Goal: Task Accomplishment & Management: Use online tool/utility

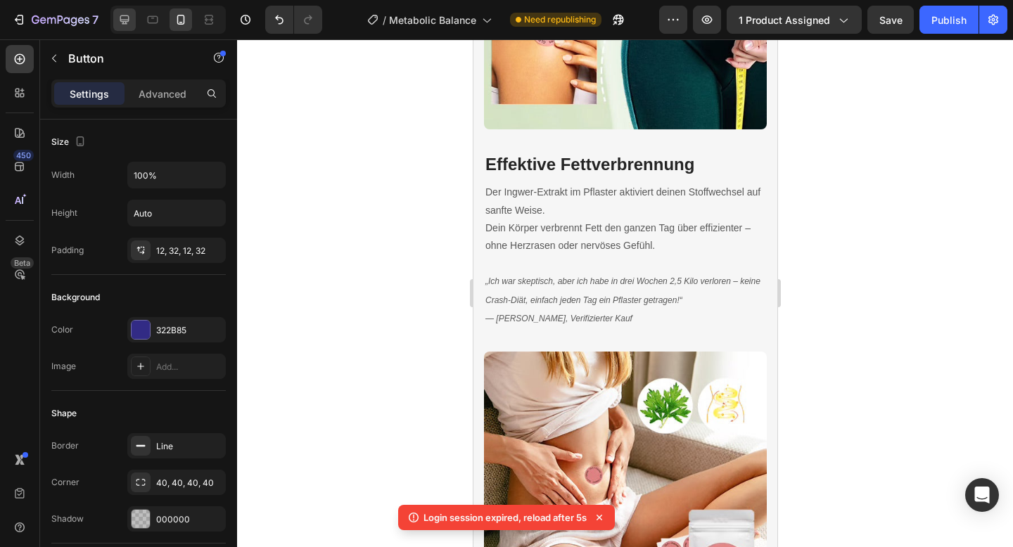
scroll to position [257, 0]
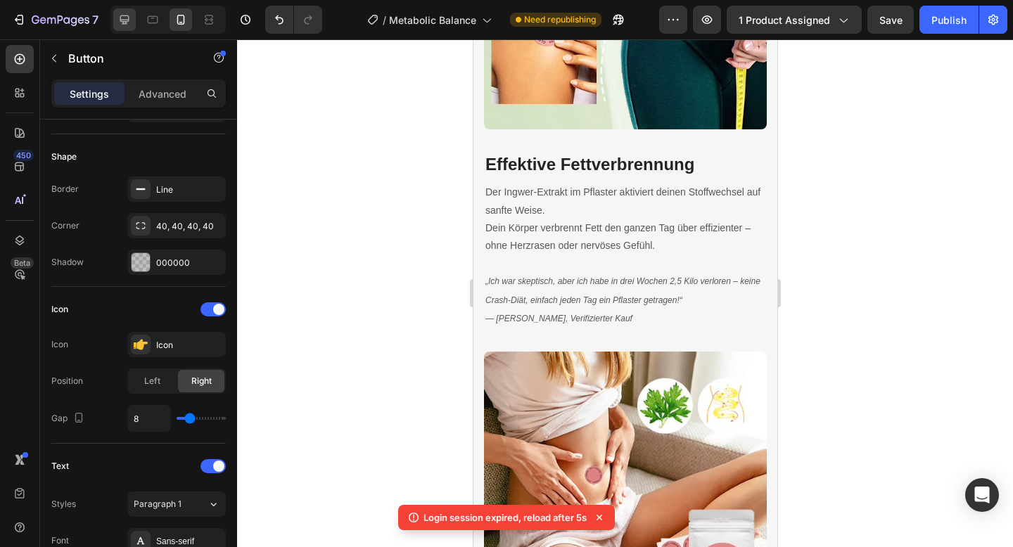
click at [127, 27] on div at bounding box center [124, 19] width 23 height 23
type input "468"
type input "16"
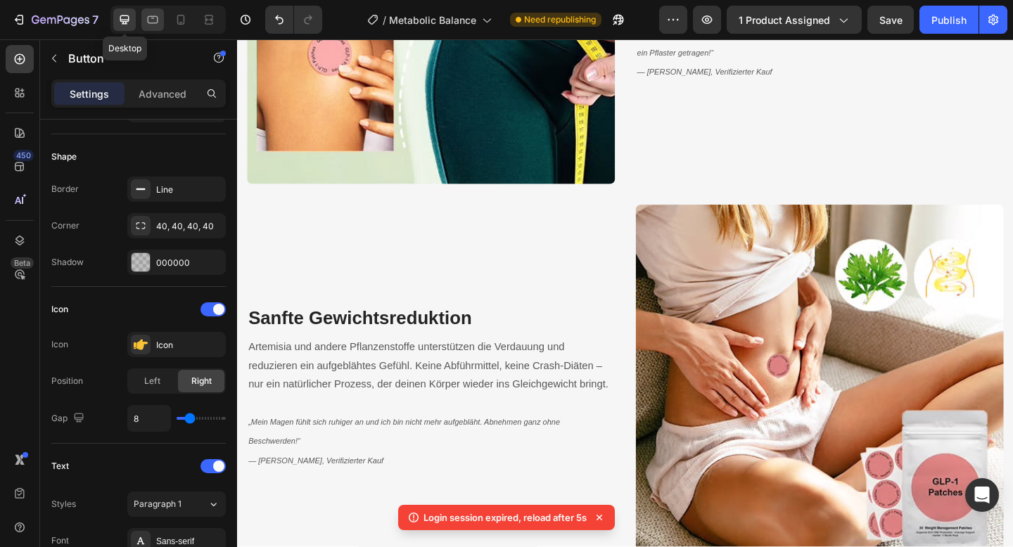
scroll to position [1879, 0]
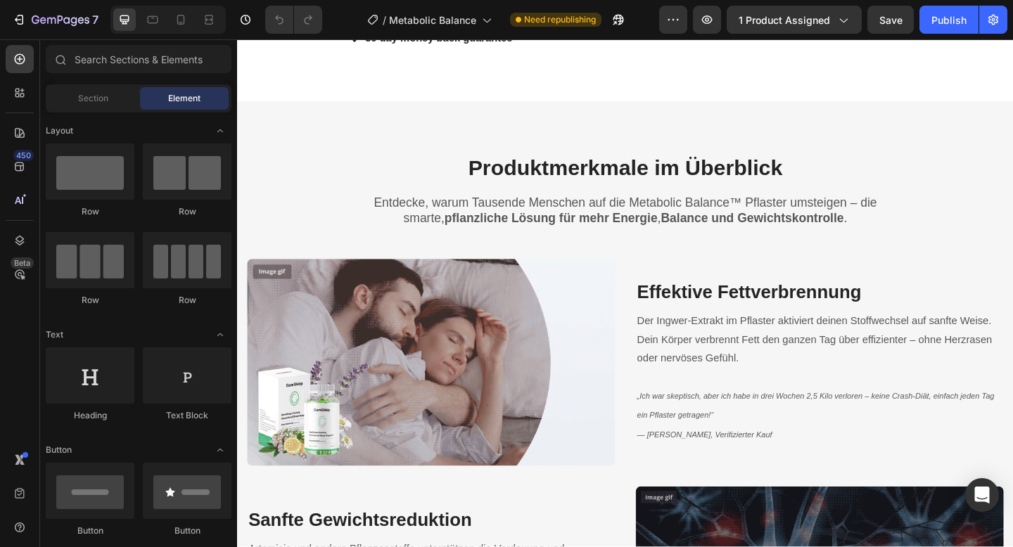
scroll to position [1470, 0]
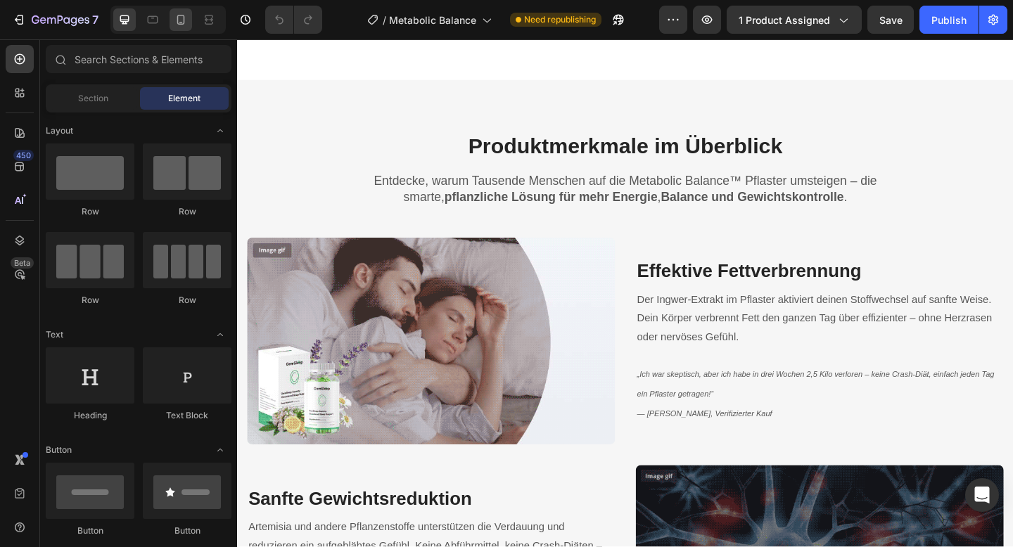
click at [180, 30] on div at bounding box center [181, 19] width 23 height 23
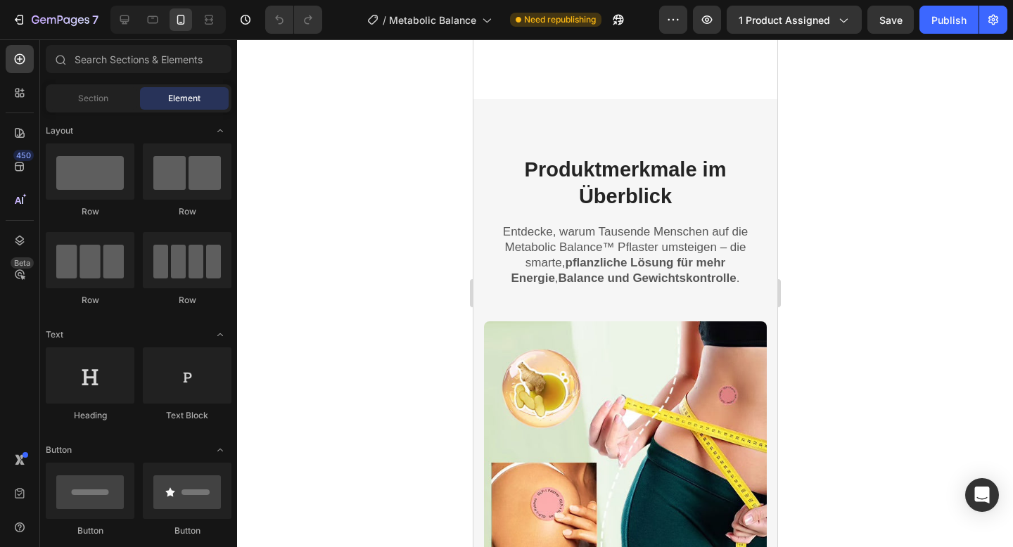
scroll to position [1662, 0]
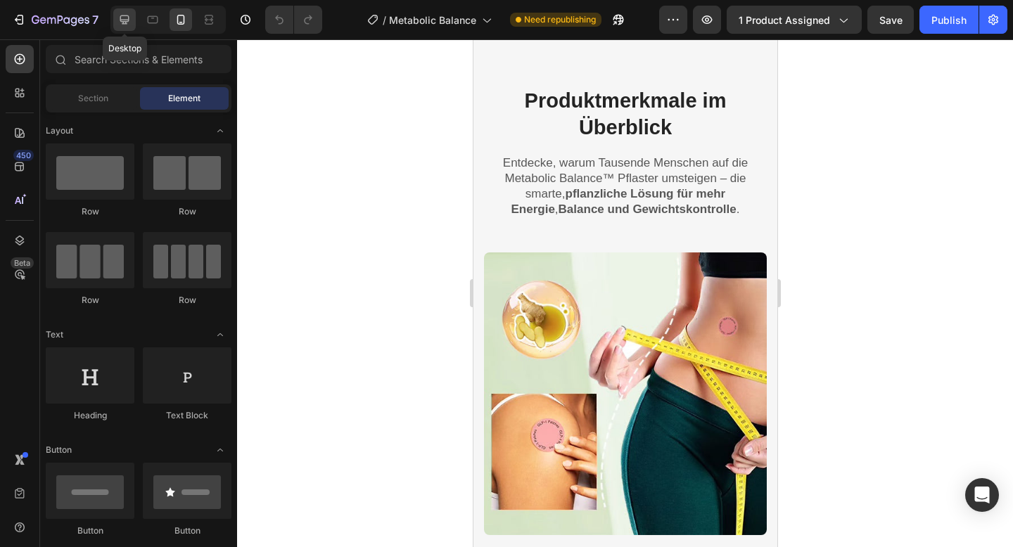
click at [122, 25] on icon at bounding box center [124, 20] width 14 height 14
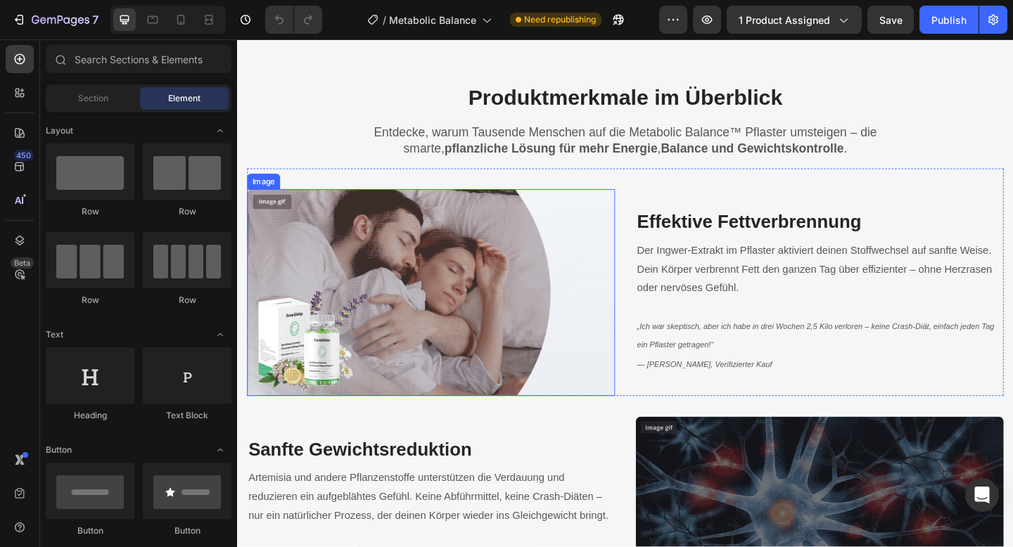
click at [400, 295] on img at bounding box center [448, 315] width 400 height 225
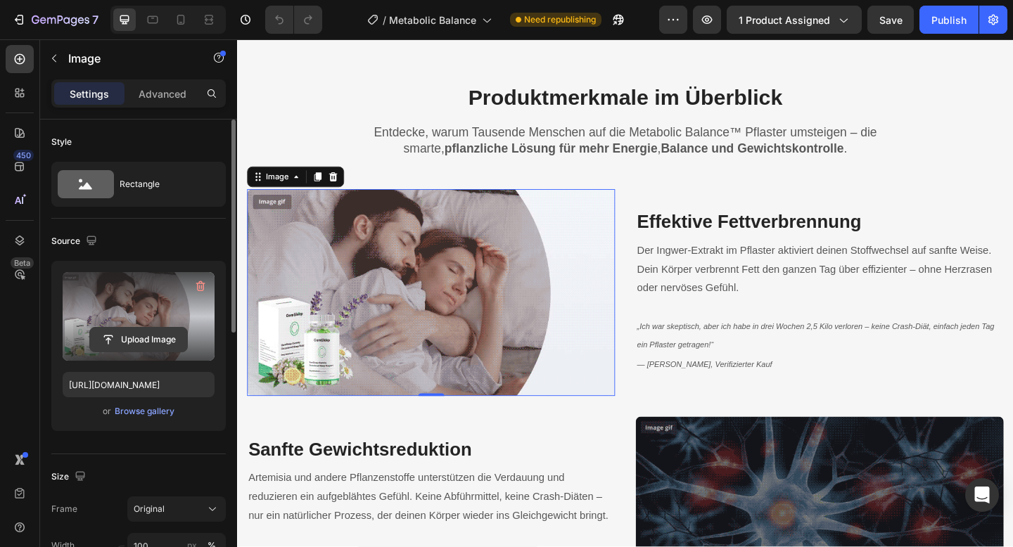
click at [128, 331] on input "file" at bounding box center [138, 340] width 97 height 24
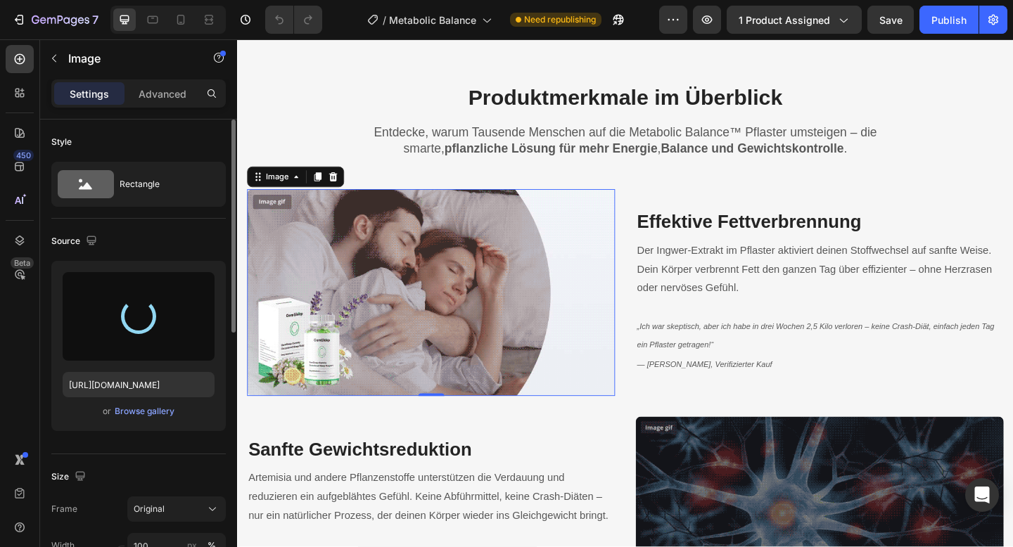
type input "https://cdn.shopify.com/s/files/1/0788/6916/8473/files/gempages_536301623899587…"
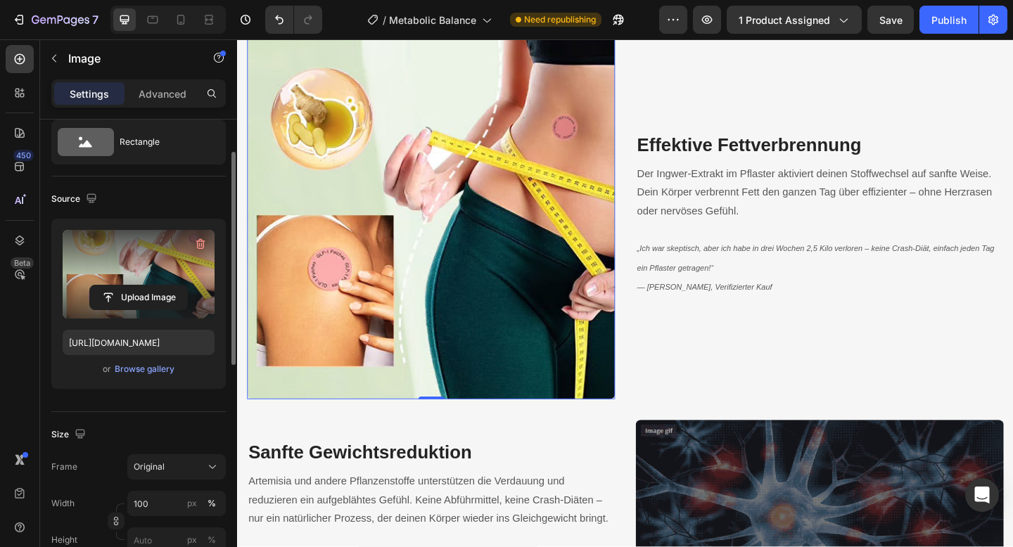
scroll to position [97, 0]
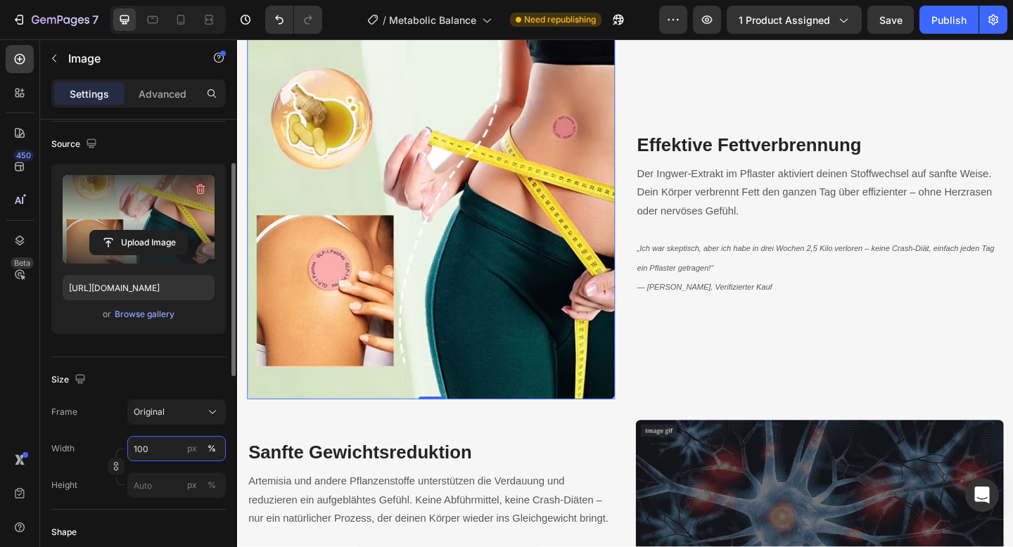
click at [155, 442] on input "100" at bounding box center [176, 448] width 98 height 25
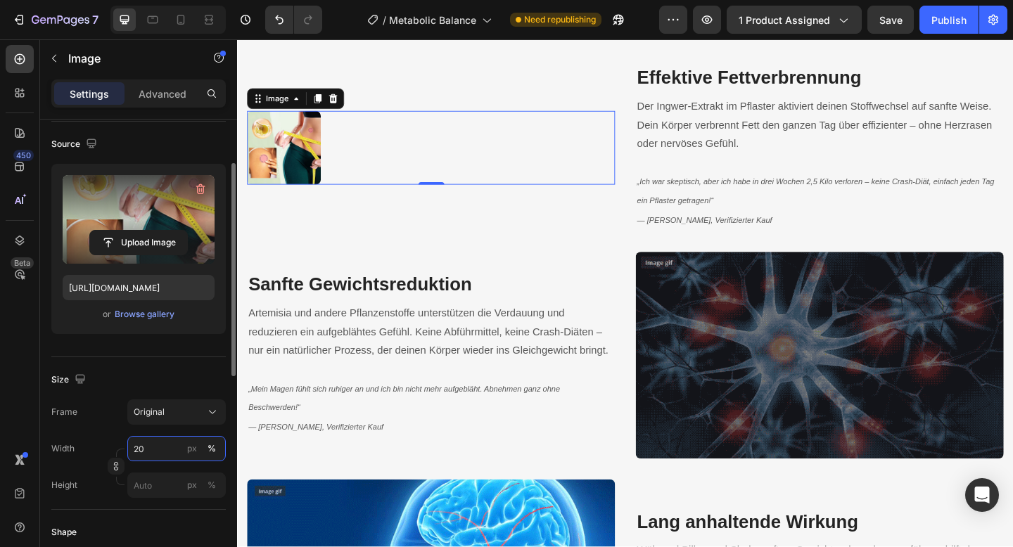
type input "2"
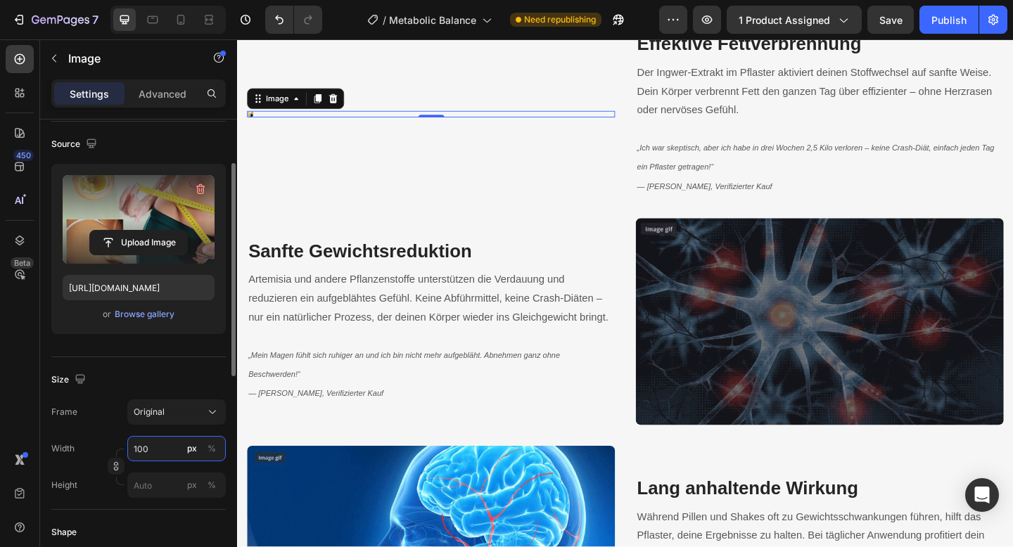
scroll to position [1802, 0]
type input "1"
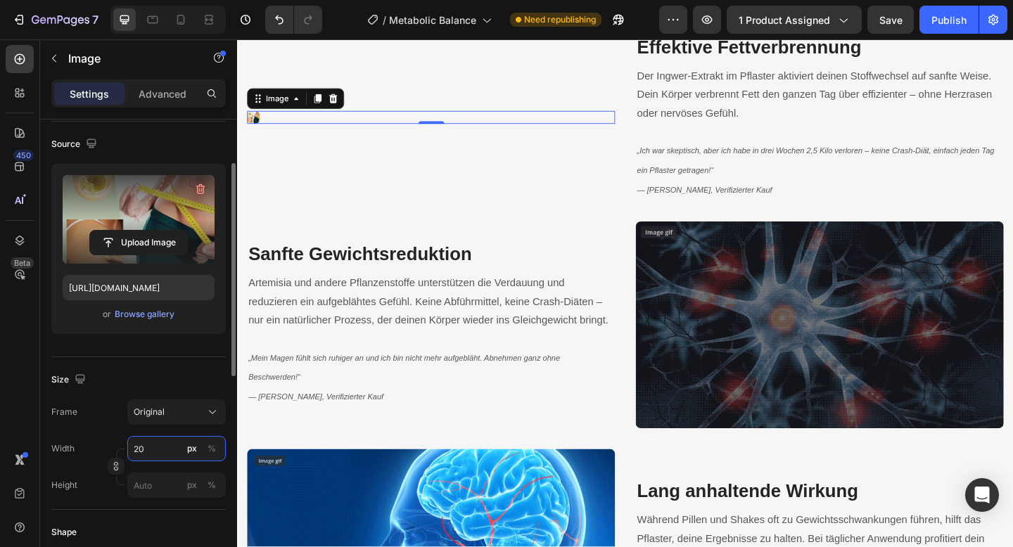
type input "2"
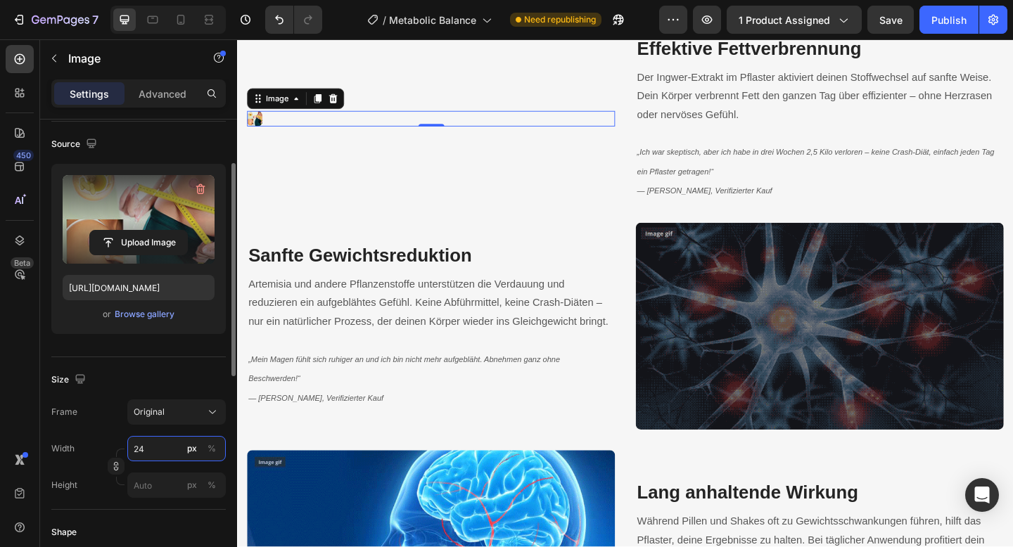
type input "2"
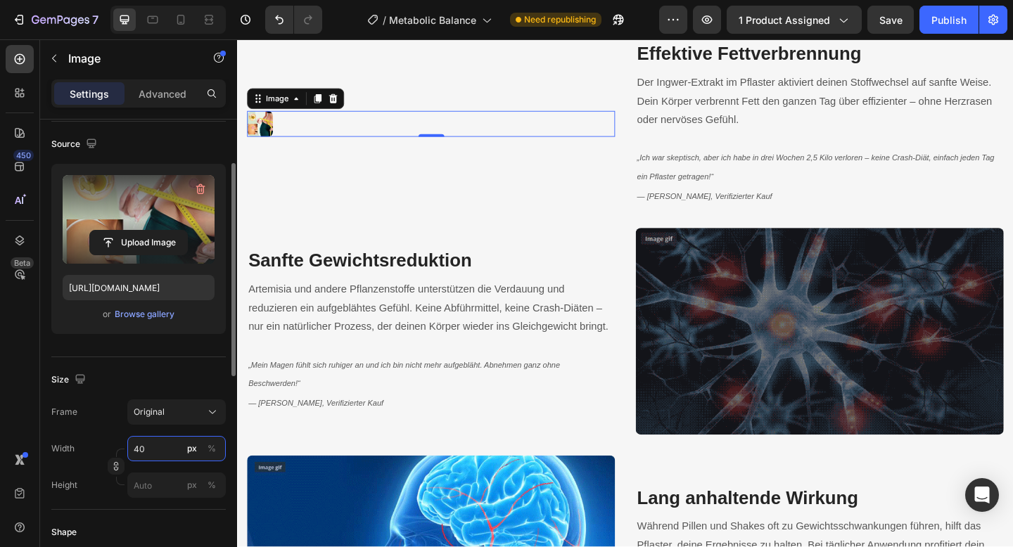
type input "400"
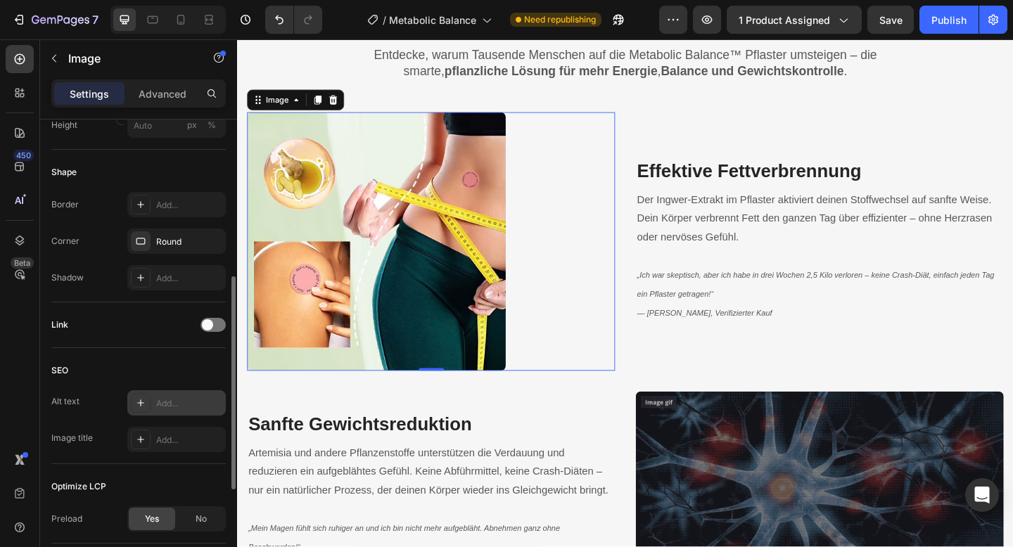
scroll to position [422, 0]
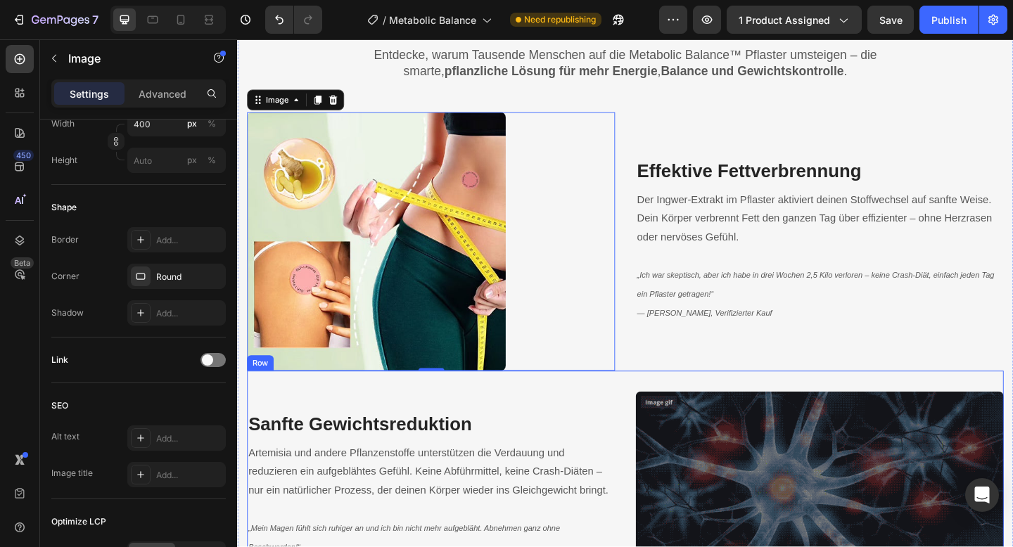
click at [465, 423] on div "Sanfte Gewichtsreduktion Heading Artemisia und andere Pflanzenstoffe unterstütz…" at bounding box center [448, 535] width 400 height 225
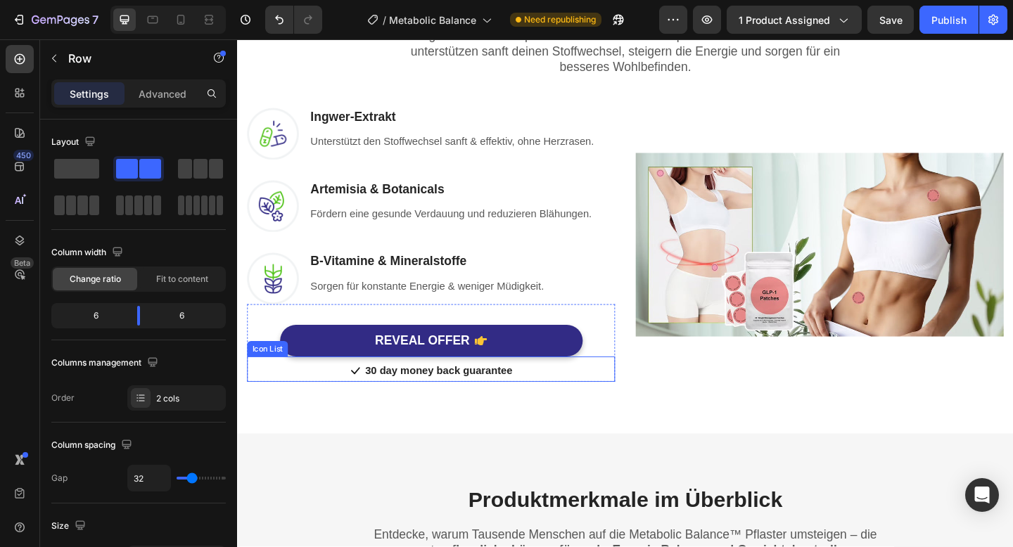
scroll to position [1071, 0]
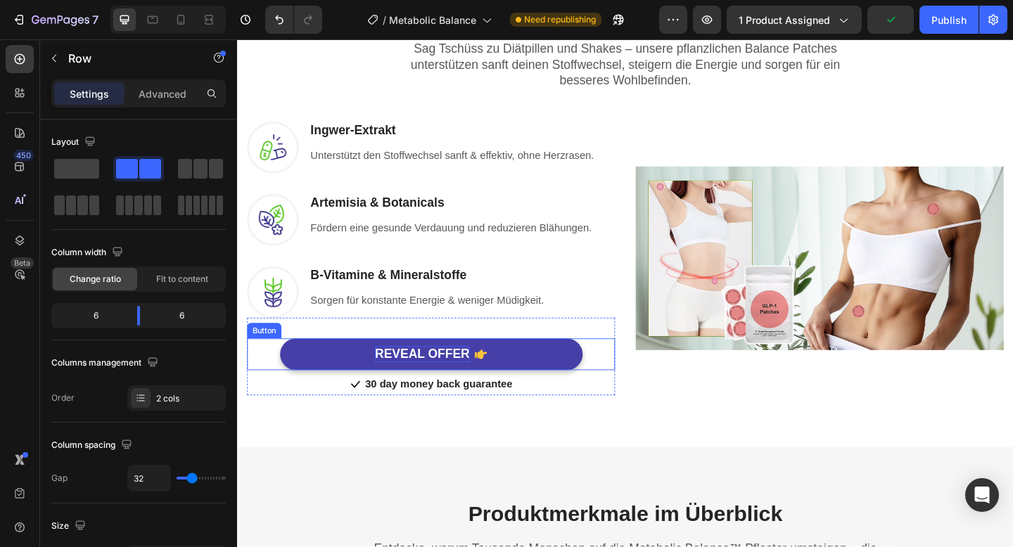
click at [409, 376] on div "REVEAL OFFER" at bounding box center [438, 383] width 103 height 18
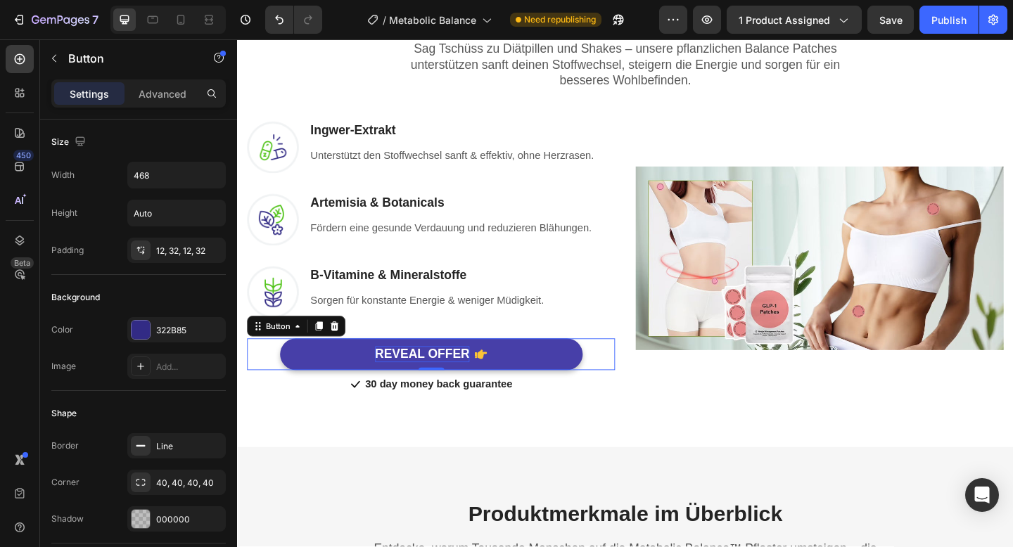
click at [409, 376] on div "REVEAL OFFER" at bounding box center [438, 383] width 103 height 18
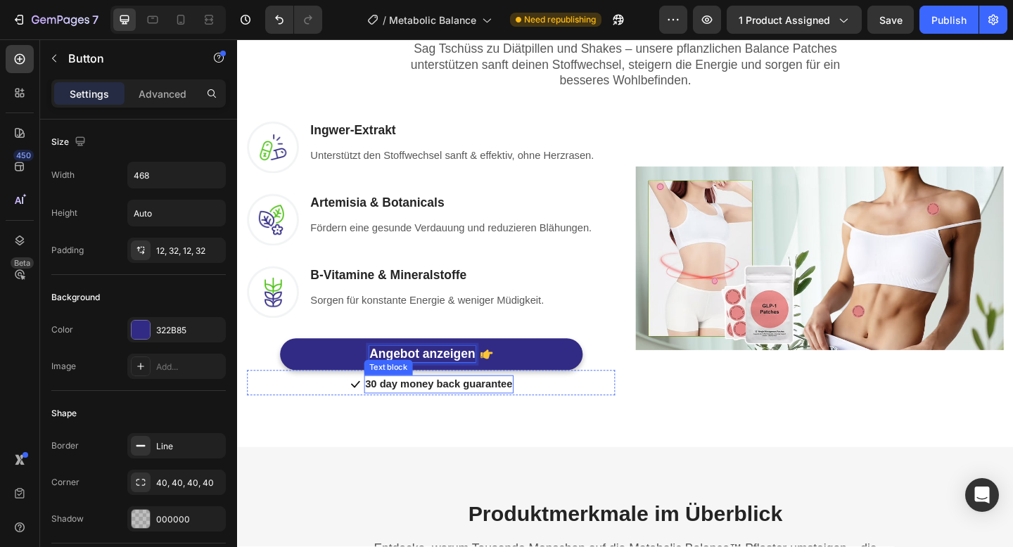
click at [383, 413] on p "30 day money back guarantee" at bounding box center [456, 415] width 160 height 17
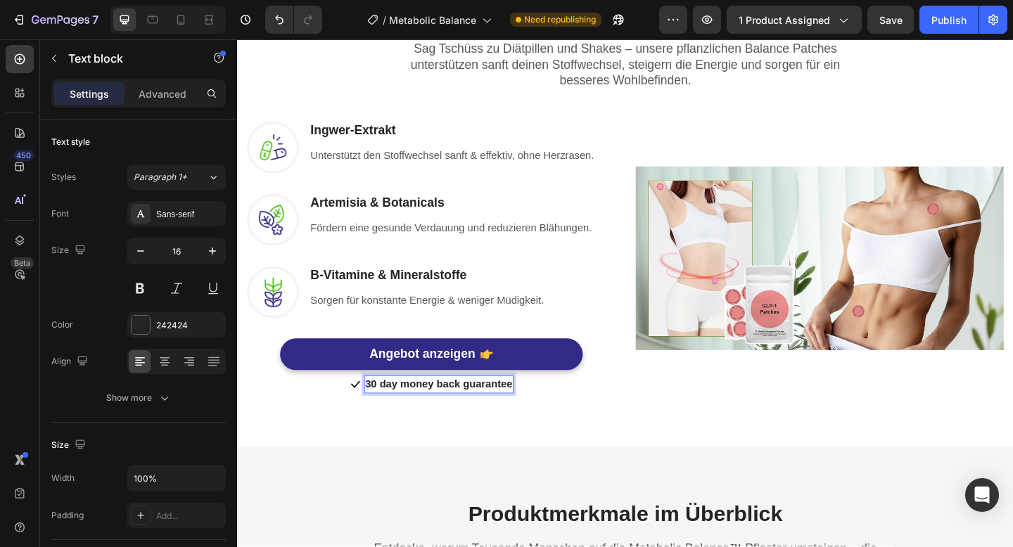
click at [381, 413] on p "30 day money back guarantee" at bounding box center [456, 415] width 160 height 17
click at [421, 416] on p "30 day money back guarantee" at bounding box center [456, 415] width 160 height 17
click at [630, 423] on div "Icon 60 Tage Geld-zurück-Garantie Text block 0" at bounding box center [448, 416] width 400 height 22
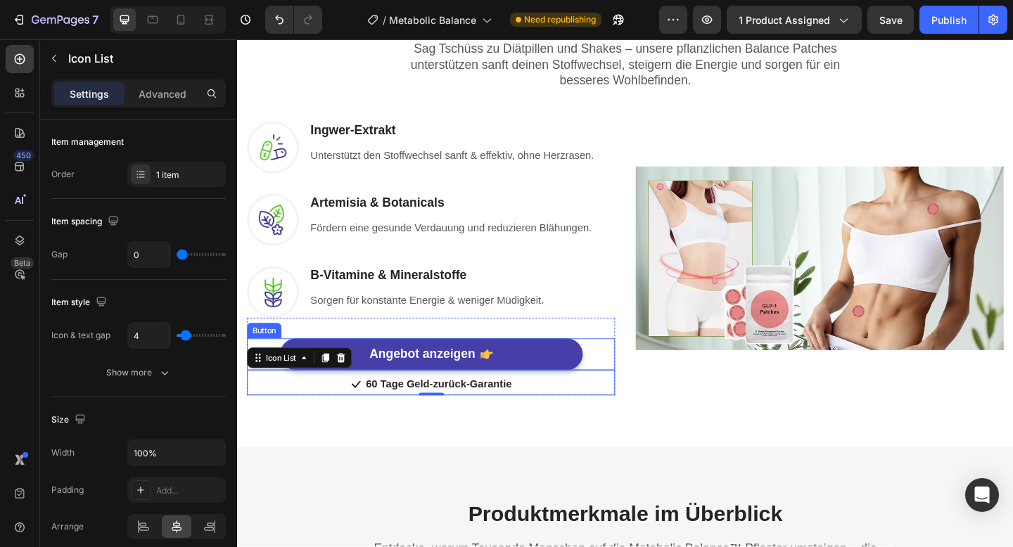
click at [344, 371] on button "Angebot anzeigen" at bounding box center [448, 382] width 329 height 34
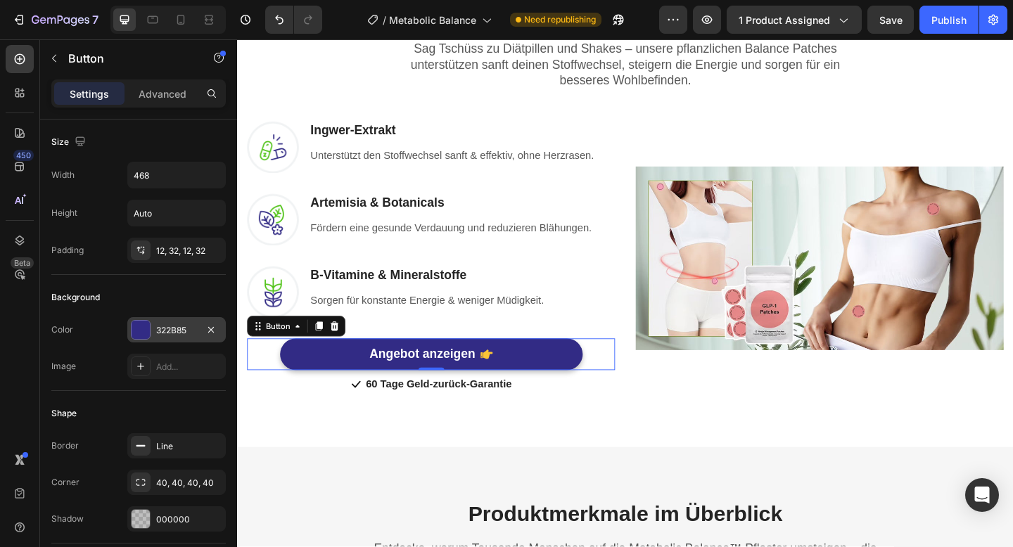
click at [141, 326] on div at bounding box center [141, 330] width 18 height 18
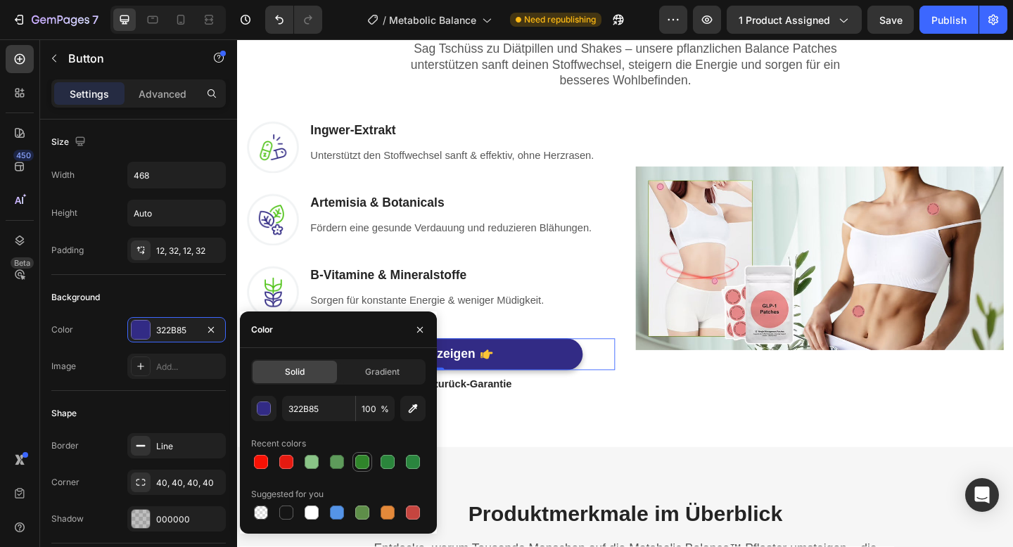
click at [357, 465] on div at bounding box center [362, 462] width 14 height 14
type input "2F852A"
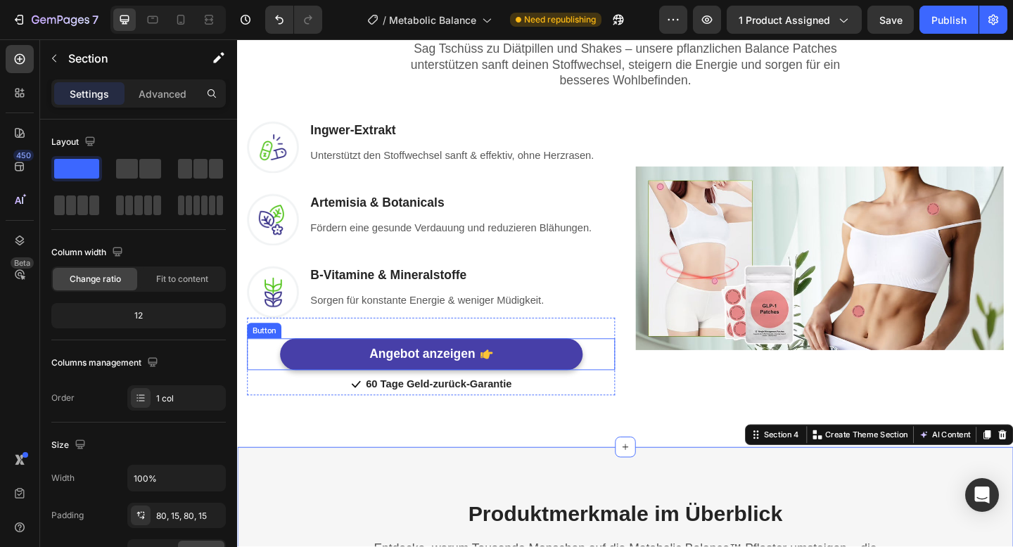
click at [332, 378] on button "Angebot anzeigen" at bounding box center [448, 382] width 329 height 34
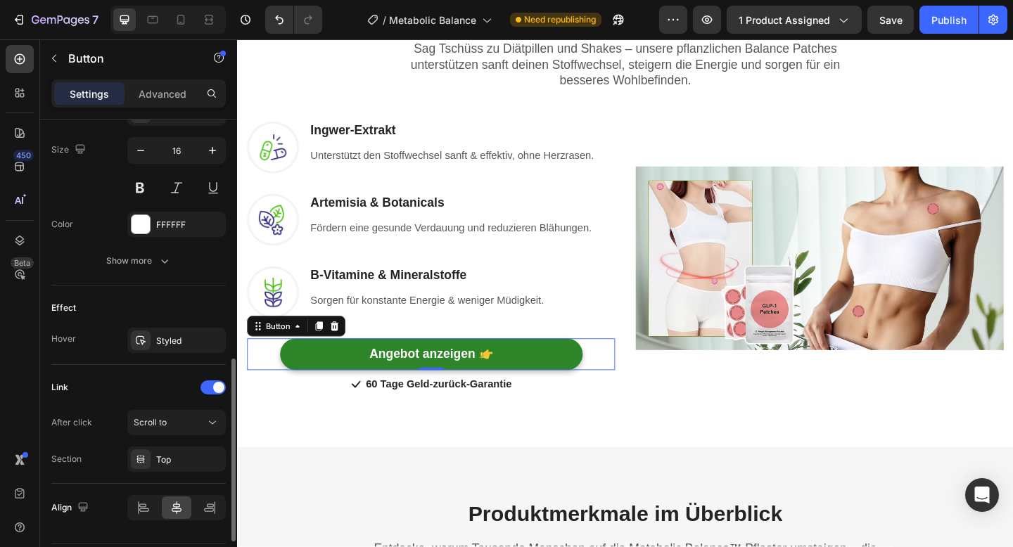
scroll to position [642, 0]
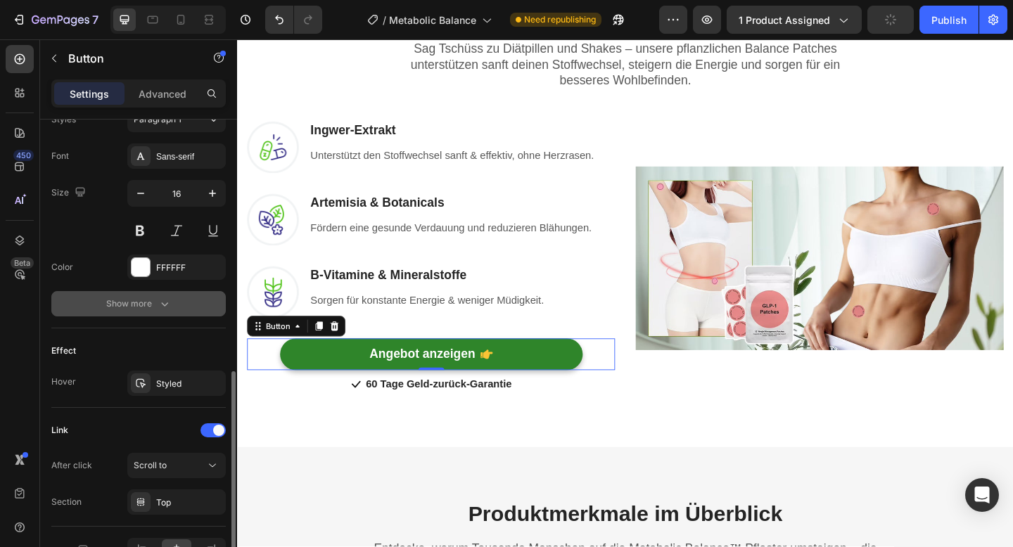
click at [165, 313] on button "Show more" at bounding box center [138, 303] width 174 height 25
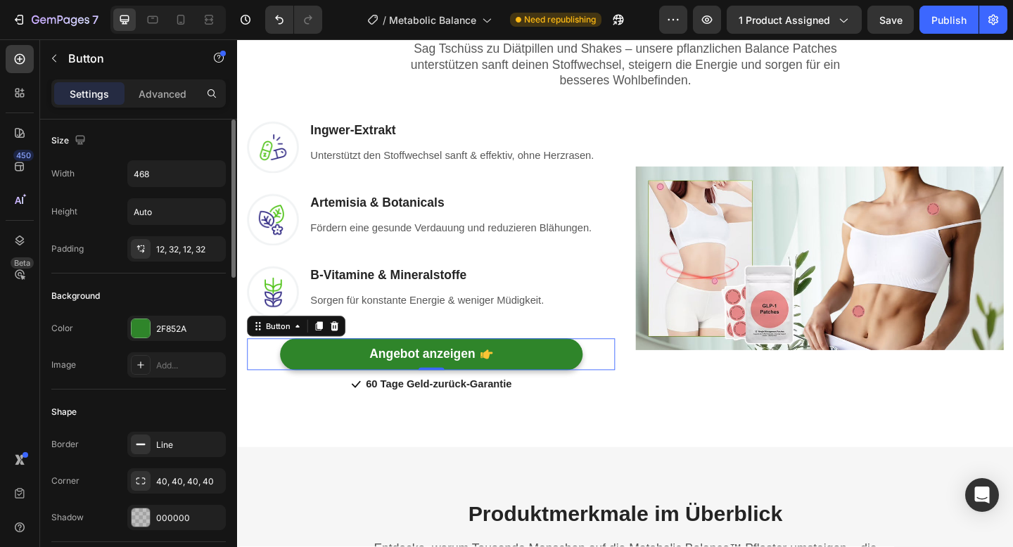
scroll to position [0, 0]
click at [310, 460] on div "Spürbare Ergebnisse in nur 3 Wochen – ganz ohne Pillen oder Pulver Heading Row …" at bounding box center [659, 196] width 844 height 574
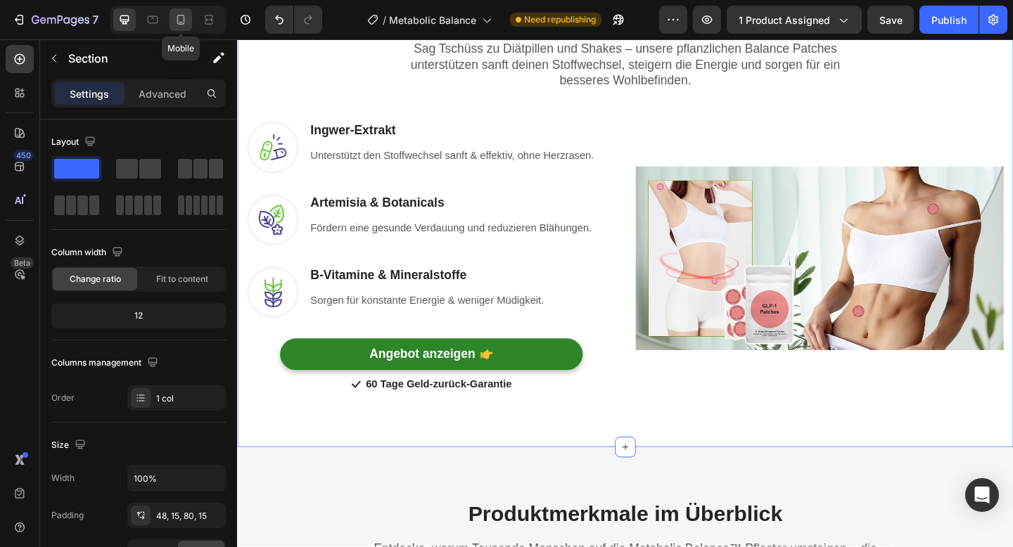
click at [179, 24] on icon at bounding box center [181, 20] width 8 height 10
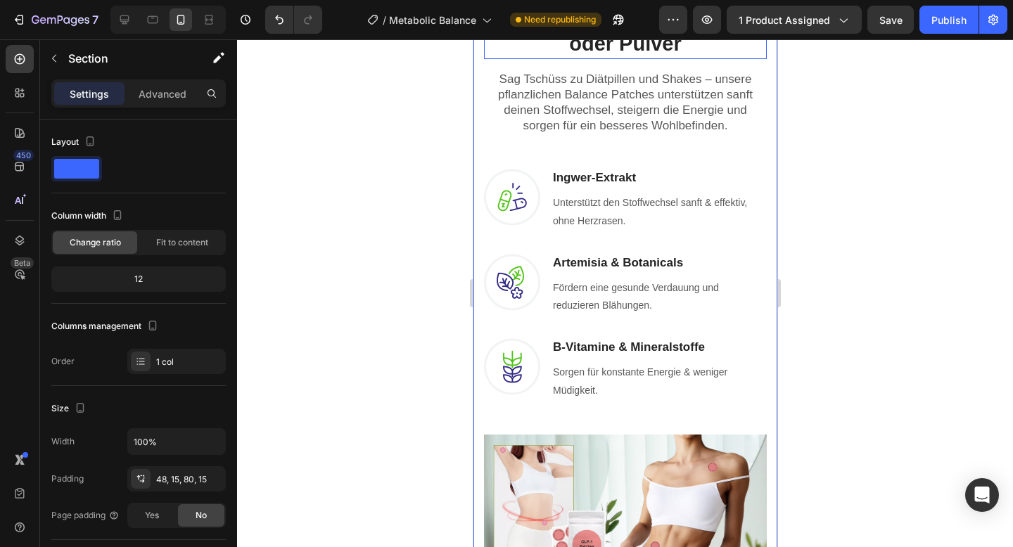
scroll to position [1147, 0]
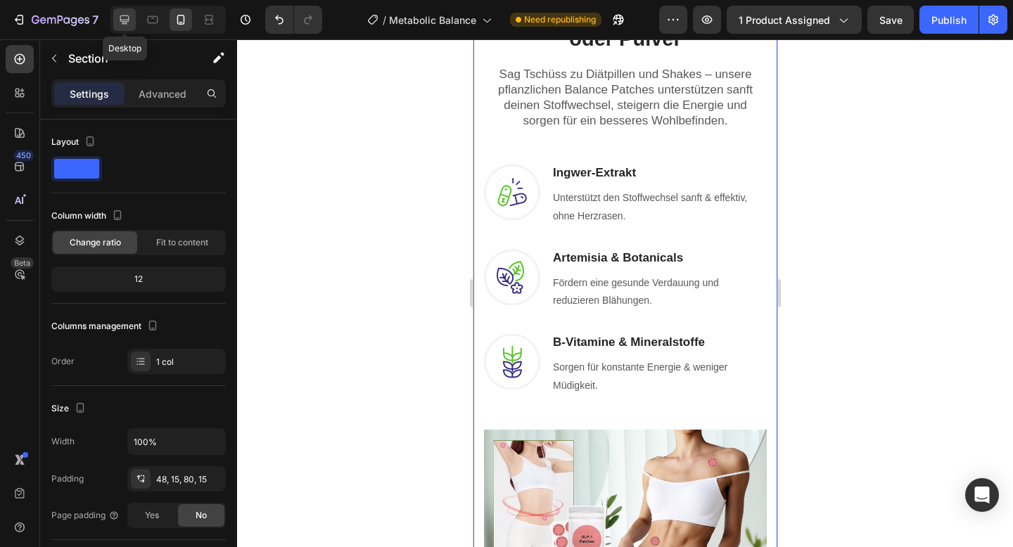
click at [123, 23] on icon at bounding box center [124, 19] width 9 height 9
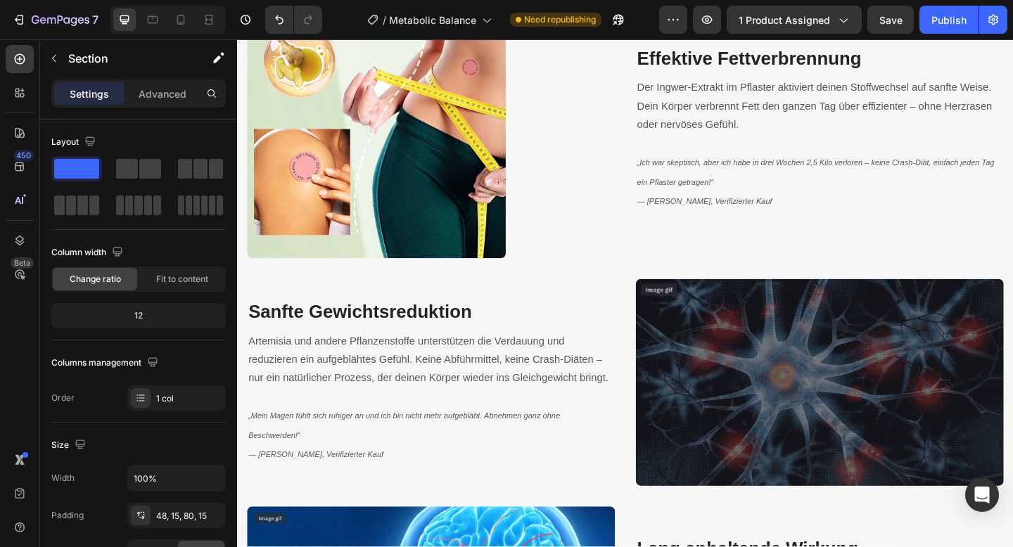
scroll to position [1685, 0]
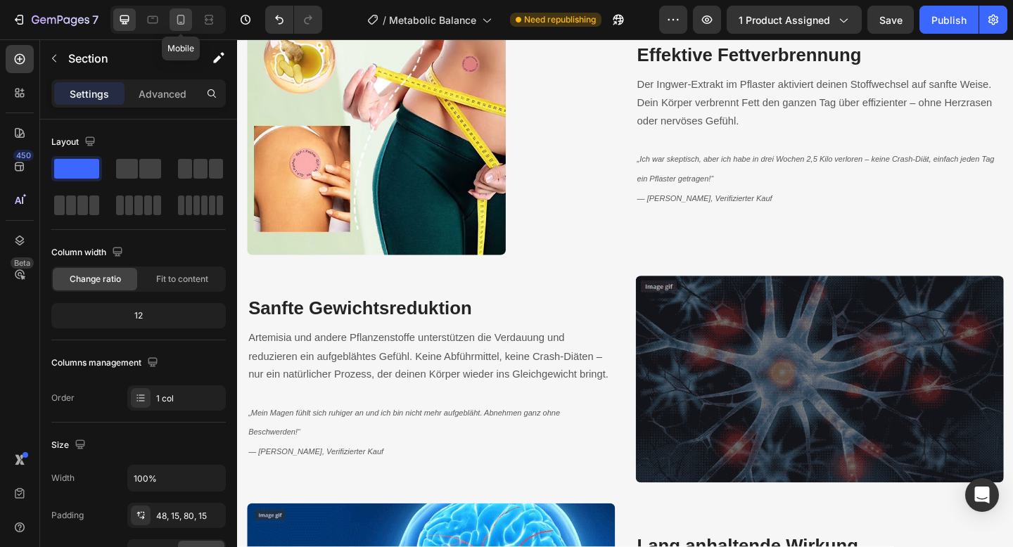
click at [186, 25] on icon at bounding box center [181, 20] width 14 height 14
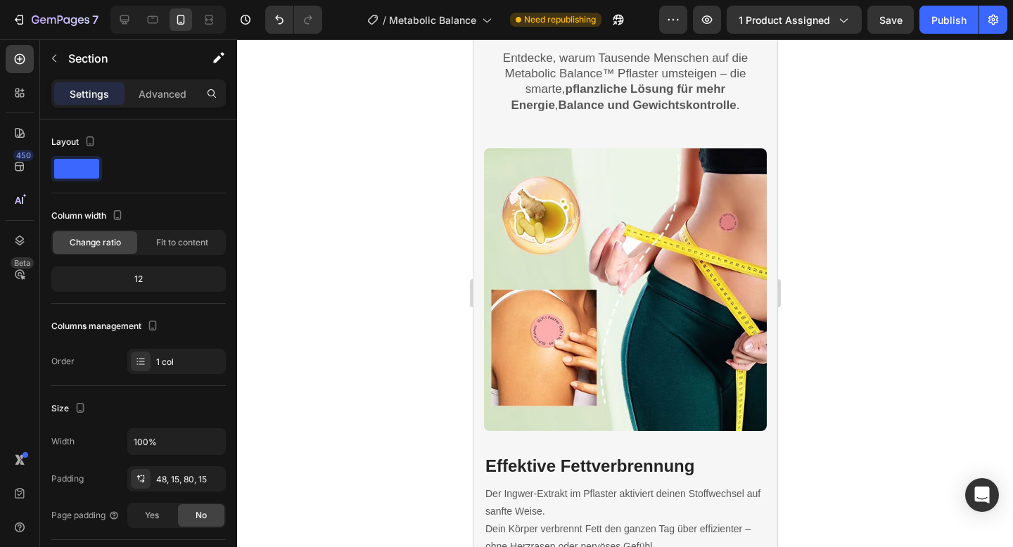
scroll to position [2148, 0]
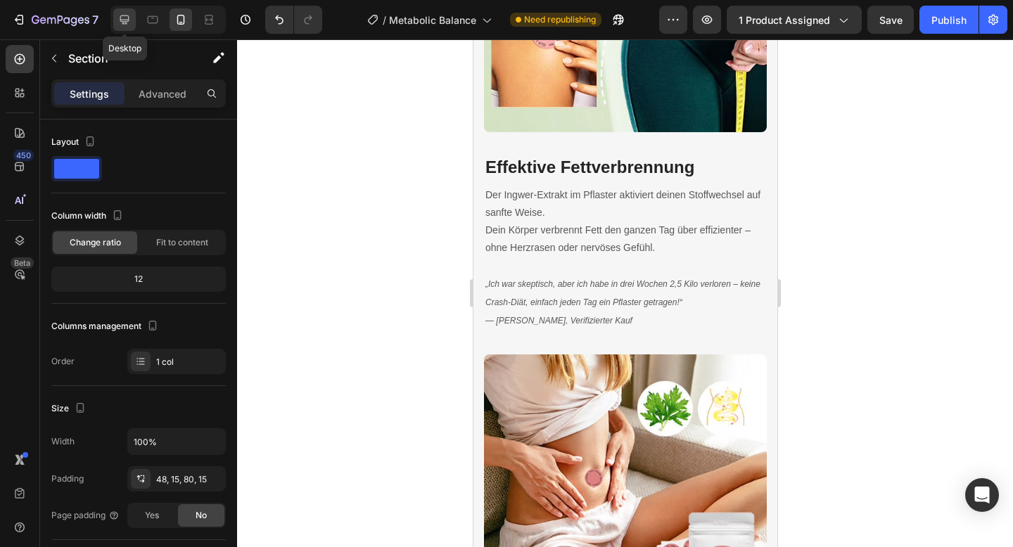
click at [121, 20] on icon at bounding box center [124, 19] width 9 height 9
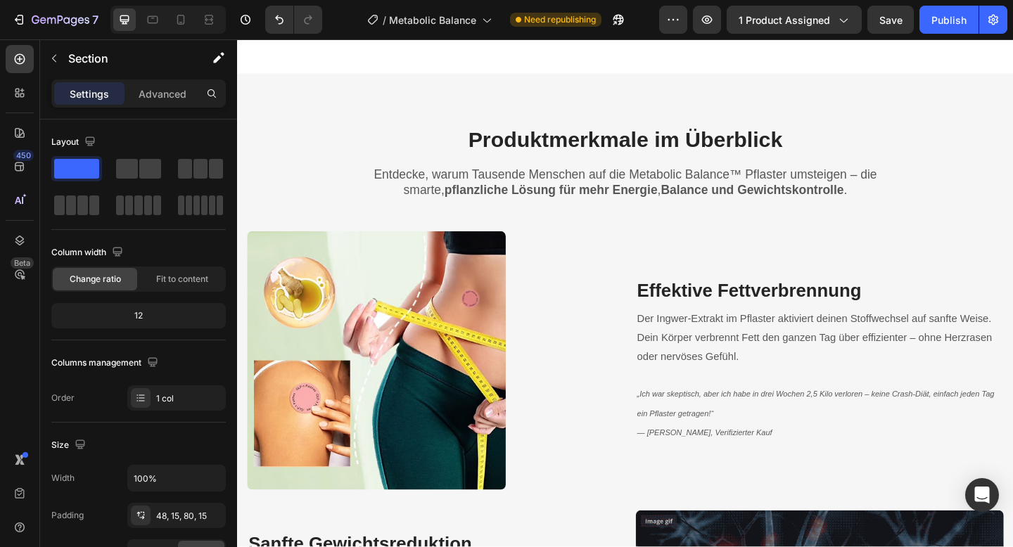
scroll to position [1572, 0]
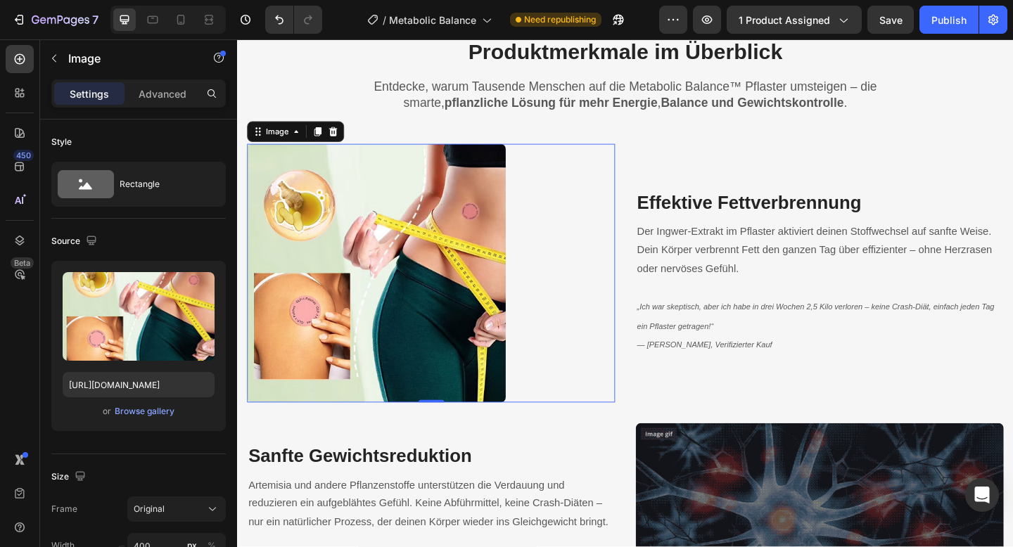
click at [454, 286] on img at bounding box center [388, 293] width 281 height 281
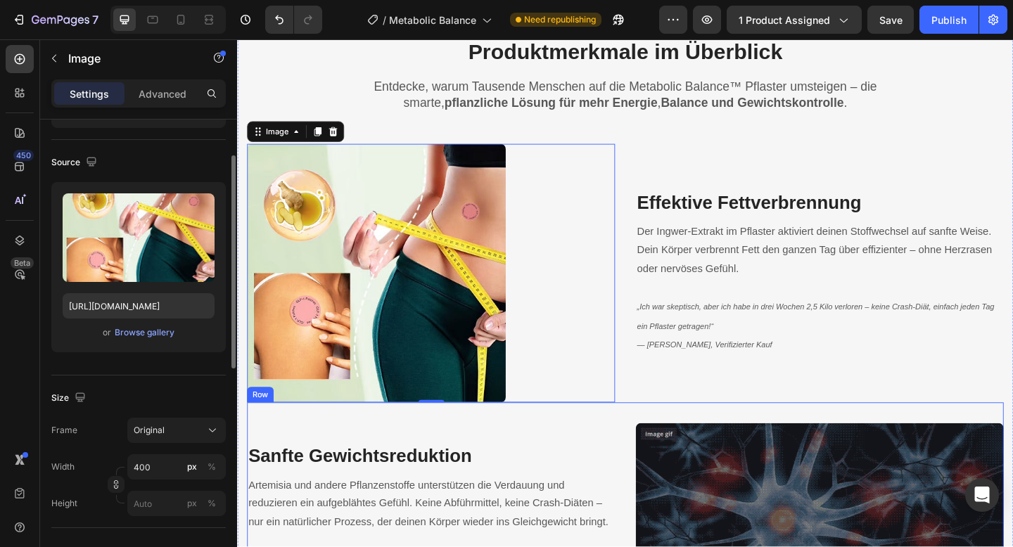
scroll to position [1669, 0]
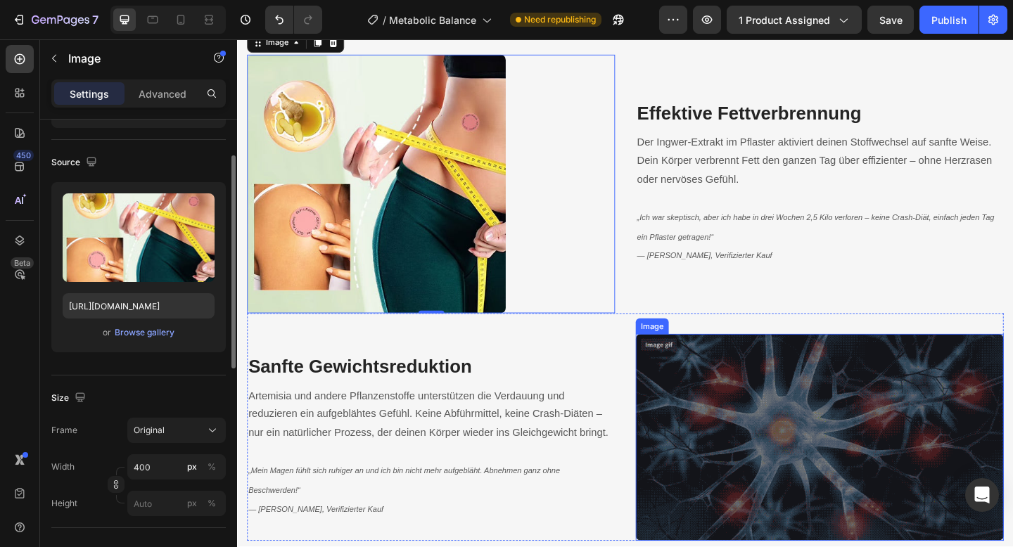
click at [758, 434] on img at bounding box center [870, 472] width 400 height 225
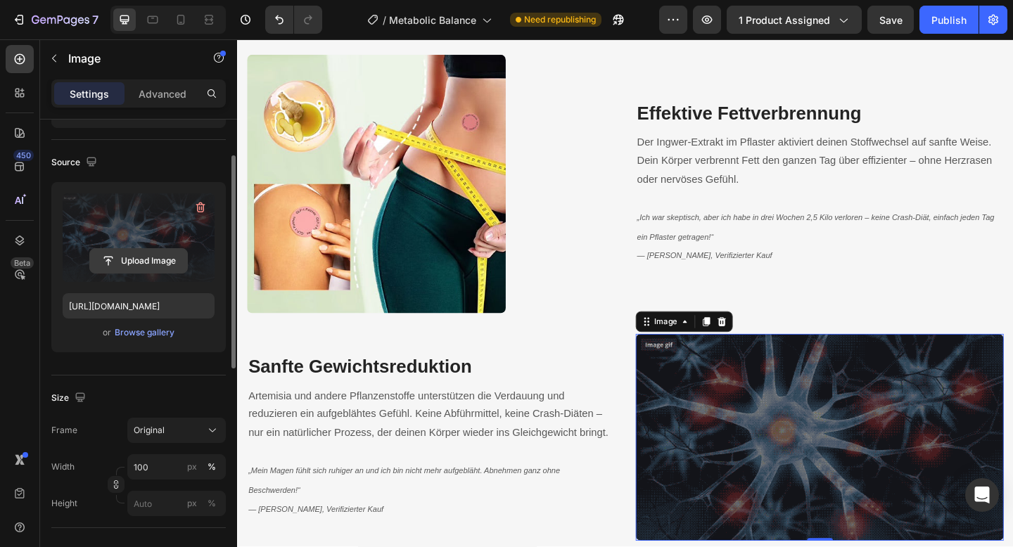
click at [144, 265] on input "file" at bounding box center [138, 261] width 97 height 24
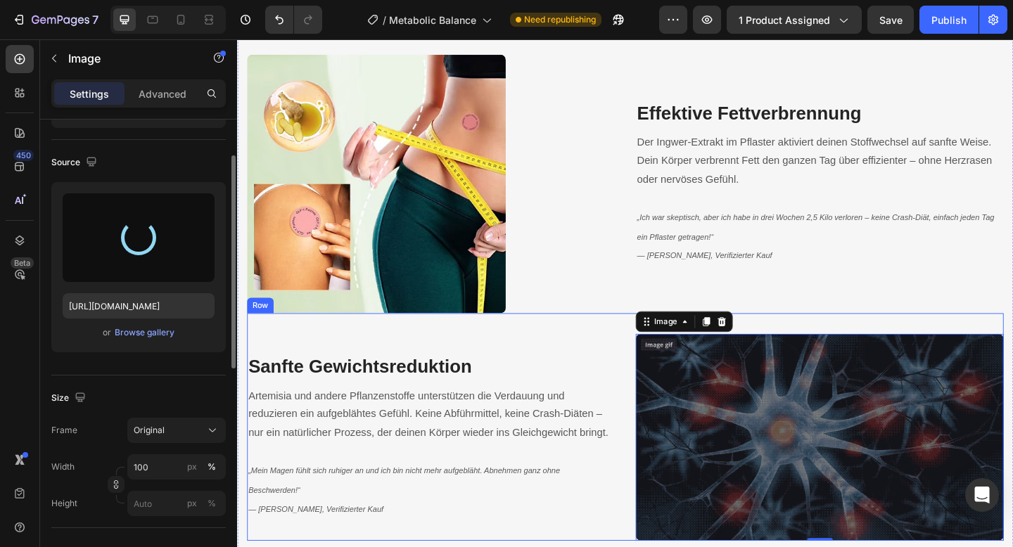
type input "https://cdn.shopify.com/s/files/1/0788/6916/8473/files/gempages_536301623899587…"
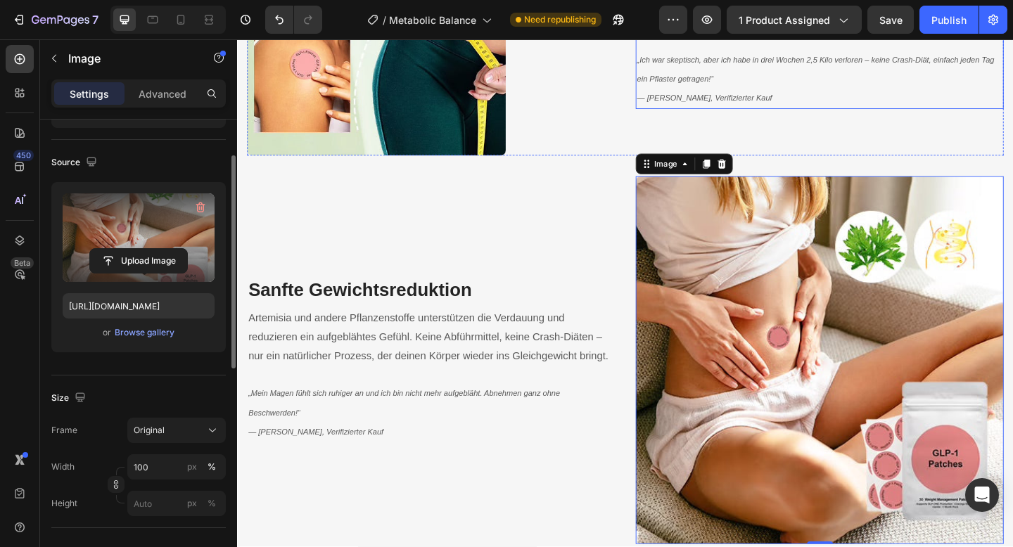
scroll to position [1843, 0]
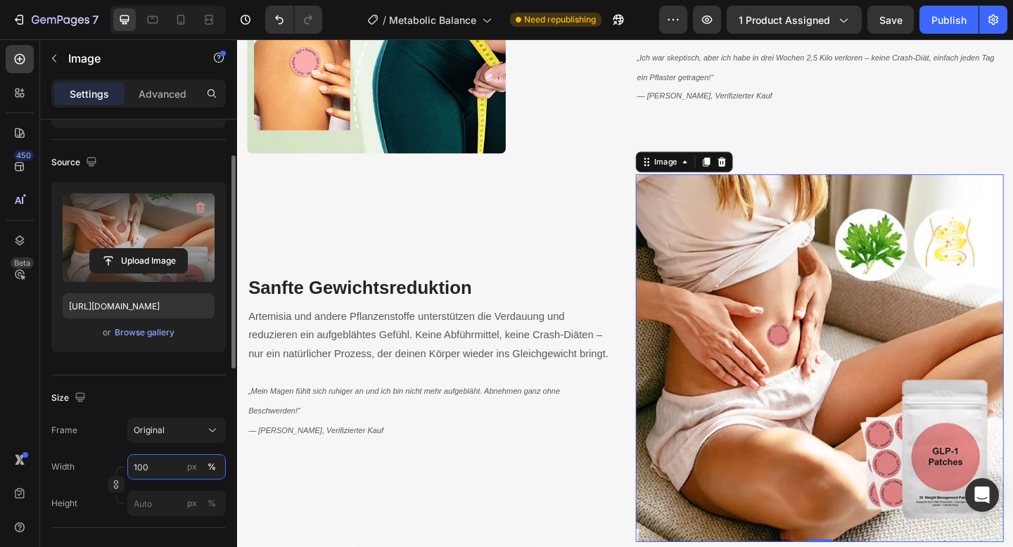
click at [155, 473] on input "100" at bounding box center [176, 466] width 98 height 25
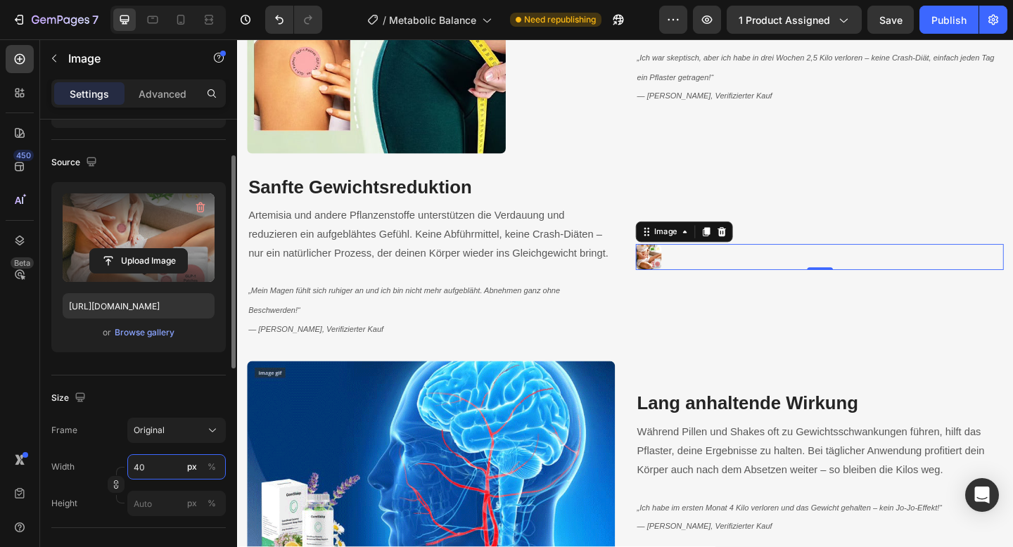
type input "400"
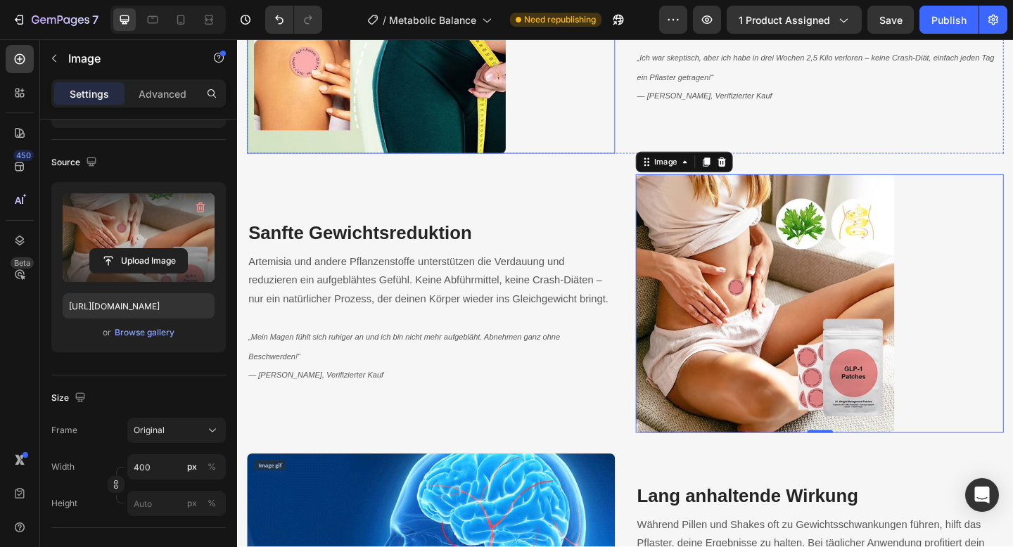
click at [582, 151] on div at bounding box center [448, 23] width 400 height 281
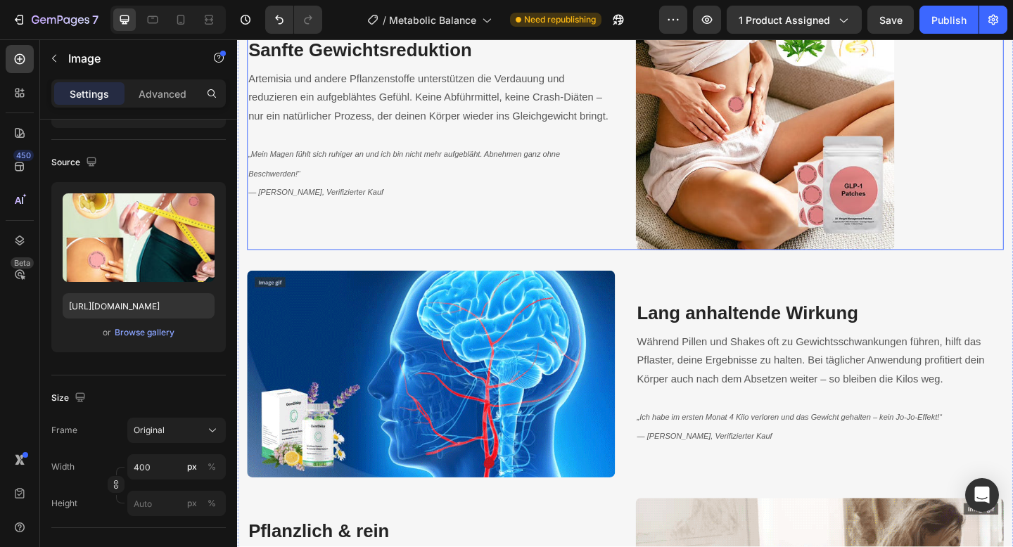
scroll to position [2046, 0]
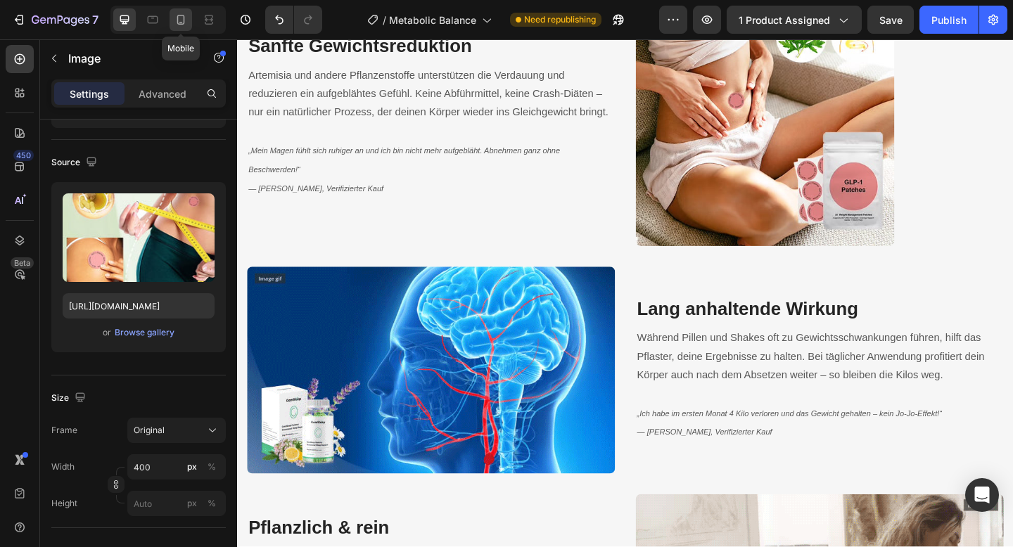
click at [183, 20] on icon at bounding box center [181, 20] width 14 height 14
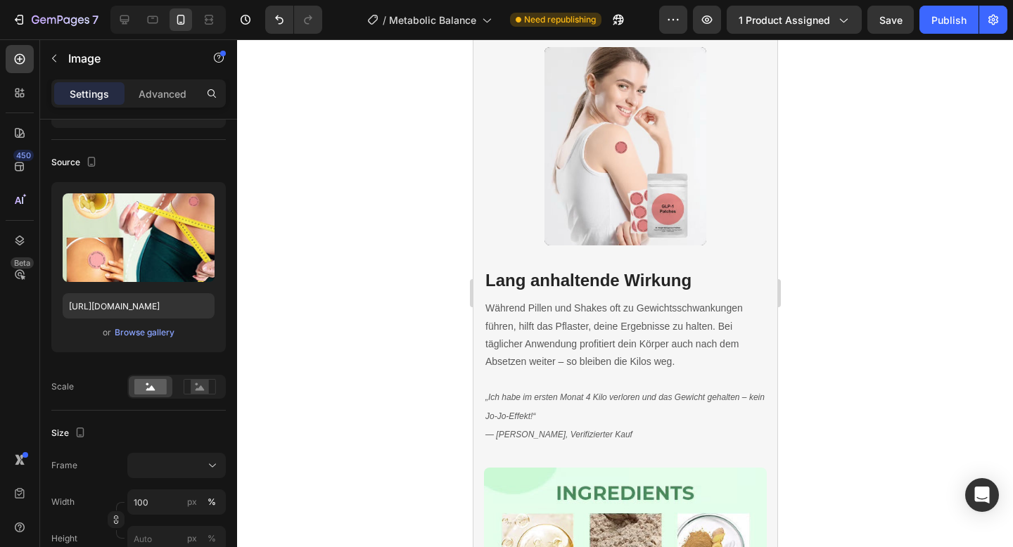
scroll to position [2757, 0]
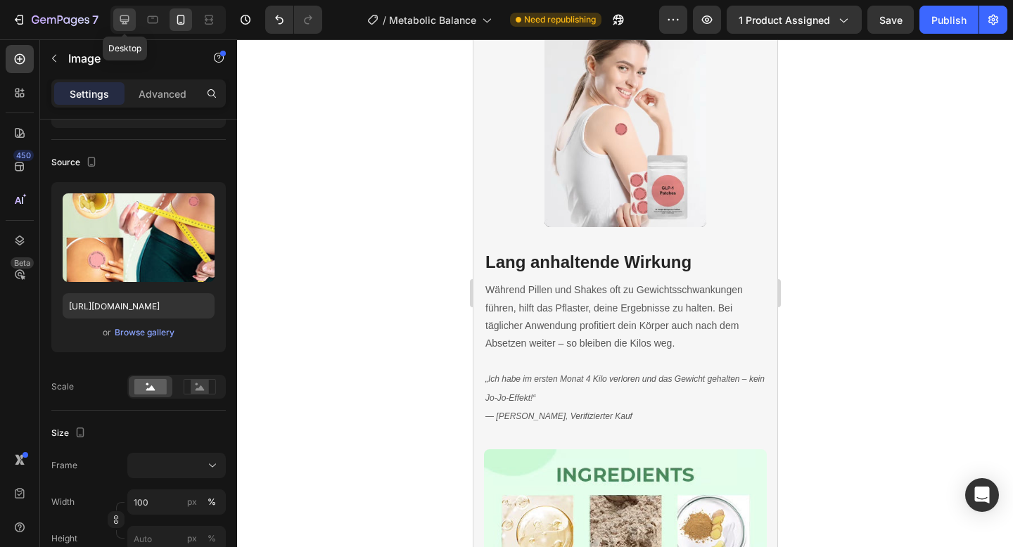
click at [124, 23] on icon at bounding box center [124, 19] width 9 height 9
type input "400"
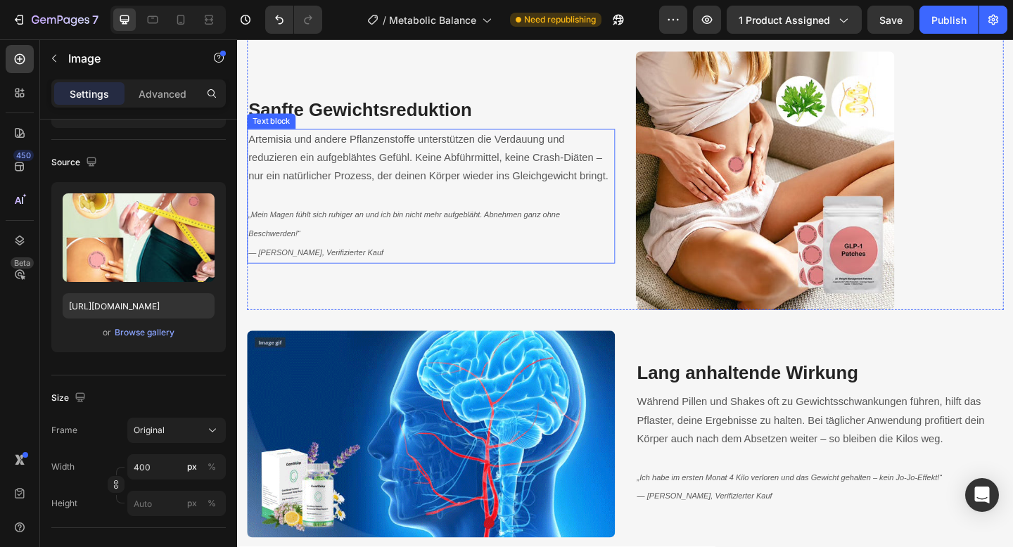
scroll to position [2055, 0]
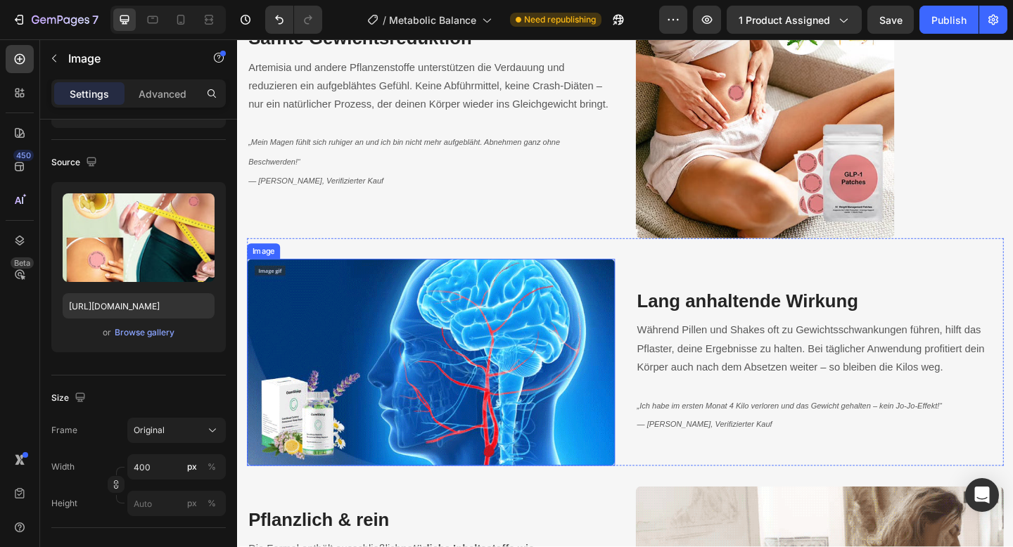
click at [365, 380] on img at bounding box center [448, 391] width 400 height 225
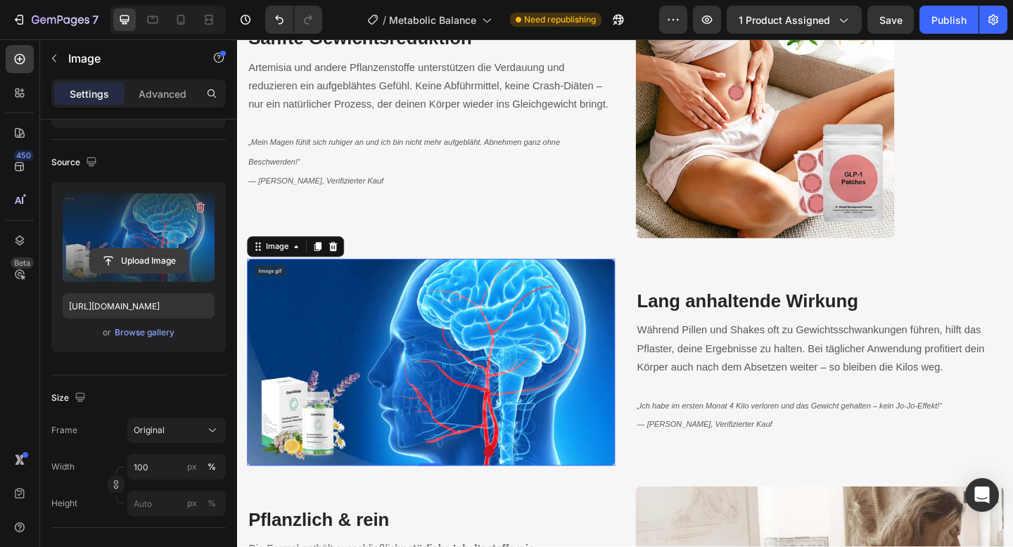
click at [158, 260] on input "file" at bounding box center [138, 261] width 97 height 24
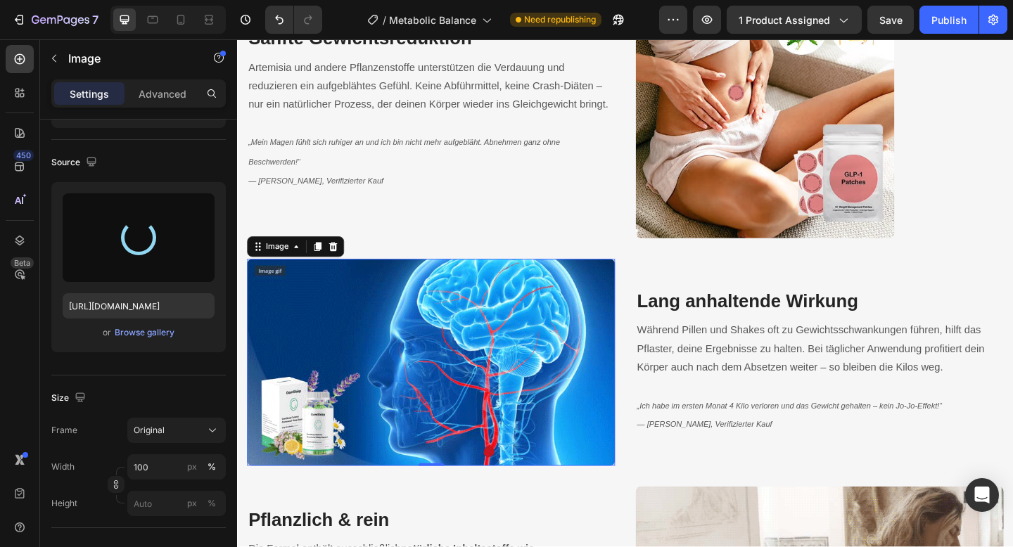
type input "https://cdn.shopify.com/s/files/1/0788/6916/8473/files/gempages_536301623899587…"
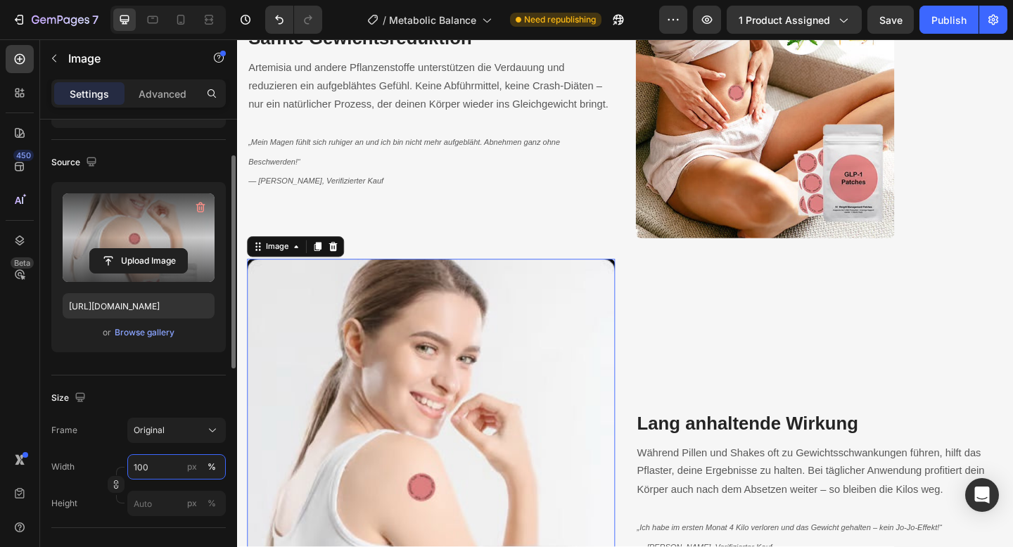
click at [160, 471] on input "100" at bounding box center [176, 466] width 98 height 25
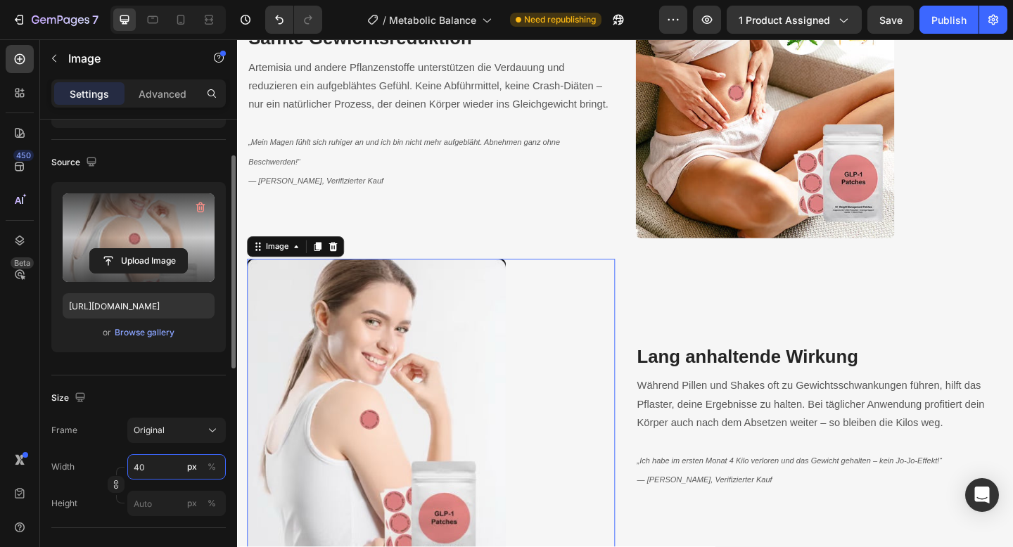
type input "4"
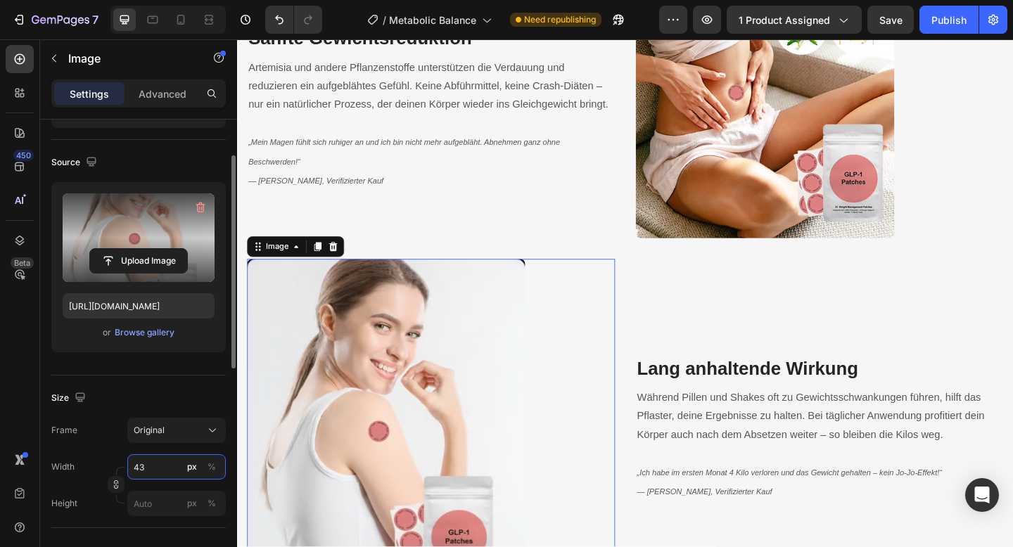
type input "4"
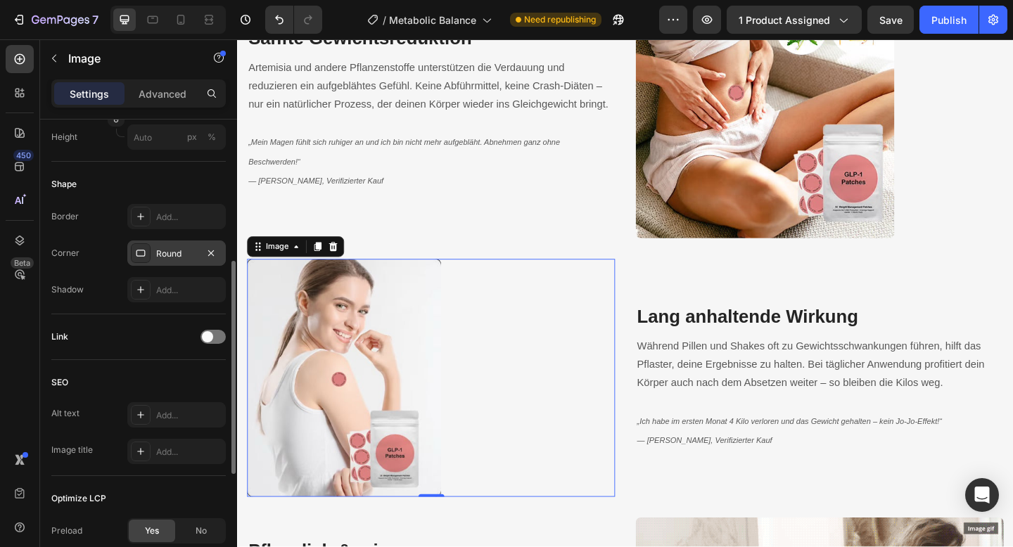
scroll to position [524, 0]
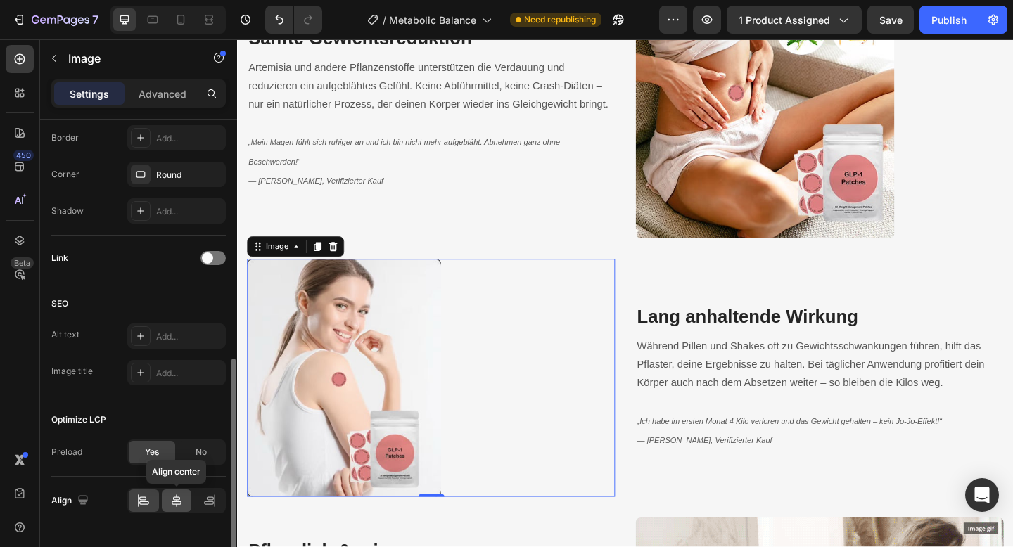
type input "300"
click at [177, 501] on icon at bounding box center [177, 501] width 10 height 13
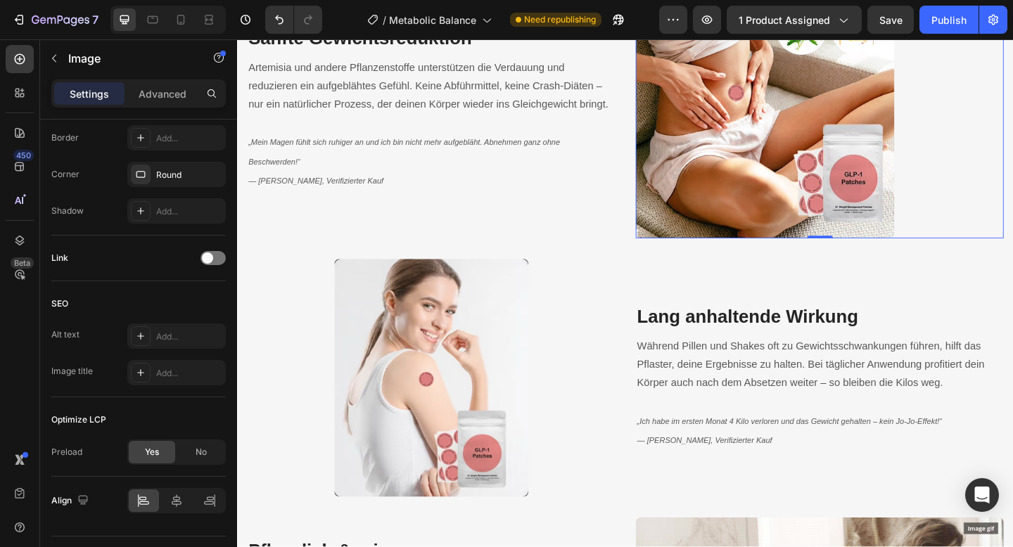
click at [1000, 219] on div at bounding box center [870, 115] width 400 height 281
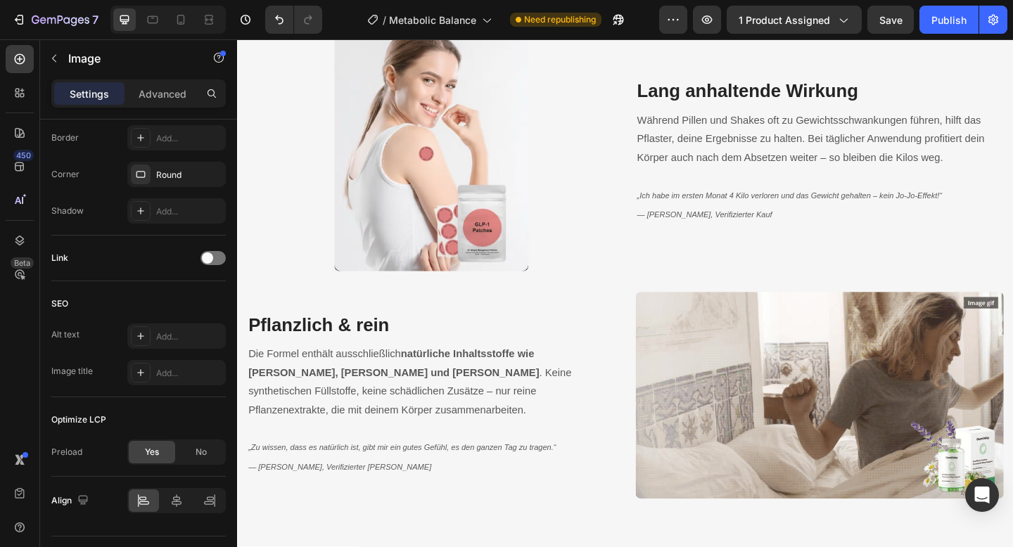
scroll to position [2397, 0]
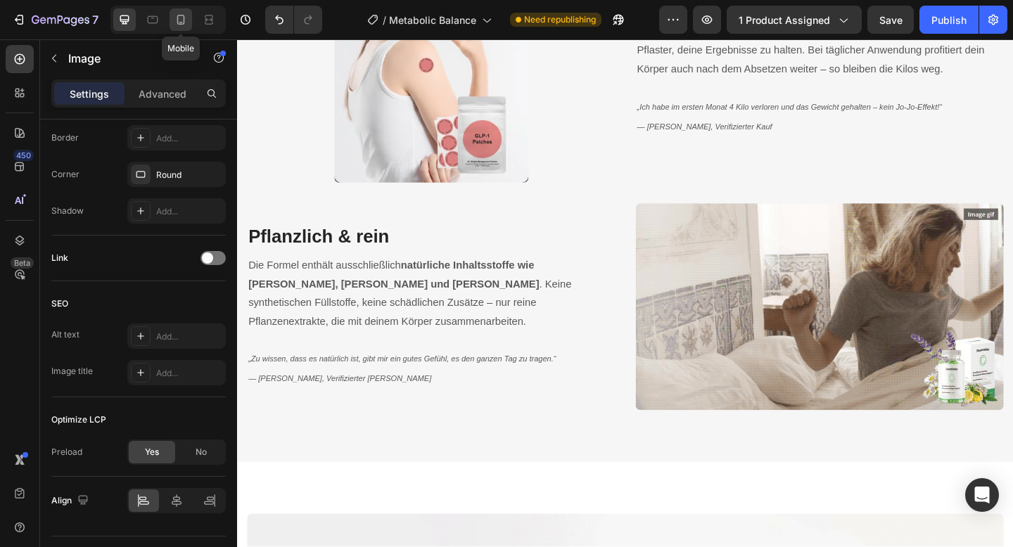
click at [176, 20] on icon at bounding box center [181, 20] width 14 height 14
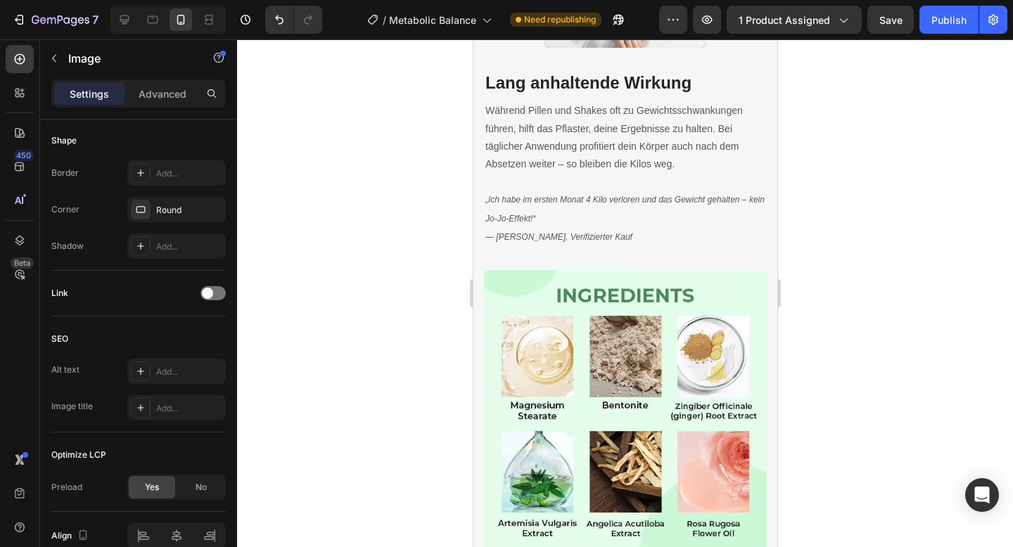
scroll to position [3162, 0]
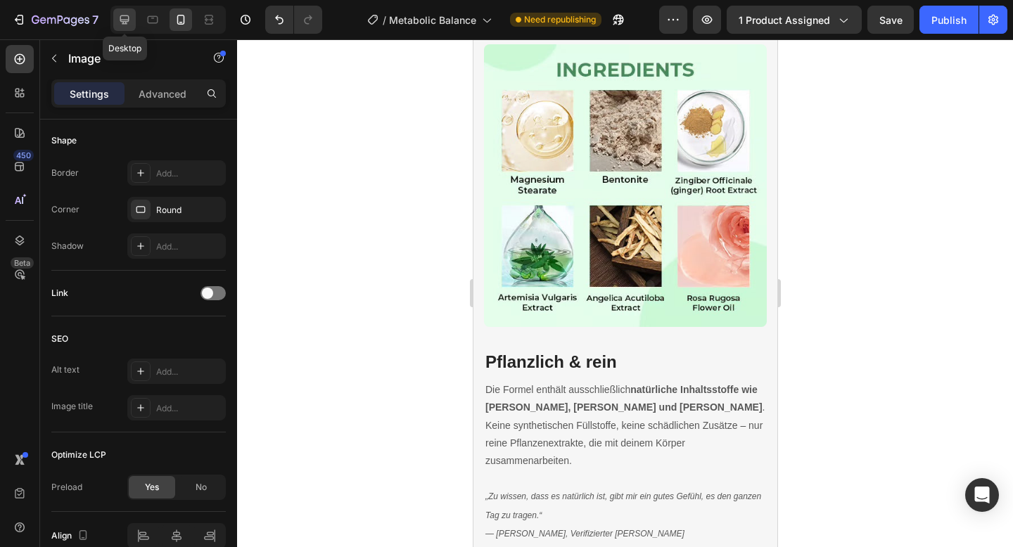
click at [133, 20] on div at bounding box center [124, 19] width 23 height 23
type input "400"
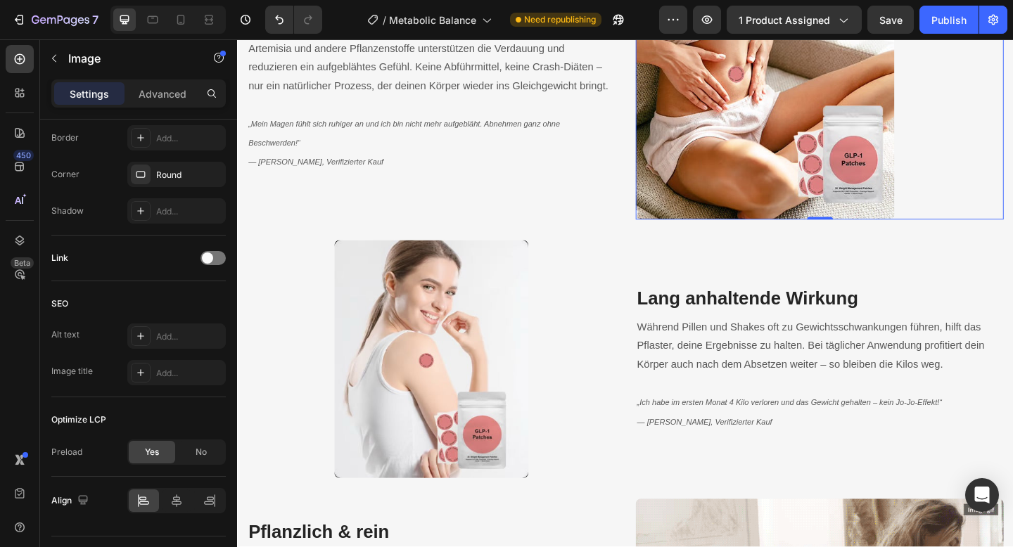
scroll to position [2455, 0]
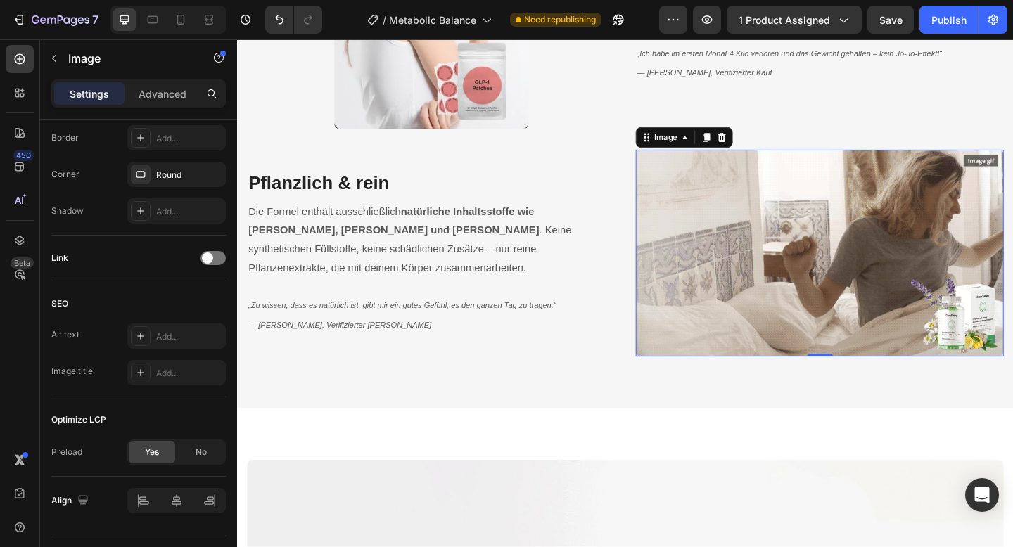
click at [768, 319] on img at bounding box center [870, 272] width 400 height 225
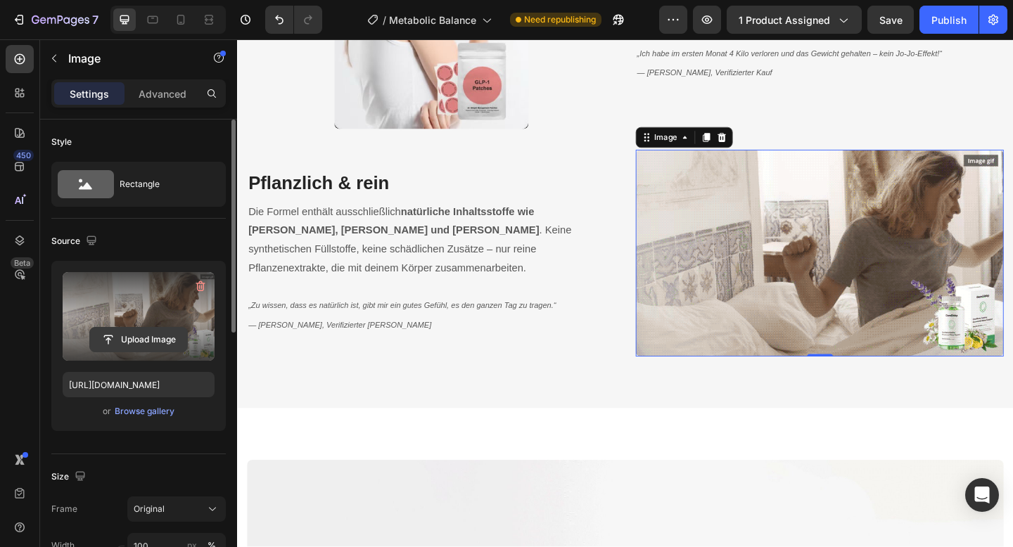
click at [149, 345] on input "file" at bounding box center [138, 340] width 97 height 24
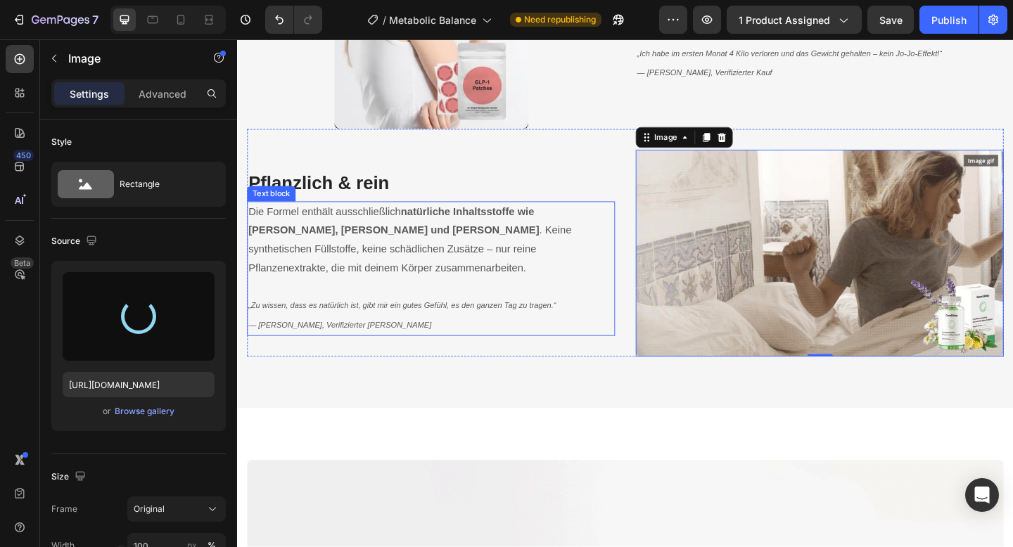
type input "https://cdn.shopify.com/s/files/1/0788/6916/8473/files/gempages_536301623899587…"
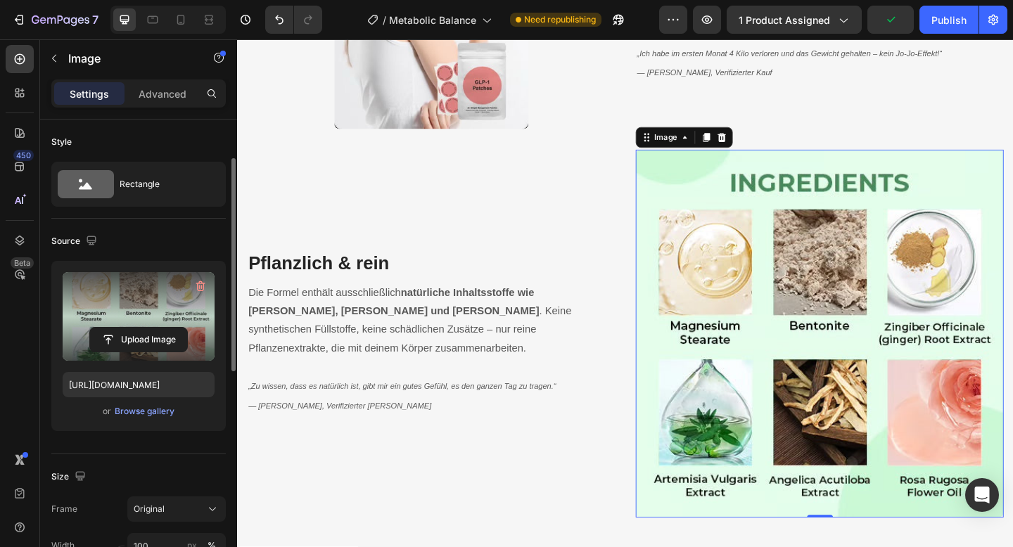
scroll to position [101, 0]
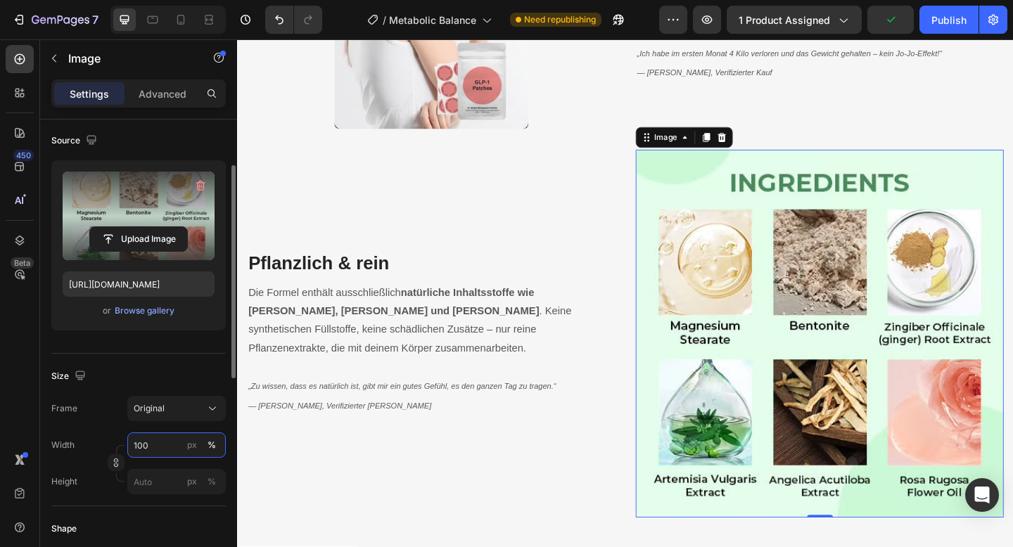
click at [141, 443] on input "100" at bounding box center [176, 445] width 98 height 25
click at [137, 447] on input "100" at bounding box center [176, 445] width 98 height 25
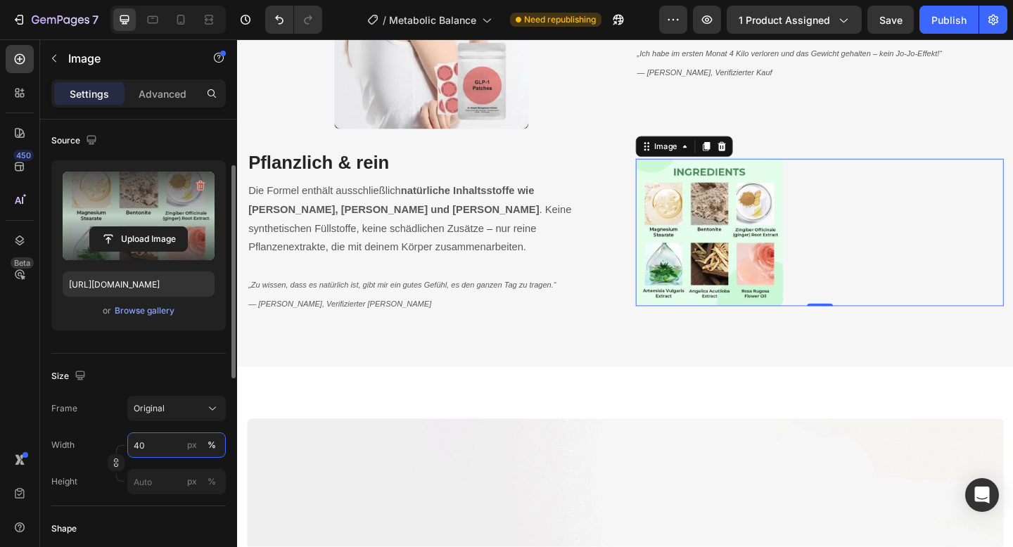
type input "4"
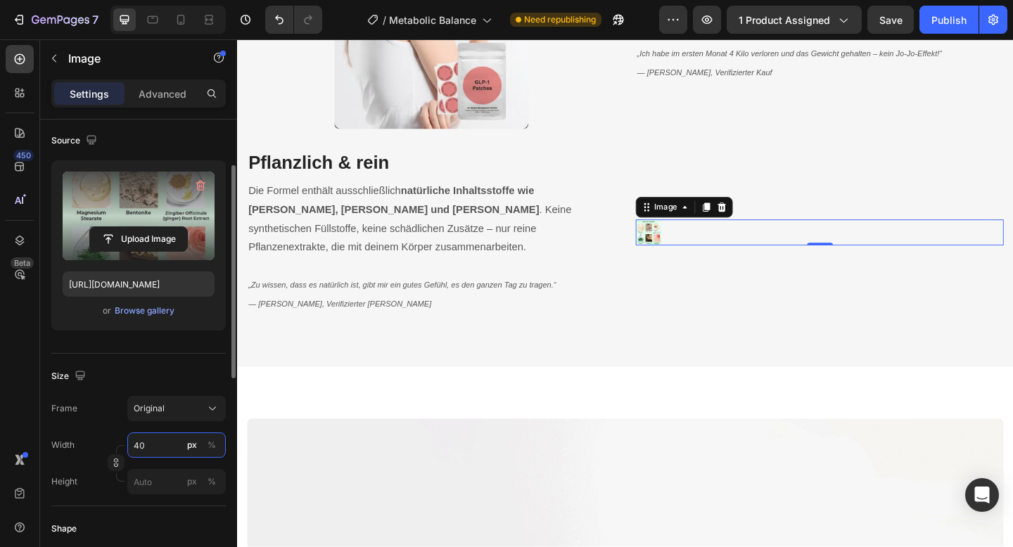
type input "400"
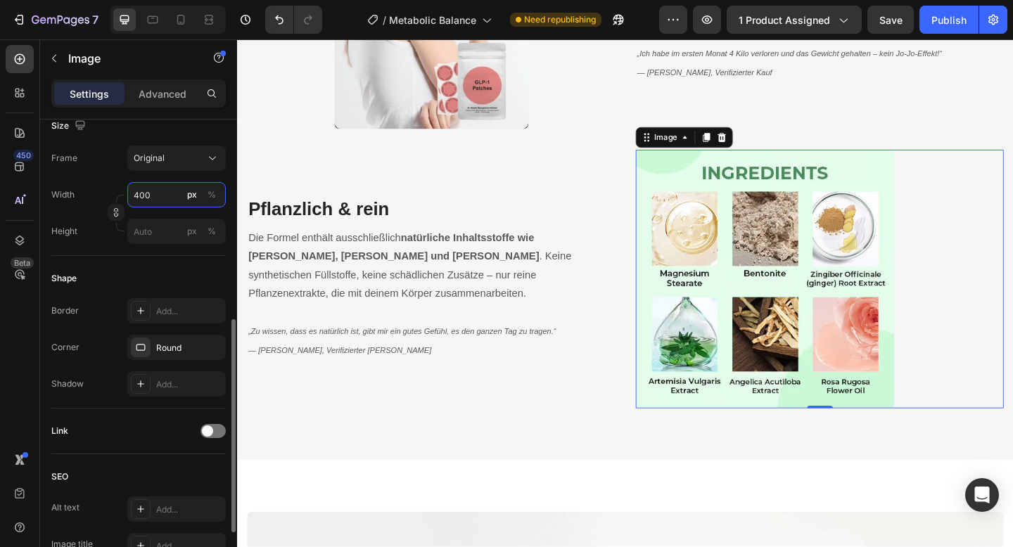
scroll to position [378, 0]
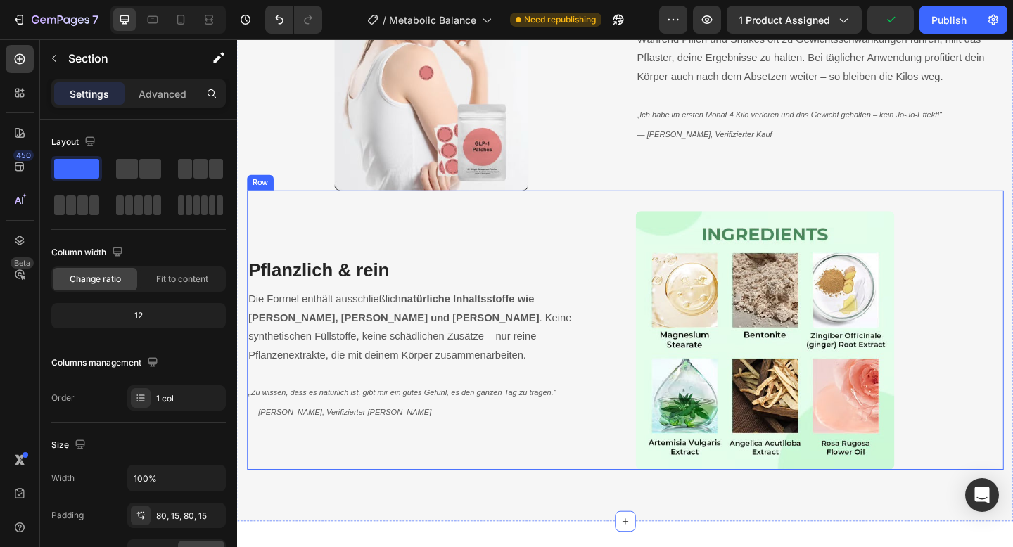
scroll to position [2384, 0]
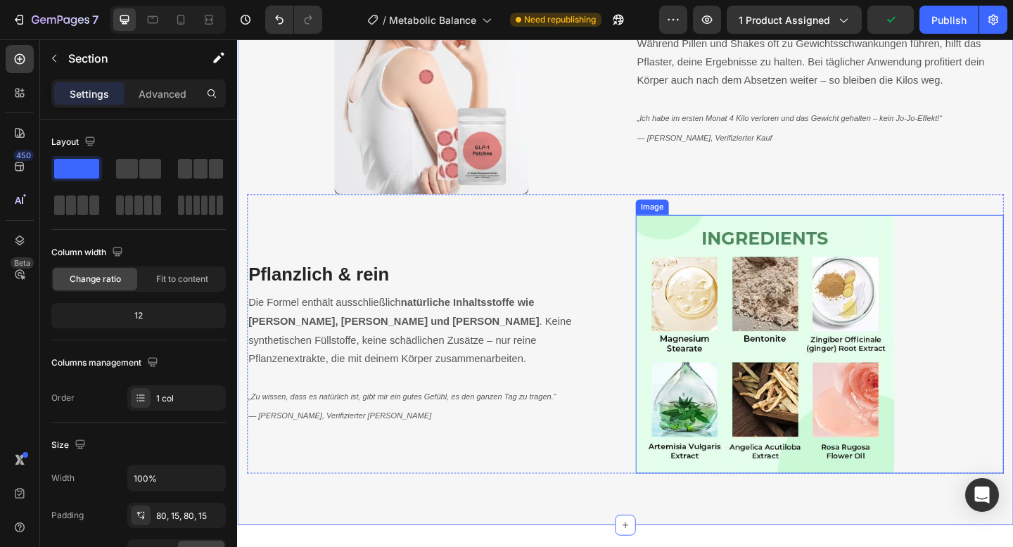
click at [734, 288] on img at bounding box center [810, 371] width 281 height 281
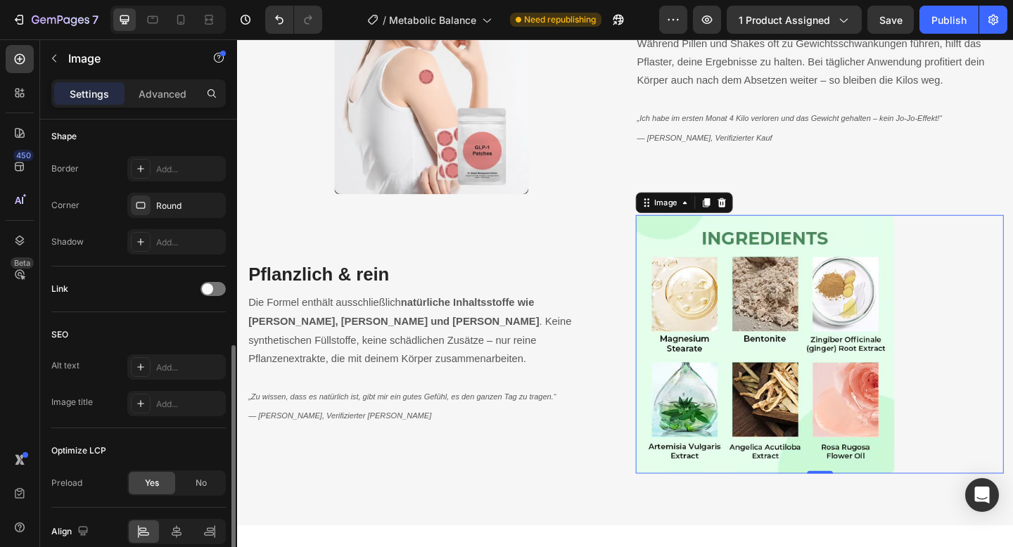
scroll to position [492, 0]
click at [181, 533] on icon at bounding box center [177, 532] width 10 height 13
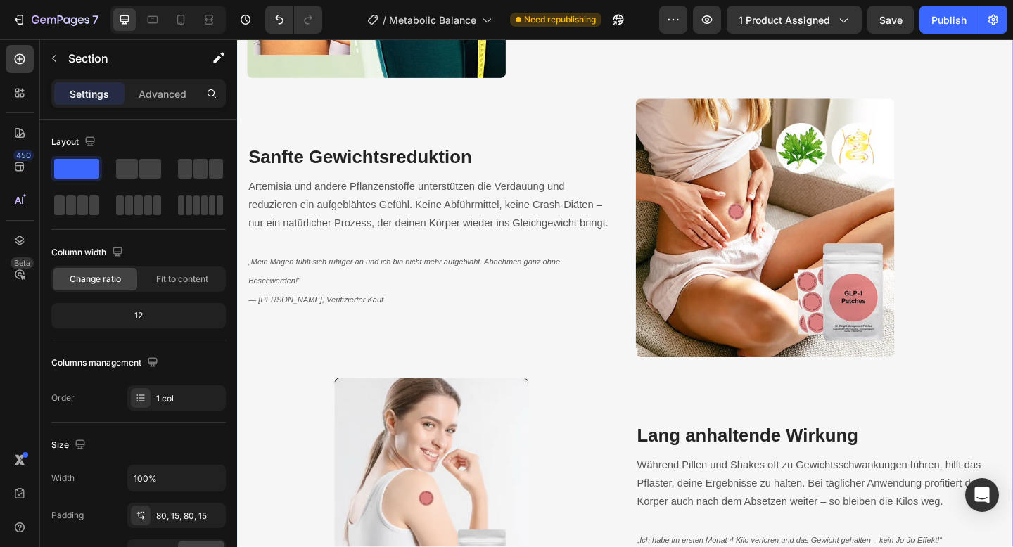
scroll to position [1897, 0]
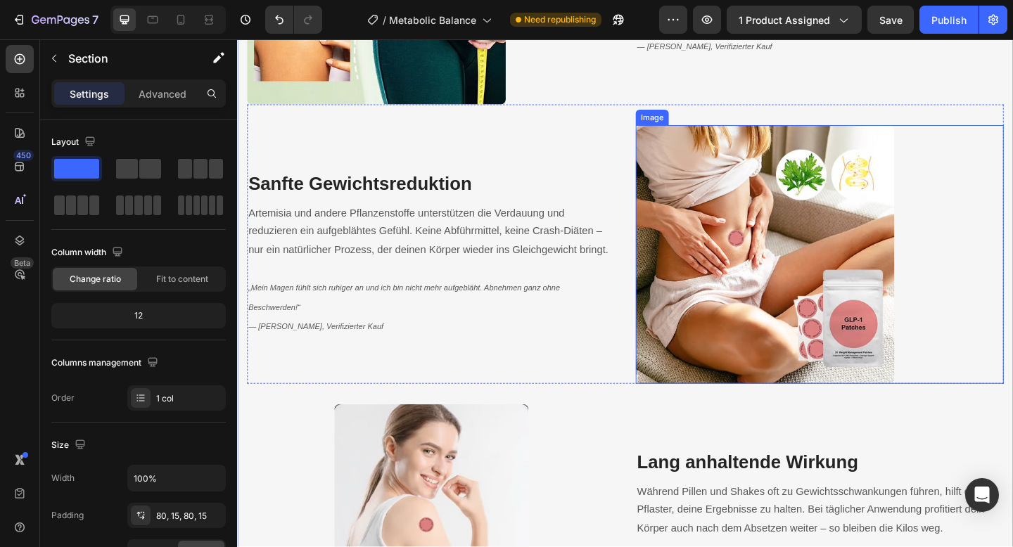
click at [770, 388] on img at bounding box center [810, 273] width 281 height 281
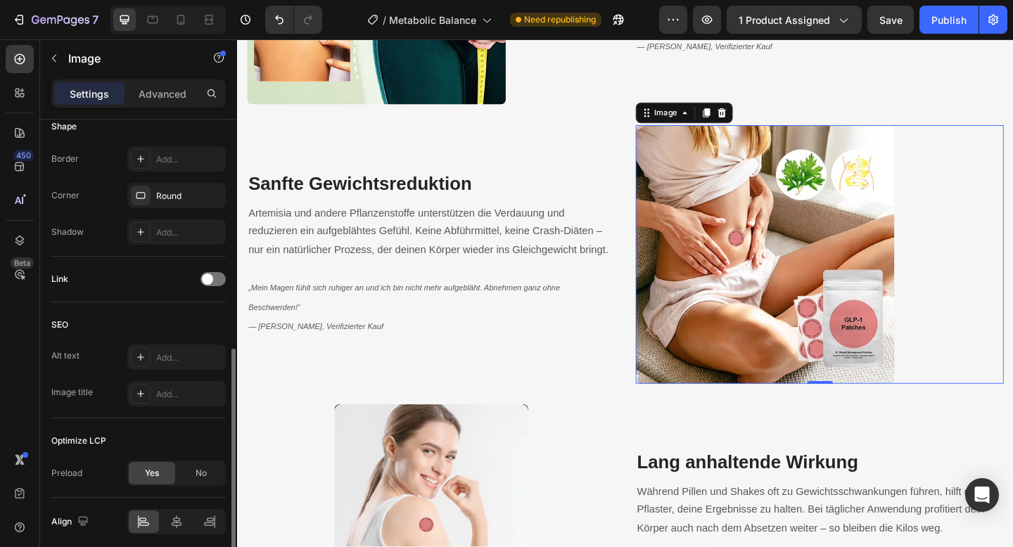
scroll to position [544, 0]
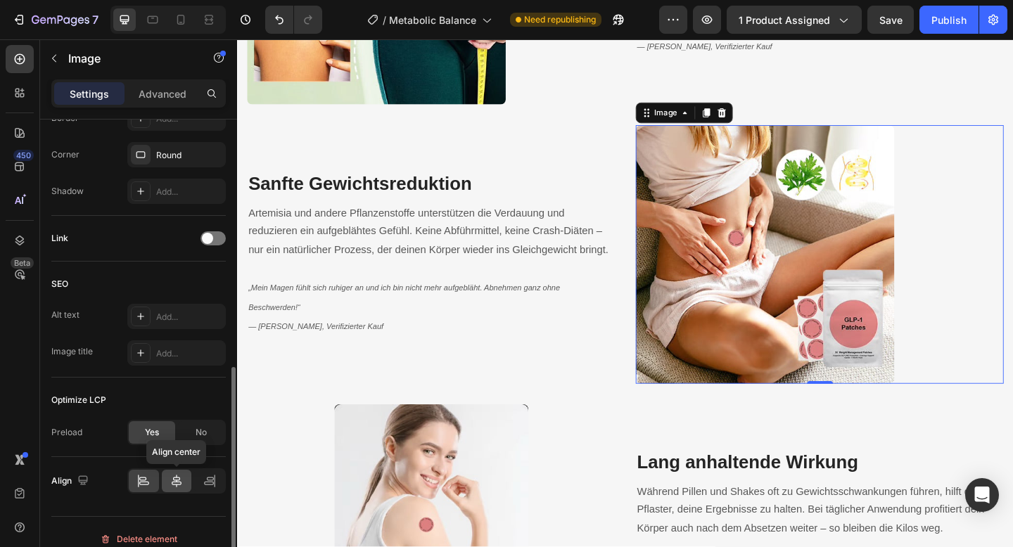
click at [175, 478] on icon at bounding box center [177, 481] width 14 height 14
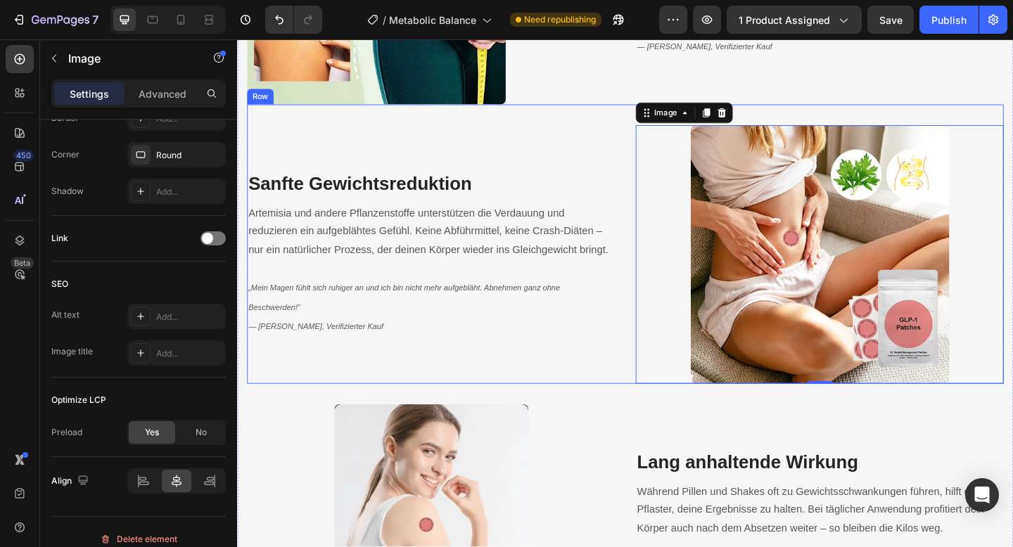
click at [504, 351] on p "„Mein Magen fühlt sich ruhiger an und ich bin nicht mehr aufgebläht. Abnehmen g…" at bounding box center [447, 331] width 397 height 63
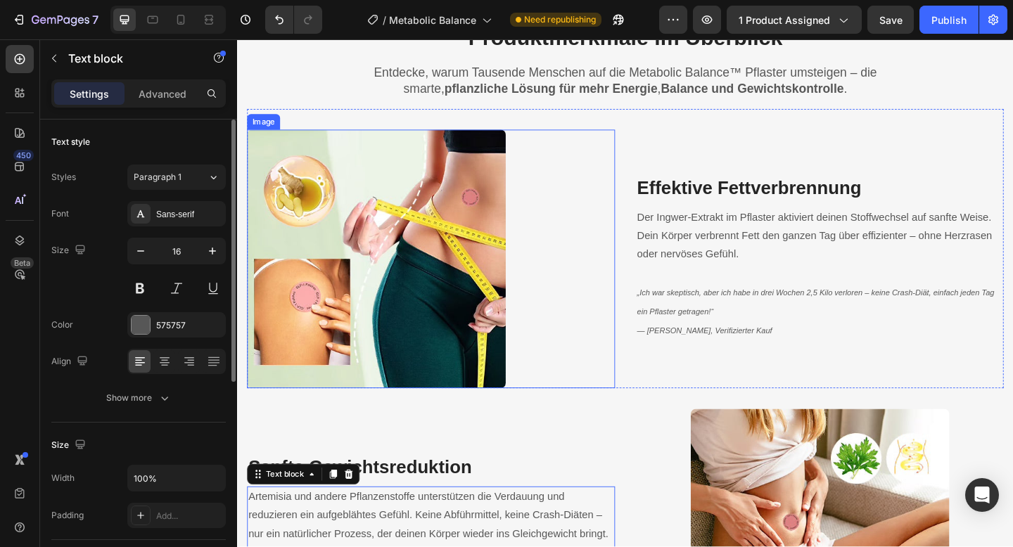
scroll to position [1517, 0]
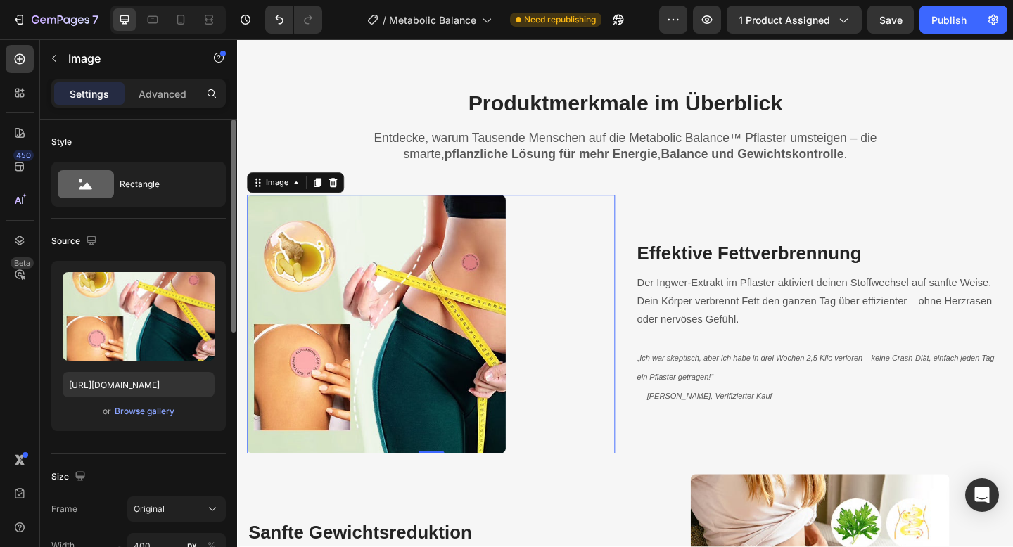
click at [485, 323] on img at bounding box center [388, 349] width 281 height 281
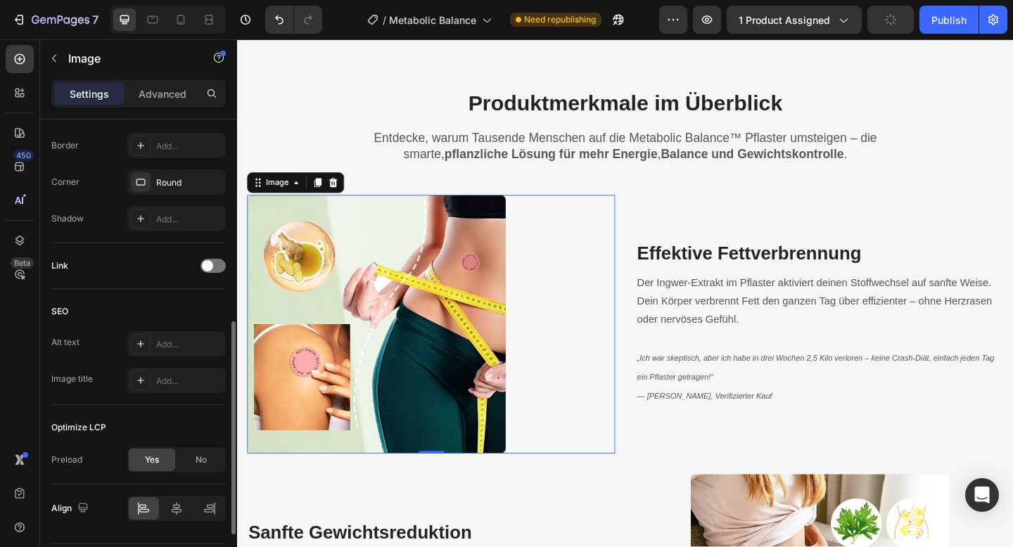
scroll to position [539, 0]
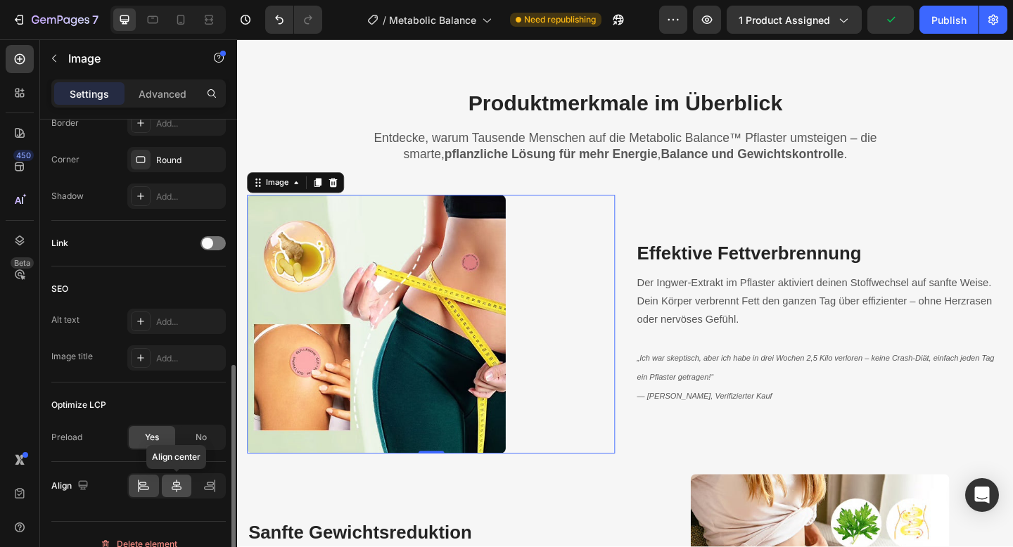
click at [177, 487] on icon at bounding box center [177, 486] width 10 height 13
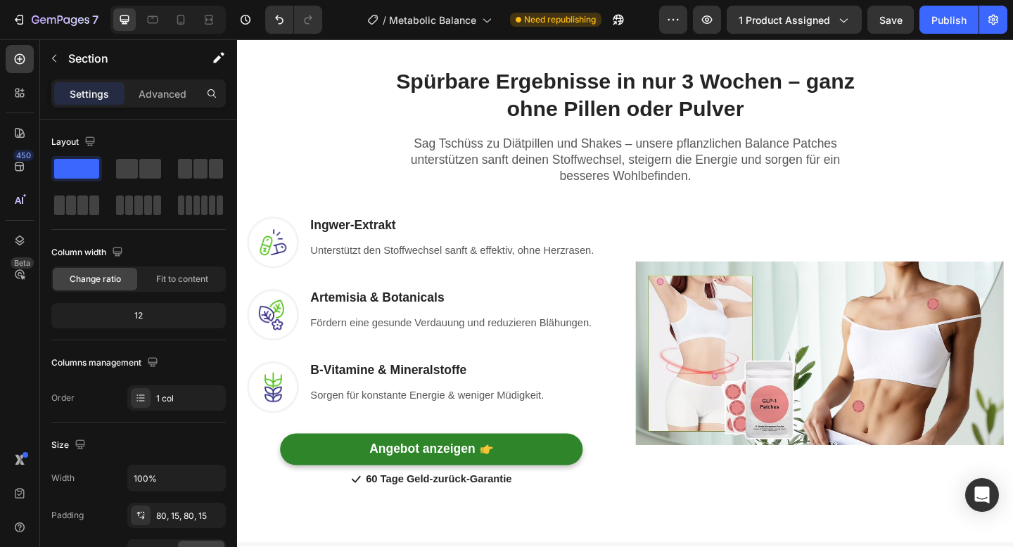
scroll to position [881, 0]
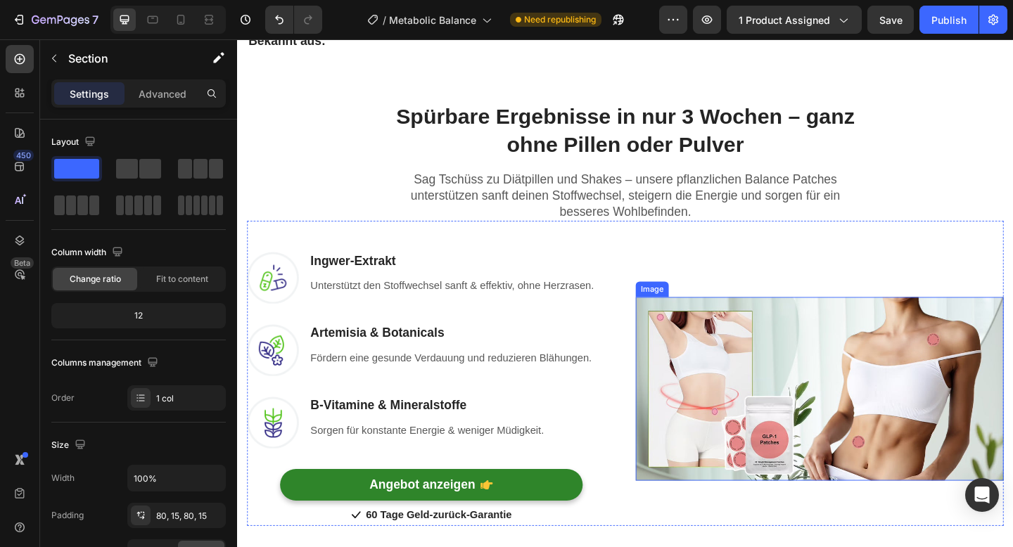
click at [744, 474] on img at bounding box center [870, 420] width 400 height 200
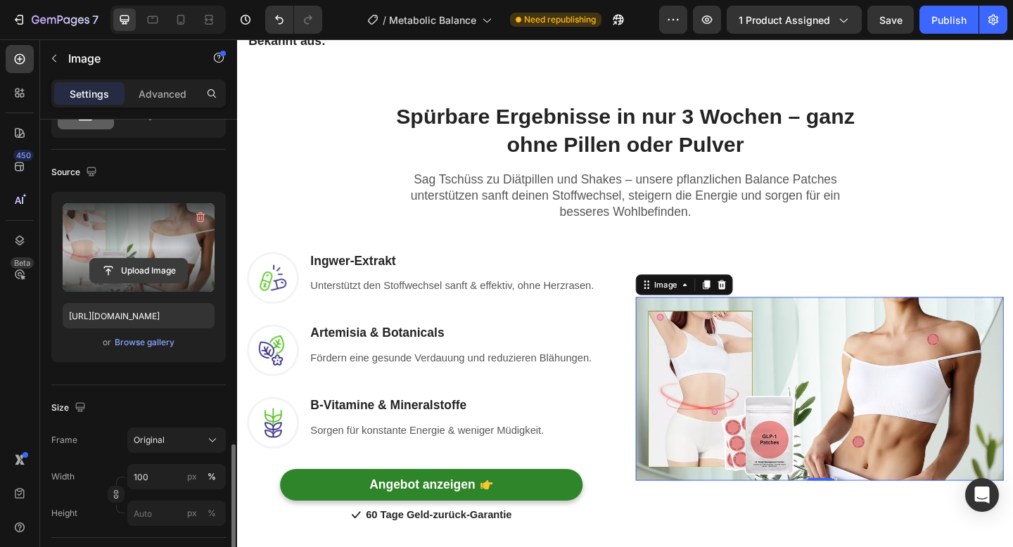
scroll to position [495, 0]
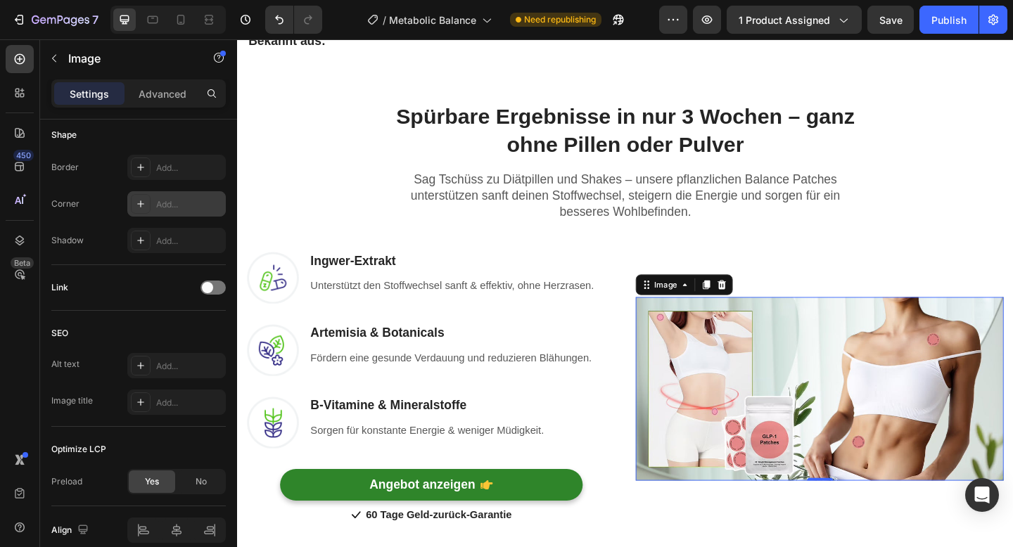
click at [174, 208] on div "Add..." at bounding box center [189, 204] width 66 height 13
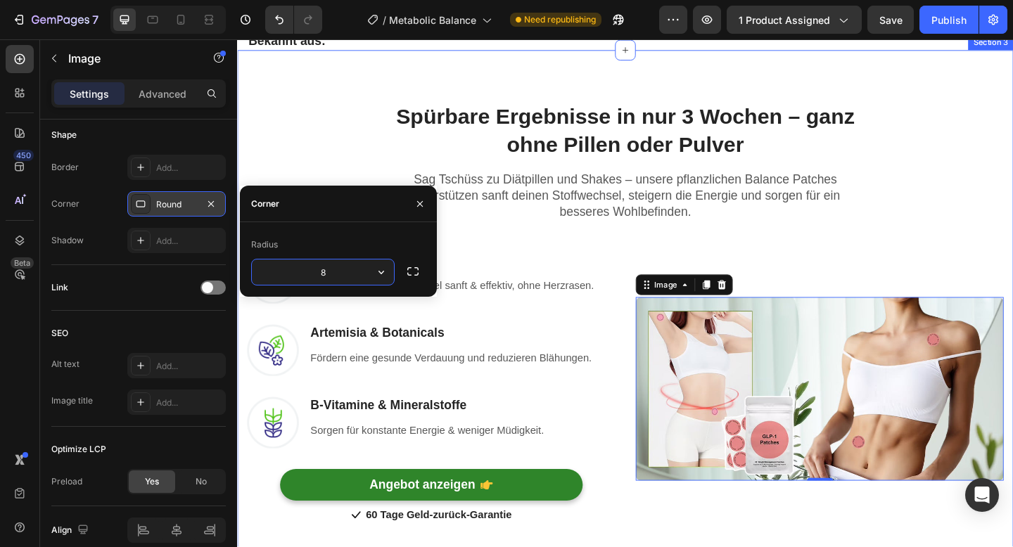
click at [352, 153] on div "Spürbare Ergebnisse in nur 3 Wochen – ganz ohne Pillen oder Pulver Heading Row …" at bounding box center [659, 327] width 823 height 484
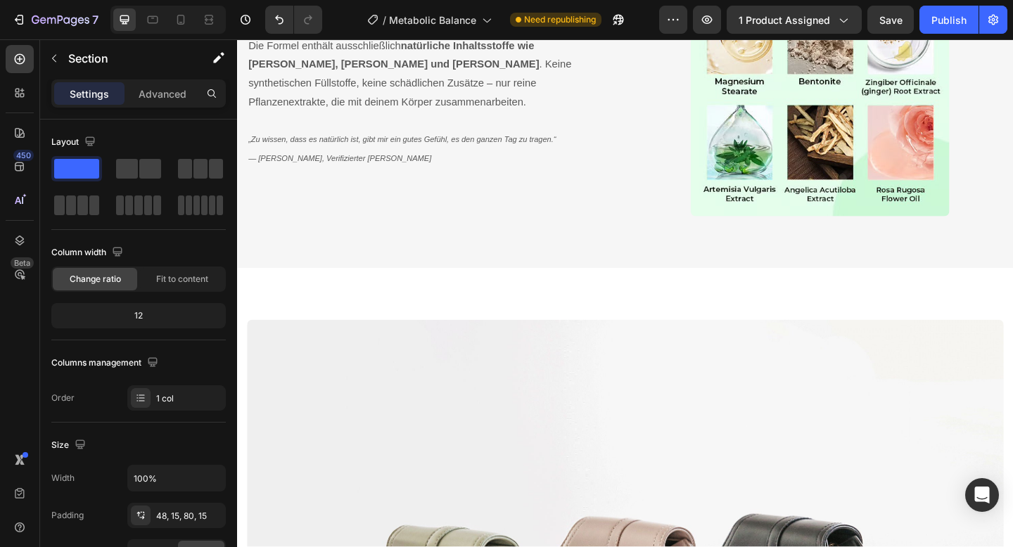
scroll to position [2811, 0]
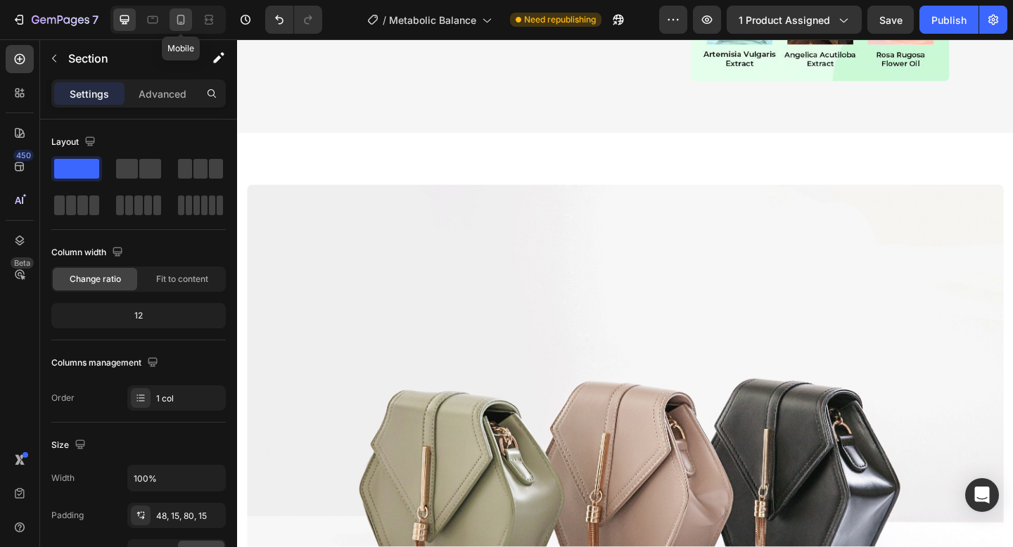
click at [181, 21] on icon at bounding box center [181, 20] width 14 height 14
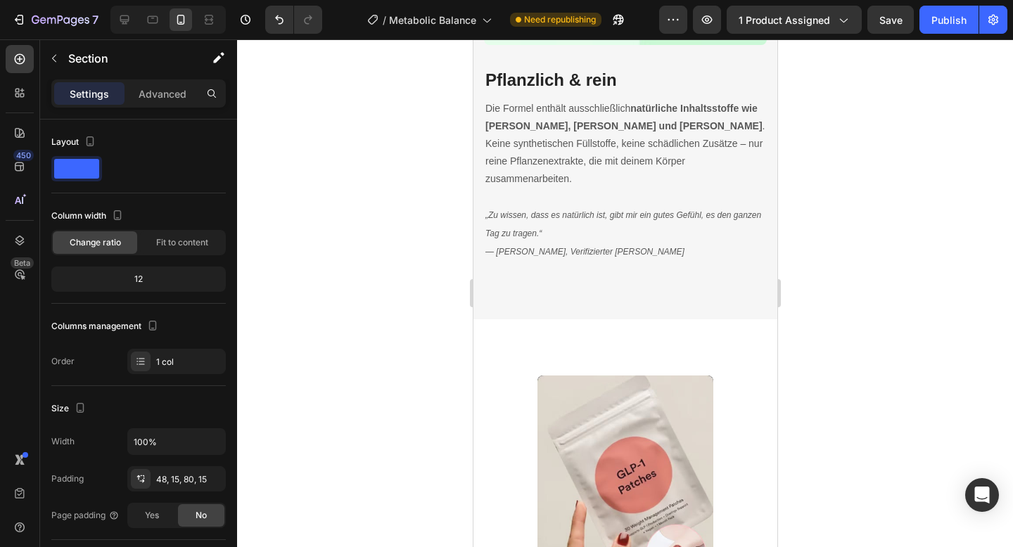
scroll to position [3922, 0]
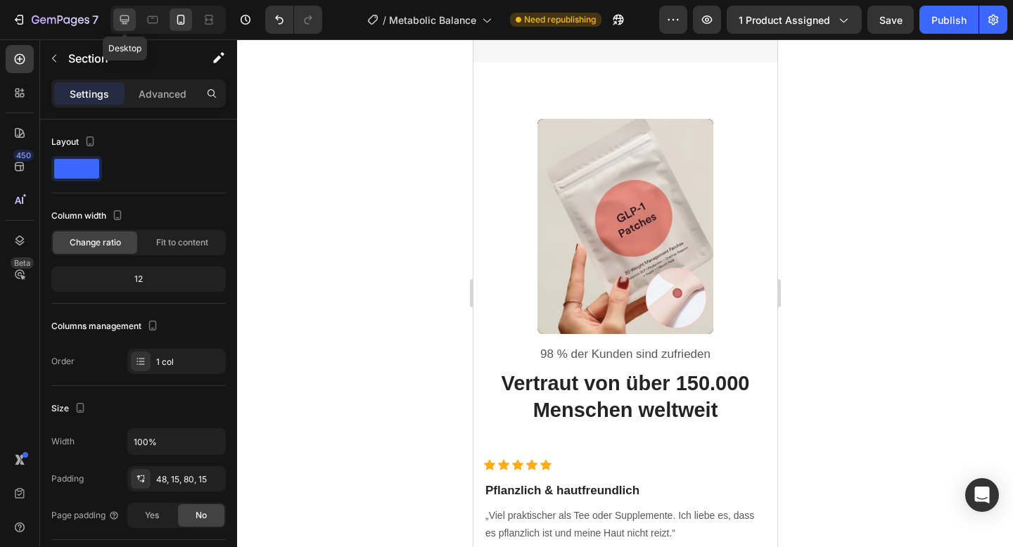
click at [122, 17] on icon at bounding box center [124, 20] width 14 height 14
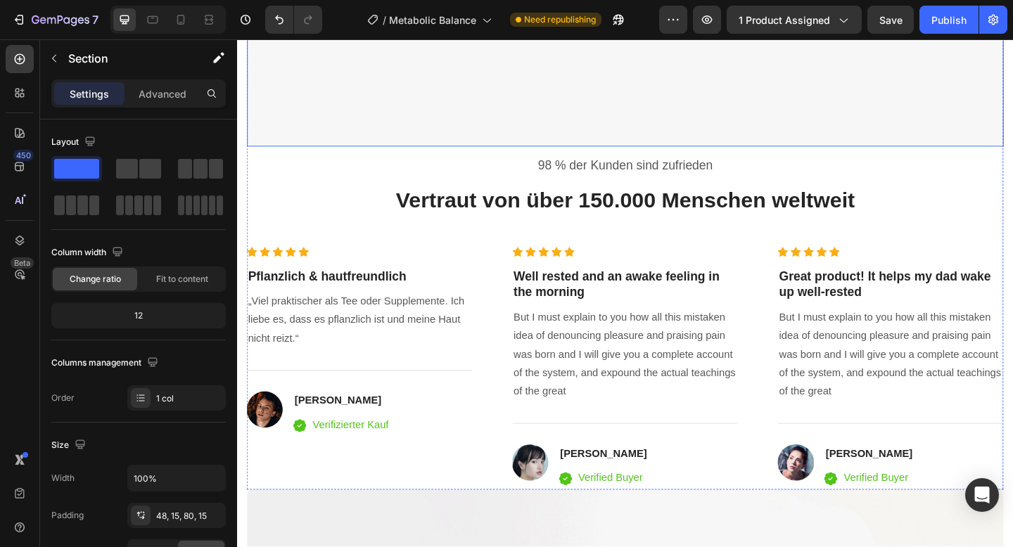
scroll to position [3184, 0]
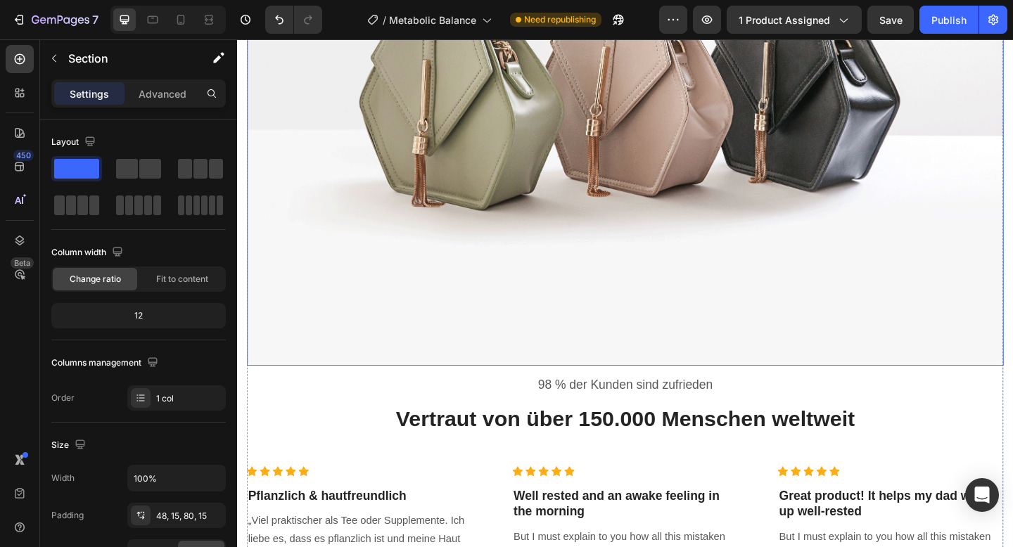
click at [485, 128] on img at bounding box center [659, 86] width 823 height 618
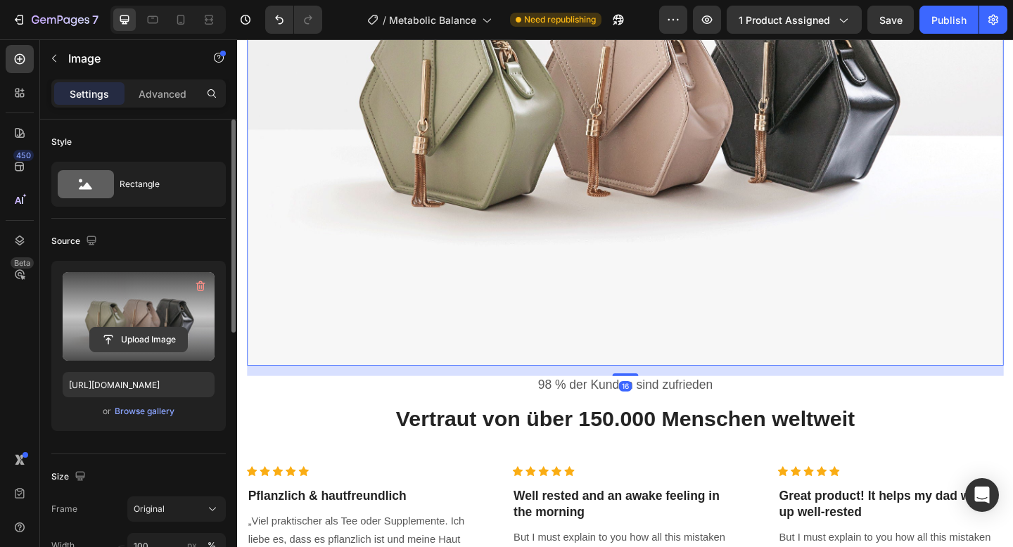
click at [124, 337] on input "file" at bounding box center [138, 340] width 97 height 24
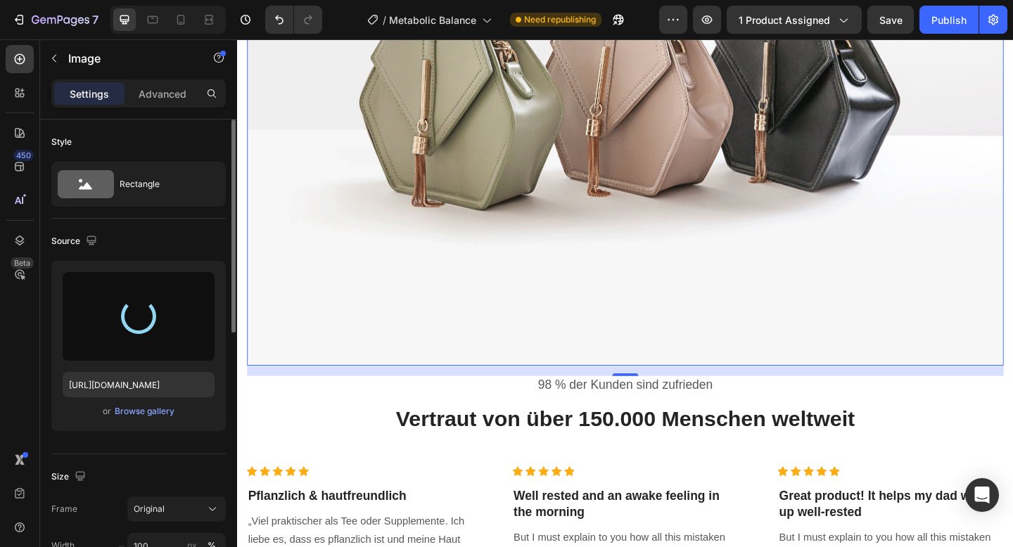
type input "https://cdn.shopify.com/s/files/1/0788/6916/8473/files/gempages_536301623899587…"
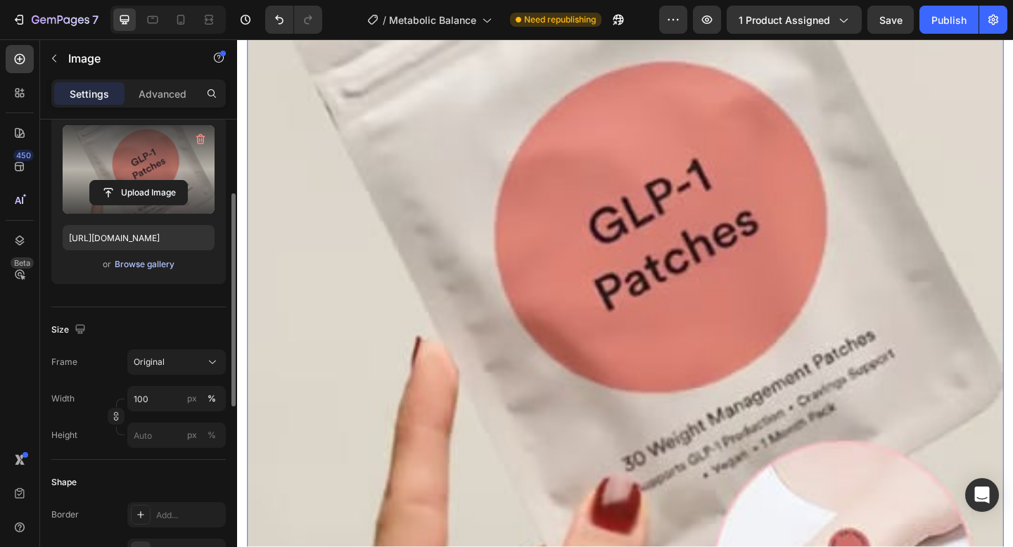
scroll to position [152, 0]
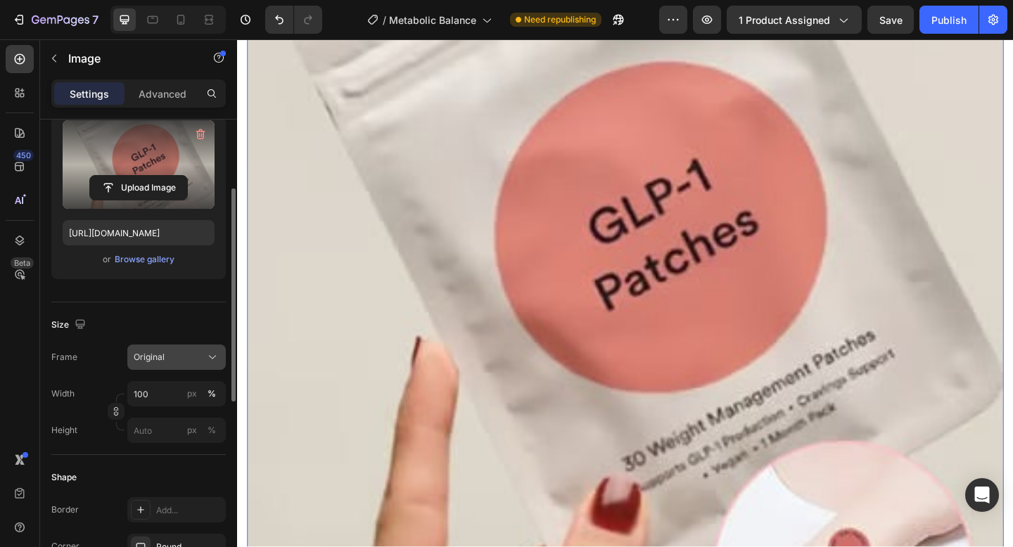
click at [160, 367] on button "Original" at bounding box center [176, 357] width 98 height 25
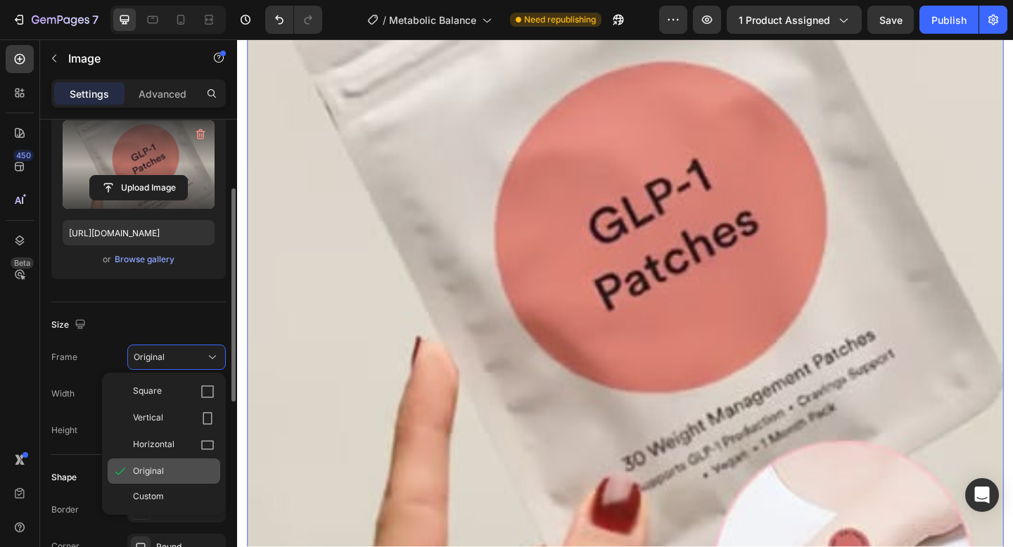
click at [150, 478] on div "Original" at bounding box center [164, 471] width 113 height 25
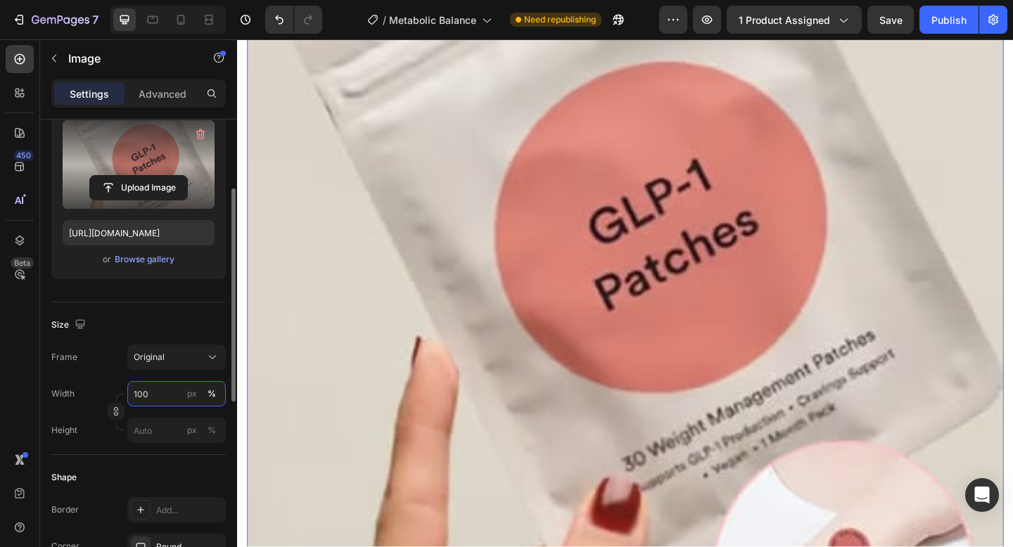
click at [156, 393] on input "100" at bounding box center [176, 393] width 98 height 25
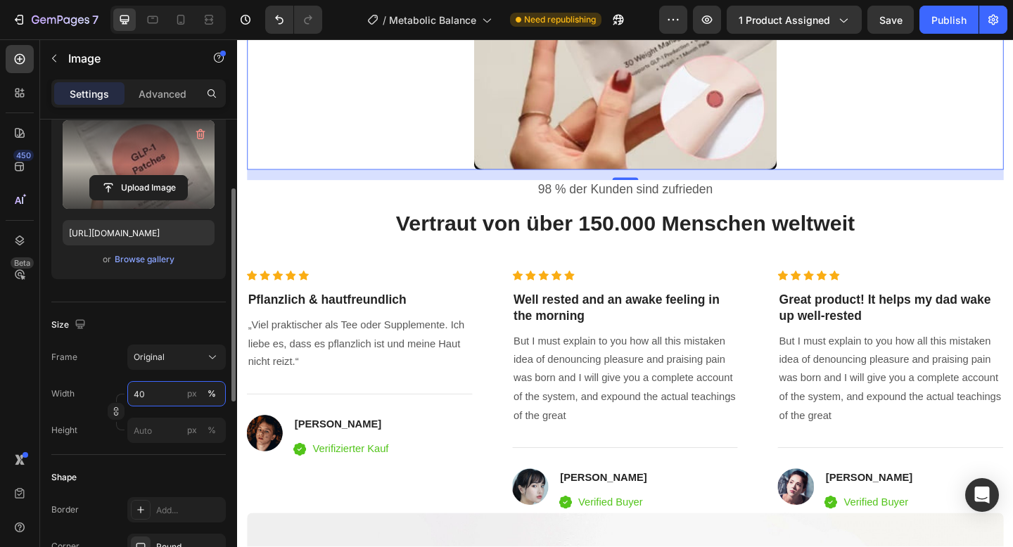
type input "4"
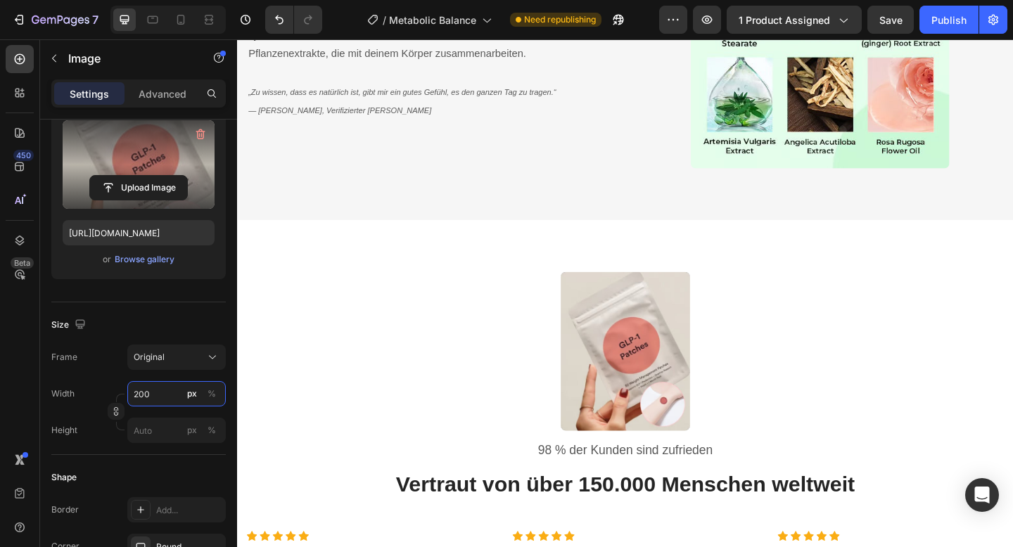
scroll to position [2692, 0]
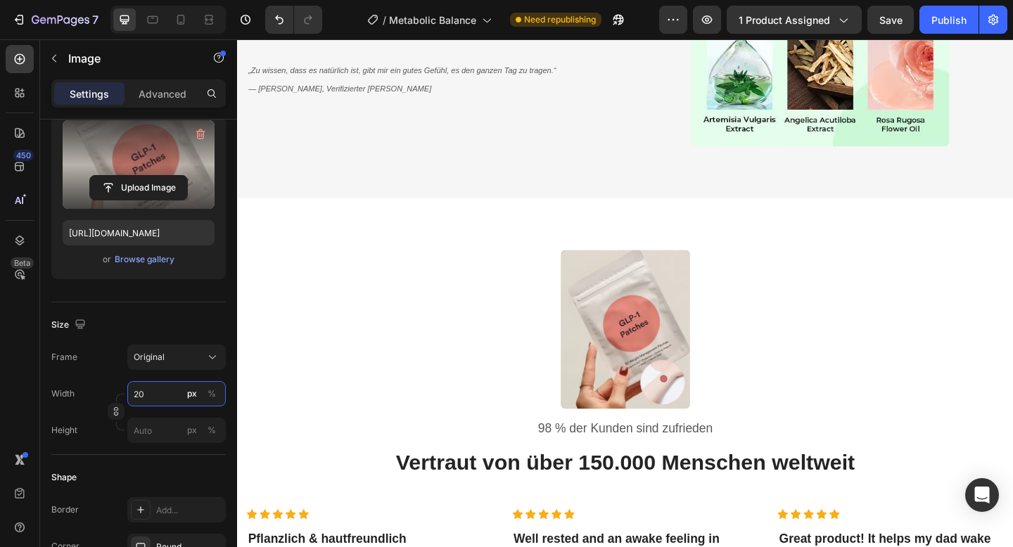
type input "2"
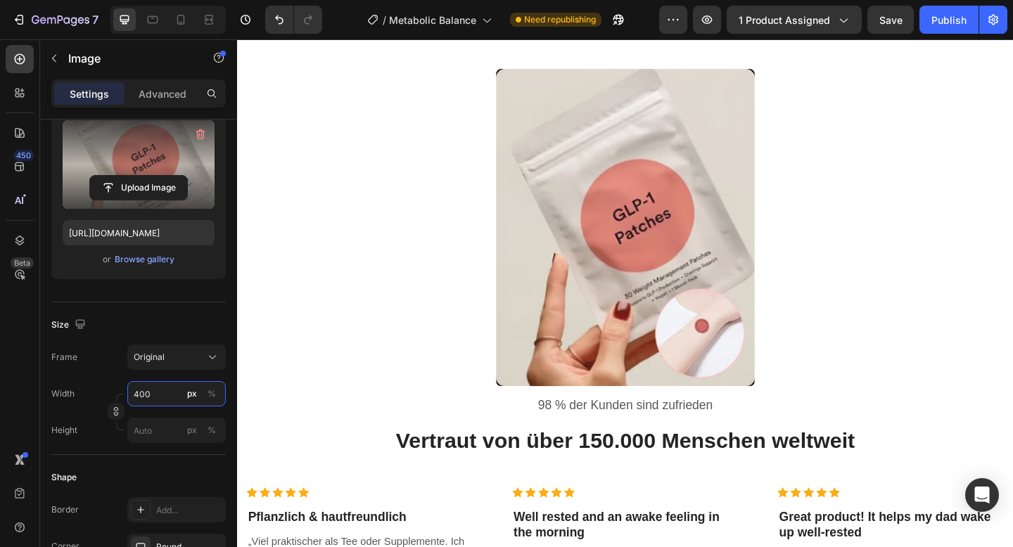
scroll to position [2944, 0]
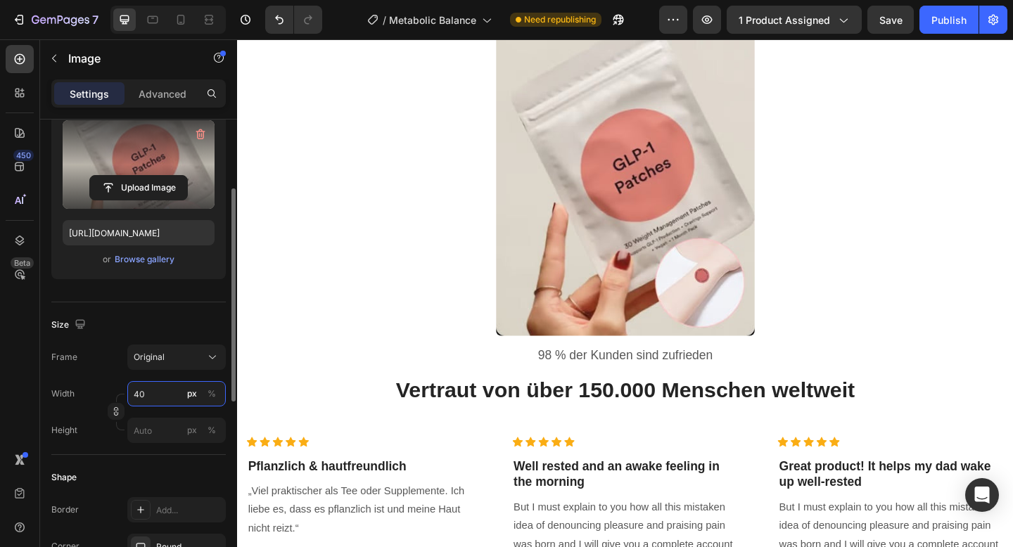
type input "4"
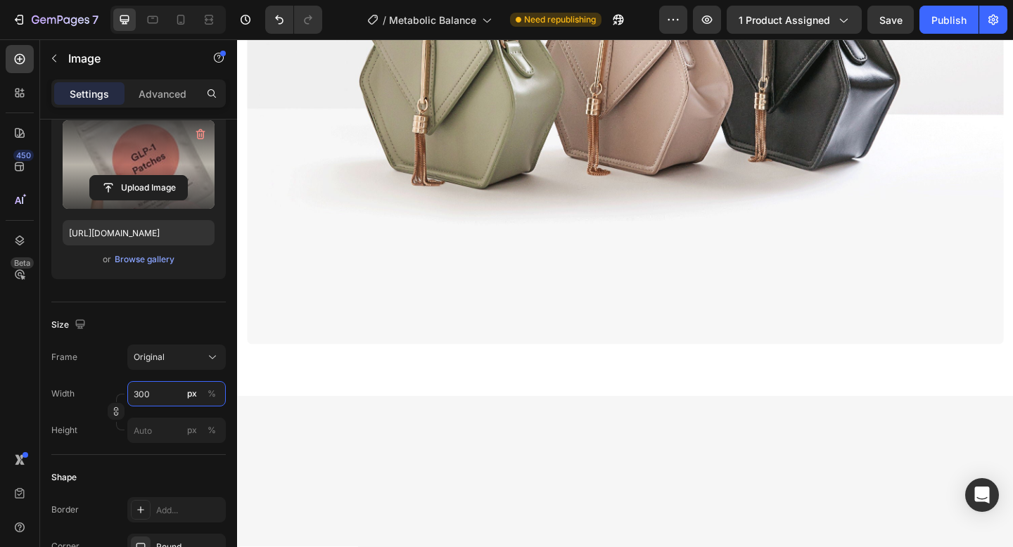
scroll to position [3957, 0]
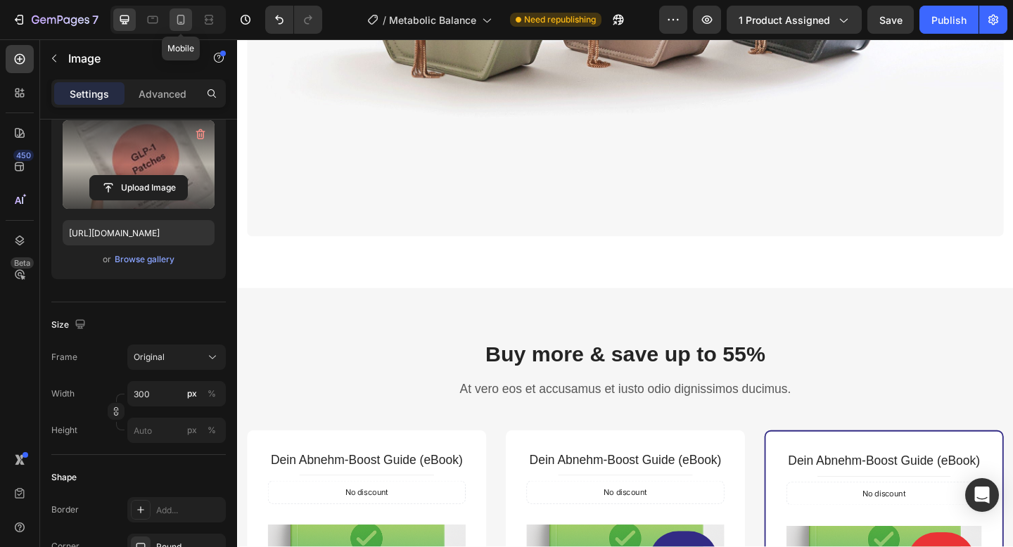
click at [181, 24] on icon at bounding box center [181, 20] width 8 height 10
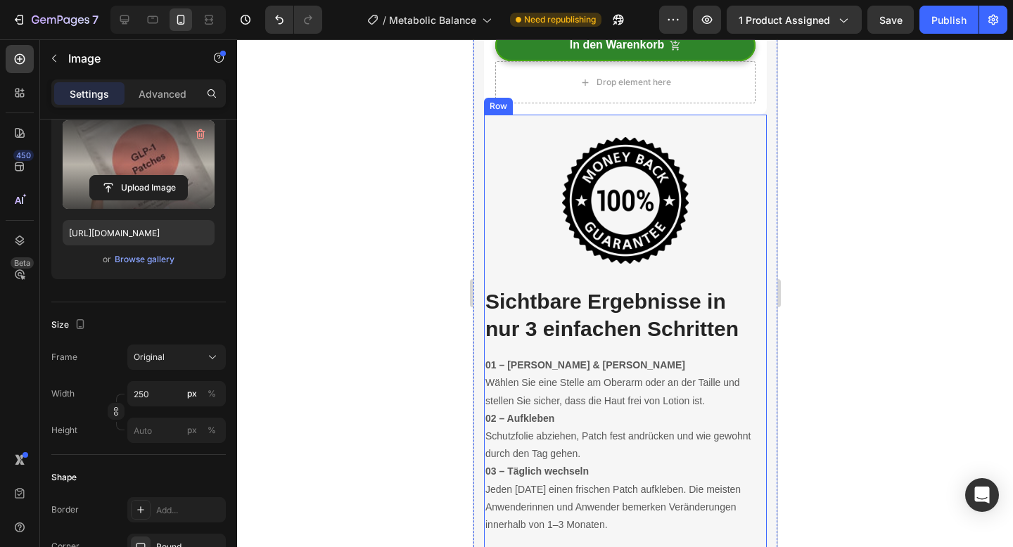
scroll to position [3939, 0]
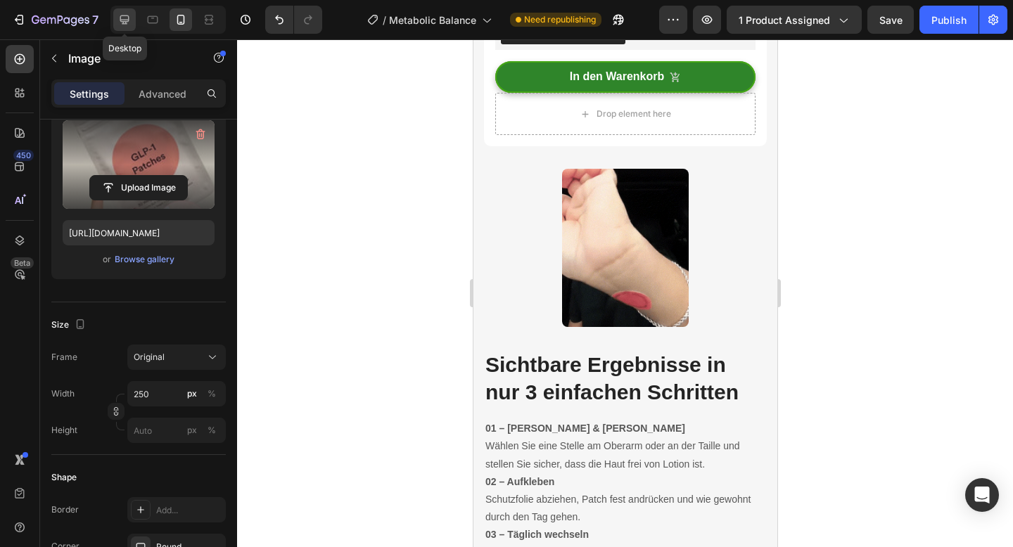
click at [115, 21] on div at bounding box center [124, 19] width 23 height 23
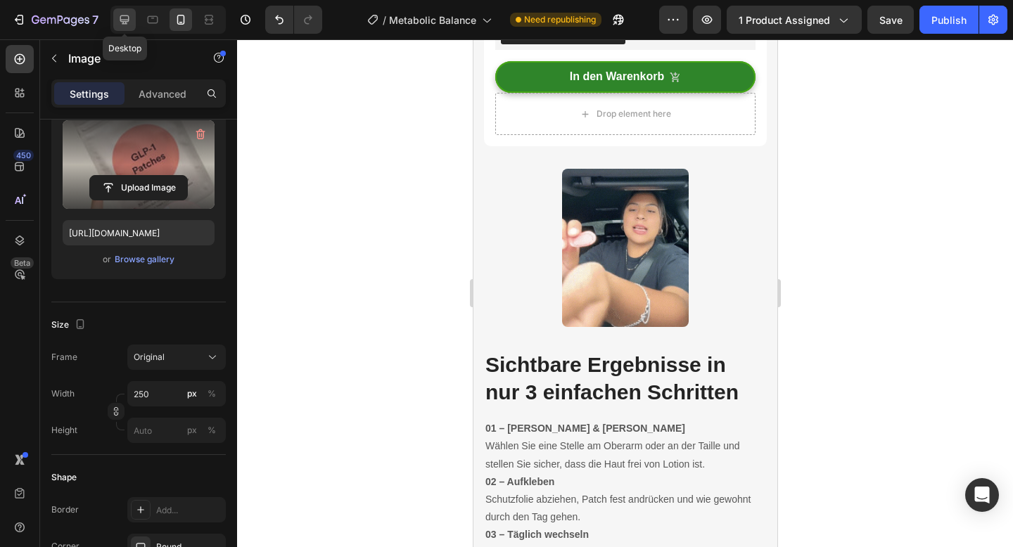
type input "300"
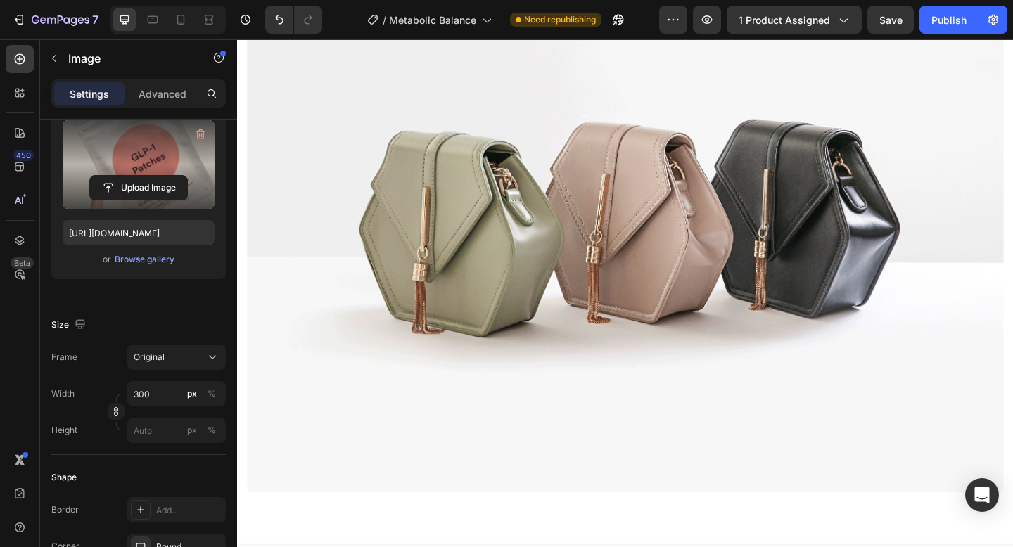
scroll to position [3674, 0]
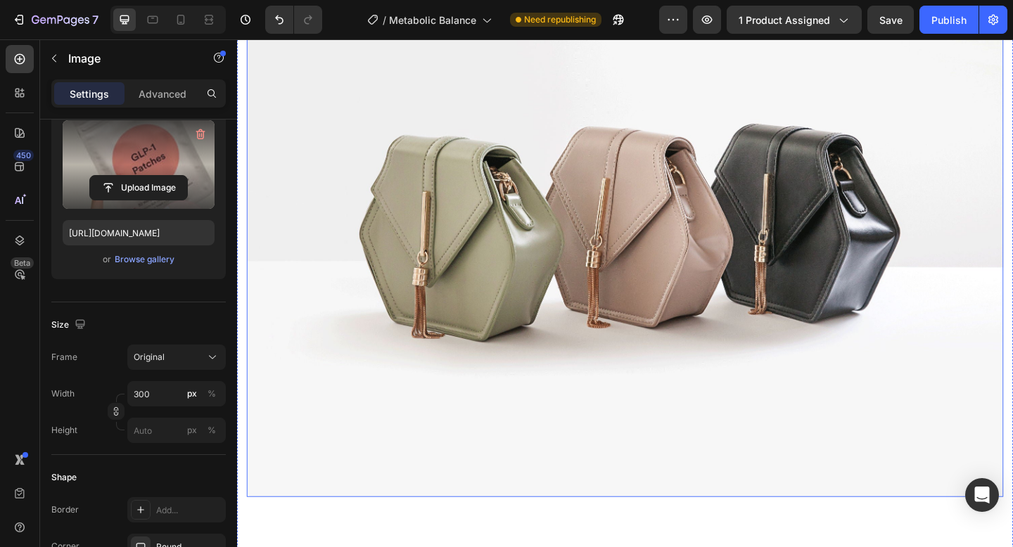
click at [465, 264] on img at bounding box center [659, 230] width 823 height 618
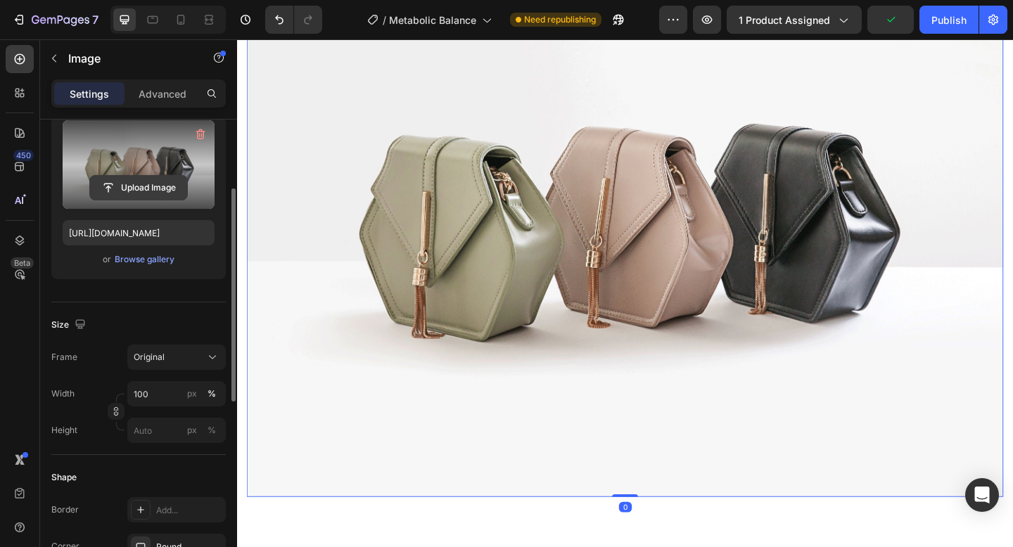
click at [144, 189] on input "file" at bounding box center [138, 188] width 97 height 24
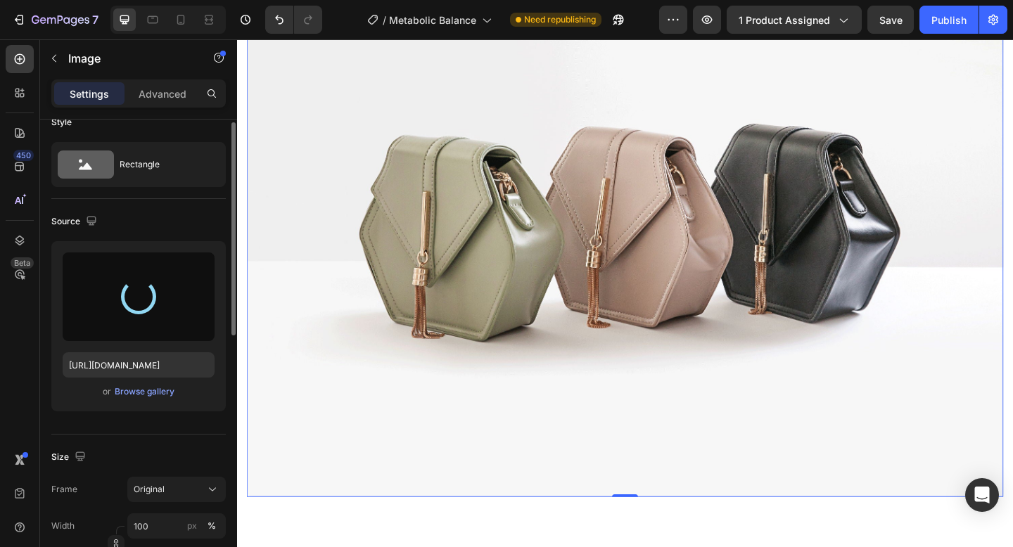
scroll to position [0, 0]
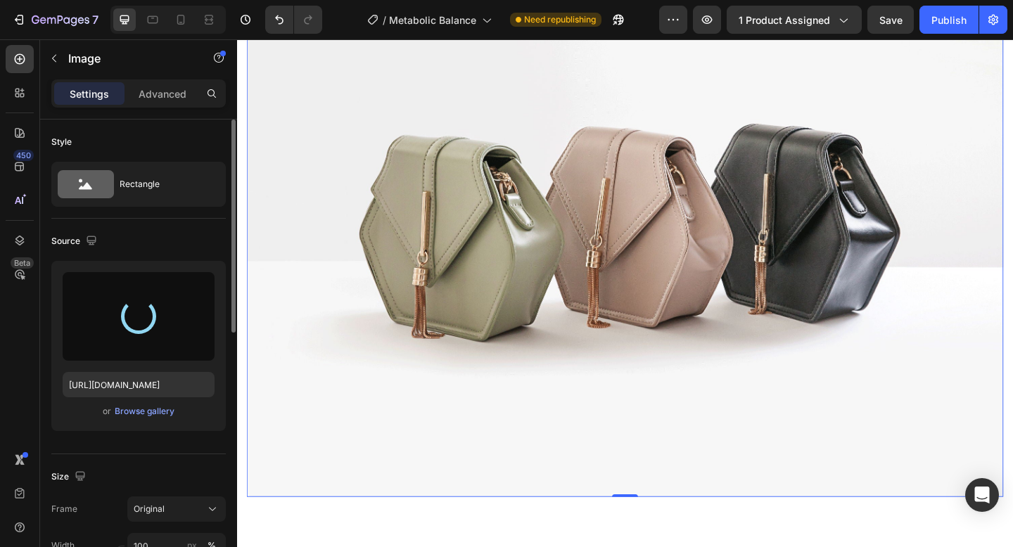
type input "https://cdn.shopify.com/s/files/1/0788/6916/8473/files/gempages_536301623899587…"
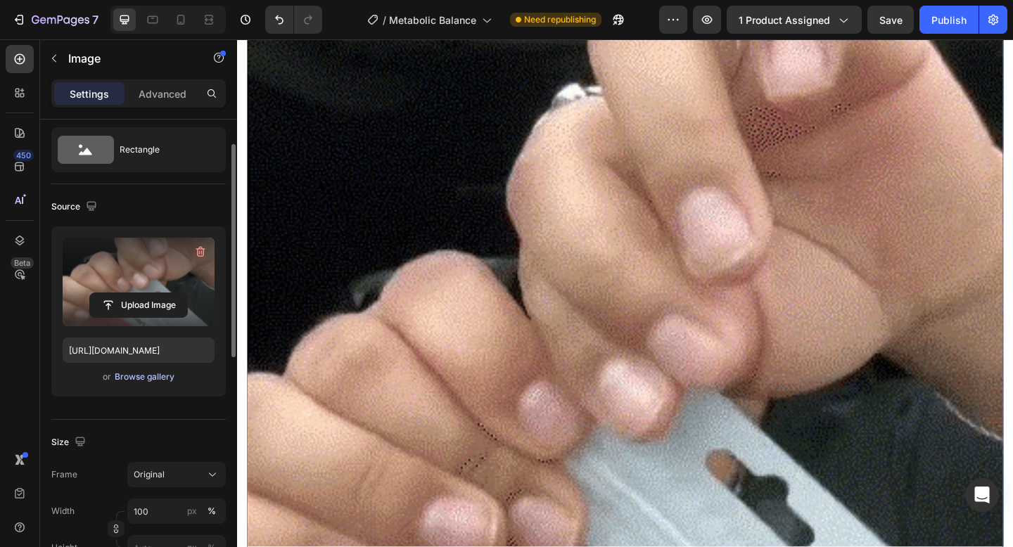
scroll to position [70, 0]
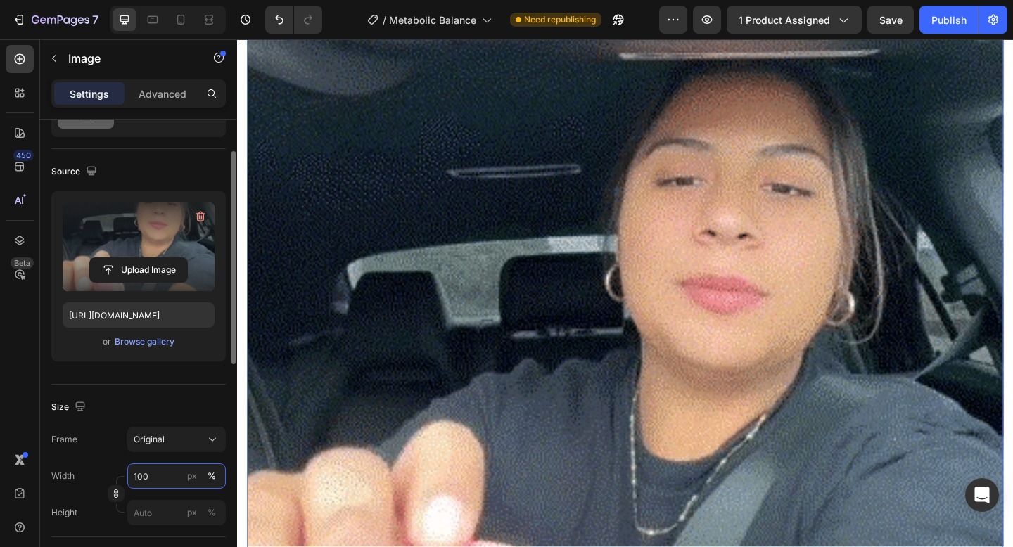
click at [151, 476] on input "100" at bounding box center [176, 476] width 98 height 25
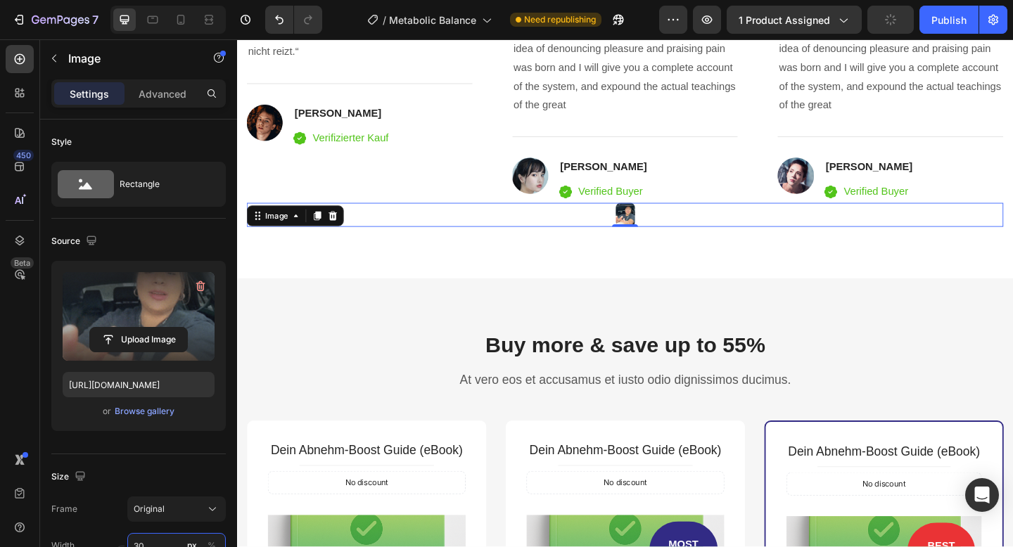
scroll to position [4, 0]
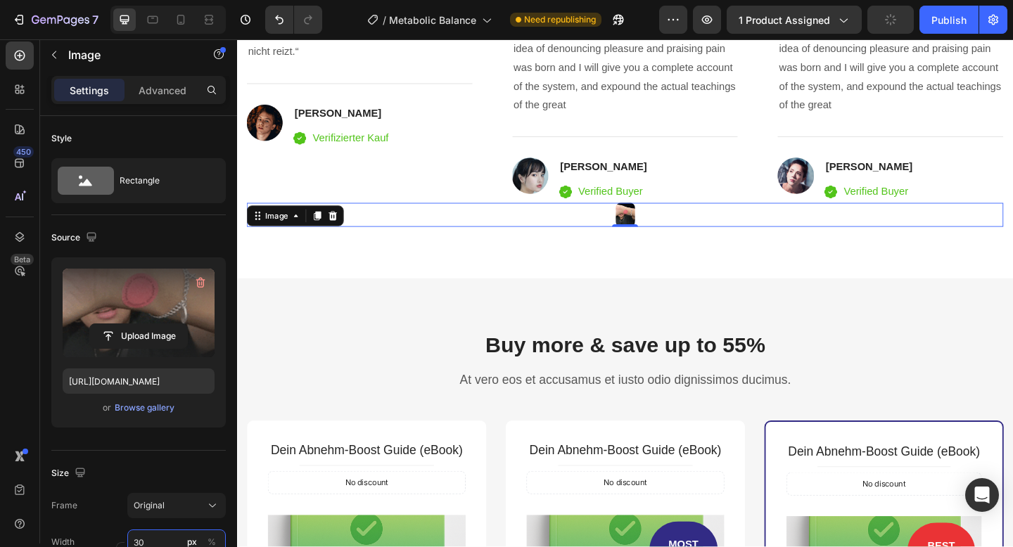
type input "3"
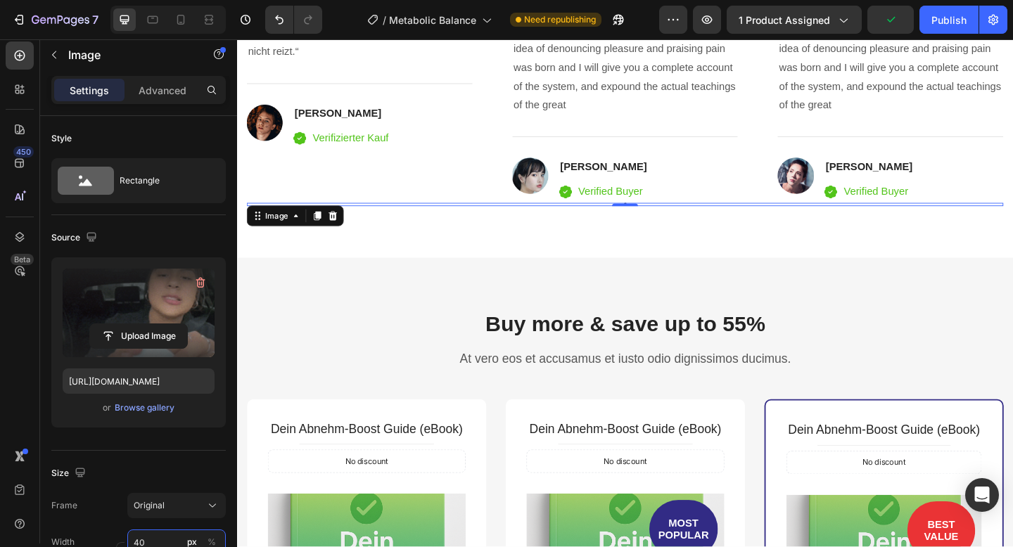
type input "400"
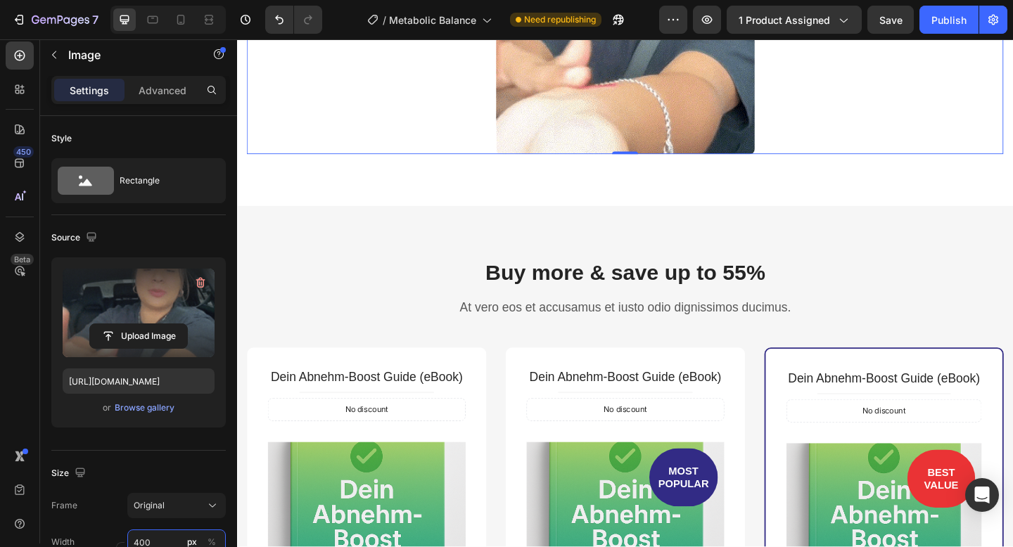
scroll to position [3787, 0]
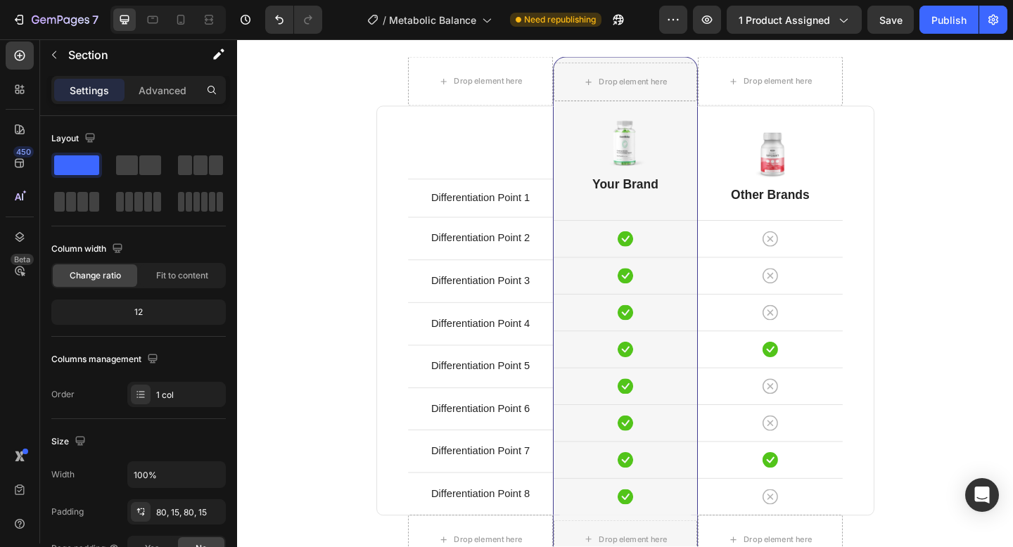
scroll to position [4958, 0]
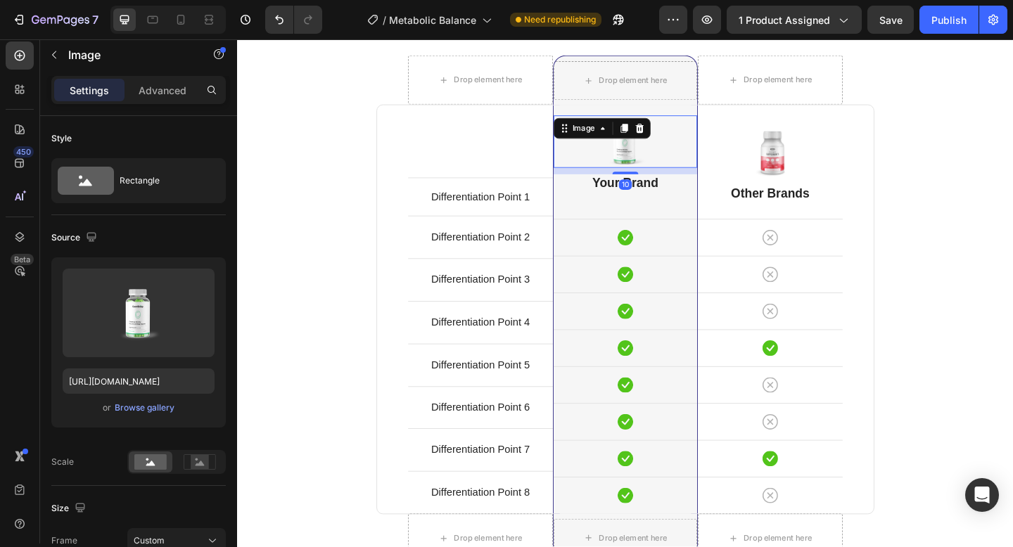
click at [665, 144] on div "Image 10" at bounding box center [659, 150] width 156 height 57
click at [680, 135] on div at bounding box center [674, 136] width 17 height 17
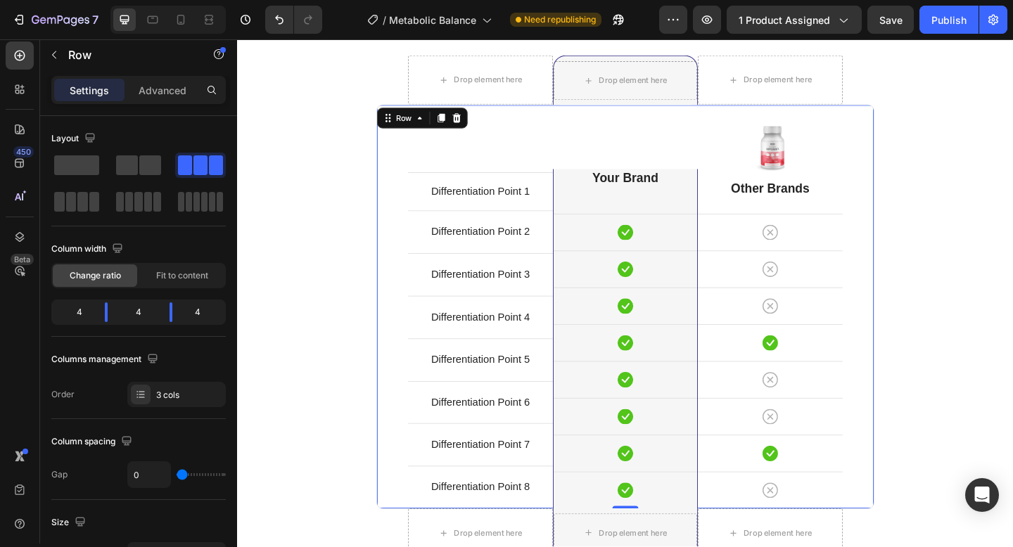
click at [686, 155] on div "Your Brand Heading Icon Row Icon Row Icon Row Icon Row Icon Row Icon Row Icon R…" at bounding box center [659, 330] width 158 height 439
click at [798, 151] on div "Image" at bounding box center [817, 156] width 158 height 57
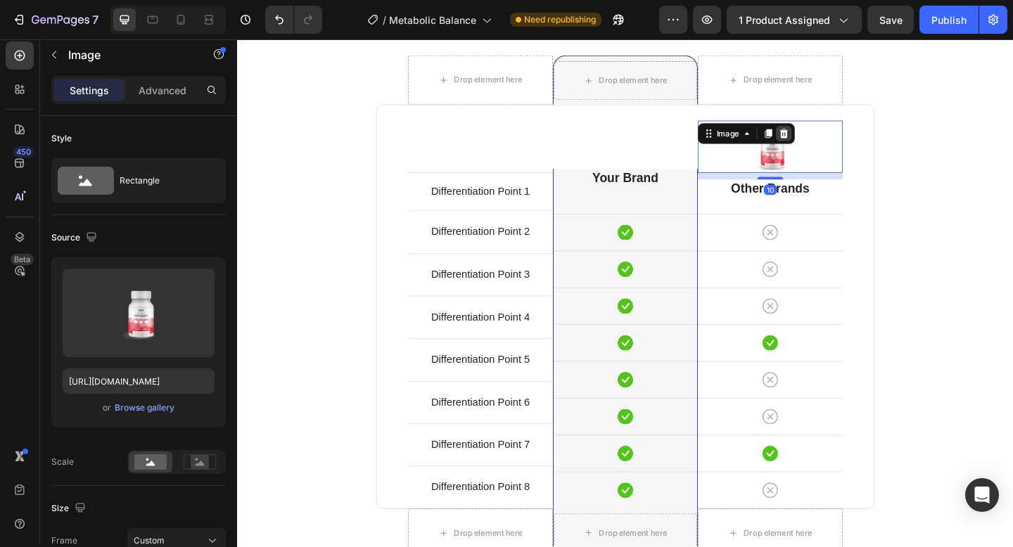
click at [839, 139] on div at bounding box center [831, 142] width 17 height 17
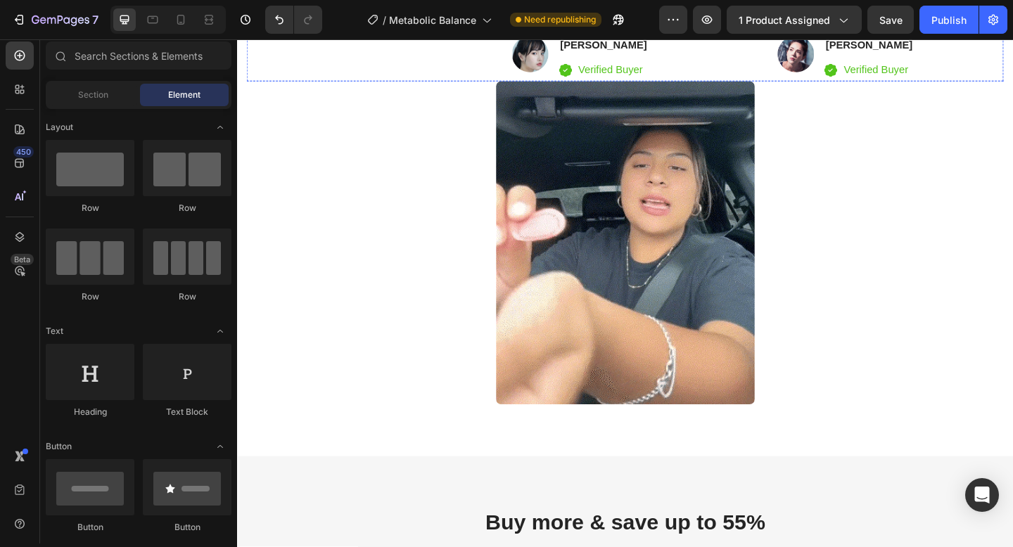
scroll to position [3546, 0]
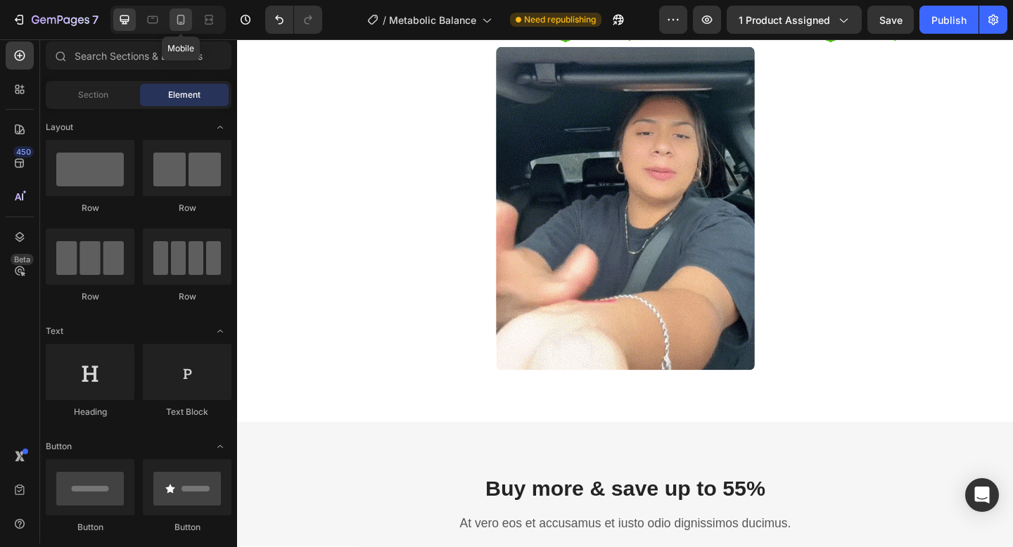
click at [182, 21] on icon at bounding box center [181, 20] width 14 height 14
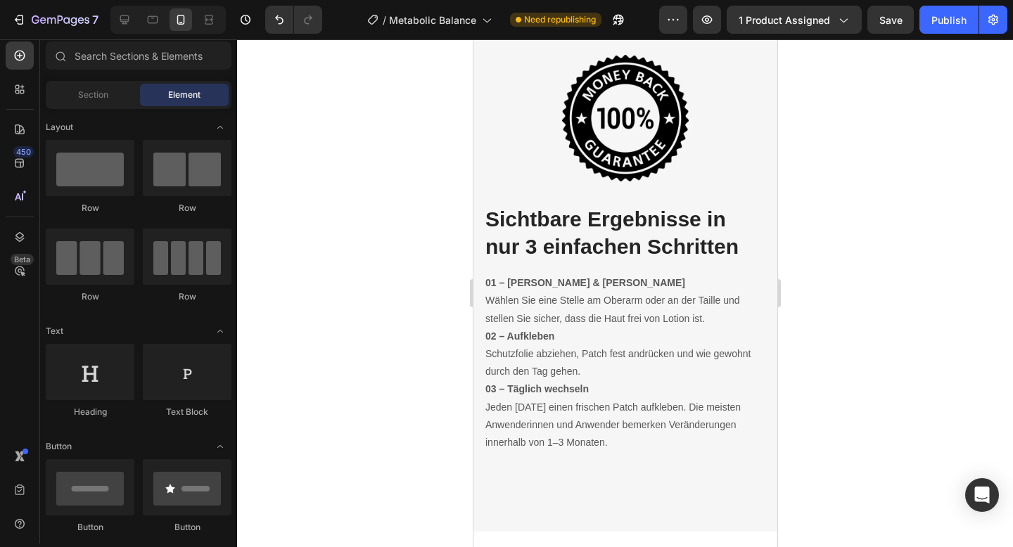
scroll to position [4181, 0]
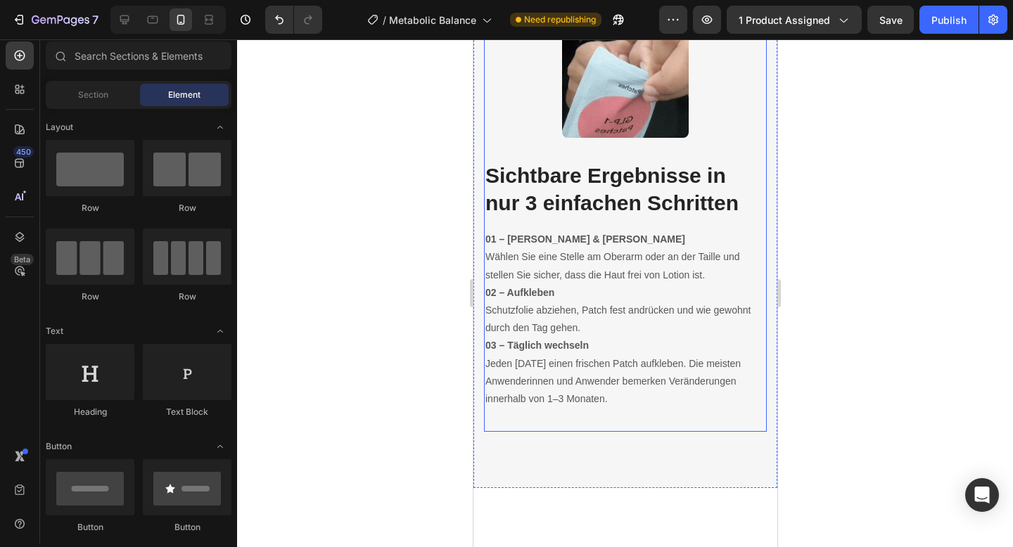
click at [537, 149] on div "Sichtbare Ergebnisse in nur 3 einfachen Schritten Heading 01 – Reinigen & Trock…" at bounding box center [624, 274] width 283 height 272
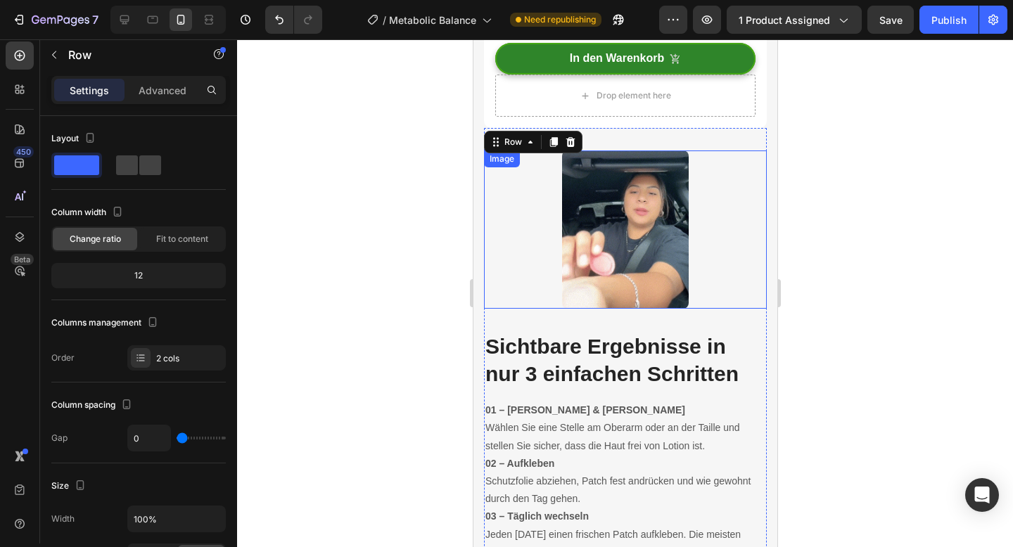
scroll to position [4009, 0]
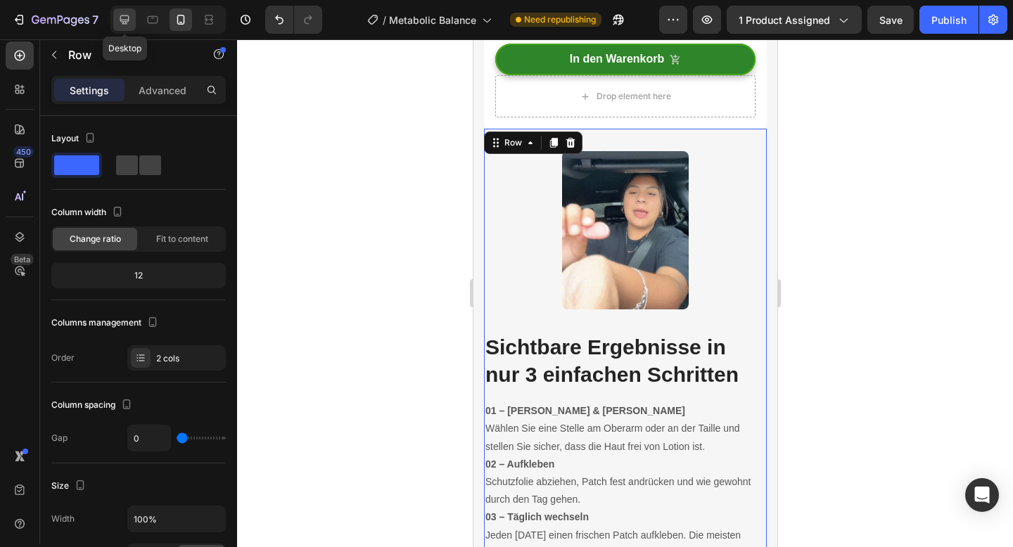
click at [129, 19] on icon at bounding box center [124, 19] width 9 height 9
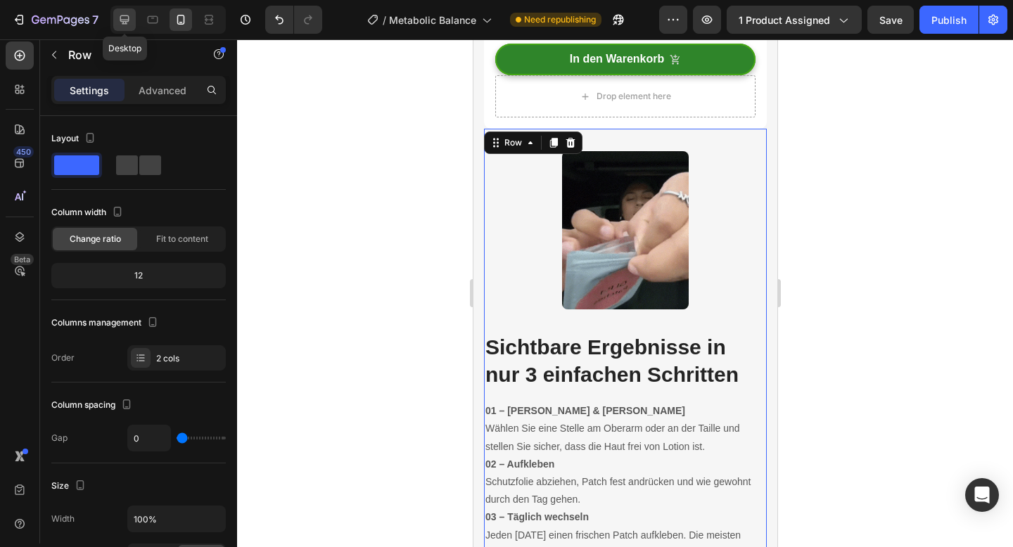
type input "48"
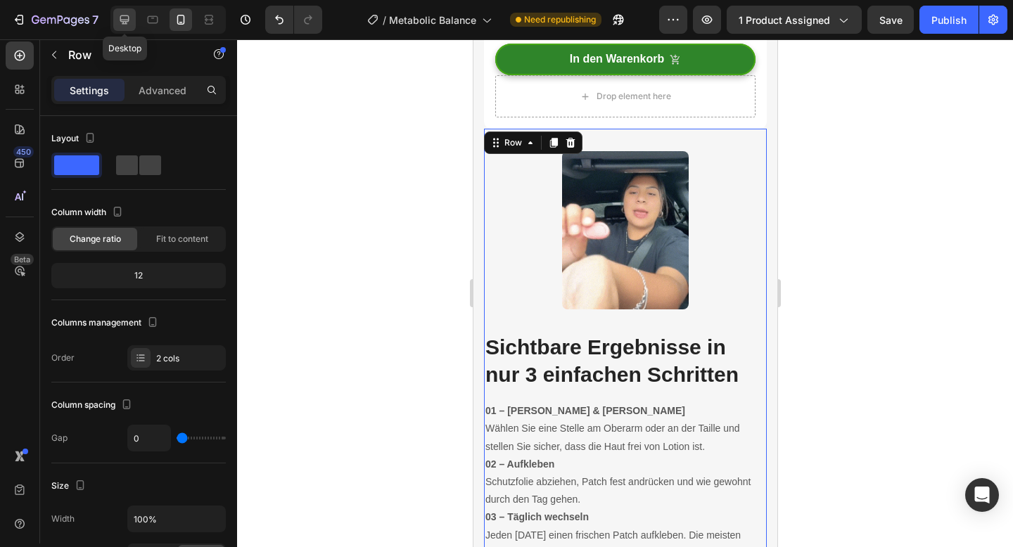
type input "48"
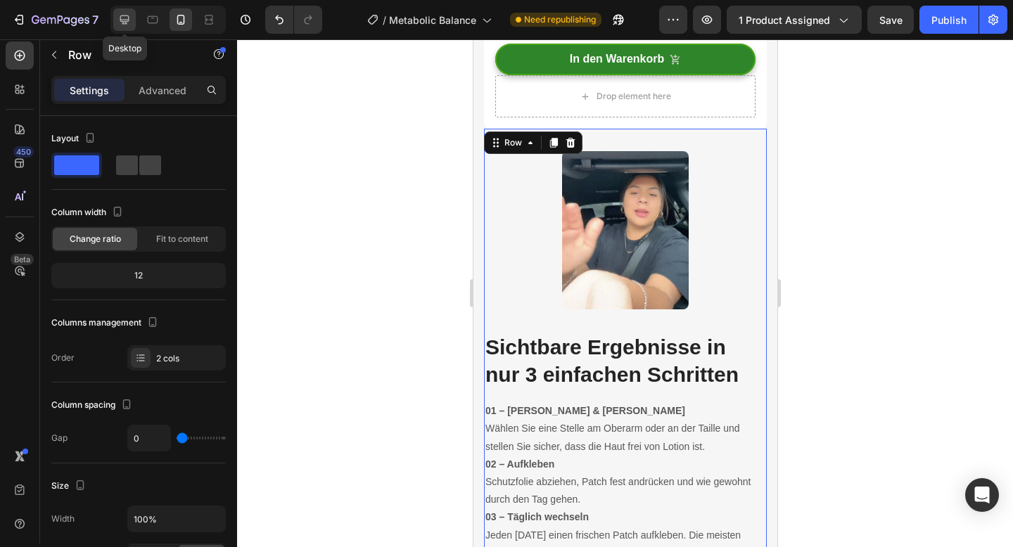
type input "770"
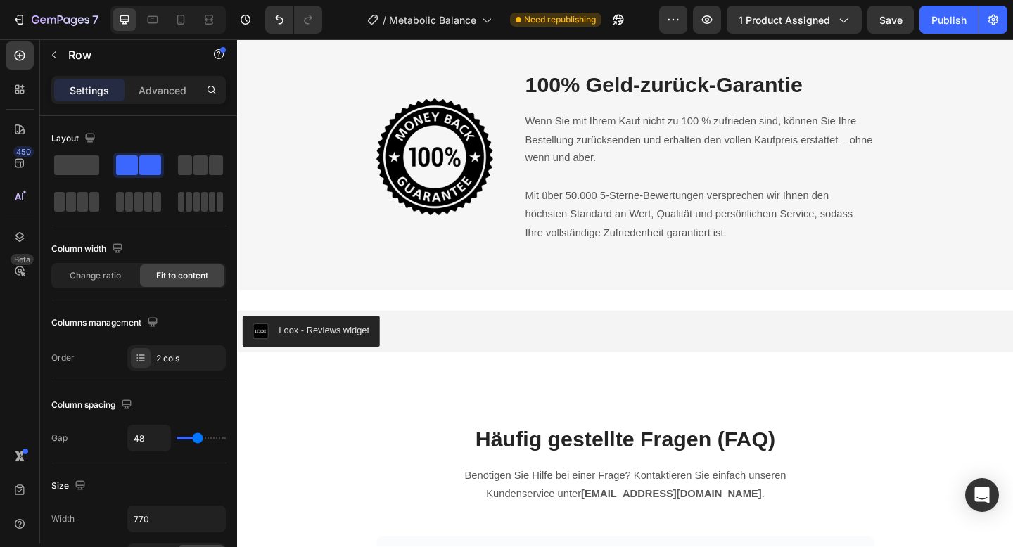
scroll to position [5410, 0]
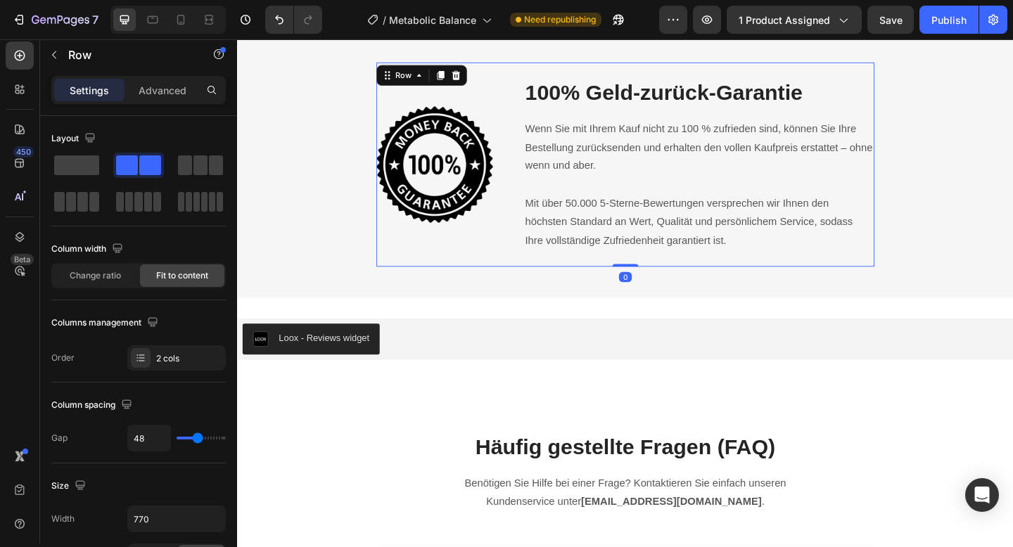
click at [525, 94] on div "Image 100% Geld-zurück-Garantie Heading Wenn Sie mit Ihrem Kauf nicht zu 100 % …" at bounding box center [659, 176] width 542 height 222
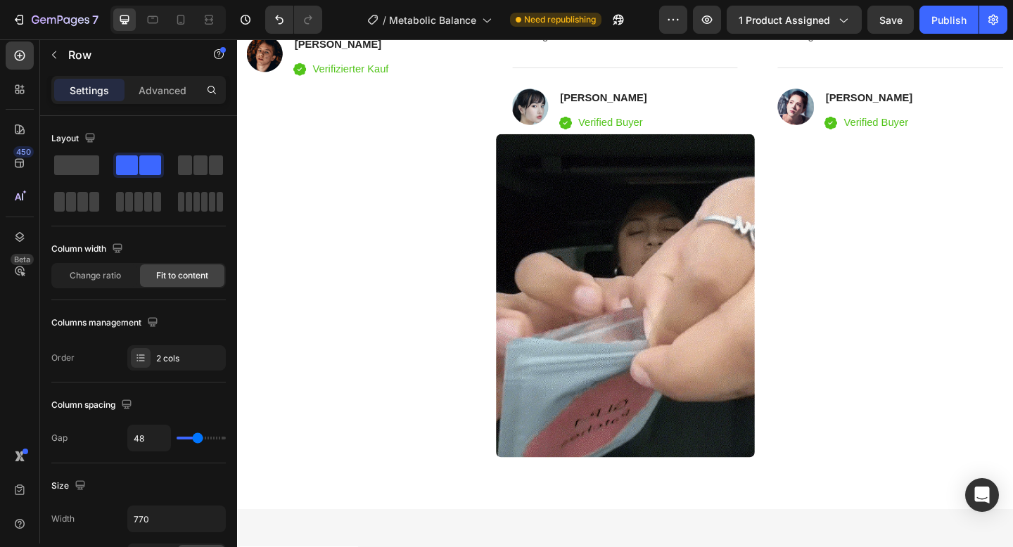
scroll to position [3396, 0]
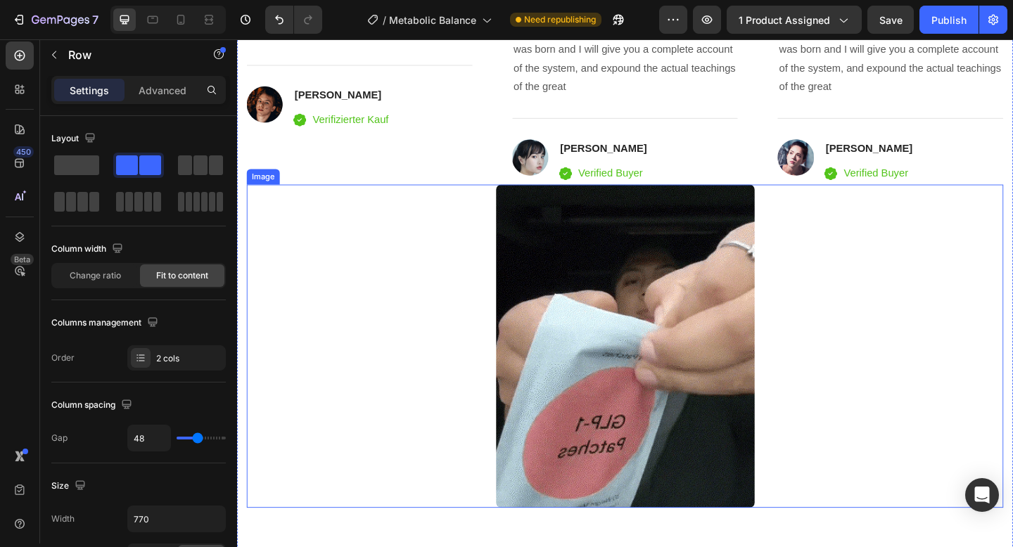
click at [578, 289] on img at bounding box center [658, 374] width 281 height 352
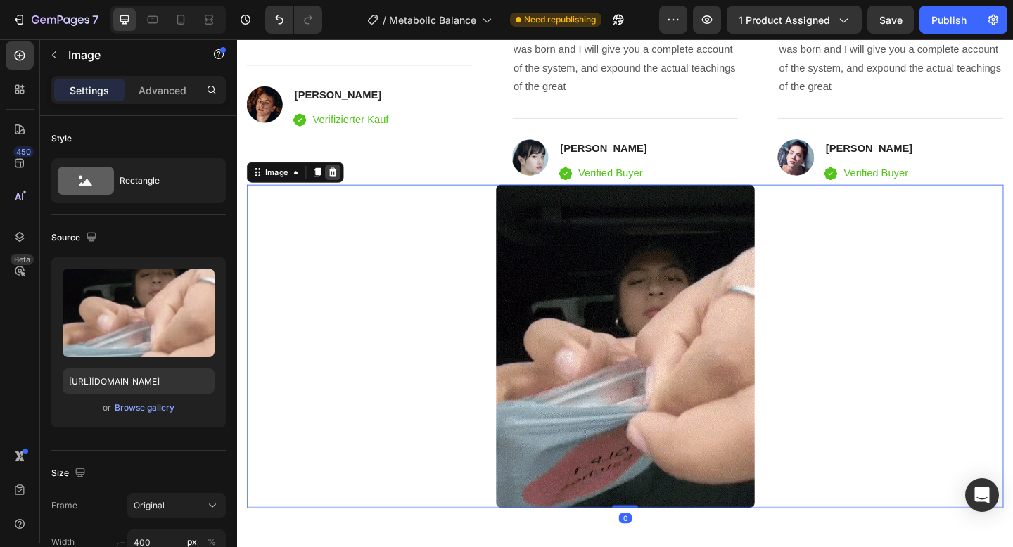
click at [340, 184] on icon at bounding box center [341, 184] width 11 height 11
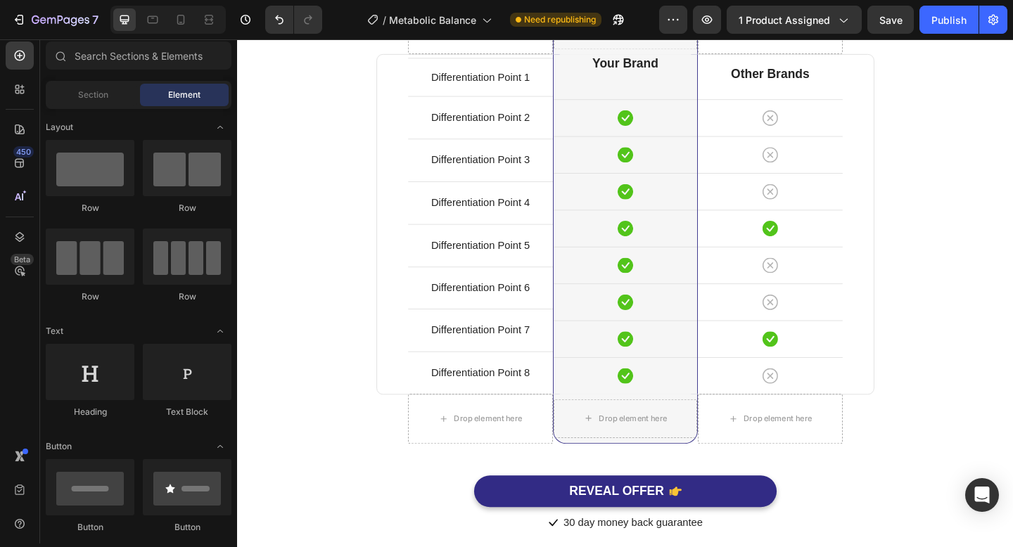
scroll to position [4962, 0]
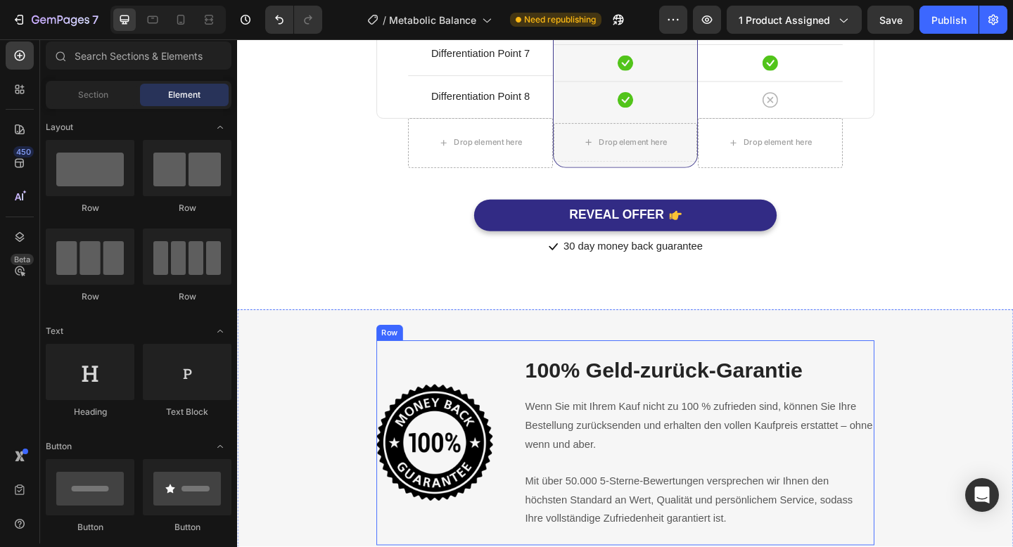
click at [527, 420] on div "Image 100% Geld-zurück-Garantie Heading Wenn Sie mit Ihrem Kauf nicht zu 100 % …" at bounding box center [659, 478] width 542 height 222
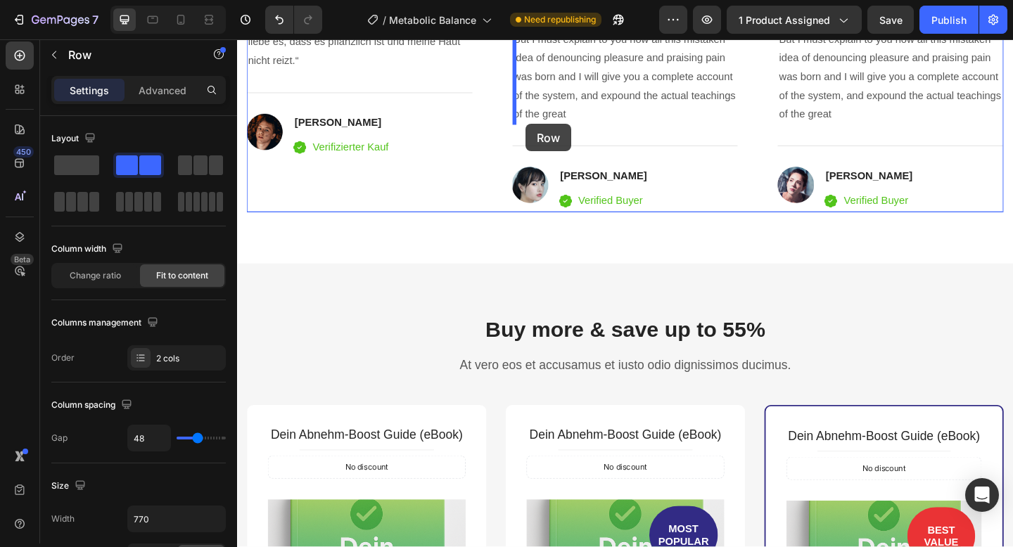
scroll to position [3344, 0]
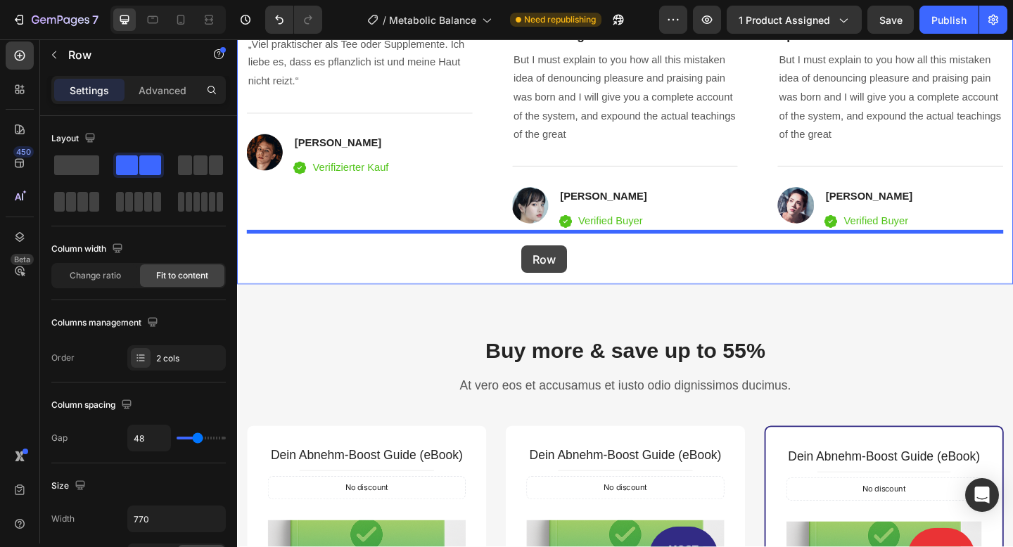
drag, startPoint x: 407, startPoint y: 355, endPoint x: 544, endPoint y: 263, distance: 165.3
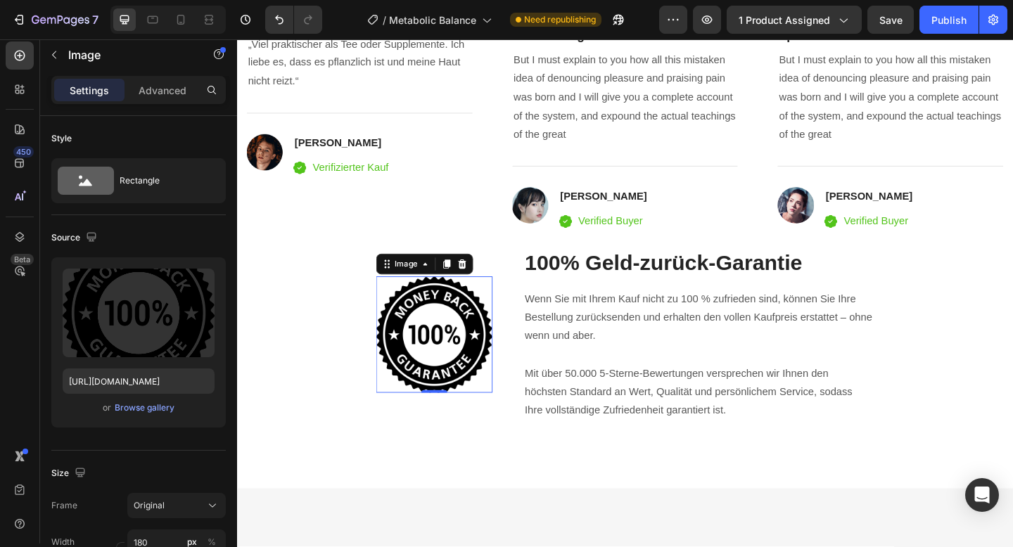
click at [453, 352] on img at bounding box center [451, 361] width 127 height 127
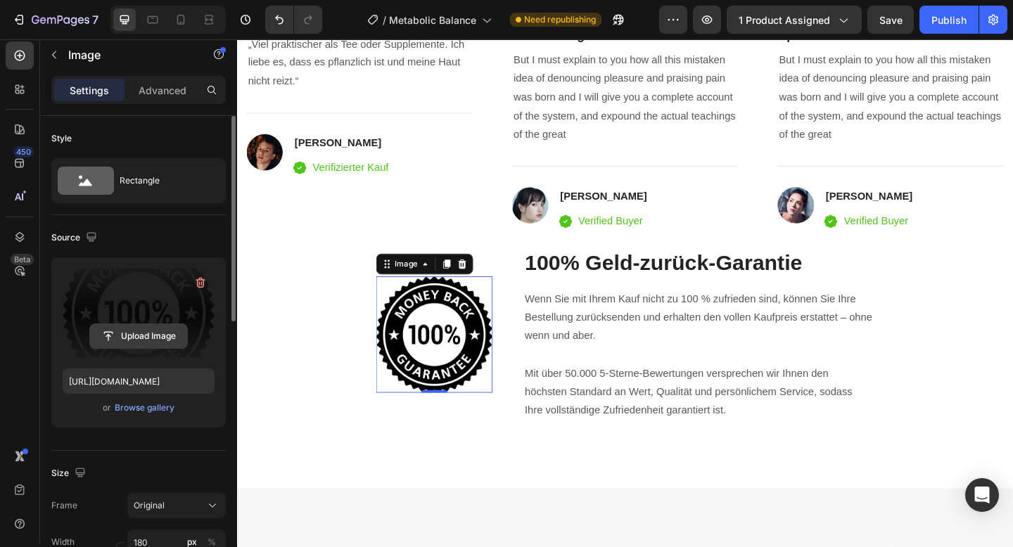
click at [138, 343] on input "file" at bounding box center [138, 336] width 97 height 24
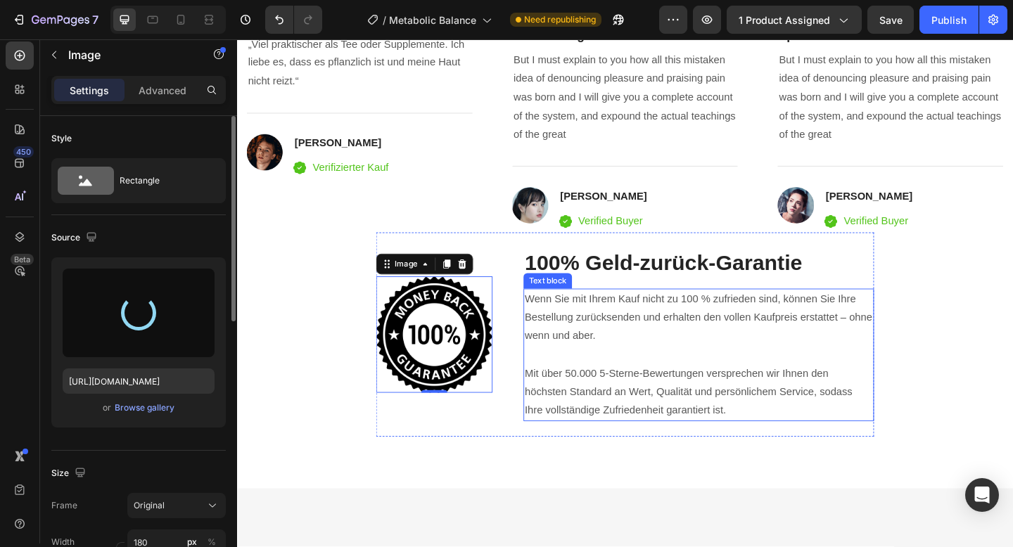
type input "https://cdn.shopify.com/s/files/1/0788/6916/8473/files/gempages_536301623899587…"
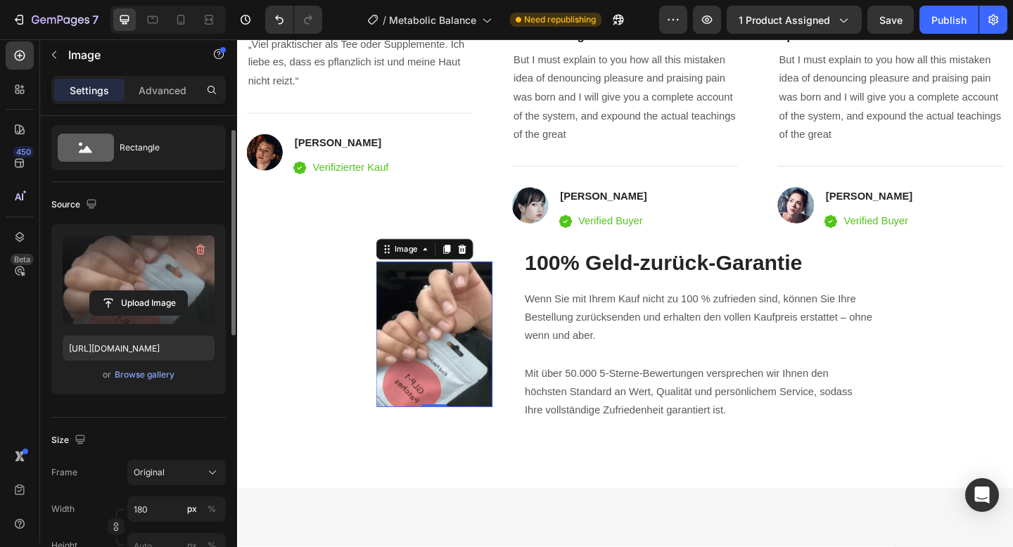
scroll to position [37, 0]
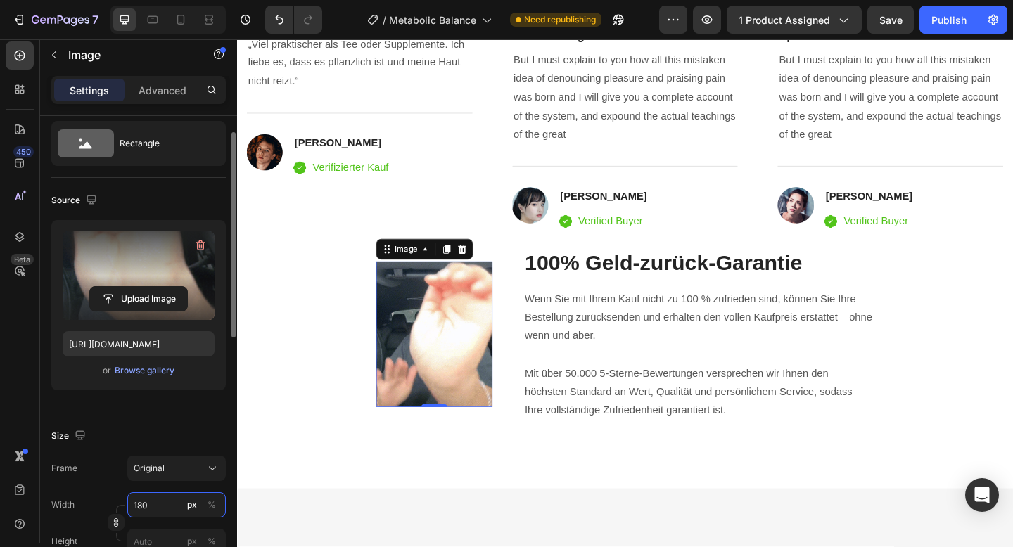
click at [155, 511] on input "180" at bounding box center [176, 504] width 98 height 25
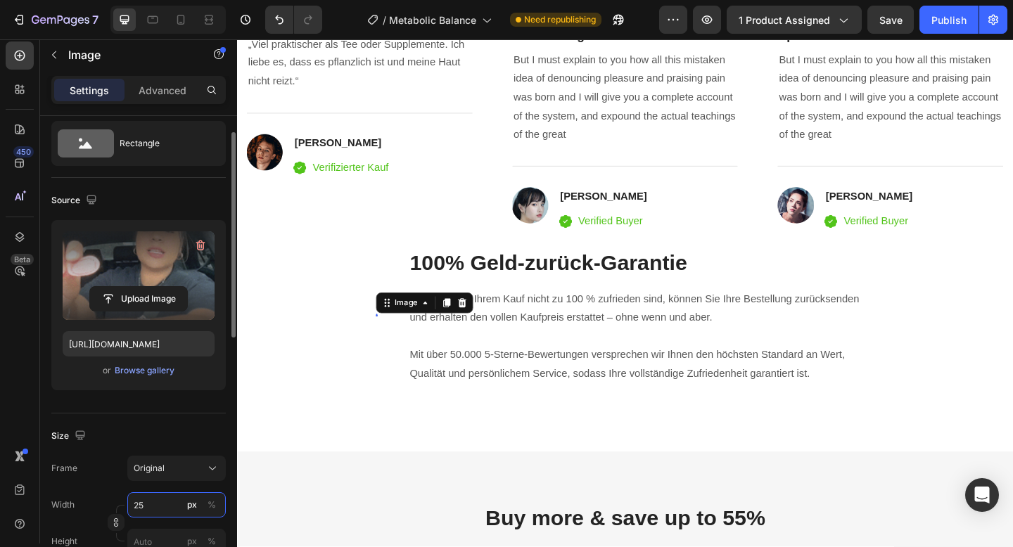
type input "250"
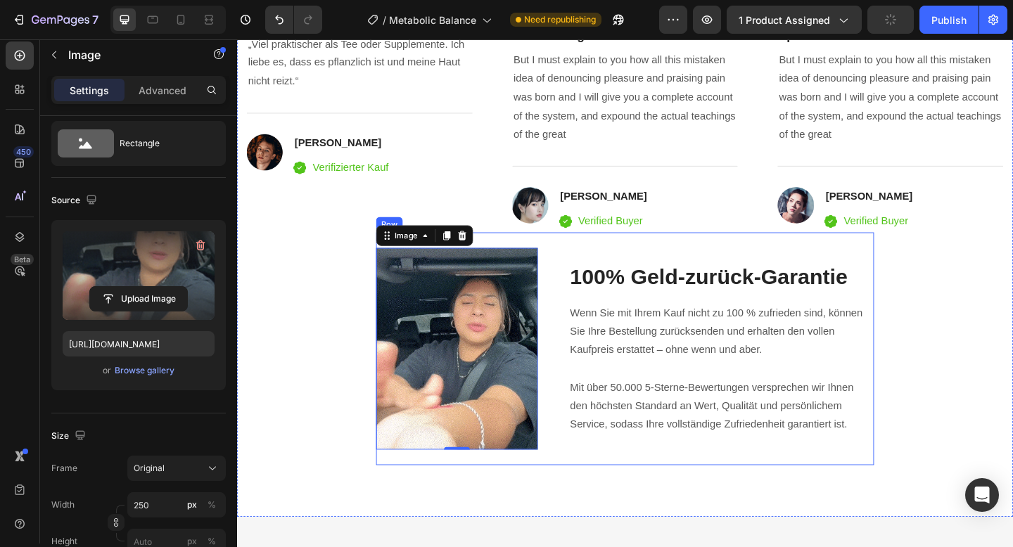
click at [525, 255] on div "Image 0 100% Geld-zurück-Garantie Heading Wenn Sie mit Ihrem Kauf nicht zu 100 …" at bounding box center [659, 377] width 542 height 254
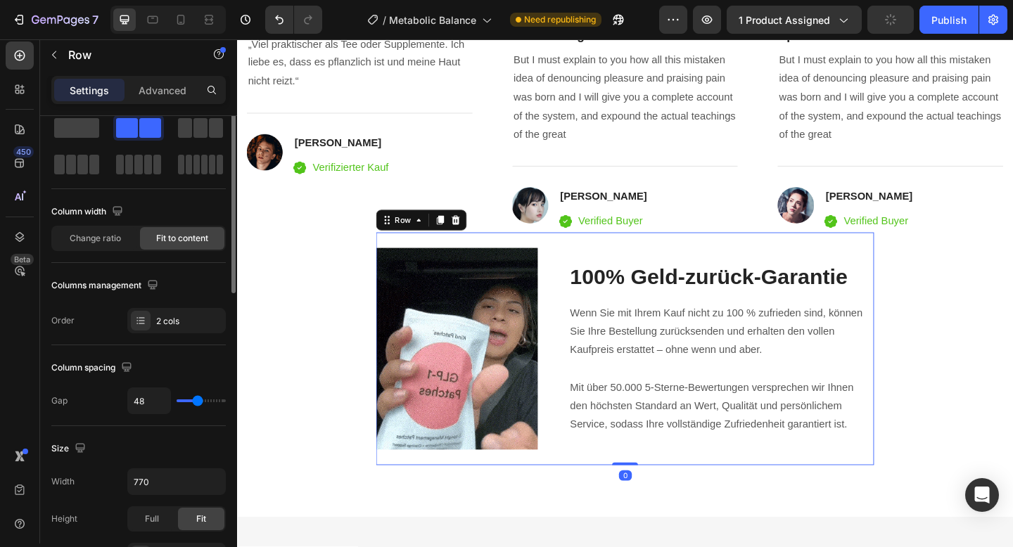
scroll to position [0, 0]
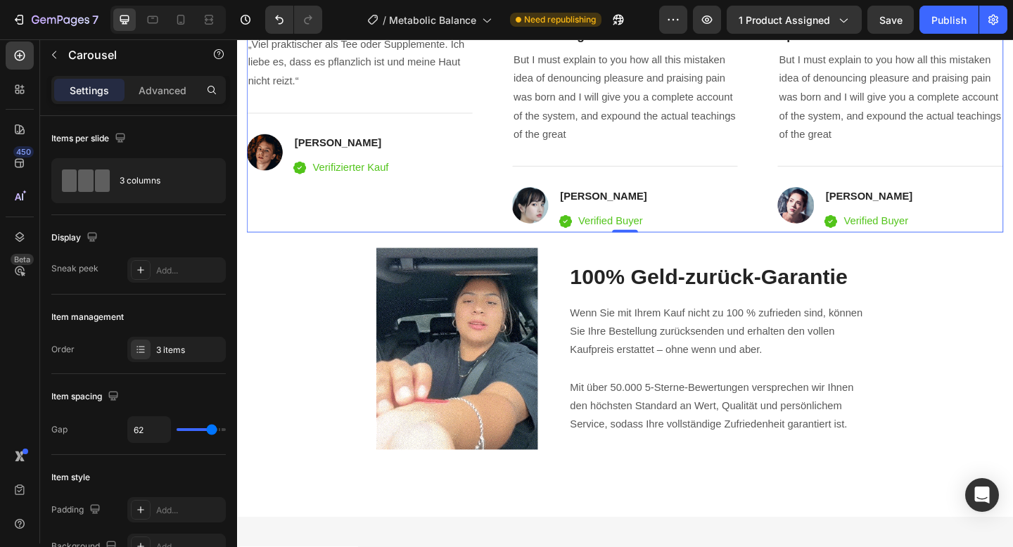
click at [523, 234] on div "Icon Icon Icon Icon Icon Icon List Hoz Pflanzlich & hautfreundlich Heading „Vie…" at bounding box center [659, 117] width 823 height 265
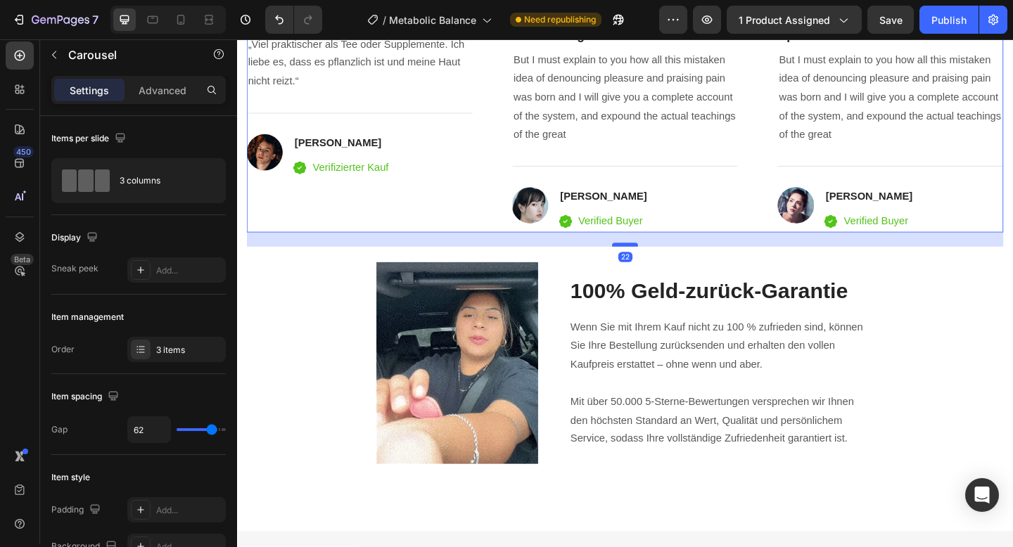
drag, startPoint x: 653, startPoint y: 248, endPoint x: 651, endPoint y: 264, distance: 15.6
click at [651, 264] on div at bounding box center [659, 263] width 28 height 4
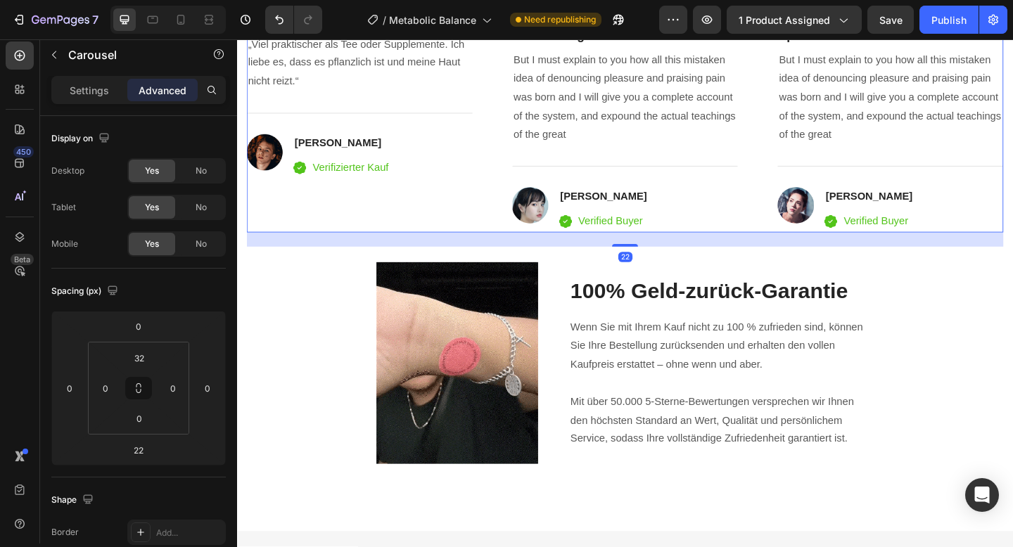
click at [385, 203] on div "Icon Icon Icon Icon Icon Icon List Hoz Pflanzlich & hautfreundlich Heading „Vie…" at bounding box center [371, 117] width 246 height 265
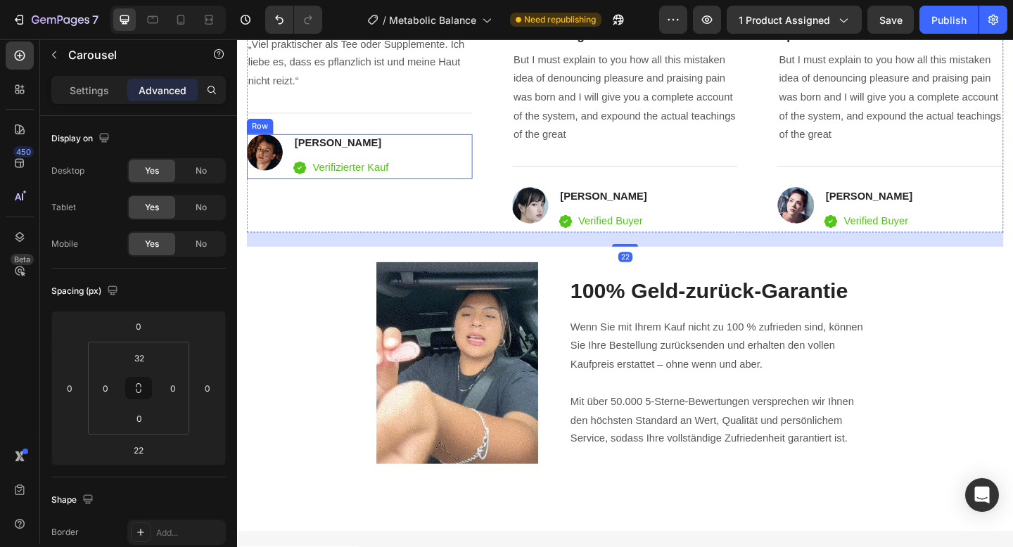
click at [494, 145] on div "Icon Icon Icon Icon Icon Icon List Hoz Pflanzlich & hautfreundlich Heading „Vie…" at bounding box center [659, 117] width 823 height 265
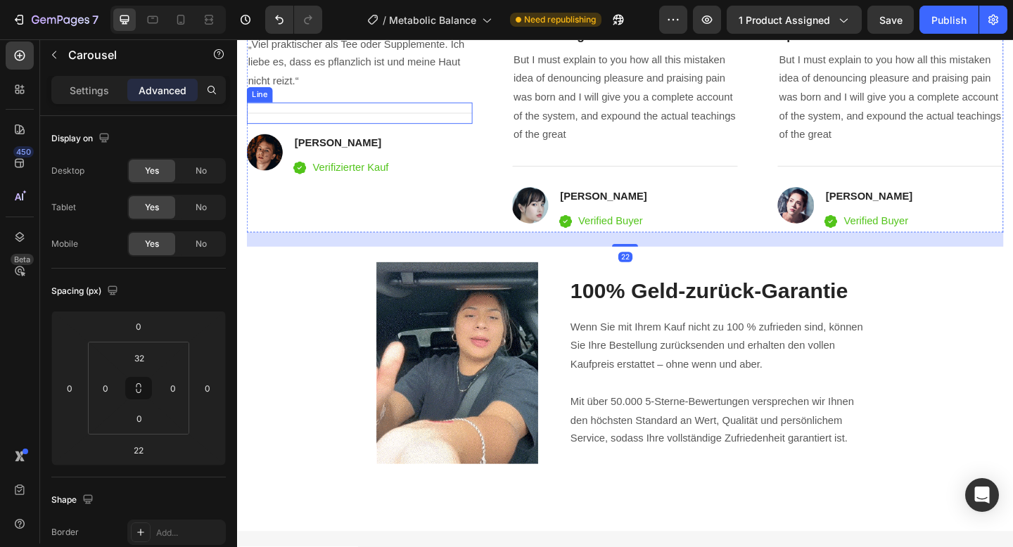
click at [485, 130] on div "Title Line" at bounding box center [371, 119] width 246 height 23
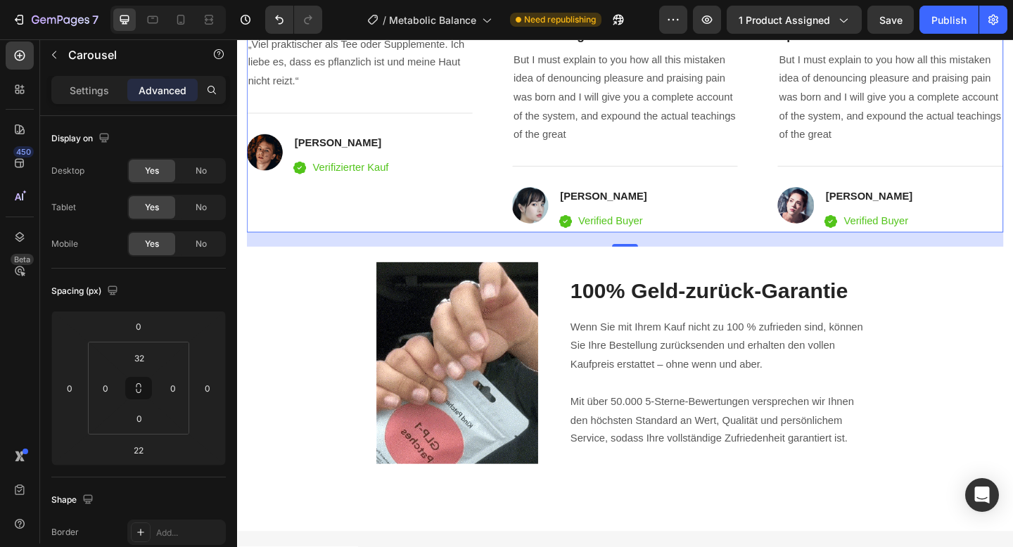
click at [510, 235] on div "Icon Icon Icon Icon Icon Icon List Hoz Pflanzlich & hautfreundlich Heading „Vie…" at bounding box center [659, 117] width 823 height 265
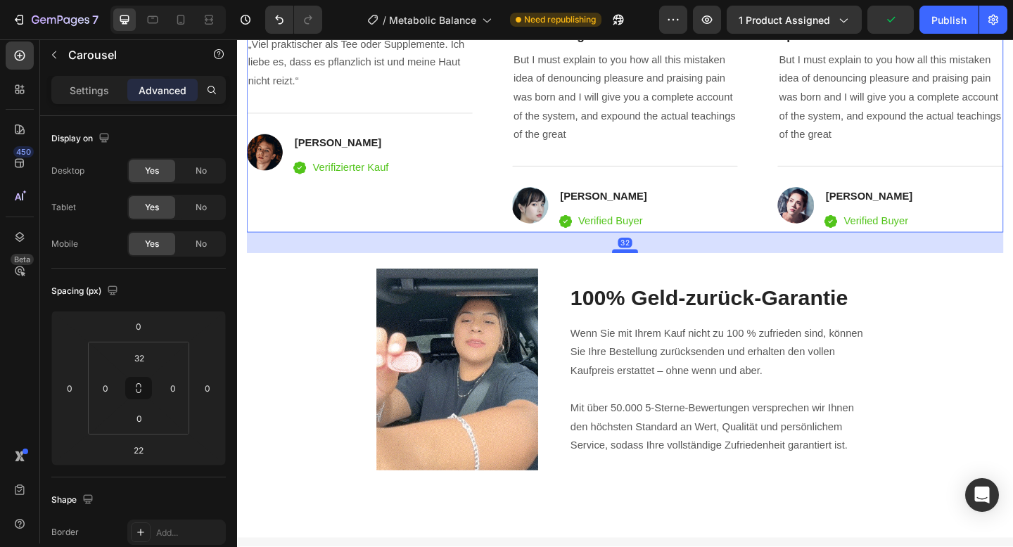
click at [669, 269] on div at bounding box center [659, 270] width 28 height 4
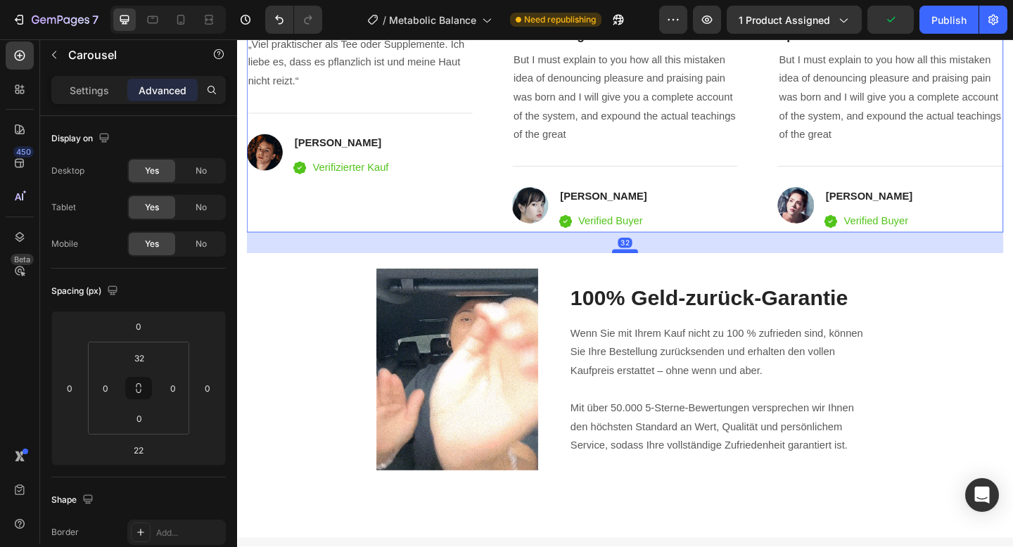
type input "31"
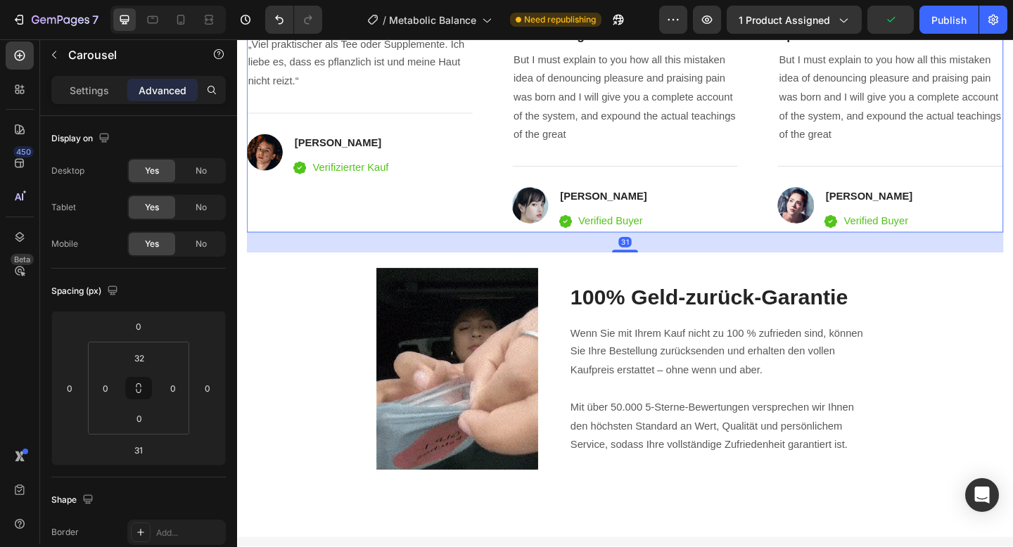
click at [441, 214] on div "Icon Icon Icon Icon Icon Icon List Hoz Pflanzlich & hautfreundlich Heading „Vie…" at bounding box center [371, 117] width 246 height 265
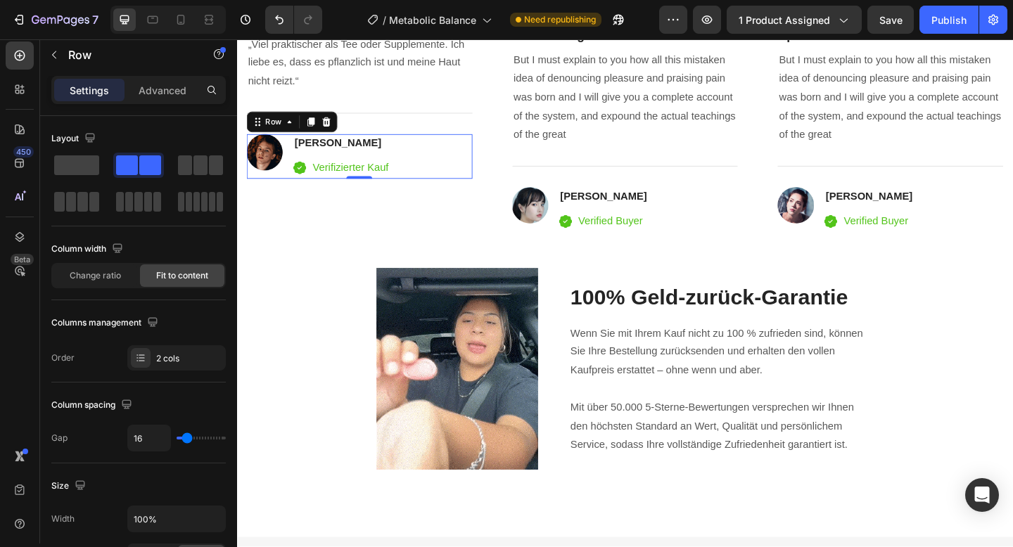
click at [454, 190] on div "Image David Alaba Heading Icon Verifizierter Kauf Text block Icon List Row 0" at bounding box center [371, 167] width 246 height 49
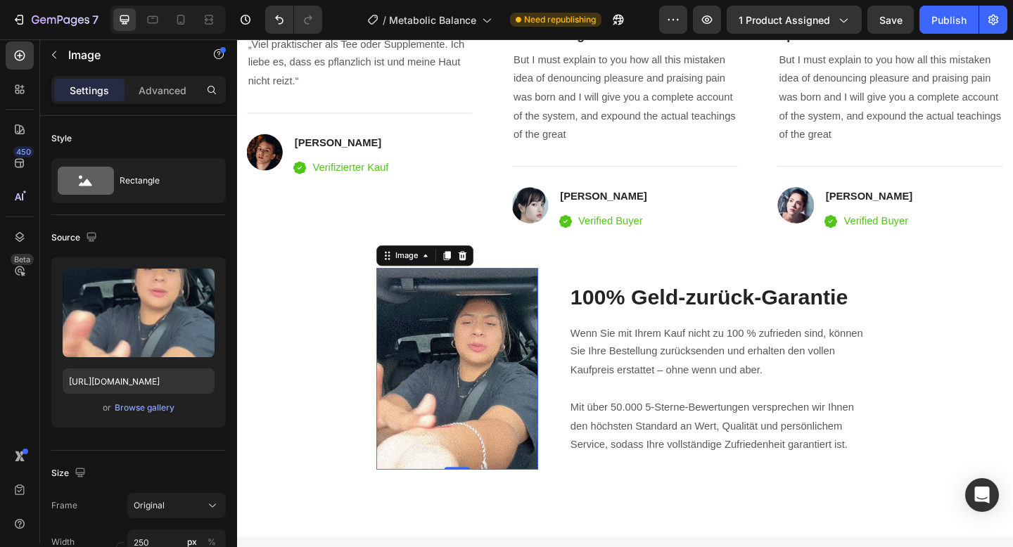
click at [464, 346] on img at bounding box center [476, 398] width 176 height 220
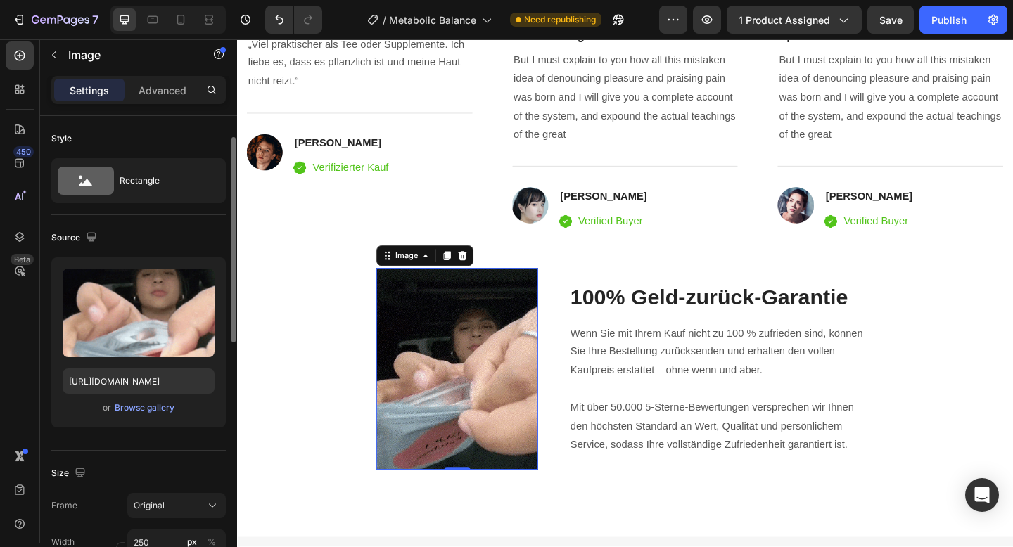
scroll to position [59, 0]
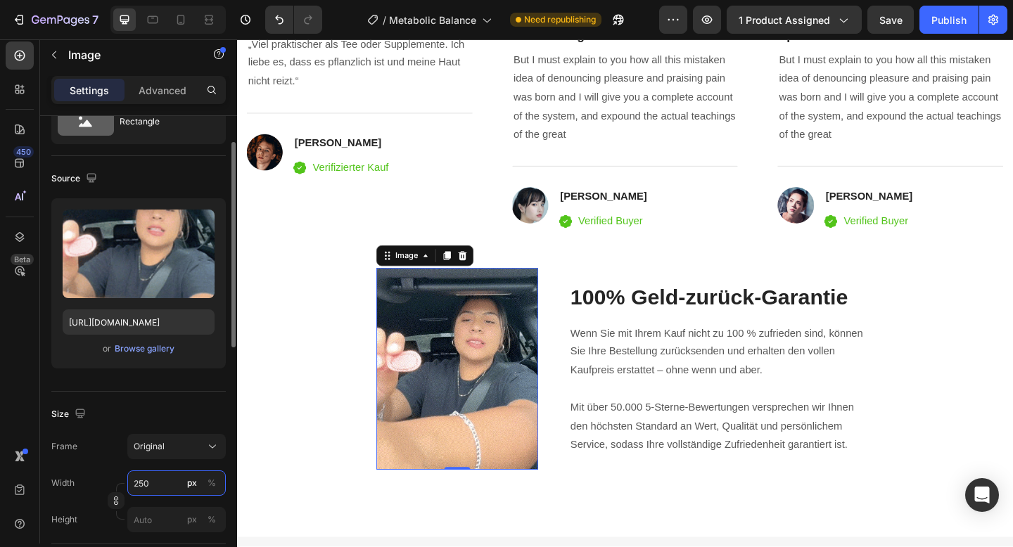
click at [150, 478] on input "250" at bounding box center [176, 483] width 98 height 25
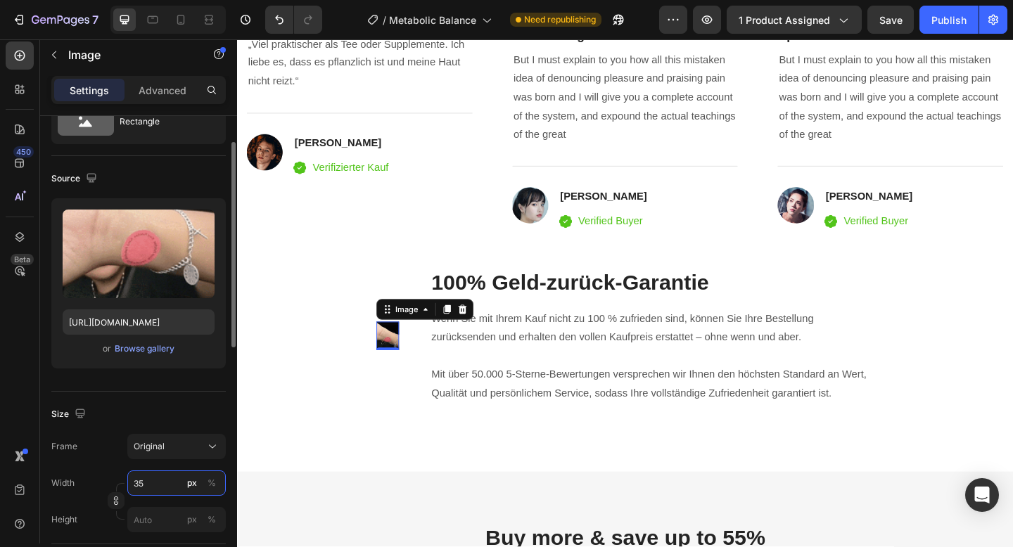
type input "350"
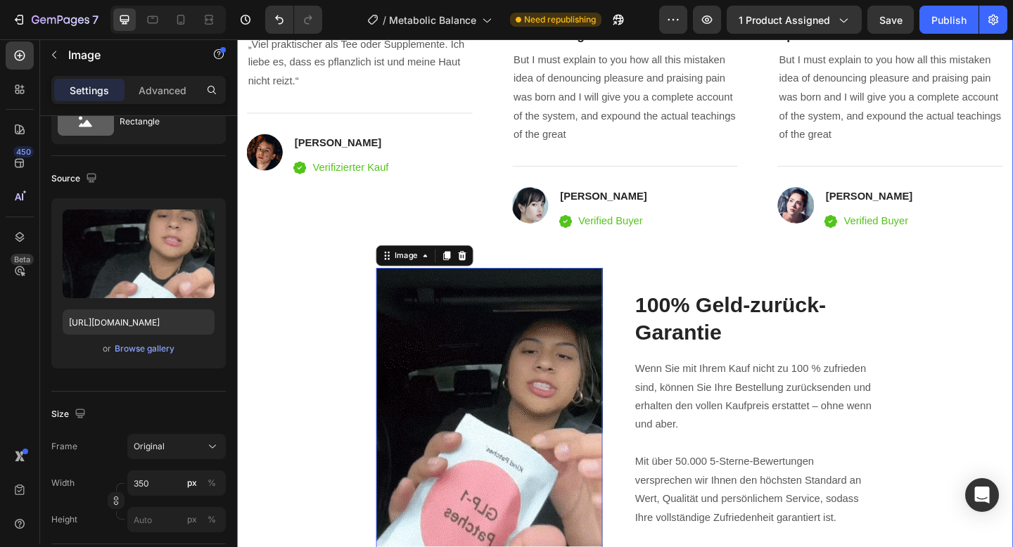
click at [293, 424] on div "Image 98 % der Kunden sind zufrieden Text block Vertraut von über 150.000 Mensc…" at bounding box center [659, 115] width 823 height 996
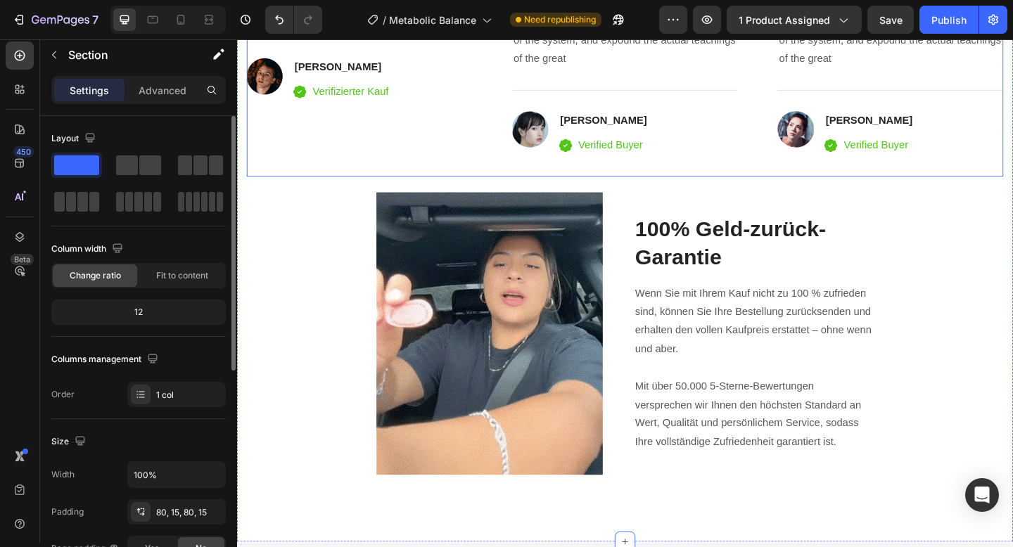
scroll to position [3516, 0]
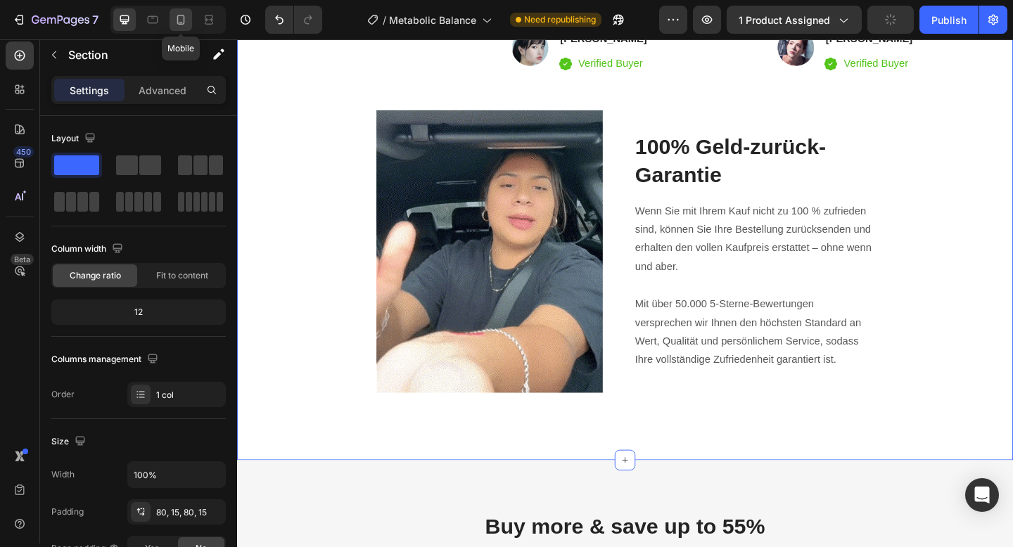
click at [181, 25] on icon at bounding box center [181, 20] width 14 height 14
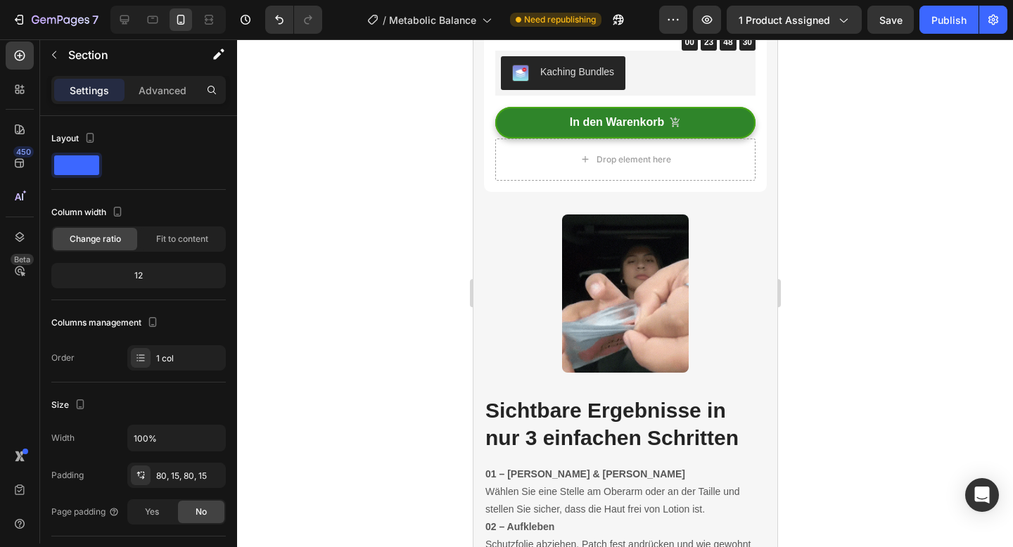
scroll to position [4040, 0]
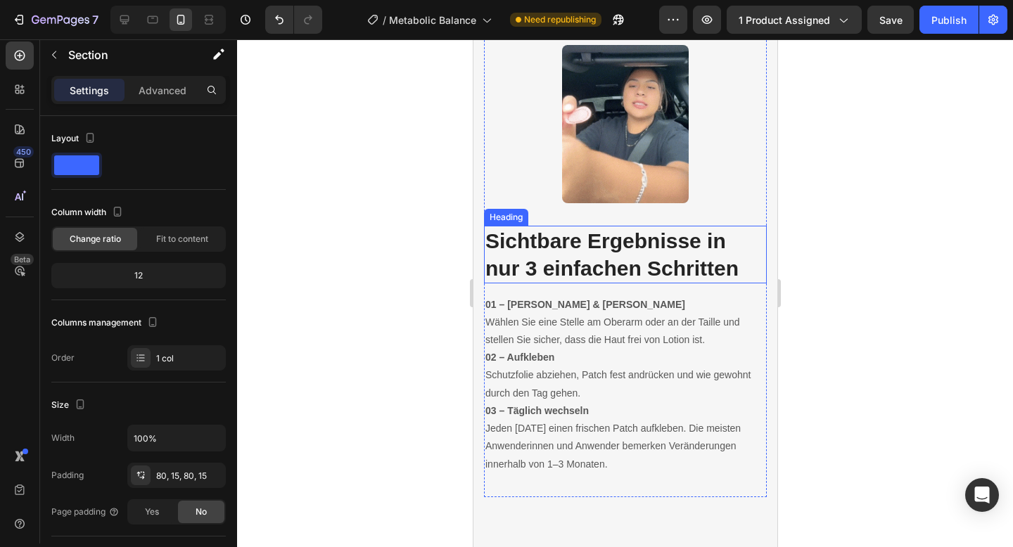
click at [494, 239] on strong "Sichtbare Ergebnisse in nur 3 einfachen Schritten" at bounding box center [611, 254] width 253 height 51
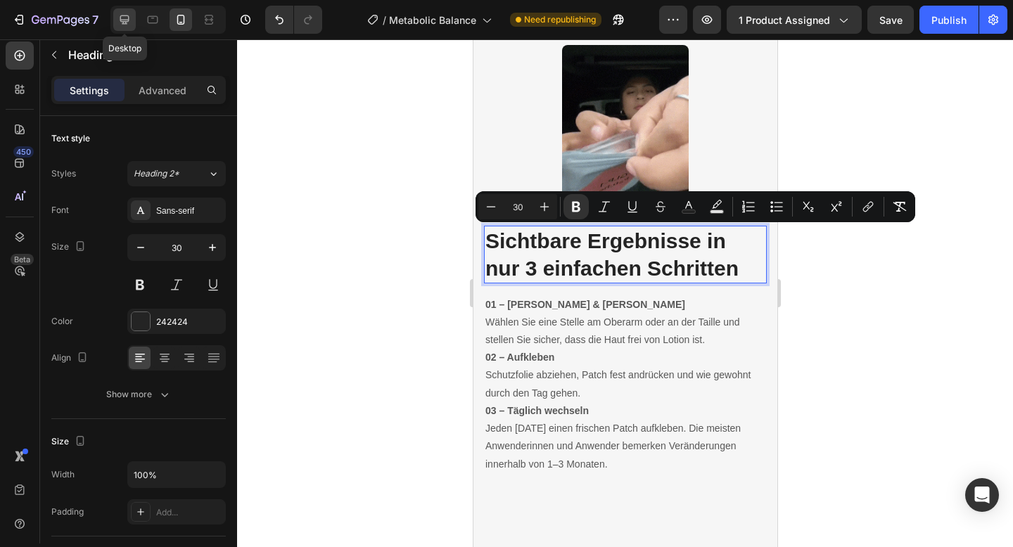
click at [125, 21] on icon at bounding box center [124, 19] width 9 height 9
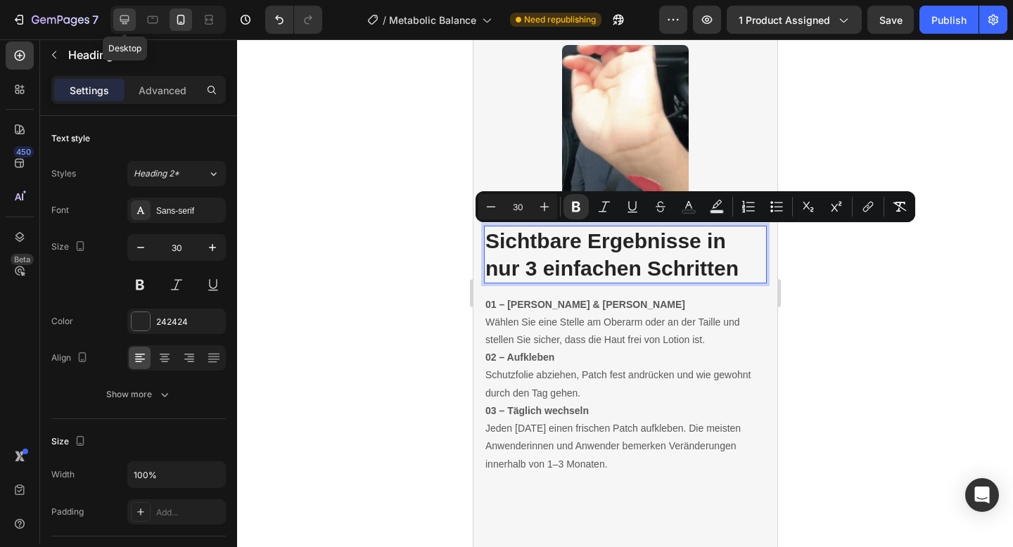
type input "33"
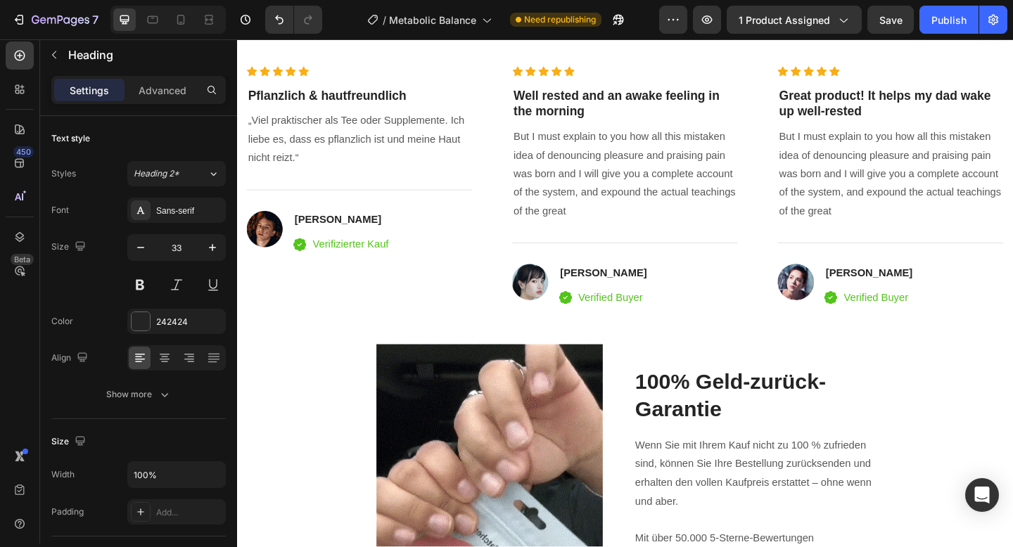
scroll to position [3100, 0]
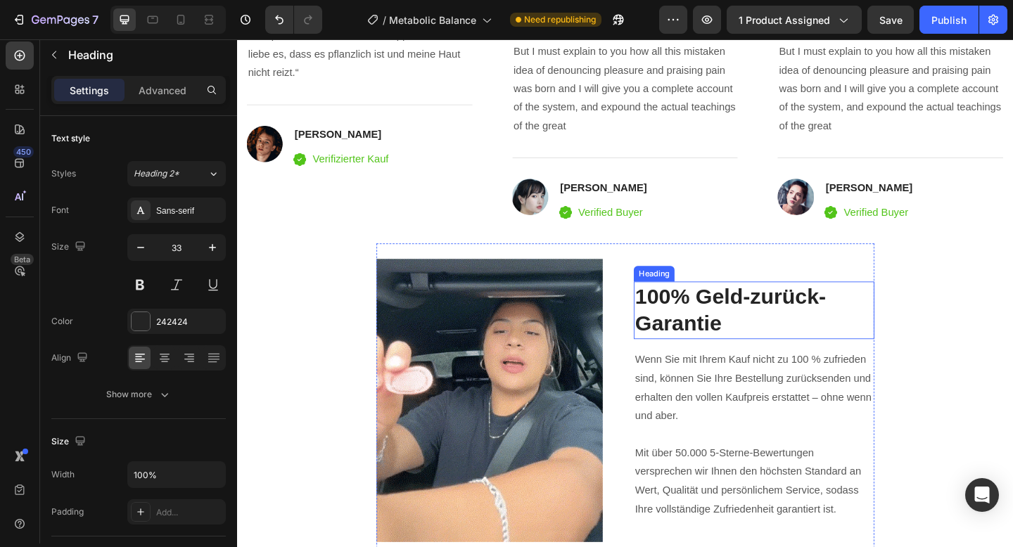
click at [728, 338] on strong "100% Geld-zurück-Garantie" at bounding box center [774, 334] width 208 height 56
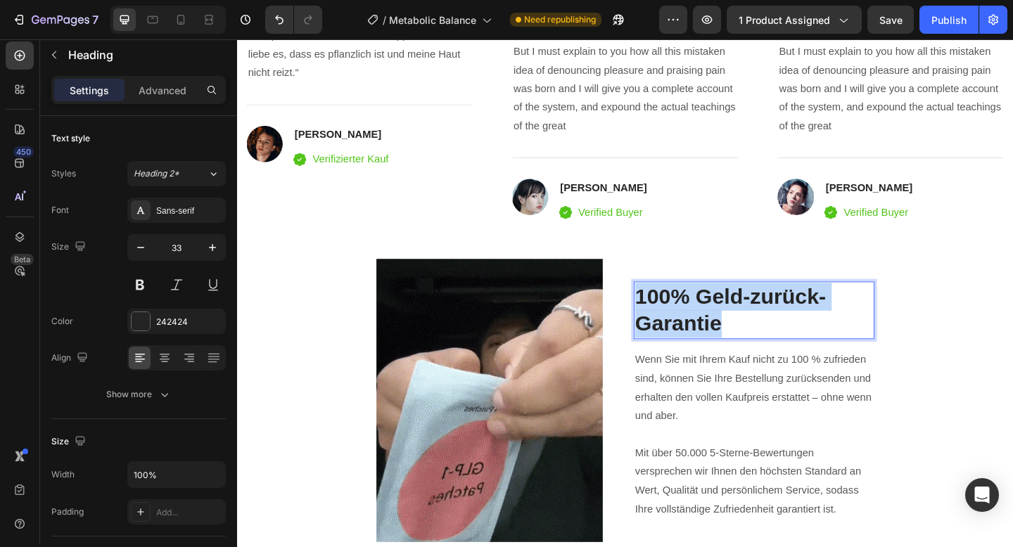
click at [728, 338] on strong "100% Geld-zurück-Garantie" at bounding box center [774, 334] width 208 height 56
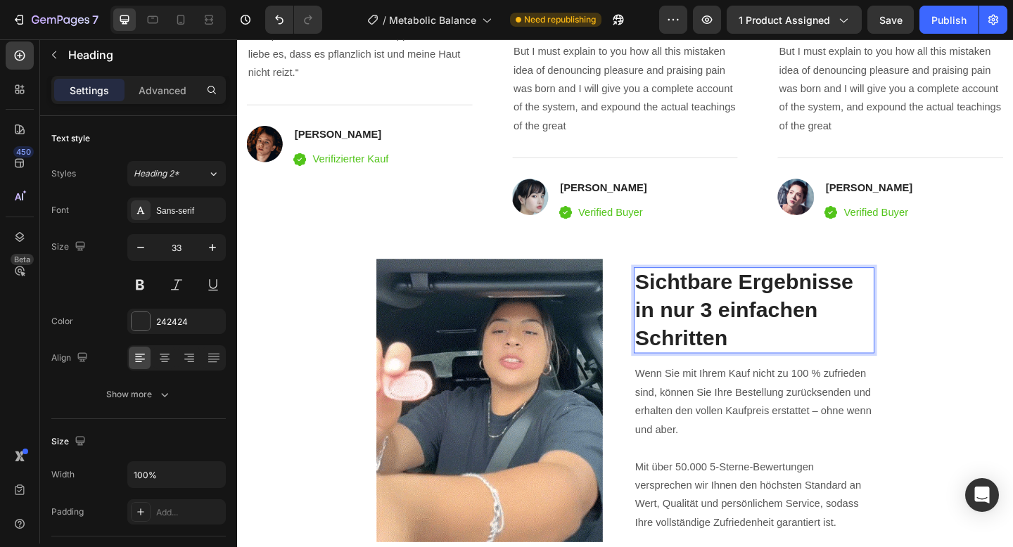
scroll to position [3084, 0]
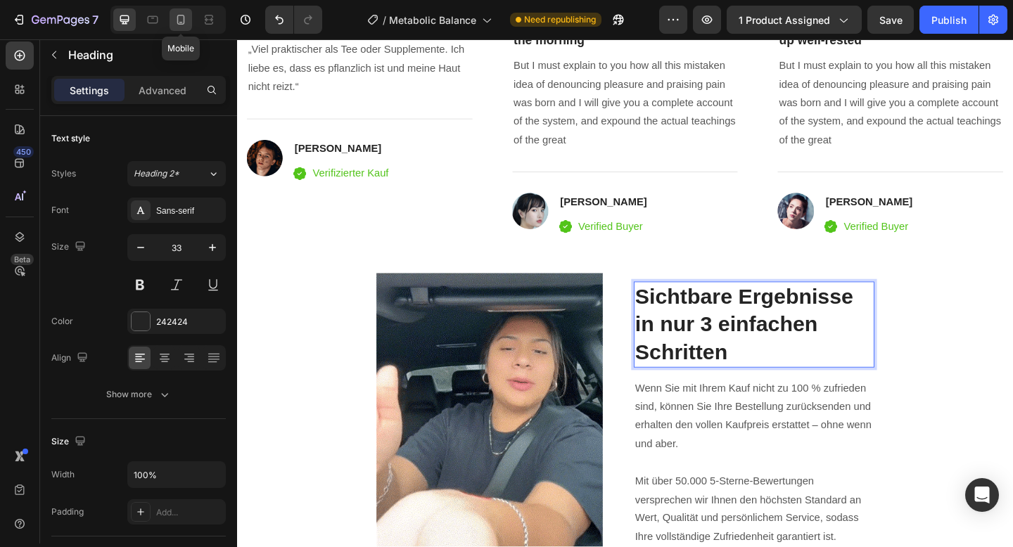
click at [182, 20] on icon at bounding box center [181, 20] width 14 height 14
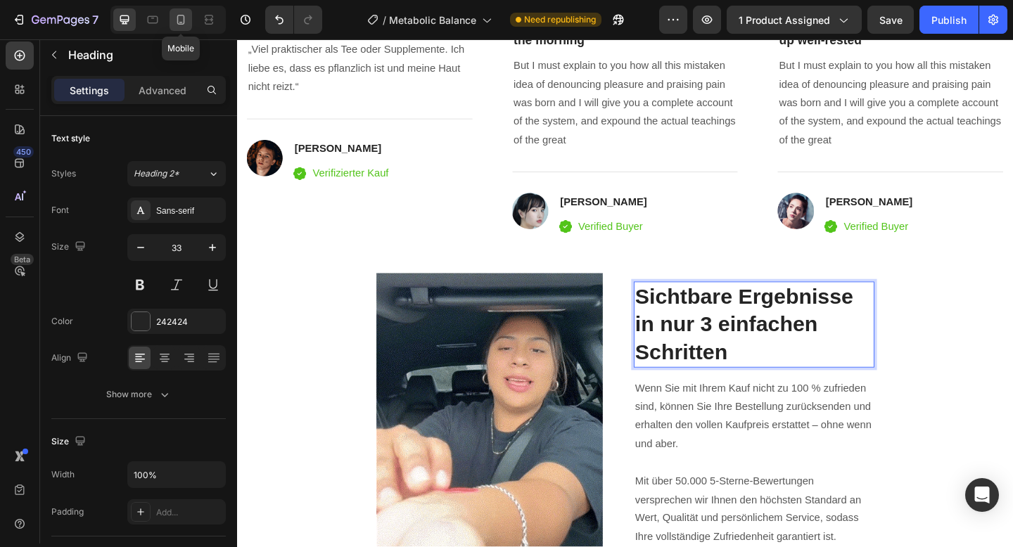
type input "30"
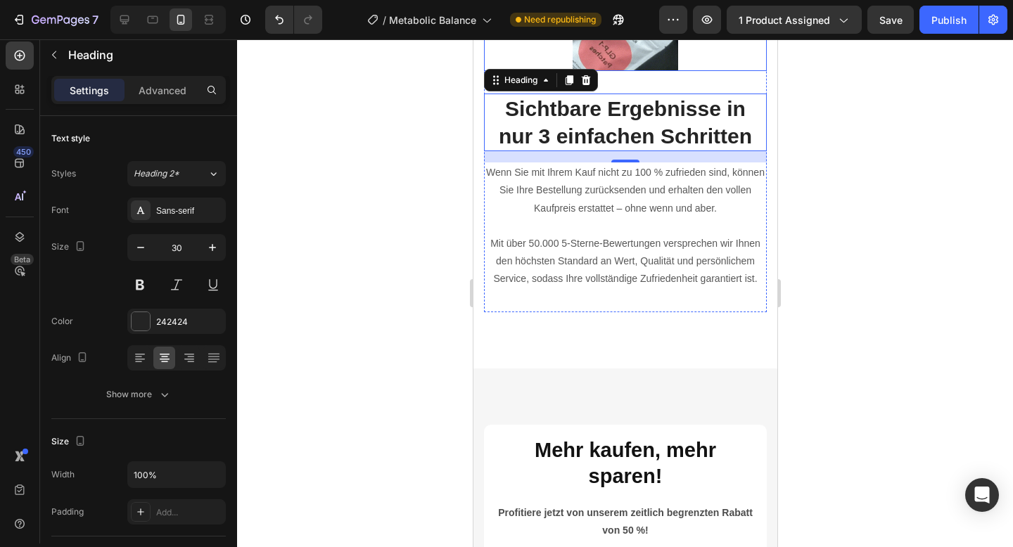
scroll to position [3384, 0]
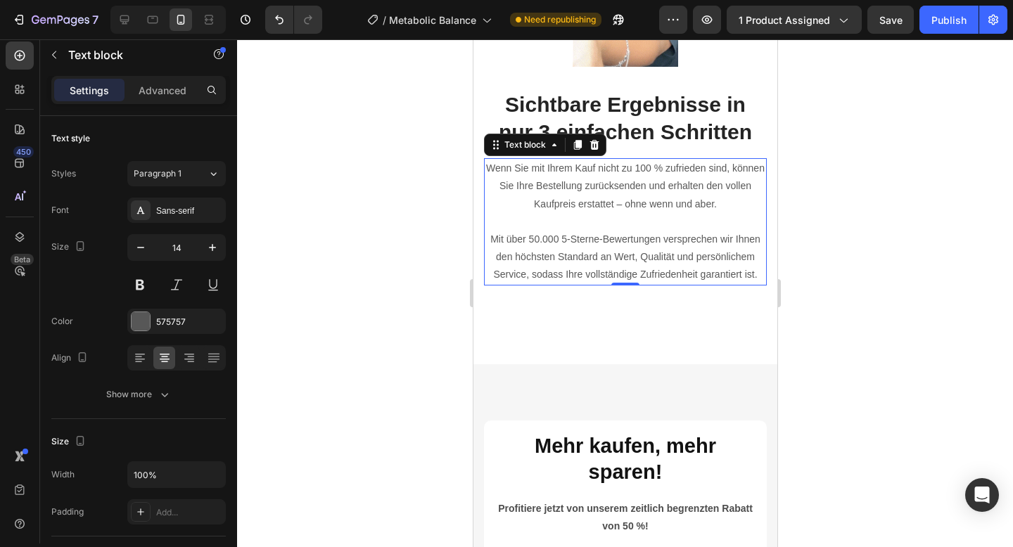
click at [513, 170] on p "Wenn Sie mit Ihrem Kauf nicht zu 100 % zufrieden sind, können Sie Ihre Bestellu…" at bounding box center [625, 186] width 280 height 53
click at [491, 165] on p "Wenn Sie mit Ihrem Kauf nicht zu 100 % zufrieden sind, können Sie Ihre Bestellu…" at bounding box center [625, 186] width 280 height 53
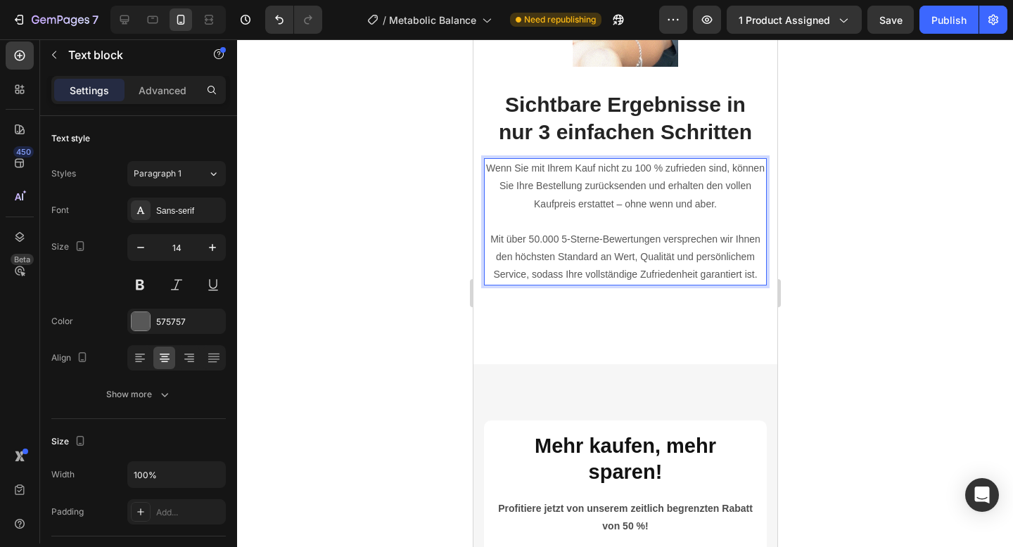
click at [489, 165] on p "Wenn Sie mit Ihrem Kauf nicht zu 100 % zufrieden sind, können Sie Ihre Bestellu…" at bounding box center [625, 186] width 280 height 53
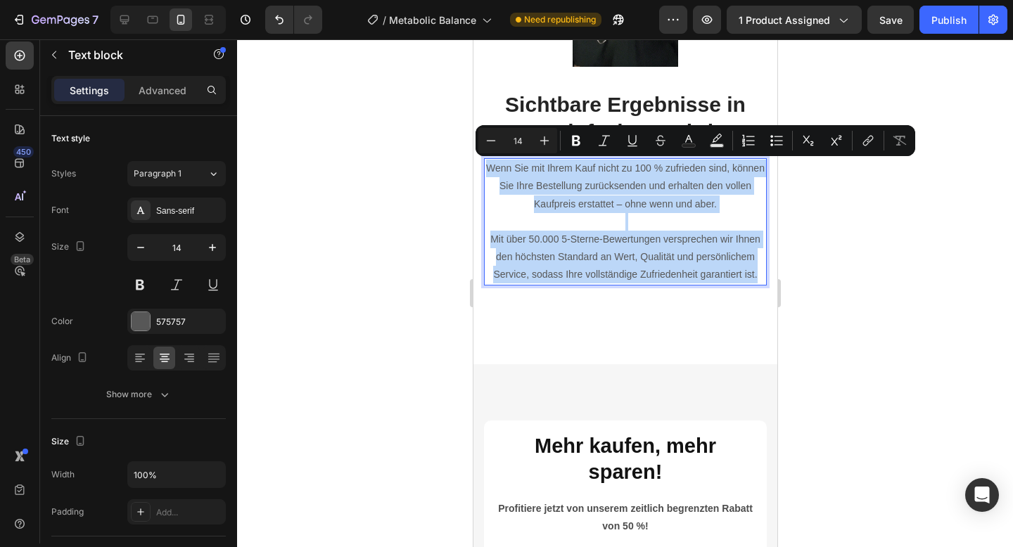
drag, startPoint x: 489, startPoint y: 165, endPoint x: 753, endPoint y: 270, distance: 284.8
click at [753, 270] on div "Wenn Sie mit Ihrem Kauf nicht zu 100 % zufrieden sind, können Sie Ihre Bestellu…" at bounding box center [624, 221] width 283 height 127
copy div "Wenn Sie mit Ihrem Kauf nicht zu 100 % zufrieden sind, können Sie Ihre Bestellu…"
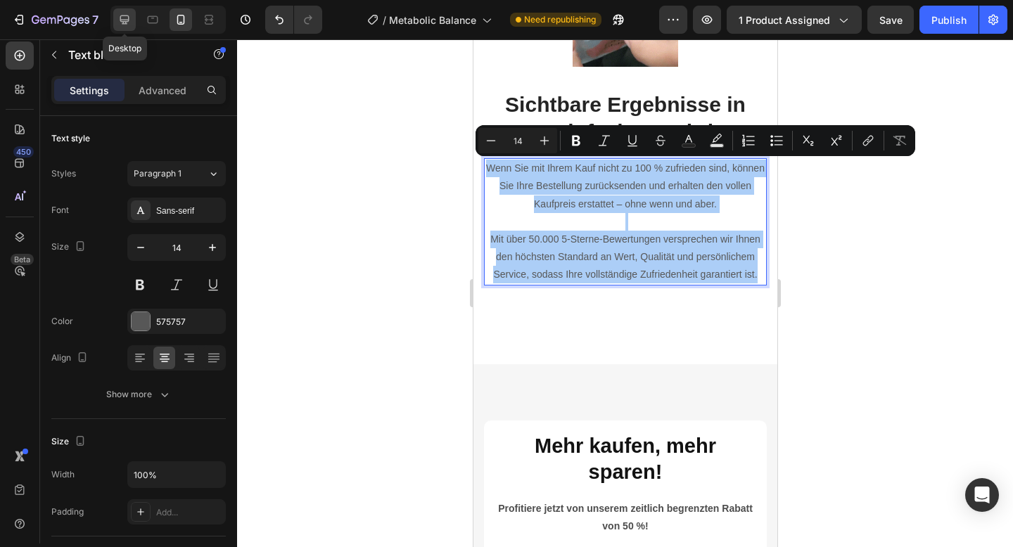
click at [117, 21] on icon at bounding box center [124, 20] width 14 height 14
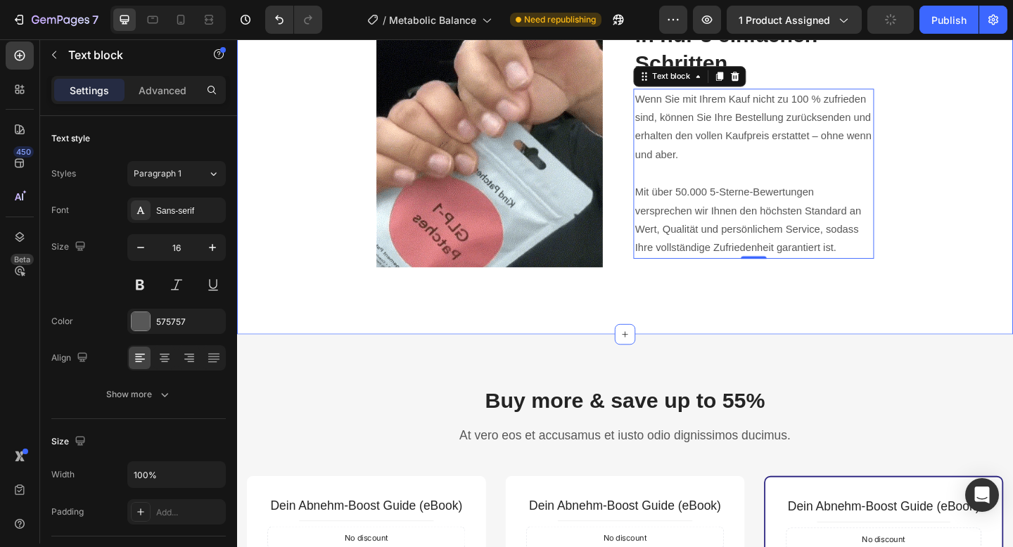
scroll to position [3403, 0]
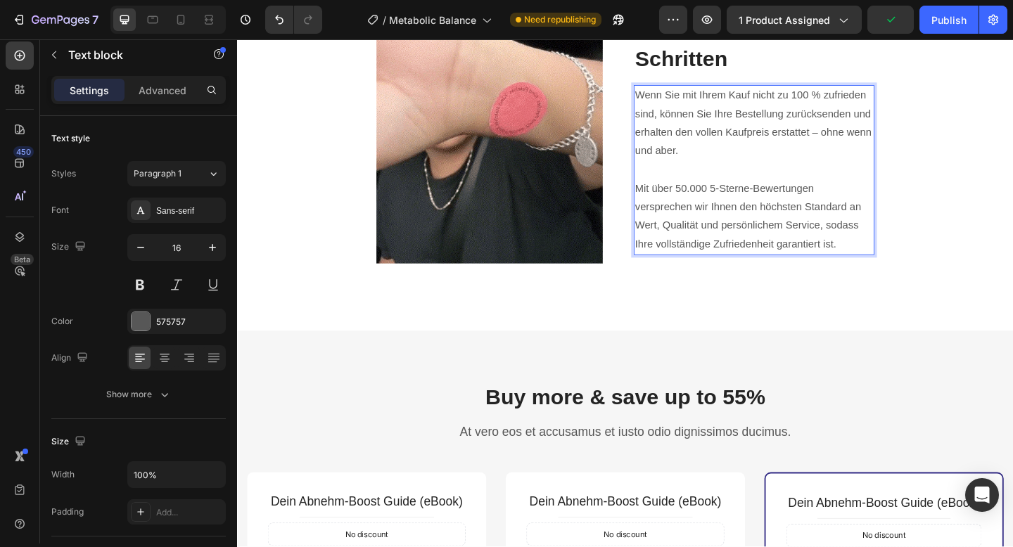
click at [675, 96] on p "Wenn Sie mit Ihrem Kauf nicht zu 100 % zufrieden sind, können Sie Ihre Bestellu…" at bounding box center [799, 131] width 259 height 81
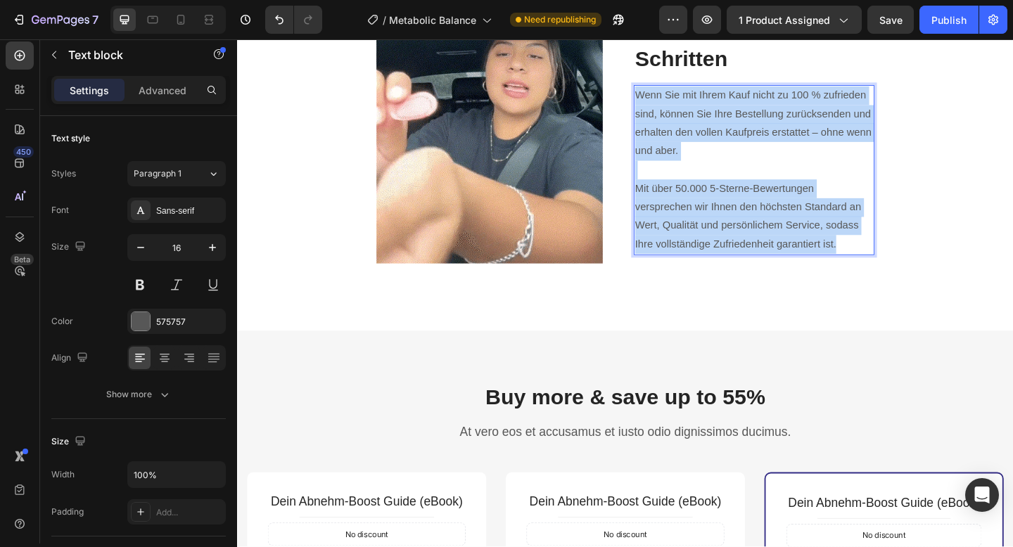
drag, startPoint x: 671, startPoint y: 96, endPoint x: 917, endPoint y: 255, distance: 292.1
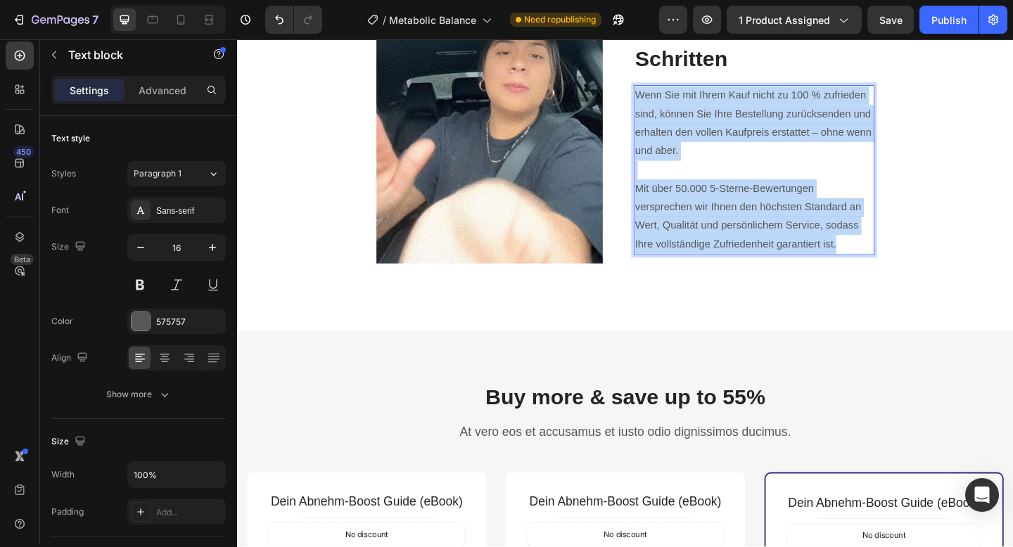
click at [917, 255] on div "Wenn Sie mit Ihrem Kauf nicht zu 100 % zufrieden sind, können Sie Ihre Bestellu…" at bounding box center [799, 181] width 262 height 185
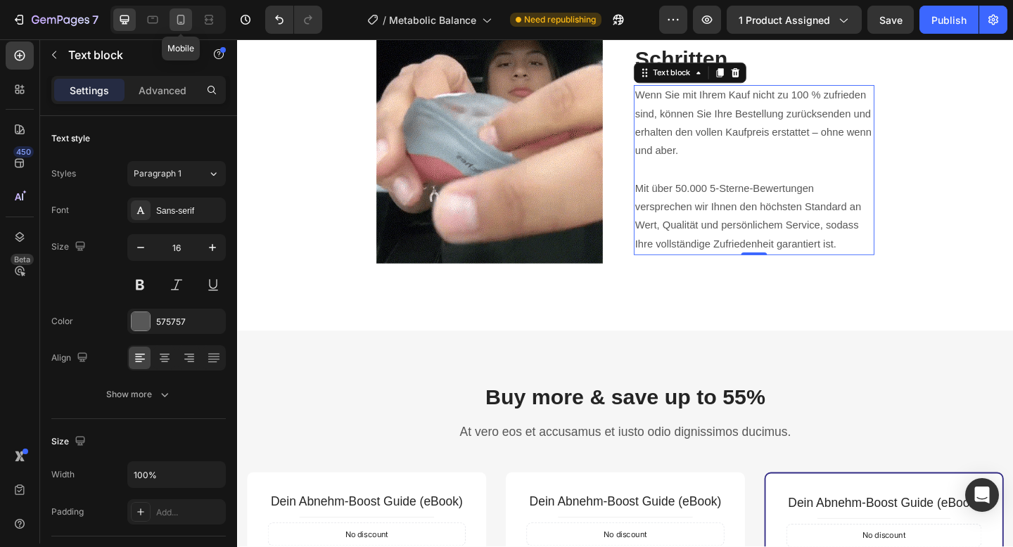
click at [174, 20] on icon at bounding box center [181, 20] width 14 height 14
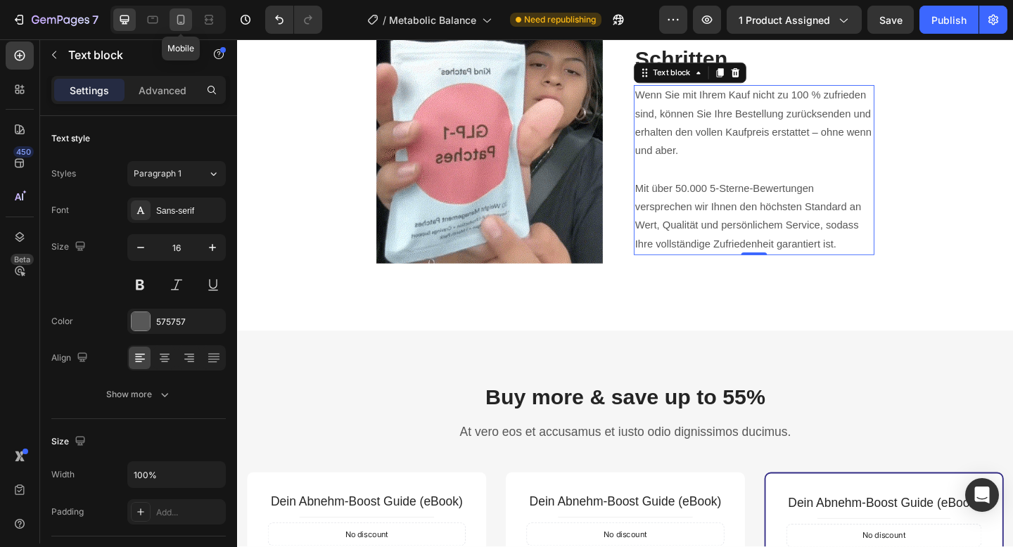
type input "14"
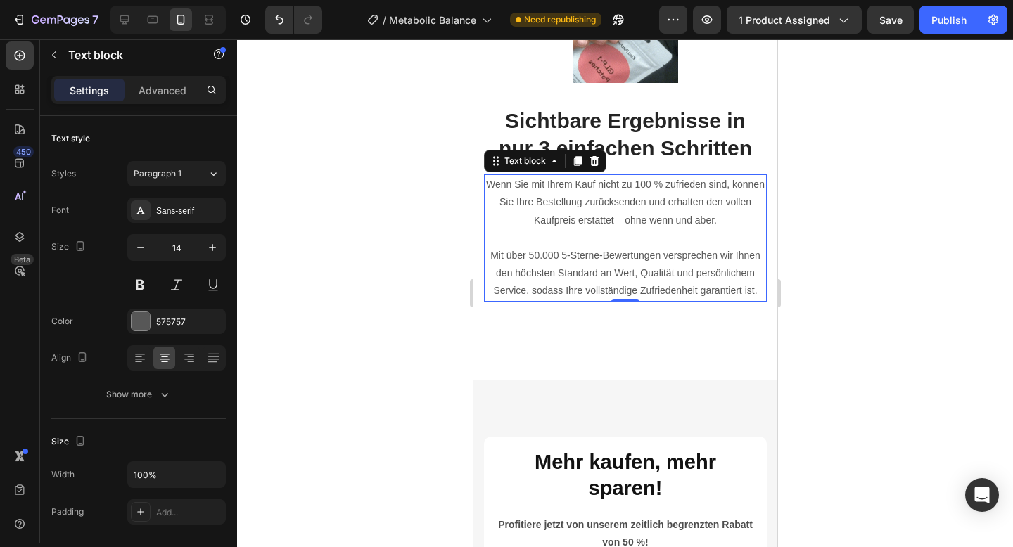
scroll to position [3223, 0]
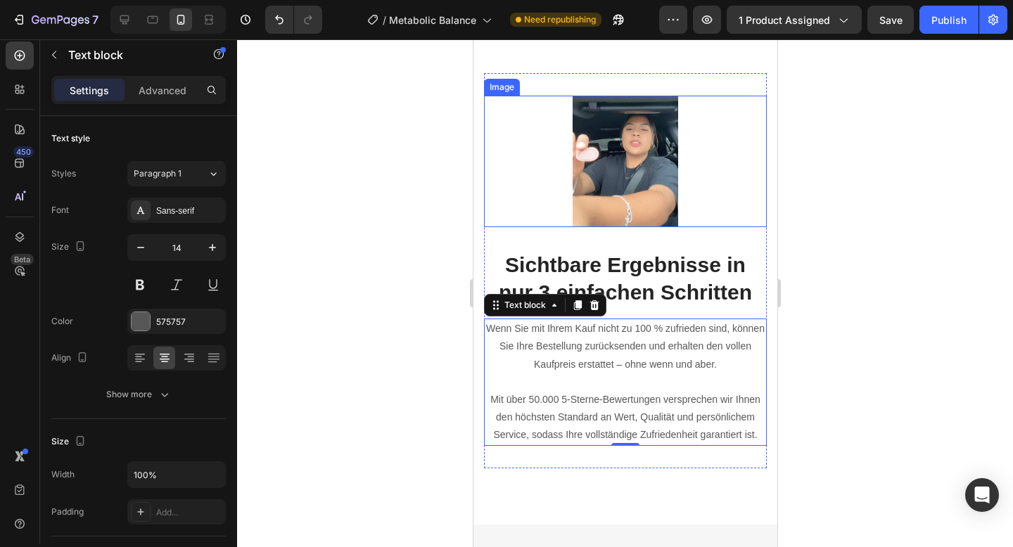
click at [852, 187] on div at bounding box center [625, 293] width 776 height 508
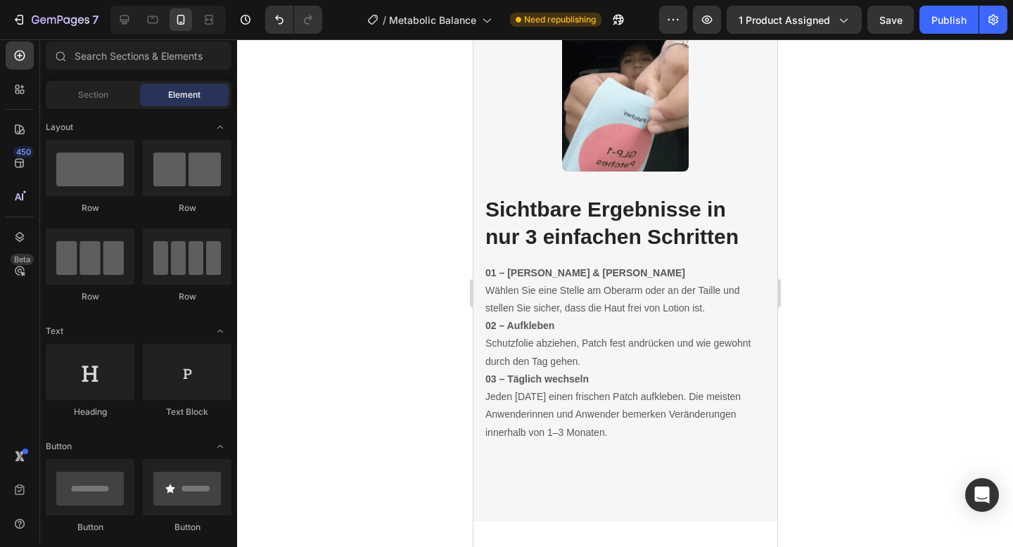
scroll to position [4136, 0]
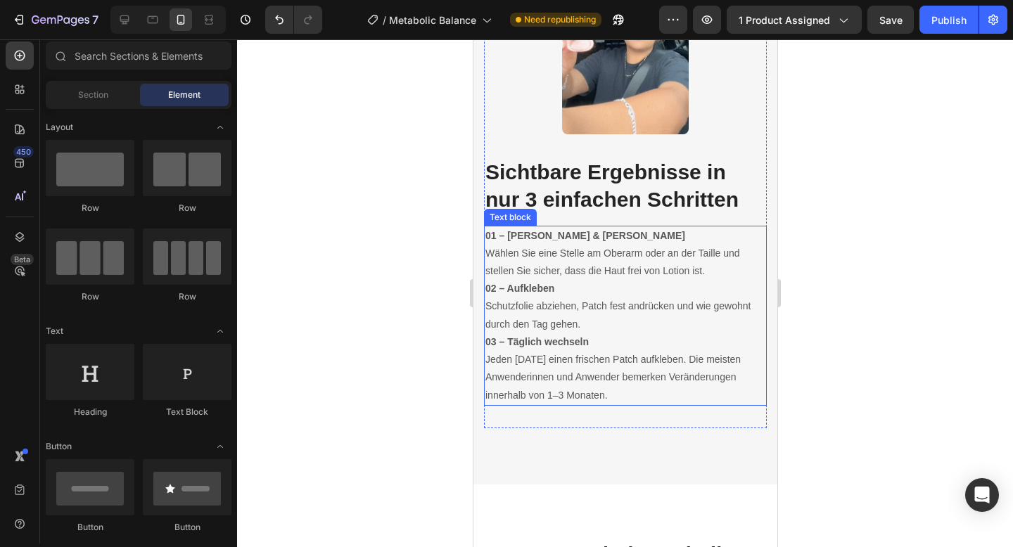
click at [491, 233] on strong "01 – [PERSON_NAME] & [PERSON_NAME]" at bounding box center [585, 235] width 200 height 11
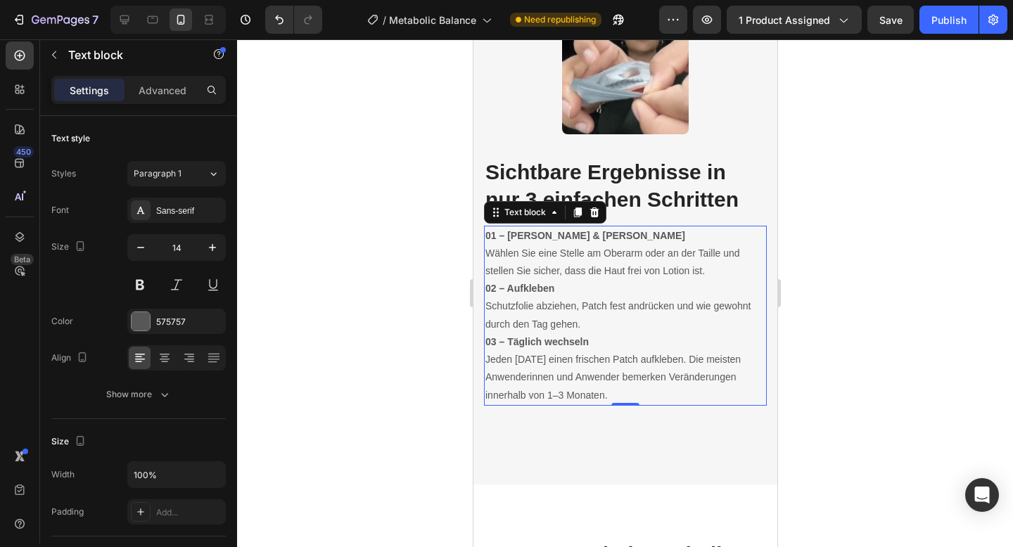
click at [487, 233] on strong "01 – [PERSON_NAME] & [PERSON_NAME]" at bounding box center [585, 235] width 200 height 11
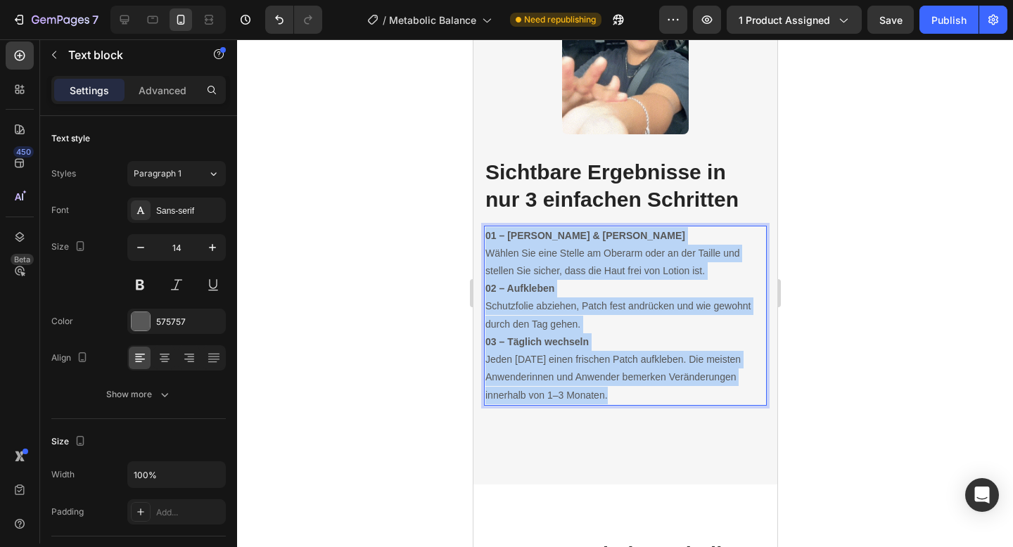
drag, startPoint x: 487, startPoint y: 233, endPoint x: 642, endPoint y: 390, distance: 220.9
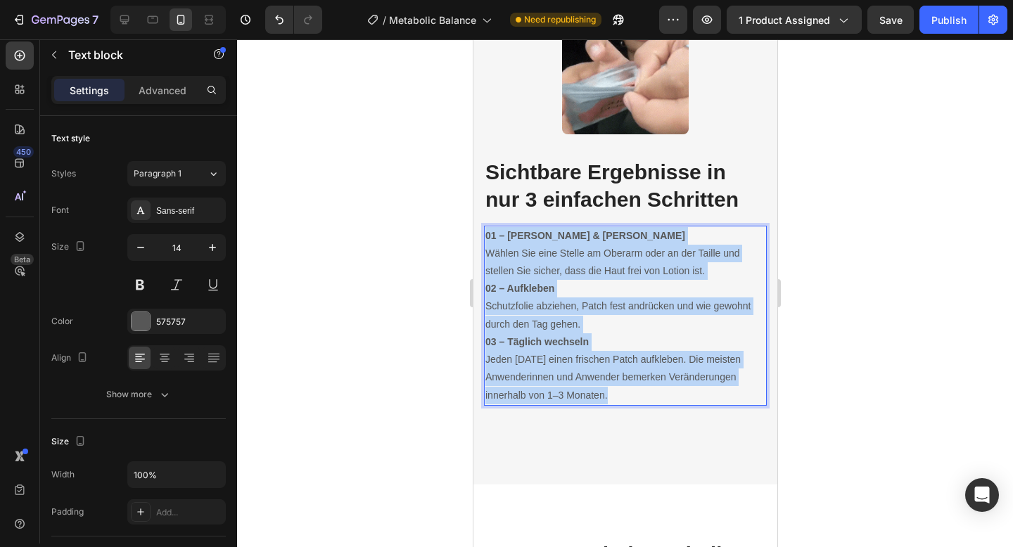
click at [642, 390] on div "01 – Reinigen & Trocknen Wählen Sie eine Stelle am Oberarm oder an der Taille u…" at bounding box center [624, 316] width 283 height 180
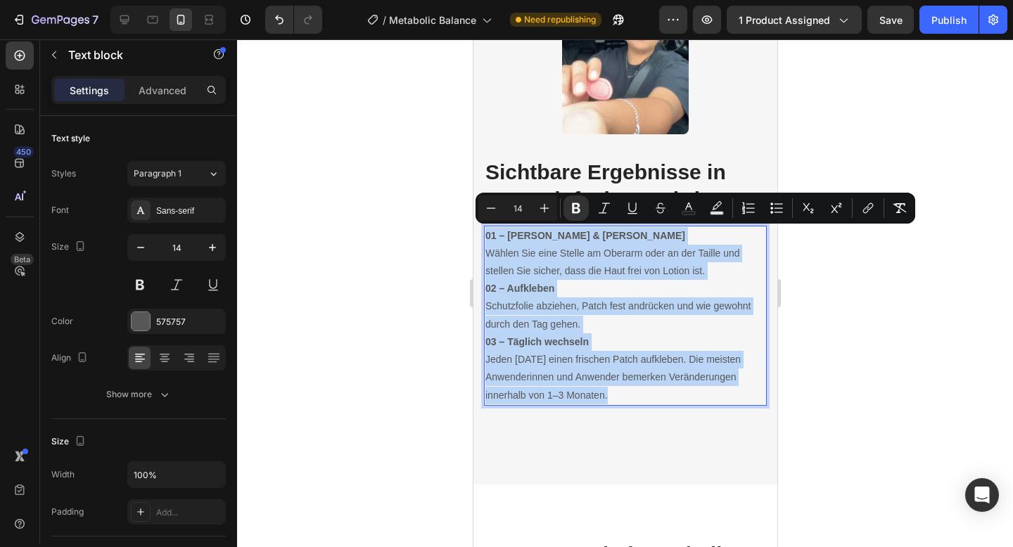
copy div "01 – Reinigen & Trocknen Wählen Sie eine Stelle am Oberarm oder an der Taille u…"
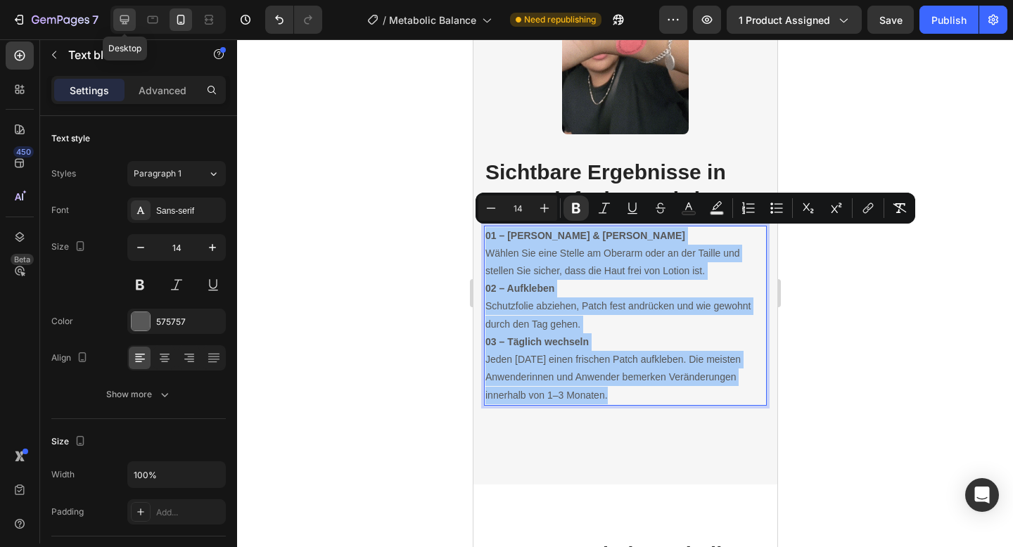
click at [120, 23] on icon at bounding box center [124, 20] width 14 height 14
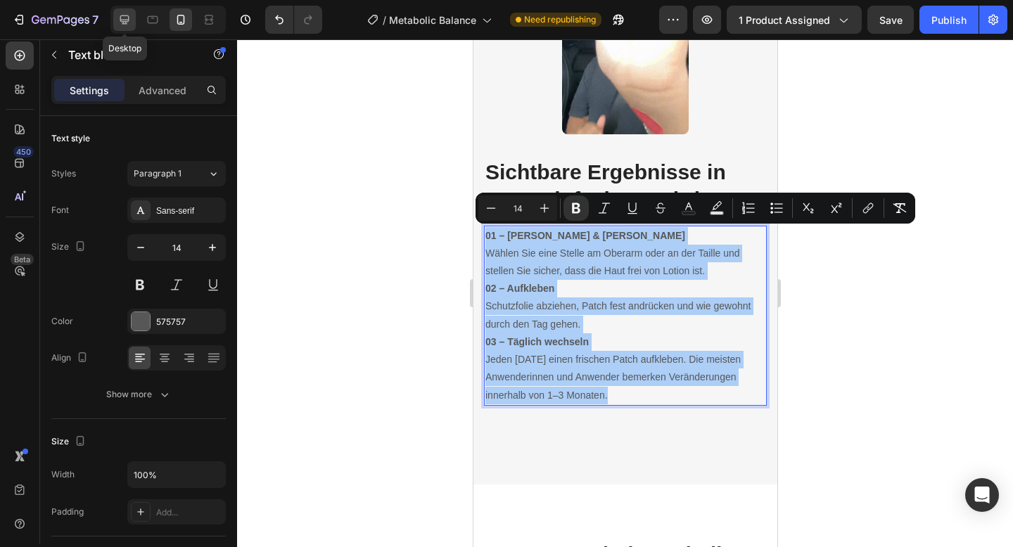
type input "16"
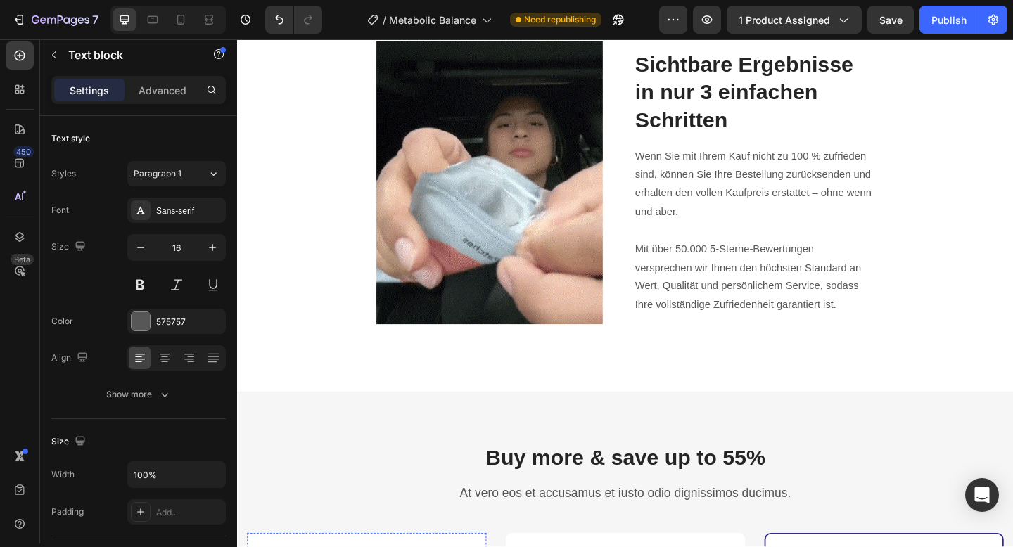
scroll to position [3273, 0]
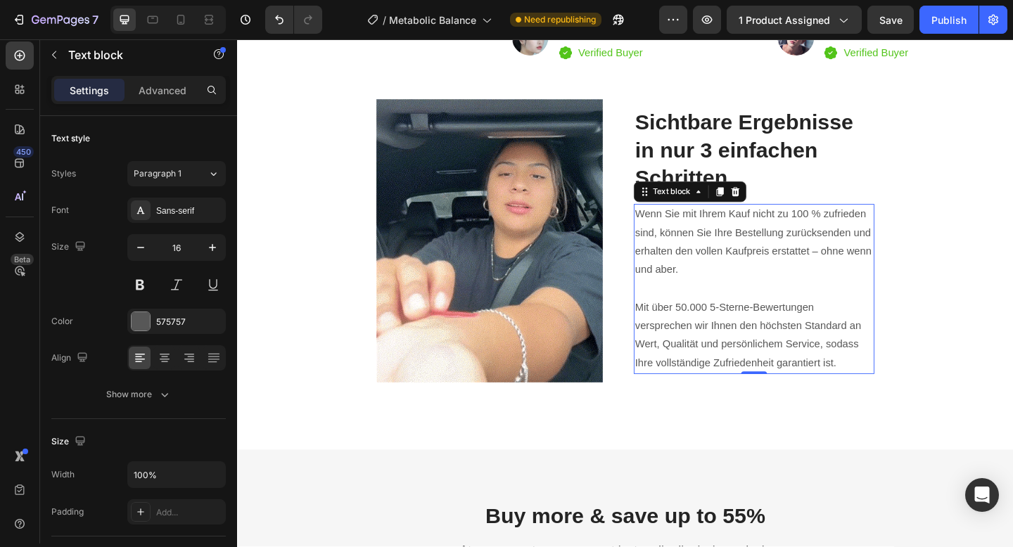
click at [673, 241] on p "Wenn Sie mit Ihrem Kauf nicht zu 100 % zufrieden sind, können Sie Ihre Bestellu…" at bounding box center [799, 260] width 259 height 81
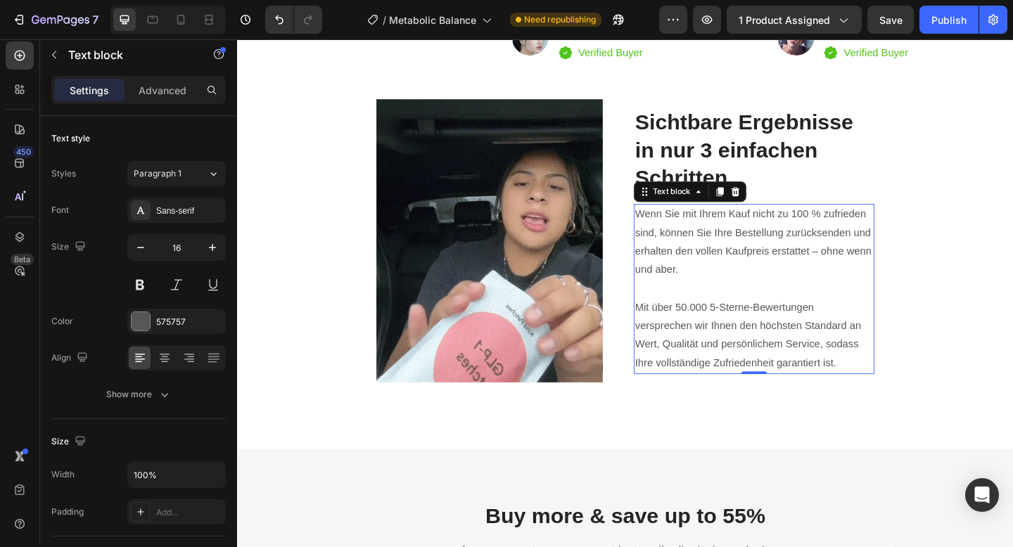
click at [674, 236] on p "Wenn Sie mit Ihrem Kauf nicht zu 100 % zufrieden sind, können Sie Ihre Bestellu…" at bounding box center [799, 260] width 259 height 81
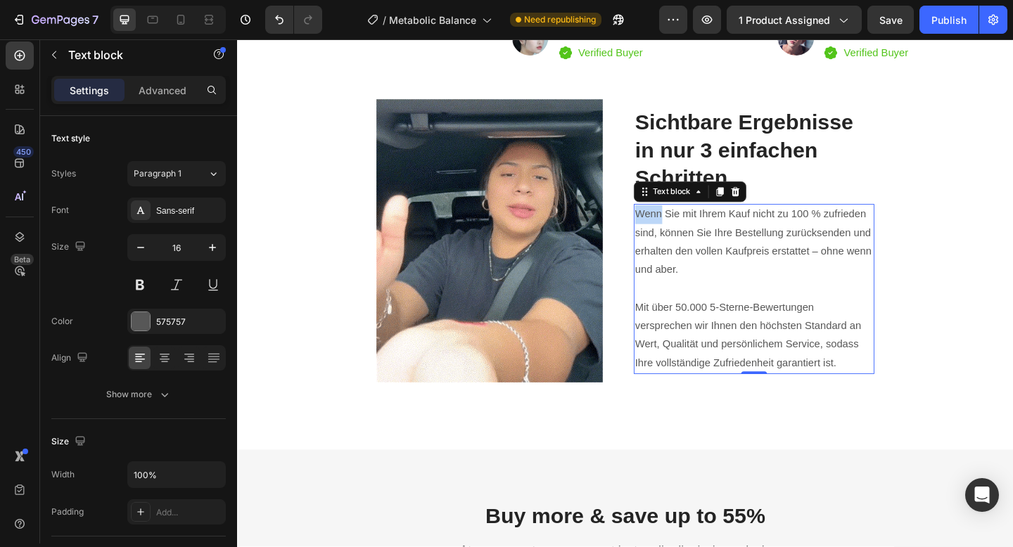
click at [674, 236] on p "Wenn Sie mit Ihrem Kauf nicht zu 100 % zufrieden sind, können Sie Ihre Bestellu…" at bounding box center [799, 260] width 259 height 81
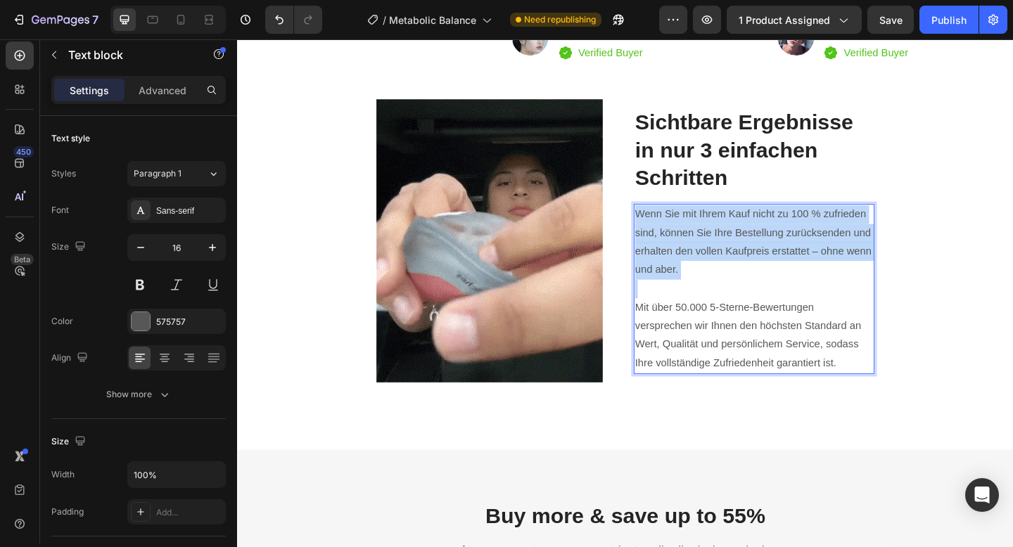
click at [674, 236] on p "Wenn Sie mit Ihrem Kauf nicht zu 100 % zufrieden sind, können Sie Ihre Bestellu…" at bounding box center [799, 260] width 259 height 81
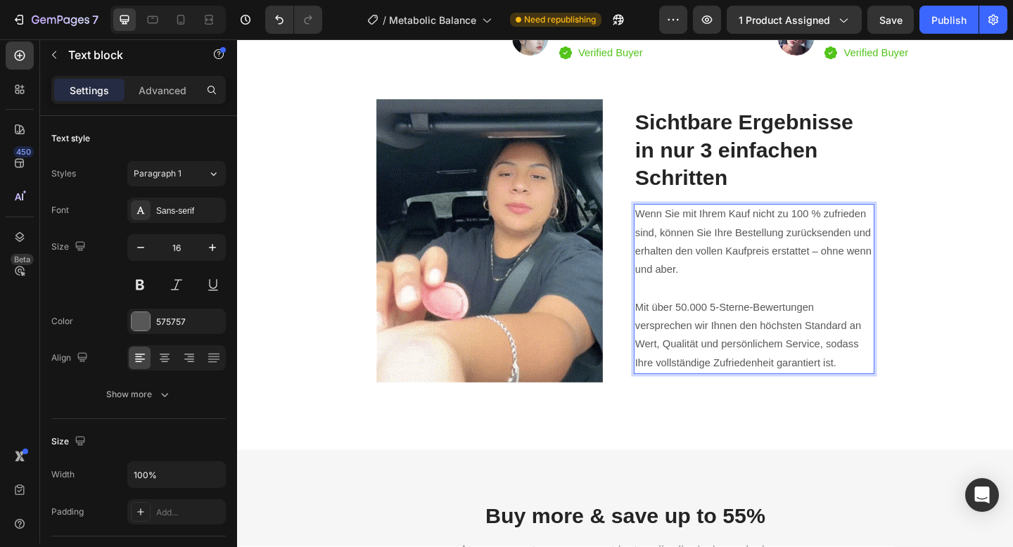
click at [897, 393] on p "Mit über 50.000 5-Sterne-Bewertungen versprechen wir Ihnen den höchsten Standar…" at bounding box center [799, 361] width 259 height 81
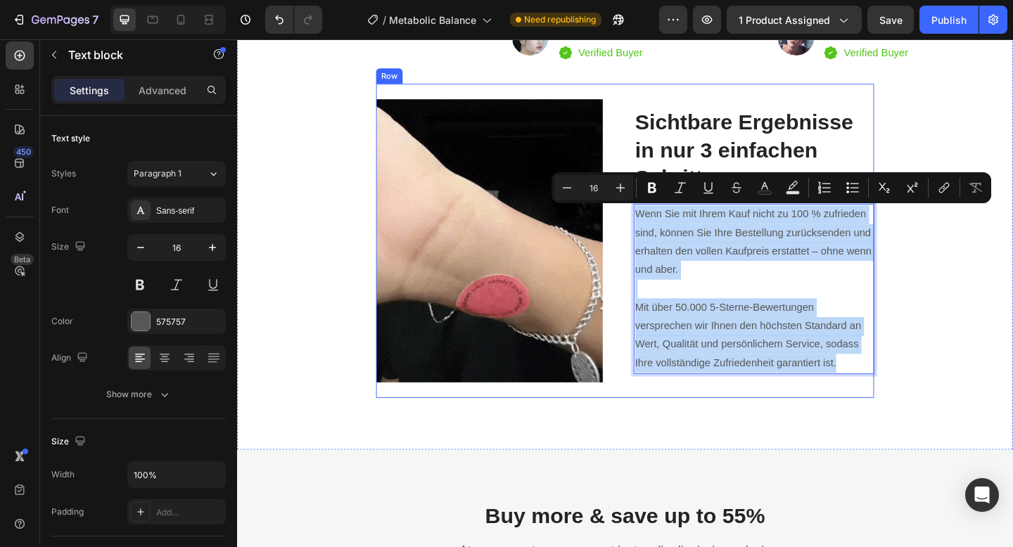
drag, startPoint x: 897, startPoint y: 393, endPoint x: 667, endPoint y: 225, distance: 284.5
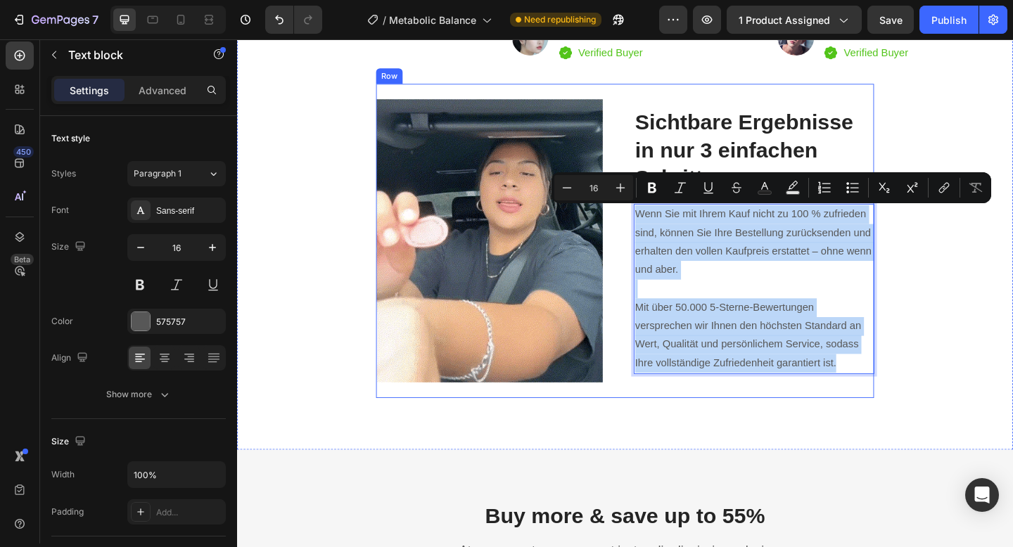
click at [667, 225] on div "Image Sichtbare Ergebnisse in nur 3 einfachen Schritten Heading Wenn Sie mit Ih…" at bounding box center [659, 259] width 542 height 342
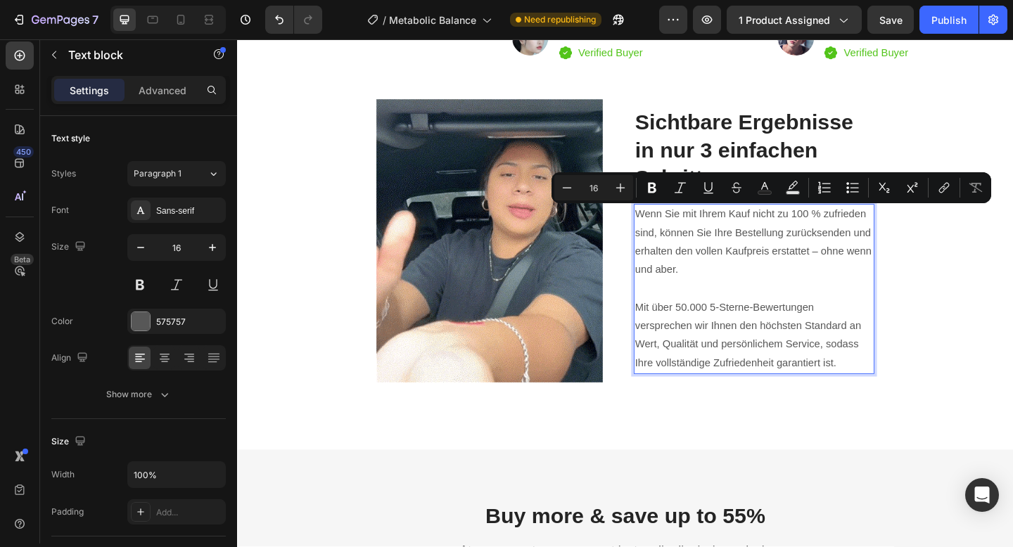
scroll to position [3264, 0]
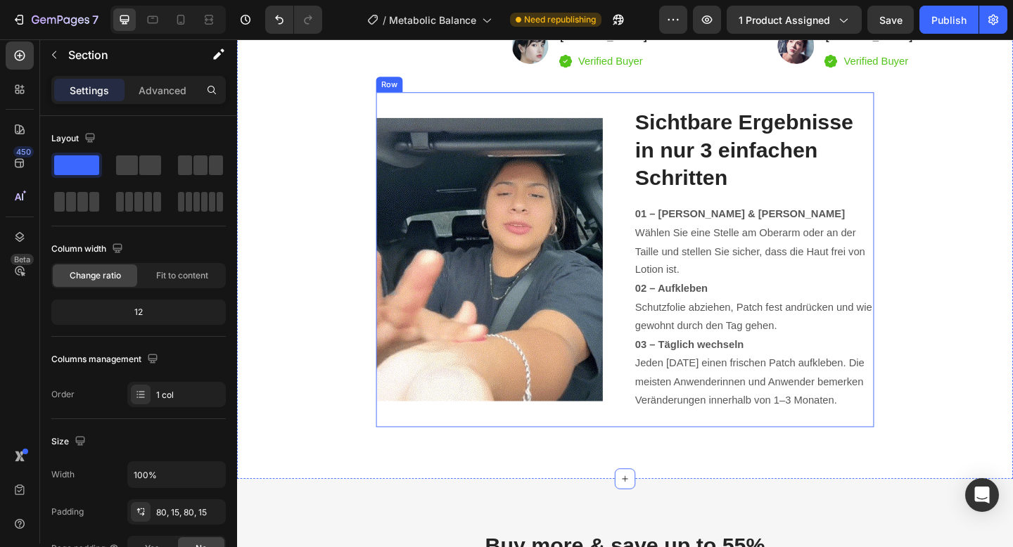
click at [656, 172] on div "Image Sichtbare Ergebnisse in nur 3 einfachen Schritten Heading 01 – Reinigen &…" at bounding box center [659, 279] width 542 height 364
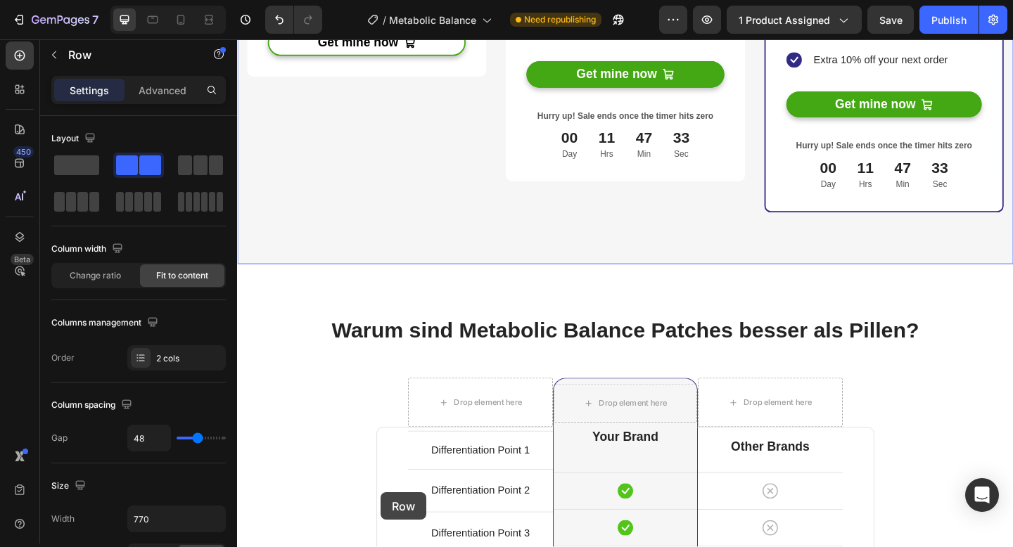
scroll to position [4452, 0]
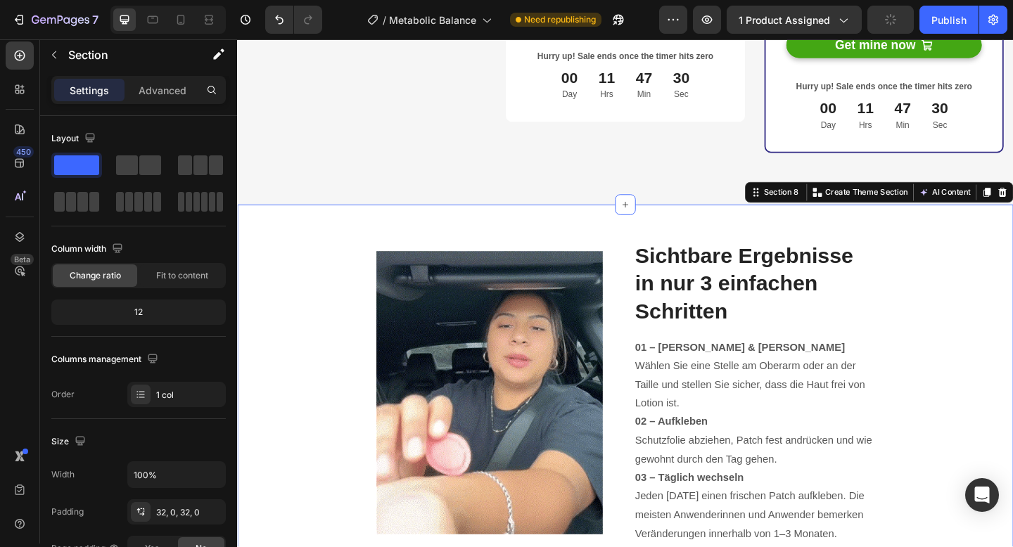
click at [342, 230] on div "Image Sichtbare Ergebnisse in nur 3 einfachen Schritten Heading 01 – Reinigen &…" at bounding box center [659, 423] width 844 height 409
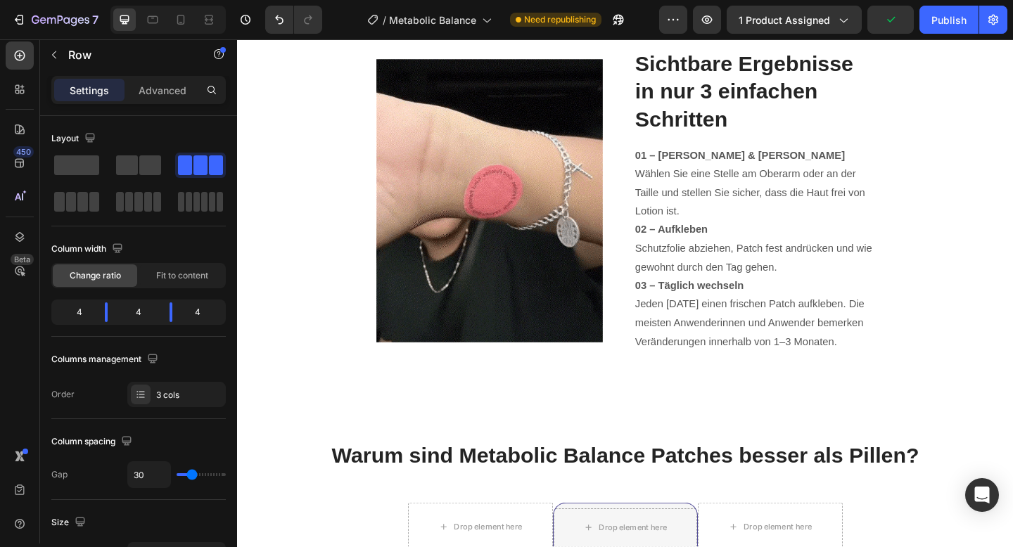
scroll to position [4672, 0]
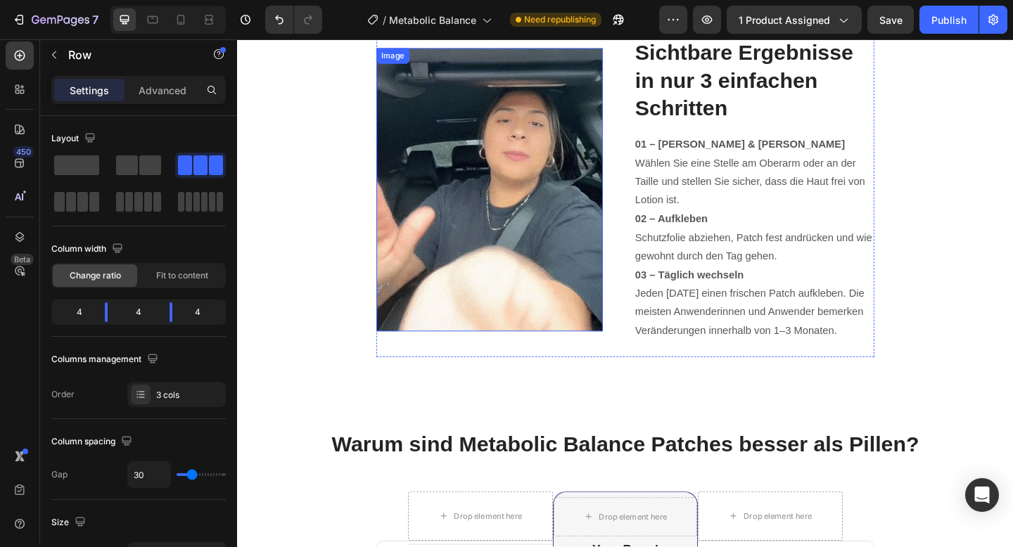
click at [451, 164] on img at bounding box center [511, 203] width 246 height 308
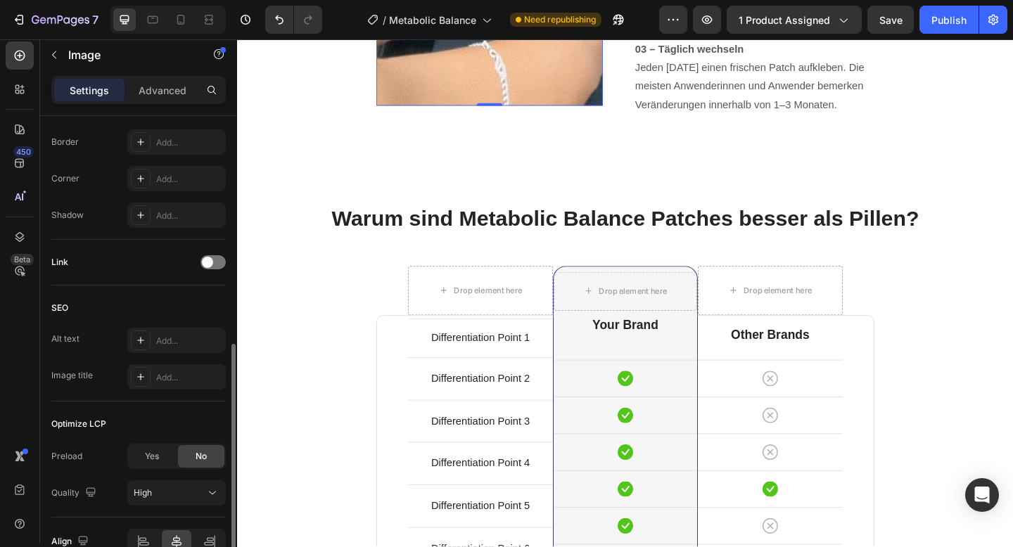
scroll to position [531, 0]
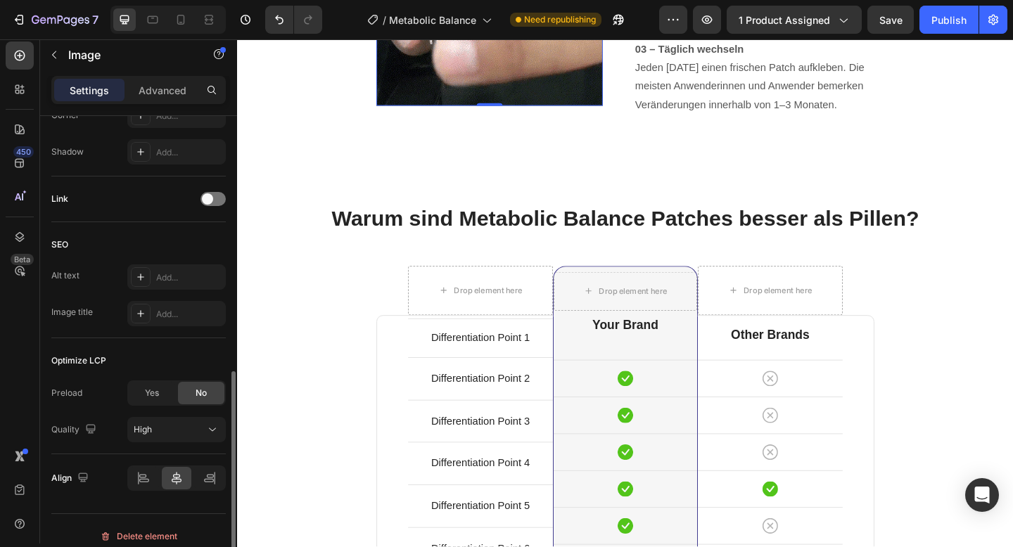
click at [153, 389] on span "Yes" at bounding box center [152, 393] width 14 height 13
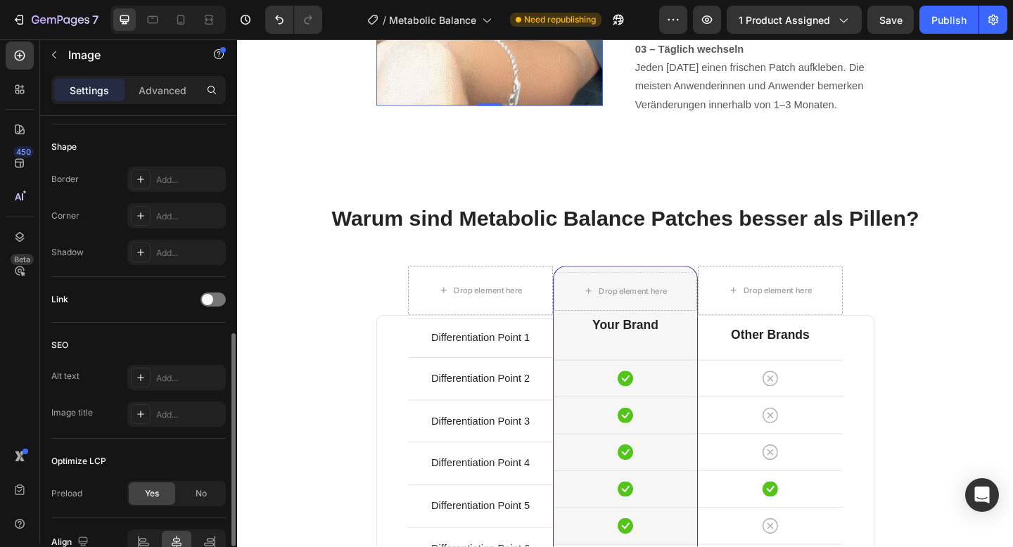
scroll to position [477, 0]
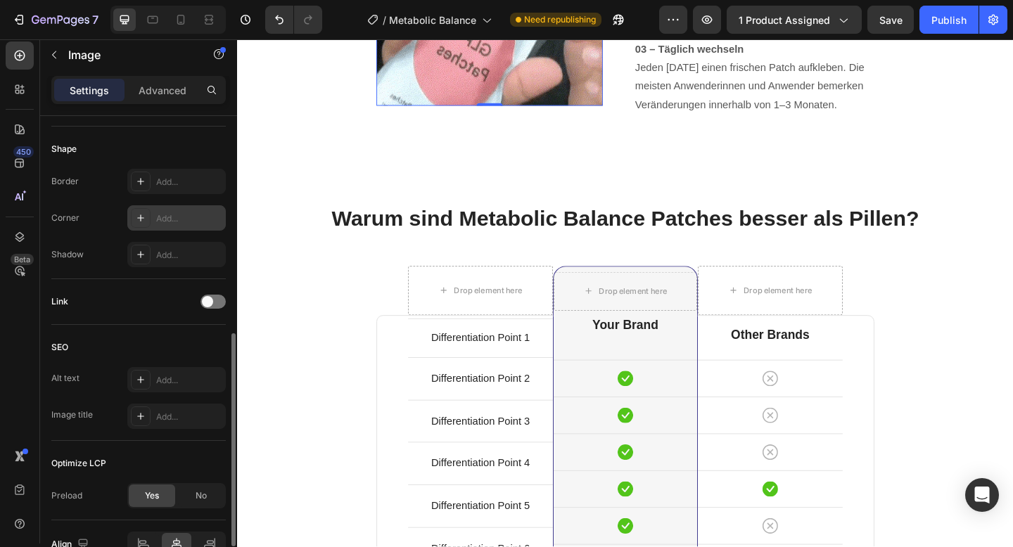
click at [184, 227] on div "Add..." at bounding box center [176, 217] width 98 height 25
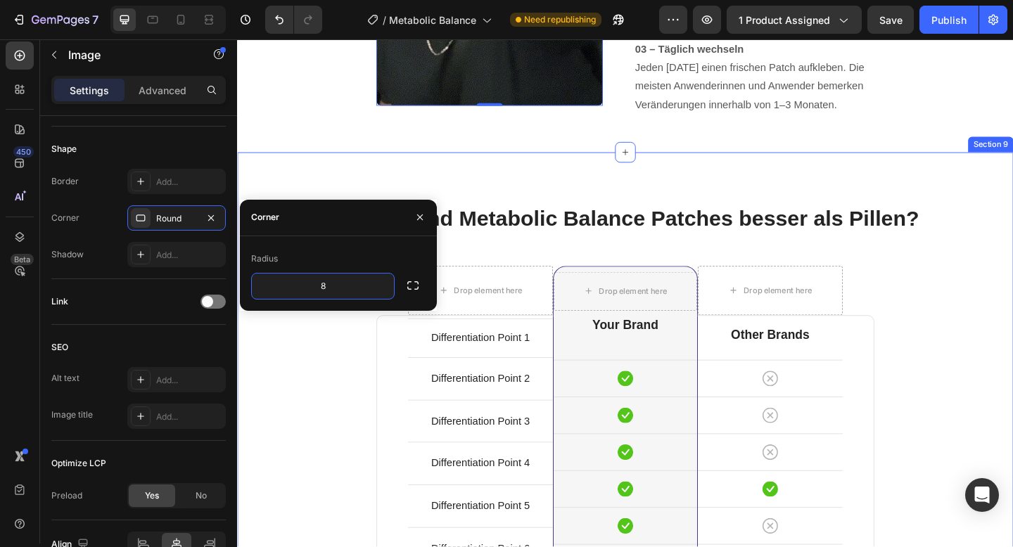
click at [295, 399] on div "Warum sind Metabolic Balance Patches besser als Pillen? Heading Row Drop elemen…" at bounding box center [659, 540] width 823 height 643
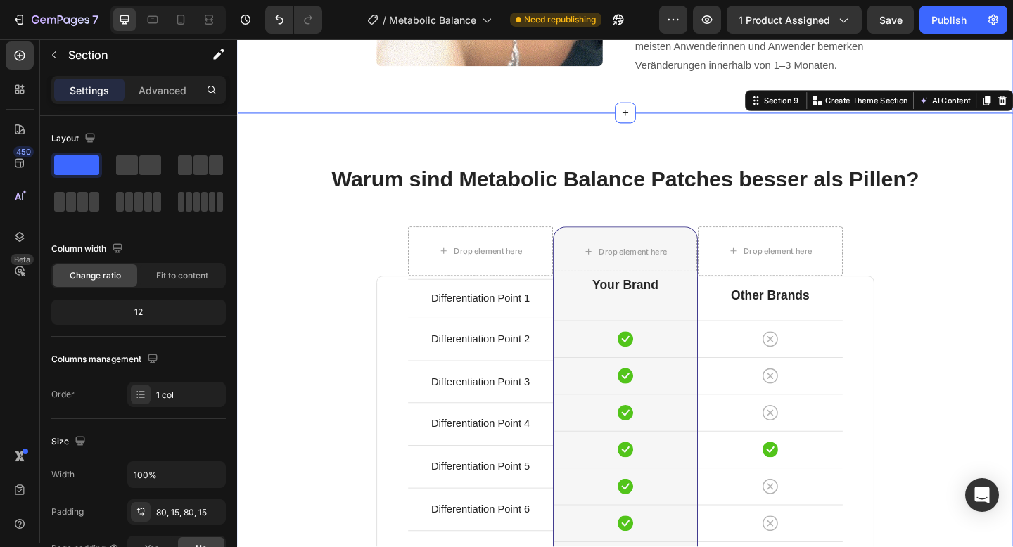
scroll to position [5021, 0]
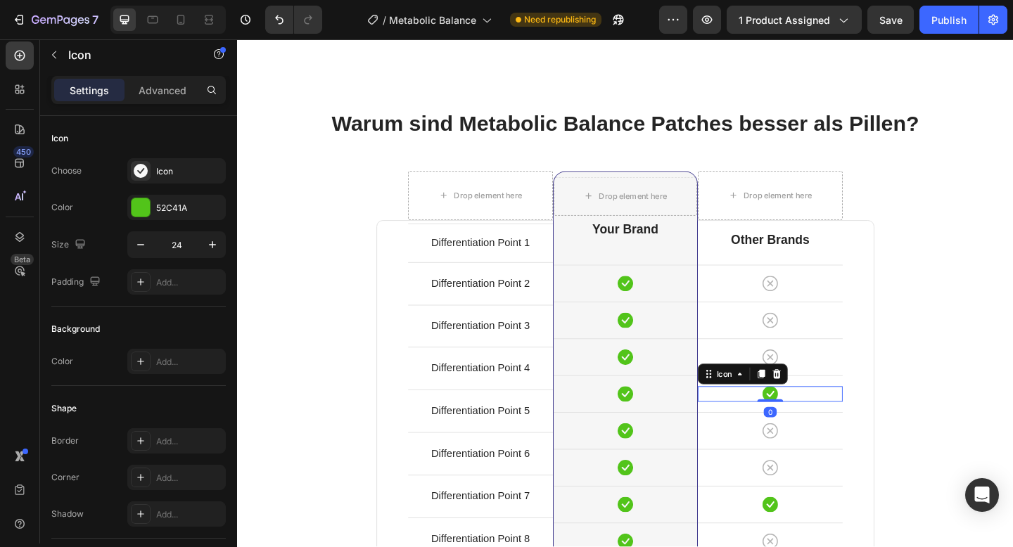
click at [815, 429] on icon at bounding box center [816, 425] width 17 height 17
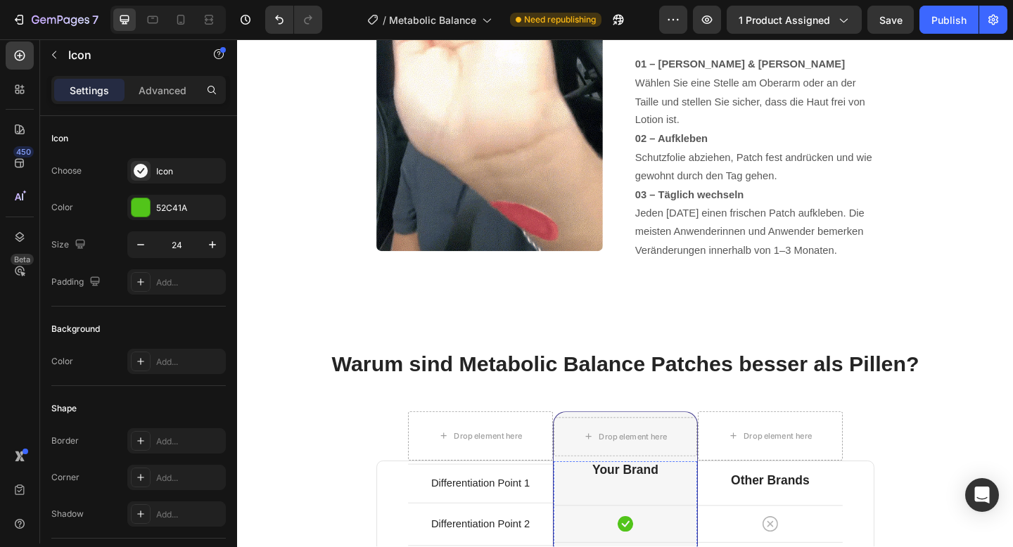
scroll to position [4725, 0]
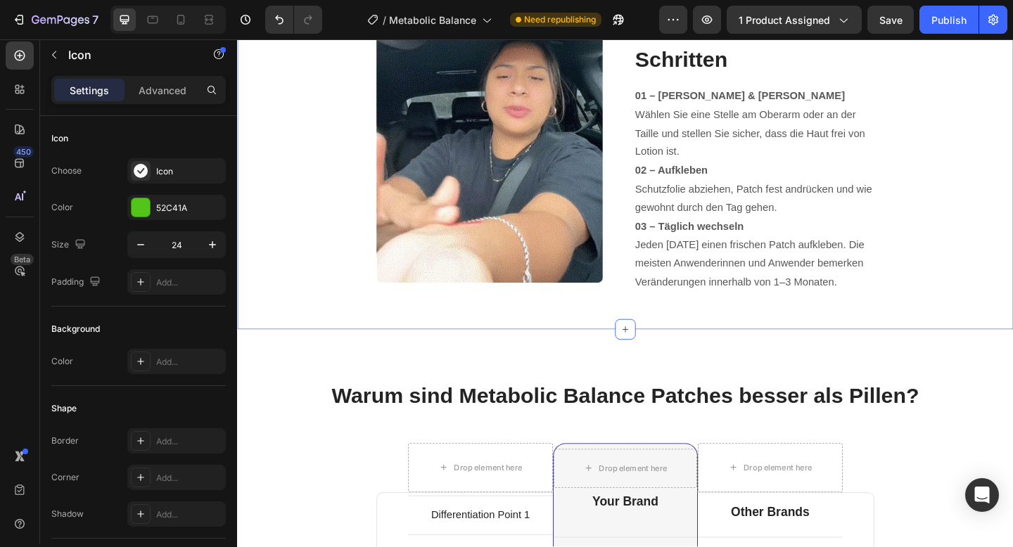
click at [353, 210] on div "Image Sichtbare Ergebnisse in nur 3 einfachen Schritten Heading 01 – Reinigen &…" at bounding box center [659, 150] width 844 height 364
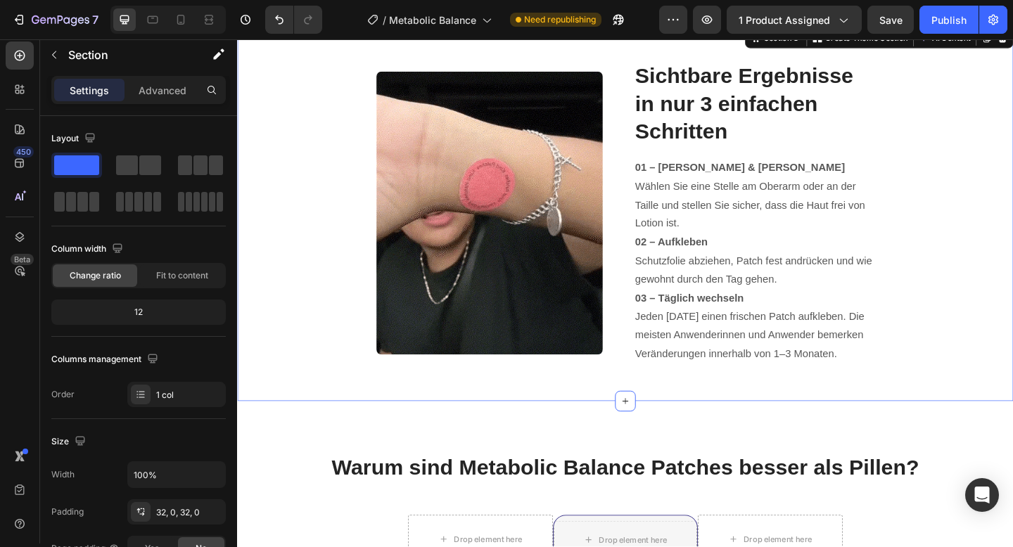
scroll to position [4563, 0]
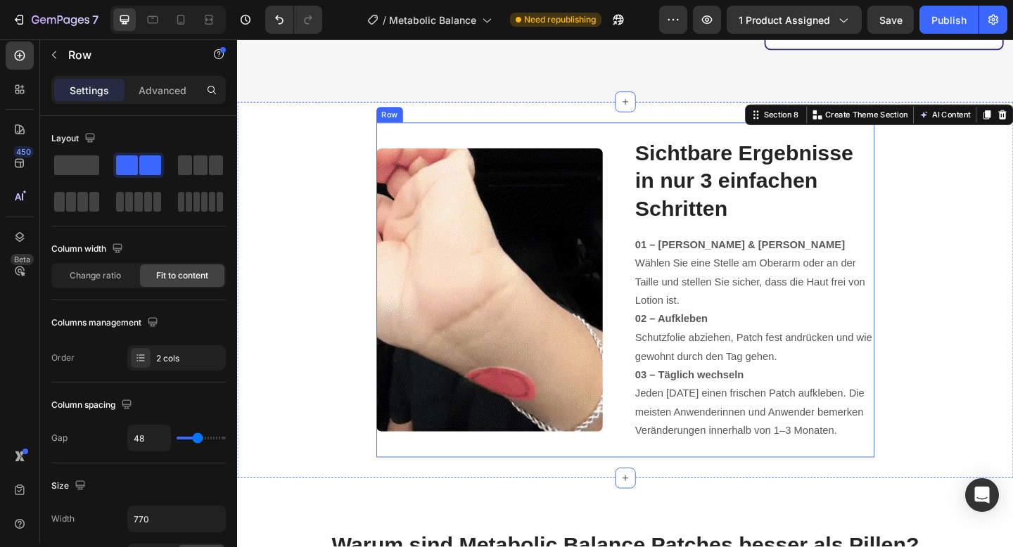
click at [646, 202] on div "Image Sichtbare Ergebnisse in nur 3 einfachen Schritten Heading 01 – Reinigen &…" at bounding box center [659, 312] width 542 height 364
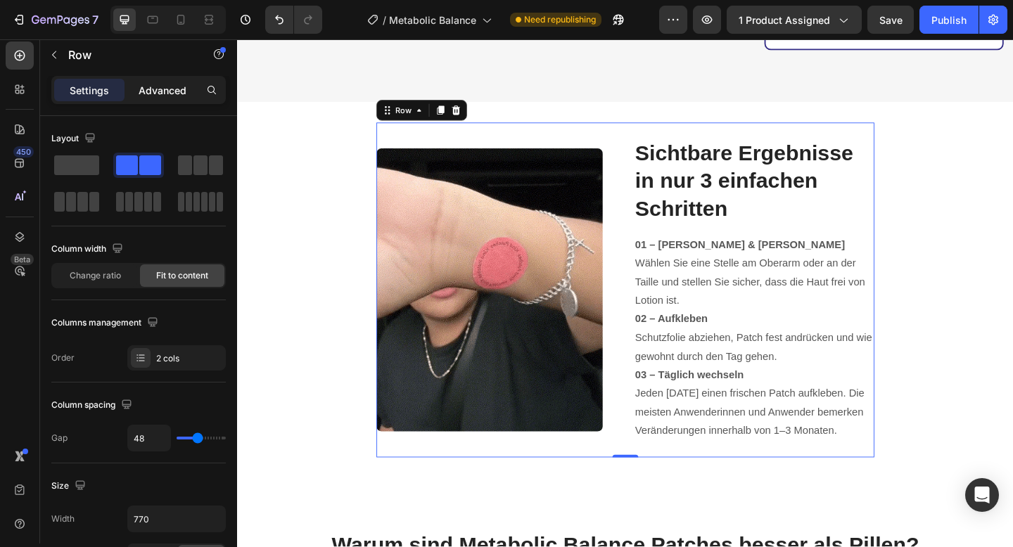
click at [170, 95] on p "Advanced" at bounding box center [163, 90] width 48 height 15
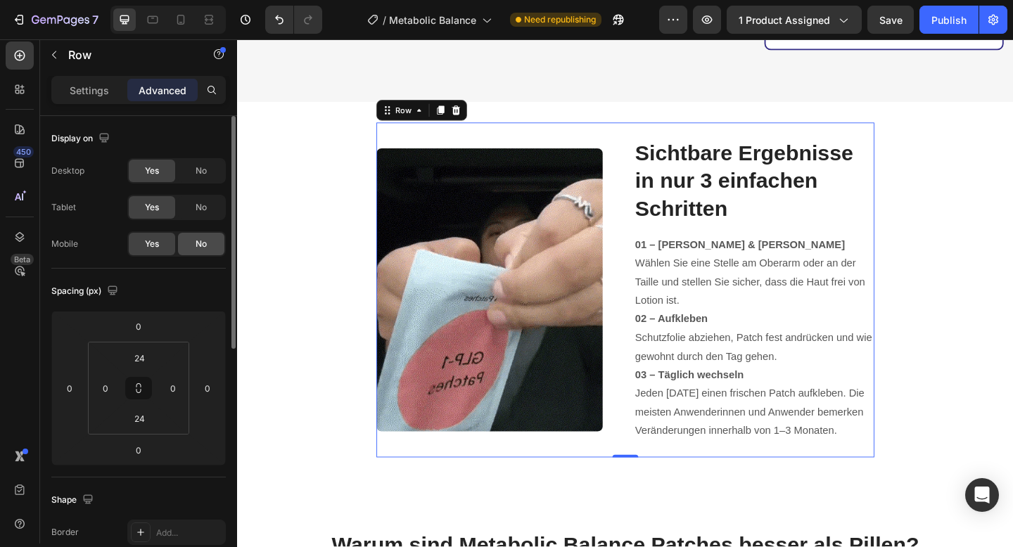
click at [201, 248] on span "No" at bounding box center [201, 244] width 11 height 13
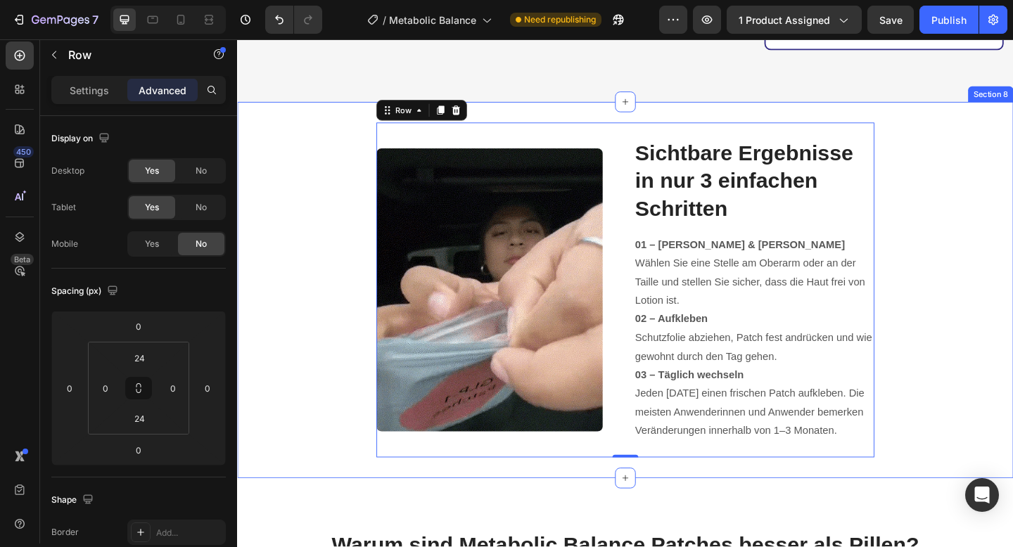
click at [312, 219] on div "Image Sichtbare Ergebnisse in nur 3 einfachen Schritten Heading 01 – Reinigen &…" at bounding box center [659, 312] width 844 height 364
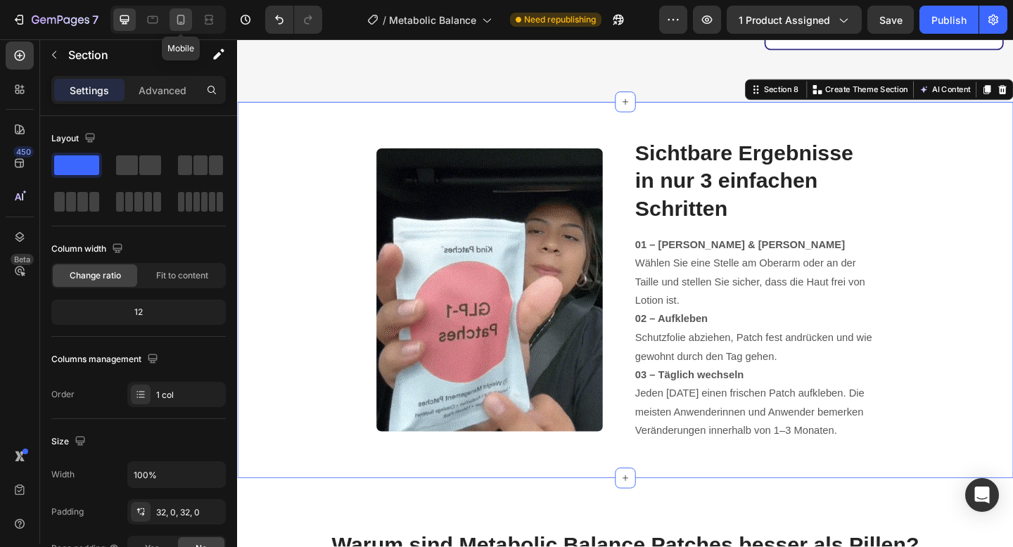
click at [185, 19] on icon at bounding box center [181, 20] width 14 height 14
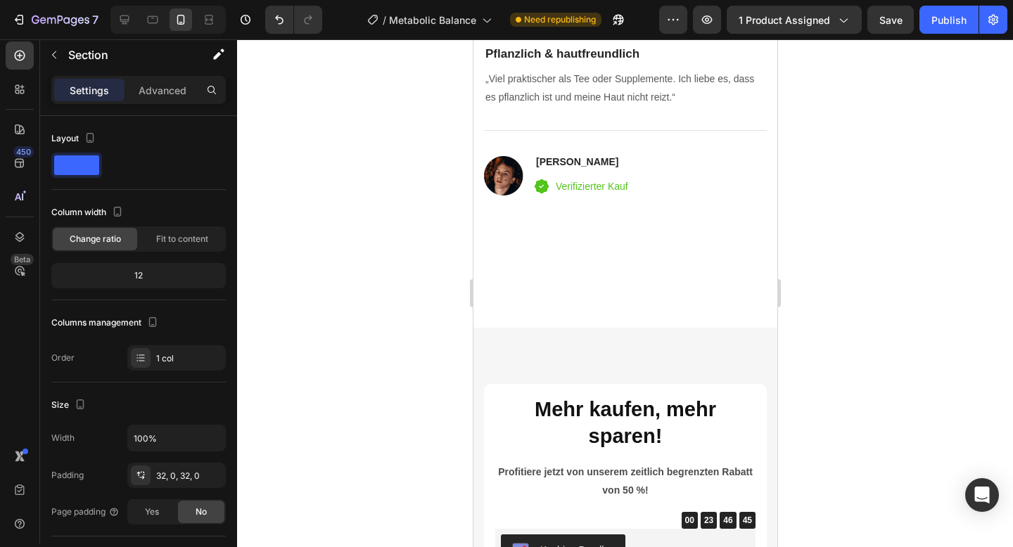
scroll to position [4074, 0]
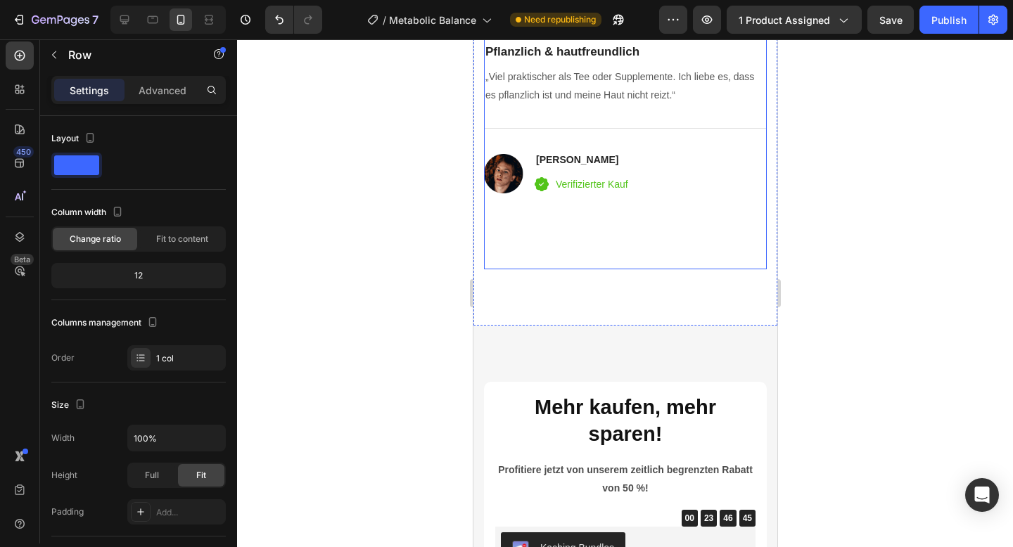
click at [579, 255] on div "Icon Icon Icon Icon Icon Icon List Hoz Pflanzlich & hautfreundlich Heading „Vie…" at bounding box center [624, 134] width 283 height 272
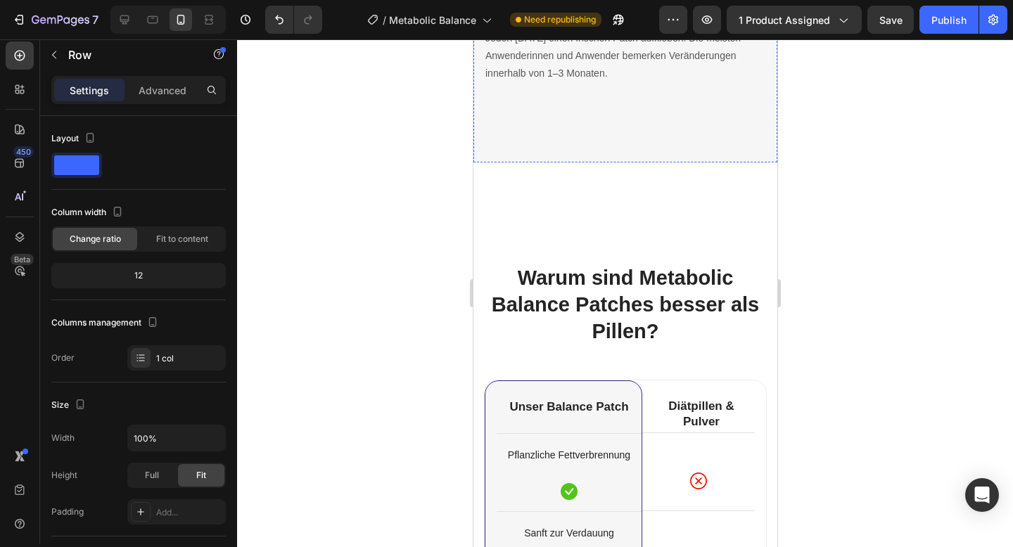
scroll to position [5111, 0]
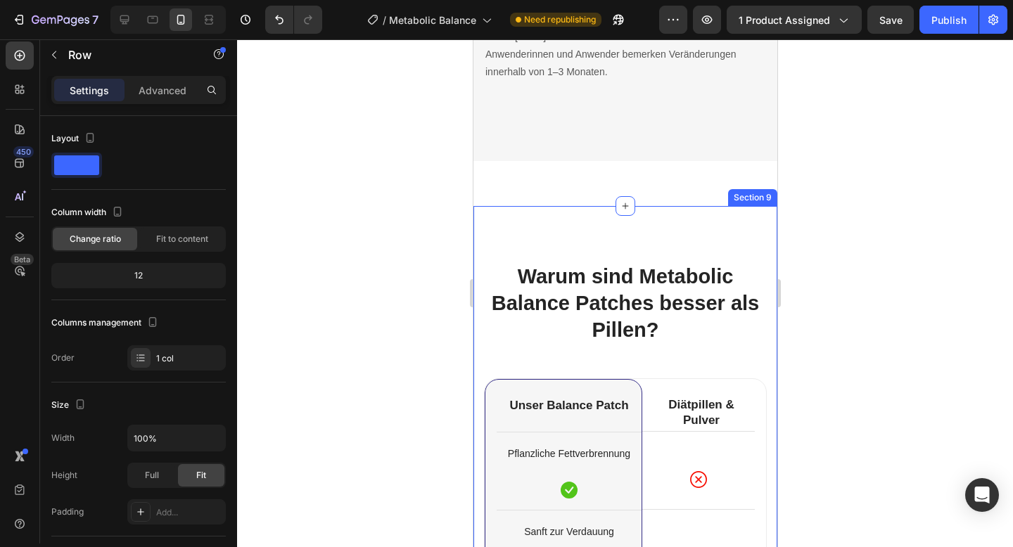
click at [566, 222] on div "Warum sind Metabolic Balance Patches besser als Pillen? Heading Row Row Row Dif…" at bounding box center [625, 541] width 304 height 671
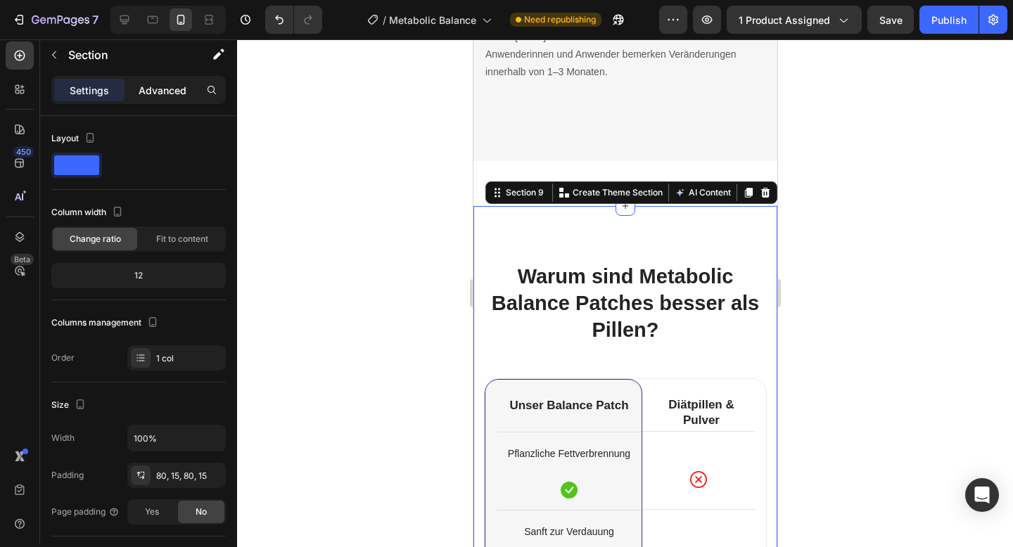
click at [177, 93] on p "Advanced" at bounding box center [163, 90] width 48 height 15
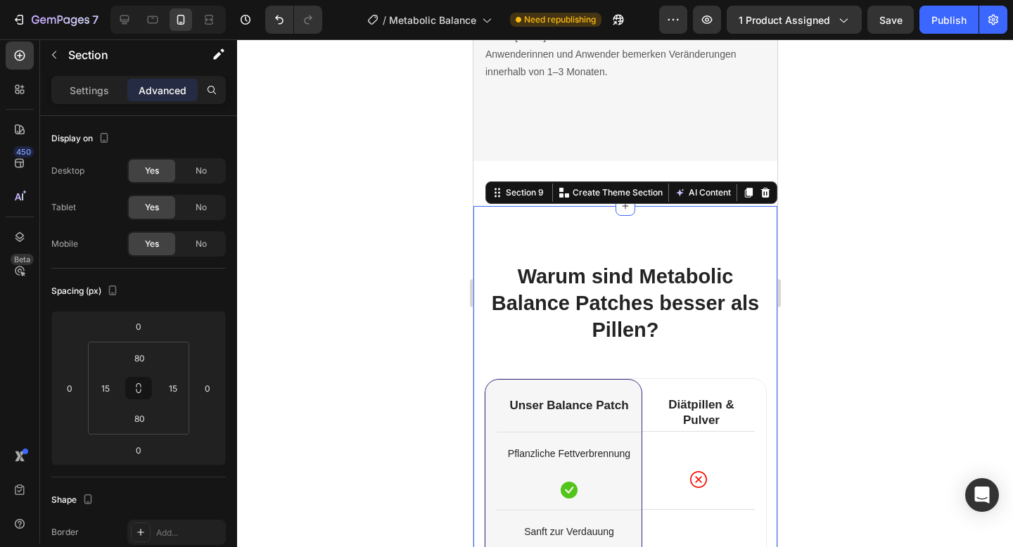
click at [405, 193] on div at bounding box center [625, 293] width 776 height 508
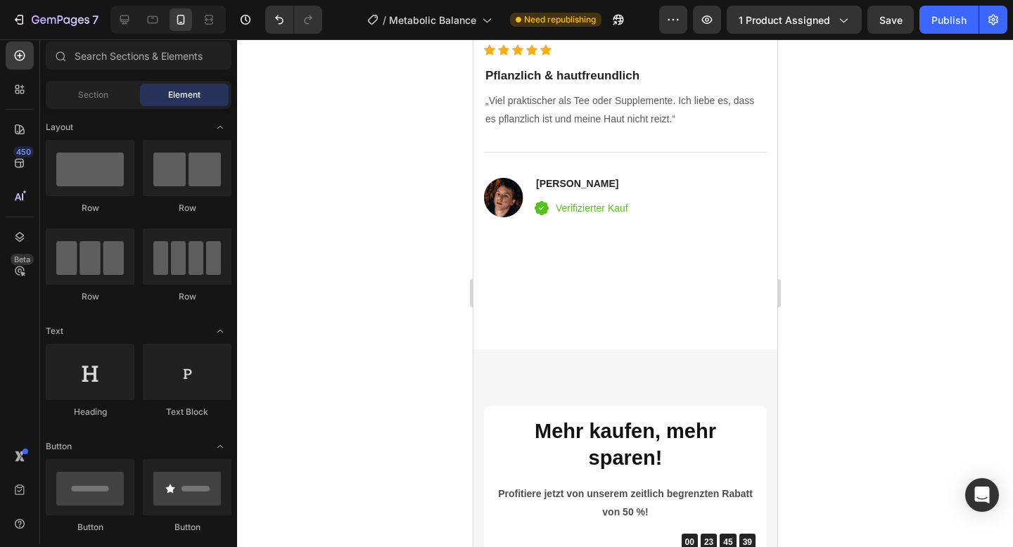
scroll to position [4145, 0]
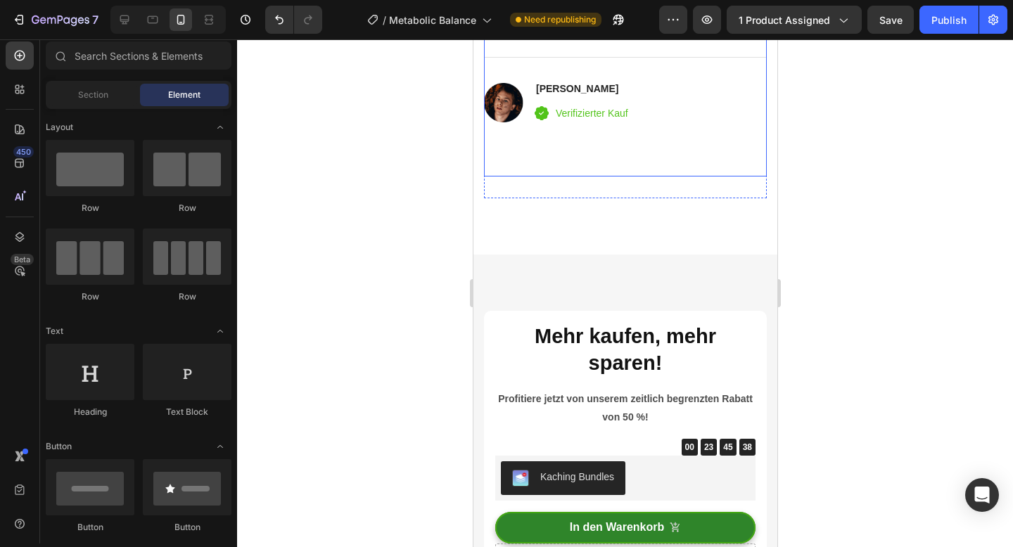
click at [553, 149] on div "Icon Icon Icon Icon Icon Icon List Hoz Pflanzlich & hautfreundlich Heading „Vie…" at bounding box center [624, 62] width 283 height 227
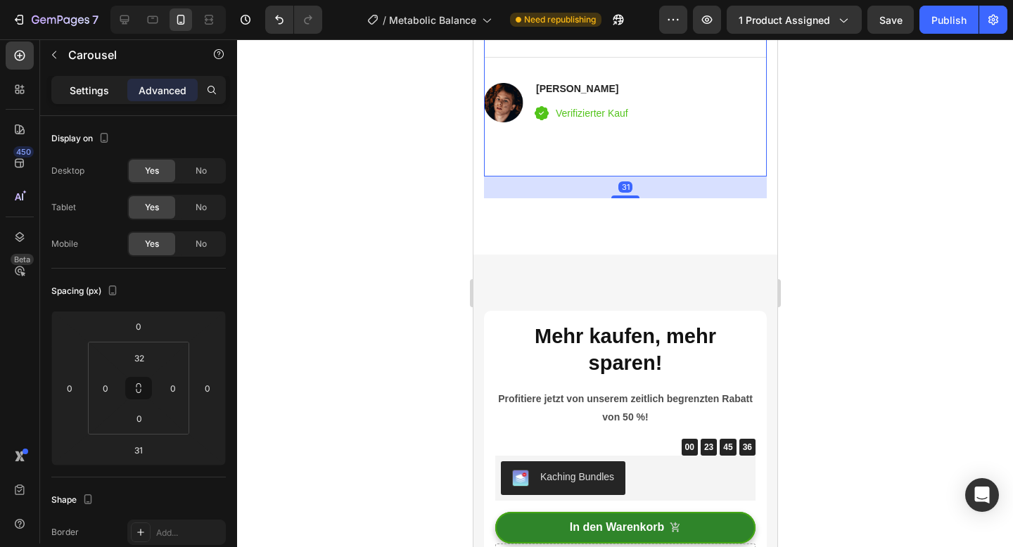
click at [104, 94] on p "Settings" at bounding box center [89, 90] width 39 height 15
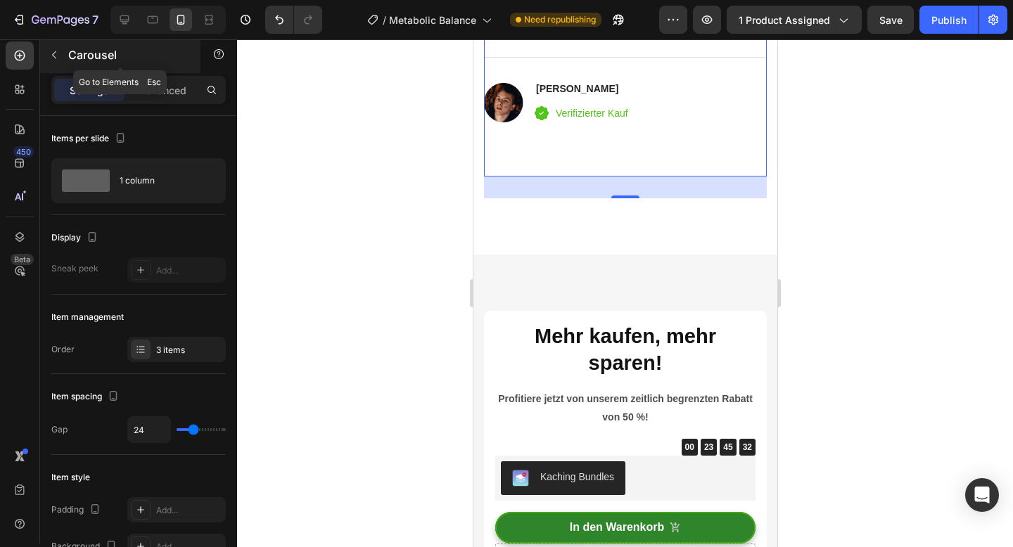
click at [57, 56] on icon "button" at bounding box center [54, 54] width 11 height 11
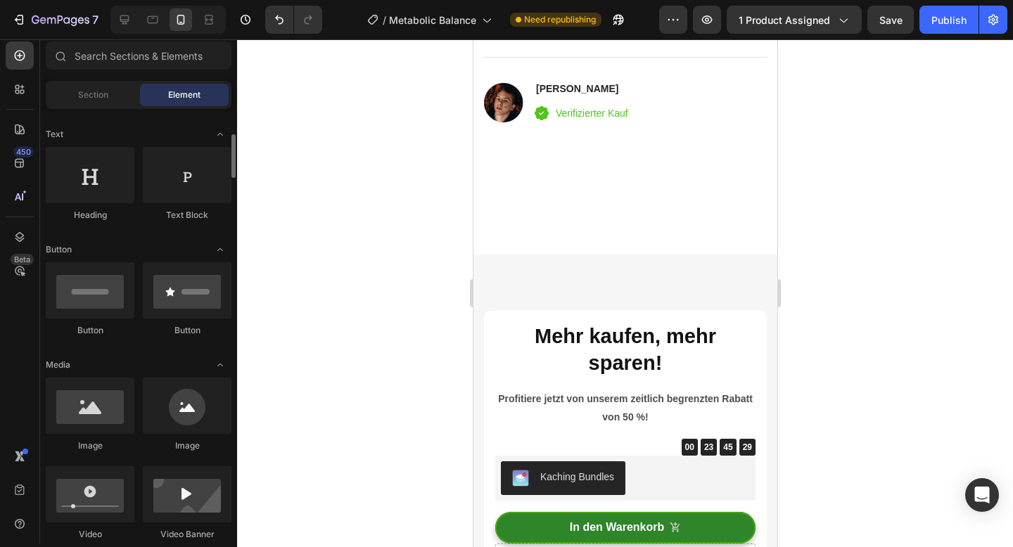
scroll to position [209, 0]
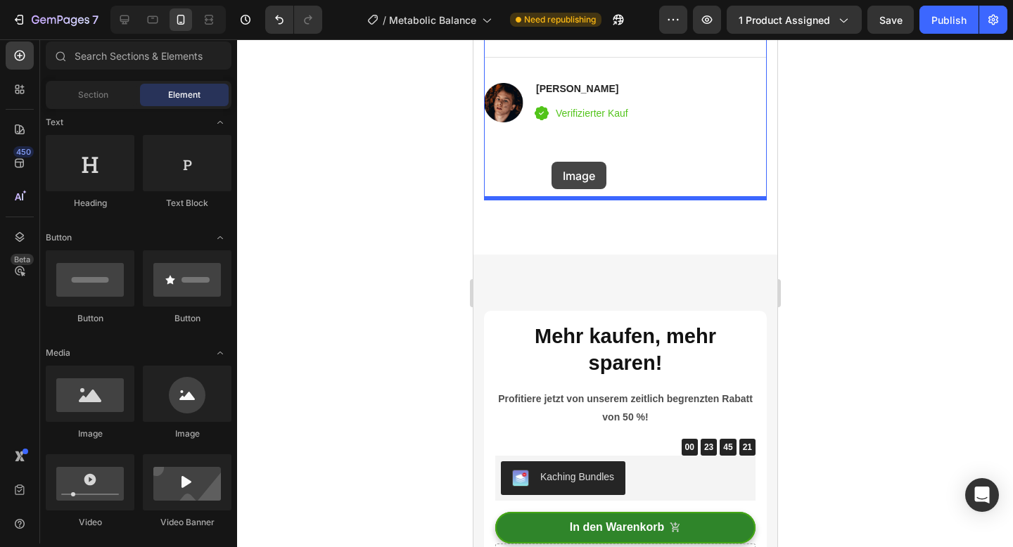
drag, startPoint x: 572, startPoint y: 429, endPoint x: 551, endPoint y: 162, distance: 268.2
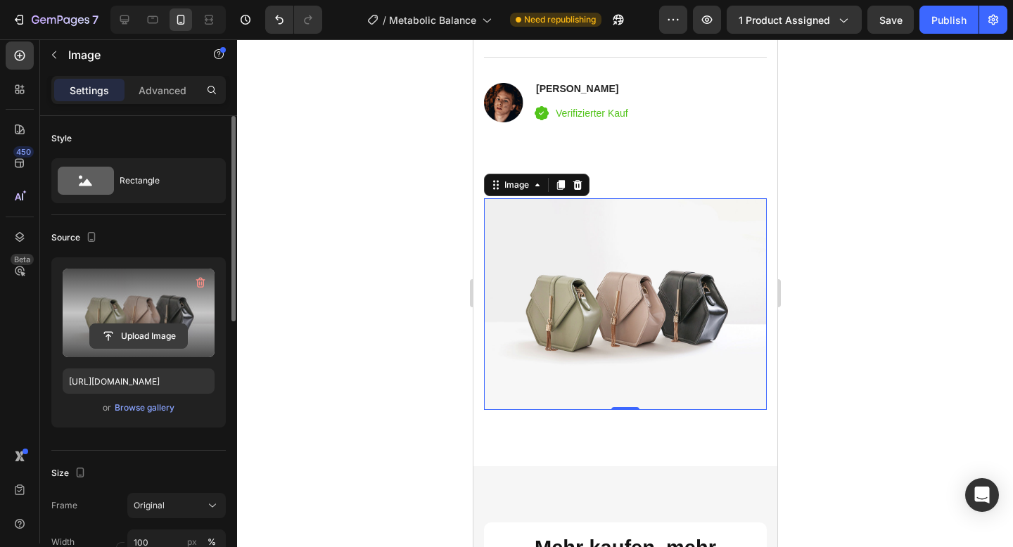
click at [148, 339] on input "file" at bounding box center [138, 336] width 97 height 24
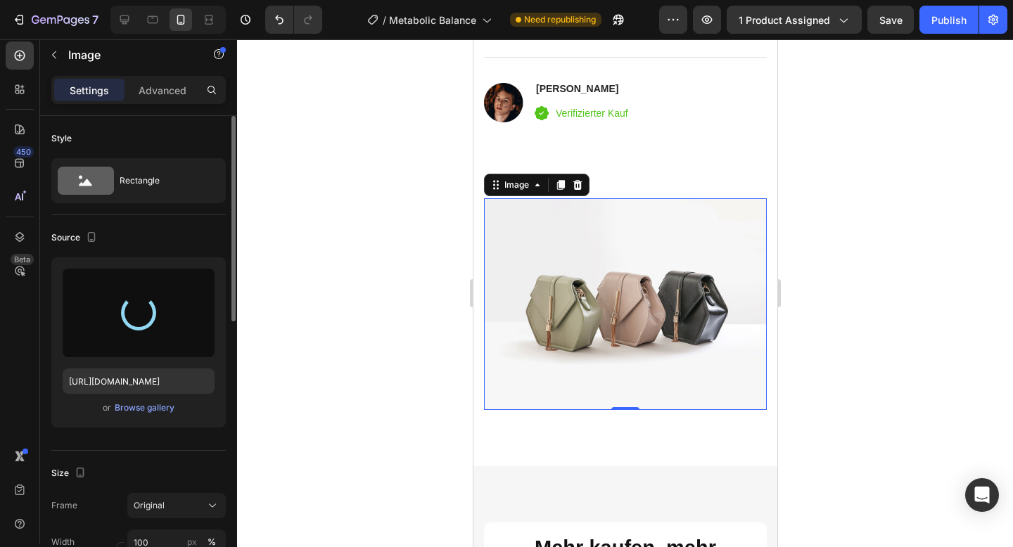
type input "https://cdn.shopify.com/s/files/1/0788/6916/8473/files/gempages_536301623899587…"
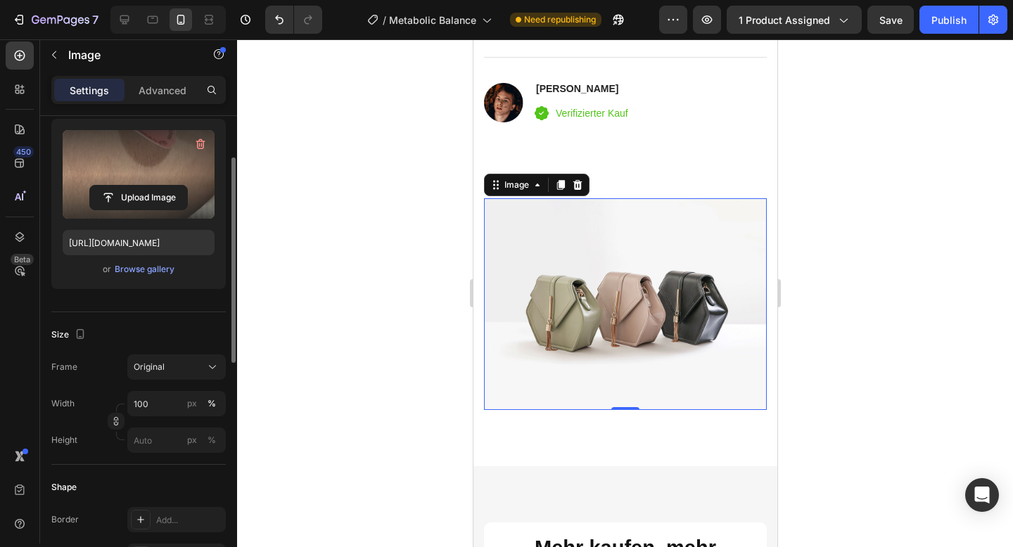
scroll to position [183, 0]
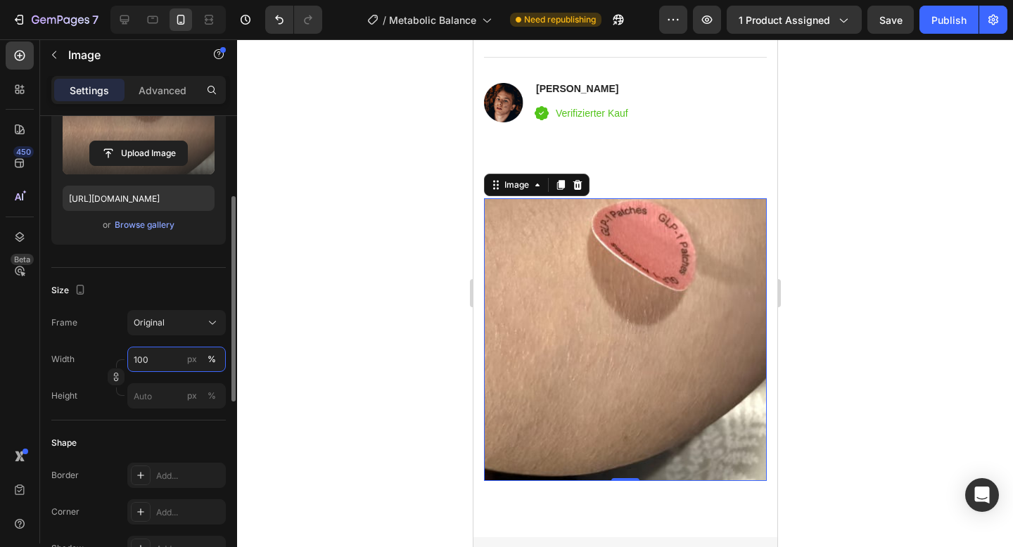
click at [154, 364] on input "100" at bounding box center [176, 359] width 98 height 25
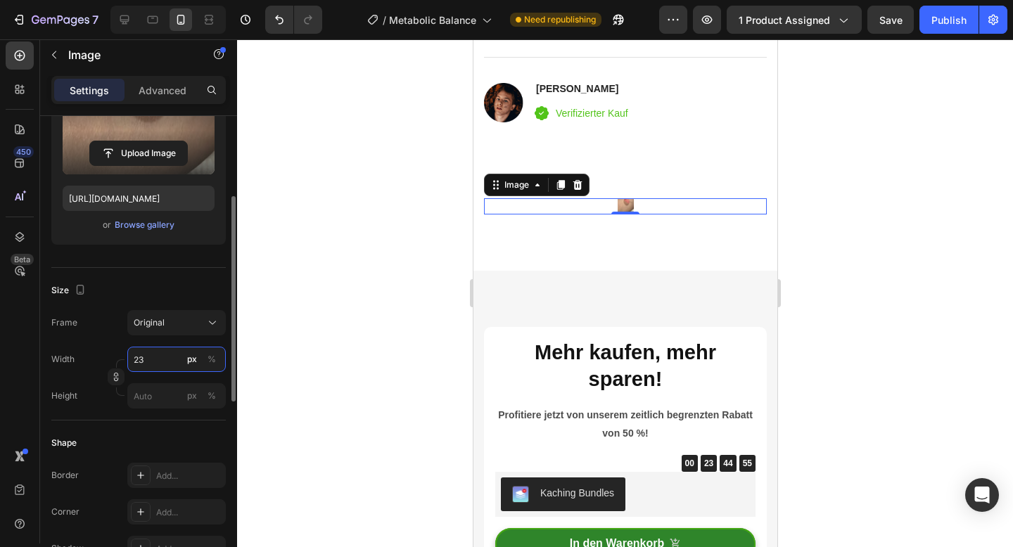
type input "2"
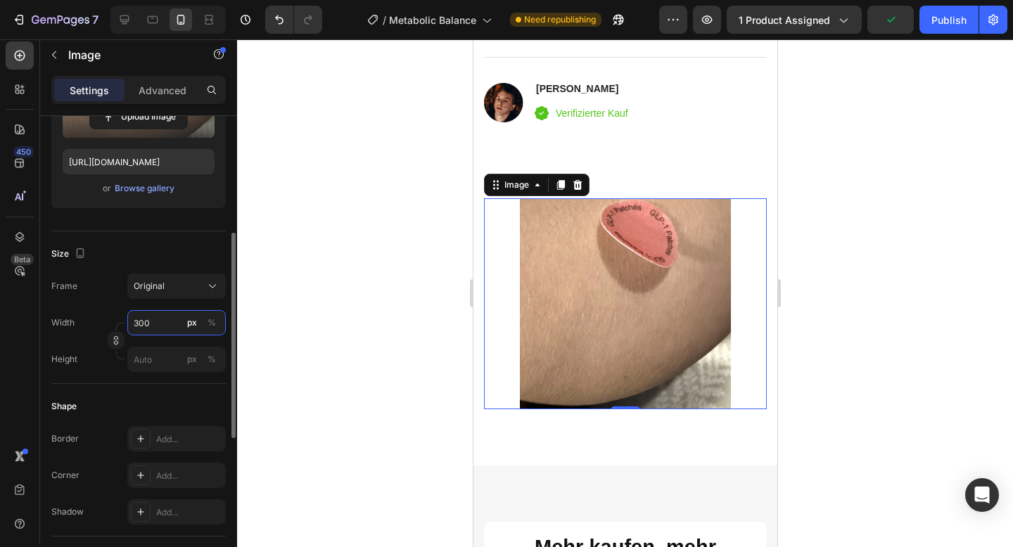
scroll to position [234, 0]
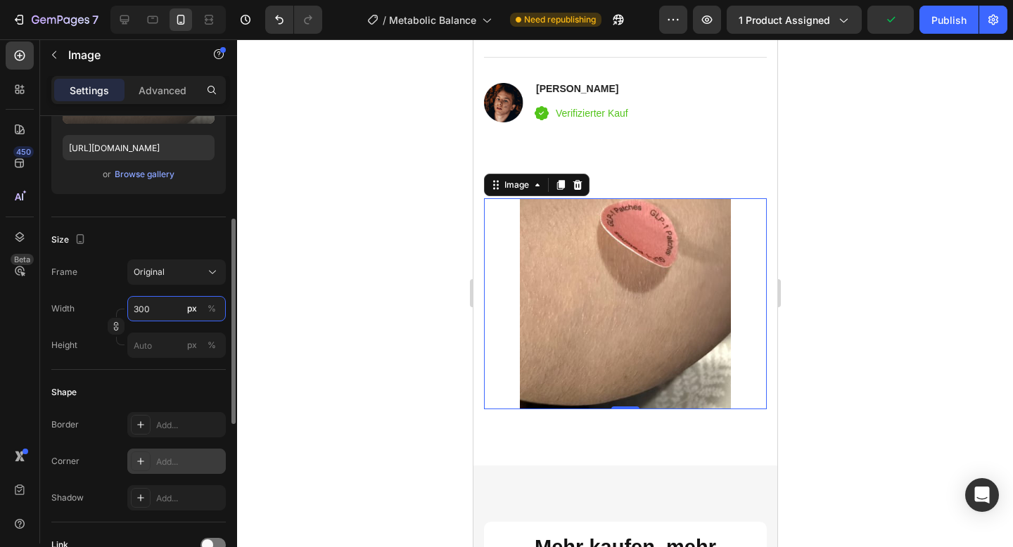
type input "300"
click at [170, 459] on div "Add..." at bounding box center [189, 462] width 66 height 13
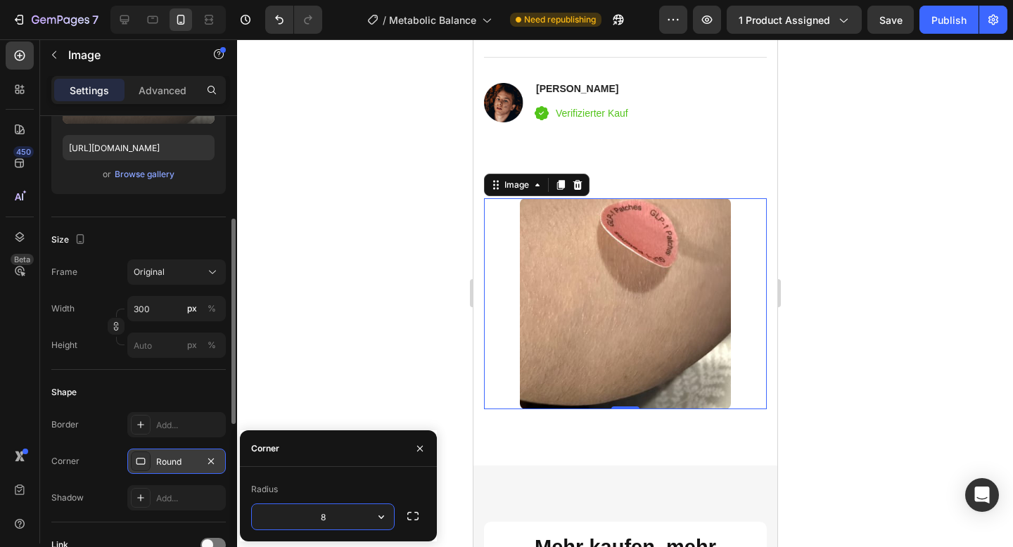
click at [383, 303] on div at bounding box center [625, 293] width 776 height 508
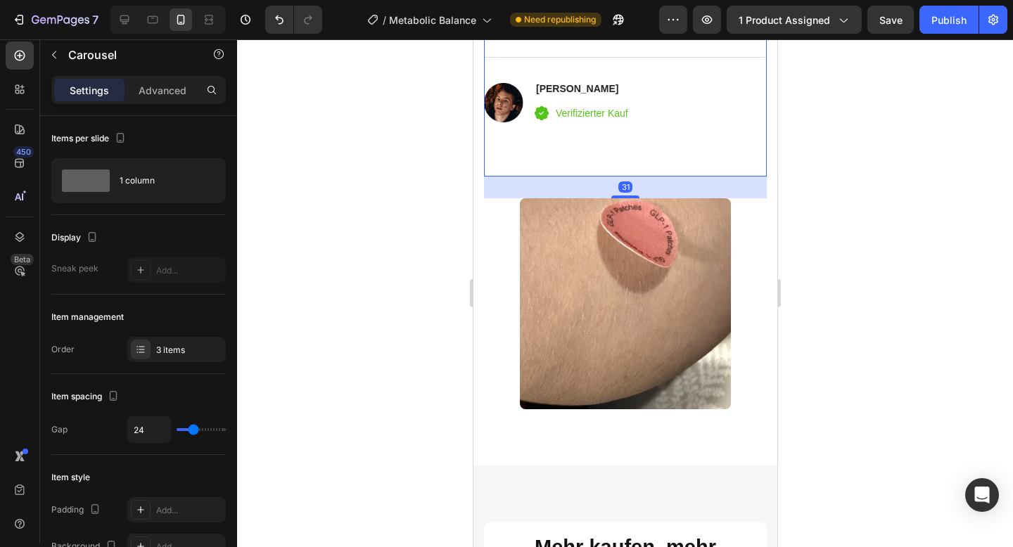
click at [580, 165] on div "Icon Icon Icon Icon Icon Icon List Hoz Pflanzlich & hautfreundlich Heading „Vie…" at bounding box center [624, 62] width 283 height 227
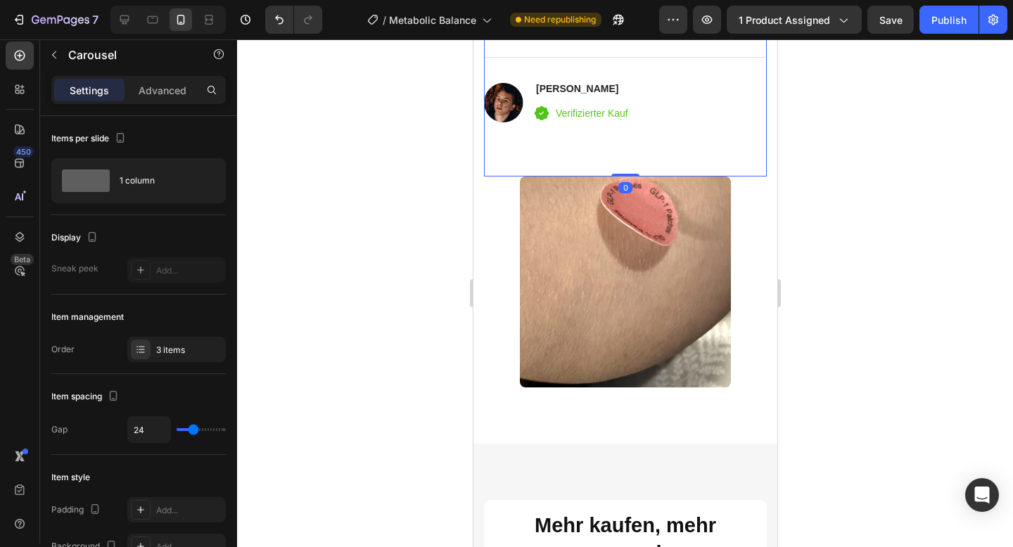
drag, startPoint x: 631, startPoint y: 195, endPoint x: 642, endPoint y: 106, distance: 90.0
click at [642, 106] on div "Icon Icon Icon Icon Icon Icon List Hoz Pflanzlich & hautfreundlich Heading „Vie…" at bounding box center [624, 52] width 283 height 250
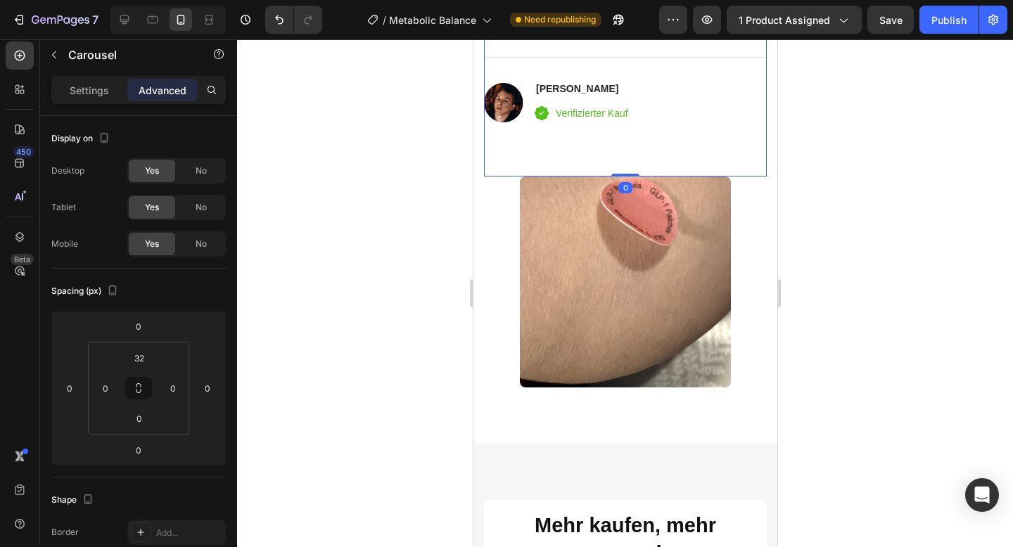
click at [352, 226] on div at bounding box center [625, 293] width 776 height 508
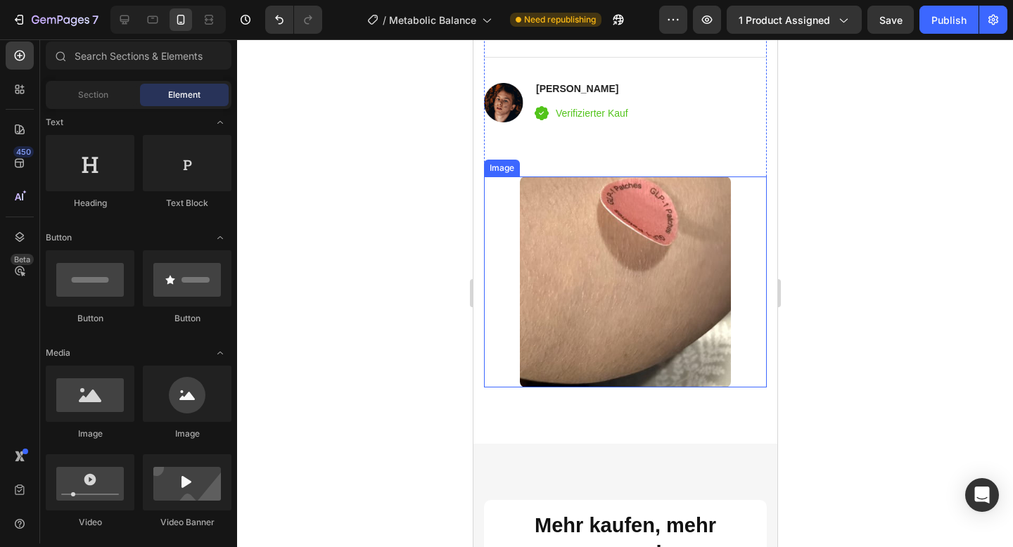
click at [507, 203] on div at bounding box center [624, 282] width 283 height 211
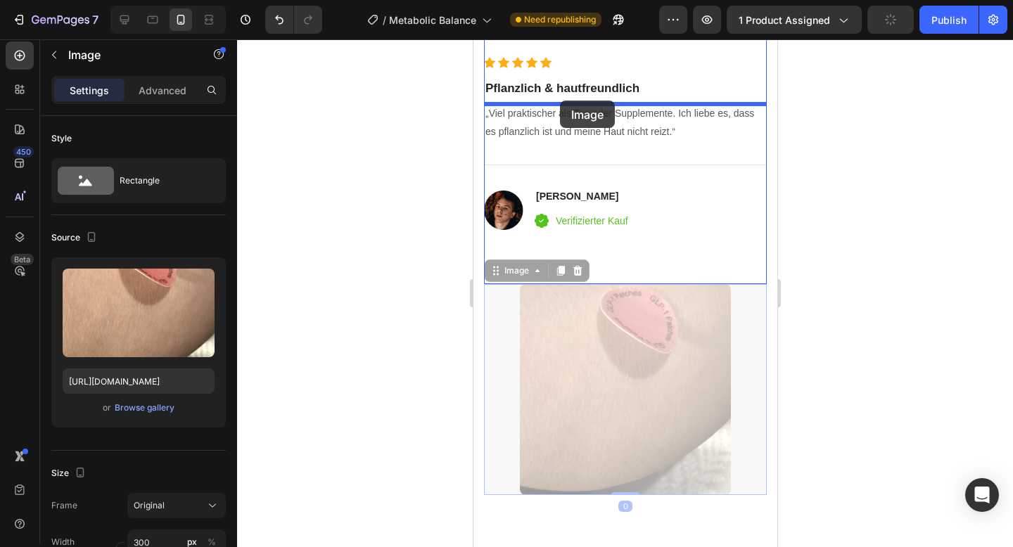
scroll to position [4012, 0]
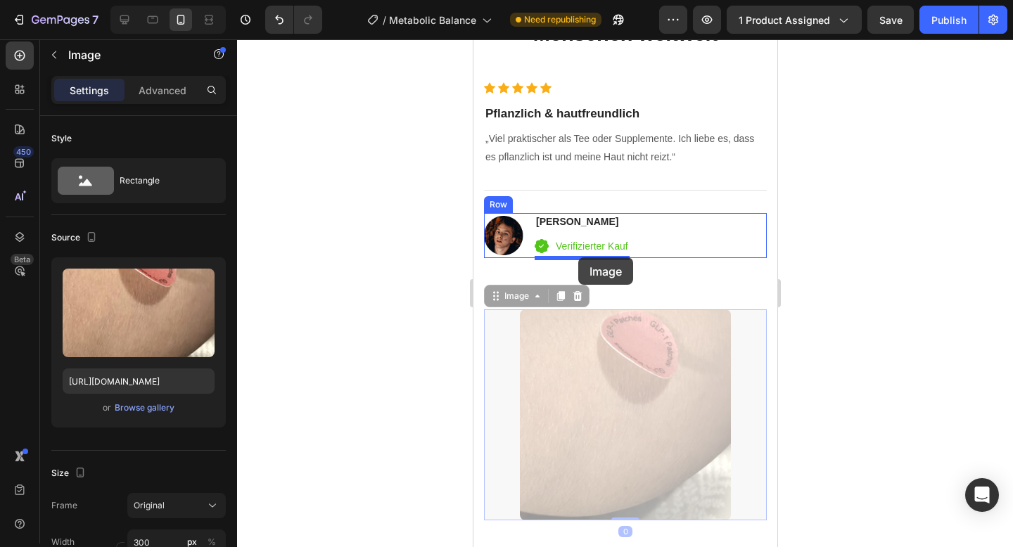
drag, startPoint x: 500, startPoint y: 167, endPoint x: 578, endPoint y: 257, distance: 119.3
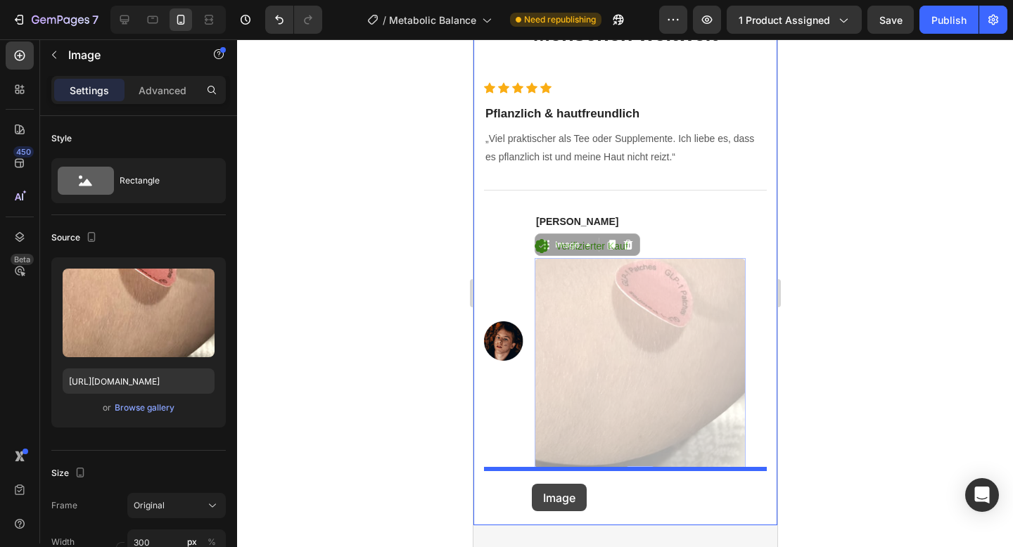
drag, startPoint x: 547, startPoint y: 248, endPoint x: 531, endPoint y: 484, distance: 236.9
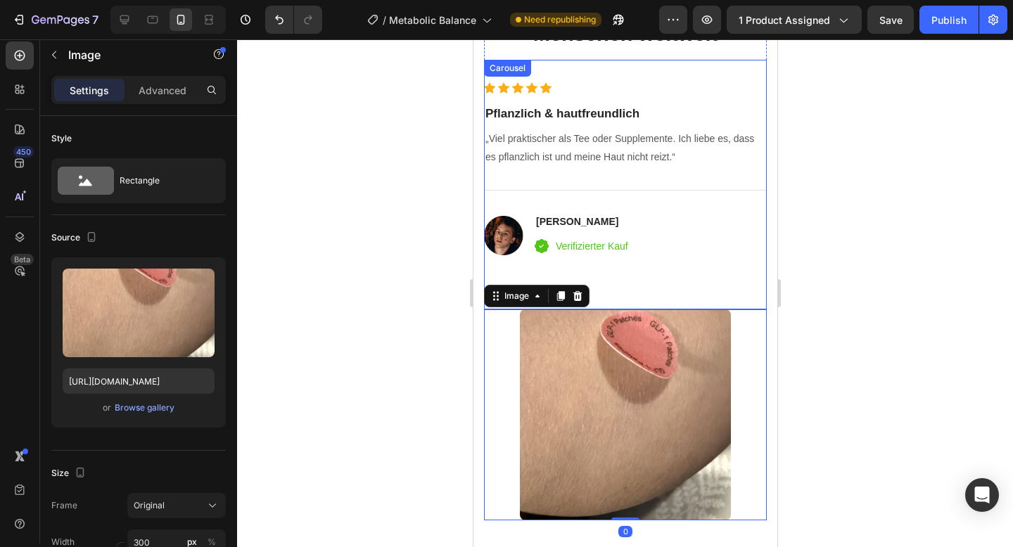
click at [644, 274] on div "Icon Icon Icon Icon Icon Icon List Hoz Pflanzlich & hautfreundlich Heading „Vie…" at bounding box center [624, 195] width 283 height 227
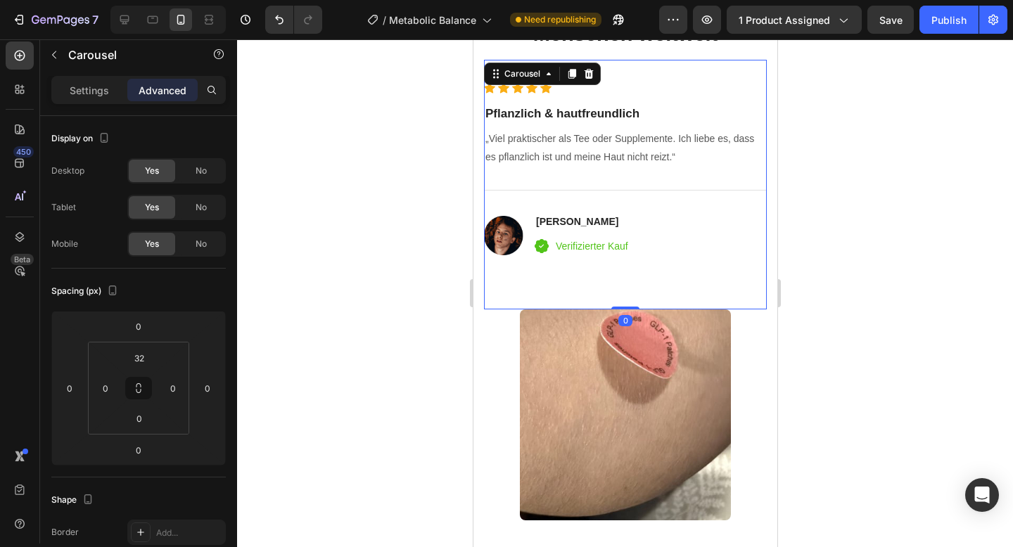
click at [565, 273] on div "Icon Icon Icon Icon Icon Icon List Hoz Pflanzlich & hautfreundlich Heading „Vie…" at bounding box center [624, 195] width 283 height 227
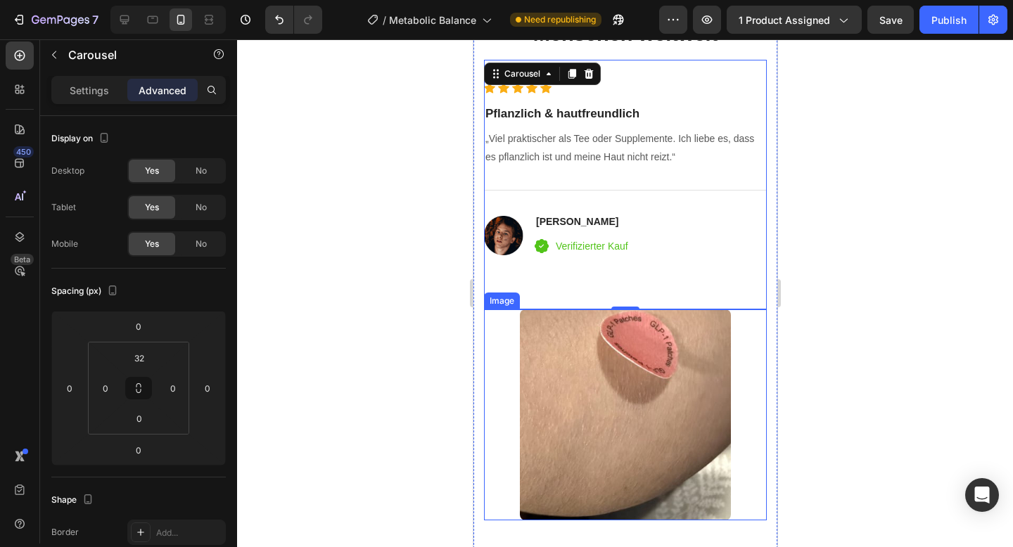
click at [509, 345] on div at bounding box center [624, 415] width 283 height 211
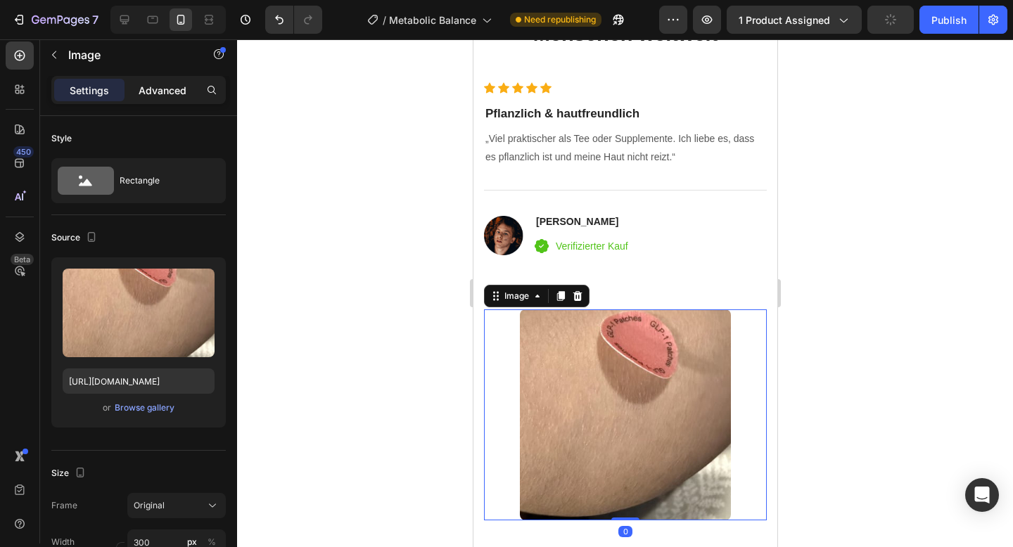
click at [136, 95] on div "Advanced" at bounding box center [162, 90] width 70 height 23
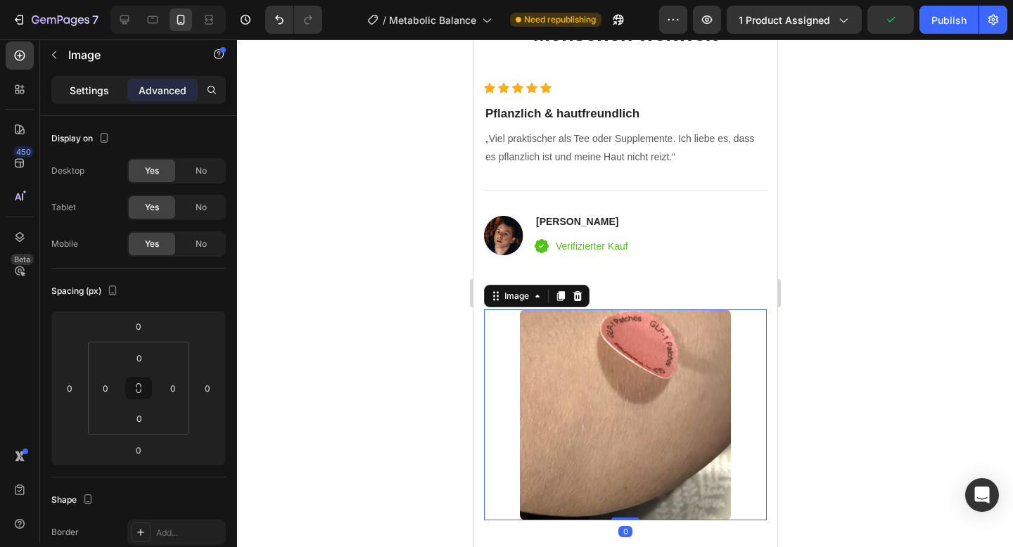
click at [113, 96] on div "Settings" at bounding box center [89, 90] width 70 height 23
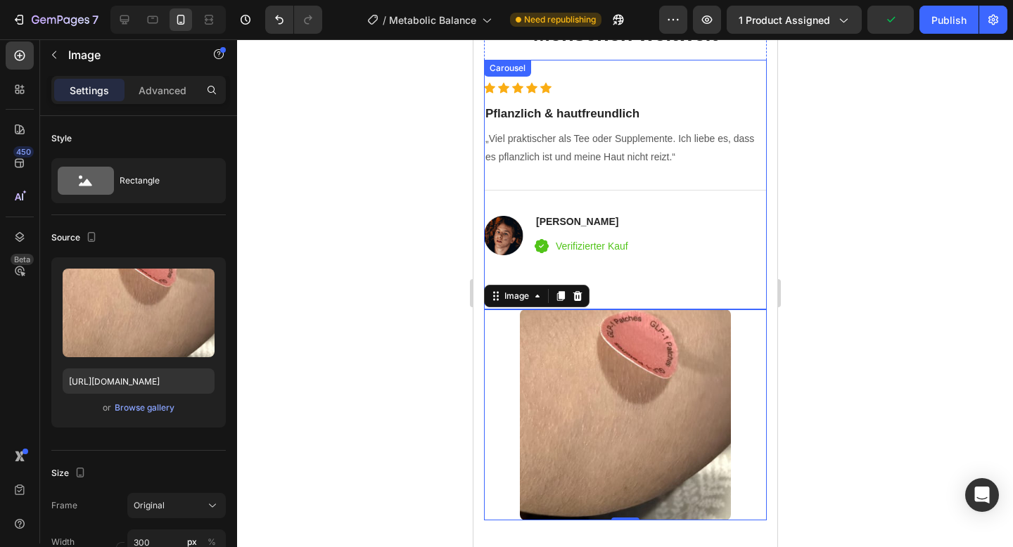
click at [918, 251] on div at bounding box center [625, 293] width 776 height 508
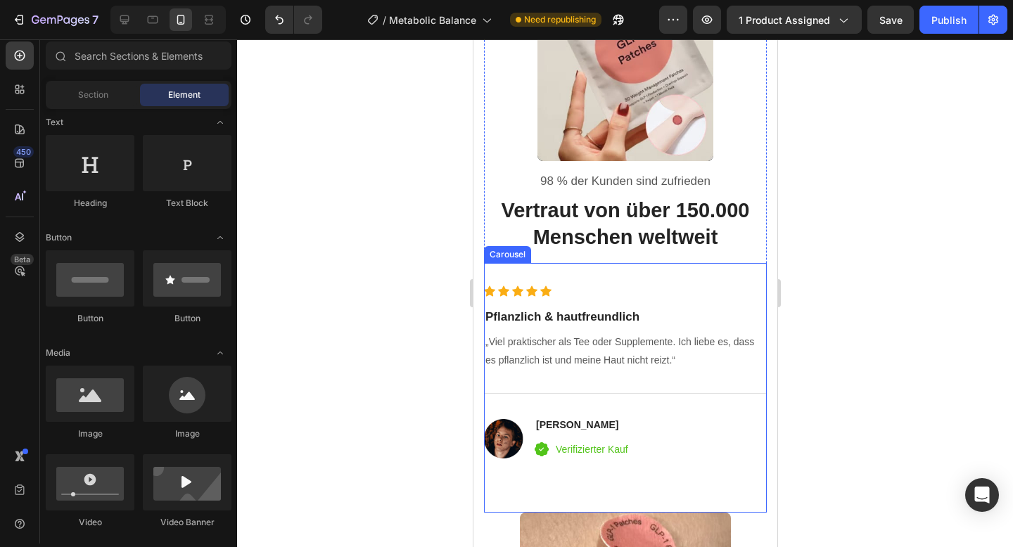
scroll to position [3902, 0]
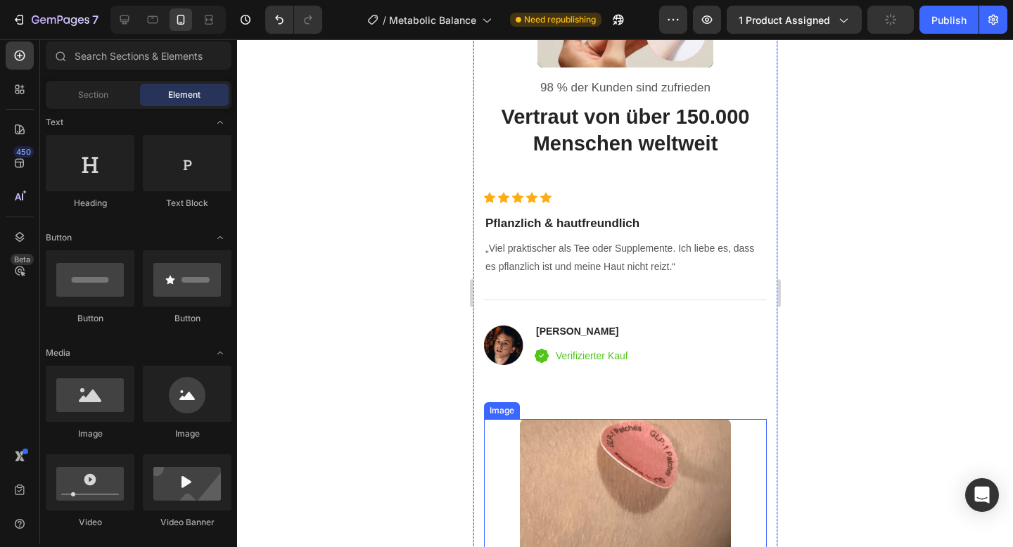
click at [606, 480] on img at bounding box center [624, 524] width 211 height 211
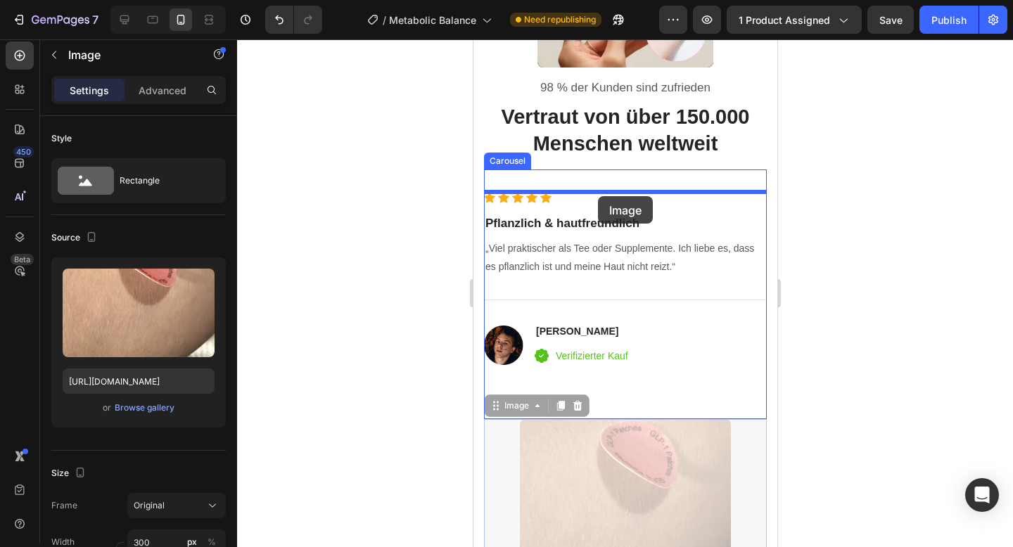
drag, startPoint x: 494, startPoint y: 407, endPoint x: 597, endPoint y: 197, distance: 233.8
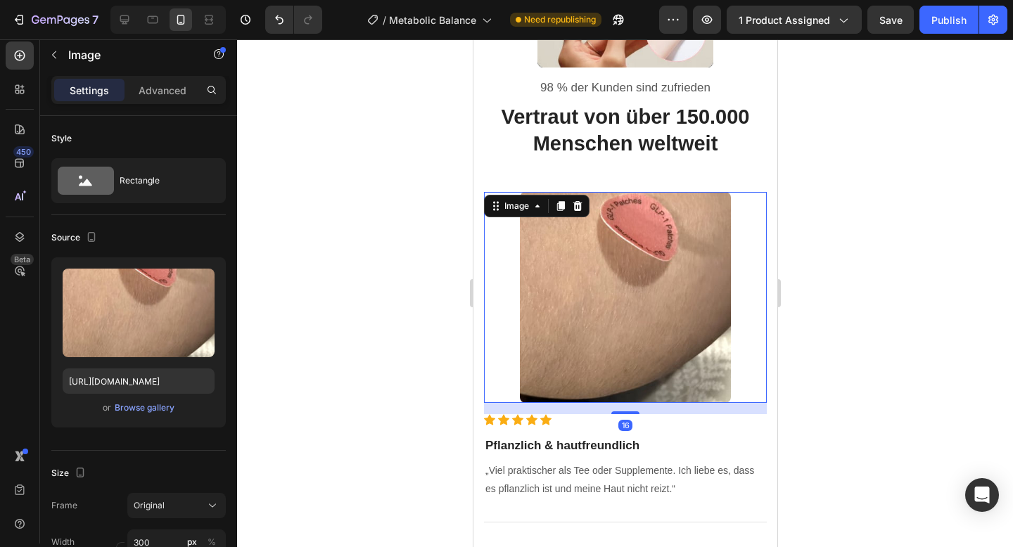
click at [897, 222] on div at bounding box center [625, 293] width 776 height 508
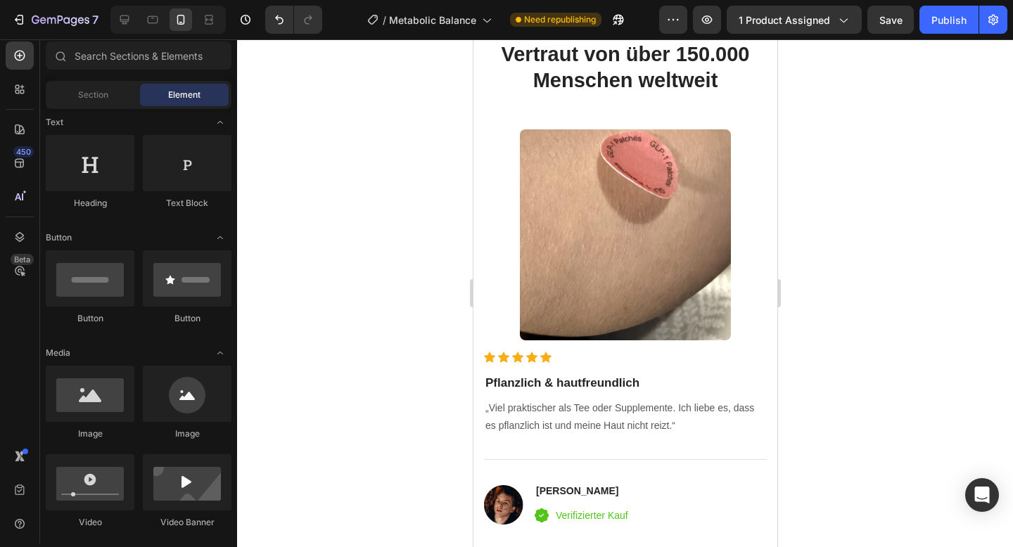
scroll to position [2917, 0]
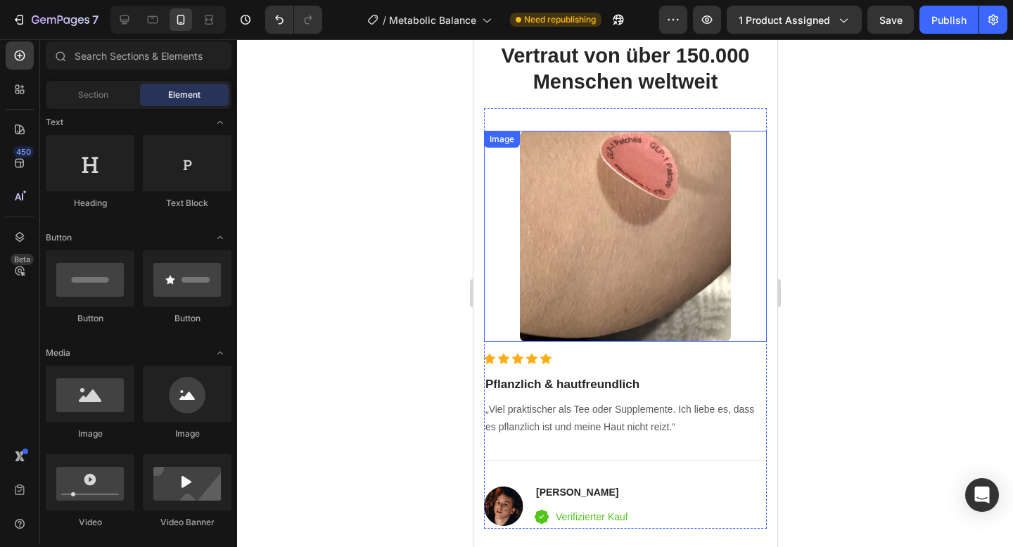
click at [594, 175] on img at bounding box center [624, 236] width 211 height 211
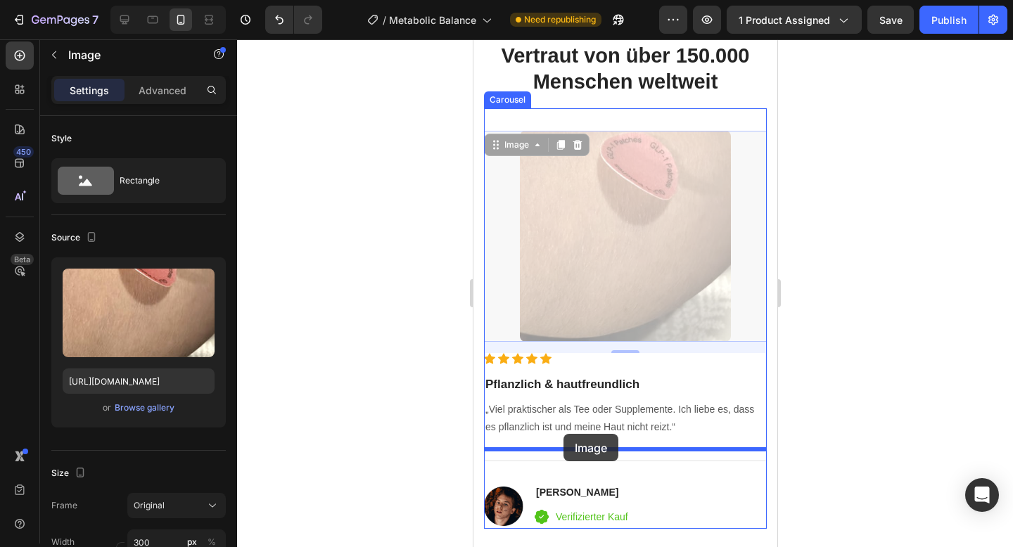
drag, startPoint x: 503, startPoint y: 151, endPoint x: 563, endPoint y: 434, distance: 289.7
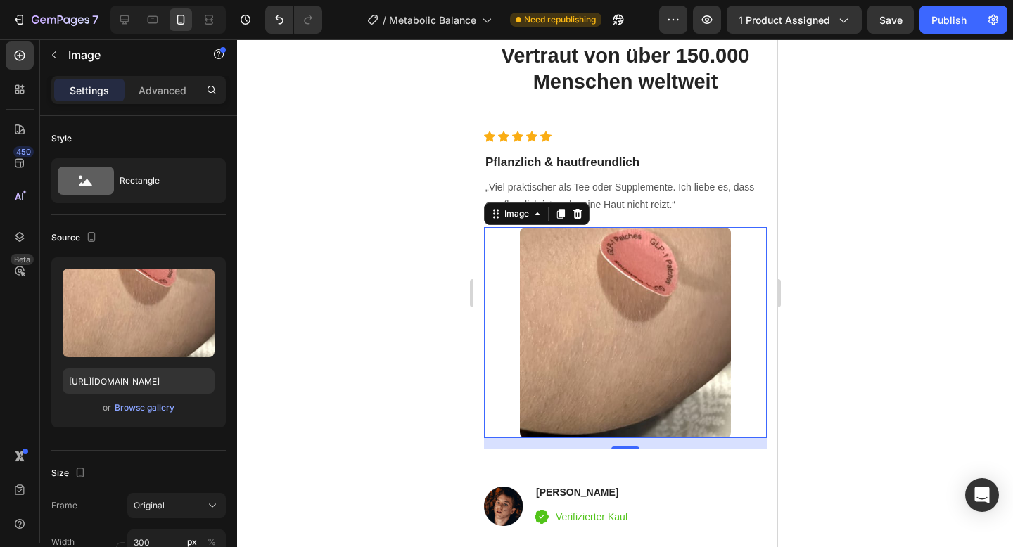
click at [862, 300] on div at bounding box center [625, 293] width 776 height 508
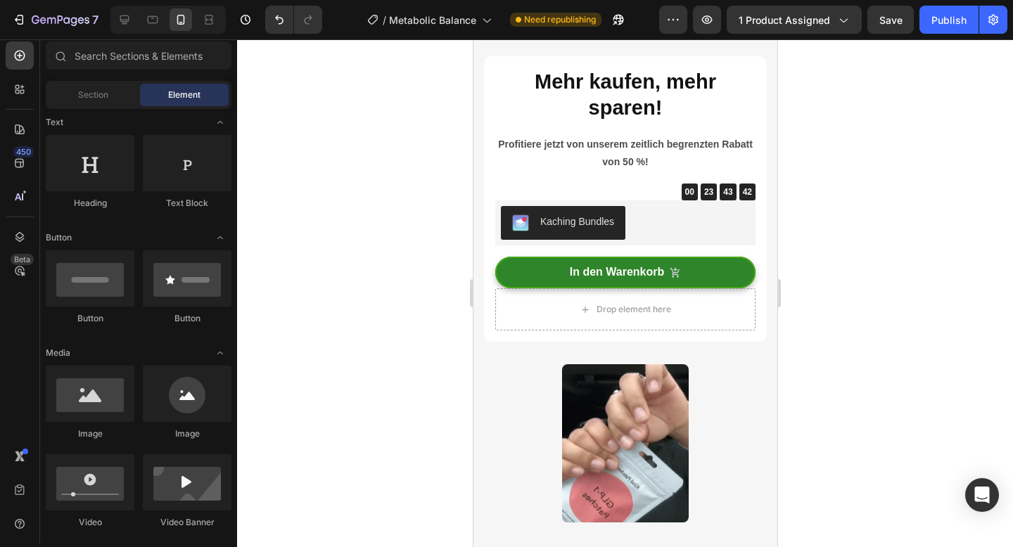
scroll to position [3505, 0]
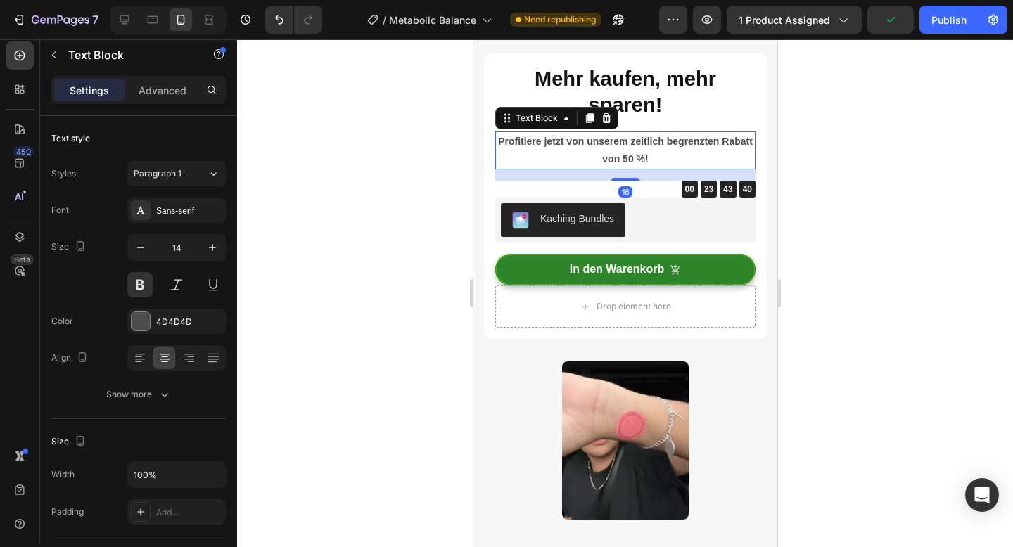
click at [551, 142] on p "Profitiere jetzt von unserem zeitlich begrenzten Rabatt von 50 %!" at bounding box center [624, 150] width 257 height 35
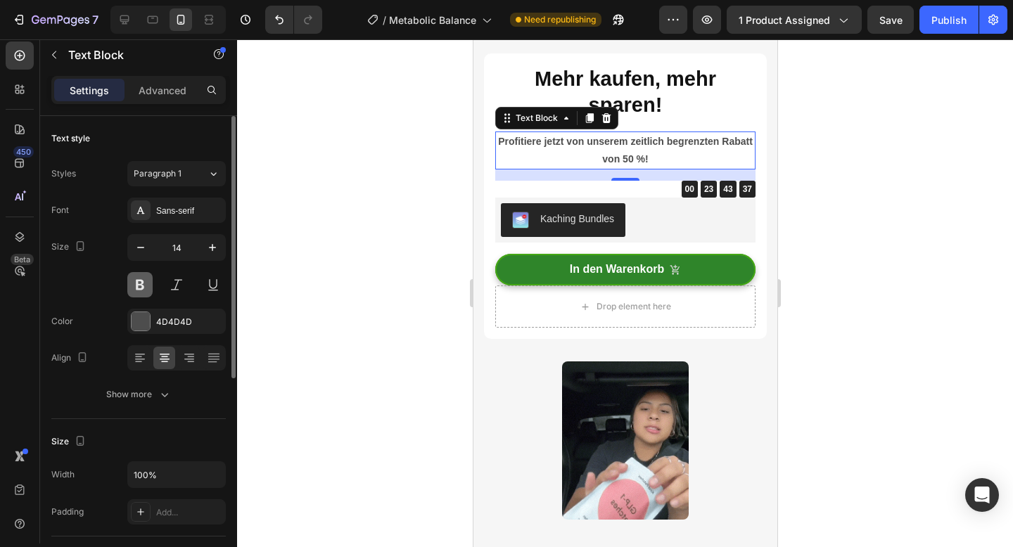
click at [144, 286] on button at bounding box center [139, 284] width 25 height 25
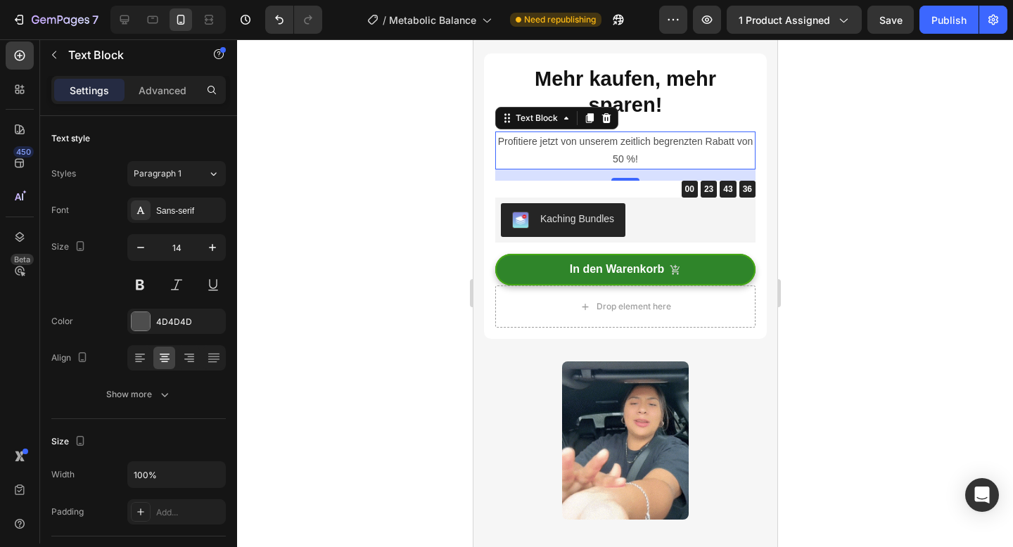
click at [458, 244] on div at bounding box center [625, 293] width 776 height 508
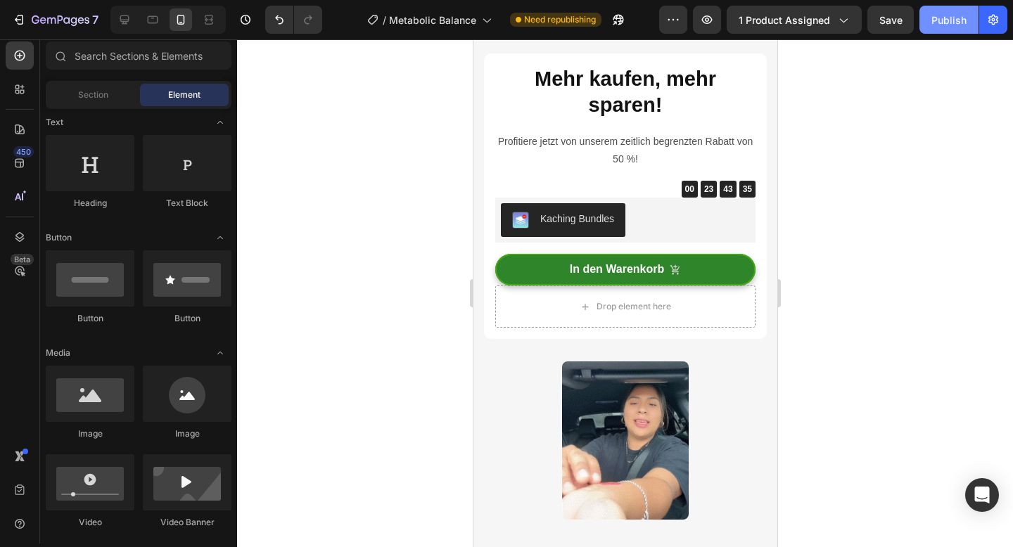
click at [938, 18] on div "Publish" at bounding box center [948, 20] width 35 height 15
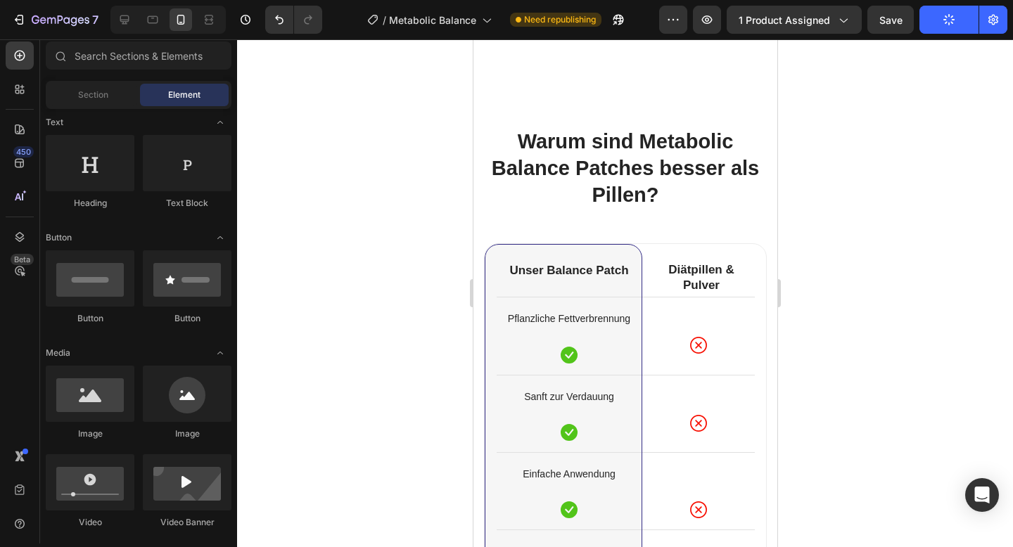
scroll to position [4352, 0]
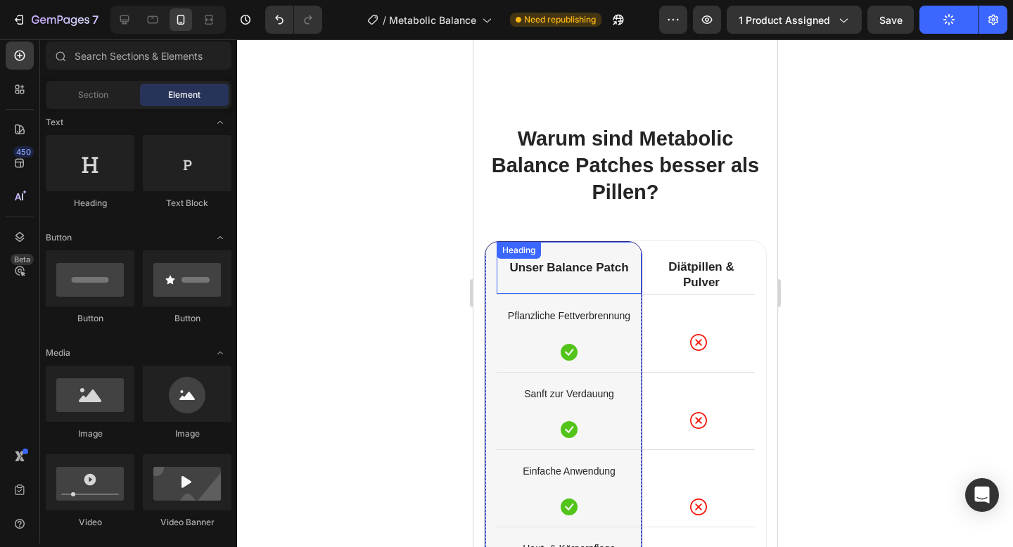
click at [568, 266] on strong "Unser Balance Patch" at bounding box center [568, 267] width 119 height 13
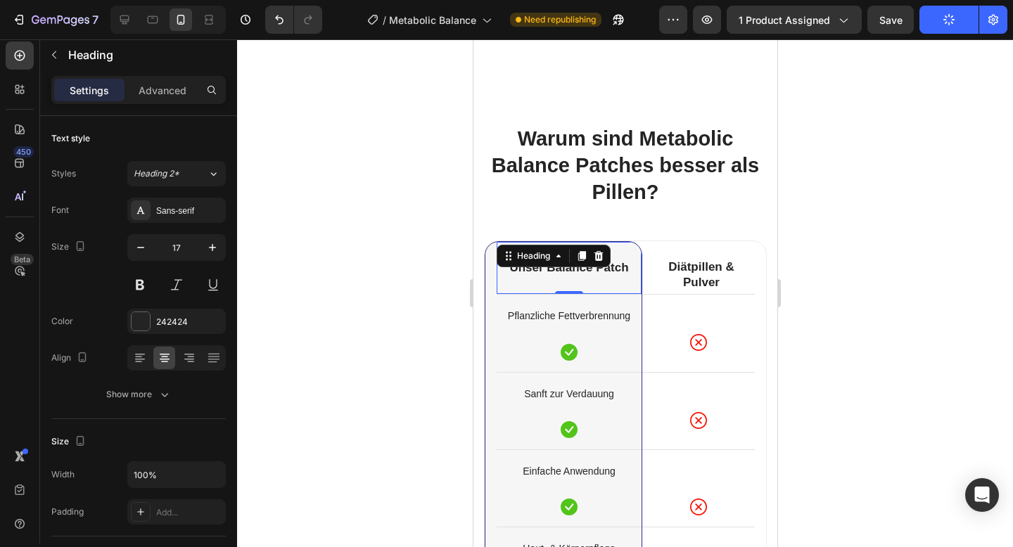
click at [568, 266] on div "Heading" at bounding box center [553, 256] width 114 height 23
click at [618, 269] on strong "Unser Balance Patch" at bounding box center [568, 267] width 119 height 13
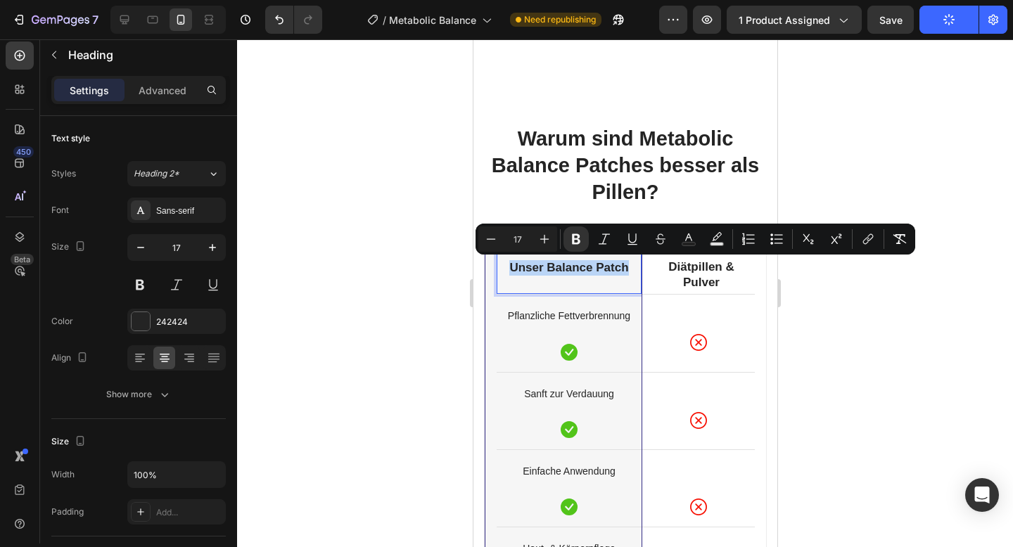
copy strong "Unser Balance Patch"
click at [120, 19] on icon at bounding box center [124, 19] width 9 height 9
type input "37"
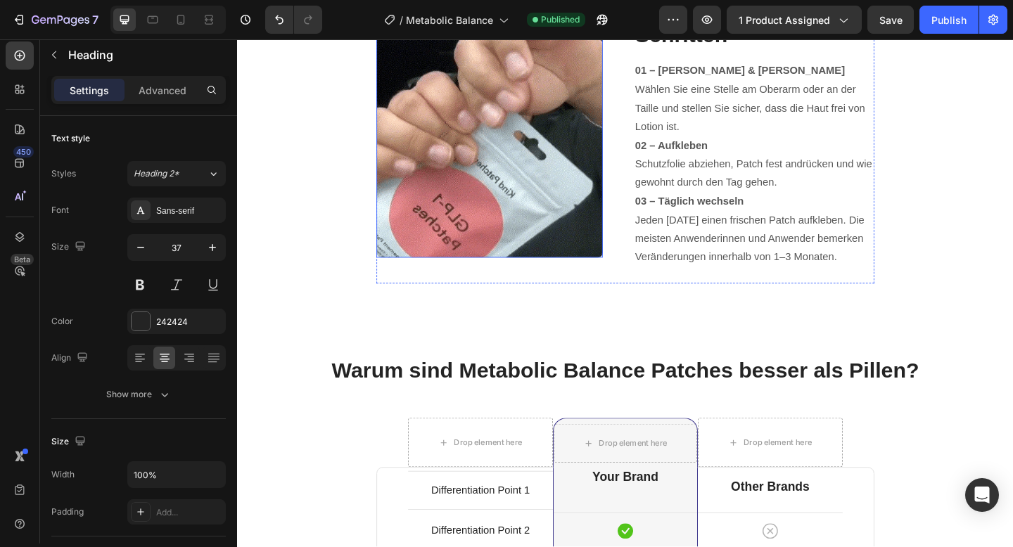
scroll to position [4538, 0]
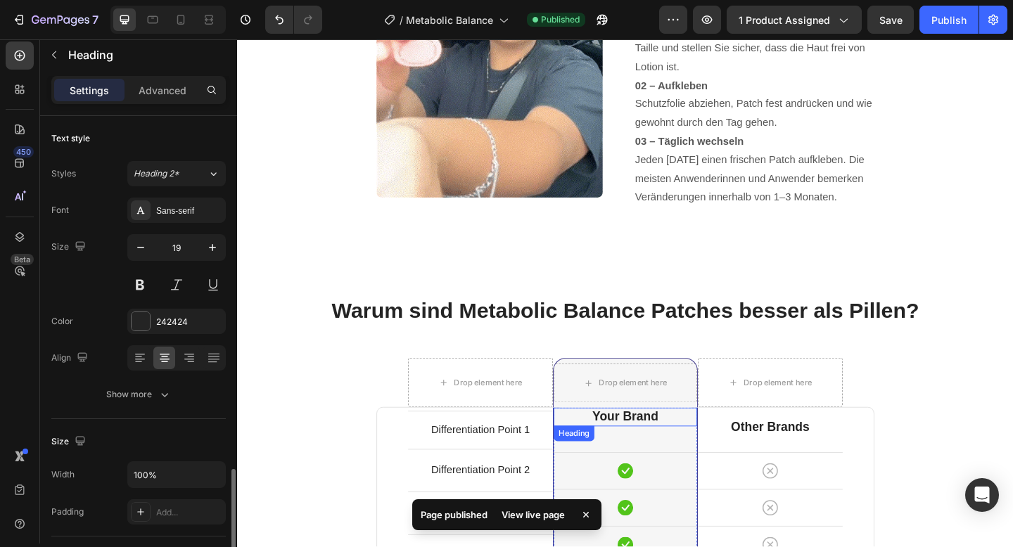
click at [660, 454] on p "Your Brand" at bounding box center [658, 451] width 153 height 18
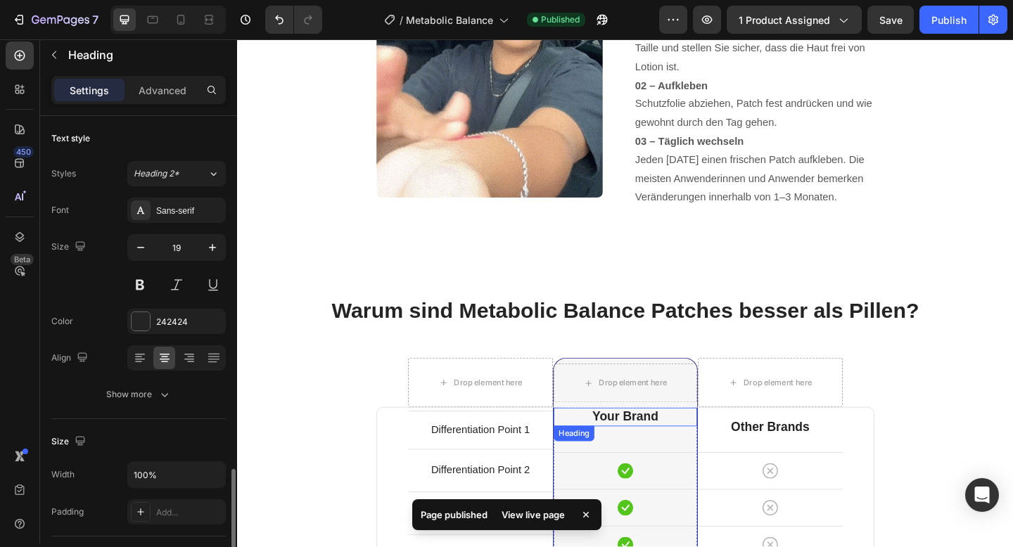
scroll to position [234, 0]
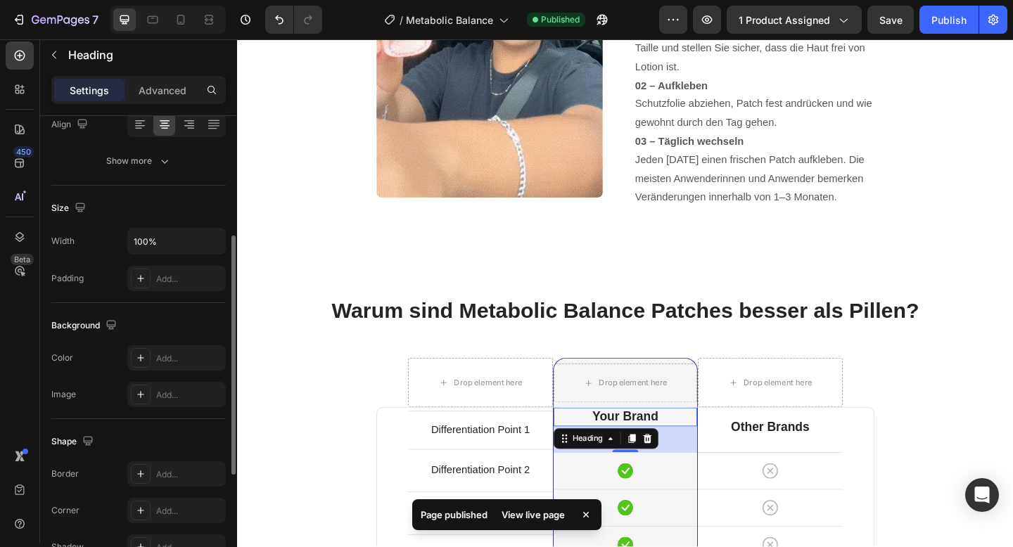
click at [660, 454] on p "Your Brand" at bounding box center [658, 451] width 153 height 18
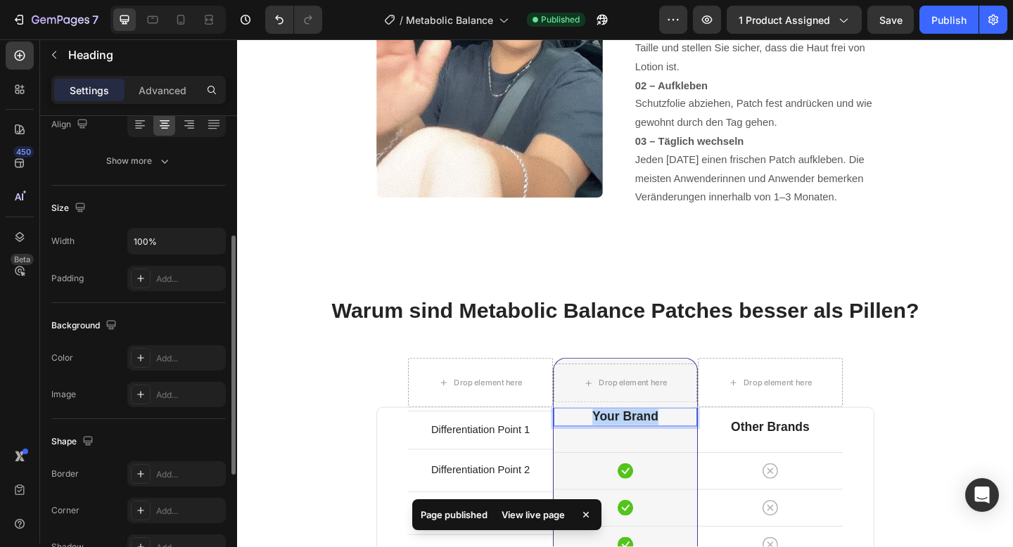
click at [660, 454] on p "Your Brand" at bounding box center [658, 451] width 153 height 18
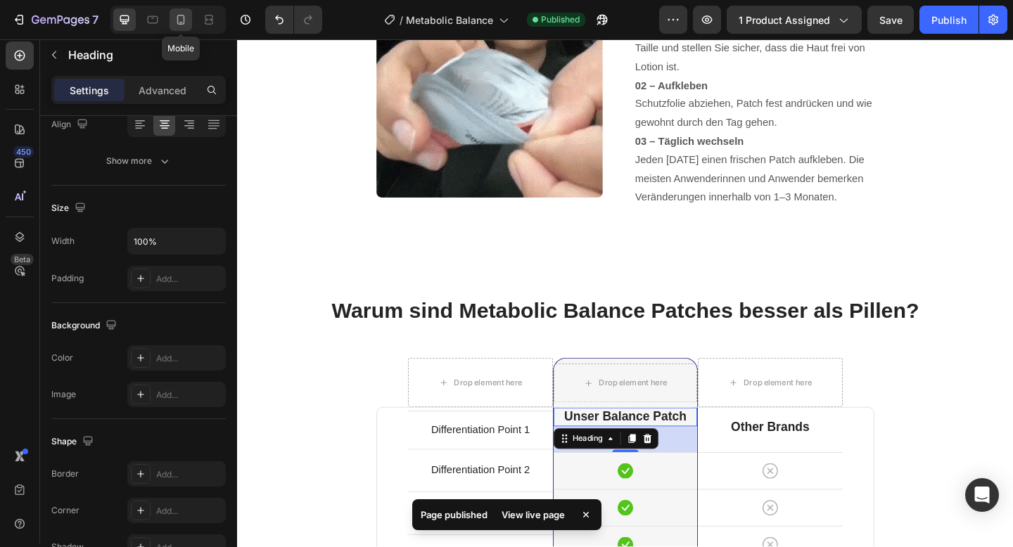
click at [183, 20] on icon at bounding box center [181, 20] width 14 height 14
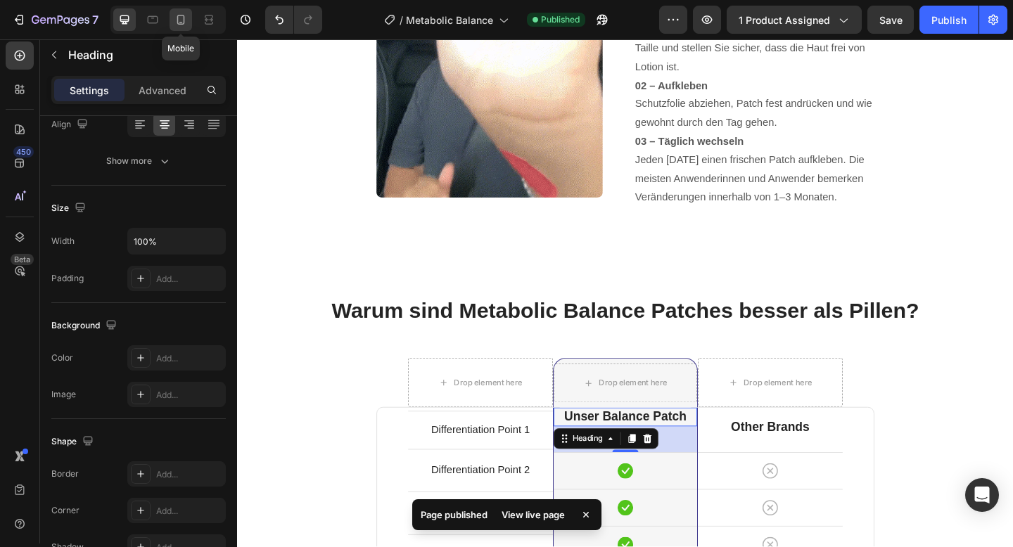
type input "17"
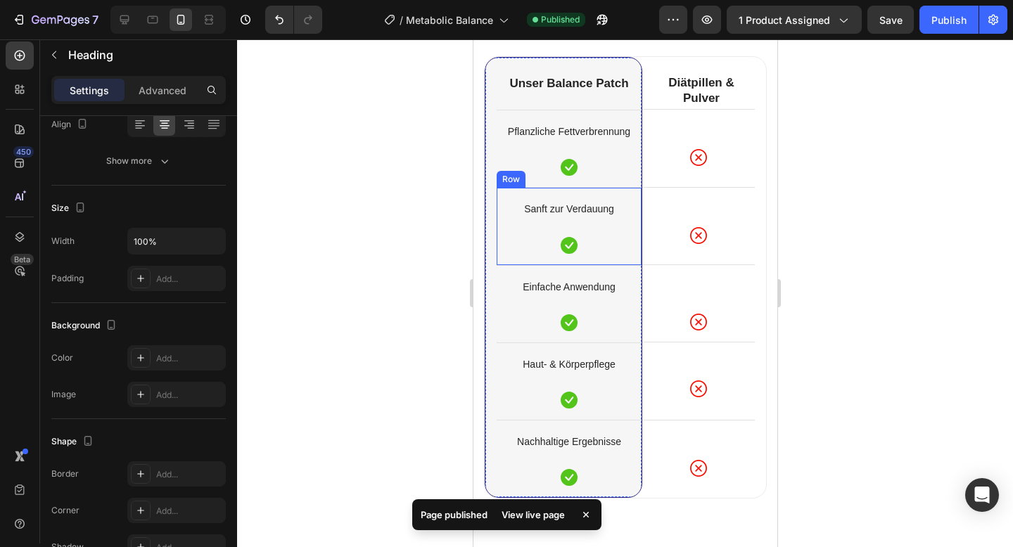
scroll to position [4419, 0]
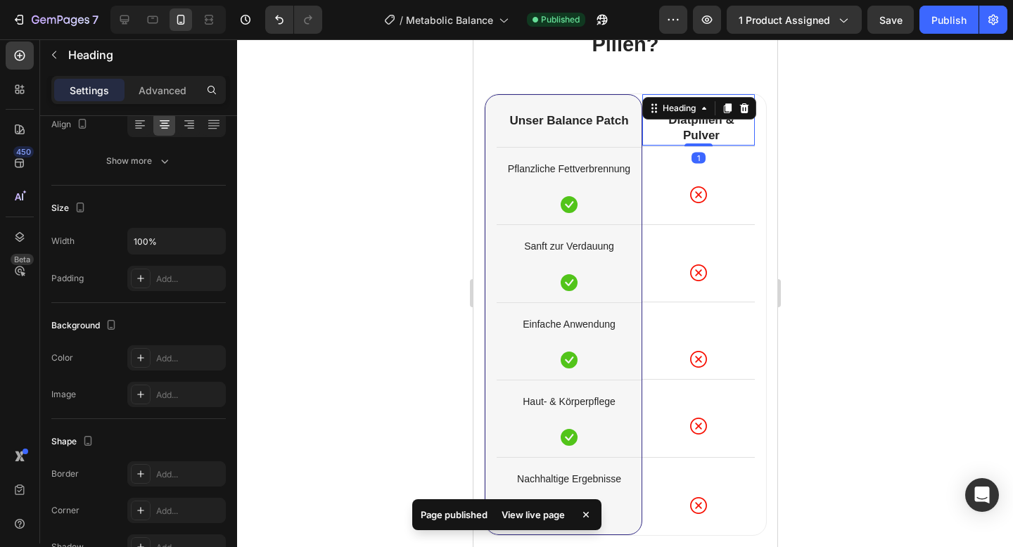
click at [699, 125] on strong "Diätpillen & Pulver" at bounding box center [701, 127] width 66 height 29
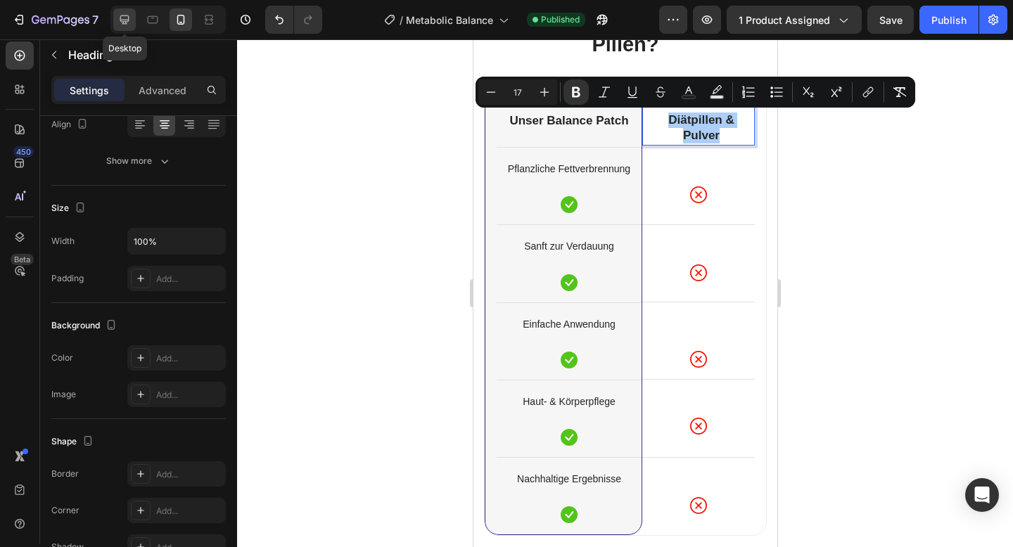
click at [127, 18] on icon at bounding box center [124, 20] width 14 height 14
type input "37"
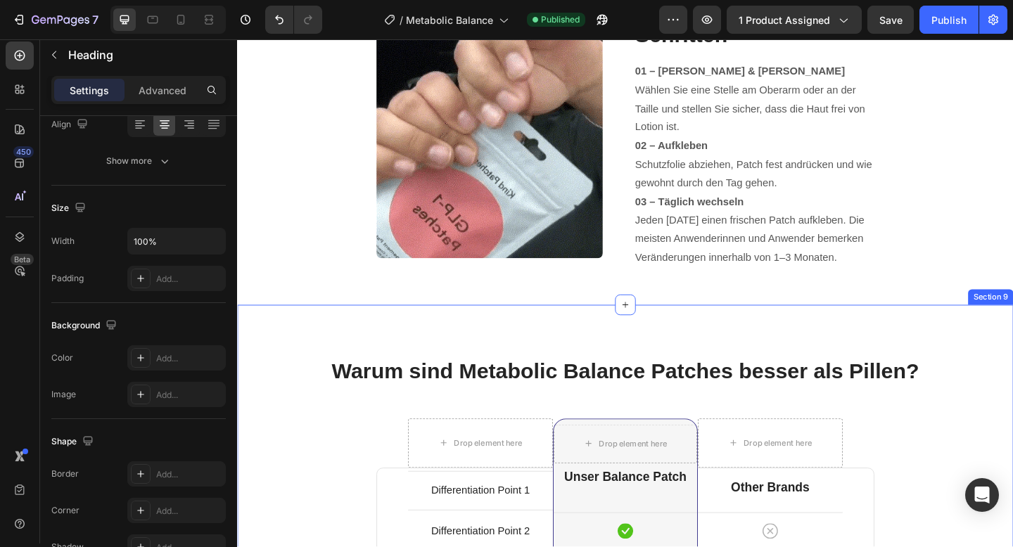
scroll to position [4520, 0]
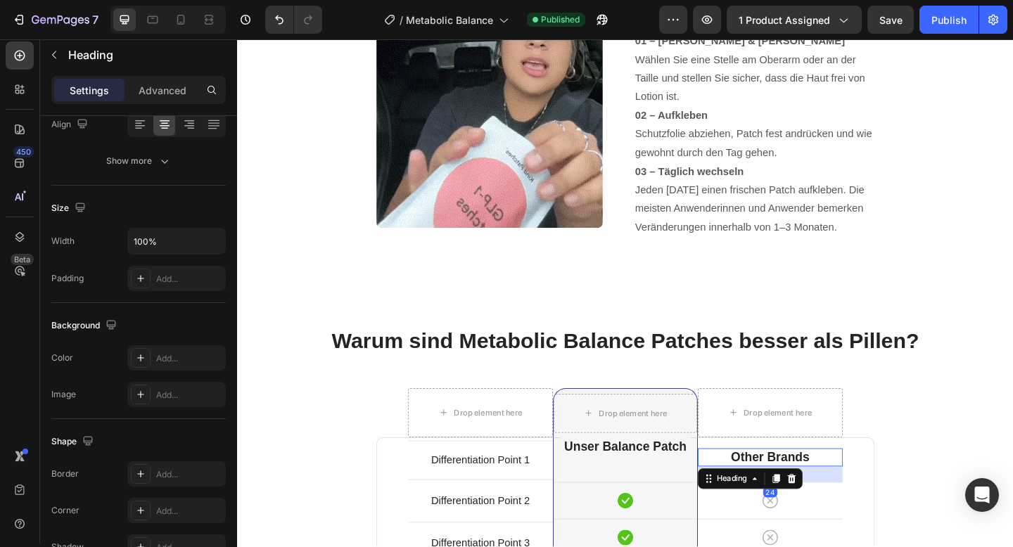
click at [813, 491] on p "Other Brands" at bounding box center [816, 495] width 155 height 18
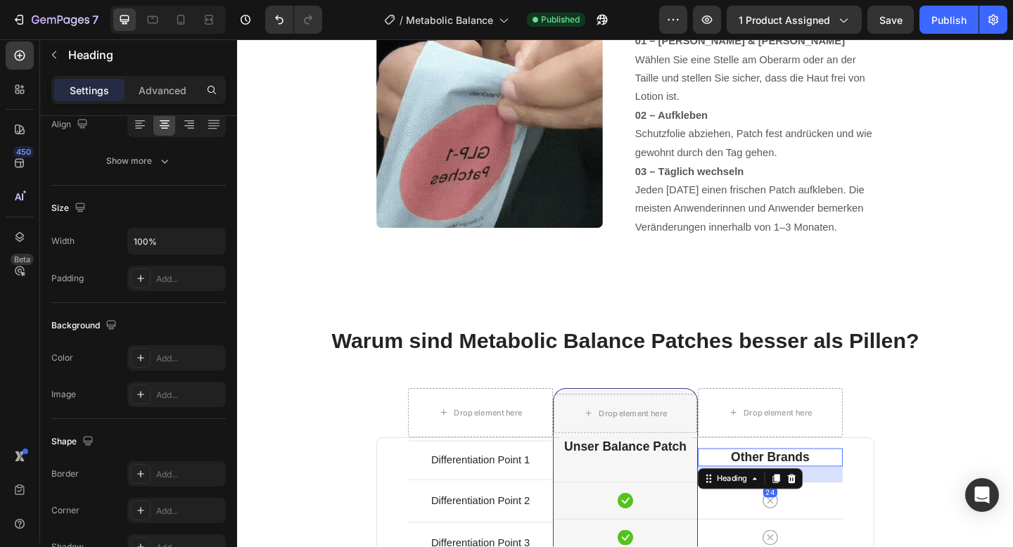
click at [813, 491] on p "Other Brands" at bounding box center [816, 495] width 155 height 18
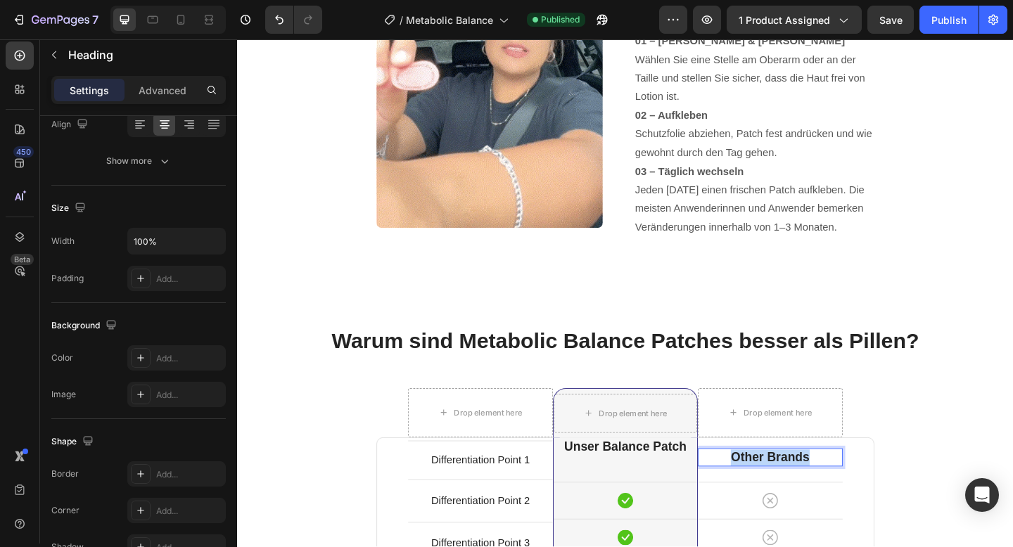
click at [813, 491] on p "Other Brands" at bounding box center [816, 495] width 155 height 18
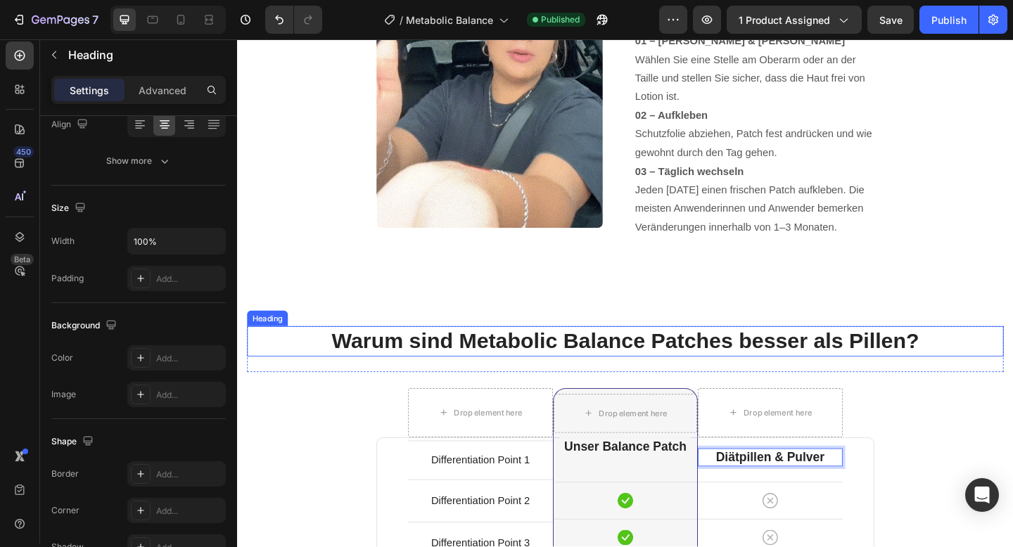
click at [1009, 371] on h2 "Warum sind Metabolic Balance Patches besser als Pillen?" at bounding box center [659, 368] width 823 height 33
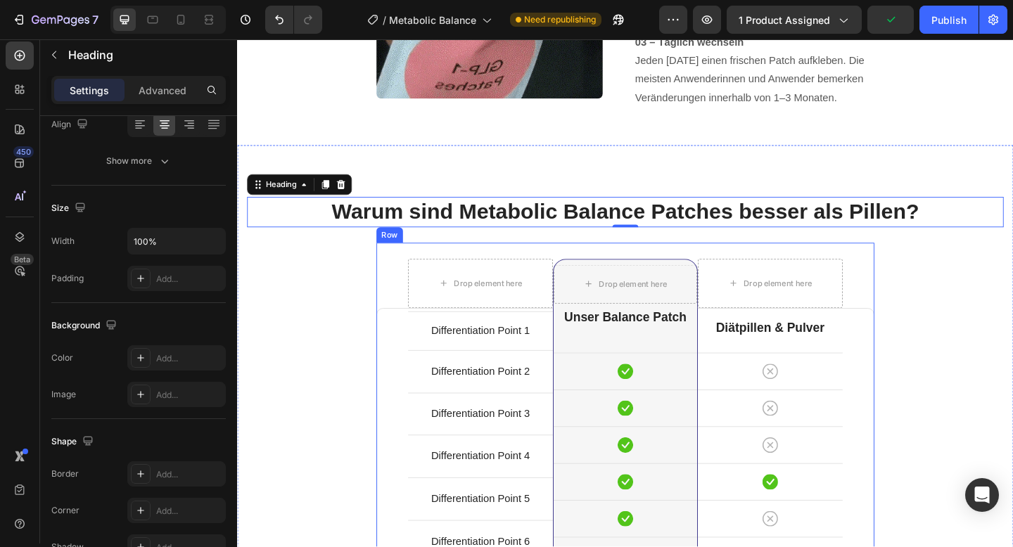
scroll to position [4661, 0]
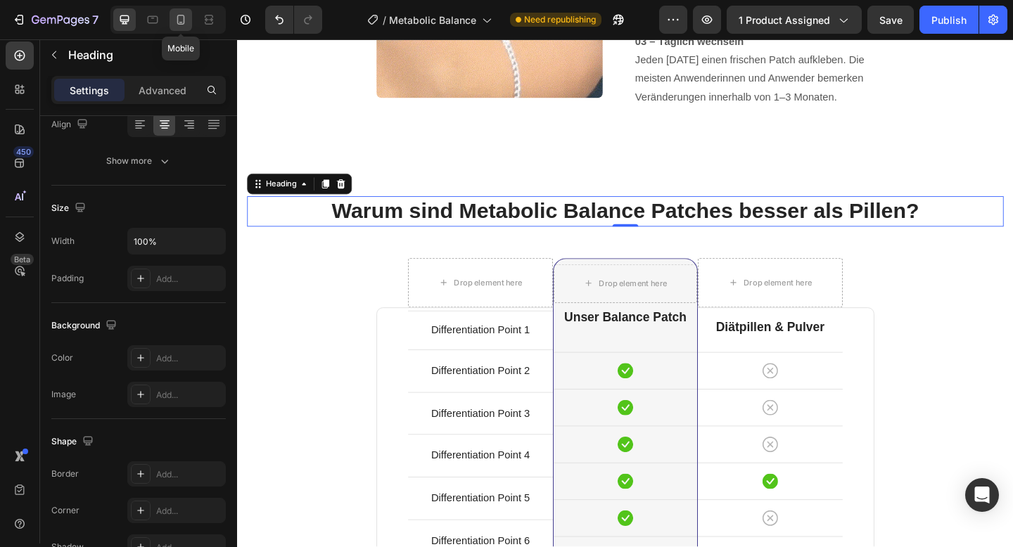
click at [179, 23] on icon at bounding box center [181, 20] width 14 height 14
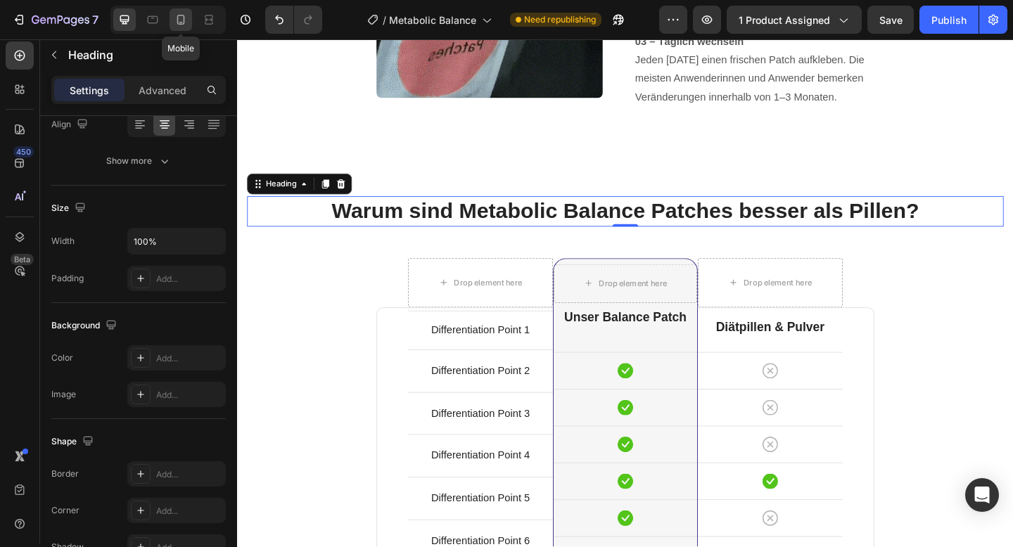
type input "29"
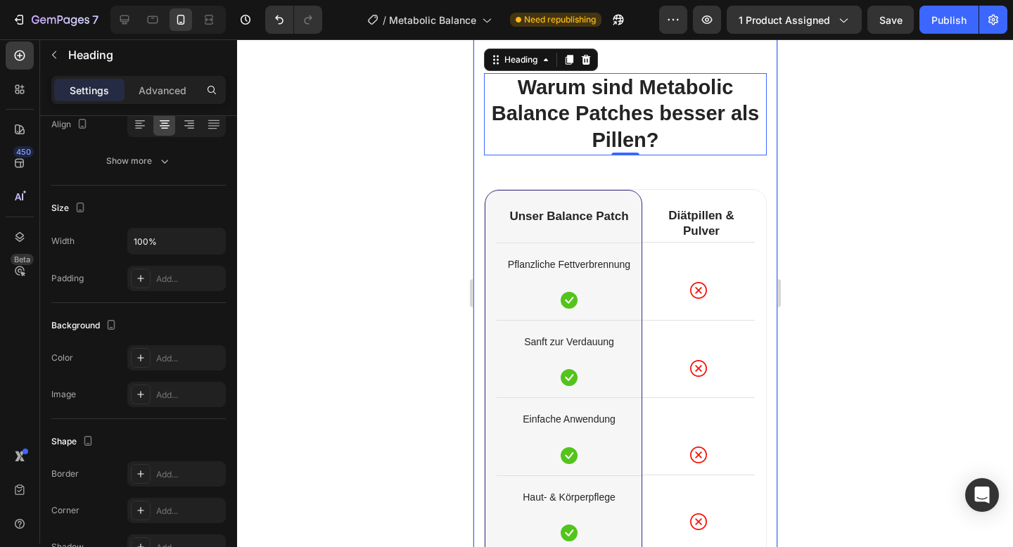
scroll to position [4263, 0]
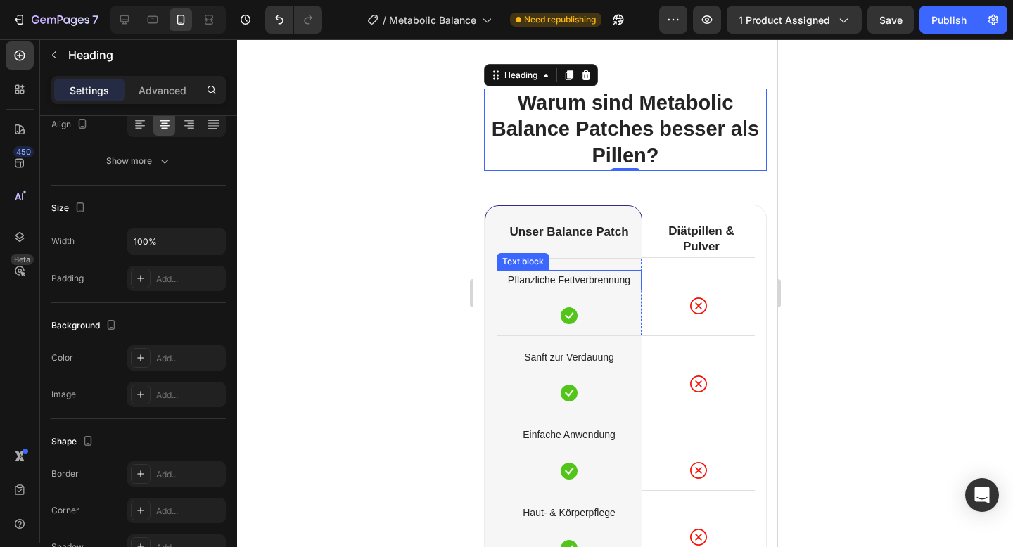
click at [539, 280] on p "Pflanzliche Fettverbrennung" at bounding box center [568, 281] width 142 height 18
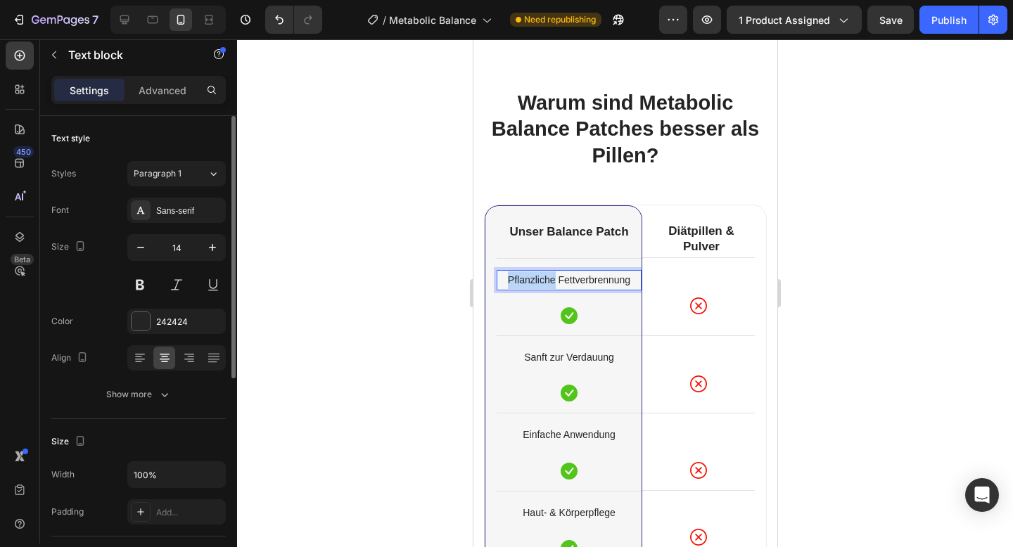
click at [539, 280] on p "Pflanzliche Fettverbrennung" at bounding box center [568, 281] width 142 height 18
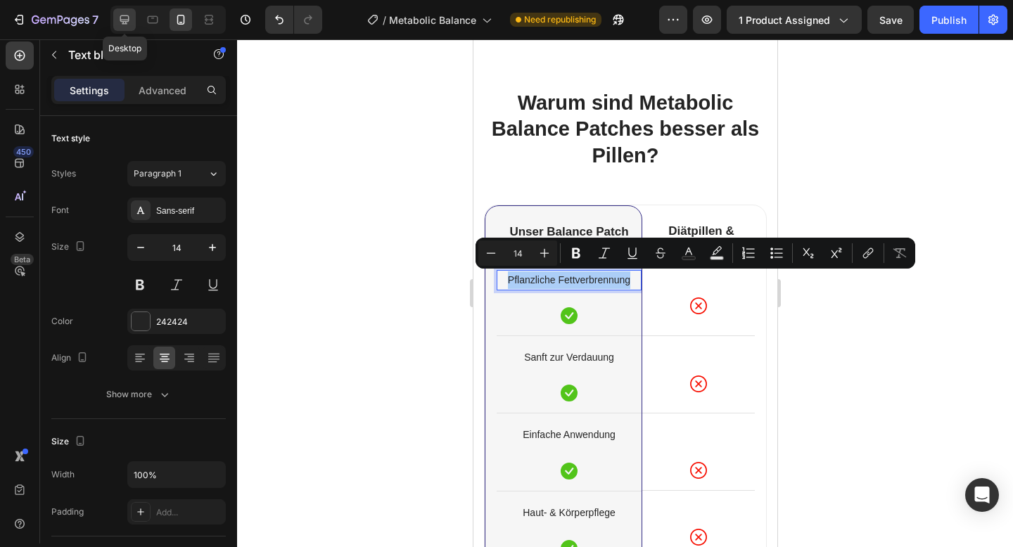
click at [122, 20] on icon at bounding box center [124, 19] width 9 height 9
type input "16"
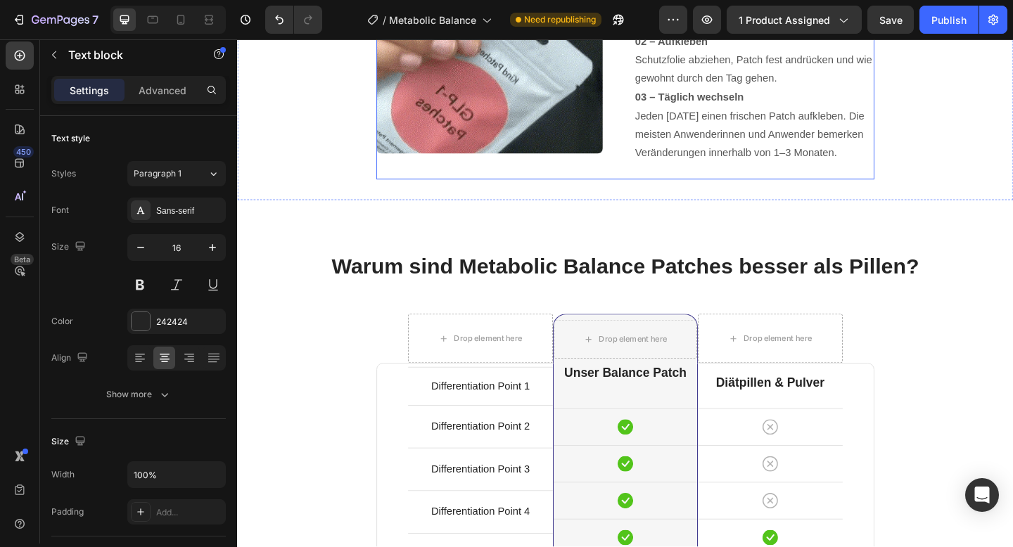
scroll to position [4684, 0]
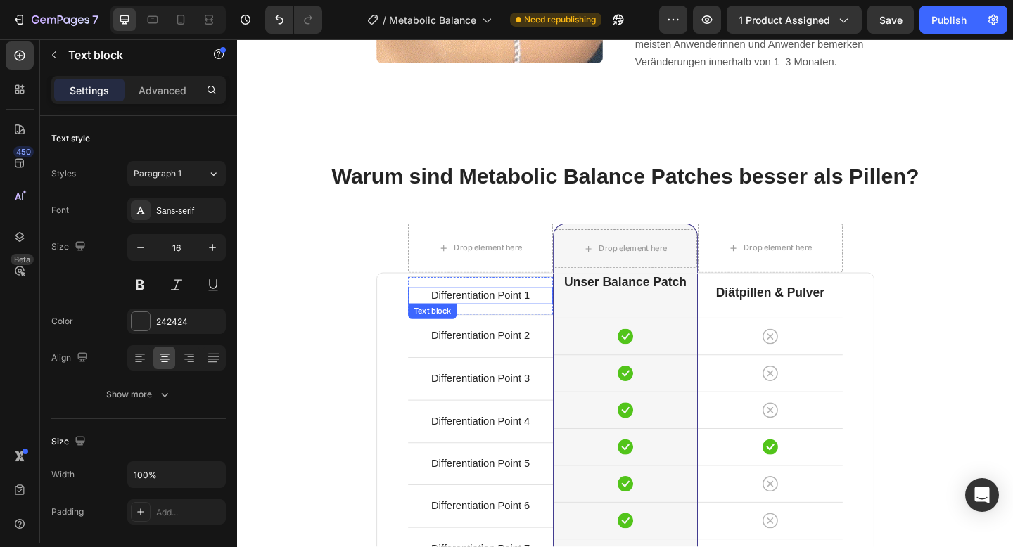
click at [513, 324] on p "Differentiation Point 1" at bounding box center [501, 318] width 155 height 15
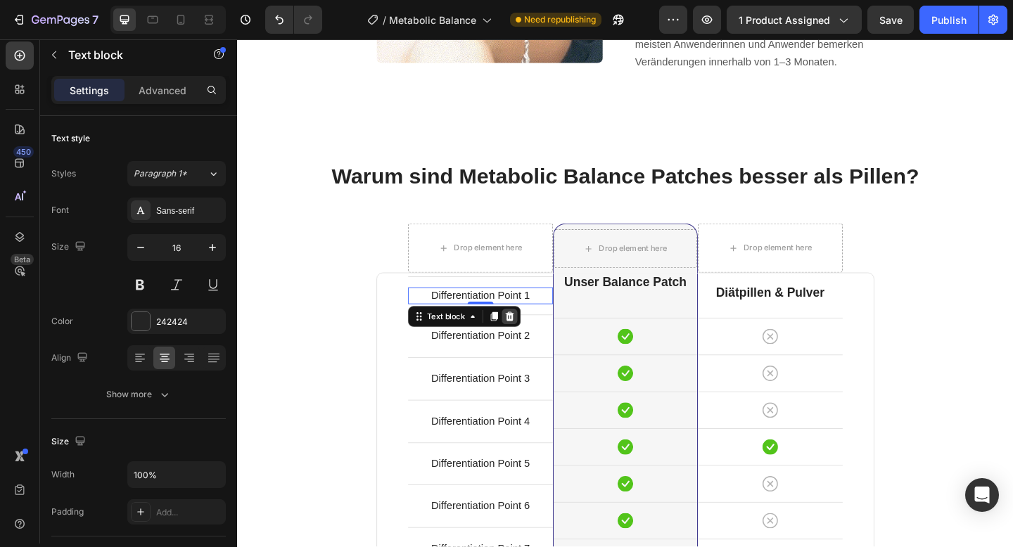
click at [533, 342] on icon at bounding box center [533, 341] width 9 height 10
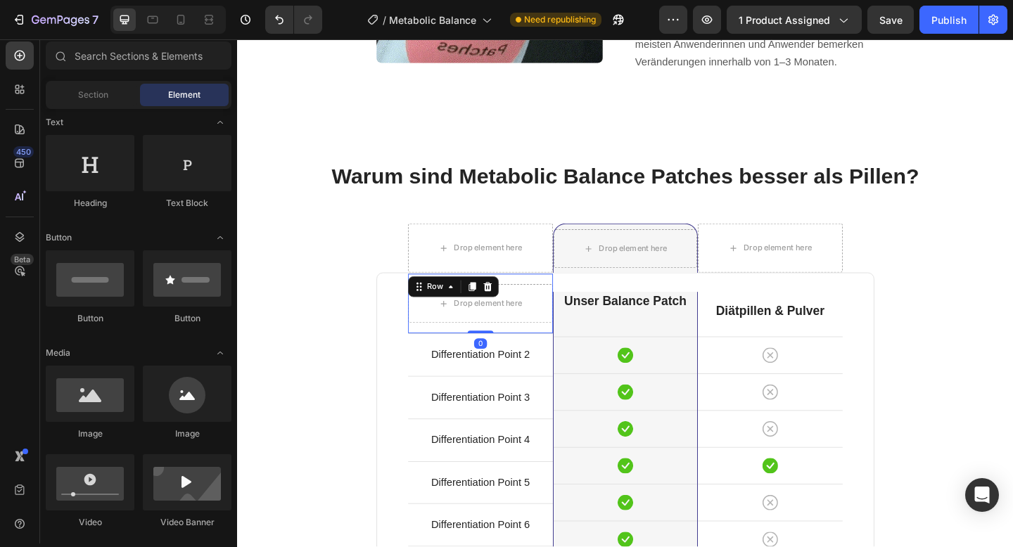
click at [435, 317] on div "Drop element here Row 0" at bounding box center [502, 326] width 158 height 65
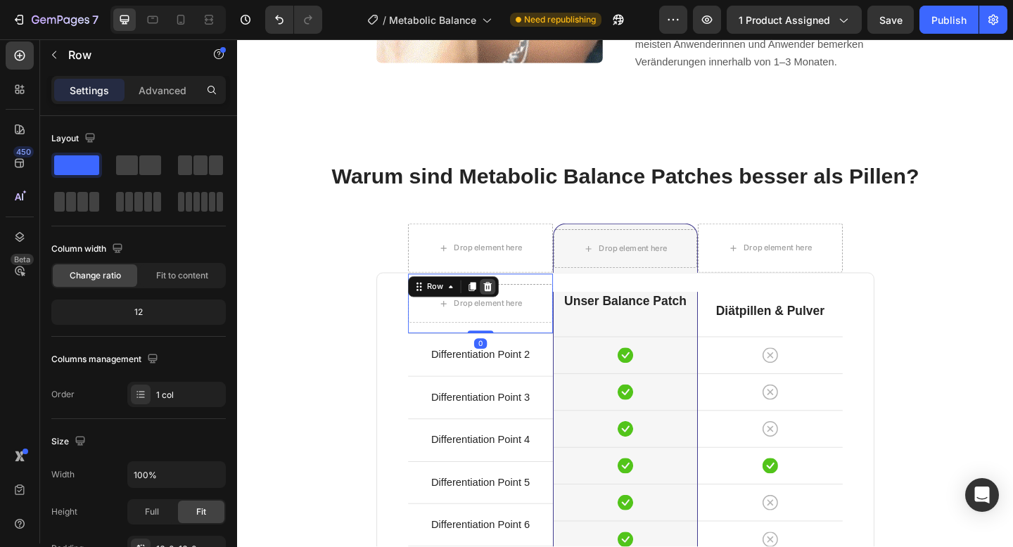
click at [504, 316] on div at bounding box center [509, 308] width 17 height 17
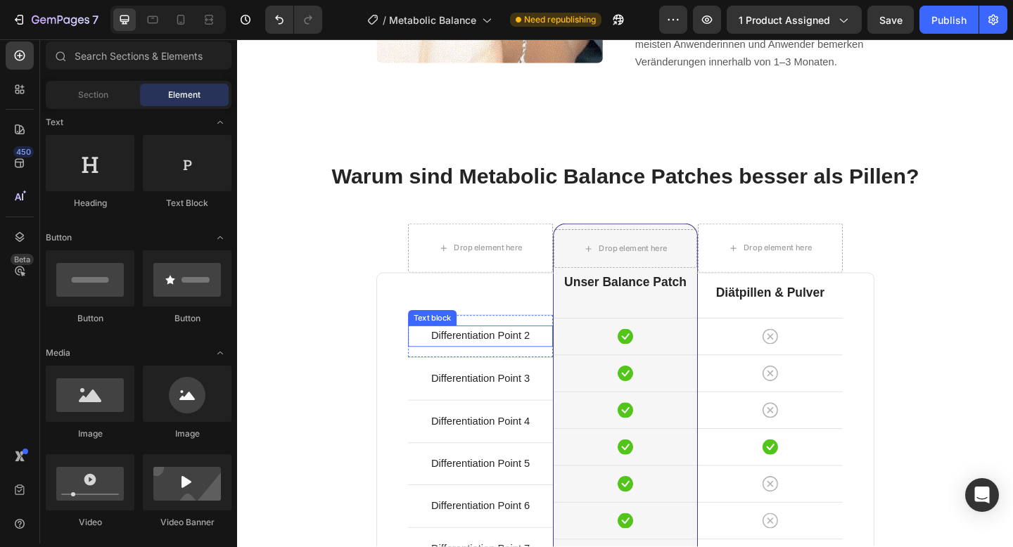
click at [469, 362] on p "Differentiation Point 2" at bounding box center [501, 362] width 155 height 20
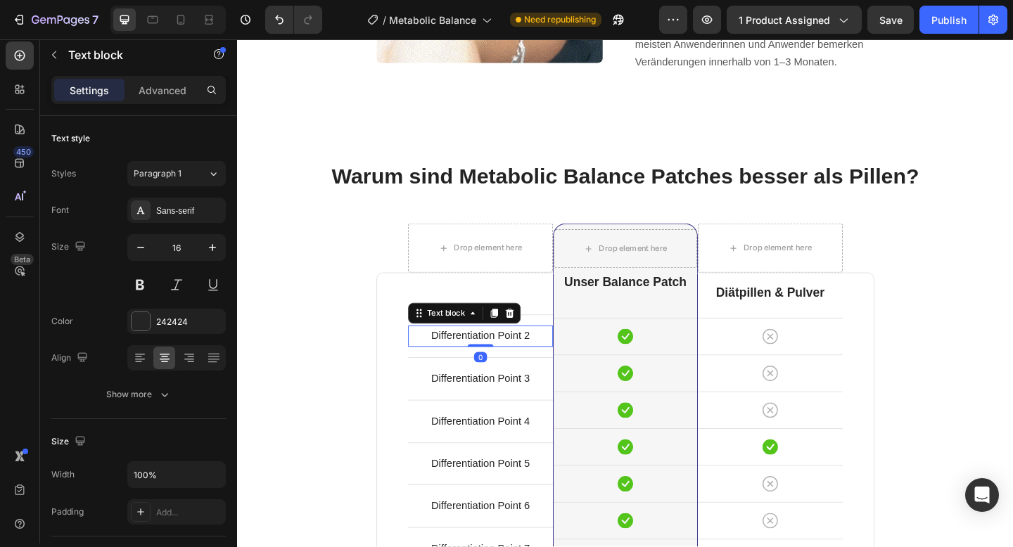
click at [469, 362] on p "Differentiation Point 2" at bounding box center [501, 362] width 155 height 20
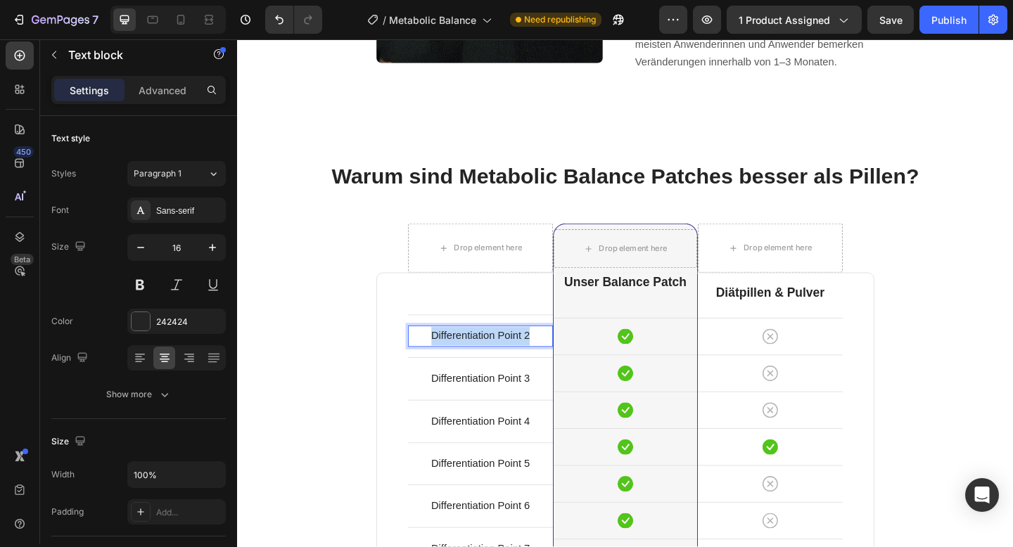
click at [469, 362] on p "Differentiation Point 2" at bounding box center [501, 362] width 155 height 20
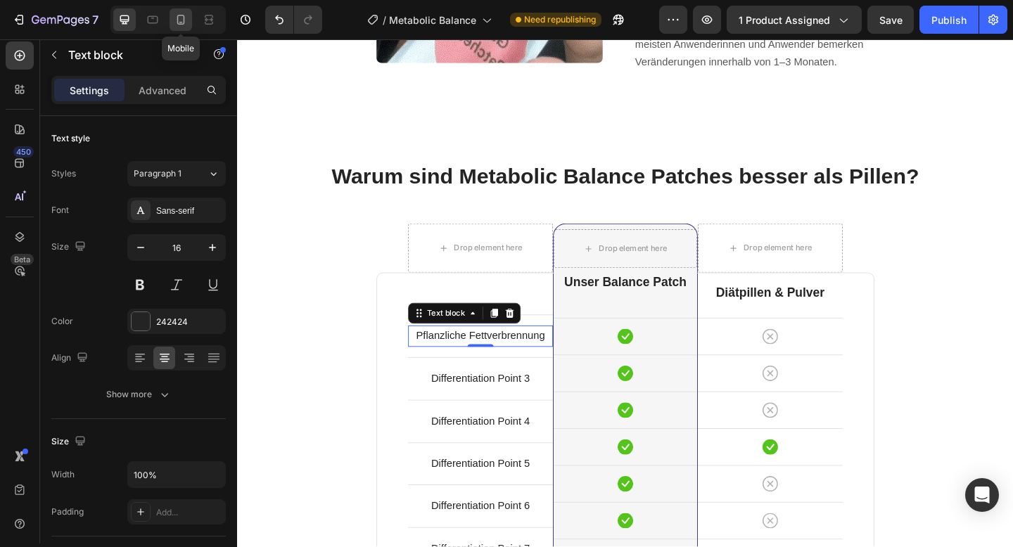
click at [189, 21] on div at bounding box center [181, 19] width 23 height 23
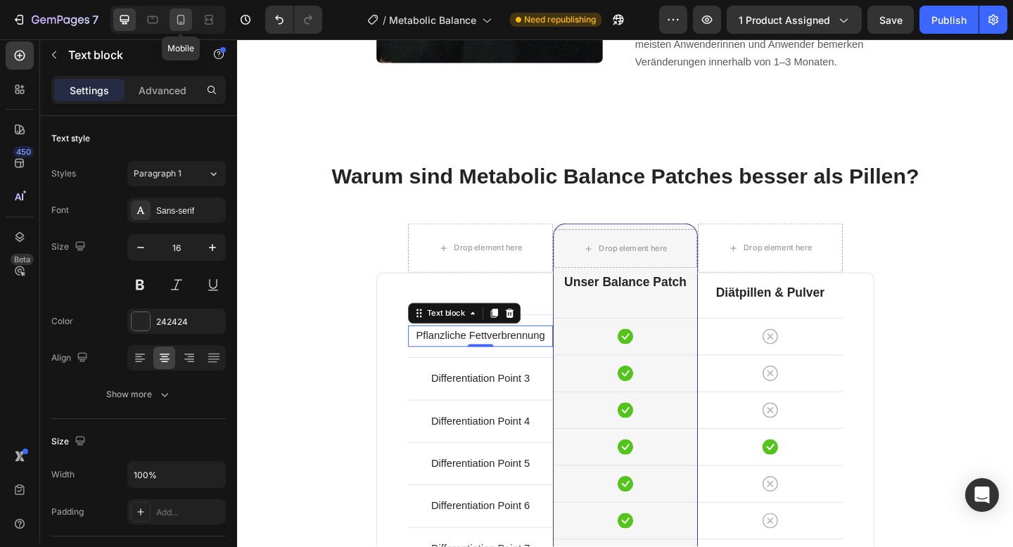
type input "14"
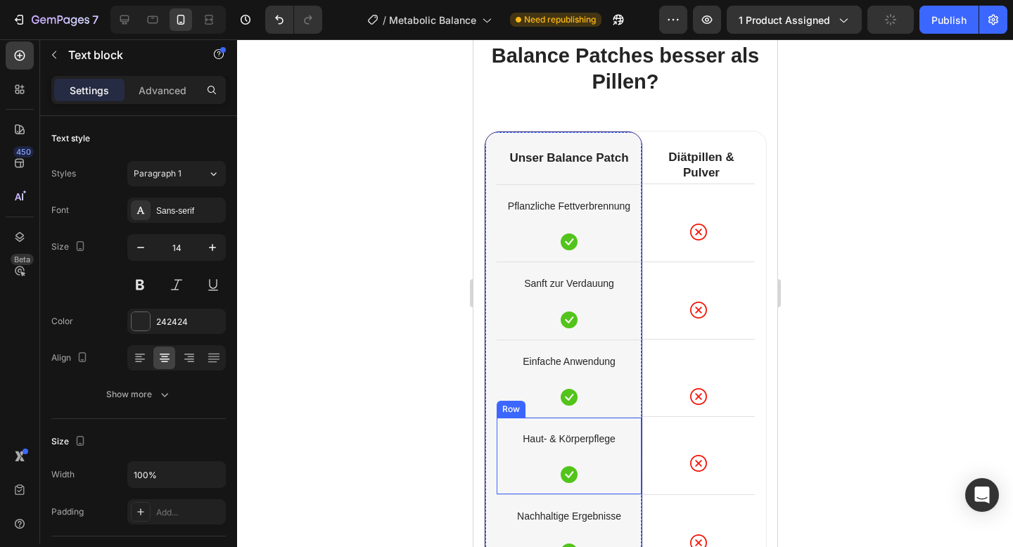
scroll to position [4373, 0]
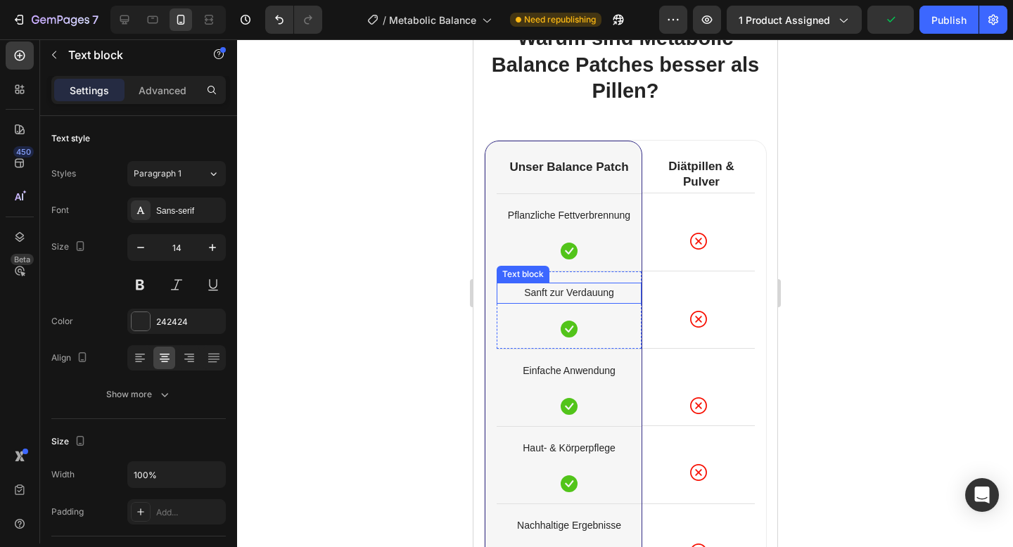
click at [551, 291] on p "Sanft zur Verdauung" at bounding box center [568, 293] width 142 height 18
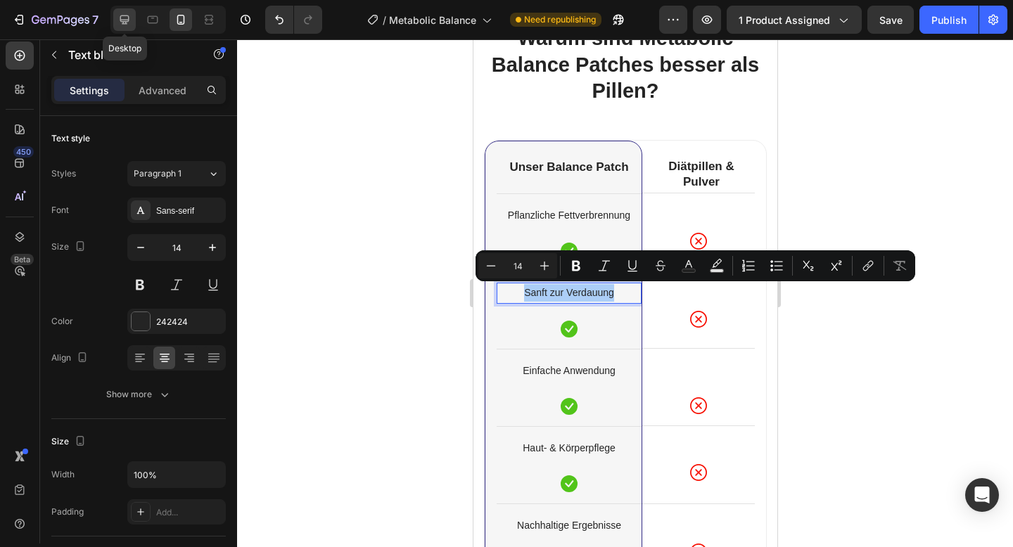
click at [123, 23] on icon at bounding box center [124, 19] width 9 height 9
type input "16"
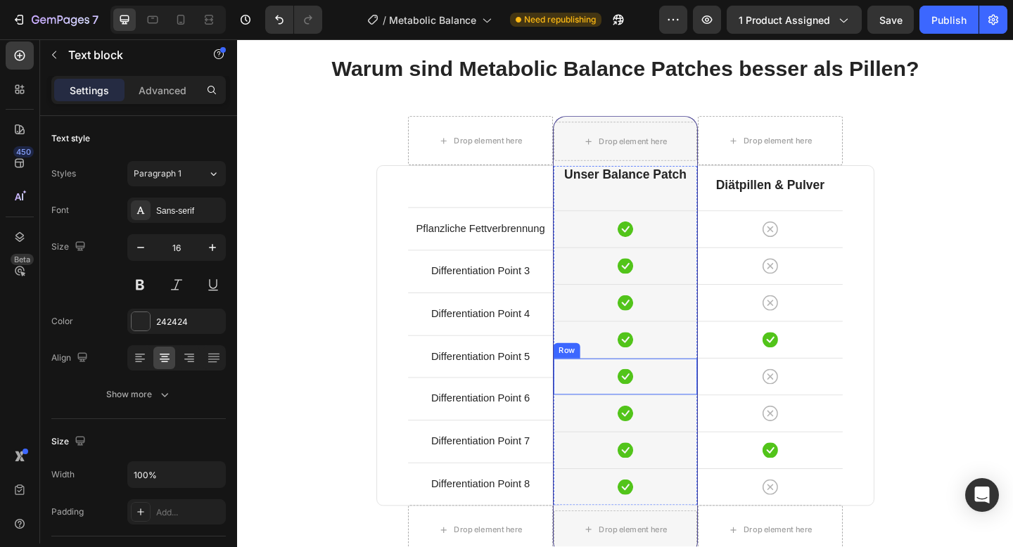
scroll to position [4395, 0]
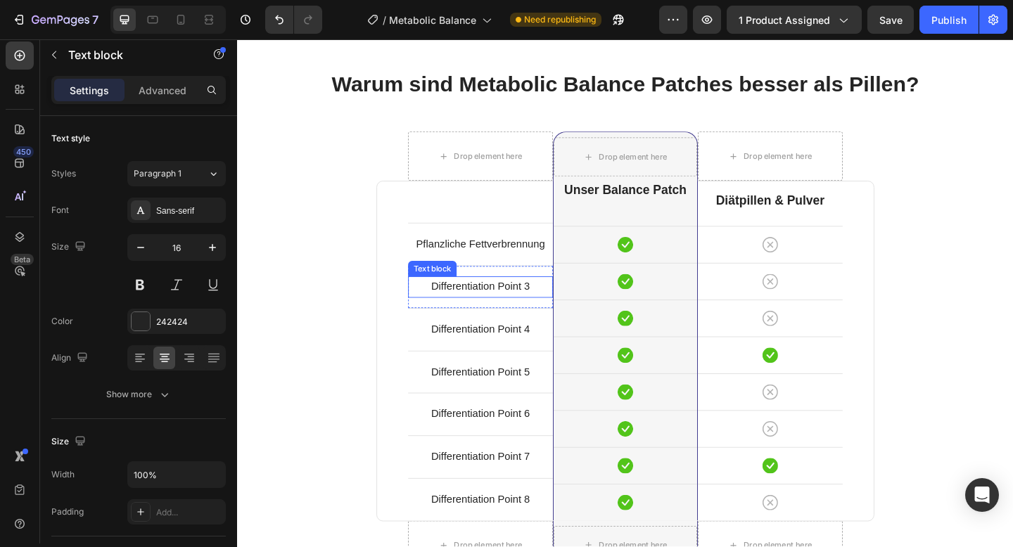
click at [519, 314] on p "Differentiation Point 3" at bounding box center [501, 309] width 155 height 20
click at [177, 16] on icon at bounding box center [181, 20] width 14 height 14
type input "14"
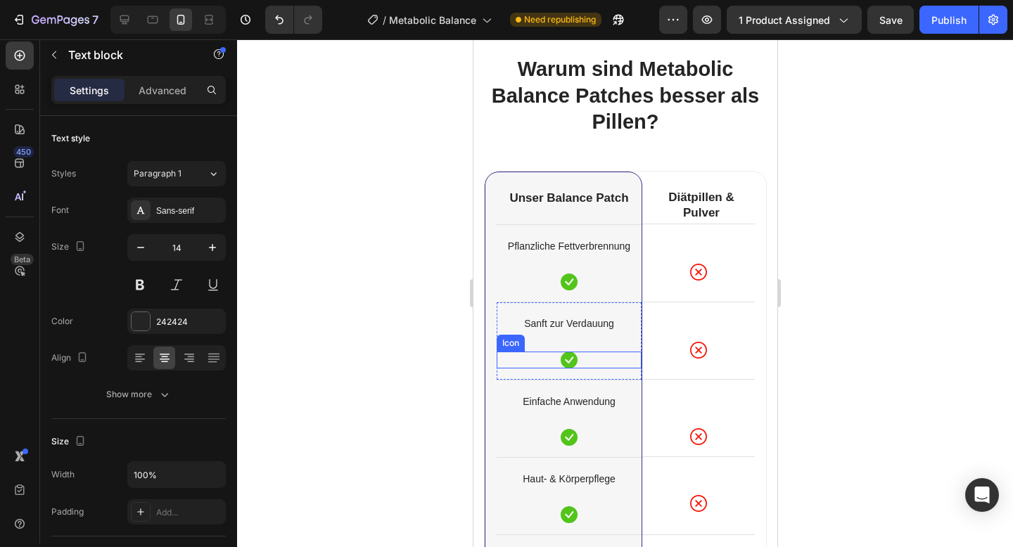
scroll to position [4355, 0]
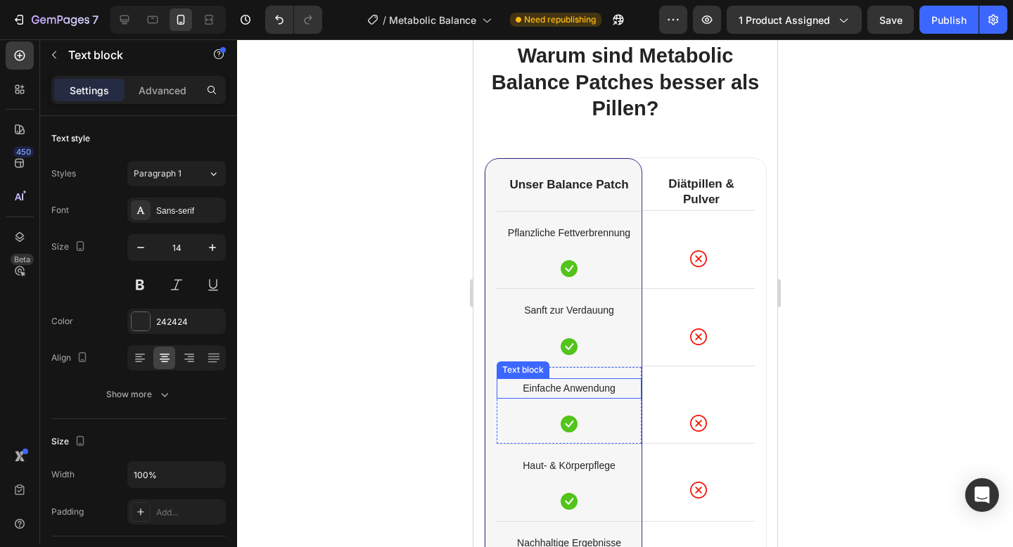
click at [563, 387] on p "Einfache Anwendung" at bounding box center [568, 389] width 142 height 18
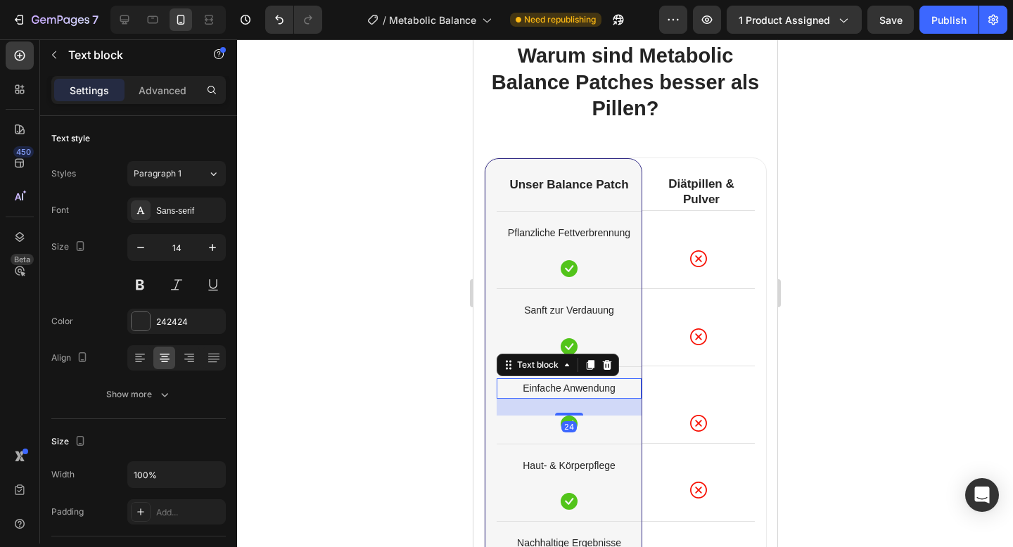
click at [563, 387] on p "Einfache Anwendung" at bounding box center [568, 389] width 142 height 18
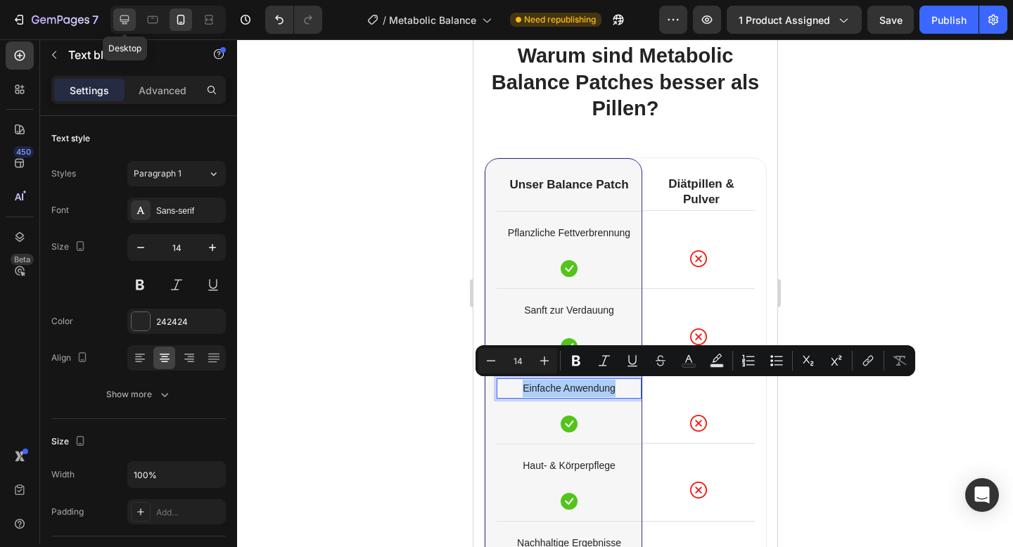
click at [129, 17] on icon at bounding box center [124, 19] width 9 height 9
type input "16"
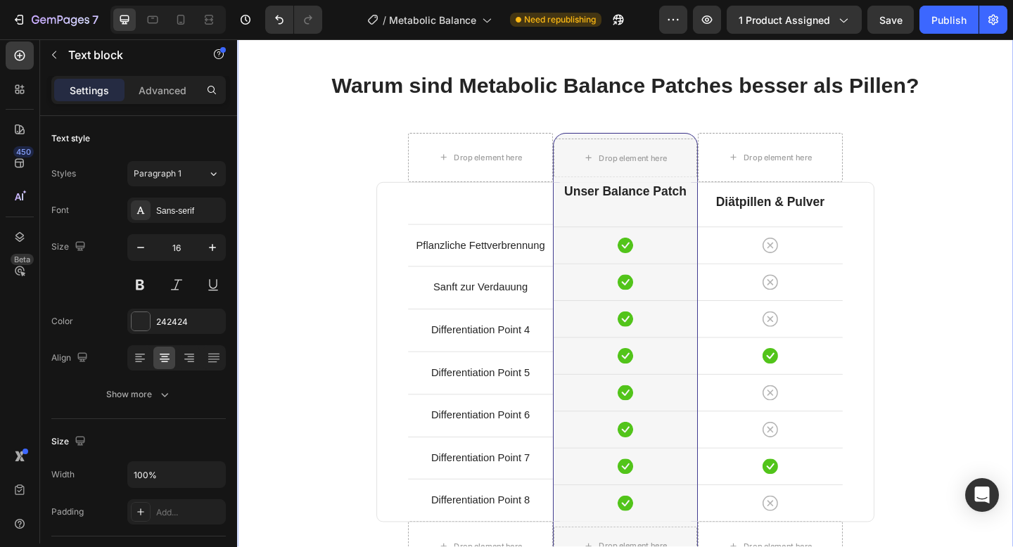
scroll to position [4378, 0]
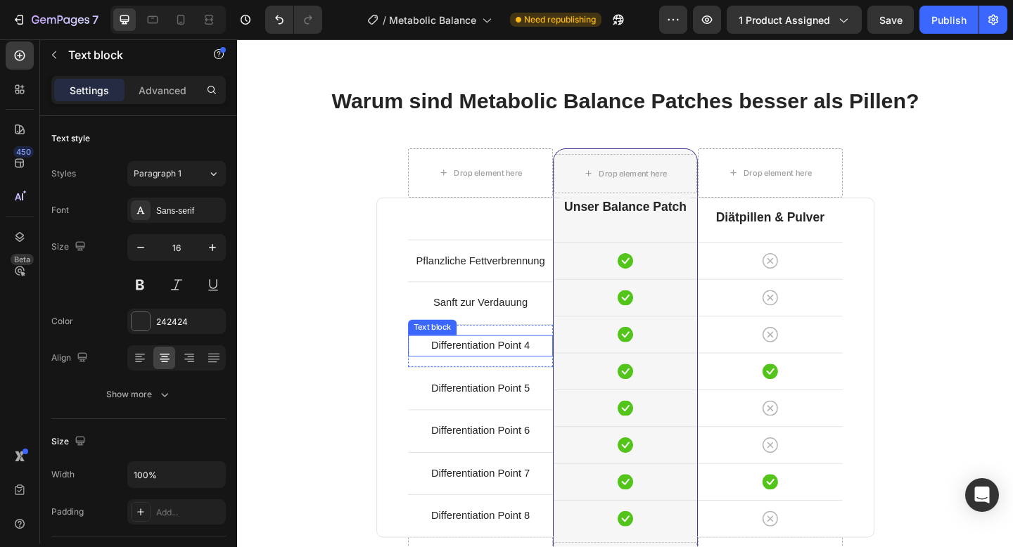
click at [464, 371] on p "Differentiation Point 4" at bounding box center [501, 373] width 155 height 20
click at [179, 22] on icon at bounding box center [181, 20] width 8 height 10
type input "14"
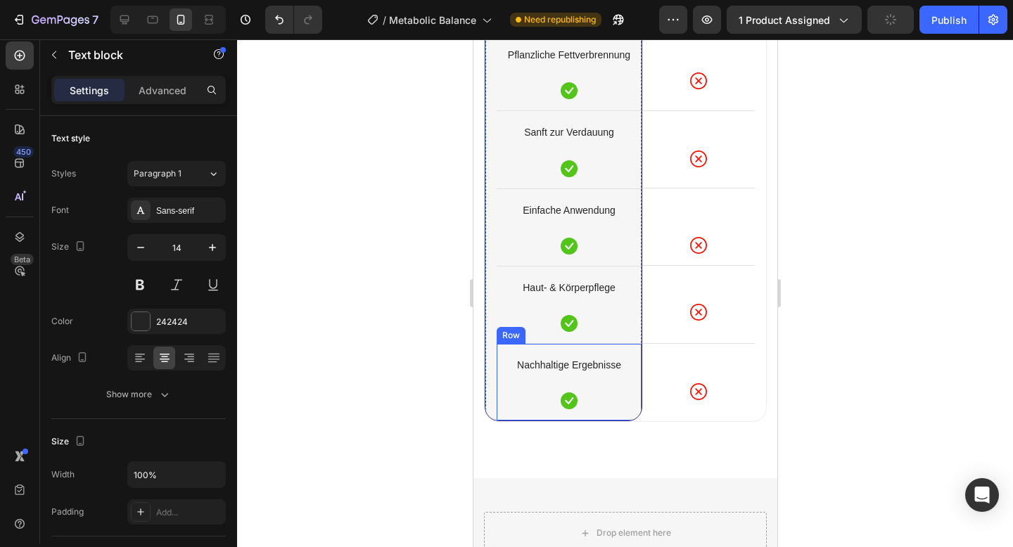
scroll to position [4554, 0]
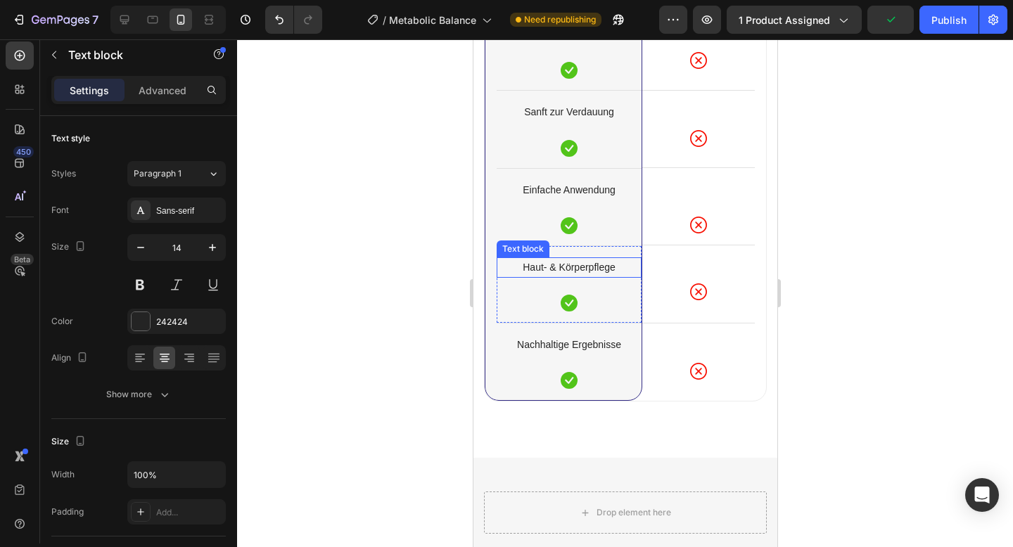
click at [575, 267] on p "Haut- & Körperpflege" at bounding box center [568, 268] width 142 height 18
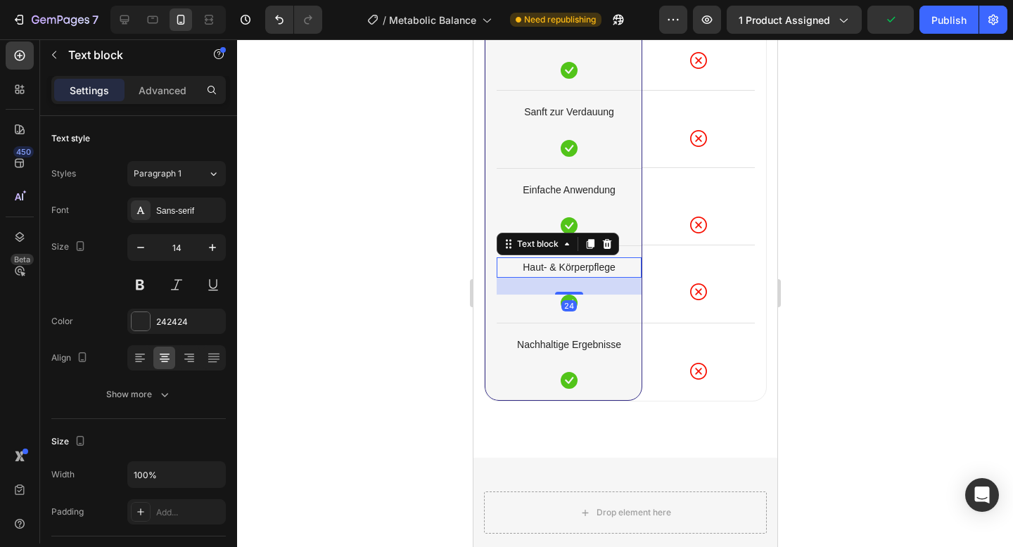
click at [575, 267] on p "Haut- & Körperpflege" at bounding box center [568, 268] width 142 height 18
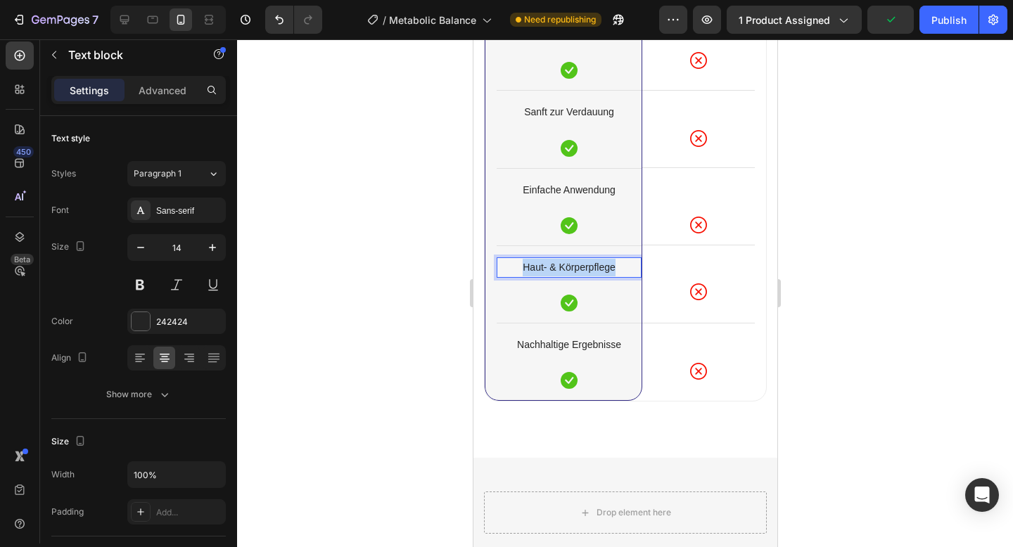
click at [575, 267] on p "Haut- & Körperpflege" at bounding box center [568, 268] width 142 height 18
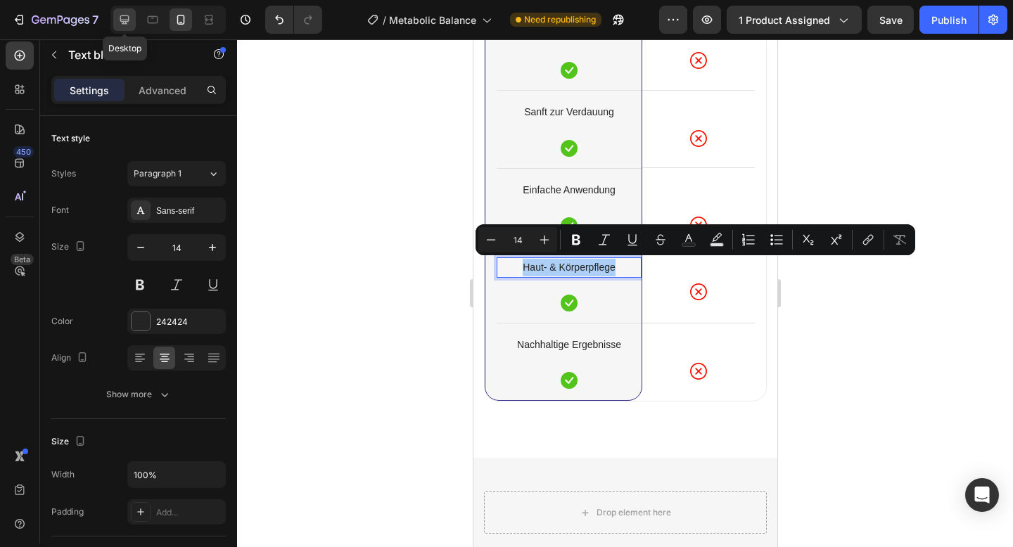
click at [128, 22] on icon at bounding box center [124, 20] width 14 height 14
type input "16"
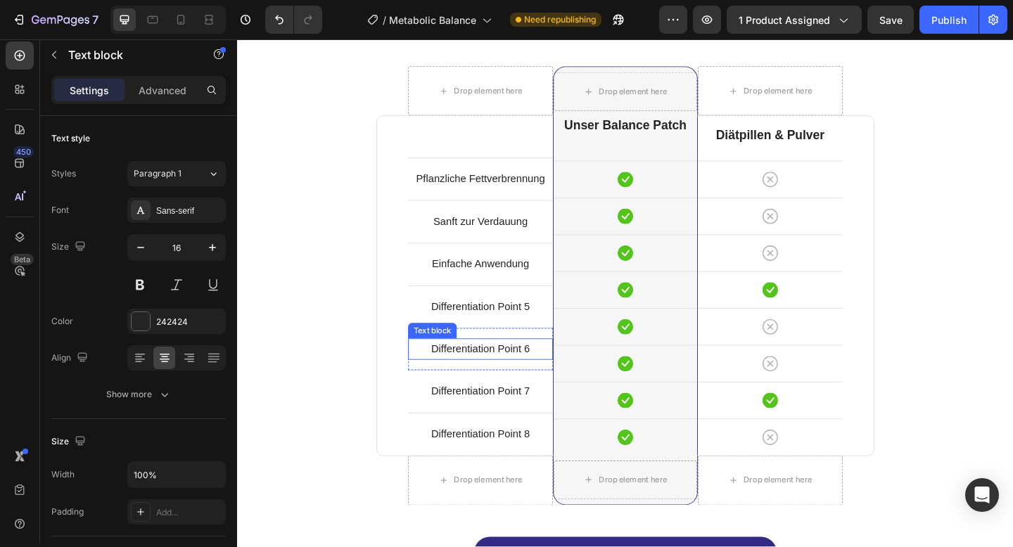
scroll to position [4478, 0]
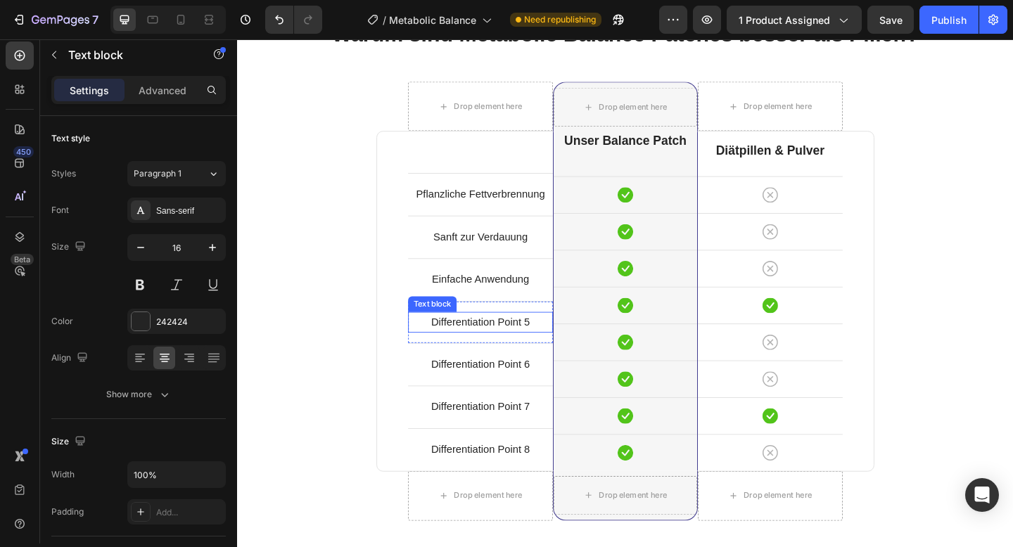
click at [487, 347] on p "Differentiation Point 5" at bounding box center [501, 348] width 155 height 20
click at [181, 26] on icon at bounding box center [181, 20] width 14 height 14
type input "14"
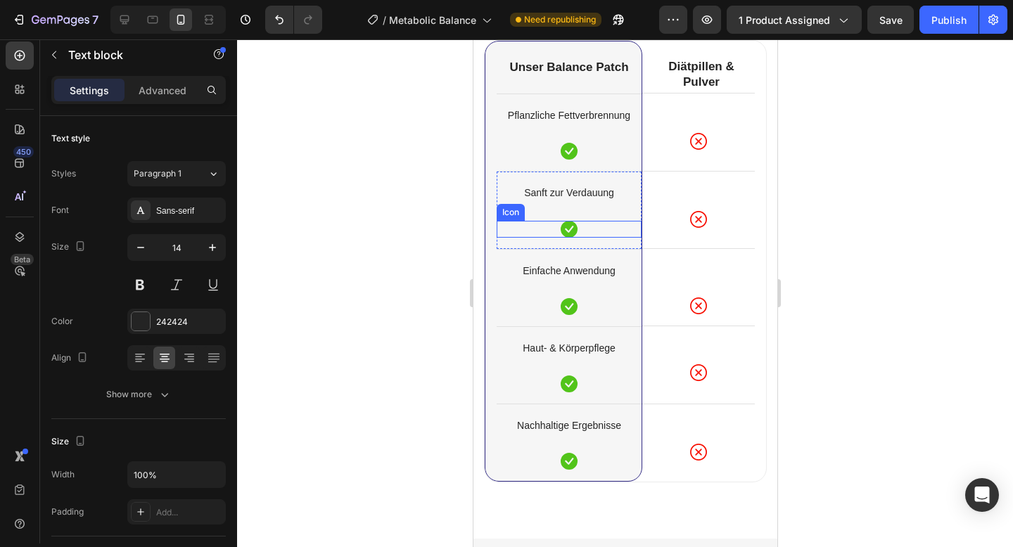
scroll to position [4494, 0]
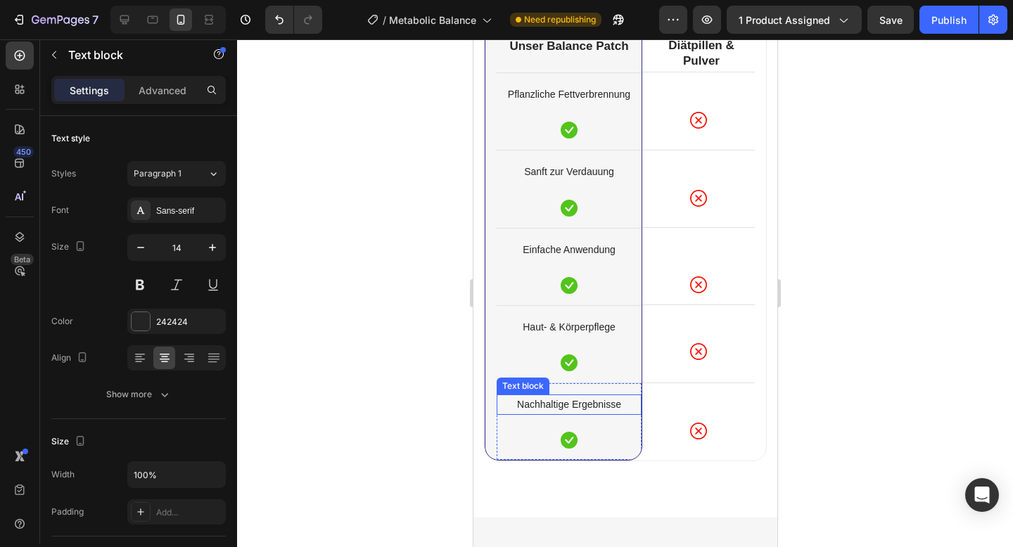
click at [546, 405] on p "Nachhaltige Ergebnisse" at bounding box center [568, 405] width 142 height 18
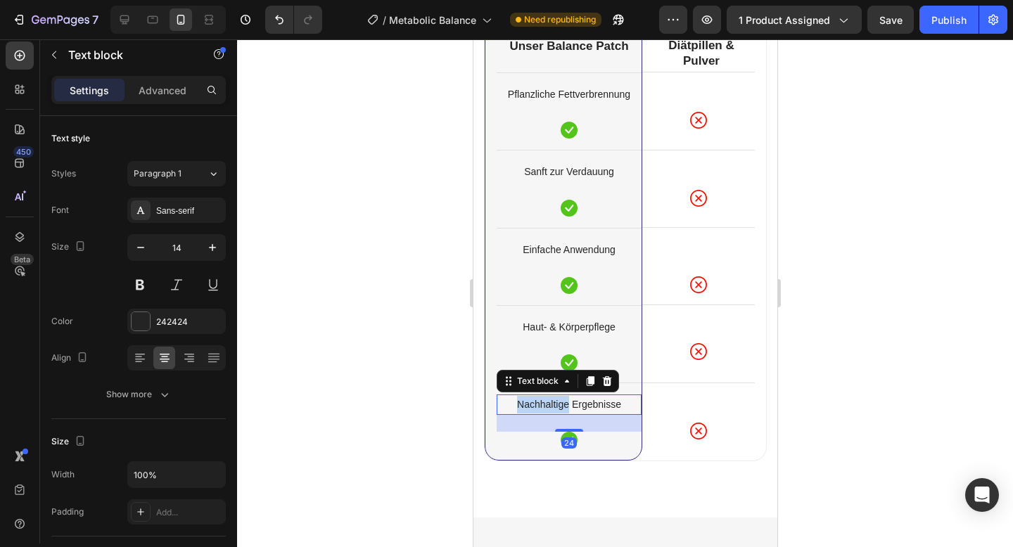
click at [546, 405] on p "Nachhaltige Ergebnisse" at bounding box center [568, 405] width 142 height 18
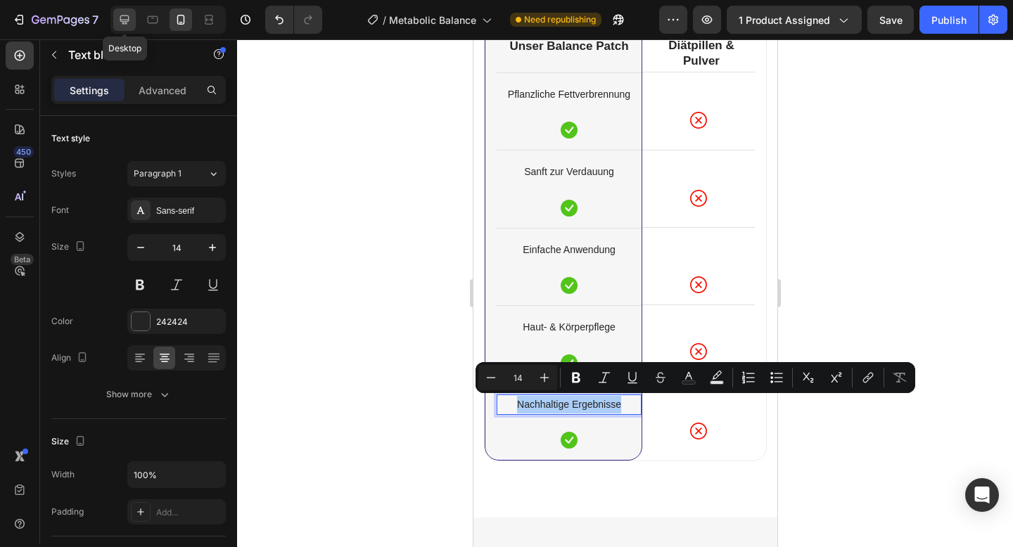
click at [117, 23] on div at bounding box center [124, 19] width 23 height 23
type input "16"
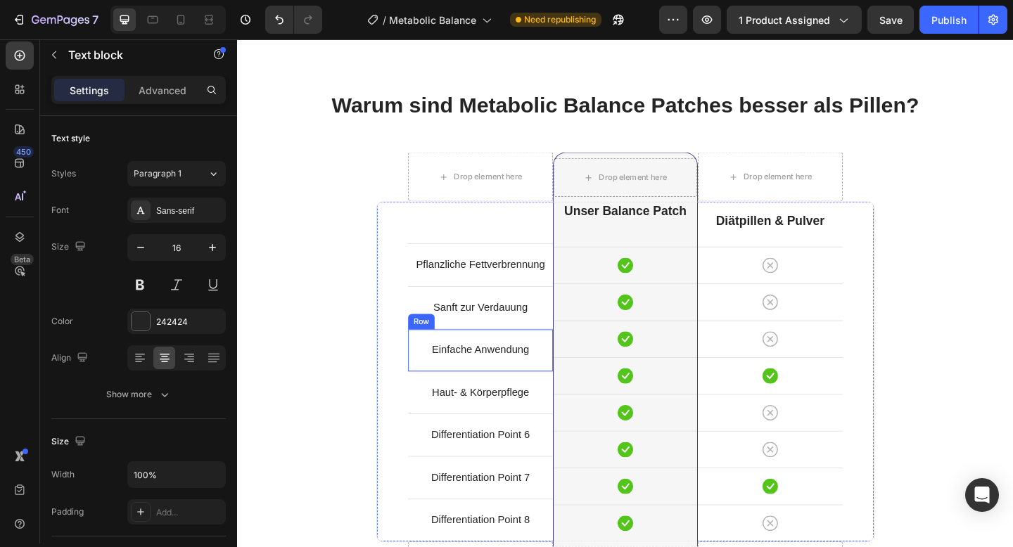
scroll to position [4773, 0]
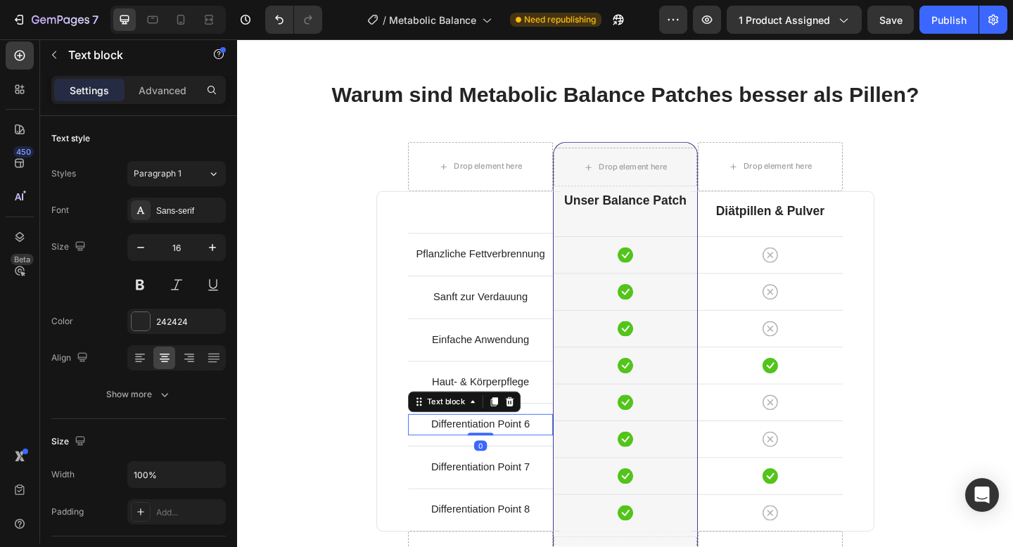
click at [497, 455] on p "Differentiation Point 6" at bounding box center [501, 459] width 155 height 20
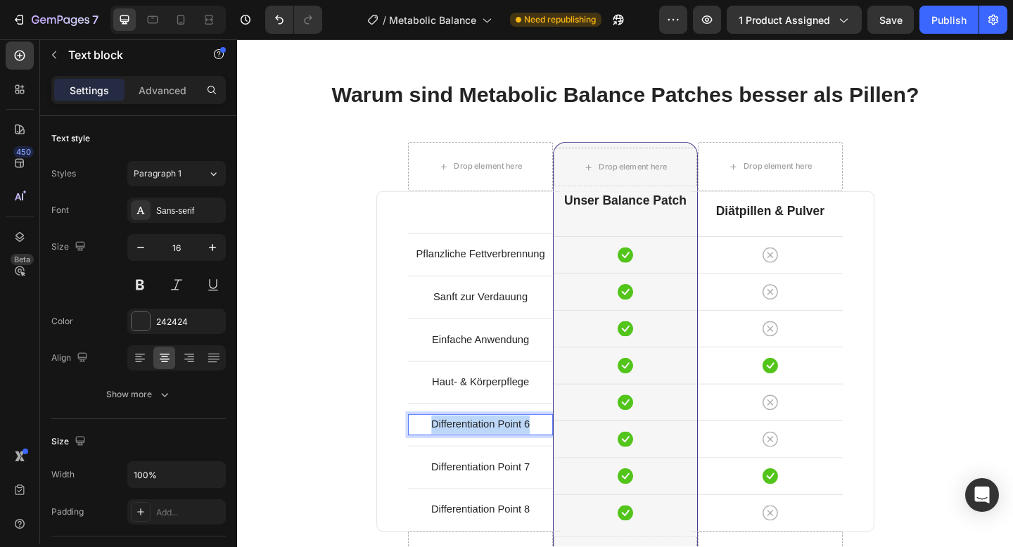
click at [497, 455] on p "Differentiation Point 6" at bounding box center [501, 459] width 155 height 20
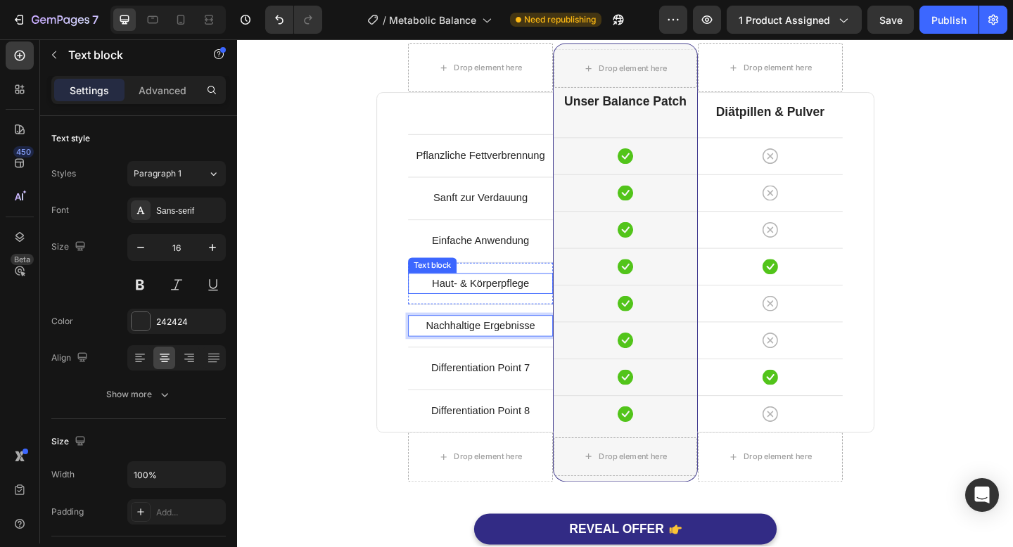
scroll to position [4900, 0]
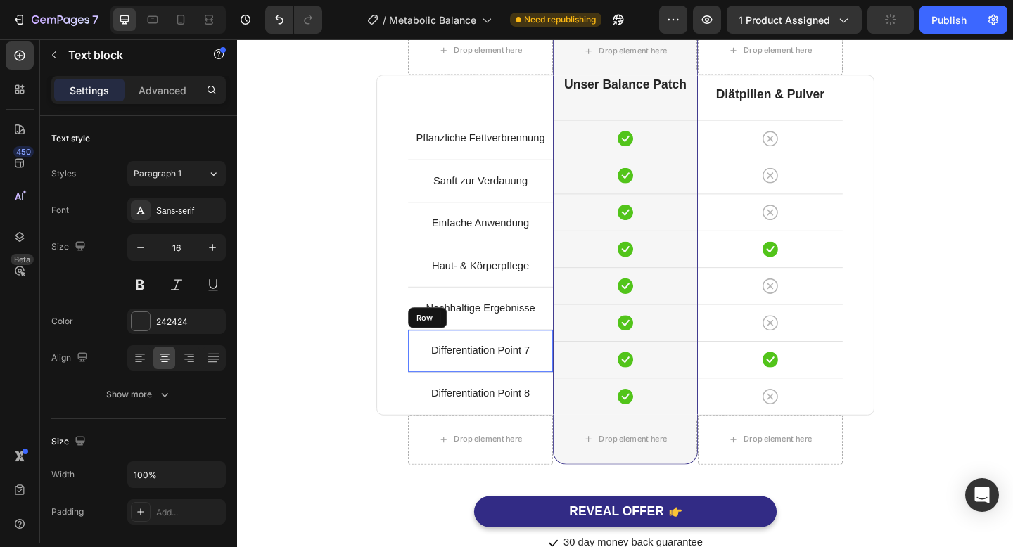
click at [439, 391] on div "Differentiation Point 7 Text block Row" at bounding box center [502, 378] width 158 height 46
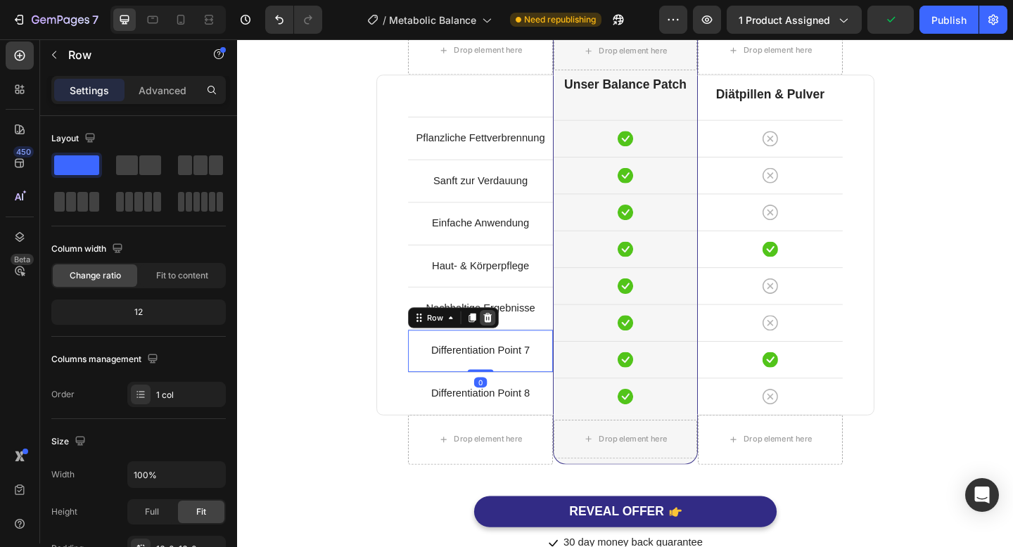
click at [511, 348] on div at bounding box center [509, 342] width 17 height 17
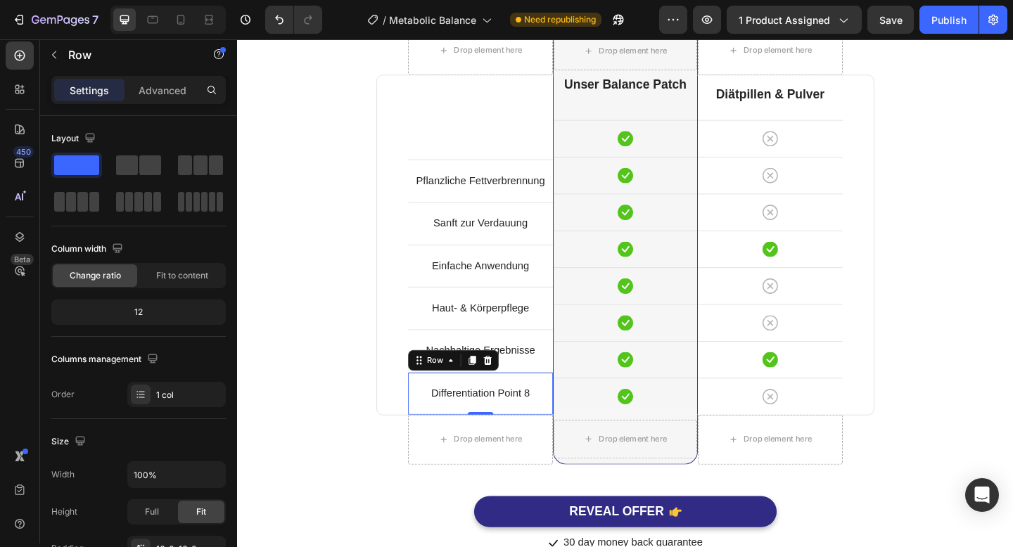
click at [441, 438] on div "Differentiation Point 8 Text block Row 0" at bounding box center [502, 425] width 158 height 46
click at [510, 391] on icon at bounding box center [509, 389] width 9 height 10
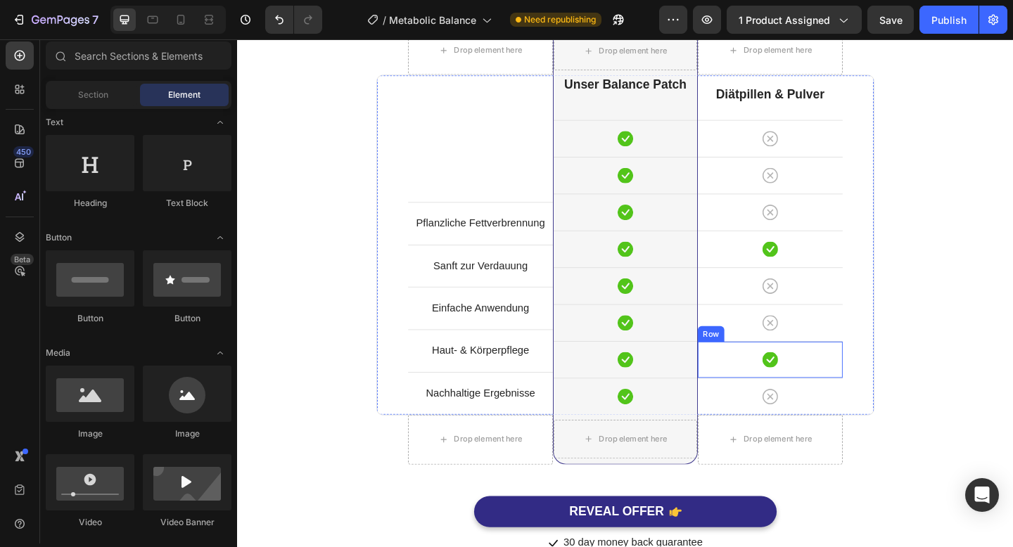
click at [772, 398] on div "Icon Row" at bounding box center [817, 388] width 158 height 40
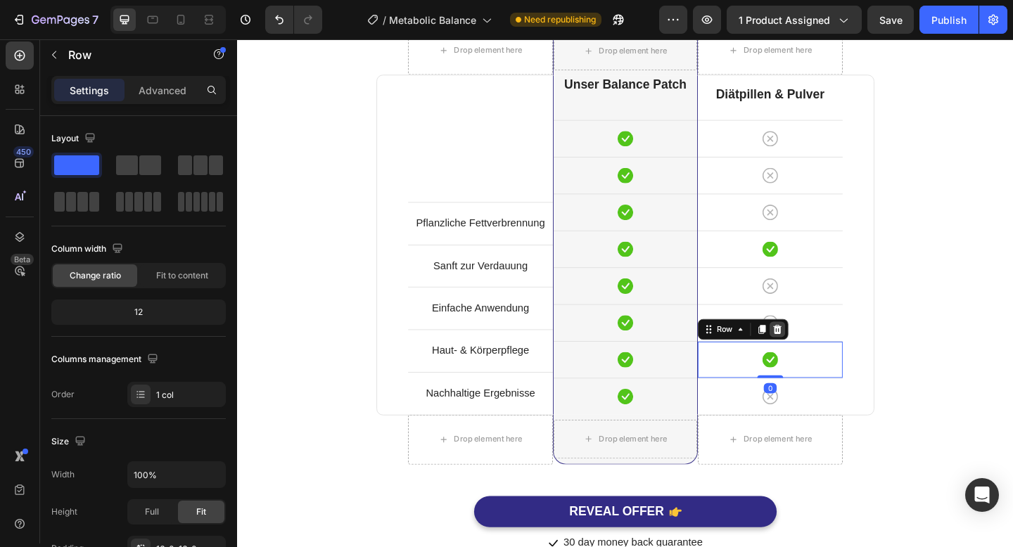
click at [826, 359] on icon at bounding box center [824, 355] width 11 height 11
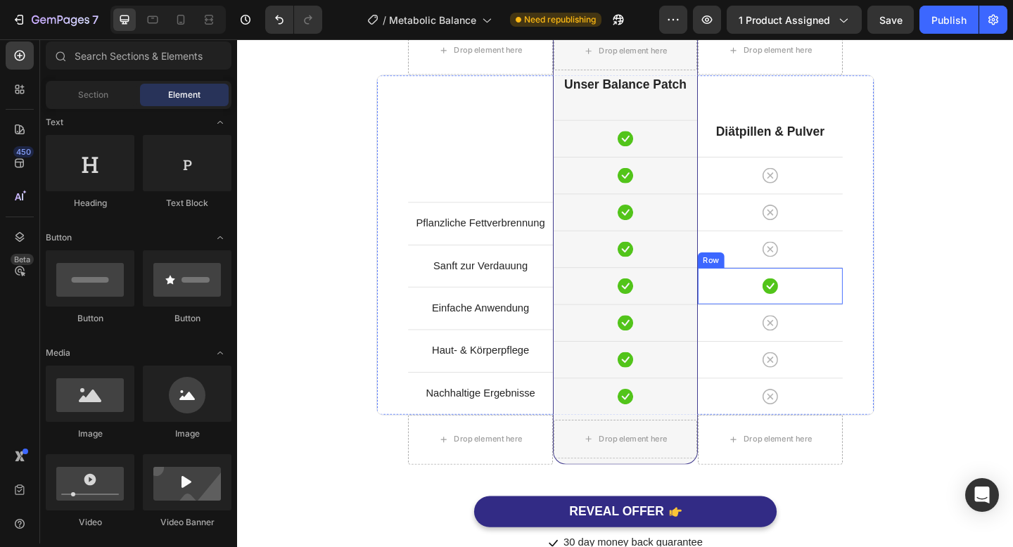
click at [873, 320] on div "Icon Row" at bounding box center [817, 308] width 158 height 40
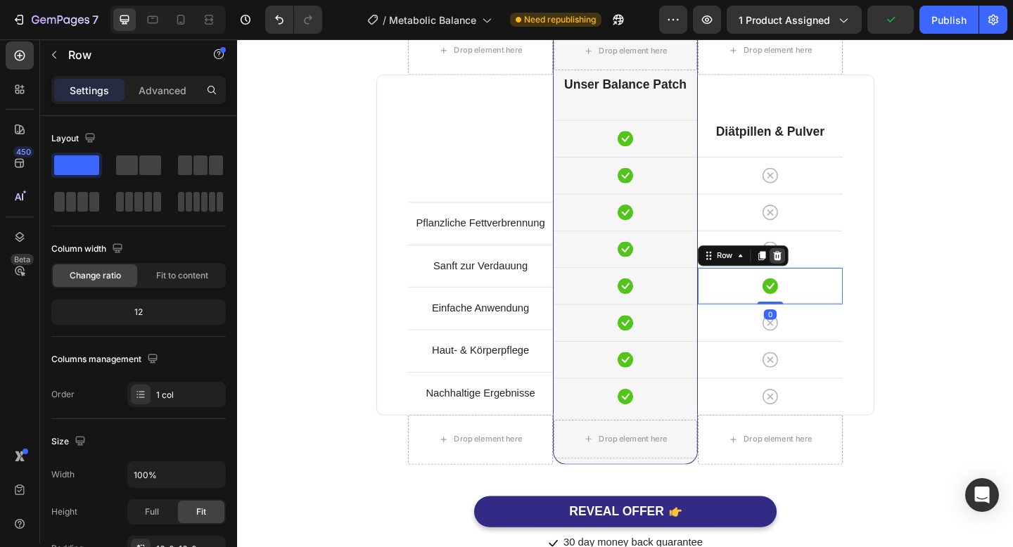
click at [828, 270] on icon at bounding box center [824, 274] width 11 height 11
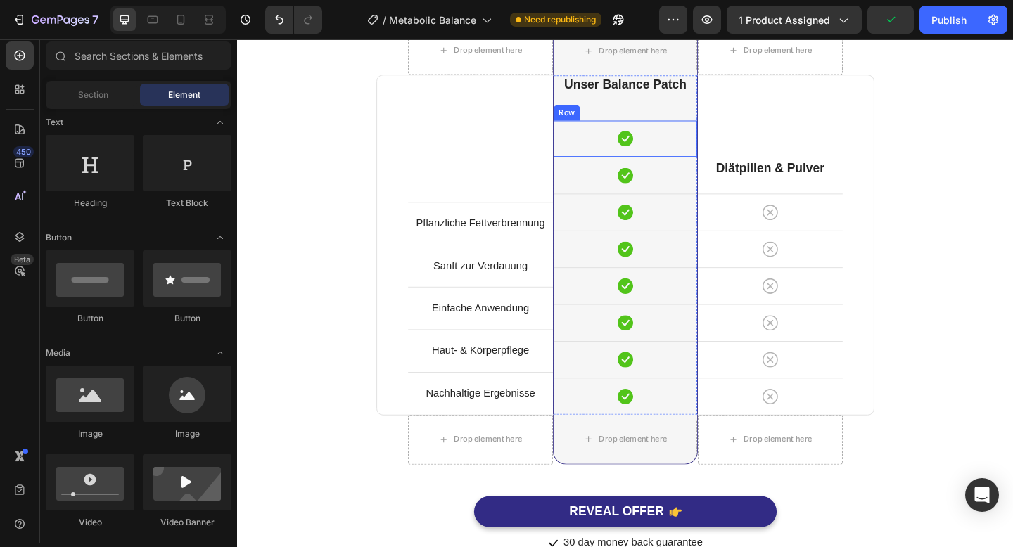
click at [705, 164] on div "Icon Row" at bounding box center [659, 147] width 156 height 40
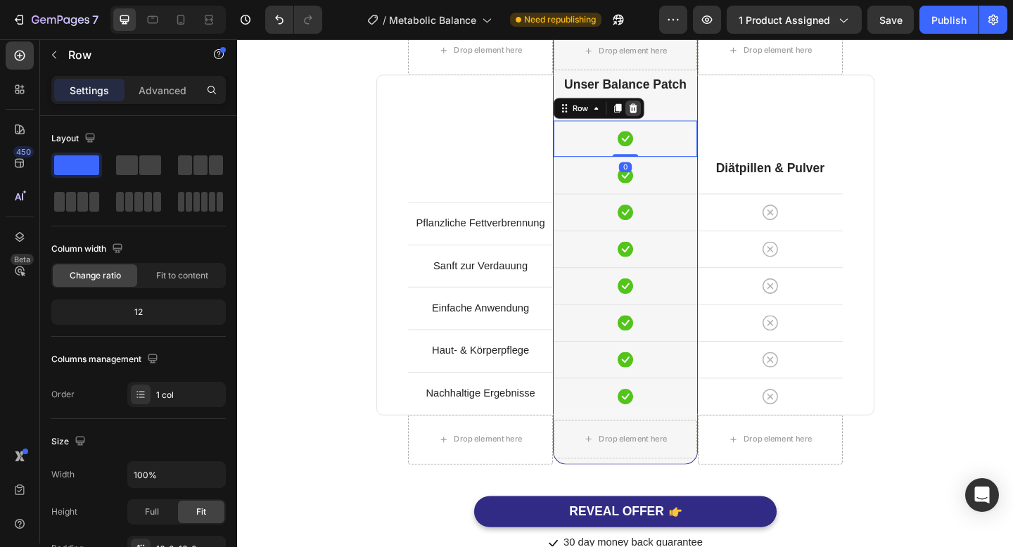
click at [667, 109] on icon at bounding box center [667, 114] width 11 height 11
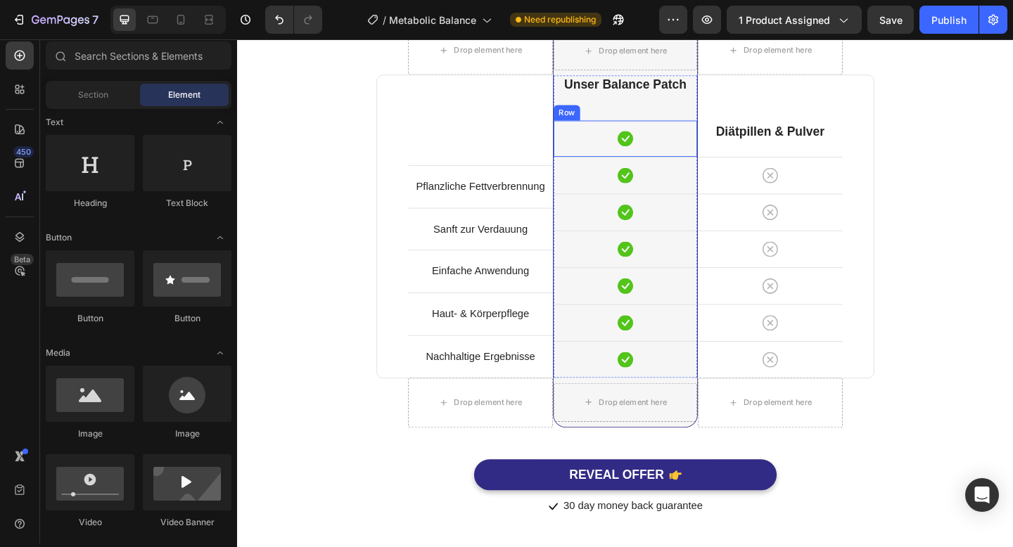
click at [699, 163] on div "Icon Row" at bounding box center [659, 147] width 156 height 40
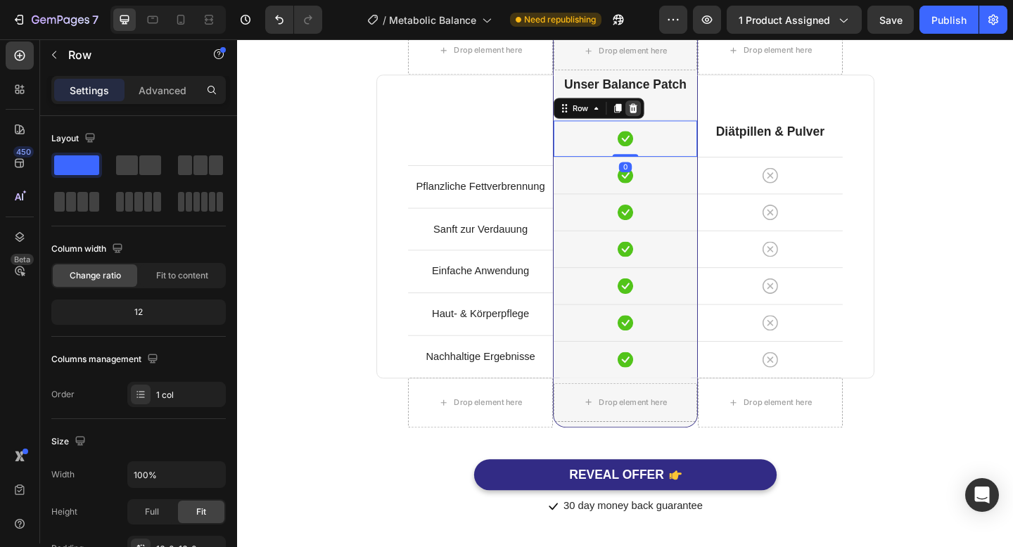
click at [669, 119] on icon at bounding box center [667, 114] width 11 height 11
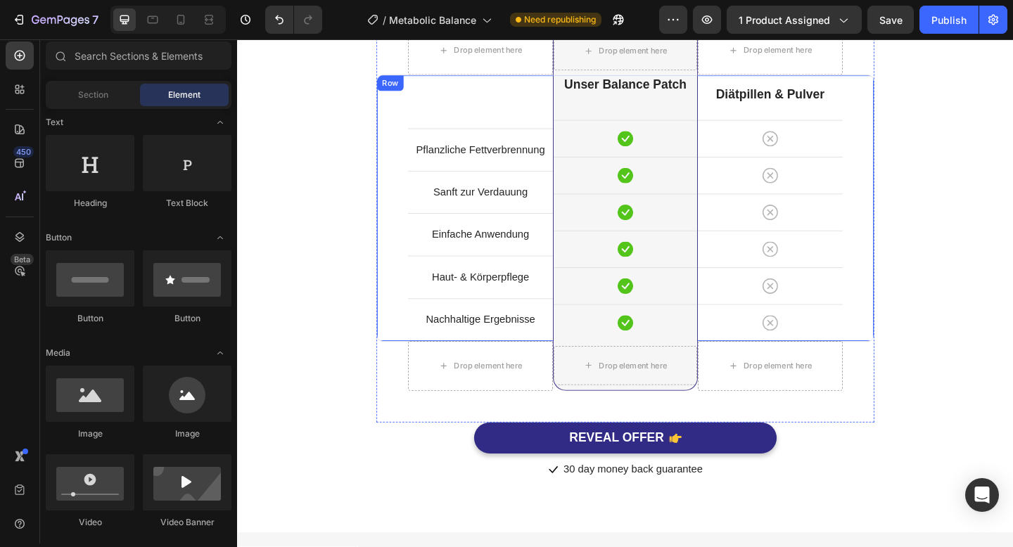
click at [560, 119] on div "Pflanzliche Fettverbrennung Text block Row Sanft zur Verdauung Text block Row E…" at bounding box center [502, 223] width 158 height 289
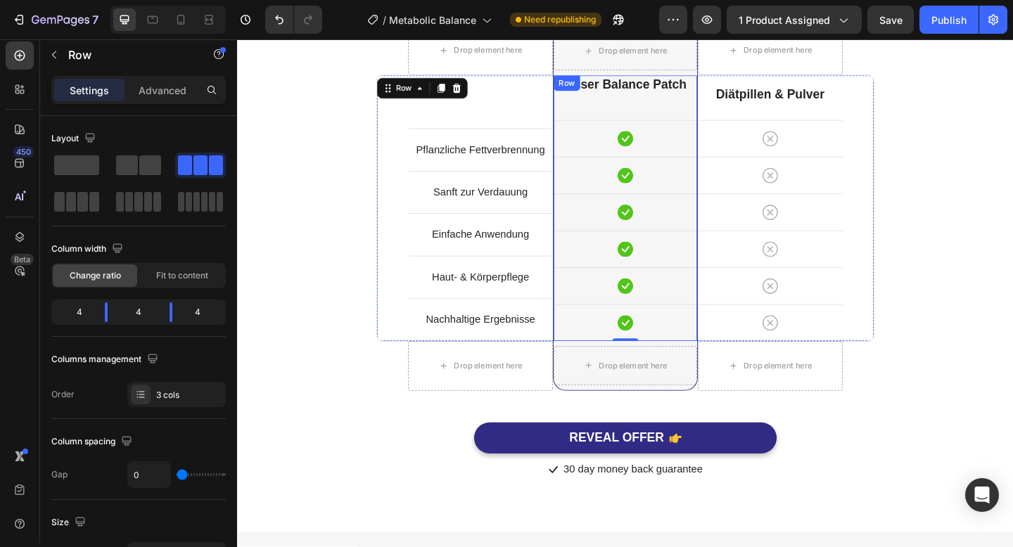
click at [614, 120] on div "⁠⁠⁠⁠⁠⁠⁠ Unser Balance Patch Heading Icon Row Icon Row Icon Row Icon Row Icon Ro…" at bounding box center [659, 223] width 156 height 289
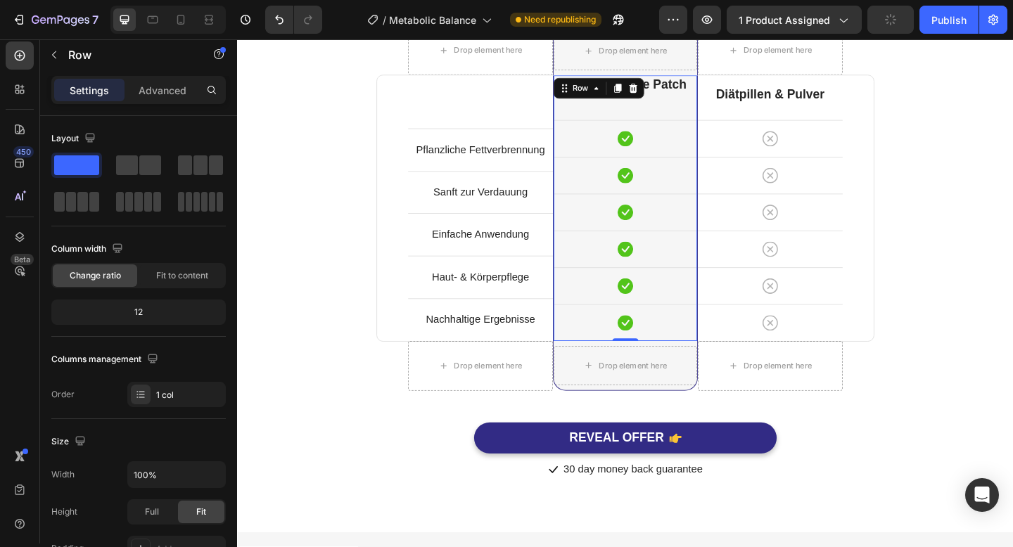
click at [684, 107] on div "⁠⁠⁠⁠⁠⁠⁠ Unser Balance Patch Heading Icon Row Icon Row Icon Row Icon Row Icon Ro…" at bounding box center [659, 223] width 156 height 289
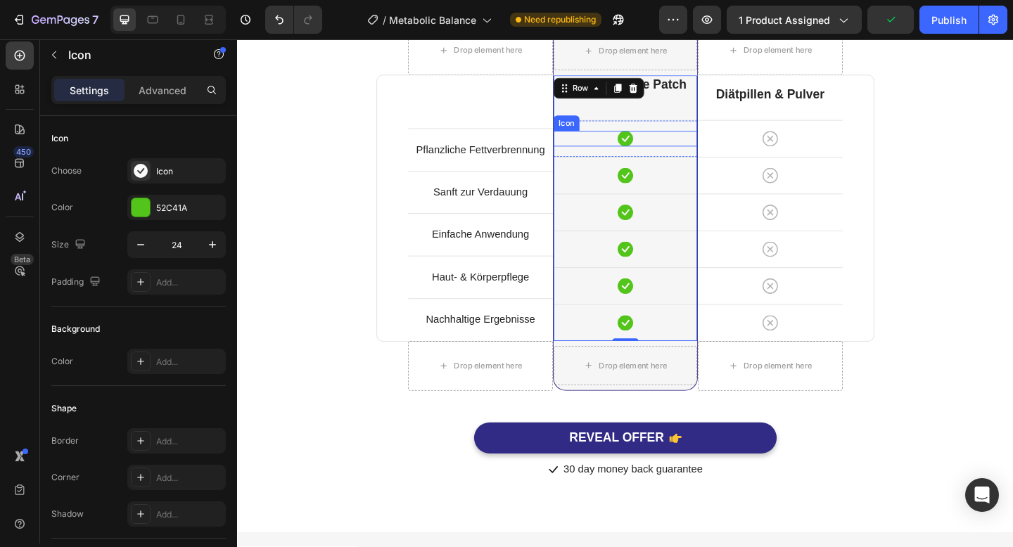
click at [626, 147] on div "Icon" at bounding box center [659, 147] width 156 height 17
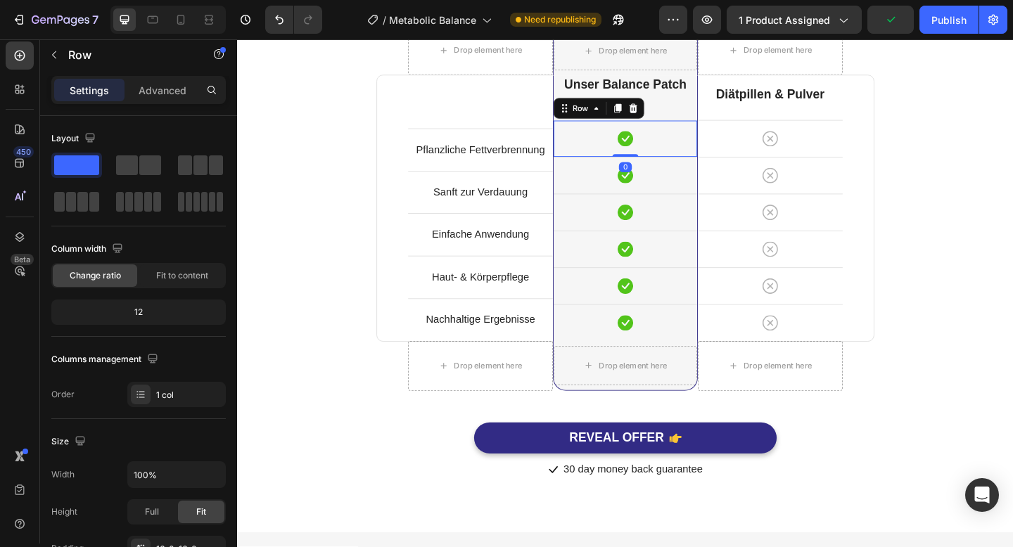
click at [699, 136] on div "Icon Row 0" at bounding box center [659, 147] width 156 height 40
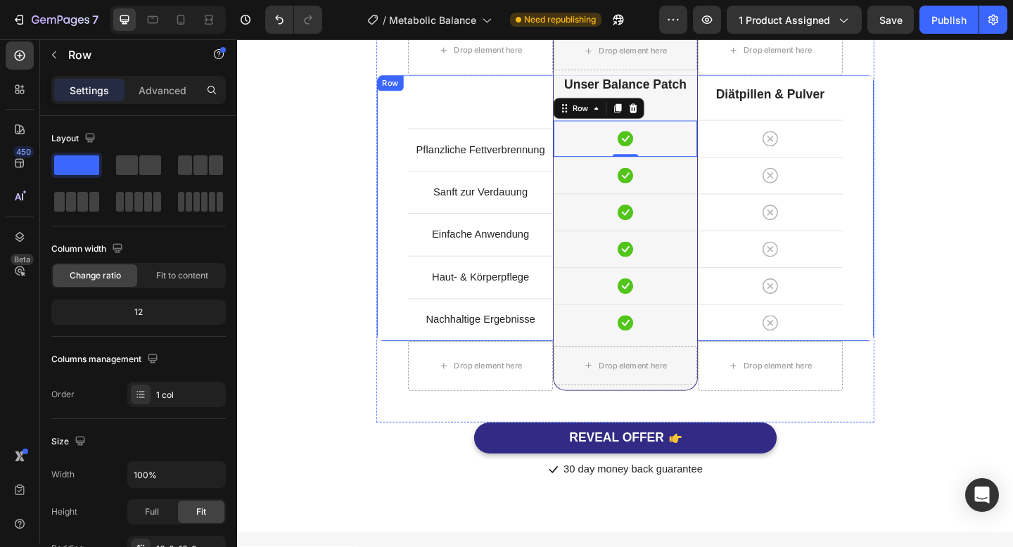
click at [521, 102] on div "Pflanzliche Fettverbrennung Text block Row Sanft zur Verdauung Text block Row E…" at bounding box center [502, 223] width 158 height 289
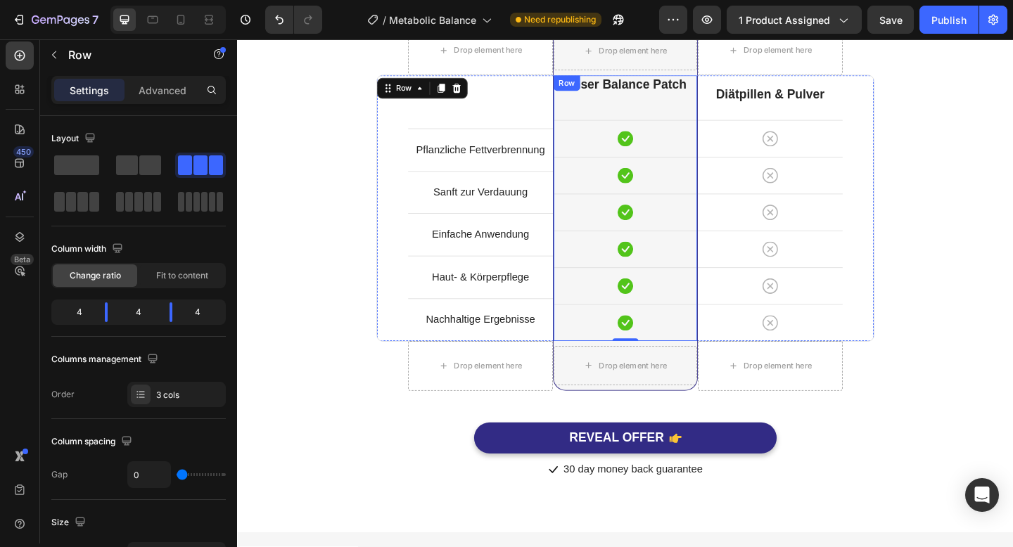
click at [651, 108] on div "⁠⁠⁠⁠⁠⁠⁠ Unser Balance Patch Heading Icon Row Icon Row Icon Row Icon Row Icon Ro…" at bounding box center [659, 223] width 156 height 289
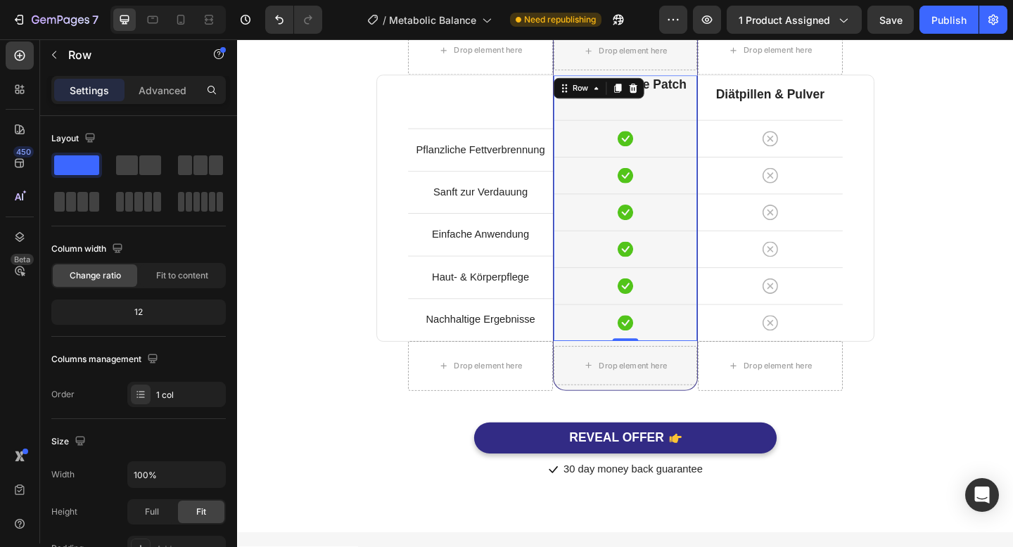
click at [629, 123] on div "⁠⁠⁠⁠⁠⁠⁠ Unser Balance Patch Heading Icon Row Icon Row Icon Row Icon Row Icon Ro…" at bounding box center [659, 223] width 156 height 289
click at [706, 91] on strong "Unser Balance Patch" at bounding box center [658, 88] width 133 height 15
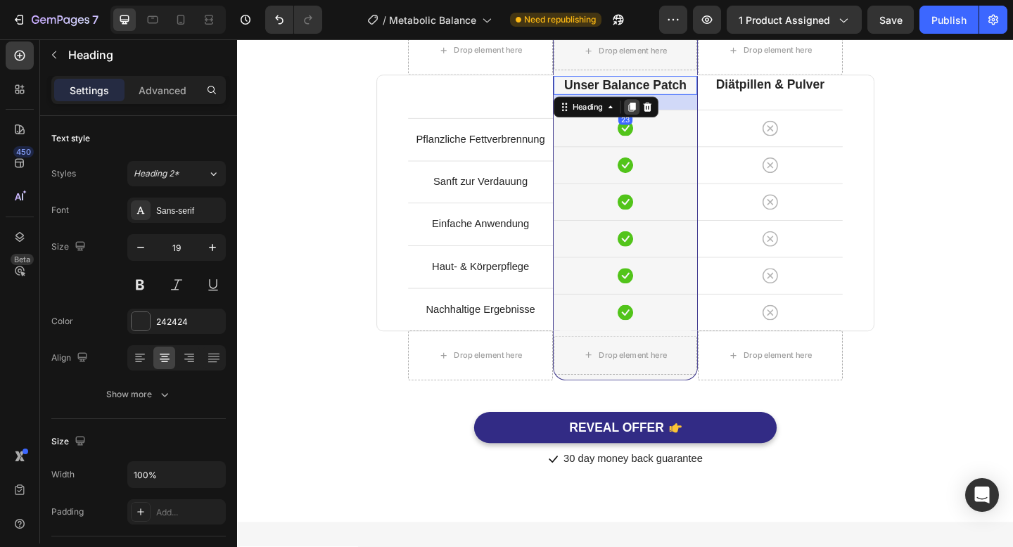
drag, startPoint x: 663, startPoint y: 125, endPoint x: 661, endPoint y: 113, distance: 12.1
click at [661, 100] on div "⁠⁠⁠⁠⁠⁠⁠ Unser Balance Patch Heading 23" at bounding box center [659, 89] width 156 height 20
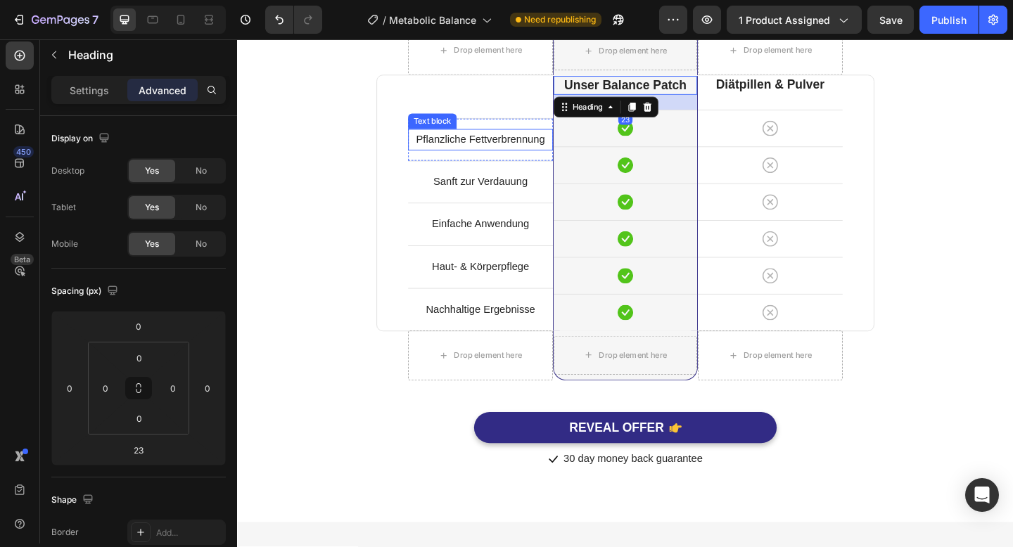
click at [423, 152] on div "Pflanzliche Fettverbrennung" at bounding box center [502, 148] width 158 height 23
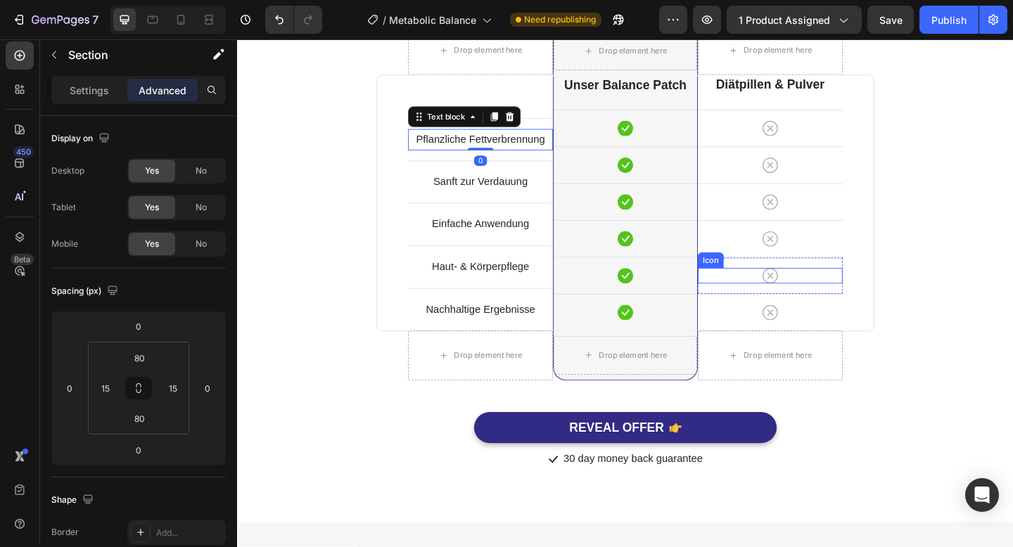
click at [963, 293] on div "Warum sind Metabolic Balance Patches besser als Pillen? Heading Row Drop elemen…" at bounding box center [659, 233] width 823 height 552
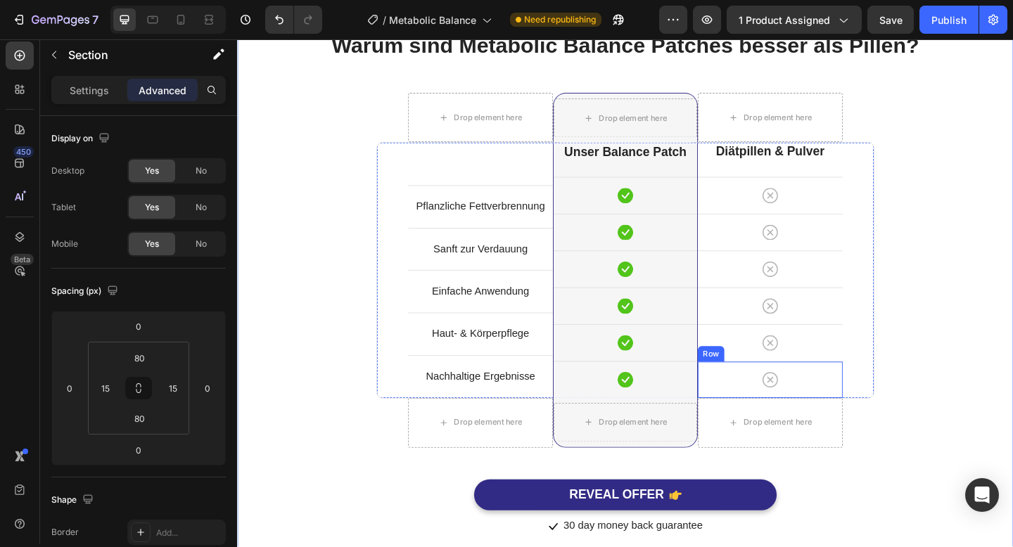
scroll to position [4751, 0]
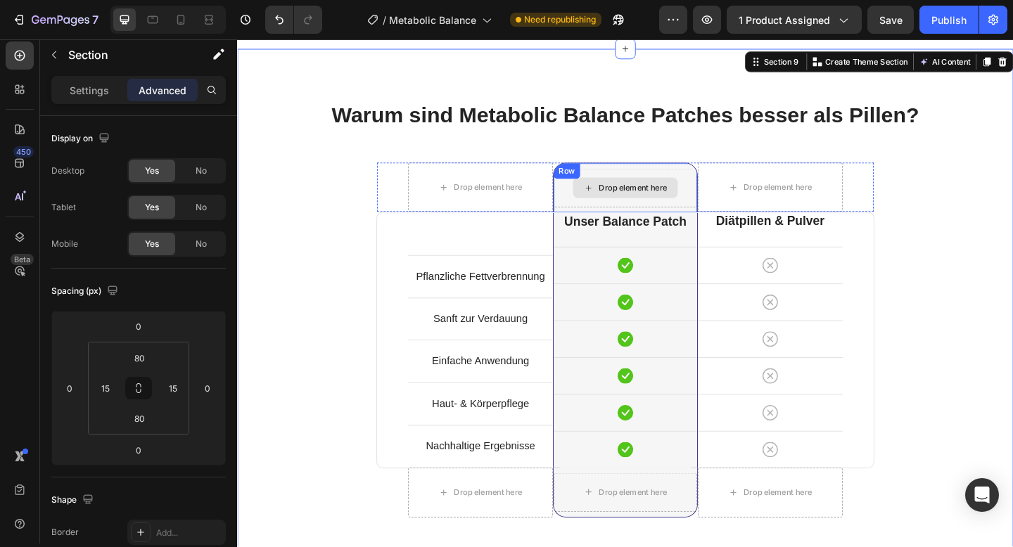
click at [698, 221] on div "Drop element here" at bounding box center [659, 201] width 156 height 42
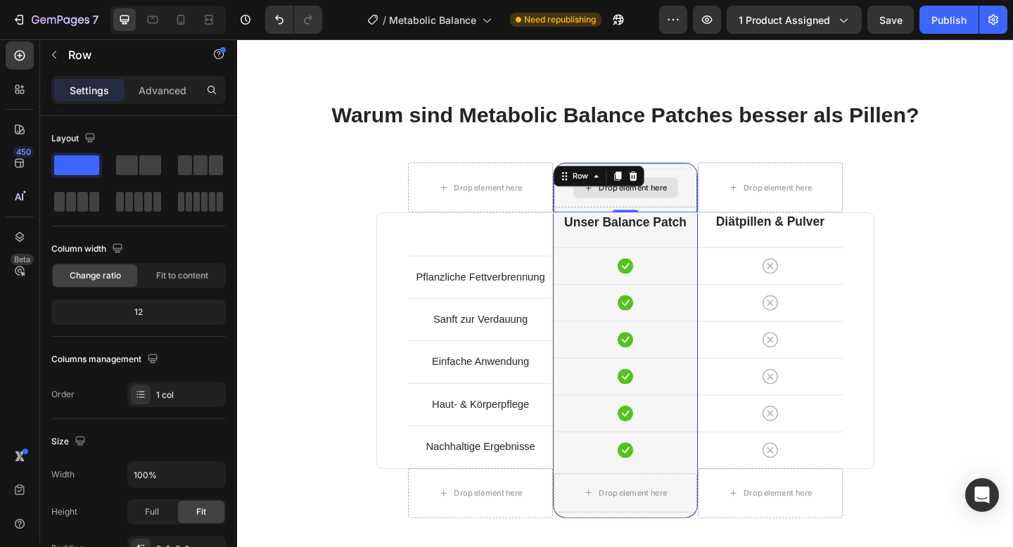
drag, startPoint x: 658, startPoint y: 225, endPoint x: 662, endPoint y: 206, distance: 19.3
click at [662, 206] on div "Drop element here Row 0" at bounding box center [659, 201] width 158 height 54
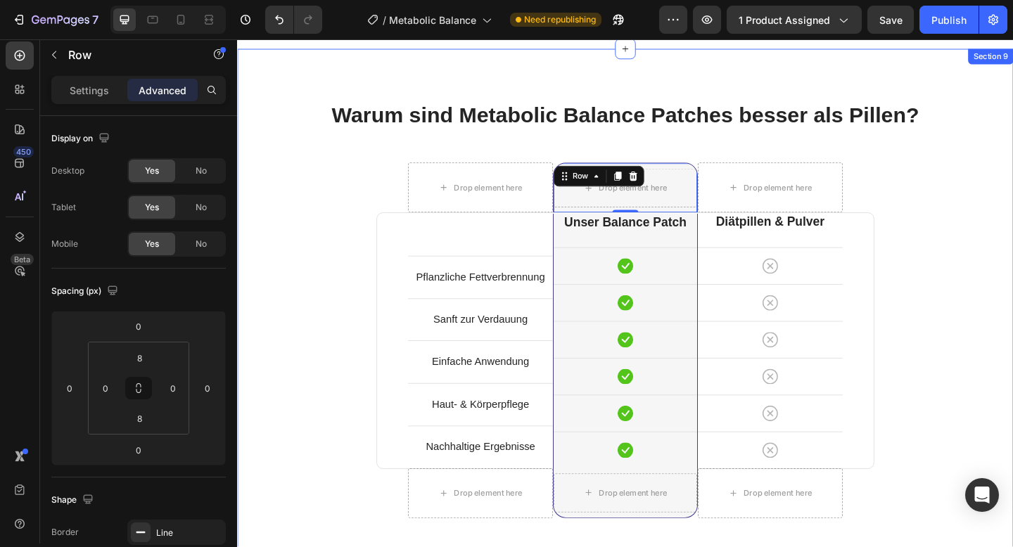
click at [360, 255] on div "Warum sind Metabolic Balance Patches besser als Pillen? Heading Row Drop elemen…" at bounding box center [659, 382] width 823 height 552
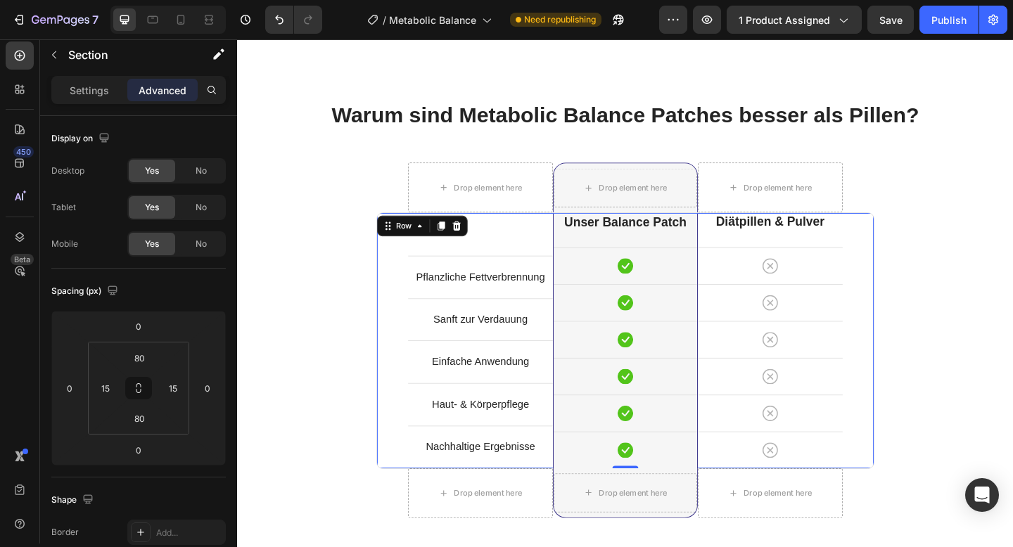
click at [488, 260] on div "Pflanzliche Fettverbrennung Text block Row Sanft zur Verdauung Text block Row E…" at bounding box center [502, 368] width 158 height 278
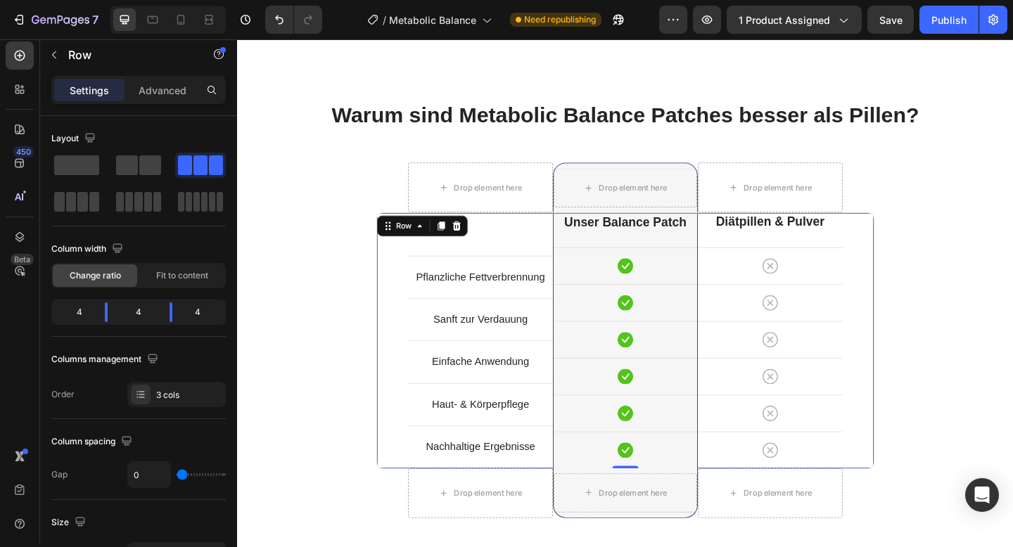
click at [528, 262] on div "Pflanzliche Fettverbrennung Text block Row Sanft zur Verdauung Text block Row E…" at bounding box center [502, 368] width 158 height 278
click at [525, 279] on div "Pflanzliche Fettverbrennung Text block Row" at bounding box center [502, 298] width 158 height 46
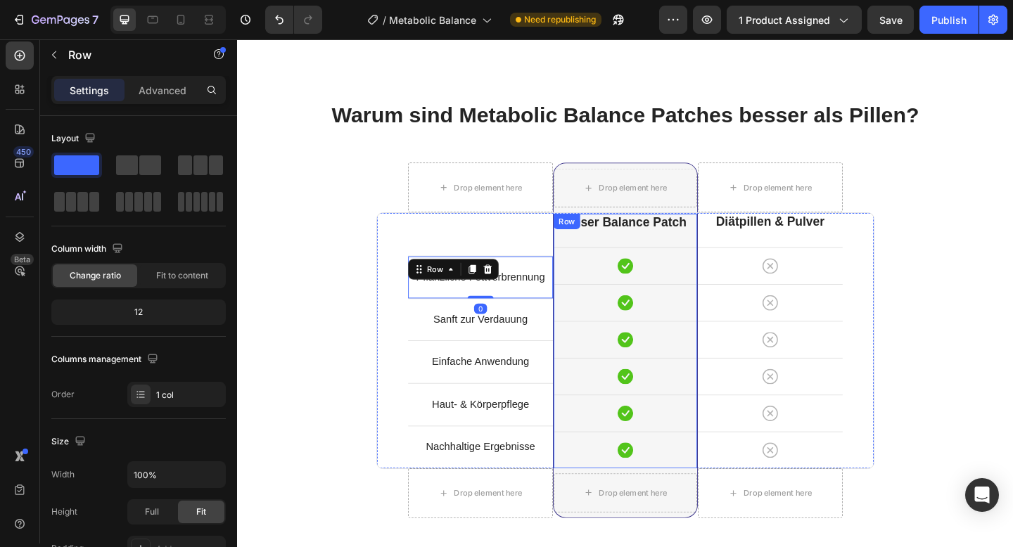
click at [591, 257] on div "⁠⁠⁠⁠⁠⁠⁠ Unser Balance Patch Heading Icon Row Icon Row Icon Row Icon Row Icon Ro…" at bounding box center [659, 367] width 156 height 277
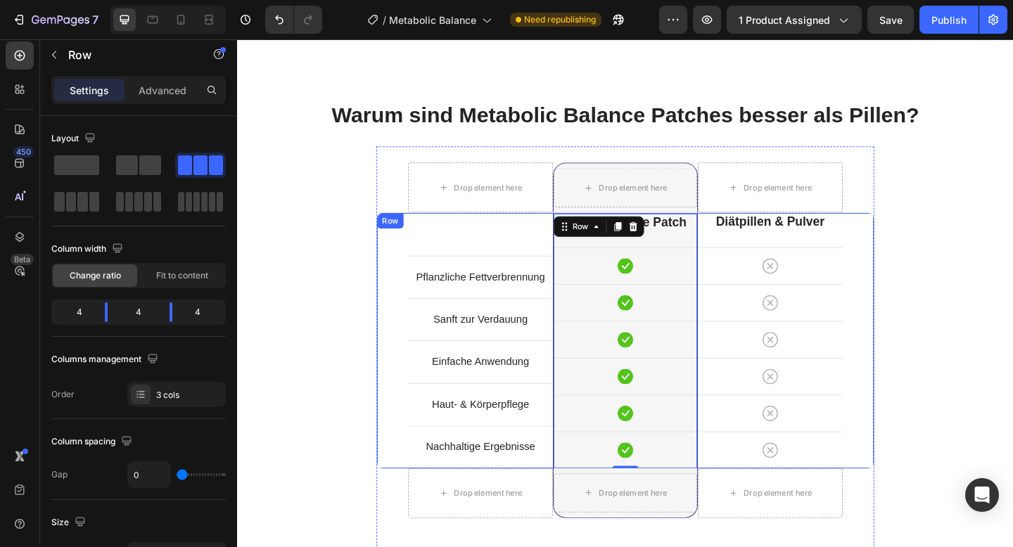
click at [540, 254] on div "Pflanzliche Fettverbrennung Text block Row Sanft zur Verdauung Text block Row E…" at bounding box center [502, 368] width 158 height 278
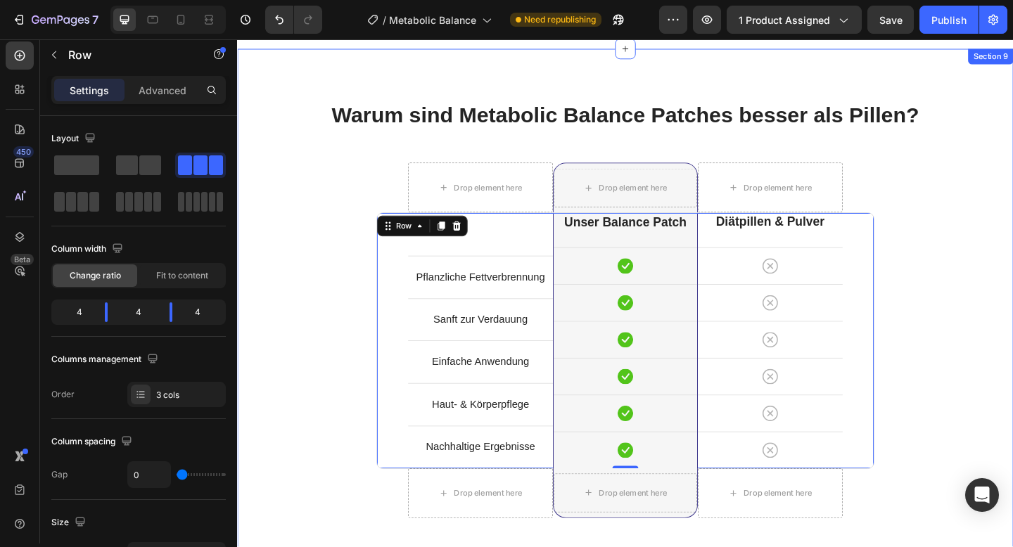
click at [1012, 232] on div "Warum sind Metabolic Balance Patches besser als Pillen? Heading Row Drop elemen…" at bounding box center [659, 382] width 823 height 552
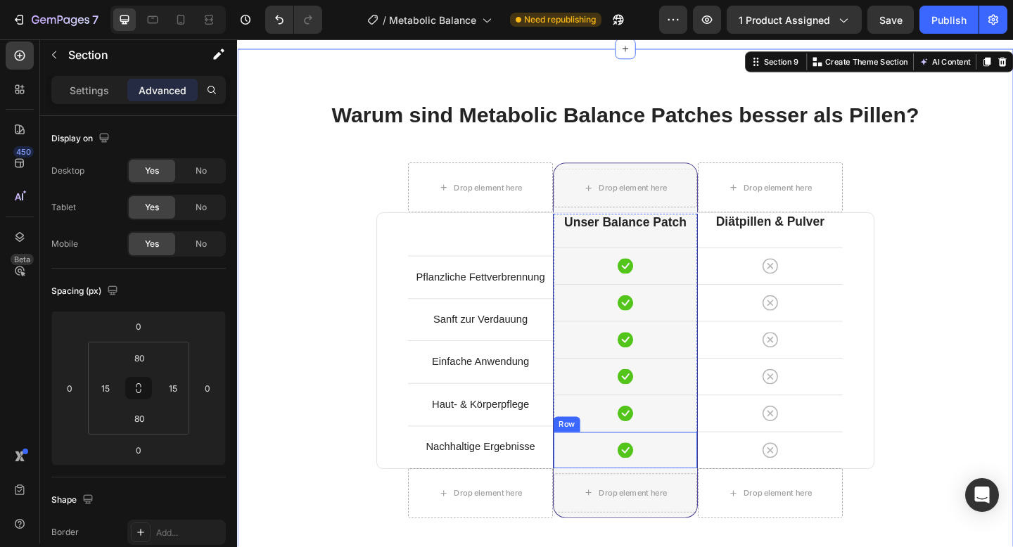
click at [701, 502] on div "Icon Row" at bounding box center [659, 486] width 156 height 40
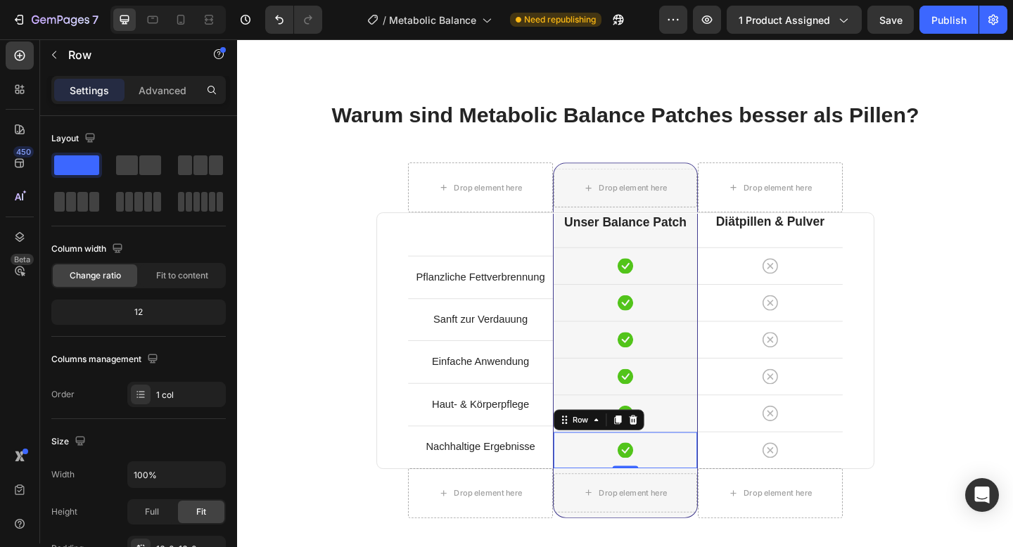
click at [662, 499] on div "Icon Row 0" at bounding box center [659, 486] width 156 height 40
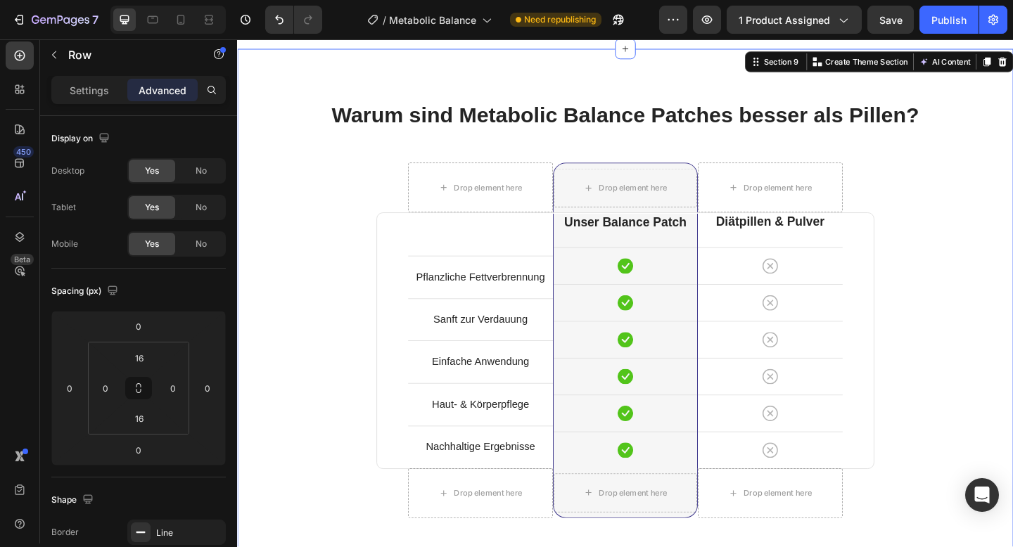
click at [1012, 378] on div "Warum sind Metabolic Balance Patches besser als Pillen? Heading Row Drop elemen…" at bounding box center [659, 382] width 823 height 552
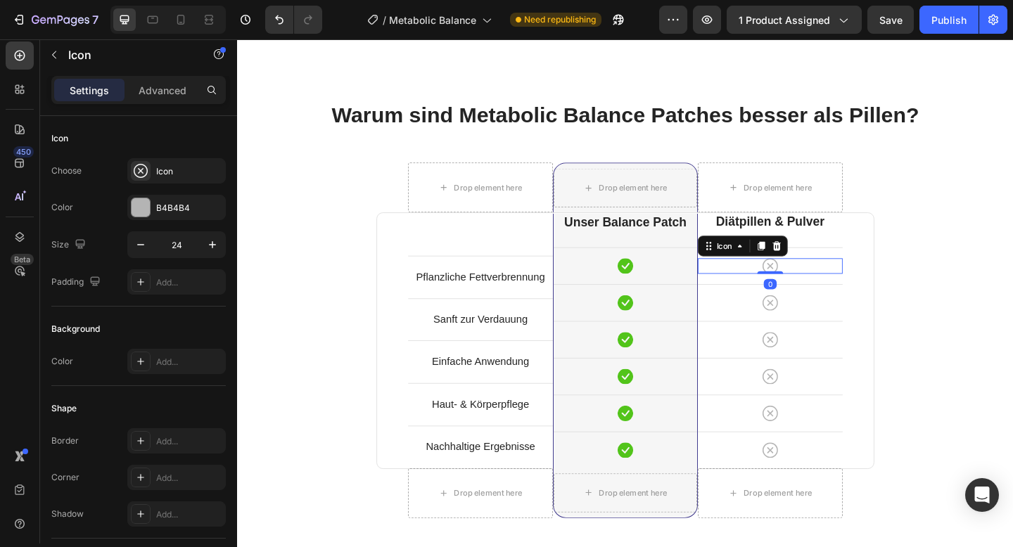
click at [822, 289] on icon at bounding box center [816, 286] width 17 height 17
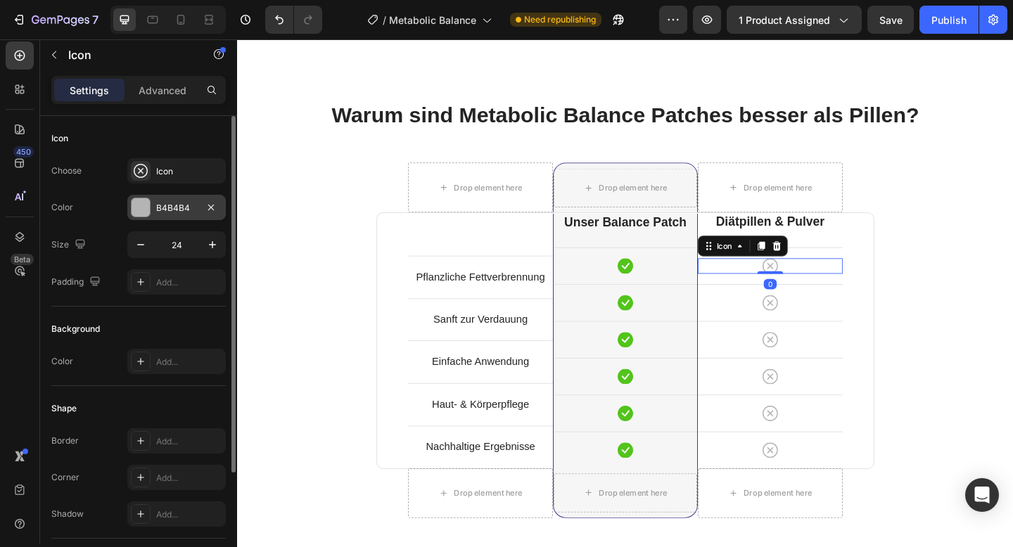
click at [148, 214] on div at bounding box center [141, 207] width 18 height 18
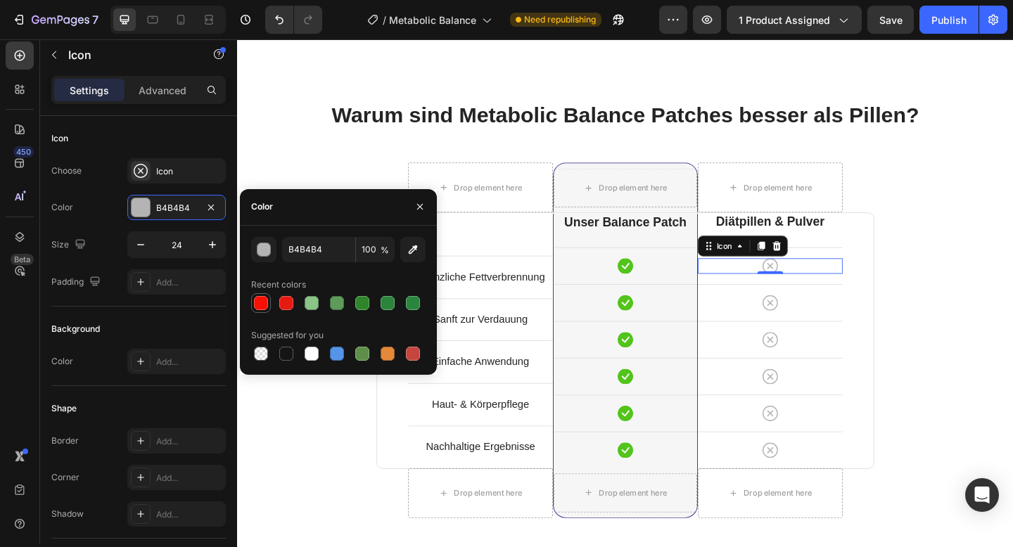
click at [260, 306] on div at bounding box center [261, 303] width 14 height 14
type input "F71104"
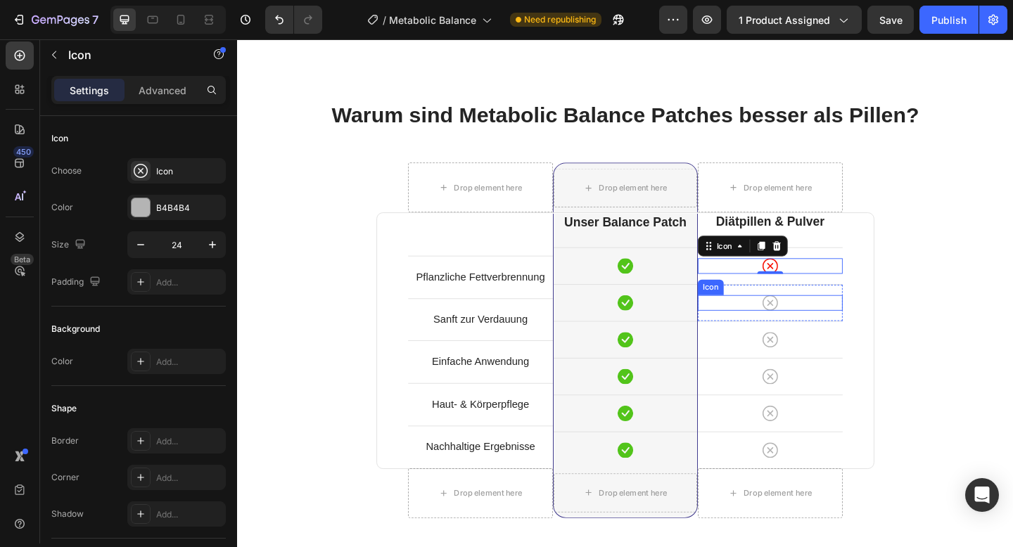
click at [823, 327] on icon at bounding box center [816, 326] width 17 height 17
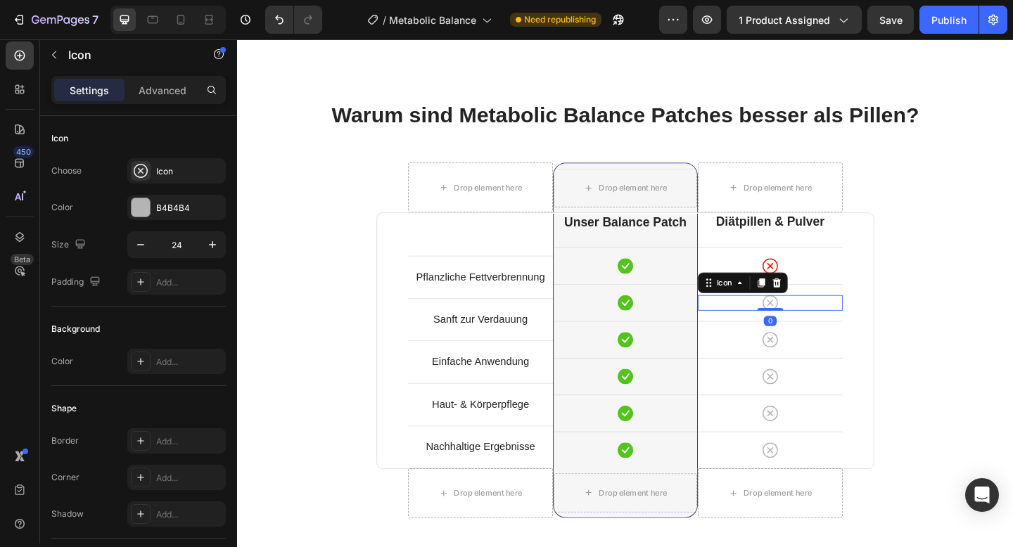
click at [816, 323] on icon at bounding box center [816, 326] width 17 height 17
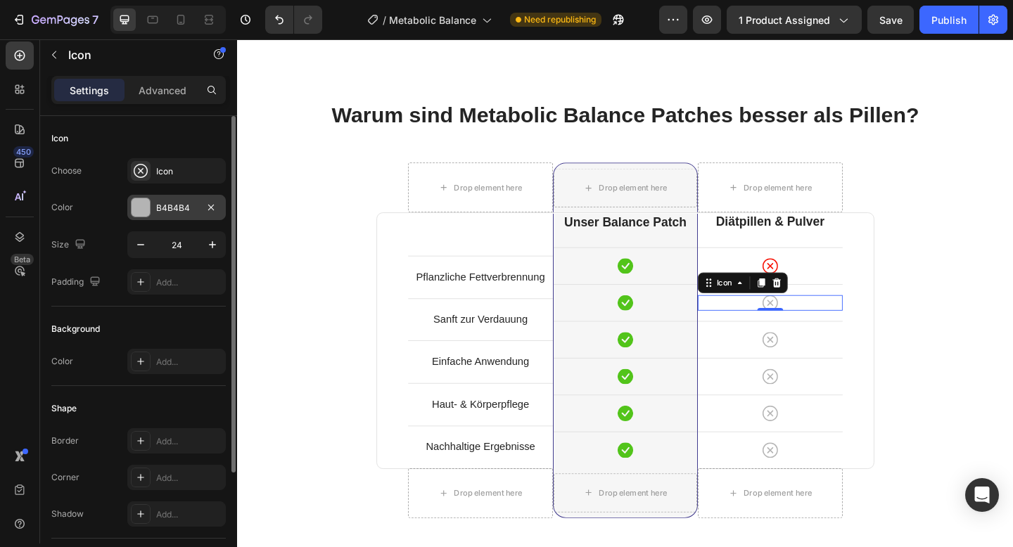
click at [154, 203] on div "B4B4B4" at bounding box center [176, 207] width 98 height 25
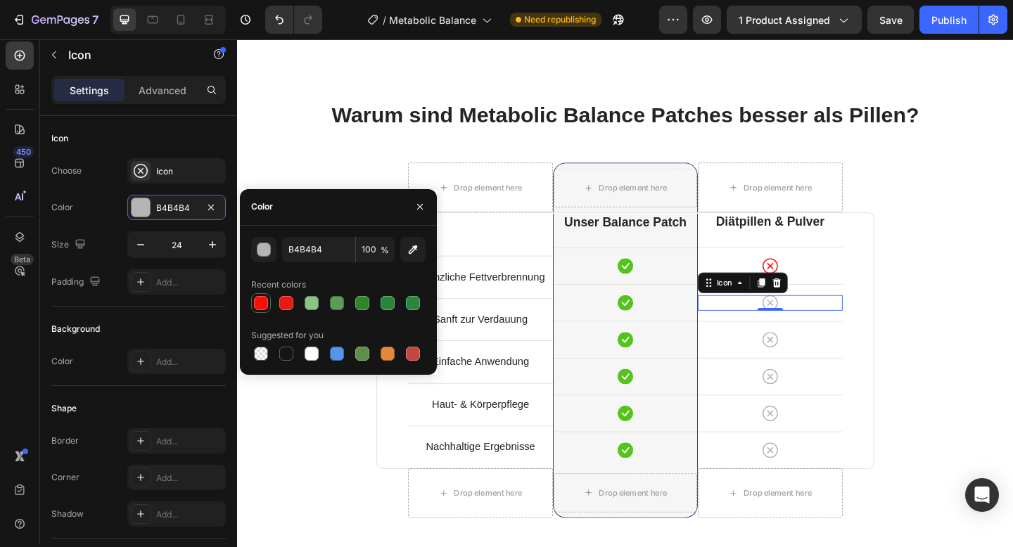
click at [262, 305] on div at bounding box center [261, 303] width 14 height 14
type input "F71104"
click at [820, 365] on icon at bounding box center [816, 366] width 17 height 17
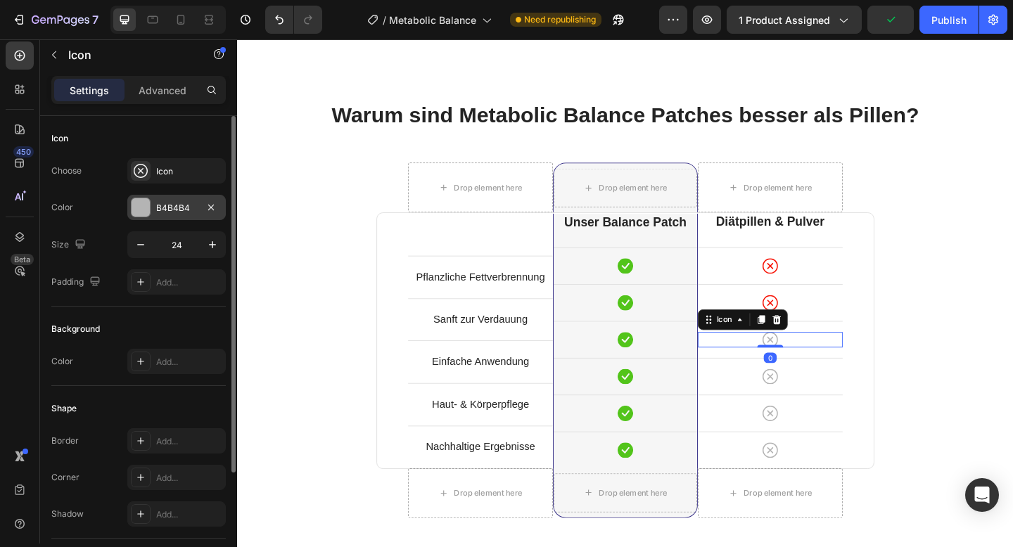
click at [146, 211] on div at bounding box center [141, 207] width 18 height 18
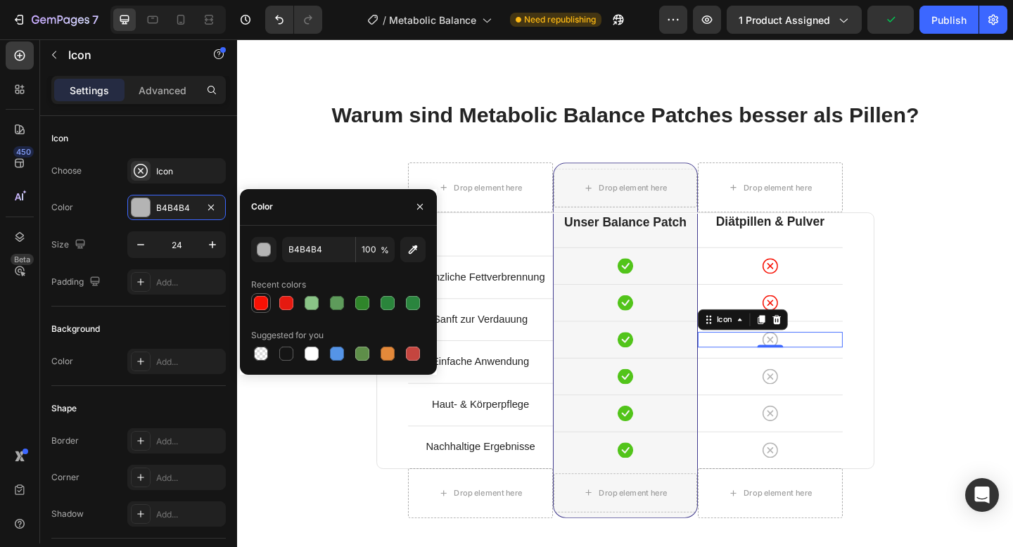
click at [262, 305] on div at bounding box center [261, 303] width 14 height 14
type input "F71104"
click at [816, 405] on icon at bounding box center [816, 406] width 17 height 17
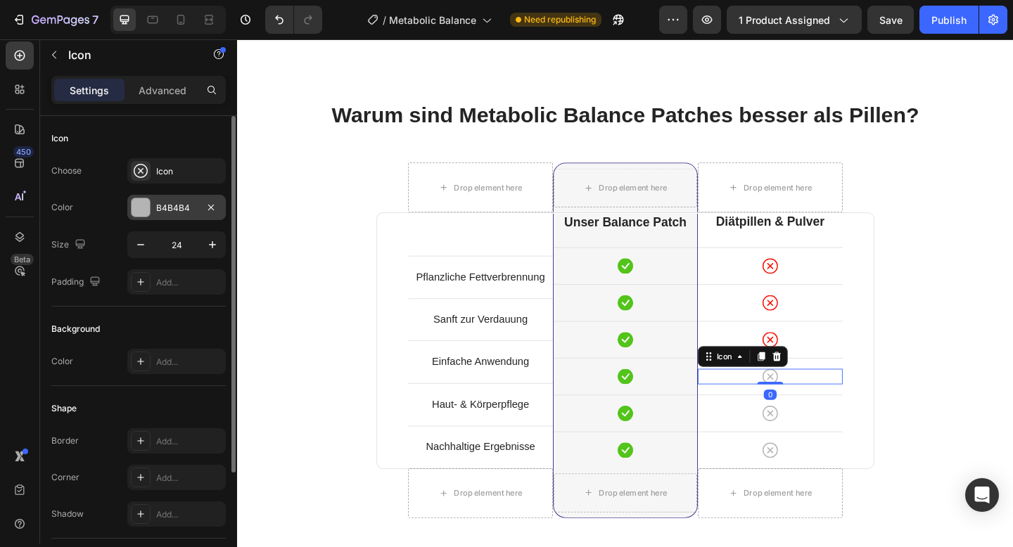
click at [150, 212] on div at bounding box center [141, 208] width 20 height 20
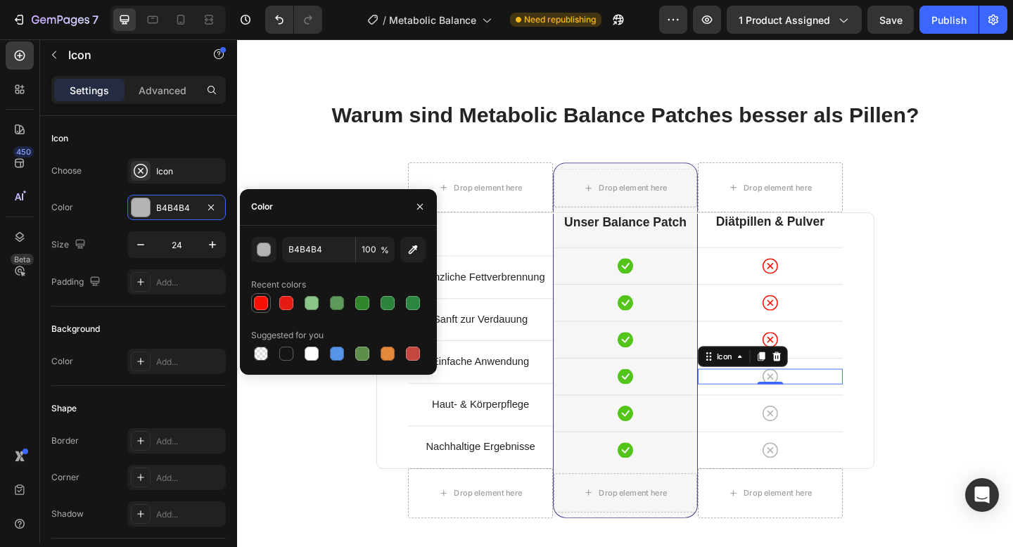
click at [260, 305] on div at bounding box center [261, 303] width 14 height 14
type input "F71104"
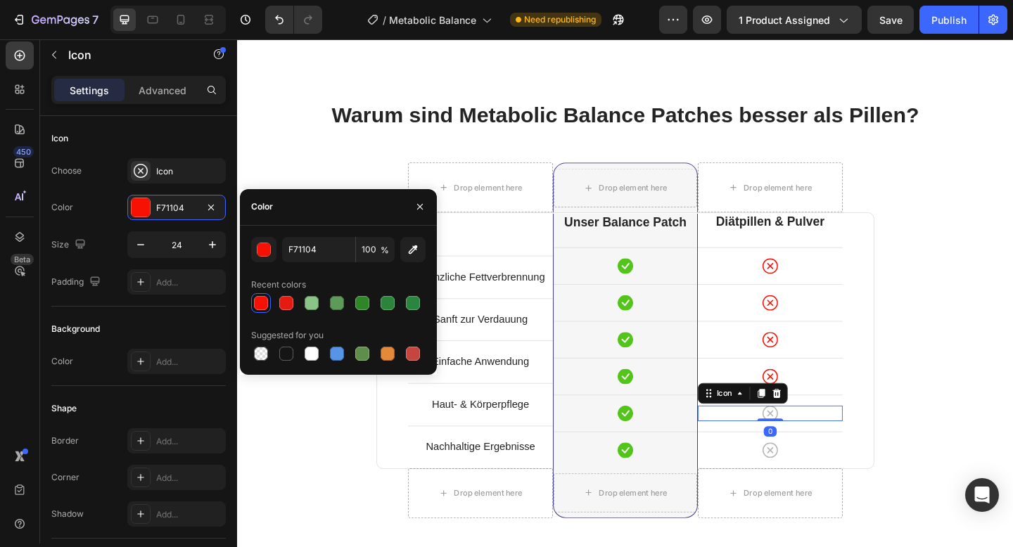
click at [817, 442] on icon at bounding box center [816, 446] width 17 height 17
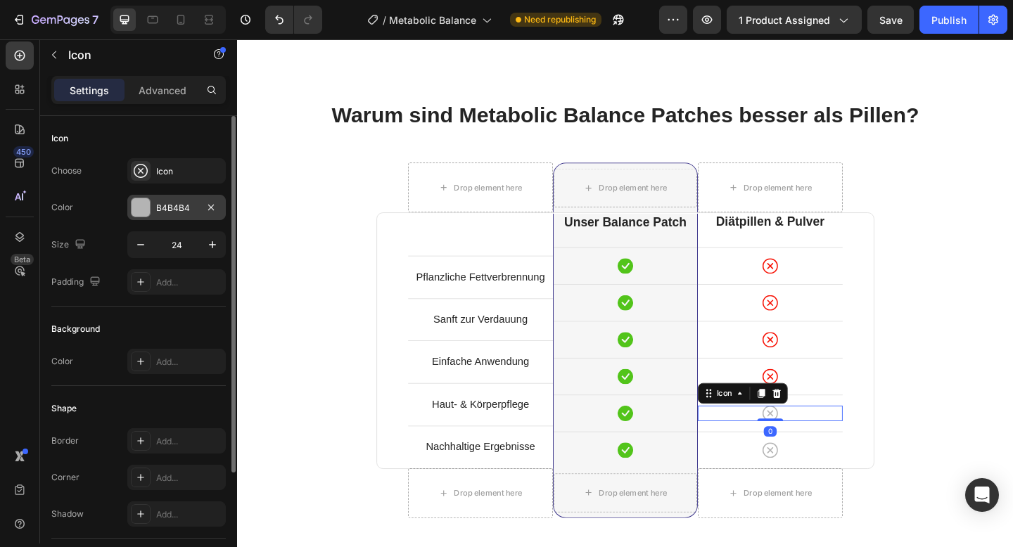
click at [140, 209] on div at bounding box center [141, 207] width 18 height 18
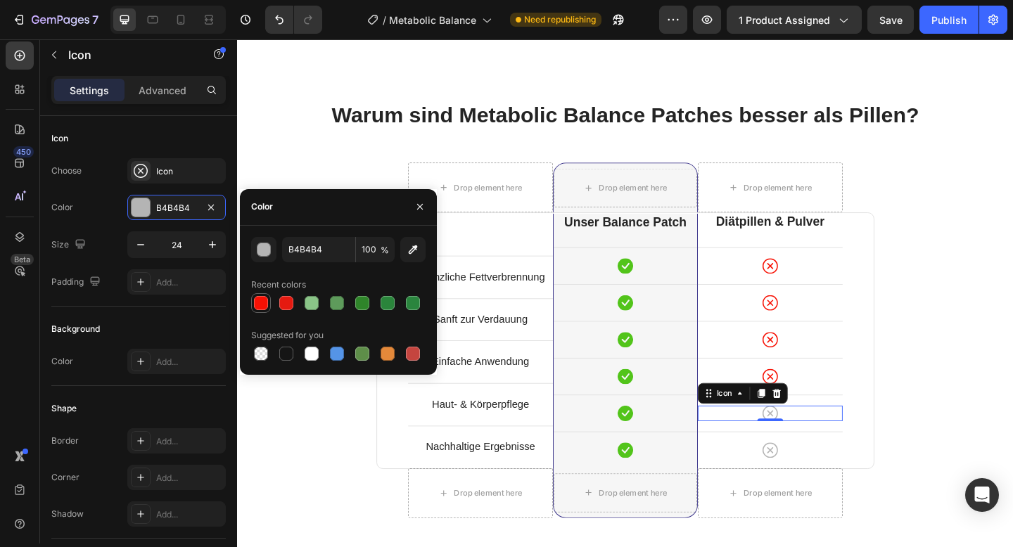
click at [263, 300] on div at bounding box center [261, 303] width 14 height 14
type input "F71104"
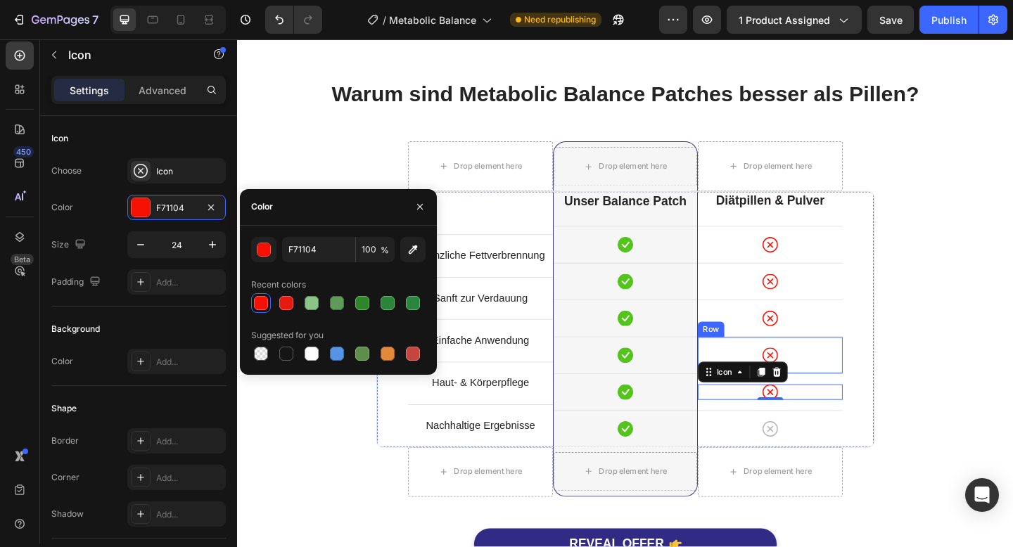
scroll to position [4791, 0]
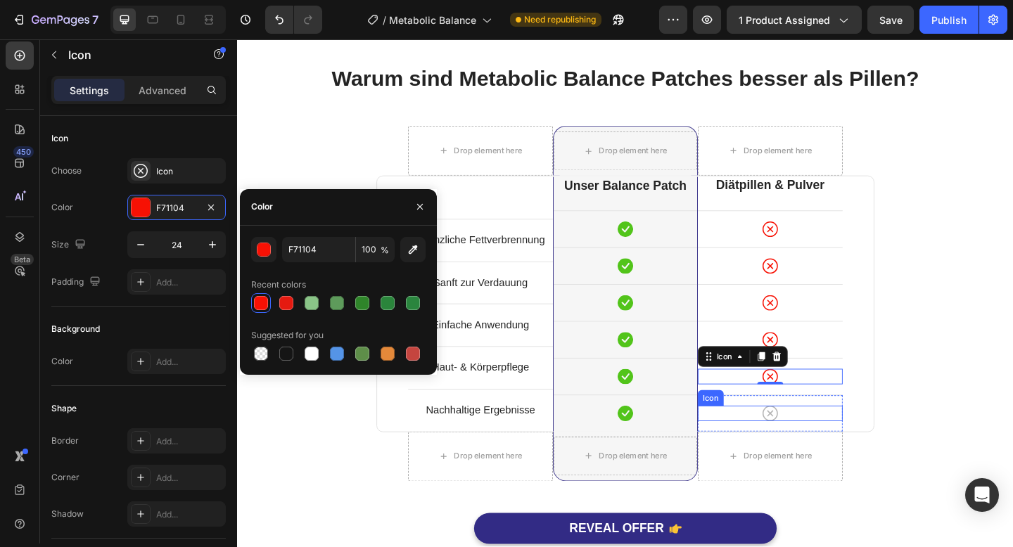
click at [816, 446] on icon at bounding box center [816, 446] width 17 height 17
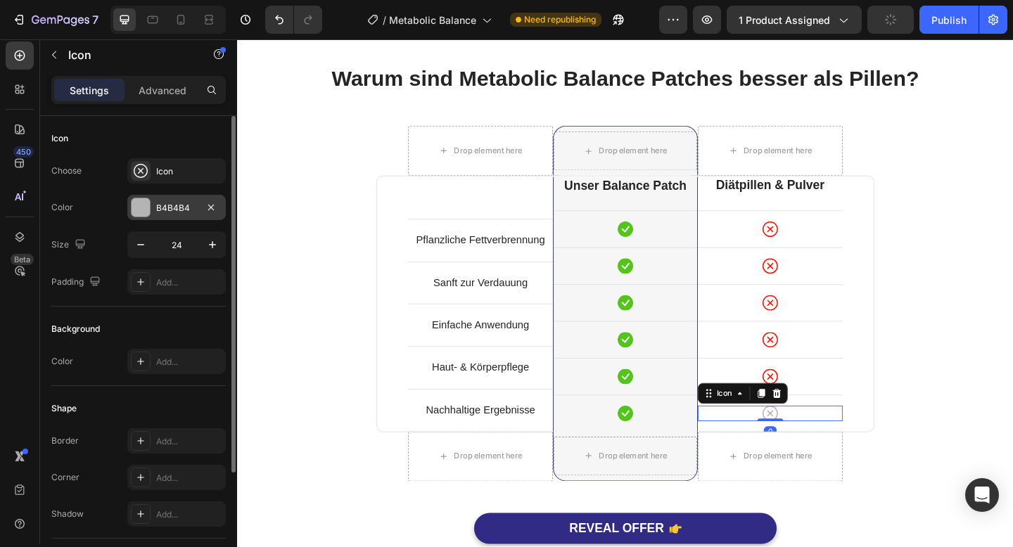
click at [144, 211] on div at bounding box center [141, 207] width 18 height 18
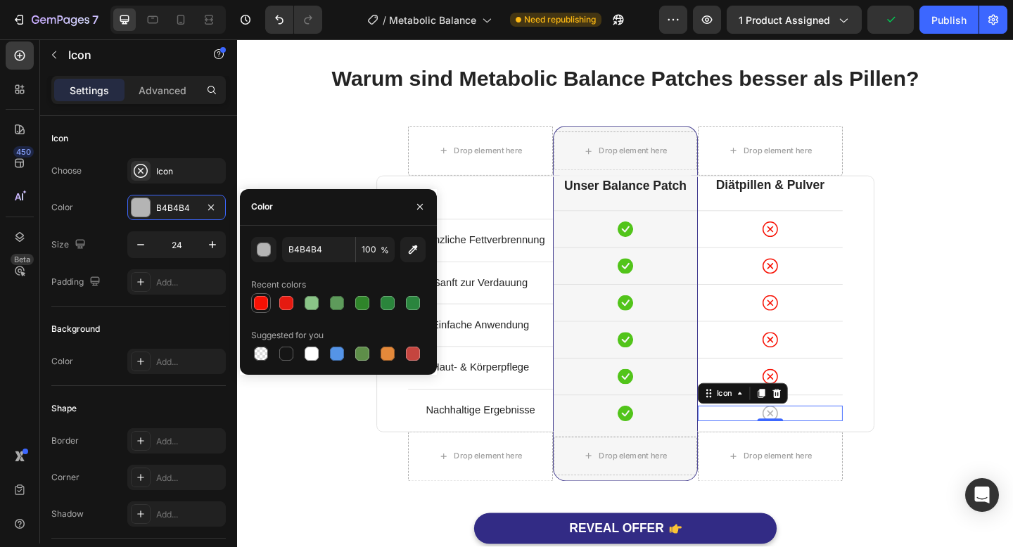
click at [262, 309] on div at bounding box center [261, 303] width 14 height 14
type input "F71104"
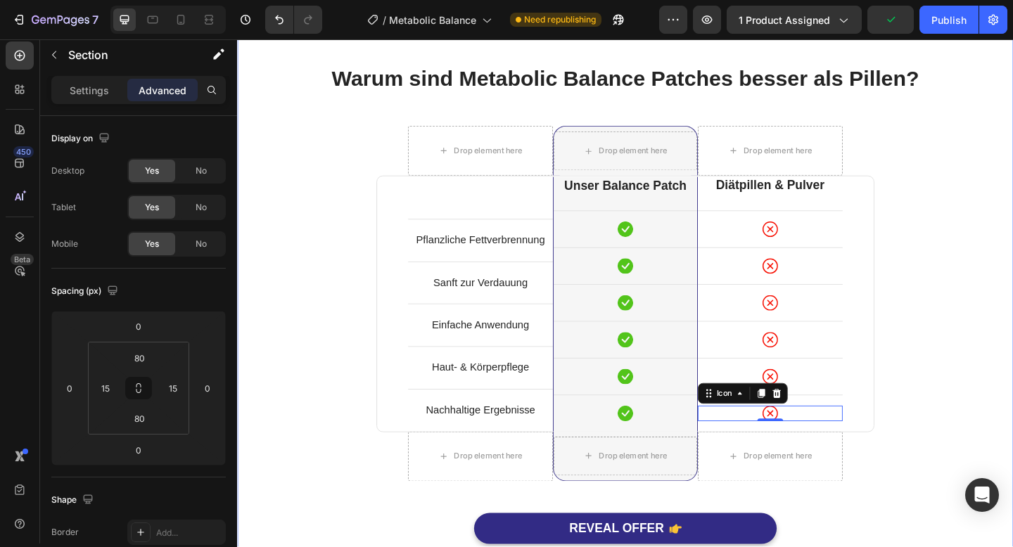
click at [350, 151] on div "Warum sind Metabolic Balance Patches besser als Pillen? Heading Row Drop elemen…" at bounding box center [659, 342] width 823 height 552
click at [954, 25] on div "Publish" at bounding box center [948, 20] width 35 height 15
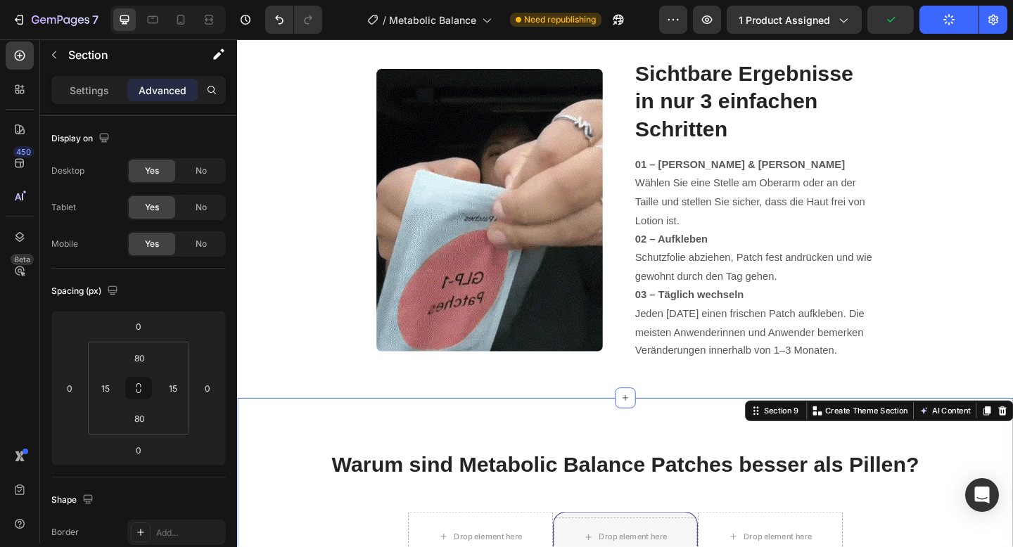
scroll to position [4370, 0]
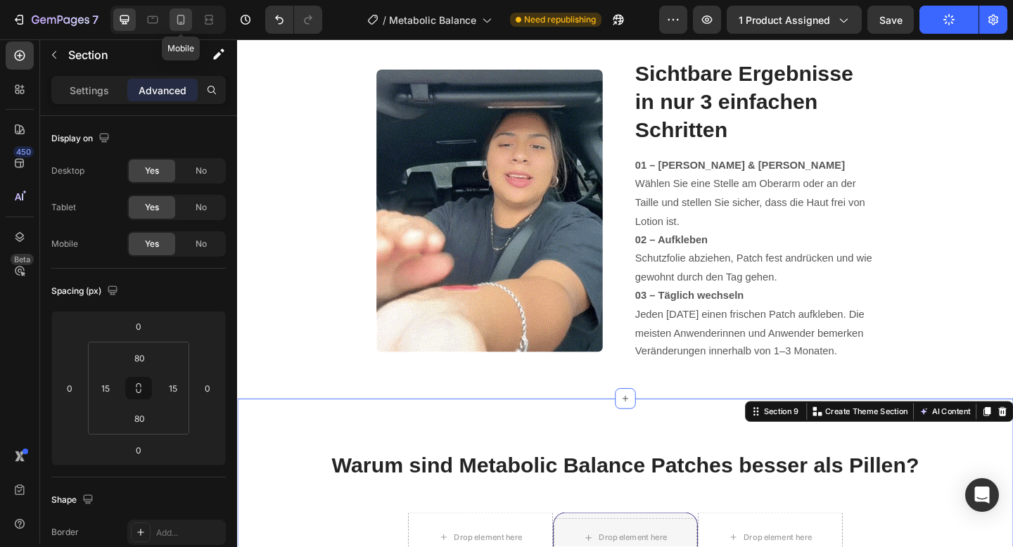
click at [180, 23] on icon at bounding box center [181, 20] width 14 height 14
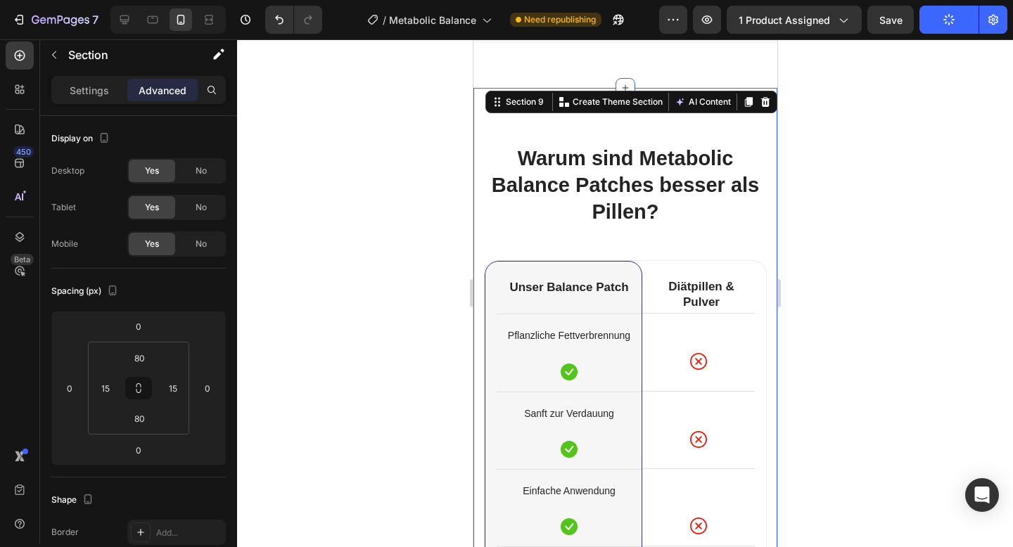
scroll to position [4269, 0]
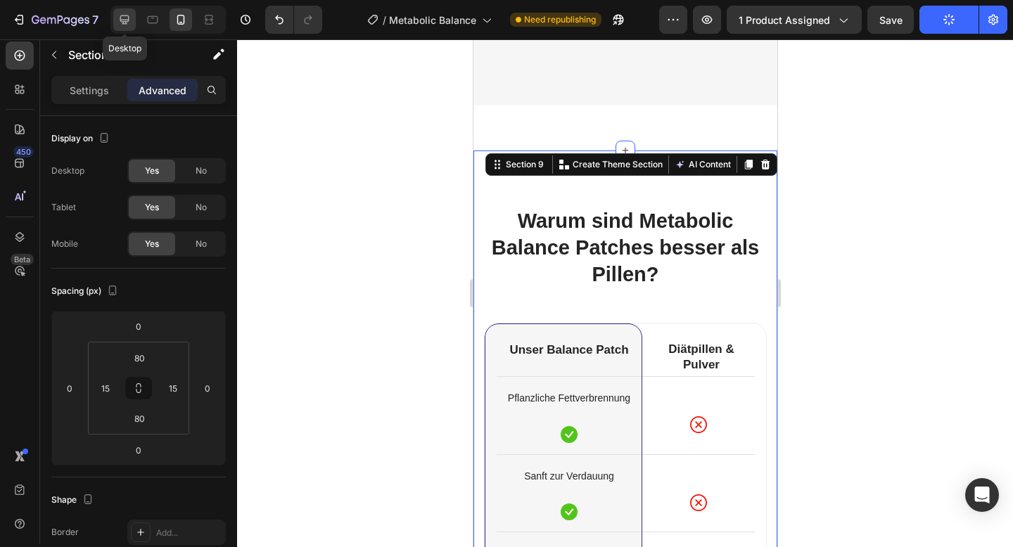
click at [122, 15] on icon at bounding box center [124, 19] width 9 height 9
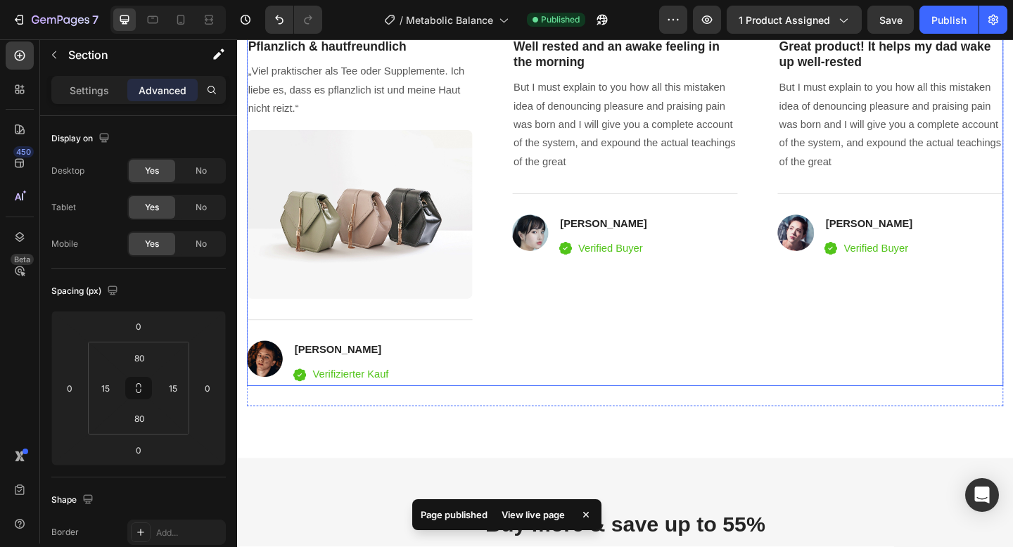
scroll to position [2993, 0]
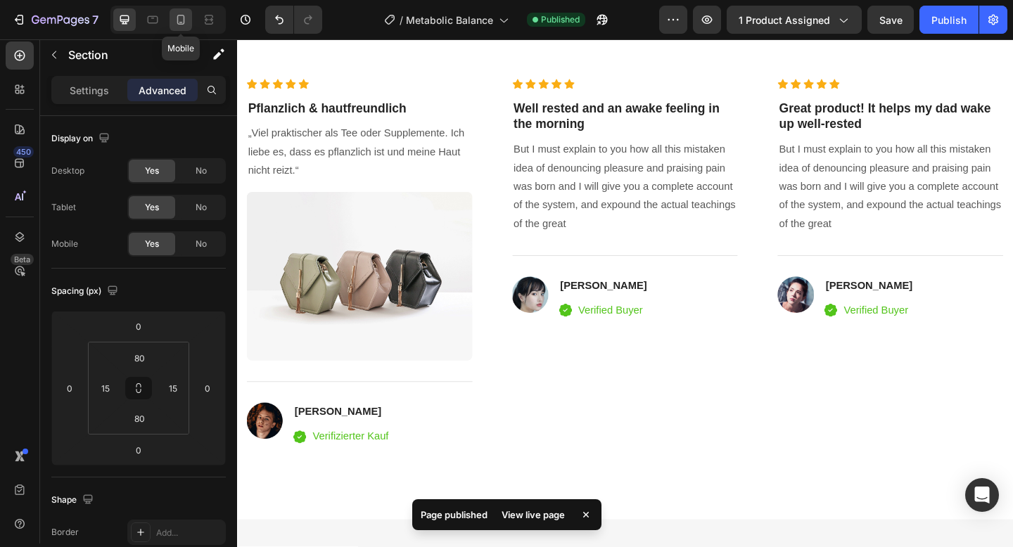
click at [182, 27] on div at bounding box center [181, 19] width 23 height 23
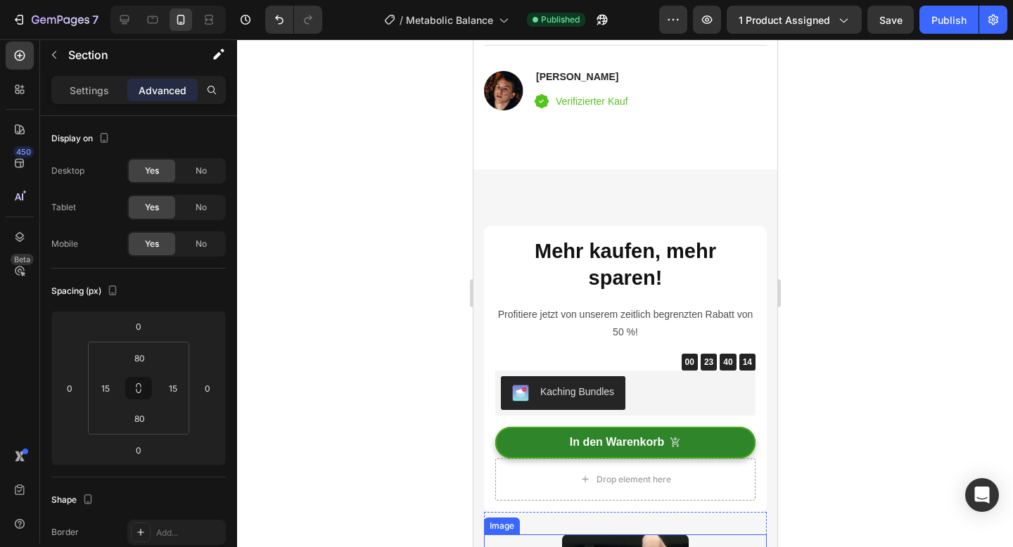
scroll to position [2990, 0]
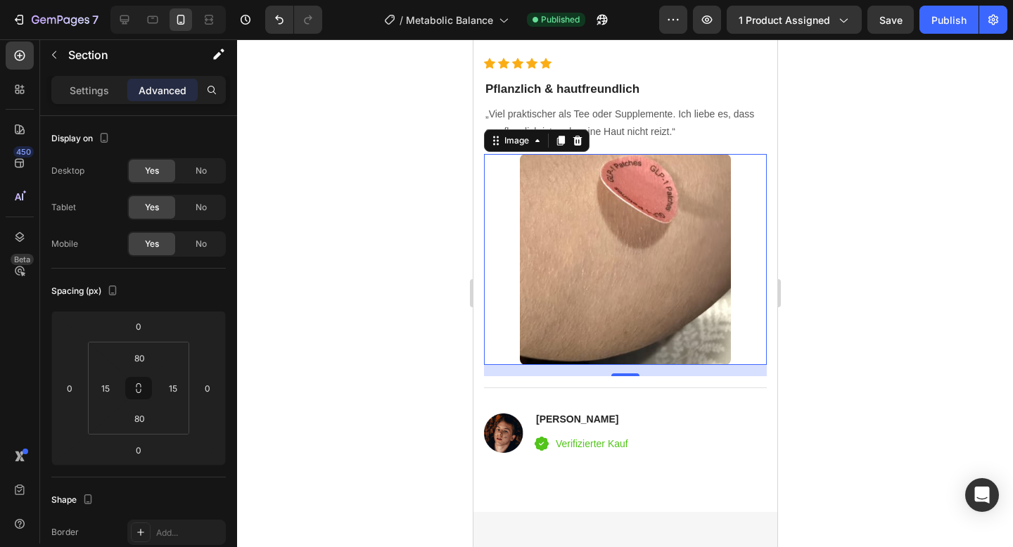
click at [606, 291] on img at bounding box center [624, 259] width 211 height 211
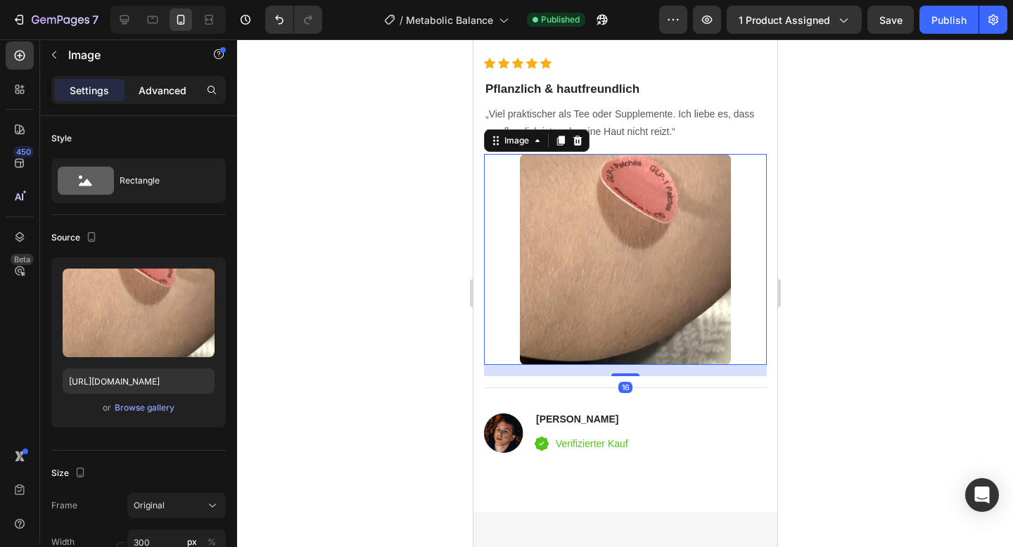
click at [175, 94] on p "Advanced" at bounding box center [163, 90] width 48 height 15
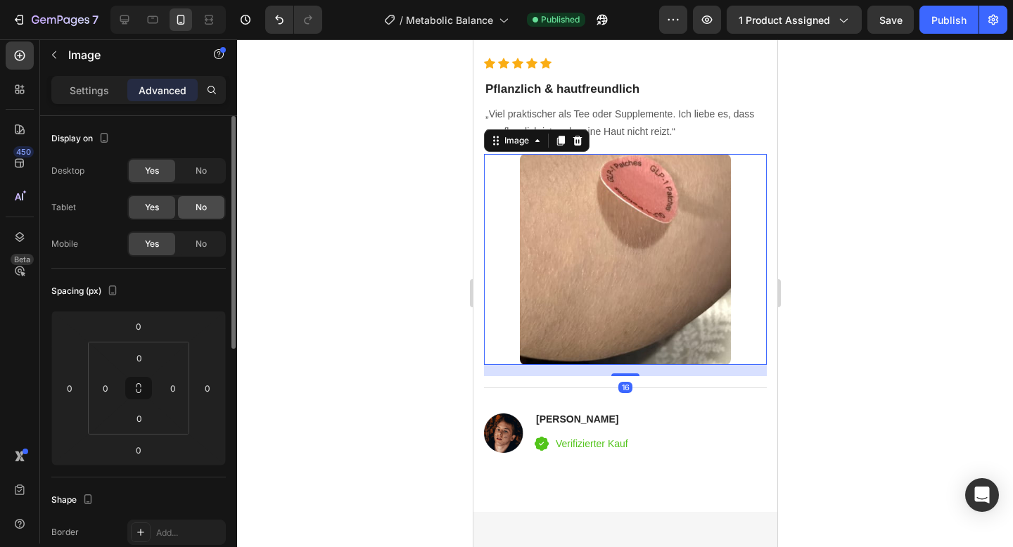
click at [202, 212] on span "No" at bounding box center [201, 207] width 11 height 13
click at [202, 175] on span "No" at bounding box center [201, 171] width 11 height 13
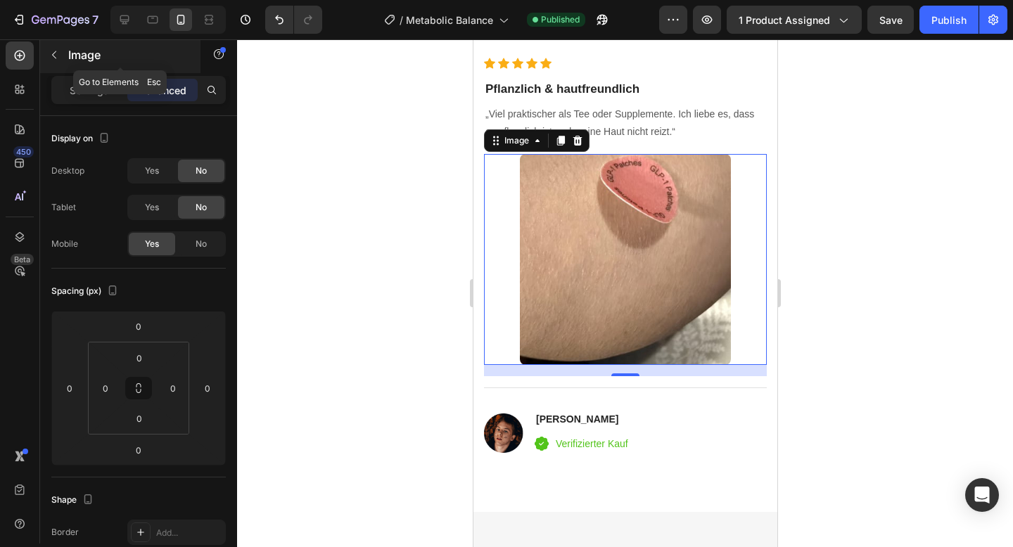
click at [60, 53] on button "button" at bounding box center [54, 55] width 23 height 23
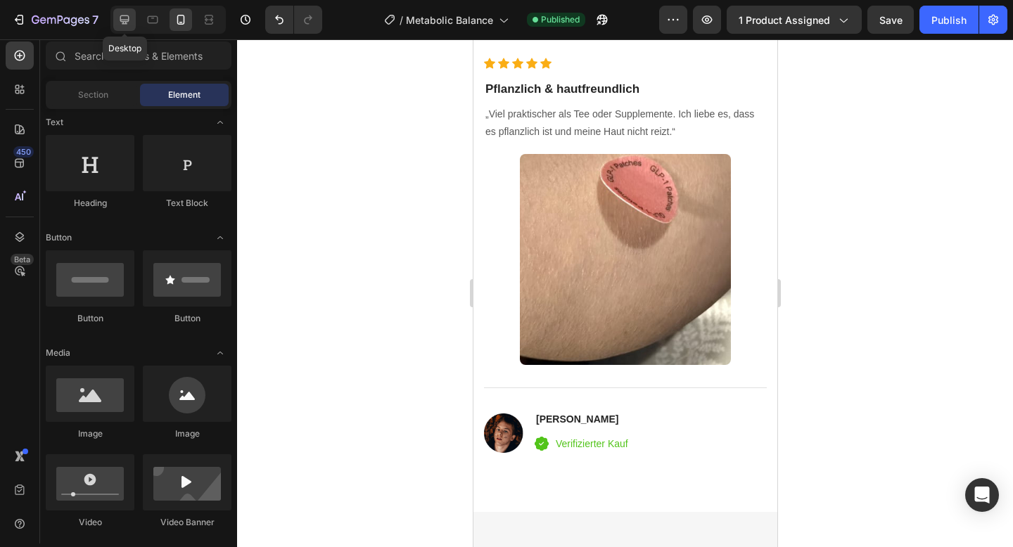
click at [127, 22] on icon at bounding box center [124, 20] width 14 height 14
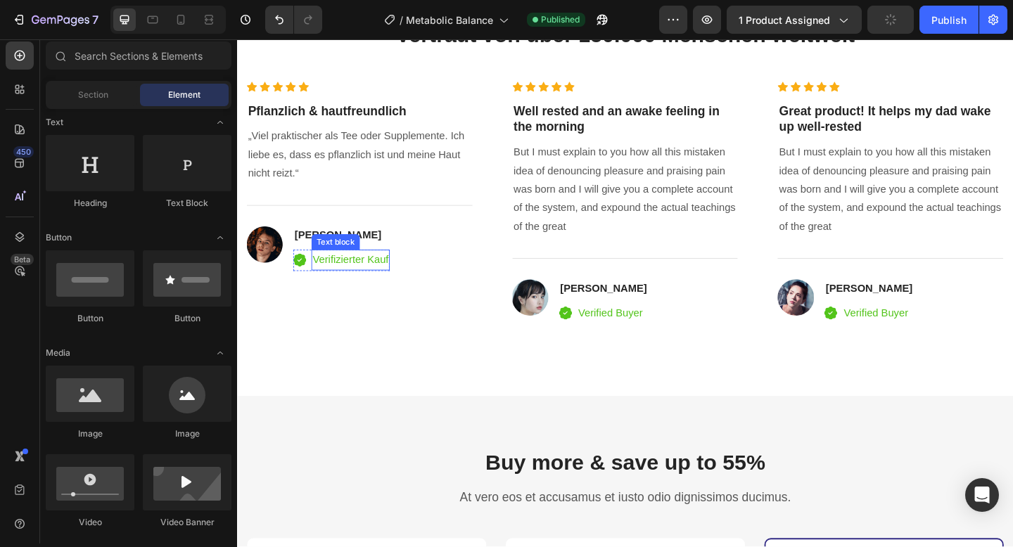
click at [364, 277] on p "Verifizierter Kauf" at bounding box center [360, 280] width 82 height 20
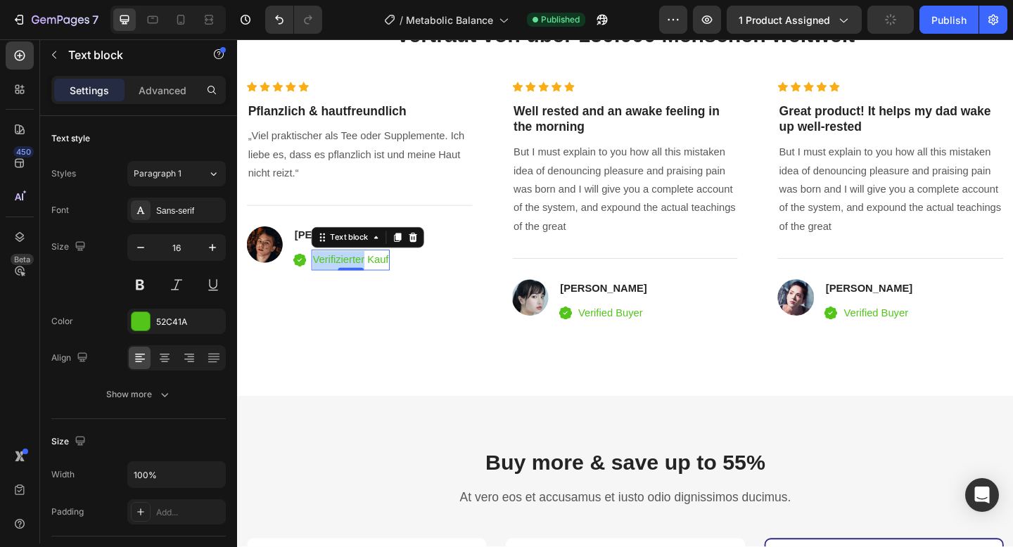
click at [364, 277] on p "Verifizierter Kauf" at bounding box center [360, 280] width 82 height 20
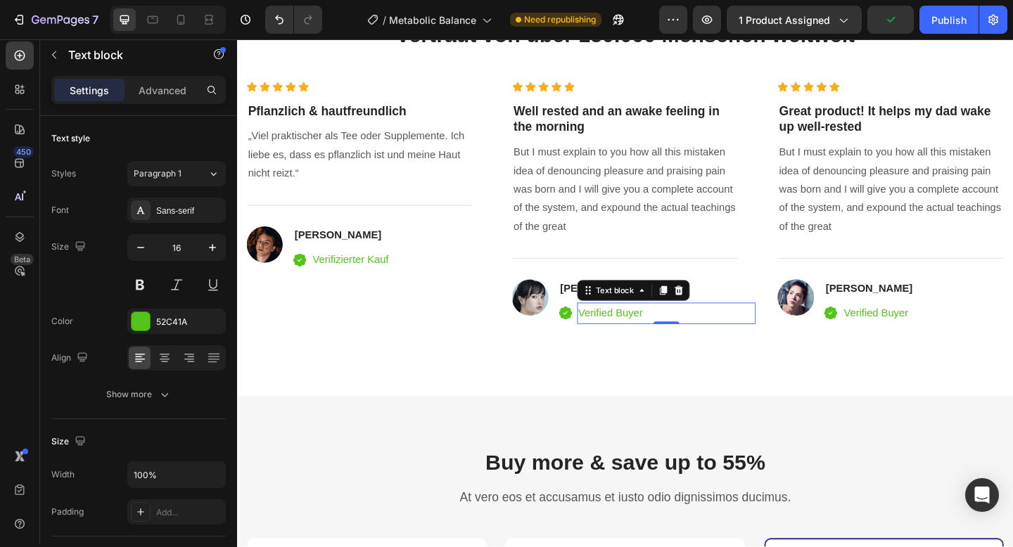
click at [652, 343] on p "Verified Buyer" at bounding box center [705, 338] width 192 height 20
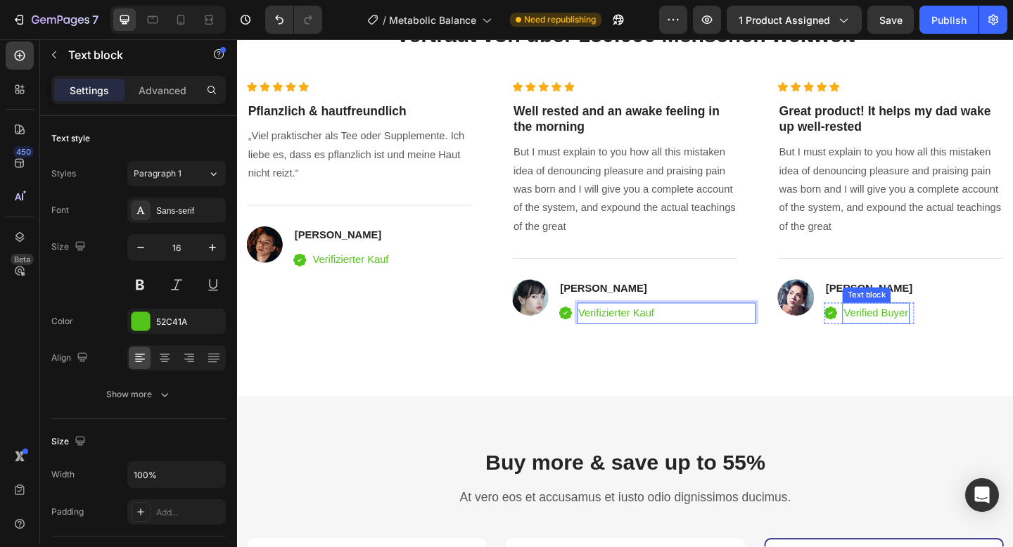
click at [926, 339] on p "Verified Buyer" at bounding box center [932, 338] width 70 height 20
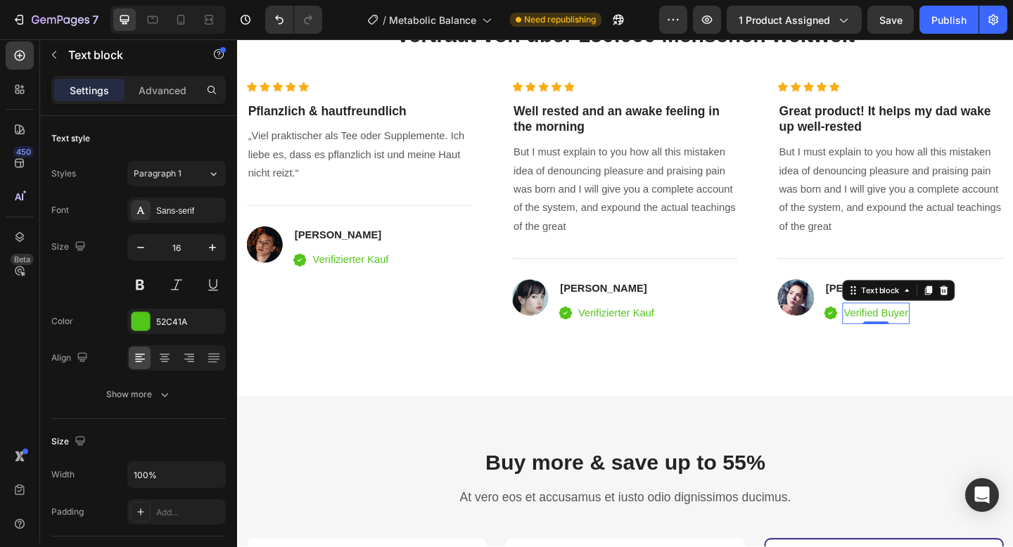
click at [926, 339] on p "Verified Buyer" at bounding box center [932, 338] width 70 height 20
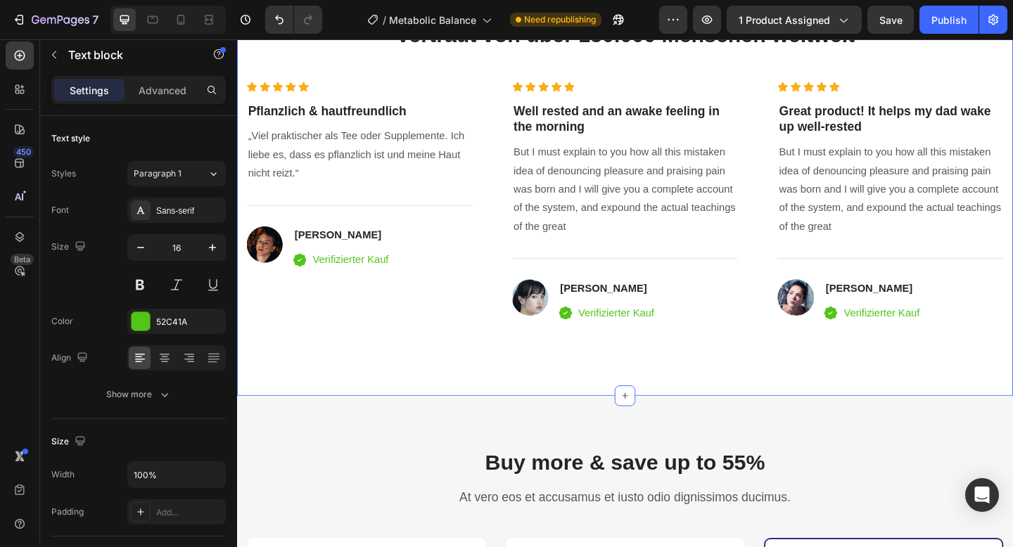
click at [405, 386] on div "Image 98 % der Kunden sind zufrieden Text block Vertraut von über 150.000 Mensc…" at bounding box center [659, 44] width 844 height 767
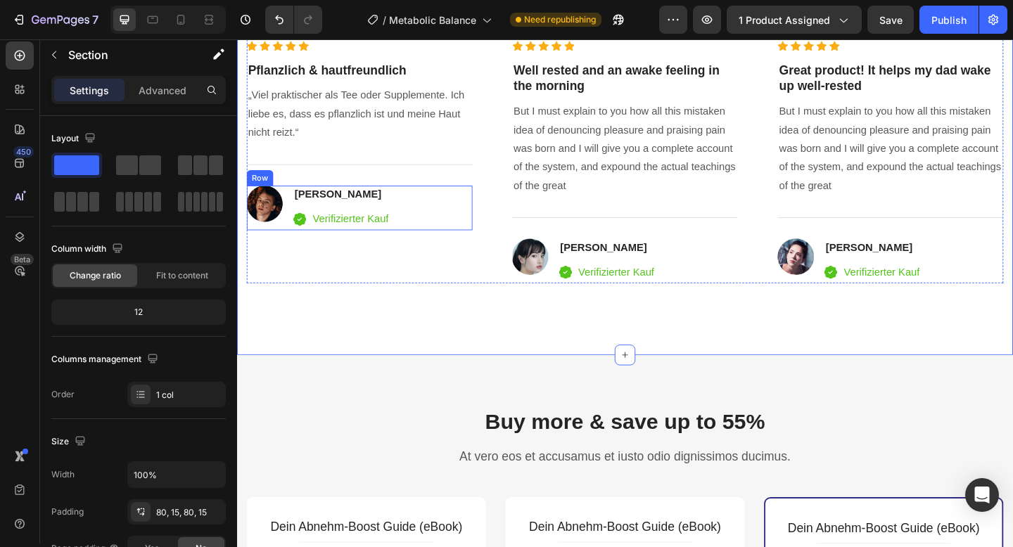
scroll to position [3073, 0]
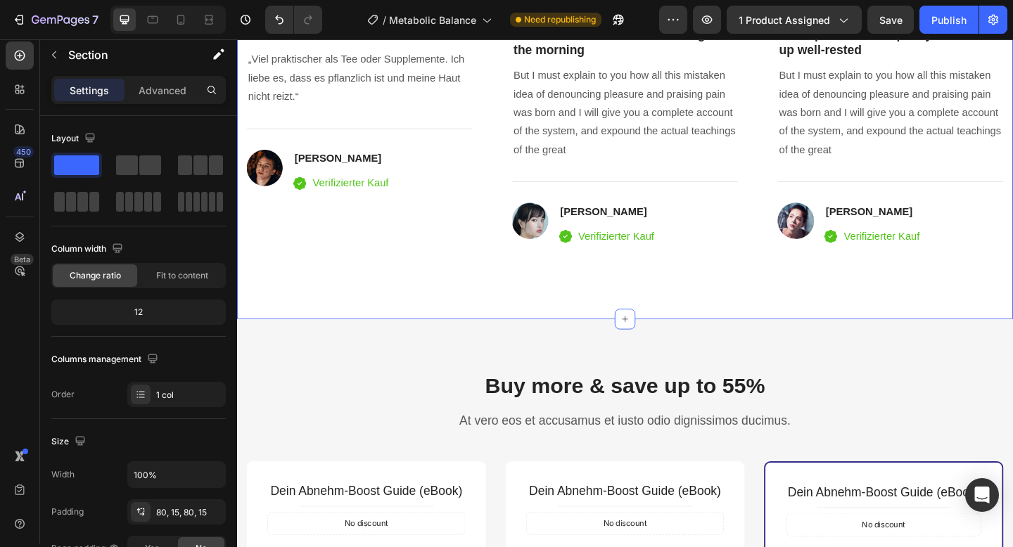
click at [186, 32] on div at bounding box center [167, 20] width 115 height 28
click at [185, 28] on div at bounding box center [181, 19] width 23 height 23
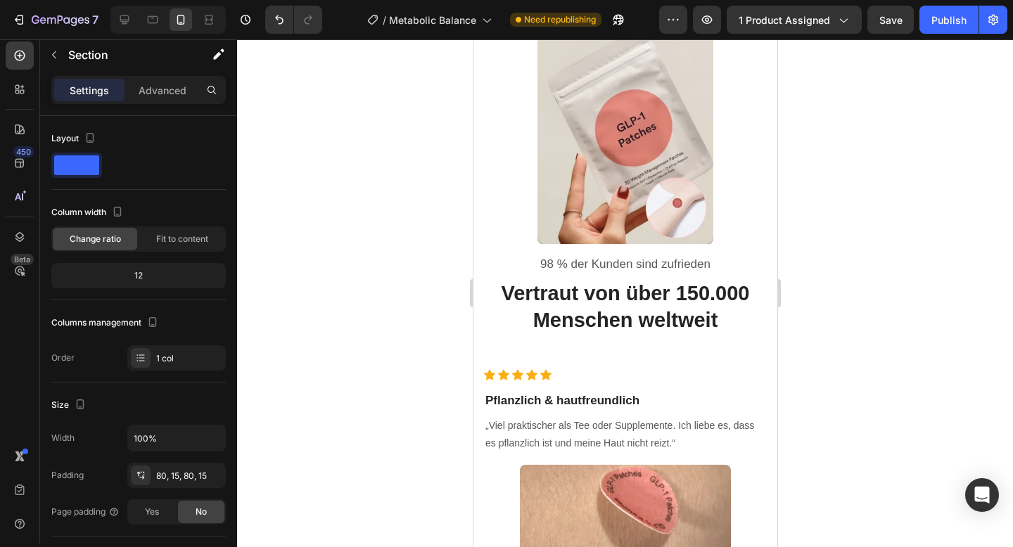
scroll to position [3797, 0]
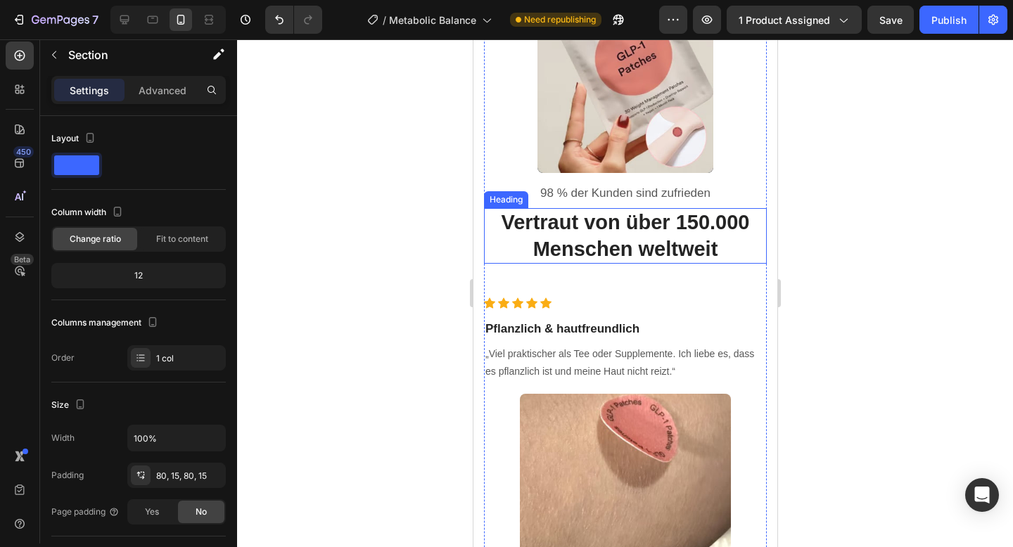
click at [544, 224] on h2 "Vertraut von über 150.000 Menschen weltweit" at bounding box center [624, 236] width 283 height 56
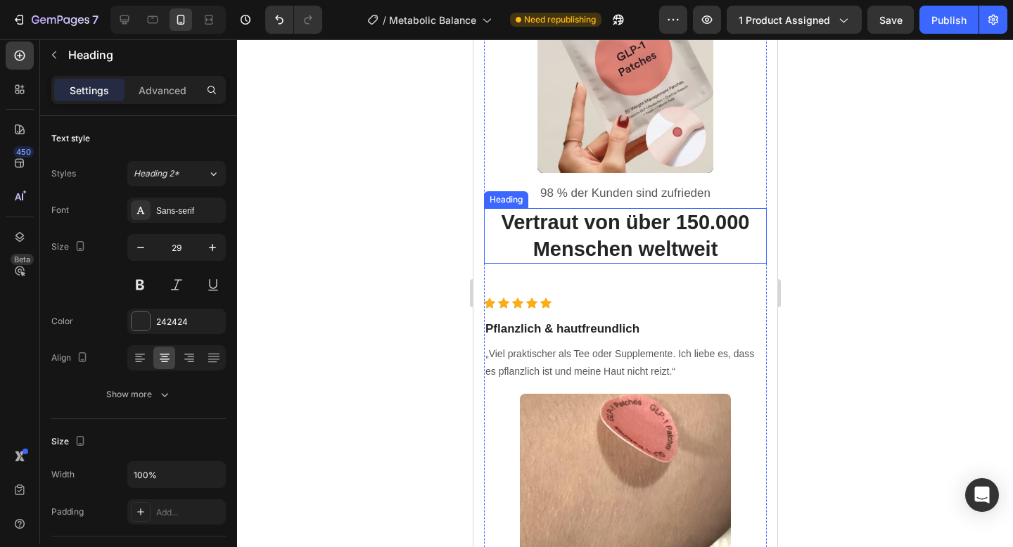
click at [544, 224] on h2 "Vertraut von über 150.000 Menschen weltweit" at bounding box center [624, 236] width 283 height 56
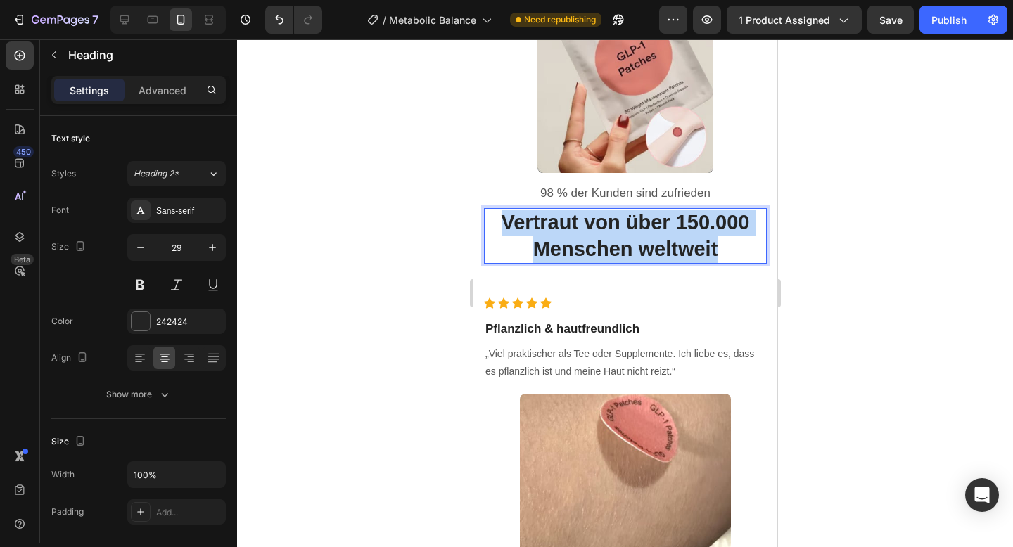
click at [544, 224] on p "Vertraut von über 150.000 Menschen weltweit" at bounding box center [625, 236] width 280 height 53
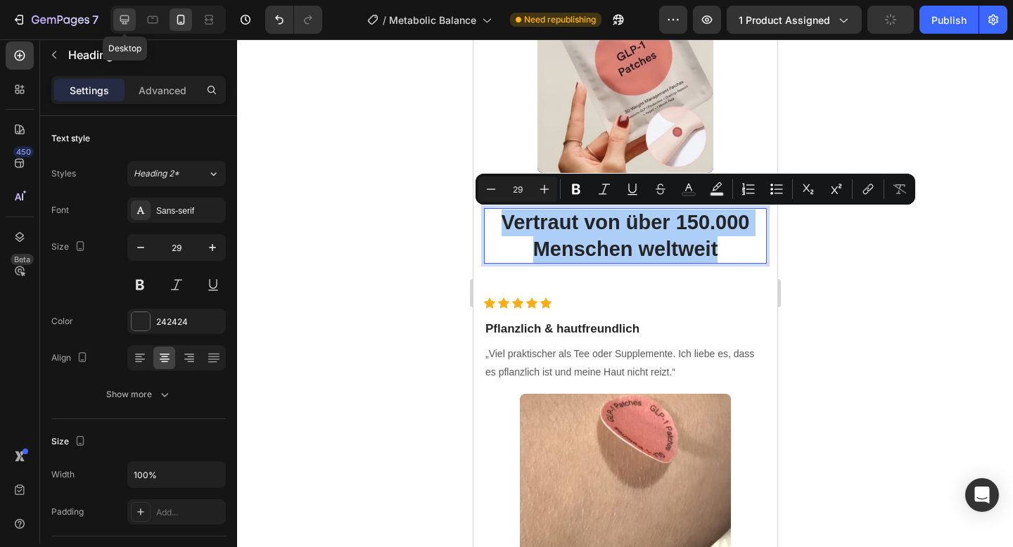
click at [123, 23] on icon at bounding box center [124, 19] width 9 height 9
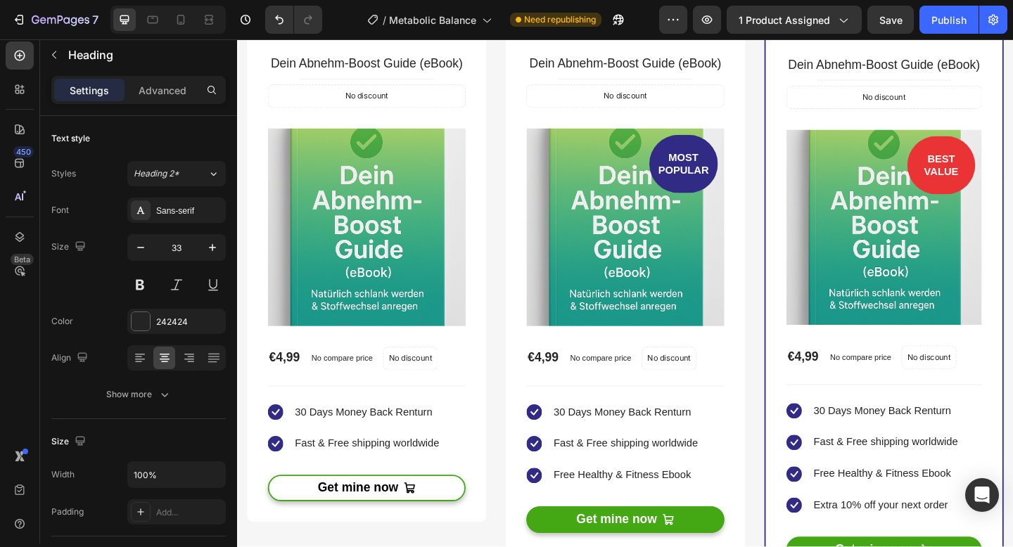
scroll to position [3628, 0]
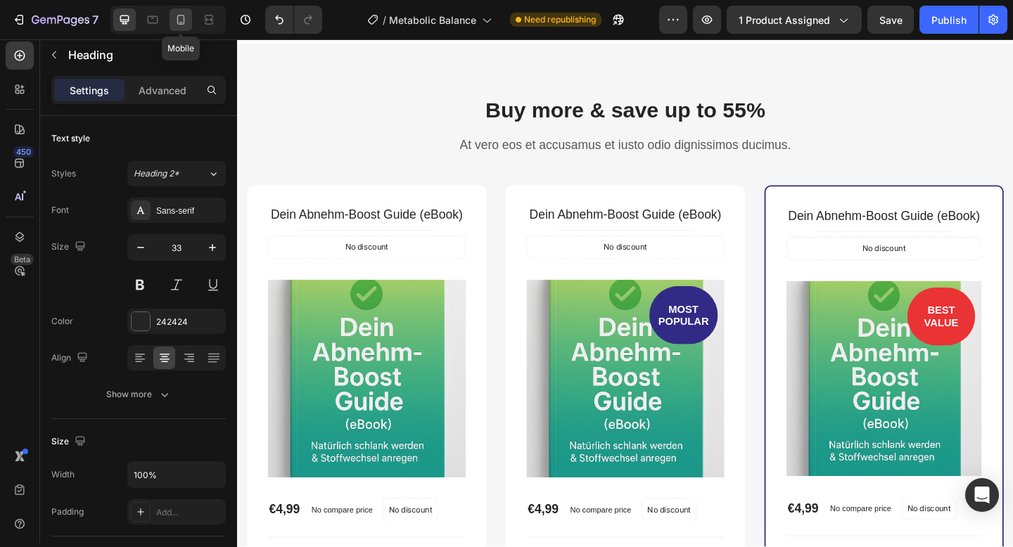
click at [172, 18] on div at bounding box center [181, 19] width 23 height 23
type input "29"
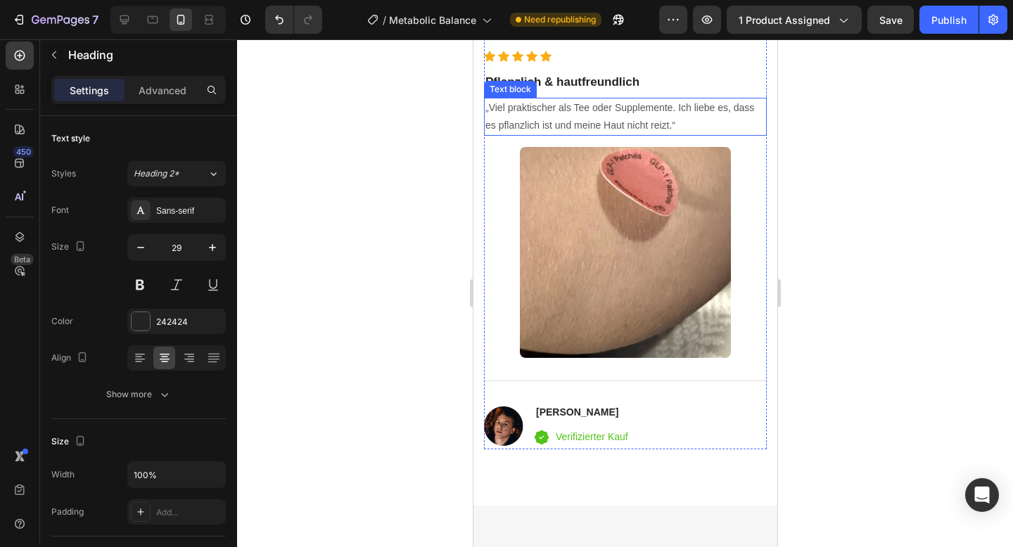
scroll to position [3394, 0]
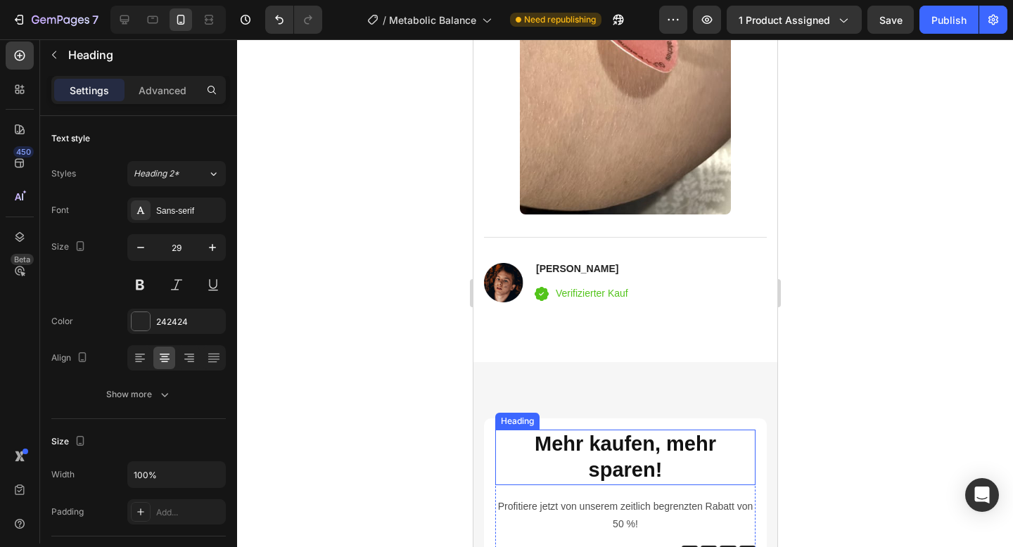
click at [597, 442] on h2 "Mehr kaufen, mehr sparen!" at bounding box center [625, 458] width 260 height 56
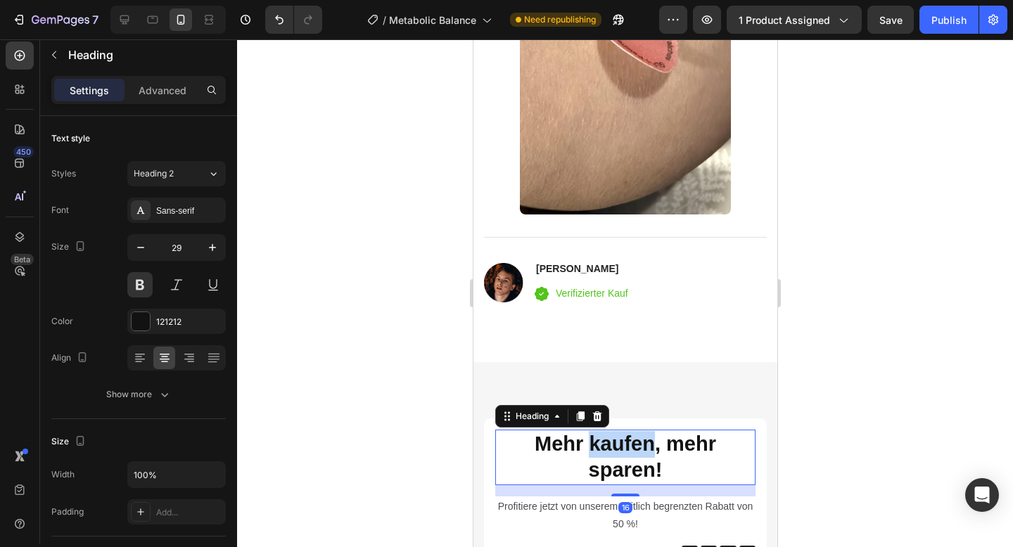
click at [597, 442] on h2 "Mehr kaufen, mehr sparen!" at bounding box center [625, 458] width 260 height 56
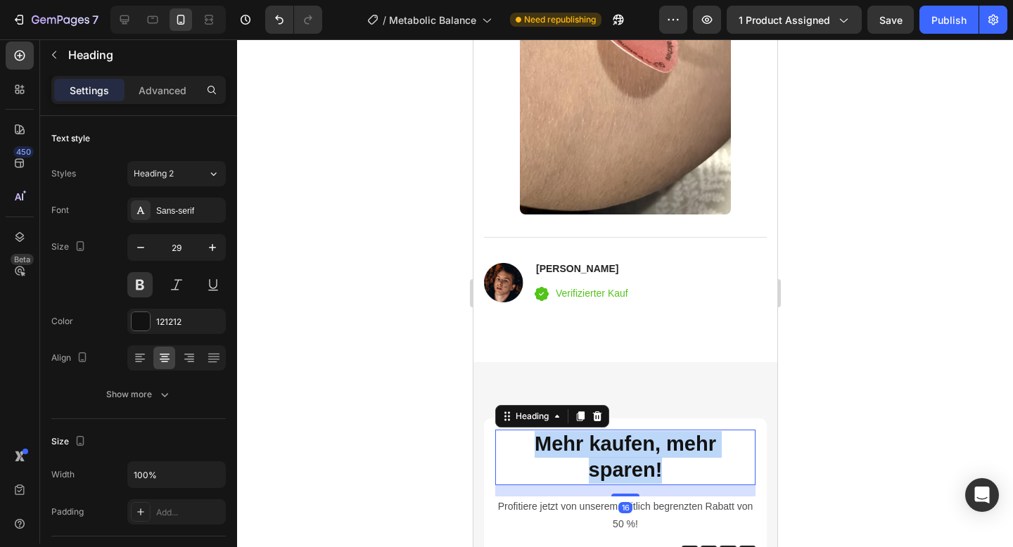
click at [597, 442] on p "Mehr kaufen, mehr sparen!" at bounding box center [624, 457] width 257 height 53
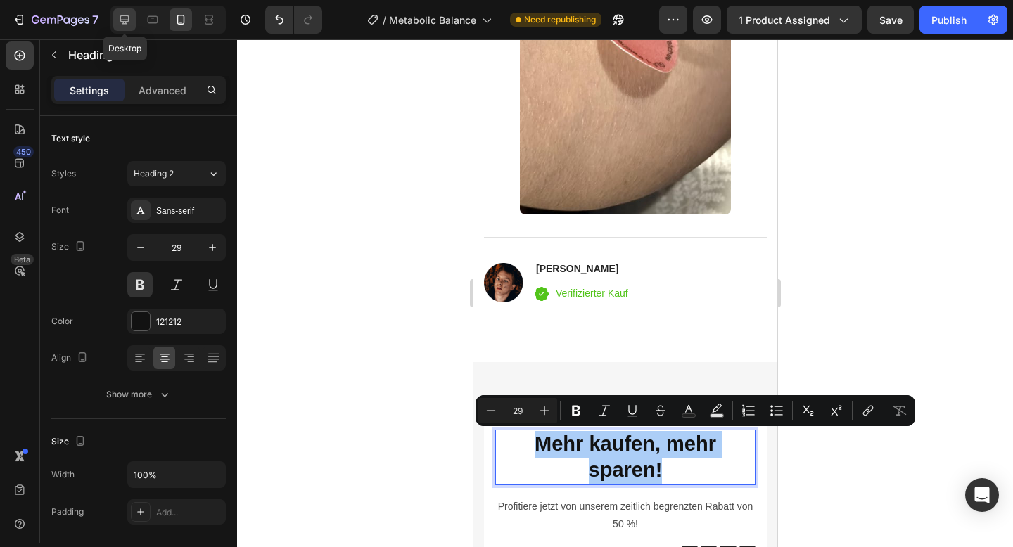
click at [127, 23] on icon at bounding box center [124, 20] width 14 height 14
type input "46"
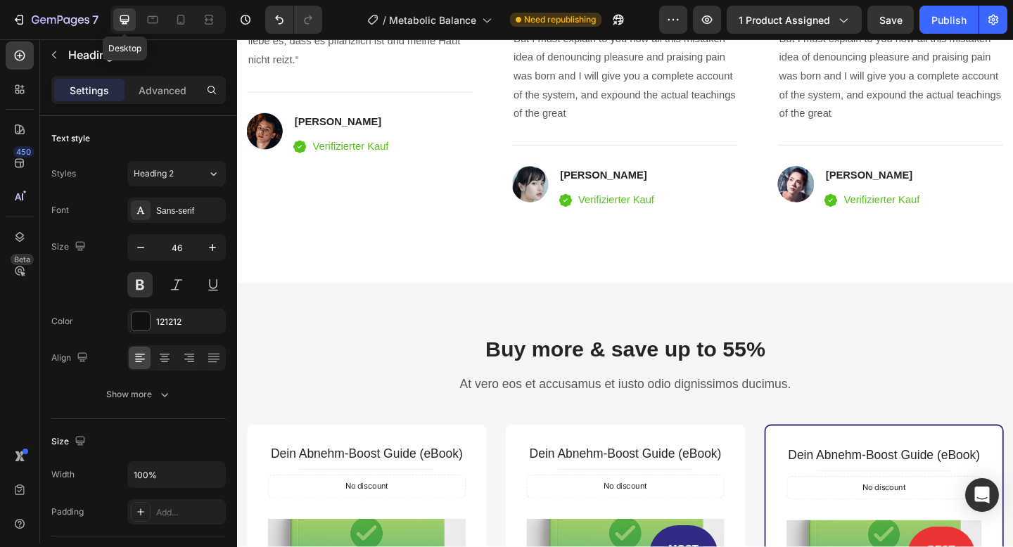
scroll to position [3318, 0]
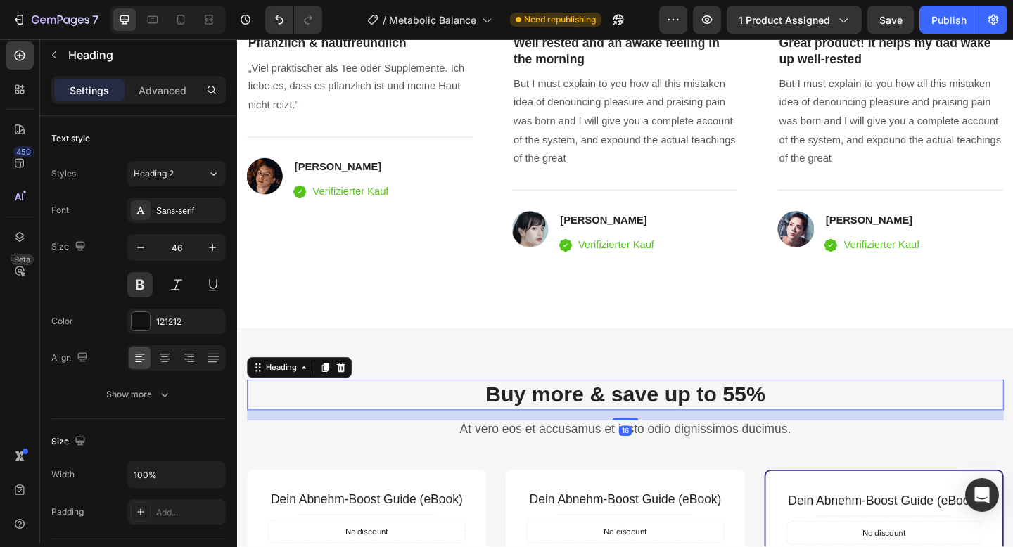
click at [568, 425] on p "Buy more & save up to 55%" at bounding box center [659, 427] width 820 height 30
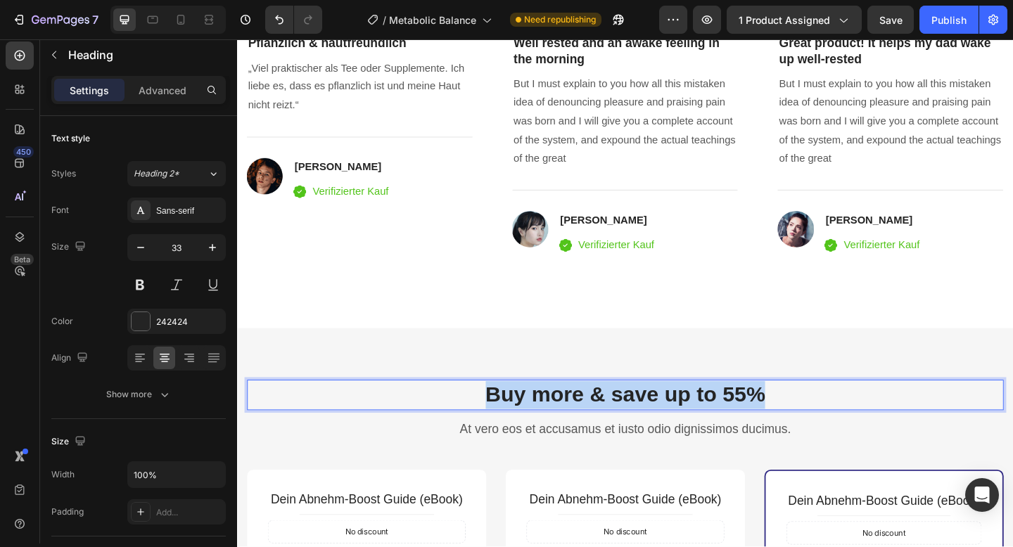
click at [568, 425] on p "Buy more & save up to 55%" at bounding box center [659, 427] width 820 height 30
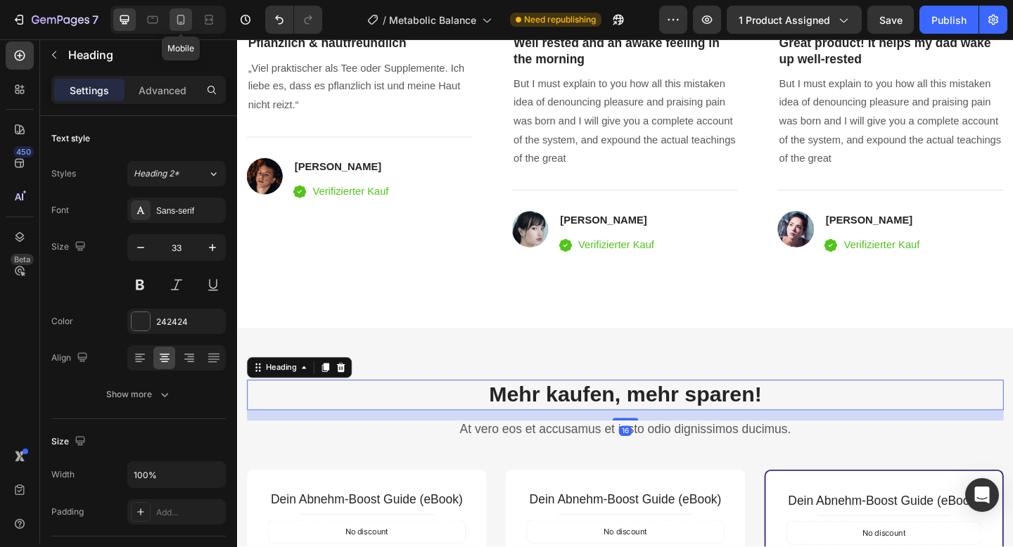
click at [183, 20] on icon at bounding box center [181, 20] width 14 height 14
type input "29"
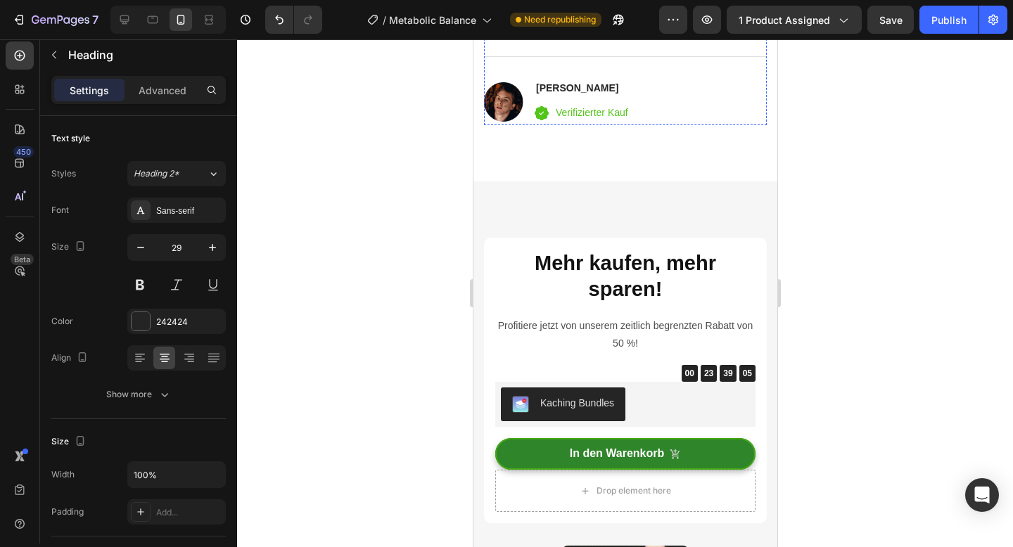
scroll to position [3609, 0]
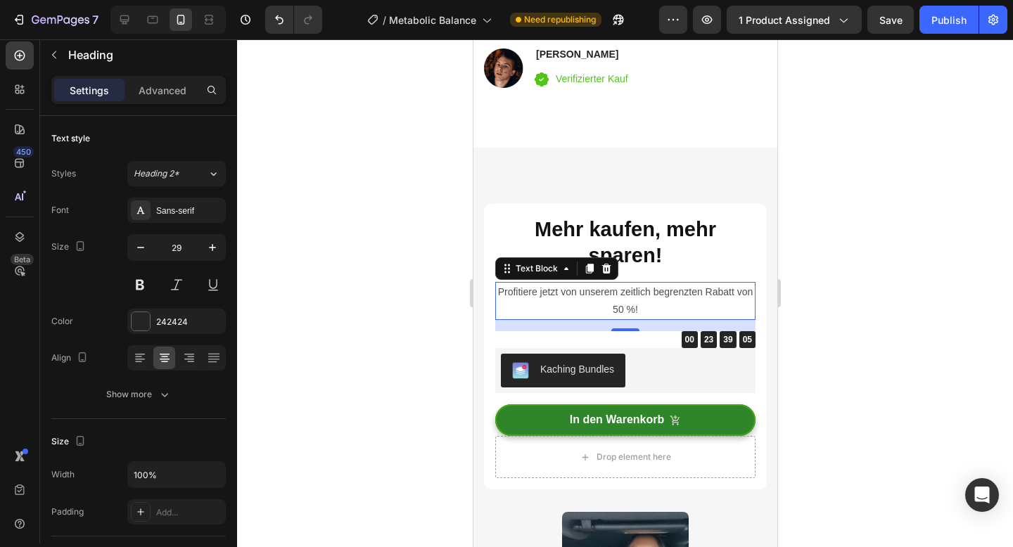
click at [565, 290] on p "Profitiere jetzt von unserem zeitlich begrenzten Rabatt von 50 %!" at bounding box center [624, 301] width 257 height 35
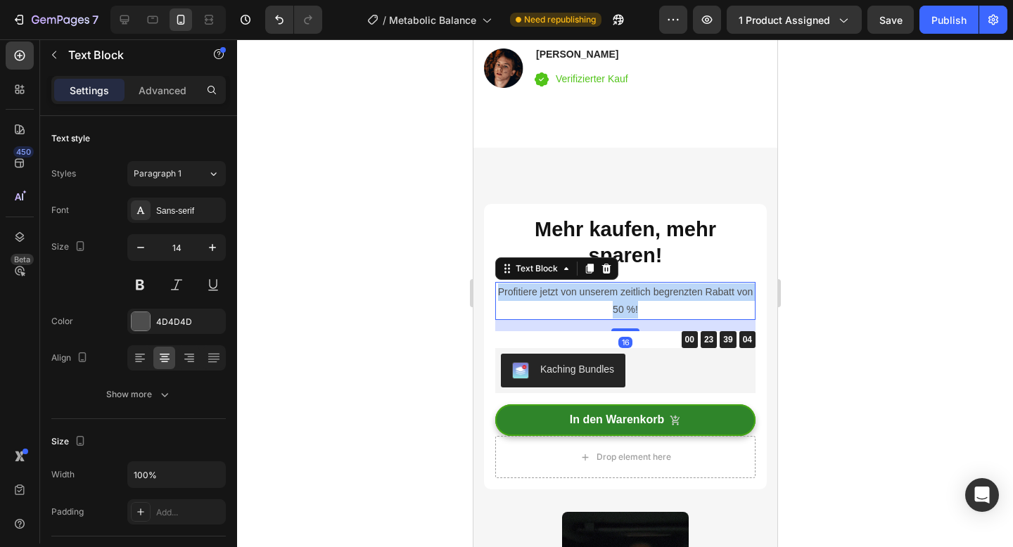
click at [565, 290] on p "Profitiere jetzt von unserem zeitlich begrenzten Rabatt von 50 %!" at bounding box center [624, 301] width 257 height 35
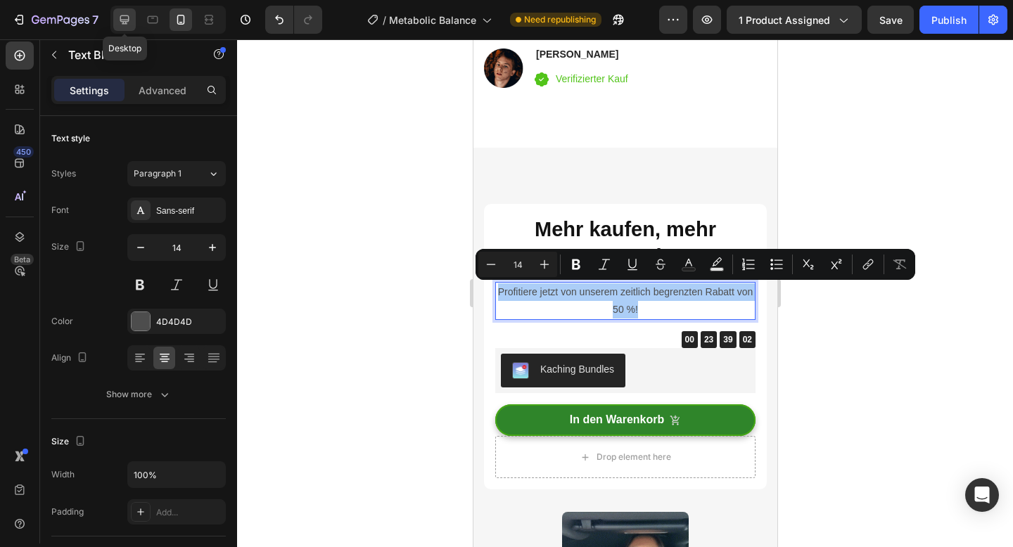
click at [120, 19] on icon at bounding box center [124, 19] width 9 height 9
type input "16"
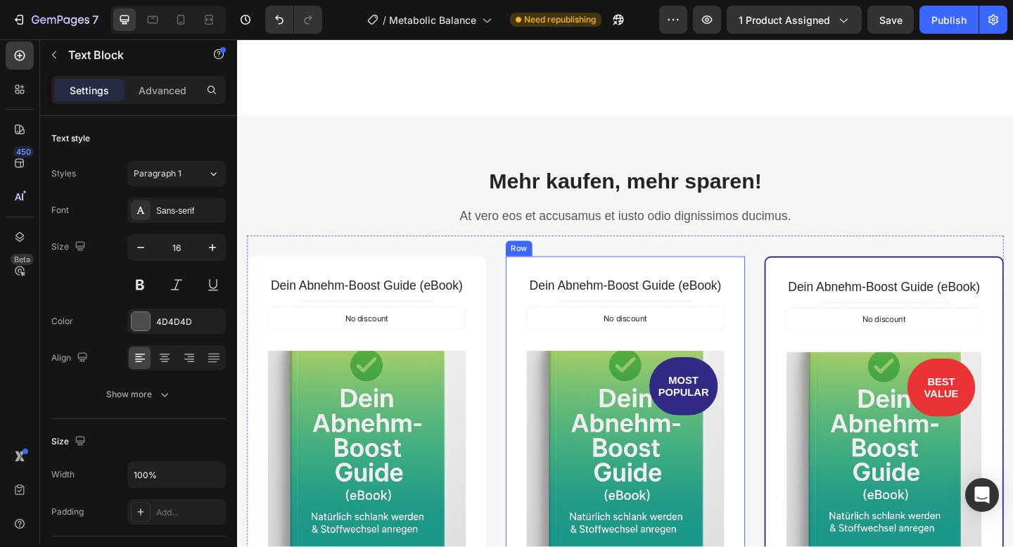
scroll to position [3534, 0]
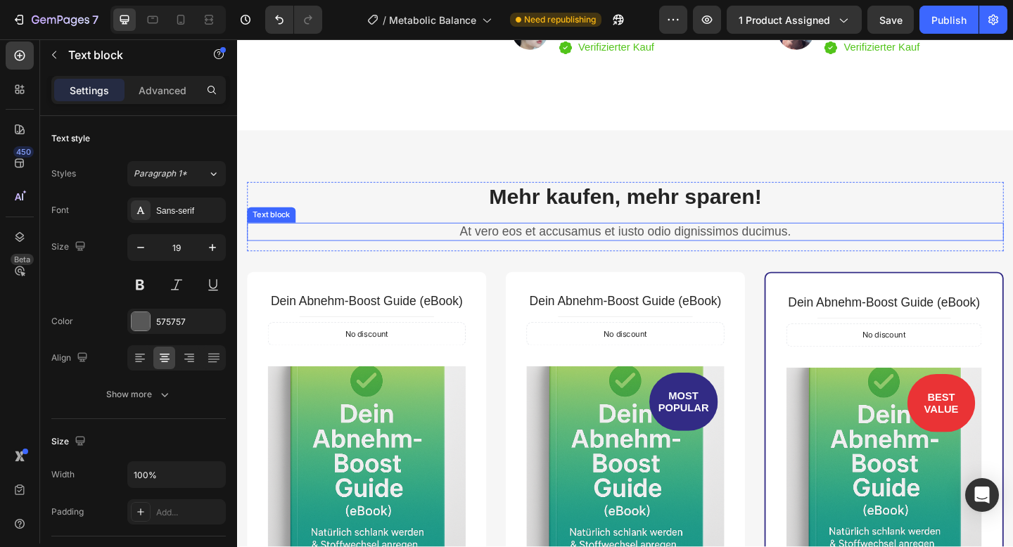
click at [575, 247] on p "At vero eos et accusamus et iusto odio dignissimos ducimus." at bounding box center [659, 250] width 820 height 18
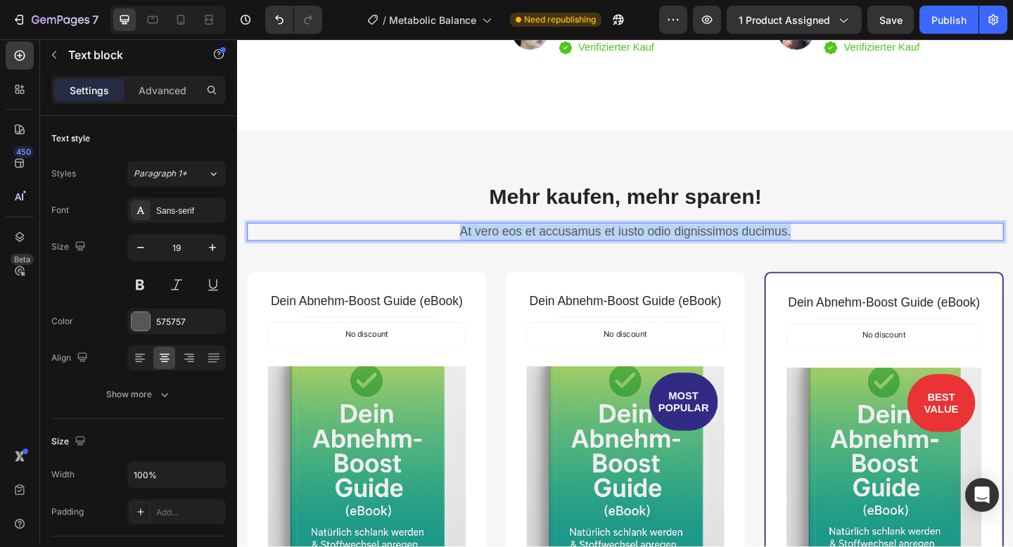
click at [575, 247] on p "At vero eos et accusamus et iusto odio dignissimos ducimus." at bounding box center [659, 250] width 820 height 18
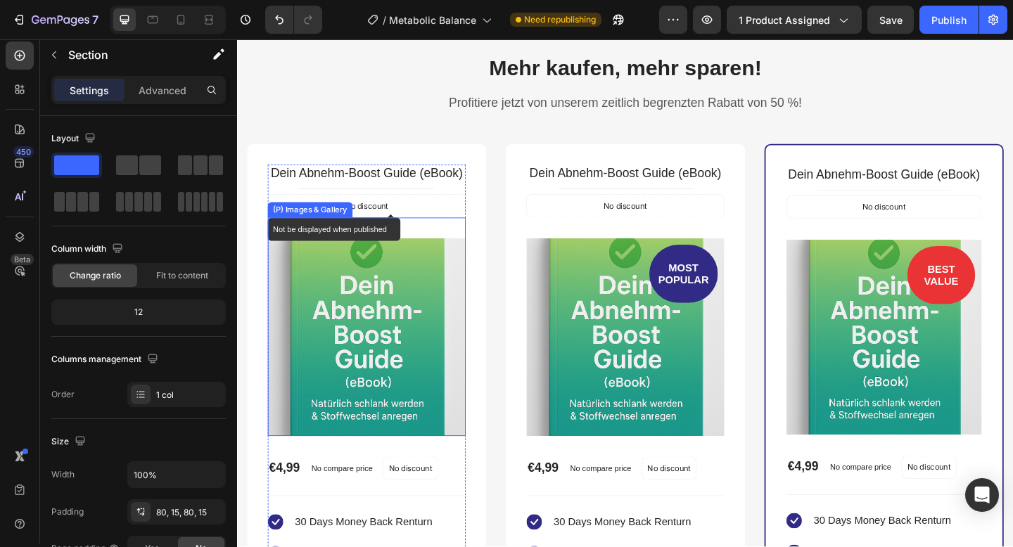
scroll to position [3678, 0]
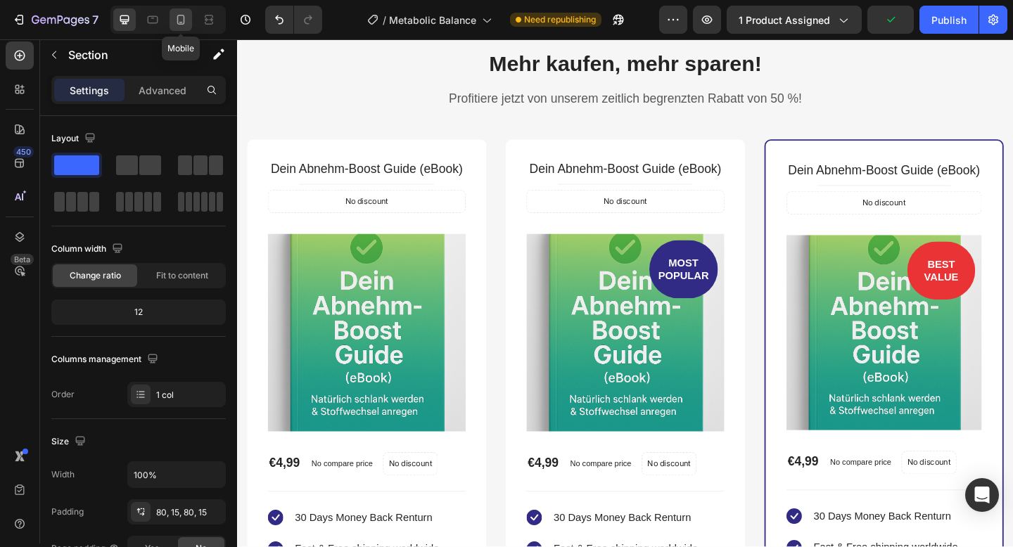
click at [181, 22] on icon at bounding box center [181, 20] width 8 height 10
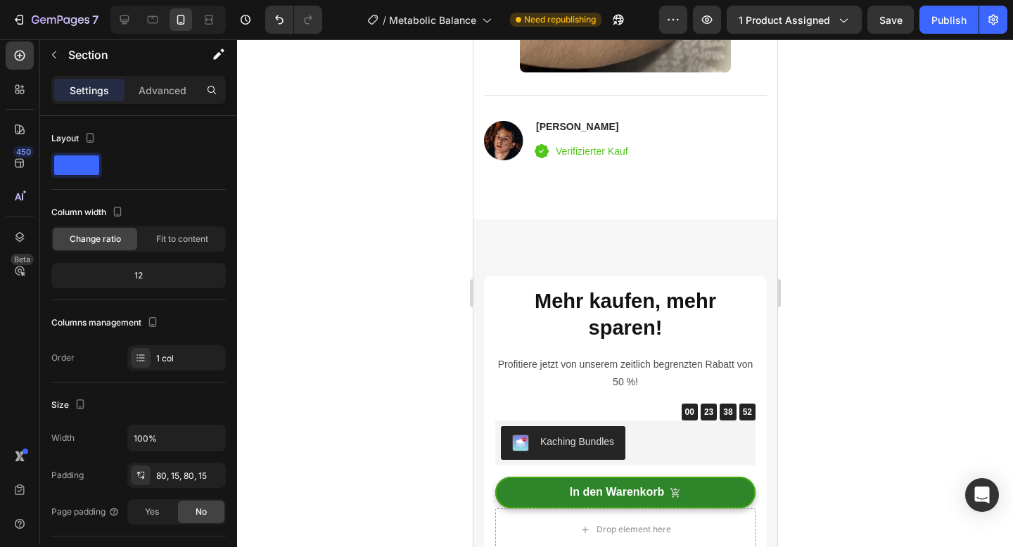
scroll to position [4485, 0]
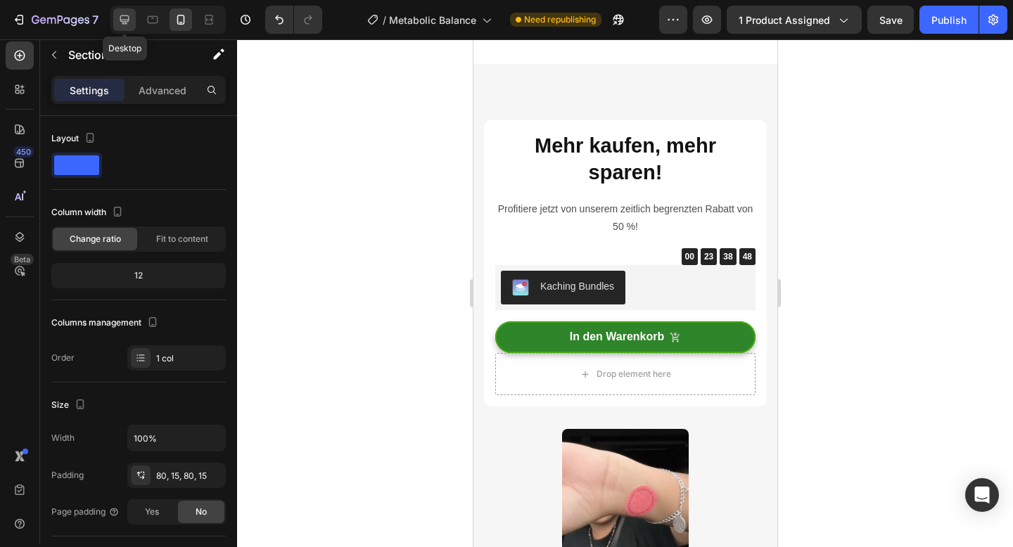
click at [115, 19] on div at bounding box center [124, 19] width 23 height 23
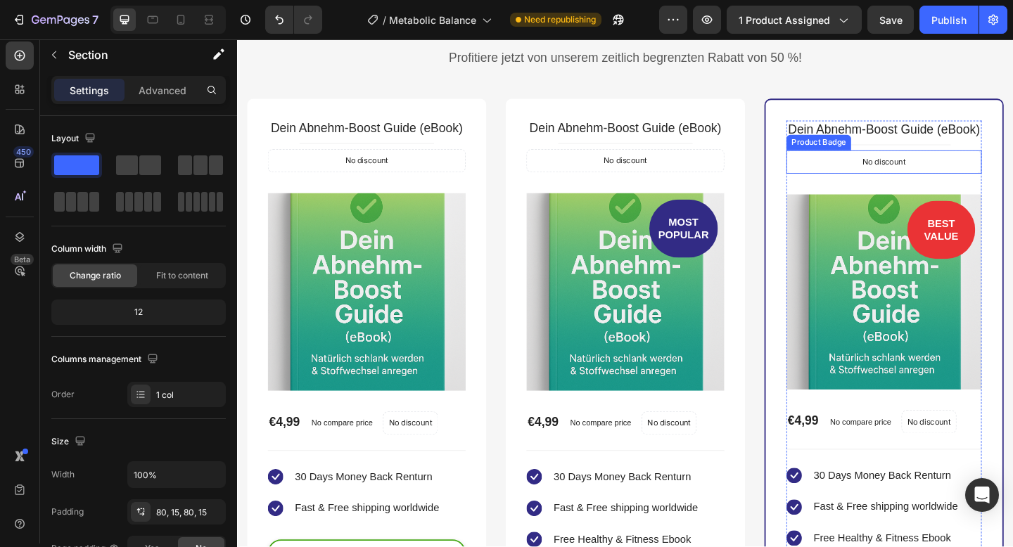
scroll to position [3510, 0]
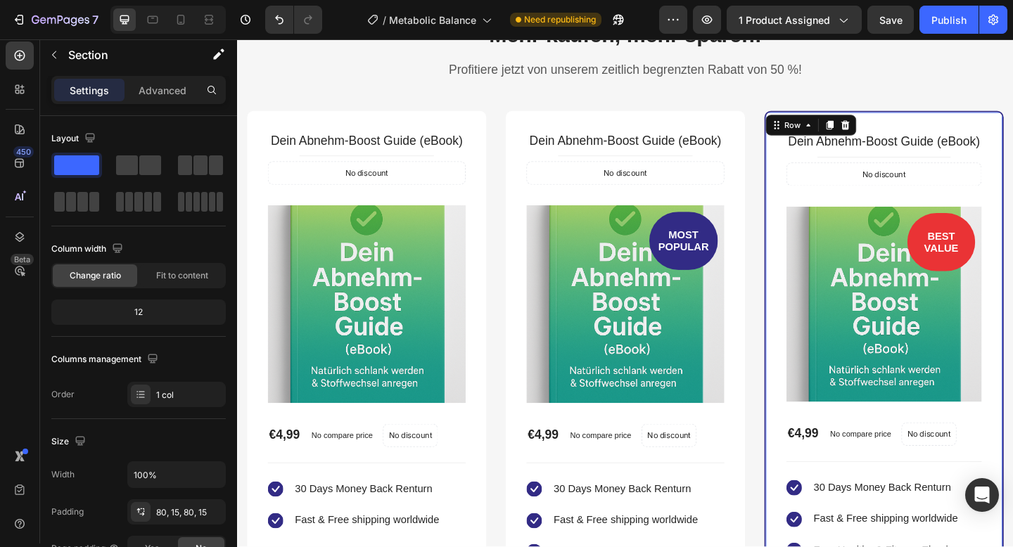
click at [988, 129] on div "Dein Abnehm-Boost Guide (eBook) (P) Title Title Line No discount Not be display…" at bounding box center [940, 457] width 260 height 680
click at [900, 129] on icon at bounding box center [898, 133] width 9 height 10
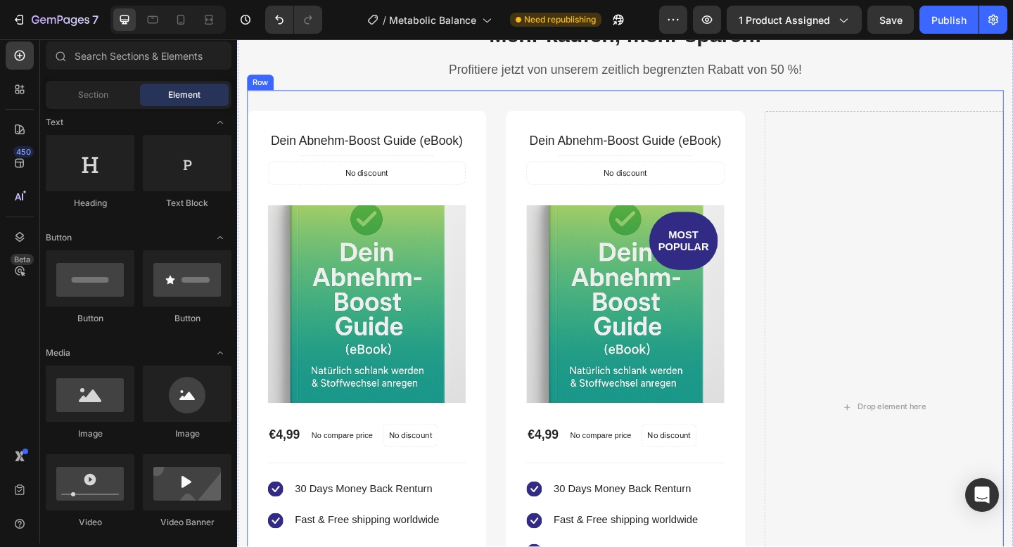
click at [799, 141] on div "Dein Abnehm-Boost Guide (eBook) (P) Title Title Line No discount Not be display…" at bounding box center [659, 429] width 823 height 668
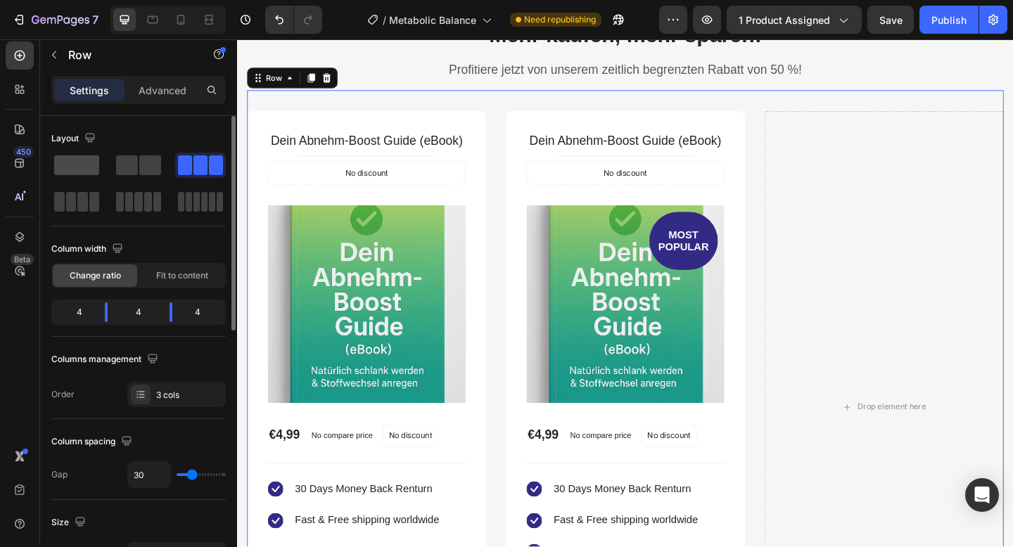
click at [76, 157] on span at bounding box center [76, 165] width 45 height 20
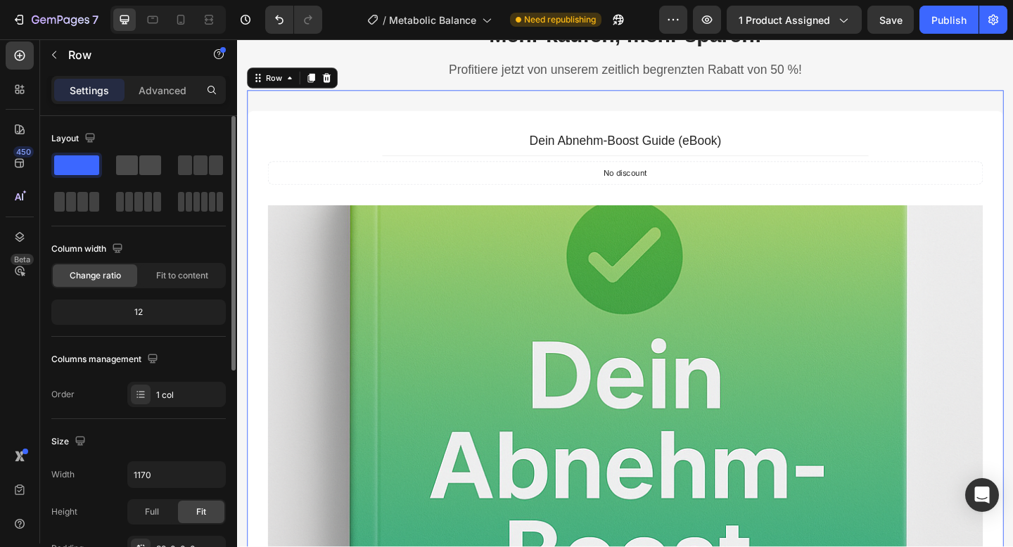
click at [175, 165] on div at bounding box center [200, 165] width 51 height 25
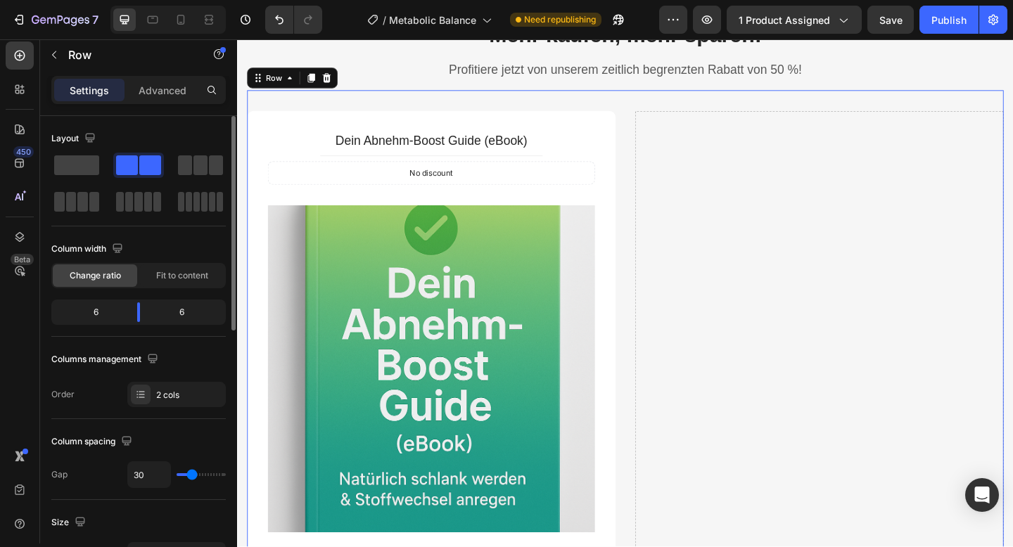
click at [155, 165] on span at bounding box center [150, 165] width 22 height 20
click at [196, 170] on span at bounding box center [200, 165] width 14 height 20
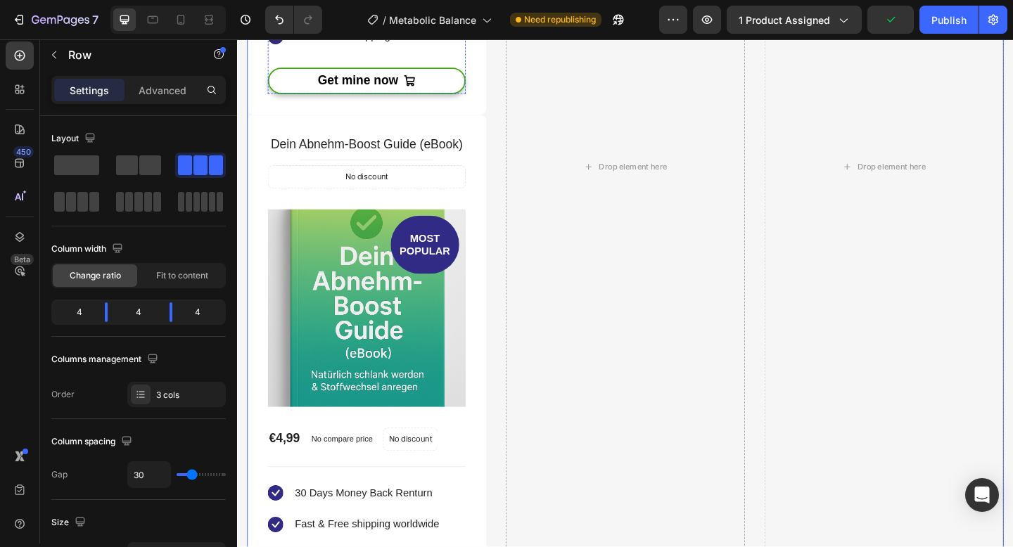
scroll to position [3972, 0]
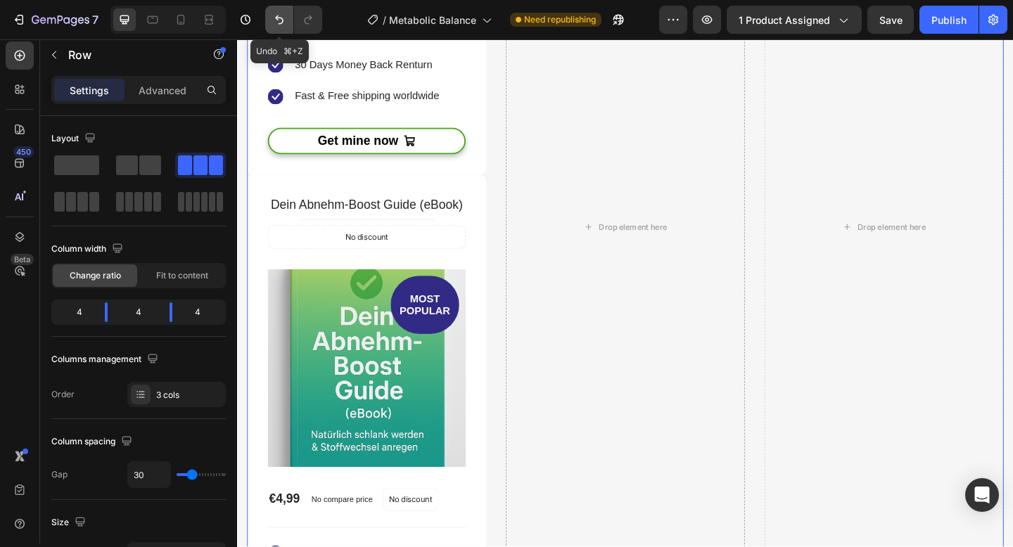
click at [282, 23] on icon "Undo/Redo" at bounding box center [279, 19] width 8 height 9
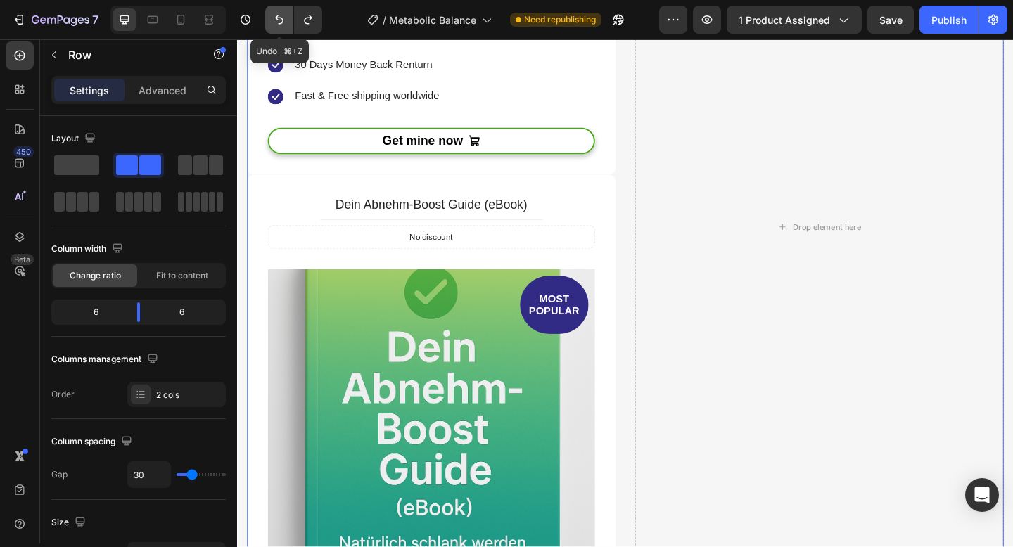
click at [282, 23] on icon "Undo/Redo" at bounding box center [279, 19] width 8 height 9
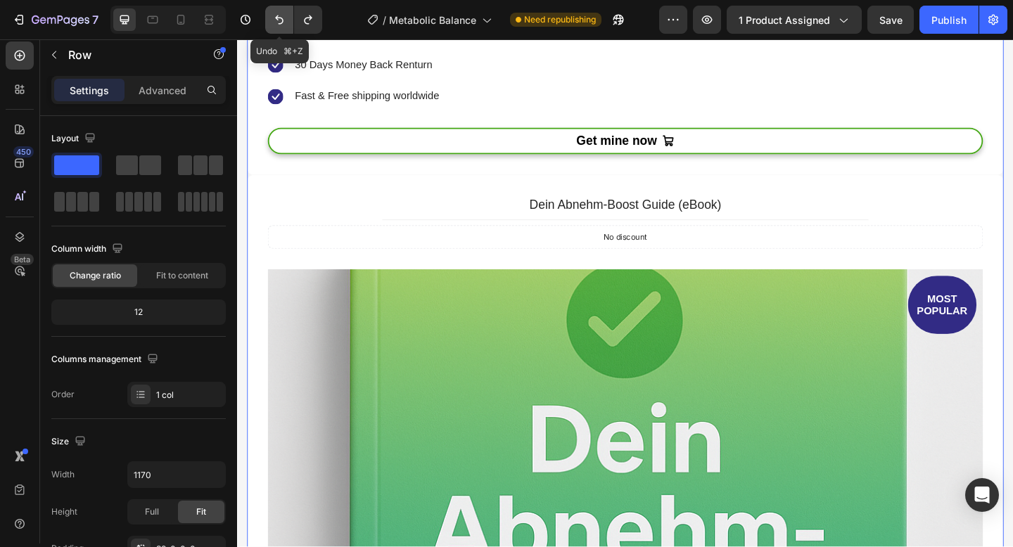
click at [282, 22] on icon "Undo/Redo" at bounding box center [279, 19] width 8 height 9
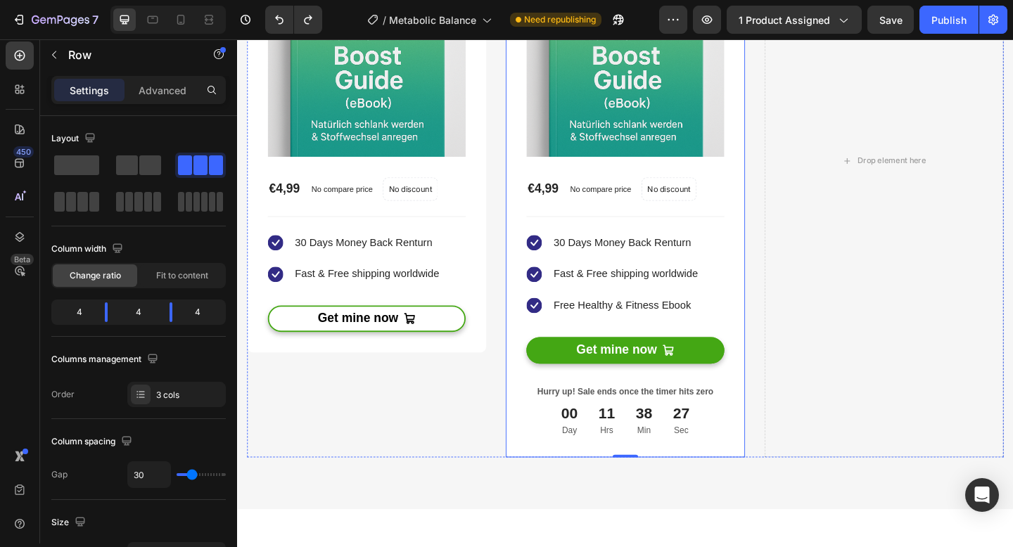
scroll to position [3713, 0]
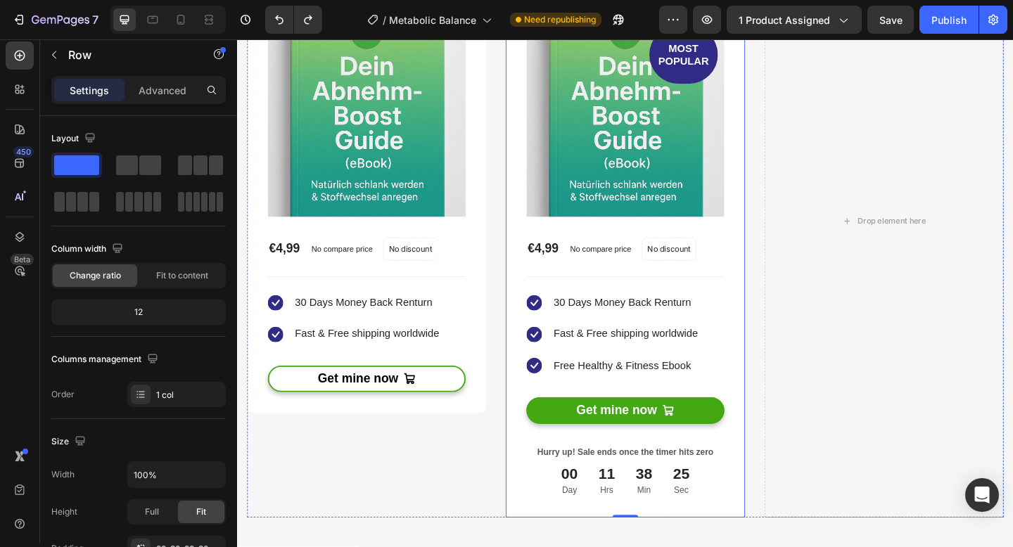
click at [773, 277] on div "Dein Abnehm-Boost Guide (eBook) (P) Title Title Line No discount Not be display…" at bounding box center [659, 237] width 260 height 645
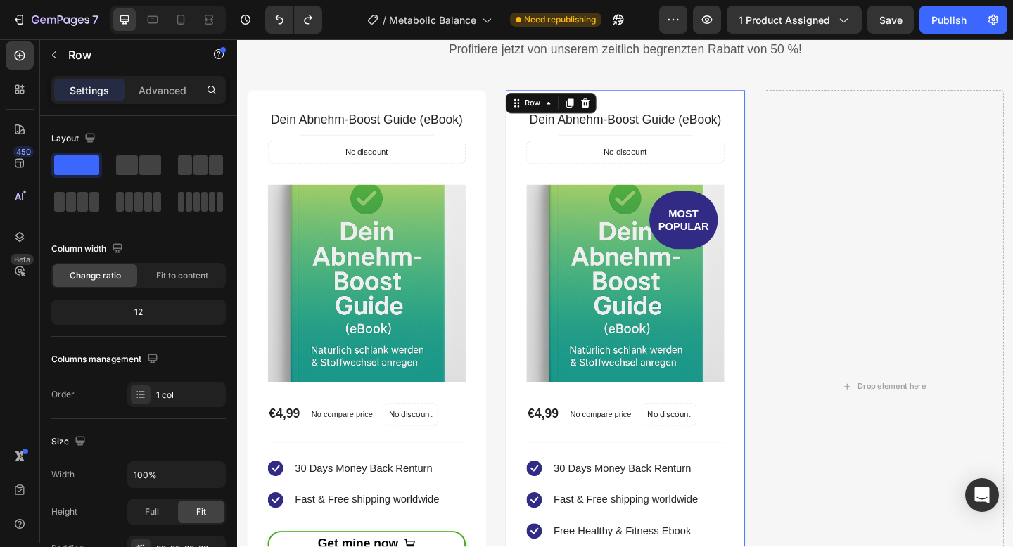
click at [624, 110] on div "Row" at bounding box center [578, 109] width 98 height 23
click at [618, 108] on icon at bounding box center [615, 109] width 9 height 10
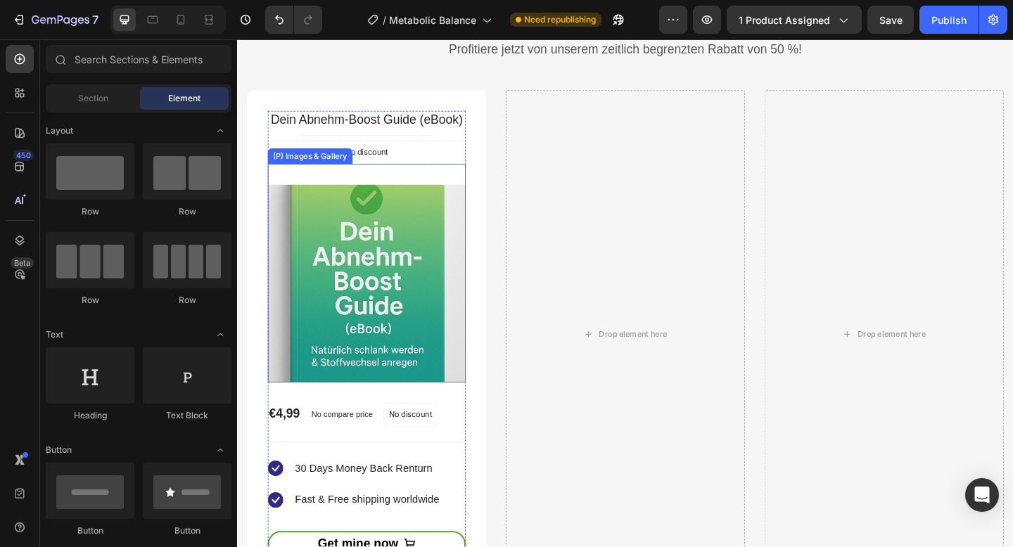
scroll to position [209, 0]
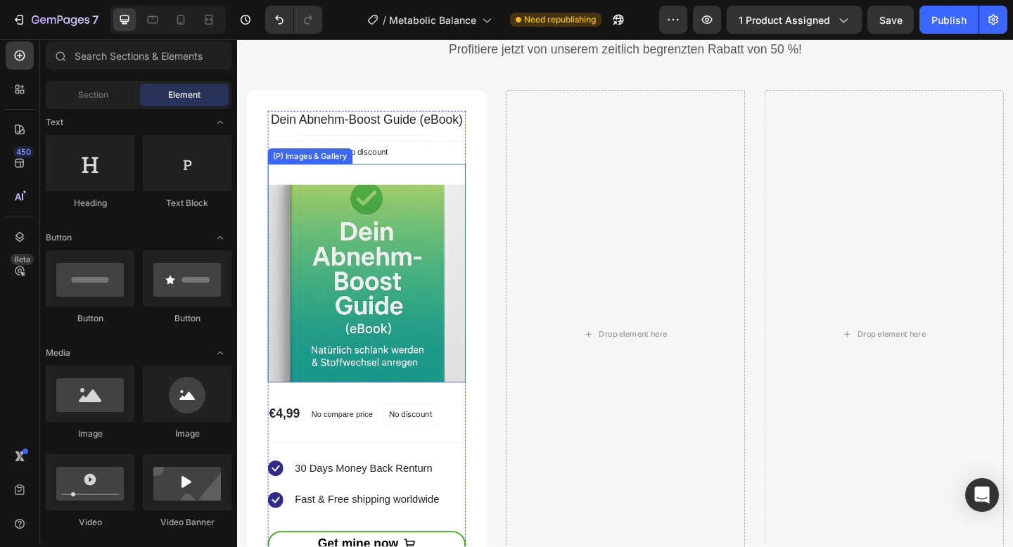
click at [379, 253] on img at bounding box center [377, 305] width 215 height 215
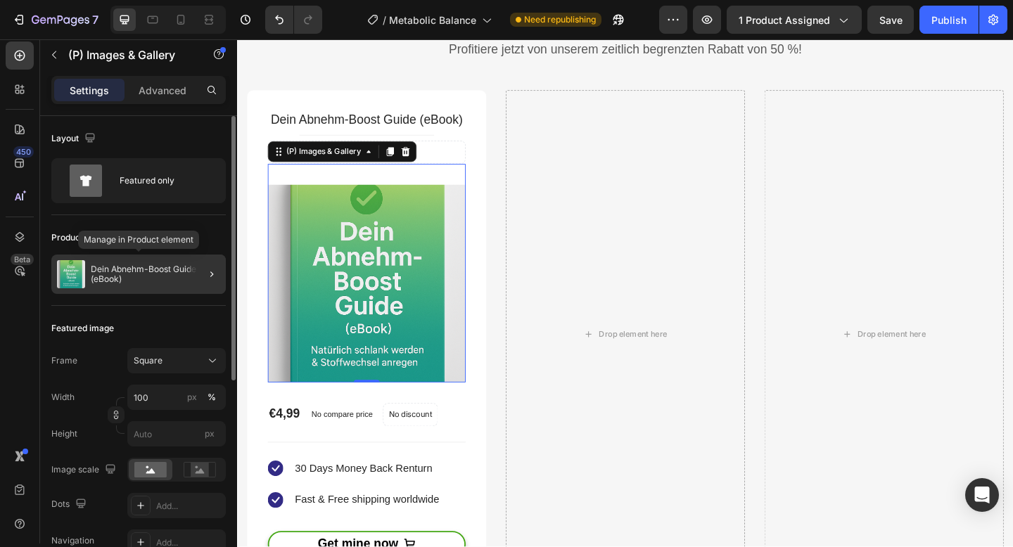
click at [161, 277] on p "Dein Abnehm-Boost Guide (eBook)" at bounding box center [155, 275] width 129 height 20
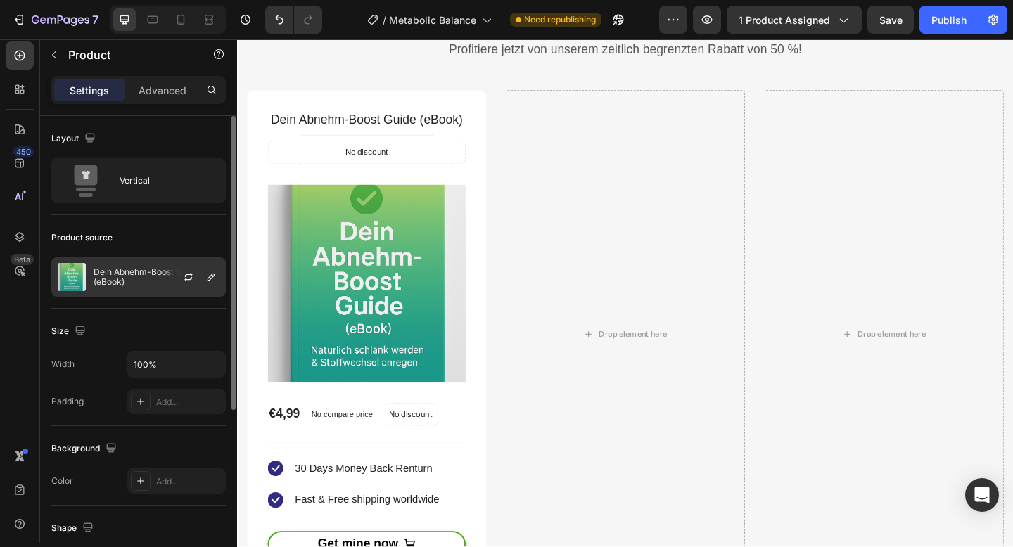
click at [203, 266] on div at bounding box center [194, 277] width 62 height 38
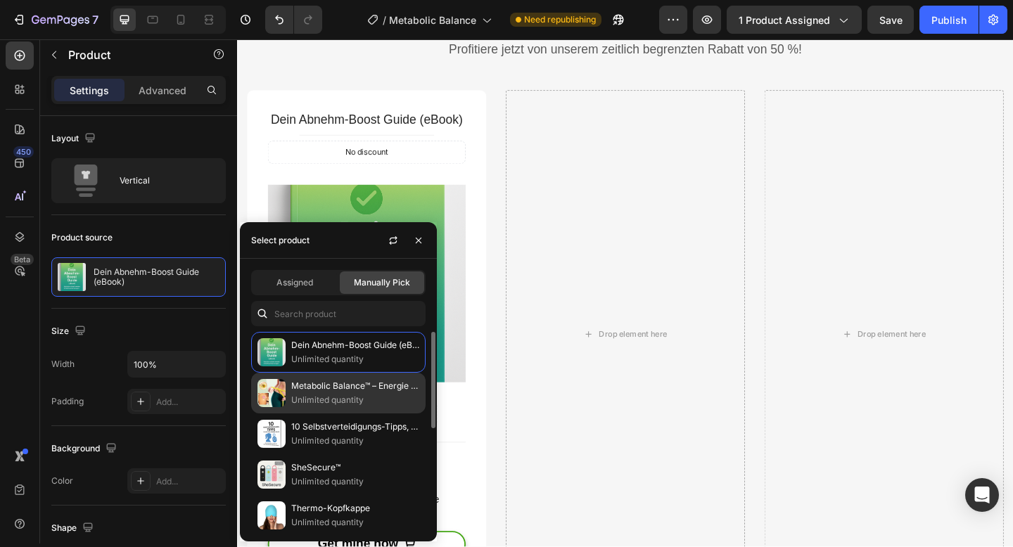
click at [309, 387] on p "Metabolic Balance™ – Energie & Stoffwechsel im Patch-Style" at bounding box center [355, 386] width 128 height 14
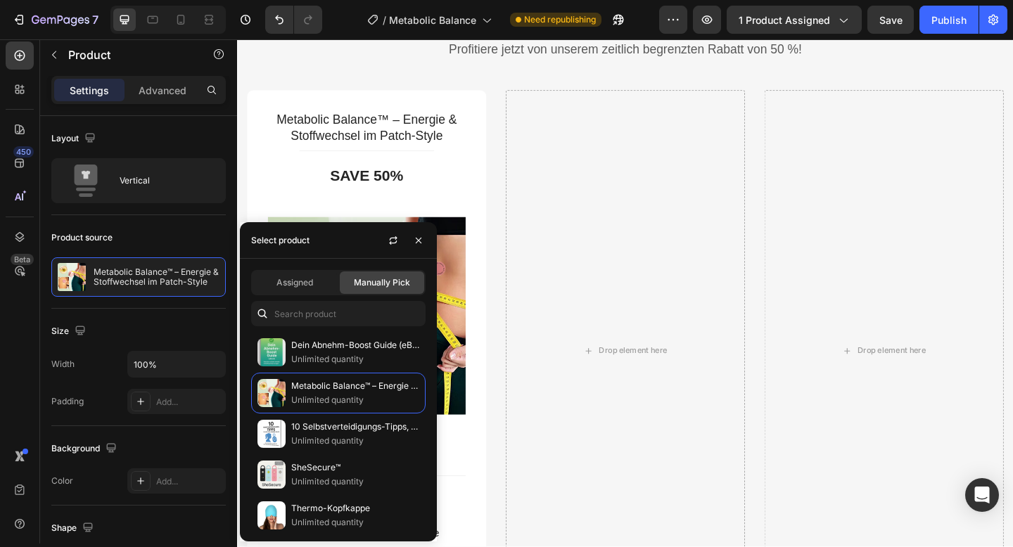
click at [304, 298] on div "Assigned Manually Pick Dein Abnehm-Boost Guide (eBook) Unlimited quantity Metab…" at bounding box center [338, 400] width 197 height 283
click at [304, 290] on div "Assigned" at bounding box center [295, 283] width 84 height 23
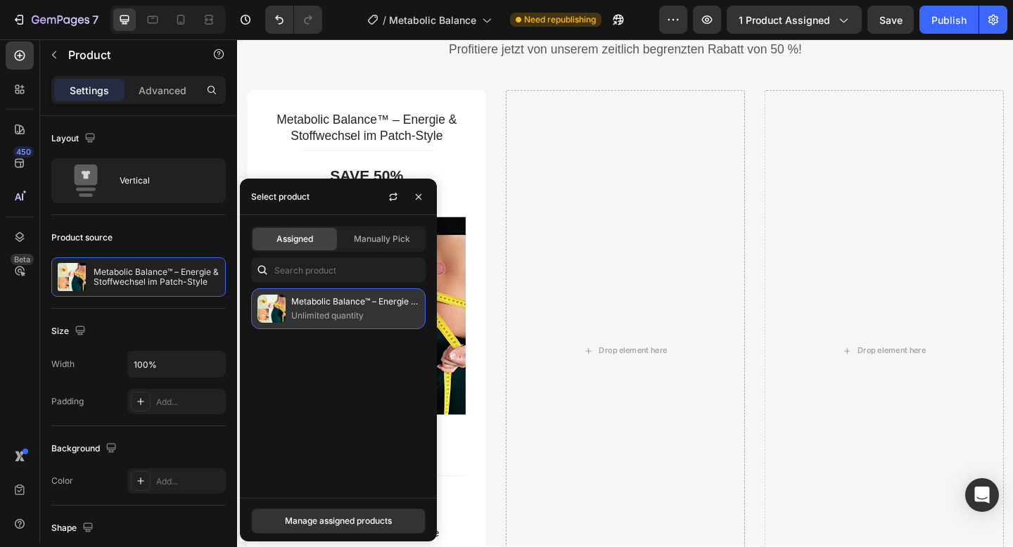
click at [318, 312] on p "Unlimited quantity" at bounding box center [355, 316] width 128 height 14
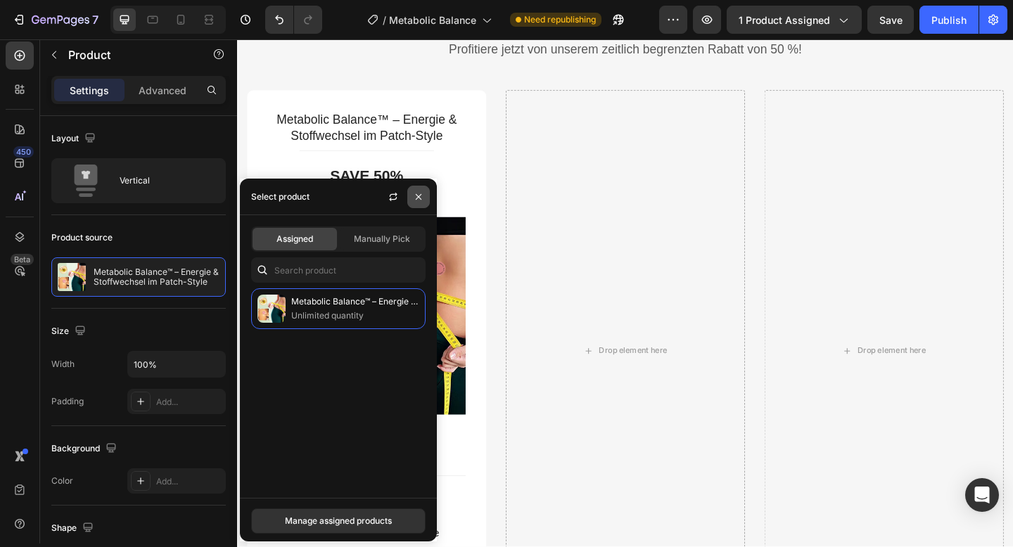
click at [423, 198] on icon "button" at bounding box center [418, 196] width 11 height 11
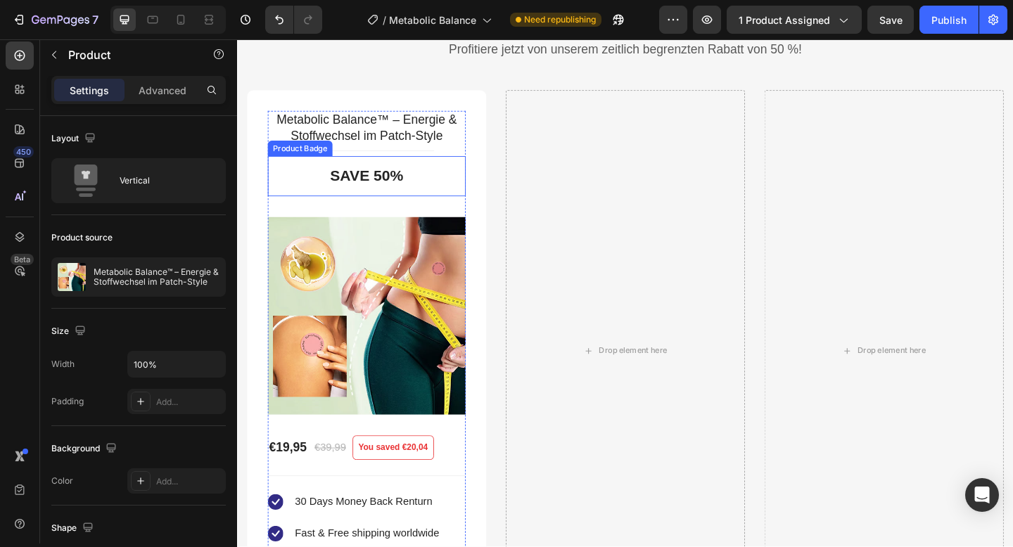
click at [372, 192] on pre "Save 50%" at bounding box center [377, 189] width 102 height 44
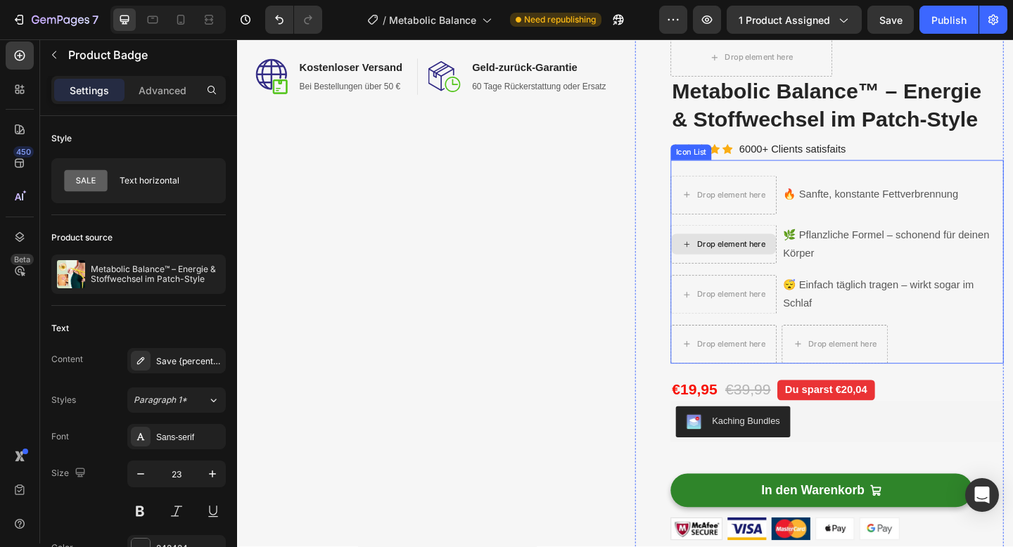
scroll to position [215, 0]
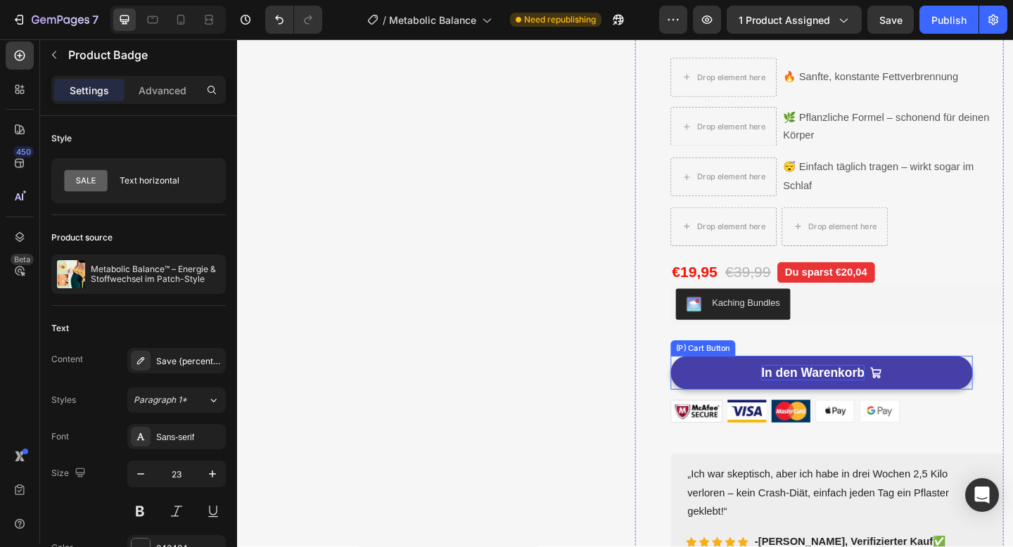
click at [834, 403] on strong "In den Warenkorb" at bounding box center [863, 403] width 113 height 18
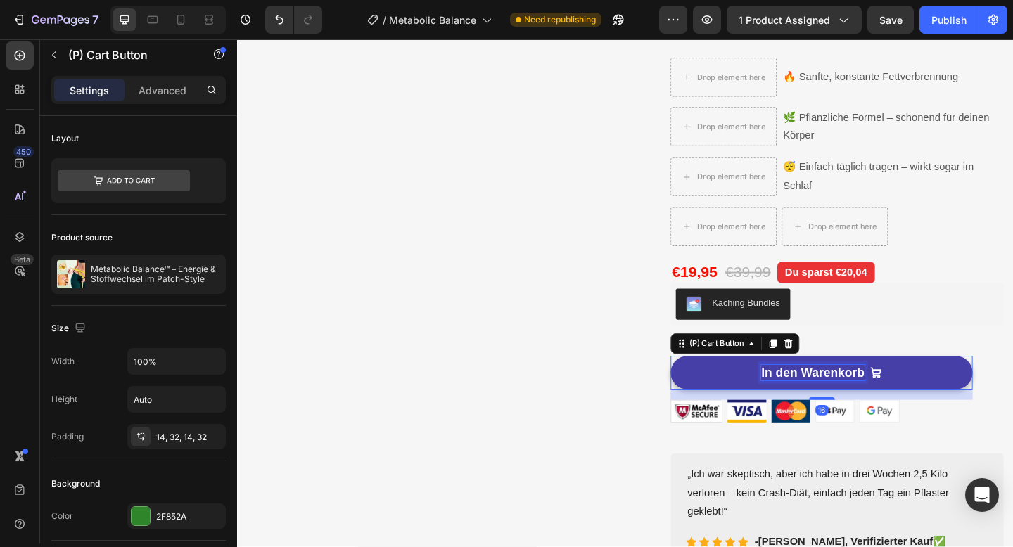
click at [834, 403] on strong "In den Warenkorb" at bounding box center [863, 402] width 113 height 15
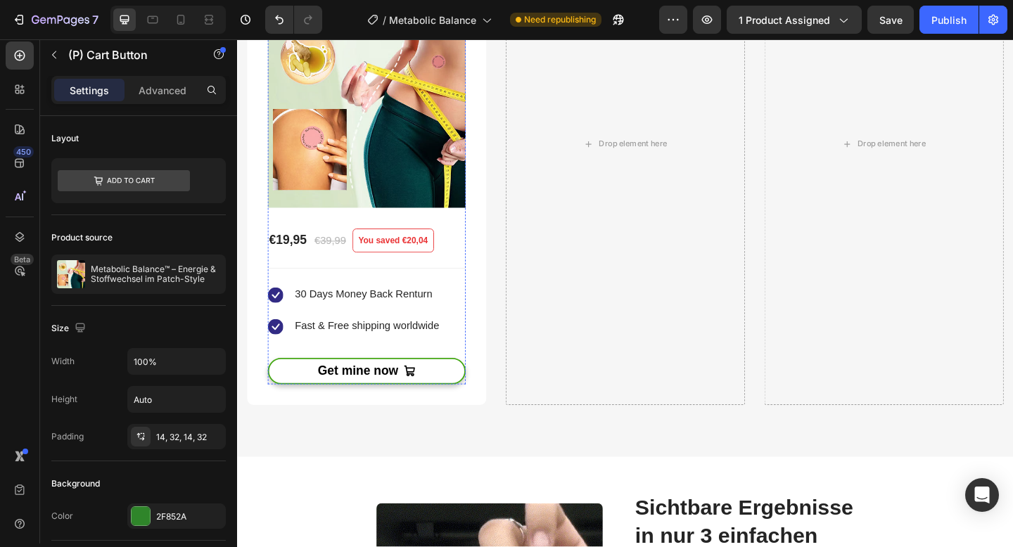
scroll to position [4013, 0]
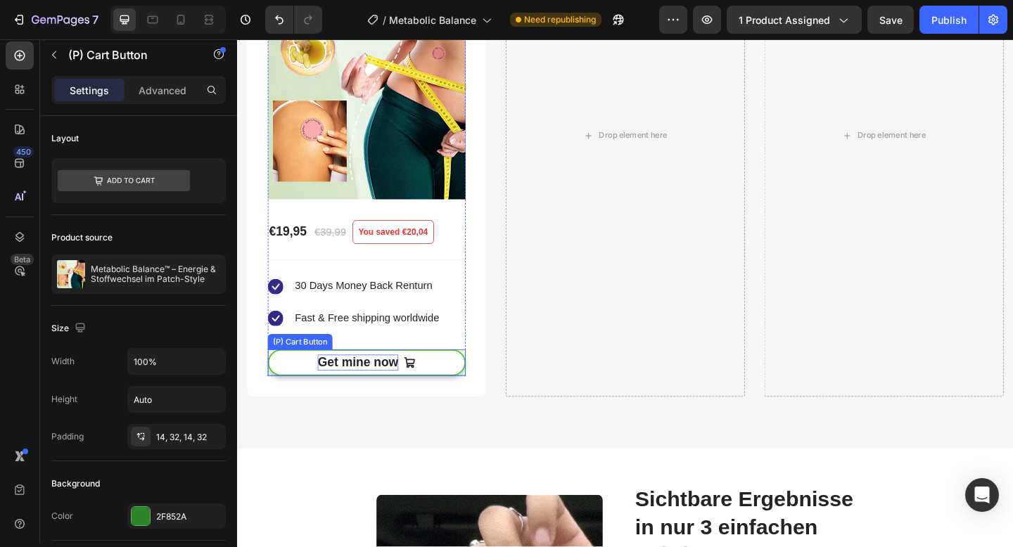
click at [353, 391] on div "Get mine now" at bounding box center [368, 392] width 88 height 18
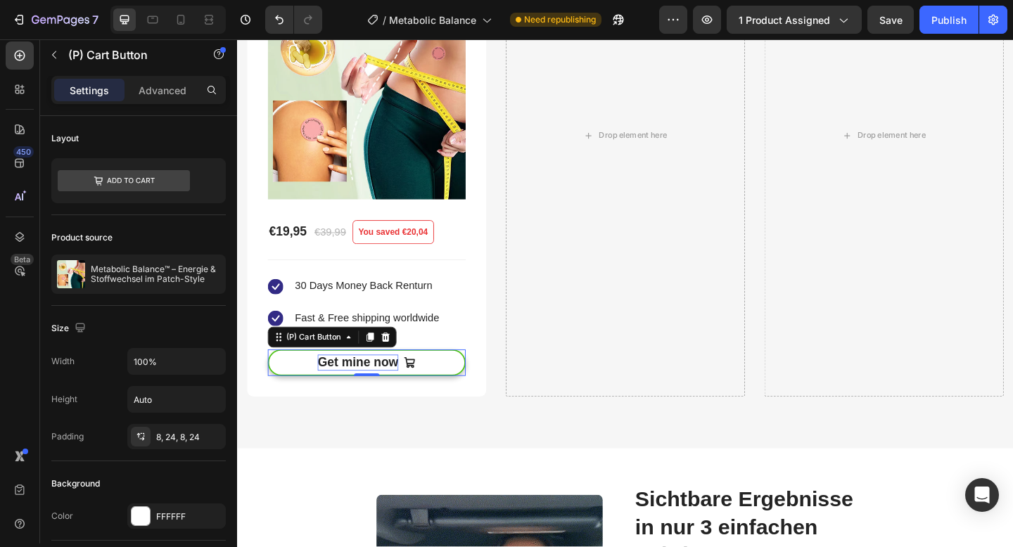
click at [353, 391] on div "Get mine now" at bounding box center [368, 392] width 88 height 18
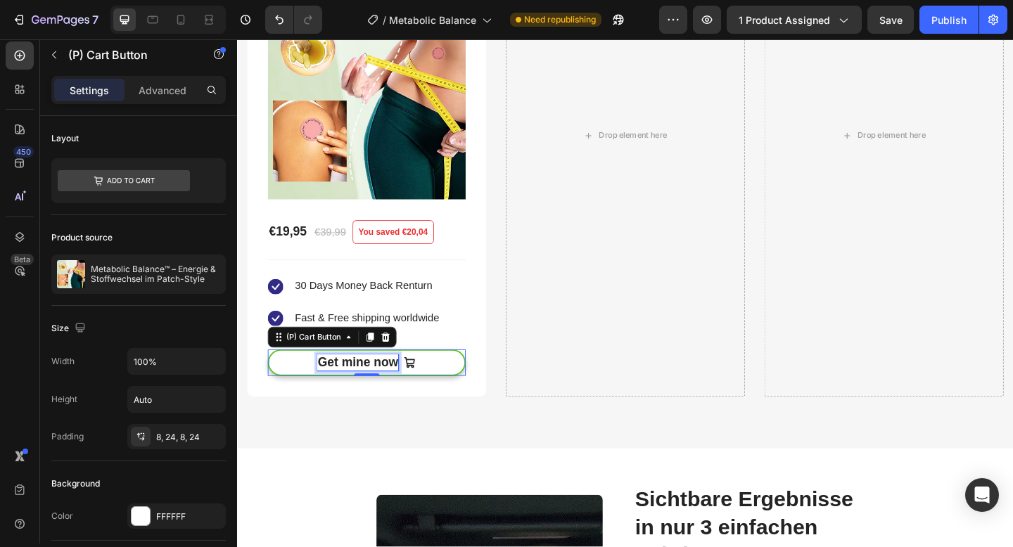
click at [353, 391] on p "Get mine now" at bounding box center [368, 392] width 88 height 18
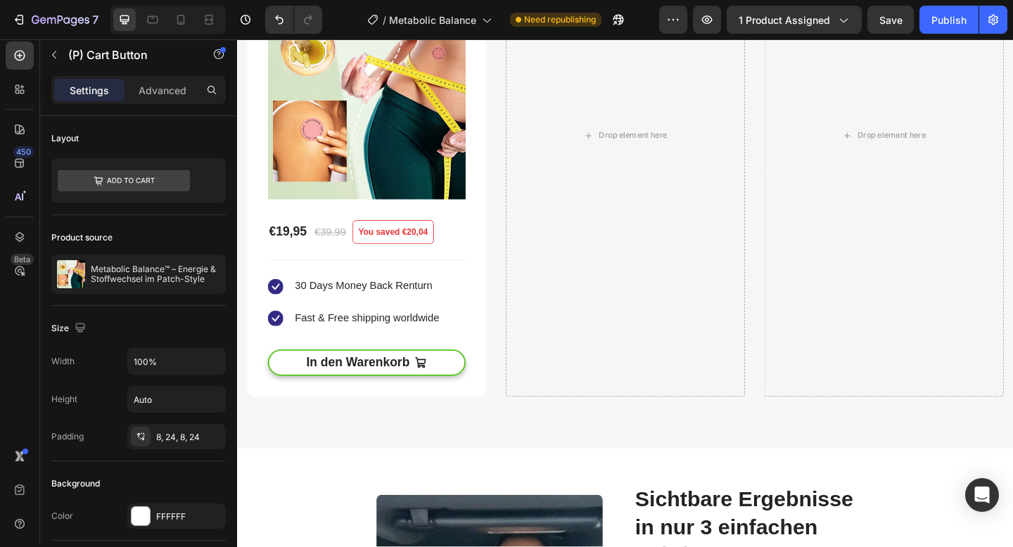
click at [284, 394] on button "In den Warenkorb" at bounding box center [377, 391] width 215 height 29
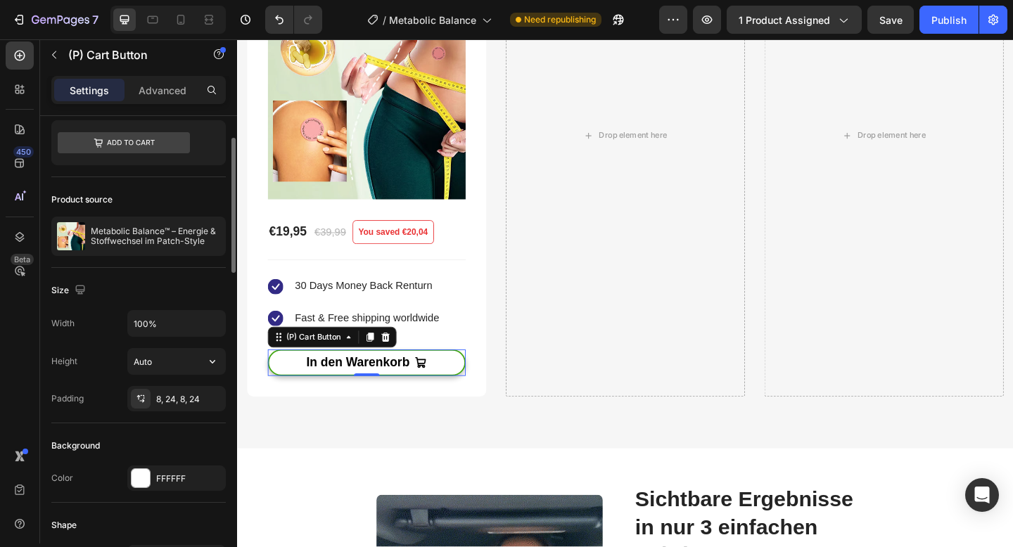
scroll to position [96, 0]
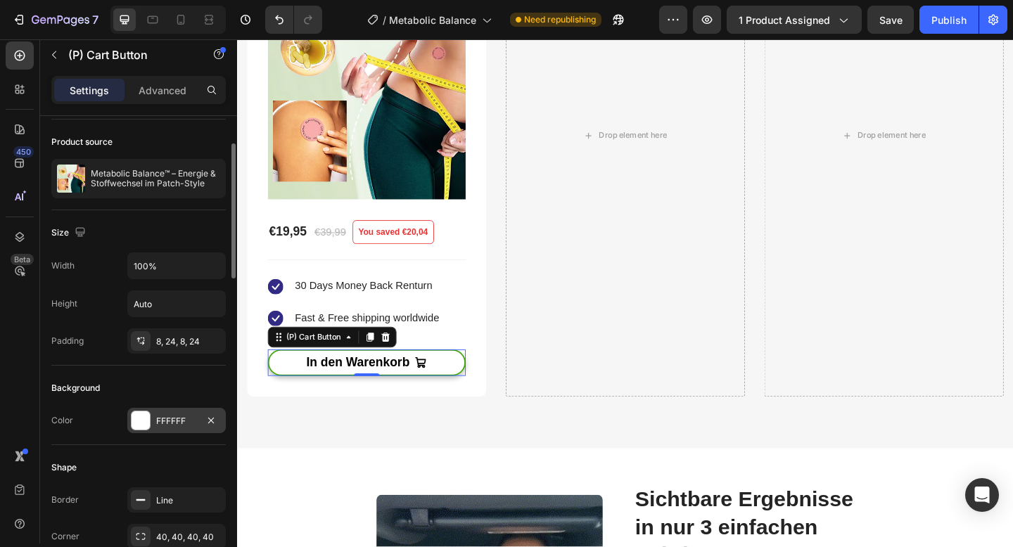
click at [144, 415] on div at bounding box center [141, 421] width 18 height 18
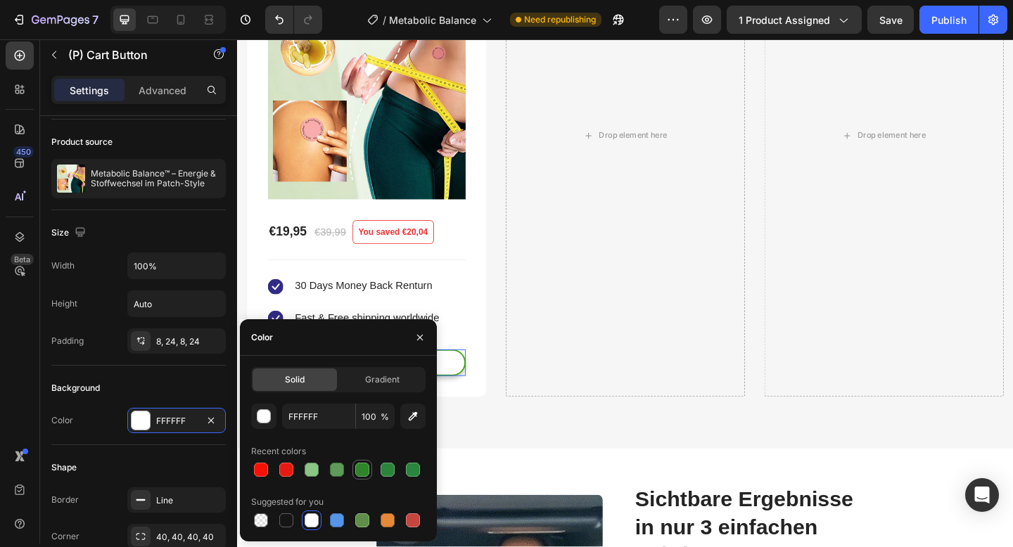
click at [357, 468] on div at bounding box center [362, 470] width 14 height 14
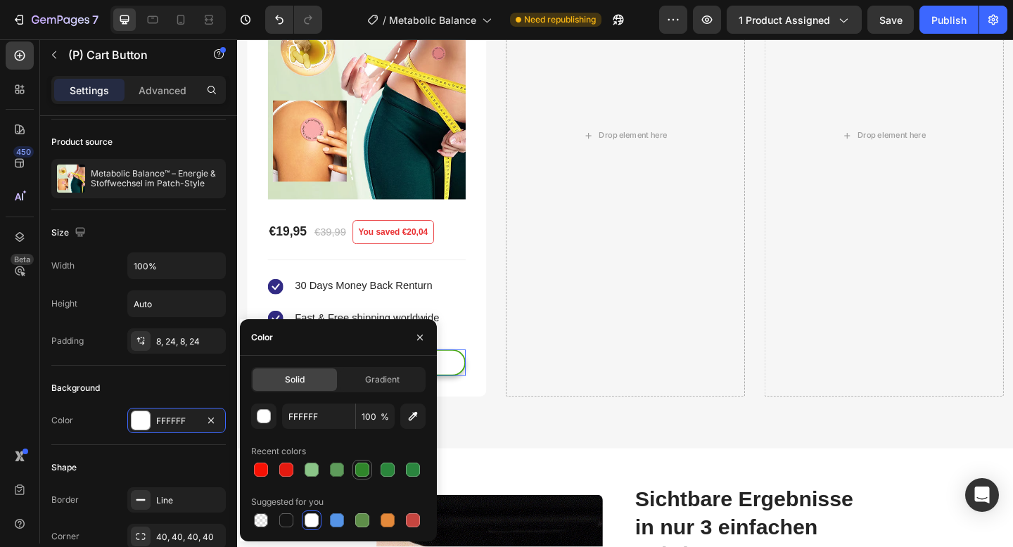
type input "2F852A"
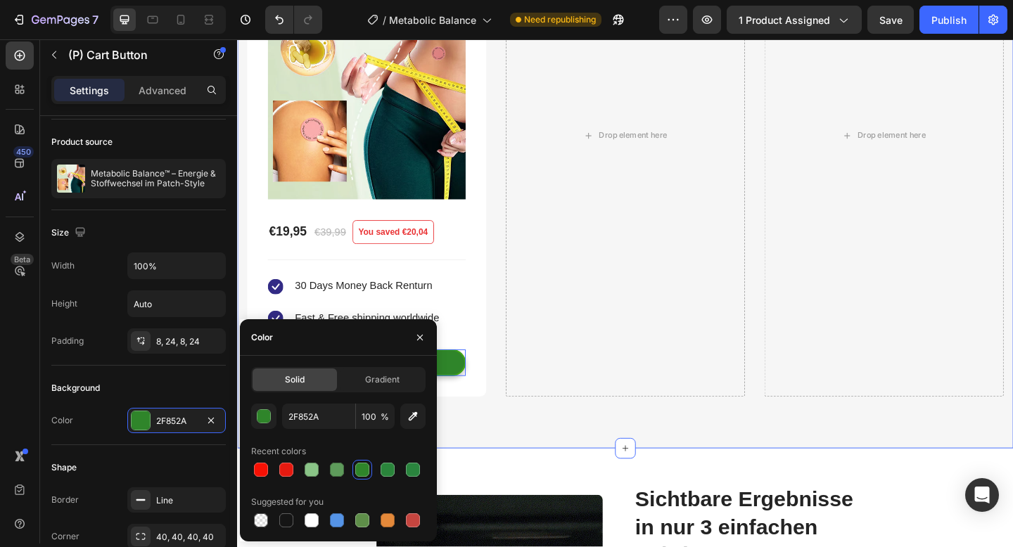
click at [502, 444] on div "Mehr kaufen, mehr sparen! Heading Profitiere jetzt von unserem zeitlich begrenz…" at bounding box center [659, 95] width 844 height 779
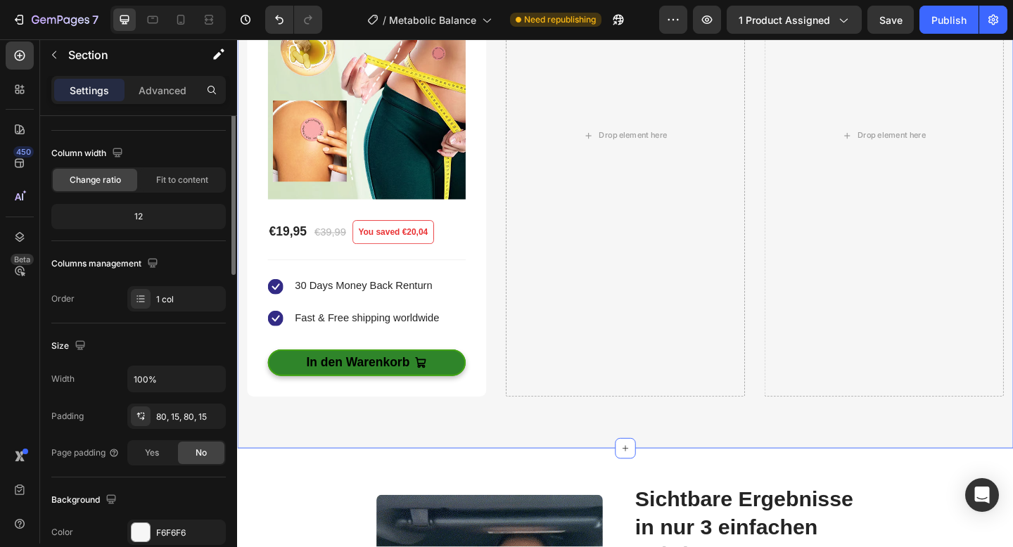
scroll to position [0, 0]
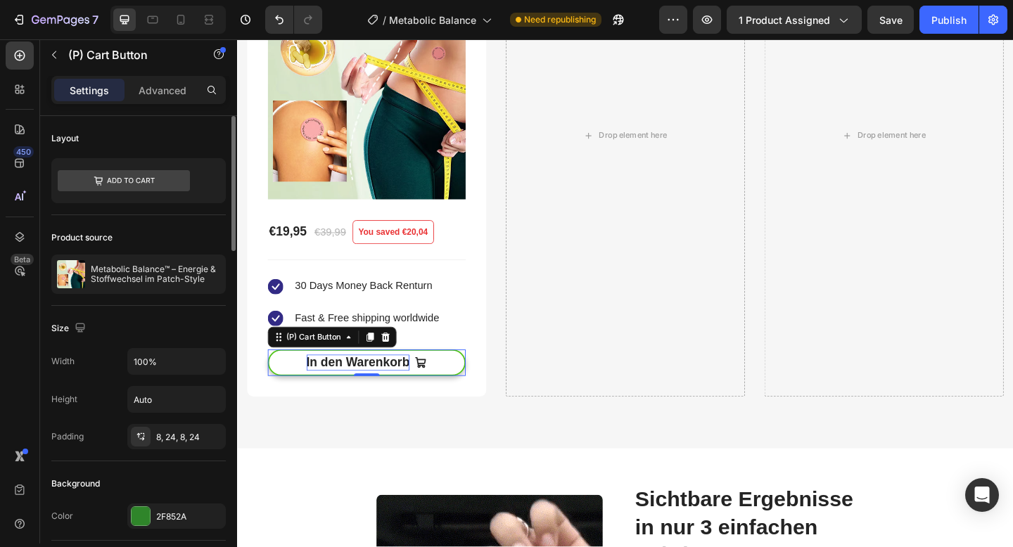
click at [373, 386] on strong "In den Warenkorb" at bounding box center [368, 390] width 113 height 15
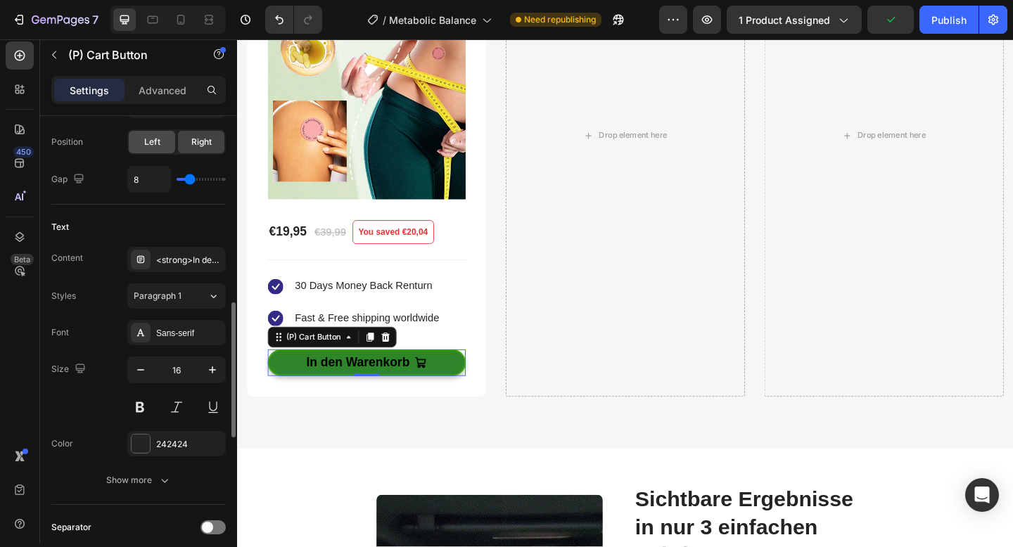
scroll to position [668, 0]
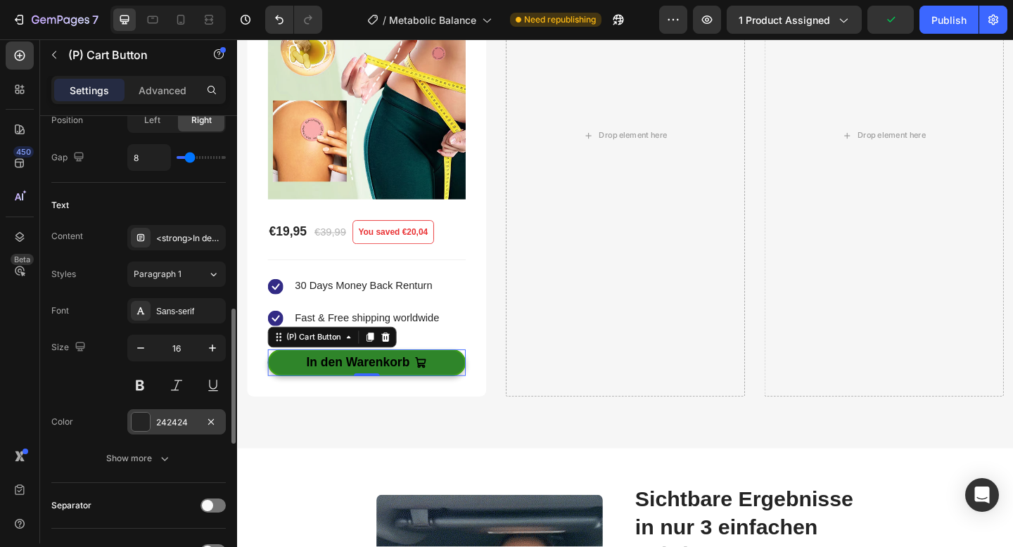
click at [144, 415] on div at bounding box center [141, 422] width 18 height 18
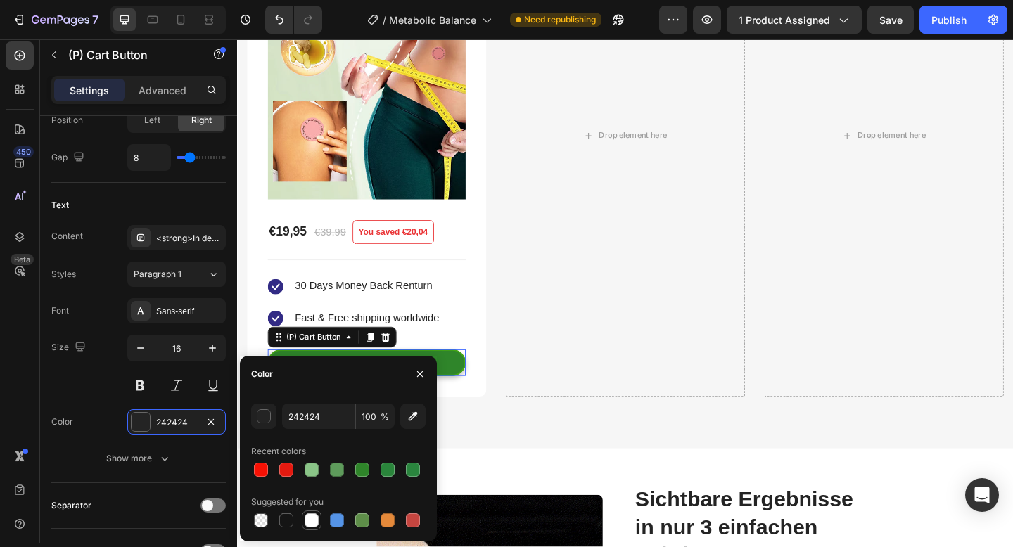
click at [310, 518] on div at bounding box center [312, 521] width 14 height 14
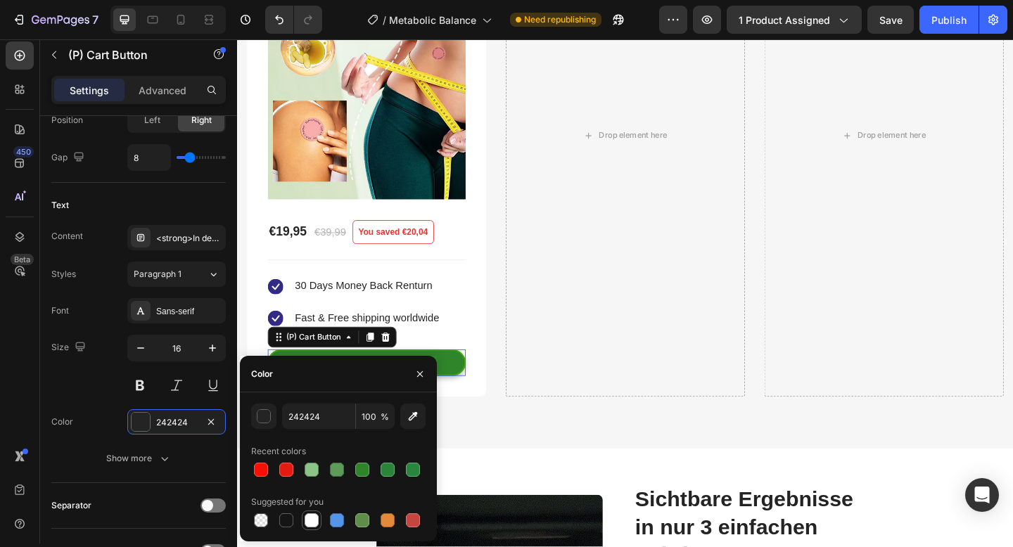
type input "FFFFFF"
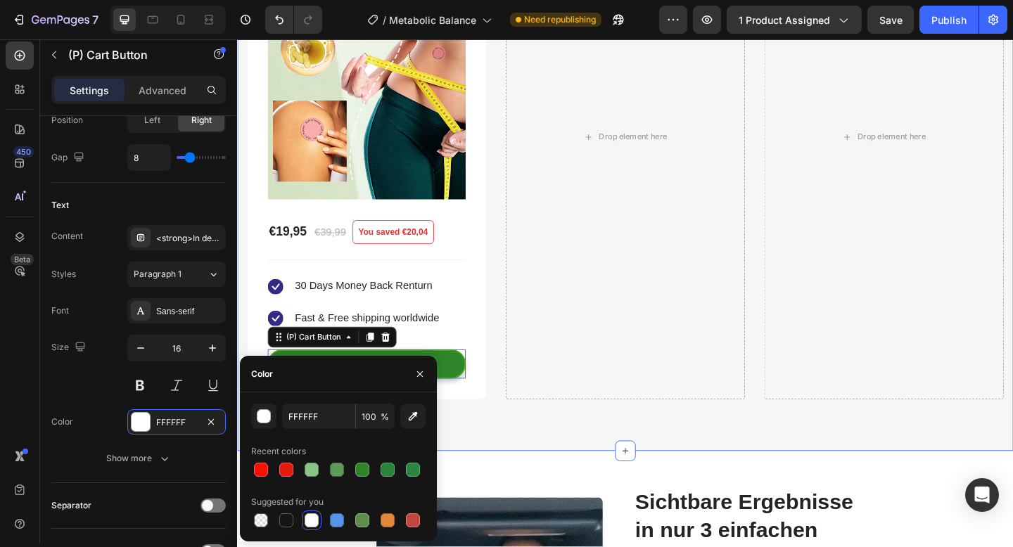
click at [476, 460] on div "Mehr kaufen, mehr sparen! Heading Profitiere jetzt von unserem zeitlich begrenz…" at bounding box center [659, 97] width 844 height 782
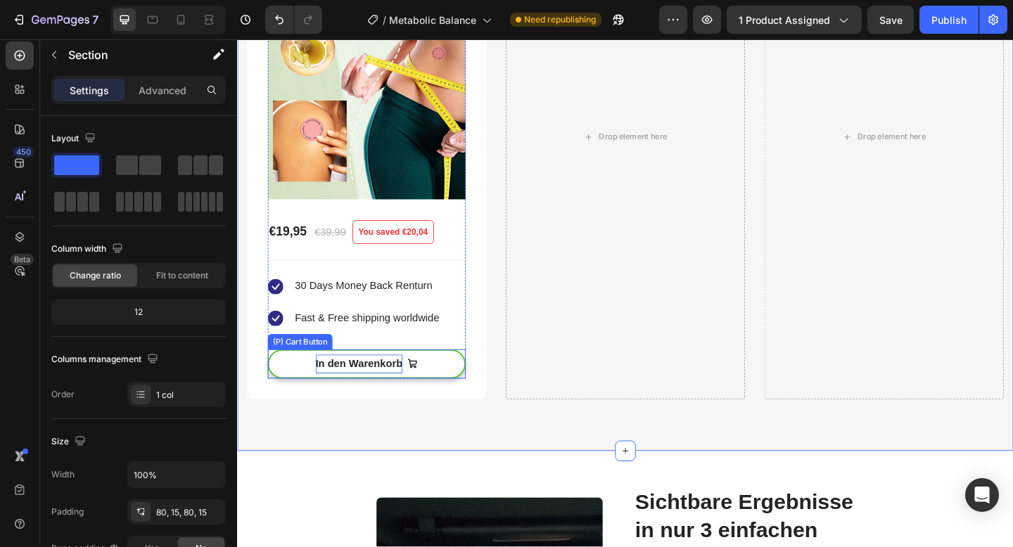
click at [372, 389] on strong "In den Warenkorb" at bounding box center [369, 392] width 95 height 12
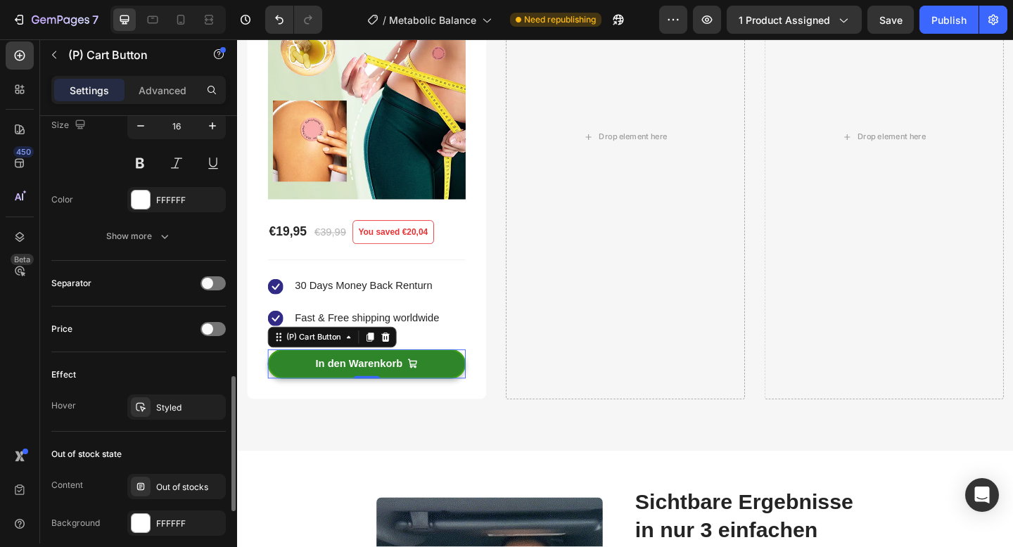
scroll to position [893, 0]
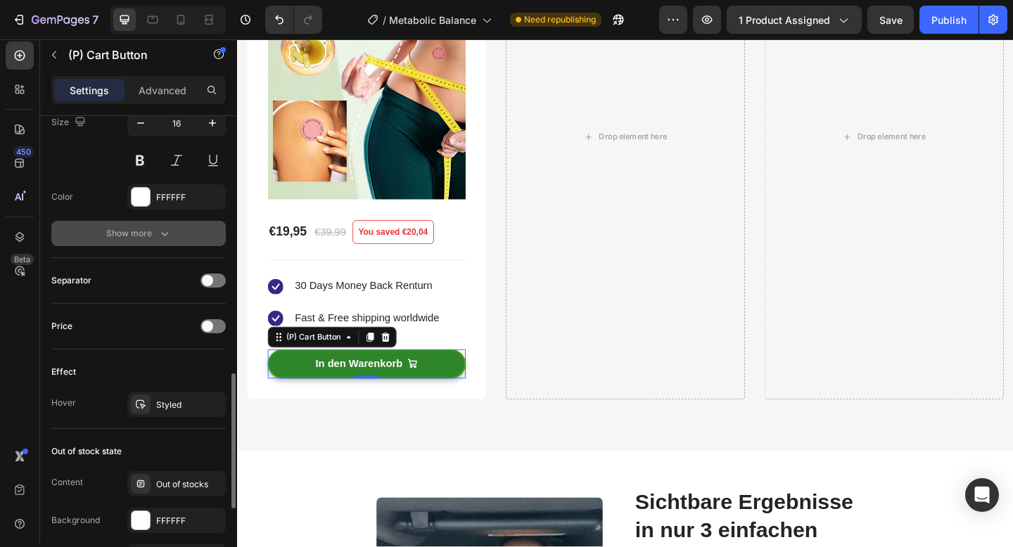
click at [162, 240] on button "Show more" at bounding box center [138, 233] width 174 height 25
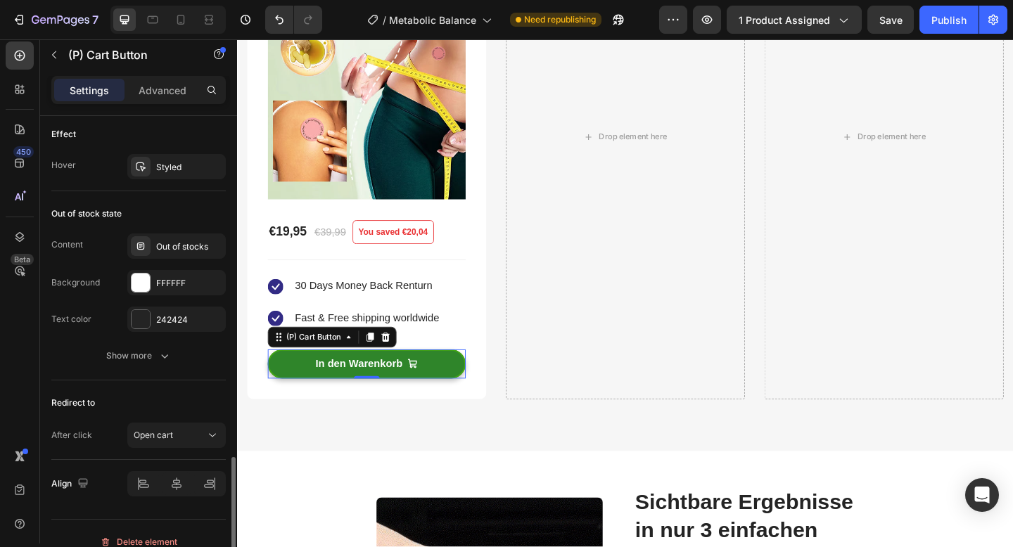
scroll to position [1337, 0]
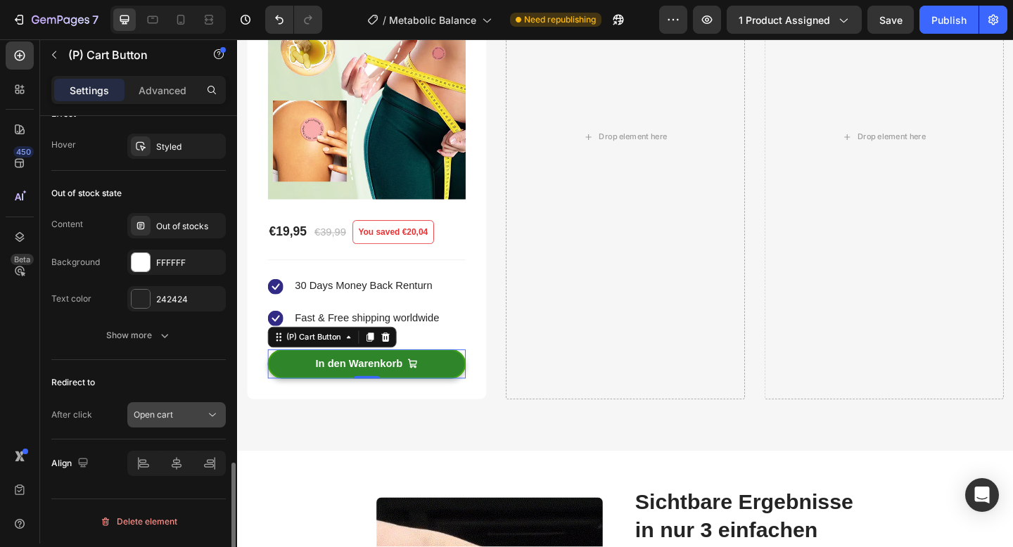
click at [179, 423] on button "Open cart" at bounding box center [176, 414] width 98 height 25
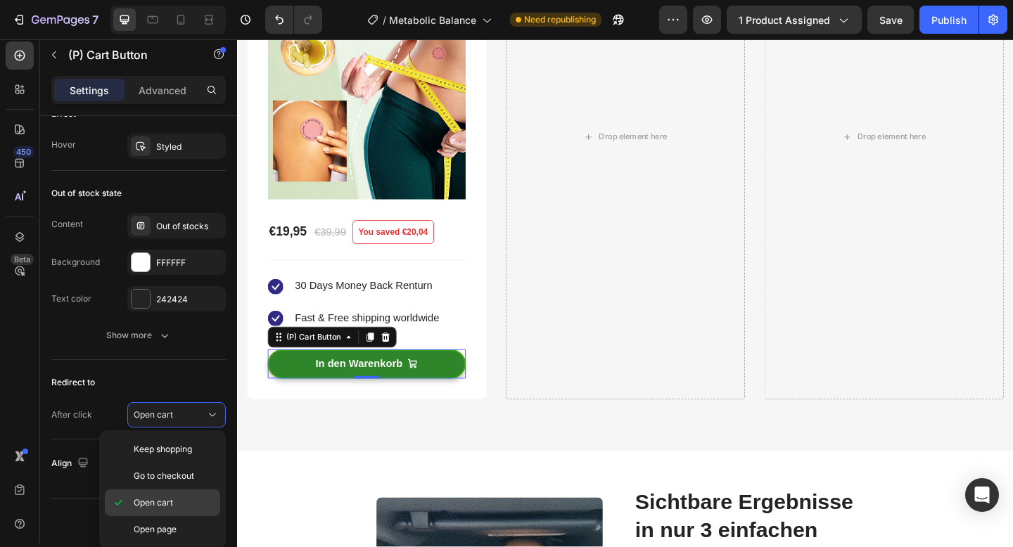
click at [177, 503] on p "Open cart" at bounding box center [174, 503] width 80 height 13
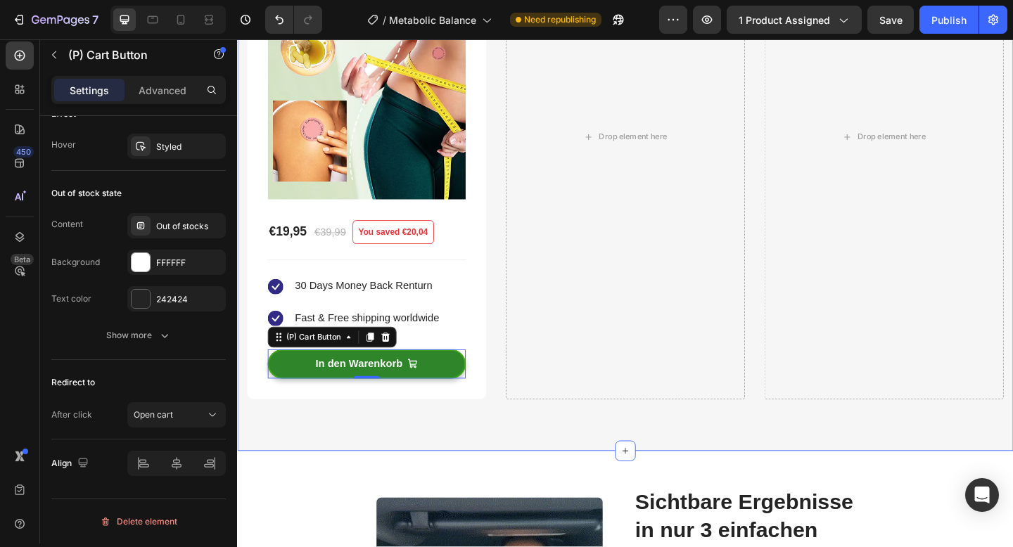
click at [291, 444] on div "Mehr kaufen, mehr sparen! Heading Profitiere jetzt von unserem zeitlich begrenz…" at bounding box center [659, 97] width 844 height 782
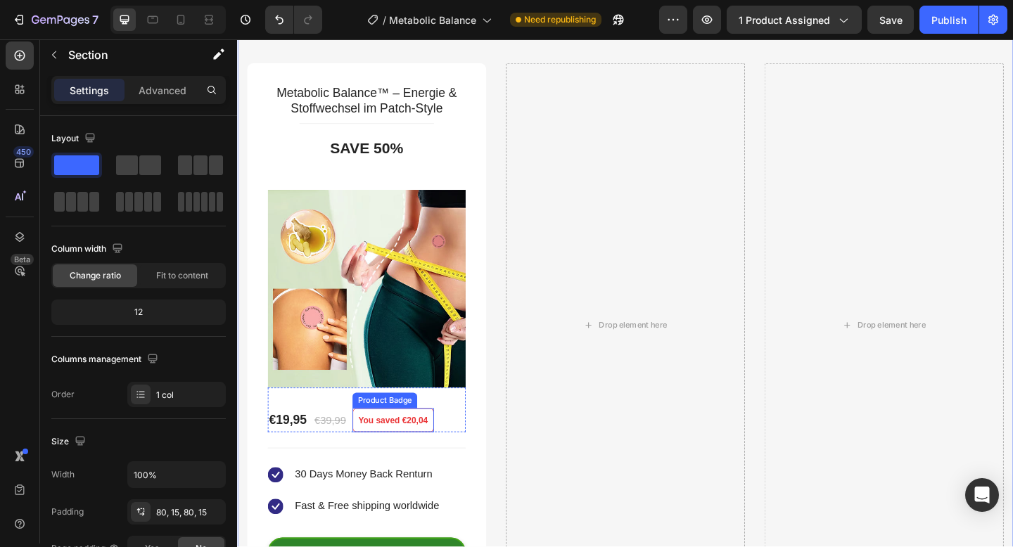
scroll to position [3808, 0]
click at [187, 23] on icon at bounding box center [181, 20] width 14 height 14
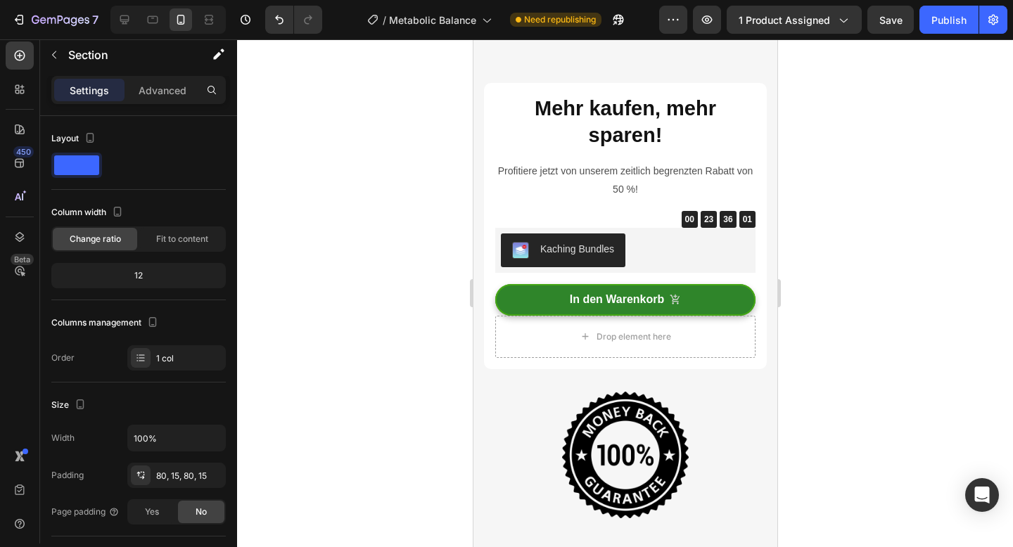
scroll to position [3683, 0]
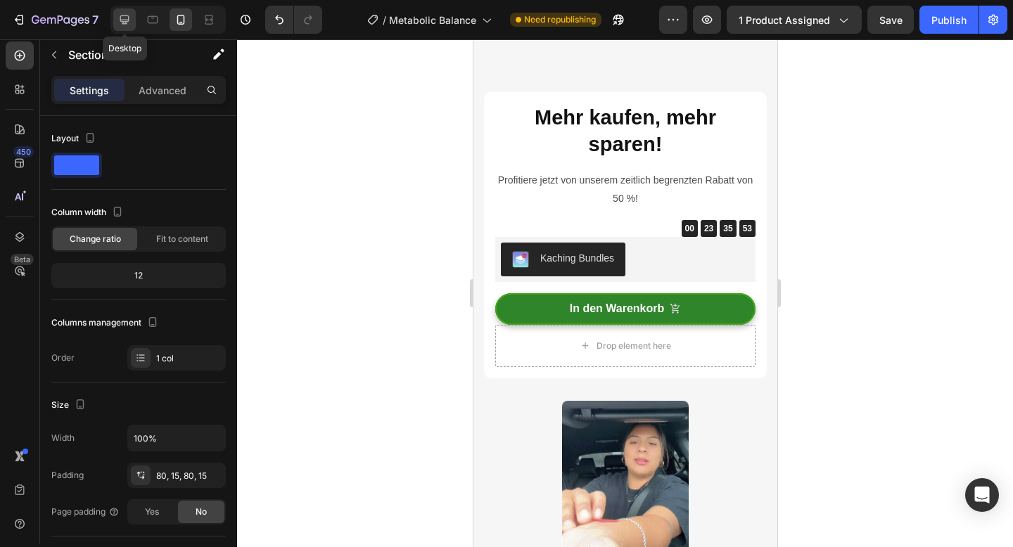
click at [118, 20] on icon at bounding box center [124, 20] width 14 height 14
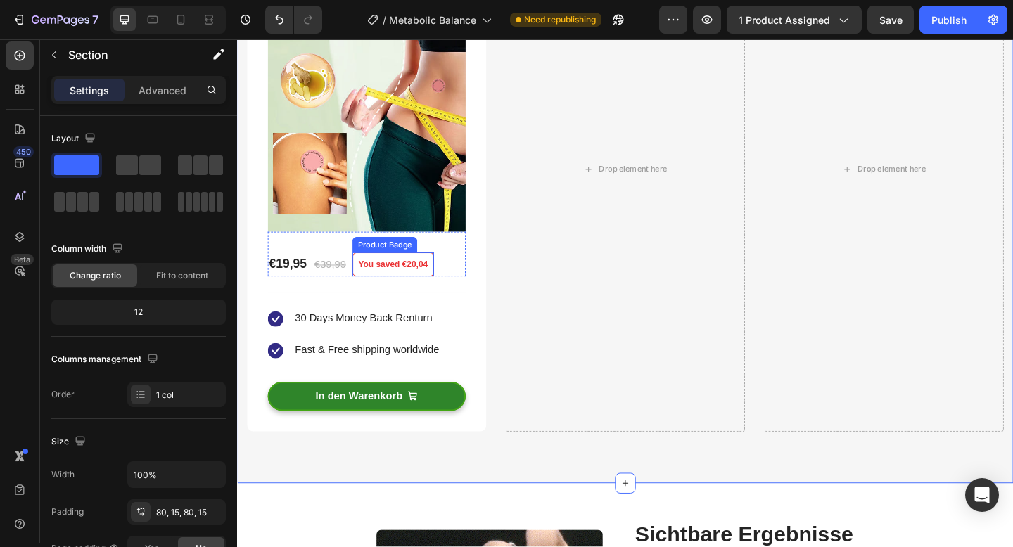
scroll to position [3977, 0]
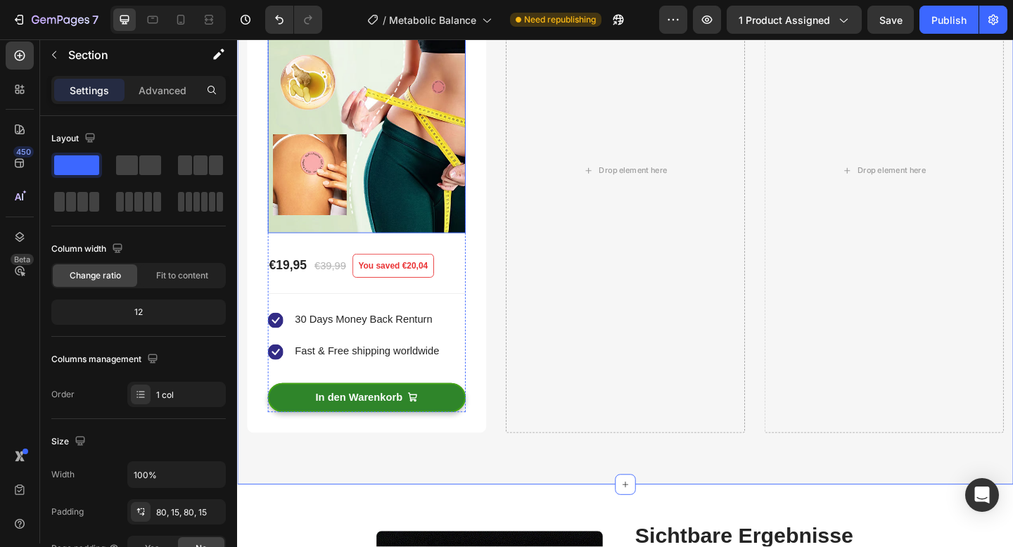
click at [344, 178] on img at bounding box center [377, 142] width 215 height 215
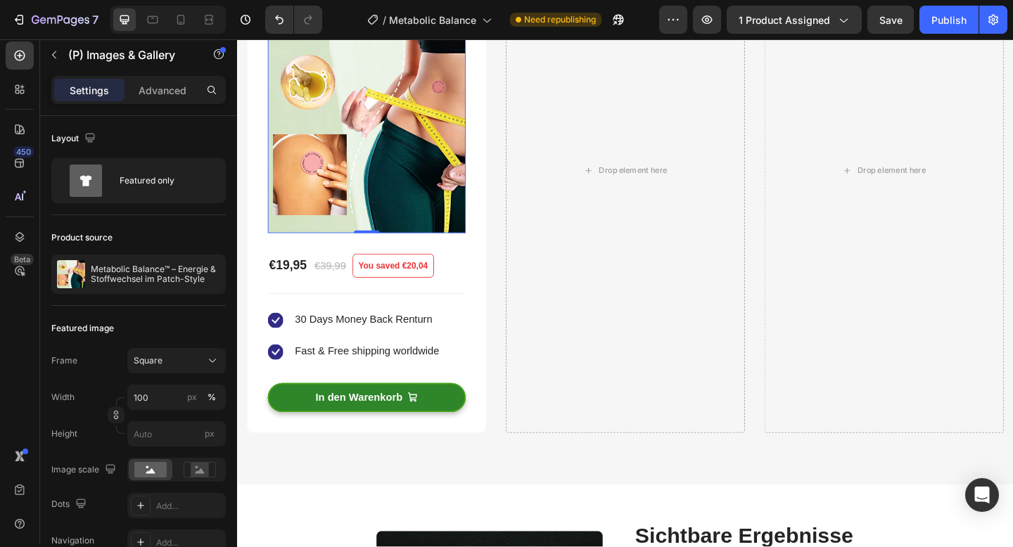
scroll to position [3868, 0]
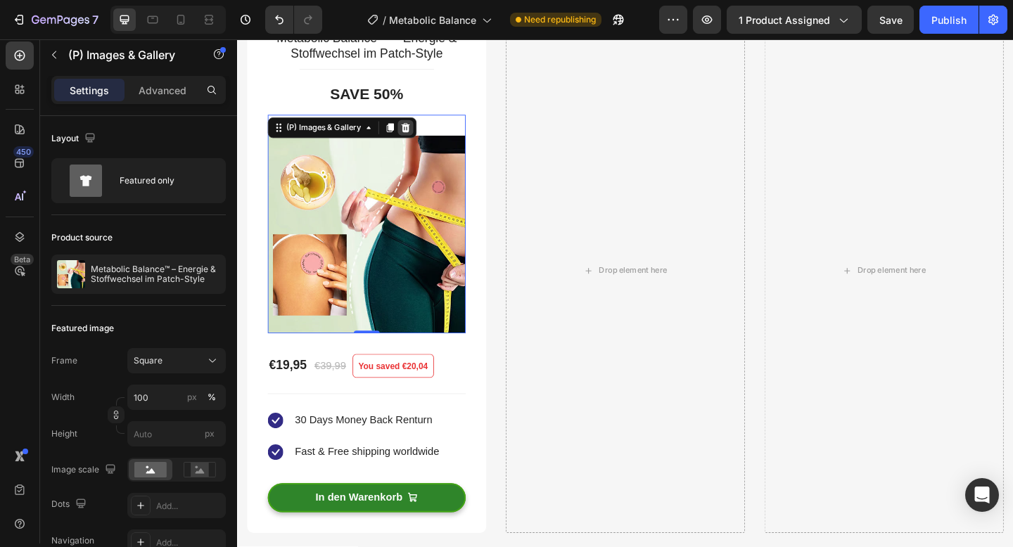
click at [424, 136] on icon at bounding box center [420, 136] width 9 height 10
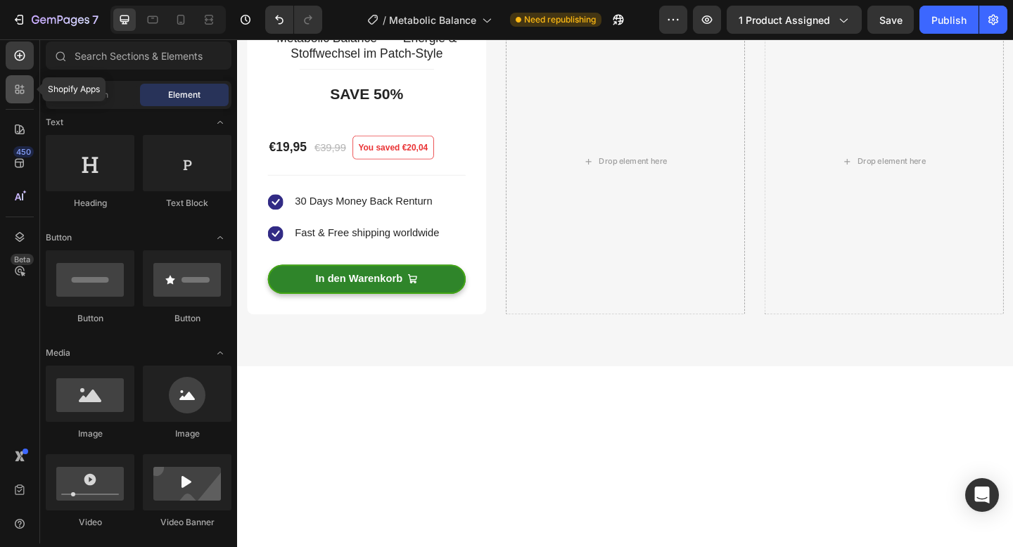
click at [23, 82] on icon at bounding box center [20, 89] width 14 height 14
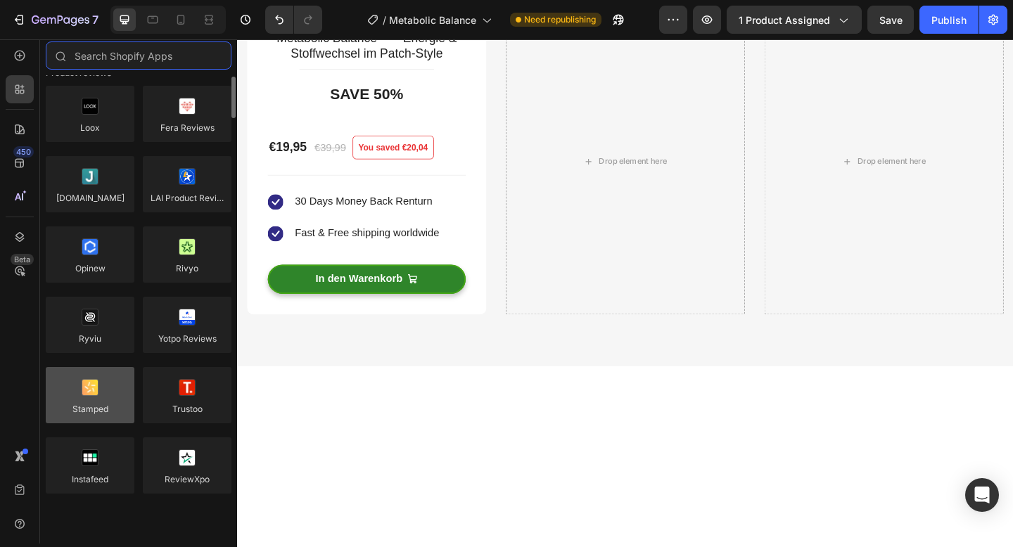
scroll to position [0, 0]
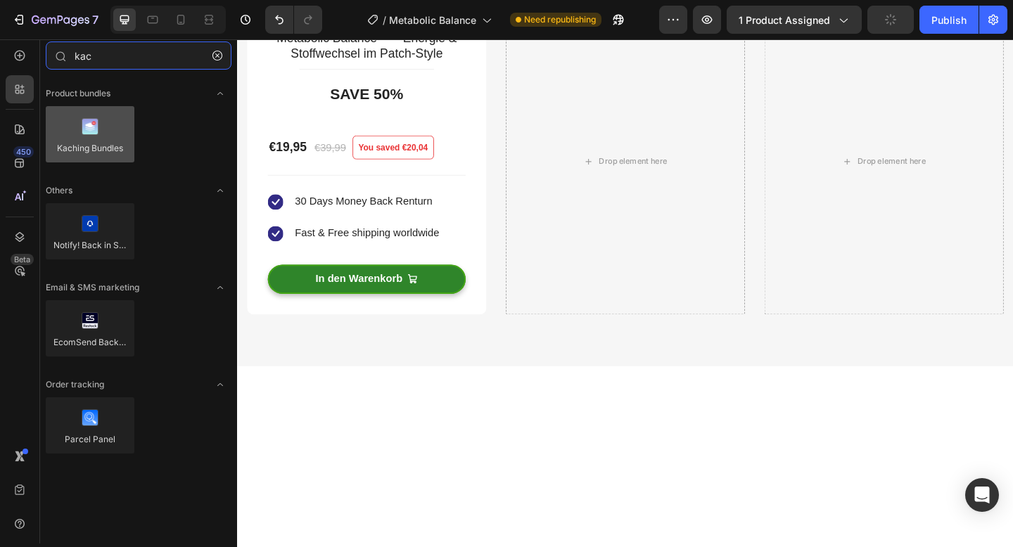
type input "kac"
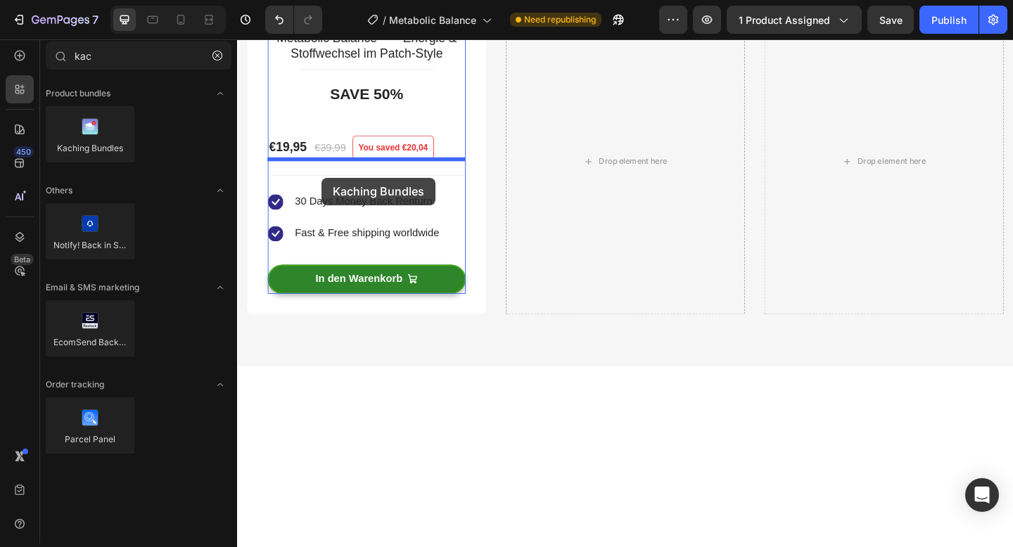
drag, startPoint x: 307, startPoint y: 173, endPoint x: 329, endPoint y: 190, distance: 28.1
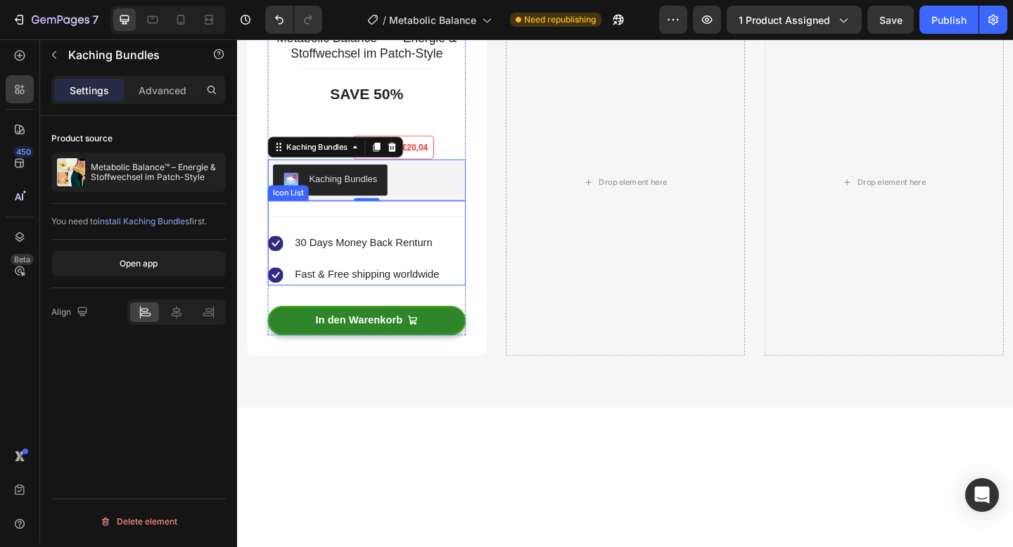
click at [465, 260] on div "Icon 30 Days Money Back Renturn Text block Icon Fast & Free shipping worldwide …" at bounding box center [377, 269] width 215 height 75
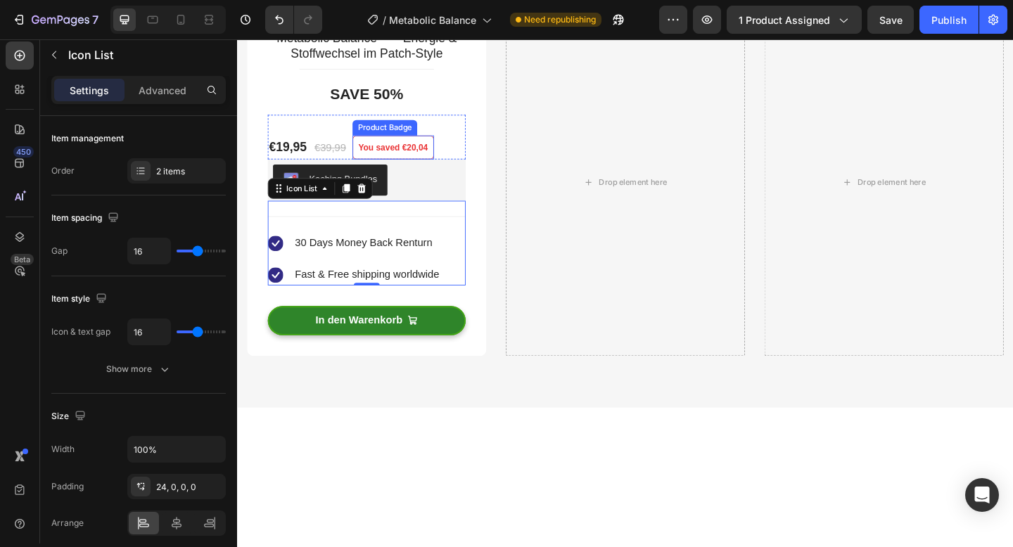
click at [391, 151] on pre "You saved €20,04" at bounding box center [406, 157] width 87 height 25
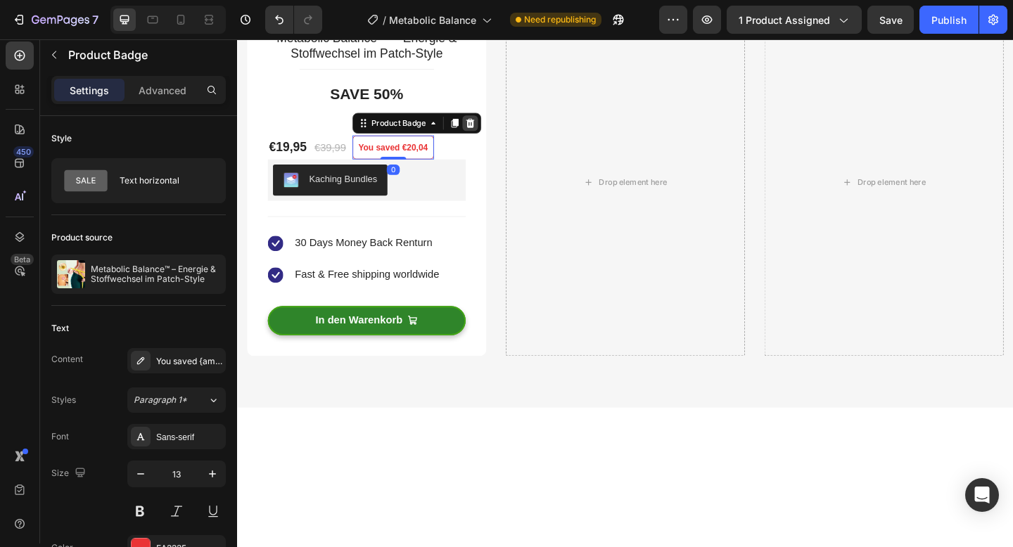
click at [495, 134] on icon at bounding box center [490, 131] width 9 height 10
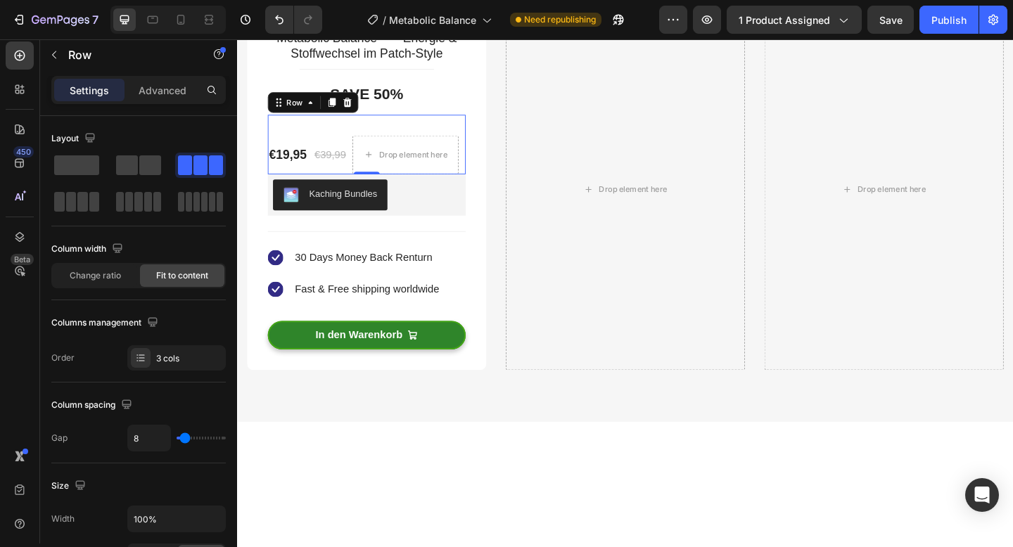
click at [301, 146] on div "€19,95 (P) Price (P) Price" at bounding box center [292, 165] width 44 height 42
click at [358, 107] on icon at bounding box center [356, 108] width 9 height 10
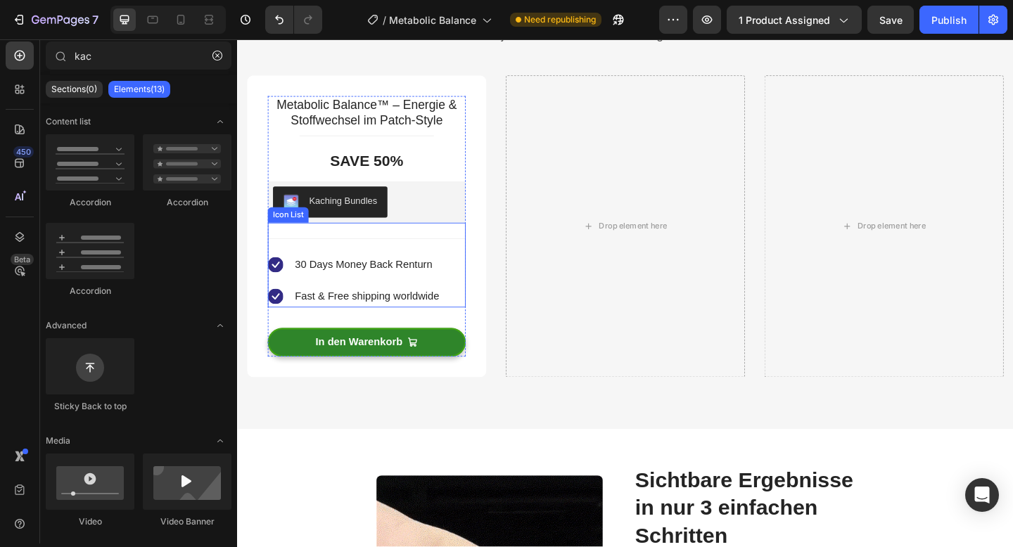
scroll to position [3794, 0]
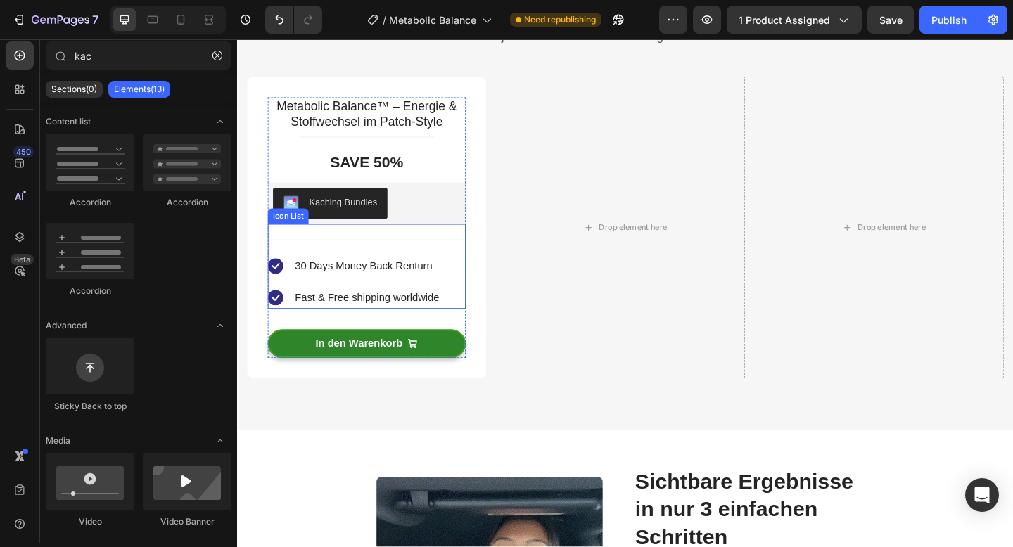
click at [466, 295] on div "Icon 30 Days Money Back Renturn Text block Icon Fast & Free shipping worldwide …" at bounding box center [377, 294] width 215 height 75
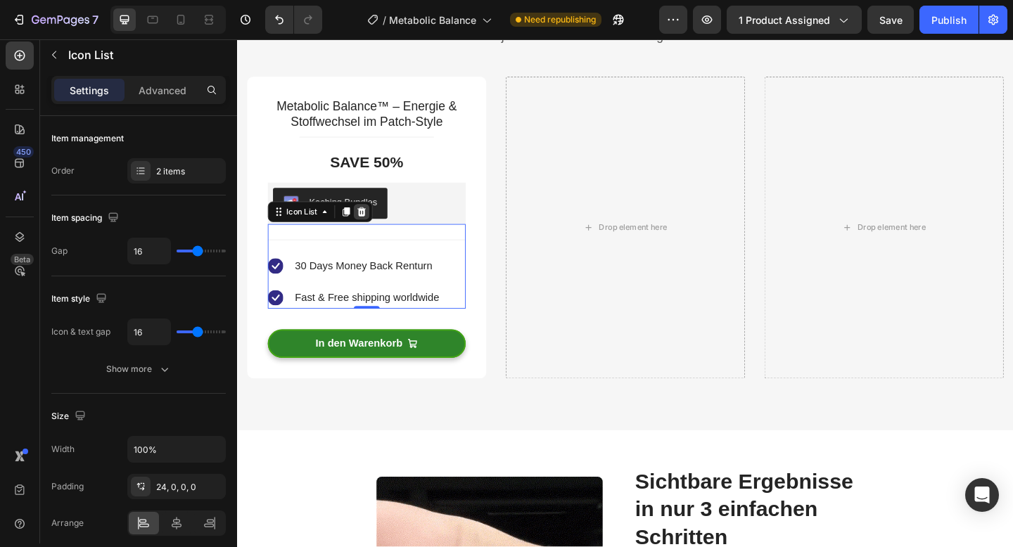
click at [371, 229] on icon at bounding box center [372, 227] width 11 height 11
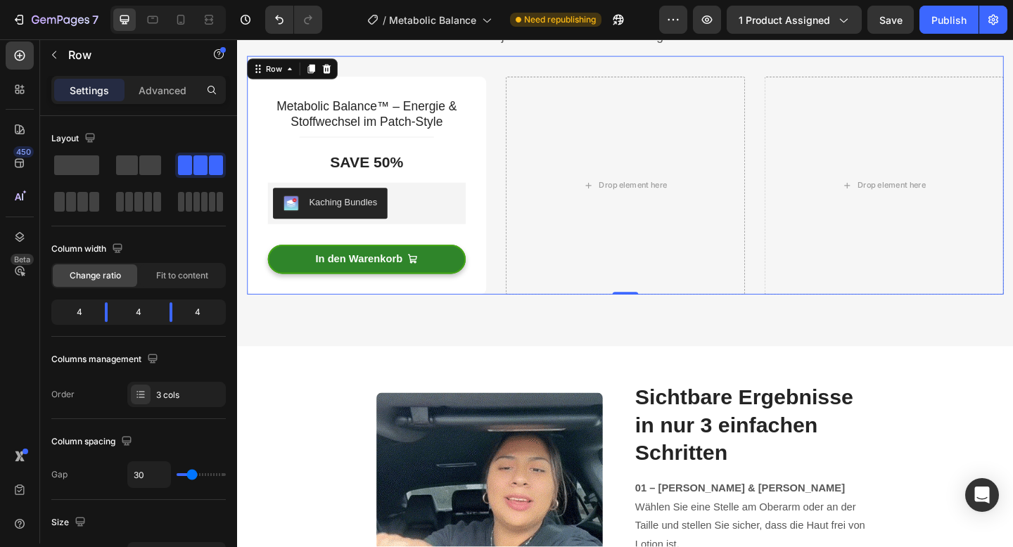
click at [520, 112] on div "Metabolic Balance™ – Energie & Stoffwechsel im Patch-Style (P) Title Title Line…" at bounding box center [659, 188] width 823 height 260
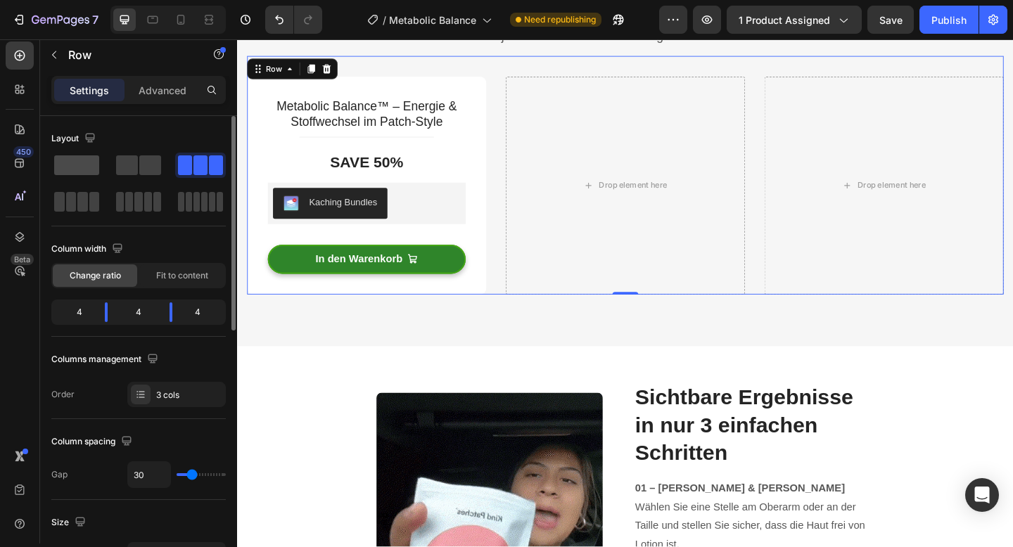
click at [87, 165] on span at bounding box center [76, 165] width 45 height 20
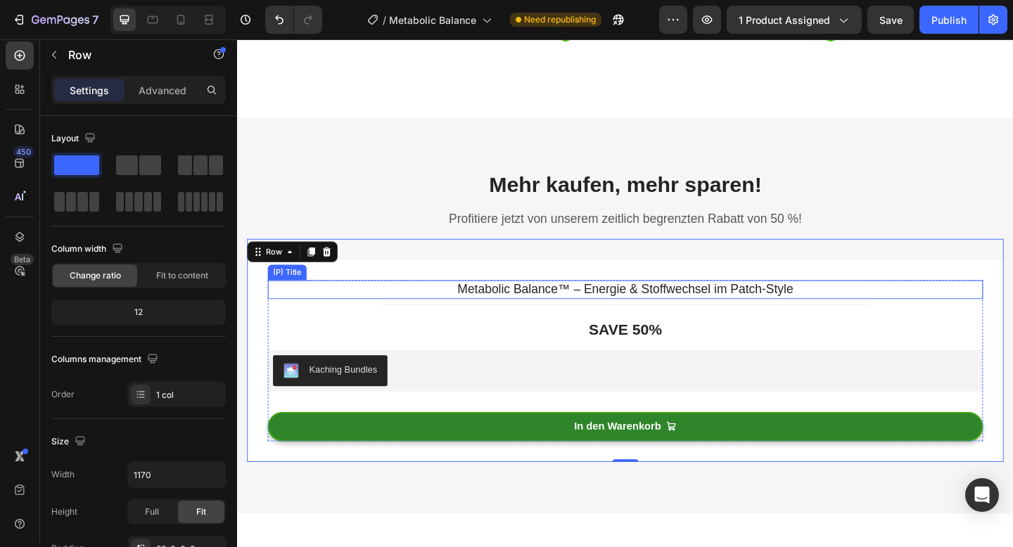
scroll to position [3577, 0]
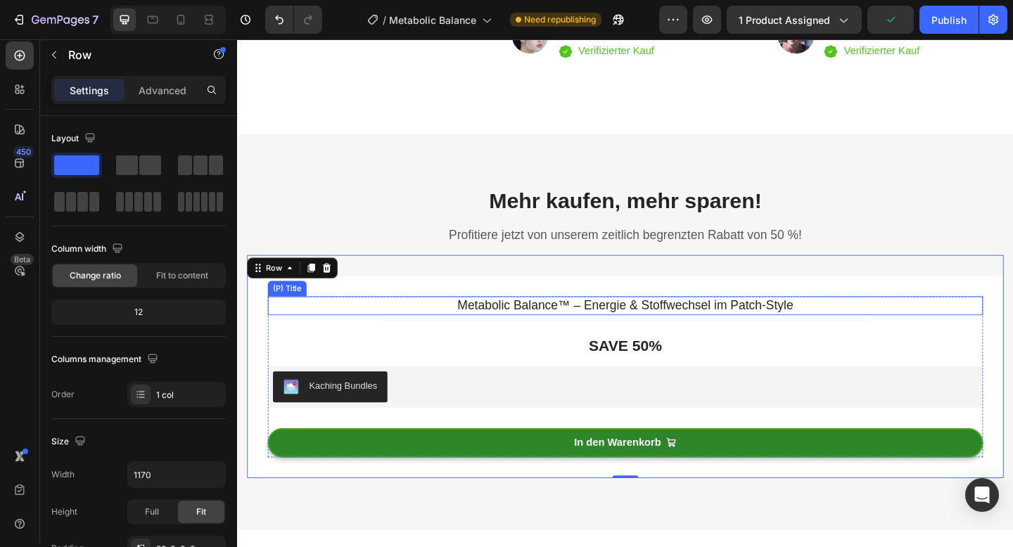
click at [619, 330] on h3 "Metabolic Balance™ – Energie & Stoffwechsel im Patch-Style" at bounding box center [659, 329] width 778 height 20
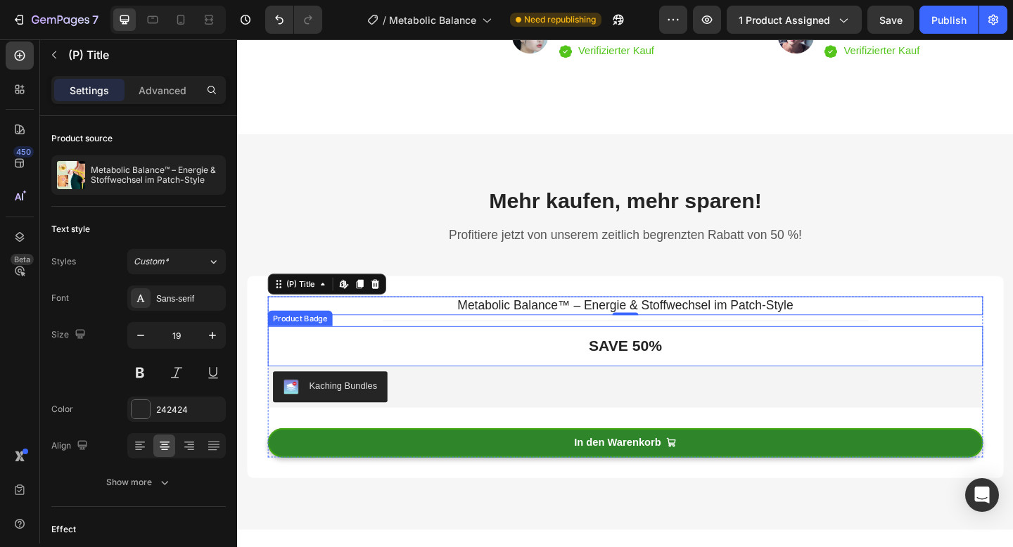
click at [649, 377] on pre "Save 50%" at bounding box center [659, 374] width 102 height 44
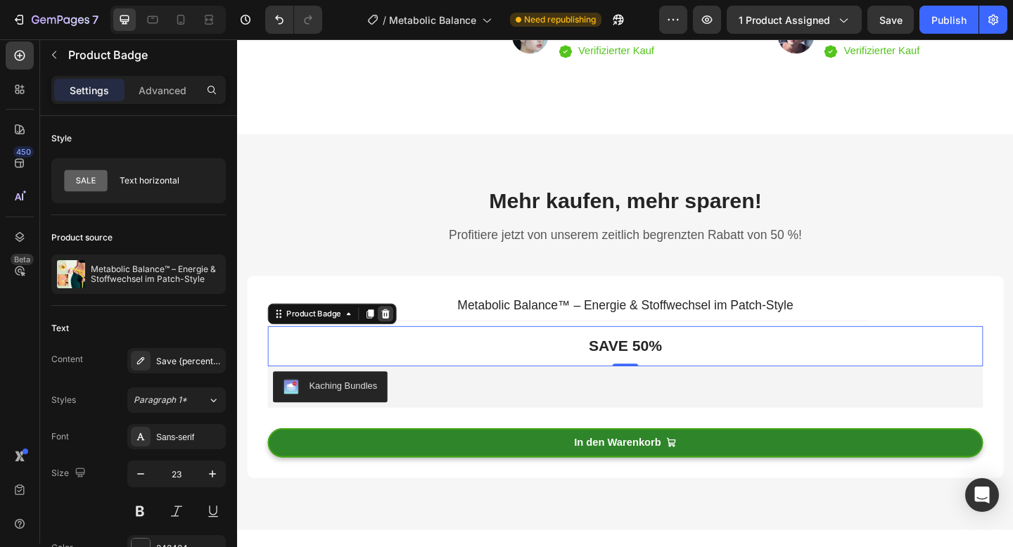
click at [403, 335] on icon at bounding box center [398, 338] width 11 height 11
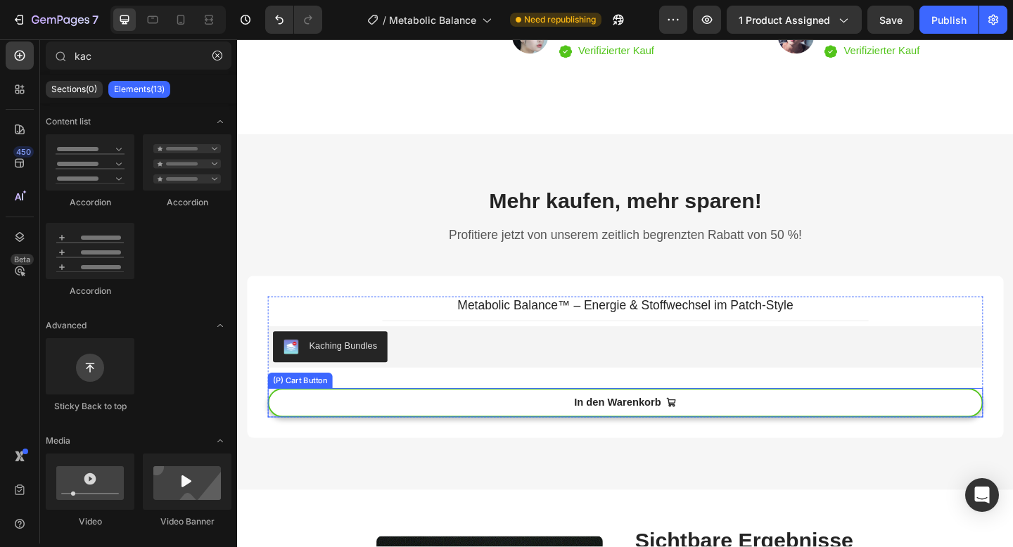
click at [467, 438] on button "In den Warenkorb" at bounding box center [659, 435] width 778 height 32
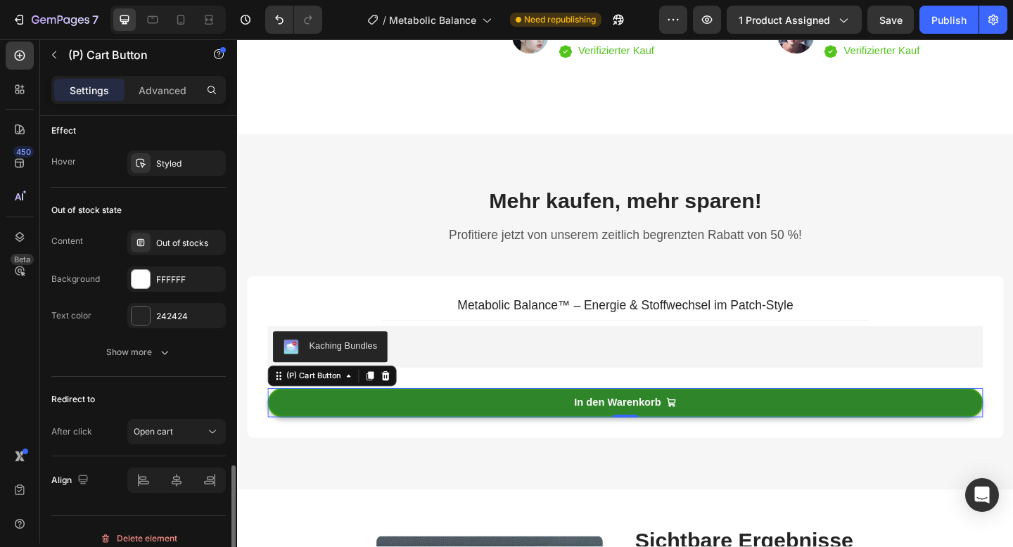
scroll to position [1151, 0]
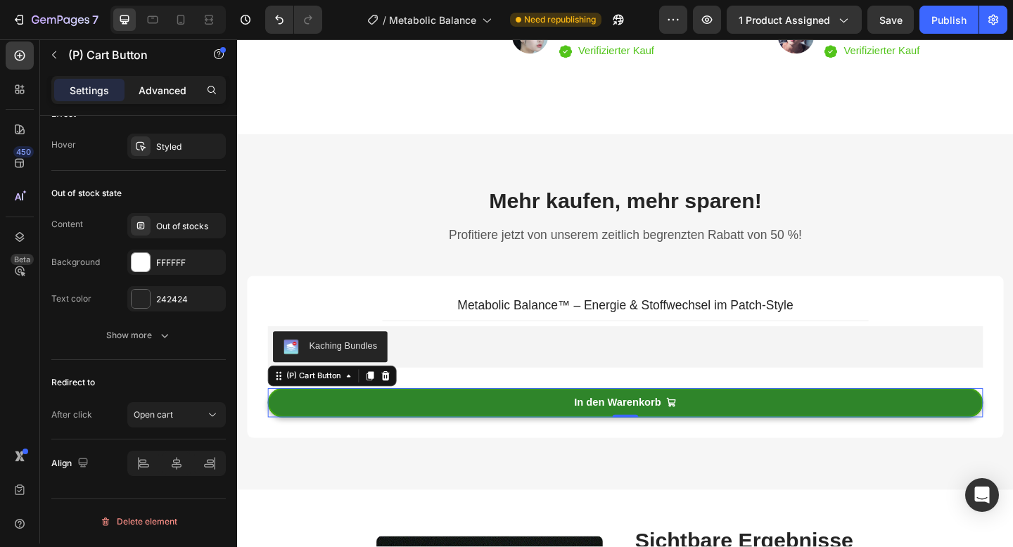
click at [160, 91] on p "Advanced" at bounding box center [163, 90] width 48 height 15
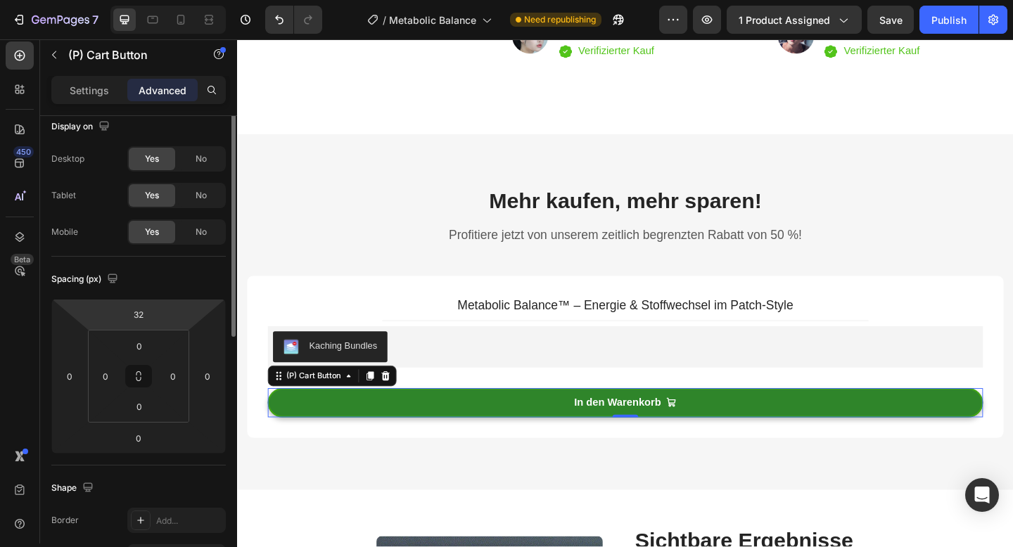
scroll to position [0, 0]
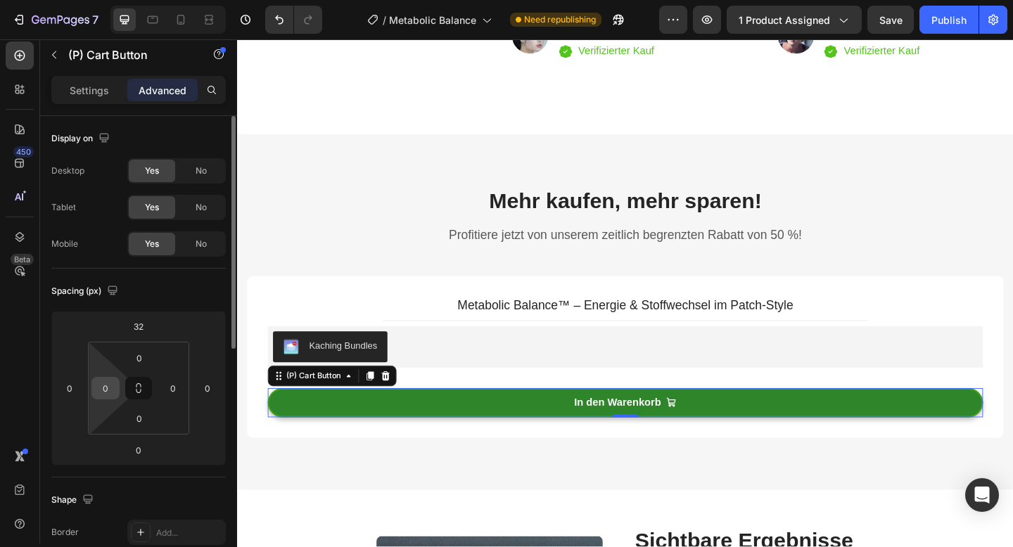
click at [108, 380] on input "0" at bounding box center [105, 388] width 21 height 21
type input "5"
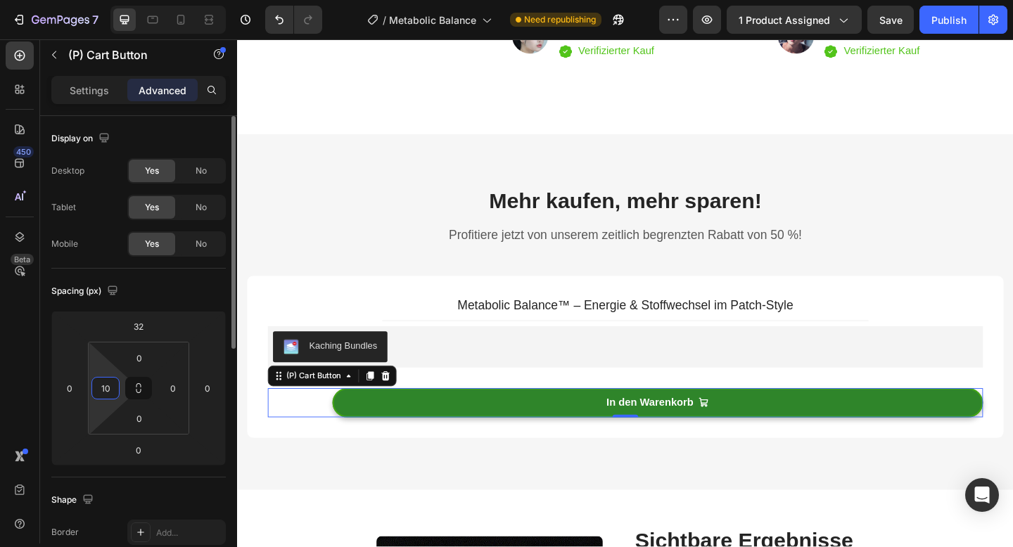
type input "1"
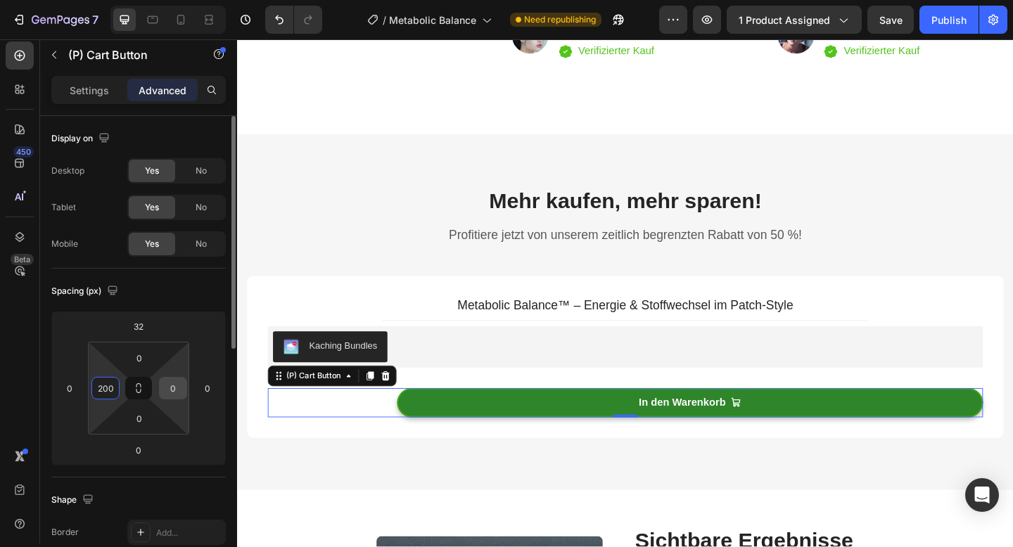
type input "200"
click at [170, 383] on input "0" at bounding box center [173, 388] width 21 height 21
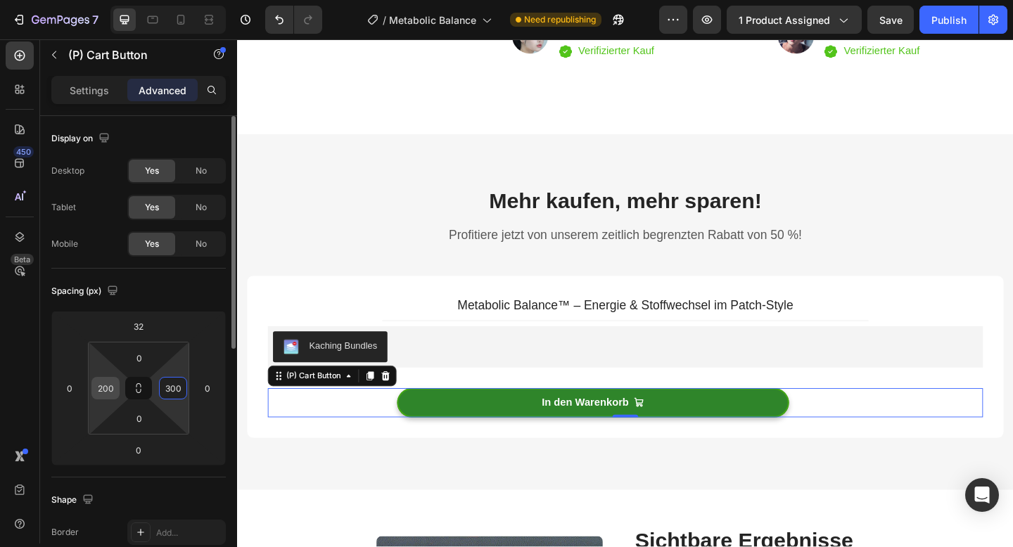
type input "300"
click at [113, 388] on input "200" at bounding box center [105, 388] width 21 height 21
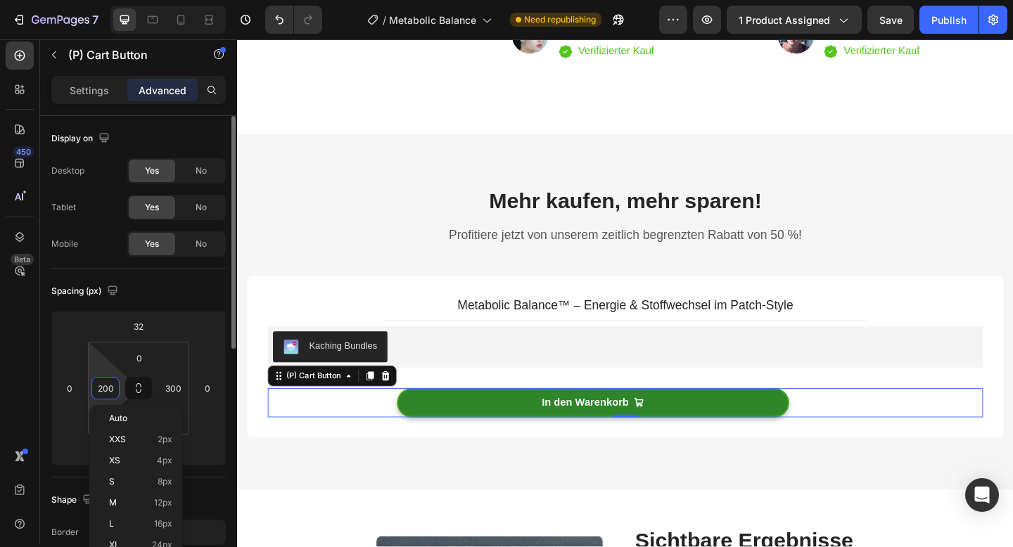
click at [113, 388] on input "200" at bounding box center [105, 388] width 21 height 21
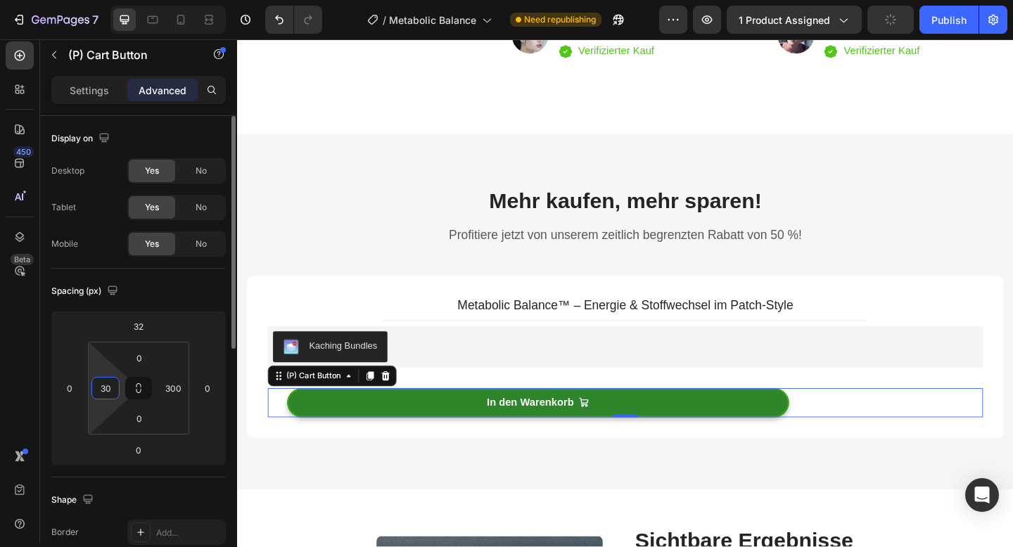
type input "300"
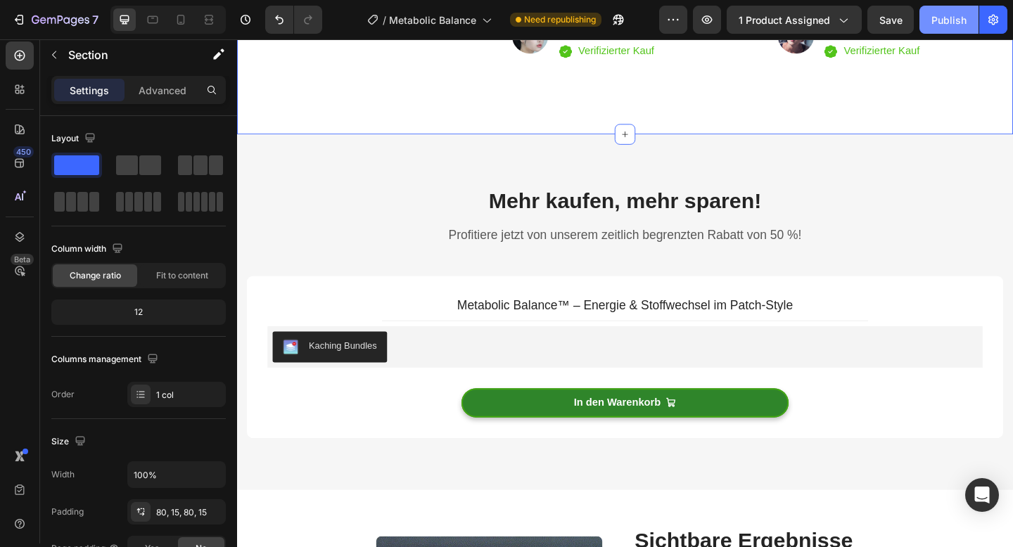
click at [958, 21] on div "Publish" at bounding box center [948, 20] width 35 height 15
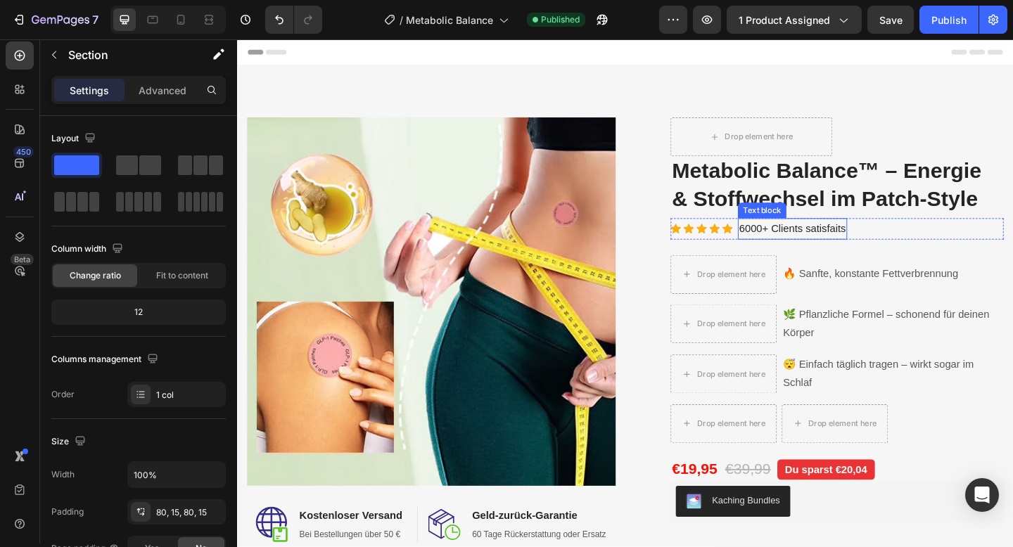
click at [806, 245] on p "6000+ Clients satisfaits" at bounding box center [841, 246] width 116 height 20
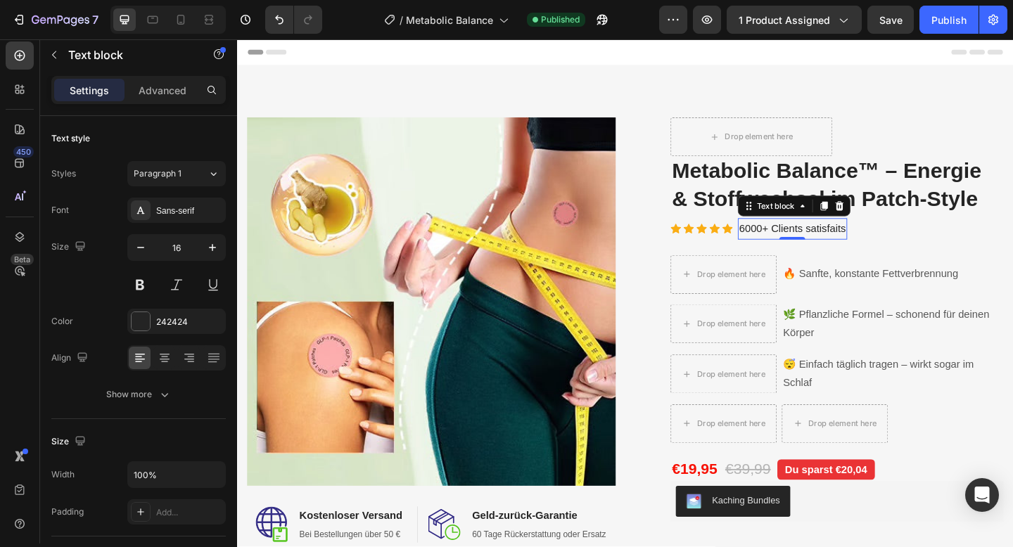
click at [806, 245] on p "6000+ Clients satisfaits" at bounding box center [841, 246] width 116 height 20
click at [950, 24] on div "Publish" at bounding box center [948, 20] width 35 height 15
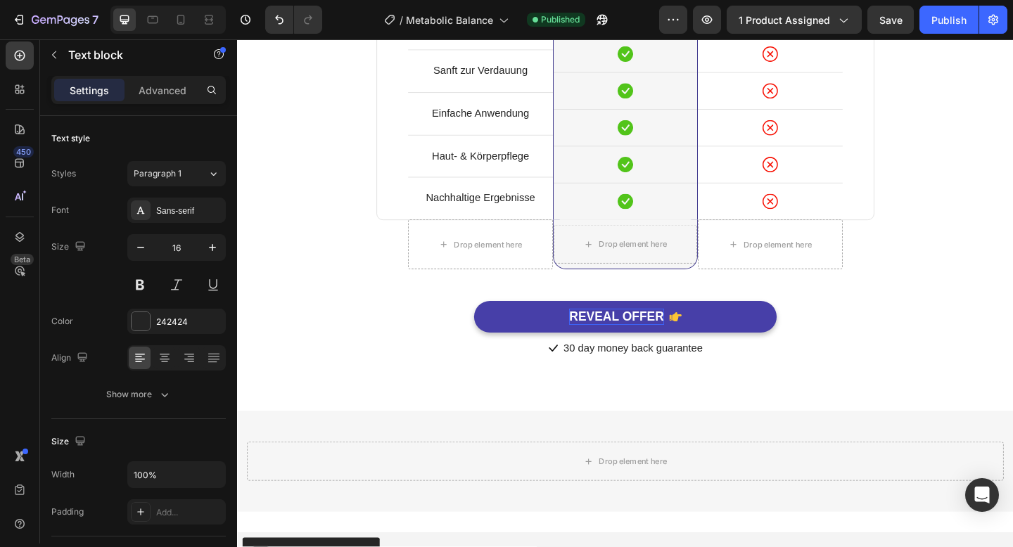
scroll to position [4715, 0]
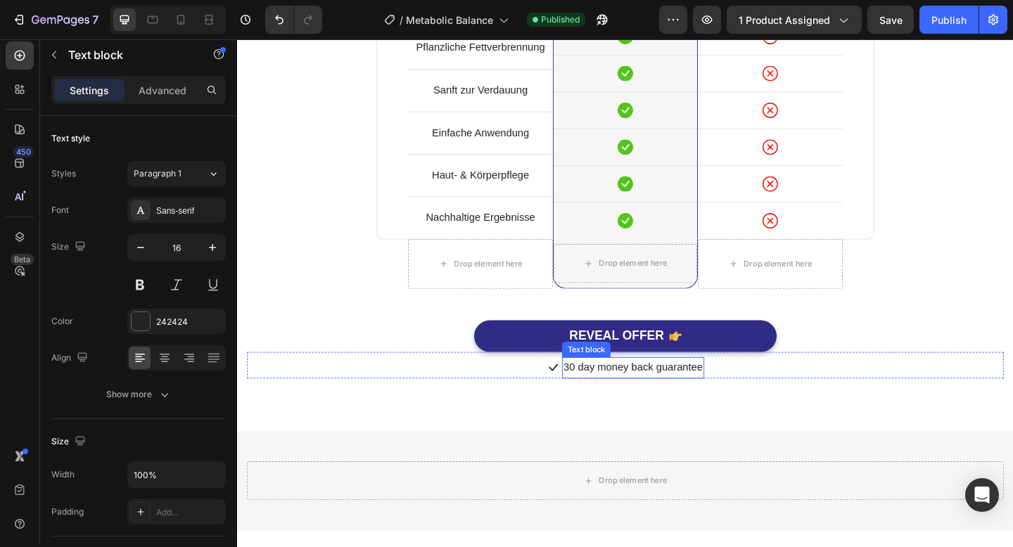
click at [623, 394] on p "30 day money back guarantee" at bounding box center [667, 397] width 151 height 20
click at [585, 416] on div "Warum sind Metabolic Balance Patches besser als Pillen? Heading Row Drop elemen…" at bounding box center [659, 133] width 844 height 665
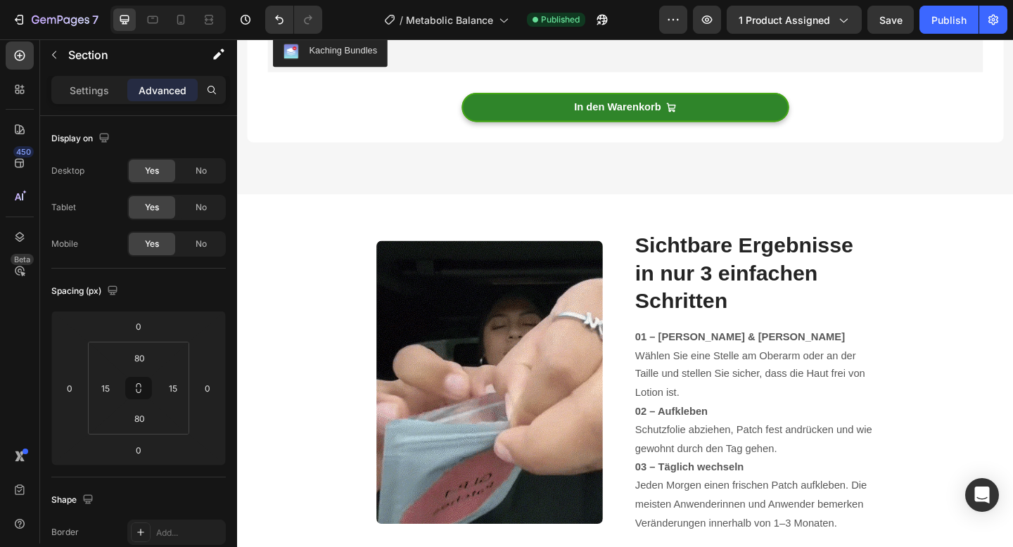
scroll to position [3590, 0]
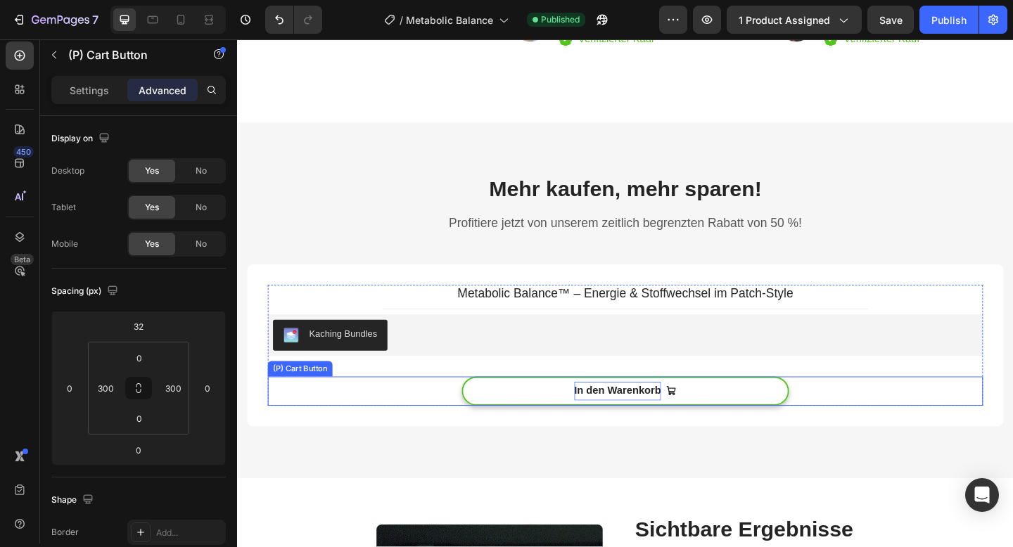
click at [611, 420] on strong "In den Warenkorb" at bounding box center [651, 422] width 95 height 20
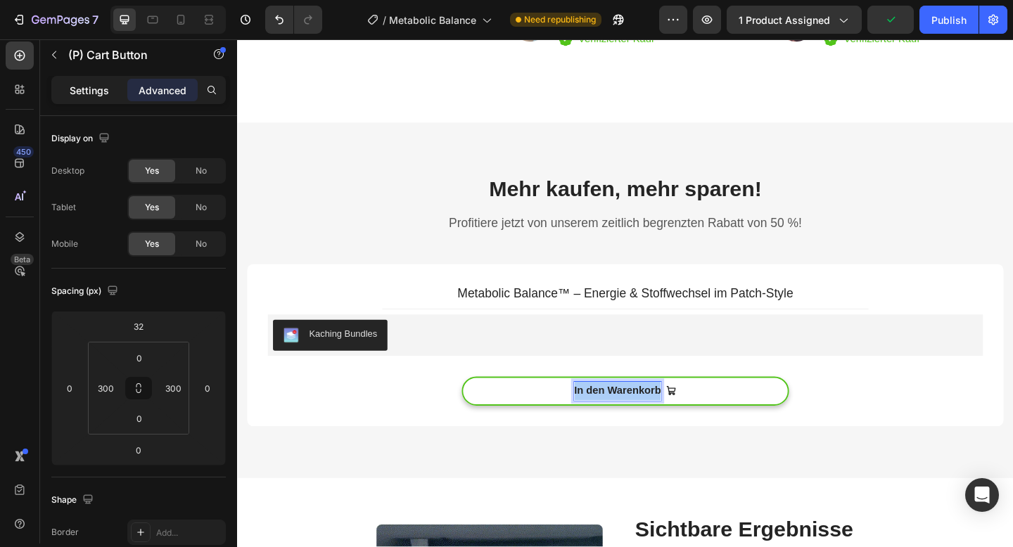
click at [84, 92] on p "Settings" at bounding box center [89, 90] width 39 height 15
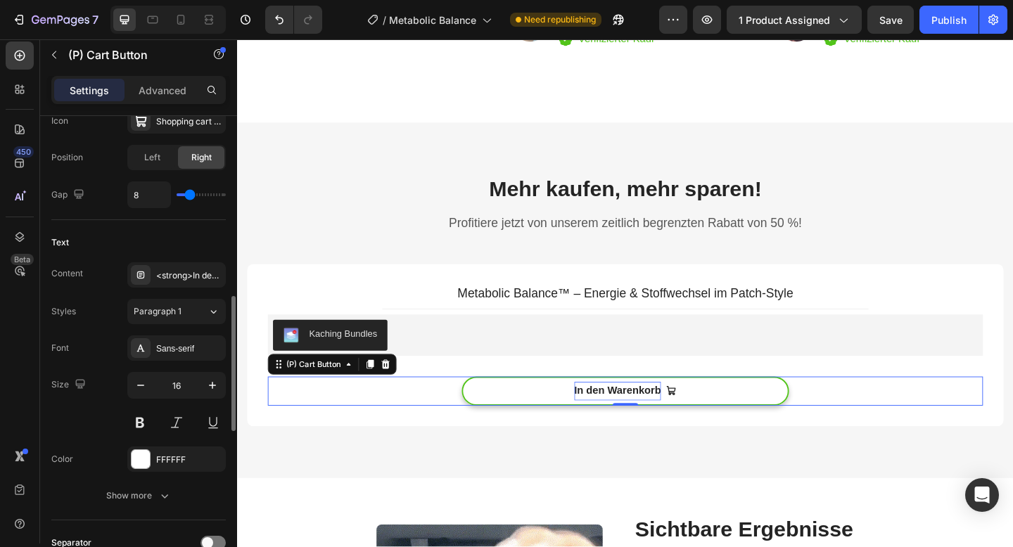
scroll to position [639, 0]
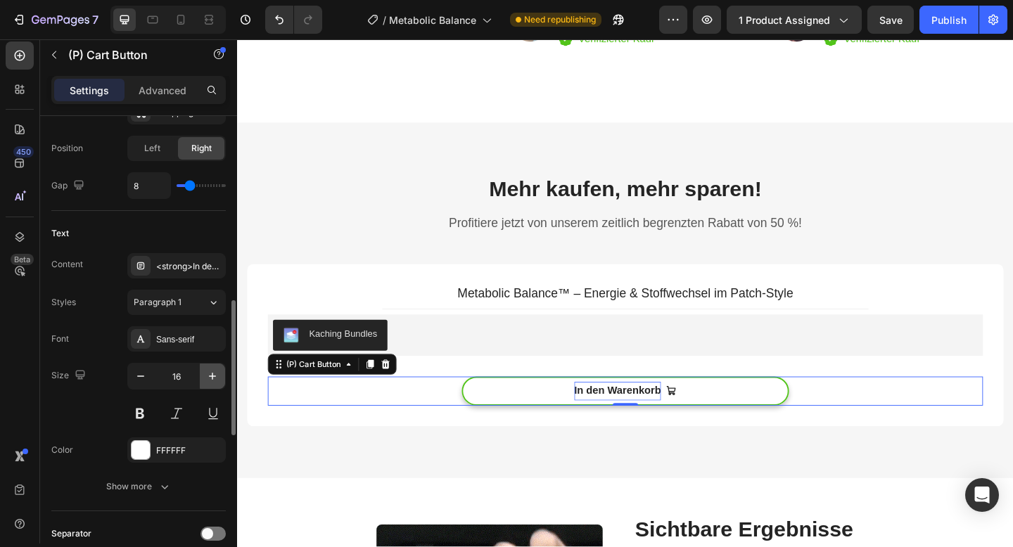
click at [205, 377] on button "button" at bounding box center [212, 376] width 25 height 25
click at [213, 376] on icon "button" at bounding box center [212, 376] width 7 height 7
type input "18"
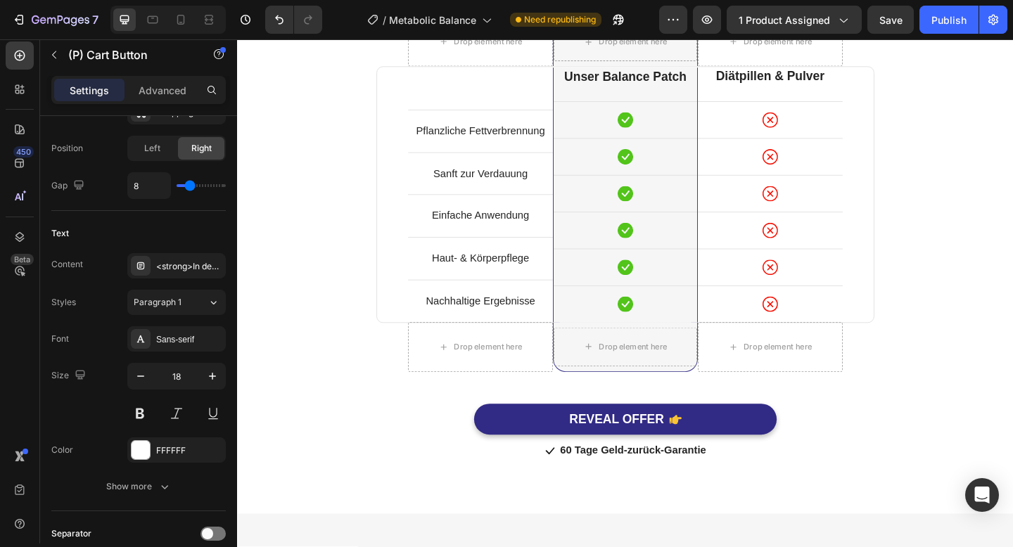
scroll to position [4727, 0]
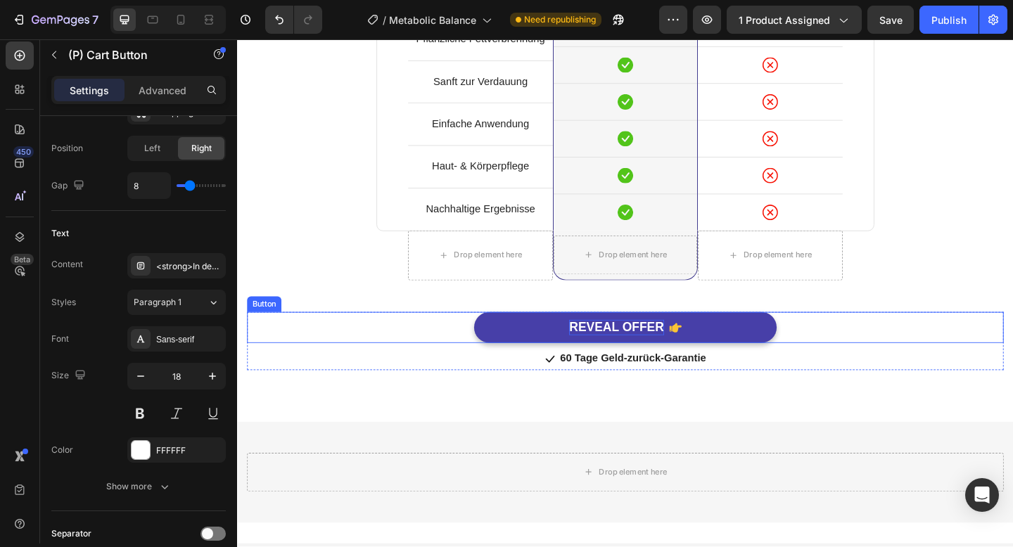
click at [613, 350] on div "REVEAL OFFER" at bounding box center [649, 354] width 103 height 18
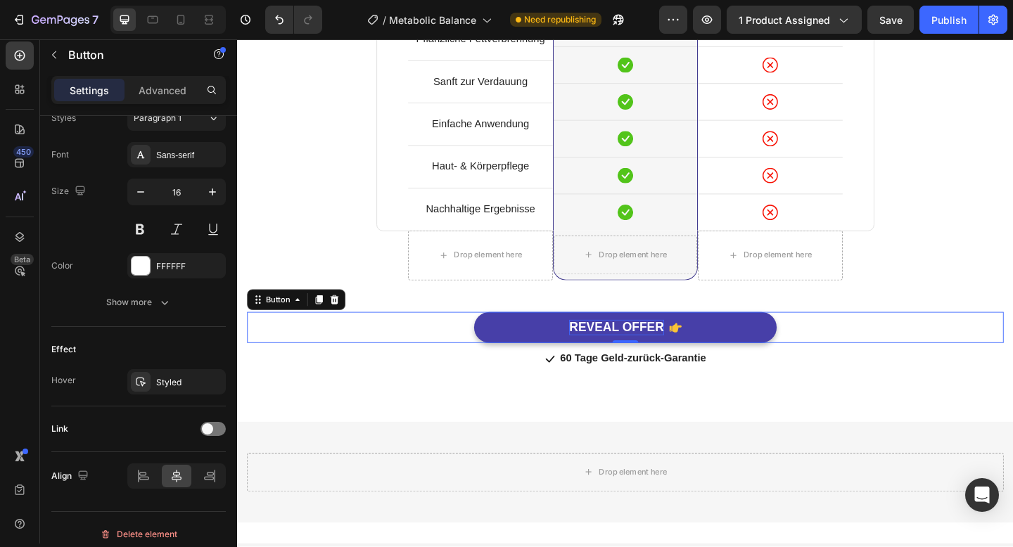
scroll to position [0, 0]
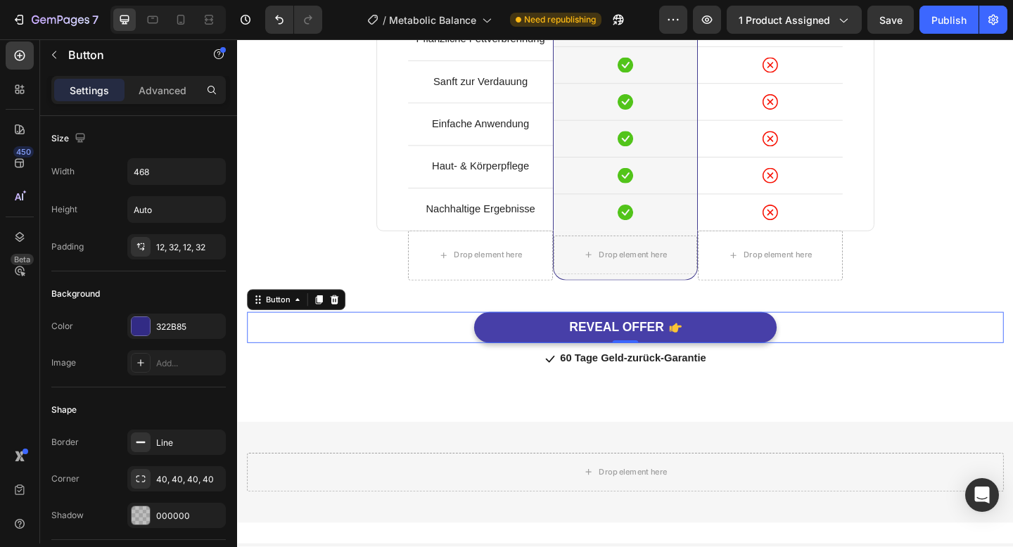
click at [573, 351] on button "REVEAL OFFER" at bounding box center [659, 353] width 329 height 34
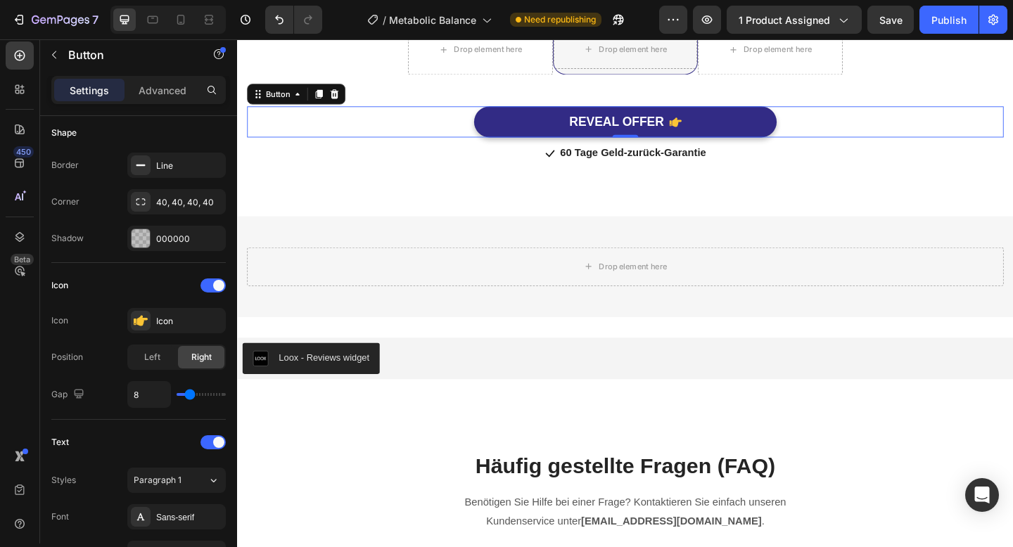
scroll to position [346, 0]
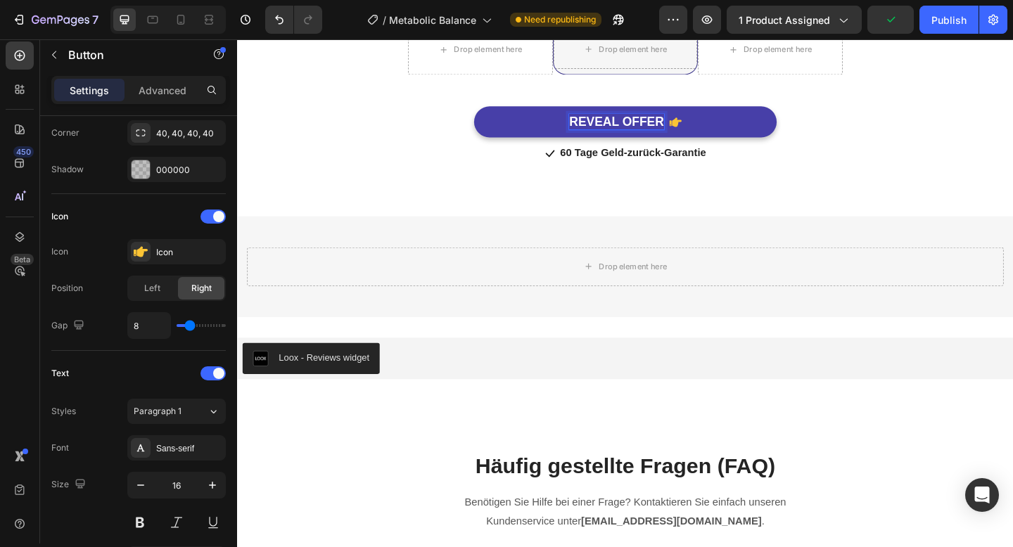
click at [632, 131] on div "REVEAL OFFER" at bounding box center [649, 130] width 103 height 18
click at [632, 131] on p "REVEAL OFFER" at bounding box center [649, 130] width 103 height 18
click at [525, 134] on button "In den Warenkorb" at bounding box center [659, 130] width 329 height 34
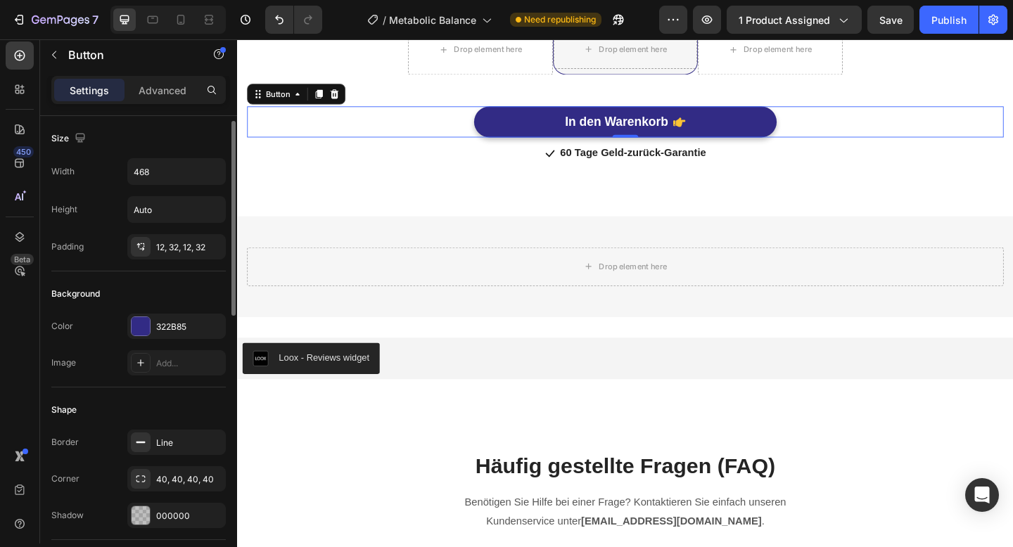
scroll to position [63, 0]
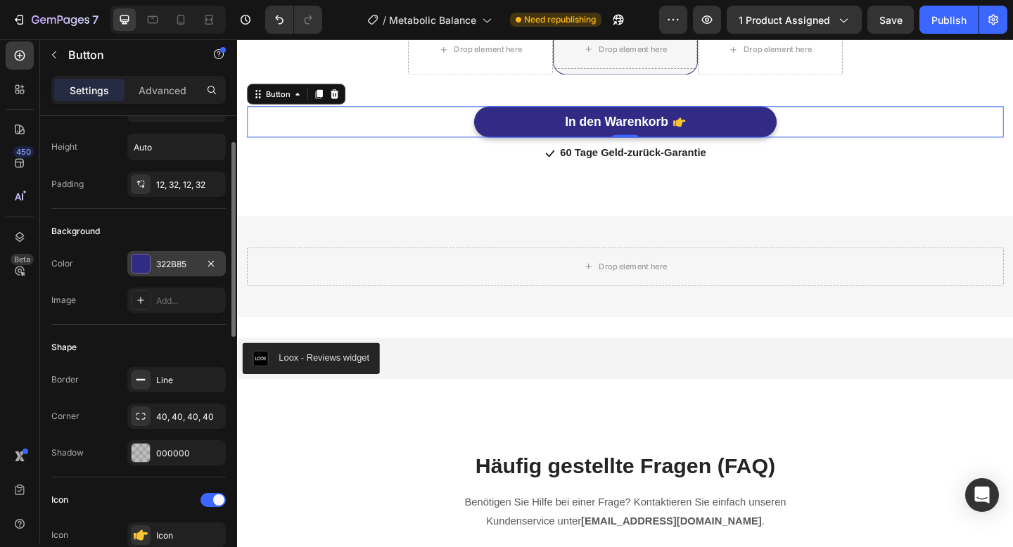
click at [174, 271] on div "322B85" at bounding box center [176, 263] width 98 height 25
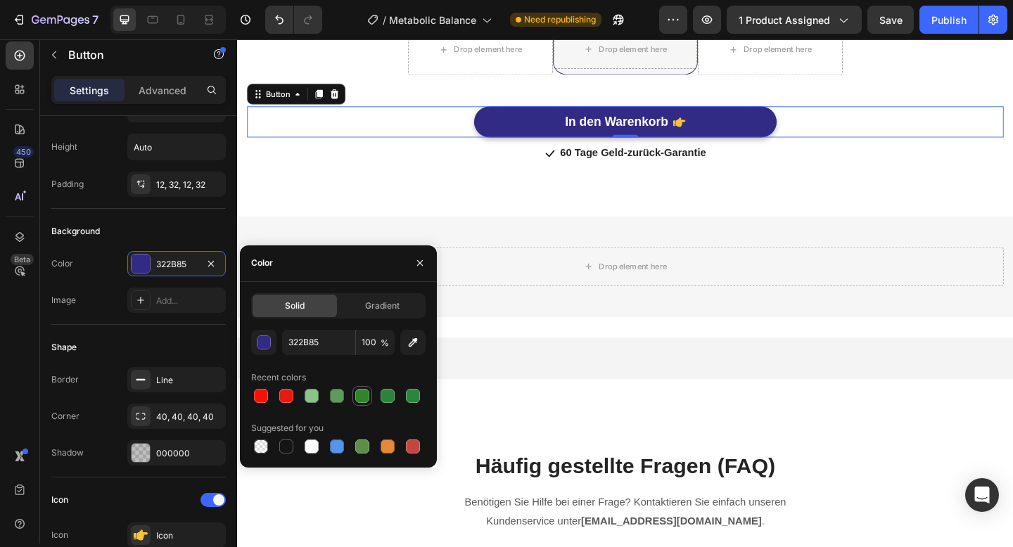
click at [359, 402] on div at bounding box center [362, 396] width 14 height 14
type input "2F852A"
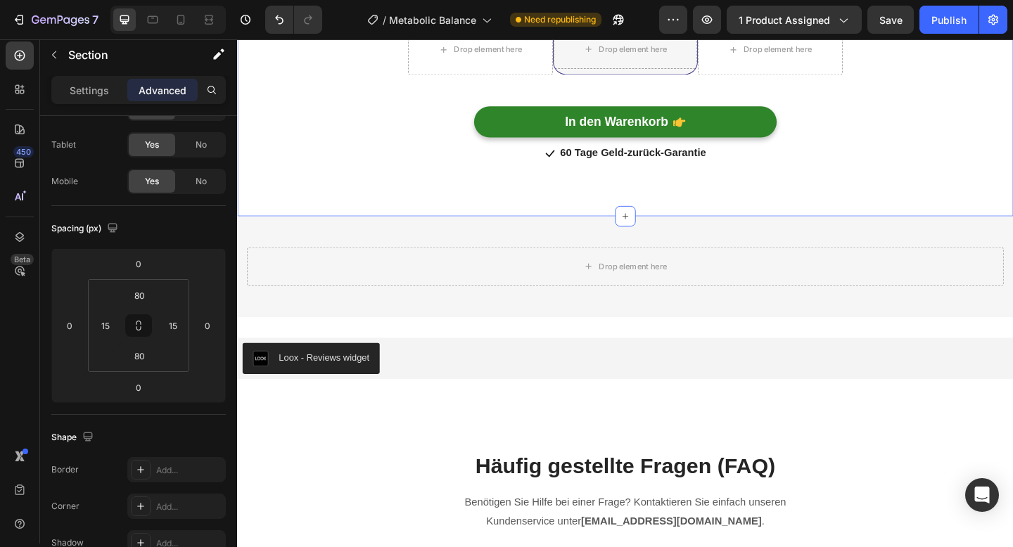
scroll to position [0, 0]
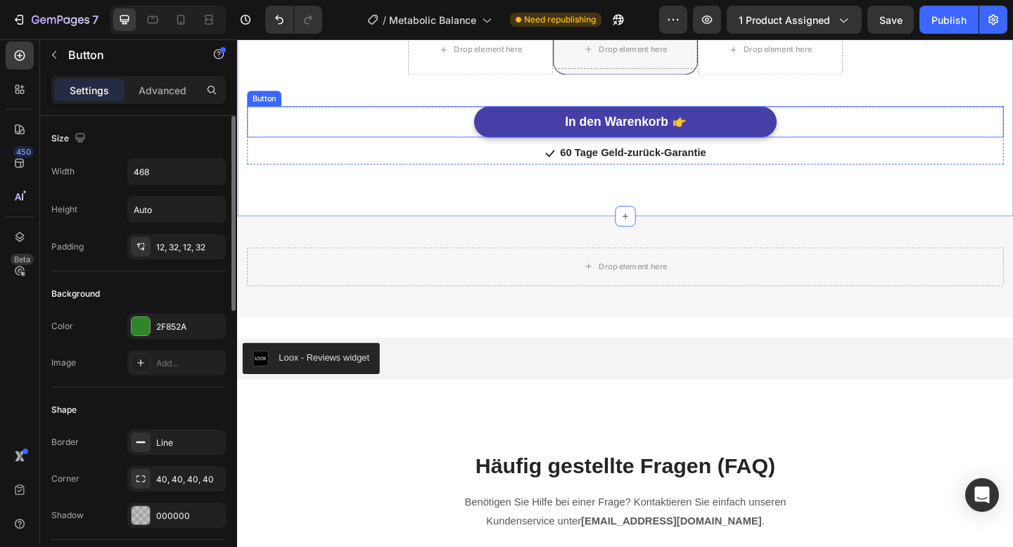
click at [518, 132] on button "In den Warenkorb" at bounding box center [659, 130] width 329 height 34
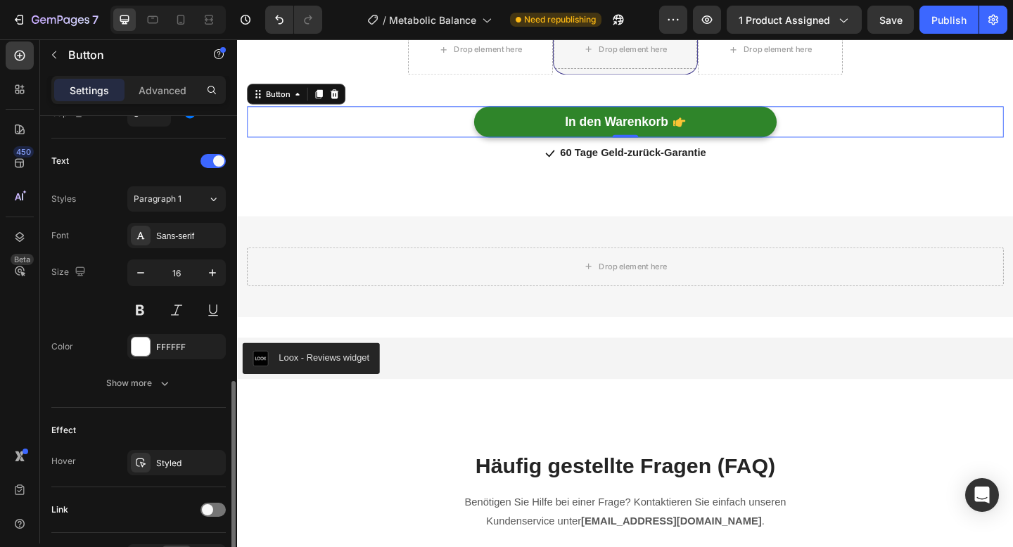
scroll to position [652, 0]
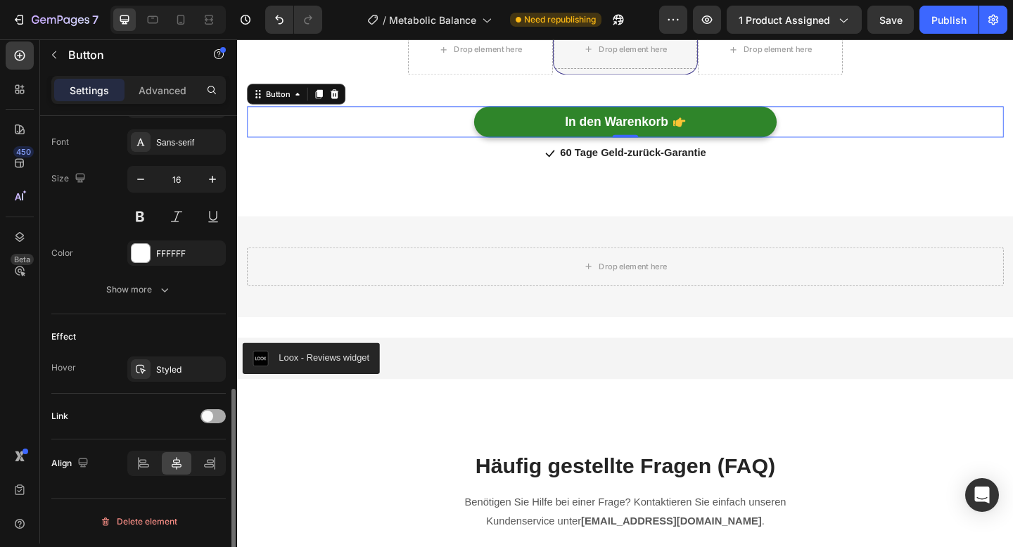
click at [213, 419] on div at bounding box center [212, 416] width 25 height 14
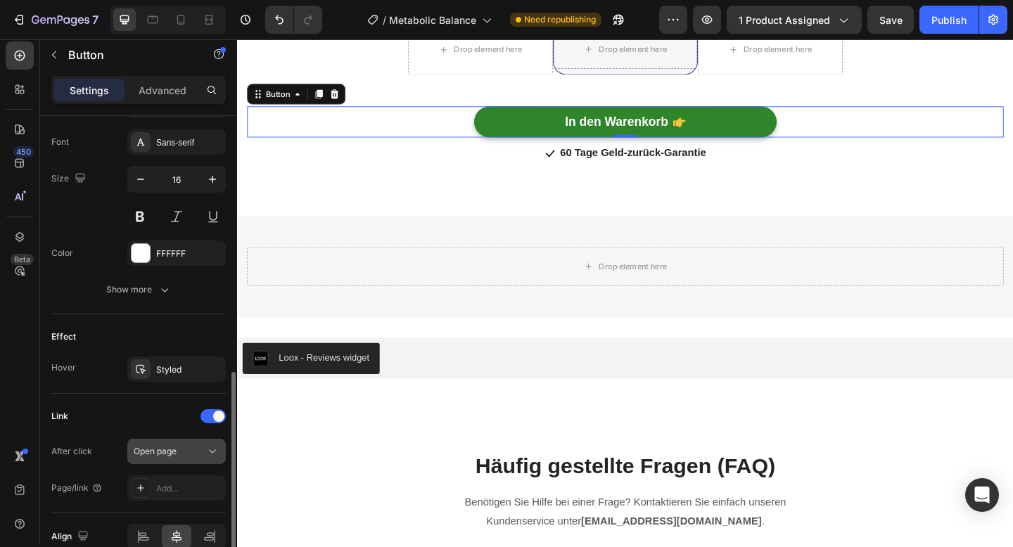
click at [182, 450] on div "Open page" at bounding box center [170, 451] width 72 height 13
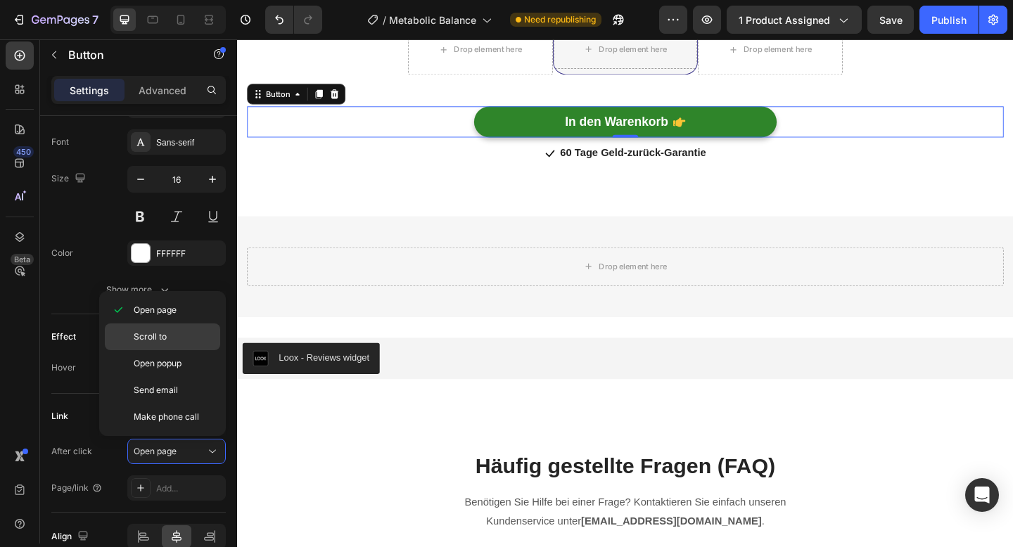
click at [169, 339] on p "Scroll to" at bounding box center [174, 337] width 80 height 13
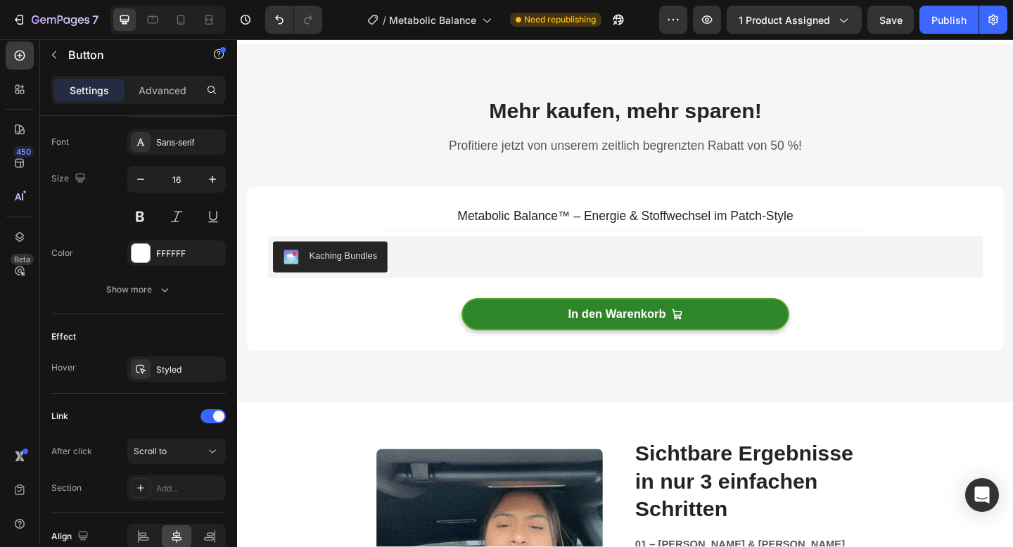
scroll to position [3608, 0]
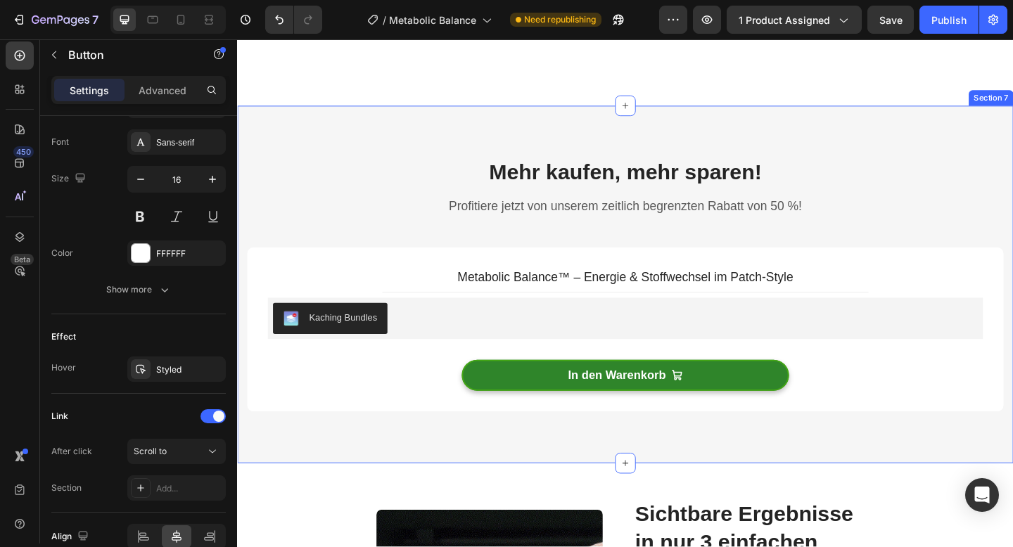
click at [298, 136] on div "Mehr kaufen, mehr sparen! Heading Profitiere jetzt von unserem zeitlich begrenz…" at bounding box center [659, 307] width 844 height 390
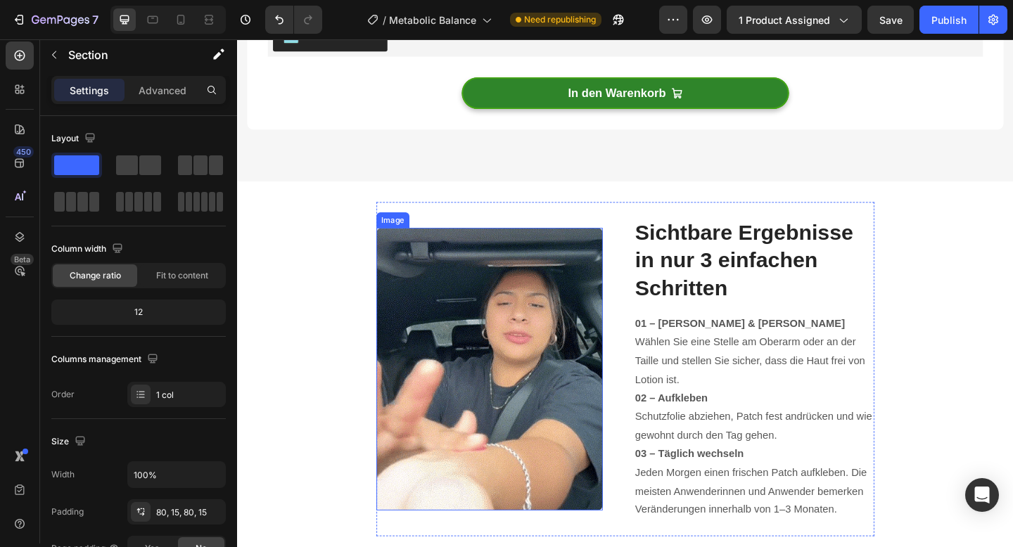
scroll to position [3894, 0]
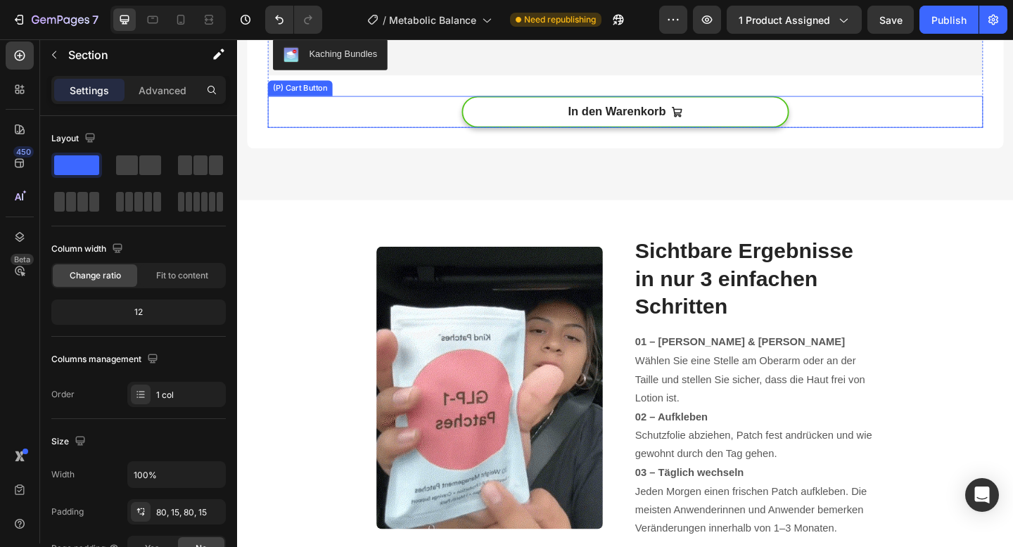
click at [543, 117] on button "In den Warenkorb" at bounding box center [659, 118] width 356 height 34
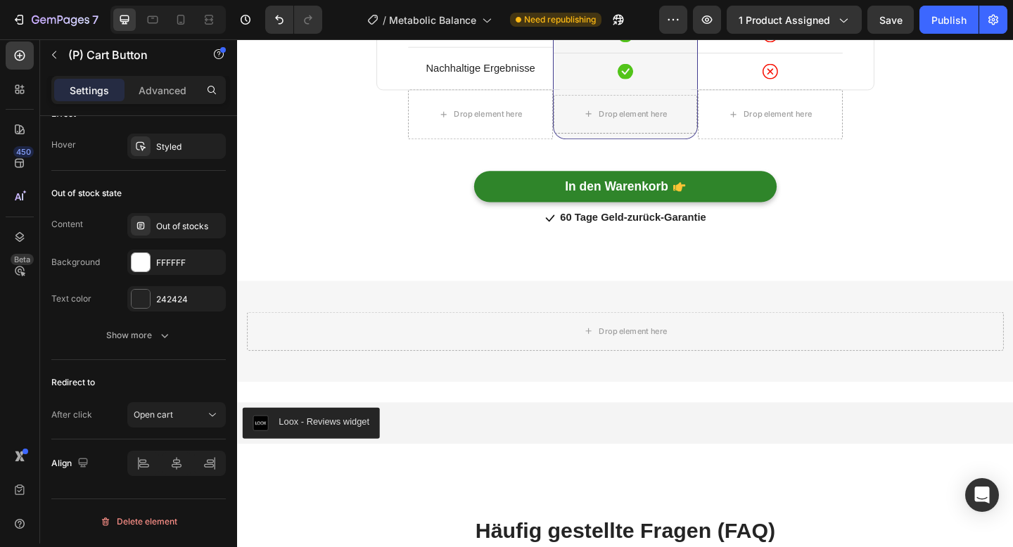
scroll to position [4889, 0]
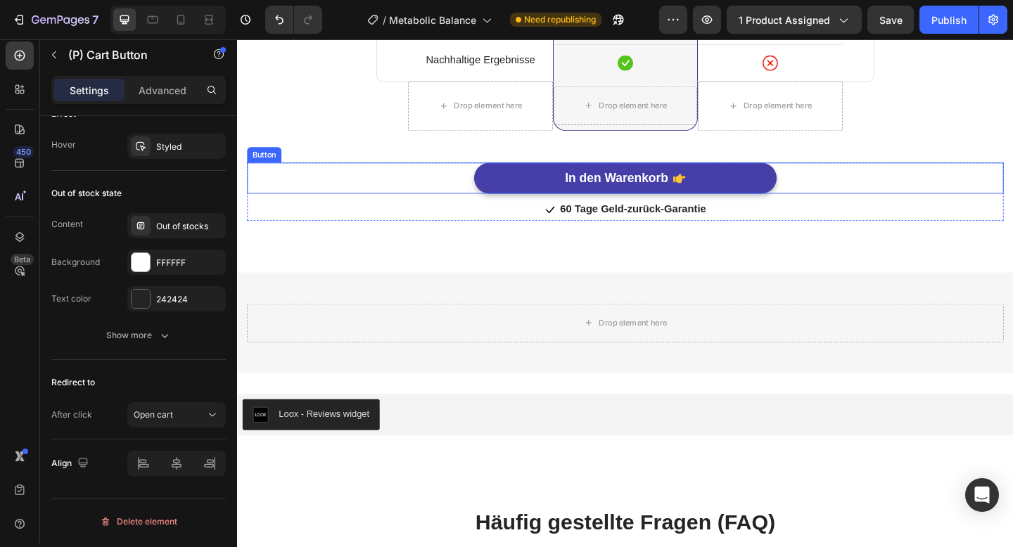
click at [539, 188] on button "In den Warenkorb" at bounding box center [659, 191] width 329 height 34
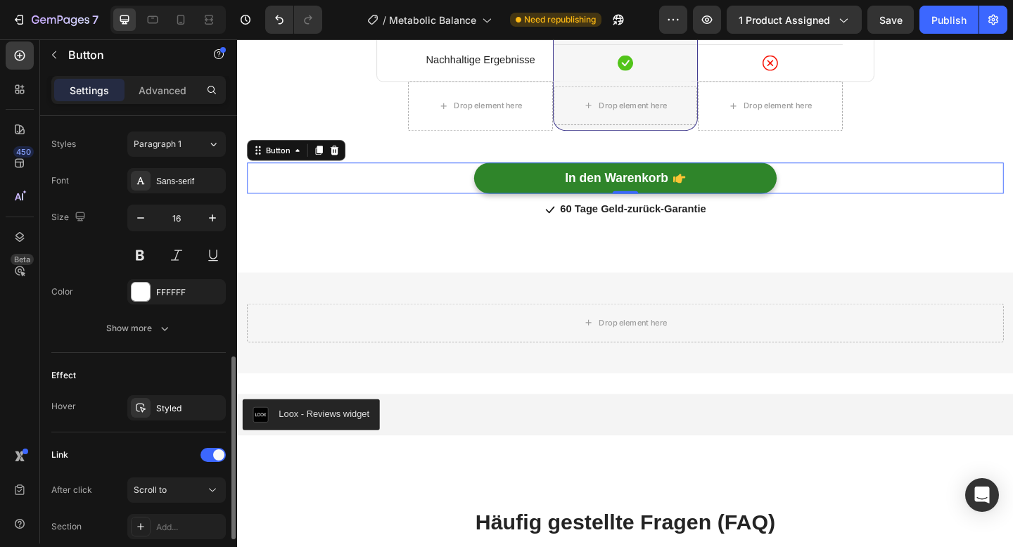
scroll to position [725, 0]
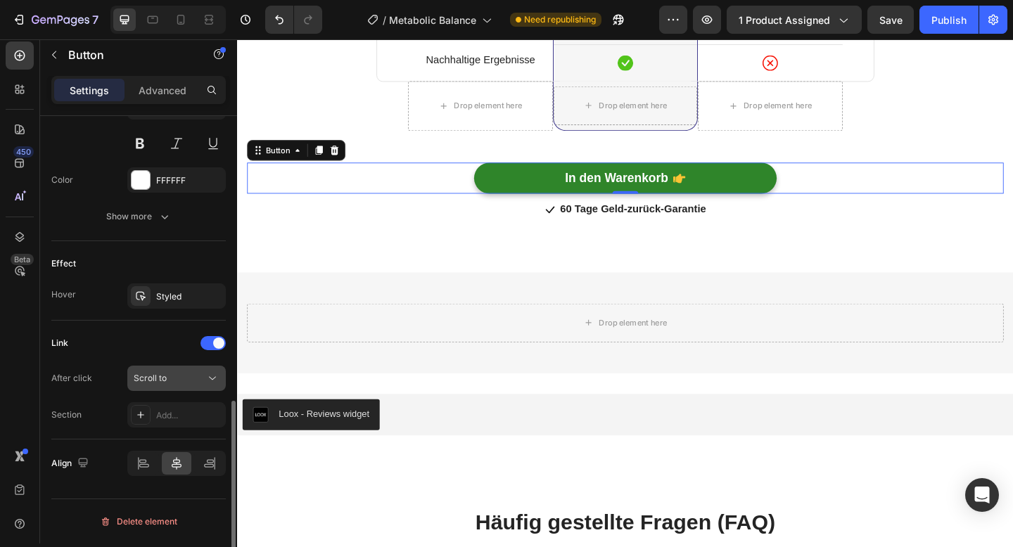
click at [175, 381] on div "Scroll to" at bounding box center [170, 378] width 72 height 13
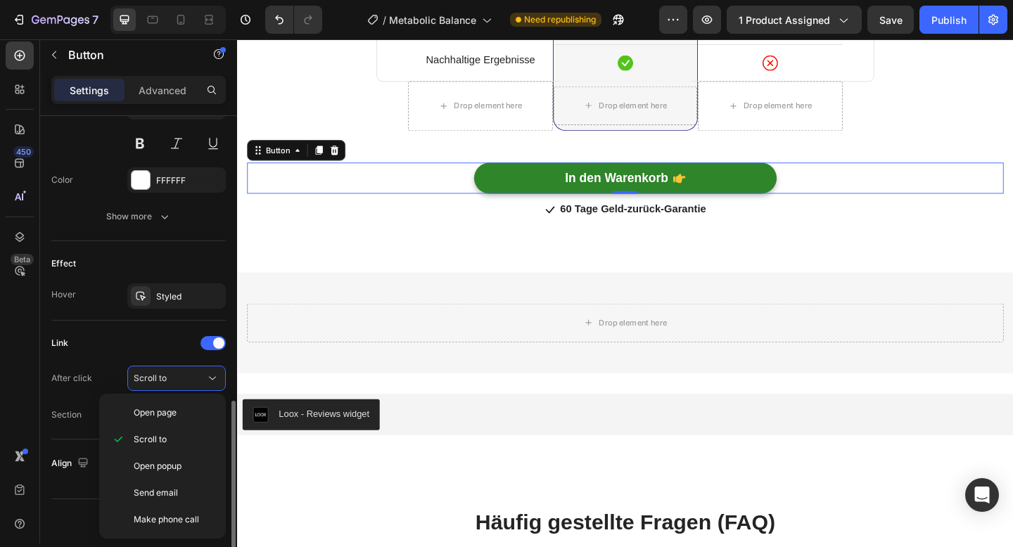
click at [104, 362] on div "Link After click Scroll to Section Add..." at bounding box center [138, 380] width 174 height 96
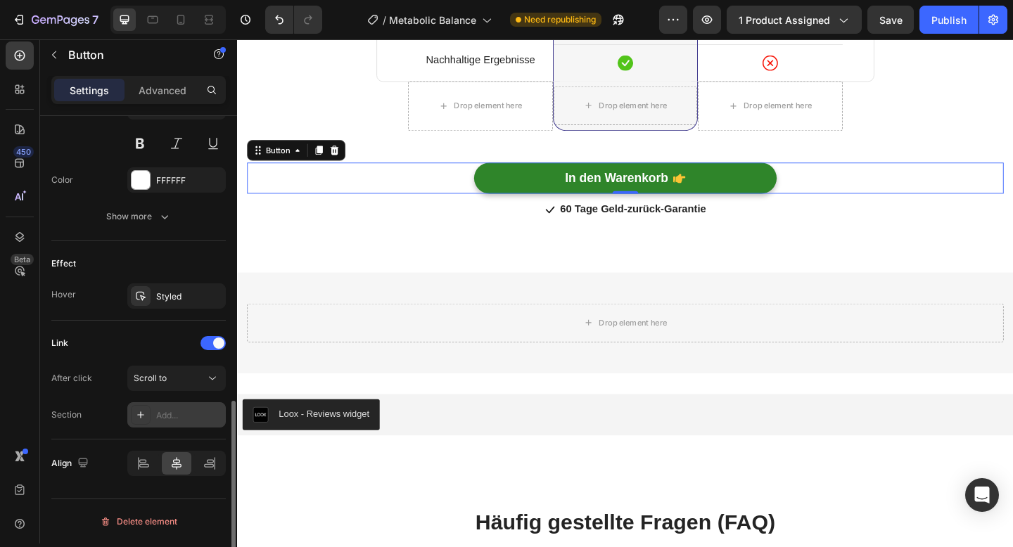
click at [160, 414] on div "Add..." at bounding box center [189, 415] width 66 height 13
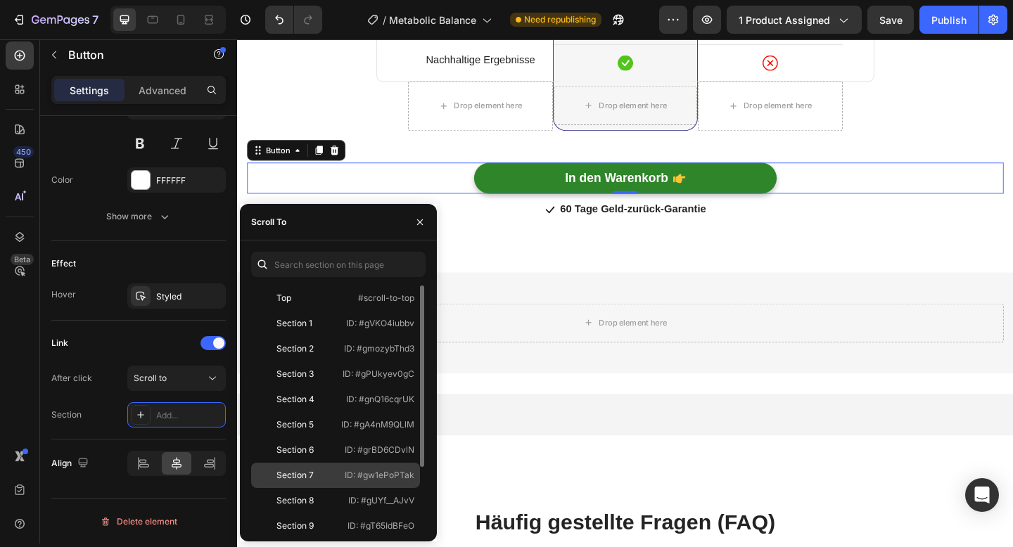
click at [312, 476] on div "Section 7" at bounding box center [294, 475] width 37 height 13
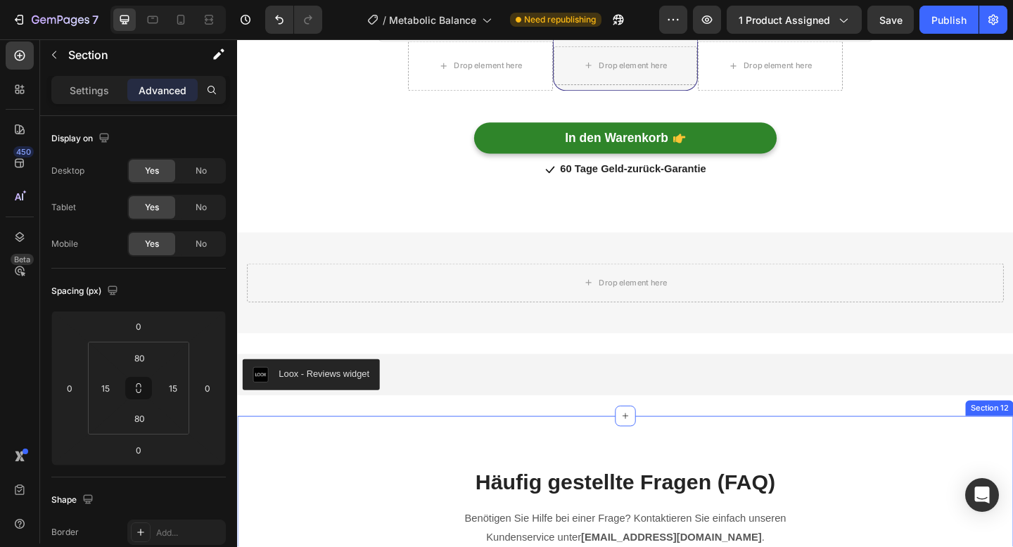
scroll to position [4905, 0]
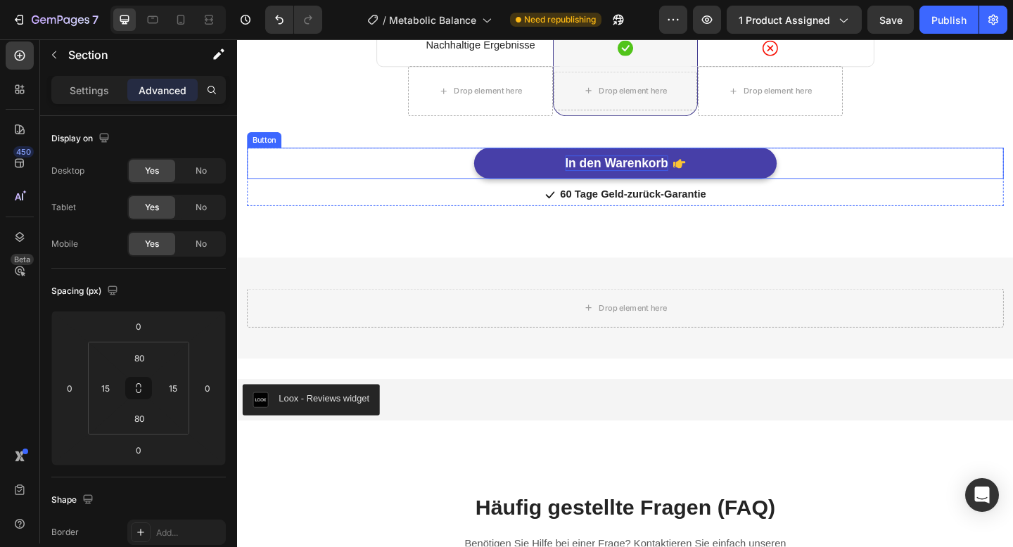
click at [631, 174] on strong "In den Warenkorb" at bounding box center [650, 174] width 113 height 15
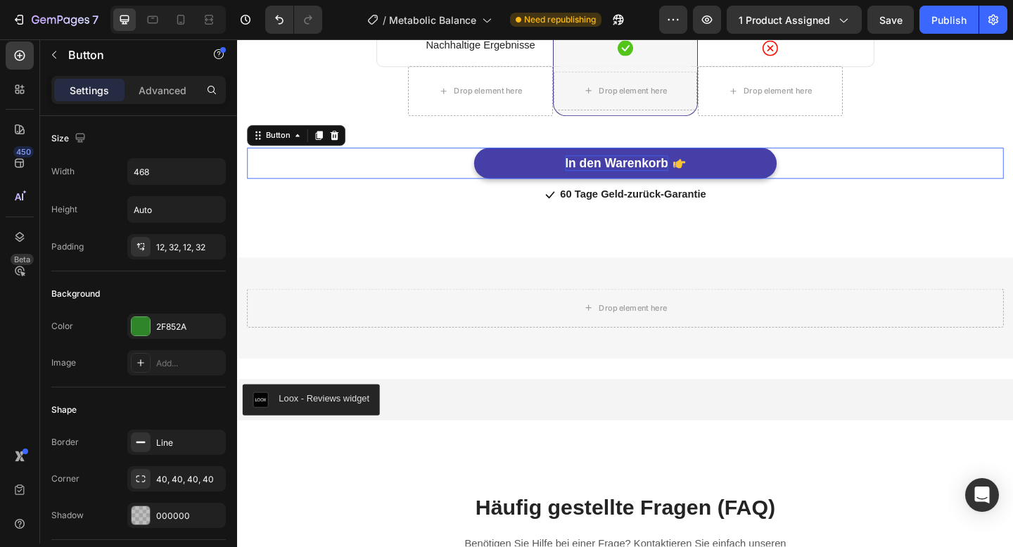
click at [631, 174] on strong "In den Warenkorb" at bounding box center [650, 174] width 113 height 15
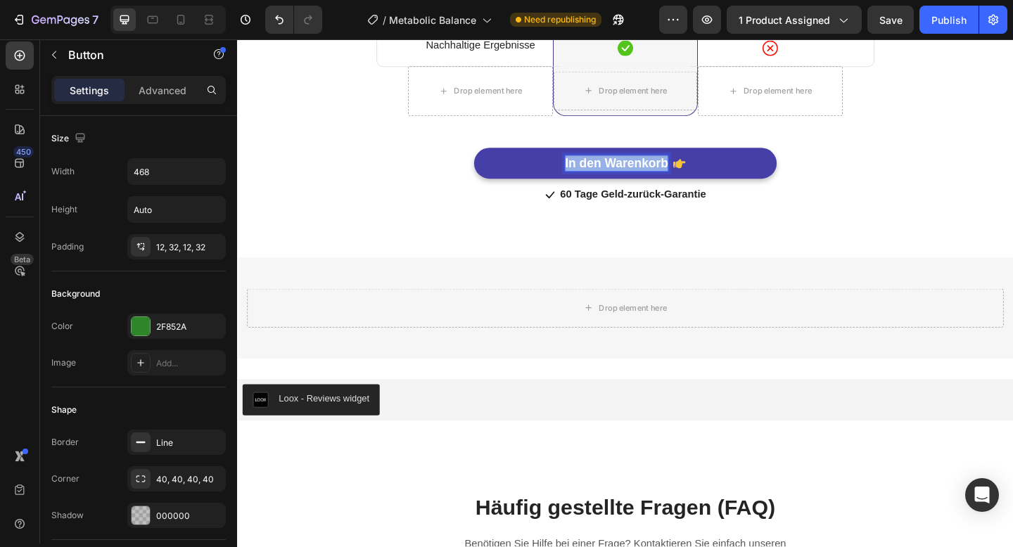
click at [631, 174] on strong "In den Warenkorb" at bounding box center [650, 174] width 113 height 15
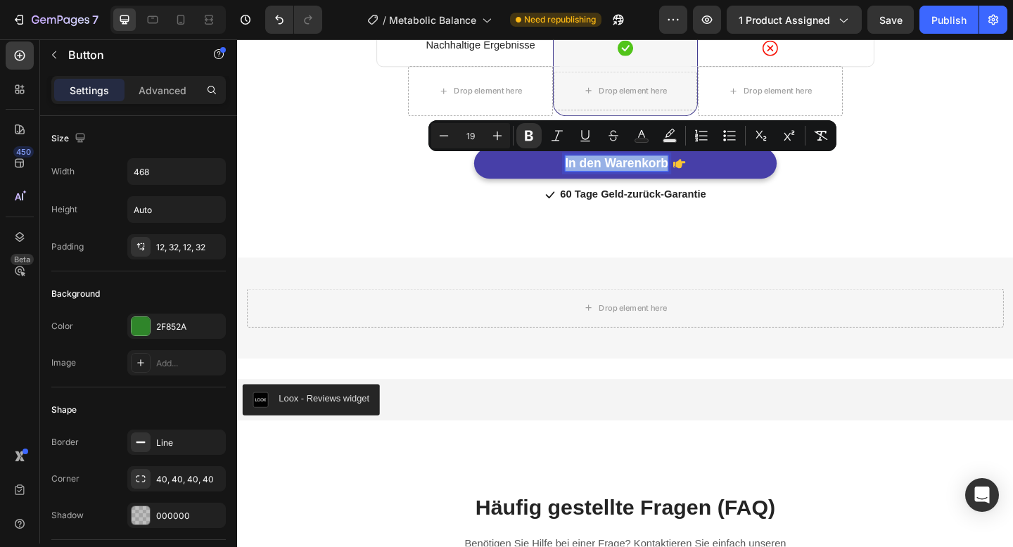
copy strong "In den Warenkorb"
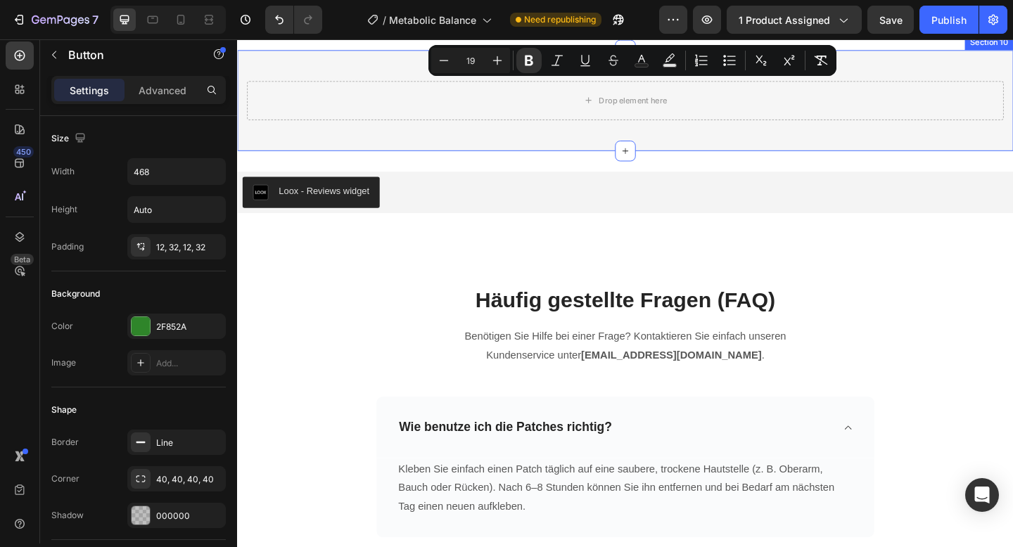
type input "16"
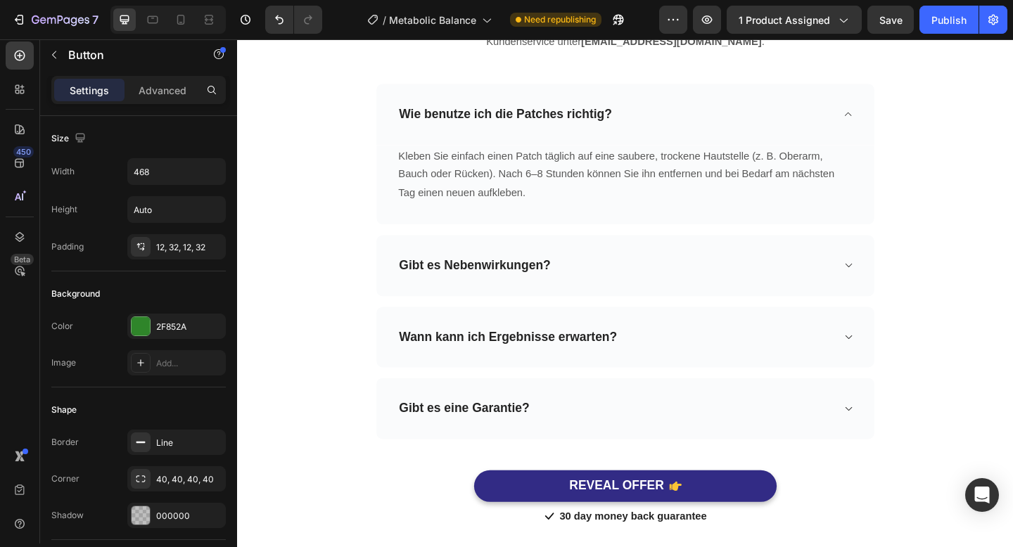
scroll to position [5709, 0]
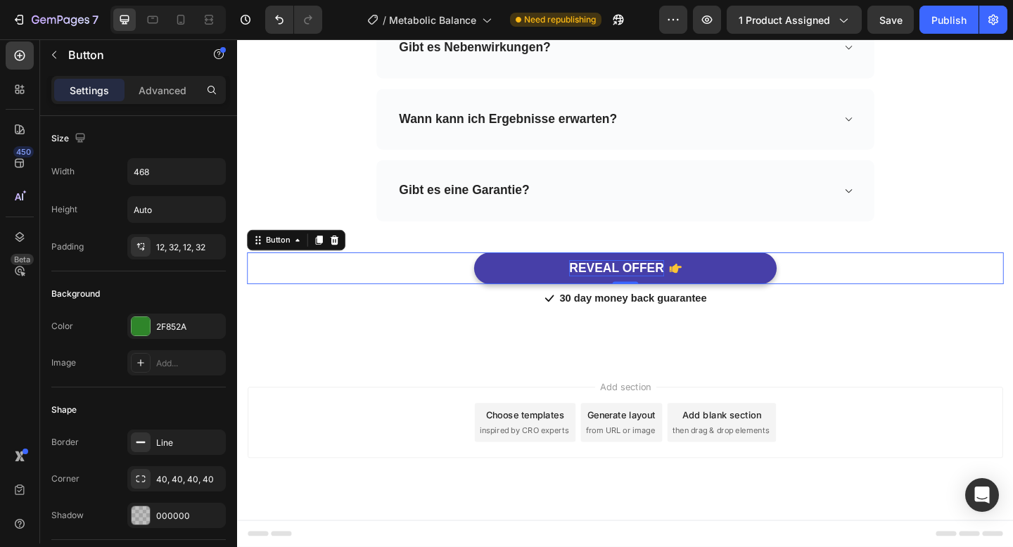
click at [649, 281] on div "REVEAL OFFER" at bounding box center [649, 289] width 103 height 18
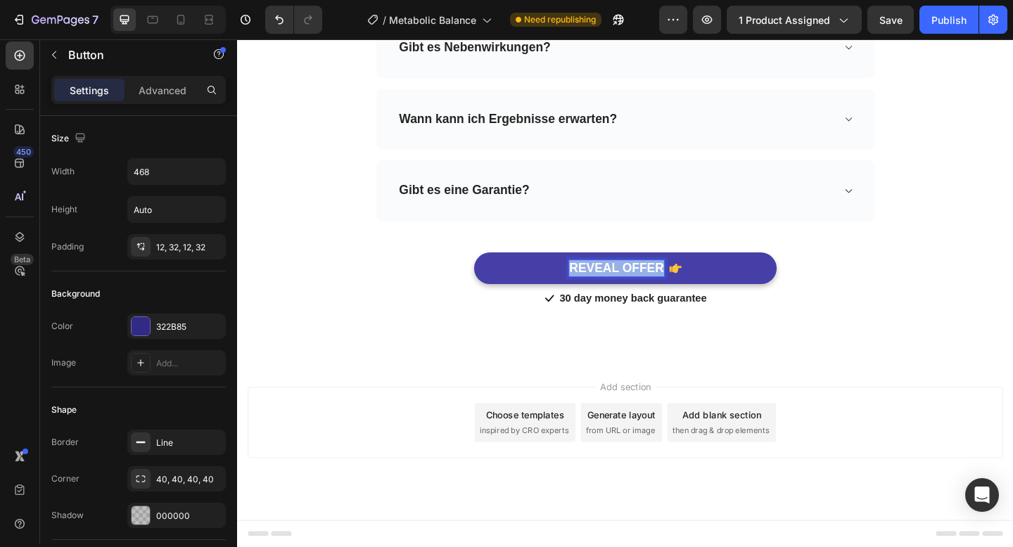
click at [649, 281] on p "REVEAL OFFER" at bounding box center [649, 289] width 103 height 18
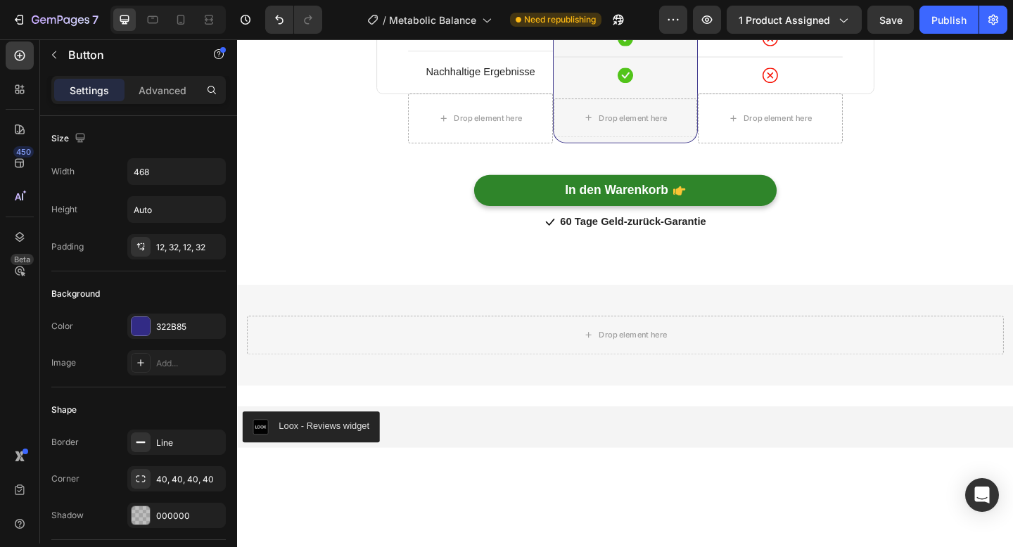
scroll to position [4717, 0]
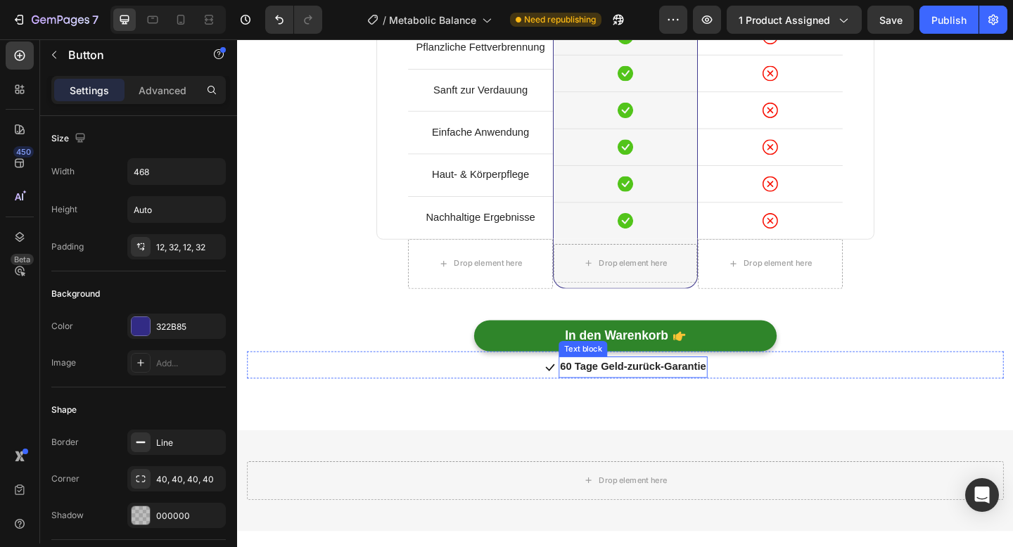
click at [618, 397] on strong "60 Tage Geld-zurück-Garantie" at bounding box center [667, 396] width 159 height 12
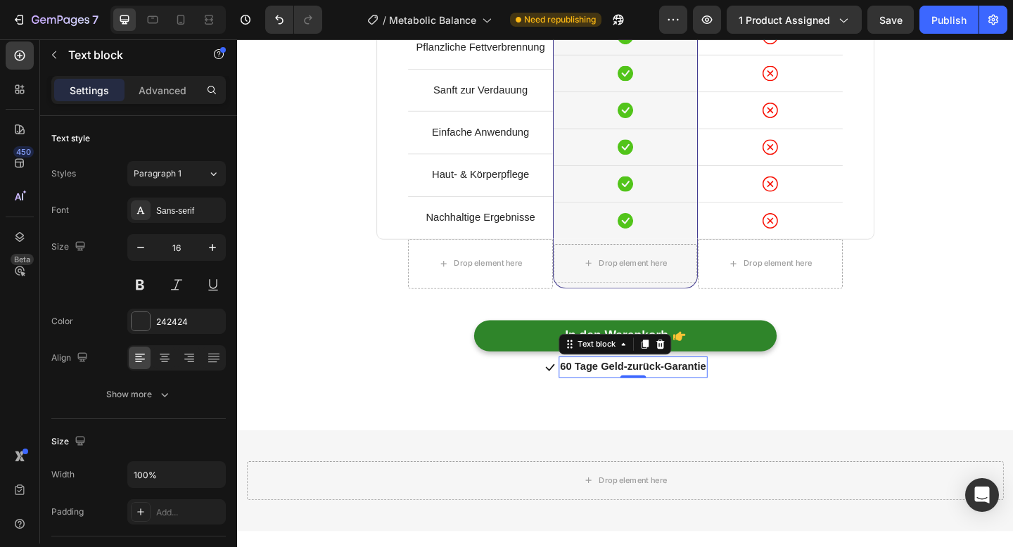
click at [618, 397] on strong "60 Tage Geld-zurück-Garantie" at bounding box center [667, 396] width 159 height 12
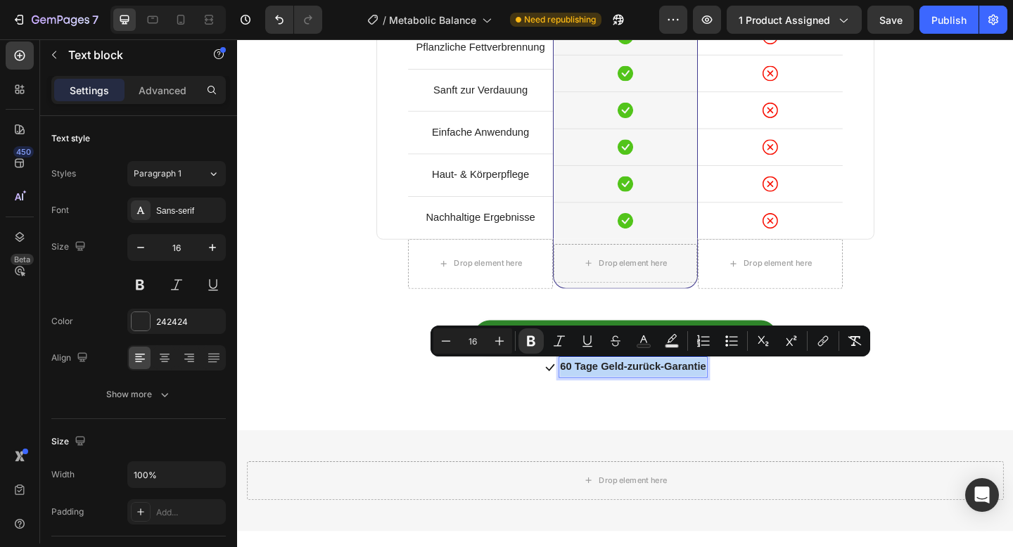
copy strong "60 Tage Geld-zurück-Garantie"
click at [516, 422] on div "Warum sind Metabolic Balance Patches besser als Pillen? Heading Row Drop elemen…" at bounding box center [659, 132] width 844 height 665
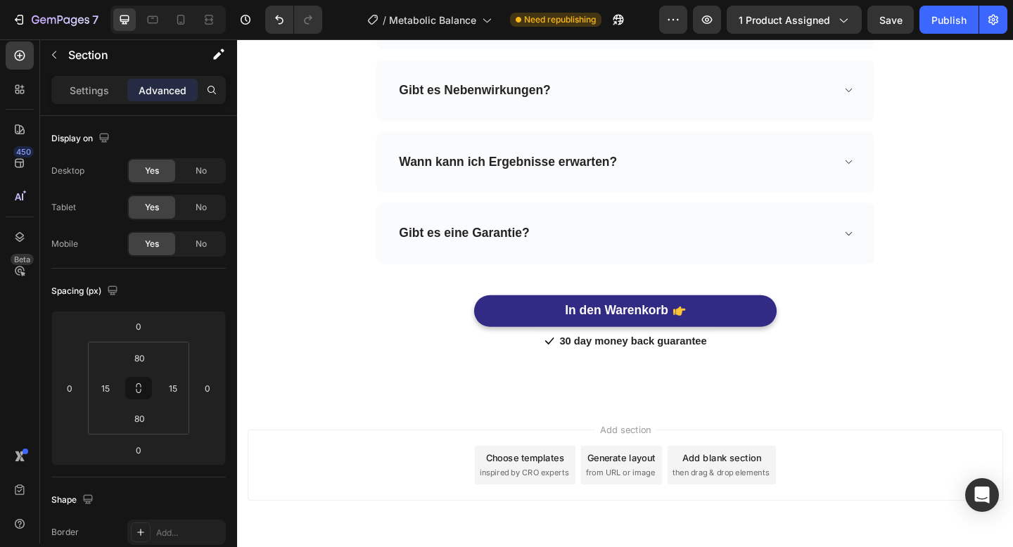
scroll to position [5664, 0]
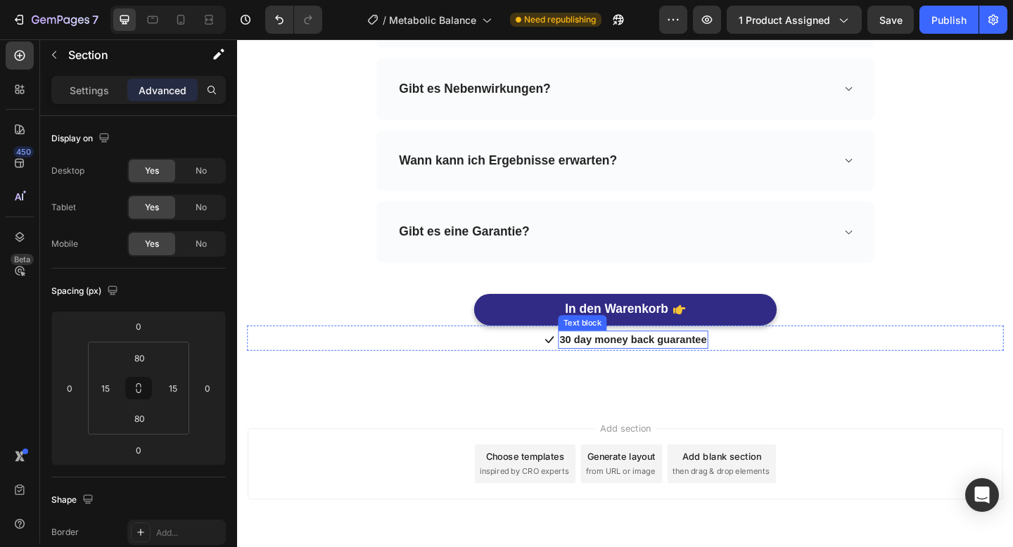
click at [668, 370] on p "30 day money back guarantee" at bounding box center [667, 366] width 160 height 17
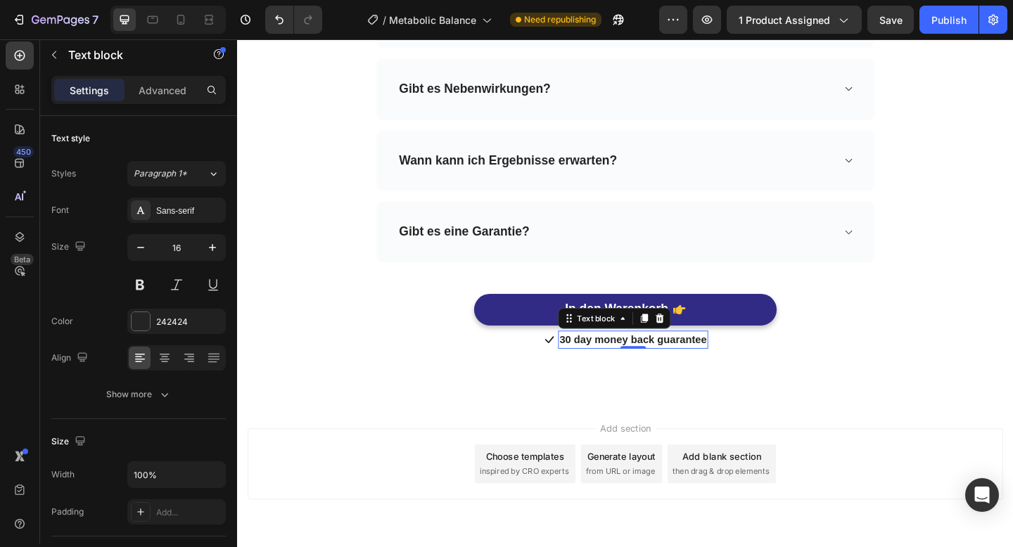
click at [668, 371] on div "0" at bounding box center [668, 376] width 14 height 11
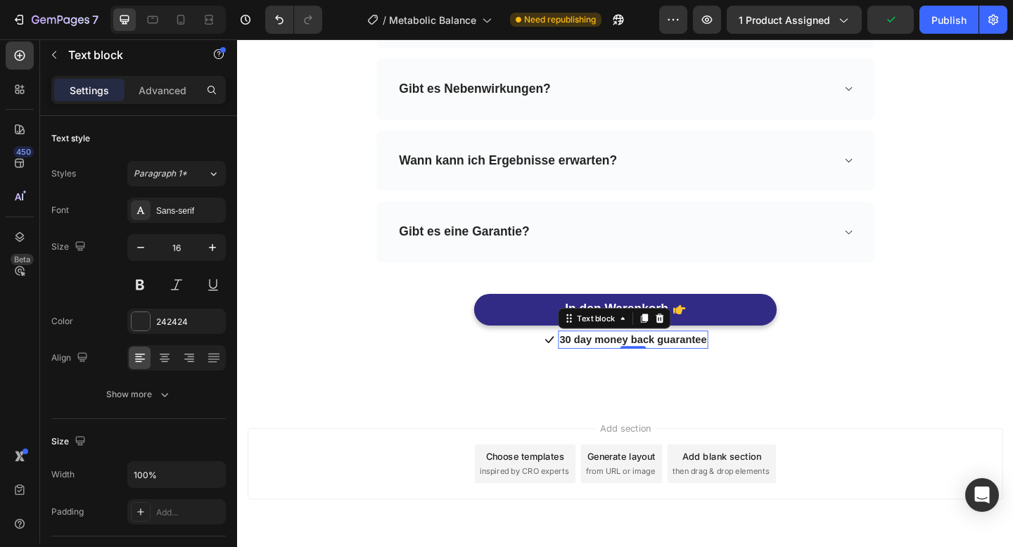
click at [668, 367] on p "30 day money back guarantee" at bounding box center [667, 366] width 160 height 17
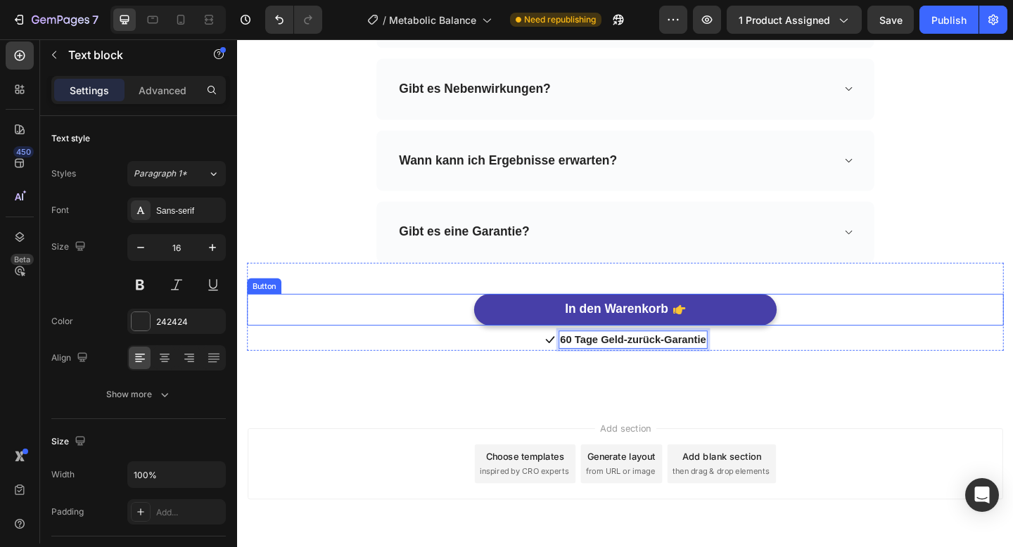
click at [539, 338] on button "In den Warenkorb" at bounding box center [659, 334] width 329 height 34
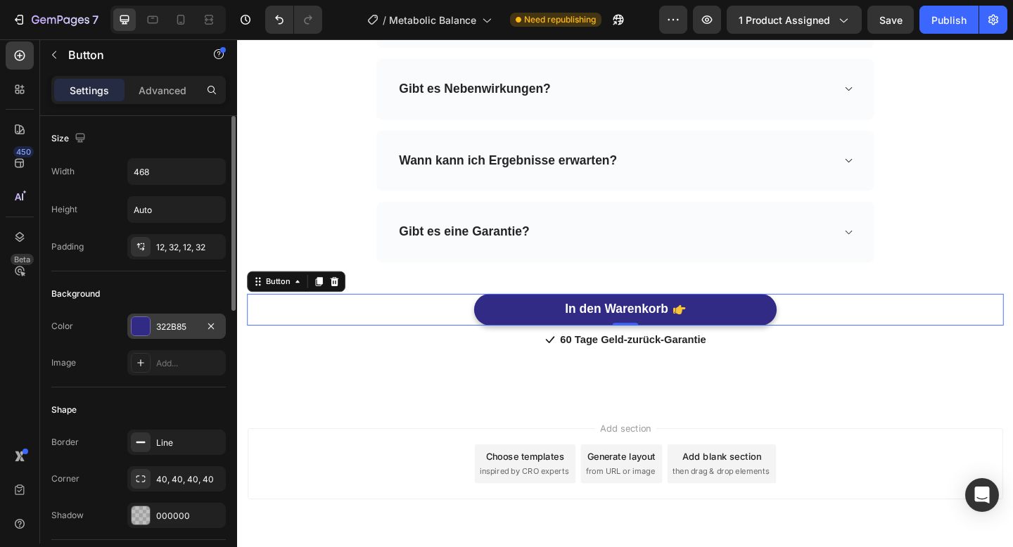
click at [144, 323] on div at bounding box center [141, 326] width 18 height 18
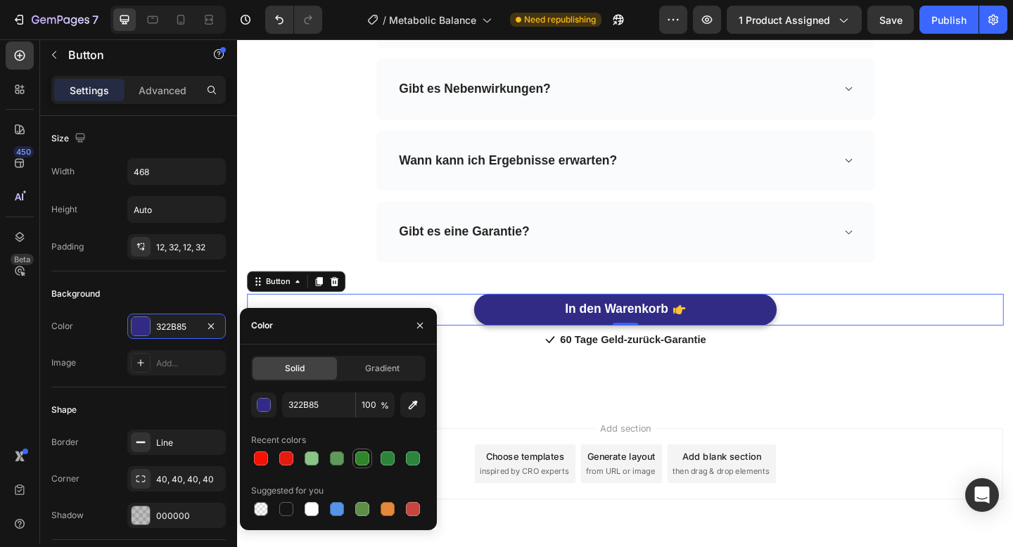
click at [356, 456] on div at bounding box center [362, 459] width 14 height 14
type input "2F852A"
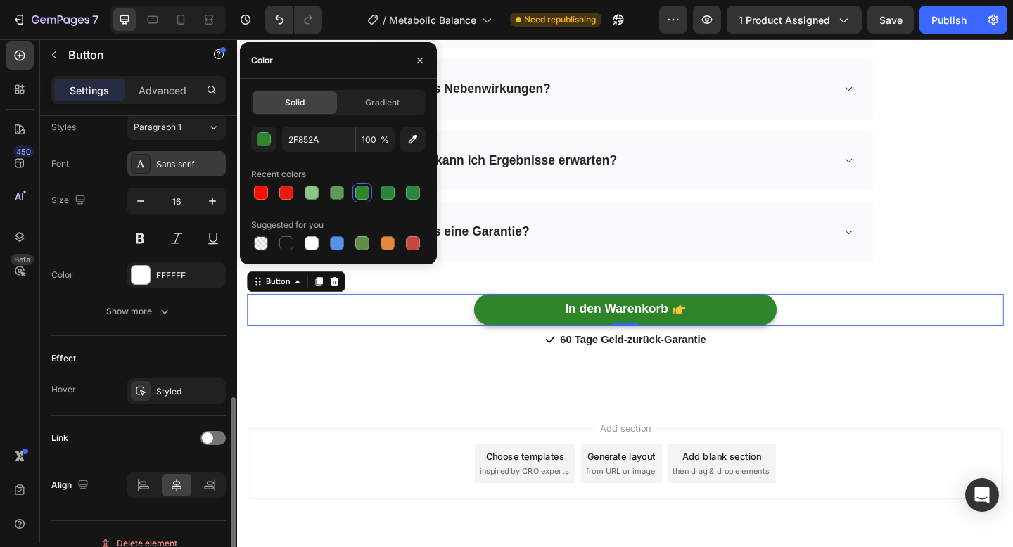
scroll to position [652, 0]
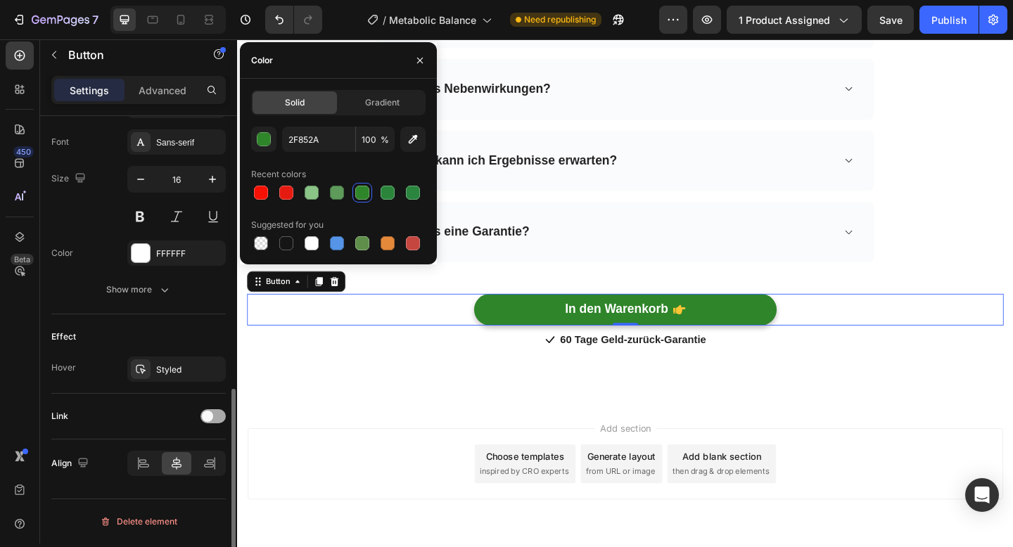
click at [205, 421] on div at bounding box center [212, 416] width 25 height 14
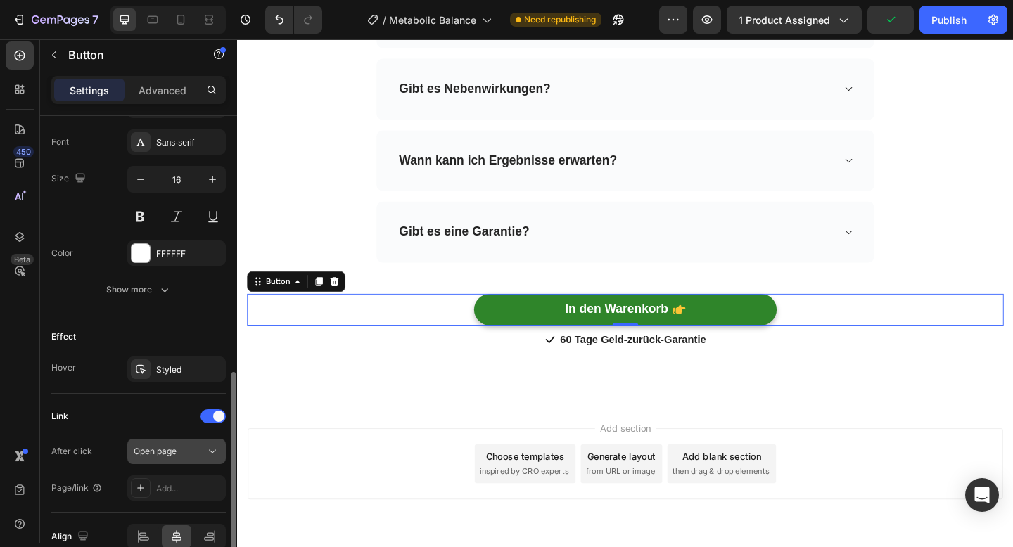
click at [189, 450] on div "Open page" at bounding box center [170, 451] width 72 height 13
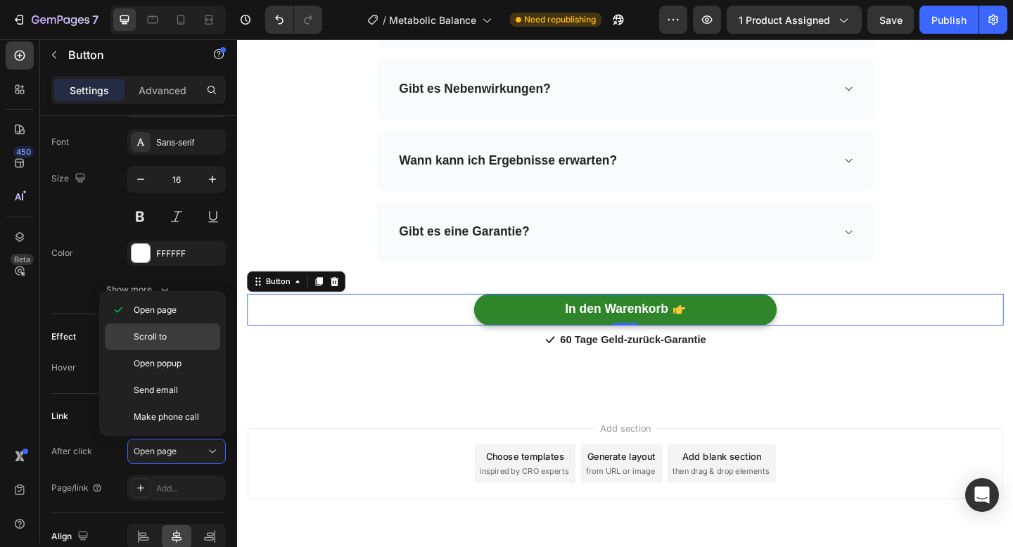
click at [181, 350] on div "Scroll to" at bounding box center [162, 363] width 115 height 27
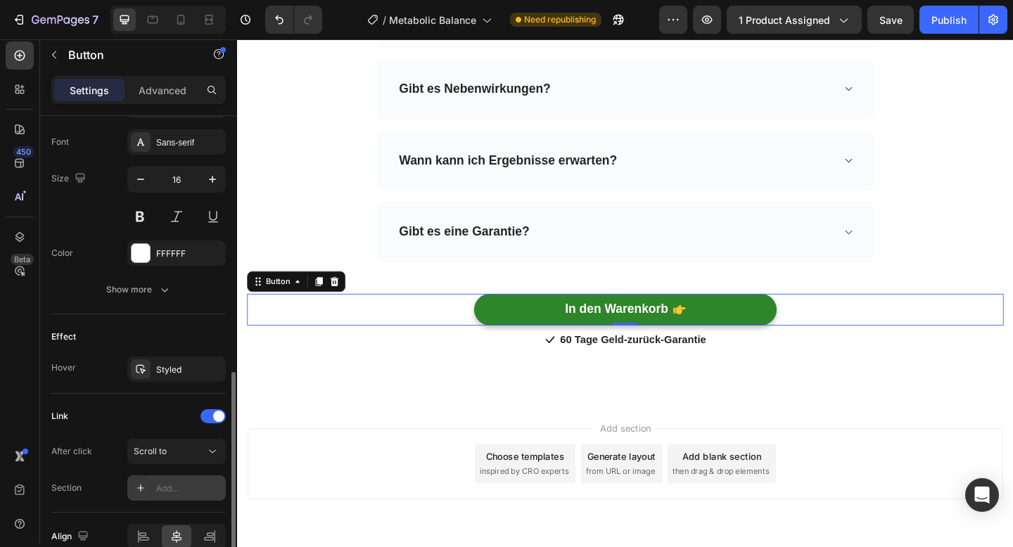
click at [177, 485] on div "Add..." at bounding box center [189, 489] width 66 height 13
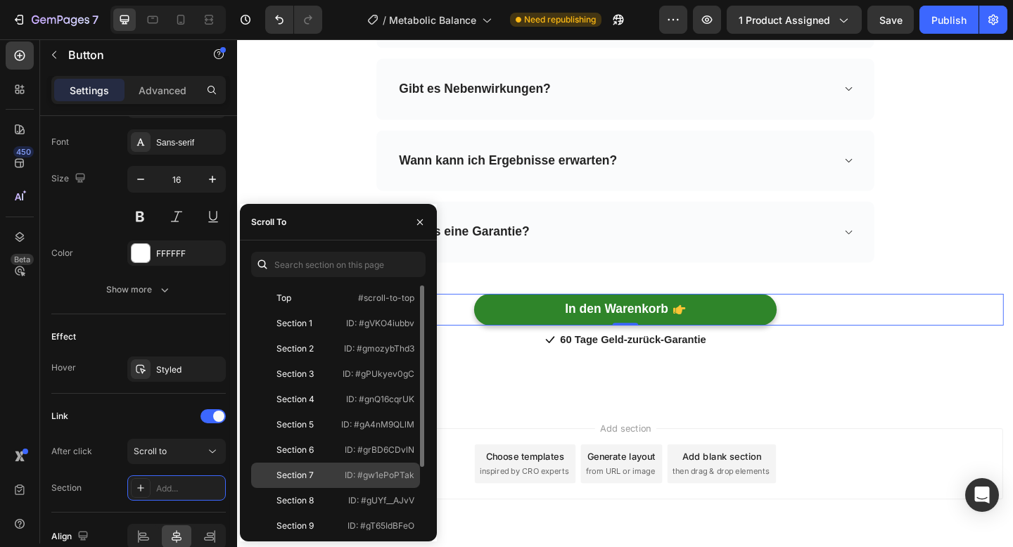
click at [320, 475] on div "Section 7" at bounding box center [298, 475] width 82 height 13
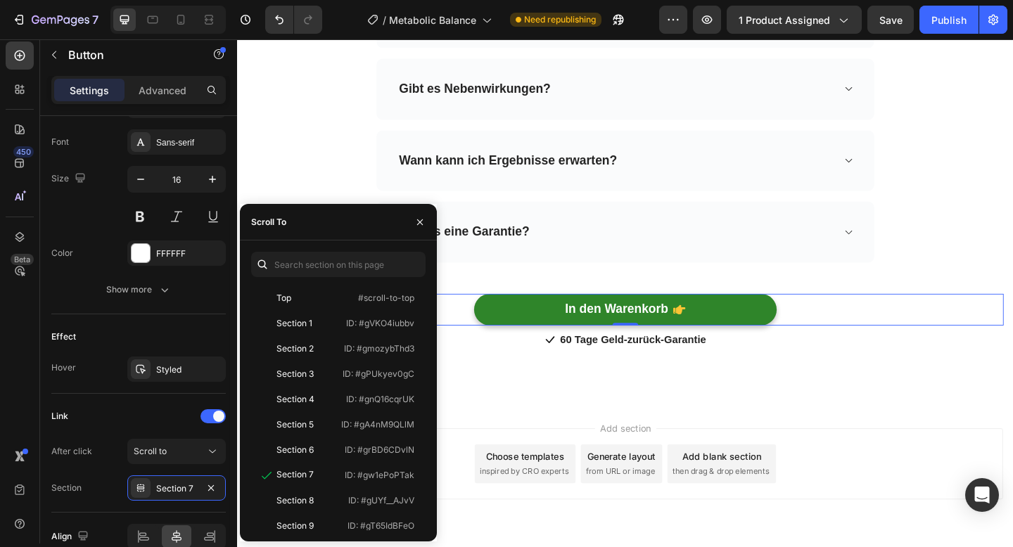
click at [507, 435] on div "Add section Choose templates inspired by CRO experts Generate layout from URL o…" at bounding box center [659, 521] width 844 height 173
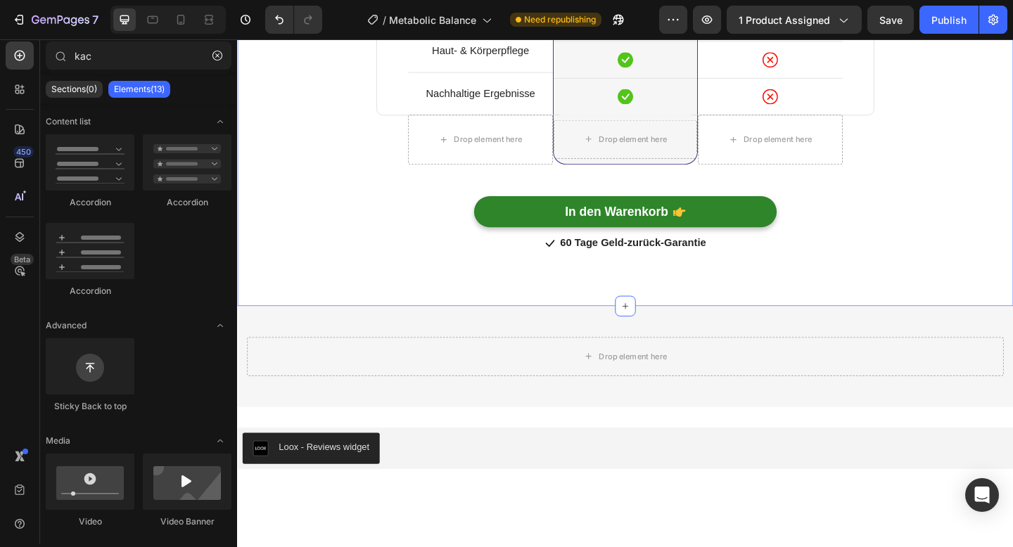
scroll to position [4847, 0]
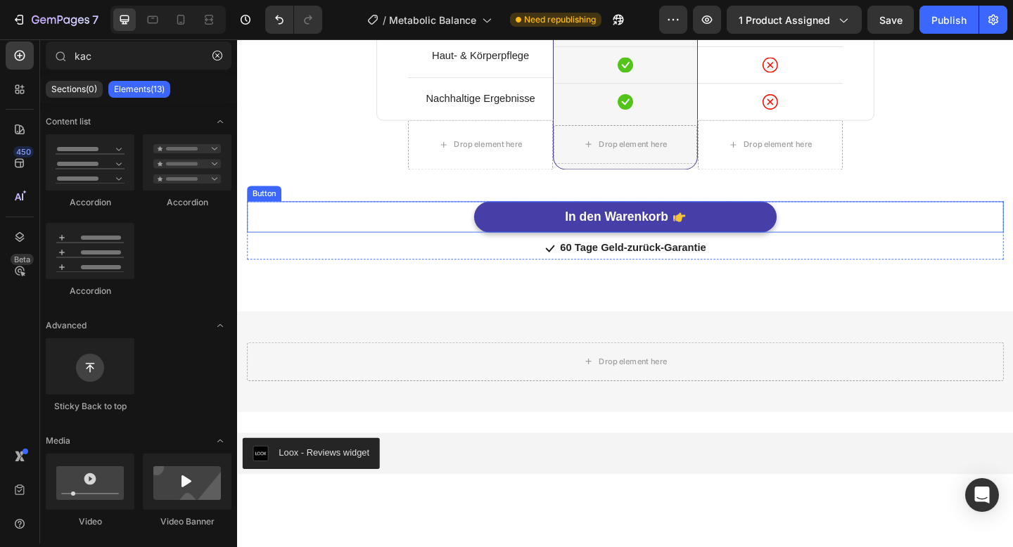
click at [549, 240] on link "In den Warenkorb" at bounding box center [659, 233] width 329 height 34
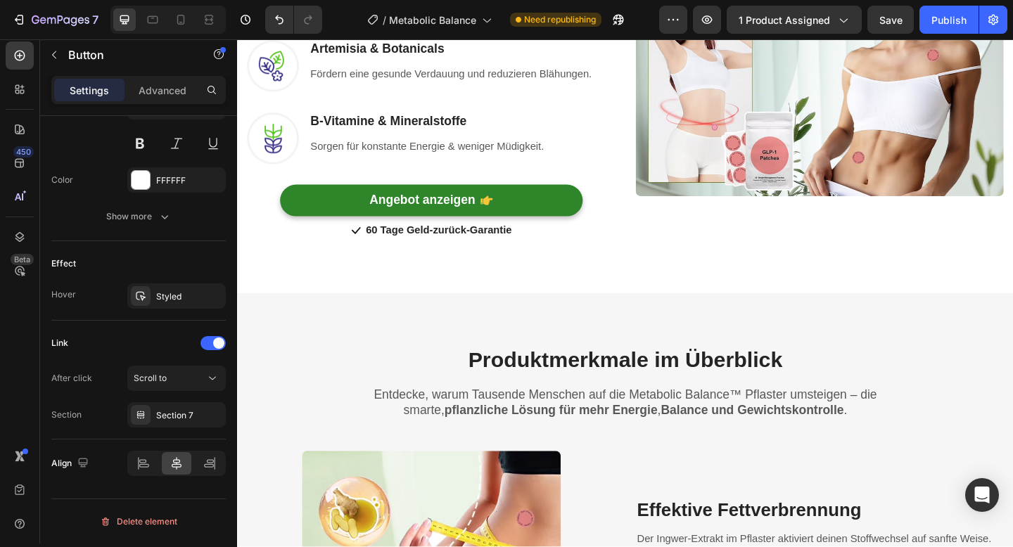
scroll to position [1225, 0]
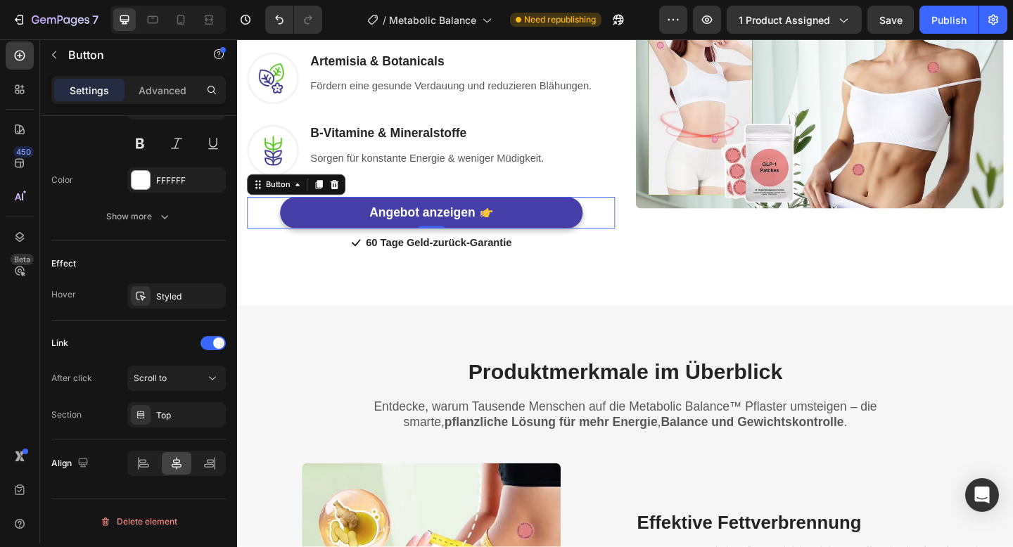
click at [370, 227] on button "Angebot anzeigen" at bounding box center [448, 228] width 329 height 34
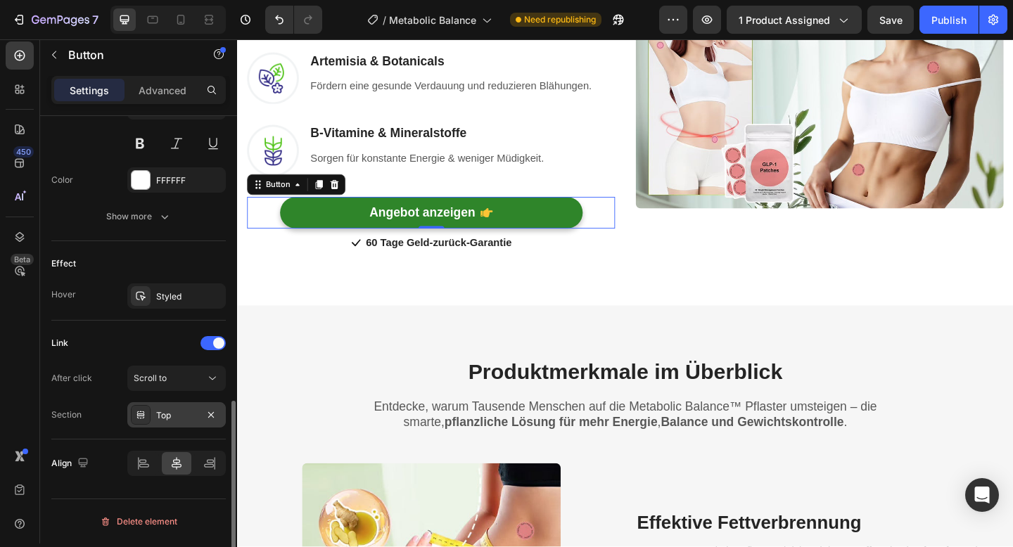
click at [164, 414] on div "Top" at bounding box center [176, 415] width 41 height 13
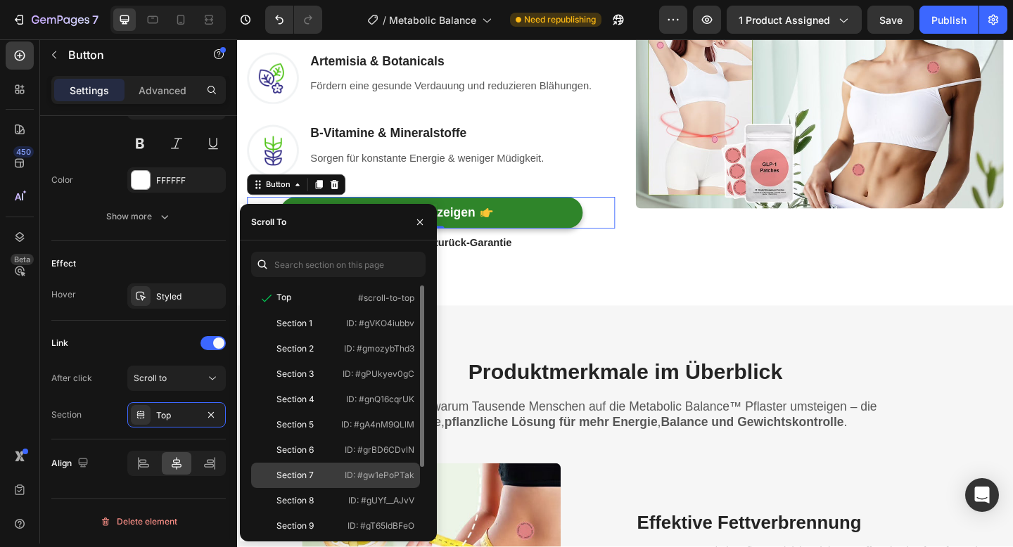
click at [314, 471] on div "Section 7" at bounding box center [298, 475] width 82 height 13
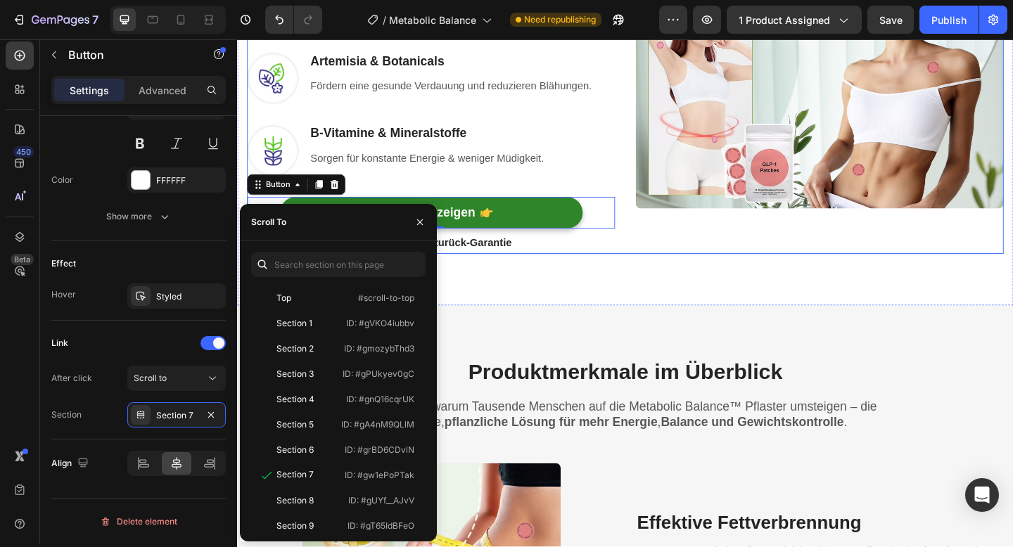
click at [717, 267] on div "Image" at bounding box center [870, 124] width 400 height 298
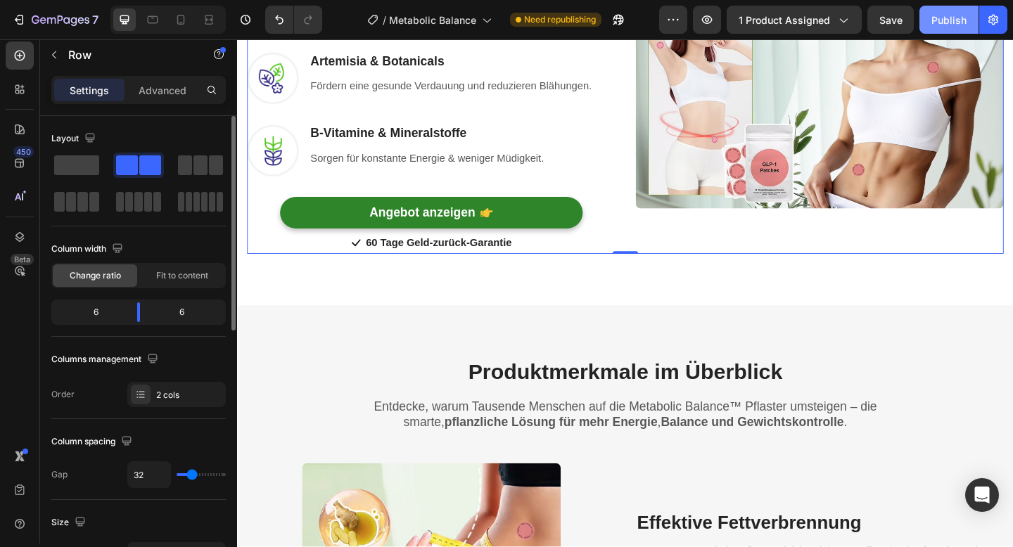
click at [953, 25] on div "Publish" at bounding box center [948, 20] width 35 height 15
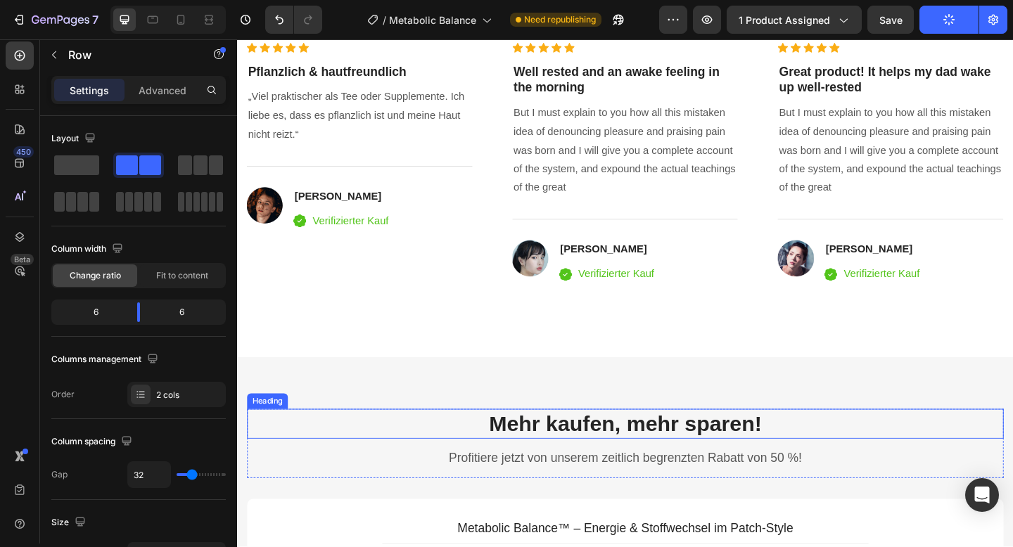
scroll to position [3265, 0]
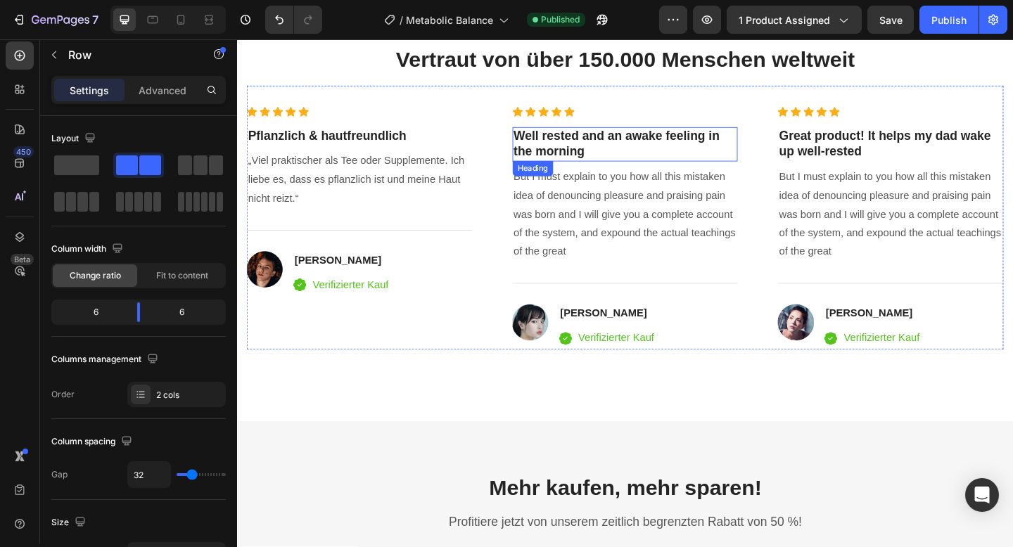
click at [577, 155] on p "Well rested and an awake feeling in the morning" at bounding box center [659, 153] width 243 height 34
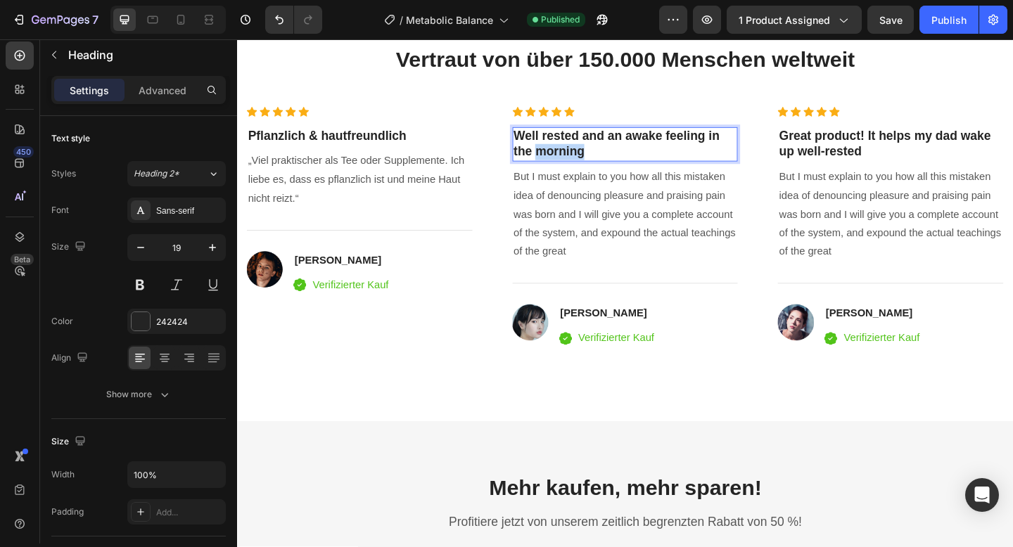
click at [577, 155] on p "Well rested and an awake feeling in the morning" at bounding box center [659, 153] width 243 height 34
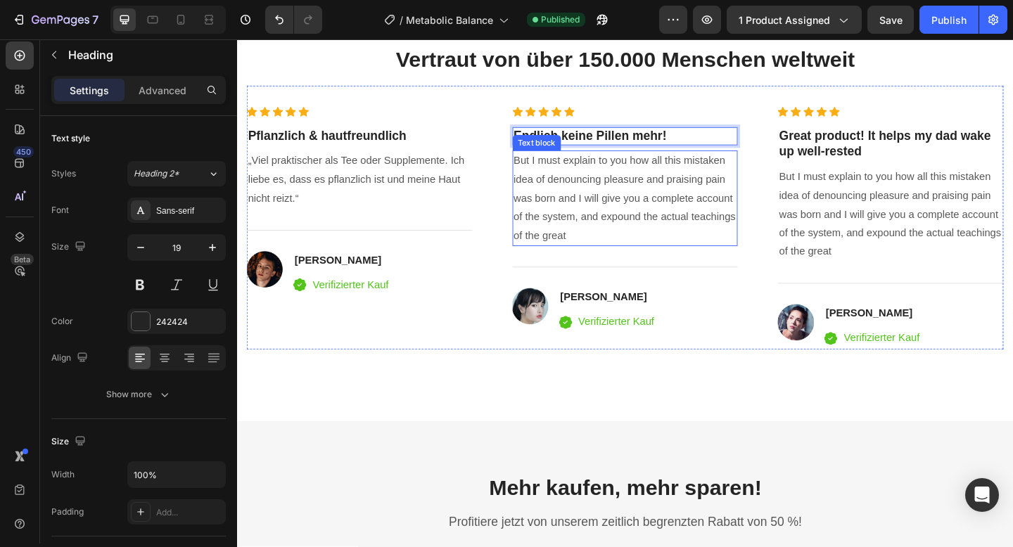
click at [590, 212] on p "But I must explain to you how all this mistaken idea of denouncing pleasure and…" at bounding box center [659, 212] width 243 height 101
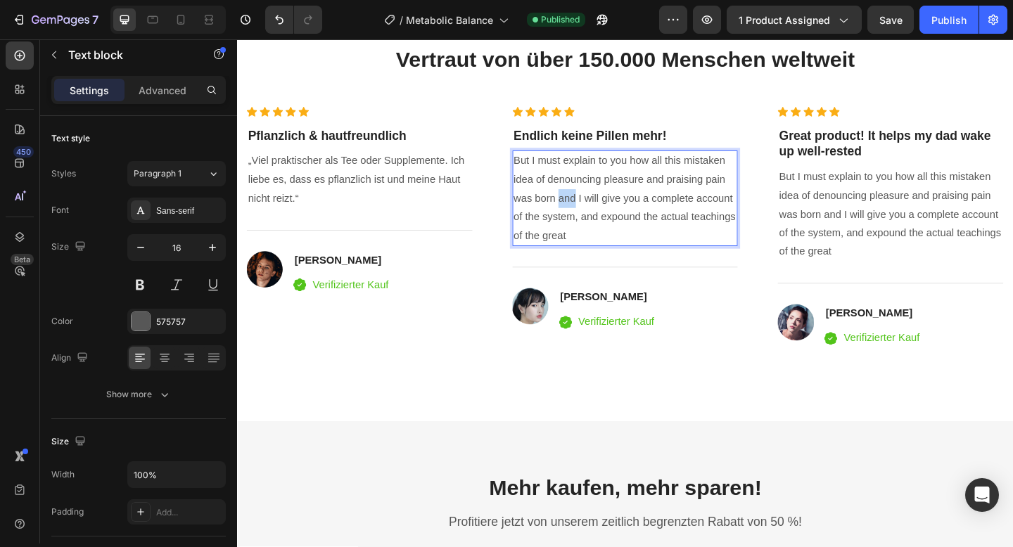
click at [590, 212] on p "But I must explain to you how all this mistaken idea of denouncing pleasure and…" at bounding box center [659, 212] width 243 height 101
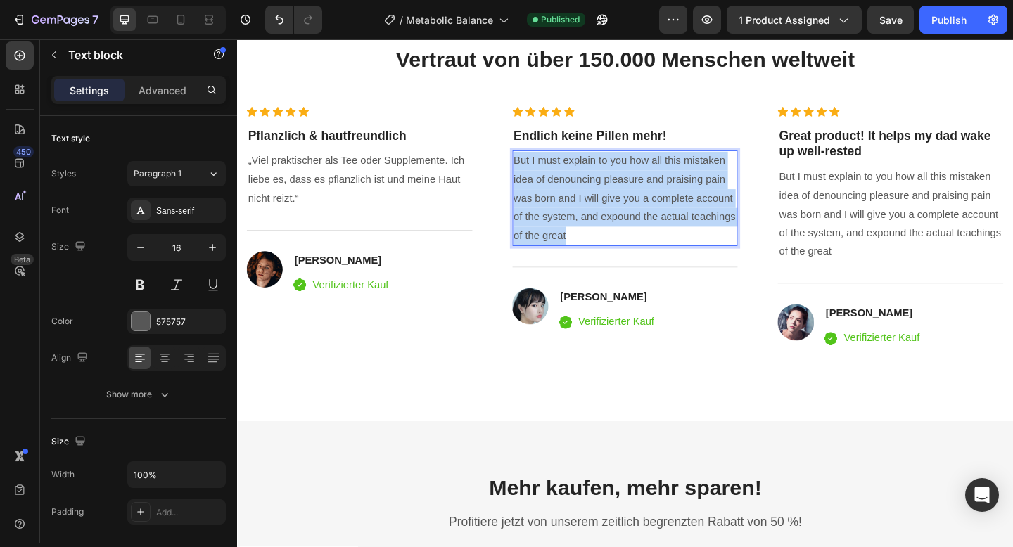
click at [590, 212] on p "But I must explain to you how all this mistaken idea of denouncing pleasure and…" at bounding box center [659, 212] width 243 height 101
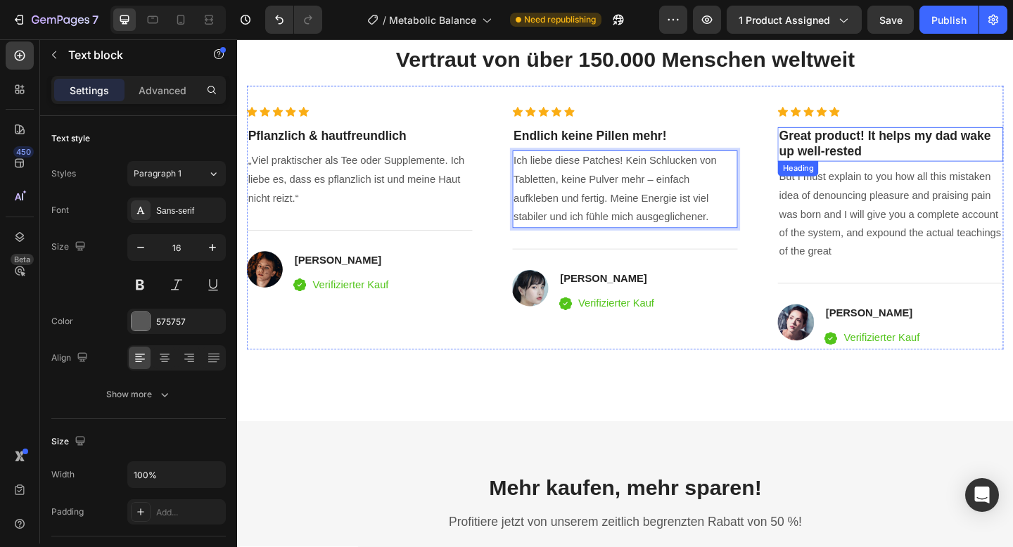
click at [887, 156] on p "Great product! It helps my dad wake up well-rested" at bounding box center [948, 153] width 243 height 34
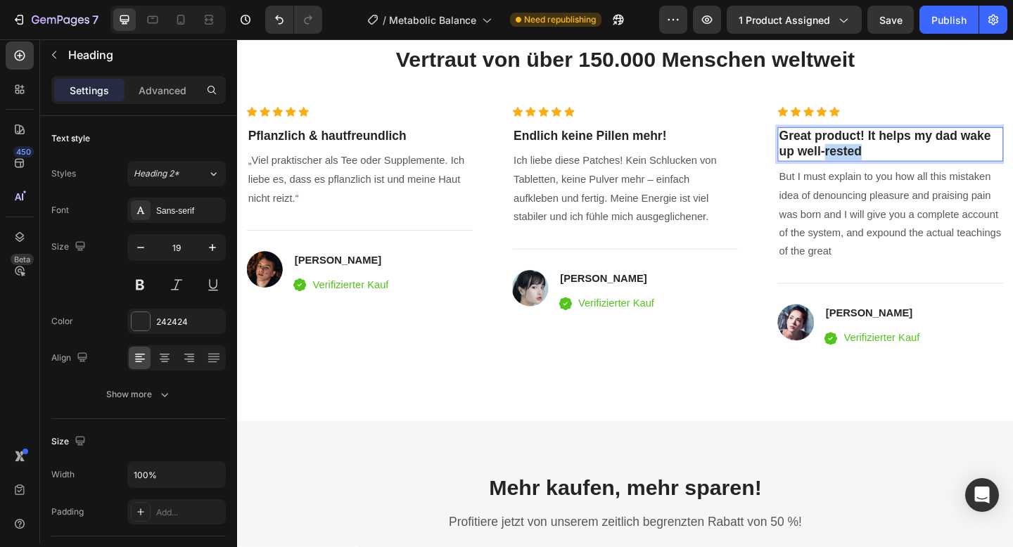
click at [887, 156] on p "Great product! It helps my dad wake up well-rested" at bounding box center [948, 153] width 243 height 34
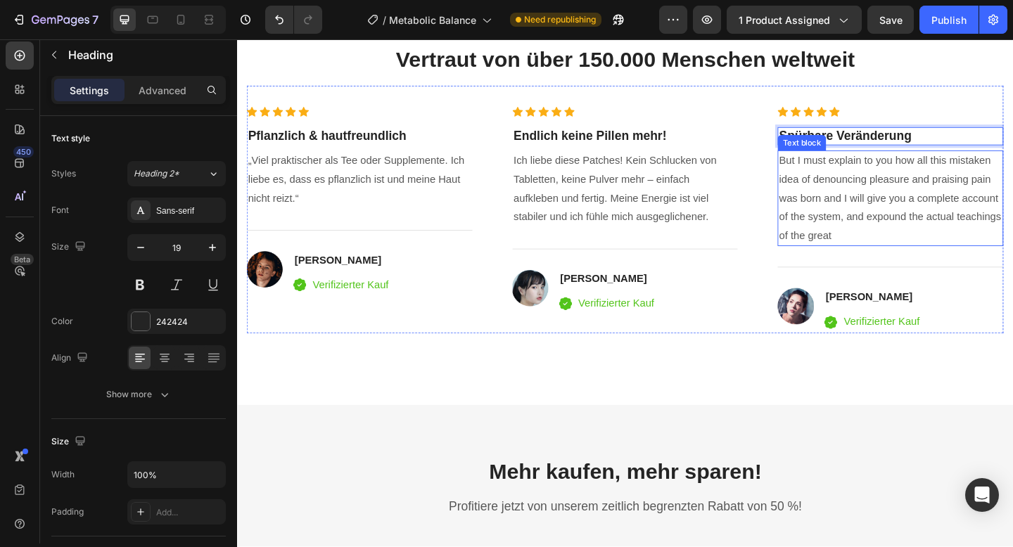
click at [843, 207] on p "But I must explain to you how all this mistaken idea of denouncing pleasure and…" at bounding box center [948, 212] width 243 height 101
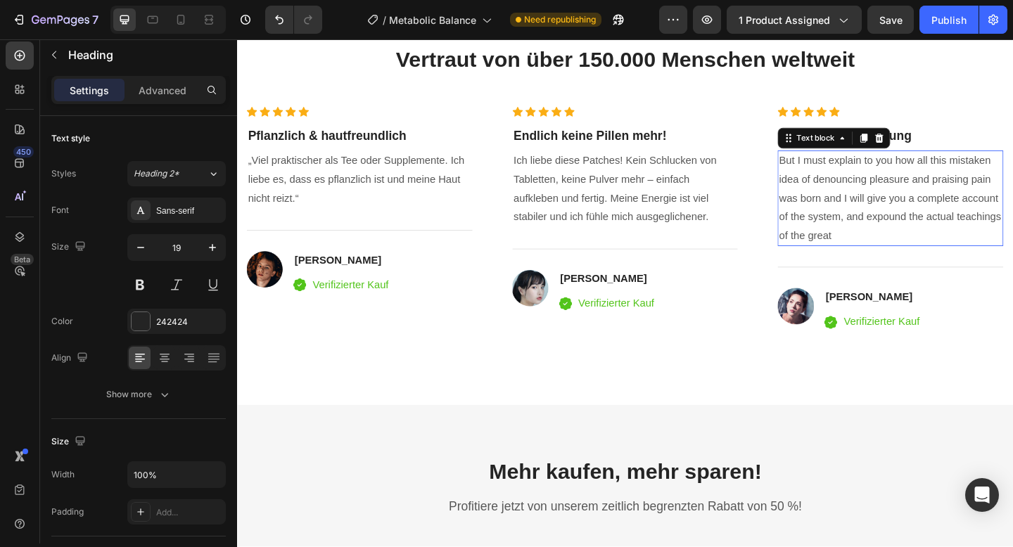
click at [843, 207] on p "But I must explain to you how all this mistaken idea of denouncing pleasure and…" at bounding box center [948, 212] width 243 height 101
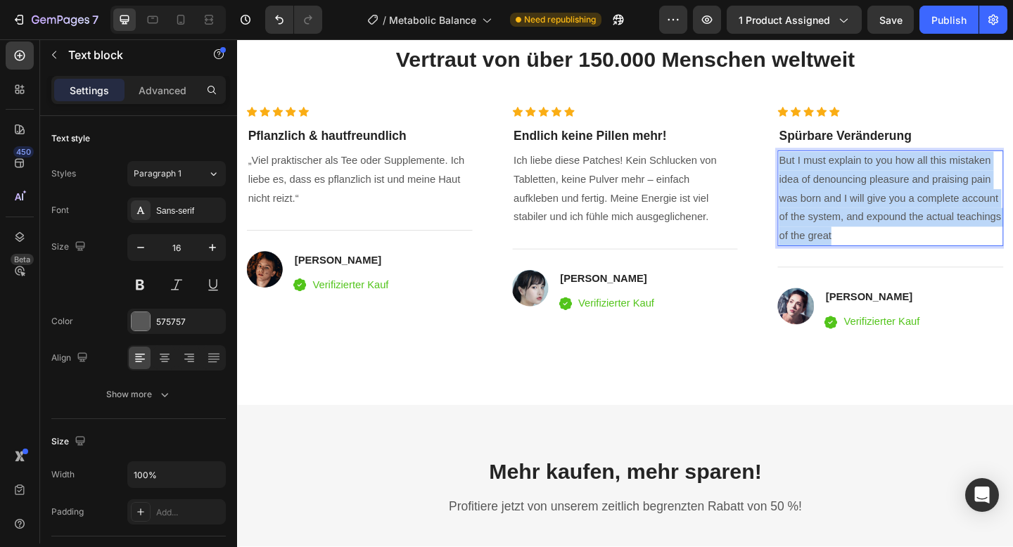
click at [843, 207] on p "But I must explain to you how all this mistaken idea of denouncing pleasure and…" at bounding box center [948, 212] width 243 height 101
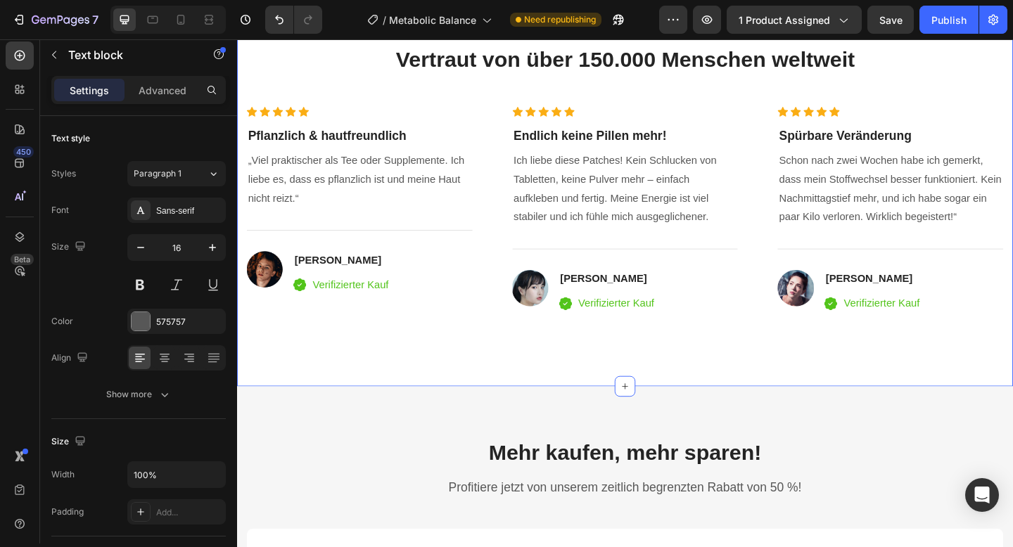
click at [816, 400] on div "Image 98 % der Kunden sind zufrieden Text block Vertraut von über 150.000 Mensc…" at bounding box center [659, 53] width 844 height 730
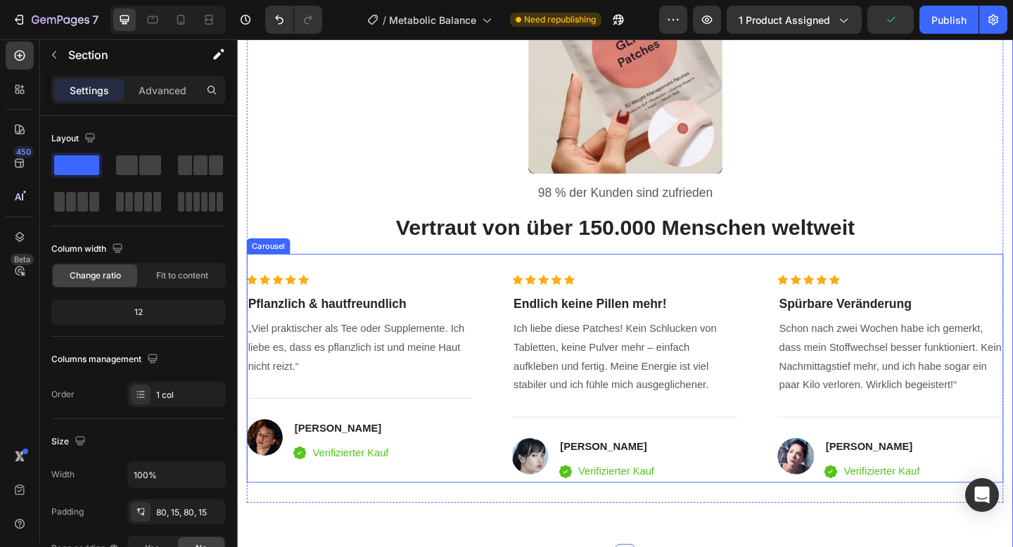
scroll to position [3260, 0]
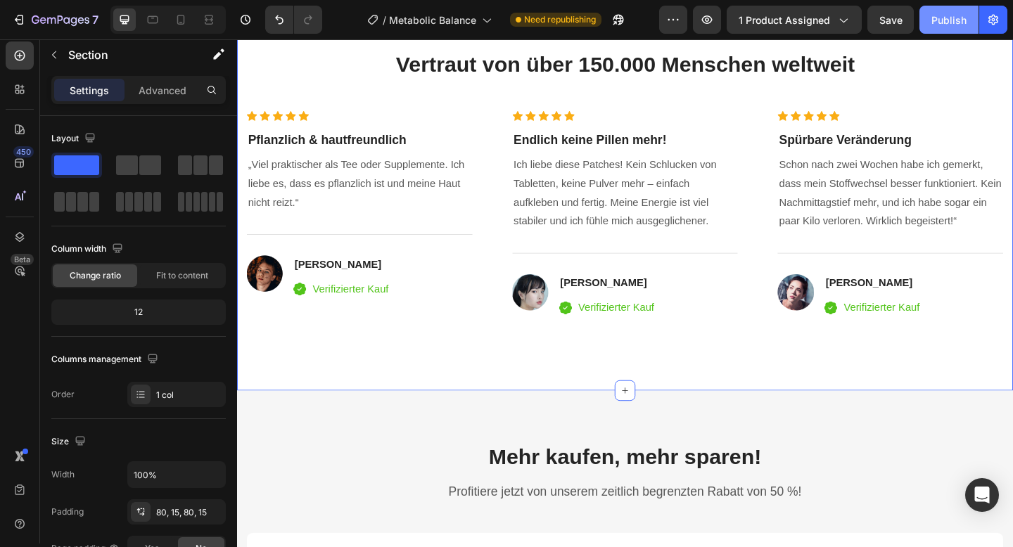
click at [940, 14] on div "Publish" at bounding box center [948, 20] width 35 height 15
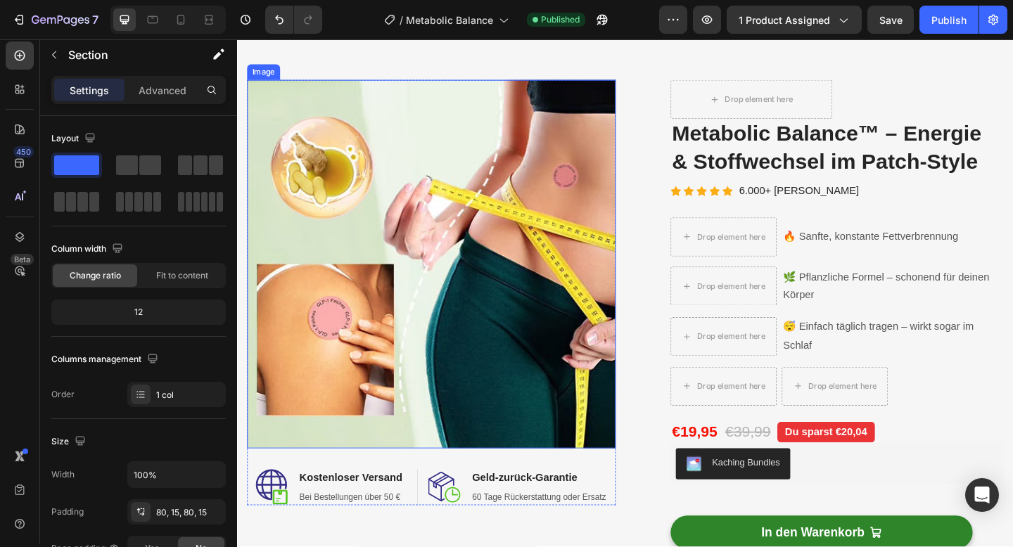
scroll to position [53, 0]
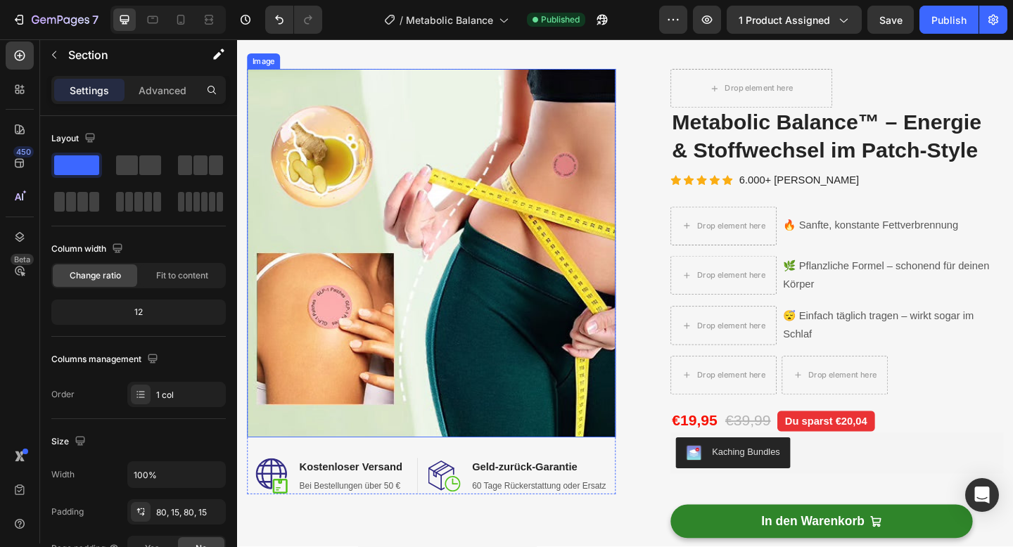
click at [388, 336] on img at bounding box center [448, 272] width 401 height 401
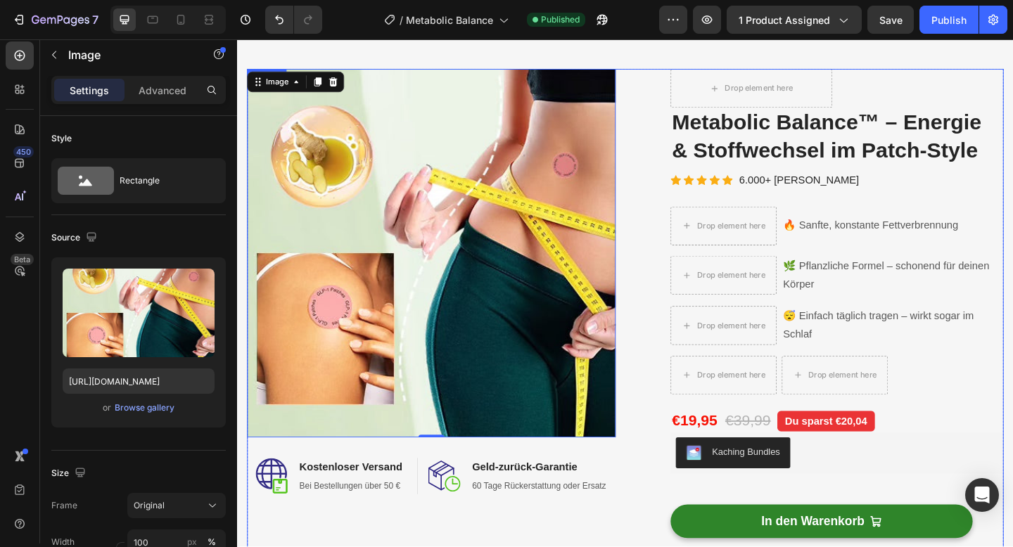
click at [668, 182] on div "Image 0 Image Kostenloser Versand Heading Bei Bestellungen über 50 € Text block…" at bounding box center [659, 421] width 823 height 698
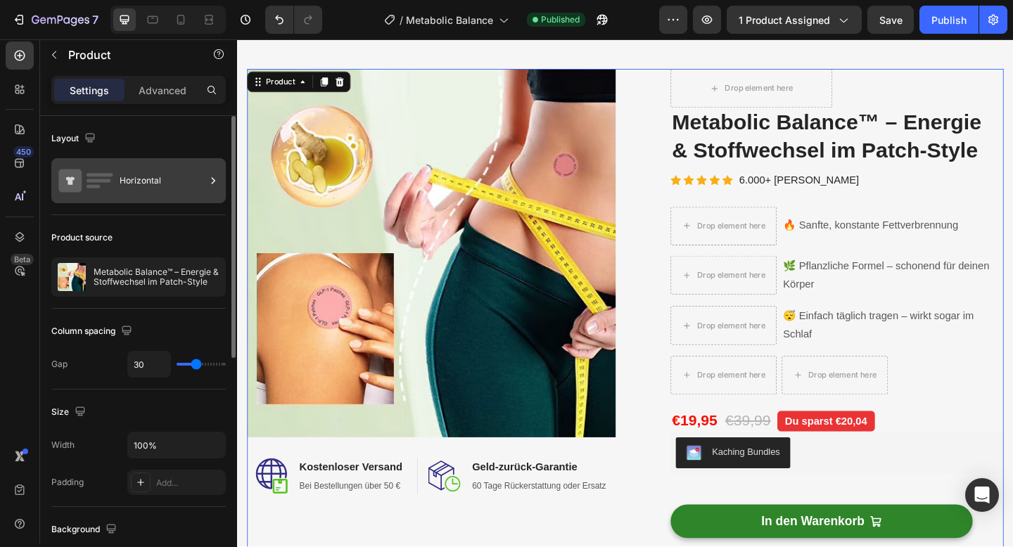
click at [145, 196] on div "Horizontal" at bounding box center [163, 181] width 86 height 32
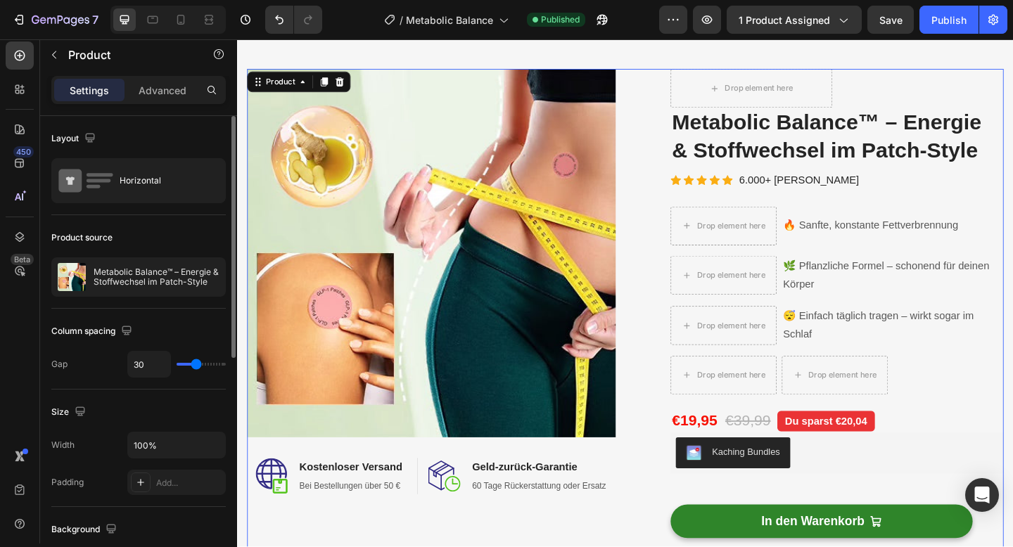
click at [139, 236] on div "Product source" at bounding box center [138, 238] width 174 height 23
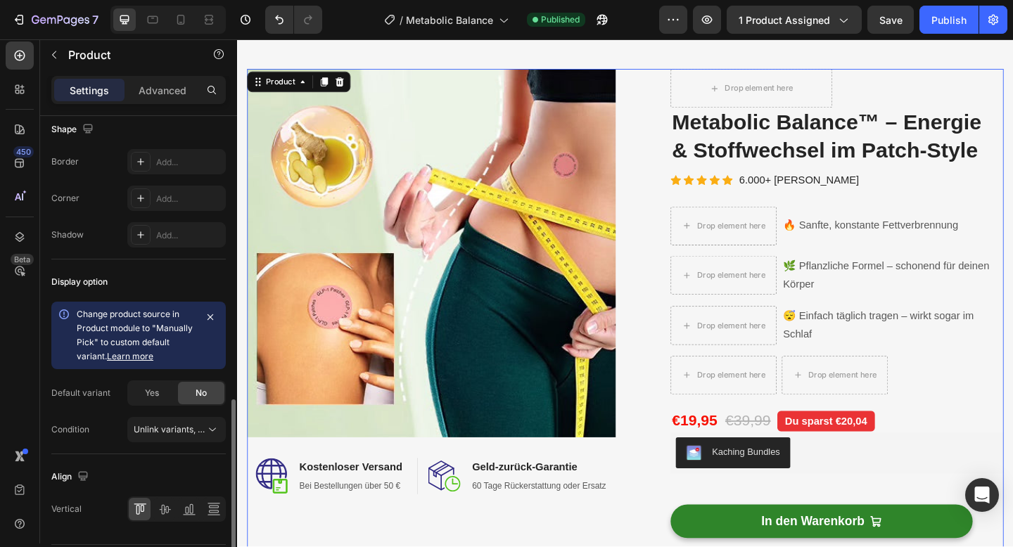
scroll to position [525, 0]
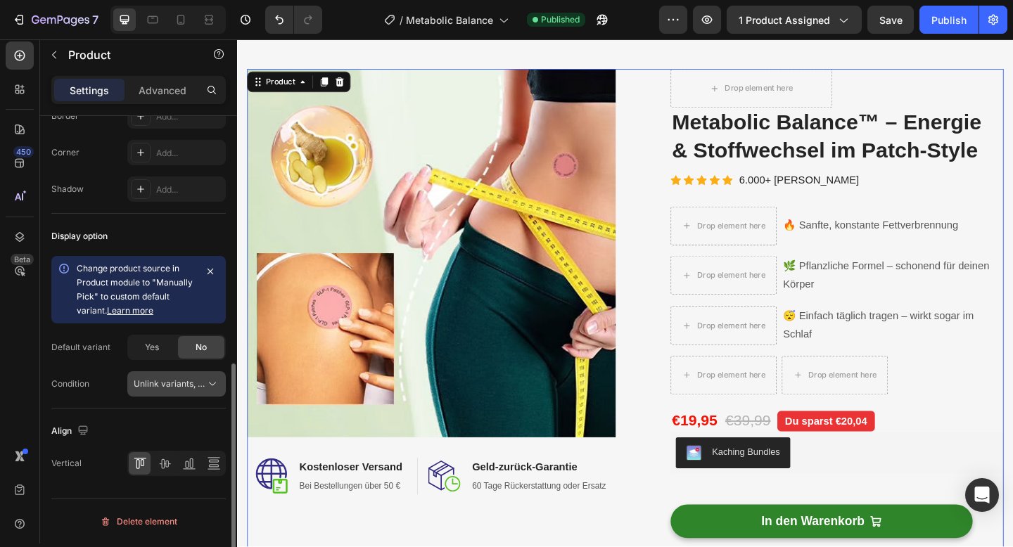
click at [153, 383] on span "Unlink variants, quantity <br> between same products" at bounding box center [242, 383] width 216 height 11
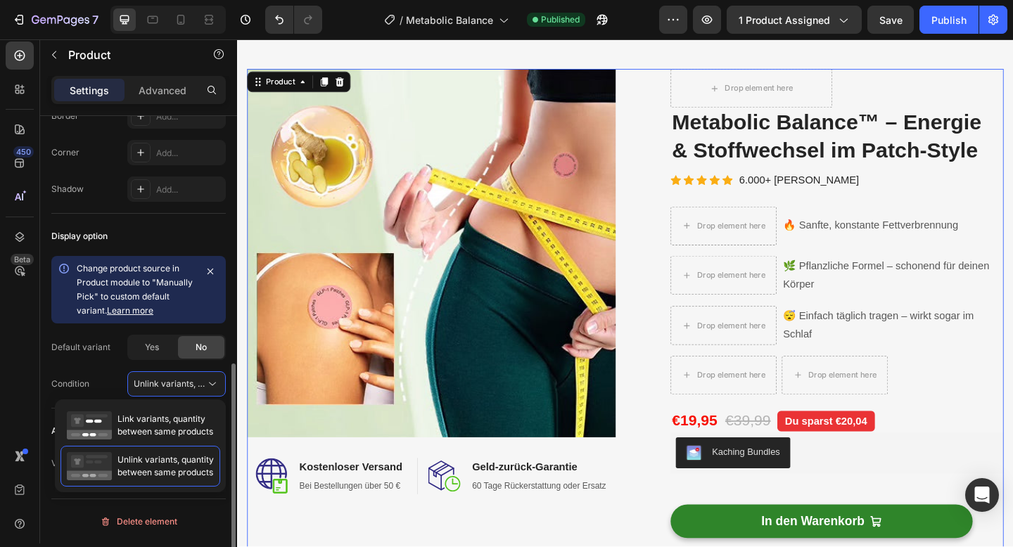
click at [94, 382] on div "Condition Unlink variants, quantity <br> between same products" at bounding box center [138, 383] width 174 height 25
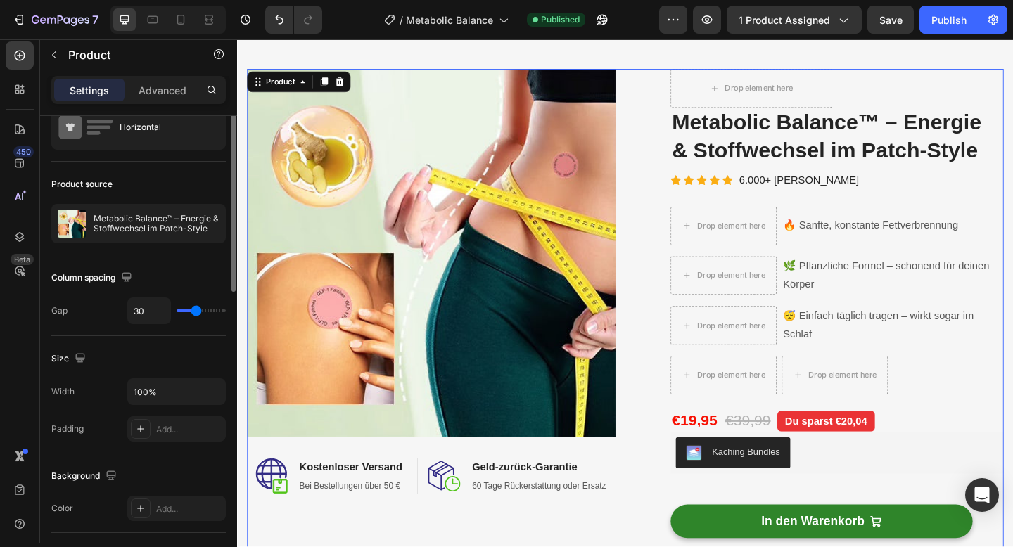
scroll to position [0, 0]
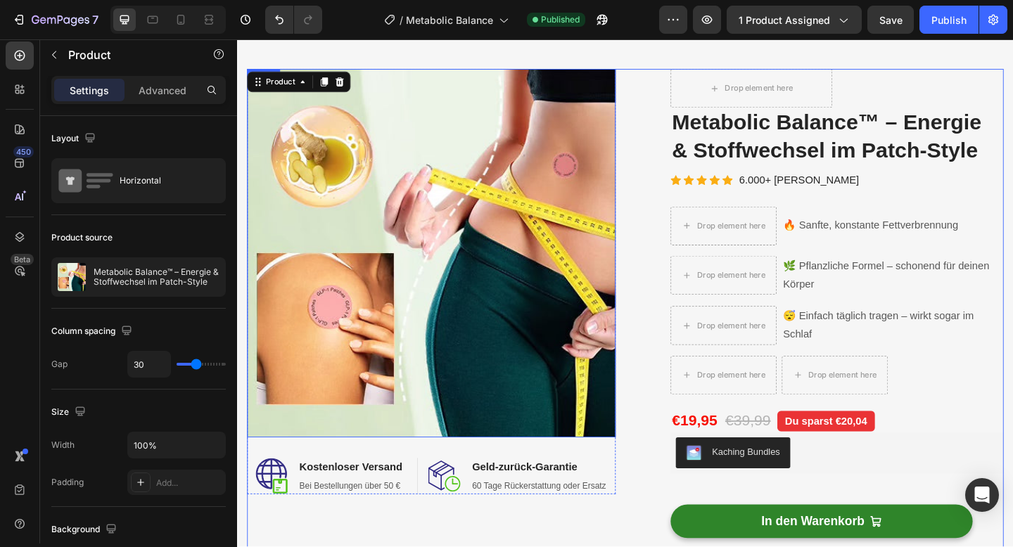
click at [469, 322] on img at bounding box center [448, 272] width 401 height 401
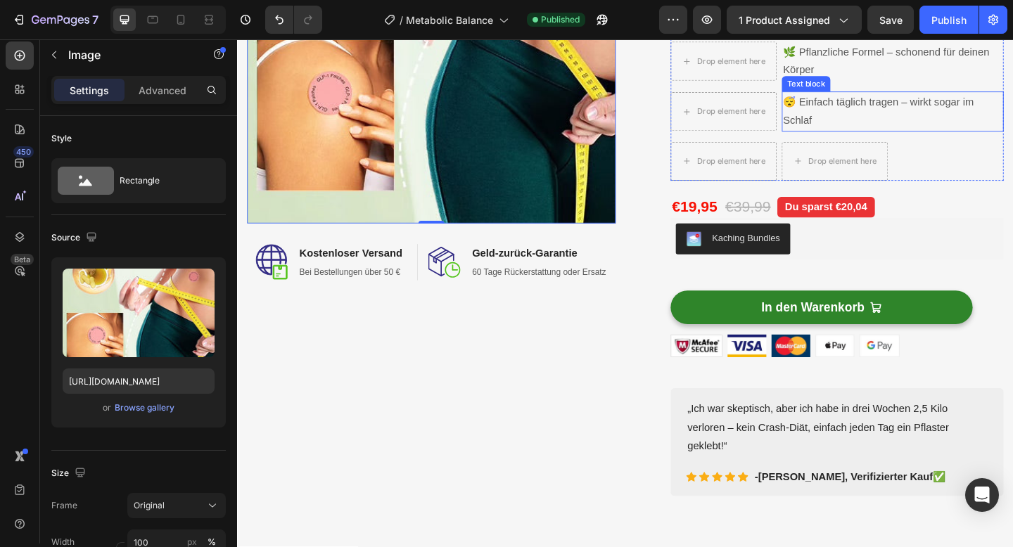
scroll to position [295, 0]
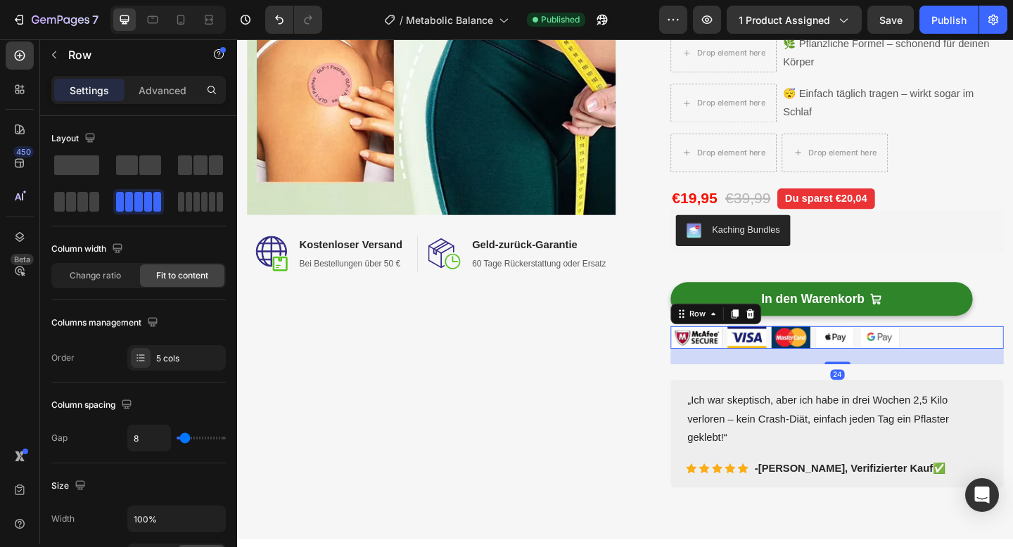
click at [981, 364] on div "Image Image Image Image Image Row 24" at bounding box center [889, 364] width 362 height 25
click at [22, 87] on icon at bounding box center [22, 87] width 4 height 4
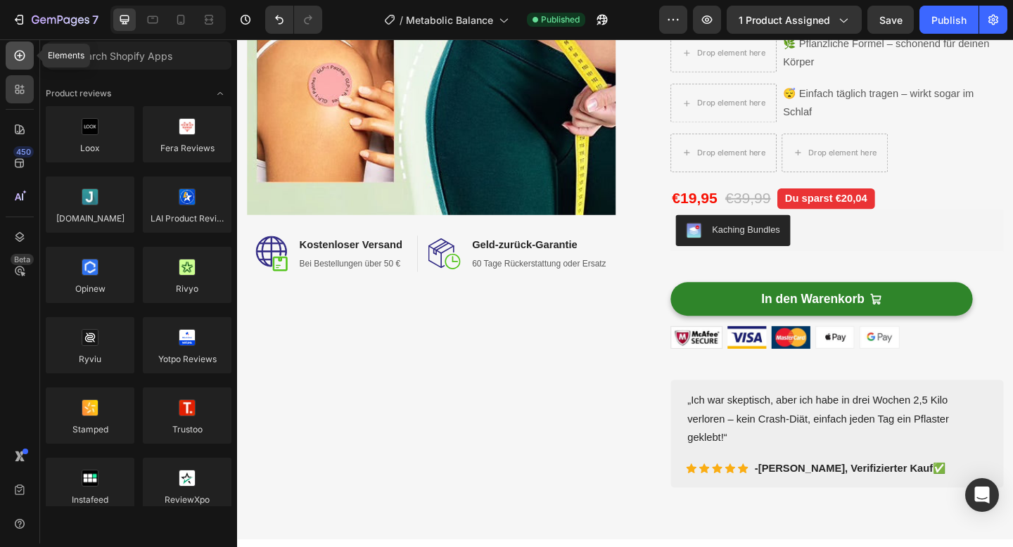
click at [22, 56] on icon at bounding box center [20, 56] width 14 height 14
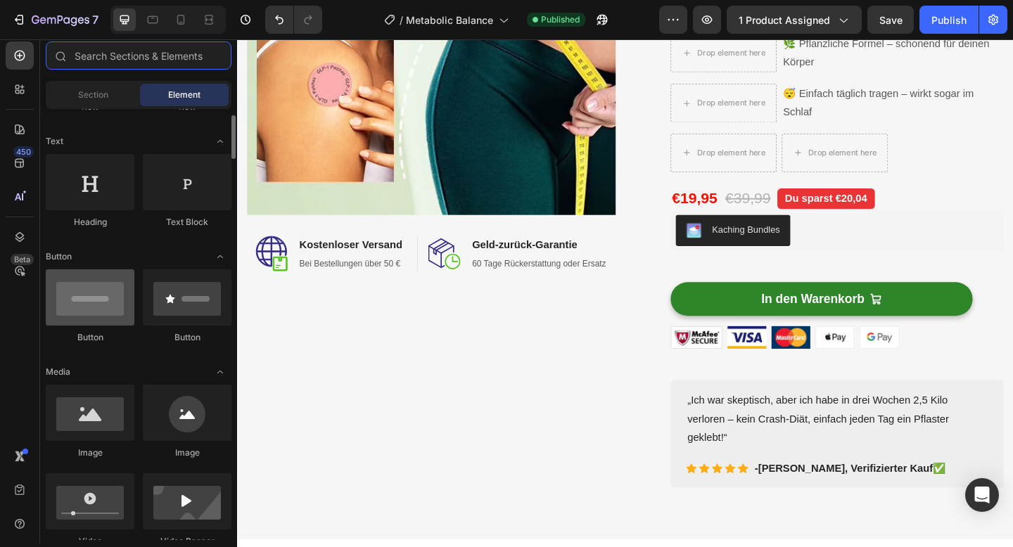
scroll to position [238, 0]
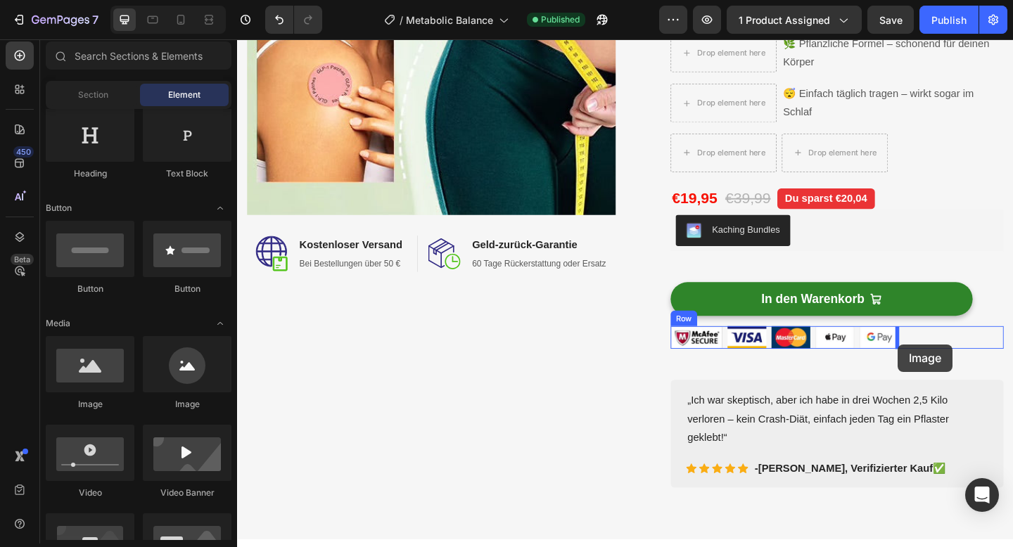
drag, startPoint x: 355, startPoint y: 414, endPoint x: 956, endPoint y: 371, distance: 602.2
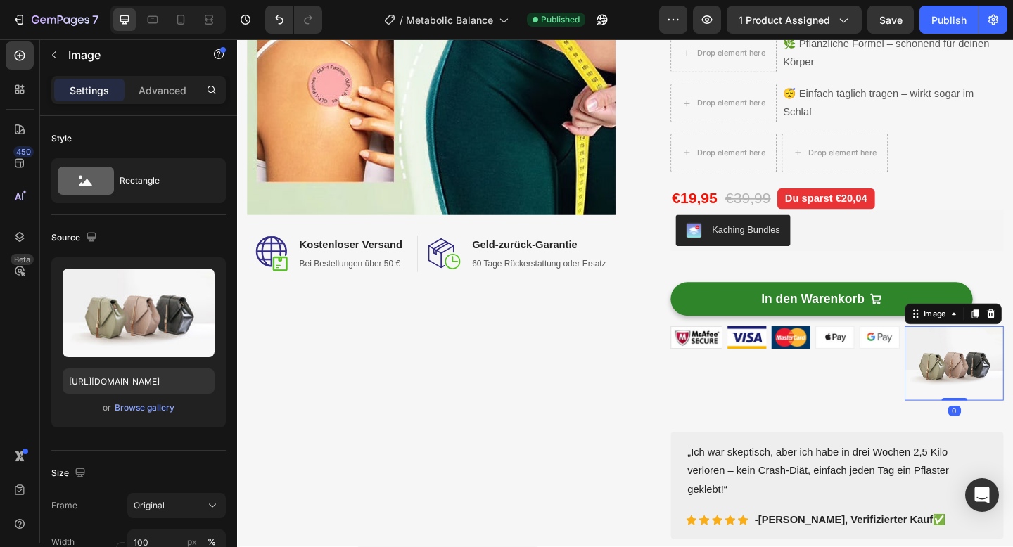
click at [1003, 397] on img at bounding box center [1017, 392] width 108 height 81
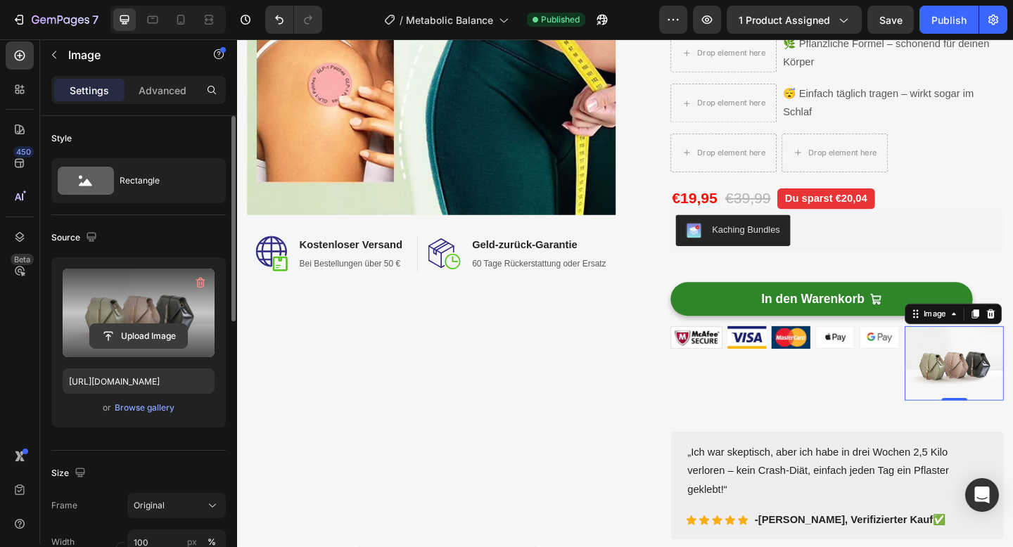
click at [141, 344] on input "file" at bounding box center [138, 336] width 97 height 24
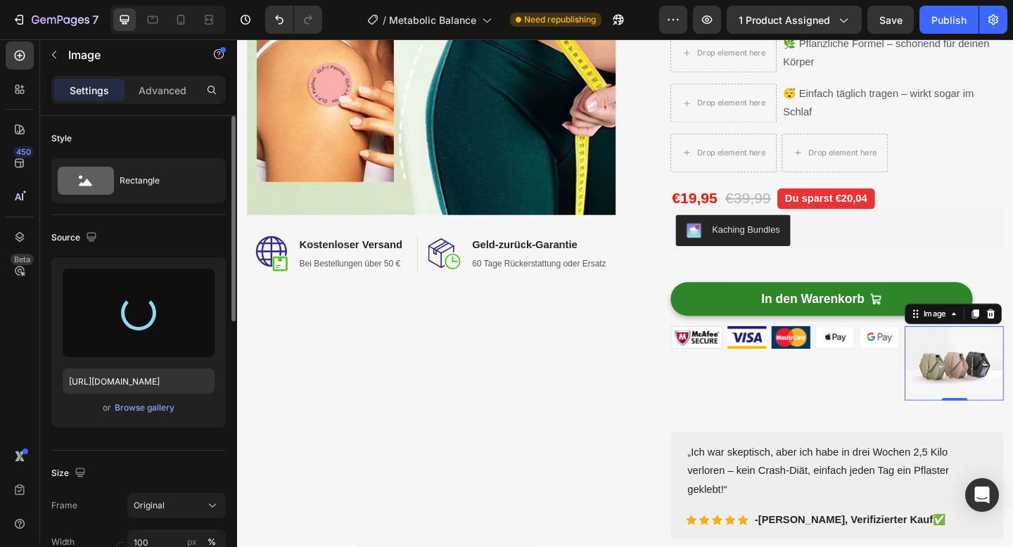
type input "[URL][DOMAIN_NAME]"
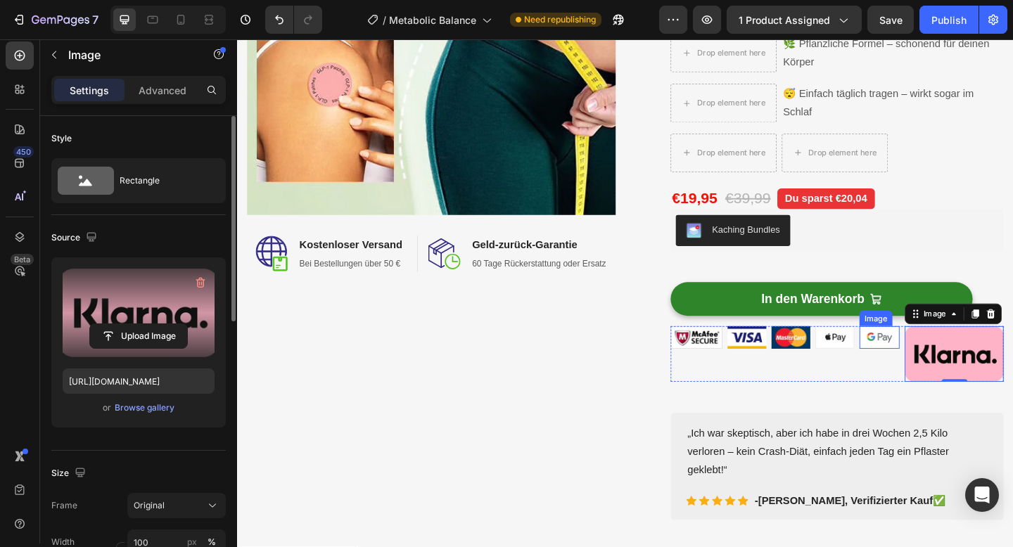
click at [926, 371] on img at bounding box center [936, 364] width 44 height 25
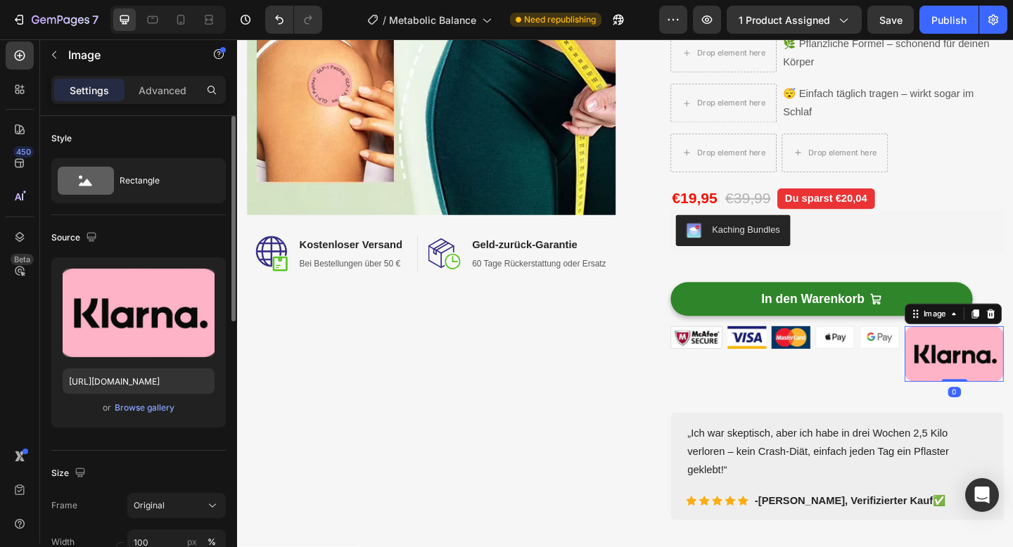
click at [1003, 394] on img at bounding box center [1017, 382] width 108 height 60
click at [179, 544] on input "100" at bounding box center [176, 542] width 98 height 25
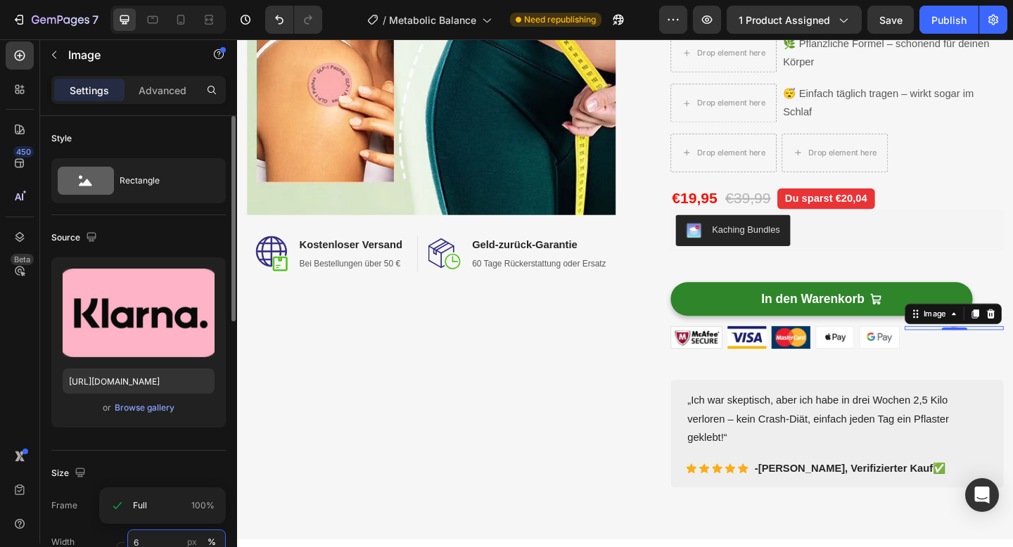
type input "62"
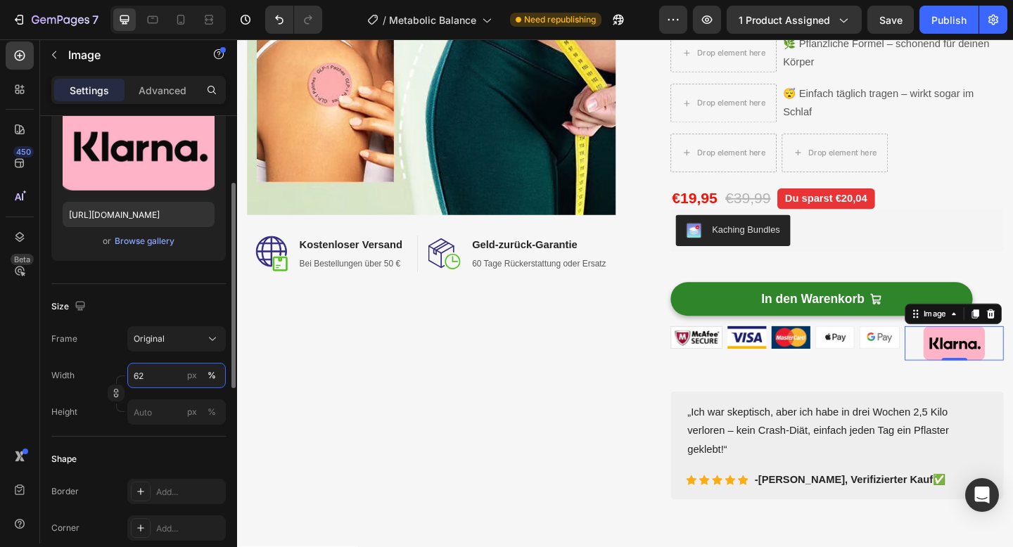
scroll to position [168, 0]
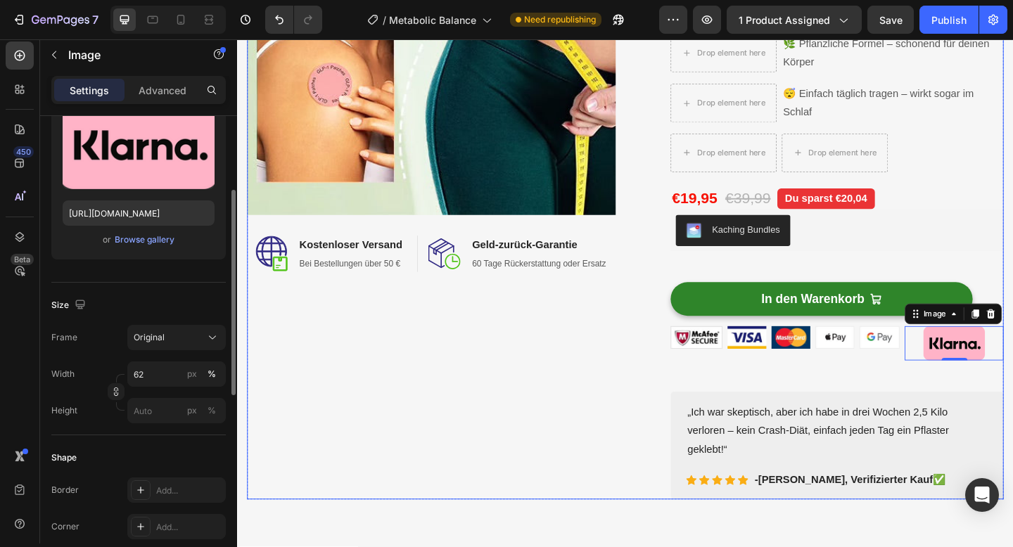
click at [458, 437] on div "Image Image Kostenloser Versand Heading Bei Bestellungen über 50 € Text block R…" at bounding box center [448, 185] width 401 height 711
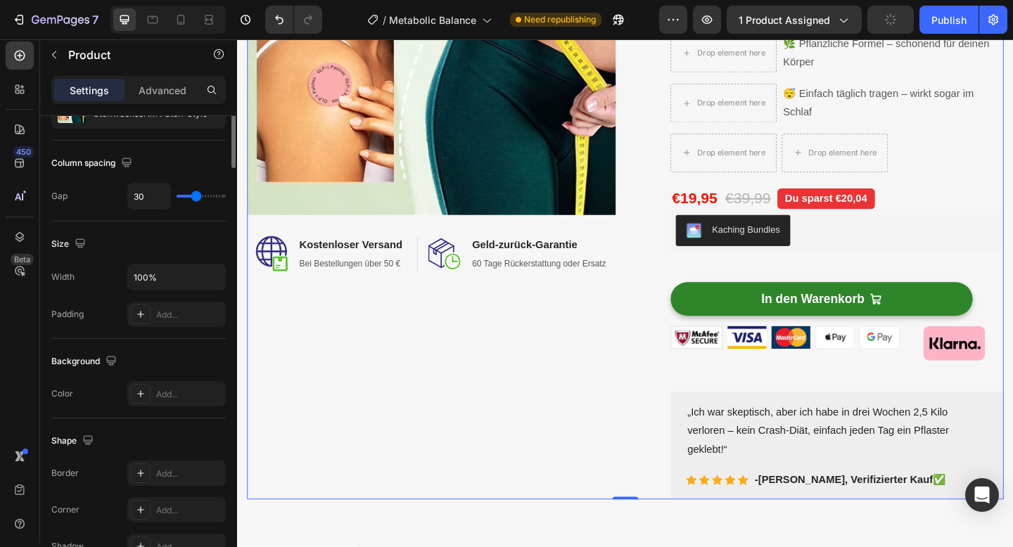
scroll to position [0, 0]
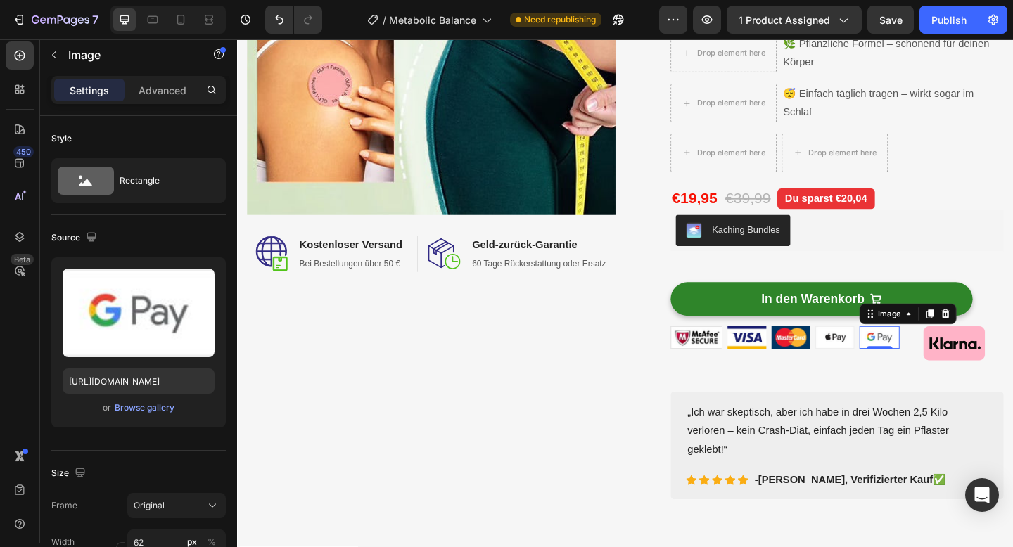
click at [928, 371] on img at bounding box center [936, 364] width 44 height 25
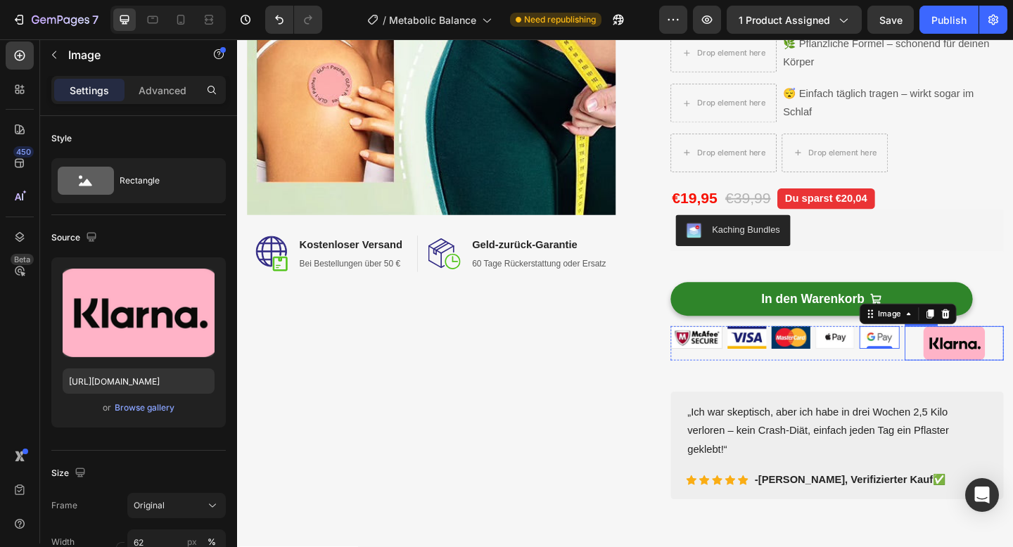
click at [1009, 381] on img at bounding box center [1016, 370] width 67 height 37
click at [175, 96] on p "Advanced" at bounding box center [163, 90] width 48 height 15
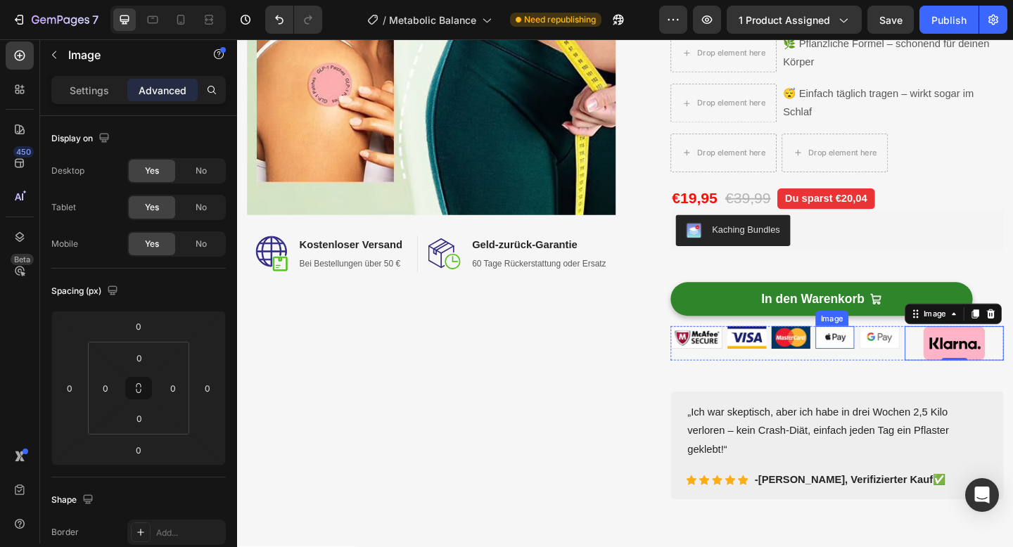
click at [873, 368] on img at bounding box center [887, 364] width 42 height 25
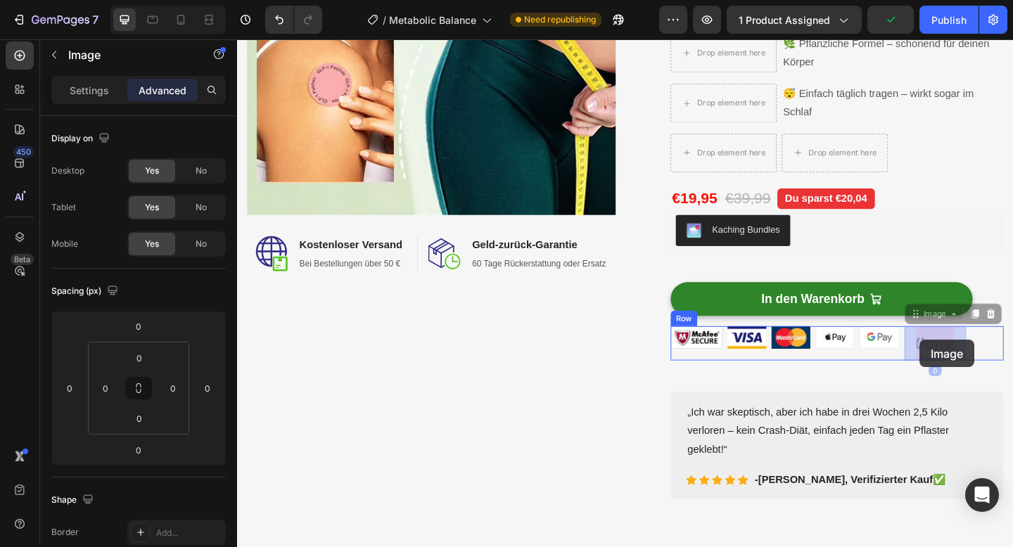
drag, startPoint x: 1003, startPoint y: 364, endPoint x: 981, endPoint y: 366, distance: 22.6
drag, startPoint x: 976, startPoint y: 343, endPoint x: 962, endPoint y: 371, distance: 31.5
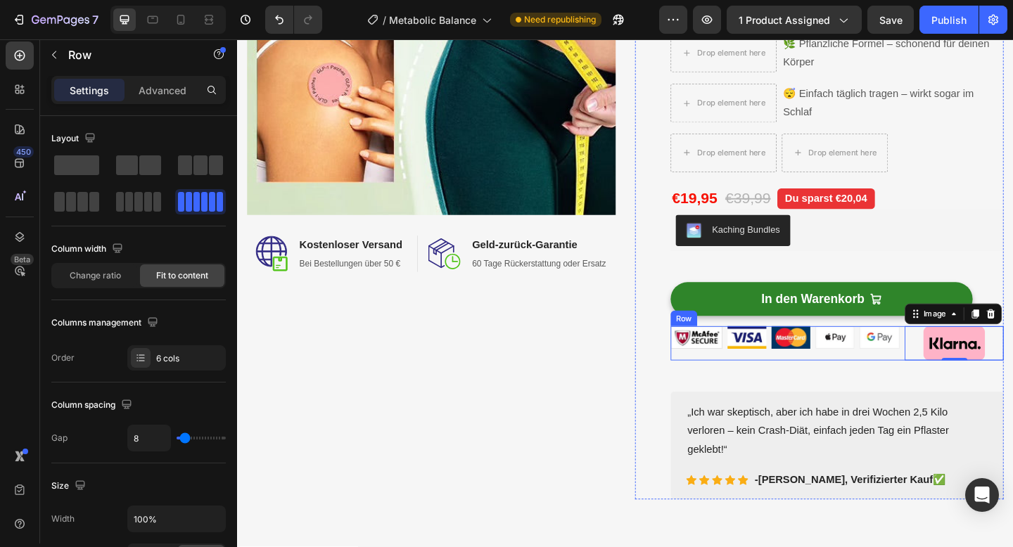
click at [829, 381] on div "Image" at bounding box center [839, 370] width 42 height 37
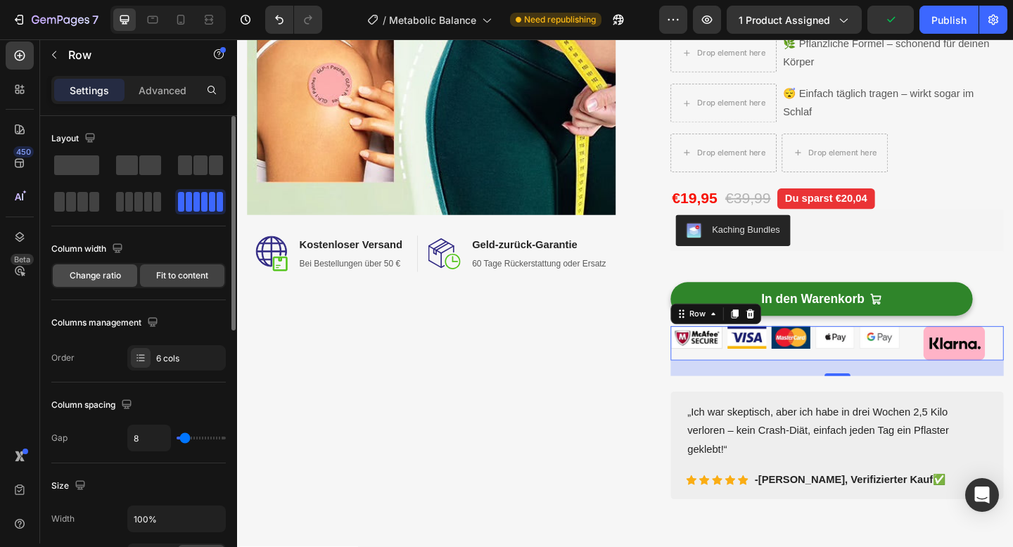
click at [108, 281] on span "Change ratio" at bounding box center [95, 275] width 51 height 13
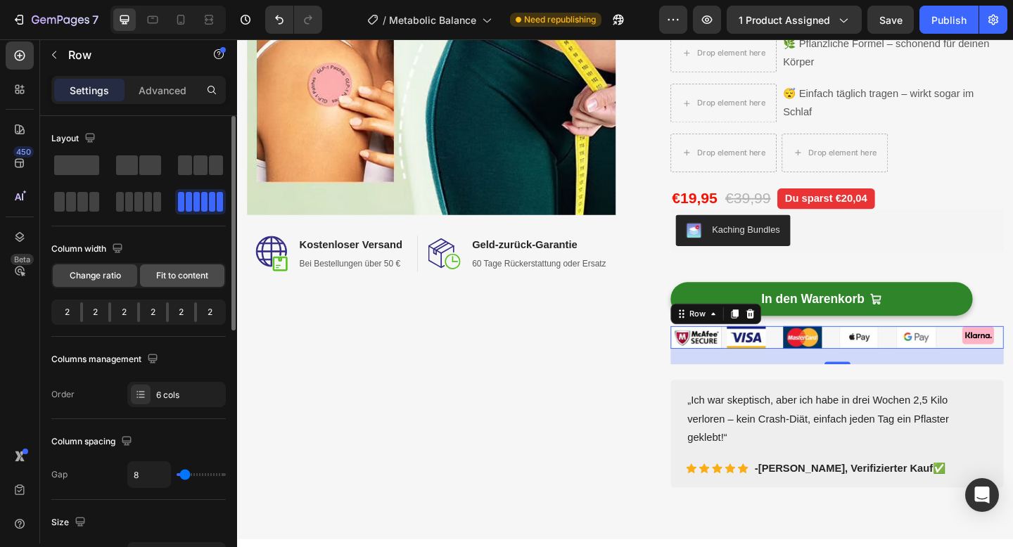
click at [163, 284] on div "Fit to content" at bounding box center [182, 276] width 84 height 23
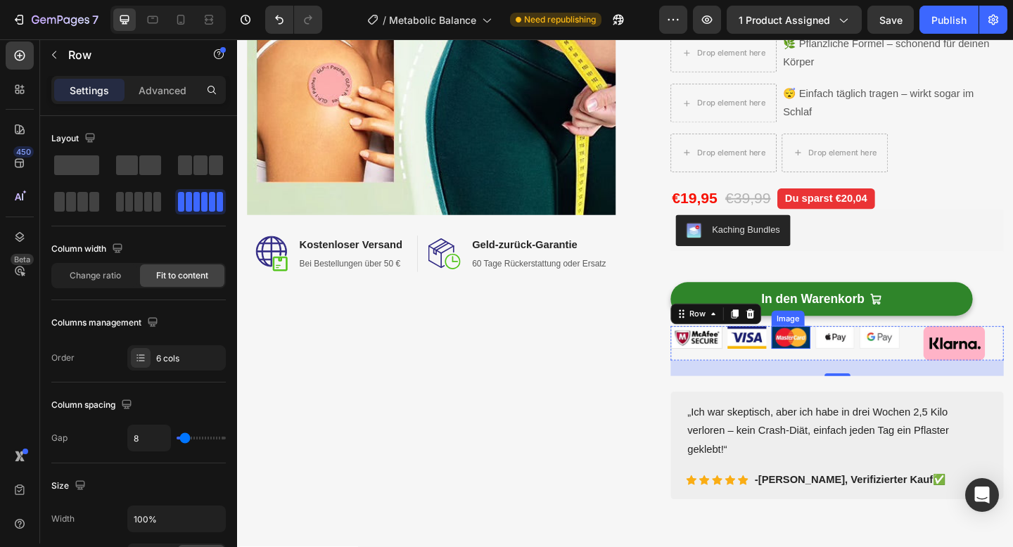
click at [813, 373] on div "Image Image Image Image Image Image Row 24" at bounding box center [889, 370] width 362 height 37
click at [798, 365] on img at bounding box center [791, 364] width 42 height 25
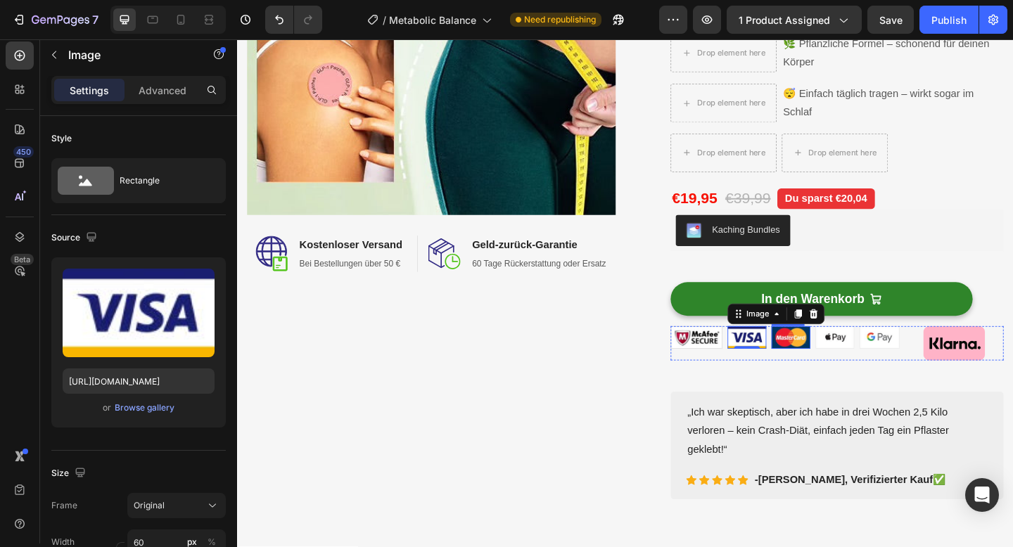
click at [842, 359] on img at bounding box center [839, 364] width 42 height 25
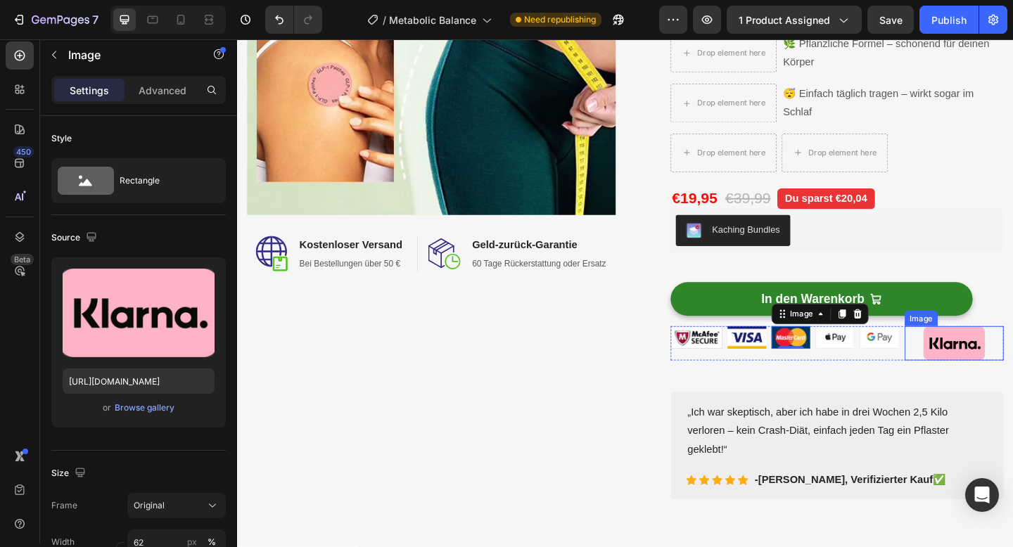
click at [1000, 367] on img at bounding box center [1016, 370] width 67 height 37
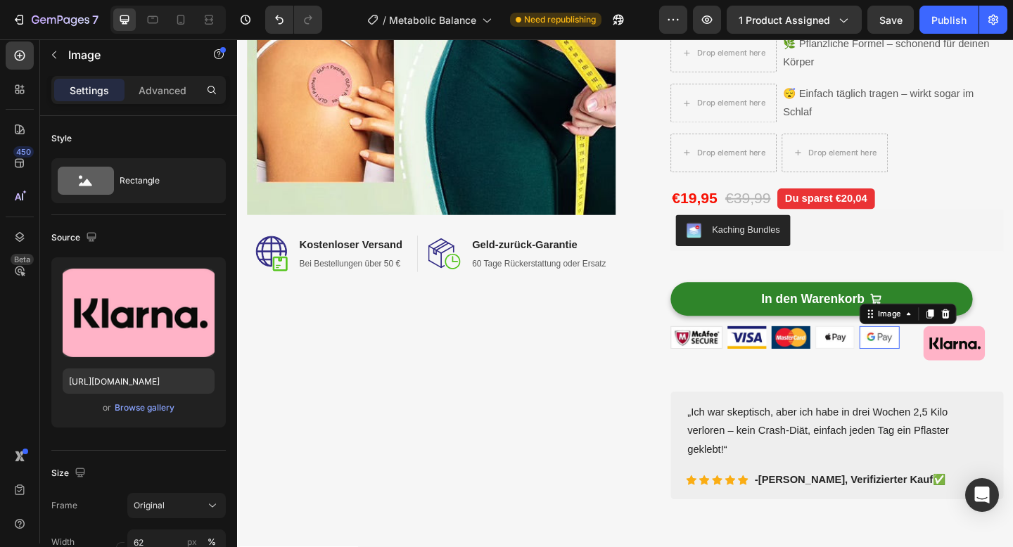
click at [941, 367] on img at bounding box center [936, 364] width 44 height 25
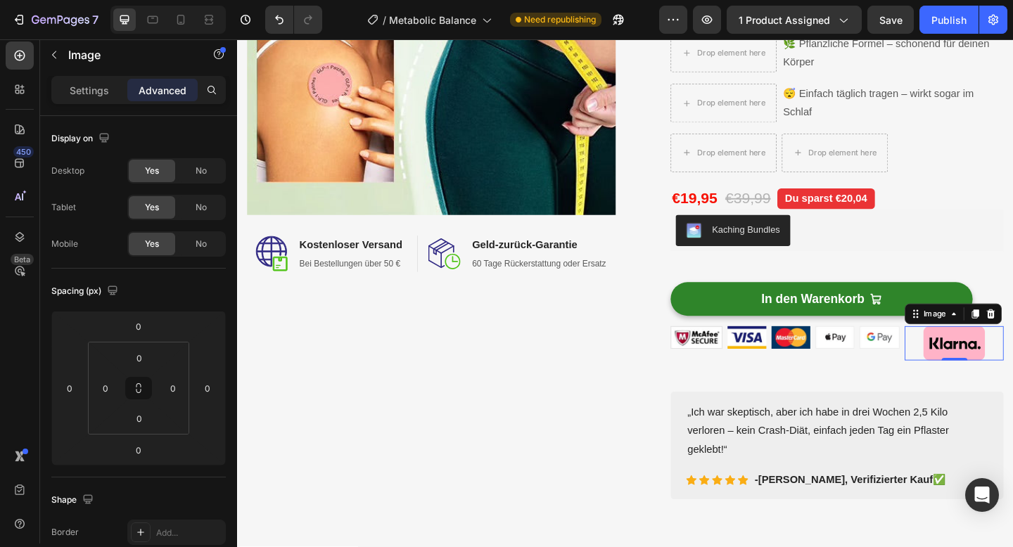
click at [998, 370] on img at bounding box center [1016, 370] width 67 height 37
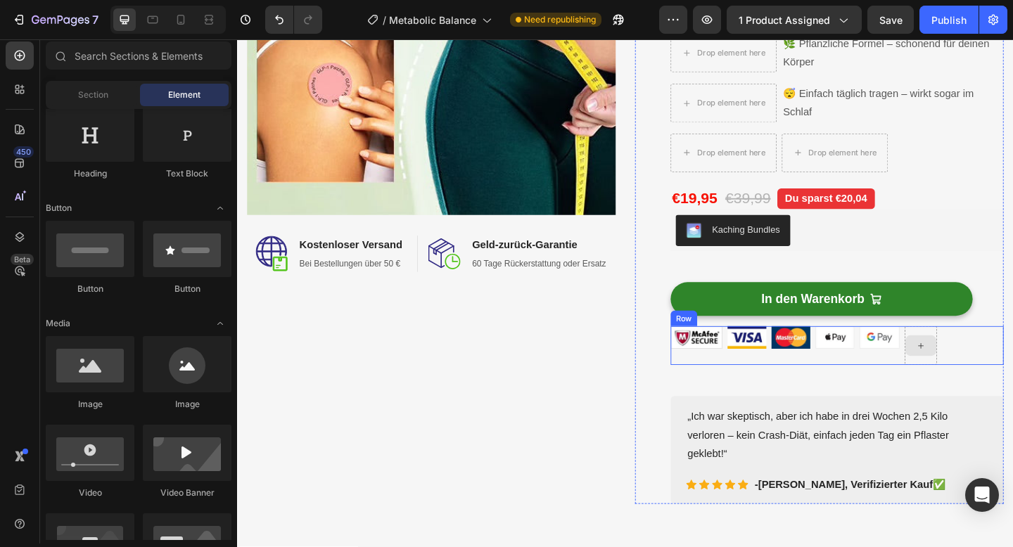
click at [974, 376] on div at bounding box center [981, 373] width 34 height 23
click at [938, 360] on img at bounding box center [936, 364] width 44 height 25
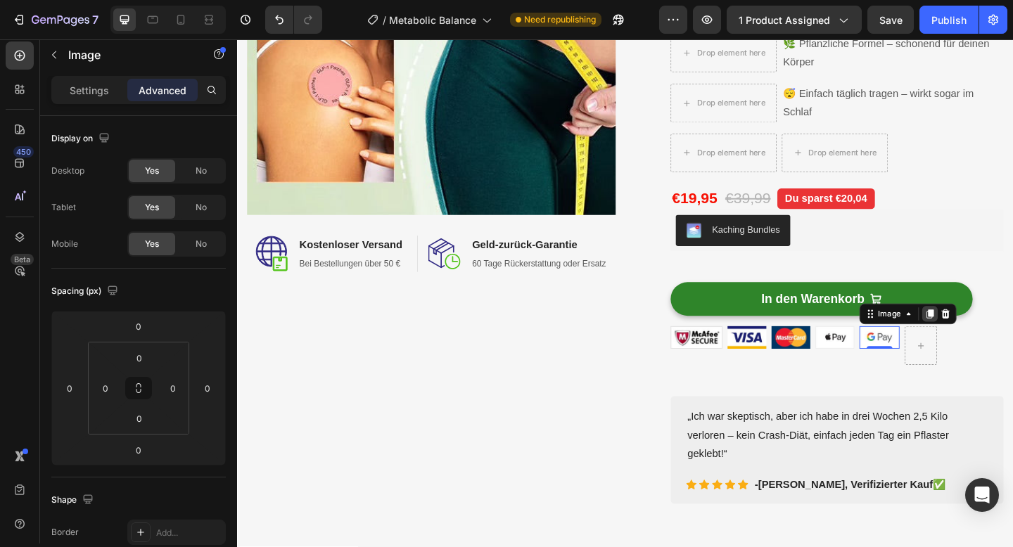
click at [987, 340] on icon at bounding box center [991, 339] width 8 height 10
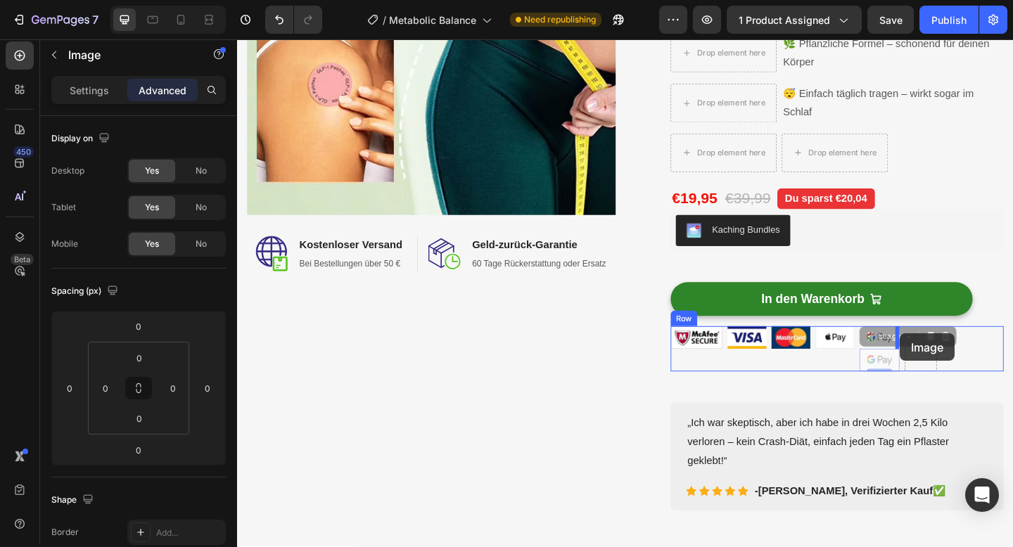
drag, startPoint x: 926, startPoint y: 368, endPoint x: 958, endPoint y: 359, distance: 32.8
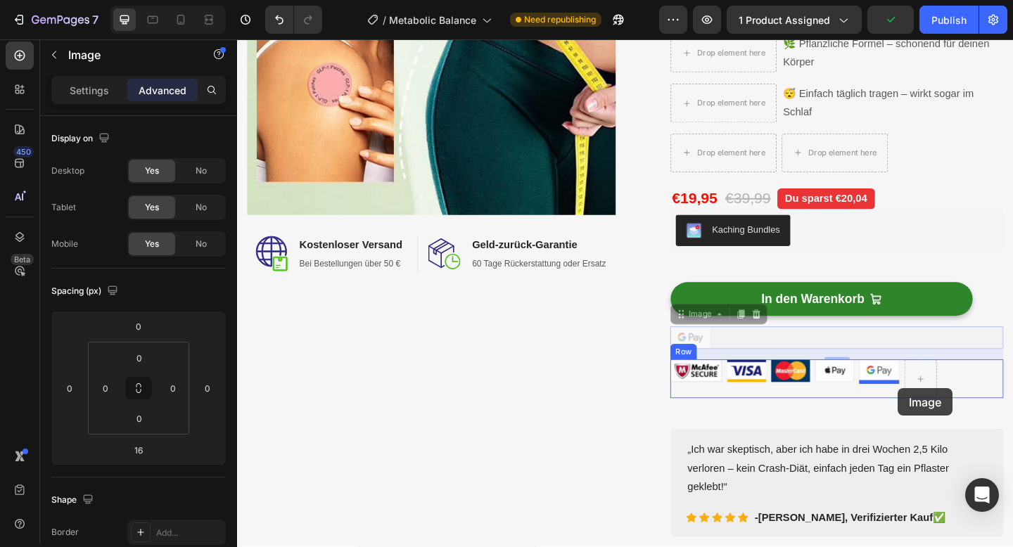
drag, startPoint x: 722, startPoint y: 343, endPoint x: 955, endPoint y: 419, distance: 244.9
type input "0"
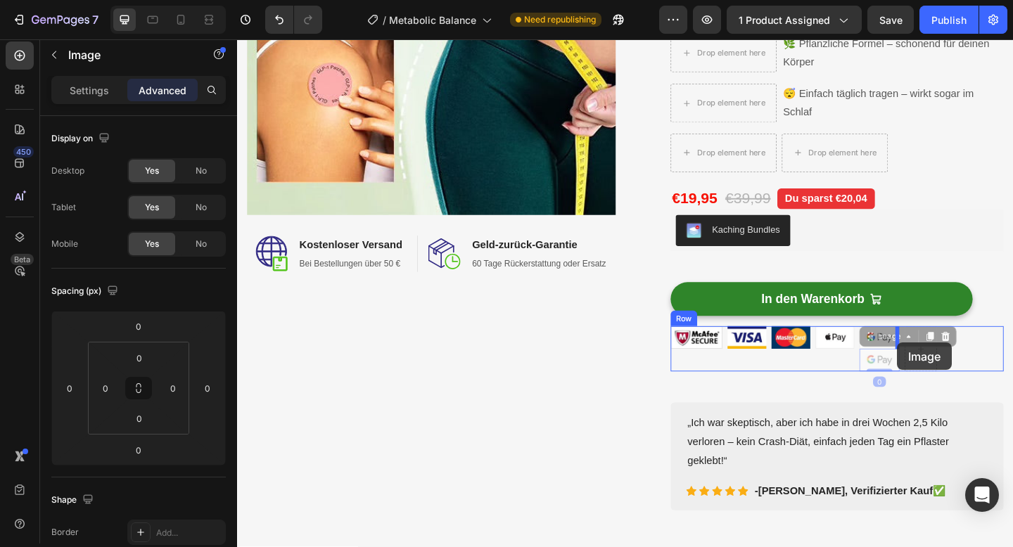
drag, startPoint x: 919, startPoint y: 364, endPoint x: 955, endPoint y: 369, distance: 35.6
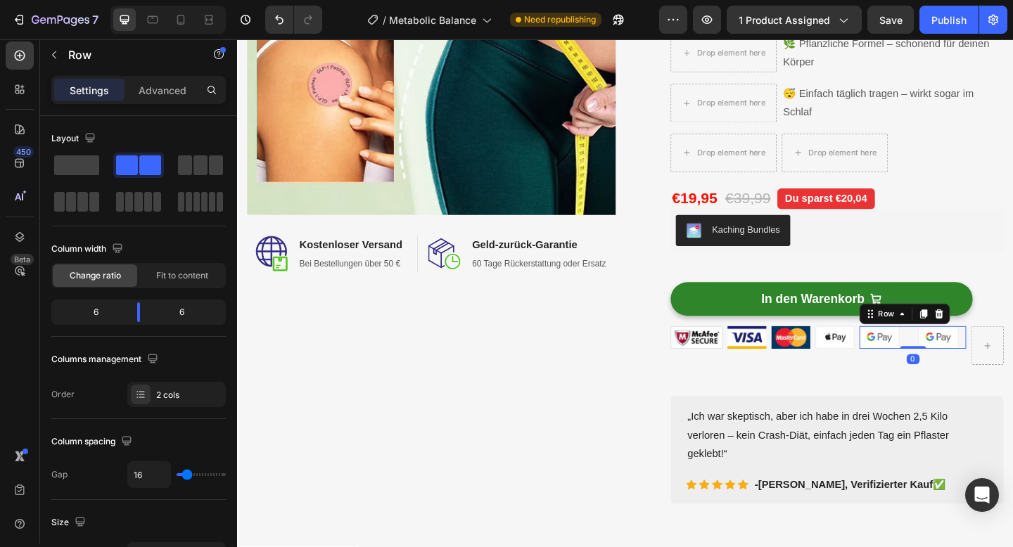
click at [967, 361] on div "Image Image Row 0" at bounding box center [972, 364] width 116 height 25
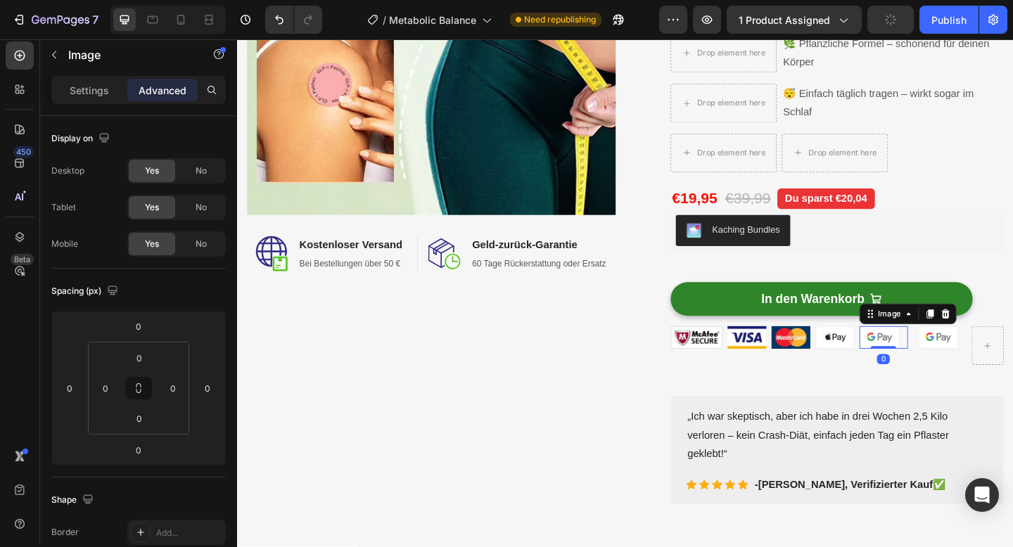
click at [933, 362] on img at bounding box center [936, 364] width 44 height 25
click at [896, 371] on img at bounding box center [887, 364] width 42 height 25
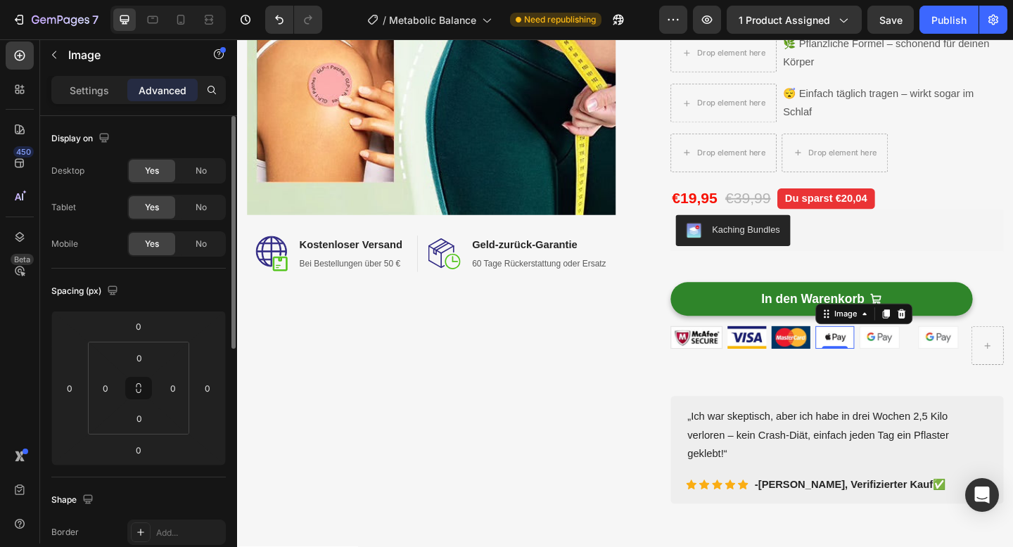
click at [98, 96] on p "Settings" at bounding box center [89, 90] width 39 height 15
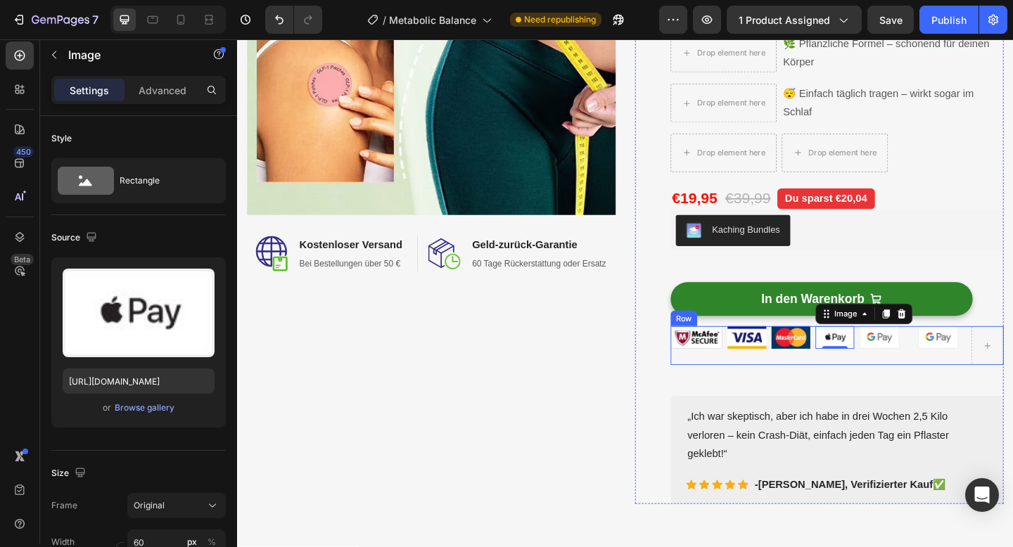
click at [768, 381] on div "Image Image Image Image 0 Image Image Row Row" at bounding box center [889, 373] width 362 height 42
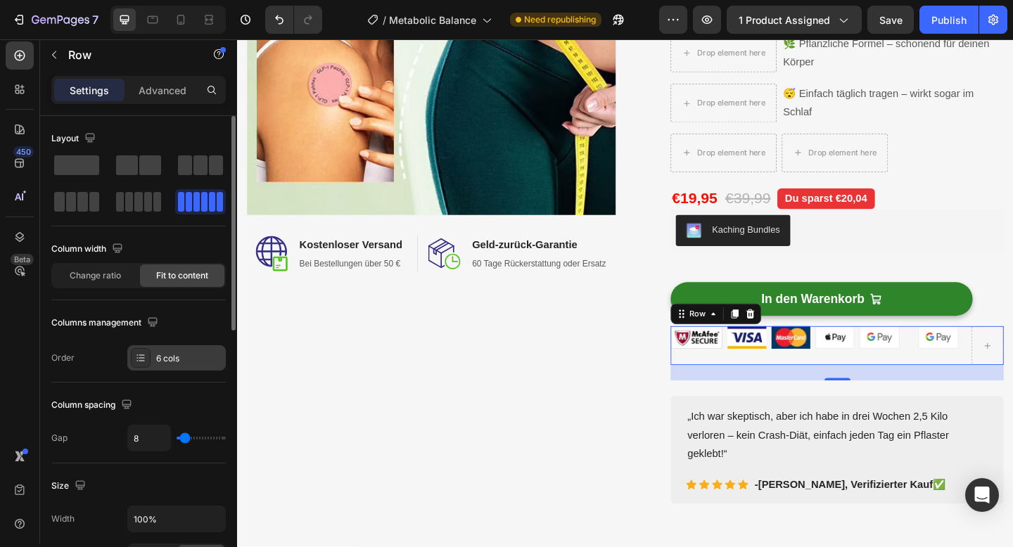
click at [153, 354] on div "6 cols" at bounding box center [176, 357] width 98 height 25
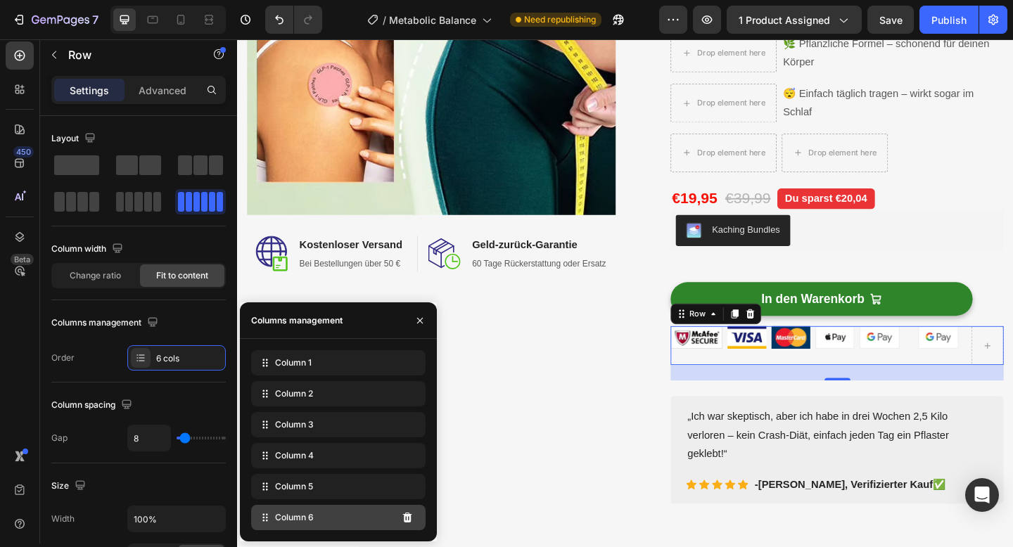
click at [362, 524] on div "Column 6" at bounding box center [338, 517] width 174 height 25
click at [404, 520] on icon at bounding box center [407, 517] width 11 height 11
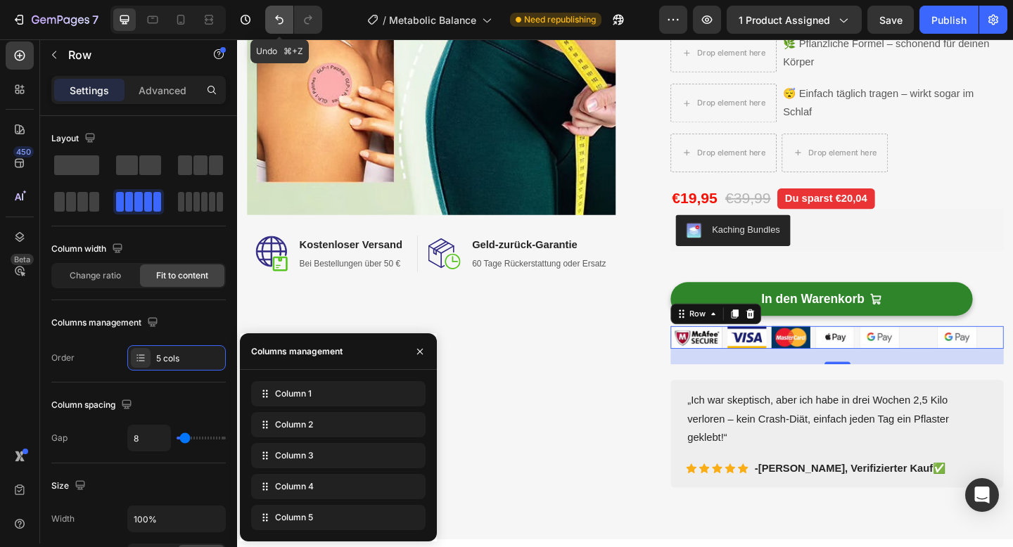
click at [284, 19] on icon "Undo/Redo" at bounding box center [279, 20] width 14 height 14
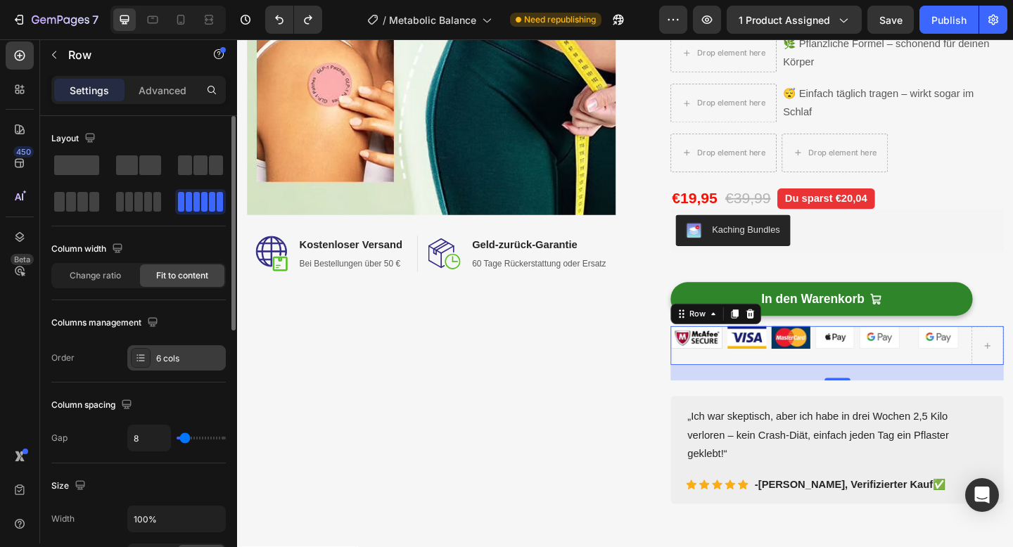
click at [189, 367] on div "6 cols" at bounding box center [176, 357] width 98 height 25
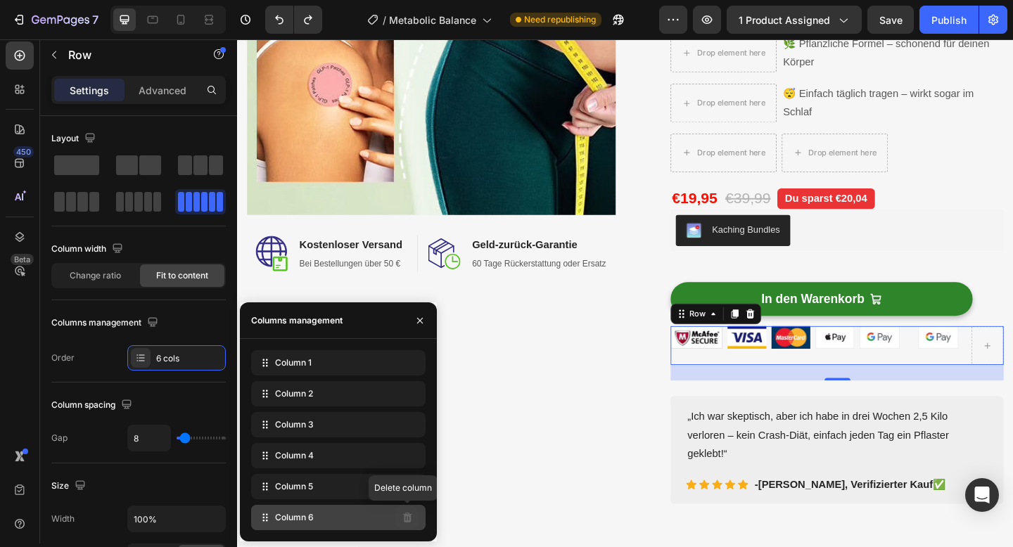
click at [404, 516] on icon at bounding box center [407, 518] width 9 height 10
click at [404, 515] on icon at bounding box center [407, 518] width 9 height 10
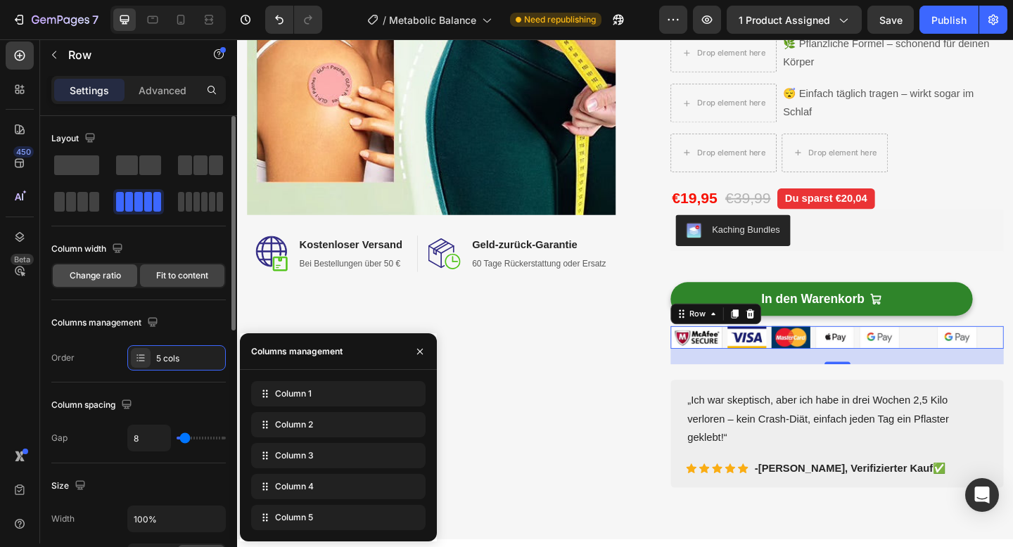
click at [117, 284] on div "Change ratio" at bounding box center [95, 276] width 84 height 23
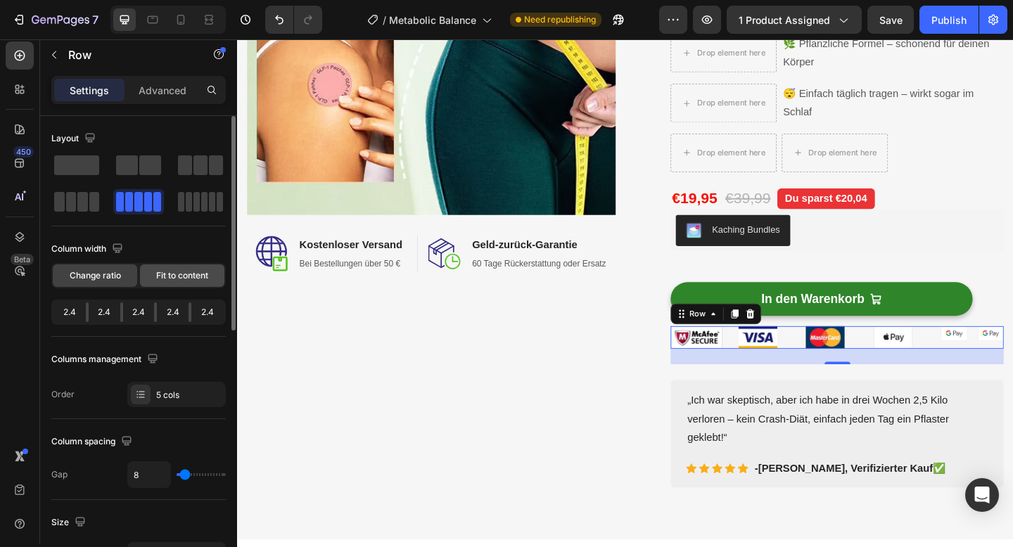
click at [150, 279] on div "Fit to content" at bounding box center [182, 276] width 84 height 23
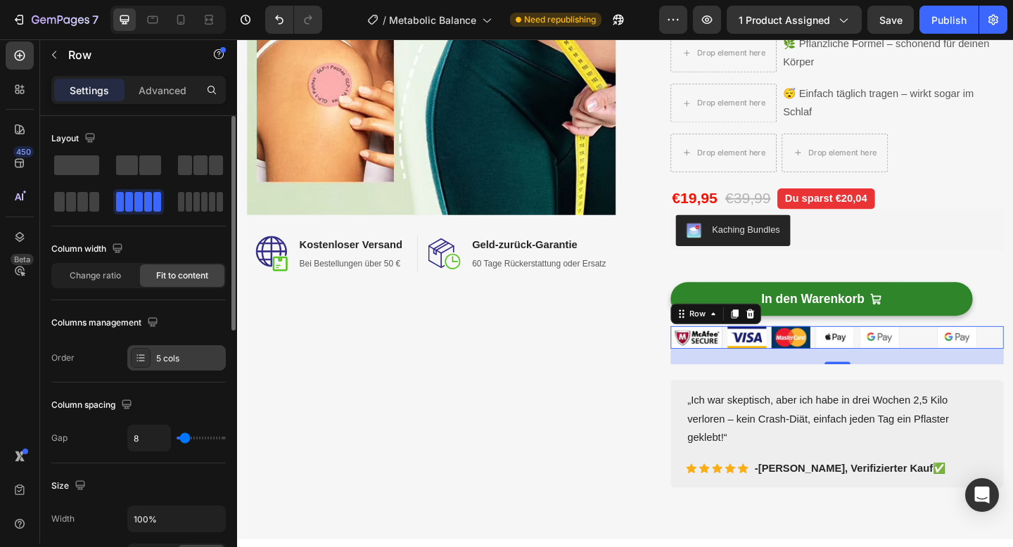
click at [197, 359] on div "5 cols" at bounding box center [189, 358] width 66 height 13
type input "14"
type input "16"
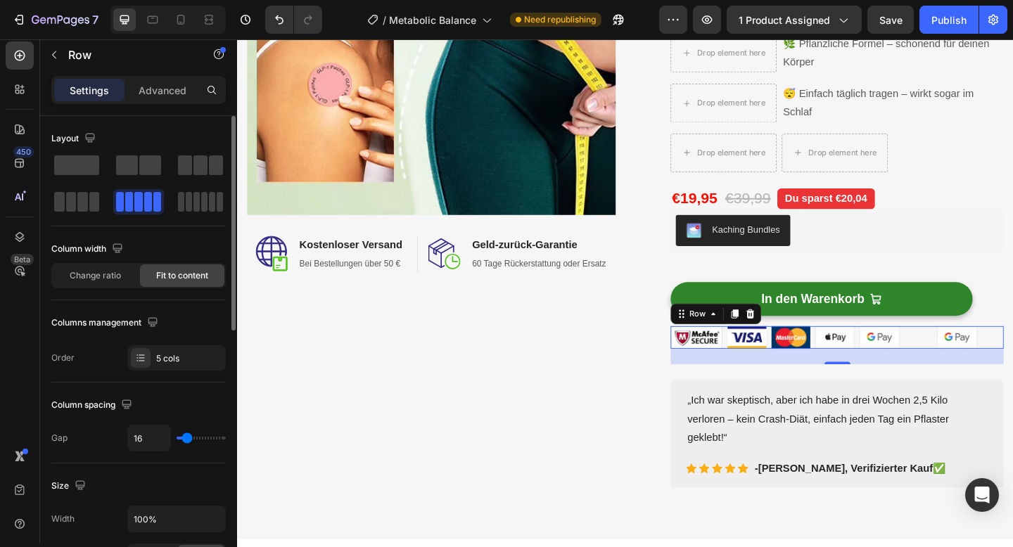
type input "17"
type input "18"
type input "19"
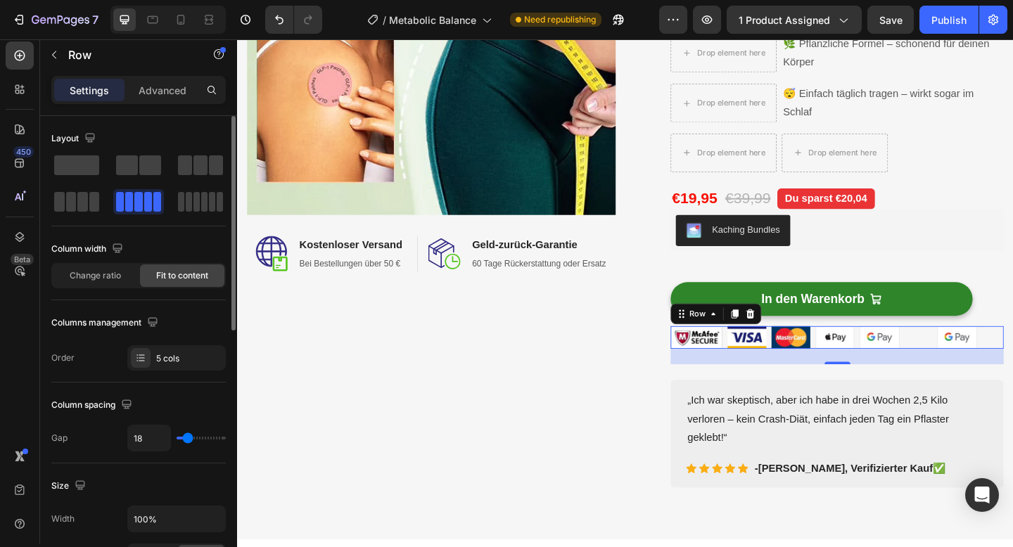
type input "19"
type input "20"
type input "21"
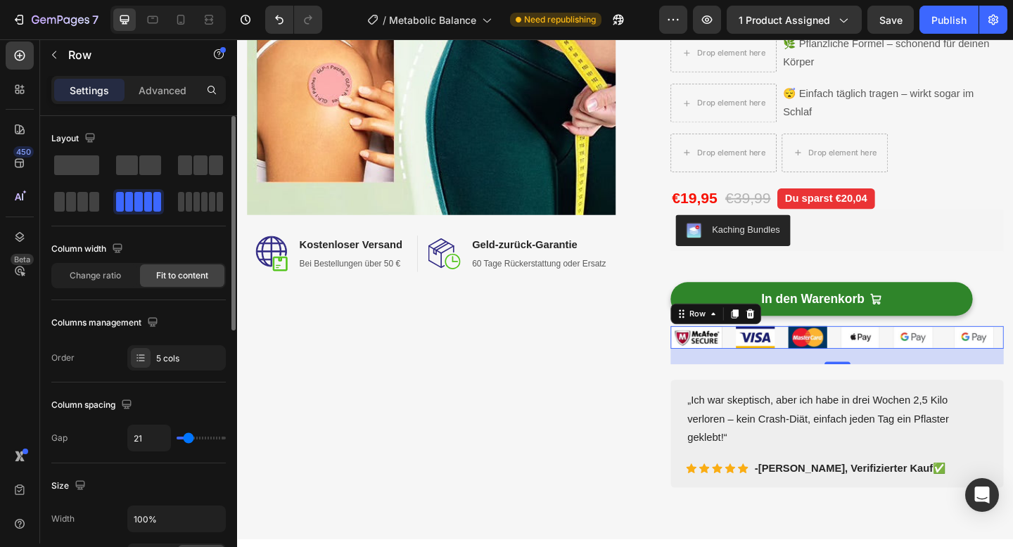
type input "20"
type input "18"
type input "17"
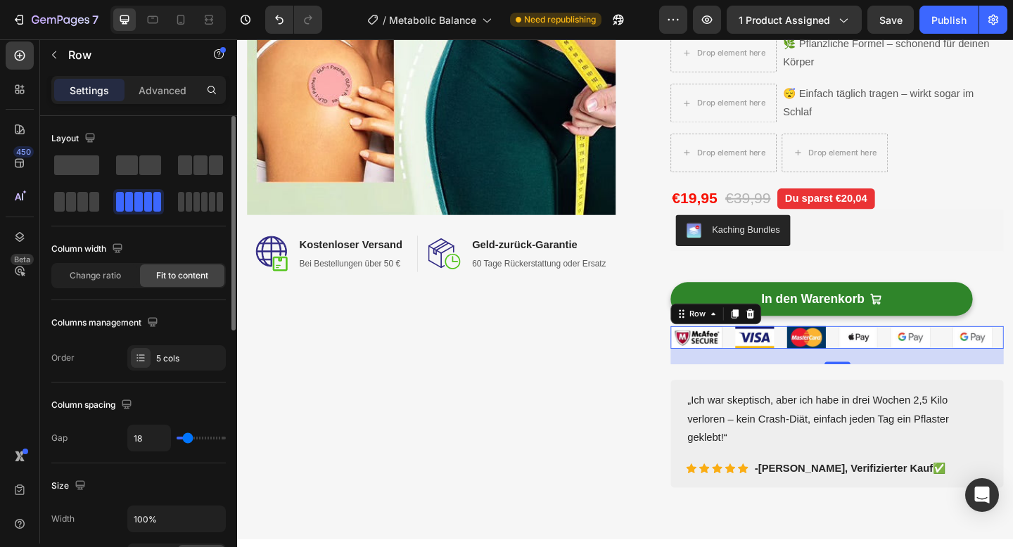
type input "17"
type input "15"
type input "14"
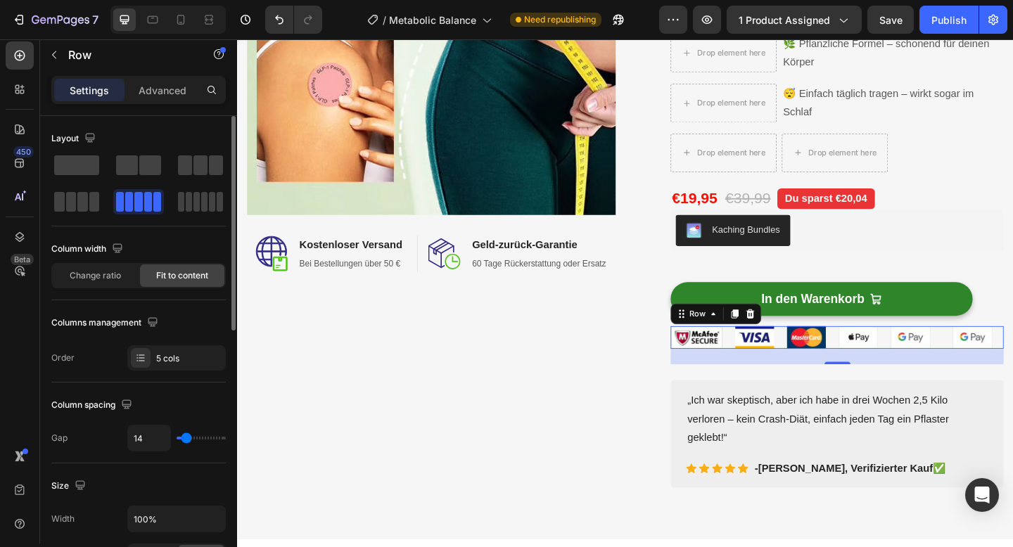
type input "12"
type input "11"
type input "6"
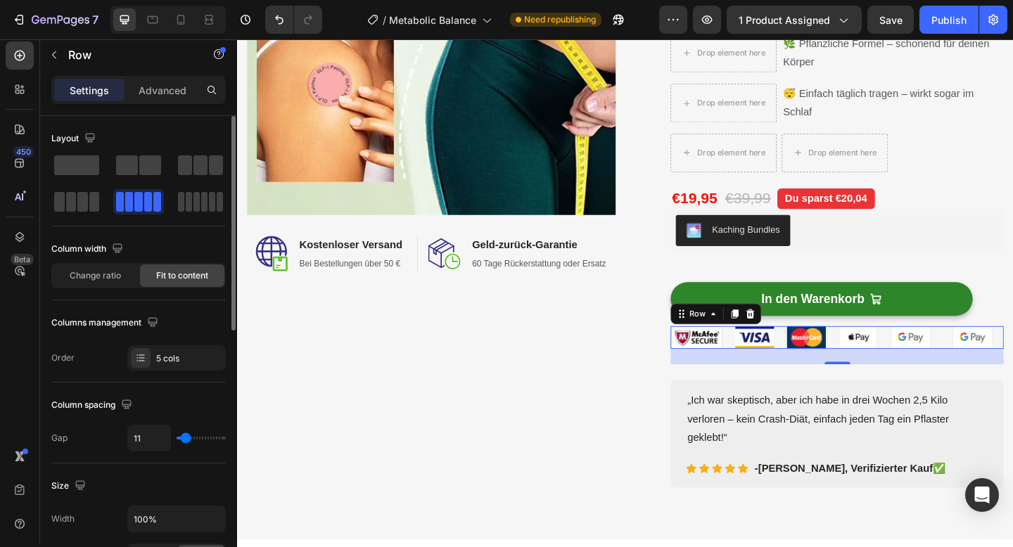
type input "6"
type input "5"
click at [184, 438] on input "range" at bounding box center [201, 438] width 49 height 3
click at [108, 287] on div "Change ratio Fit to content" at bounding box center [138, 275] width 174 height 25
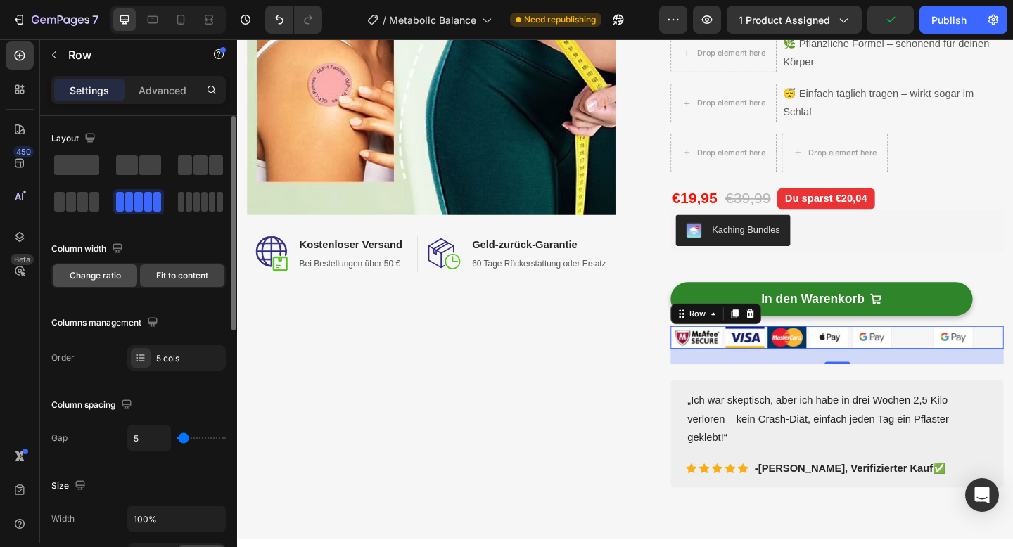
click at [108, 284] on div "Change ratio" at bounding box center [95, 276] width 84 height 23
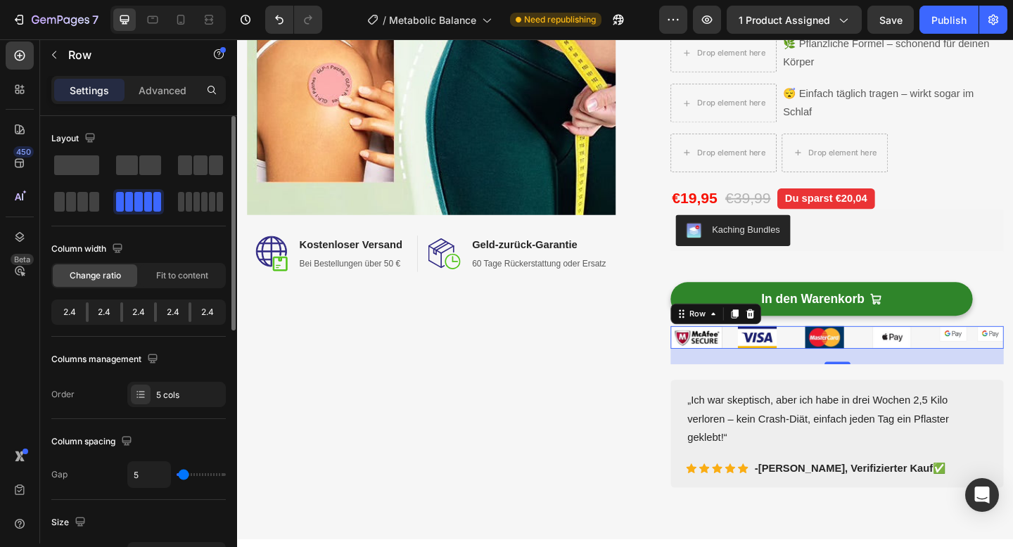
drag, startPoint x: 87, startPoint y: 309, endPoint x: 75, endPoint y: 309, distance: 11.3
click at [75, 309] on div "2.4 2.4 2.4 2.4 2.4" at bounding box center [138, 312] width 174 height 25
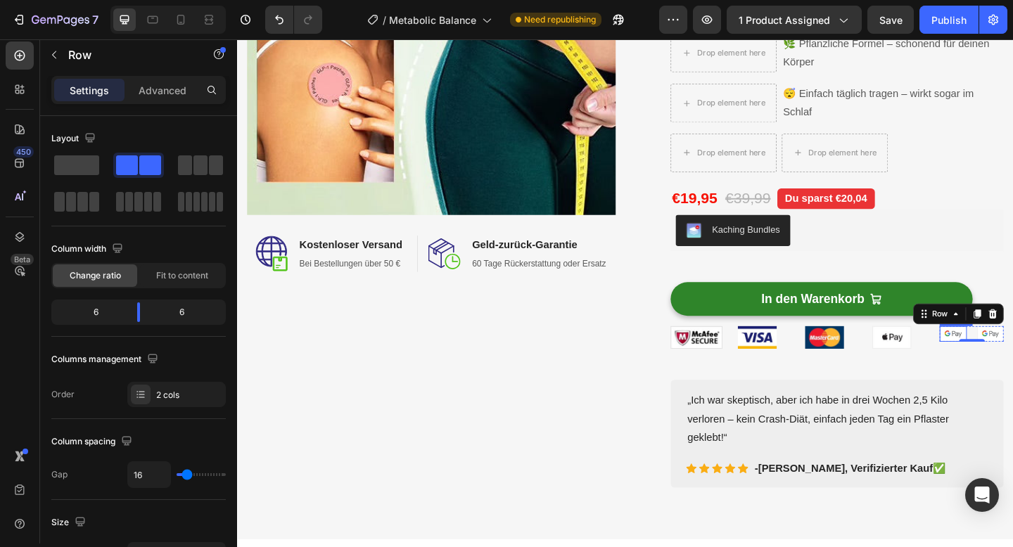
click at [1010, 357] on img at bounding box center [1016, 360] width 30 height 16
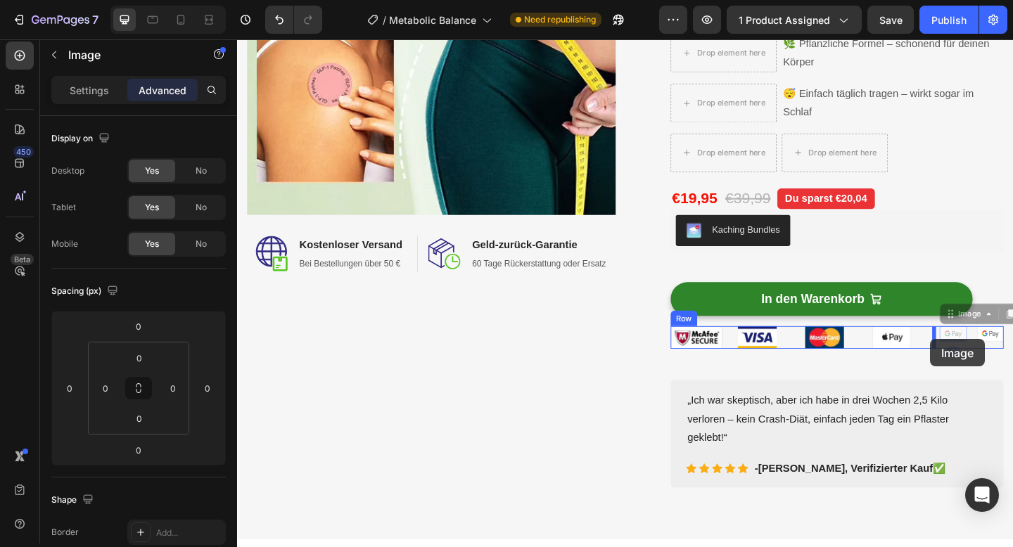
drag, startPoint x: 1011, startPoint y: 338, endPoint x: 991, endPoint y: 366, distance: 34.3
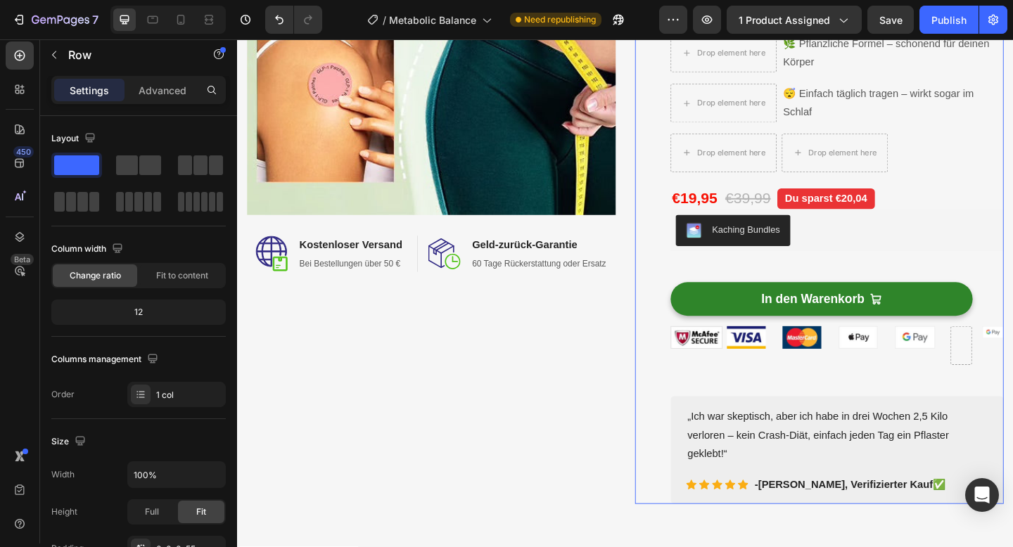
click at [956, 416] on div "Drop element here (P) Images & Gallery Row Metabolic Balance™ – Energie & Stoff…" at bounding box center [889, 187] width 362 height 715
click at [1012, 385] on div at bounding box center [1024, 373] width 23 height 42
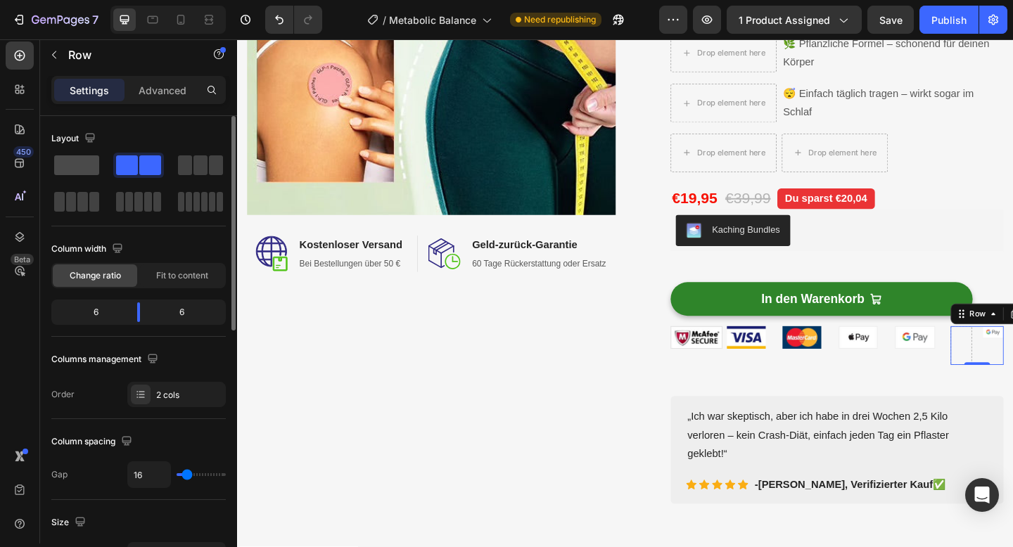
click at [82, 173] on span at bounding box center [76, 165] width 45 height 20
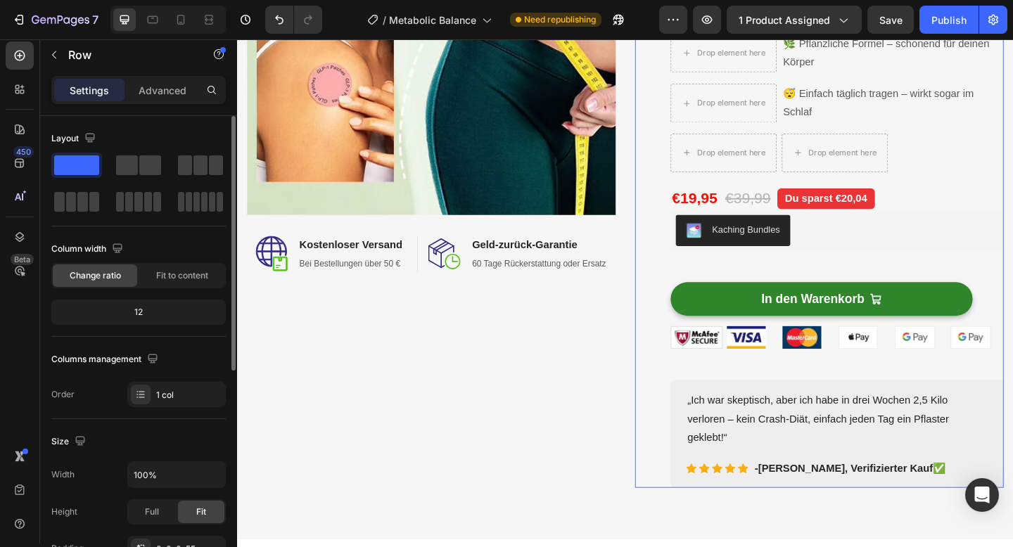
click at [816, 385] on div "Drop element here (P) Images & Gallery Row Metabolic Balance™ – Energie & Stoff…" at bounding box center [889, 179] width 362 height 698
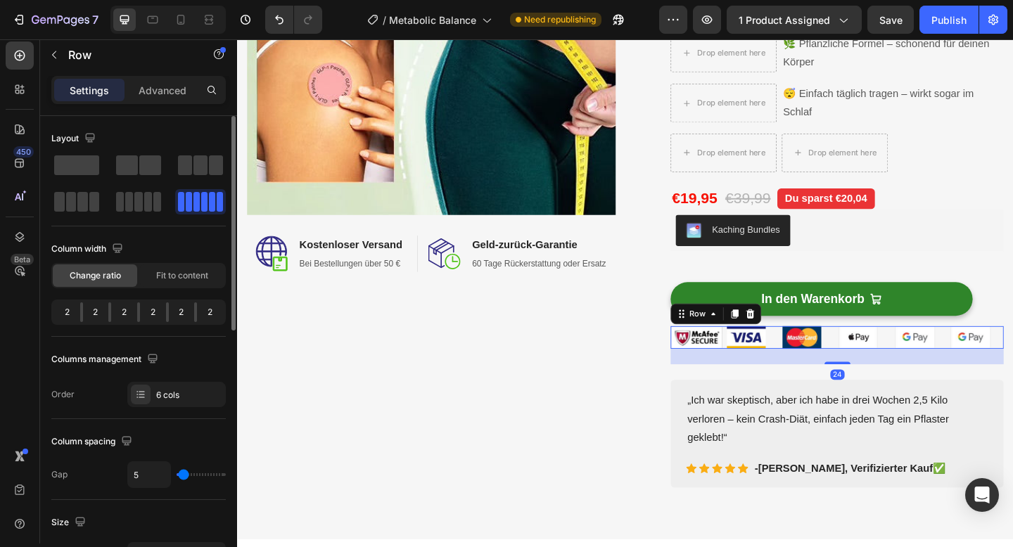
click at [889, 369] on div "Image Image Image Image Image Image Row Row 24" at bounding box center [889, 364] width 362 height 25
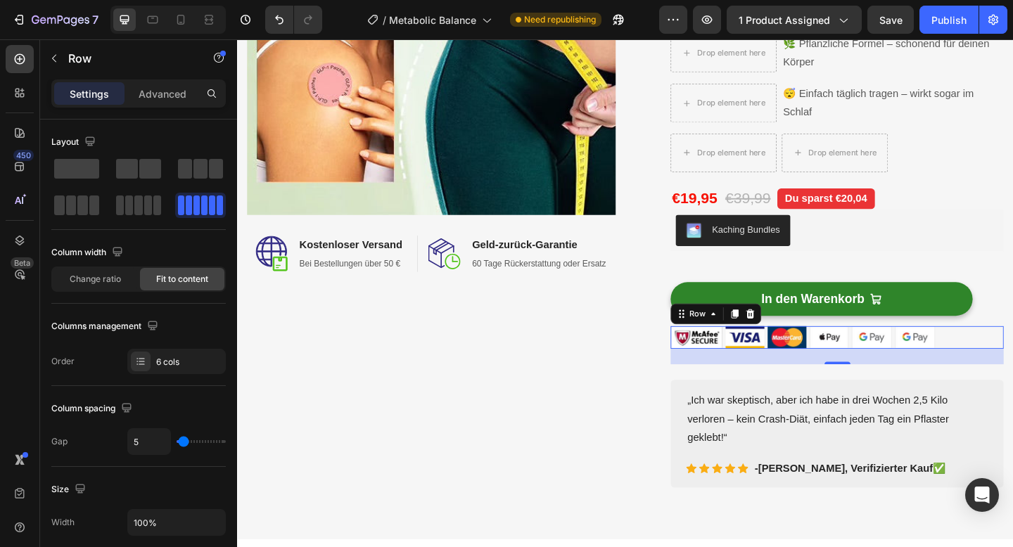
scroll to position [4, 0]
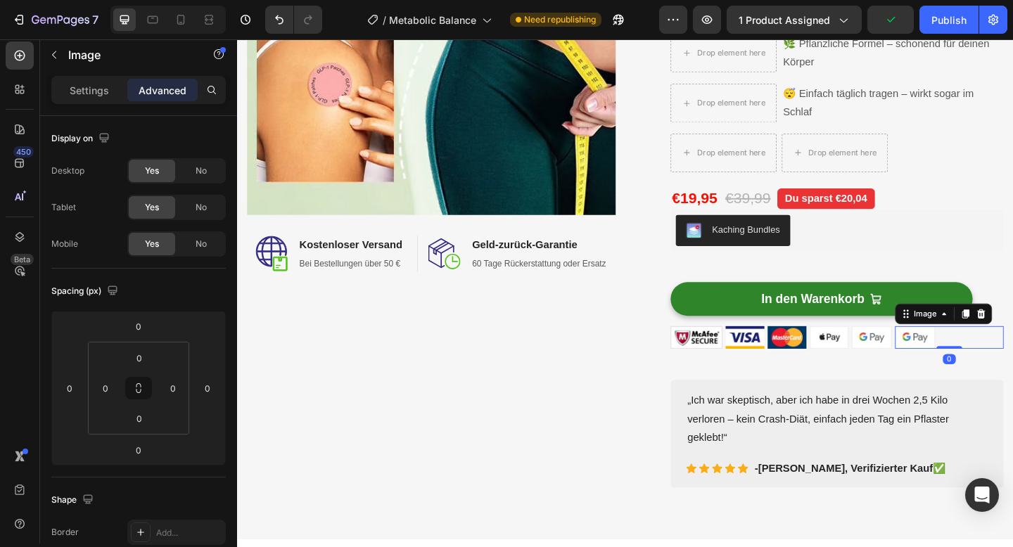
click at [956, 362] on img at bounding box center [975, 364] width 44 height 25
click at [96, 93] on p "Settings" at bounding box center [89, 90] width 39 height 15
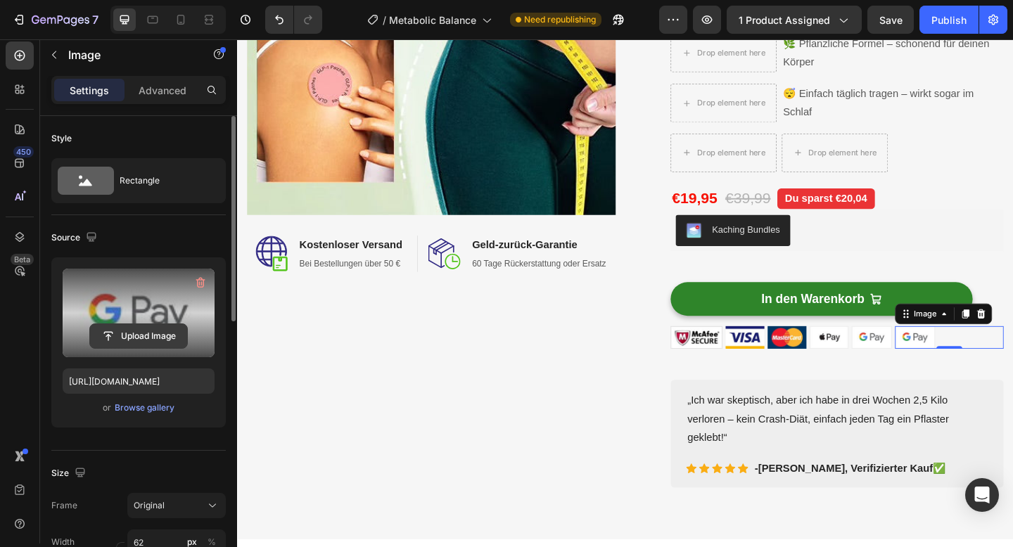
click at [126, 332] on input "file" at bounding box center [138, 336] width 97 height 24
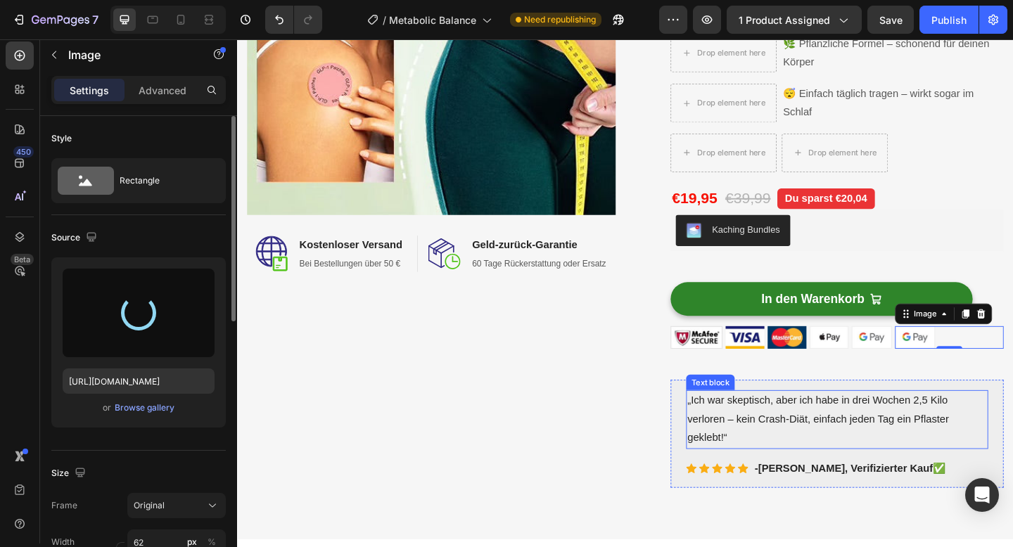
type input "[URL][DOMAIN_NAME]"
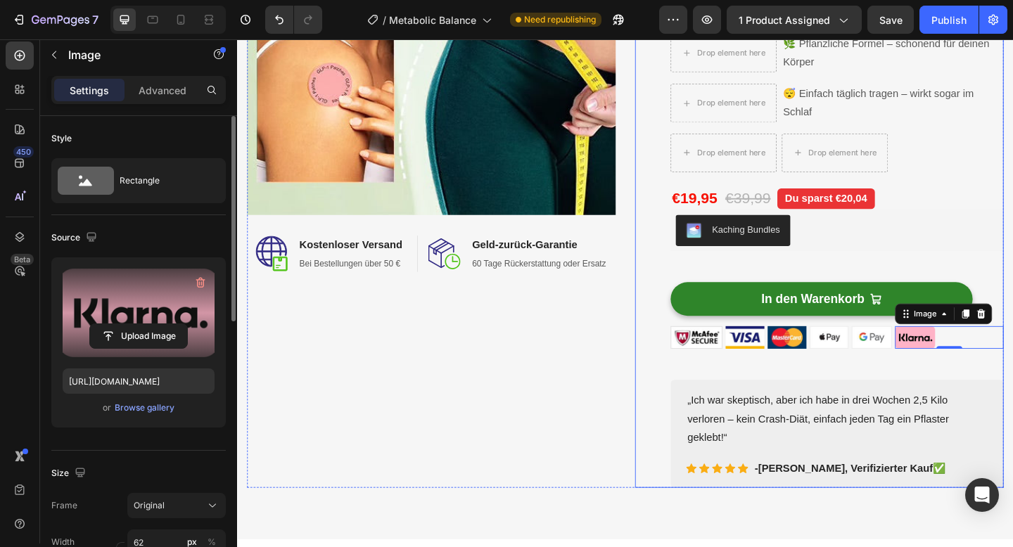
click at [668, 423] on div "Image Image Kostenloser Versand Heading Bei Bestellungen über 50 € Text block R…" at bounding box center [659, 179] width 823 height 698
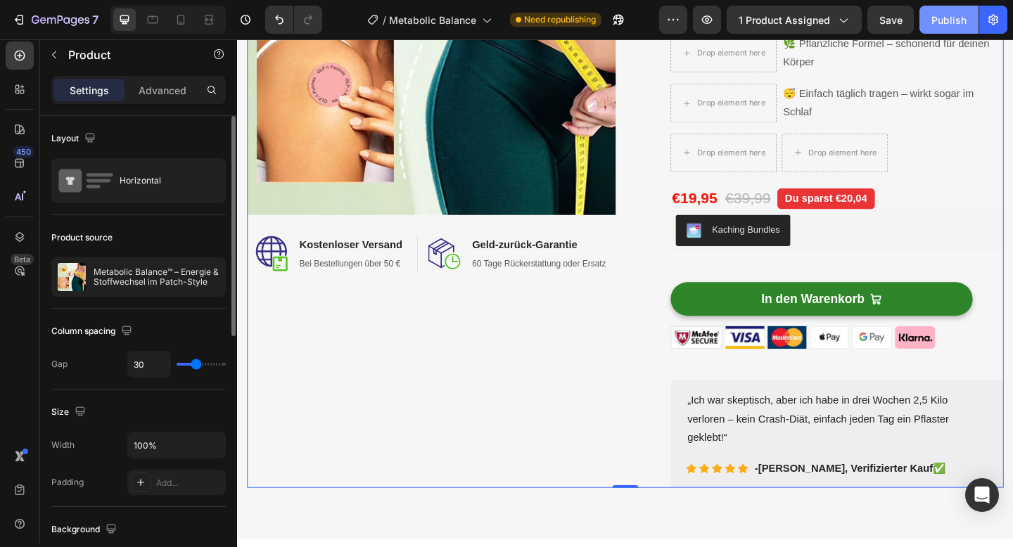
click at [953, 20] on div "Publish" at bounding box center [948, 20] width 35 height 15
click at [179, 19] on icon at bounding box center [181, 20] width 14 height 14
type input "0"
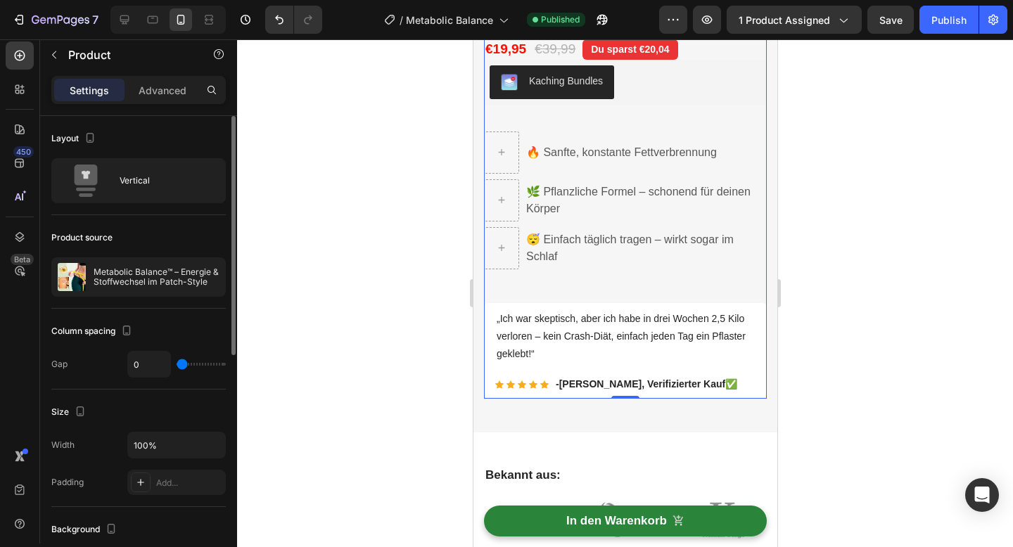
scroll to position [654, 0]
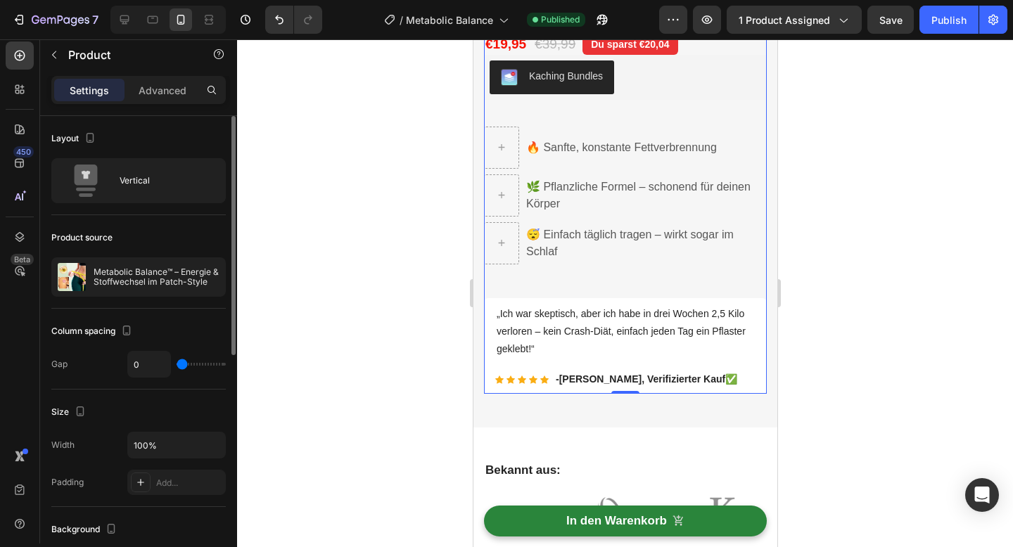
click at [834, 439] on div at bounding box center [625, 293] width 776 height 508
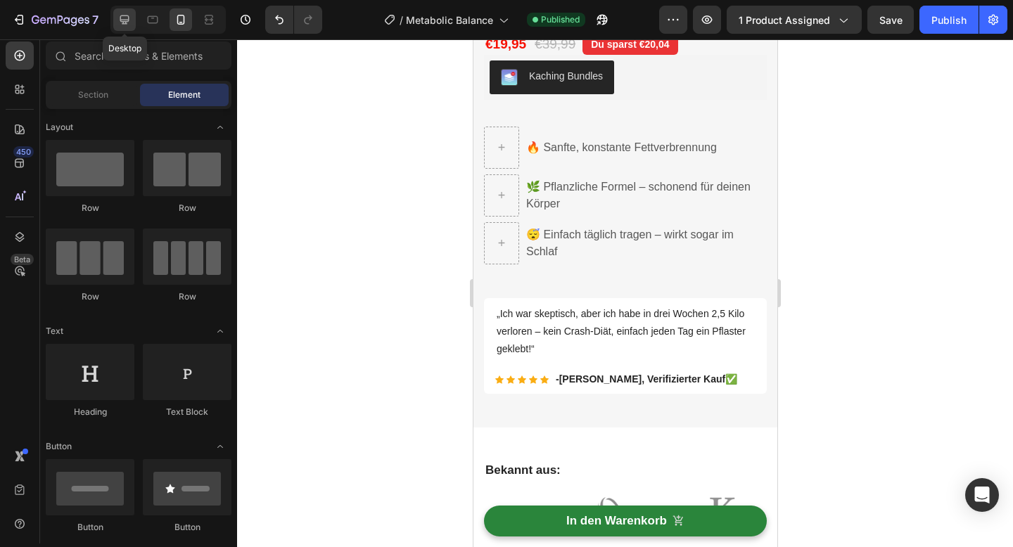
click at [118, 24] on icon at bounding box center [124, 20] width 14 height 14
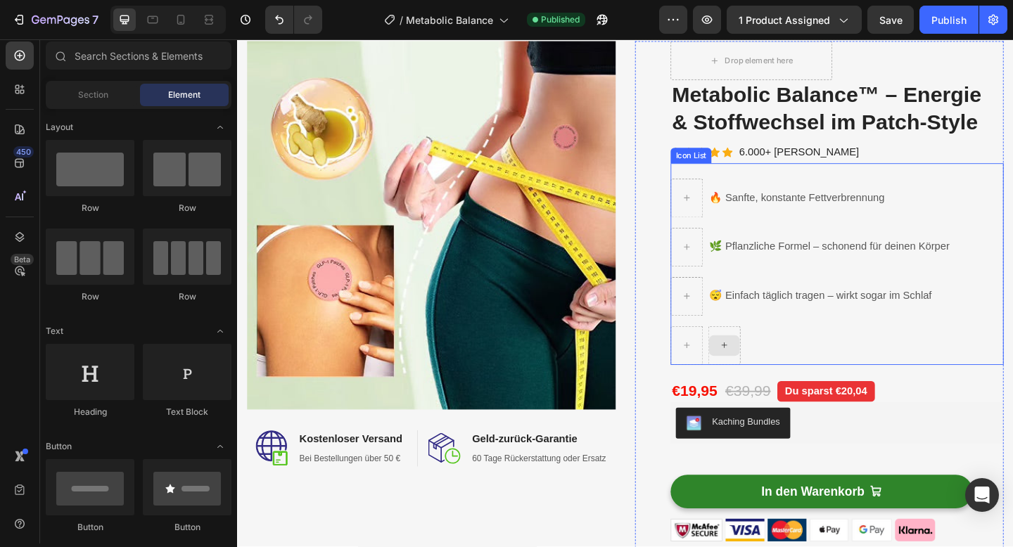
scroll to position [174, 0]
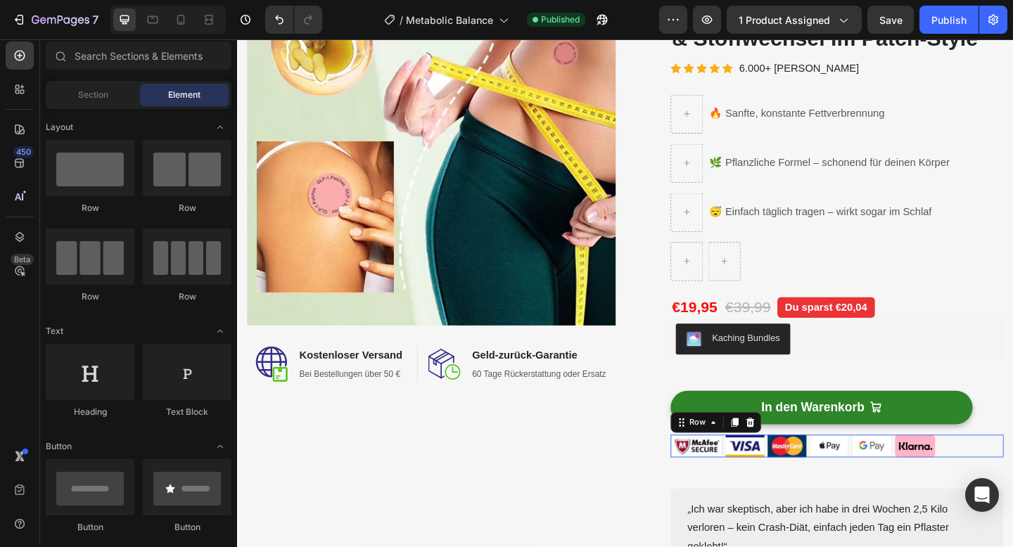
click at [951, 480] on div "Image Image Image Image Image Image Row Row 0" at bounding box center [889, 482] width 362 height 25
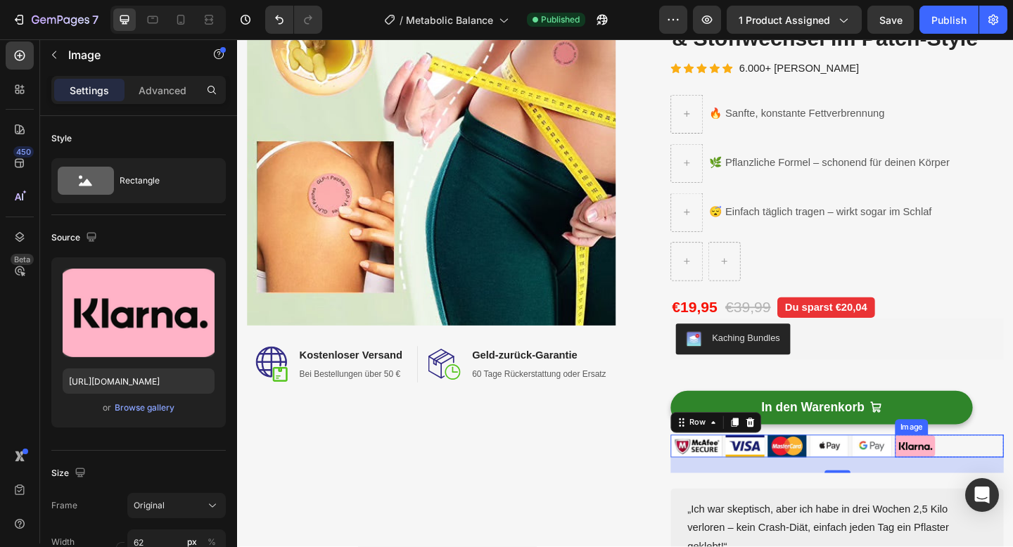
click at [981, 478] on img at bounding box center [975, 482] width 44 height 24
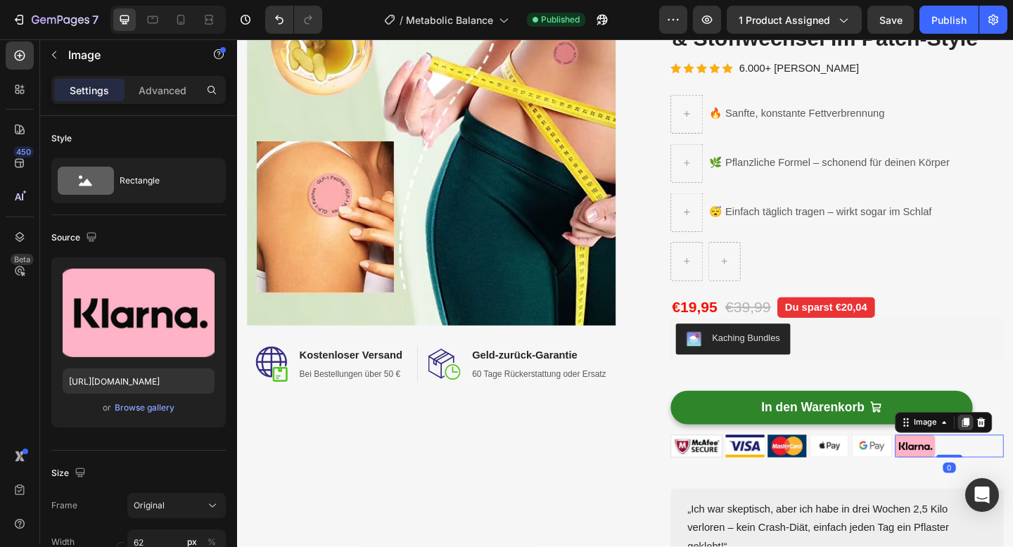
click at [1012, 460] on icon at bounding box center [1030, 457] width 8 height 10
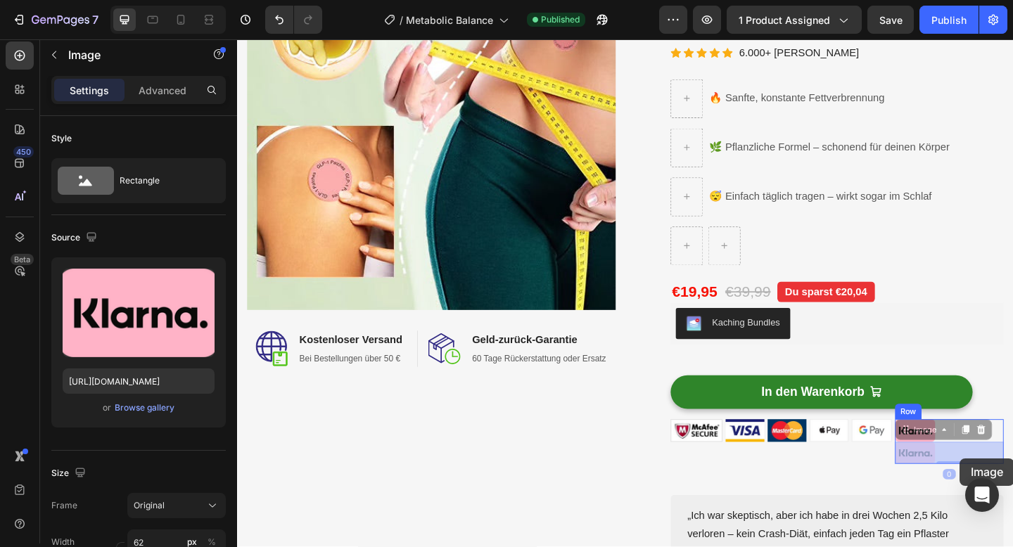
scroll to position [198, 0]
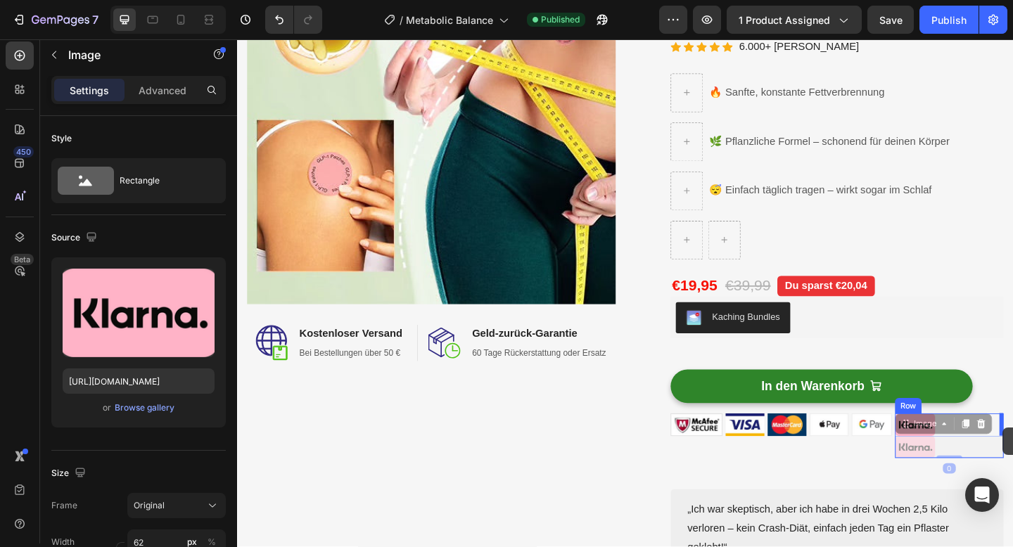
drag, startPoint x: 964, startPoint y: 485, endPoint x: 1070, endPoint y: 462, distance: 108.0
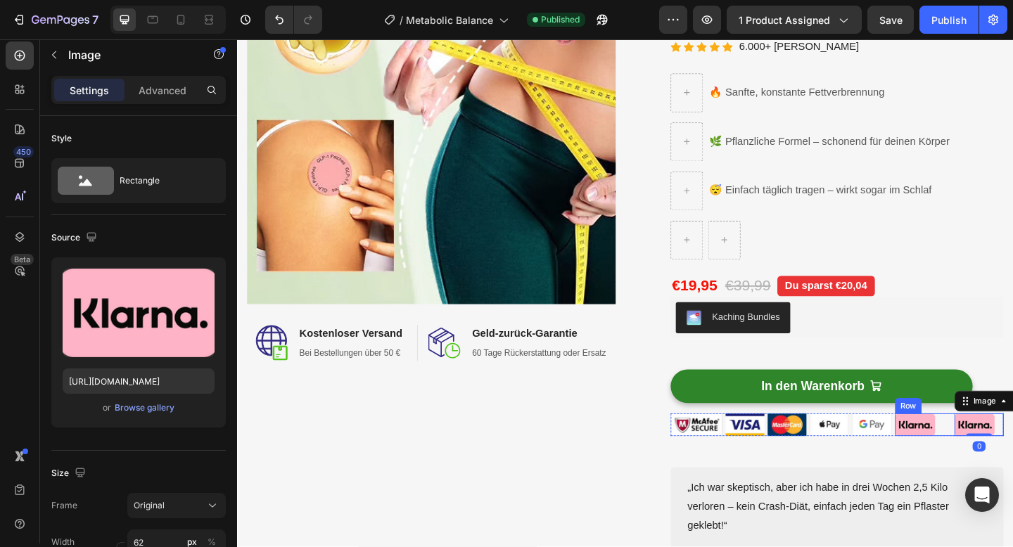
click at [1006, 456] on div "Image Image 0 Row" at bounding box center [1012, 459] width 118 height 24
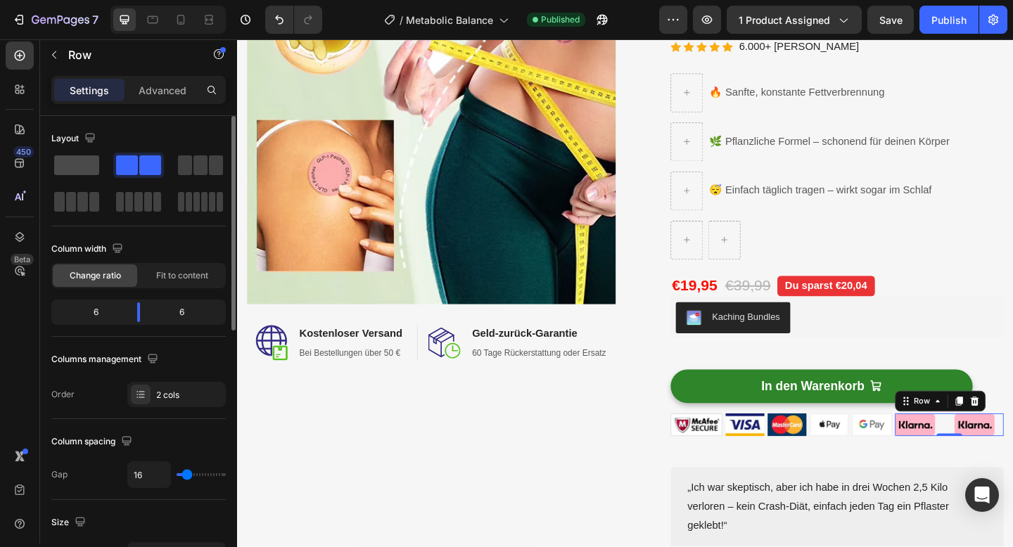
click at [72, 174] on span at bounding box center [76, 165] width 45 height 20
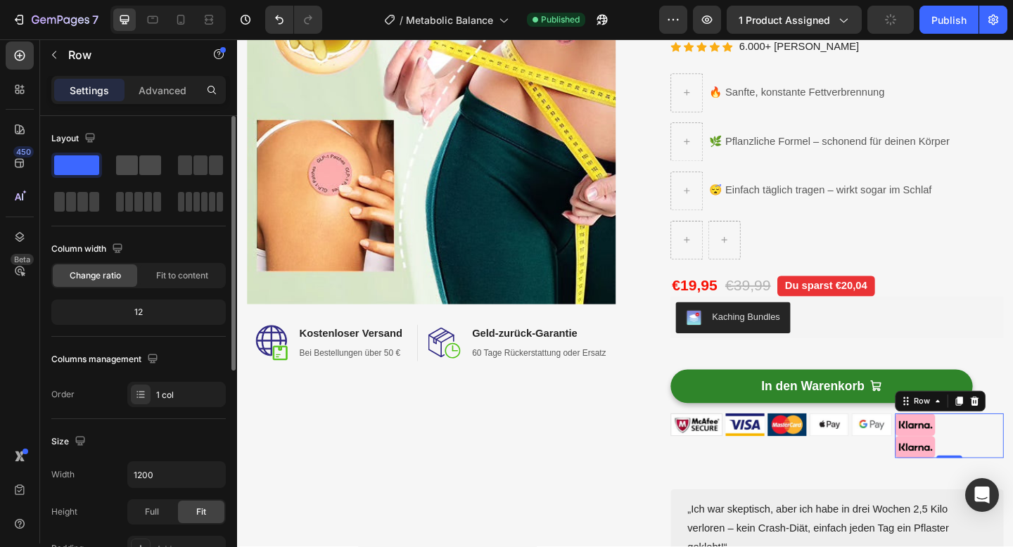
click at [125, 167] on span at bounding box center [127, 165] width 22 height 20
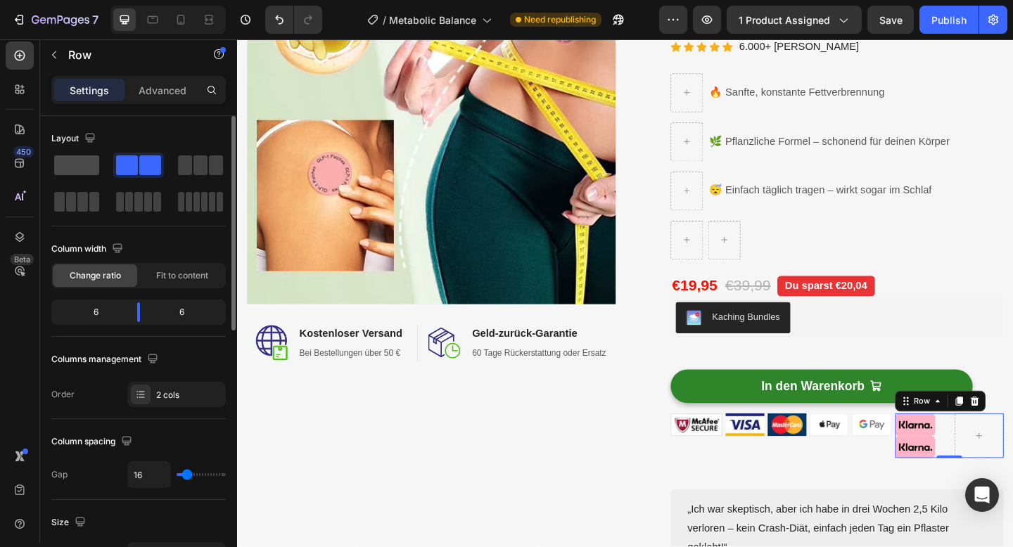
click at [87, 163] on span at bounding box center [76, 165] width 45 height 20
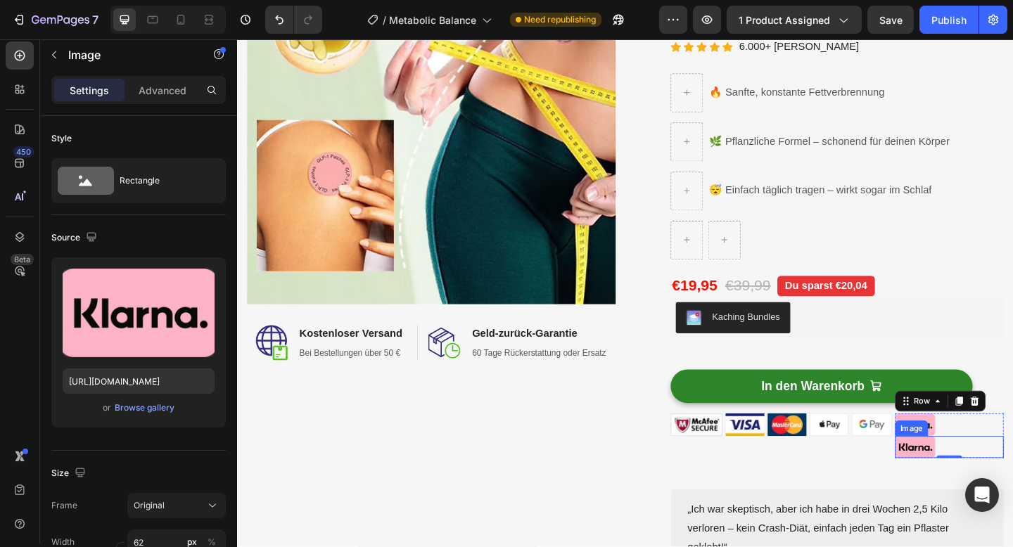
click at [973, 483] on img at bounding box center [975, 483] width 44 height 24
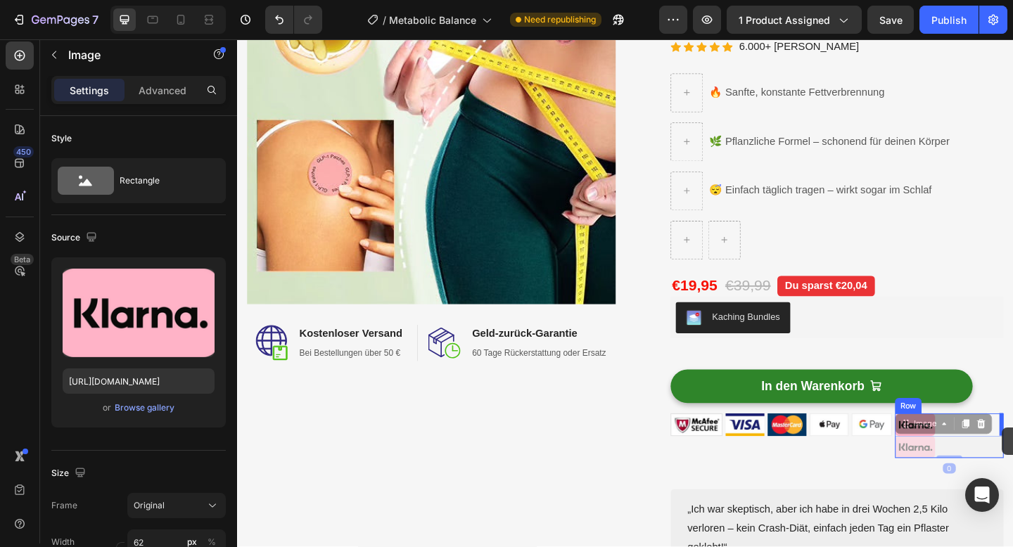
drag, startPoint x: 964, startPoint y: 461, endPoint x: 1069, endPoint y: 461, distance: 105.5
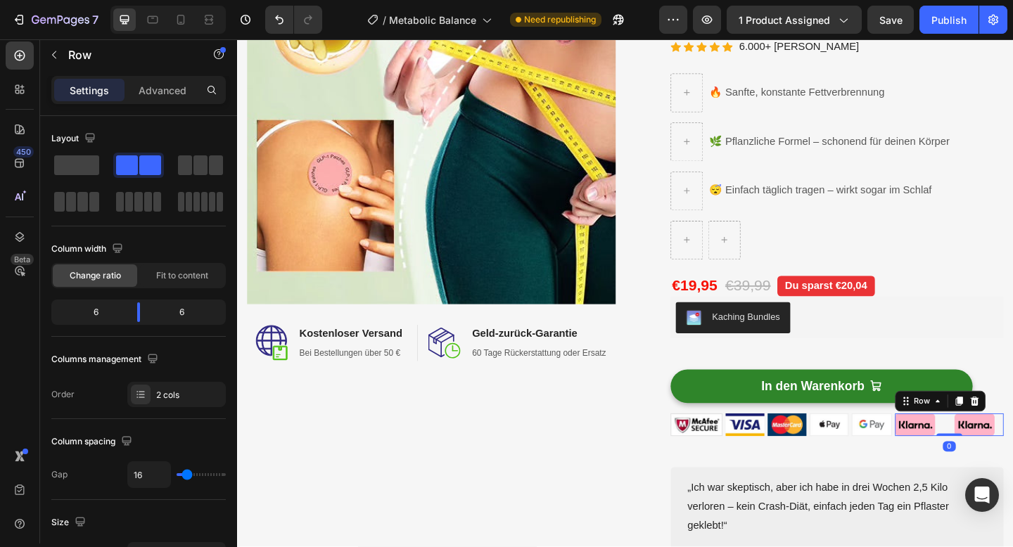
click at [1007, 457] on div "Image Image Row 0" at bounding box center [1012, 459] width 118 height 24
click at [903, 456] on div "Image Image Image Image Image Image Image Row 0 Row" at bounding box center [889, 459] width 362 height 25
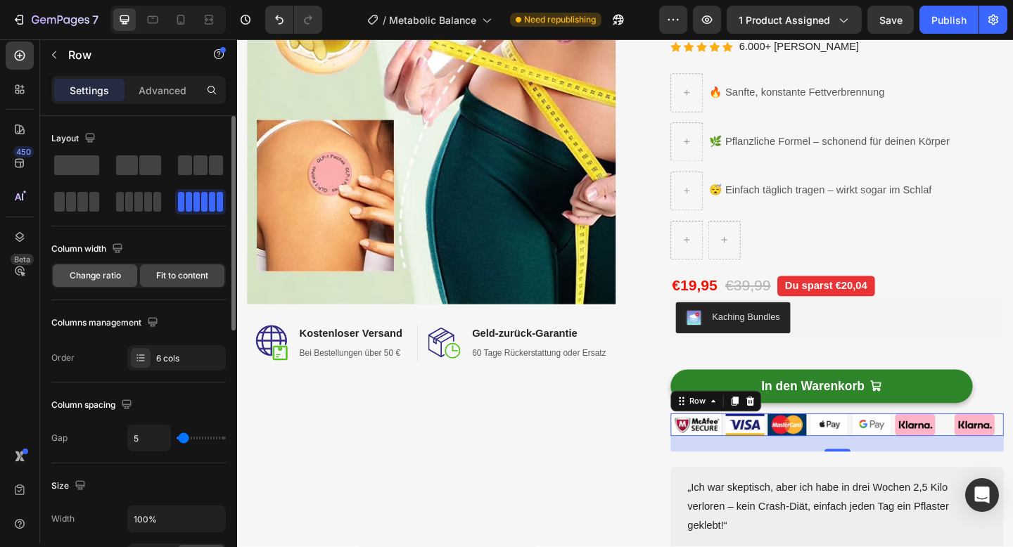
click at [77, 272] on span "Change ratio" at bounding box center [95, 275] width 51 height 13
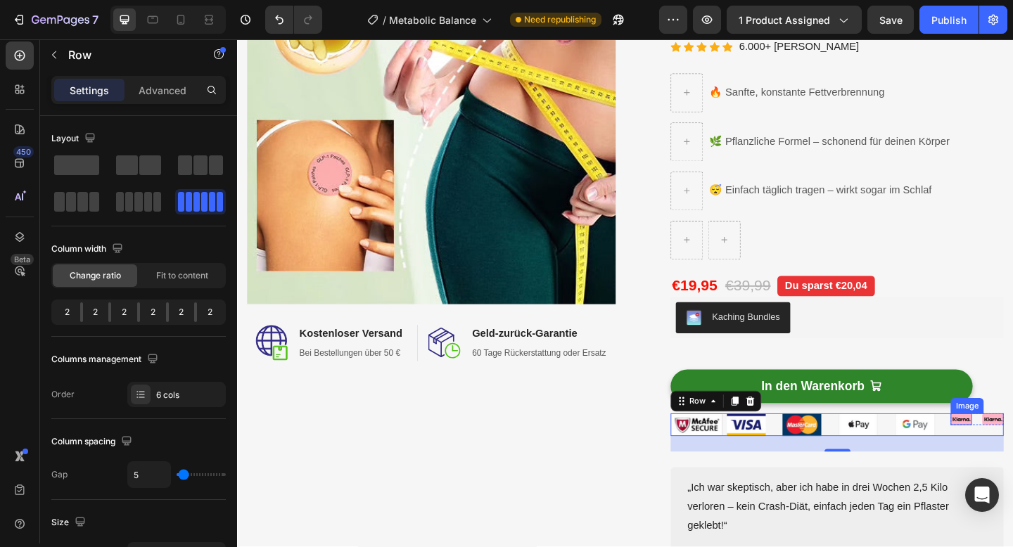
click at [1012, 451] on img at bounding box center [1024, 453] width 23 height 13
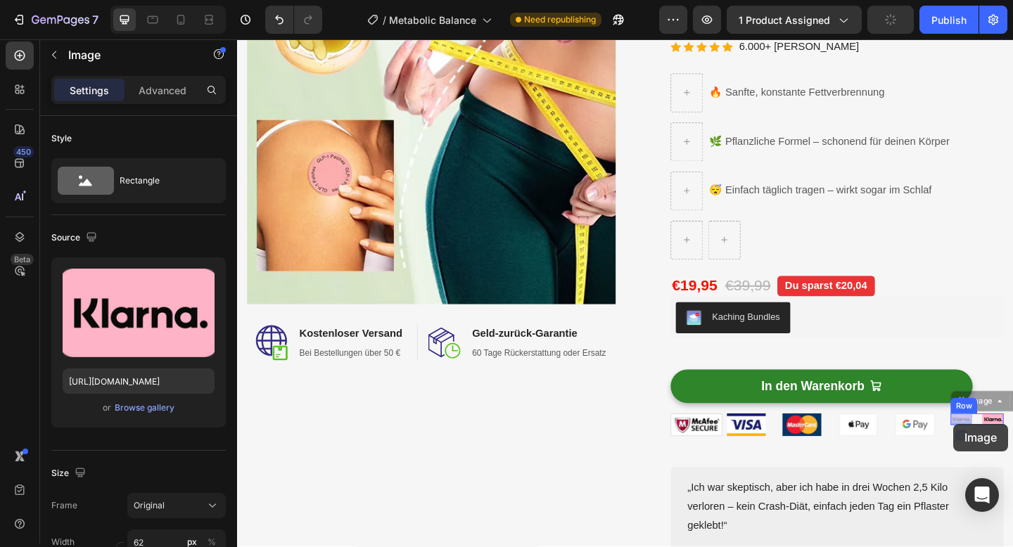
drag, startPoint x: 1026, startPoint y: 437, endPoint x: 1016, endPoint y: 458, distance: 23.3
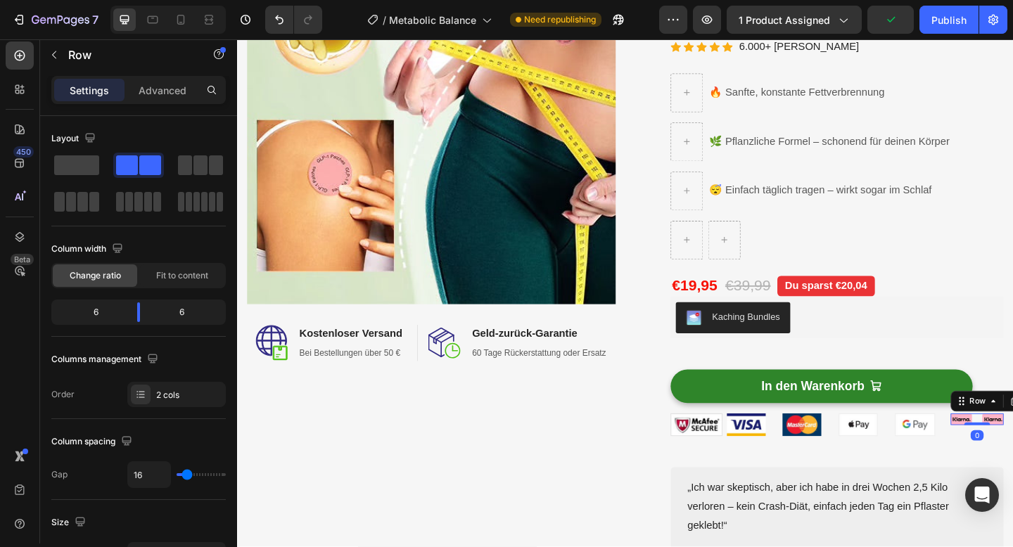
click at [826, 456] on div at bounding box center [799, 459] width 58 height 25
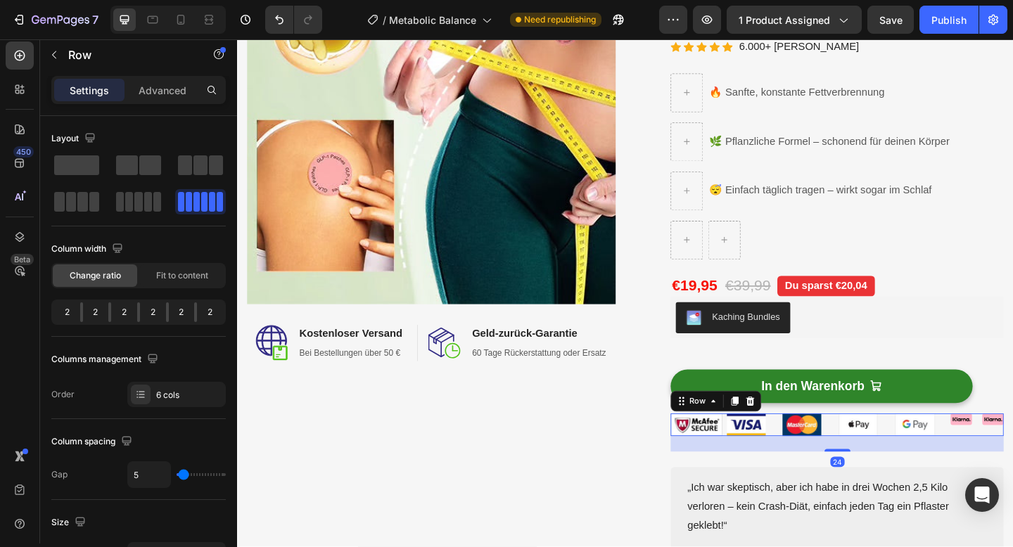
click at [829, 456] on div "Image Image Image Image Image Image Image Row Row 24" at bounding box center [889, 459] width 362 height 25
click at [180, 395] on div "6 cols" at bounding box center [189, 395] width 66 height 13
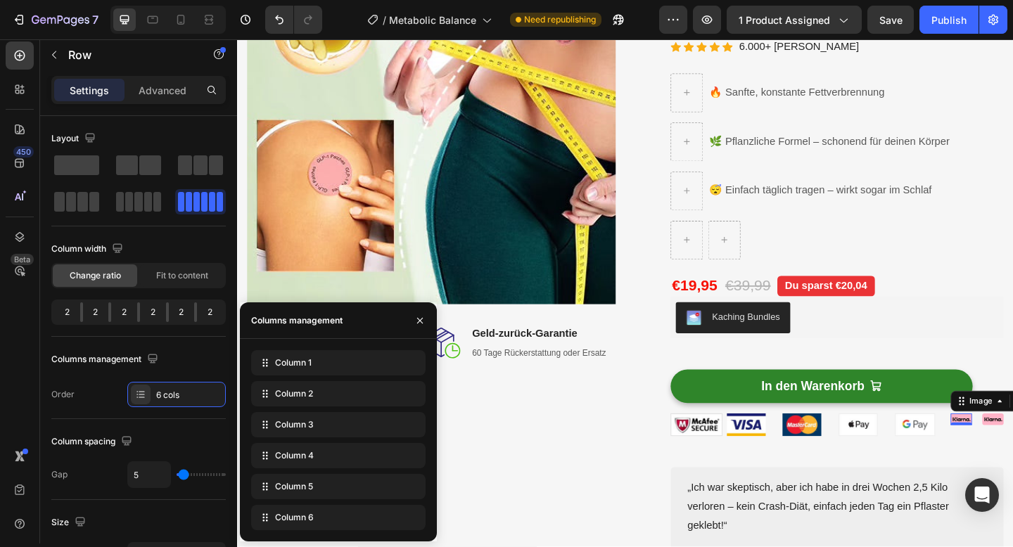
click at [1012, 458] on div "Image 0" at bounding box center [1024, 453] width 23 height 13
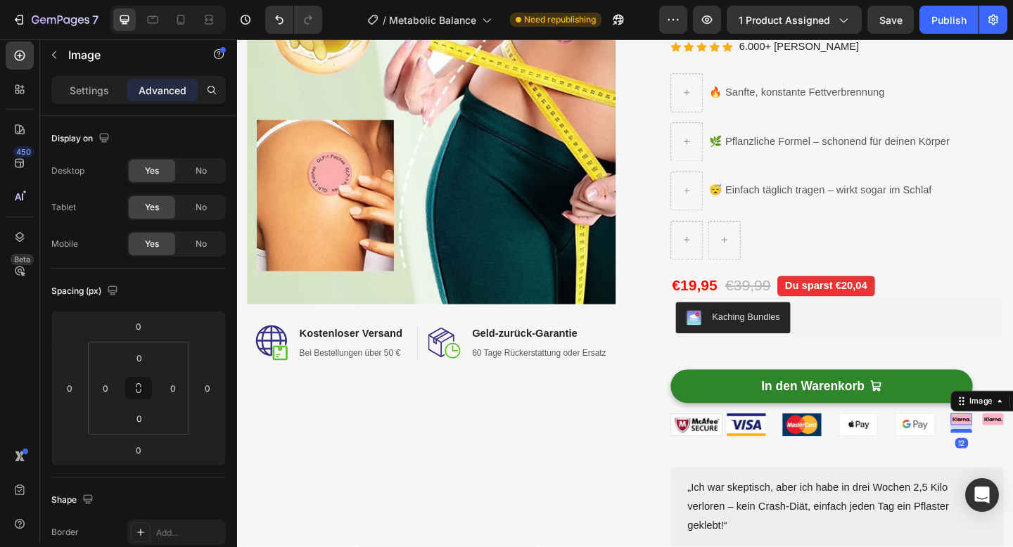
drag, startPoint x: 1028, startPoint y: 459, endPoint x: 1028, endPoint y: 467, distance: 8.4
click at [1012, 467] on div at bounding box center [1024, 466] width 23 height 4
drag, startPoint x: 1028, startPoint y: 467, endPoint x: 1029, endPoint y: 455, distance: 12.0
click at [1012, 455] on div at bounding box center [1024, 457] width 23 height 4
type input "0"
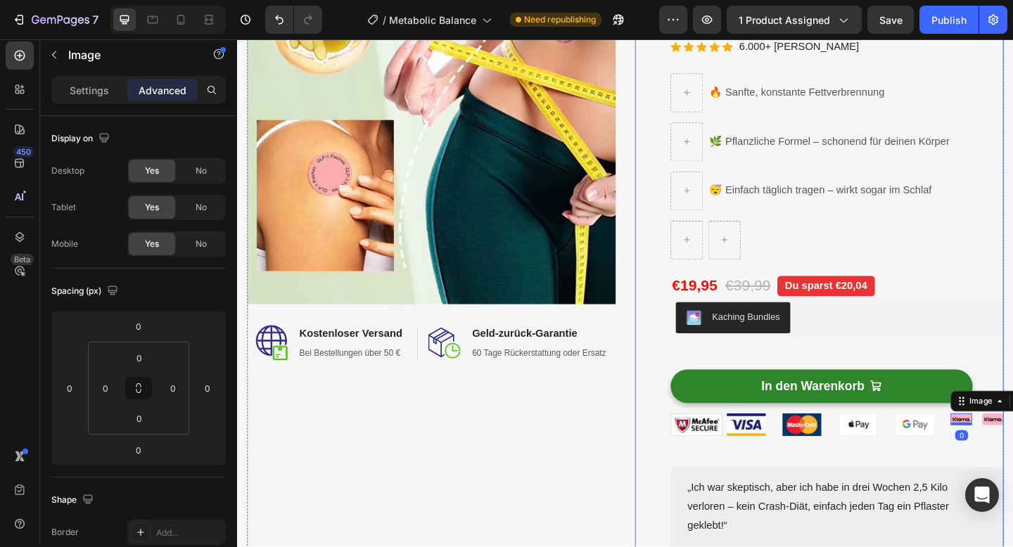
click at [1012, 382] on div "In den Warenkorb (P) Cart Button" at bounding box center [889, 414] width 362 height 65
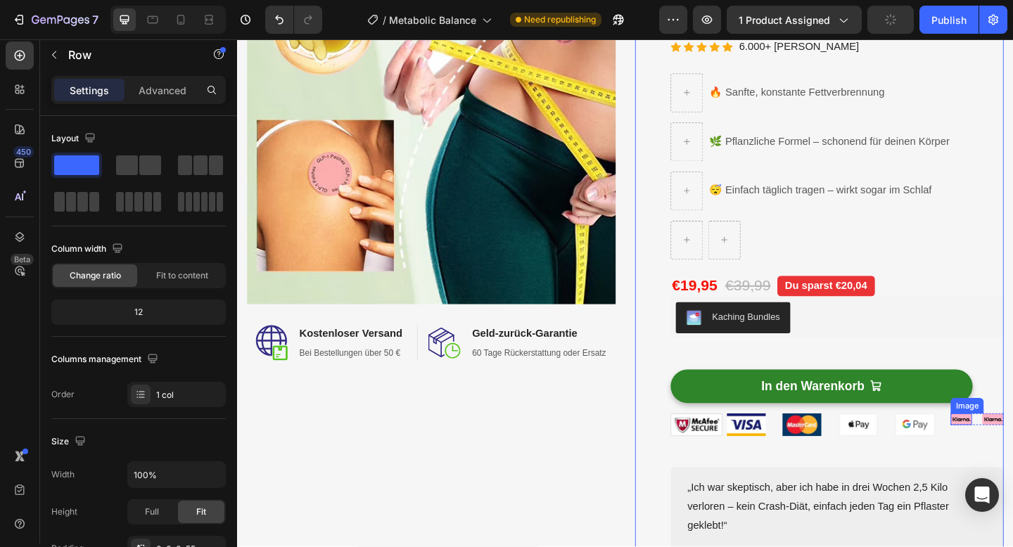
click at [1012, 453] on img at bounding box center [1024, 453] width 23 height 13
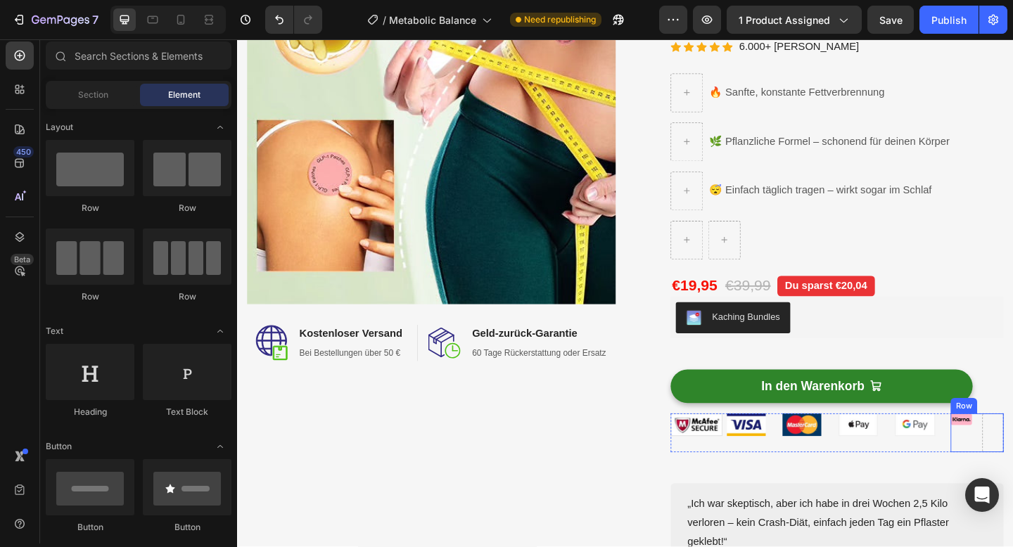
click at [1012, 469] on div "Image" at bounding box center [1024, 468] width 23 height 42
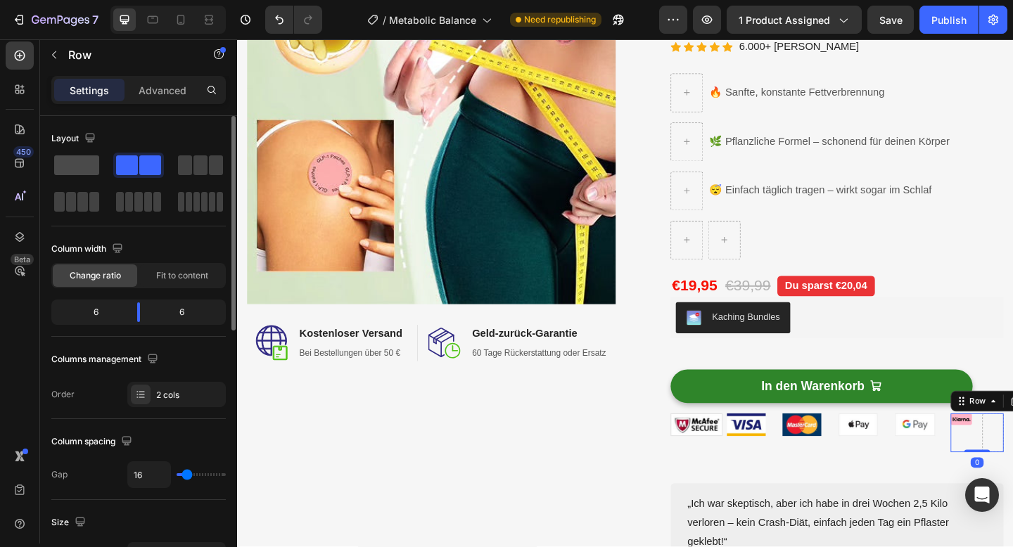
click at [91, 162] on span at bounding box center [76, 165] width 45 height 20
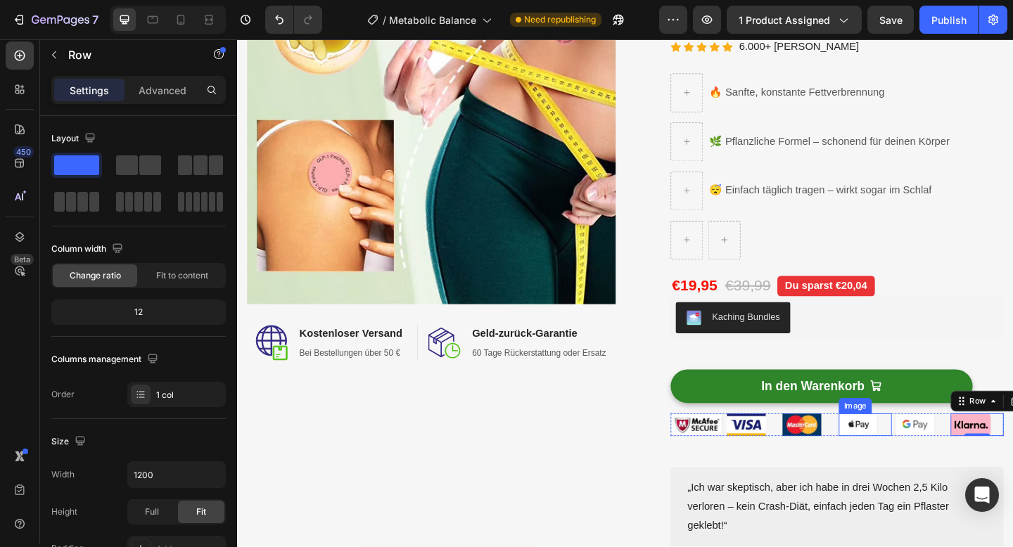
click at [918, 458] on img at bounding box center [912, 459] width 42 height 25
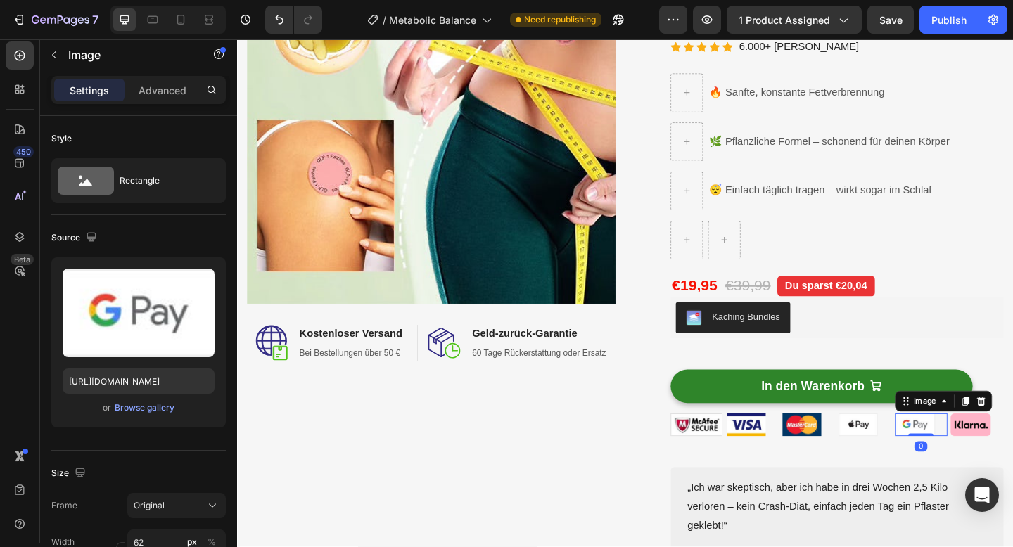
click at [967, 455] on img at bounding box center [975, 459] width 44 height 25
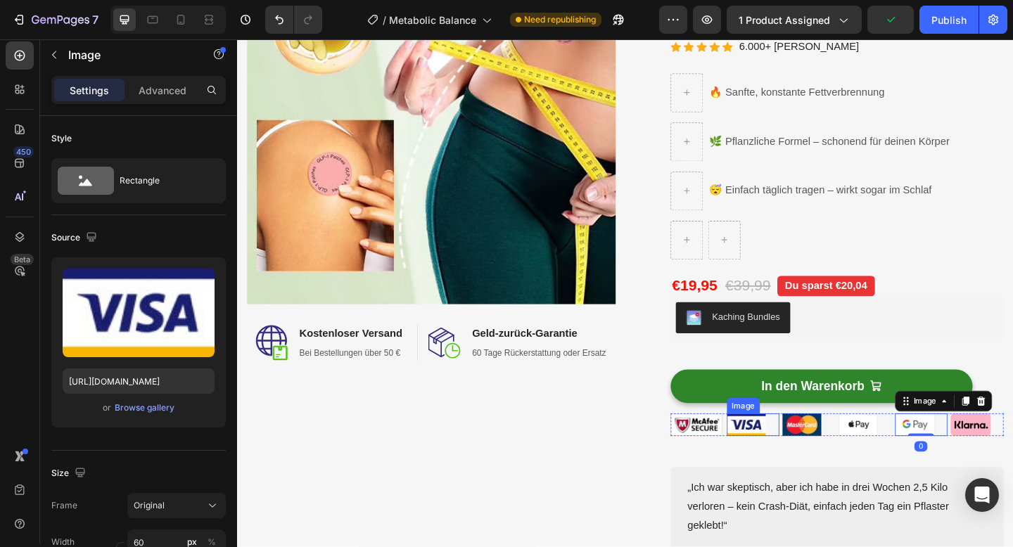
click at [785, 458] on img at bounding box center [791, 459] width 42 height 25
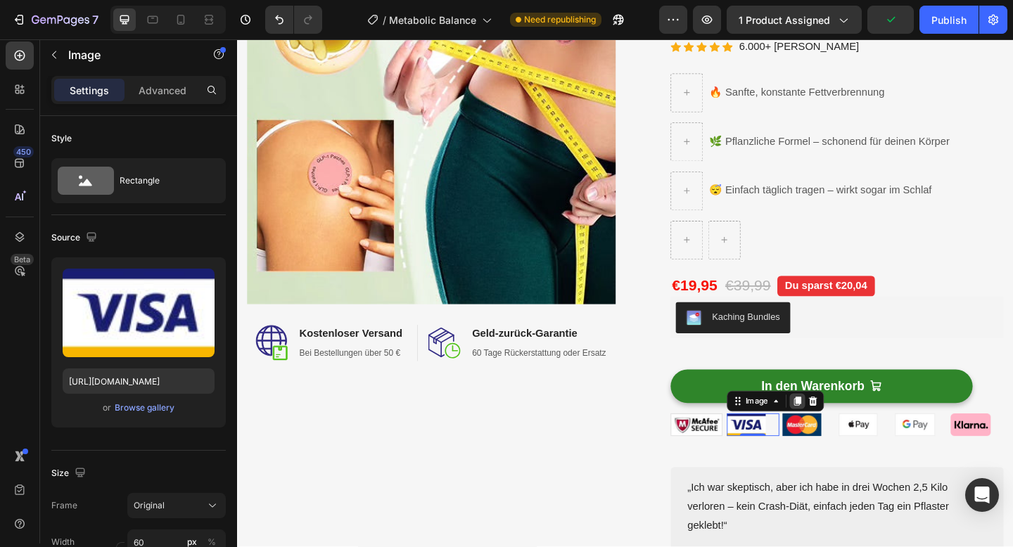
click at [849, 435] on icon at bounding box center [846, 433] width 8 height 10
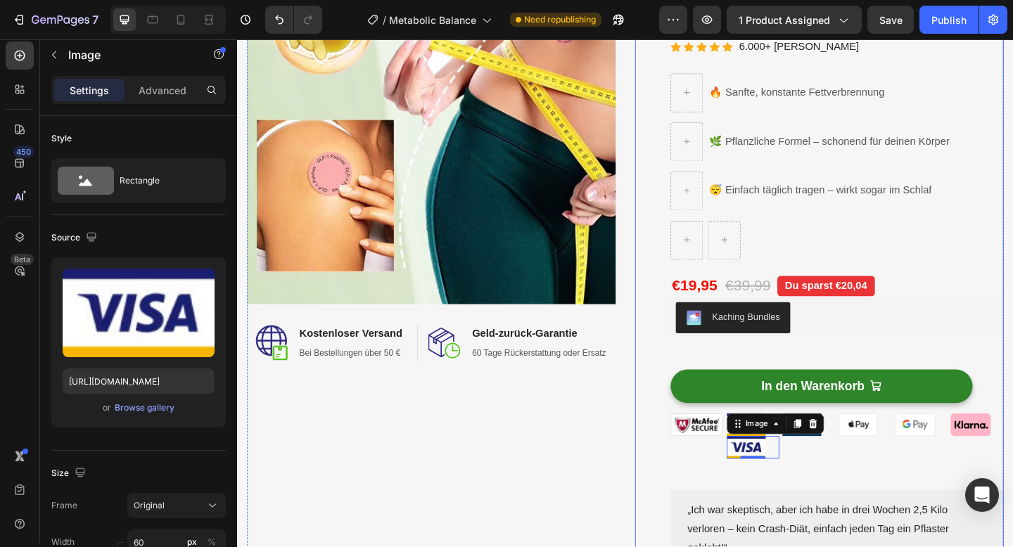
click at [865, 500] on div "Drop element here (P) Images & Gallery Row Metabolic Balance™ – Energie & Stoff…" at bounding box center [889, 287] width 362 height 720
click at [803, 492] on div "Image" at bounding box center [799, 483] width 58 height 25
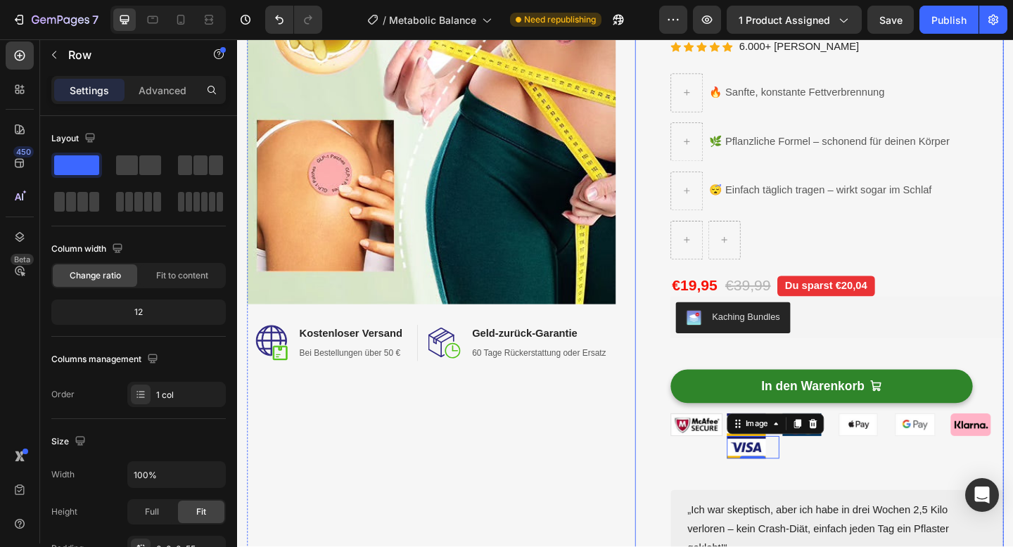
click at [853, 522] on div "Drop element here (P) Images & Gallery Row Metabolic Balance™ – Energie & Stoff…" at bounding box center [889, 287] width 362 height 720
click at [821, 474] on div at bounding box center [799, 483] width 58 height 25
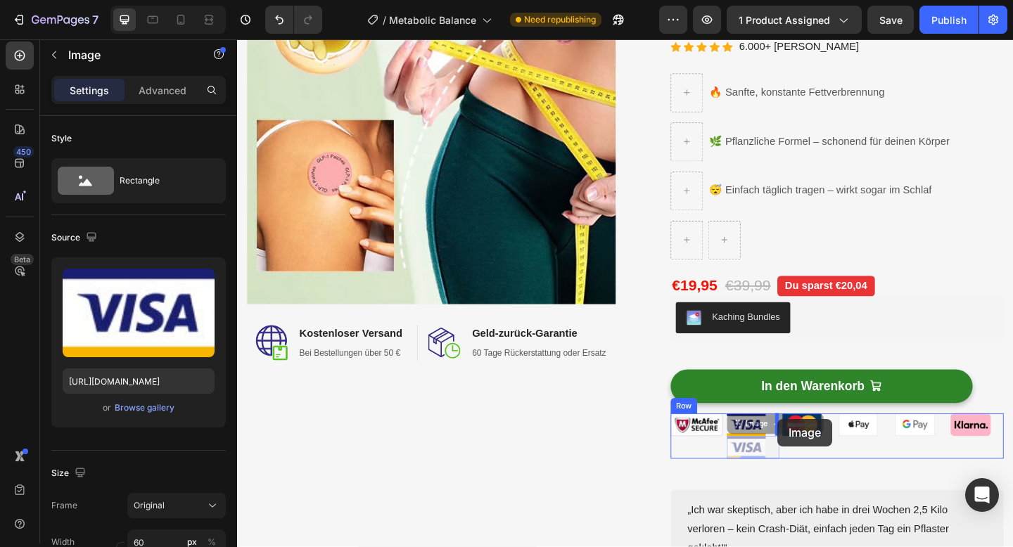
drag, startPoint x: 773, startPoint y: 462, endPoint x: 825, endPoint y: 452, distance: 53.0
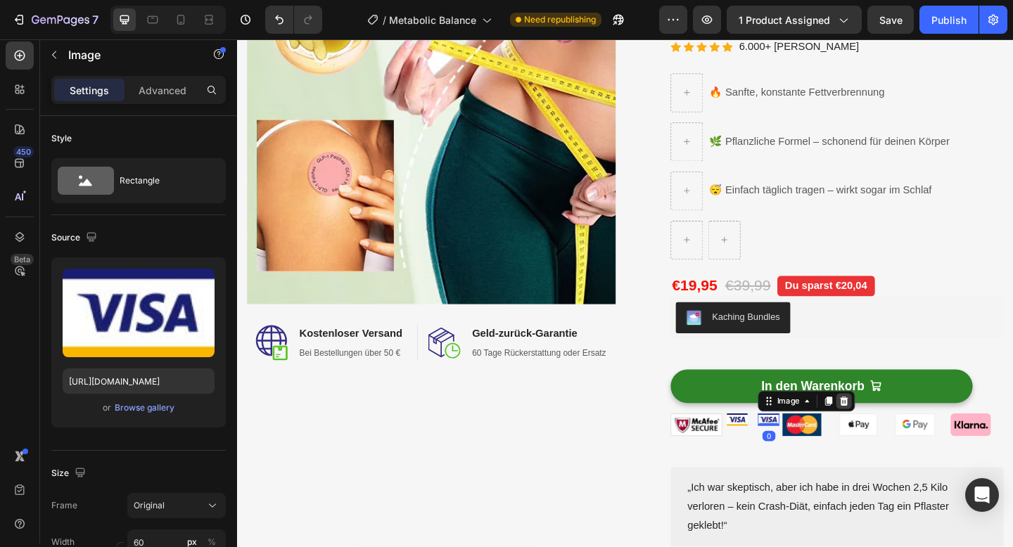
click at [899, 425] on div at bounding box center [896, 433] width 17 height 17
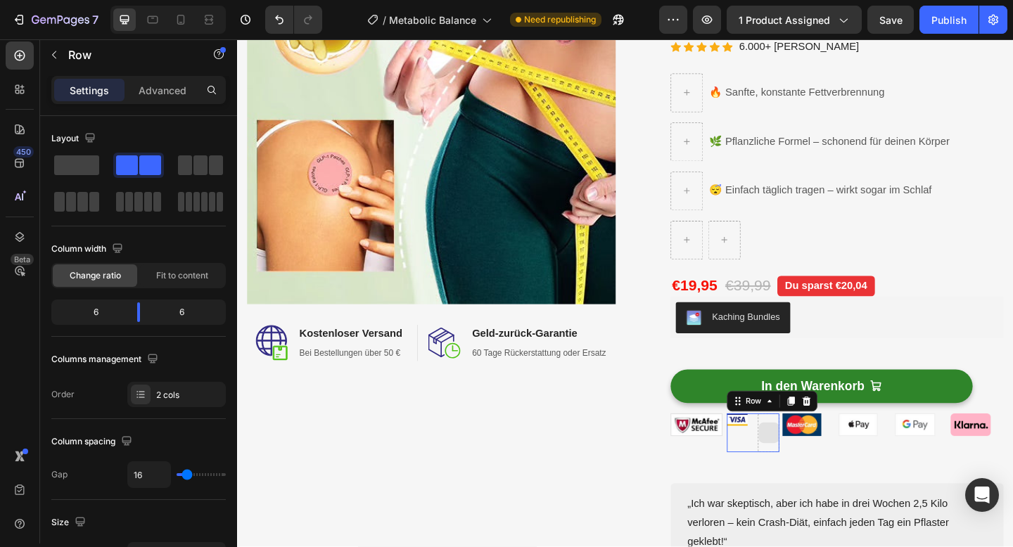
click at [815, 480] on div at bounding box center [814, 468] width 23 height 42
click at [84, 155] on span at bounding box center [76, 165] width 45 height 20
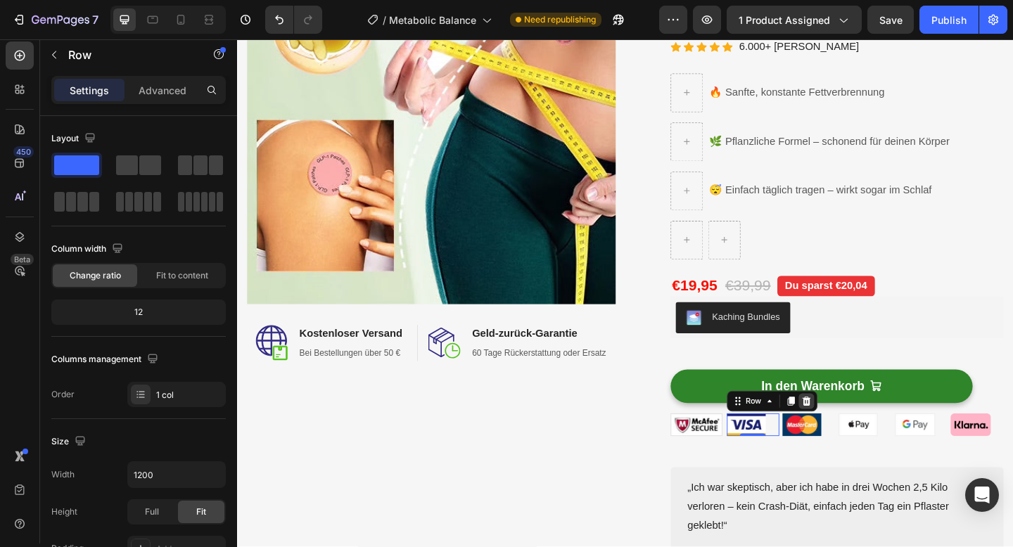
click at [860, 433] on icon at bounding box center [856, 433] width 11 height 11
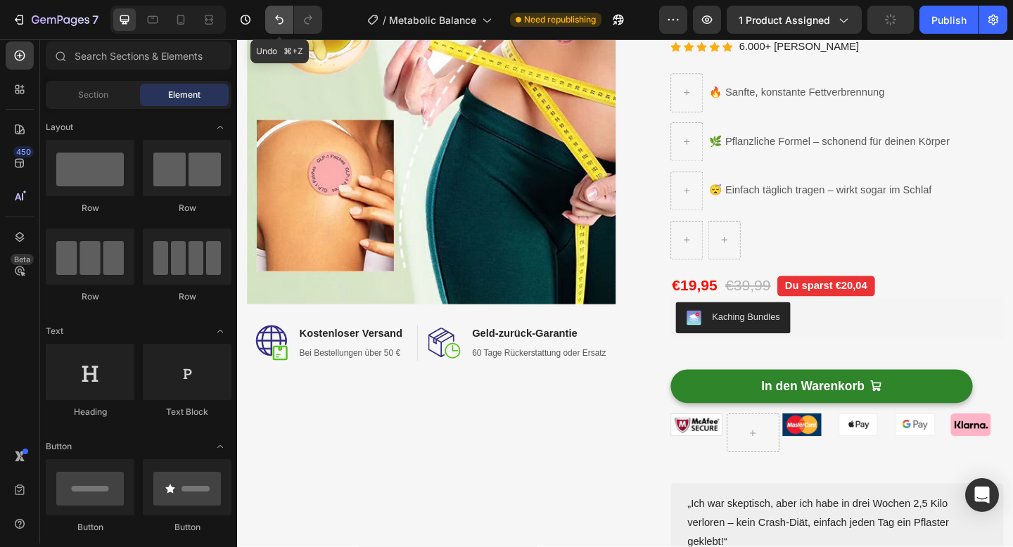
click at [286, 15] on icon "Undo/Redo" at bounding box center [279, 20] width 14 height 14
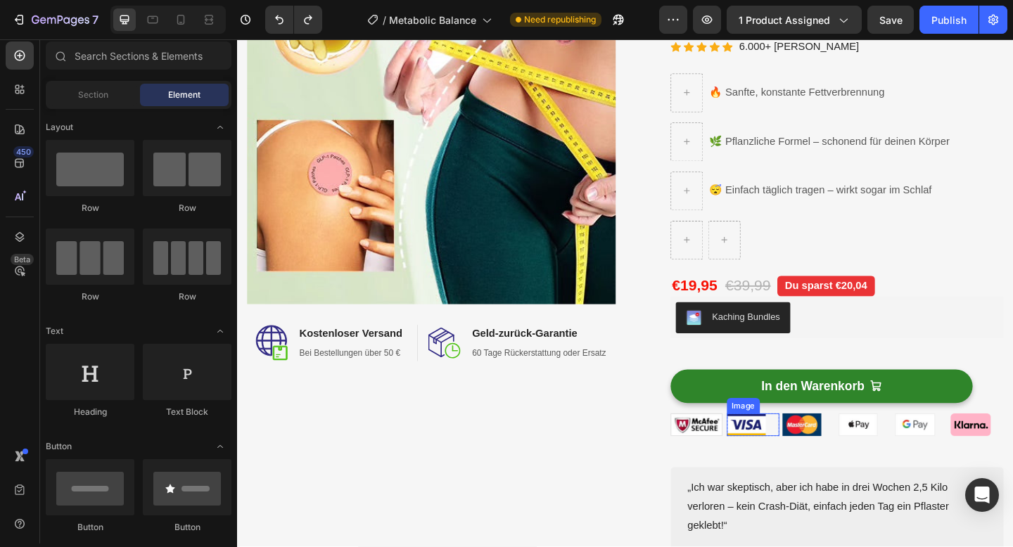
click at [788, 457] on img at bounding box center [791, 459] width 42 height 25
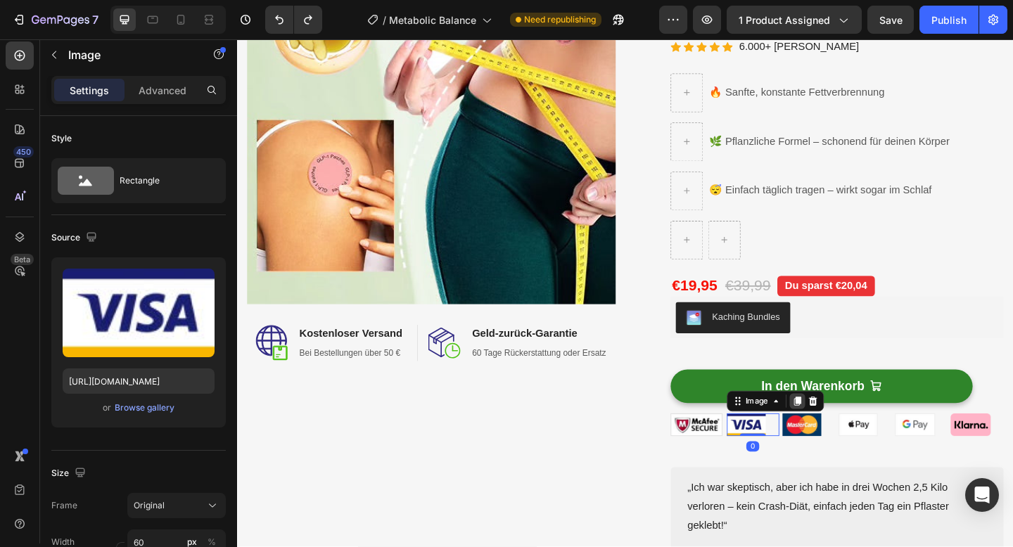
click at [846, 436] on icon at bounding box center [846, 433] width 11 height 11
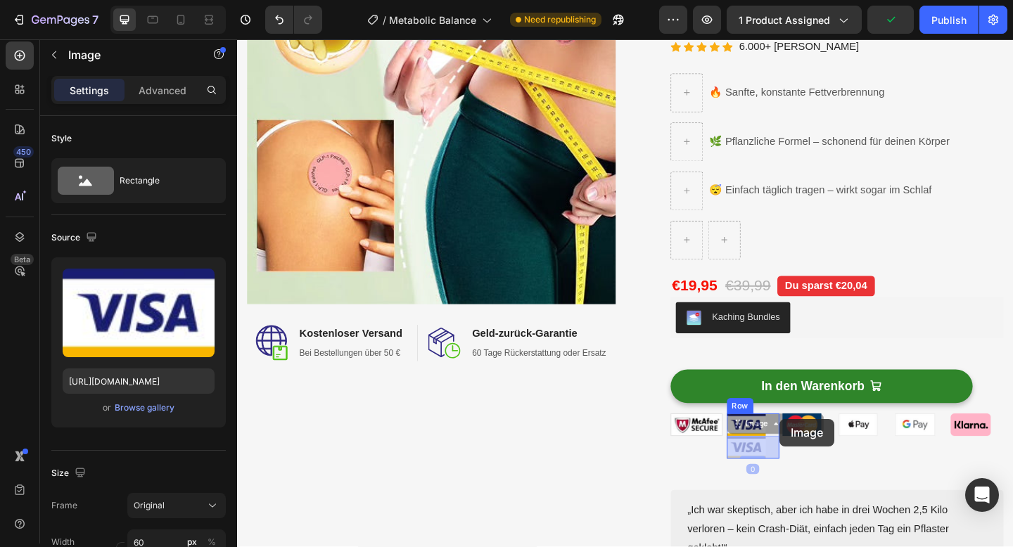
drag, startPoint x: 789, startPoint y: 464, endPoint x: 827, endPoint y: 452, distance: 40.5
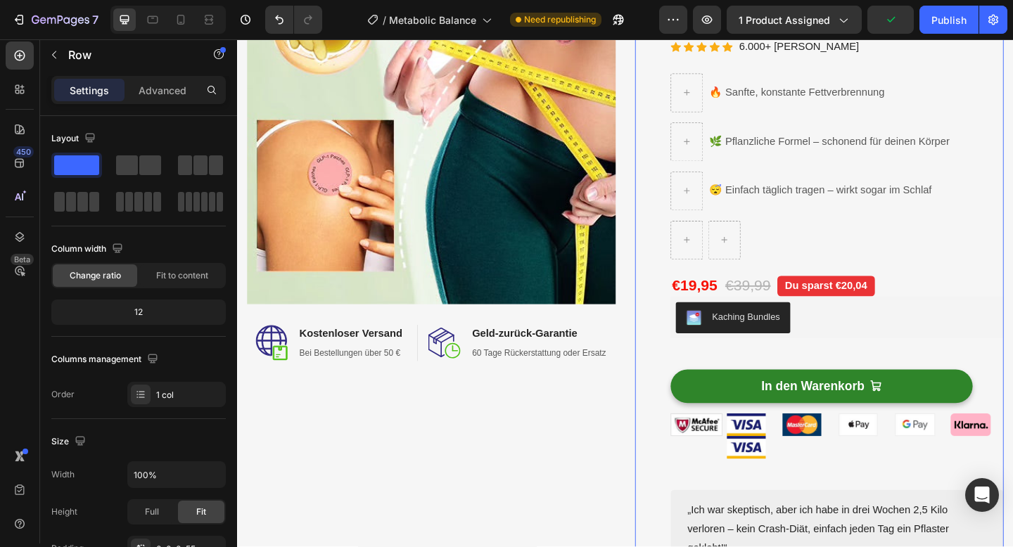
click at [849, 511] on div "Drop element here (P) Images & Gallery Row Metabolic Balance™ – Energie & Stoff…" at bounding box center [889, 287] width 362 height 720
click at [788, 483] on img at bounding box center [791, 483] width 42 height 25
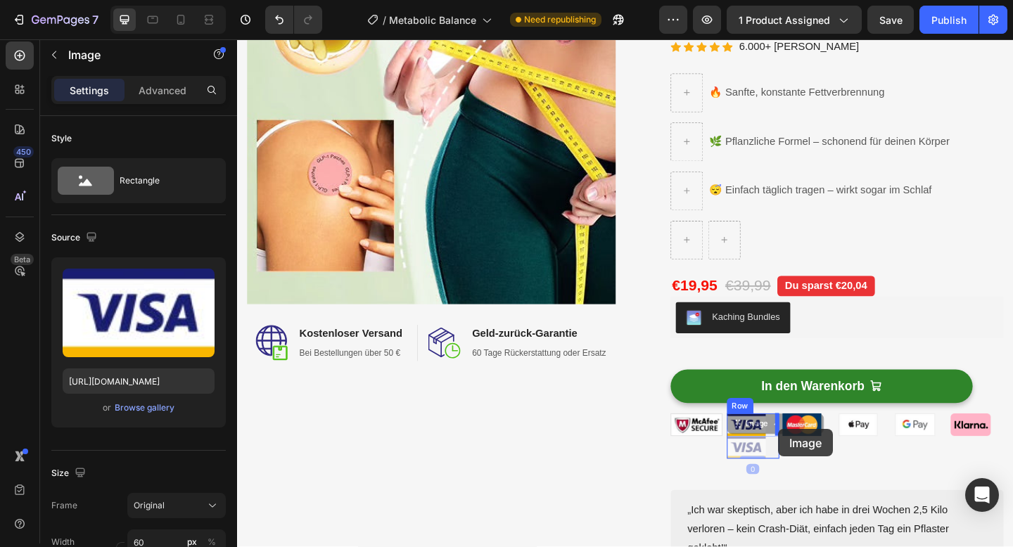
drag, startPoint x: 778, startPoint y: 460, endPoint x: 826, endPoint y: 464, distance: 48.0
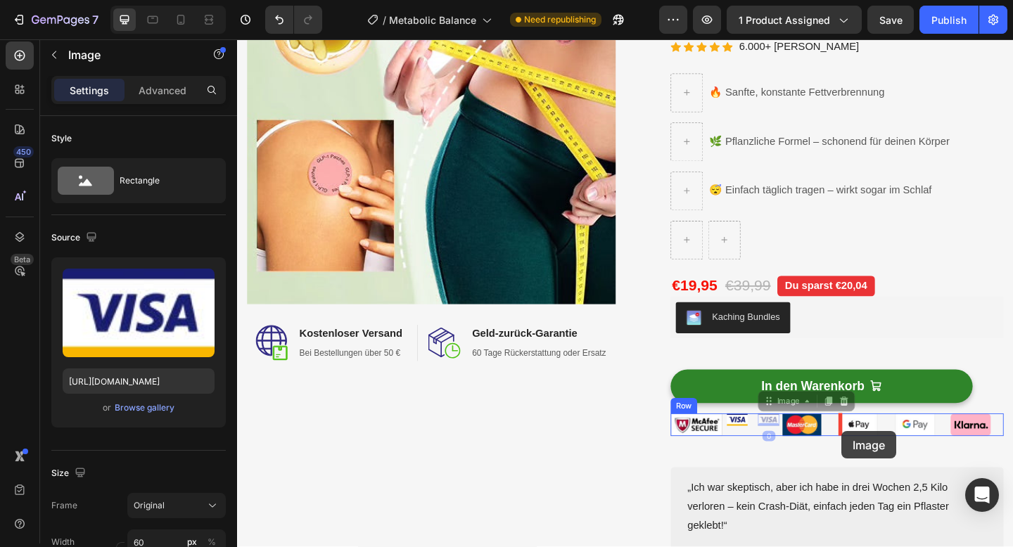
drag, startPoint x: 811, startPoint y: 435, endPoint x: 894, endPoint y: 466, distance: 88.6
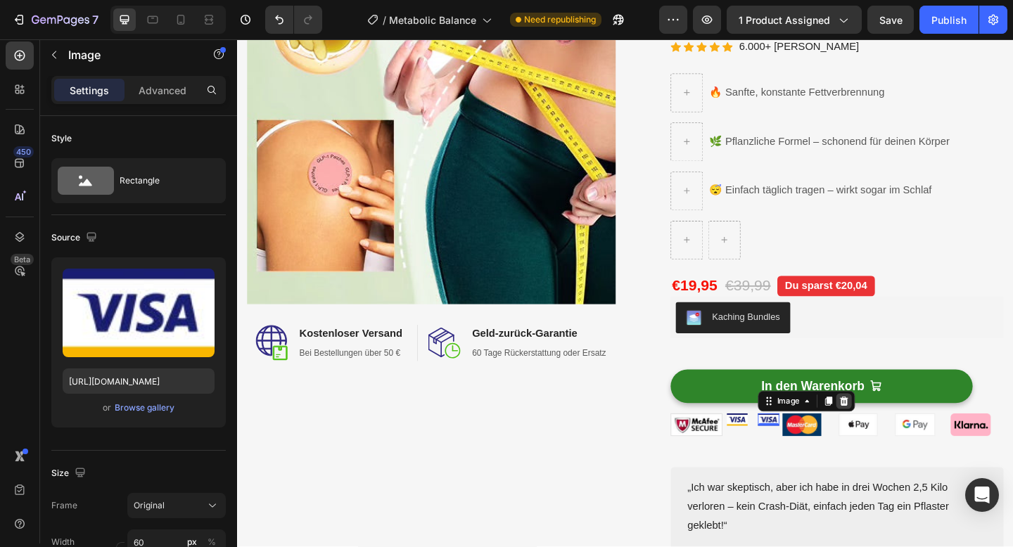
click at [896, 434] on icon at bounding box center [896, 433] width 11 height 11
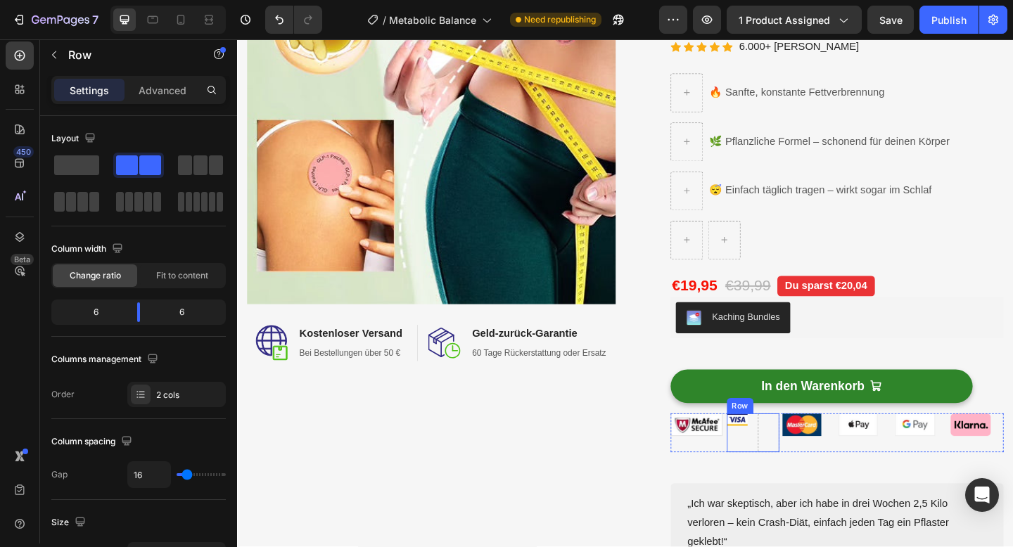
click at [798, 478] on div "Image Row" at bounding box center [799, 468] width 58 height 42
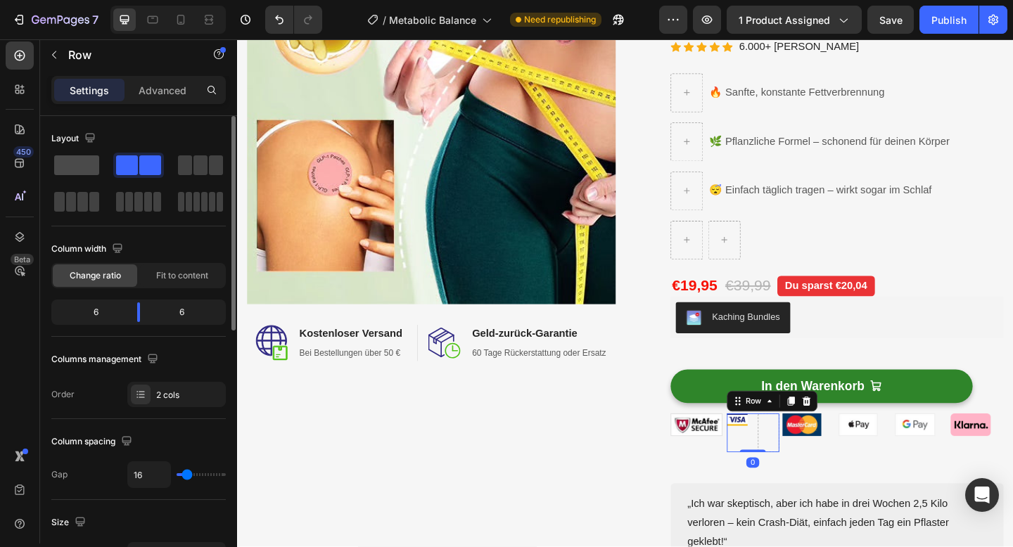
click at [79, 162] on span at bounding box center [76, 165] width 45 height 20
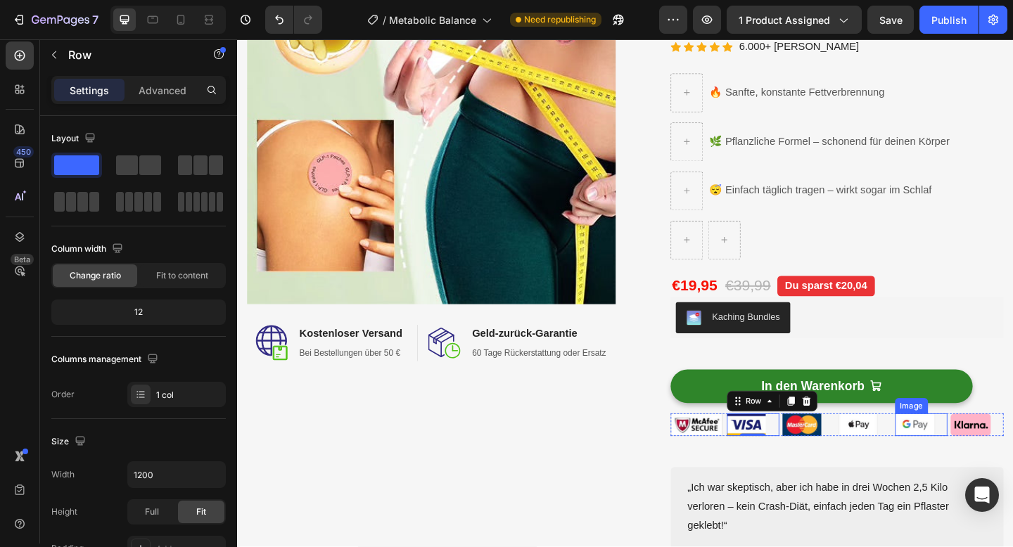
click at [961, 461] on img at bounding box center [975, 459] width 44 height 25
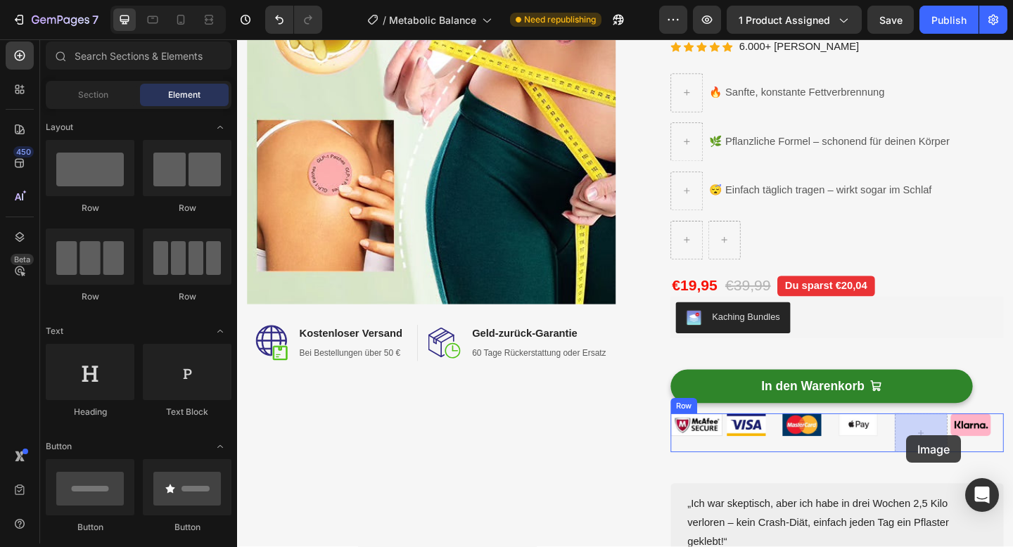
drag, startPoint x: 315, startPoint y: 410, endPoint x: 965, endPoint y: 471, distance: 652.8
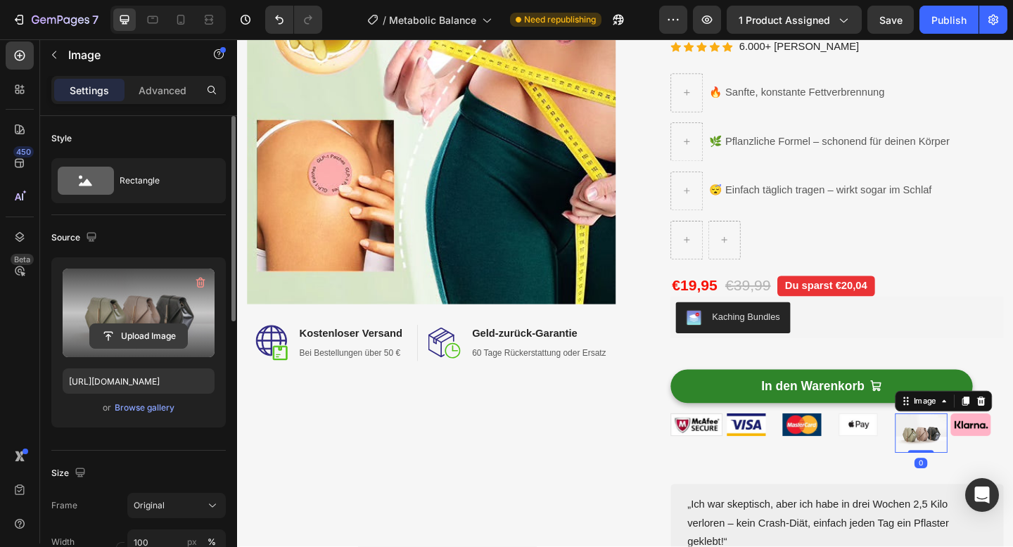
click at [141, 339] on input "file" at bounding box center [138, 336] width 97 height 24
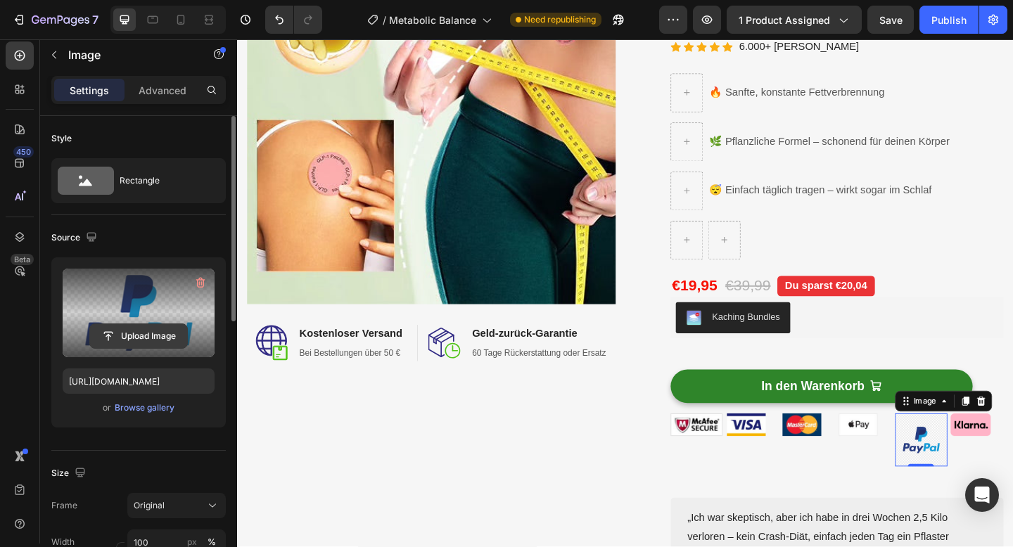
click at [151, 338] on input "file" at bounding box center [138, 336] width 97 height 24
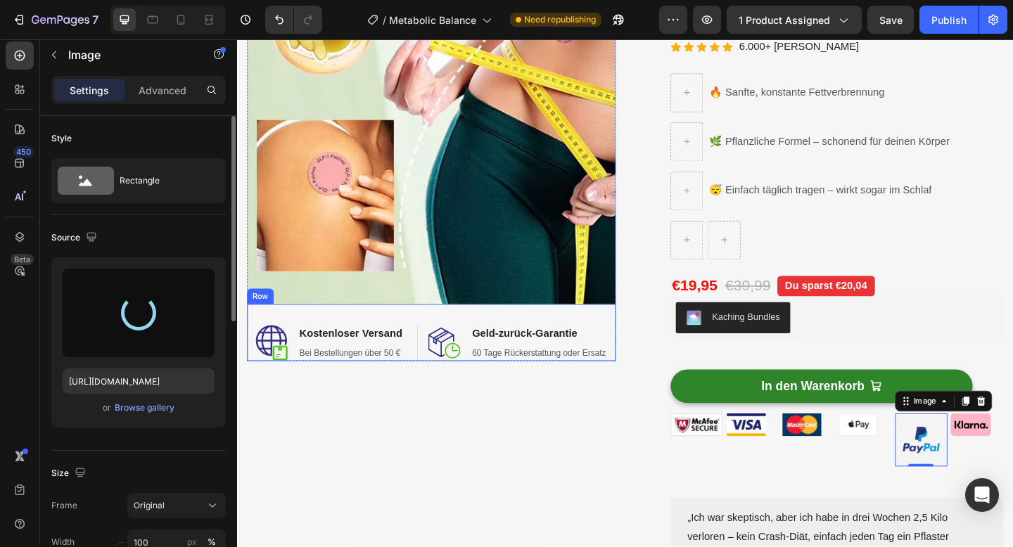
type input "[URL][DOMAIN_NAME]"
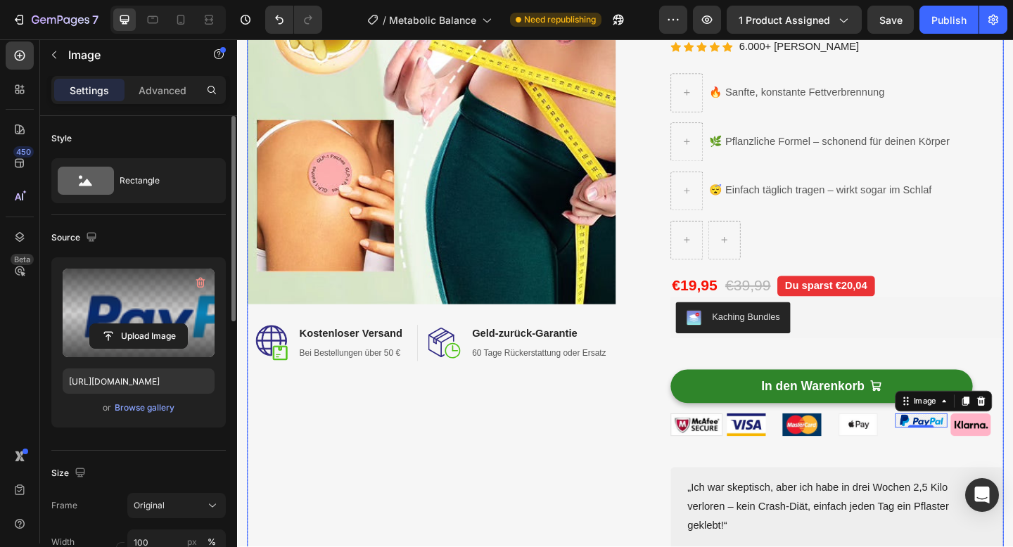
click at [402, 457] on div "Image Image Kostenloser Versand Heading Bei Bestellungen über 50 € Text block R…" at bounding box center [448, 275] width 401 height 696
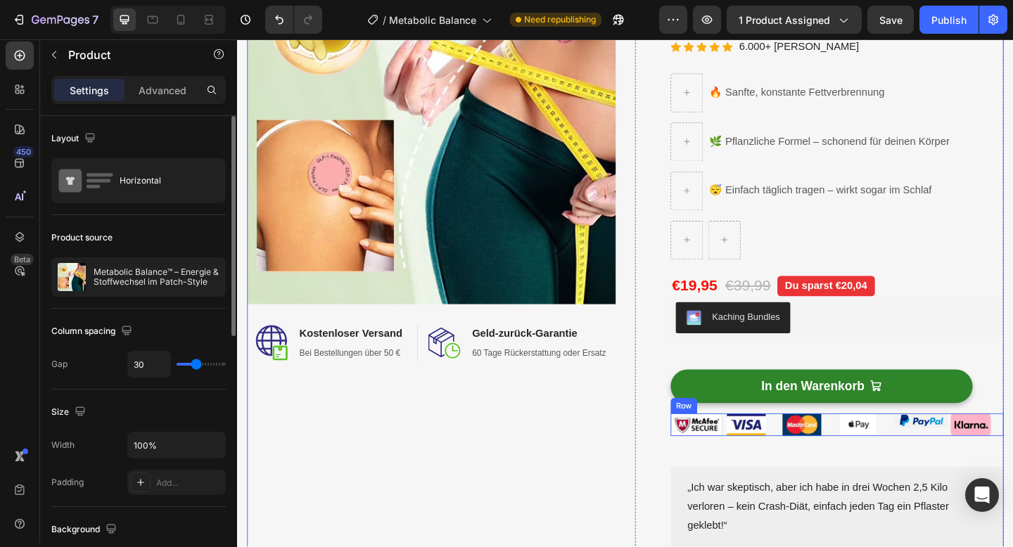
click at [963, 466] on div "Image" at bounding box center [982, 459] width 58 height 25
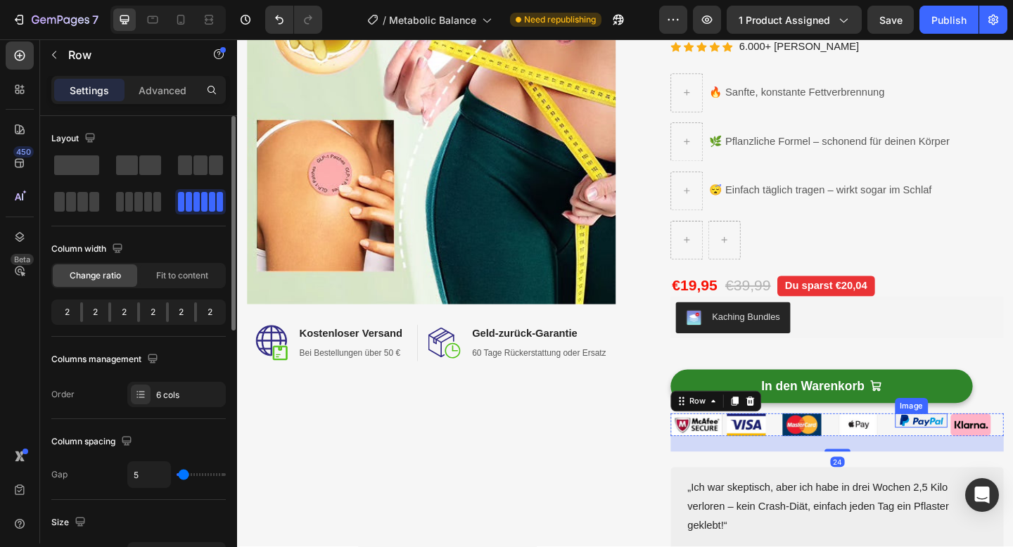
click at [971, 454] on img at bounding box center [982, 454] width 58 height 15
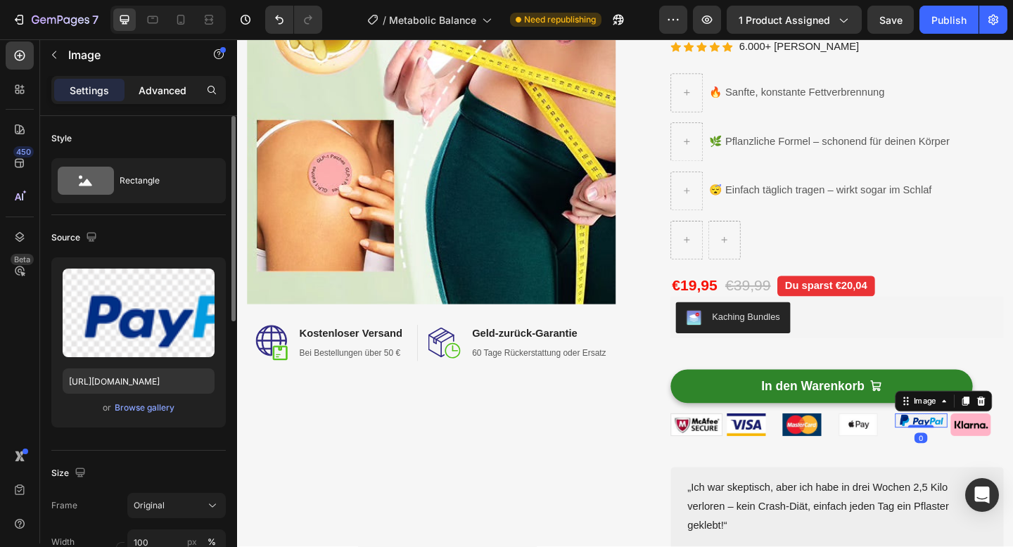
click at [179, 96] on p "Advanced" at bounding box center [163, 90] width 48 height 15
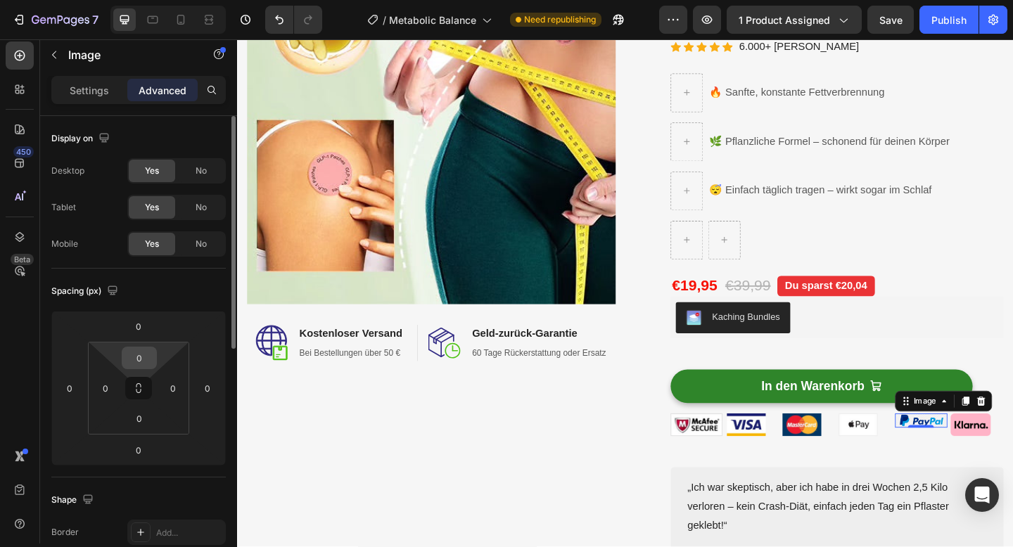
click at [146, 364] on input "0" at bounding box center [139, 358] width 28 height 21
type input "1"
type input "8"
type input "6"
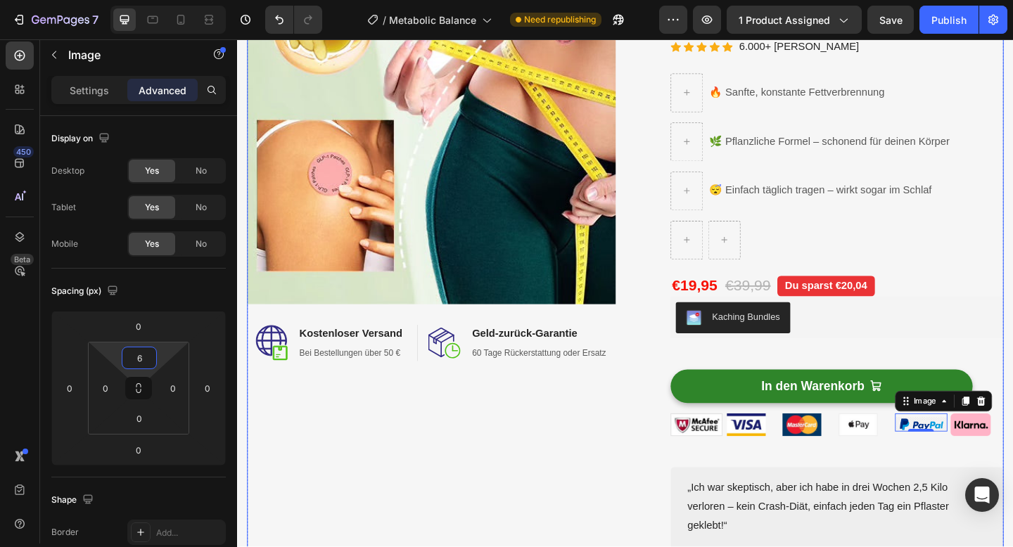
click at [476, 495] on div "Image Image Kostenloser Versand Heading Bei Bestellungen über 50 € Text block R…" at bounding box center [448, 275] width 401 height 696
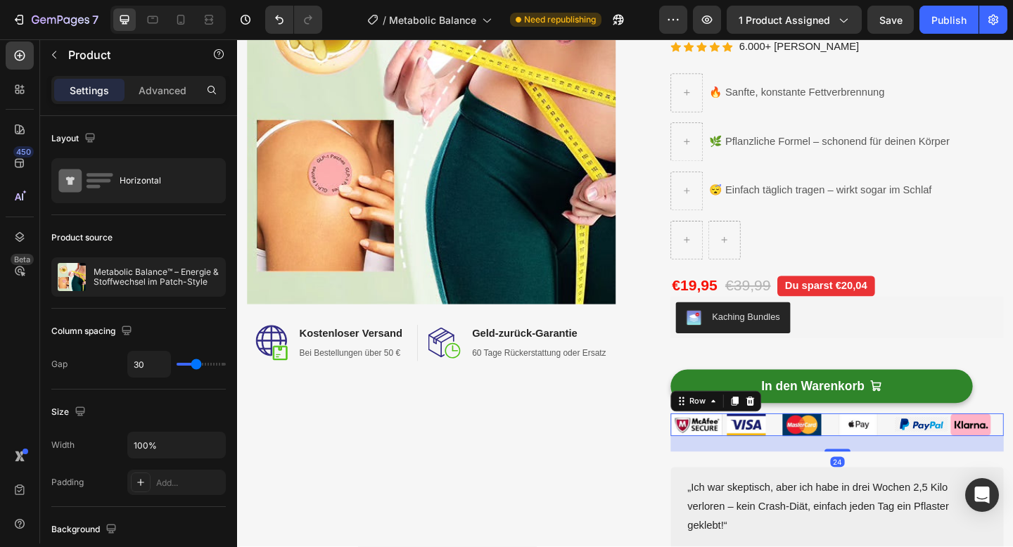
click at [888, 461] on div "Image Image Row Image Image Image Image Row Row 24" at bounding box center [889, 459] width 362 height 25
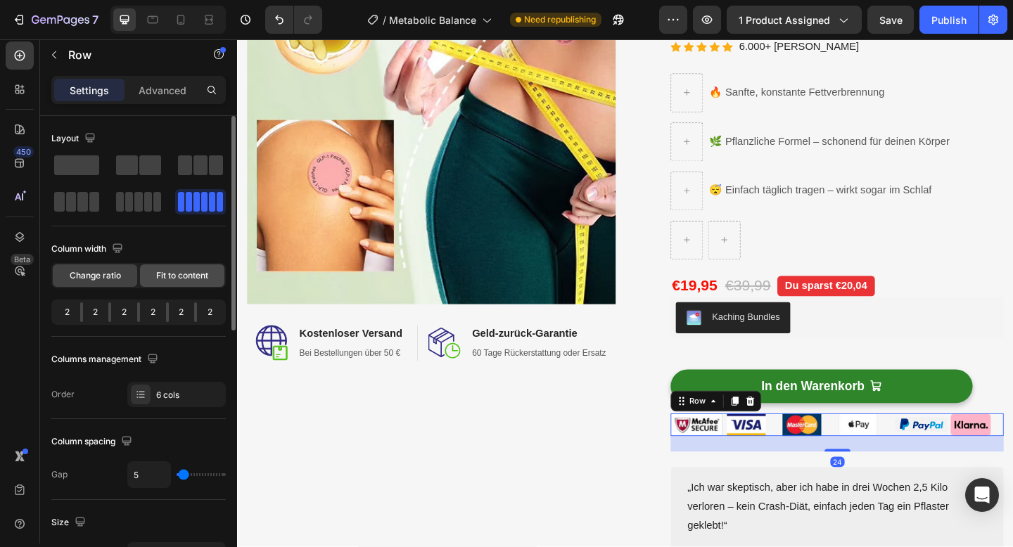
click at [195, 277] on span "Fit to content" at bounding box center [182, 275] width 52 height 13
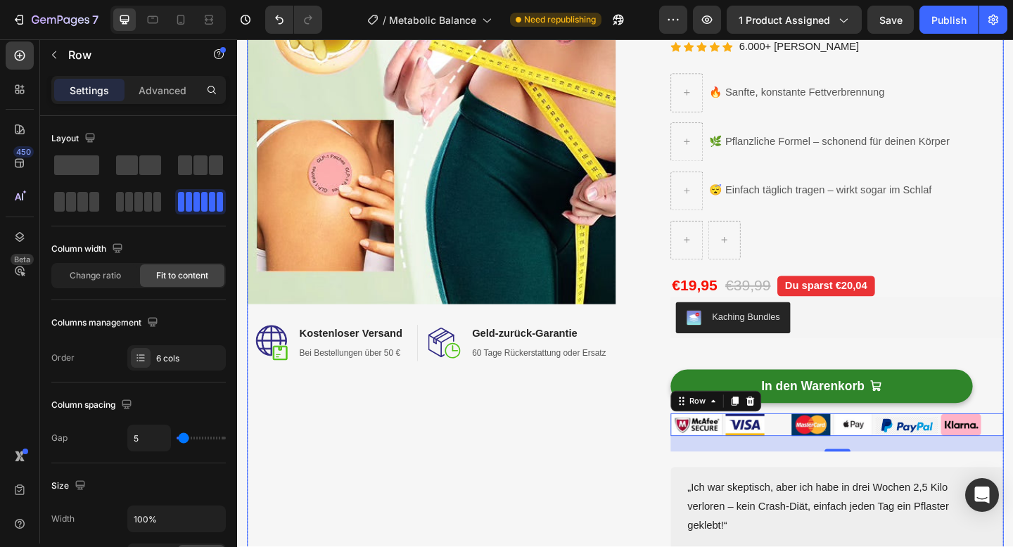
click at [495, 488] on div "Image Image Kostenloser Versand Heading Bei Bestellungen über 50 € Text block R…" at bounding box center [448, 275] width 401 height 696
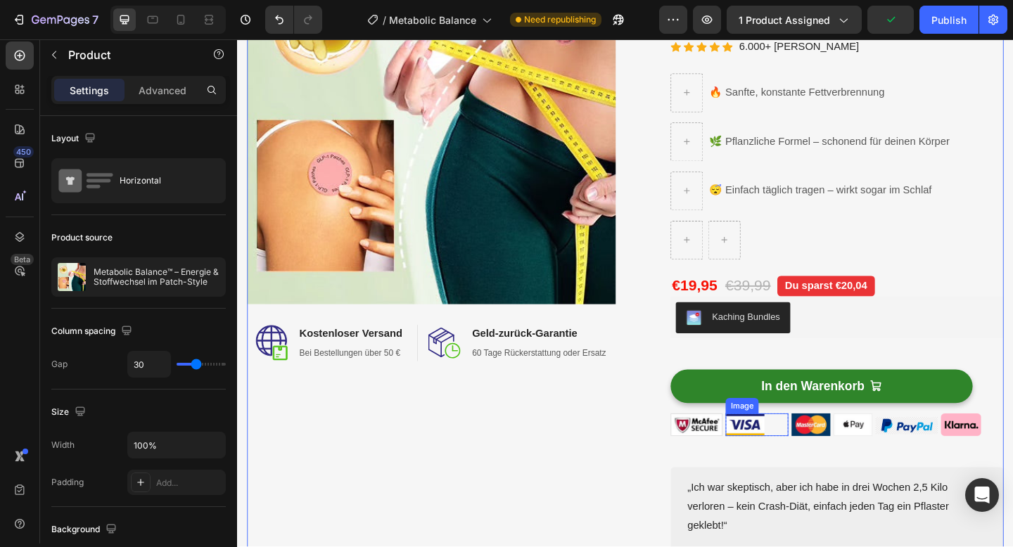
click at [827, 463] on div at bounding box center [802, 459] width 68 height 25
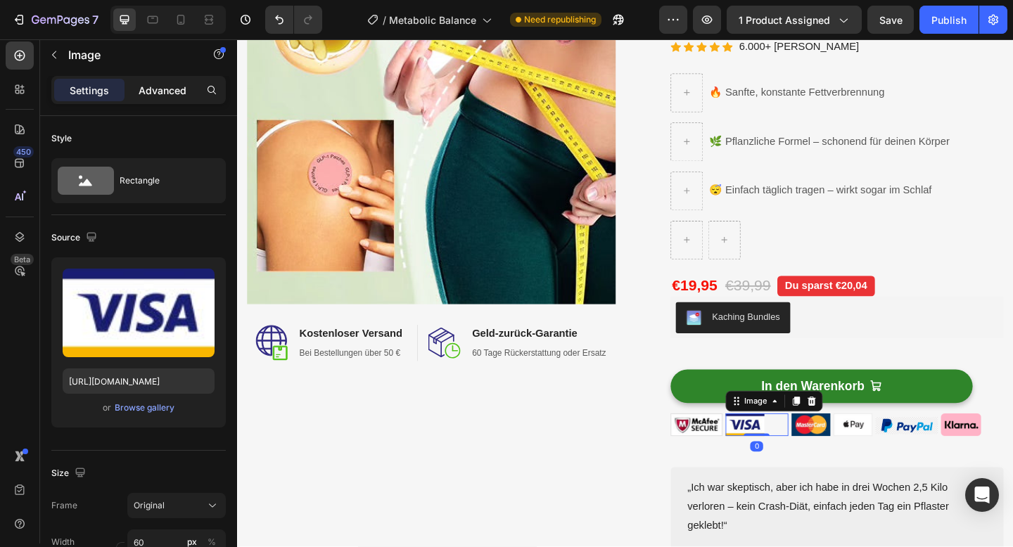
click at [179, 90] on p "Advanced" at bounding box center [163, 90] width 48 height 15
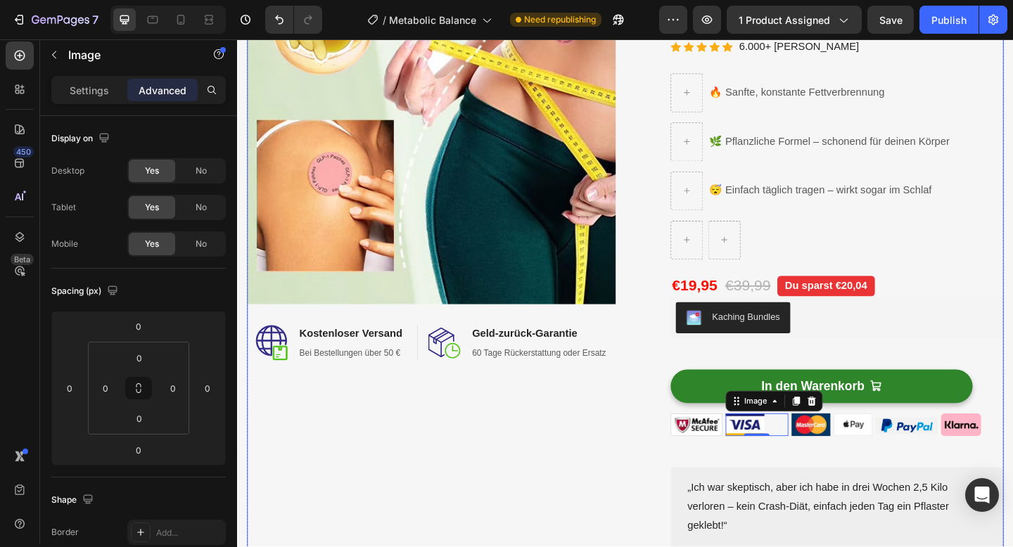
click at [390, 443] on div "Image Image Kostenloser Versand Heading Bei Bestellungen über 50 € Text block R…" at bounding box center [448, 275] width 401 height 696
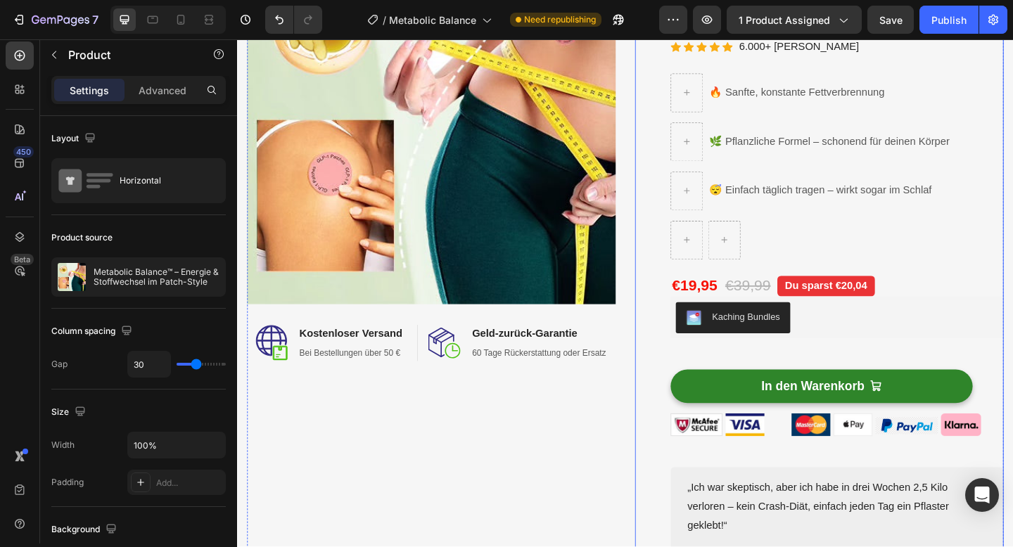
click at [934, 471] on div "Drop element here (P) Images & Gallery Row Metabolic Balance™ – Energie & Stoff…" at bounding box center [889, 275] width 362 height 696
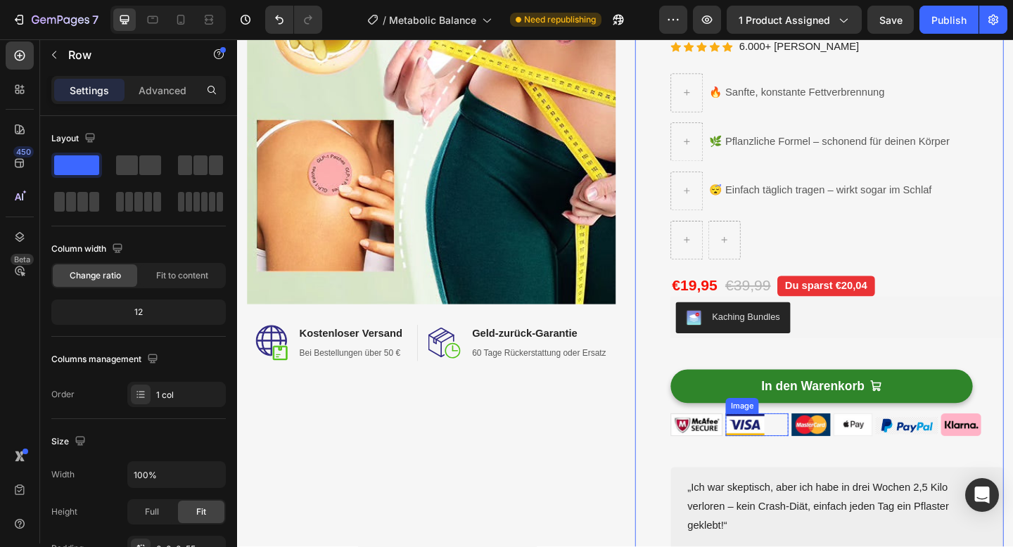
click at [834, 464] on div at bounding box center [802, 459] width 68 height 25
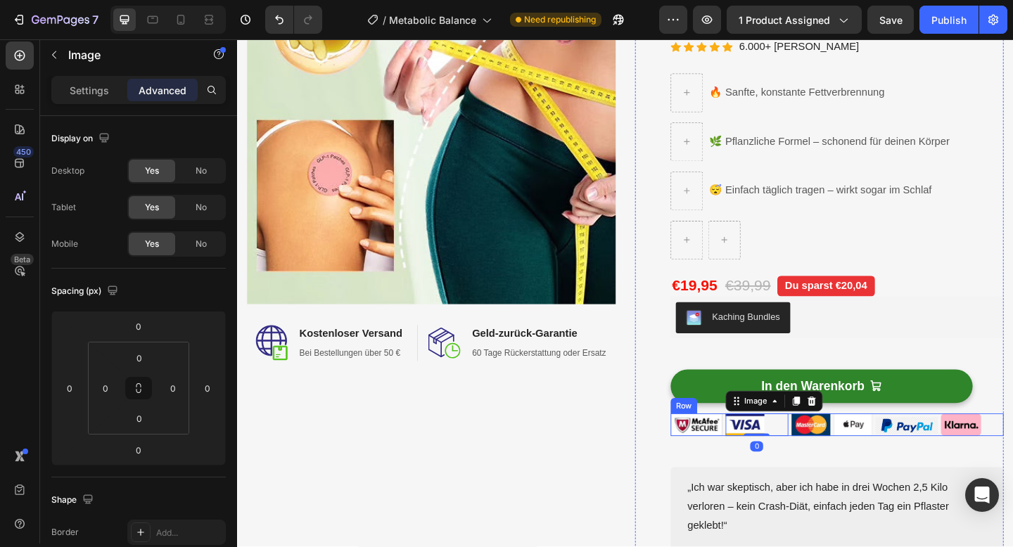
click at [836, 462] on div "Image Image 0 Row Image Image Image Image Row Row" at bounding box center [889, 459] width 362 height 25
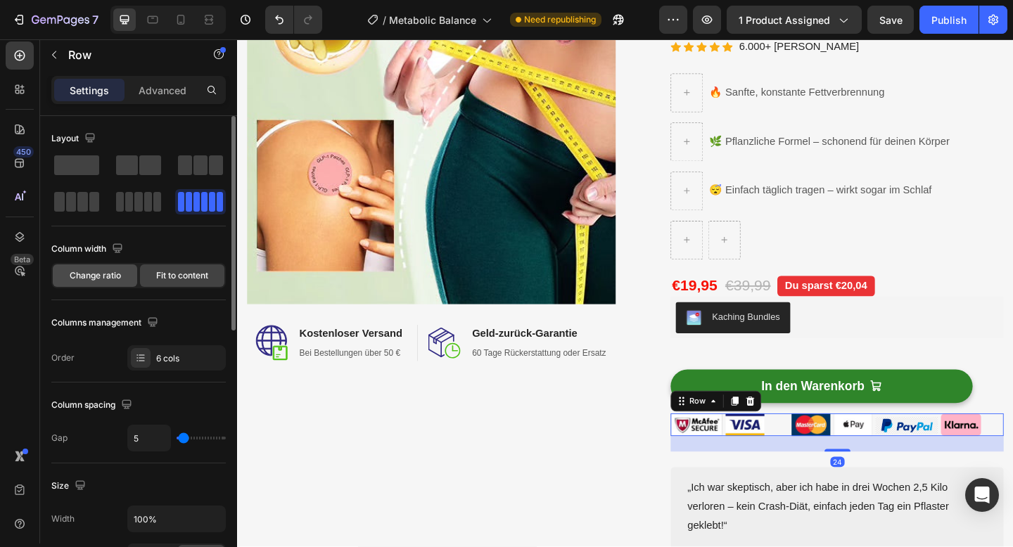
click at [91, 265] on div "Change ratio" at bounding box center [95, 276] width 84 height 23
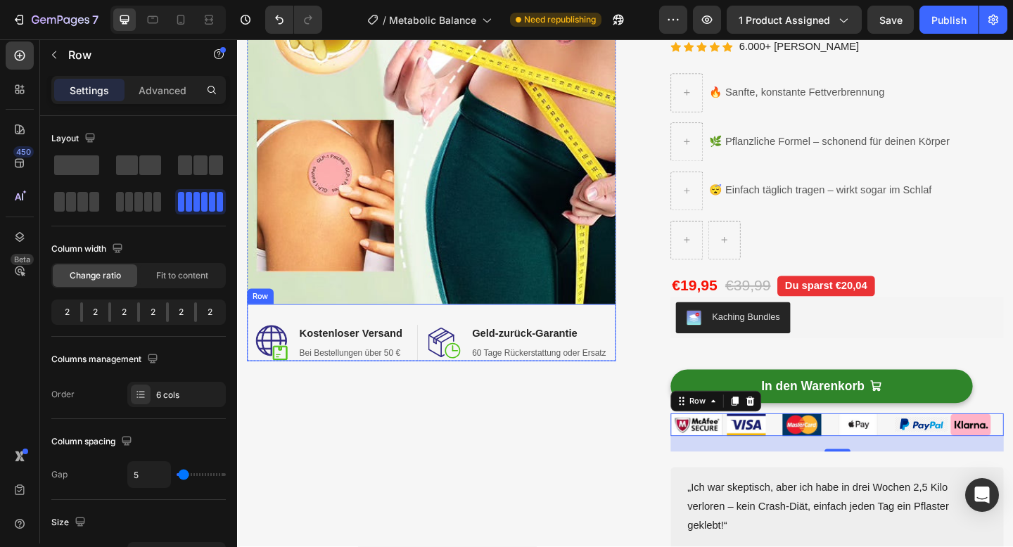
click at [350, 445] on div "Image Image Kostenloser Versand Heading Bei Bestellungen über 50 € Text block R…" at bounding box center [448, 275] width 401 height 696
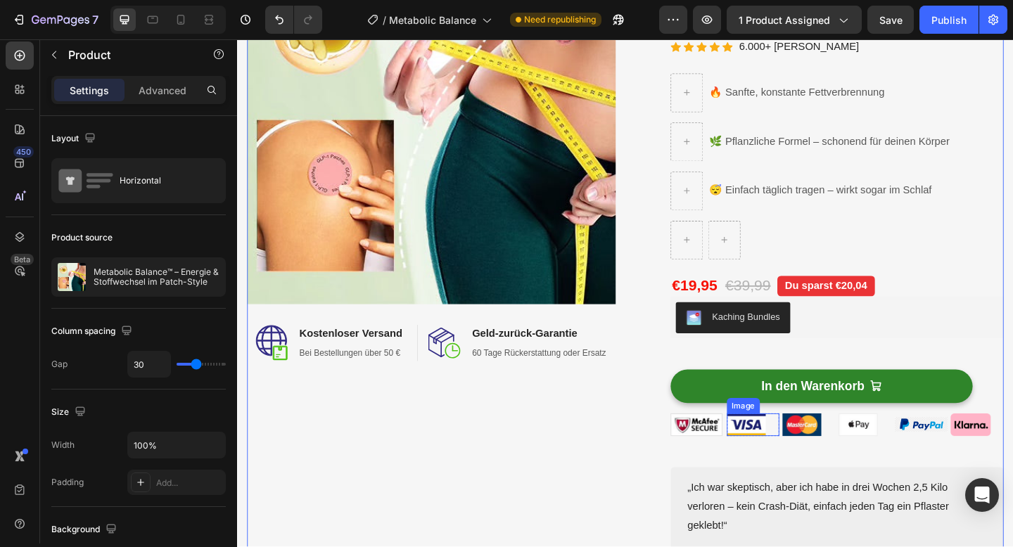
click at [826, 461] on div at bounding box center [799, 459] width 58 height 25
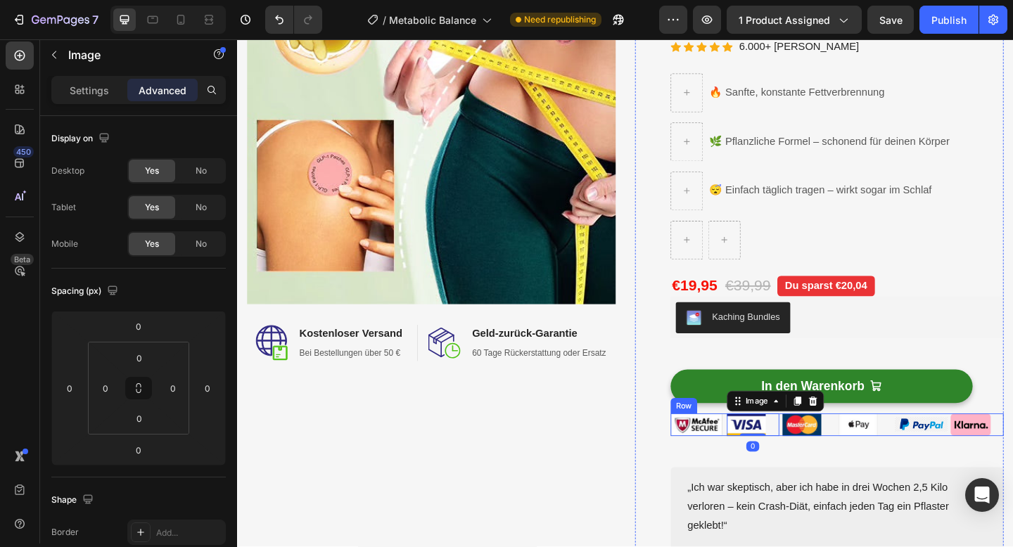
click at [827, 461] on div "Image Image 0 Row Image Image Image Image Row Row" at bounding box center [889, 459] width 362 height 25
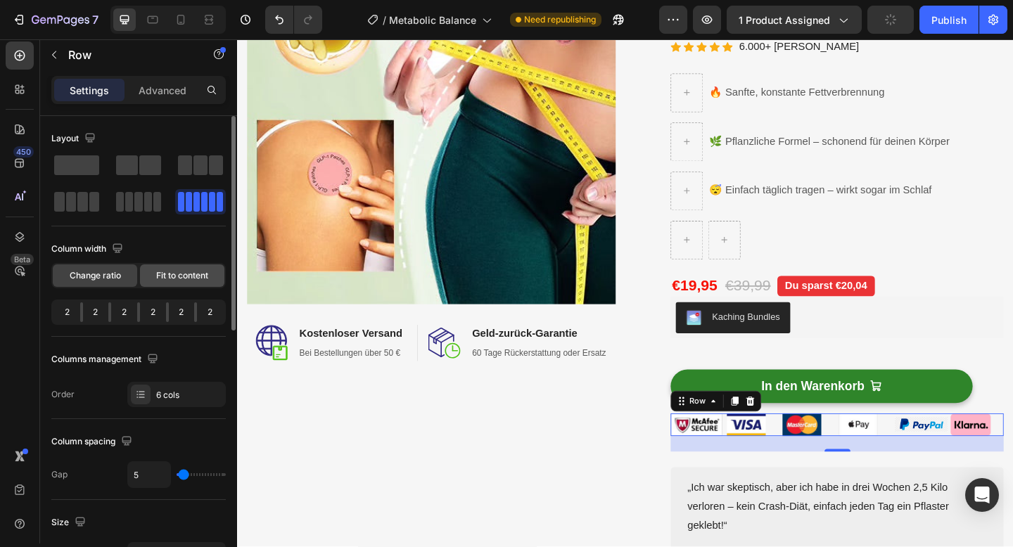
click at [153, 267] on div "Fit to content" at bounding box center [182, 276] width 84 height 23
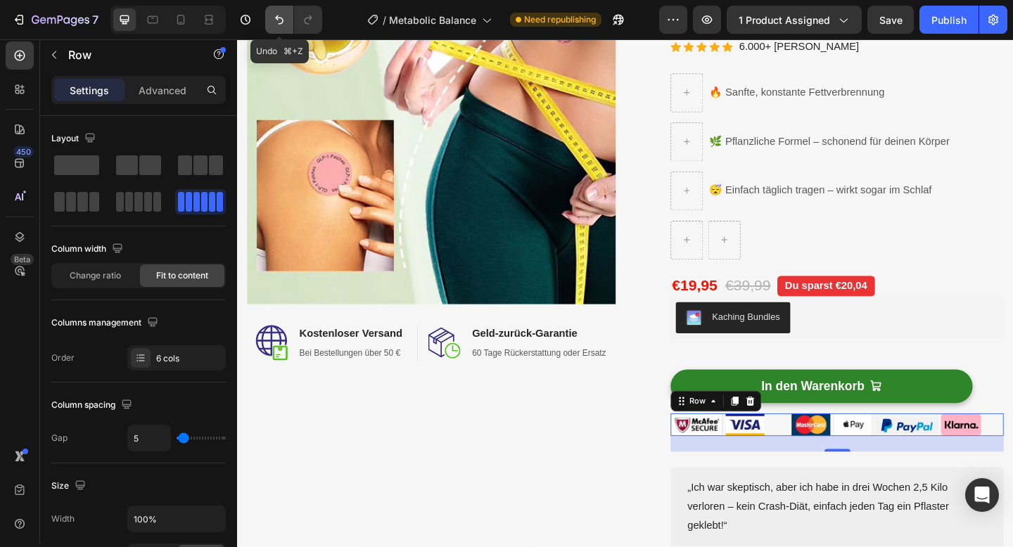
click at [277, 13] on icon "Undo/Redo" at bounding box center [279, 20] width 14 height 14
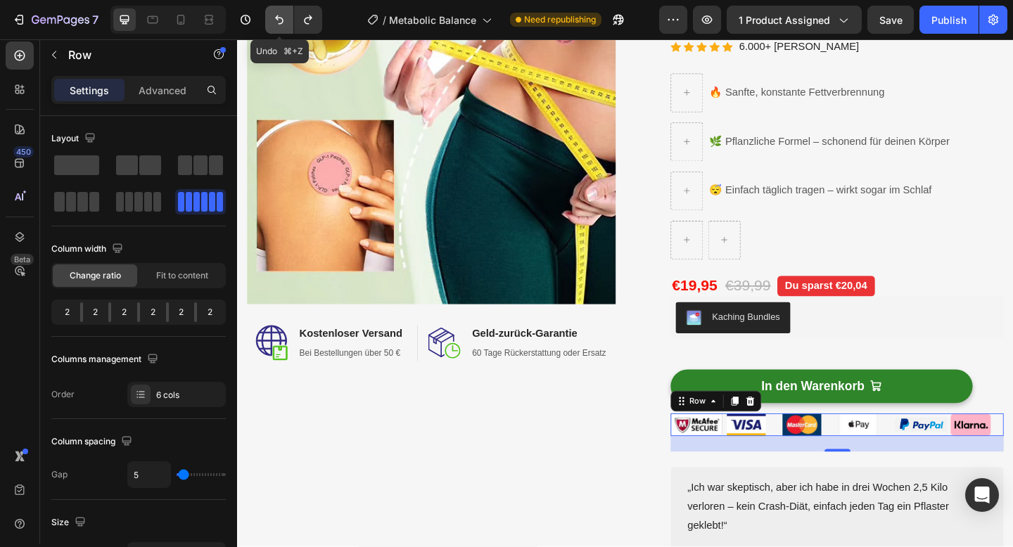
click at [277, 13] on icon "Undo/Redo" at bounding box center [279, 20] width 14 height 14
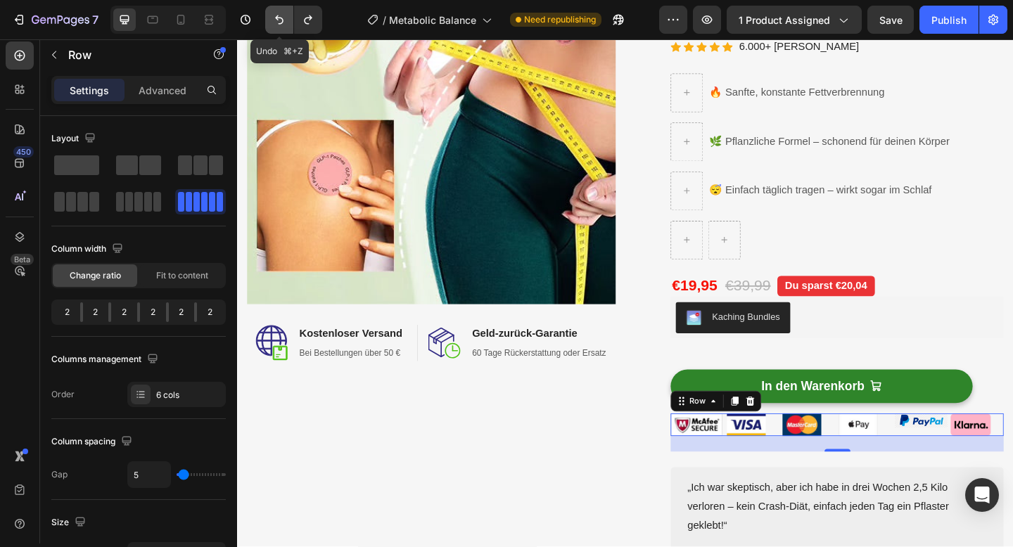
click at [277, 13] on icon "Undo/Redo" at bounding box center [279, 20] width 14 height 14
click at [281, 27] on button "Undo/Redo" at bounding box center [279, 20] width 28 height 28
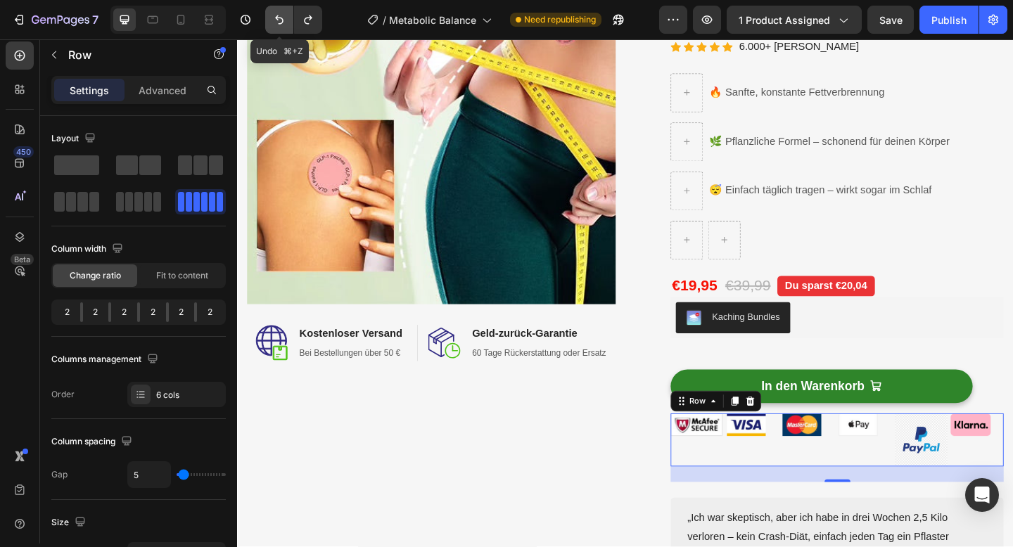
click at [281, 27] on button "Undo/Redo" at bounding box center [279, 20] width 28 height 28
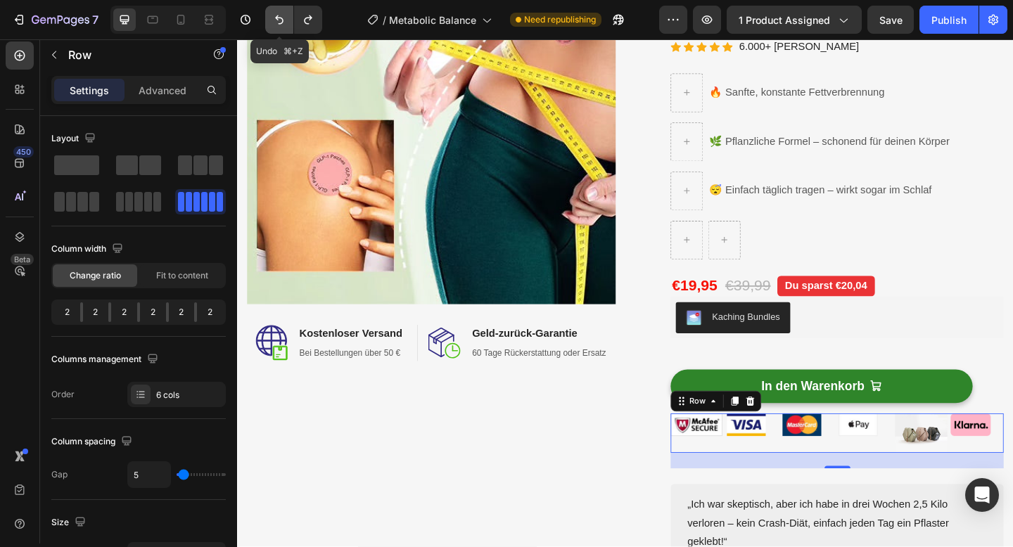
click at [281, 27] on button "Undo/Redo" at bounding box center [279, 20] width 28 height 28
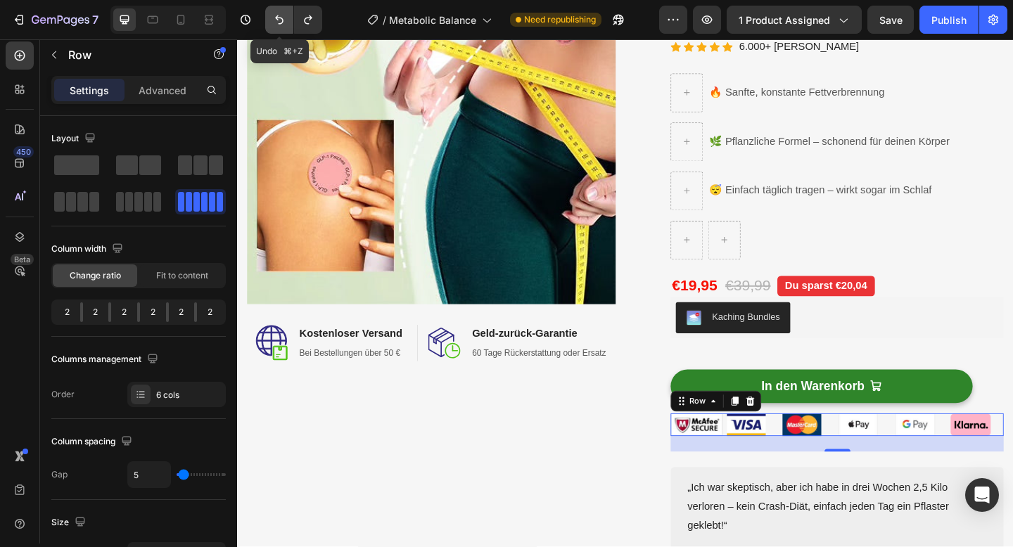
click at [281, 27] on button "Undo/Redo" at bounding box center [279, 20] width 28 height 28
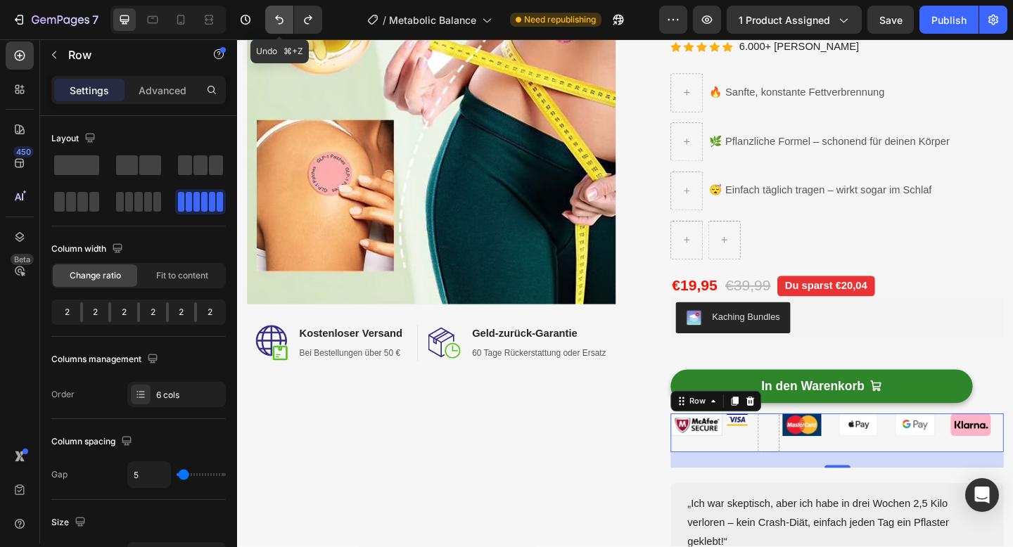
click at [281, 27] on button "Undo/Redo" at bounding box center [279, 20] width 28 height 28
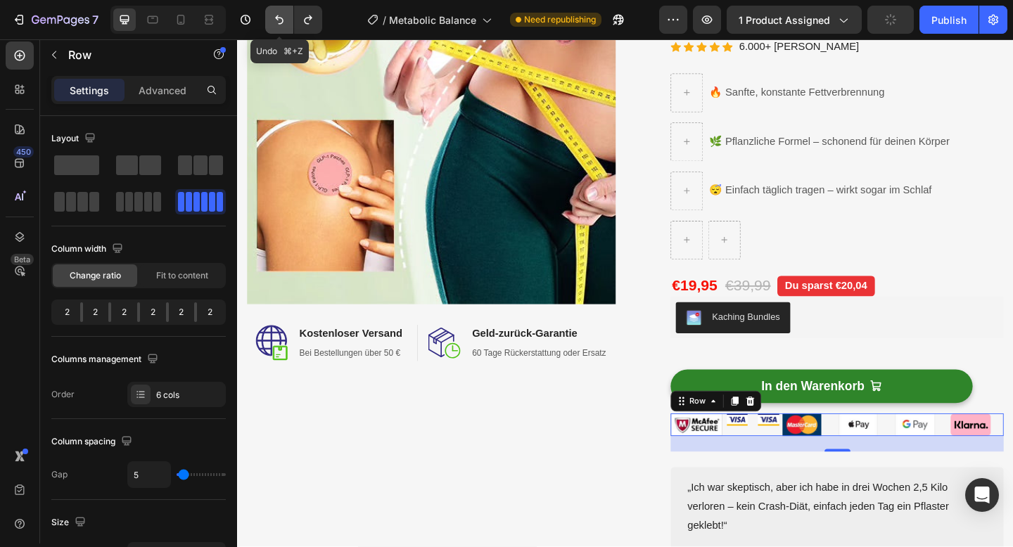
click at [281, 27] on button "Undo/Redo" at bounding box center [279, 20] width 28 height 28
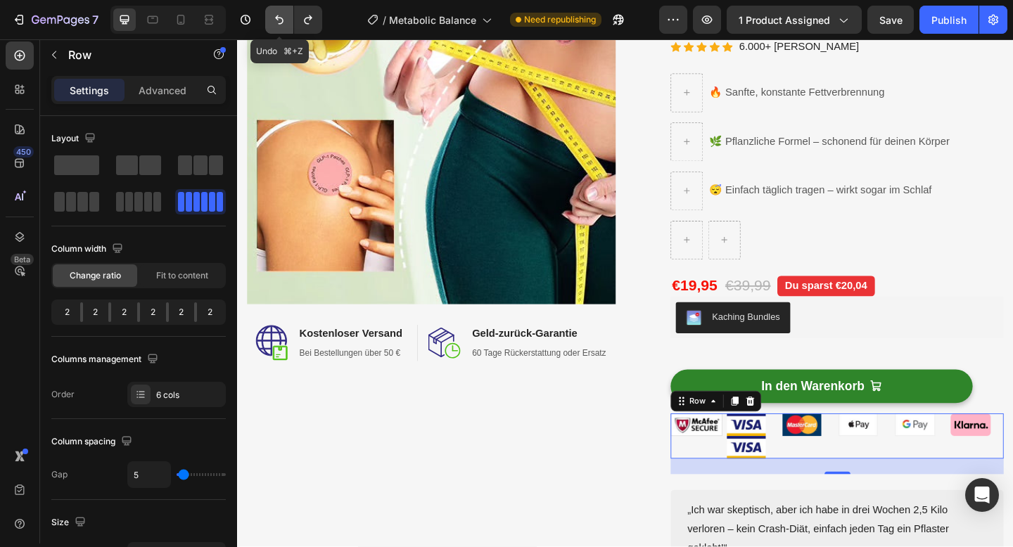
click at [281, 27] on button "Undo/Redo" at bounding box center [279, 20] width 28 height 28
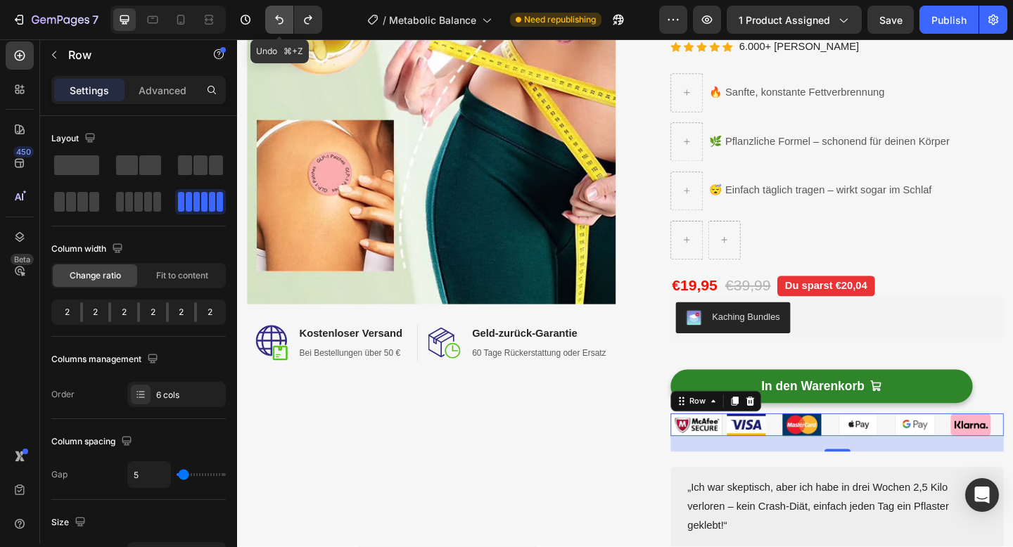
click at [281, 27] on button "Undo/Redo" at bounding box center [279, 20] width 28 height 28
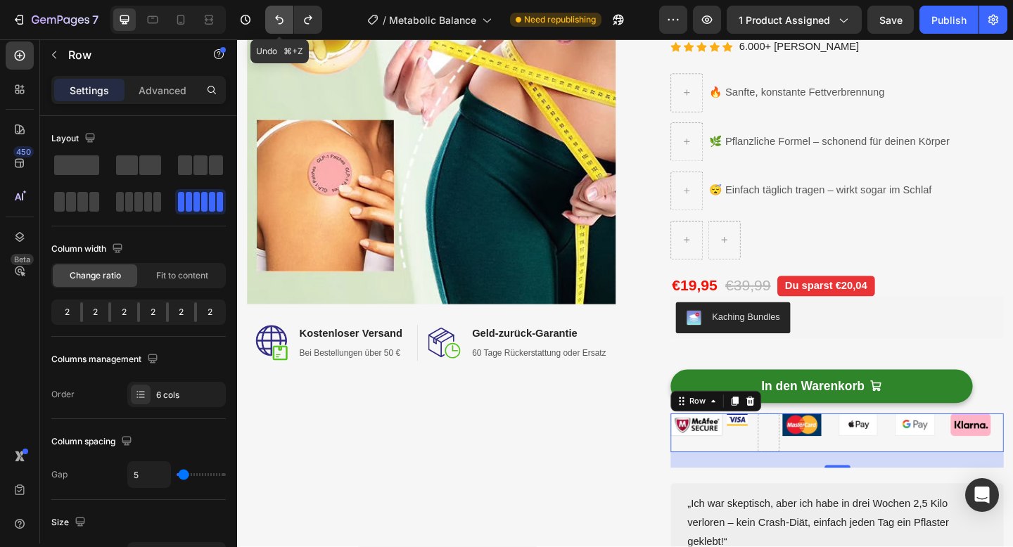
click at [281, 27] on button "Undo/Redo" at bounding box center [279, 20] width 28 height 28
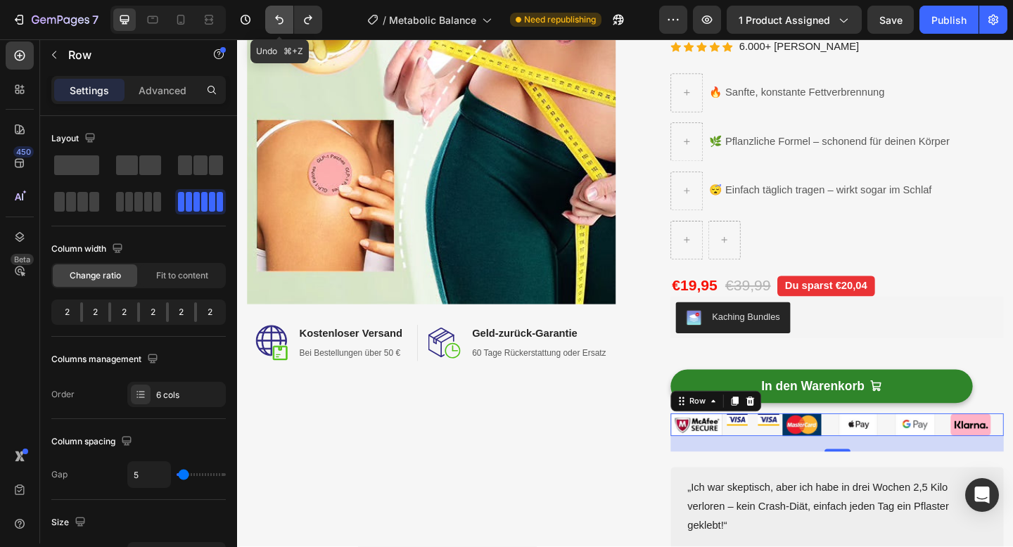
click at [281, 27] on button "Undo/Redo" at bounding box center [279, 20] width 28 height 28
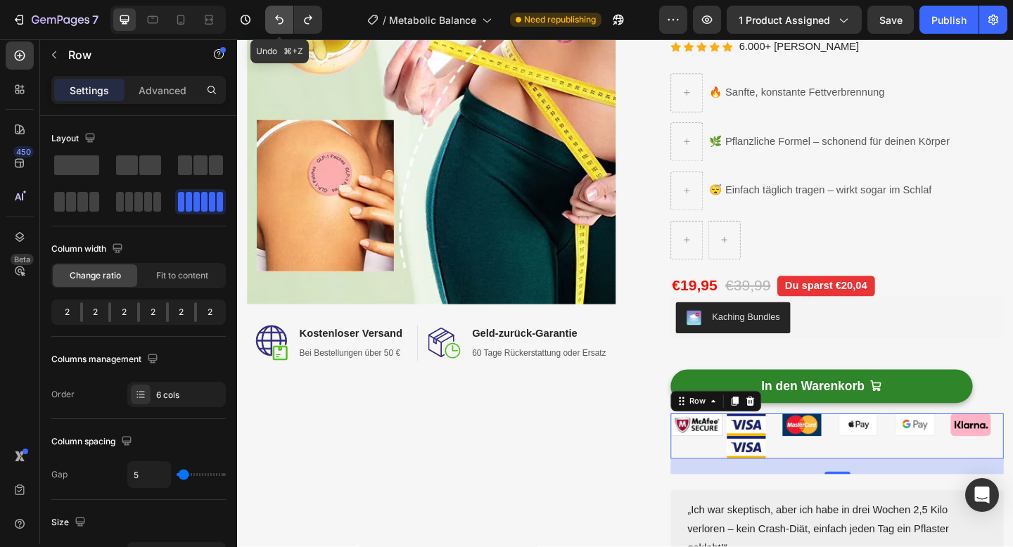
click at [281, 27] on button "Undo/Redo" at bounding box center [279, 20] width 28 height 28
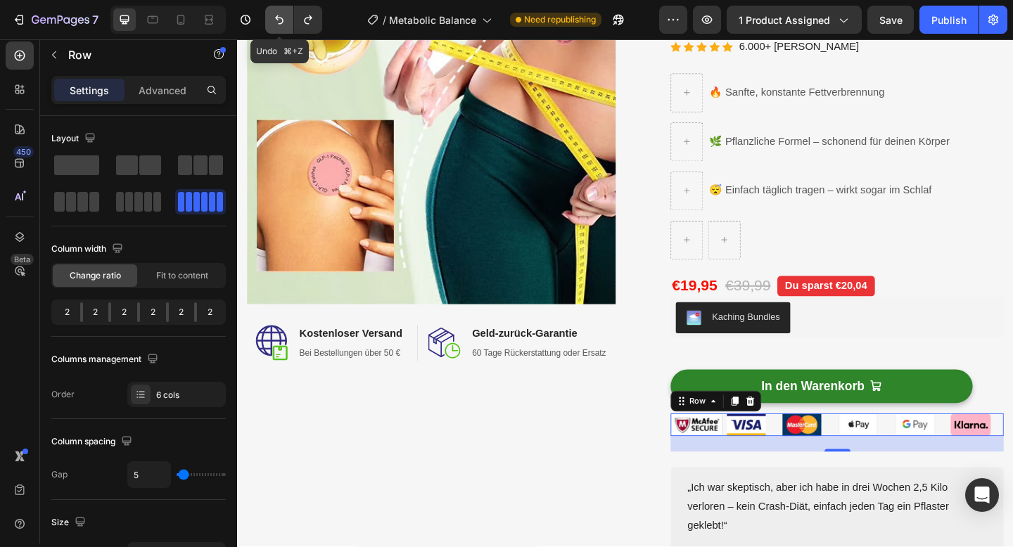
click at [281, 27] on button "Undo/Redo" at bounding box center [279, 20] width 28 height 28
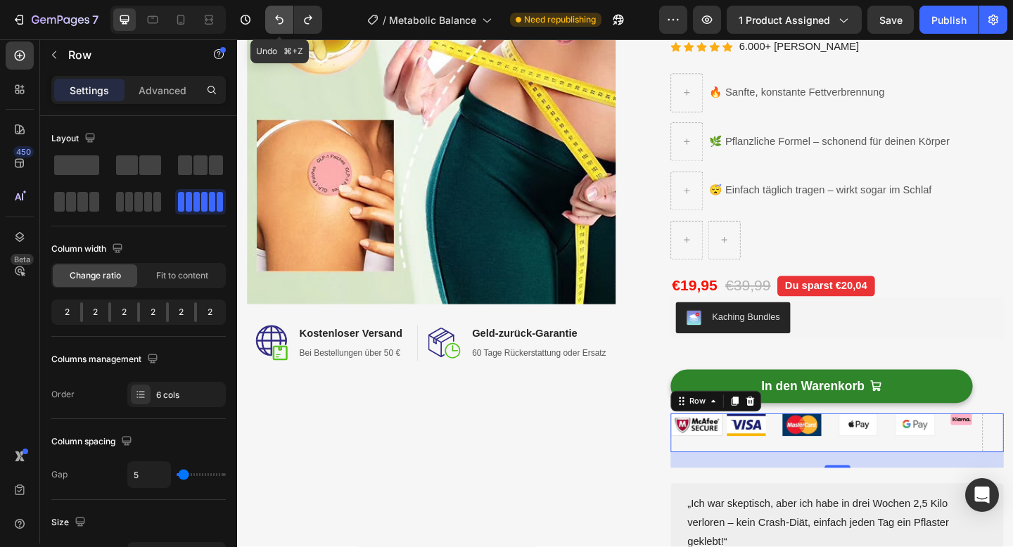
click at [281, 27] on button "Undo/Redo" at bounding box center [279, 20] width 28 height 28
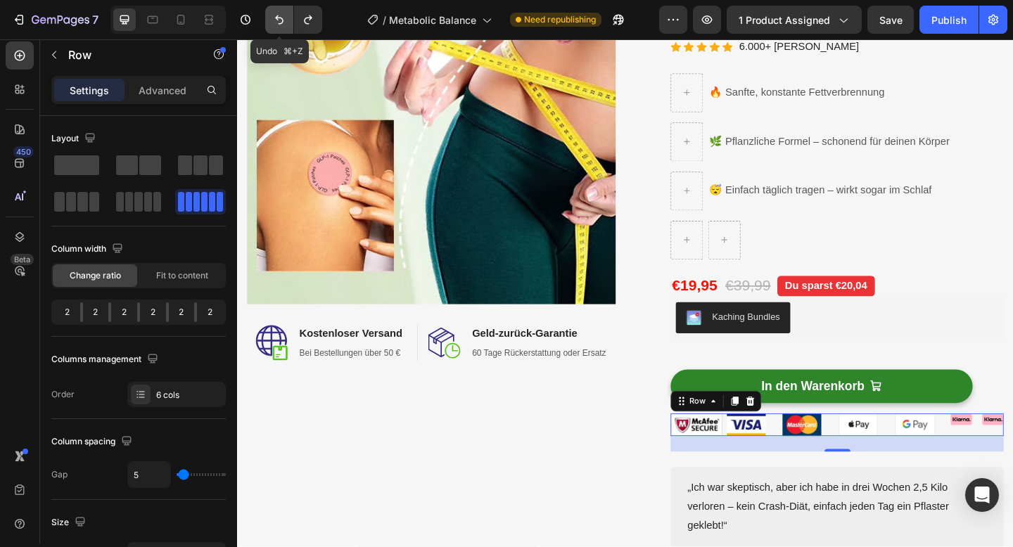
click at [281, 27] on button "Undo/Redo" at bounding box center [279, 20] width 28 height 28
click at [282, 27] on button "Undo/Redo" at bounding box center [279, 20] width 28 height 28
click at [310, 18] on icon "Undo/Redo" at bounding box center [308, 20] width 14 height 14
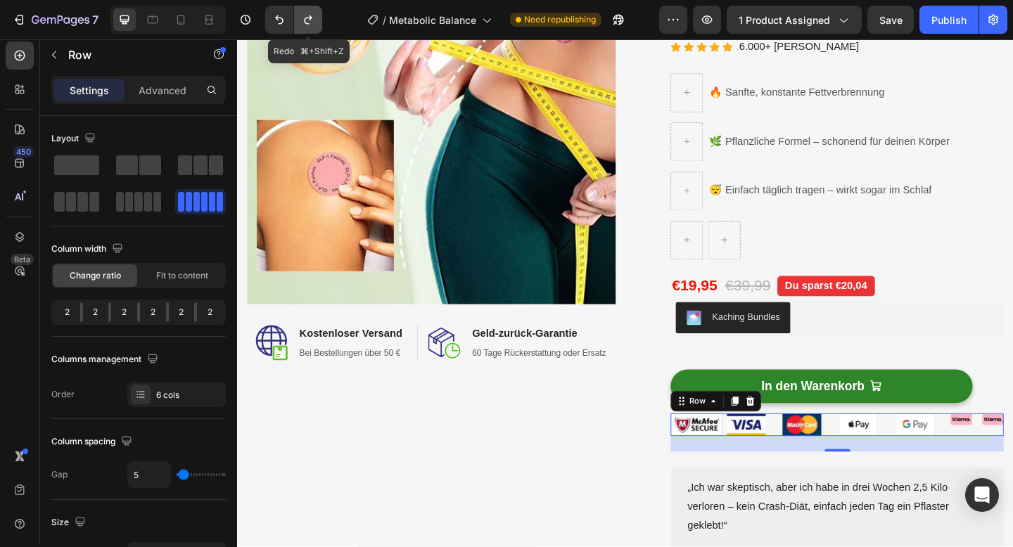
click at [310, 18] on icon "Undo/Redo" at bounding box center [308, 20] width 14 height 14
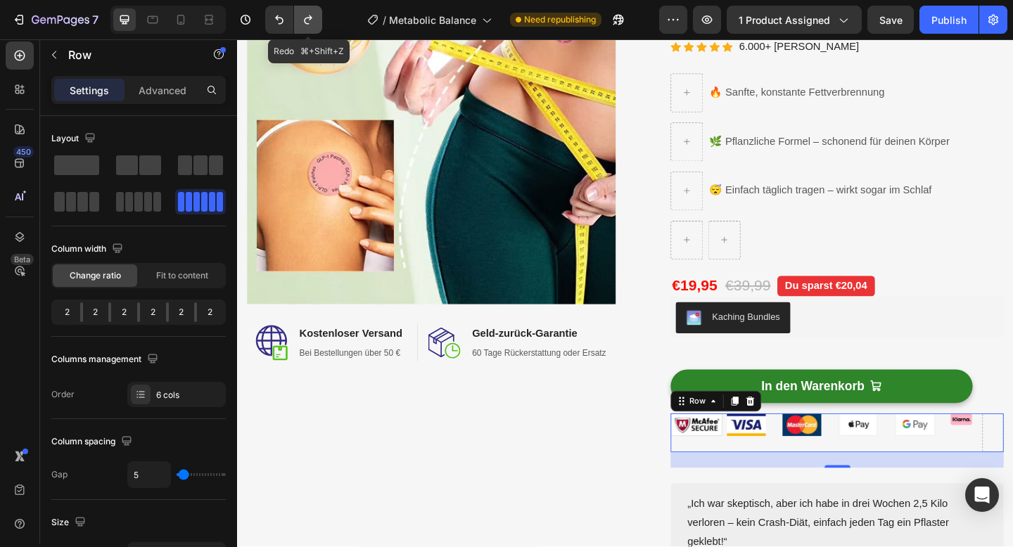
click at [310, 18] on icon "Undo/Redo" at bounding box center [308, 20] width 14 height 14
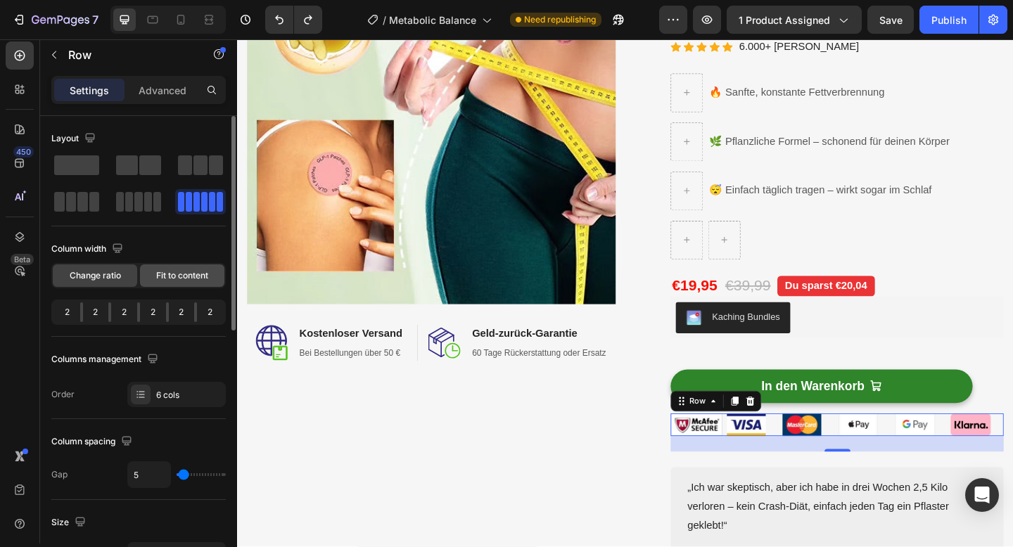
click at [193, 281] on span "Fit to content" at bounding box center [182, 275] width 52 height 13
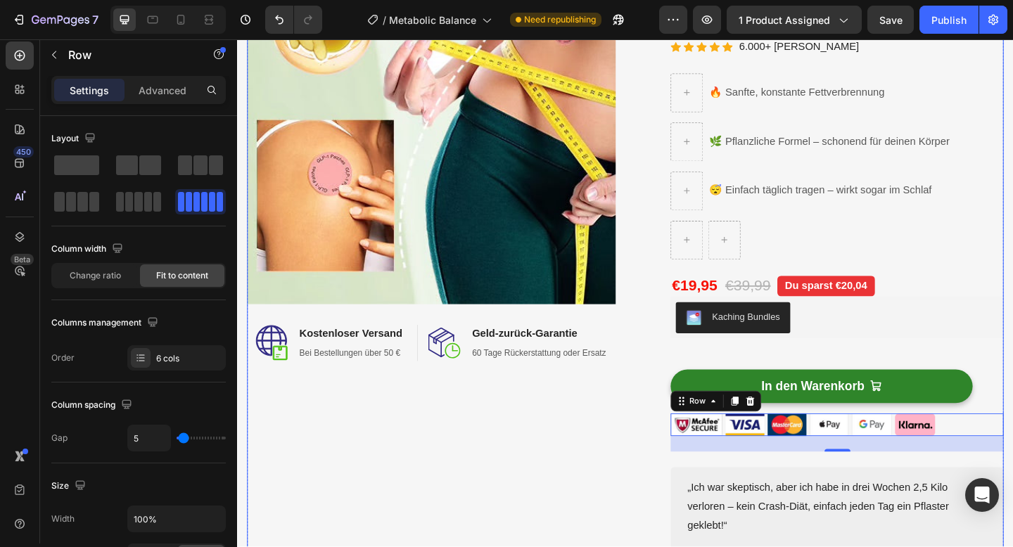
click at [533, 529] on div "Image Image Kostenloser Versand Heading Bei Bestellungen über 50 € Text block R…" at bounding box center [448, 275] width 401 height 696
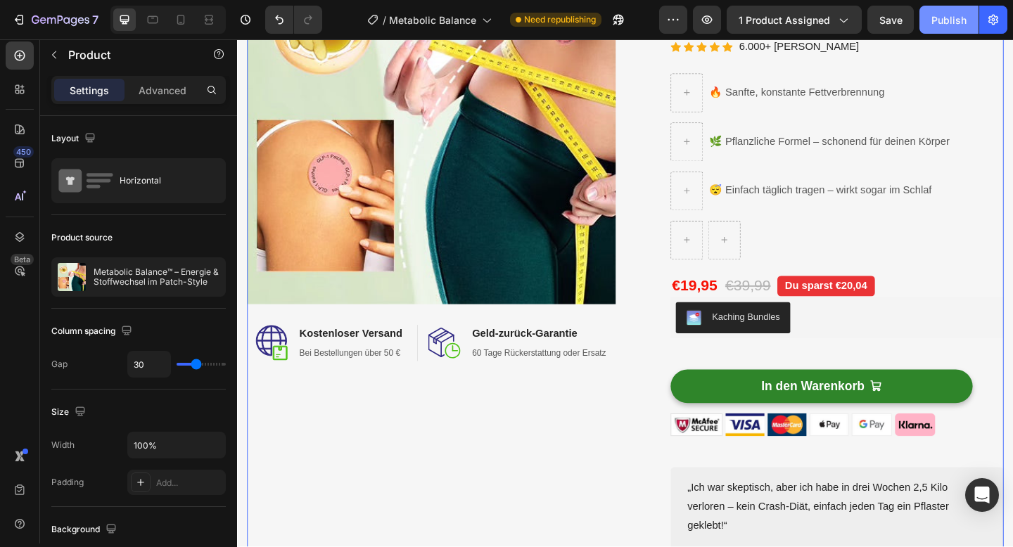
click at [947, 30] on button "Publish" at bounding box center [948, 20] width 59 height 28
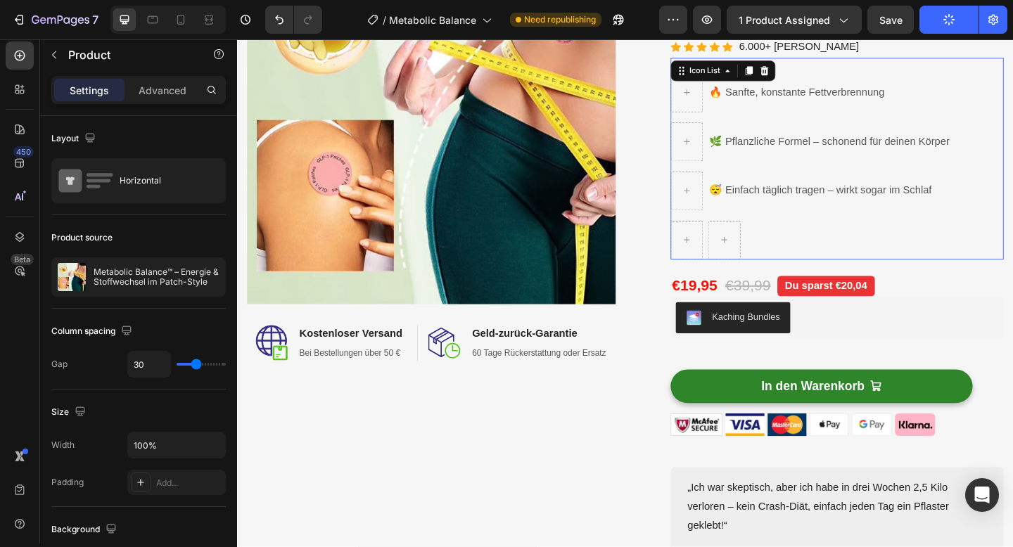
click at [805, 255] on li at bounding box center [860, 258] width 305 height 42
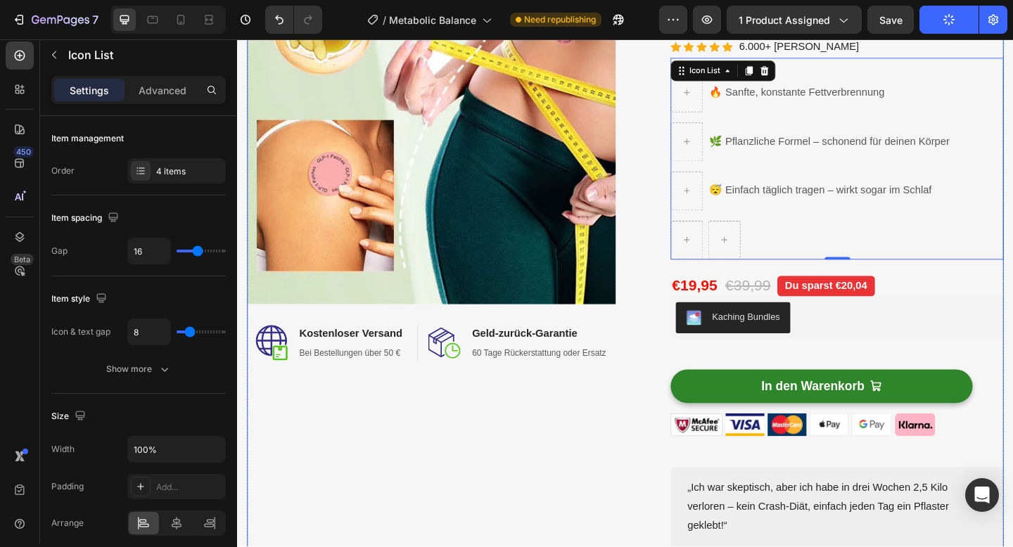
click at [666, 431] on div "Image Image Kostenloser Versand Heading Bei Bestellungen über 50 € Text block R…" at bounding box center [659, 275] width 823 height 696
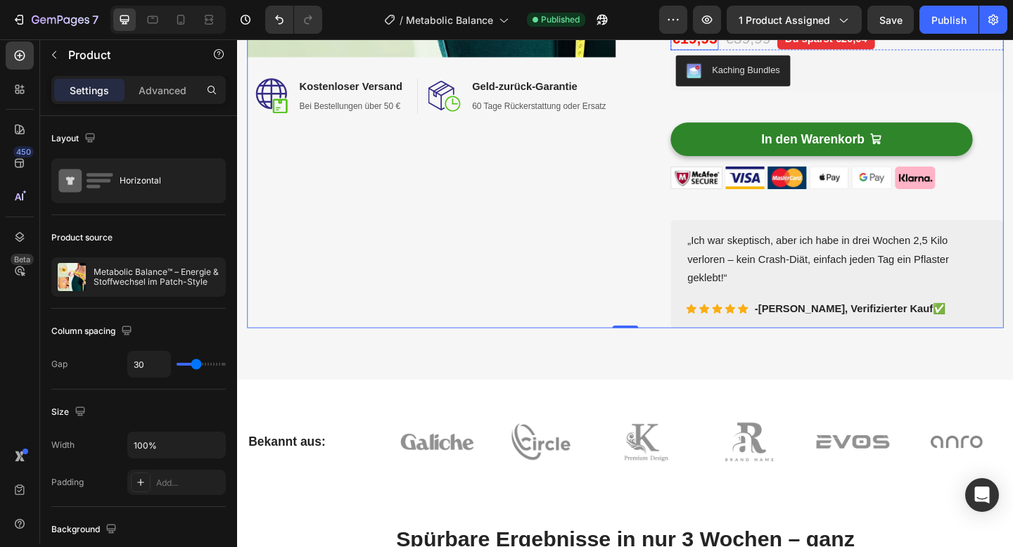
scroll to position [476, 0]
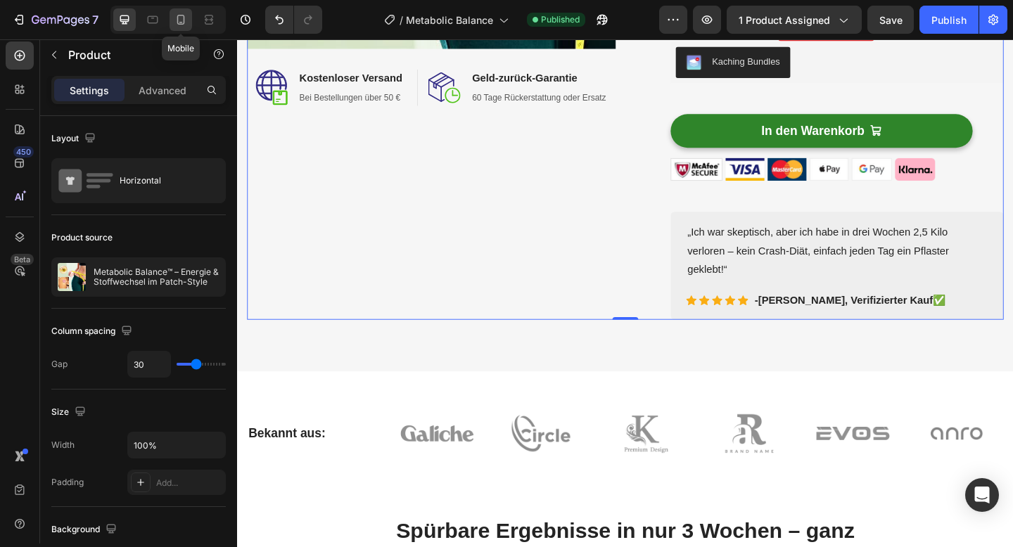
click at [187, 14] on icon at bounding box center [181, 20] width 14 height 14
type input "0"
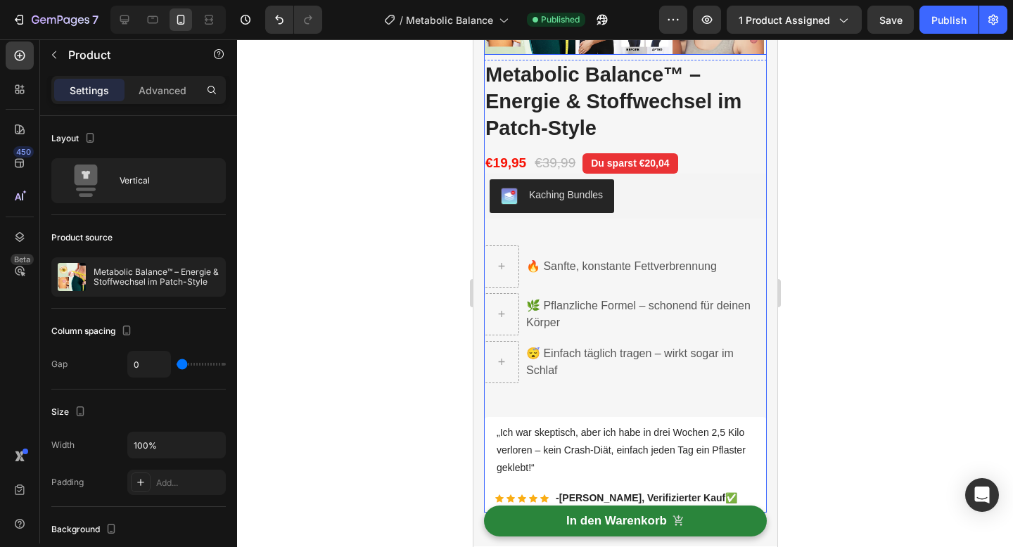
scroll to position [545, 0]
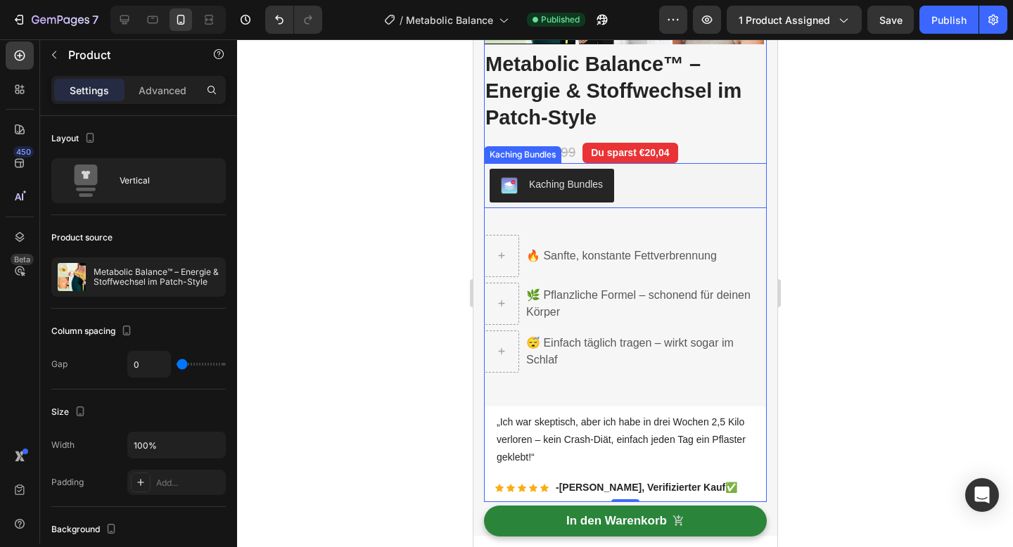
click at [638, 194] on div "Kaching Bundles" at bounding box center [625, 186] width 272 height 34
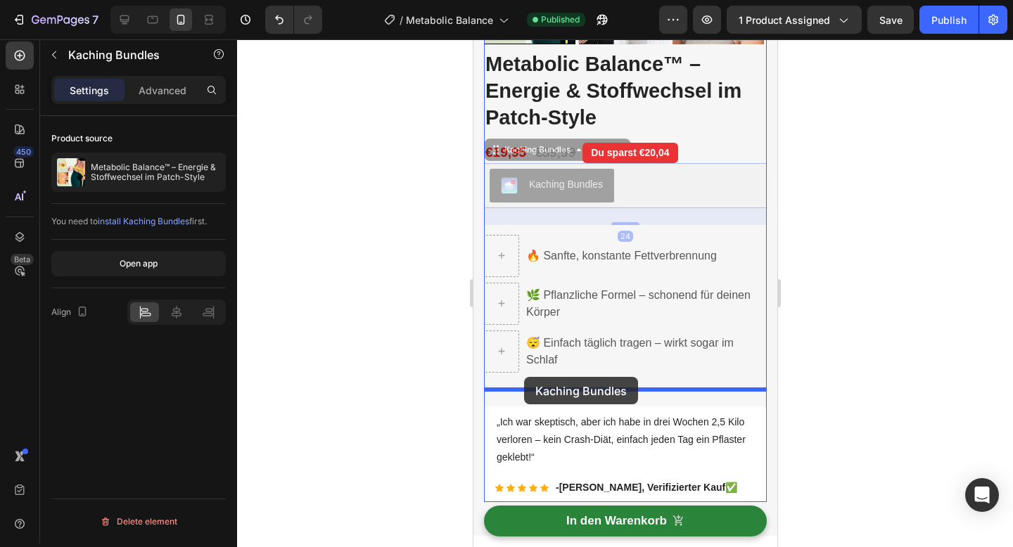
drag, startPoint x: 495, startPoint y: 151, endPoint x: 523, endPoint y: 378, distance: 228.3
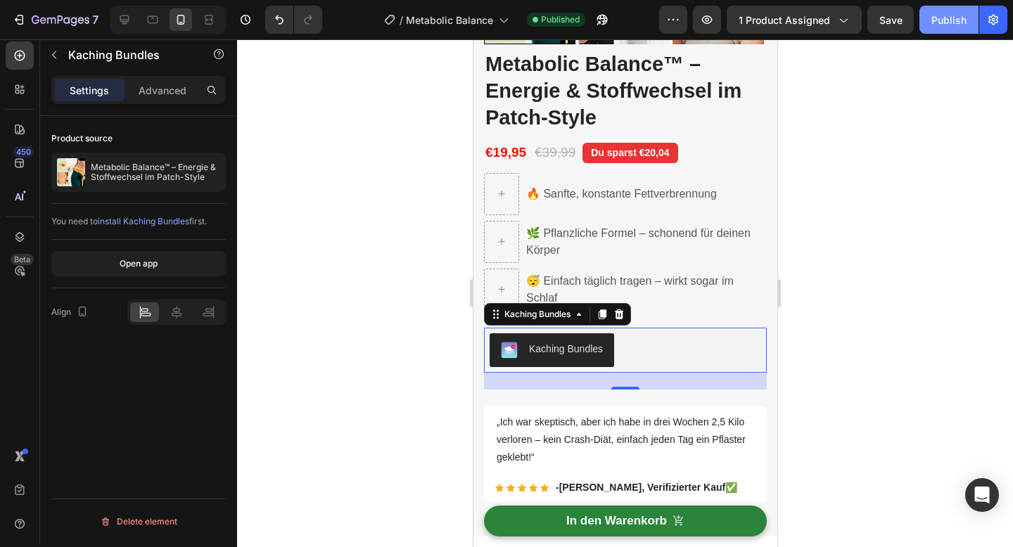
click at [944, 21] on div "Publish" at bounding box center [948, 20] width 35 height 15
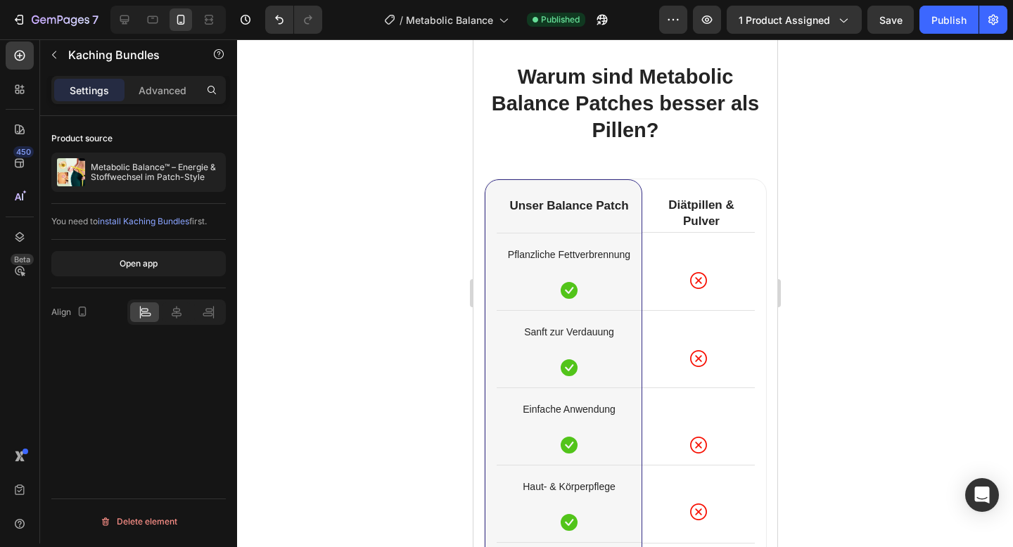
scroll to position [5937, 0]
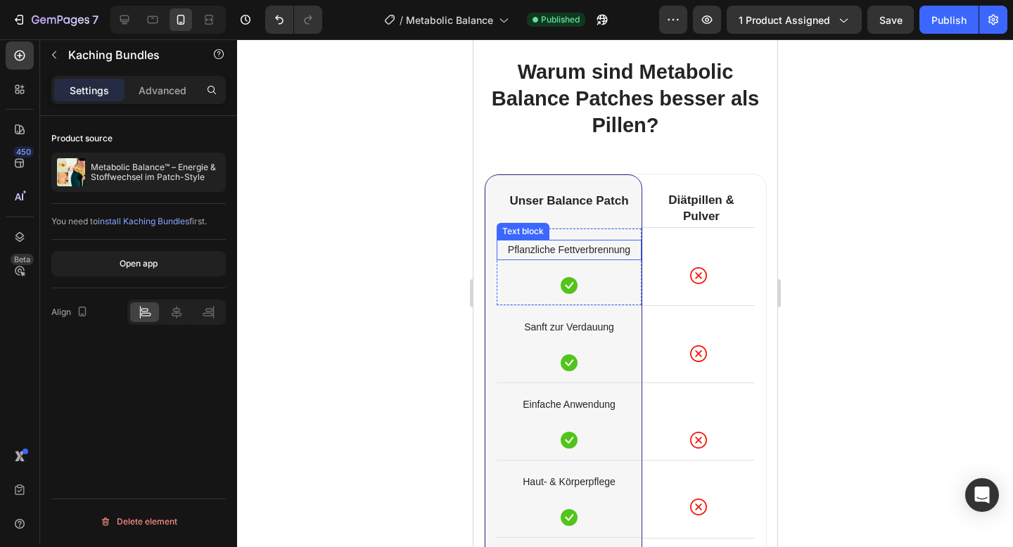
click at [578, 255] on p "Pflanzliche Fettverbrennung" at bounding box center [568, 250] width 142 height 18
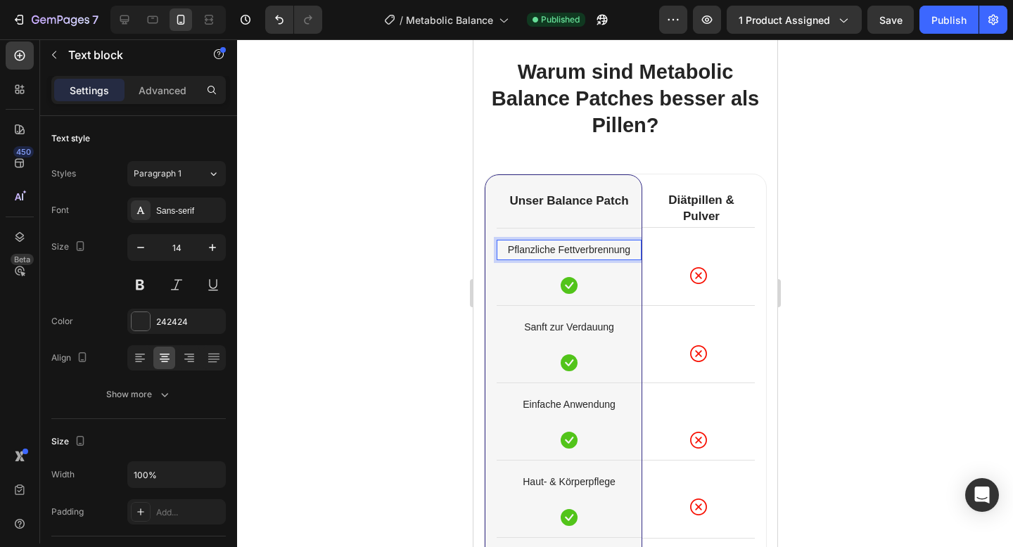
click at [559, 250] on p "Pflanzliche Fettverbrennung" at bounding box center [568, 250] width 142 height 18
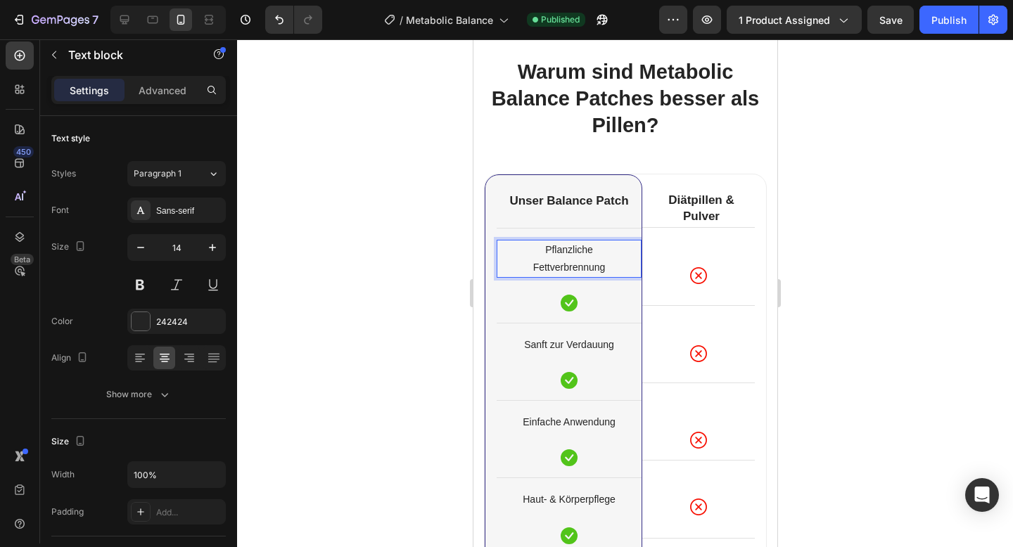
click at [456, 236] on div at bounding box center [625, 293] width 776 height 508
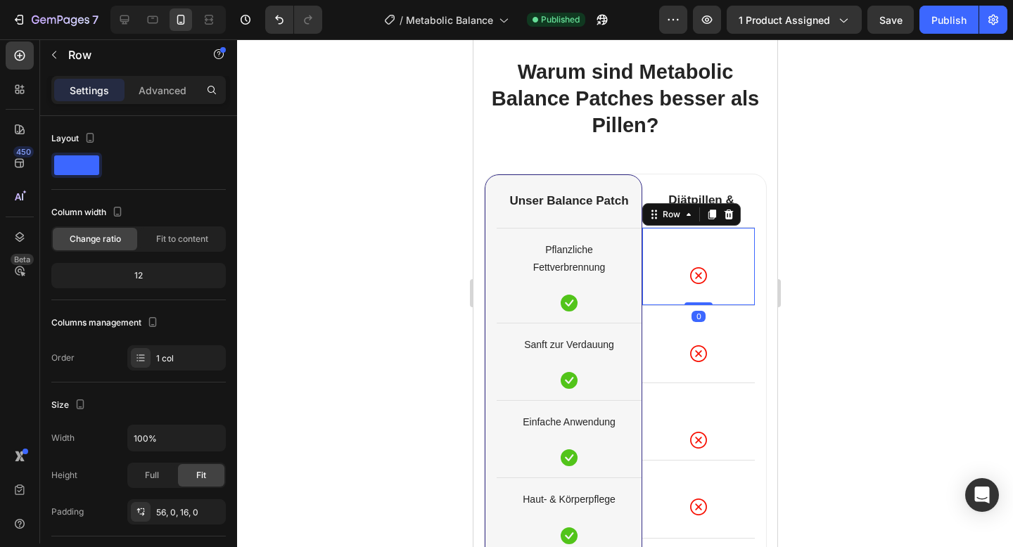
click at [664, 244] on div "Icon Row 0" at bounding box center [698, 266] width 113 height 78
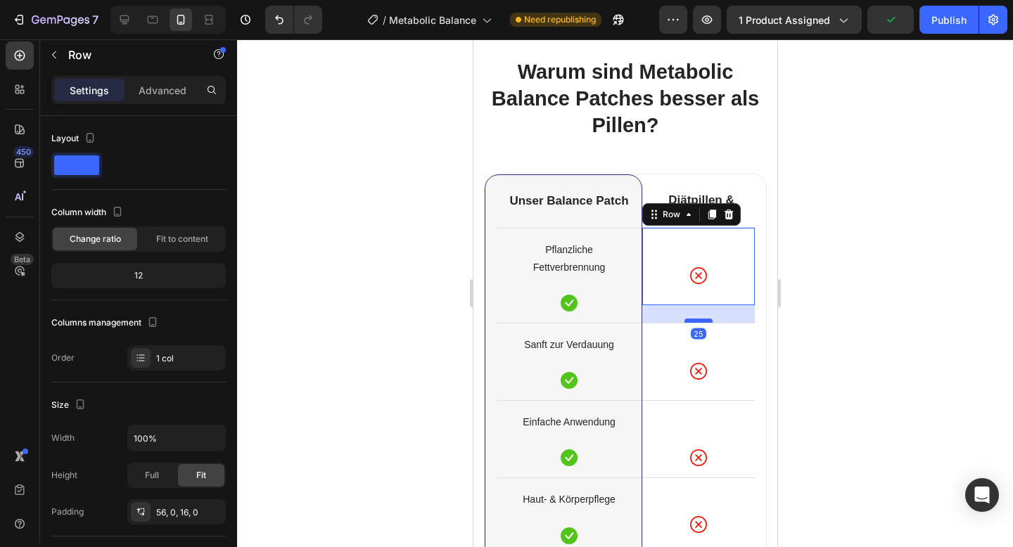
drag, startPoint x: 699, startPoint y: 302, endPoint x: 699, endPoint y: 319, distance: 17.6
click at [699, 319] on div at bounding box center [698, 321] width 28 height 4
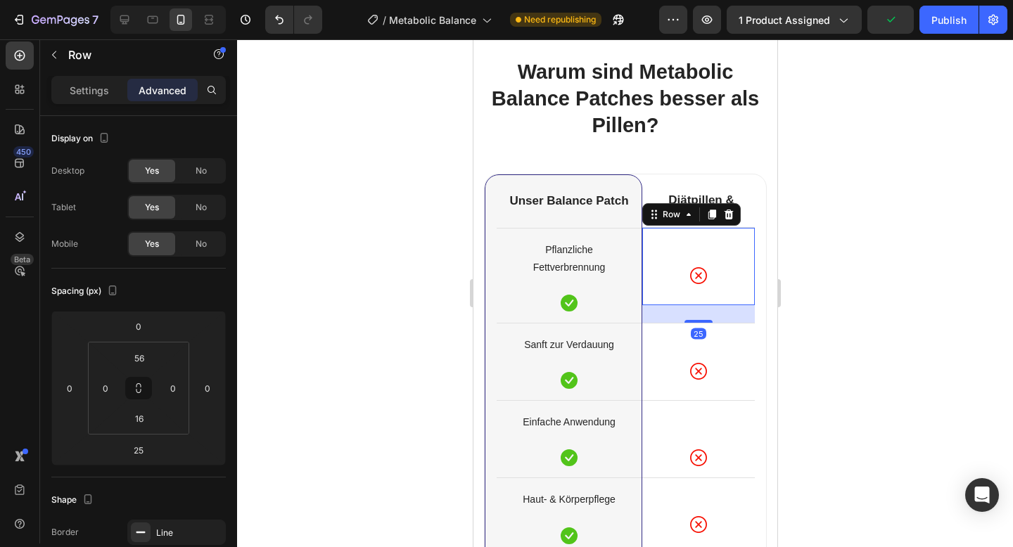
click at [839, 324] on div at bounding box center [625, 293] width 776 height 508
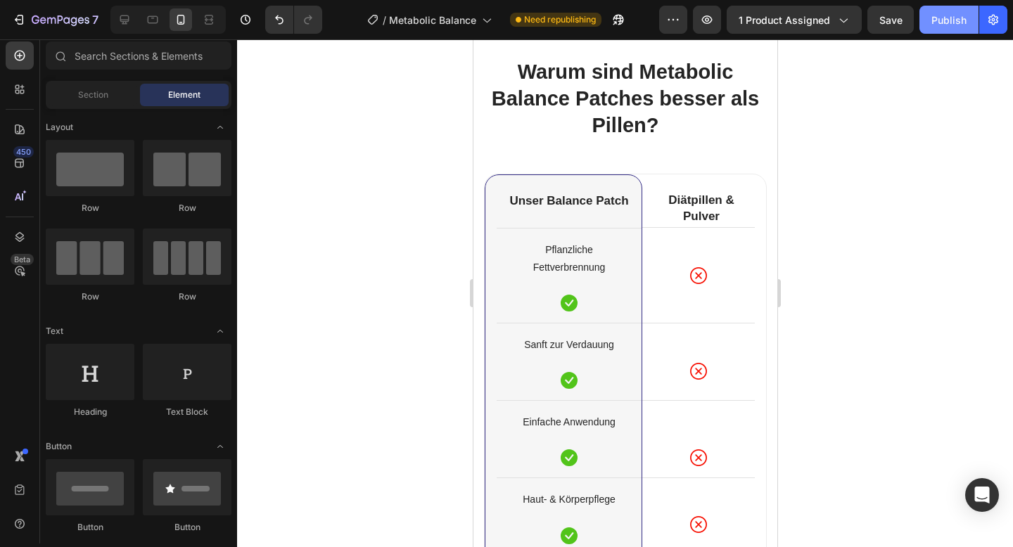
click at [951, 20] on div "Publish" at bounding box center [948, 20] width 35 height 15
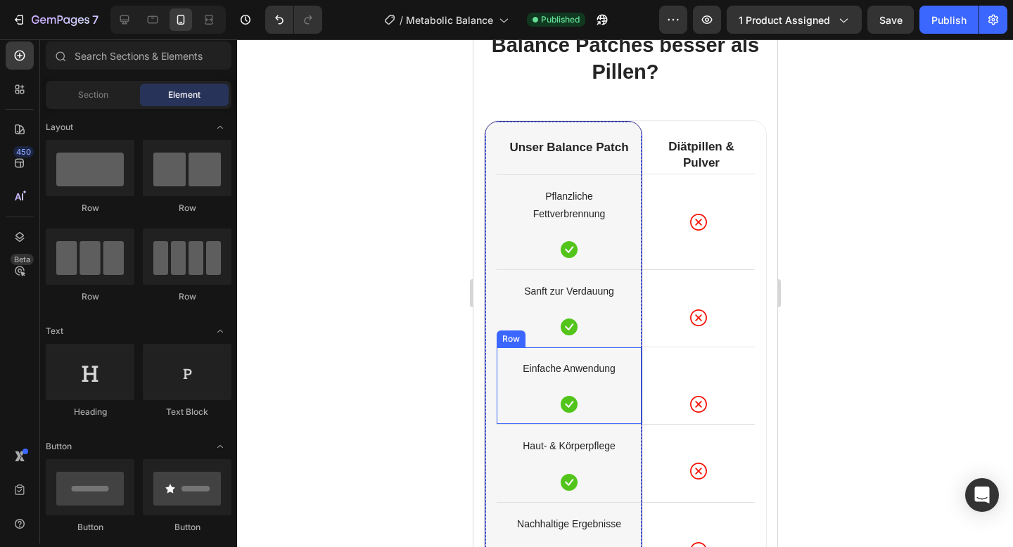
scroll to position [5986, 0]
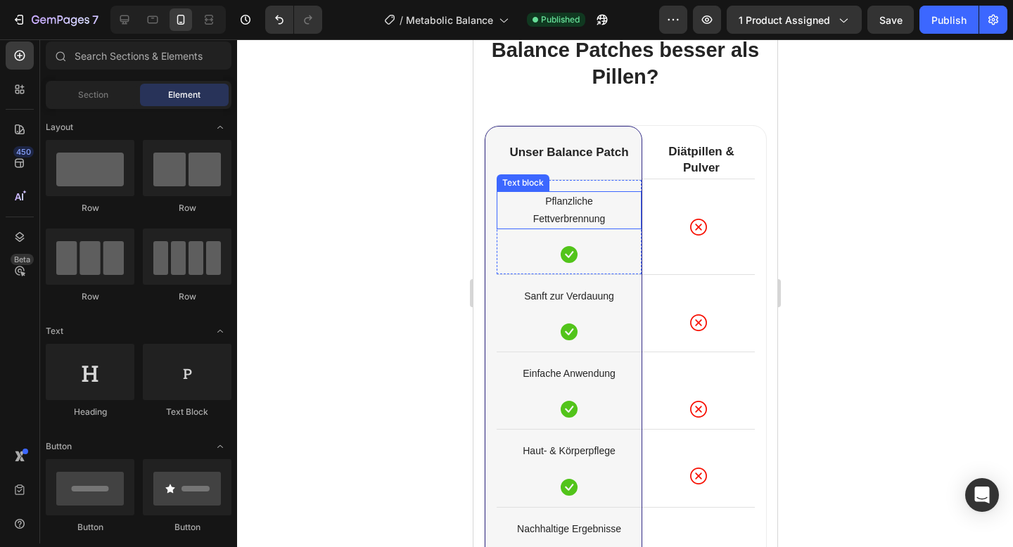
click at [563, 219] on p "Pflanzliche Fettverbrennung" at bounding box center [568, 210] width 142 height 35
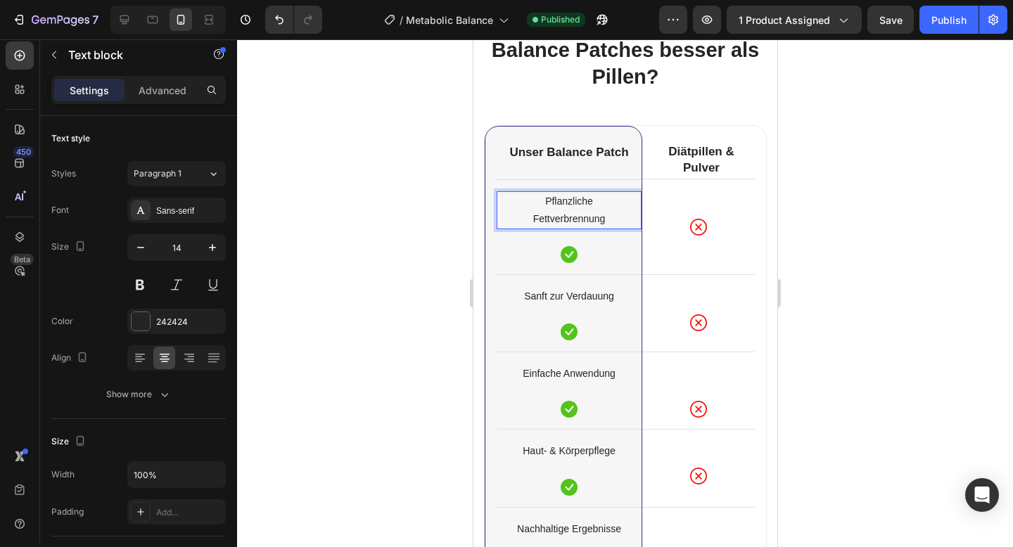
click at [568, 214] on p "Pflanzliche Fettverbrennung" at bounding box center [568, 210] width 142 height 35
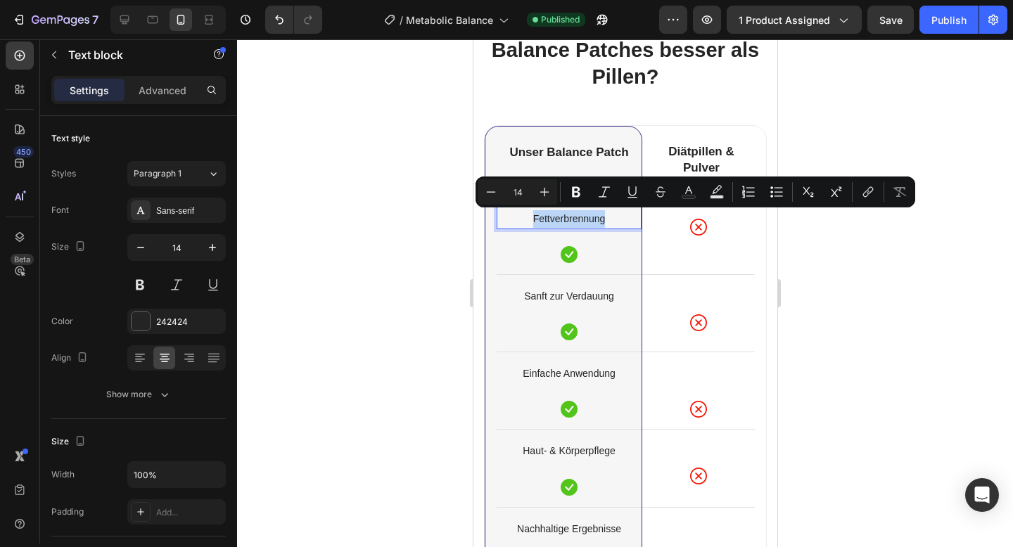
click at [531, 227] on p "Pflanzliche Fettverbrennung" at bounding box center [568, 210] width 142 height 35
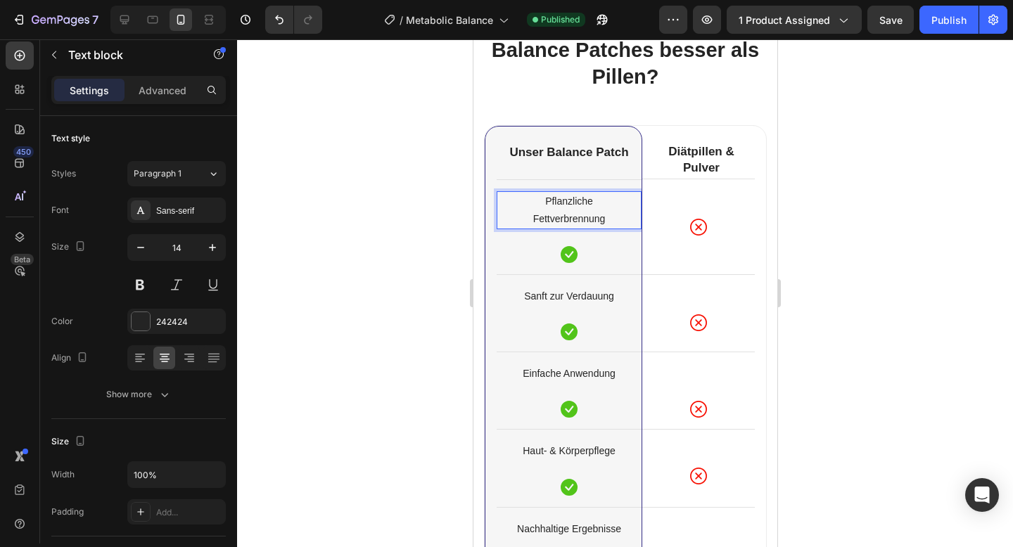
click at [559, 196] on p "Pflanzliche Fettverbrennung" at bounding box center [568, 210] width 142 height 35
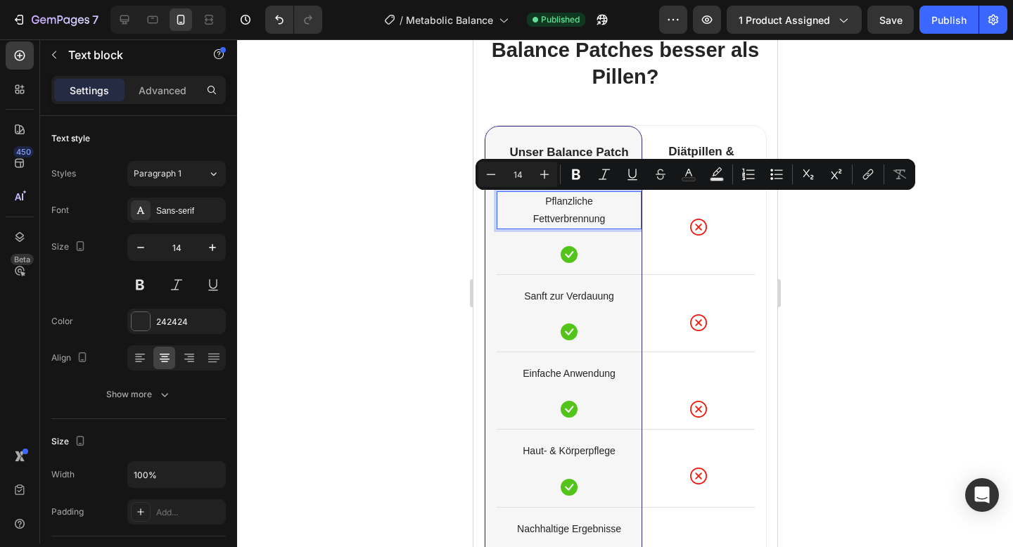
click at [552, 215] on p "Pflanzliche Fettverbrennung" at bounding box center [568, 210] width 142 height 35
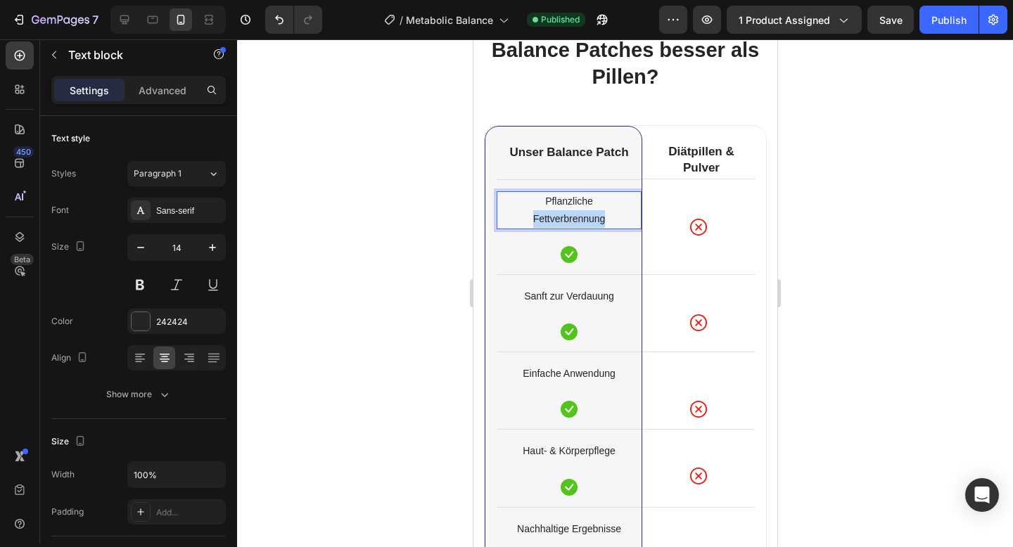
click at [552, 215] on p "Pflanzliche Fettverbrennung" at bounding box center [568, 210] width 142 height 35
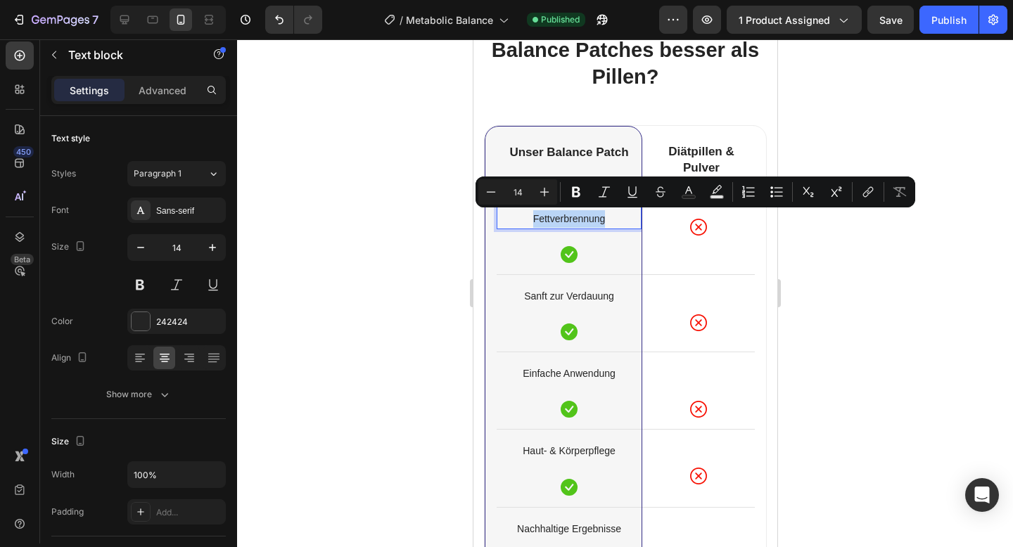
click at [611, 215] on p "Pflanzliche Fettverbrennung" at bounding box center [568, 210] width 142 height 35
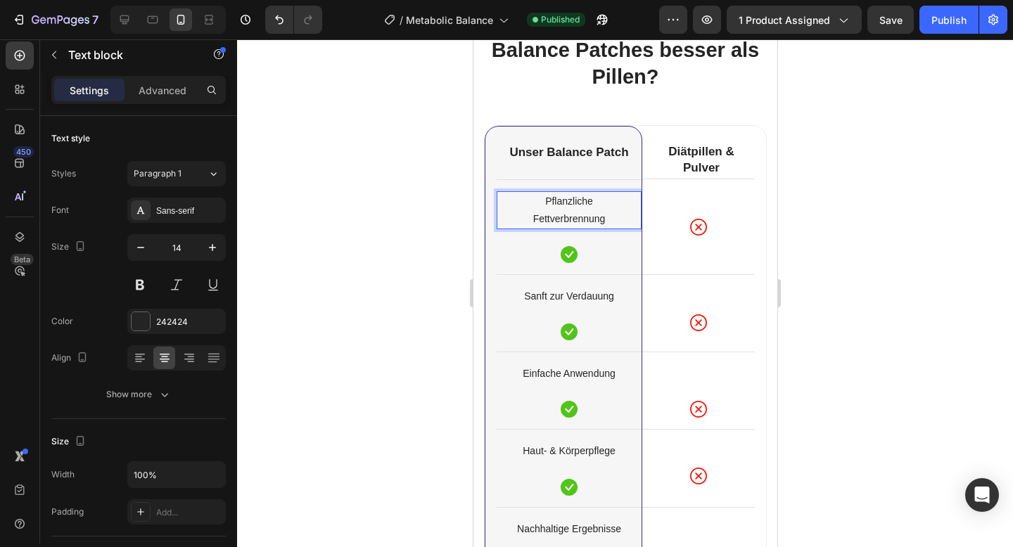
click at [587, 207] on p "Pflanzliche Fettverbrennung" at bounding box center [568, 210] width 142 height 35
click at [600, 207] on p "Pflanzliche Fettverbrennung" at bounding box center [568, 210] width 142 height 35
click at [617, 207] on p "Pflanzliche Fettverbrennung" at bounding box center [568, 210] width 142 height 35
click at [530, 219] on p "Pflanzliche Fettverbrennung" at bounding box center [568, 210] width 142 height 35
click at [941, 20] on div "Publish" at bounding box center [948, 20] width 35 height 15
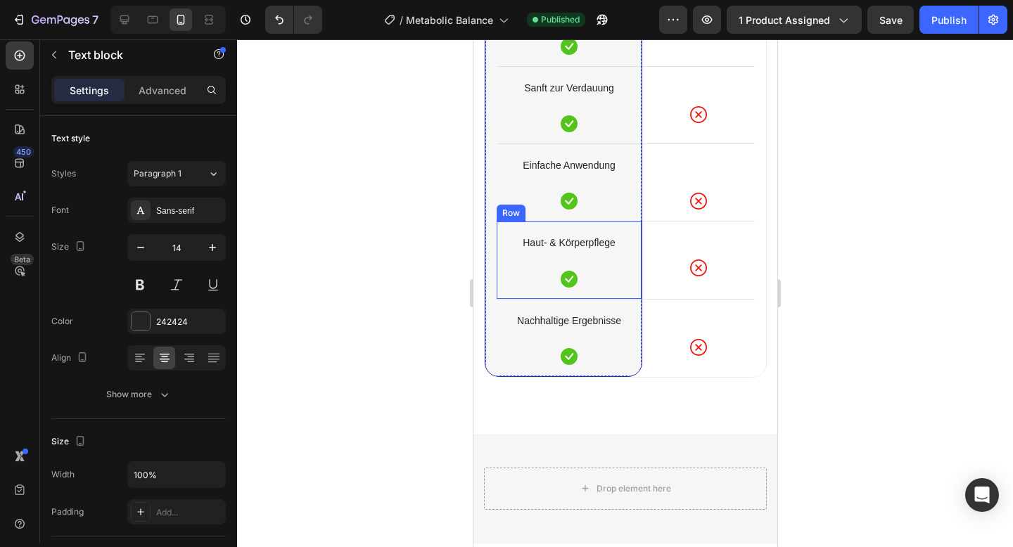
scroll to position [6404, 0]
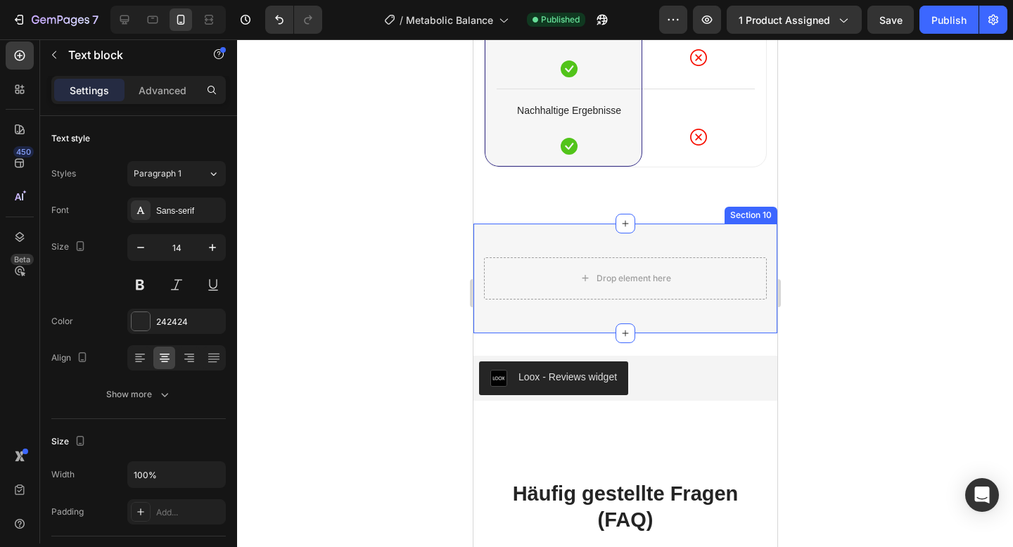
click at [546, 240] on div "Drop element here Section 10" at bounding box center [625, 279] width 304 height 110
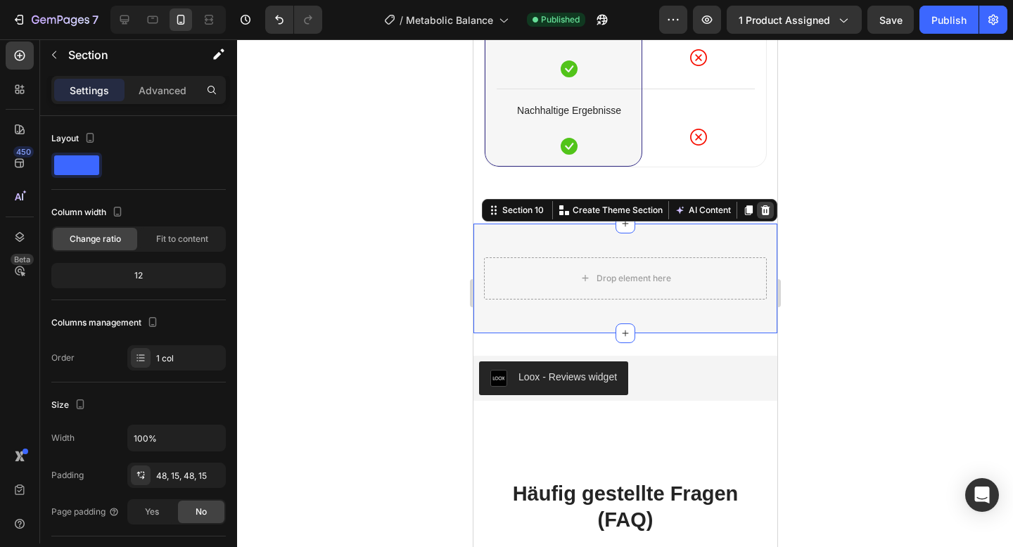
click at [765, 205] on icon at bounding box center [764, 210] width 11 height 11
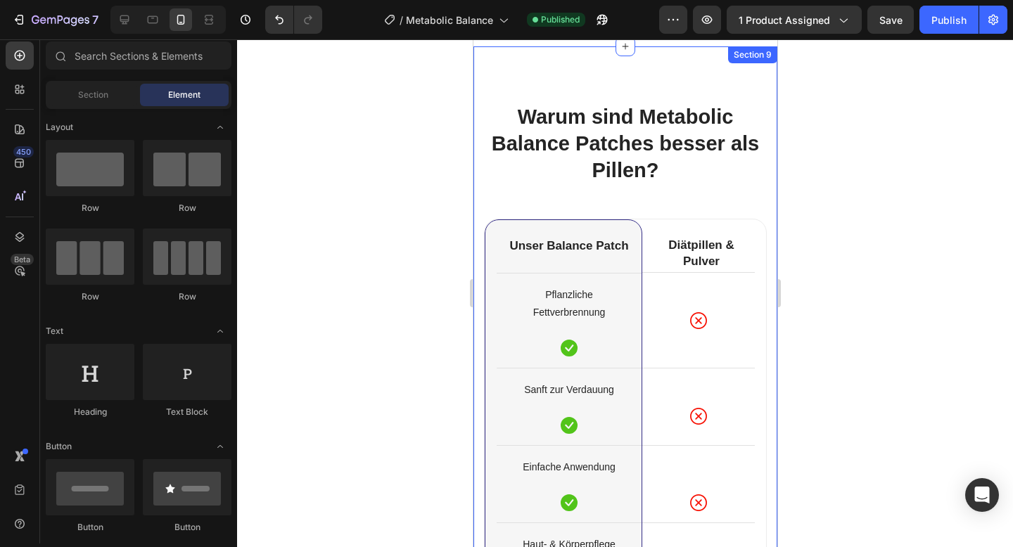
scroll to position [5778, 0]
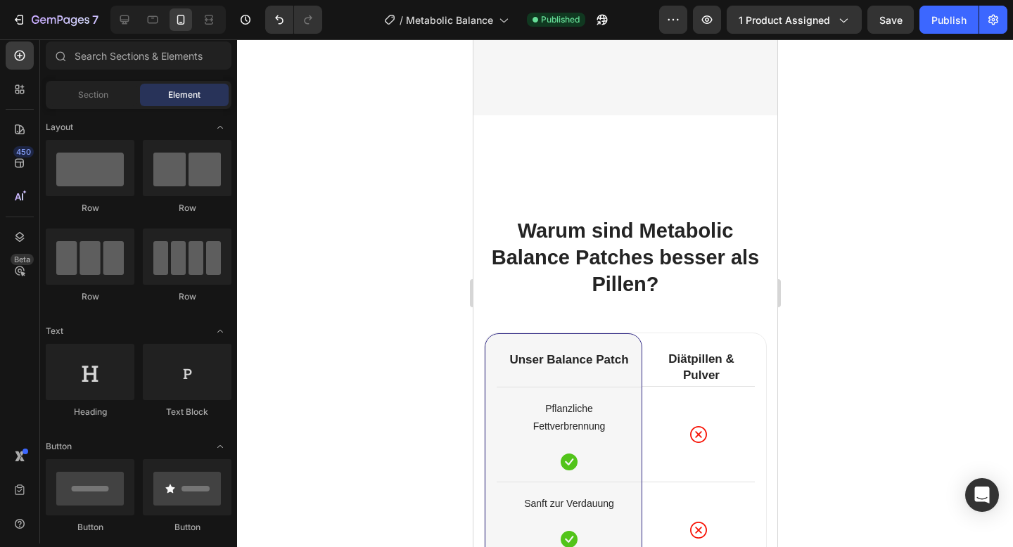
click at [938, 39] on div "7 Version history / Metabolic Balance Published Preview 1 product assigned Save…" at bounding box center [506, 20] width 1013 height 40
click at [938, 24] on div "Publish" at bounding box center [948, 20] width 35 height 15
click at [625, 394] on div "Pflanzliche Fettverbrennung Text block Icon Row" at bounding box center [568, 434] width 145 height 95
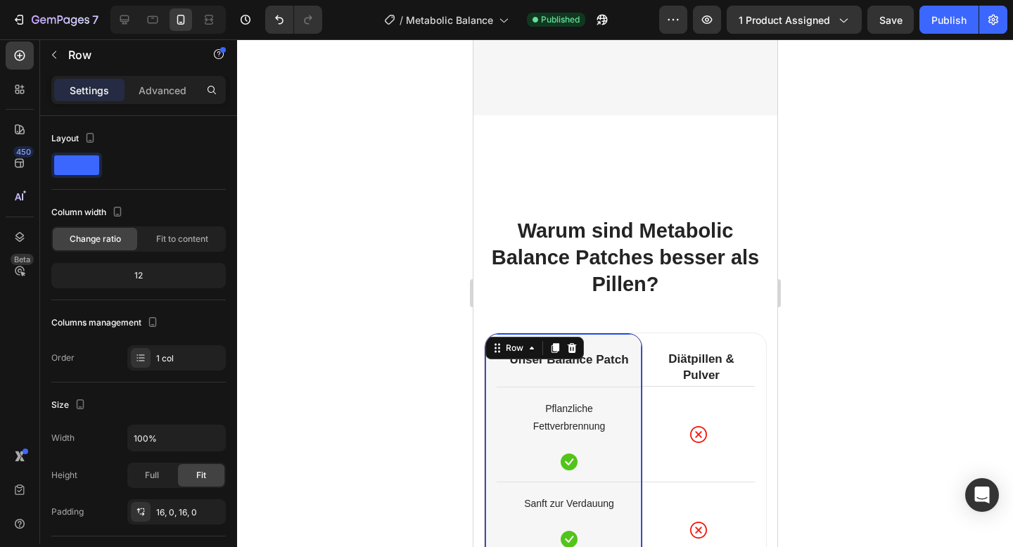
drag, startPoint x: 571, startPoint y: 411, endPoint x: 571, endPoint y: 420, distance: 9.1
click at [571, 411] on p "Pflanzliche" at bounding box center [568, 409] width 142 height 18
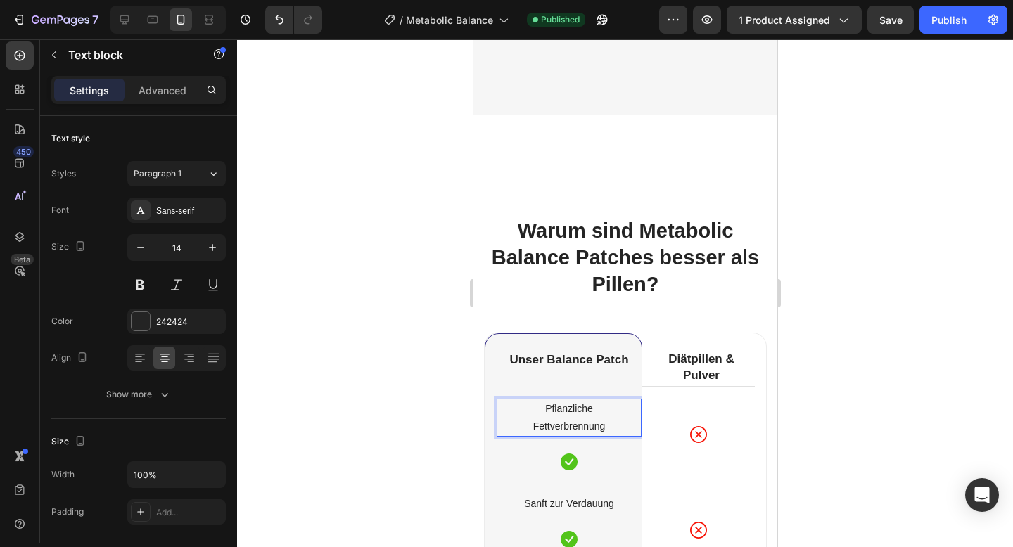
click at [569, 426] on p "Fettverbrennung" at bounding box center [568, 427] width 142 height 18
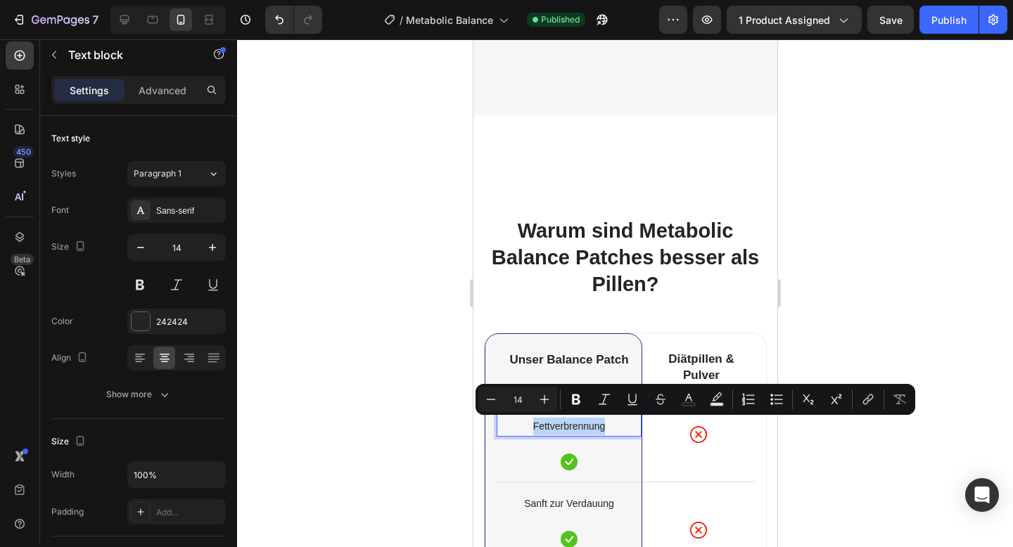
copy p "Fettverbrennung"
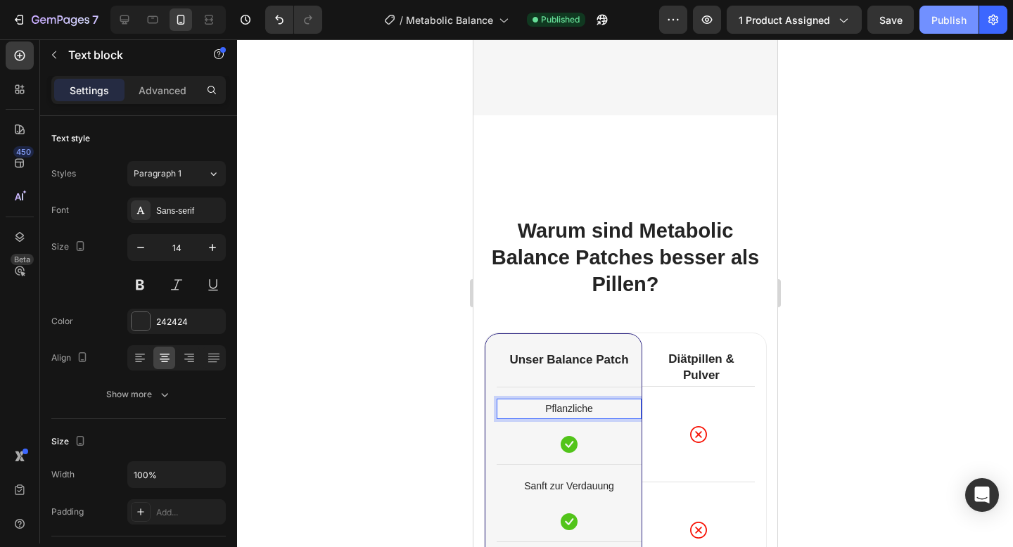
click at [945, 29] on button "Publish" at bounding box center [948, 20] width 59 height 28
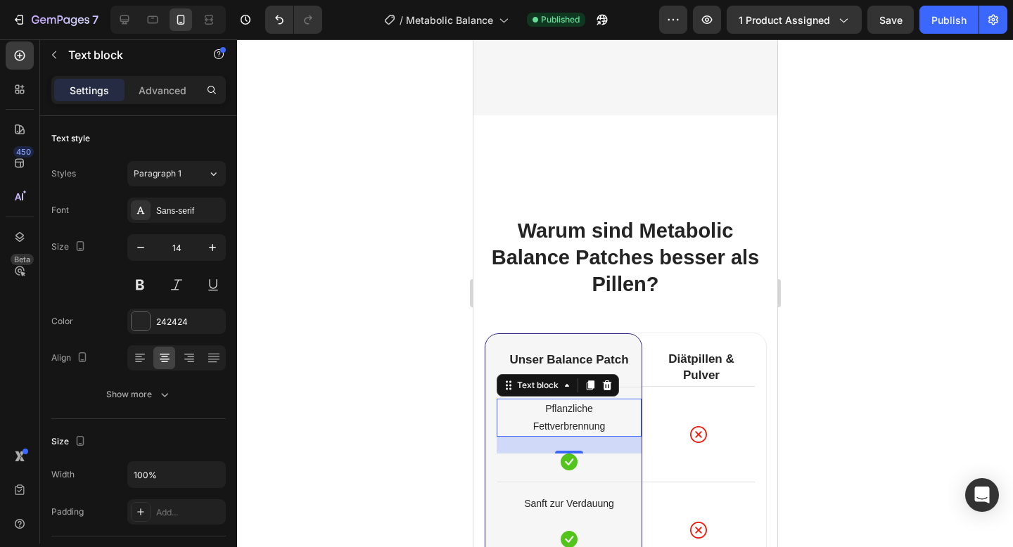
click at [940, 4] on div "7 Version history / Metabolic Balance Published Preview 1 product assigned Save…" at bounding box center [506, 20] width 1013 height 40
click at [938, 23] on div "Publish" at bounding box center [948, 20] width 35 height 15
click at [560, 414] on p "Pflanzliche" at bounding box center [568, 409] width 142 height 18
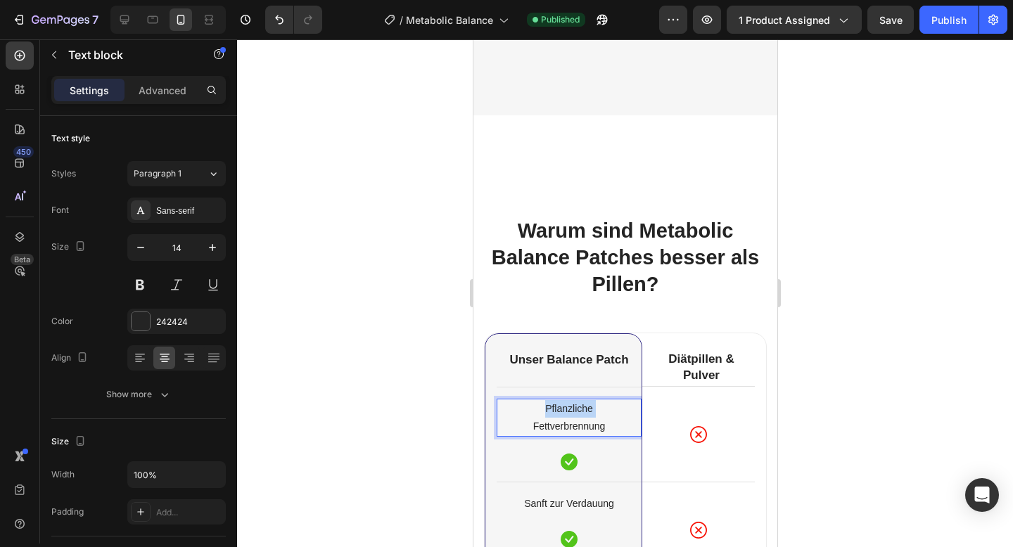
click at [560, 414] on p "Pflanzliche" at bounding box center [568, 409] width 142 height 18
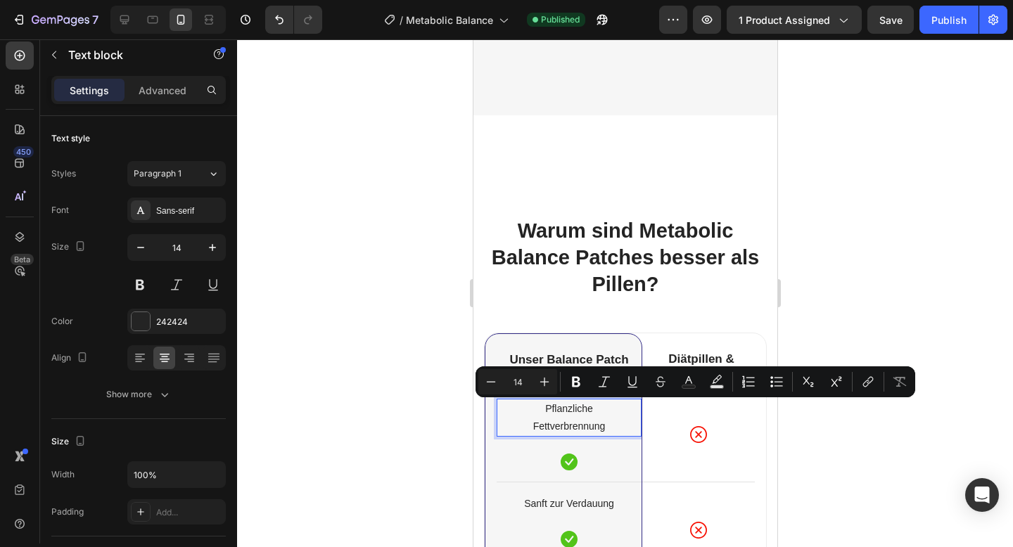
click at [597, 427] on p "Fettverbrennung" at bounding box center [568, 427] width 142 height 18
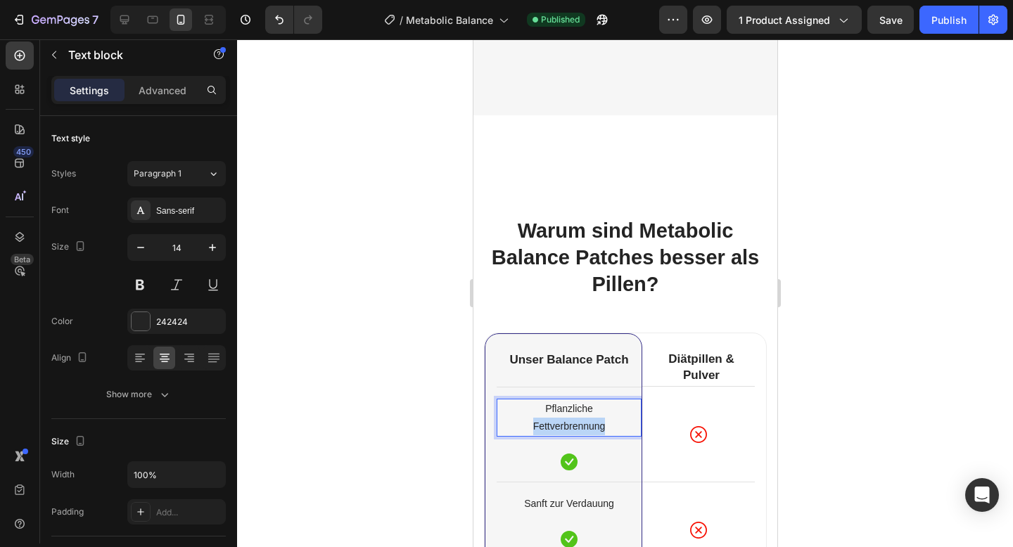
click at [597, 427] on p "Fettverbrennung" at bounding box center [568, 427] width 142 height 18
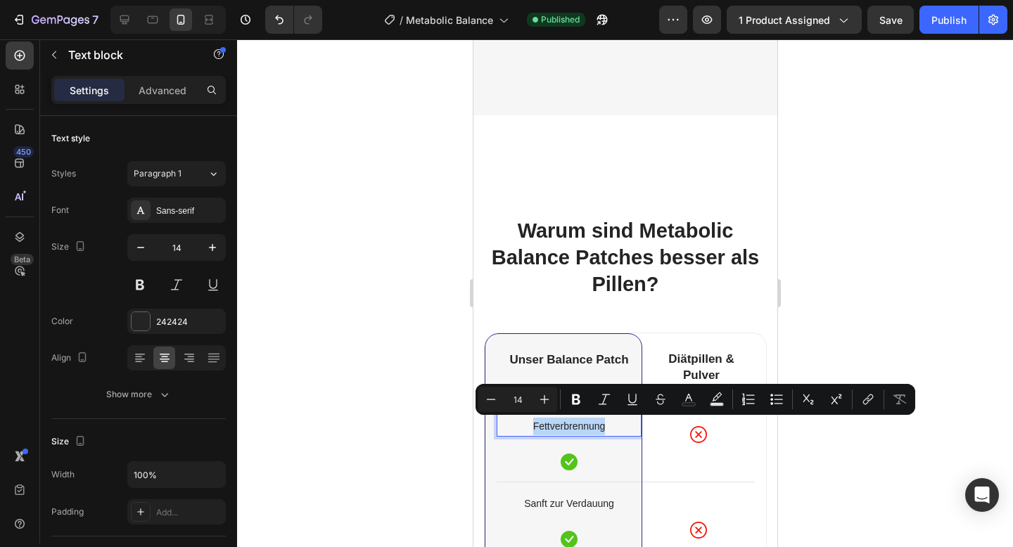
copy p "Fettverbrennung"
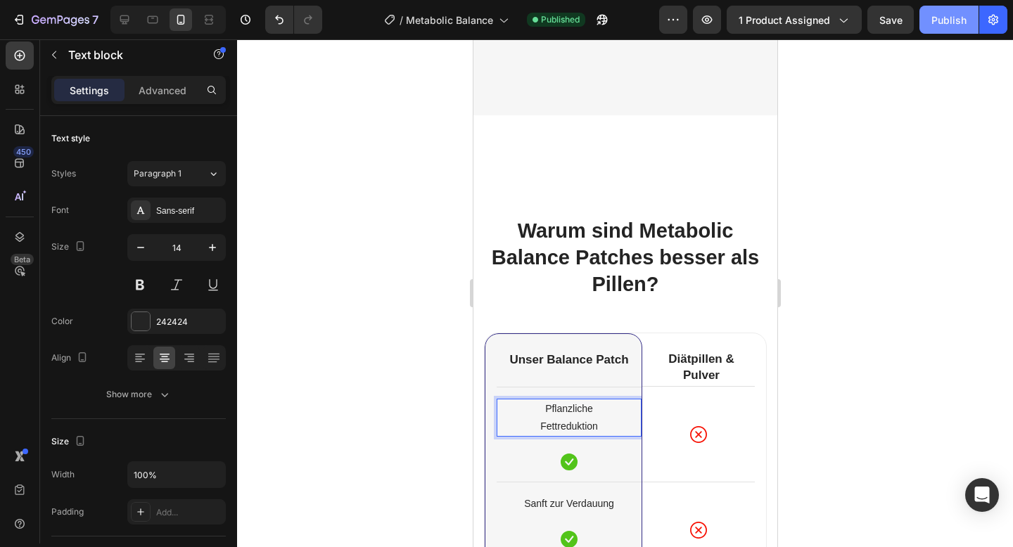
click at [933, 27] on div "Publish" at bounding box center [948, 20] width 35 height 15
click at [542, 426] on p "Fettreduktion" at bounding box center [568, 427] width 142 height 18
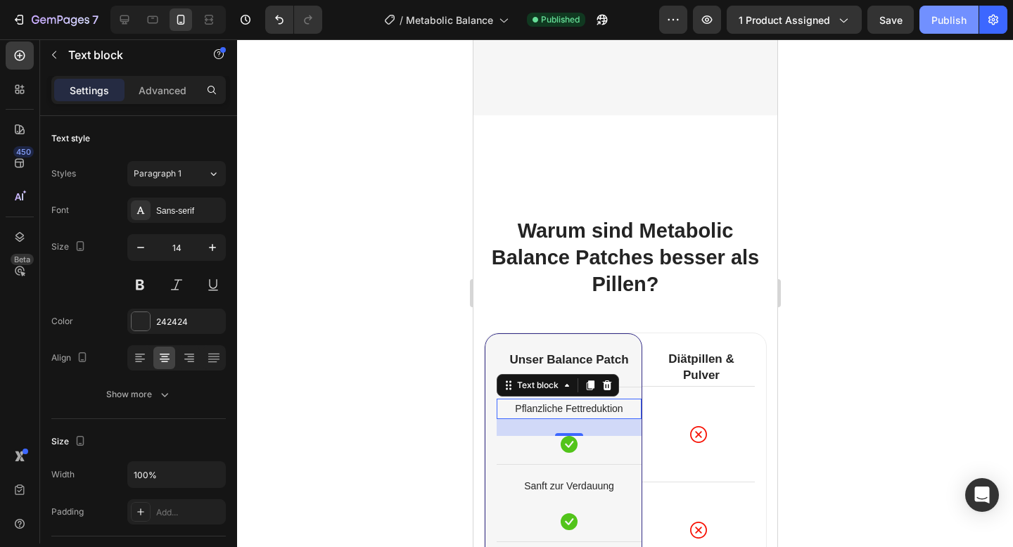
click at [938, 18] on div "Publish" at bounding box center [948, 20] width 35 height 15
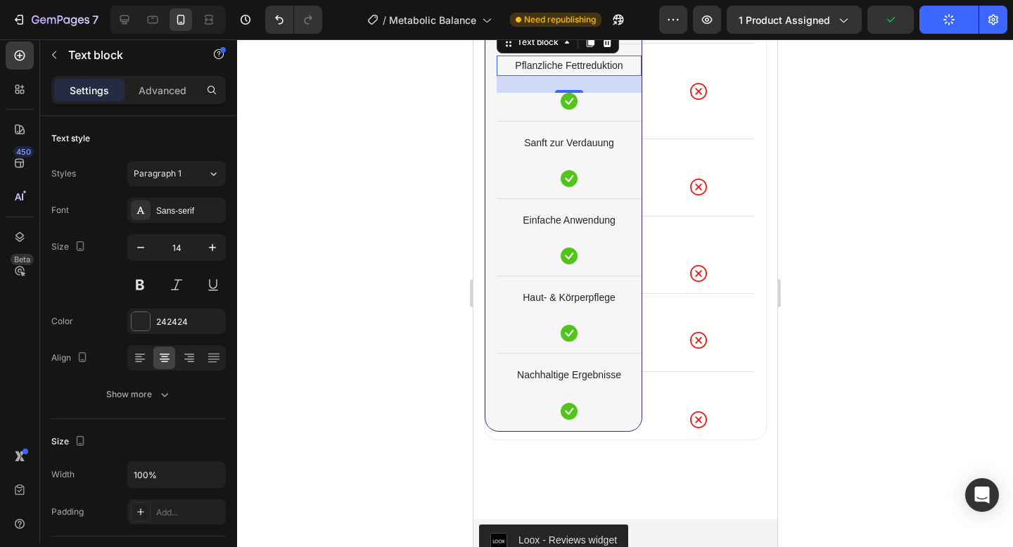
scroll to position [6122, 0]
click at [174, 90] on p "Advanced" at bounding box center [163, 90] width 48 height 15
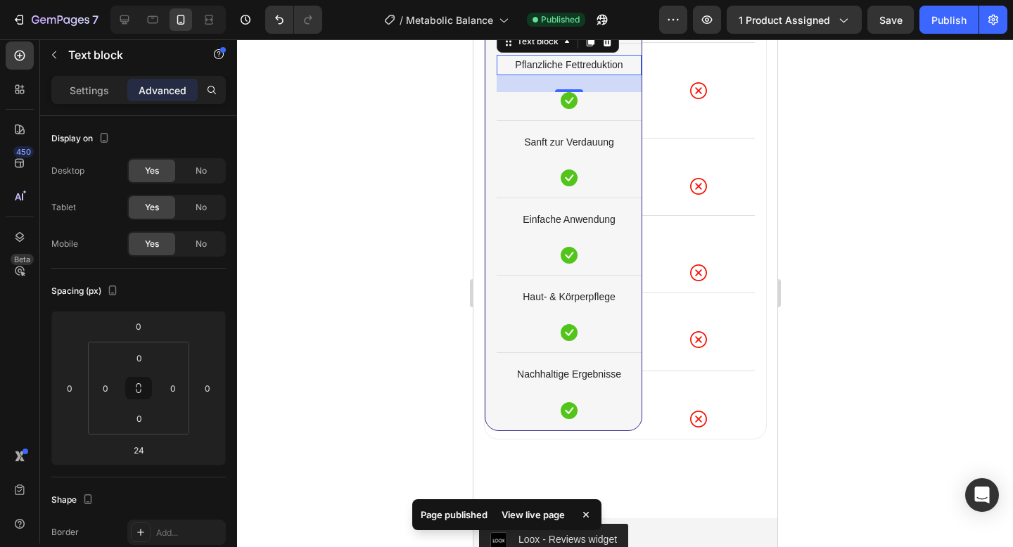
click at [439, 268] on div at bounding box center [625, 293] width 776 height 508
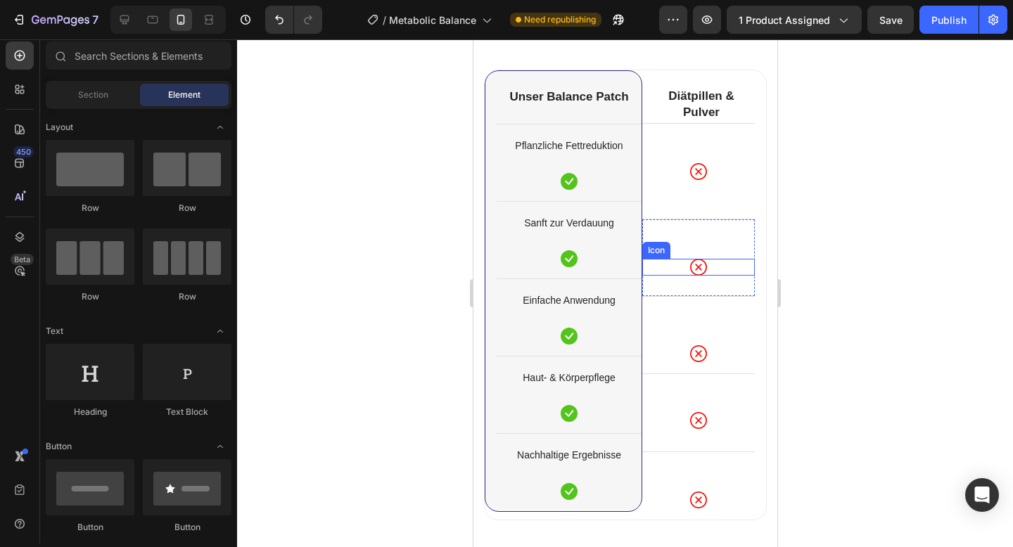
scroll to position [6025, 0]
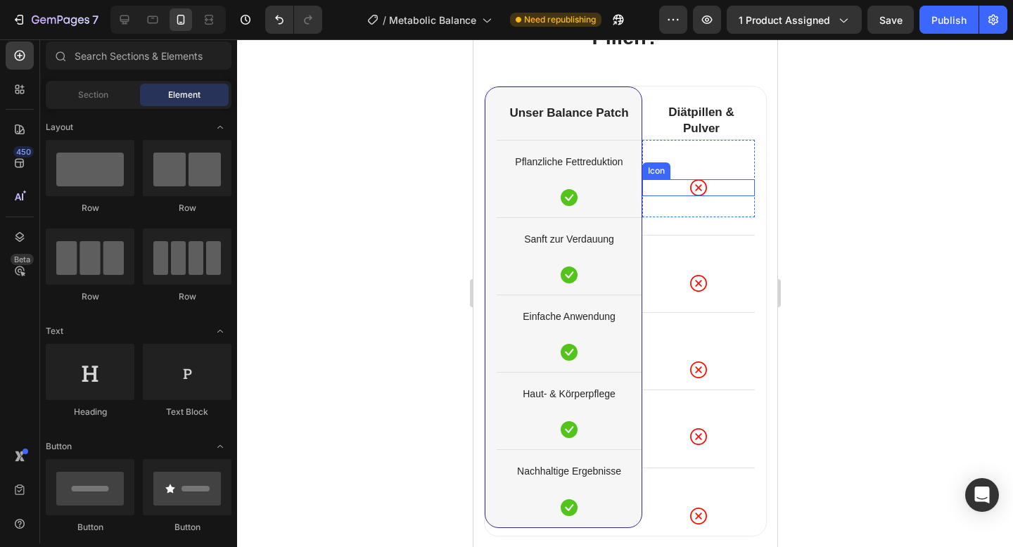
click at [661, 191] on div "Icon" at bounding box center [698, 187] width 113 height 17
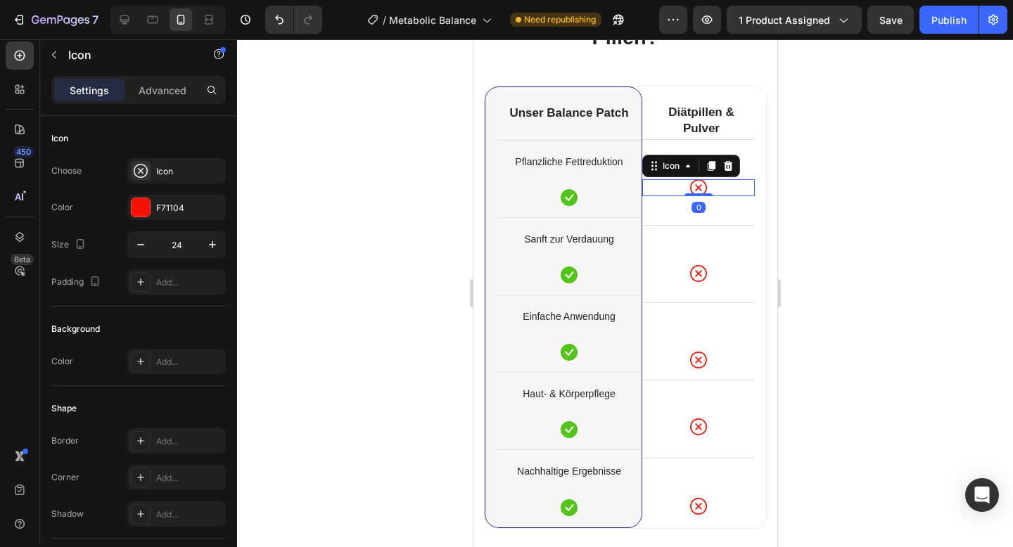
drag, startPoint x: 691, startPoint y: 205, endPoint x: 696, endPoint y: 179, distance: 27.3
click at [696, 179] on div "Icon 0 Row" at bounding box center [698, 173] width 113 height 68
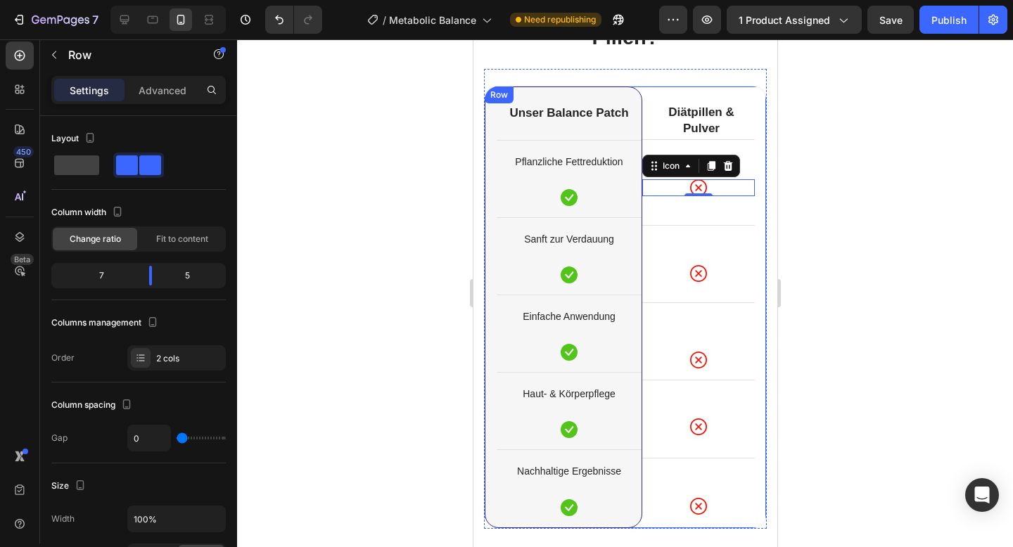
click at [665, 214] on div "Diätpillen & Pulver Heading Icon 0 Row Icon Row Icon Row Icon Row Row Icon Row" at bounding box center [698, 307] width 113 height 441
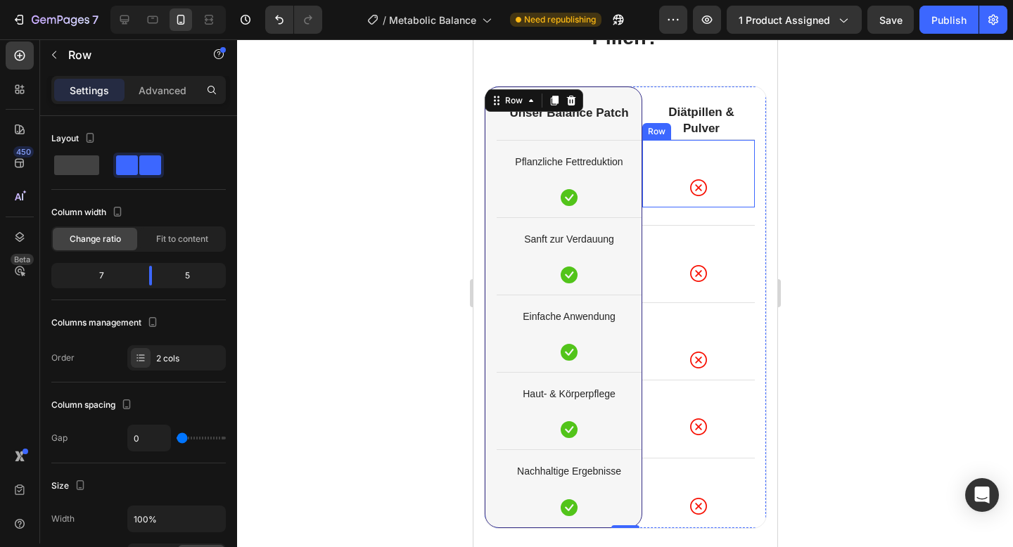
click at [720, 170] on div "Icon Row" at bounding box center [698, 173] width 113 height 68
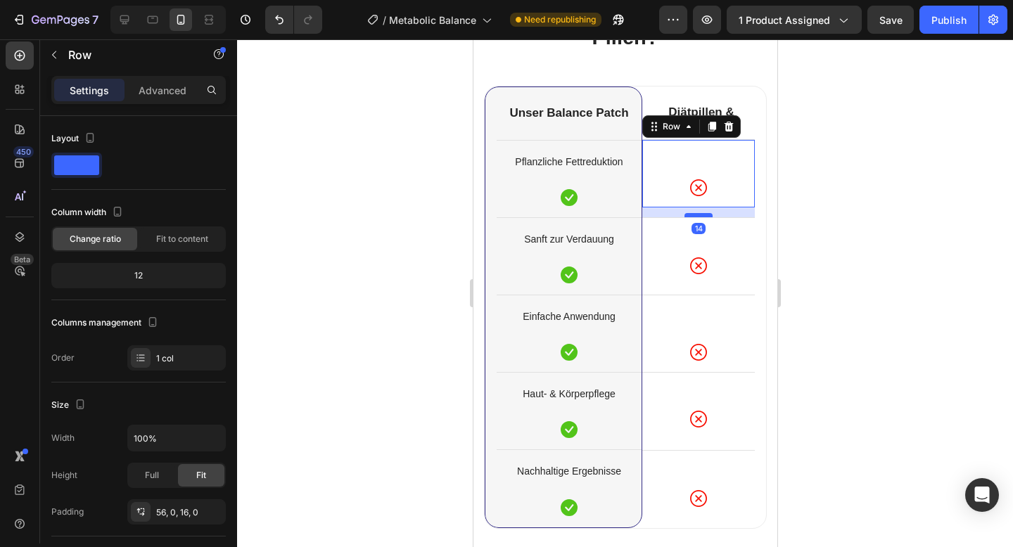
drag, startPoint x: 694, startPoint y: 223, endPoint x: 694, endPoint y: 215, distance: 7.7
click at [694, 215] on div at bounding box center [698, 215] width 28 height 4
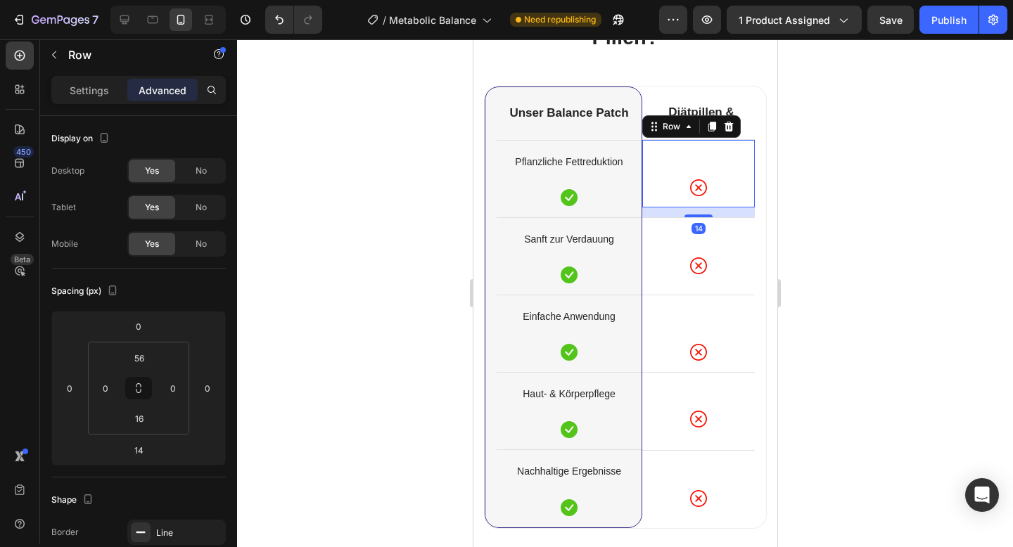
click at [853, 179] on div at bounding box center [625, 293] width 776 height 508
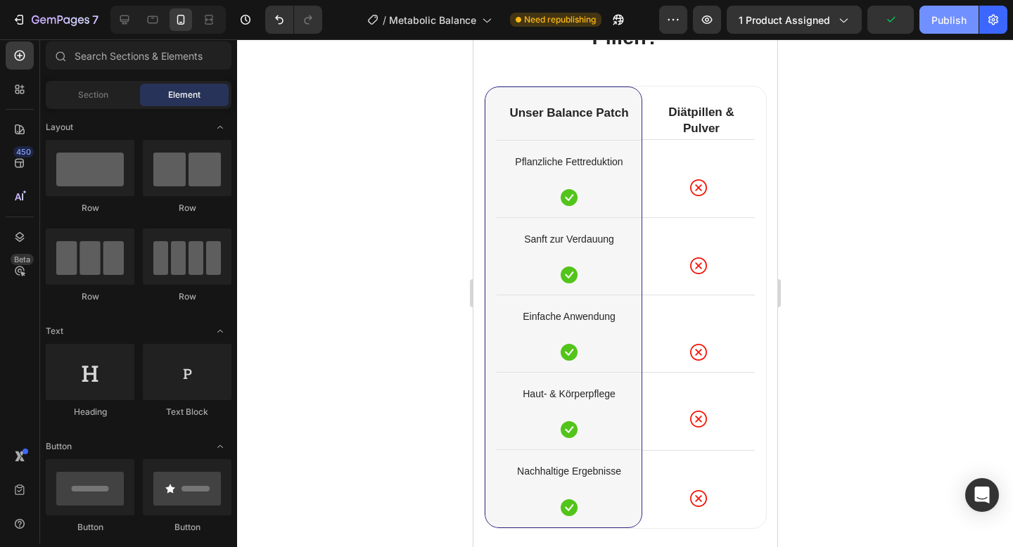
click at [940, 30] on button "Publish" at bounding box center [948, 20] width 59 height 28
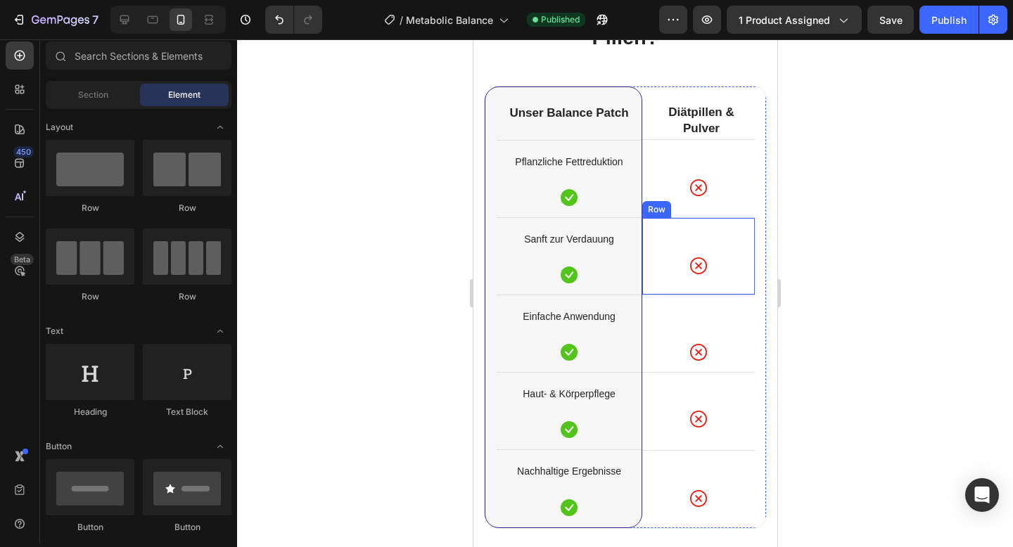
click at [729, 238] on div "Icon Row" at bounding box center [698, 256] width 113 height 78
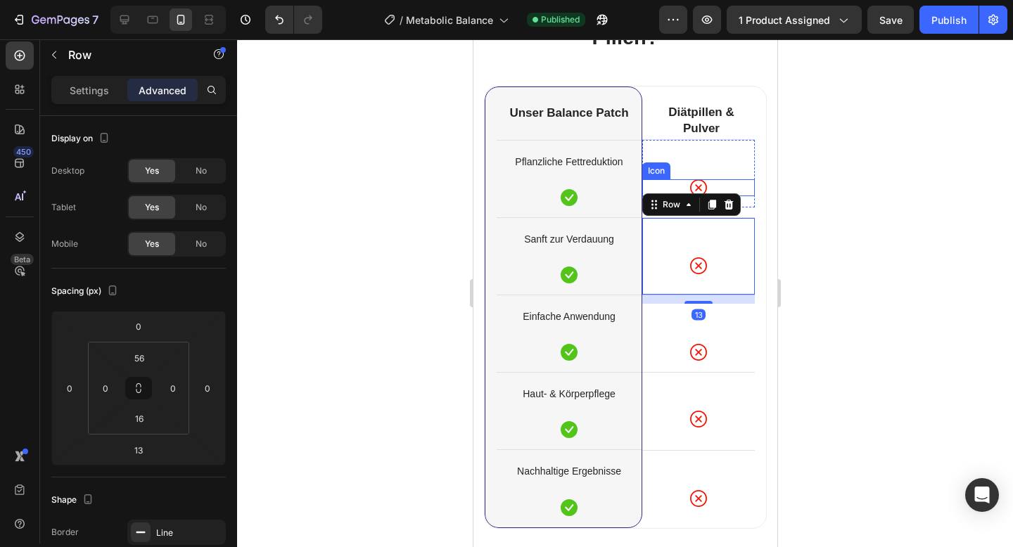
click at [743, 193] on div "Icon" at bounding box center [698, 187] width 113 height 17
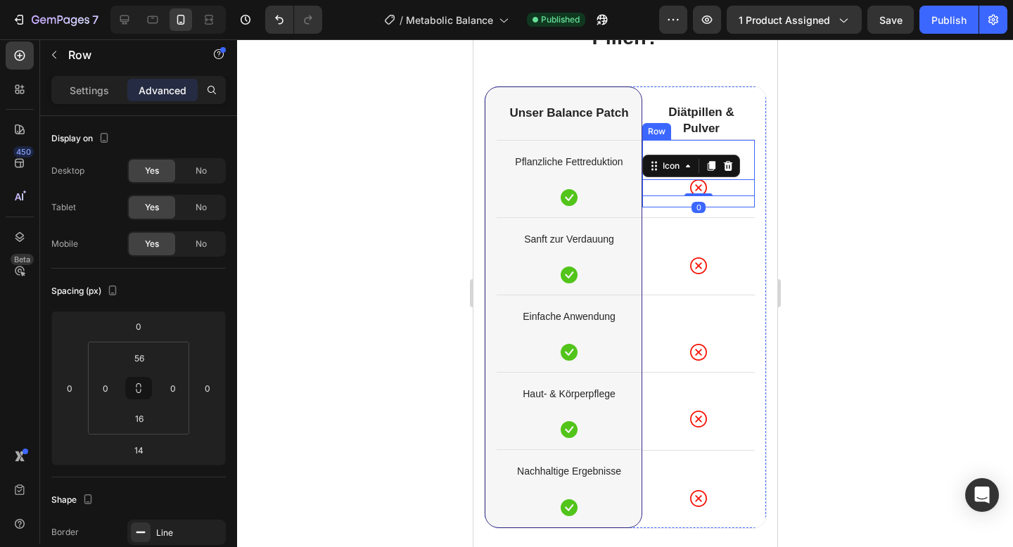
click at [740, 201] on div "Icon 0 Row" at bounding box center [698, 173] width 113 height 68
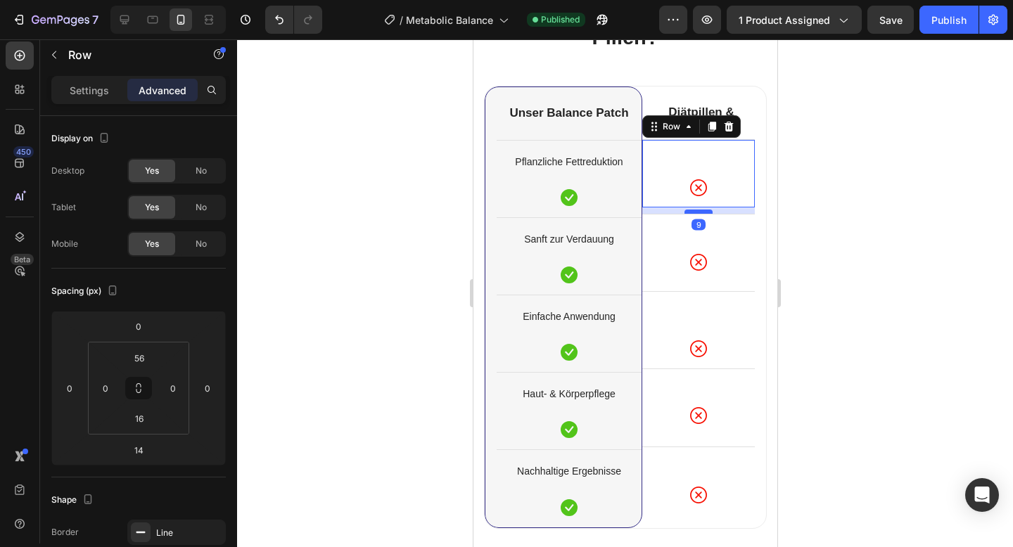
click at [708, 210] on div at bounding box center [698, 212] width 28 height 4
type input "9"
click at [933, 16] on div "Publish" at bounding box center [948, 20] width 35 height 15
click at [816, 165] on div at bounding box center [625, 293] width 776 height 508
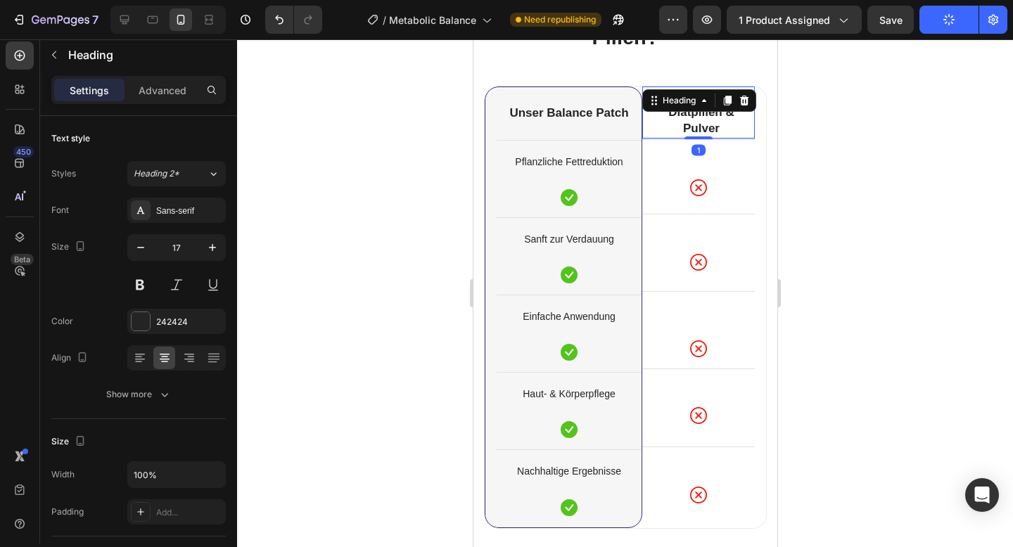
click at [740, 132] on h2 "Diätpillen & Pulver" at bounding box center [700, 120] width 107 height 34
click at [704, 137] on div at bounding box center [698, 138] width 28 height 4
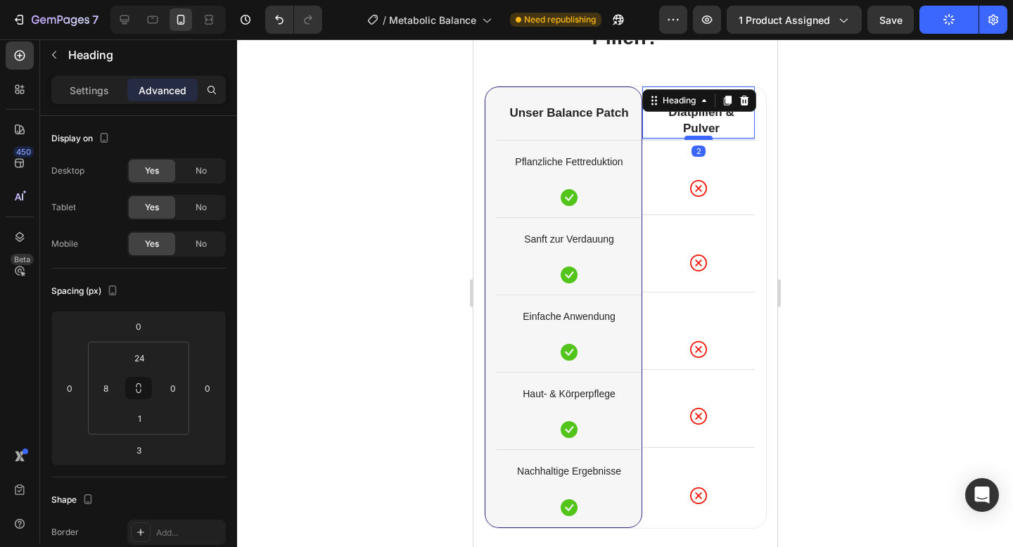
click at [704, 136] on div at bounding box center [698, 138] width 28 height 4
type input "2"
click at [888, 33] on button "Save" at bounding box center [890, 20] width 46 height 28
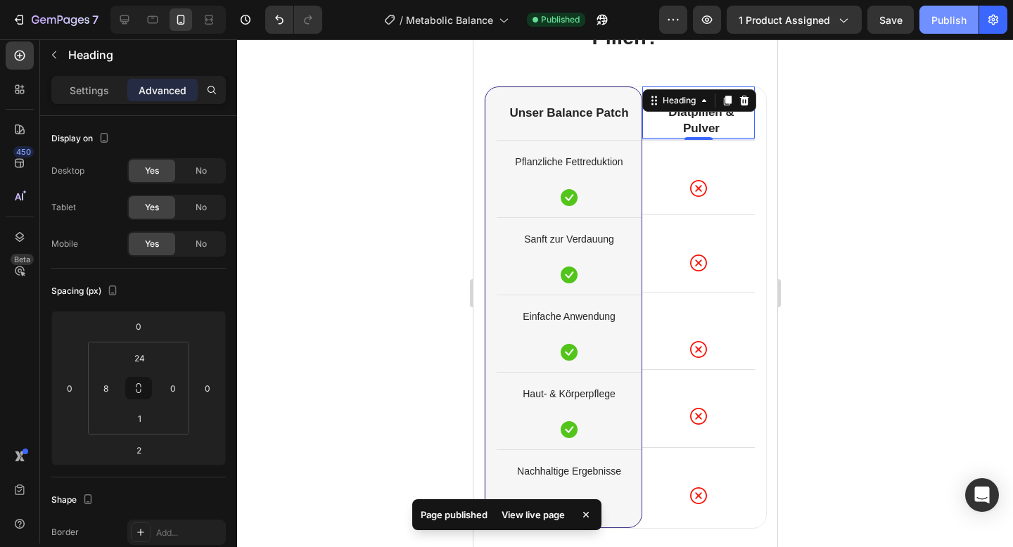
click at [941, 22] on div "Publish" at bounding box center [948, 20] width 35 height 15
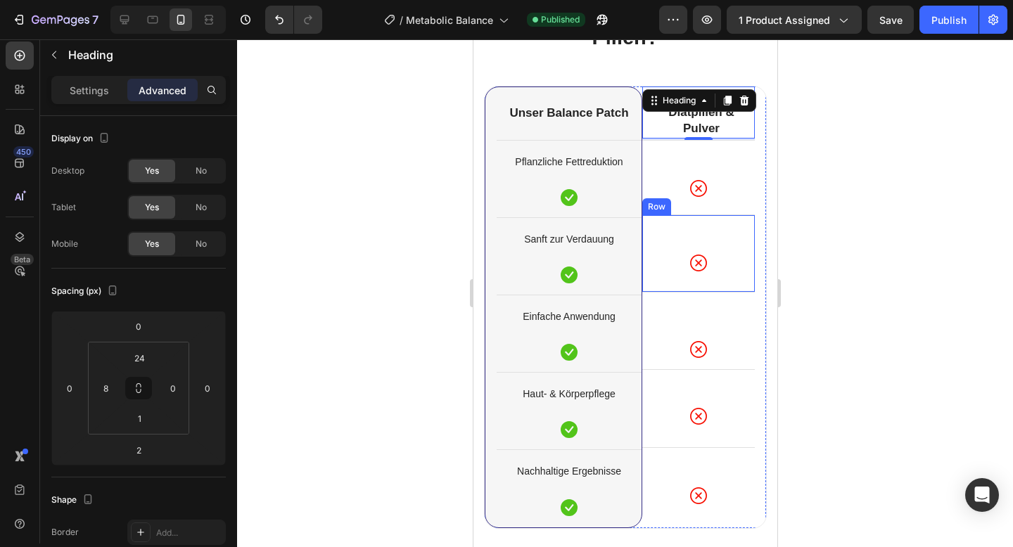
click at [727, 281] on div "Icon Row" at bounding box center [698, 254] width 113 height 78
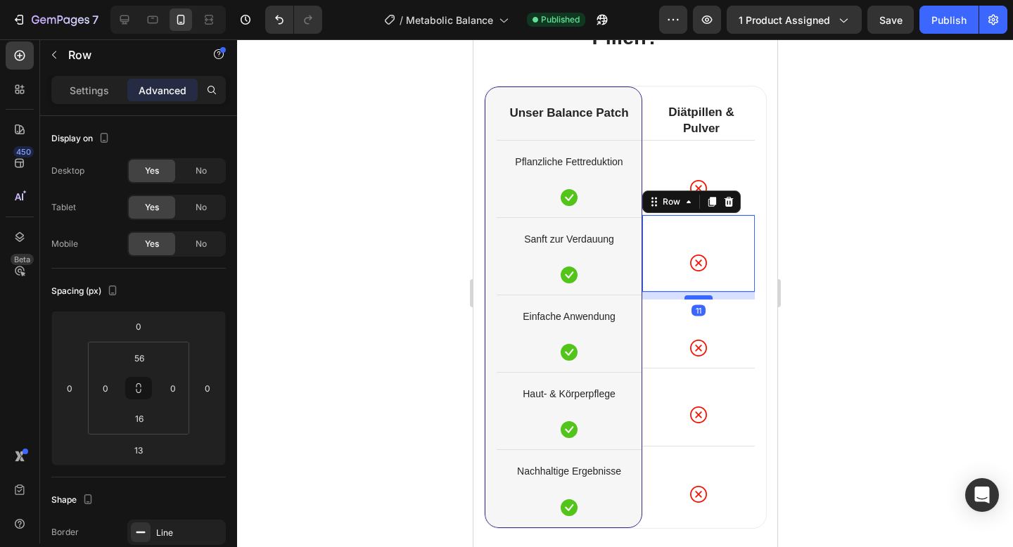
click at [700, 297] on div at bounding box center [698, 297] width 28 height 4
type input "11"
drag, startPoint x: 938, startPoint y: 19, endPoint x: 827, endPoint y: 132, distance: 157.7
click at [938, 19] on div "Publish" at bounding box center [948, 20] width 35 height 15
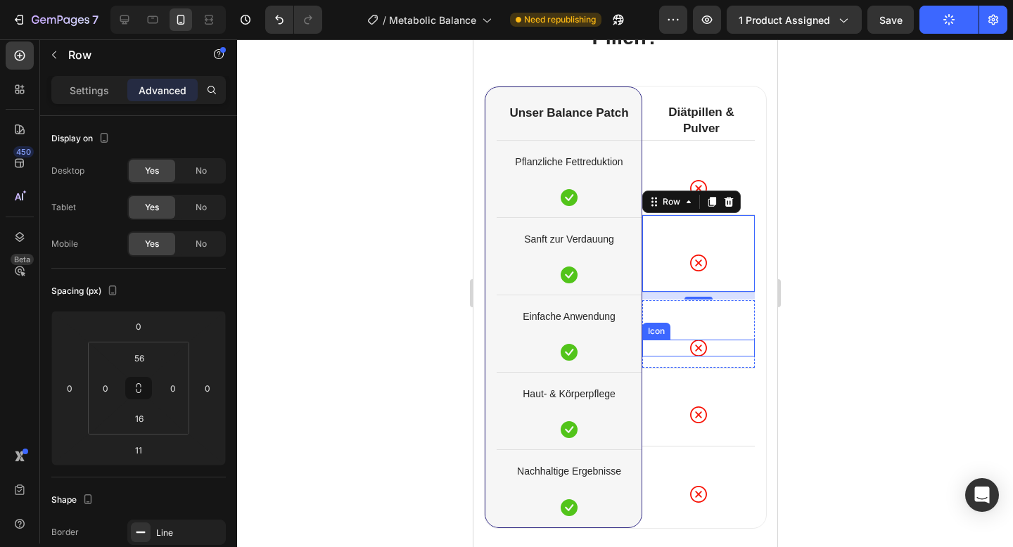
click at [732, 352] on div "Icon" at bounding box center [698, 348] width 113 height 17
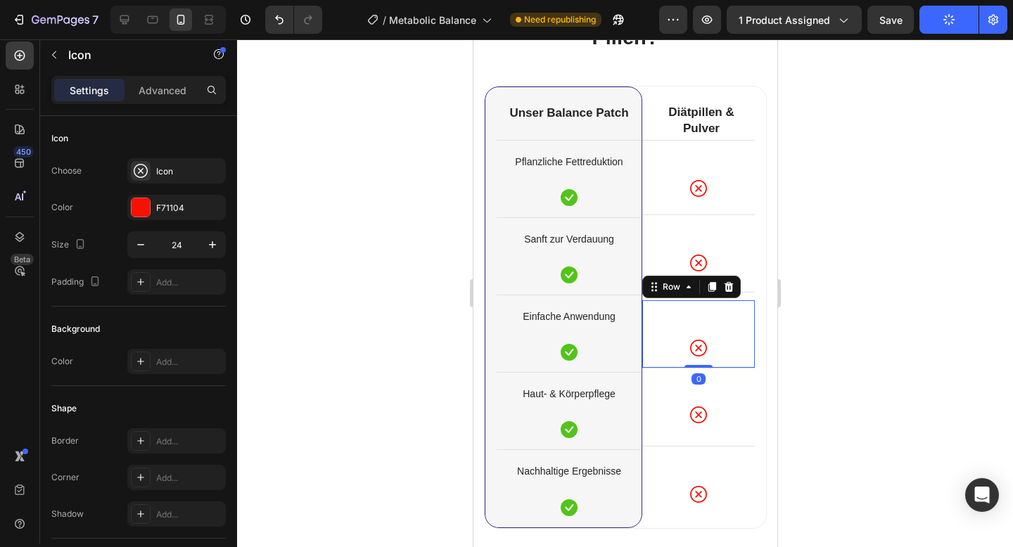
click at [724, 359] on div "Icon Row 0" at bounding box center [698, 334] width 113 height 68
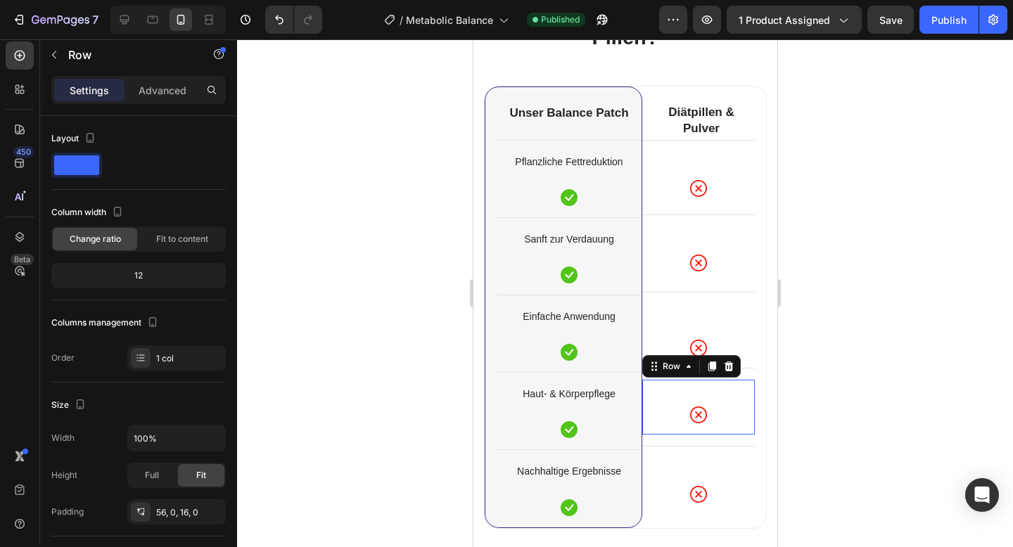
click at [723, 397] on div "Icon Row 0" at bounding box center [698, 407] width 113 height 55
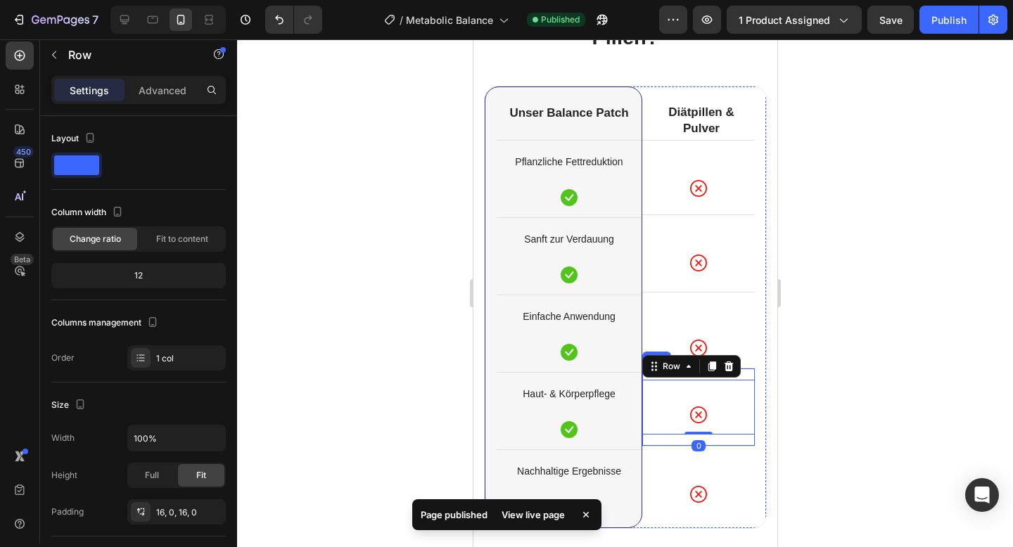
click at [723, 438] on div "Icon Row 0 Row" at bounding box center [698, 407] width 113 height 78
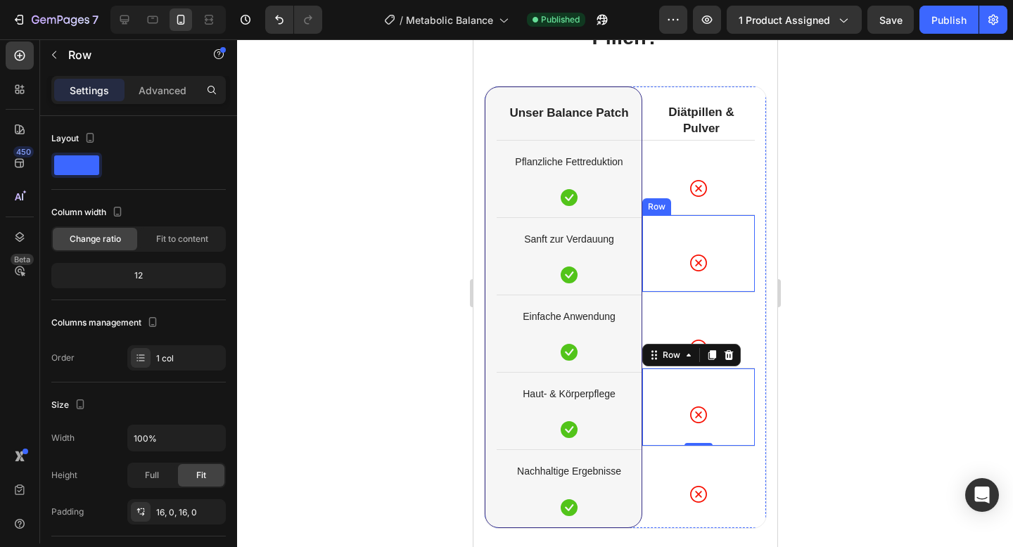
click at [728, 241] on div "Icon Row" at bounding box center [698, 254] width 113 height 78
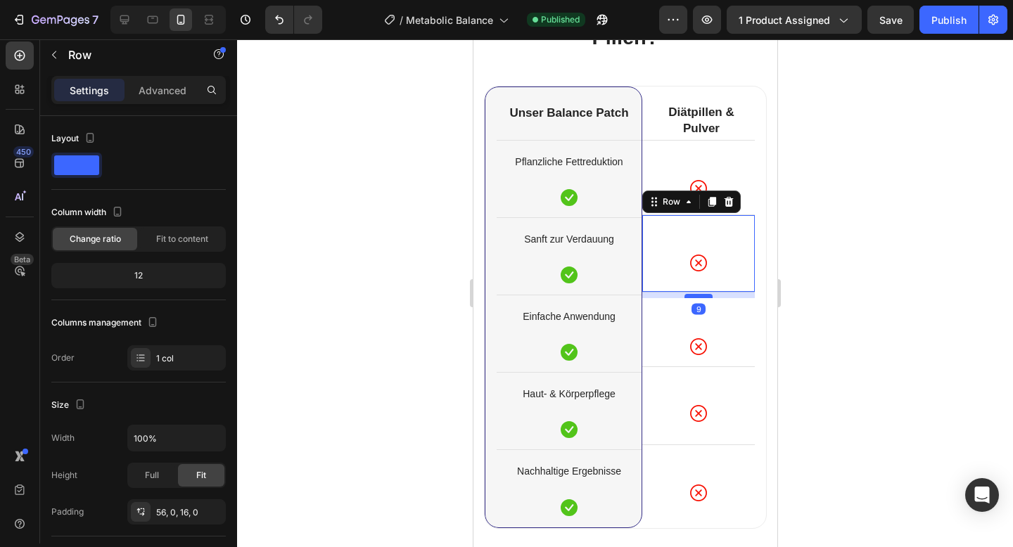
click at [697, 297] on div at bounding box center [698, 296] width 28 height 4
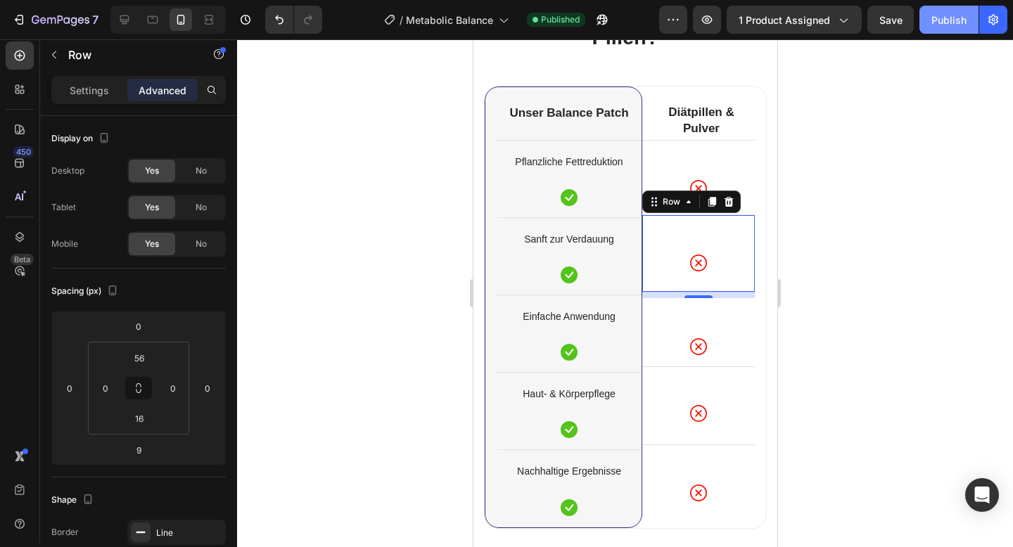
click at [945, 27] on button "Publish" at bounding box center [948, 20] width 59 height 28
drag, startPoint x: 711, startPoint y: 295, endPoint x: 715, endPoint y: 284, distance: 12.7
click at [715, 284] on div "Icon Row 0" at bounding box center [698, 254] width 113 height 78
type input "0"
click at [825, 244] on div at bounding box center [625, 293] width 776 height 508
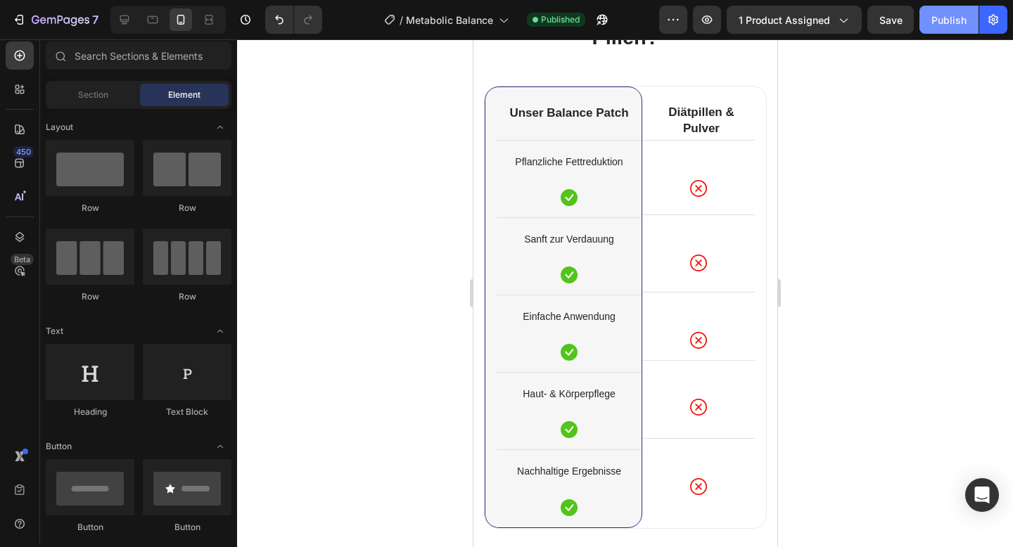
click at [940, 23] on div "Publish" at bounding box center [948, 20] width 35 height 15
click at [737, 177] on div "Icon Row" at bounding box center [698, 174] width 113 height 68
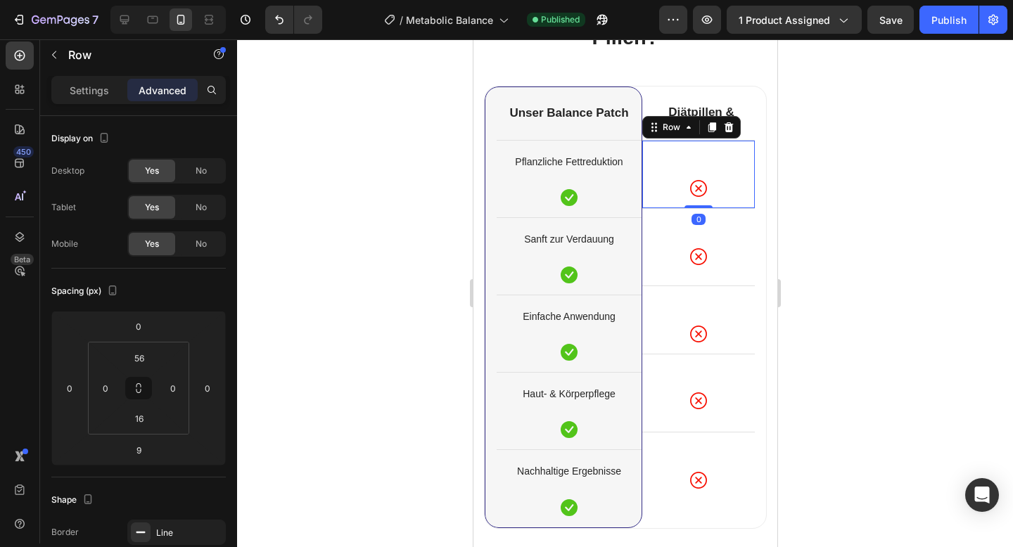
drag, startPoint x: 709, startPoint y: 212, endPoint x: 710, endPoint y: 189, distance: 23.9
click at [710, 189] on div "Icon Row 0" at bounding box center [698, 174] width 113 height 68
type input "0"
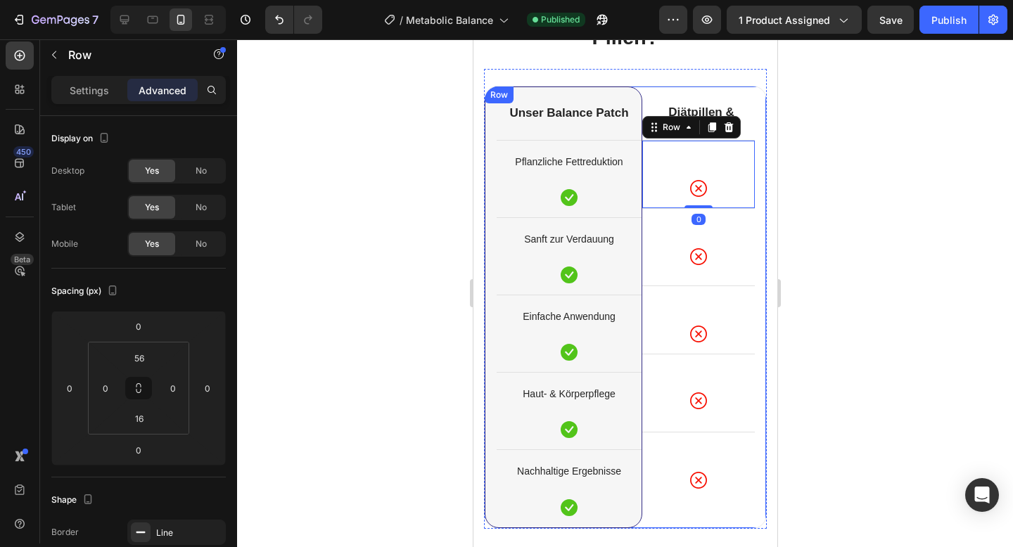
click at [867, 144] on div at bounding box center [625, 293] width 776 height 508
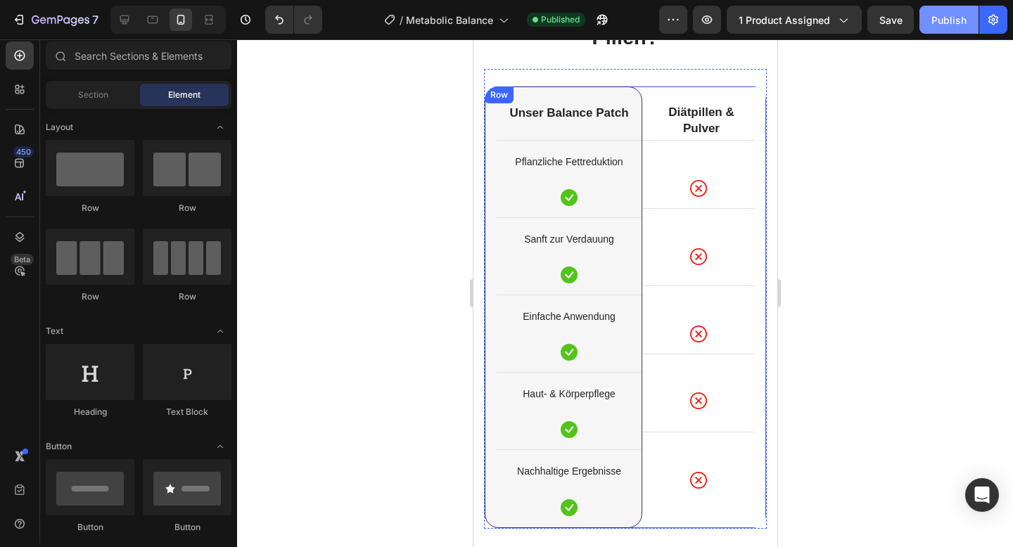
click at [931, 25] on button "Publish" at bounding box center [948, 20] width 59 height 28
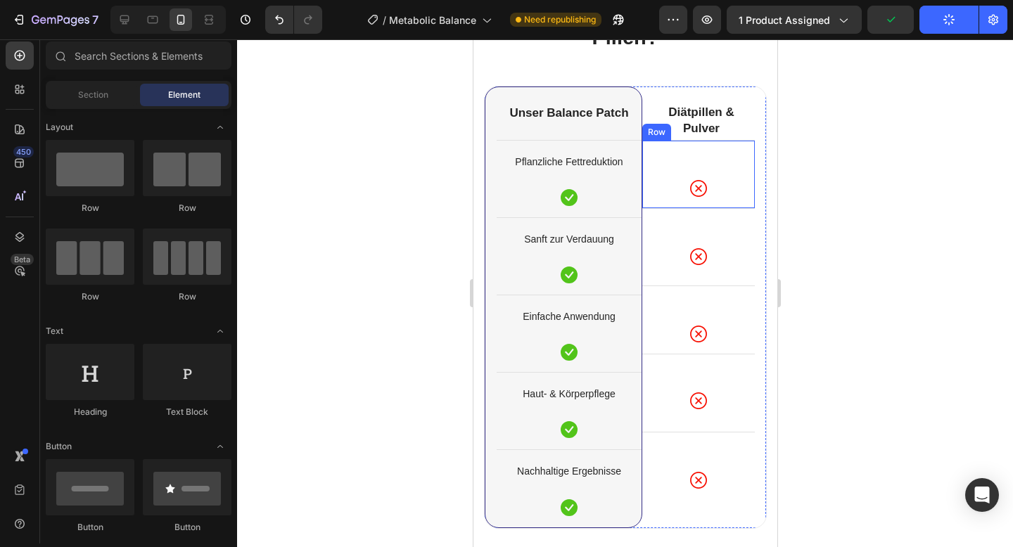
click at [742, 169] on div "Icon Row" at bounding box center [698, 174] width 113 height 68
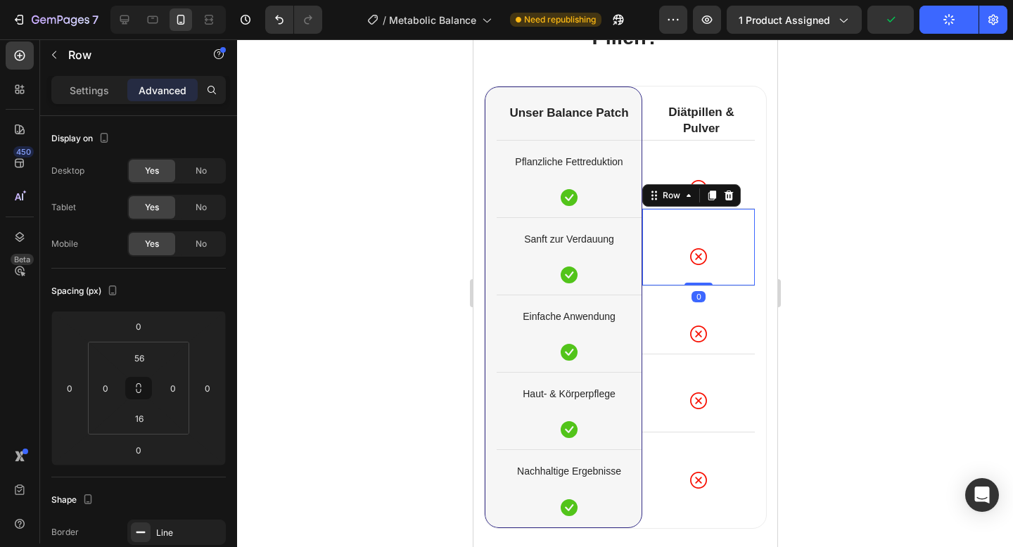
click at [725, 236] on div "Icon Row 0" at bounding box center [698, 247] width 113 height 78
click at [730, 294] on div "Icon Row" at bounding box center [698, 320] width 113 height 68
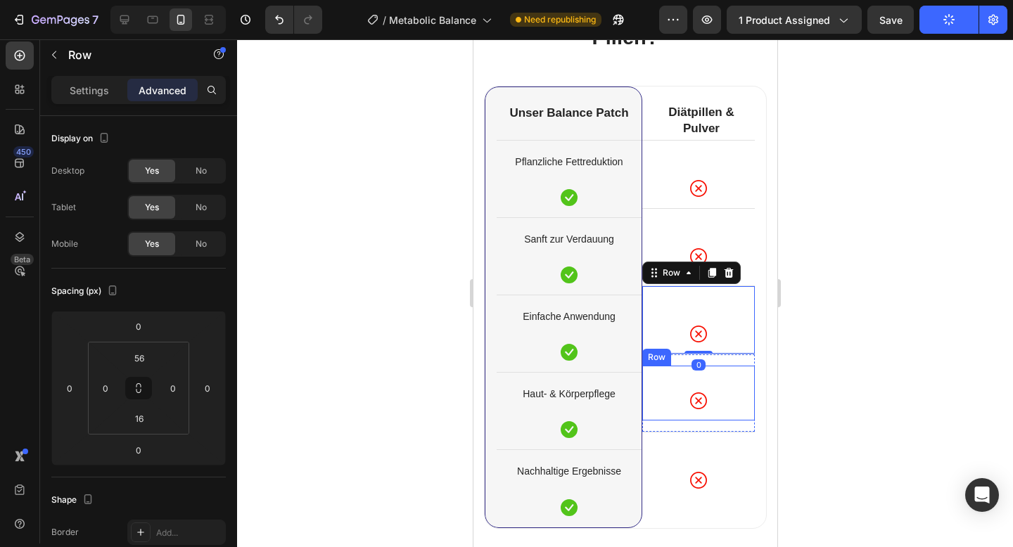
click at [730, 379] on div "Icon Row" at bounding box center [698, 393] width 113 height 55
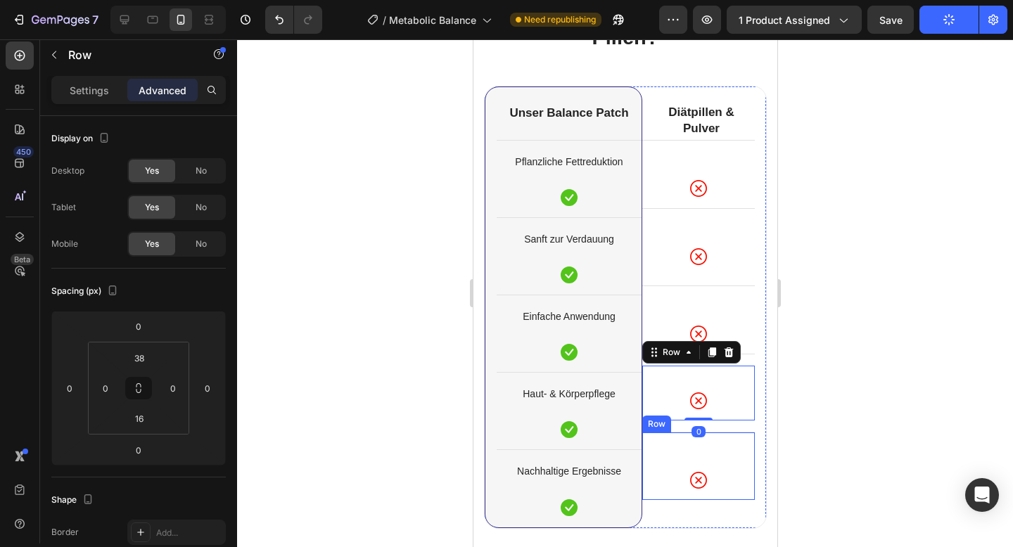
click at [730, 458] on div "Icon Row" at bounding box center [698, 466] width 113 height 68
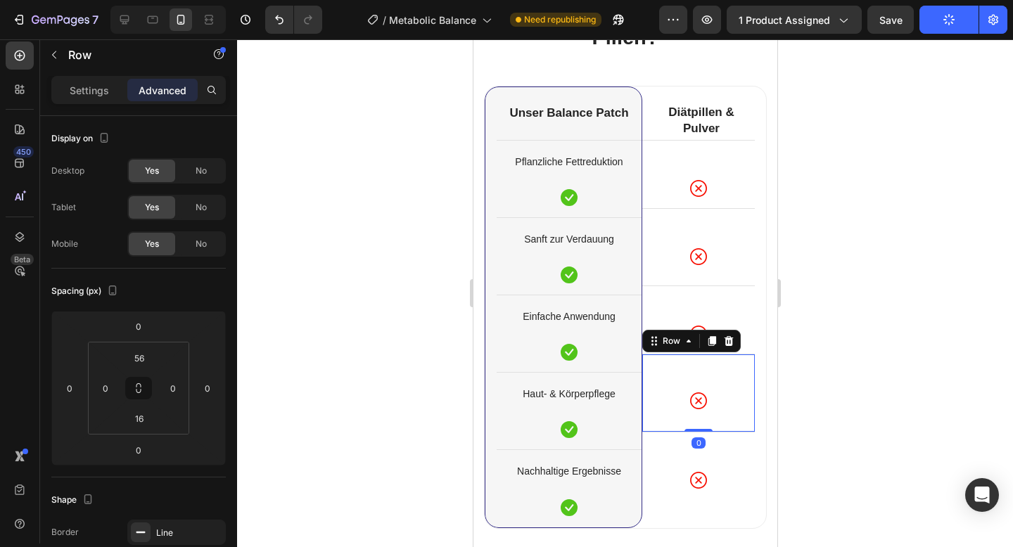
click at [746, 421] on div "Icon Row Row 0" at bounding box center [698, 393] width 113 height 78
click at [739, 402] on div "Icon" at bounding box center [698, 401] width 113 height 17
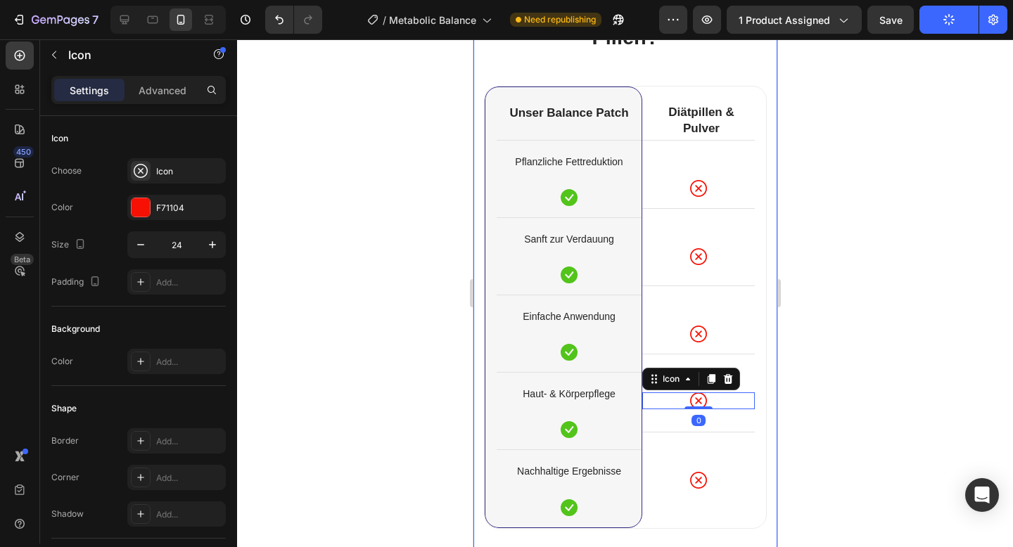
click at [879, 364] on div at bounding box center [625, 293] width 776 height 508
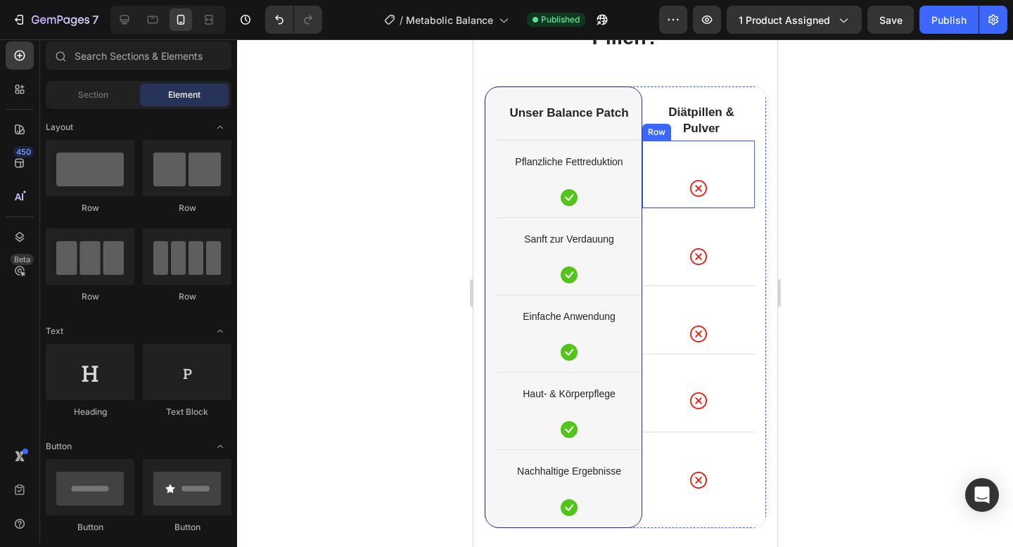
click at [741, 177] on div "Icon Row" at bounding box center [698, 174] width 113 height 68
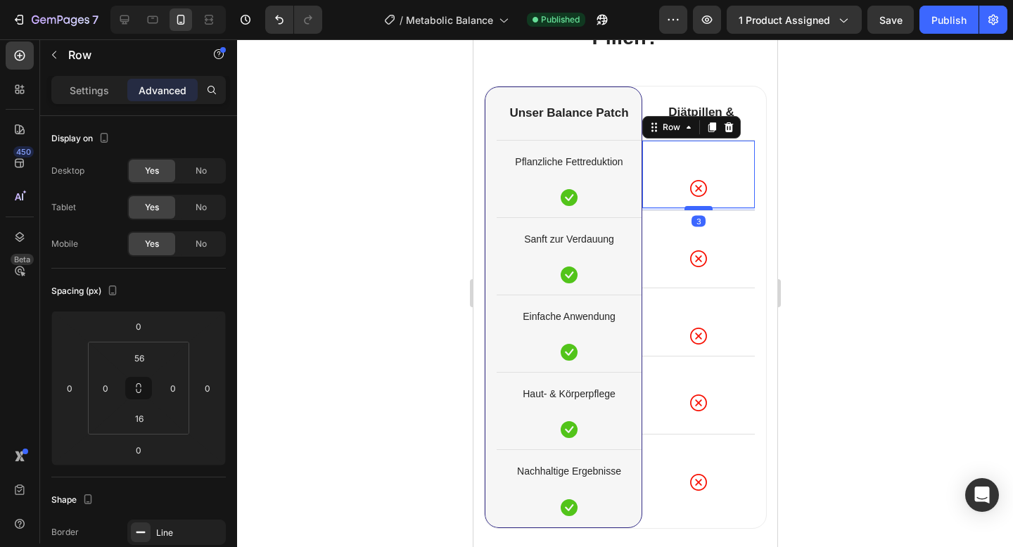
click at [702, 209] on div at bounding box center [698, 208] width 28 height 4
click at [952, 15] on div "Publish" at bounding box center [948, 20] width 35 height 15
click at [693, 209] on div at bounding box center [698, 210] width 28 height 4
type input "5"
click at [960, 13] on div "Publish" at bounding box center [948, 20] width 35 height 15
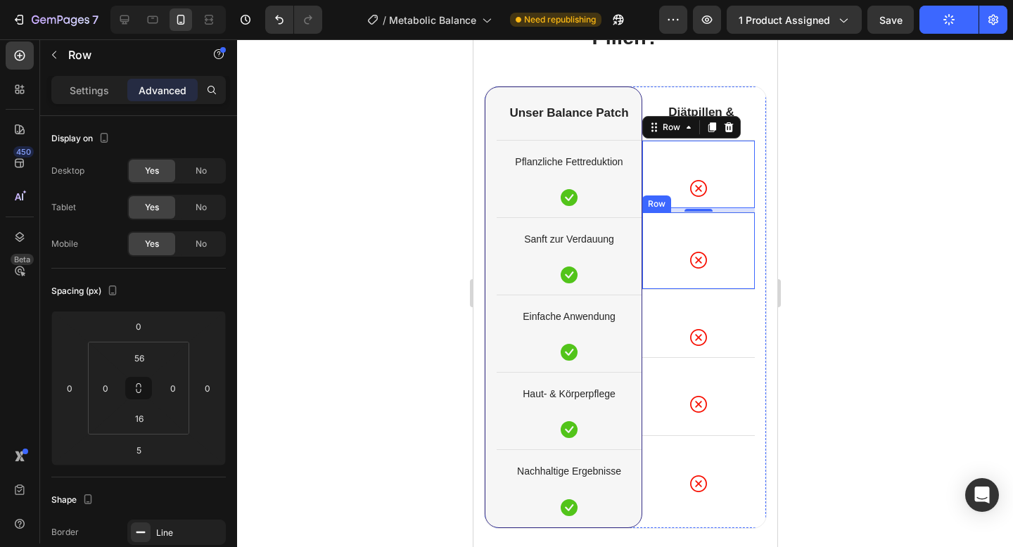
click at [711, 252] on div "Icon" at bounding box center [698, 260] width 113 height 17
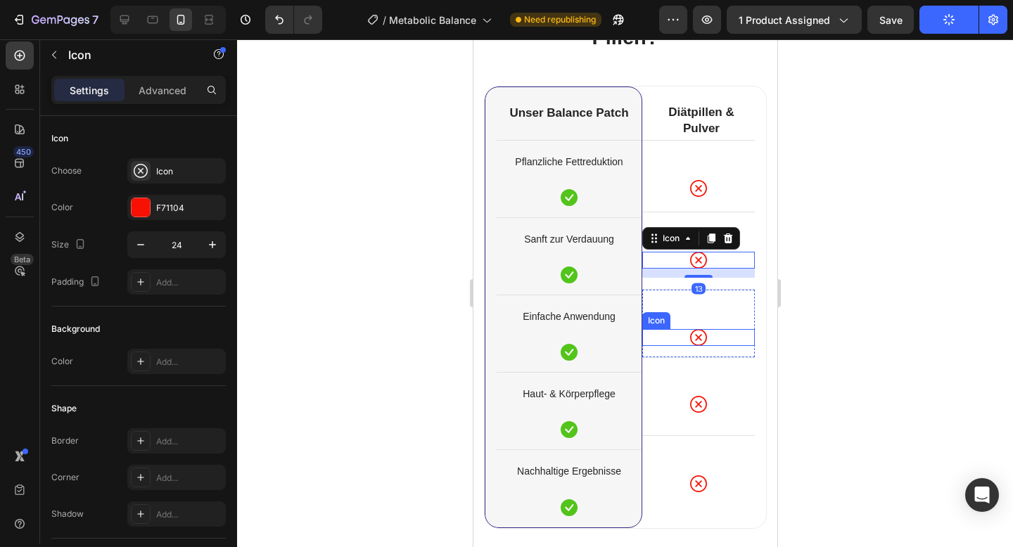
click at [692, 332] on icon at bounding box center [697, 337] width 17 height 17
click at [713, 259] on div "Icon 13" at bounding box center [698, 260] width 113 height 17
click at [711, 186] on div "Icon" at bounding box center [698, 188] width 113 height 17
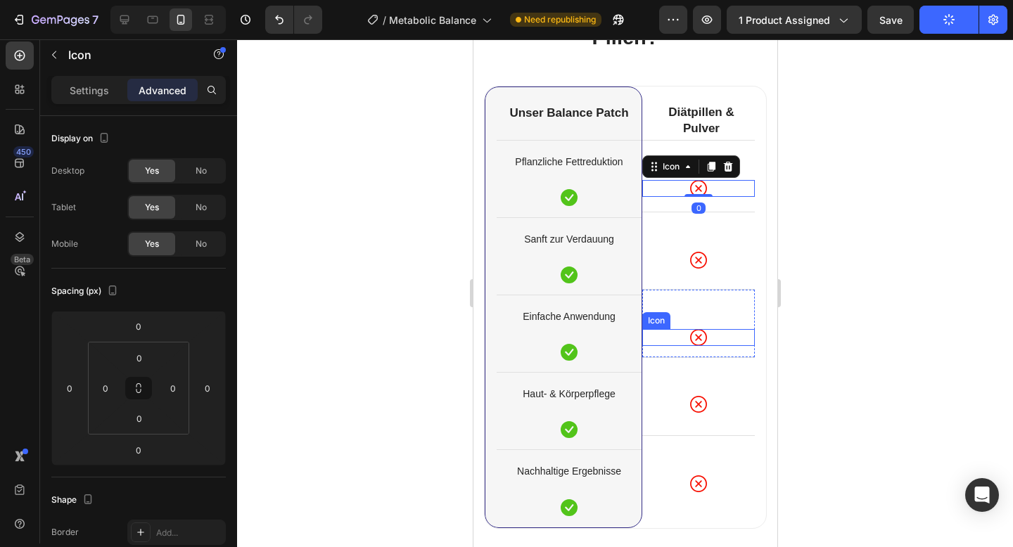
click at [695, 338] on icon at bounding box center [697, 337] width 17 height 17
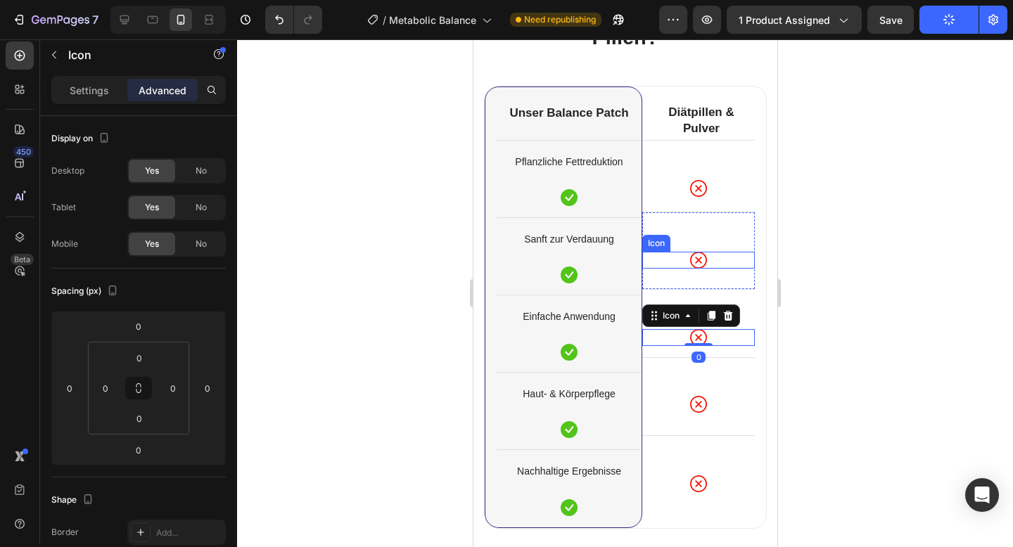
click at [704, 267] on icon at bounding box center [697, 260] width 17 height 17
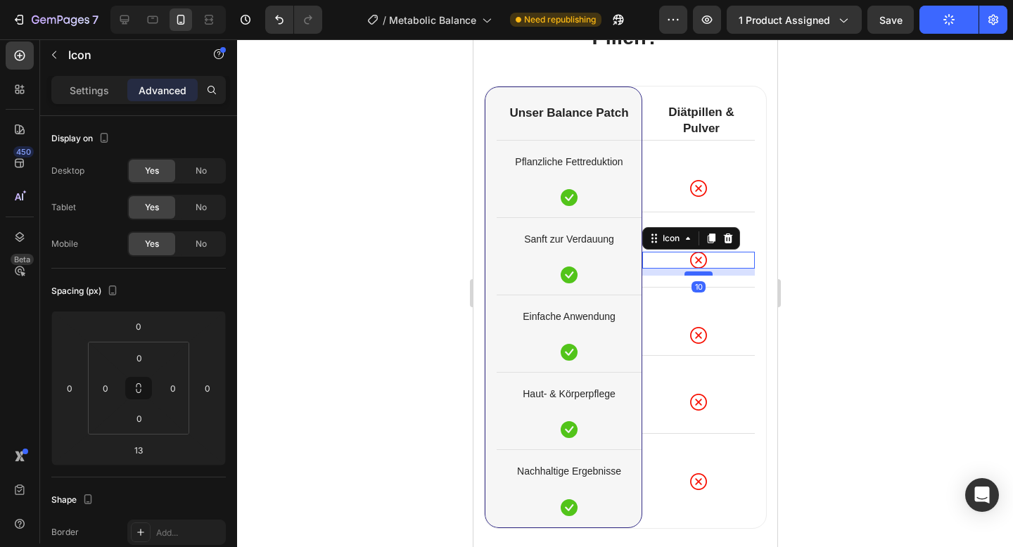
click at [699, 272] on div at bounding box center [698, 274] width 28 height 4
type input "10"
click at [699, 405] on icon at bounding box center [697, 402] width 17 height 17
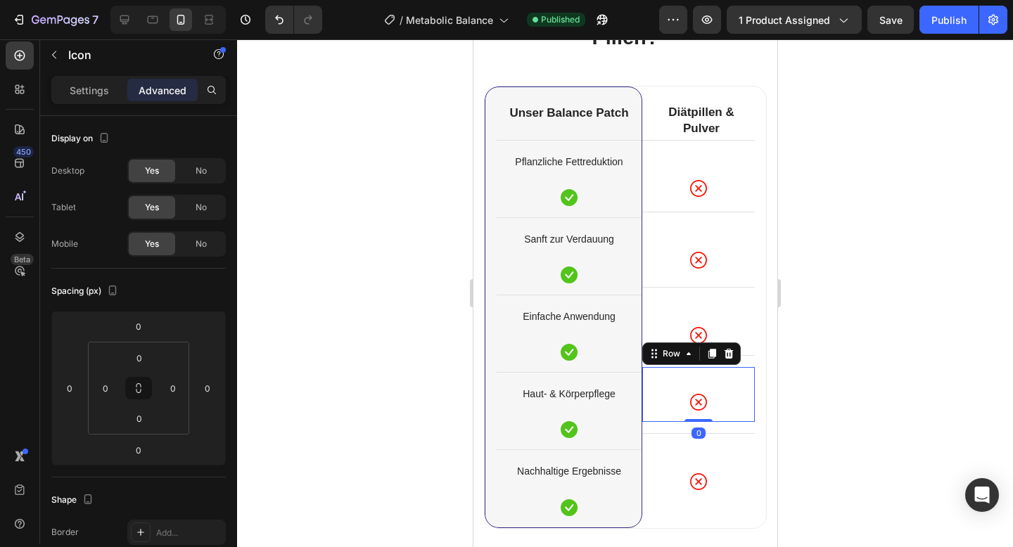
click at [722, 412] on div "Icon Row 0" at bounding box center [698, 394] width 113 height 55
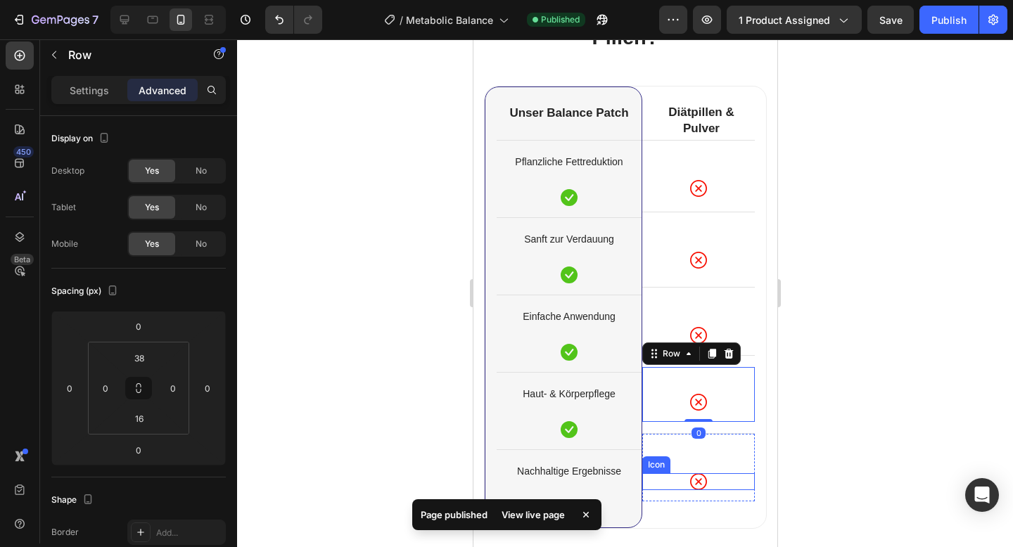
click at [719, 478] on div "Icon" at bounding box center [698, 481] width 113 height 17
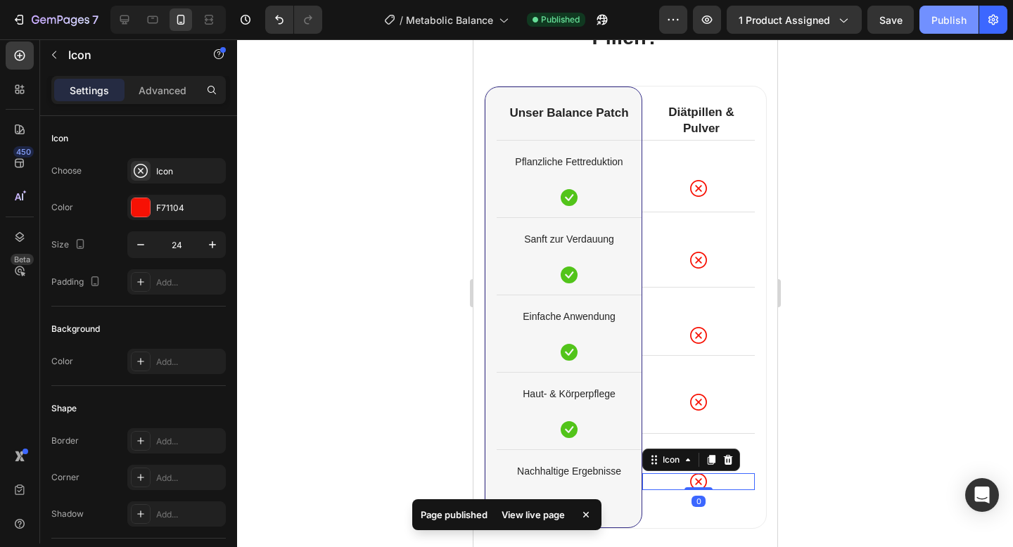
click at [946, 23] on div "Publish" at bounding box center [948, 20] width 35 height 15
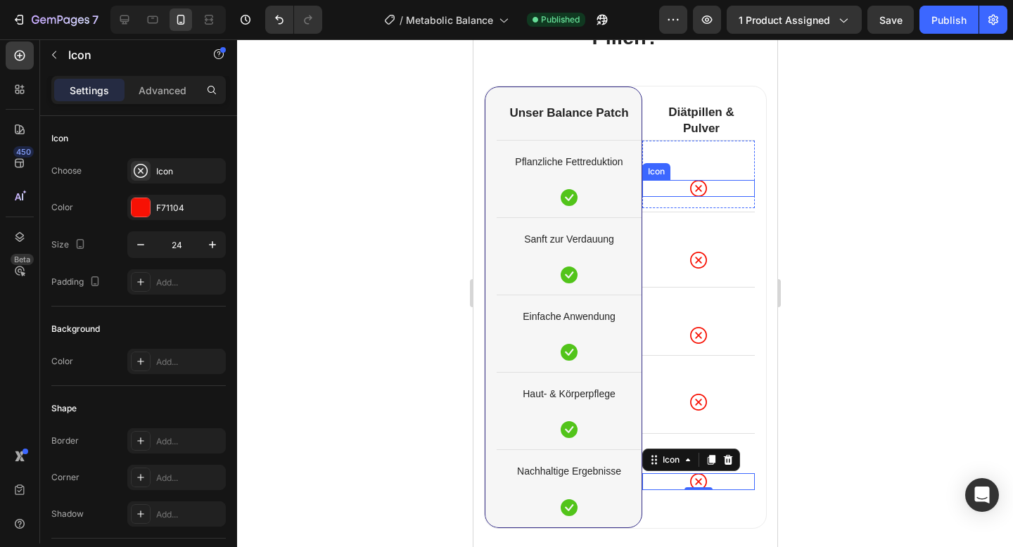
click at [733, 189] on div "Icon" at bounding box center [698, 188] width 113 height 17
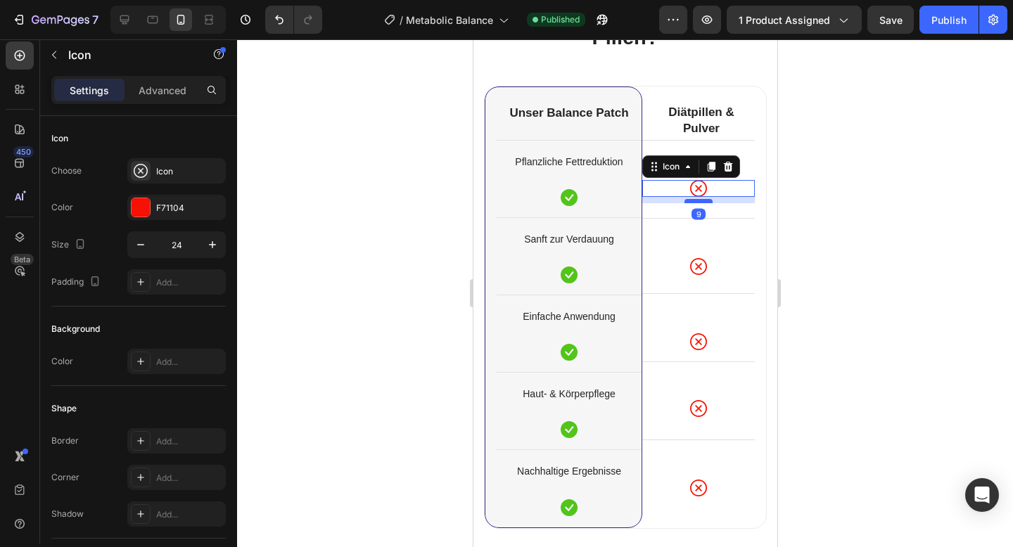
click at [705, 202] on div at bounding box center [698, 201] width 28 height 4
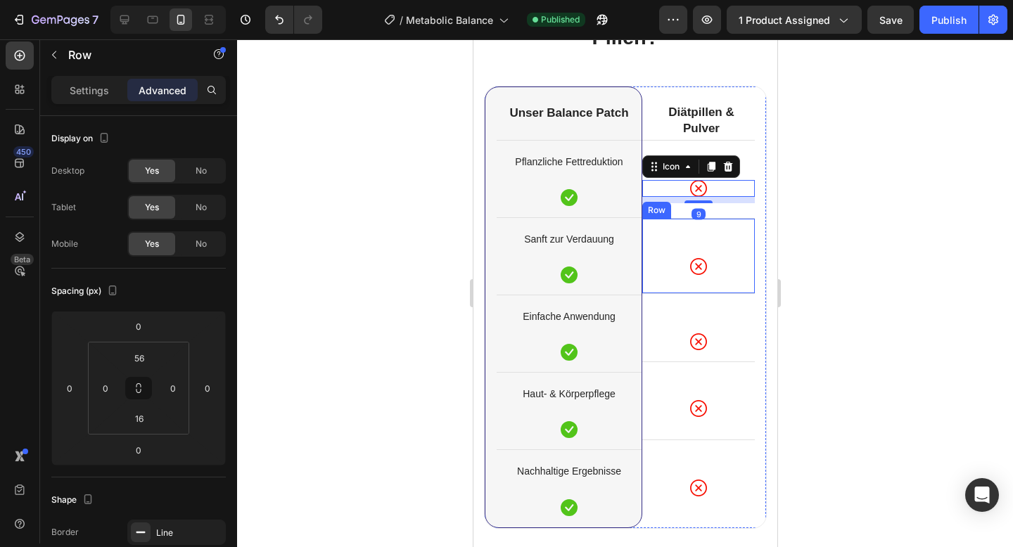
click at [731, 283] on div "Icon Row" at bounding box center [698, 256] width 113 height 76
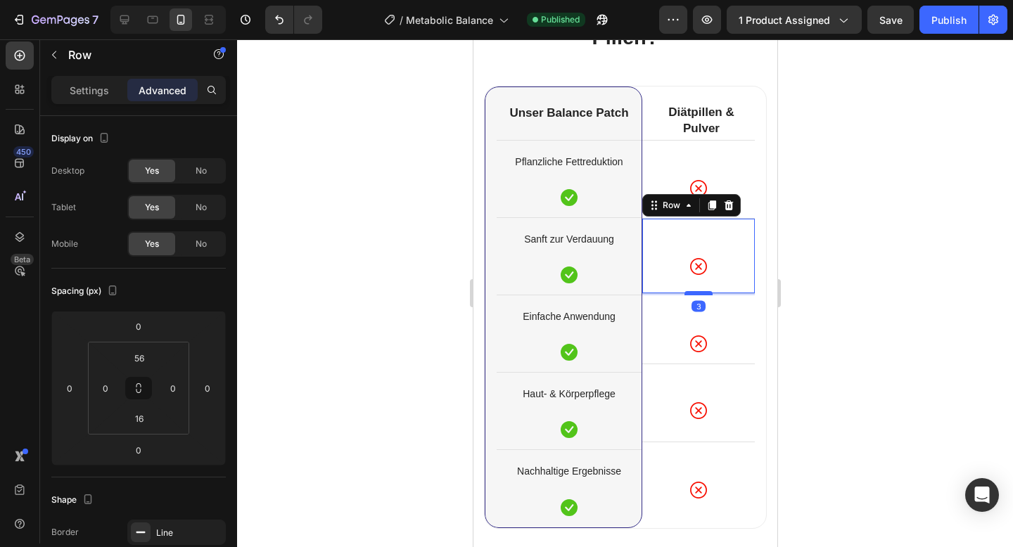
click at [701, 293] on div at bounding box center [698, 293] width 28 height 4
type input "3"
click at [857, 291] on div at bounding box center [625, 293] width 776 height 508
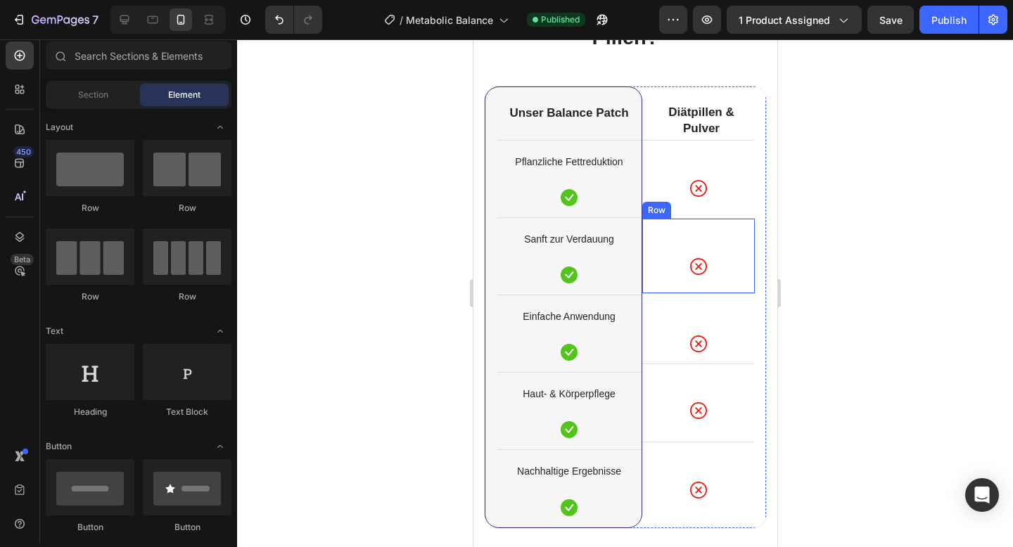
click at [741, 279] on div "Icon" at bounding box center [698, 270] width 113 height 24
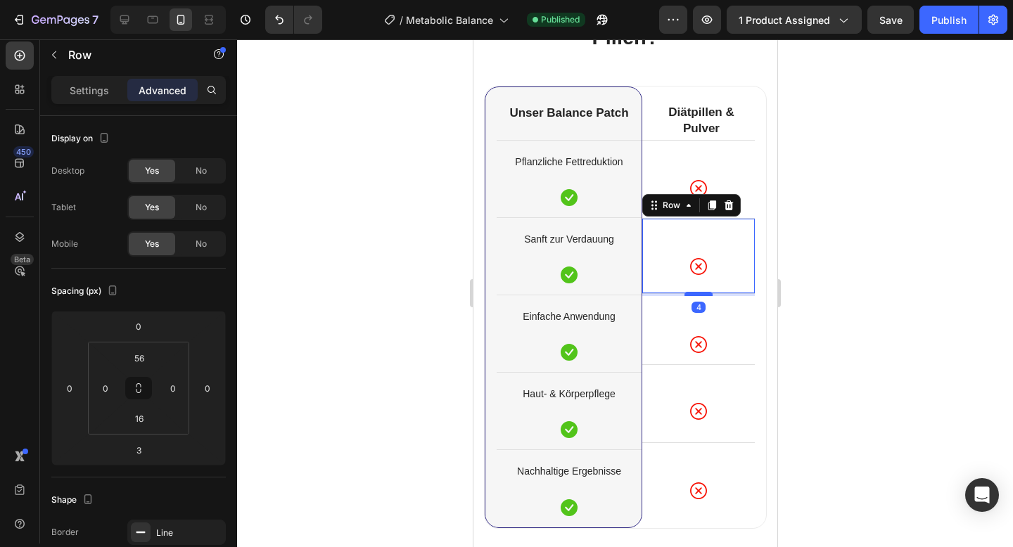
click at [704, 294] on div at bounding box center [698, 294] width 28 height 4
type input "4"
click at [846, 314] on div at bounding box center [625, 293] width 776 height 508
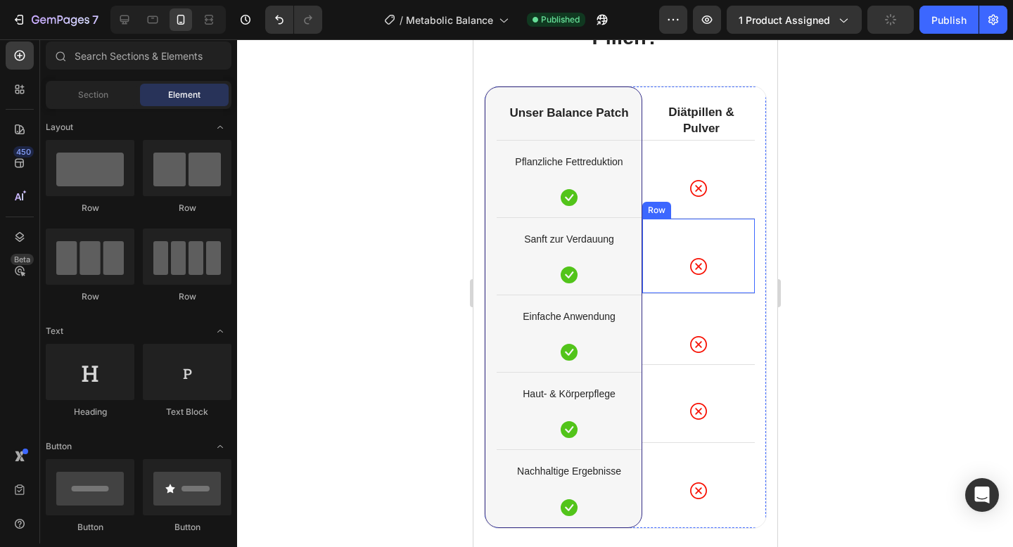
click at [739, 286] on div "Icon Row" at bounding box center [698, 256] width 113 height 76
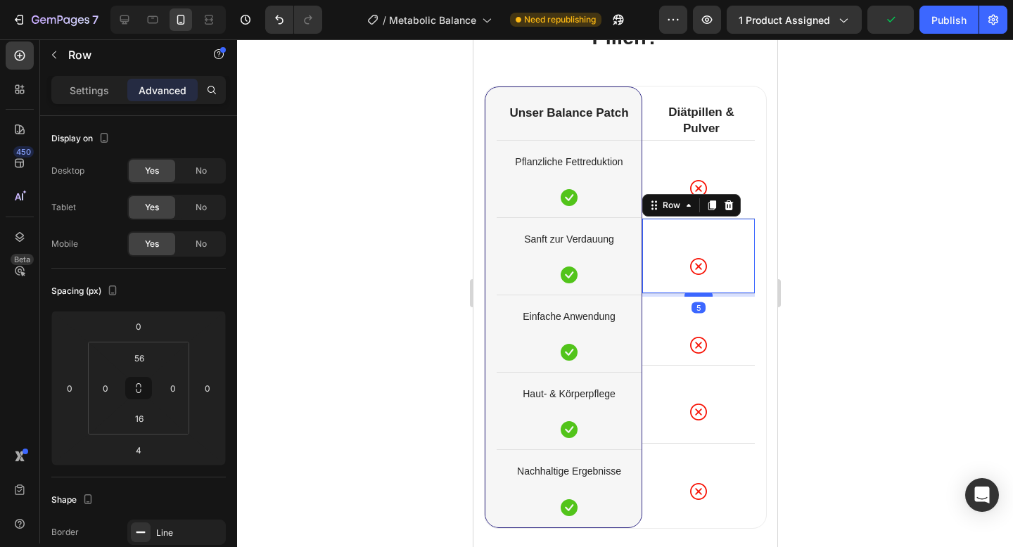
click at [706, 295] on div at bounding box center [698, 295] width 28 height 4
type input "5"
click at [845, 313] on div at bounding box center [625, 293] width 776 height 508
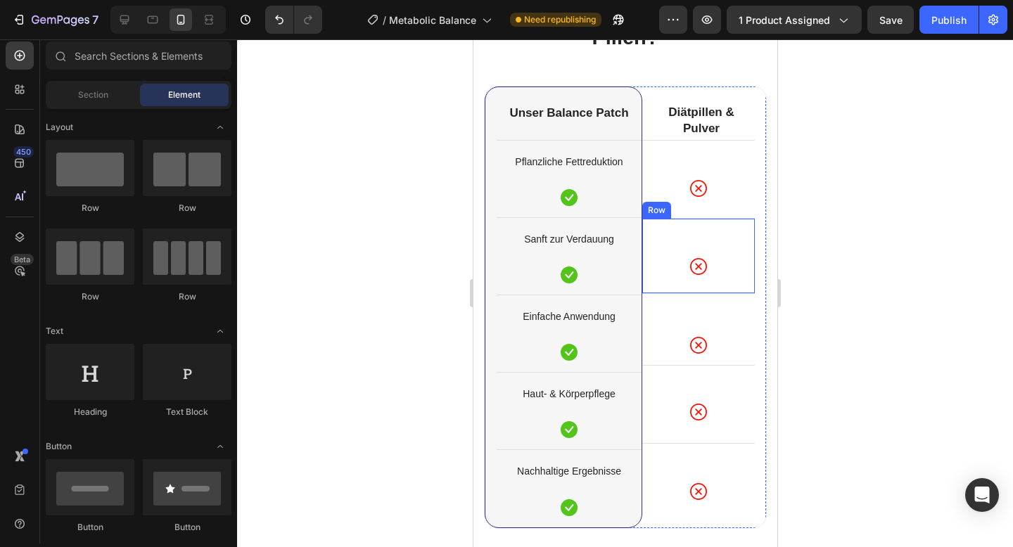
click at [743, 286] on div "Icon Row" at bounding box center [698, 256] width 113 height 76
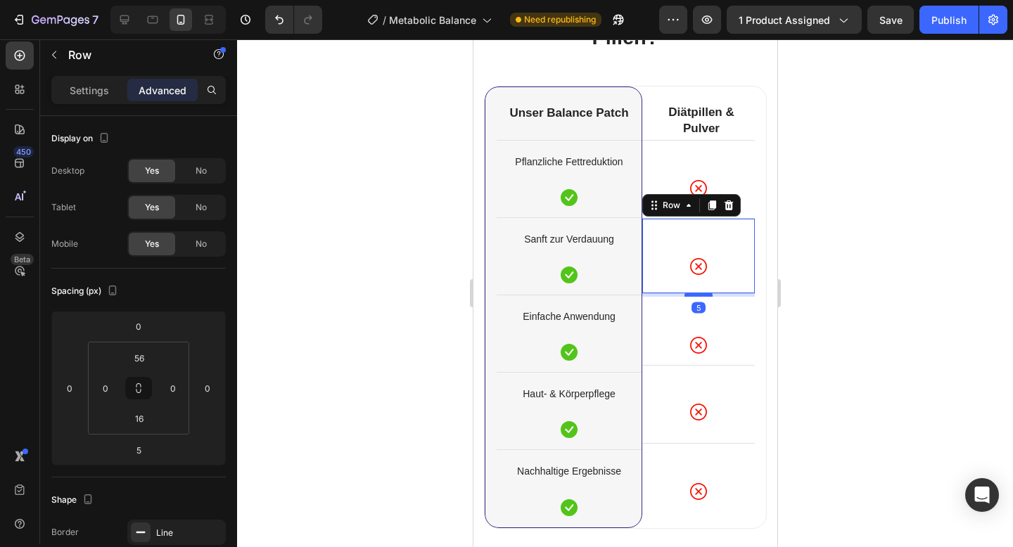
click at [706, 296] on div at bounding box center [698, 295] width 28 height 4
click at [706, 298] on div at bounding box center [698, 297] width 28 height 4
type input "8"
click at [854, 276] on div at bounding box center [625, 293] width 776 height 508
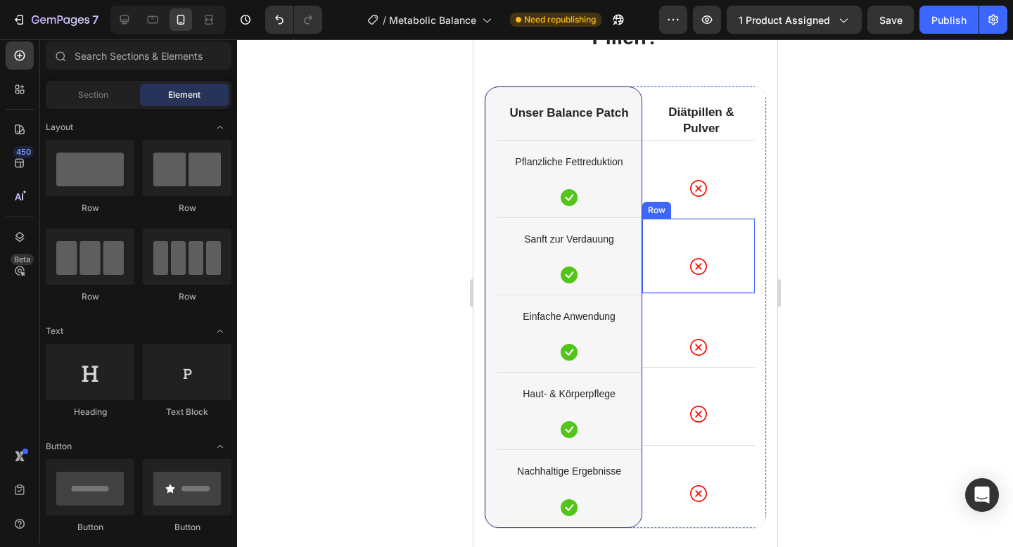
click at [727, 279] on div "Icon" at bounding box center [698, 270] width 113 height 24
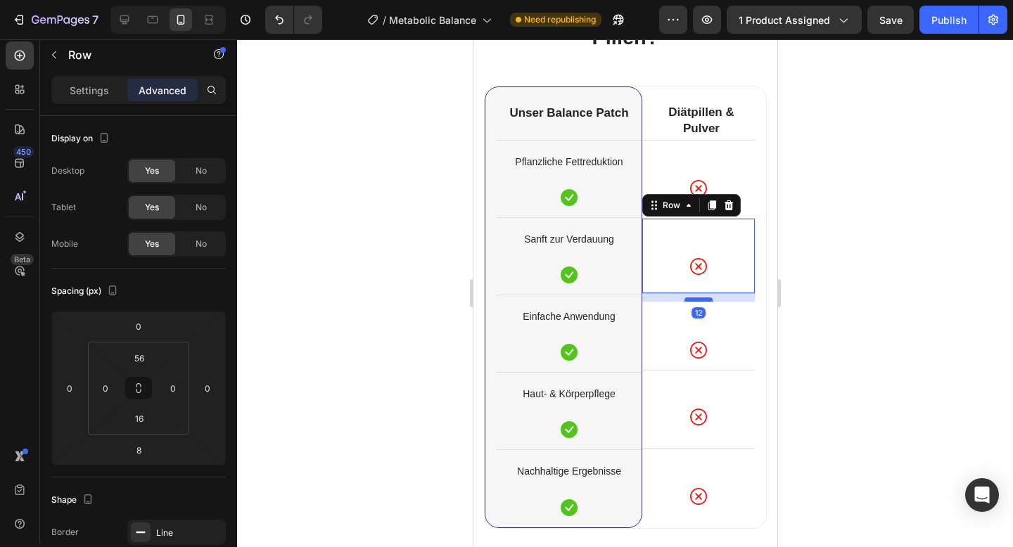
click at [692, 300] on div at bounding box center [698, 300] width 28 height 4
type input "12"
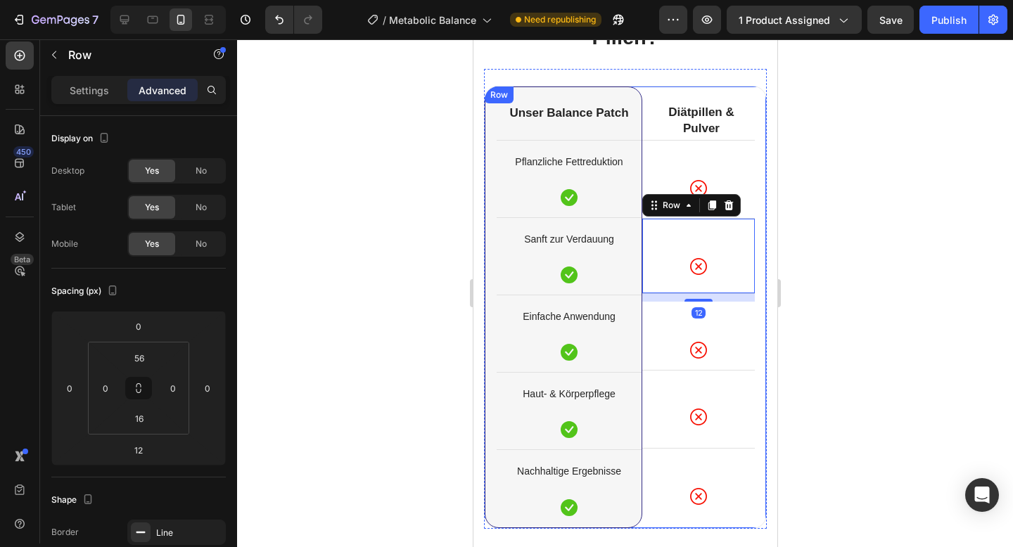
click at [833, 265] on div at bounding box center [625, 293] width 776 height 508
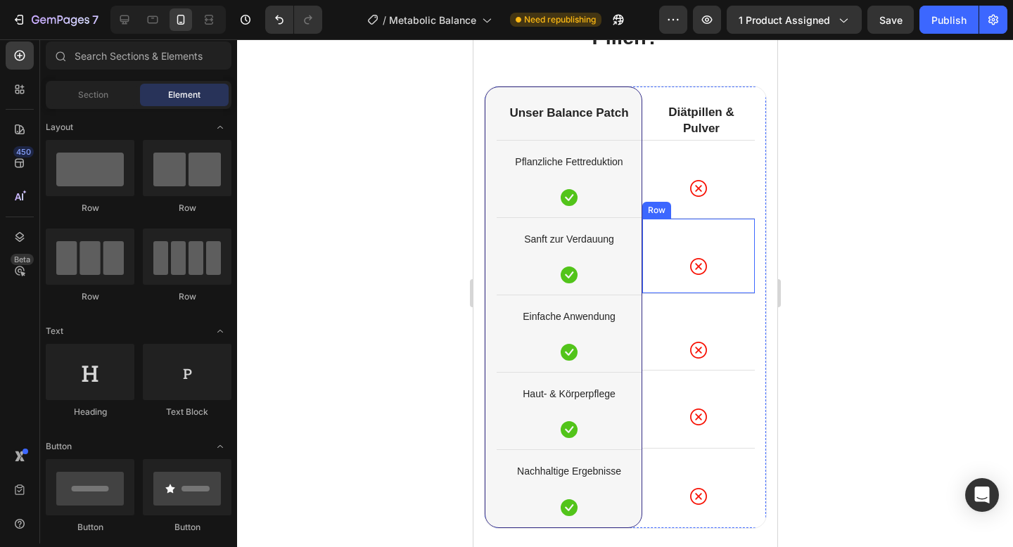
click at [720, 282] on div "Icon Row" at bounding box center [698, 256] width 113 height 76
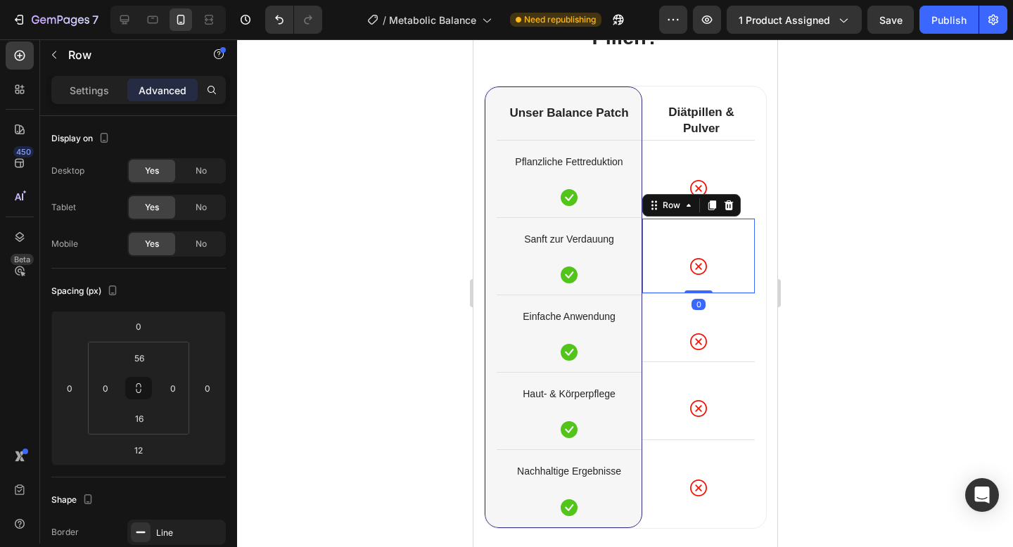
drag, startPoint x: 708, startPoint y: 300, endPoint x: 718, endPoint y: 267, distance: 33.6
click at [718, 267] on div "Icon Row 0" at bounding box center [698, 256] width 113 height 76
type input "0"
click at [811, 255] on div at bounding box center [625, 293] width 776 height 508
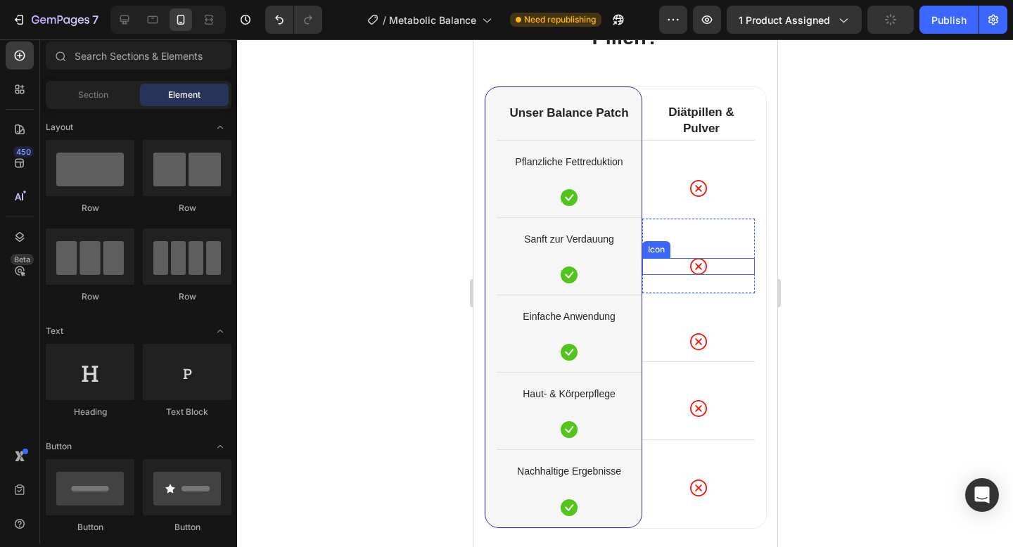
click at [721, 262] on div "Icon" at bounding box center [698, 266] width 113 height 17
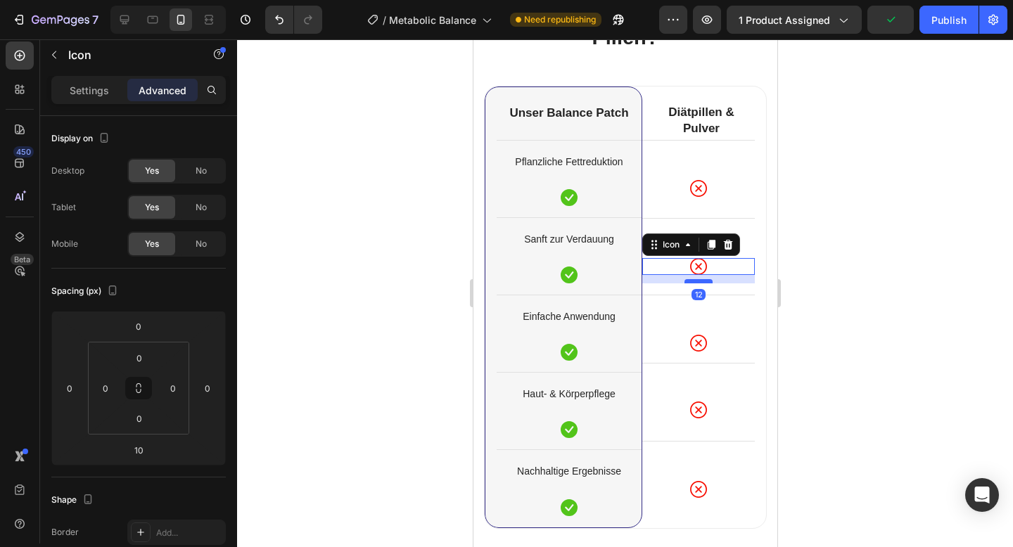
click at [696, 282] on div at bounding box center [698, 281] width 28 height 4
type input "12"
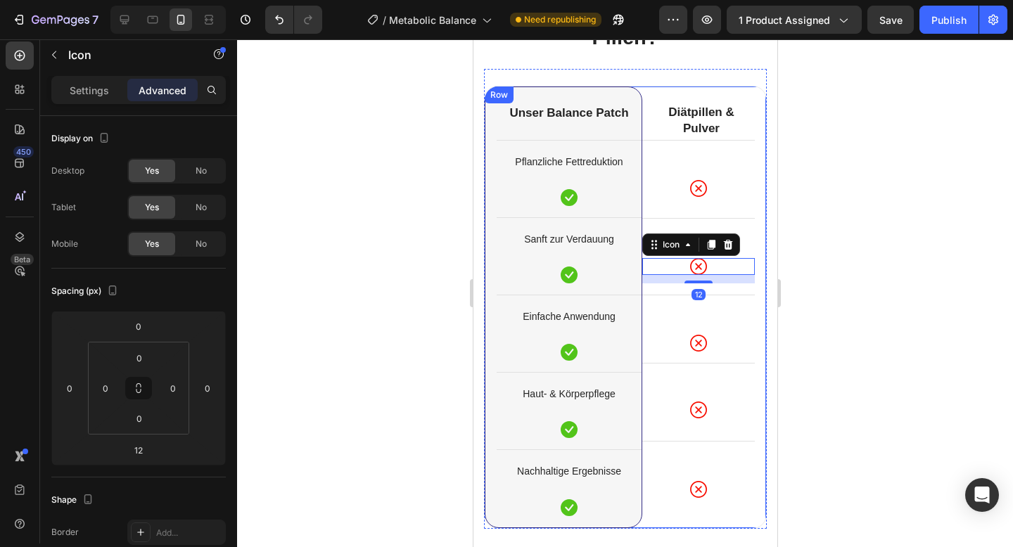
click at [865, 331] on div at bounding box center [625, 293] width 776 height 508
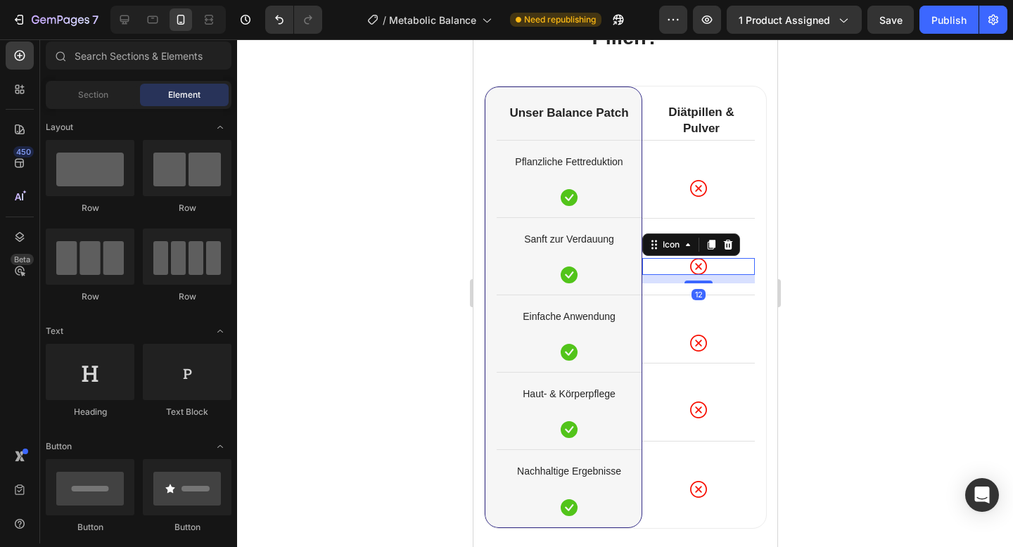
click at [706, 267] on div "Icon 12" at bounding box center [698, 266] width 113 height 17
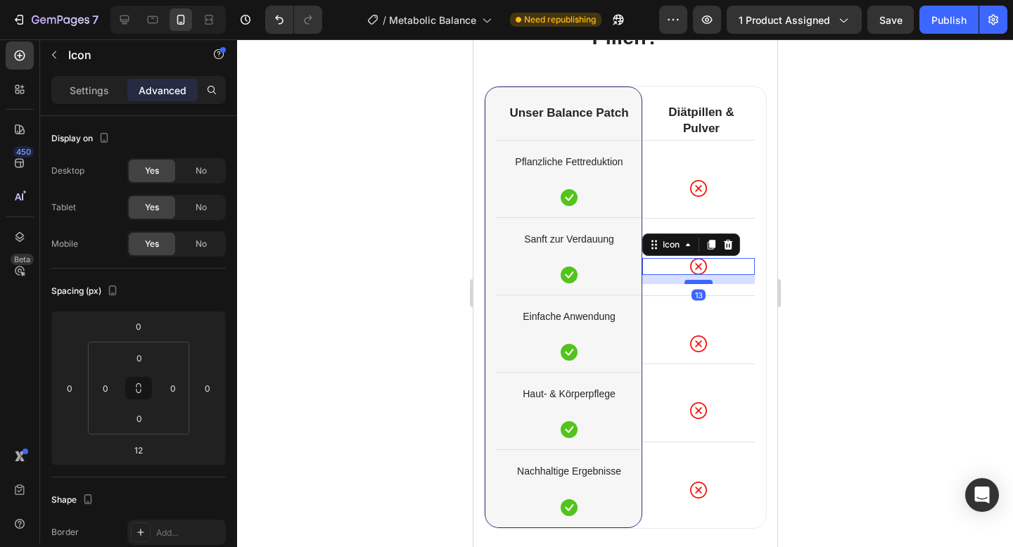
click at [692, 282] on div at bounding box center [698, 282] width 28 height 4
type input "13"
click at [813, 326] on div at bounding box center [625, 293] width 776 height 508
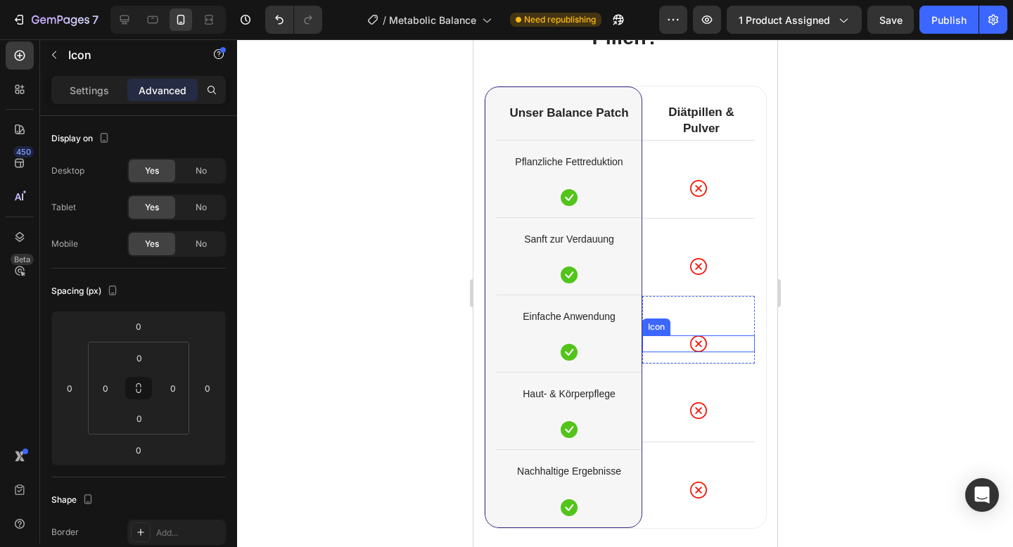
click at [715, 340] on div "Icon" at bounding box center [698, 344] width 113 height 17
drag, startPoint x: 702, startPoint y: 350, endPoint x: 708, endPoint y: 358, distance: 10.0
click at [709, 359] on div at bounding box center [698, 359] width 28 height 4
type input "12"
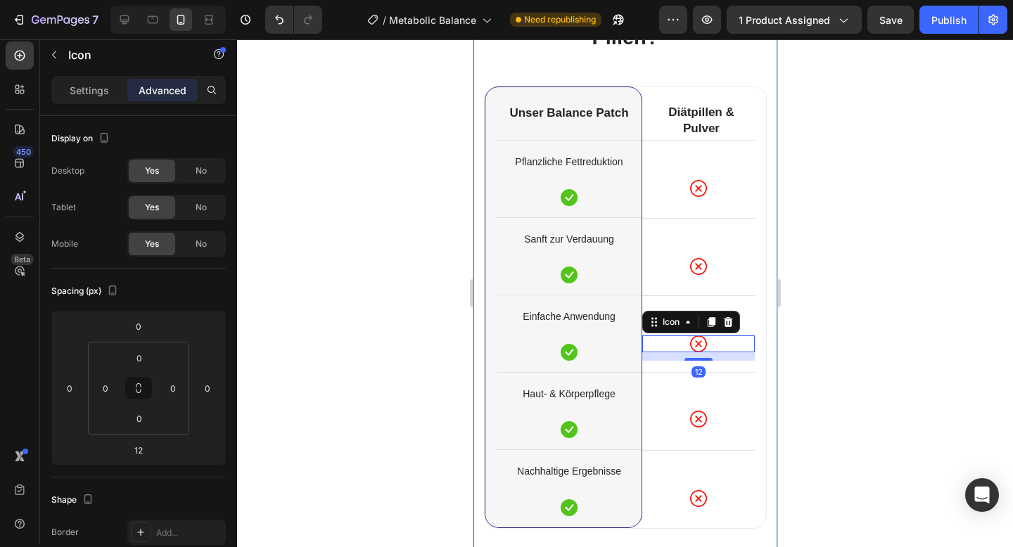
click at [862, 294] on div at bounding box center [625, 293] width 776 height 508
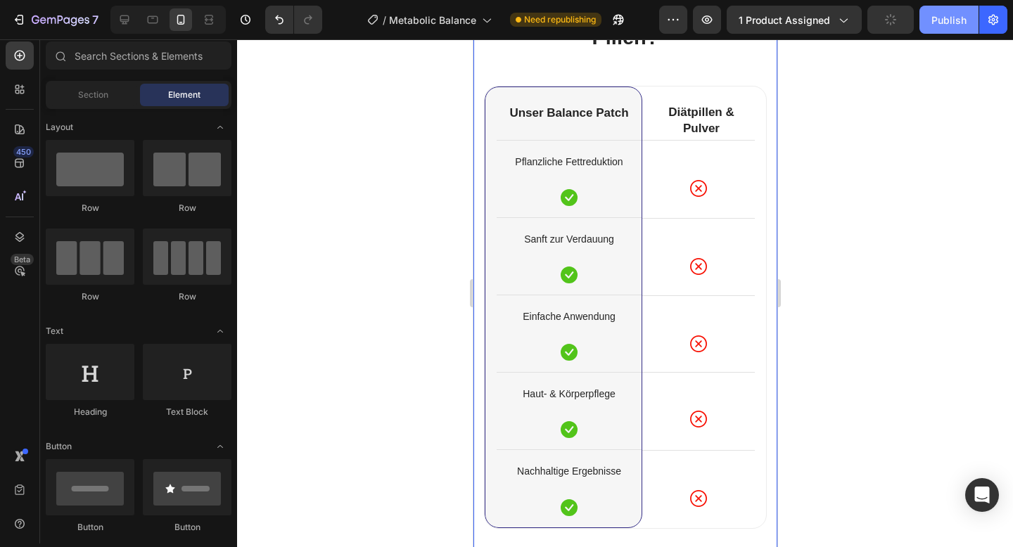
click at [941, 25] on div "Publish" at bounding box center [948, 20] width 35 height 15
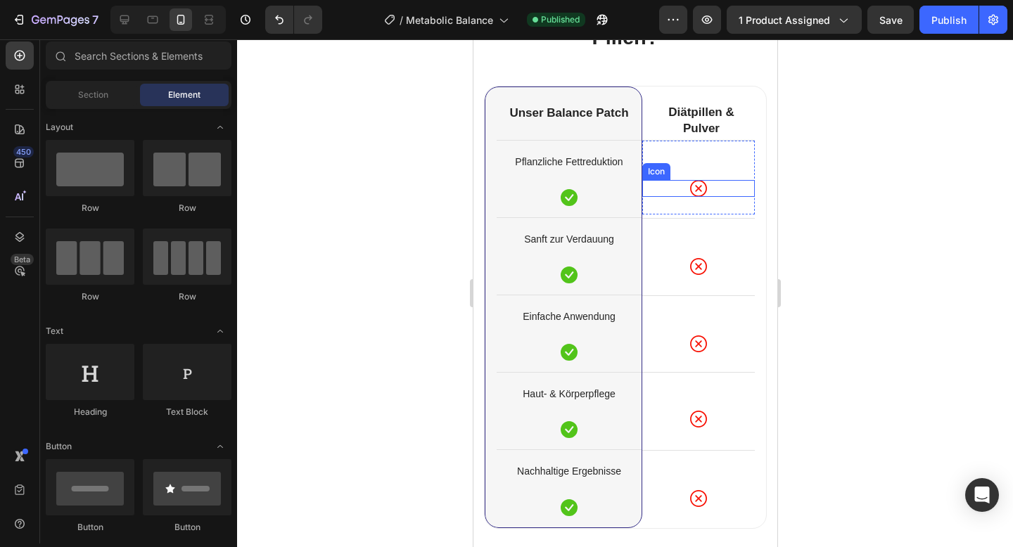
click at [722, 185] on div "Icon" at bounding box center [698, 188] width 113 height 17
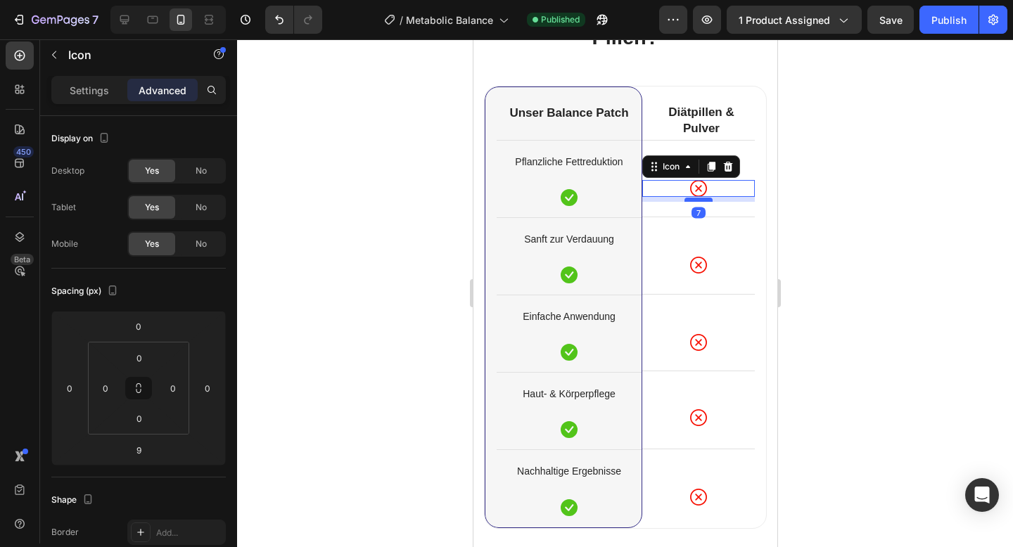
click at [708, 200] on div at bounding box center [698, 200] width 28 height 4
type input "7"
click at [714, 262] on div "Icon" at bounding box center [698, 265] width 113 height 17
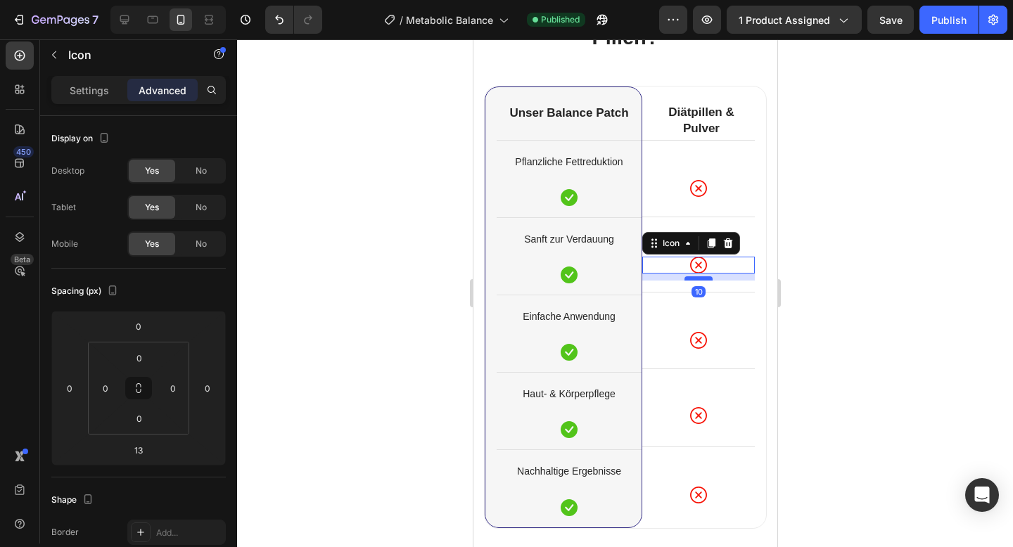
click at [703, 279] on div at bounding box center [698, 278] width 28 height 4
type input "10"
click at [713, 342] on div "Icon" at bounding box center [698, 340] width 113 height 17
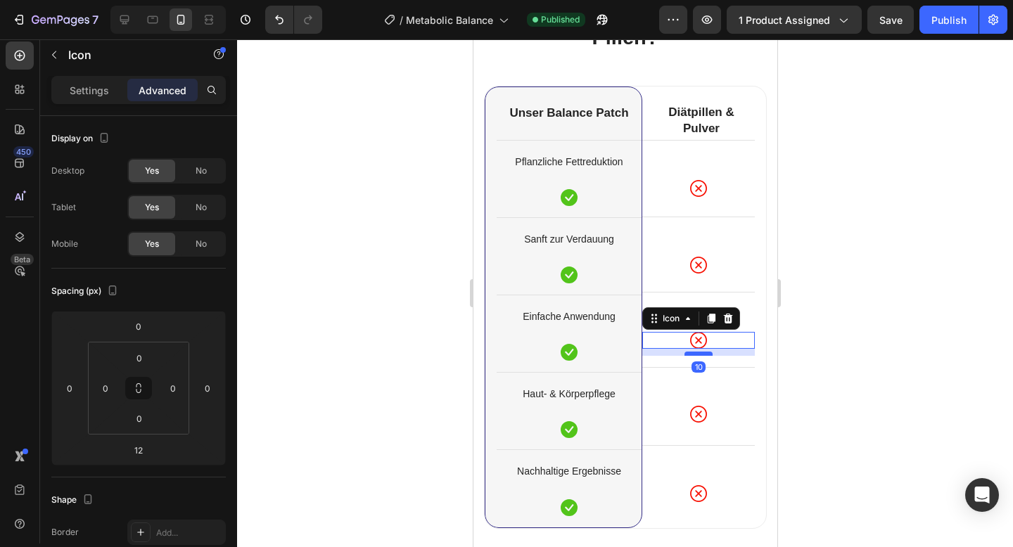
click at [701, 354] on div at bounding box center [698, 354] width 28 height 4
type input "10"
click at [720, 413] on div "Icon" at bounding box center [698, 414] width 113 height 17
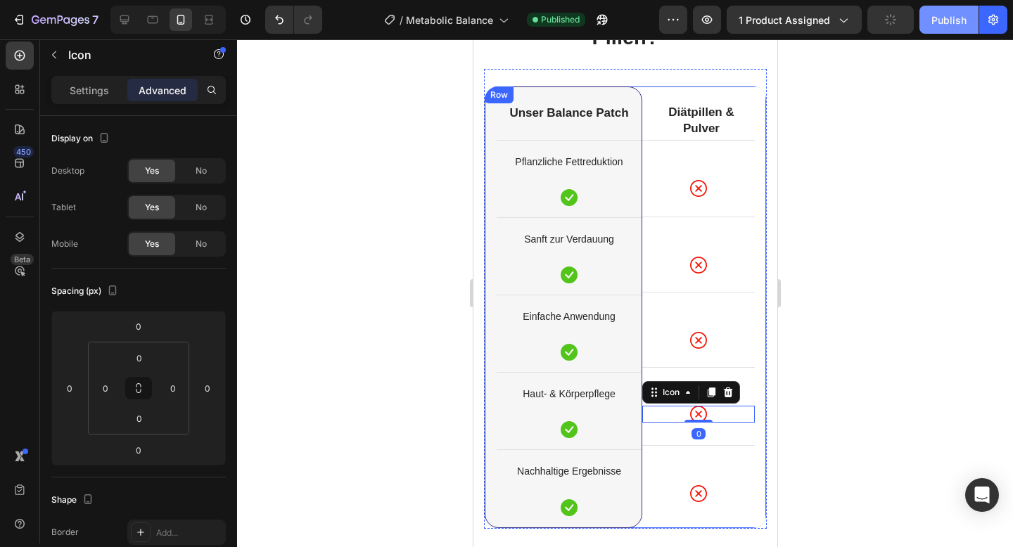
click at [959, 27] on button "Publish" at bounding box center [948, 20] width 59 height 28
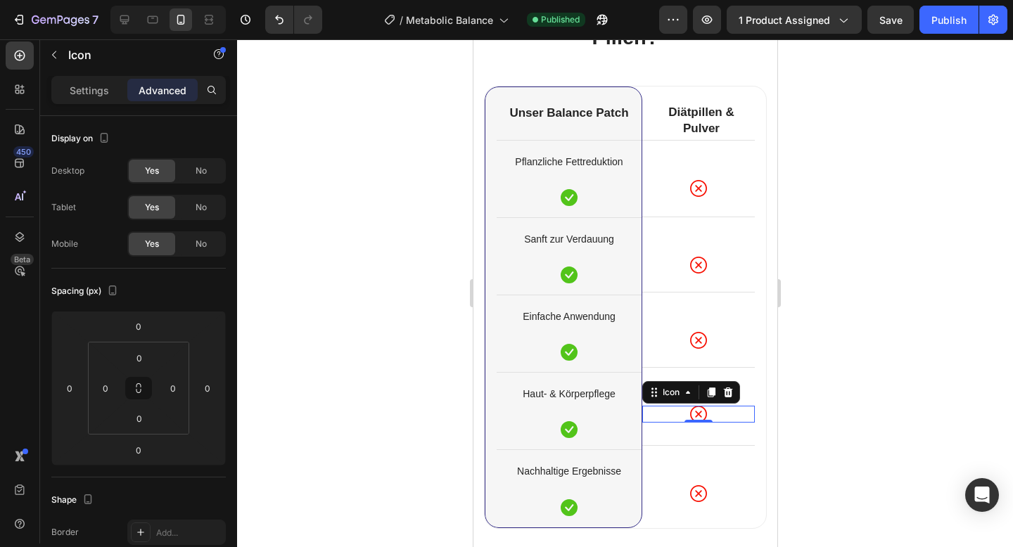
click at [730, 409] on div "Icon 0" at bounding box center [698, 414] width 113 height 17
click at [719, 489] on div "Icon" at bounding box center [698, 493] width 113 height 17
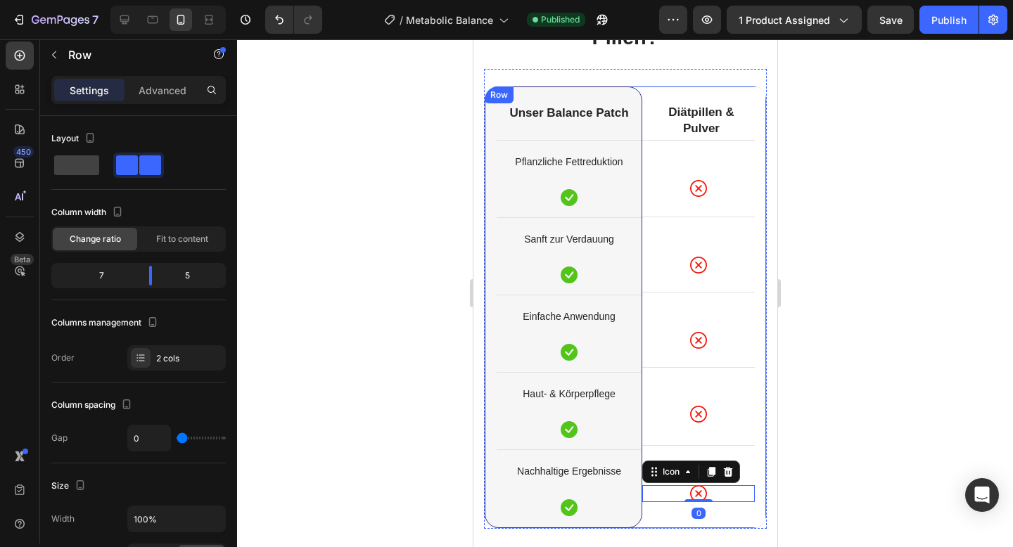
click at [708, 514] on div "Diätpillen & Pulver Heading Icon Row Icon Row Icon Row Icon Row Row Icon 0 Row" at bounding box center [698, 307] width 113 height 441
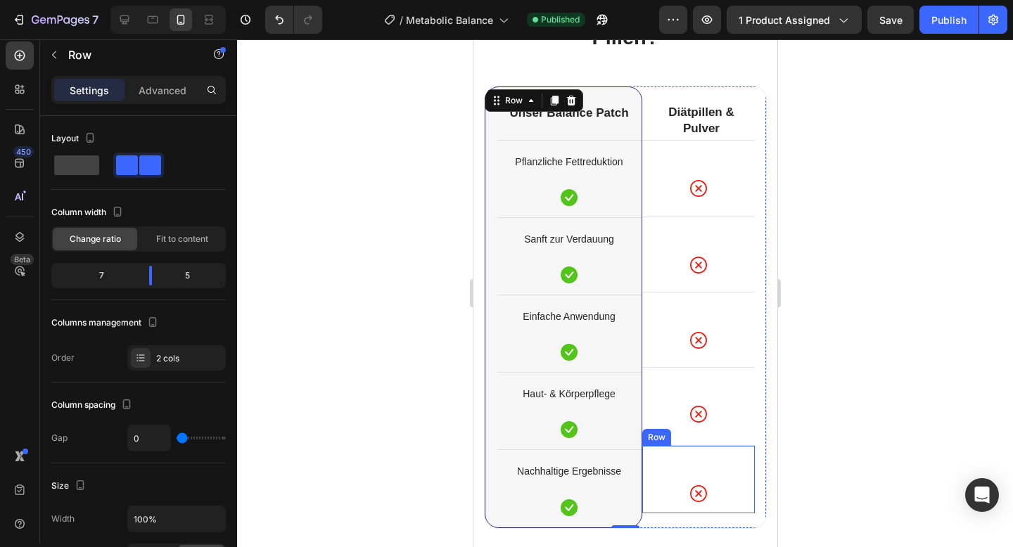
click at [711, 510] on div "Icon Row" at bounding box center [698, 479] width 113 height 68
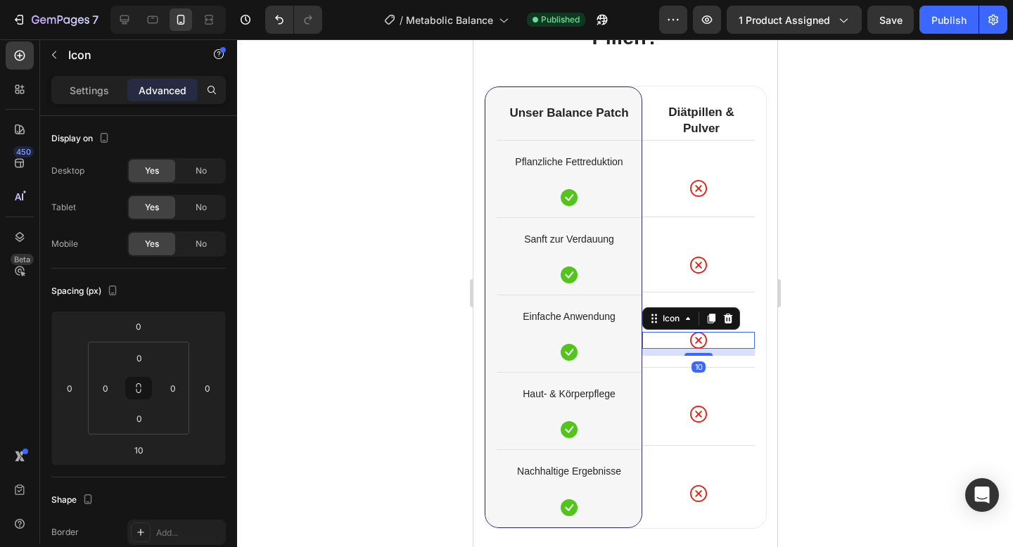
click at [720, 338] on div "Icon 10" at bounding box center [698, 340] width 113 height 17
click at [724, 262] on div "Icon" at bounding box center [698, 265] width 113 height 17
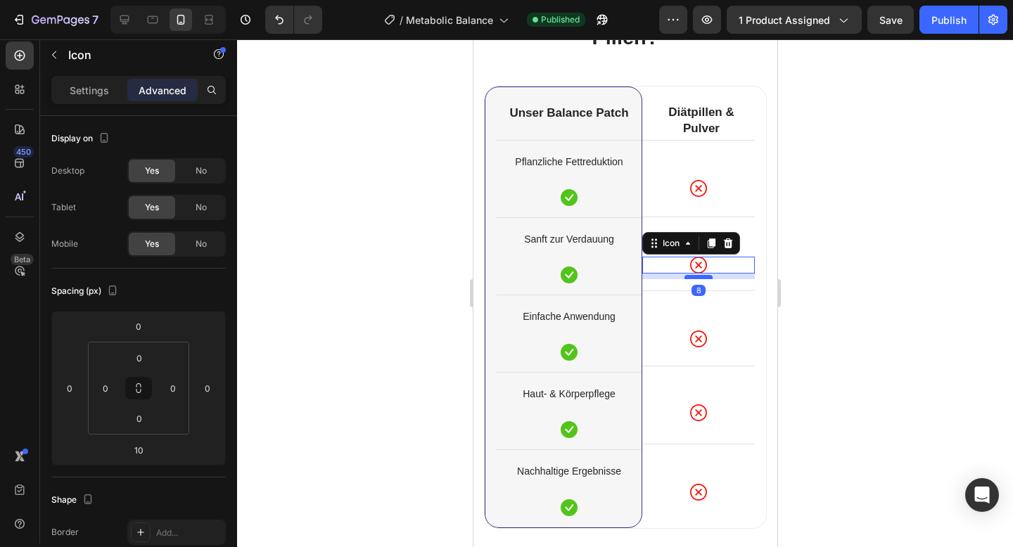
click at [700, 279] on div at bounding box center [698, 277] width 28 height 4
type input "8"
click at [716, 339] on div "Icon" at bounding box center [698, 339] width 113 height 17
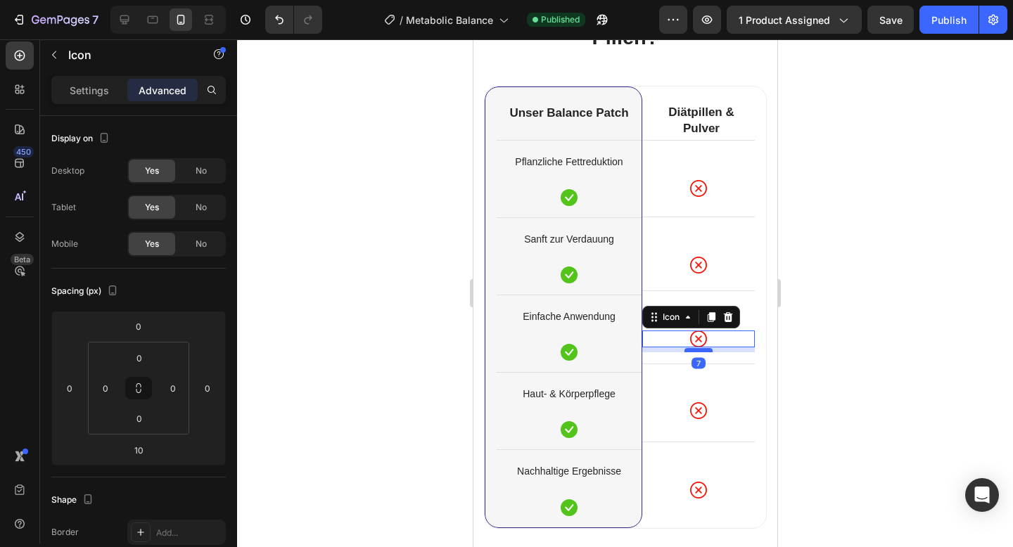
click at [702, 352] on div at bounding box center [698, 350] width 28 height 4
type input "7"
click at [720, 183] on div "Icon" at bounding box center [698, 188] width 113 height 17
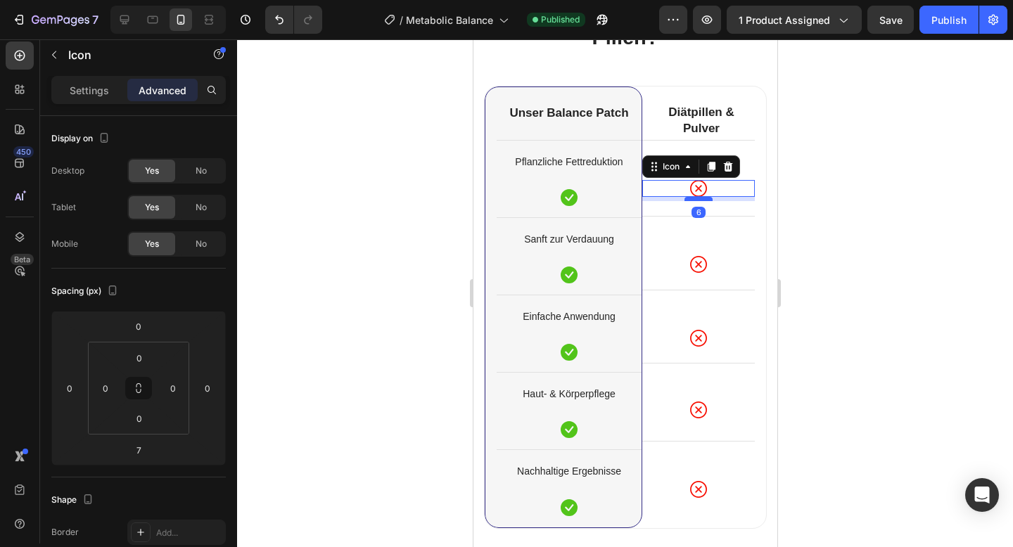
click at [704, 198] on div at bounding box center [698, 199] width 28 height 4
click at [945, 20] on div "Publish" at bounding box center [948, 20] width 35 height 15
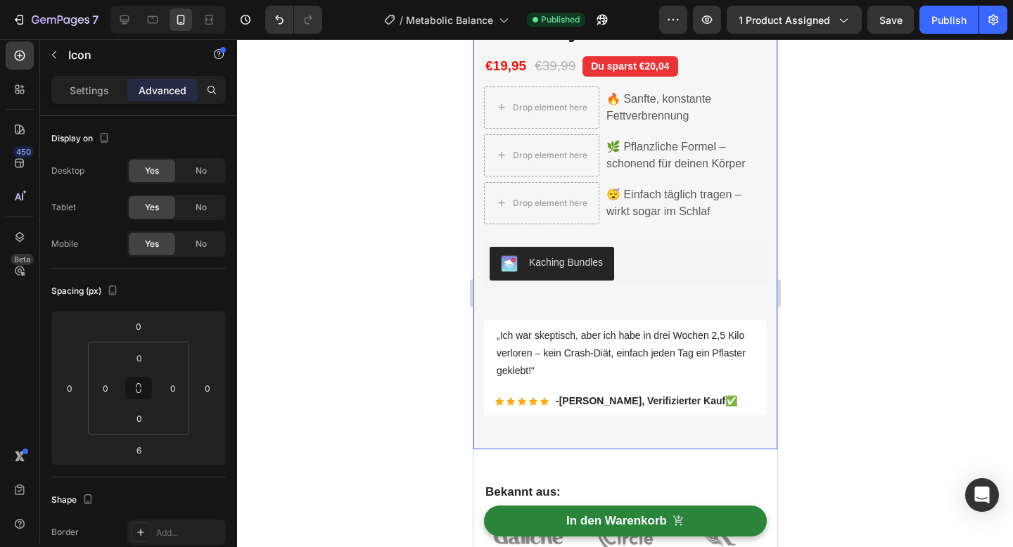
scroll to position [635, 0]
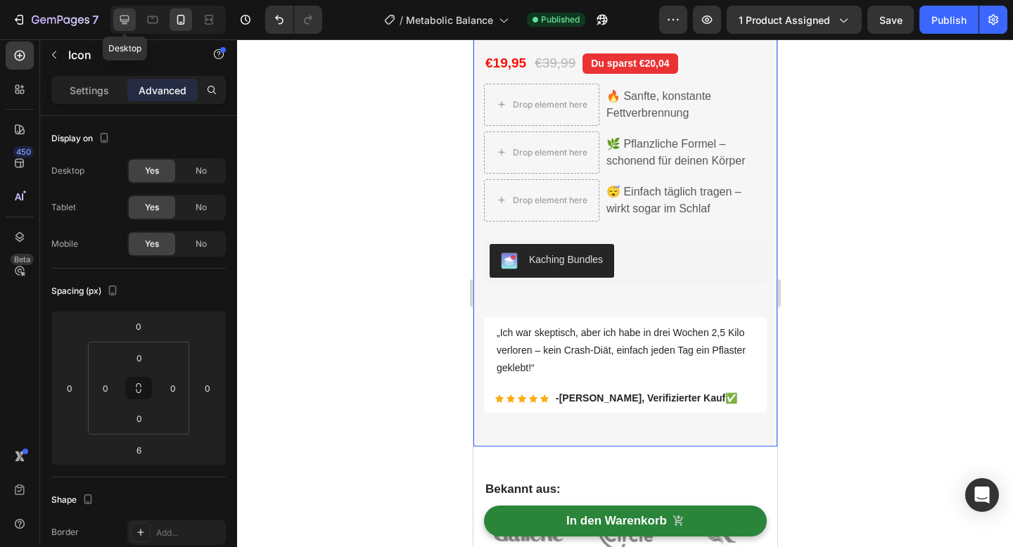
click at [127, 20] on icon at bounding box center [124, 20] width 14 height 14
type input "0"
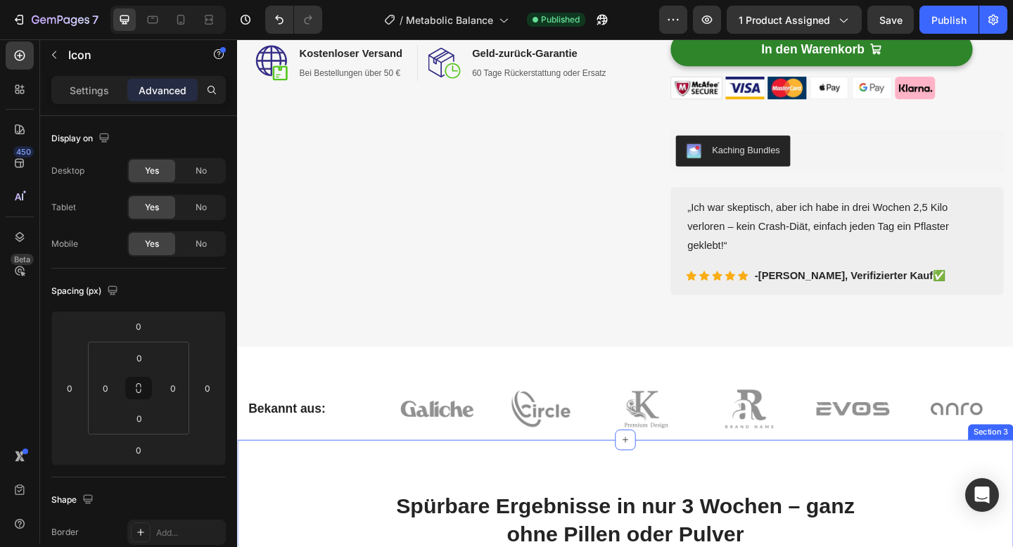
scroll to position [181, 0]
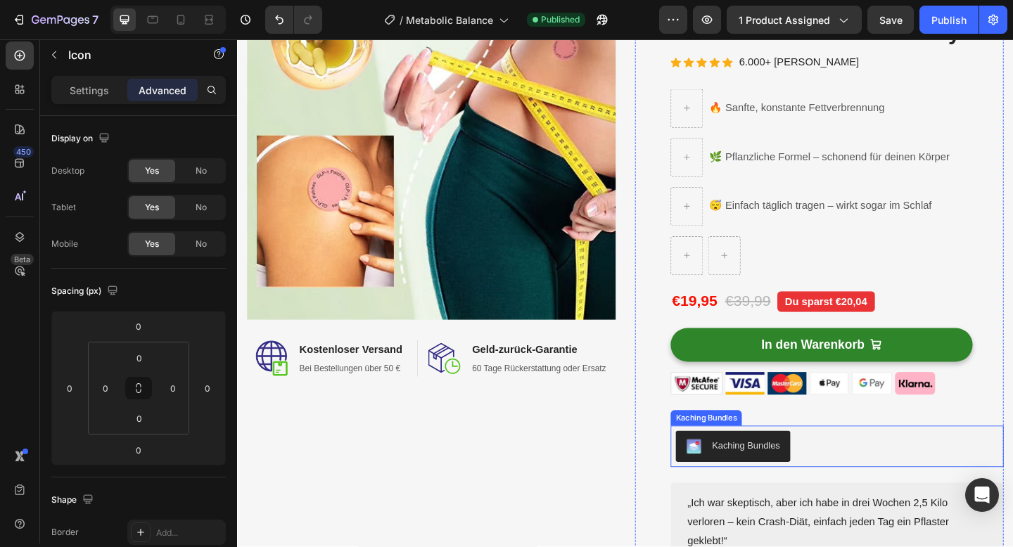
click at [728, 483] on img "Kaching Bundles" at bounding box center [733, 482] width 17 height 17
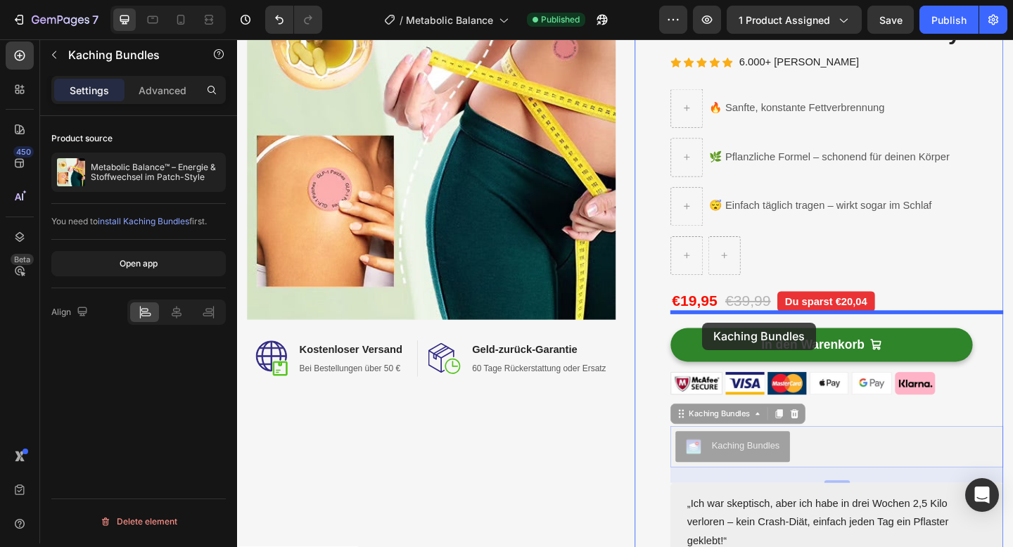
drag, startPoint x: 725, startPoint y: 449, endPoint x: 742, endPoint y: 348, distance: 102.8
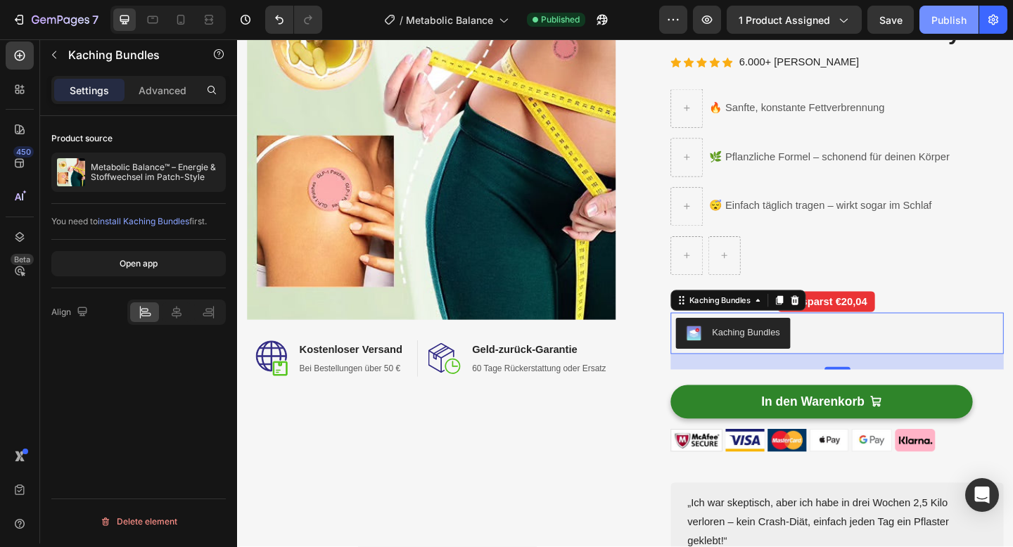
click at [943, 30] on button "Publish" at bounding box center [948, 20] width 59 height 28
click at [947, 322] on div "€19,95 (P) Price (P) Price €39,99 (P) Price (P) Price Du sparst €20,04 Product …" at bounding box center [889, 325] width 362 height 24
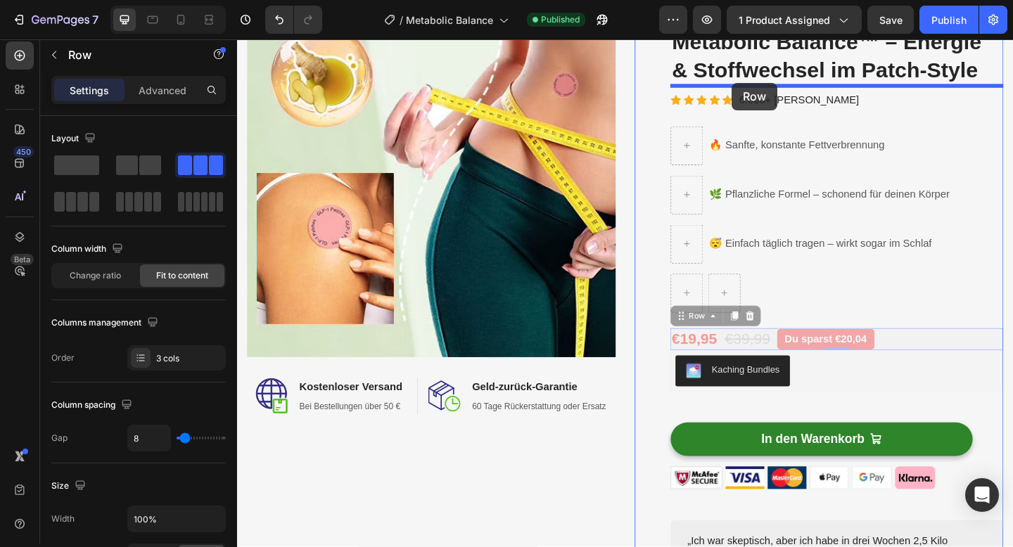
scroll to position [106, 0]
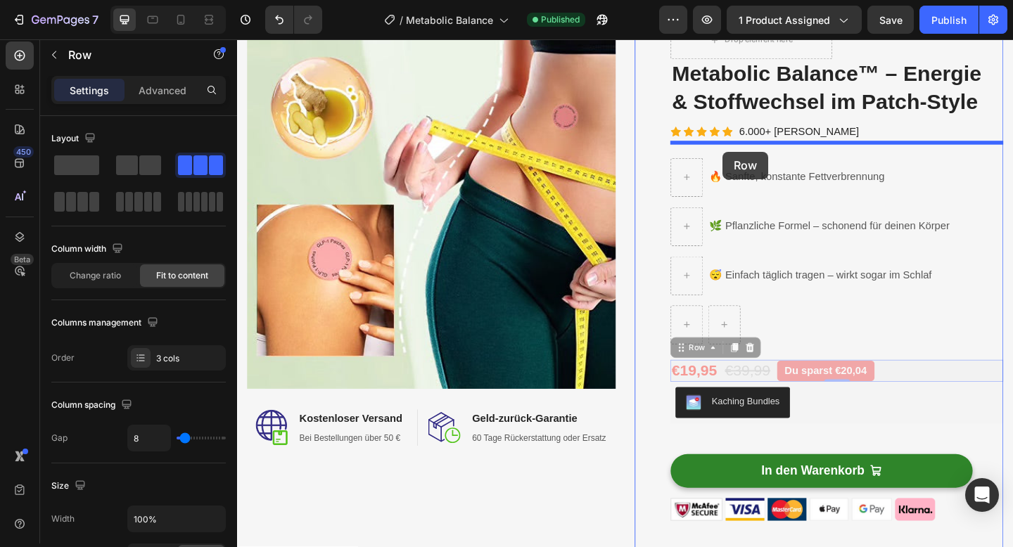
drag, startPoint x: 725, startPoint y: 299, endPoint x: 765, endPoint y: 162, distance: 142.9
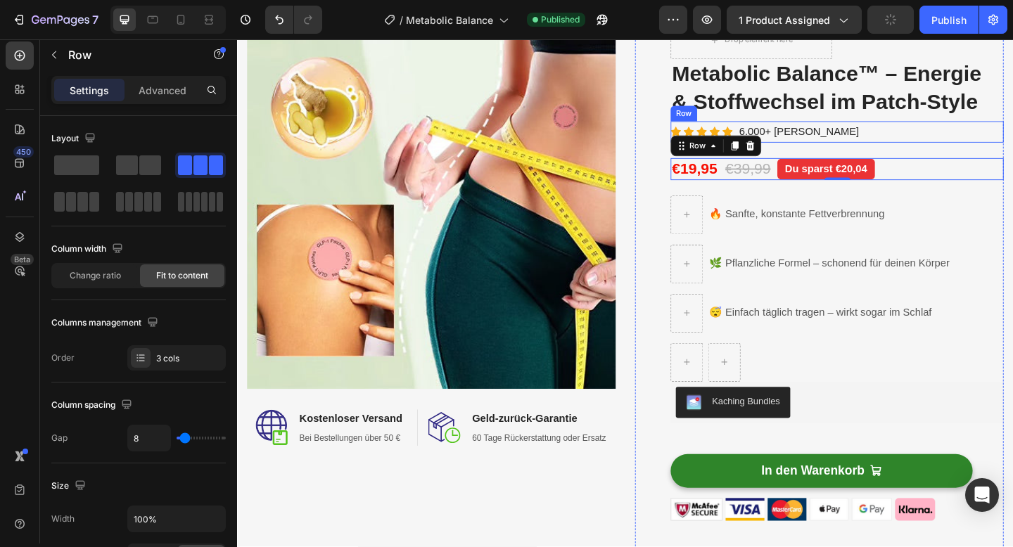
click at [926, 134] on div "Icon Icon Icon Icon Icon Icon List Hoz 6.000+ zufriedene Kunden Text block Row" at bounding box center [889, 140] width 362 height 23
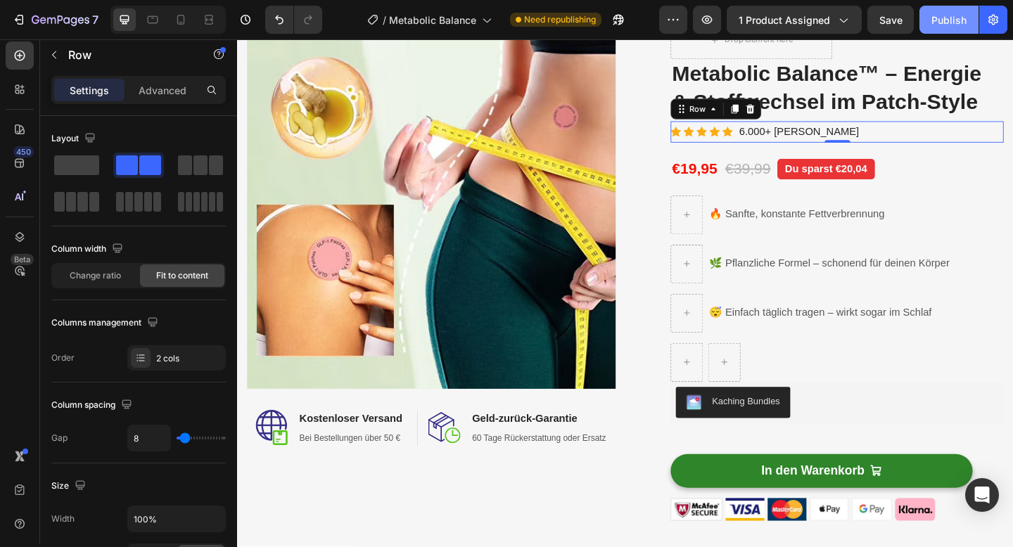
click at [937, 19] on div "Publish" at bounding box center [948, 20] width 35 height 15
click at [843, 140] on p "6.000+ [PERSON_NAME]" at bounding box center [848, 140] width 130 height 20
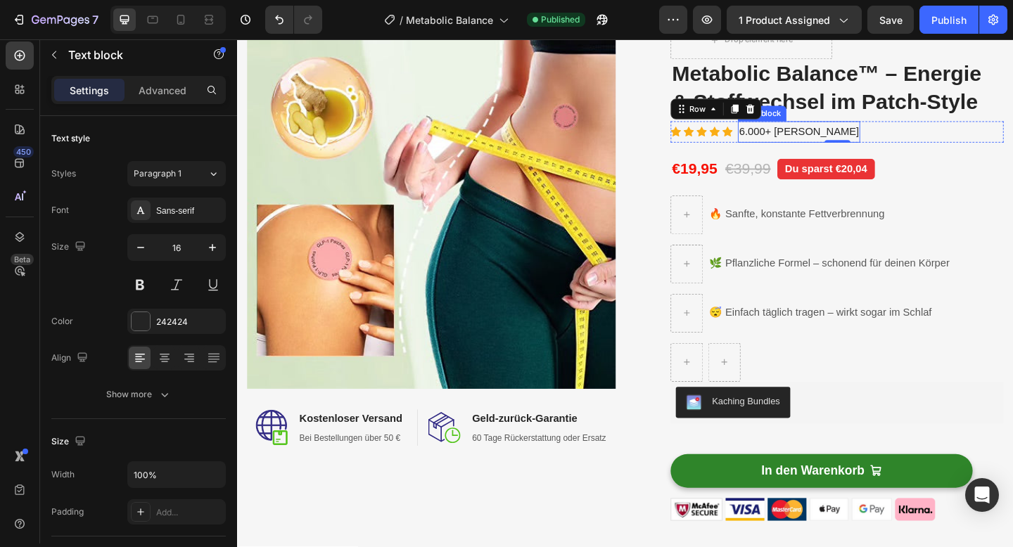
click at [843, 140] on p "6.000+ [PERSON_NAME]" at bounding box center [848, 140] width 130 height 20
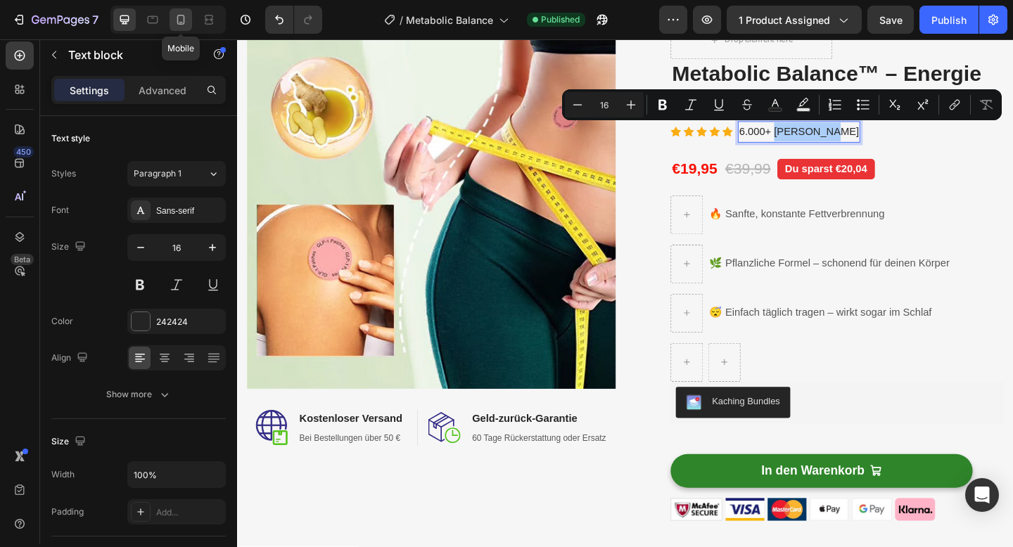
click at [180, 21] on icon at bounding box center [181, 20] width 14 height 14
type input "14"
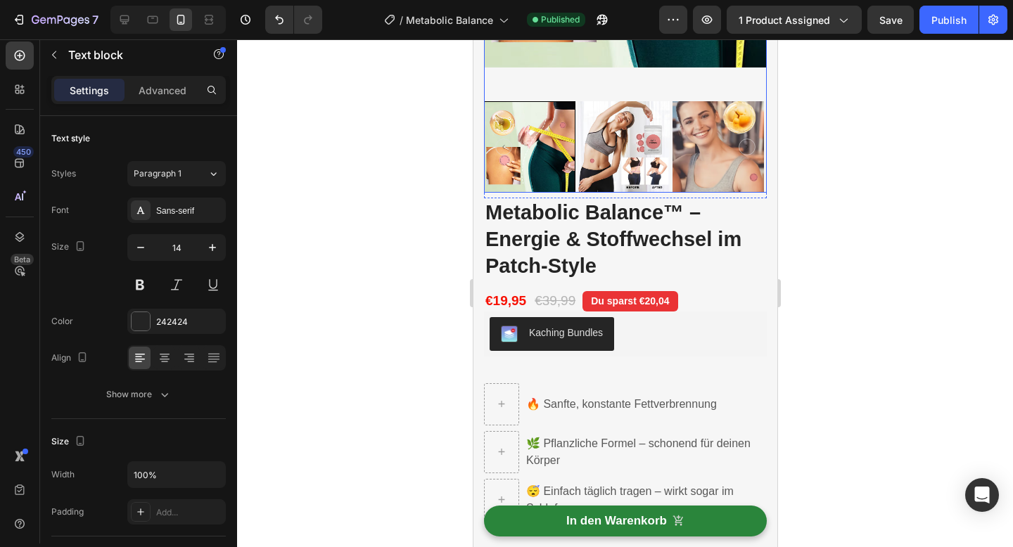
scroll to position [447, 0]
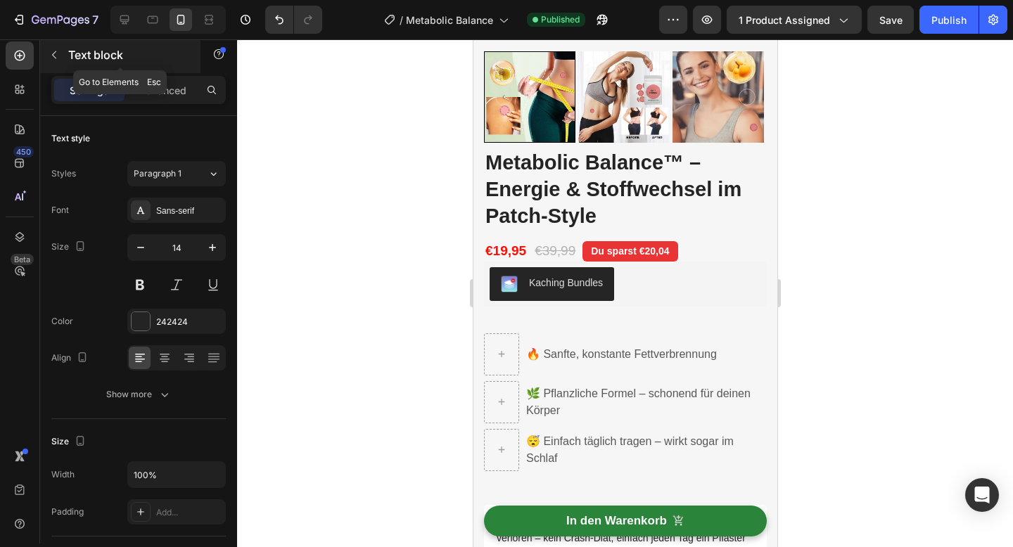
click at [54, 51] on icon "button" at bounding box center [54, 54] width 11 height 11
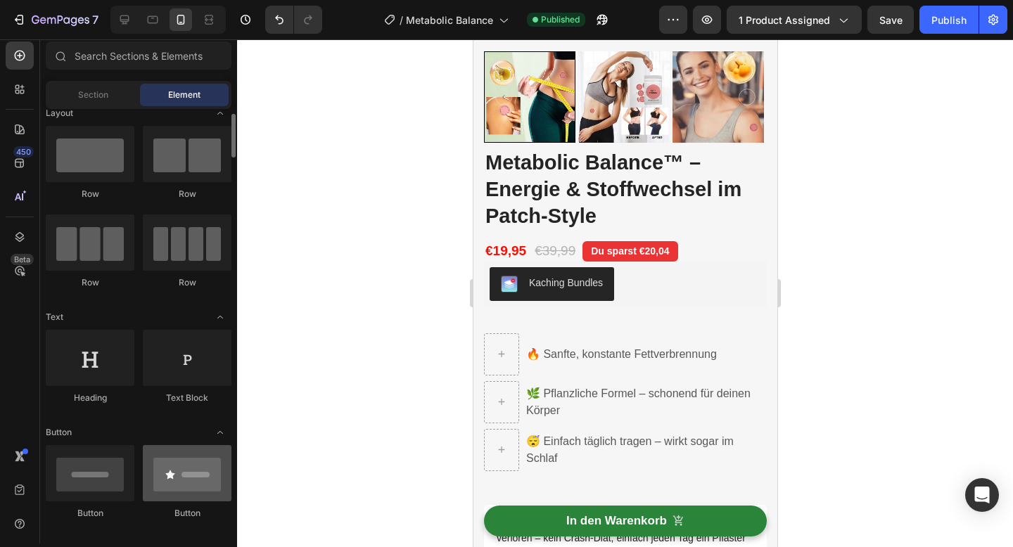
scroll to position [0, 0]
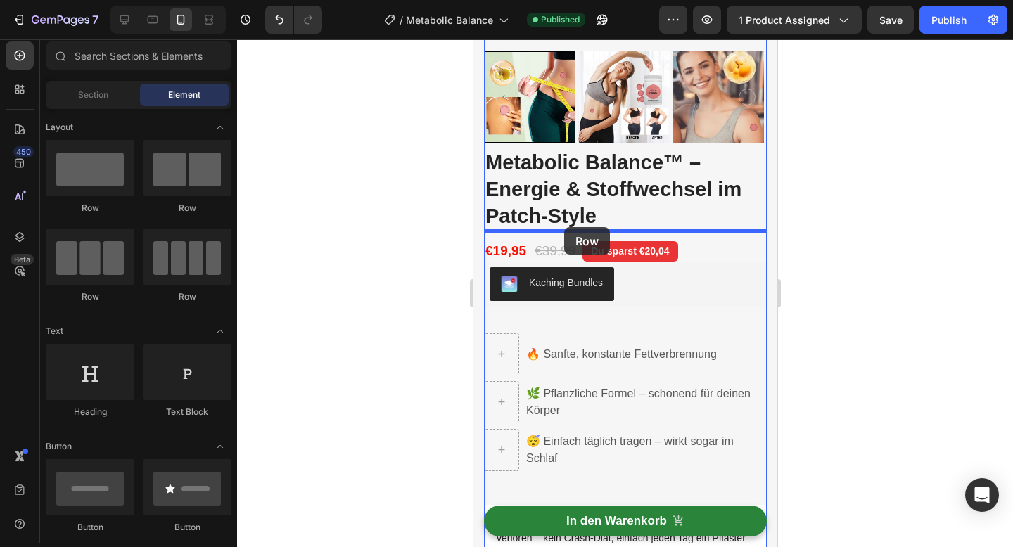
drag, startPoint x: 586, startPoint y: 229, endPoint x: 563, endPoint y: 227, distance: 22.6
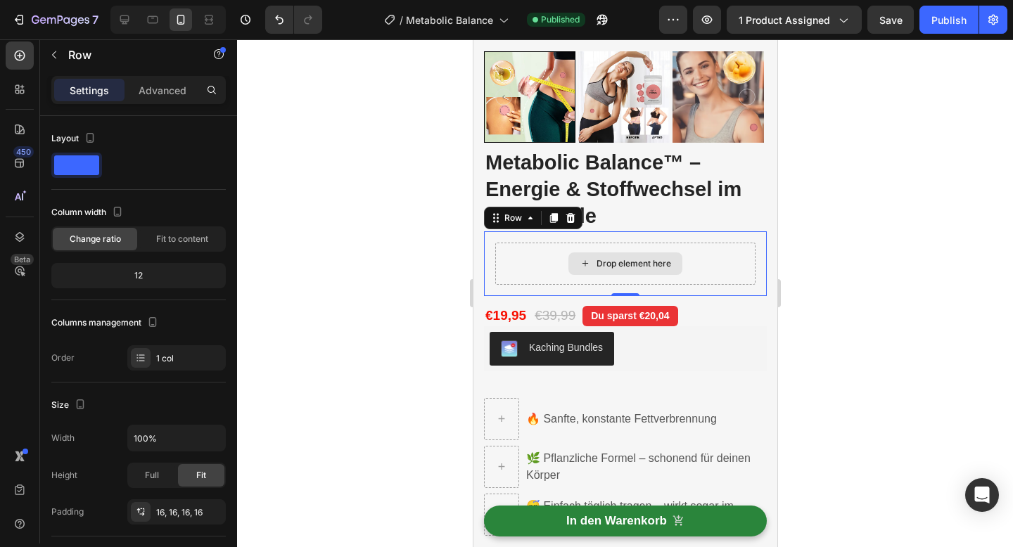
click at [536, 274] on div "Drop element here" at bounding box center [625, 264] width 260 height 42
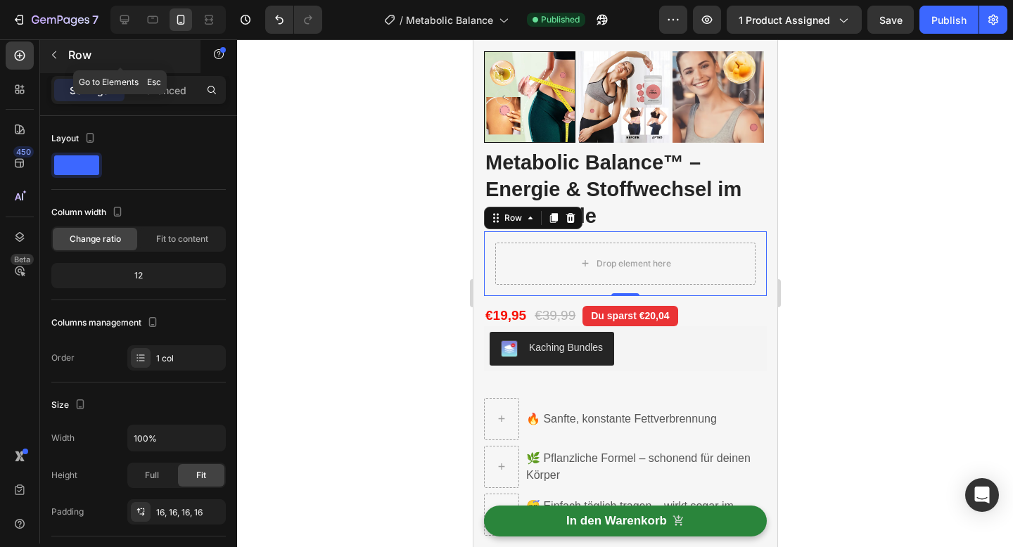
click at [51, 58] on icon "button" at bounding box center [54, 54] width 11 height 11
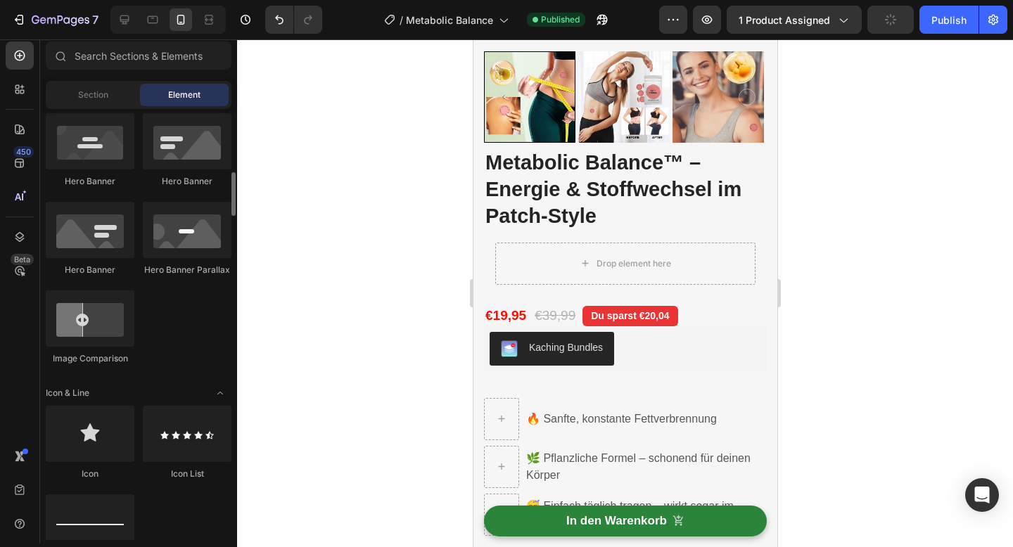
scroll to position [644, 0]
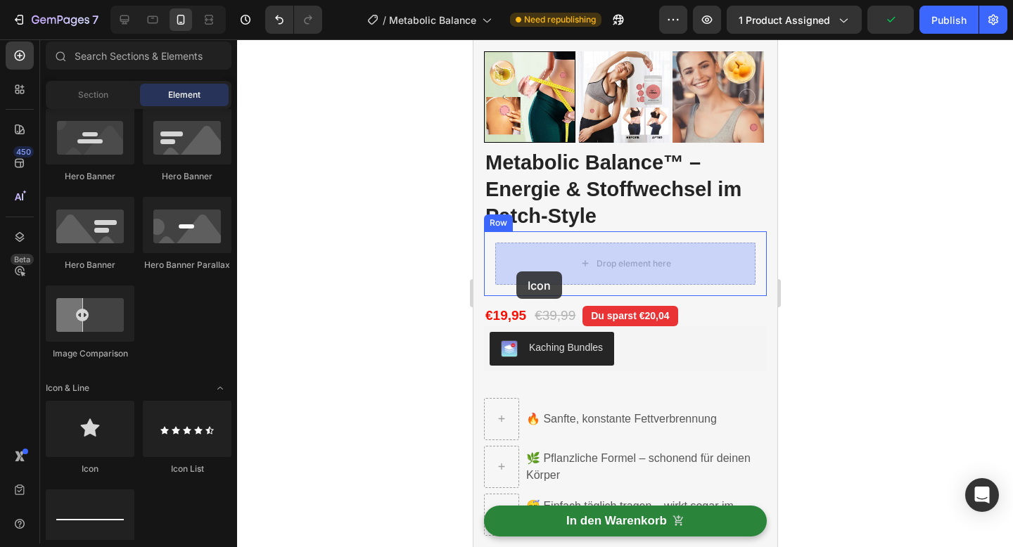
drag, startPoint x: 567, startPoint y: 480, endPoint x: 516, endPoint y: 272, distance: 215.2
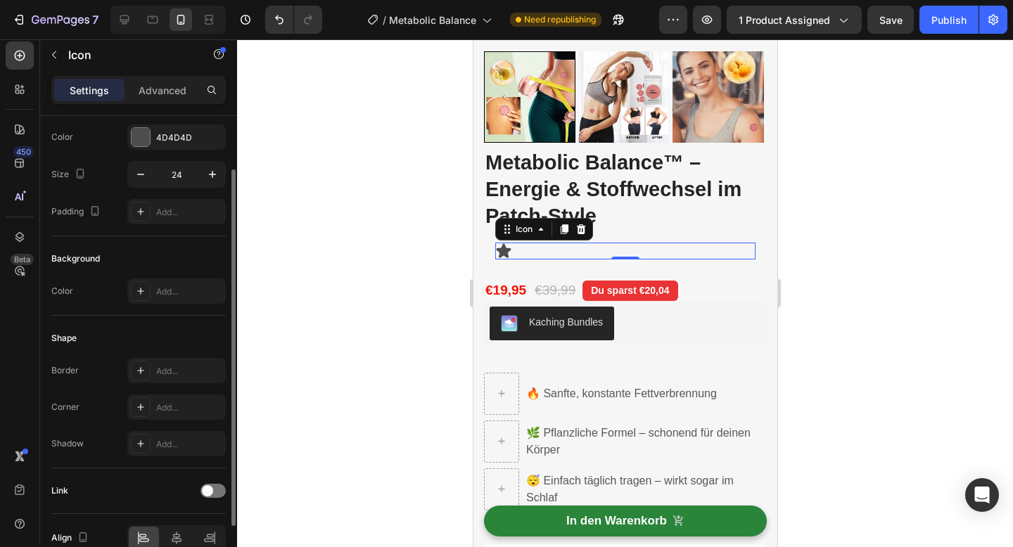
scroll to position [0, 0]
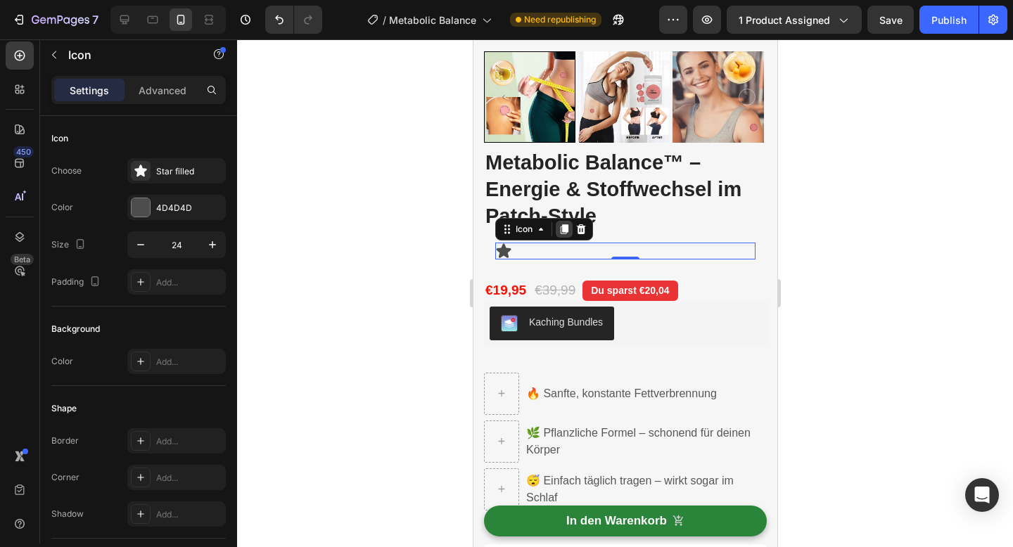
click at [562, 227] on icon at bounding box center [564, 229] width 8 height 10
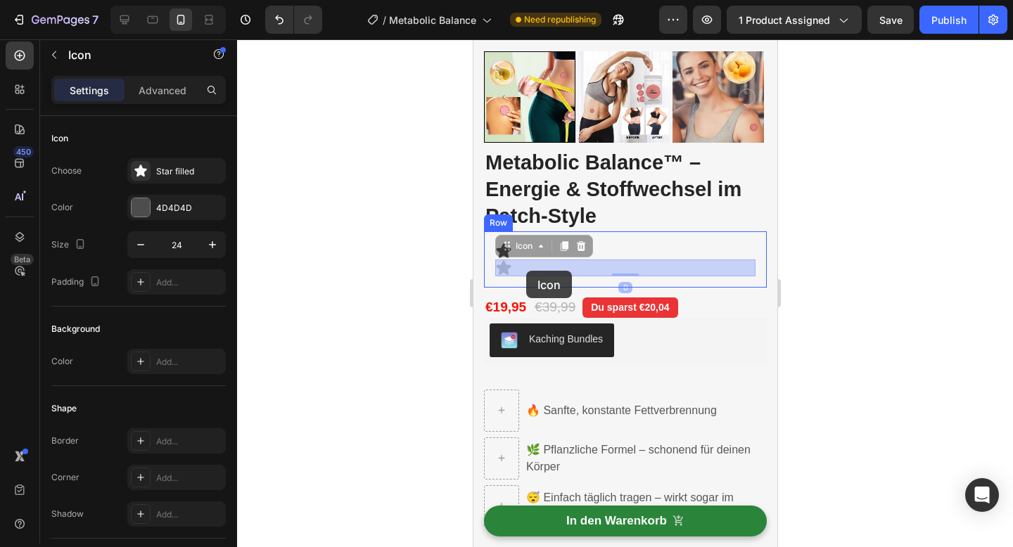
drag, startPoint x: 503, startPoint y: 246, endPoint x: 517, endPoint y: 273, distance: 30.8
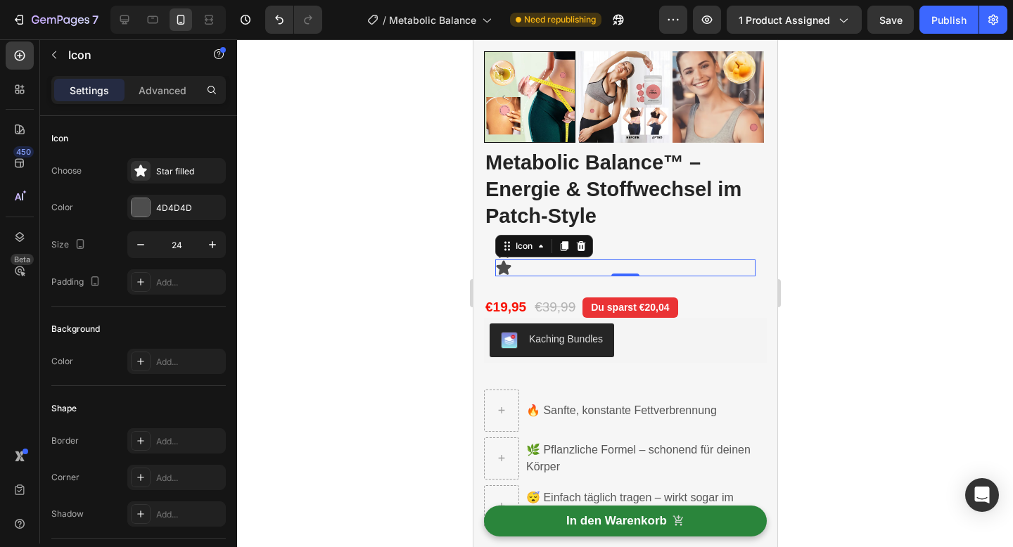
click at [457, 270] on div at bounding box center [625, 293] width 776 height 508
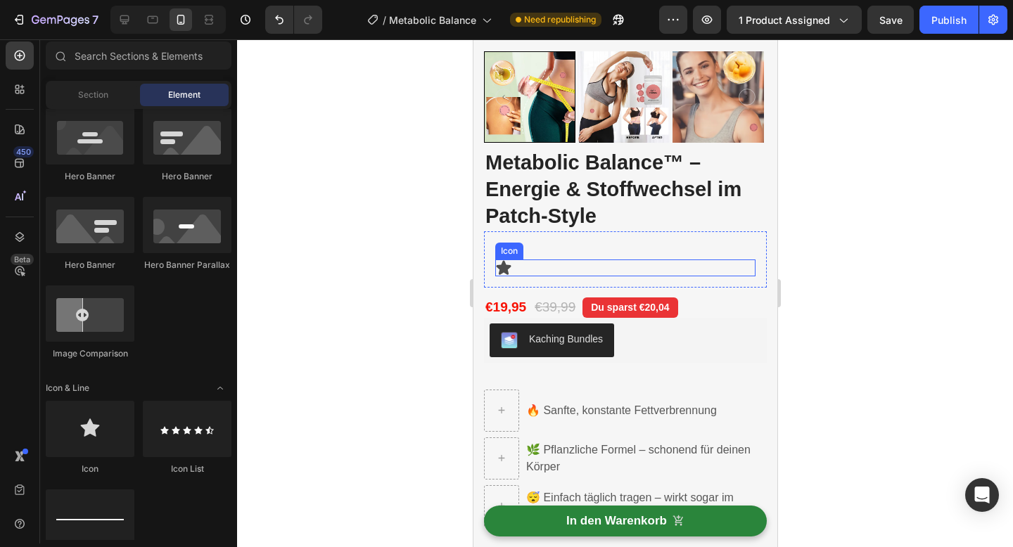
click at [501, 267] on icon at bounding box center [503, 267] width 15 height 14
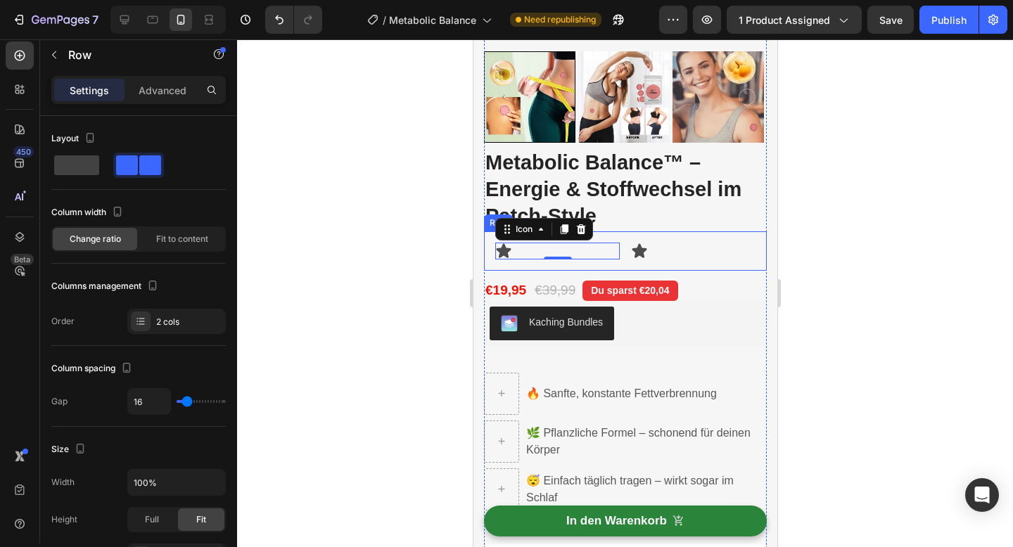
click at [623, 238] on div "Icon 0 Icon Row" at bounding box center [624, 250] width 283 height 39
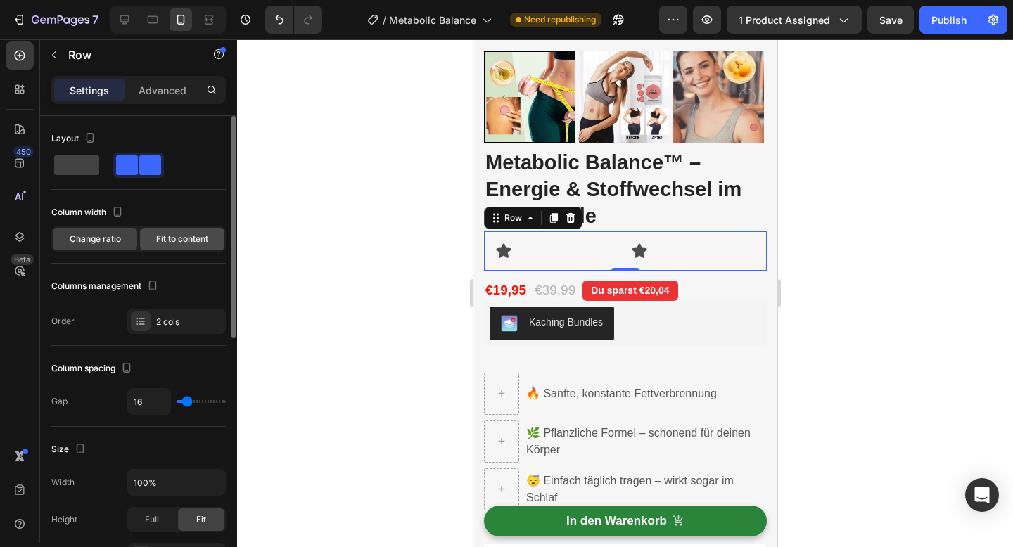
click at [163, 238] on span "Fit to content" at bounding box center [182, 239] width 52 height 13
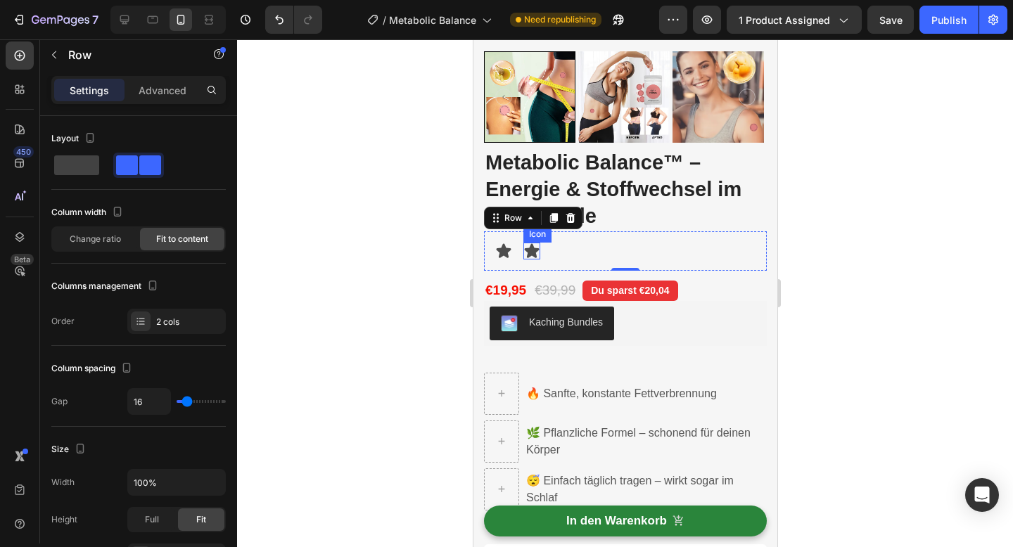
click at [533, 250] on icon at bounding box center [531, 250] width 15 height 14
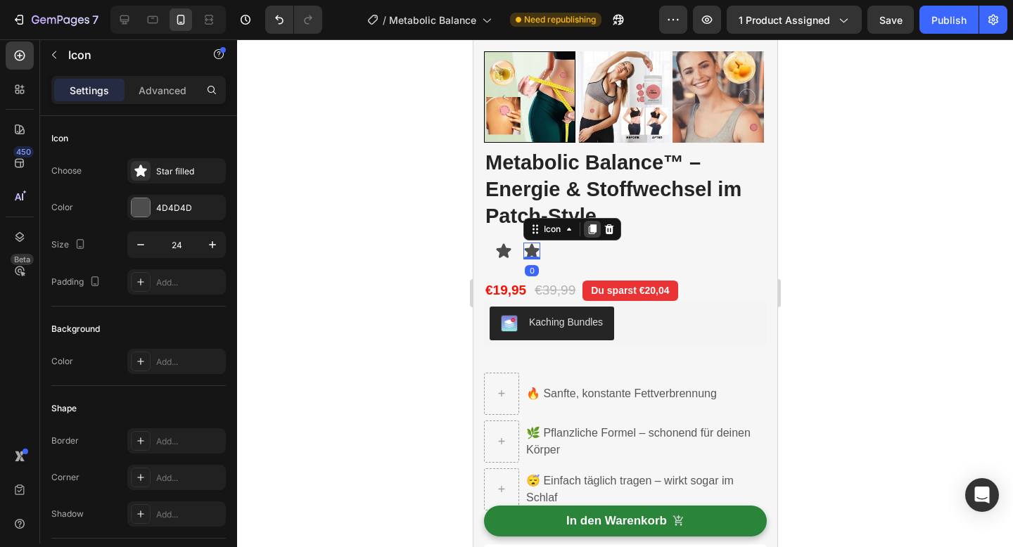
click at [585, 232] on div at bounding box center [591, 229] width 17 height 17
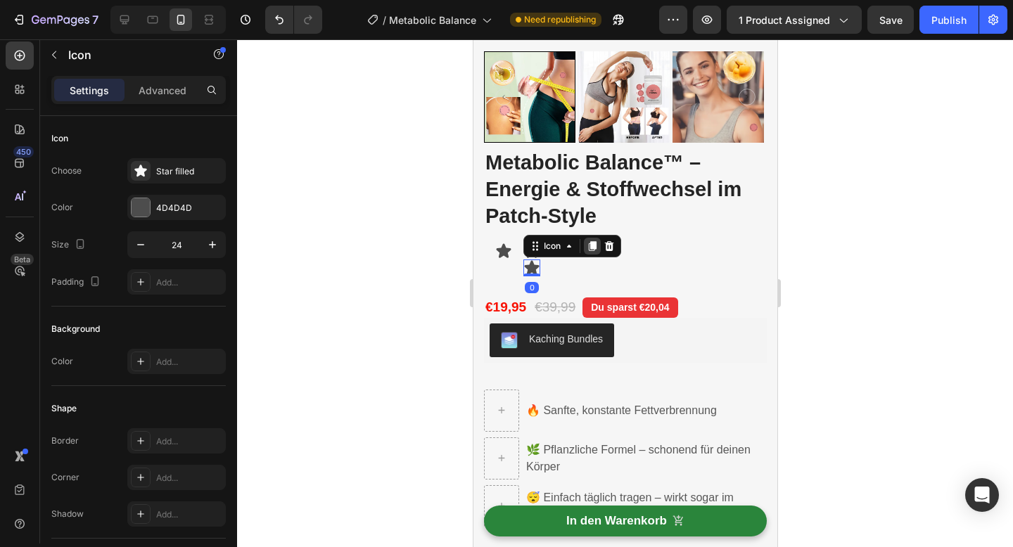
click at [593, 247] on icon at bounding box center [592, 246] width 8 height 10
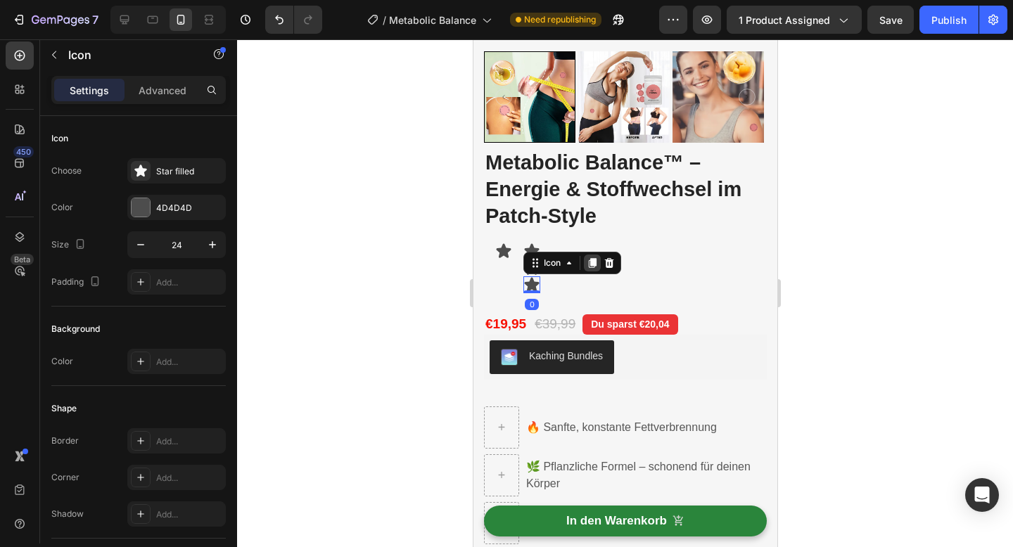
click at [593, 258] on icon at bounding box center [592, 263] width 8 height 10
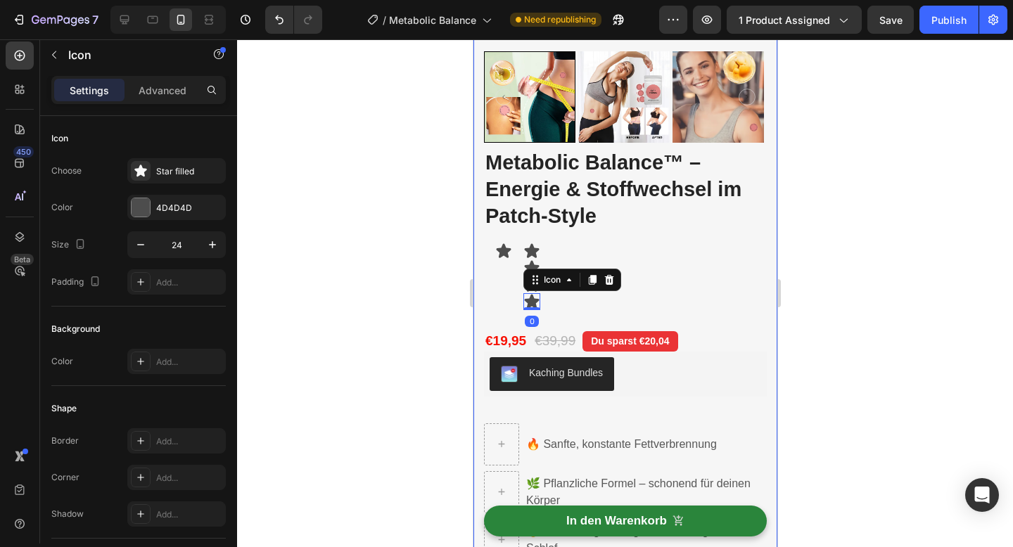
click at [436, 304] on div at bounding box center [625, 293] width 776 height 508
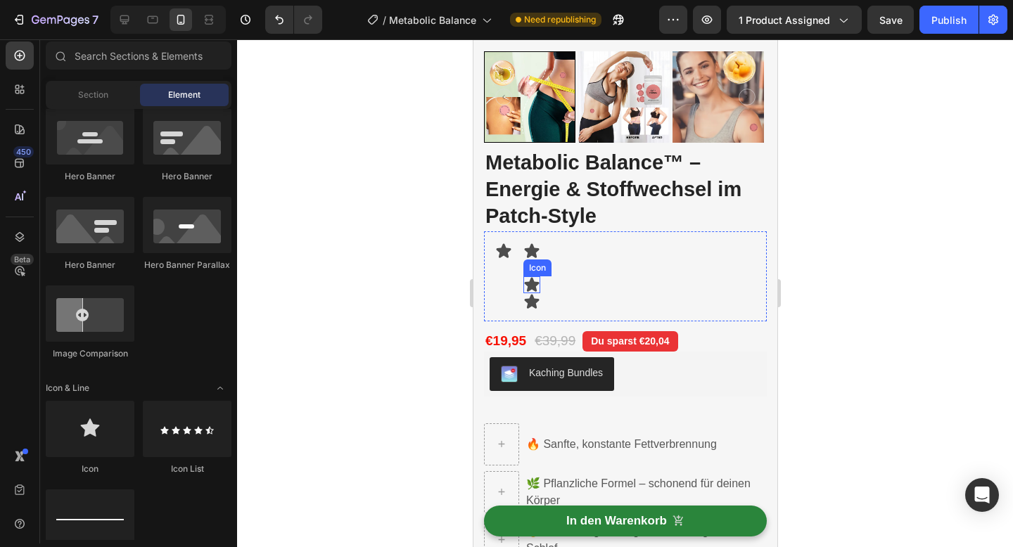
click at [529, 268] on div "Icon" at bounding box center [536, 268] width 23 height 0
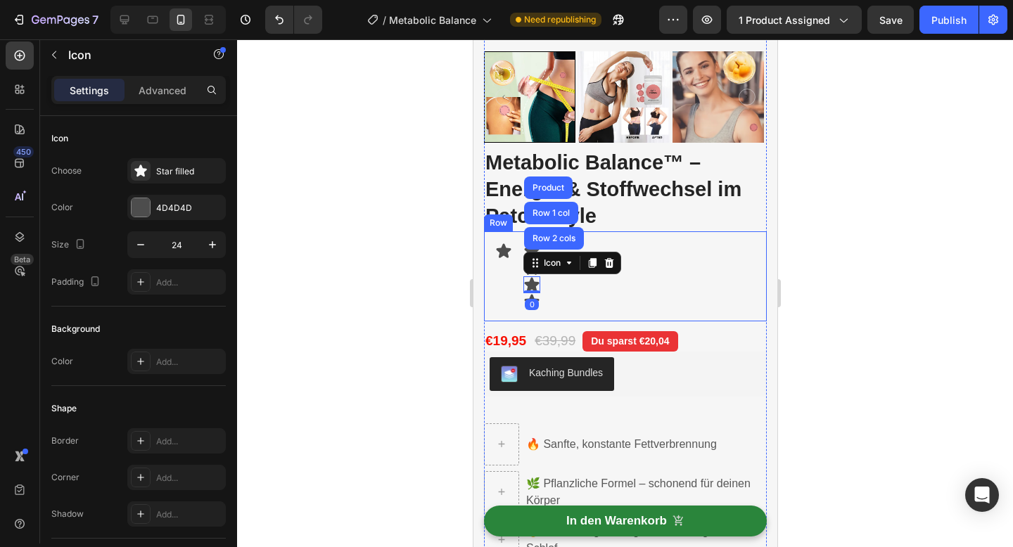
click at [426, 310] on div at bounding box center [625, 293] width 776 height 508
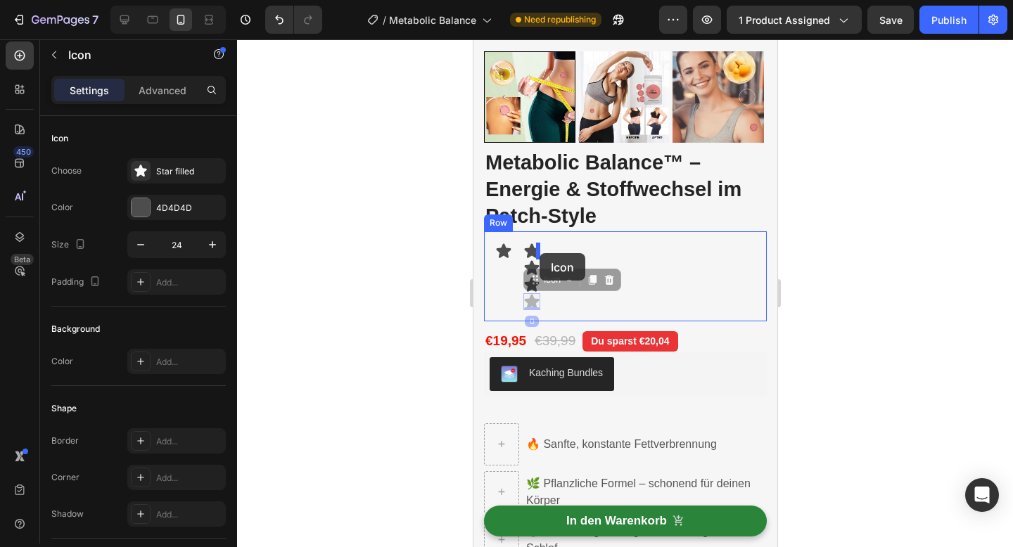
drag, startPoint x: 532, startPoint y: 303, endPoint x: 539, endPoint y: 253, distance: 50.4
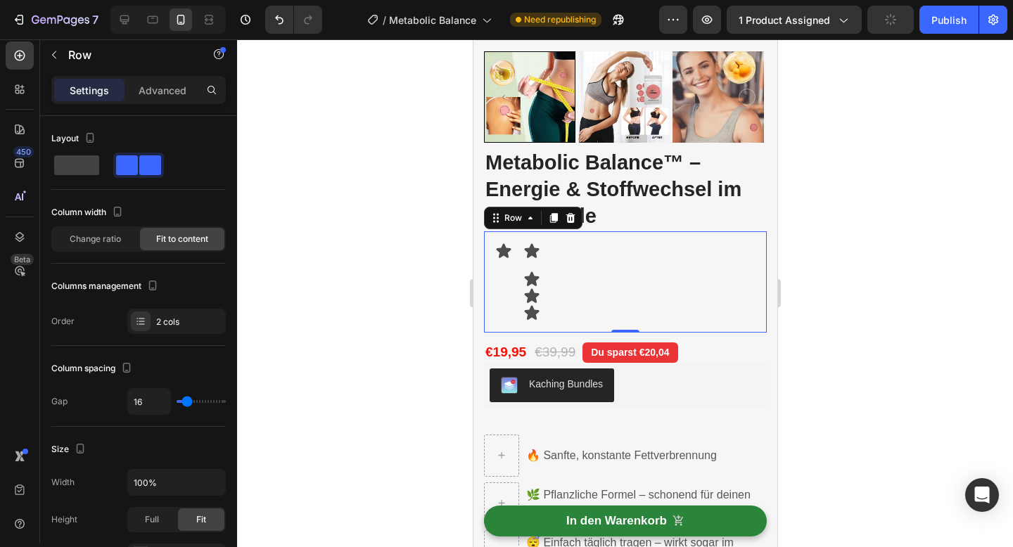
click at [495, 300] on div "Icon" at bounding box center [503, 282] width 17 height 79
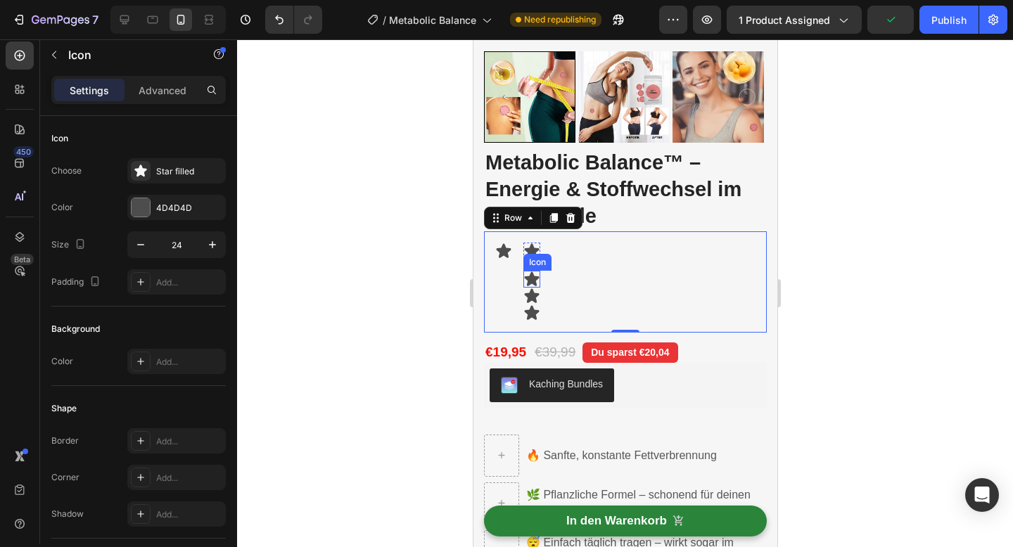
click at [535, 277] on icon at bounding box center [531, 279] width 15 height 14
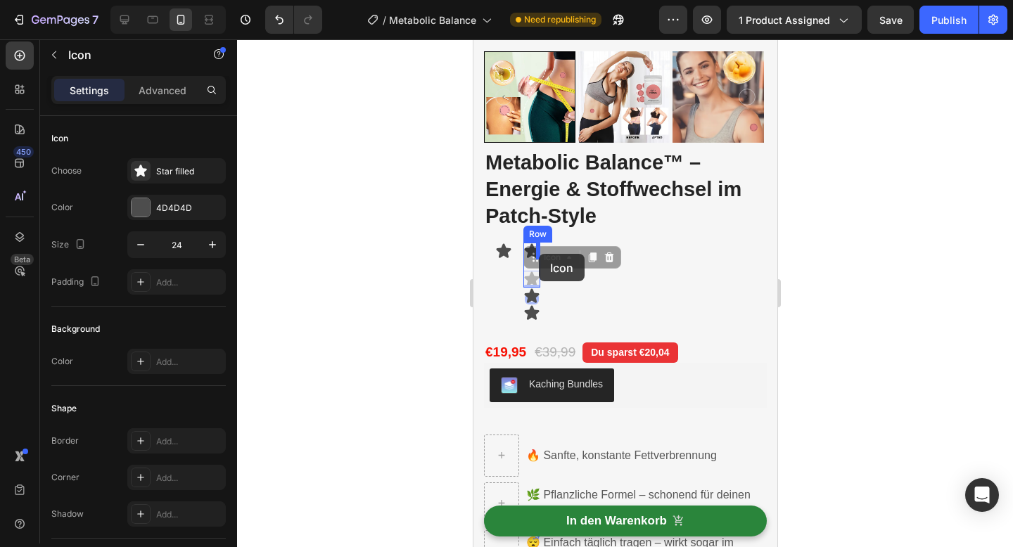
drag, startPoint x: 529, startPoint y: 260, endPoint x: 538, endPoint y: 254, distance: 10.7
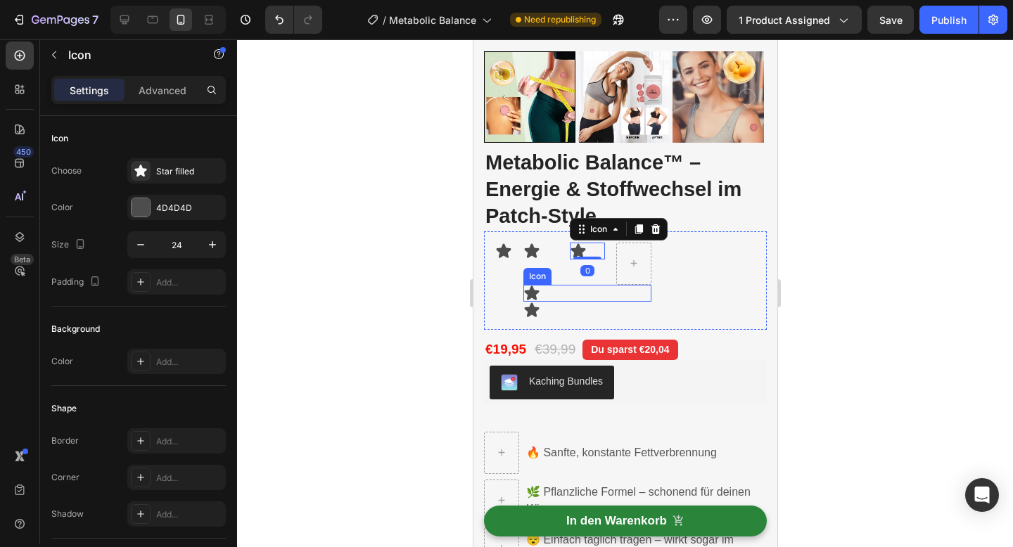
click at [531, 291] on icon at bounding box center [531, 293] width 15 height 14
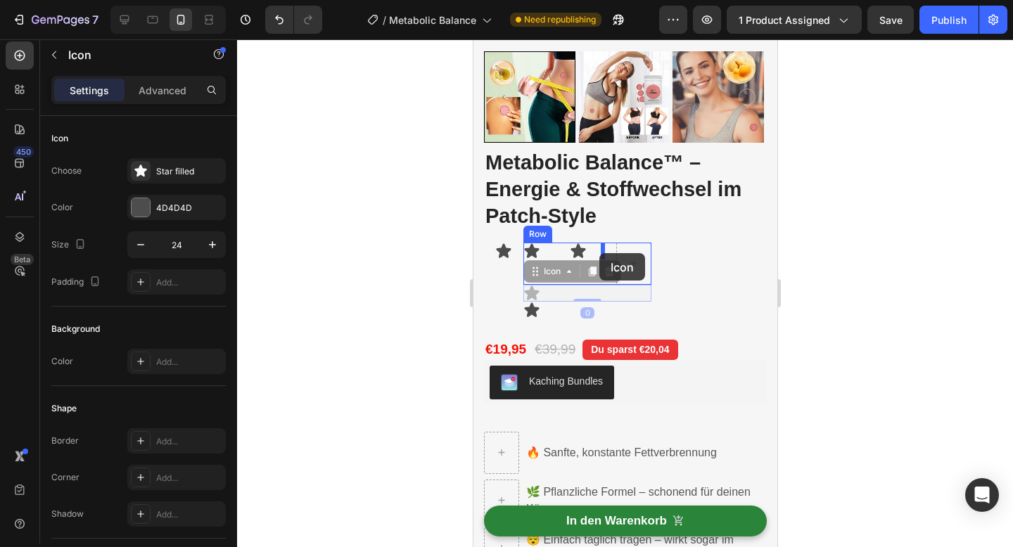
drag, startPoint x: 532, startPoint y: 271, endPoint x: 599, endPoint y: 253, distance: 69.1
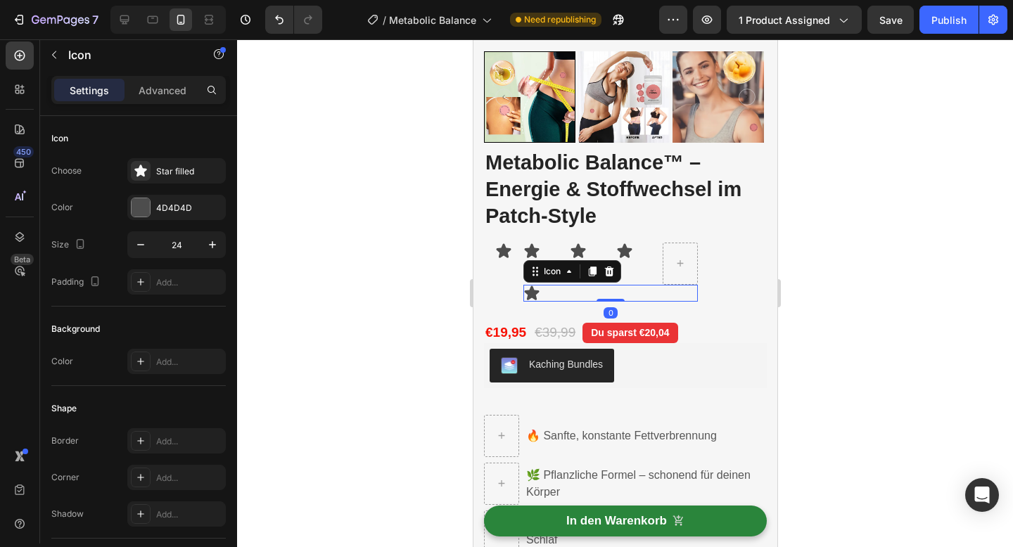
click at [530, 295] on icon at bounding box center [531, 293] width 15 height 14
drag, startPoint x: 531, startPoint y: 276, endPoint x: 597, endPoint y: 256, distance: 68.5
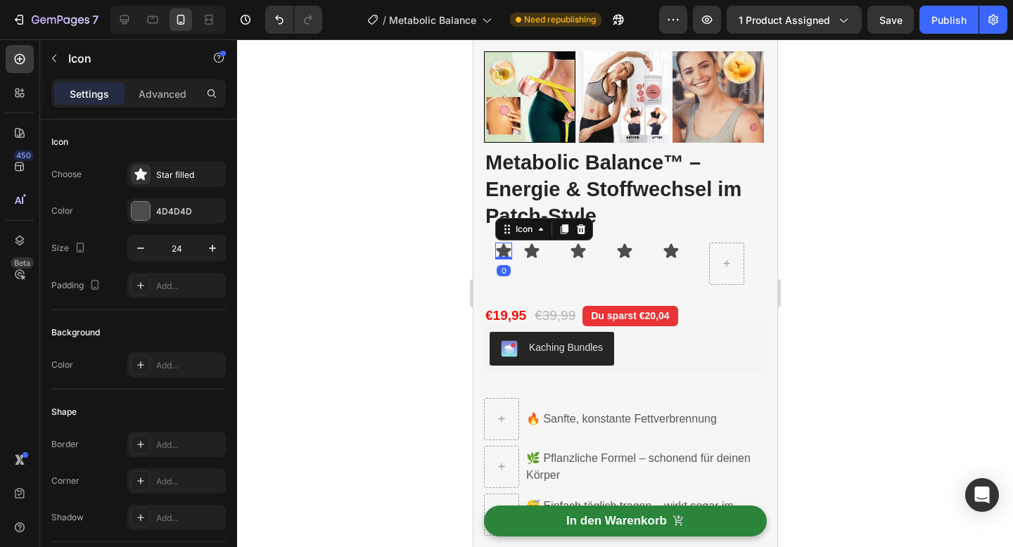
scroll to position [4, 0]
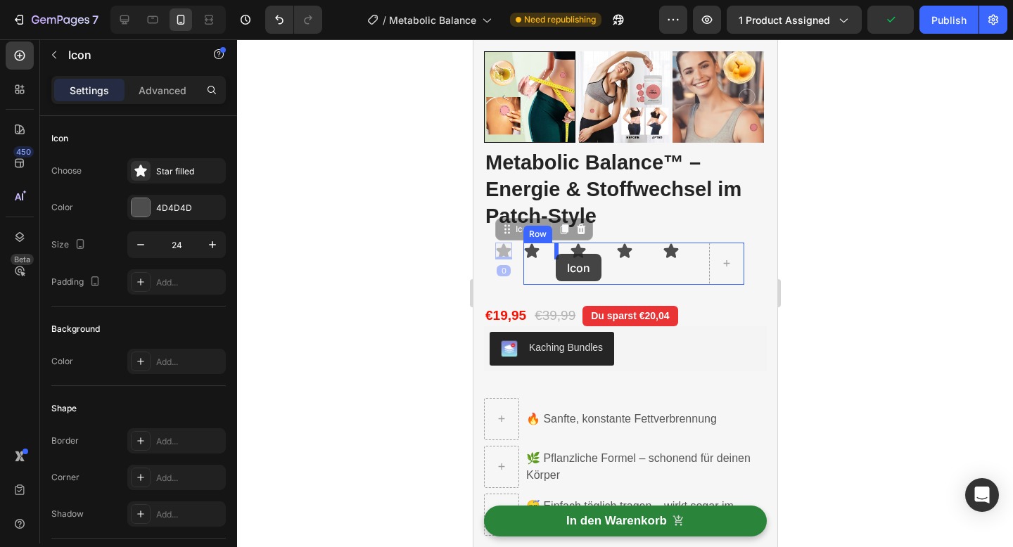
drag, startPoint x: 504, startPoint y: 229, endPoint x: 555, endPoint y: 254, distance: 56.3
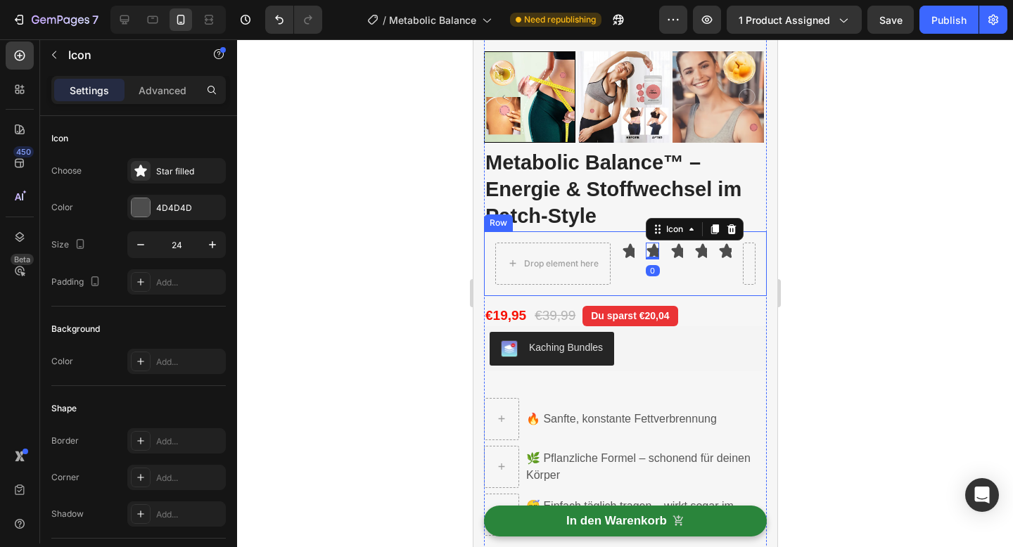
click at [540, 236] on div "Drop element here Icon Icon 0 Icon Icon Icon [GEOGRAPHIC_DATA]" at bounding box center [624, 263] width 283 height 65
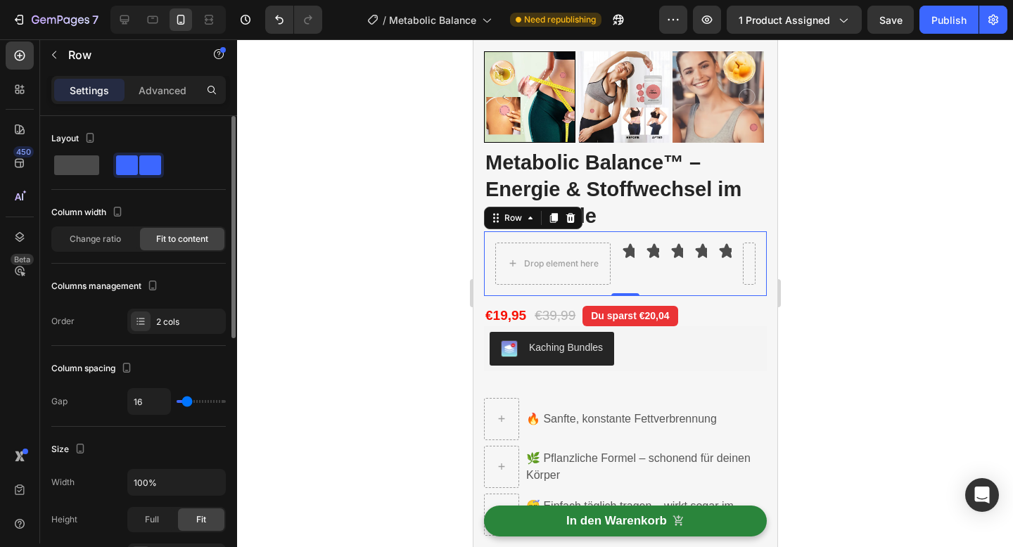
click at [86, 167] on span at bounding box center [76, 165] width 45 height 20
type input "0"
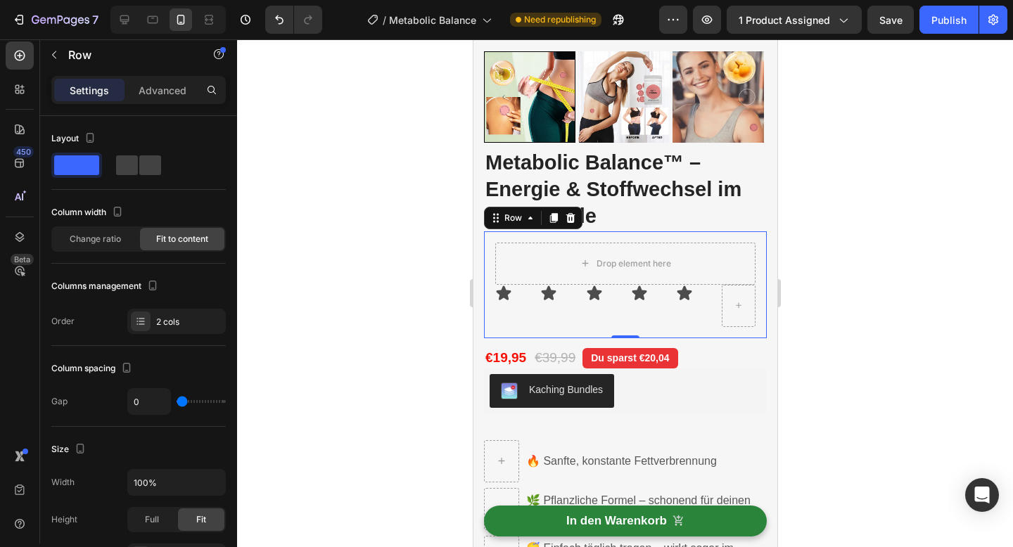
click at [391, 203] on div at bounding box center [625, 293] width 776 height 508
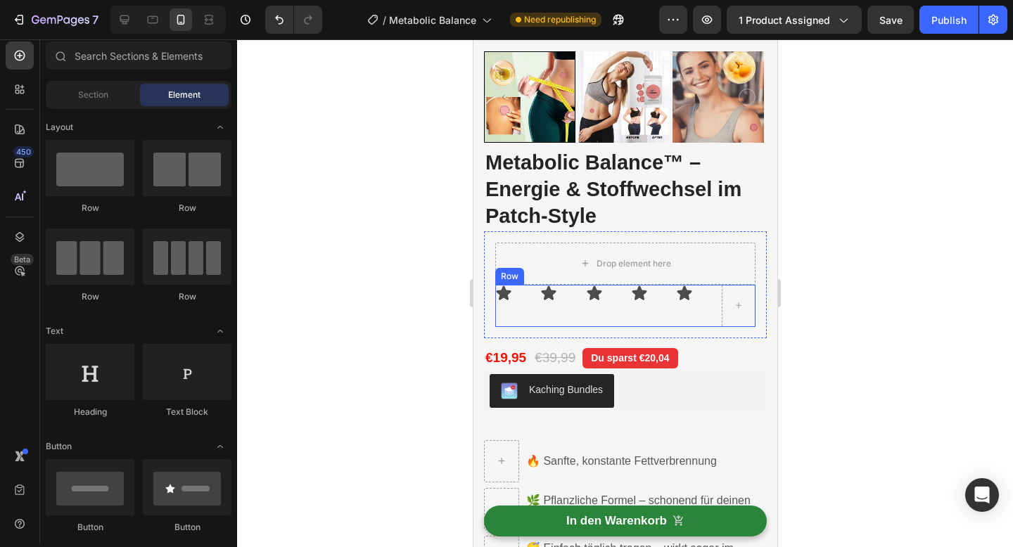
click at [530, 300] on div "Icon Icon Icon Icon Icon Row" at bounding box center [625, 306] width 260 height 42
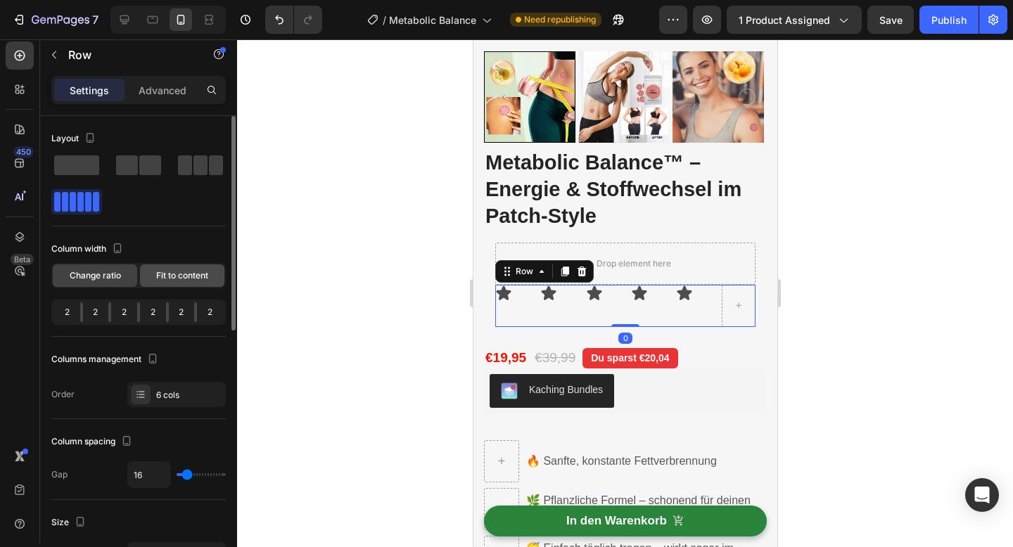
click at [159, 272] on span "Fit to content" at bounding box center [182, 275] width 52 height 13
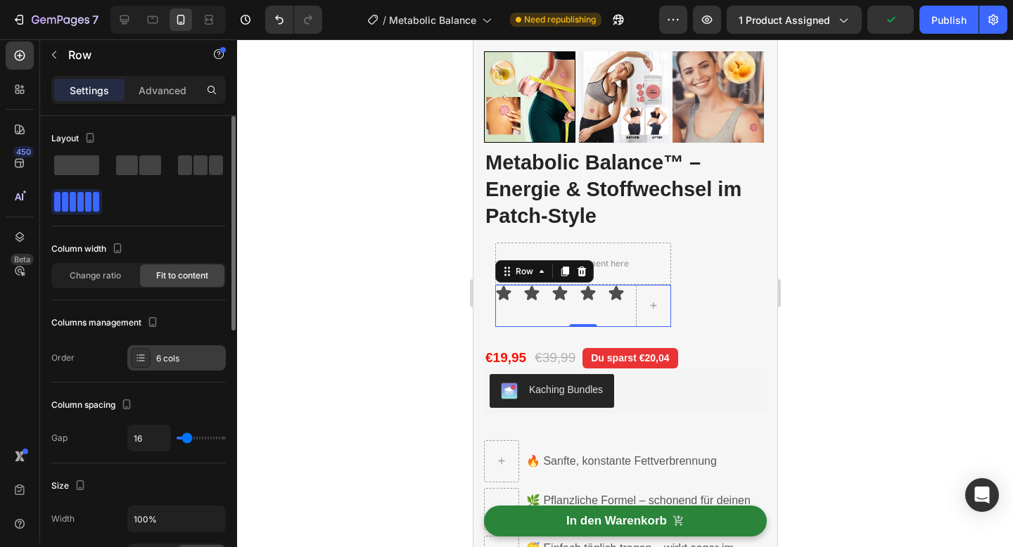
click at [156, 356] on div "6 cols" at bounding box center [189, 358] width 66 height 13
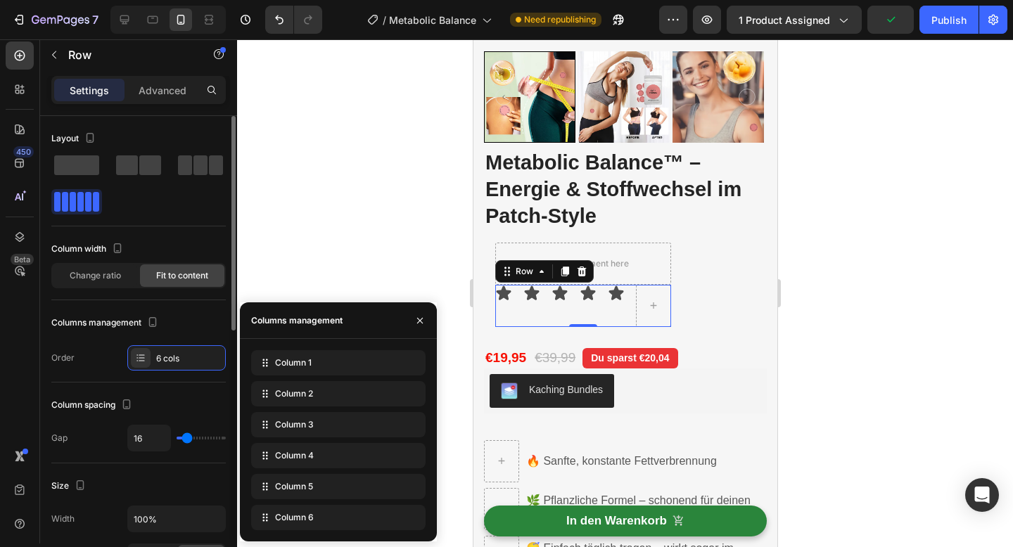
type input "19"
type input "18"
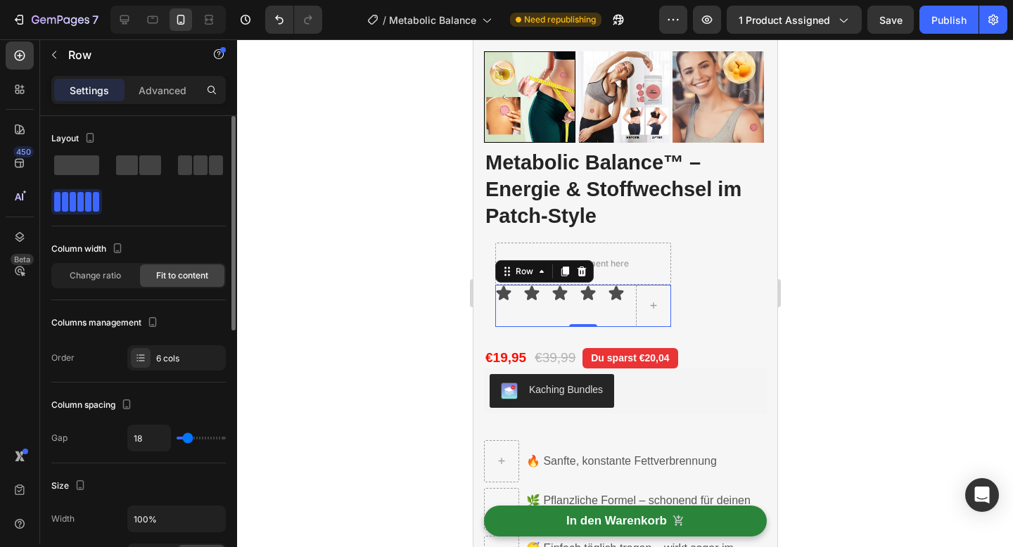
type input "17"
type input "15"
type input "12"
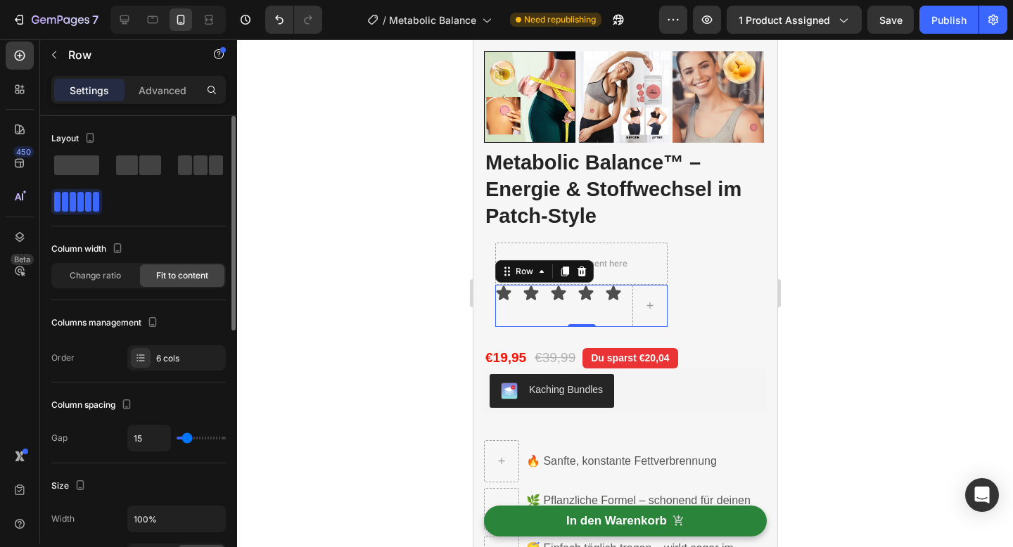
type input "12"
type input "9"
type input "6"
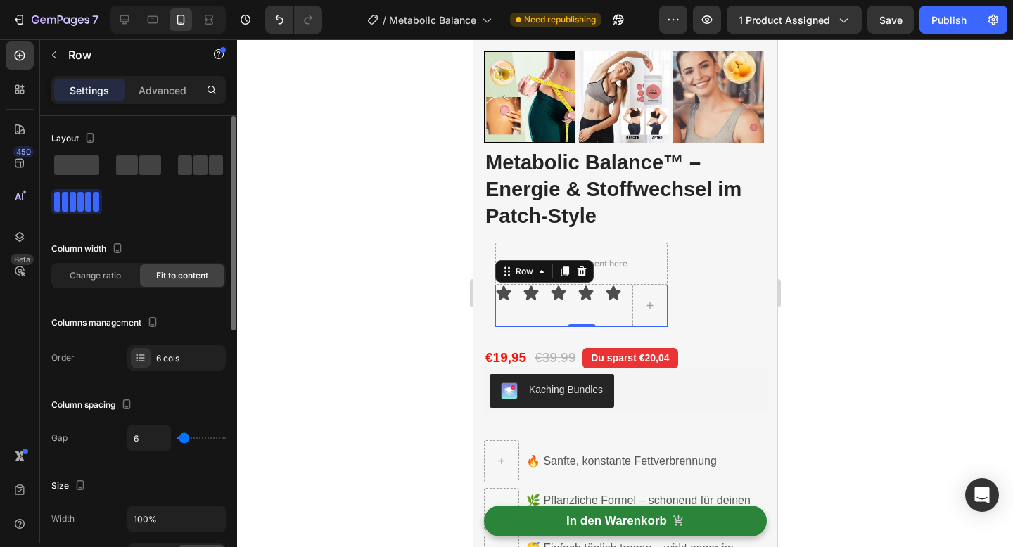
type input "3"
type input "1"
type input "0"
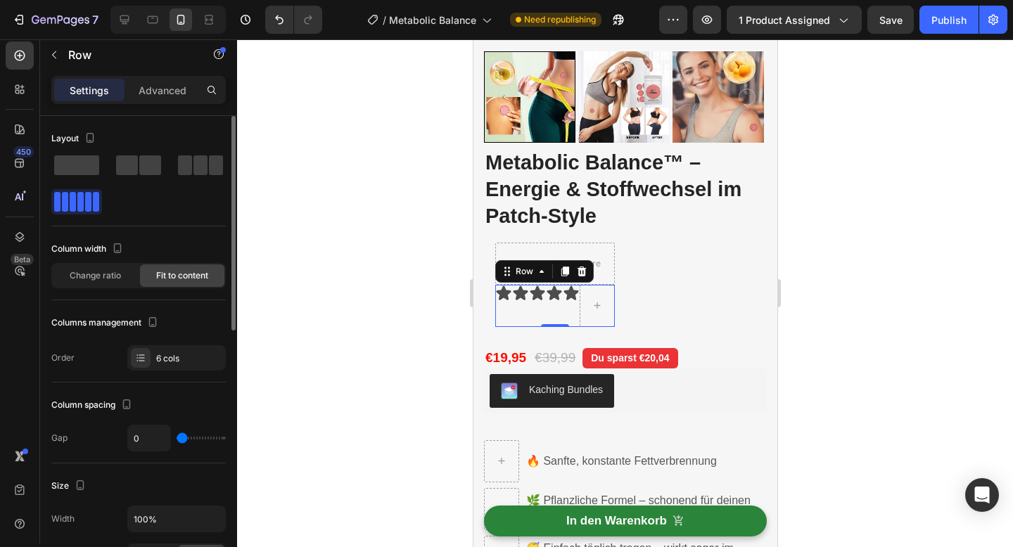
drag, startPoint x: 188, startPoint y: 439, endPoint x: 177, endPoint y: 438, distance: 10.6
type input "0"
click at [177, 438] on input "range" at bounding box center [201, 438] width 49 height 3
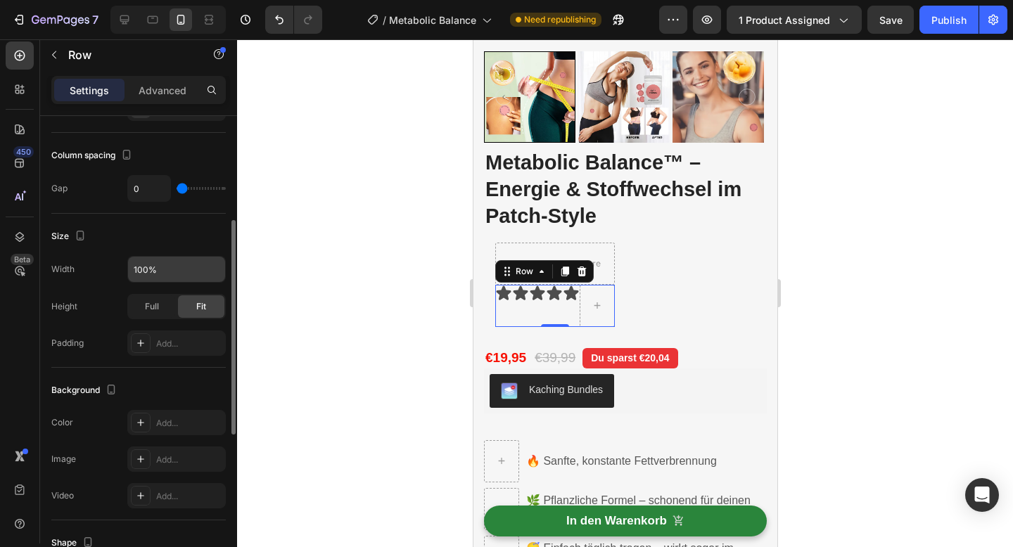
scroll to position [254, 0]
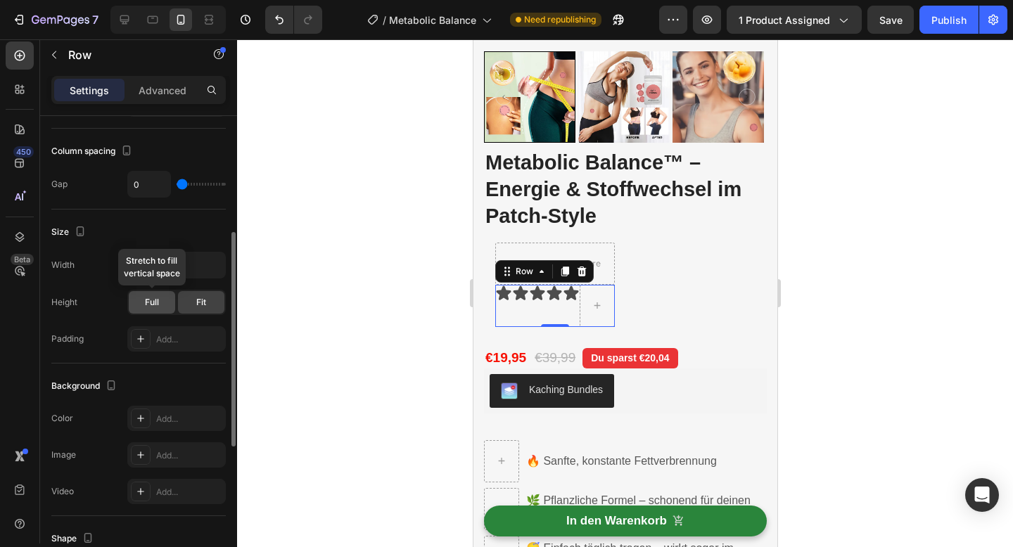
click at [163, 307] on div "Full" at bounding box center [152, 302] width 46 height 23
click at [200, 305] on span "Fit" at bounding box center [201, 302] width 10 height 13
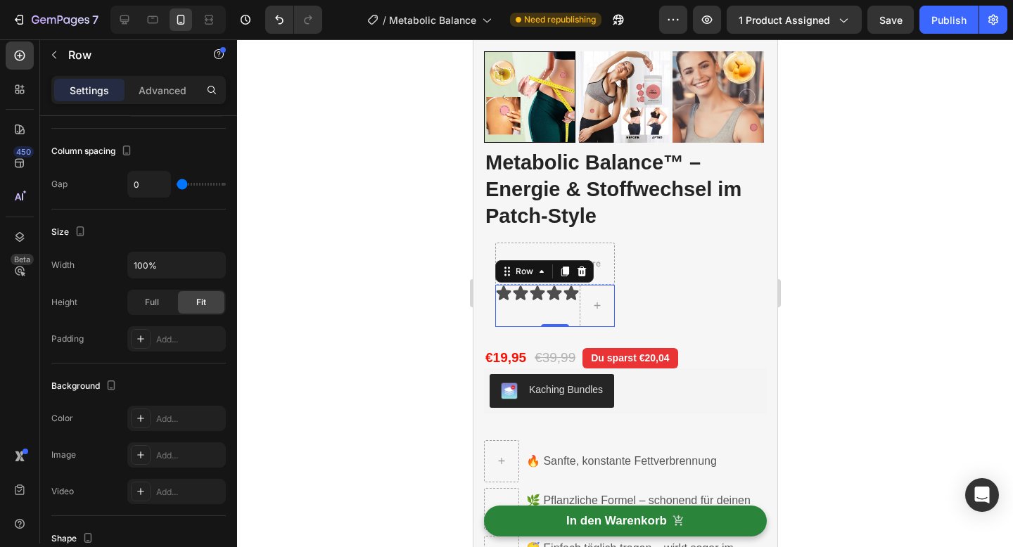
click at [359, 317] on div at bounding box center [625, 293] width 776 height 508
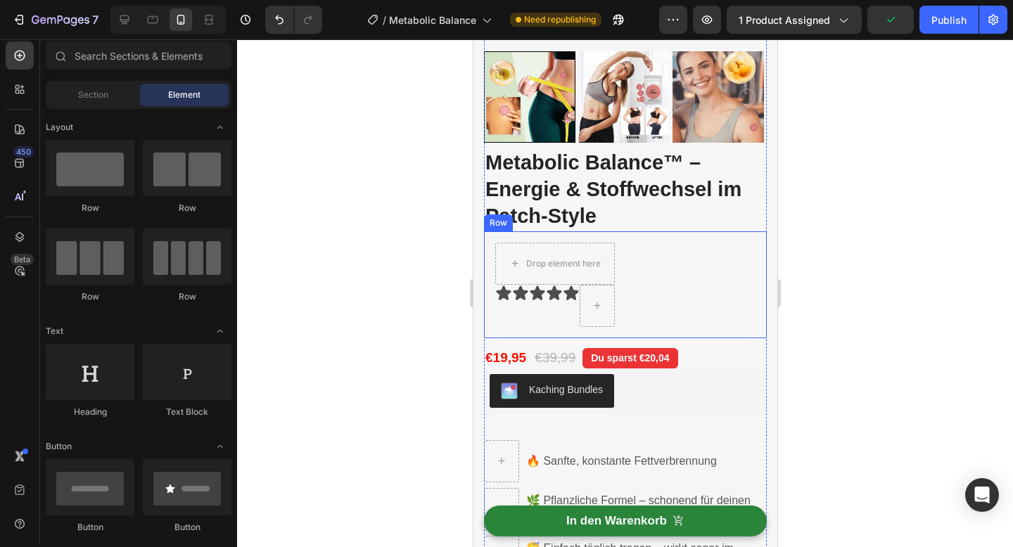
click at [618, 260] on div "Drop element here Icon Icon Icon Icon Icon [GEOGRAPHIC_DATA]" at bounding box center [624, 284] width 283 height 107
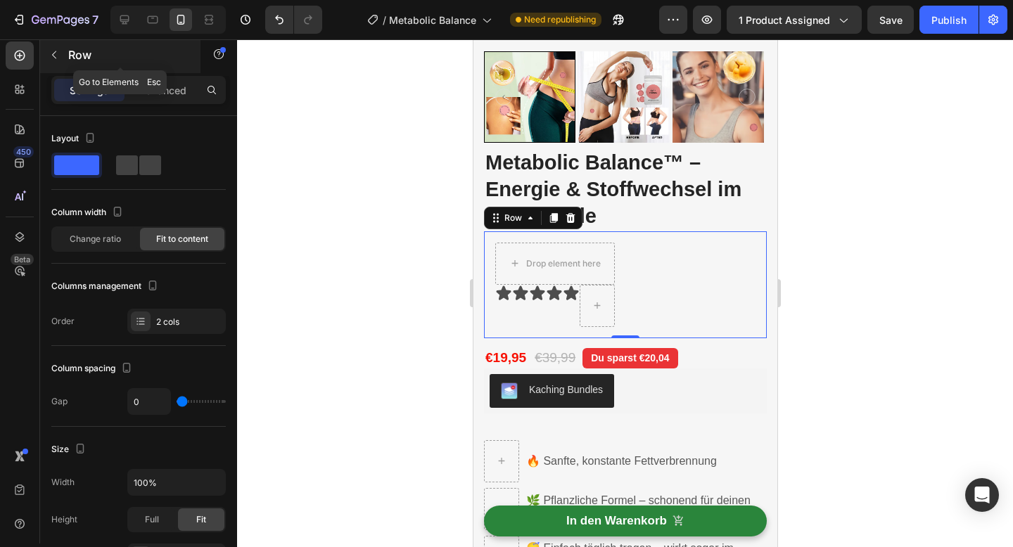
click at [56, 47] on button "button" at bounding box center [54, 55] width 23 height 23
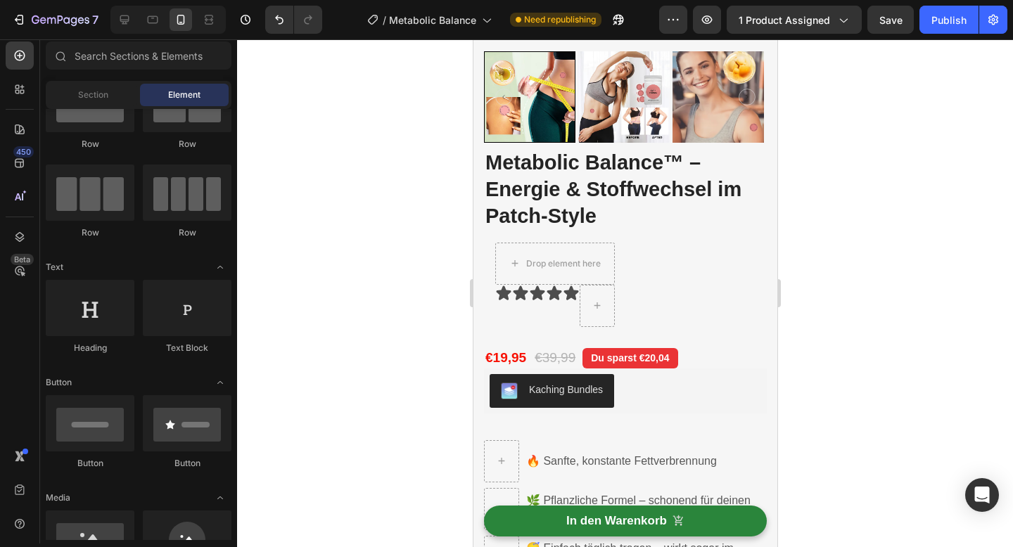
scroll to position [0, 0]
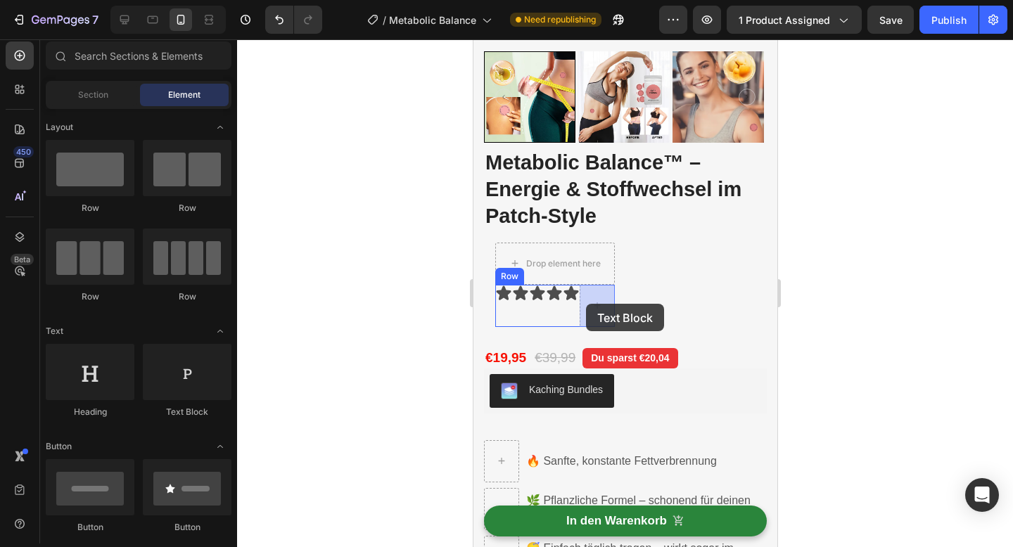
drag, startPoint x: 654, startPoint y: 428, endPoint x: 585, endPoint y: 304, distance: 141.7
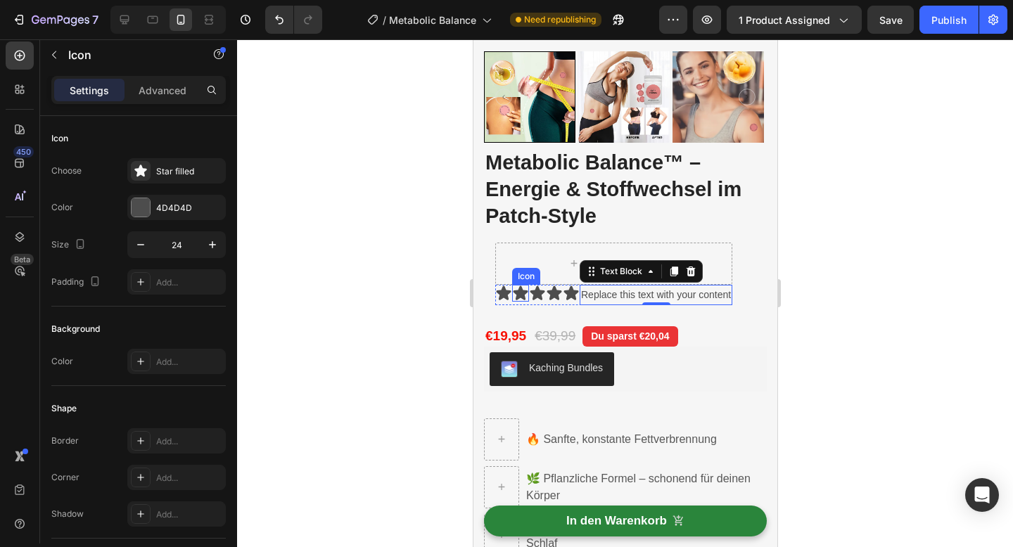
click at [523, 295] on icon at bounding box center [520, 293] width 15 height 14
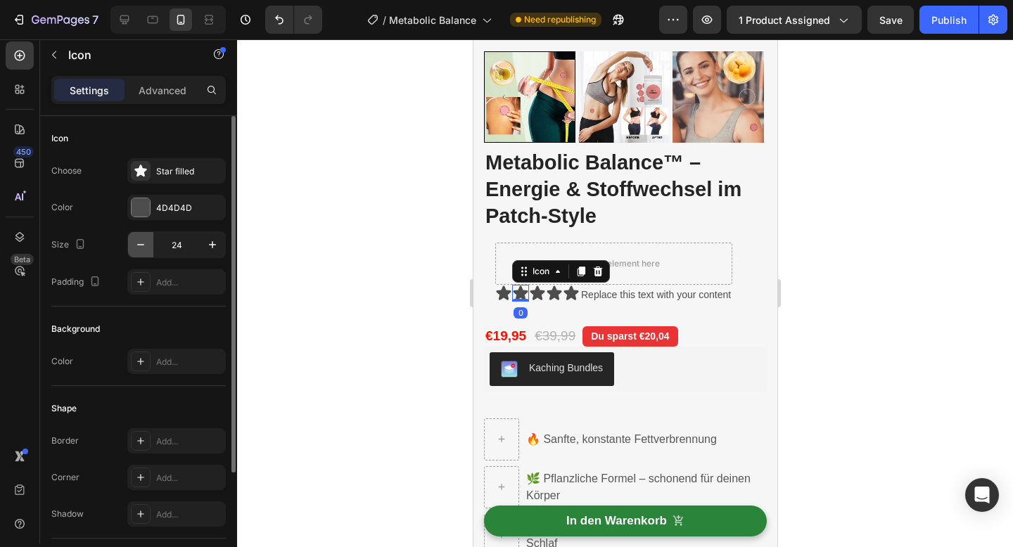
click at [146, 246] on icon "button" at bounding box center [141, 245] width 14 height 14
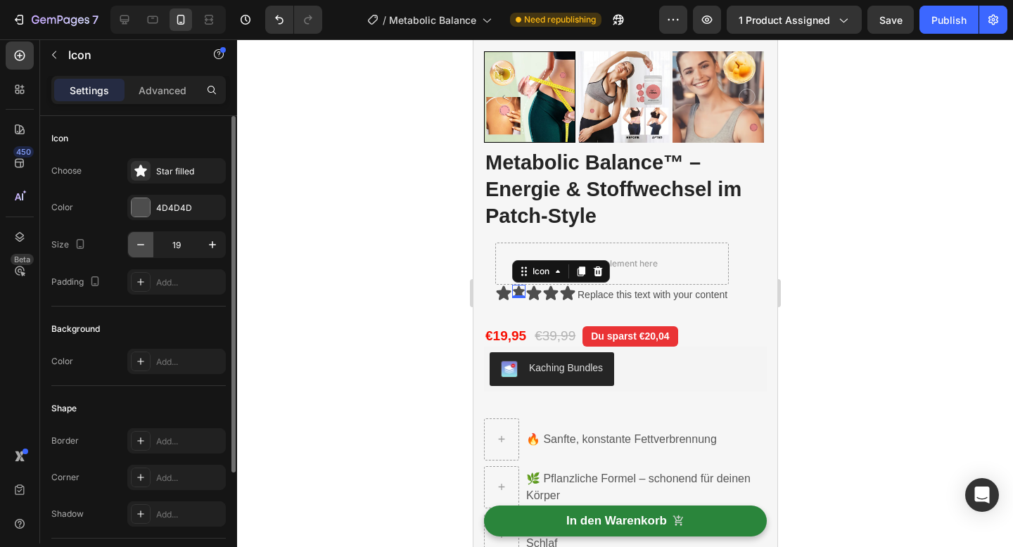
click at [147, 246] on icon "button" at bounding box center [141, 245] width 14 height 14
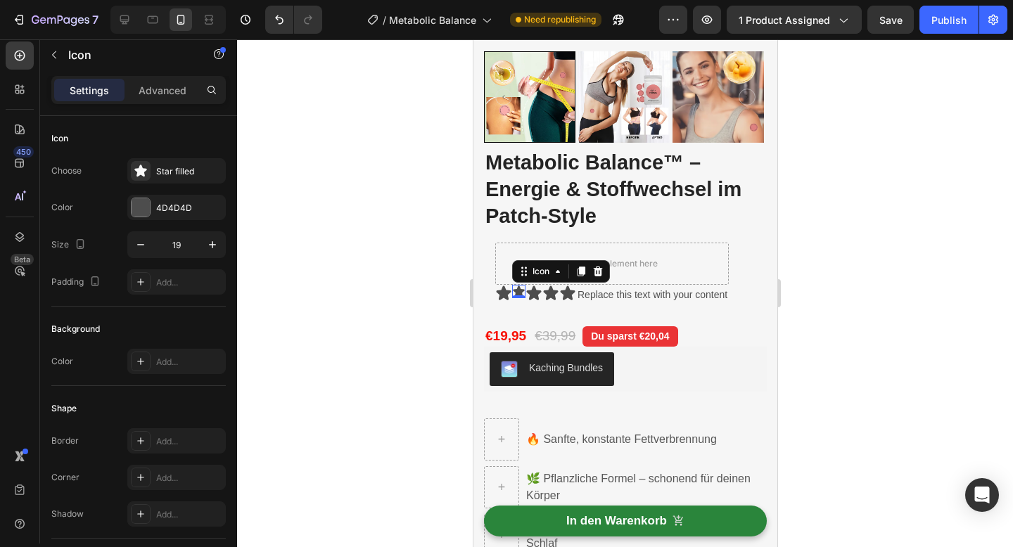
type input "18"
click at [505, 294] on icon at bounding box center [503, 293] width 15 height 14
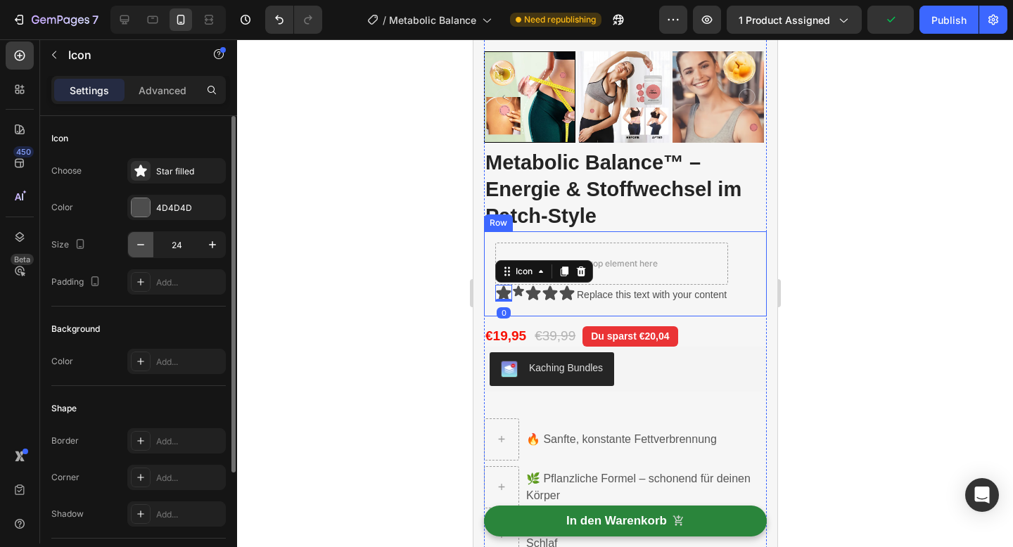
click at [141, 236] on button "button" at bounding box center [140, 244] width 25 height 25
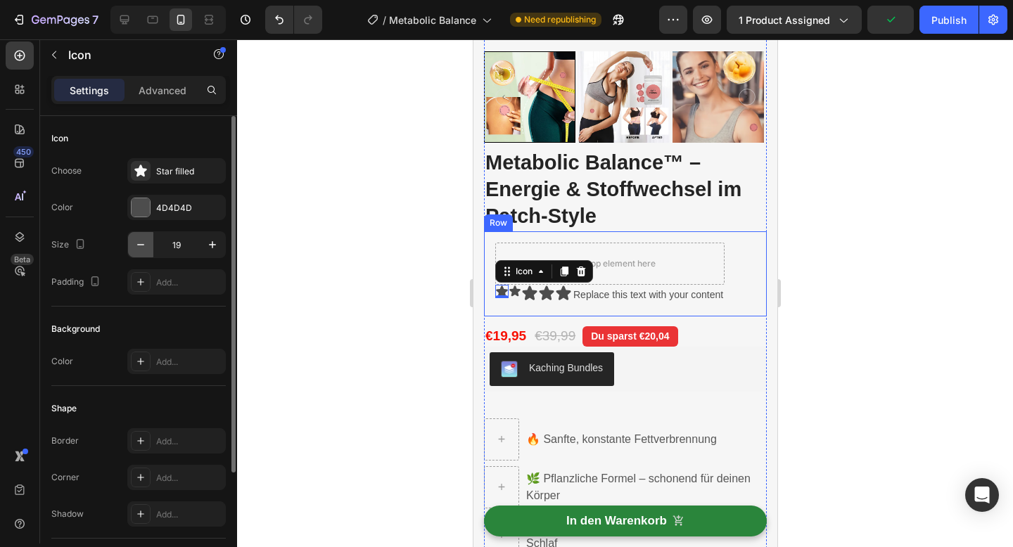
click at [141, 236] on button "button" at bounding box center [140, 244] width 25 height 25
type input "18"
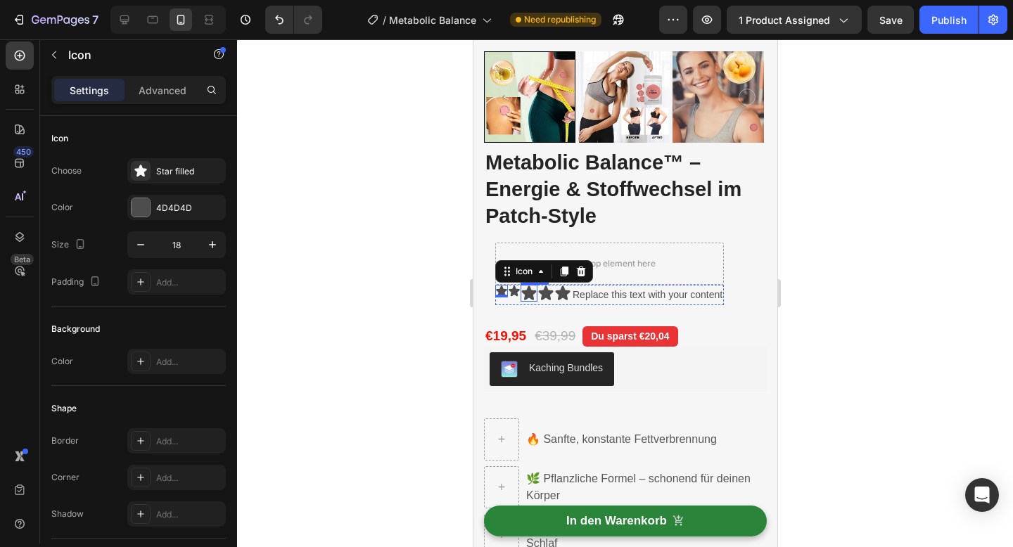
click at [528, 292] on icon at bounding box center [528, 293] width 15 height 14
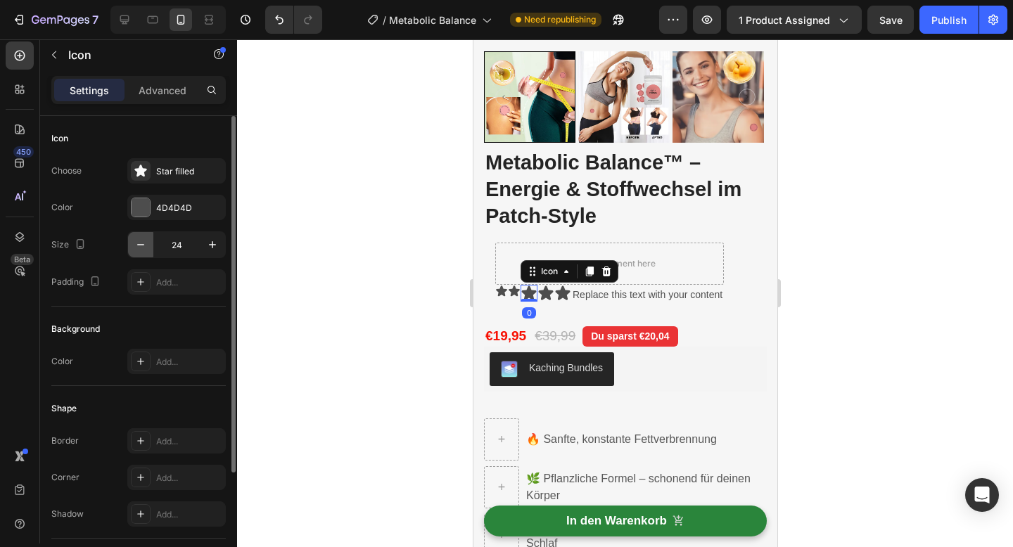
click at [146, 249] on icon "button" at bounding box center [141, 245] width 14 height 14
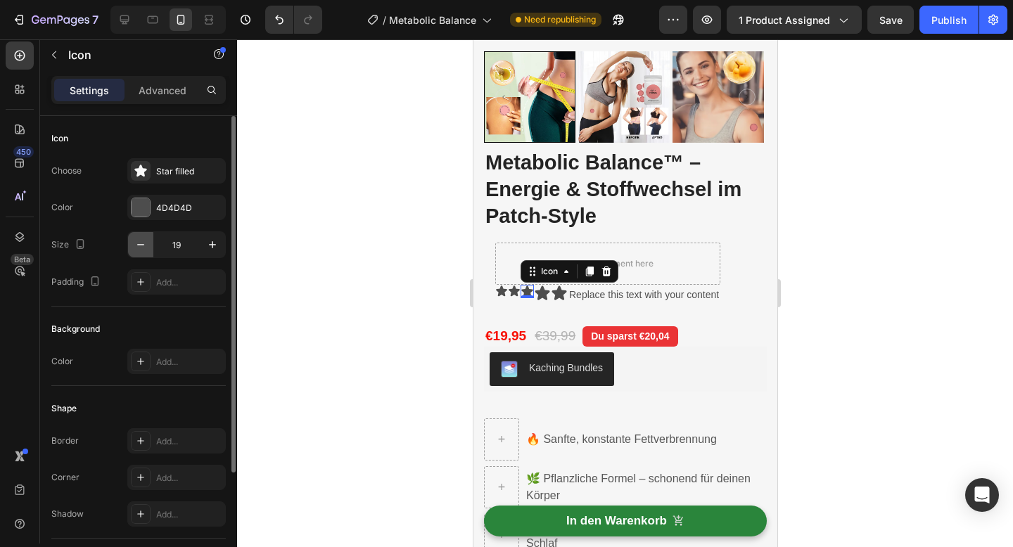
click at [146, 249] on icon "button" at bounding box center [141, 245] width 14 height 14
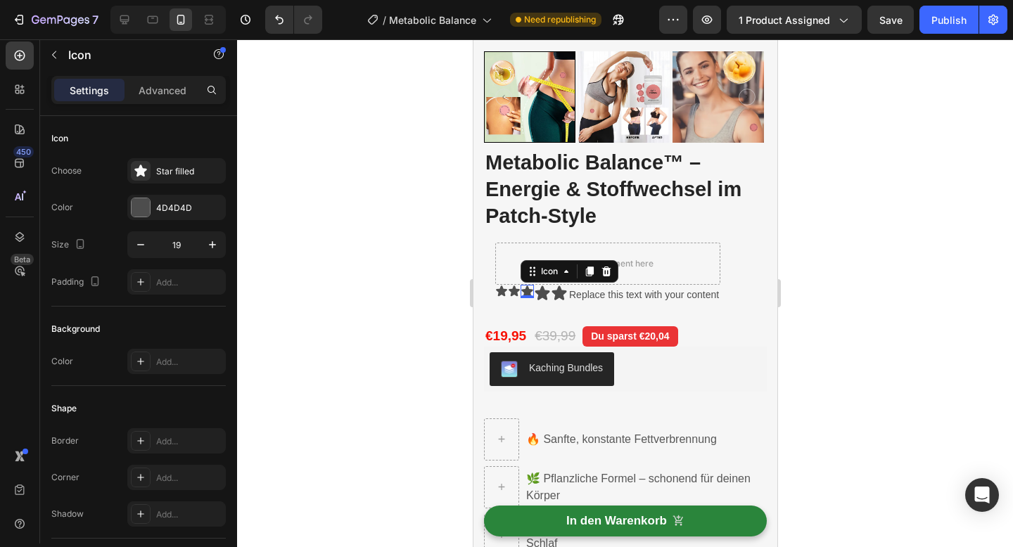
type input "18"
click at [543, 294] on icon at bounding box center [541, 293] width 15 height 14
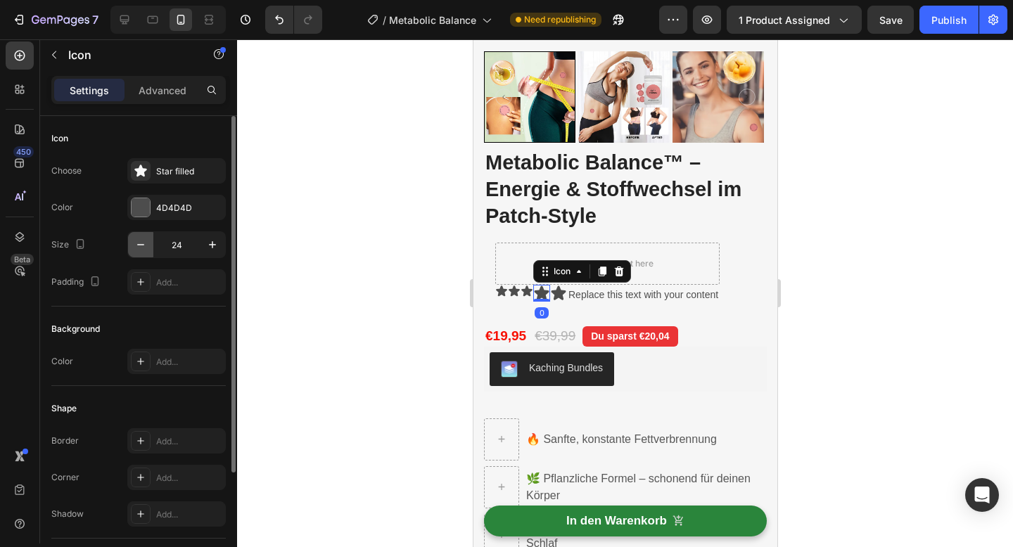
click at [129, 249] on button "button" at bounding box center [140, 244] width 25 height 25
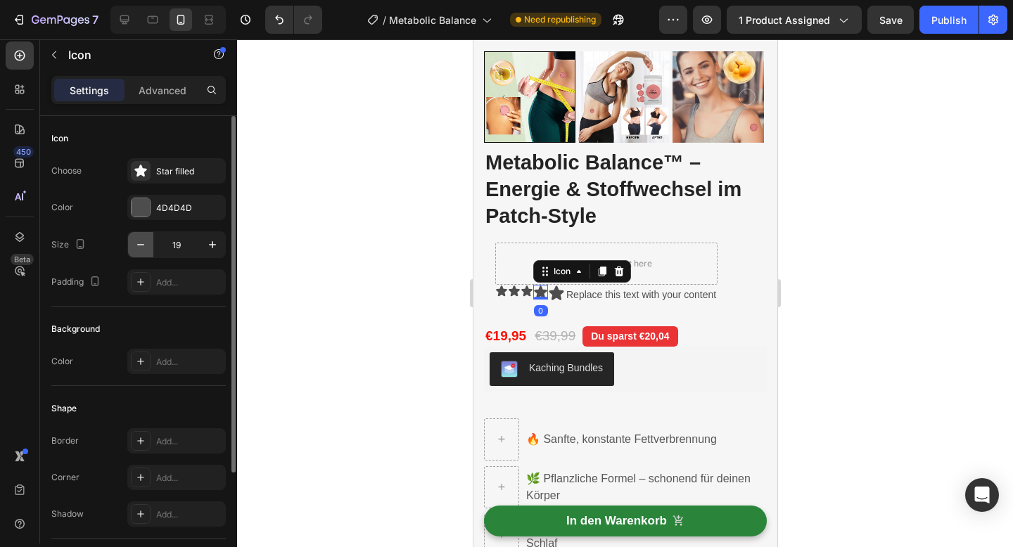
click at [129, 249] on button "button" at bounding box center [140, 244] width 25 height 25
click at [219, 246] on button "button" at bounding box center [212, 244] width 25 height 25
type input "18"
click at [556, 295] on icon at bounding box center [554, 293] width 15 height 14
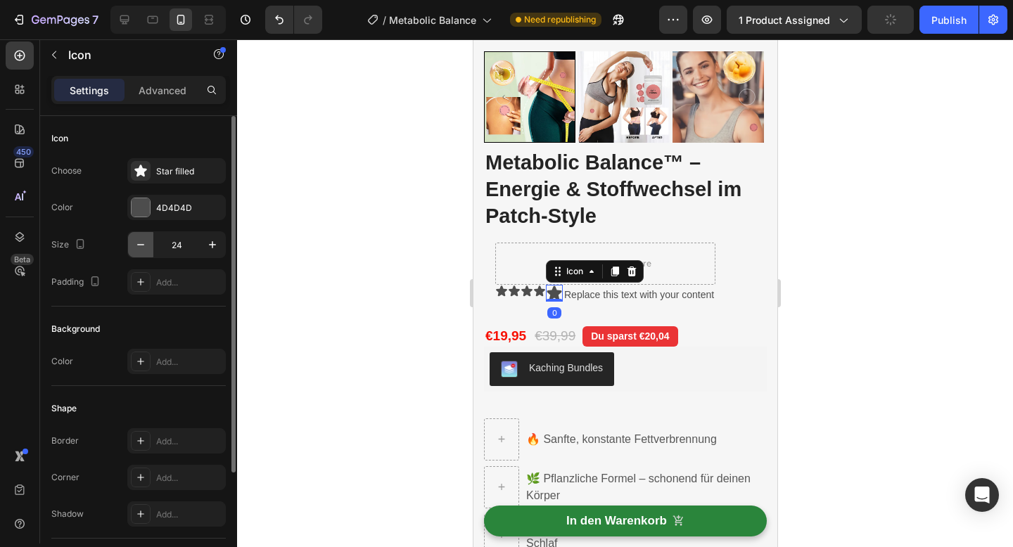
click at [146, 248] on icon "button" at bounding box center [141, 245] width 14 height 14
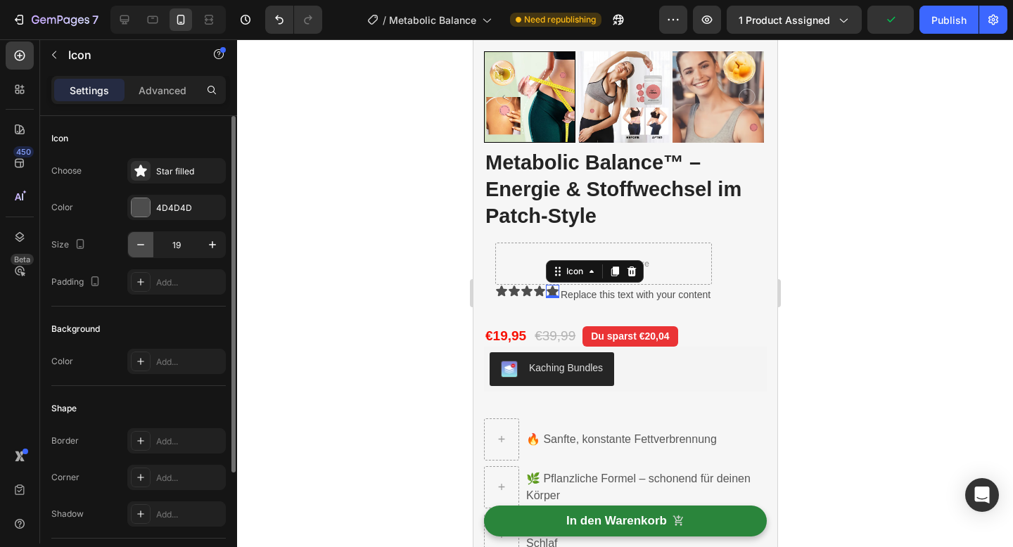
click at [146, 248] on icon "button" at bounding box center [141, 245] width 14 height 14
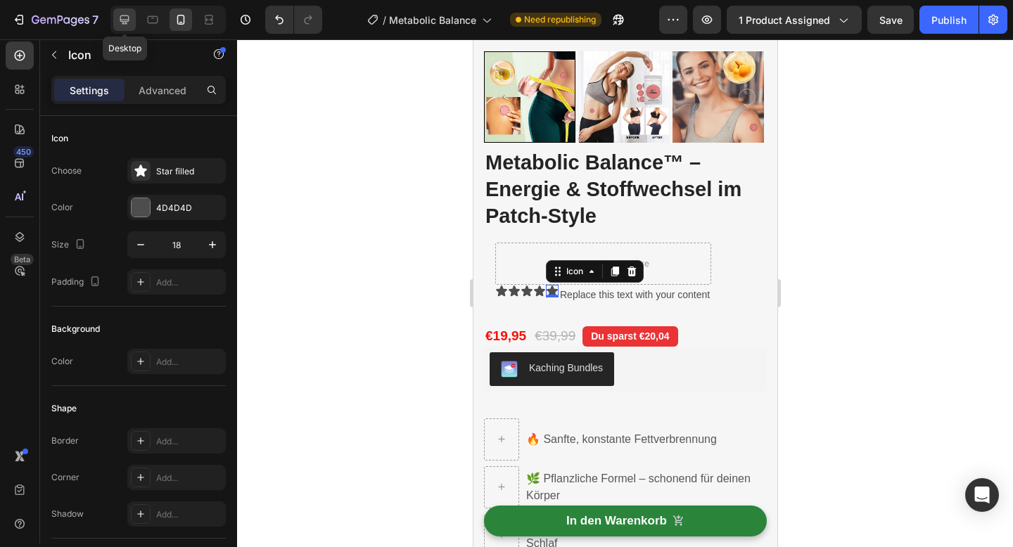
click at [128, 22] on icon at bounding box center [124, 20] width 14 height 14
type input "24"
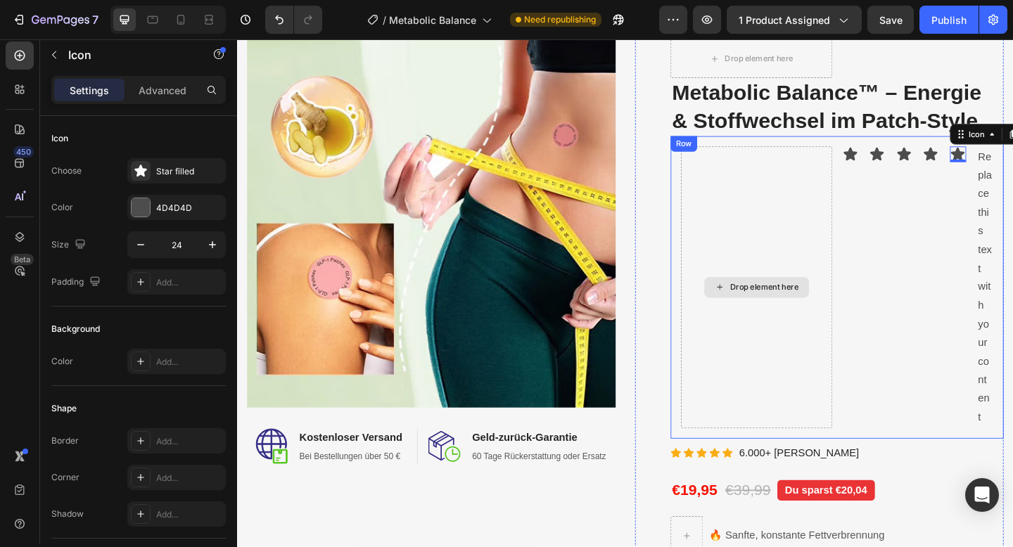
scroll to position [100, 0]
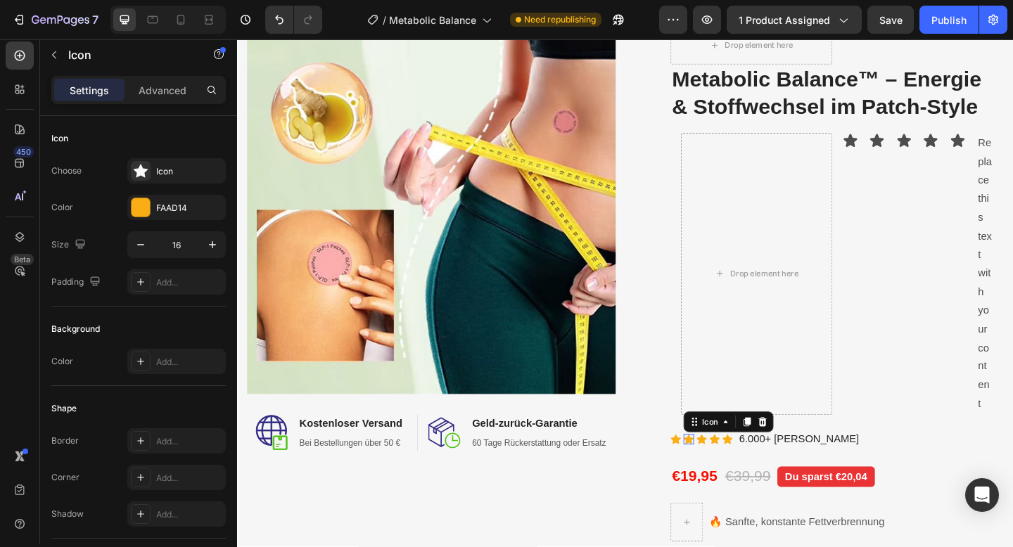
click at [729, 473] on icon at bounding box center [727, 475] width 11 height 11
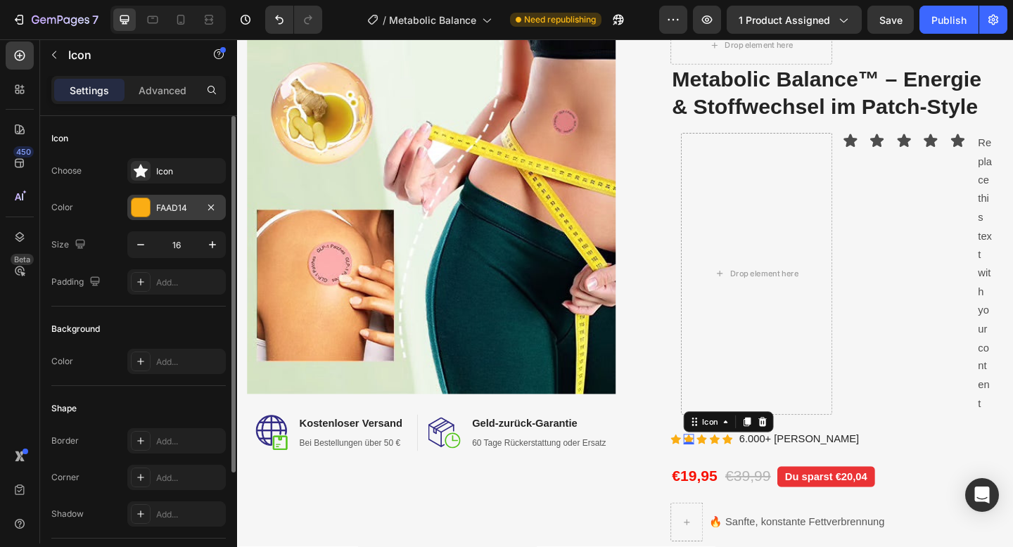
click at [172, 208] on div "FAAD14" at bounding box center [176, 208] width 41 height 13
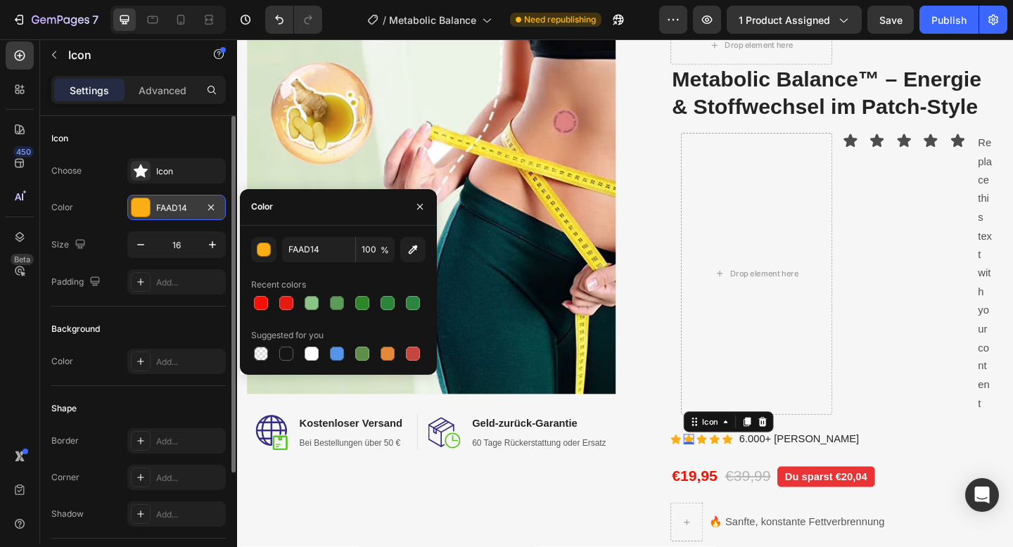
click at [172, 208] on div "FAAD14" at bounding box center [176, 208] width 41 height 13
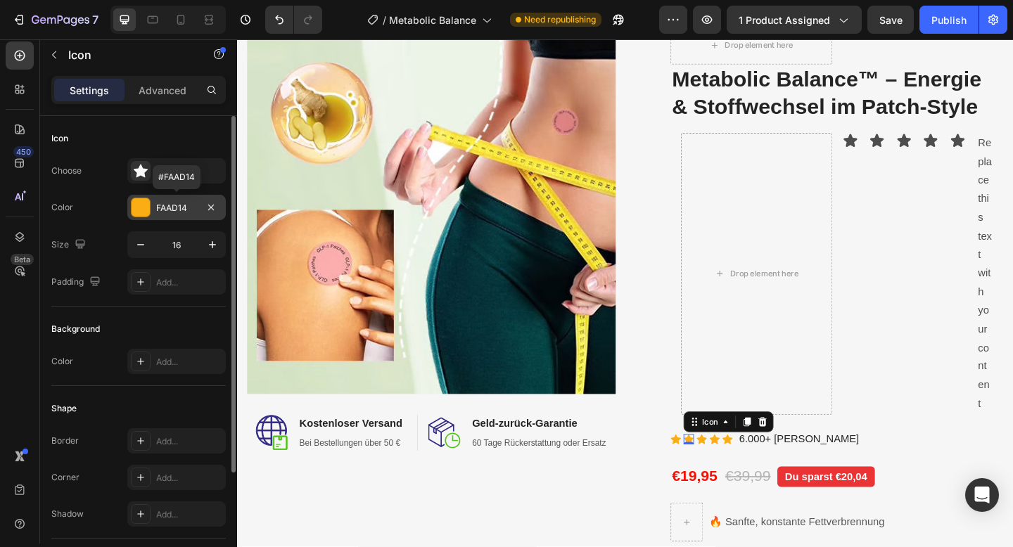
click at [166, 205] on div "FAAD14" at bounding box center [176, 208] width 41 height 13
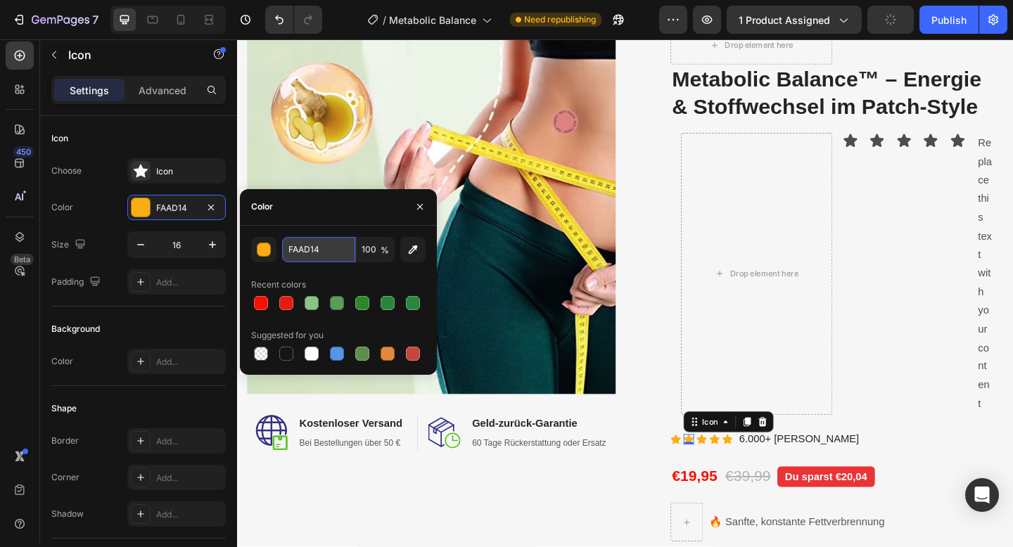
click at [309, 261] on input "FAAD14" at bounding box center [318, 249] width 73 height 25
click at [181, 22] on icon at bounding box center [181, 20] width 8 height 10
type input "10"
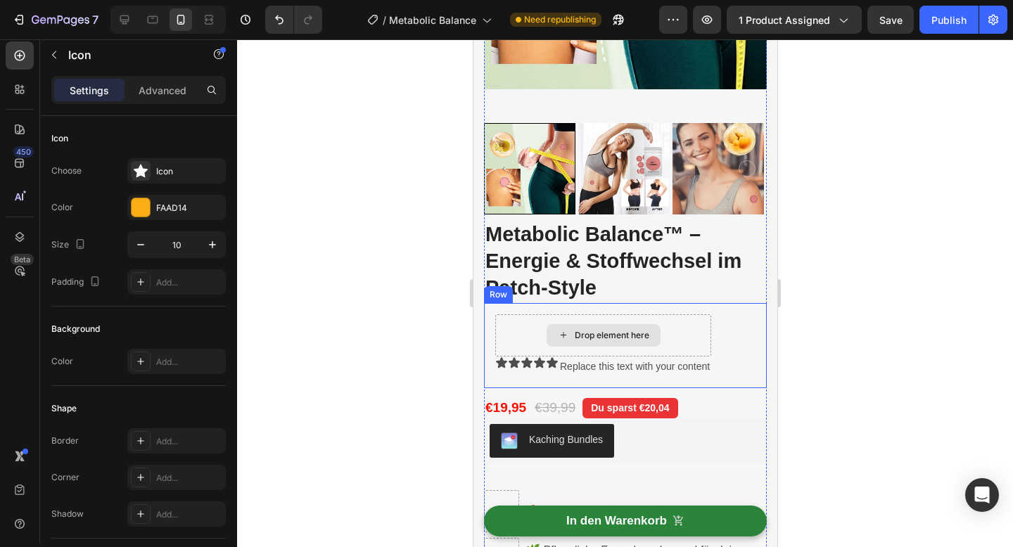
scroll to position [388, 0]
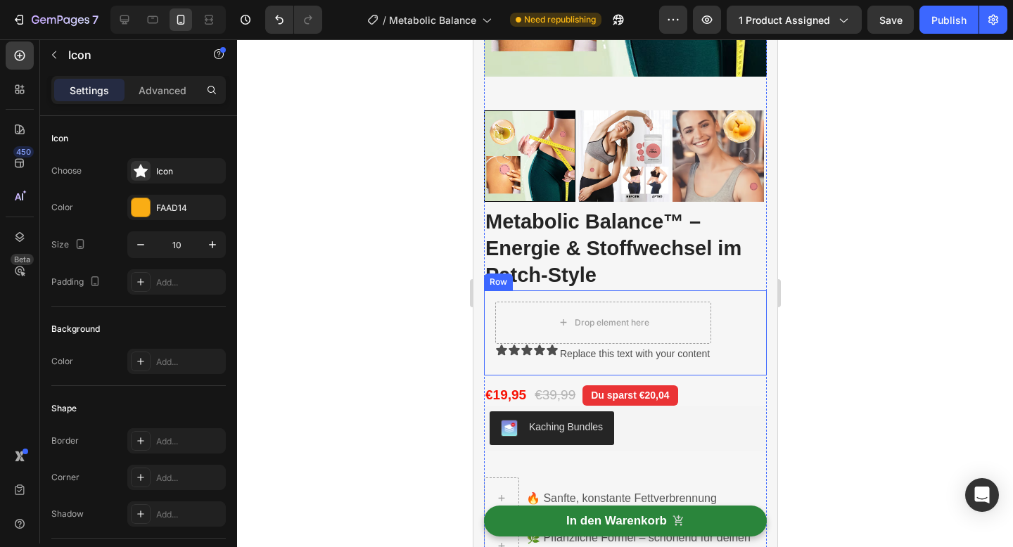
click at [730, 330] on div "Drop element here Icon Icon Icon Icon Icon Replace this text with your content …" at bounding box center [624, 333] width 283 height 85
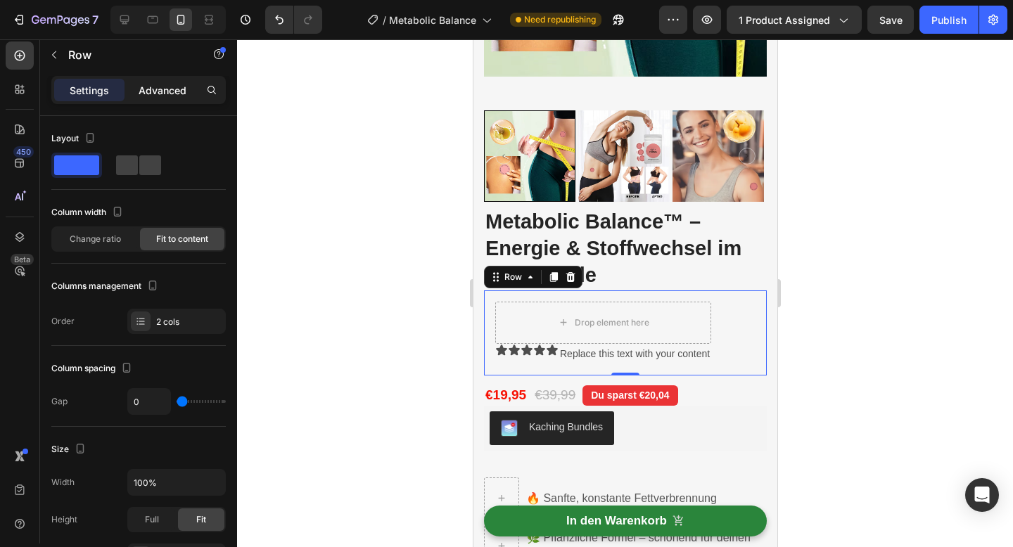
click at [160, 89] on p "Advanced" at bounding box center [163, 90] width 48 height 15
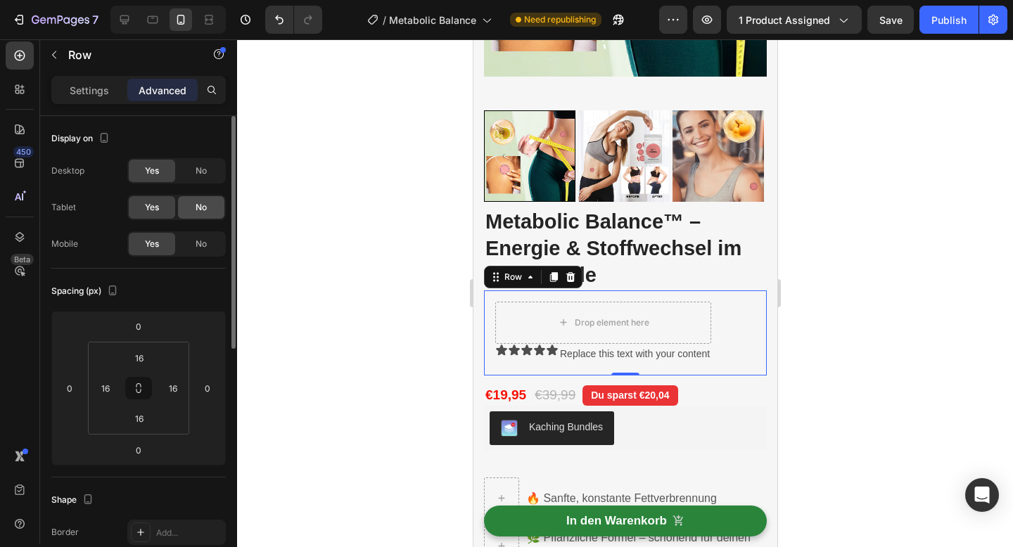
click at [192, 205] on div "No" at bounding box center [201, 207] width 46 height 23
click at [192, 176] on div "No" at bounding box center [201, 171] width 46 height 23
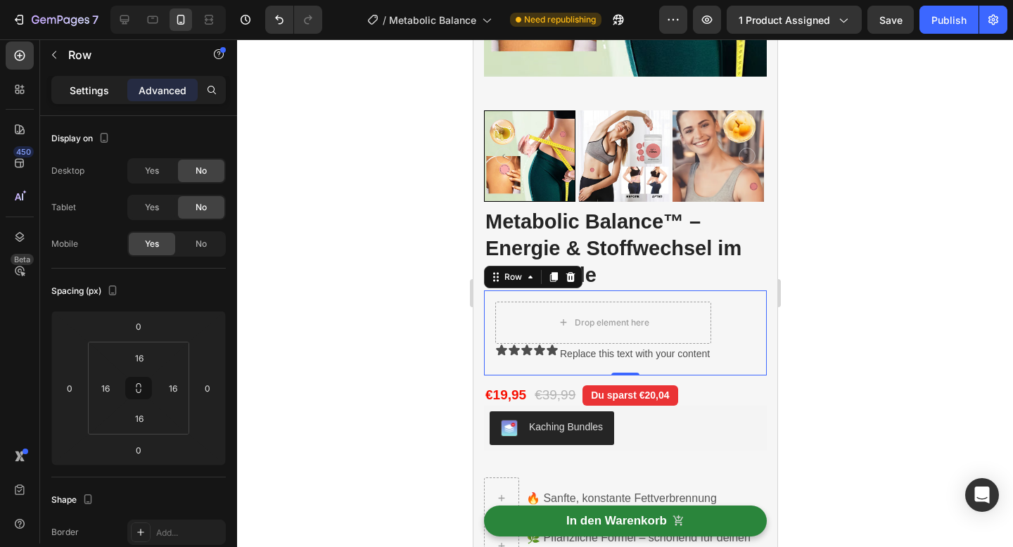
click at [82, 88] on p "Settings" at bounding box center [89, 90] width 39 height 15
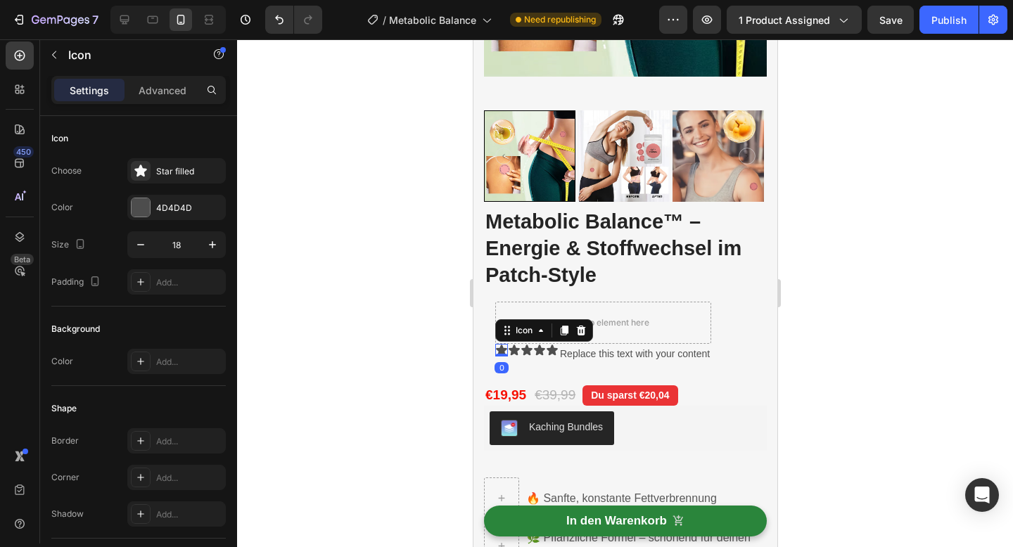
click at [507, 352] on icon at bounding box center [501, 350] width 13 height 13
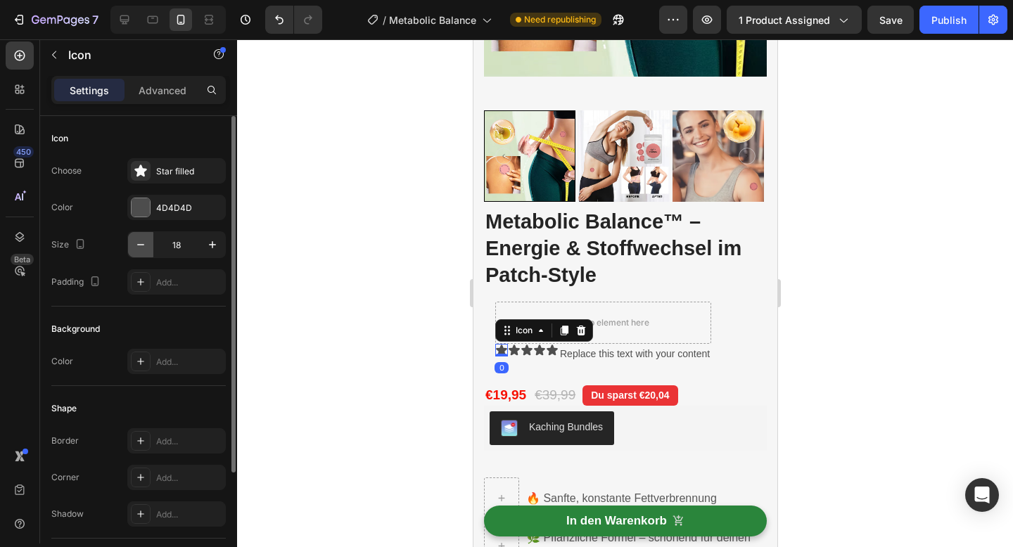
click at [137, 239] on icon "button" at bounding box center [141, 245] width 14 height 14
type input "16"
click at [179, 215] on div "4D4D4D" at bounding box center [176, 207] width 98 height 25
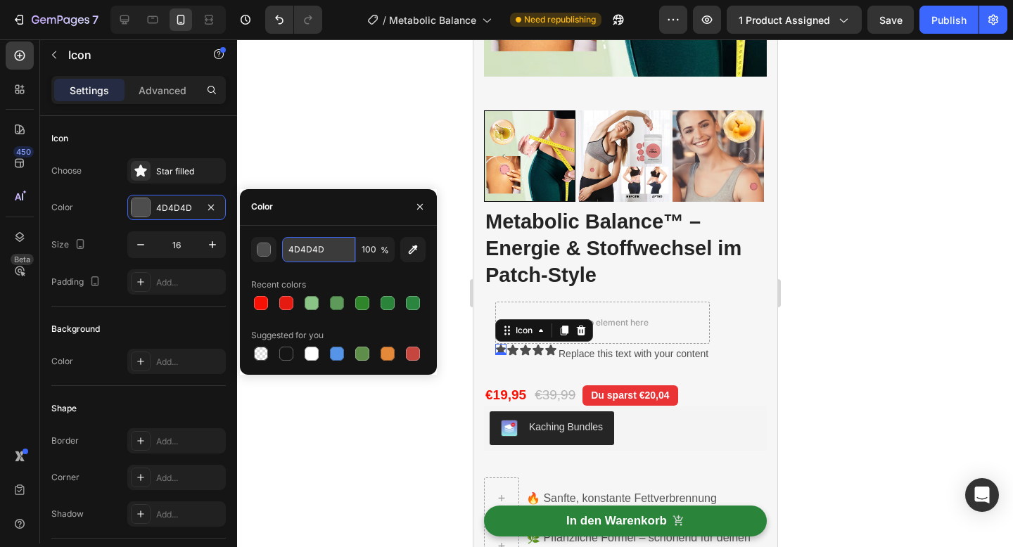
click at [312, 253] on input "4D4D4D" at bounding box center [318, 249] width 73 height 25
paste input "FAAD14"
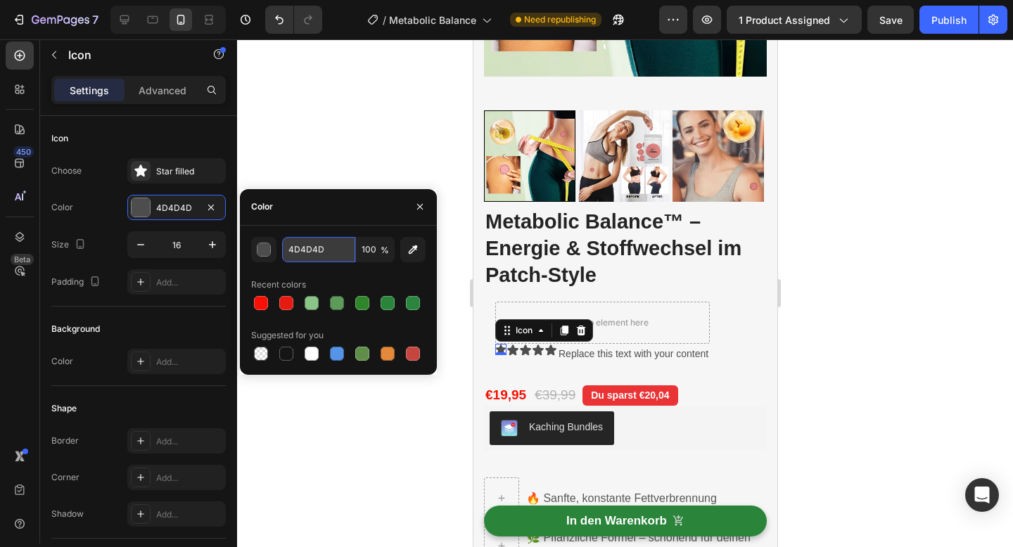
type input "FAAD14"
click at [513, 350] on icon at bounding box center [512, 350] width 11 height 11
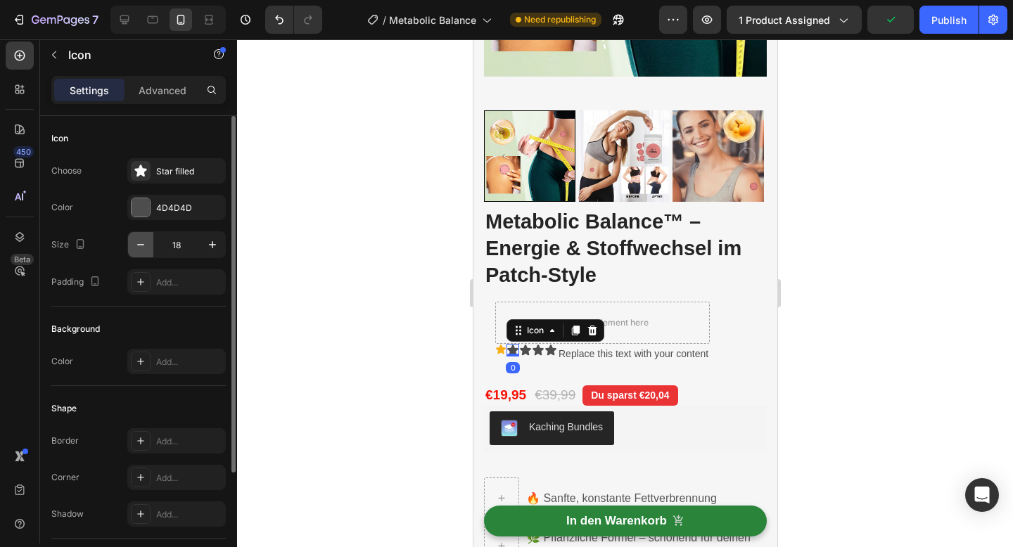
click at [146, 246] on icon "button" at bounding box center [141, 245] width 14 height 14
type input "16"
click at [177, 209] on div "4D4D4D" at bounding box center [176, 208] width 41 height 13
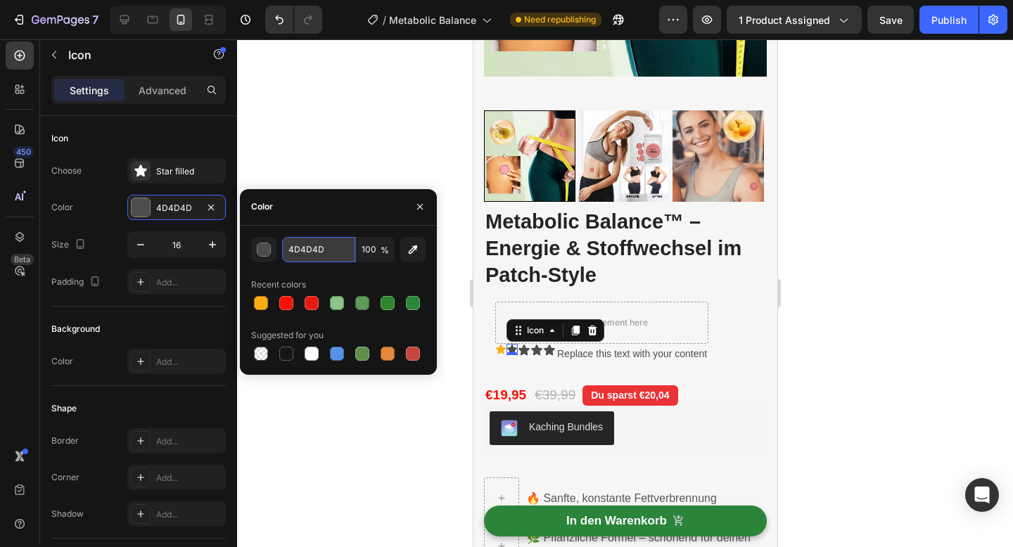
click at [319, 246] on input "4D4D4D" at bounding box center [318, 249] width 73 height 25
paste input "FAAD14"
type input "FAAD14"
click at [524, 350] on icon at bounding box center [523, 350] width 11 height 11
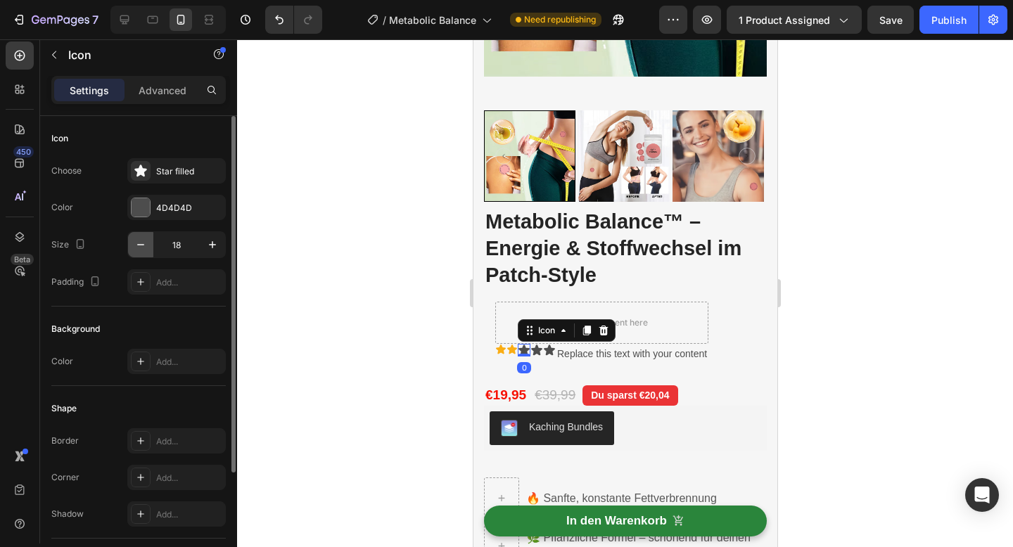
click at [144, 246] on icon "button" at bounding box center [141, 245] width 14 height 14
type input "16"
click at [170, 211] on div "4D4D4D" at bounding box center [176, 208] width 41 height 13
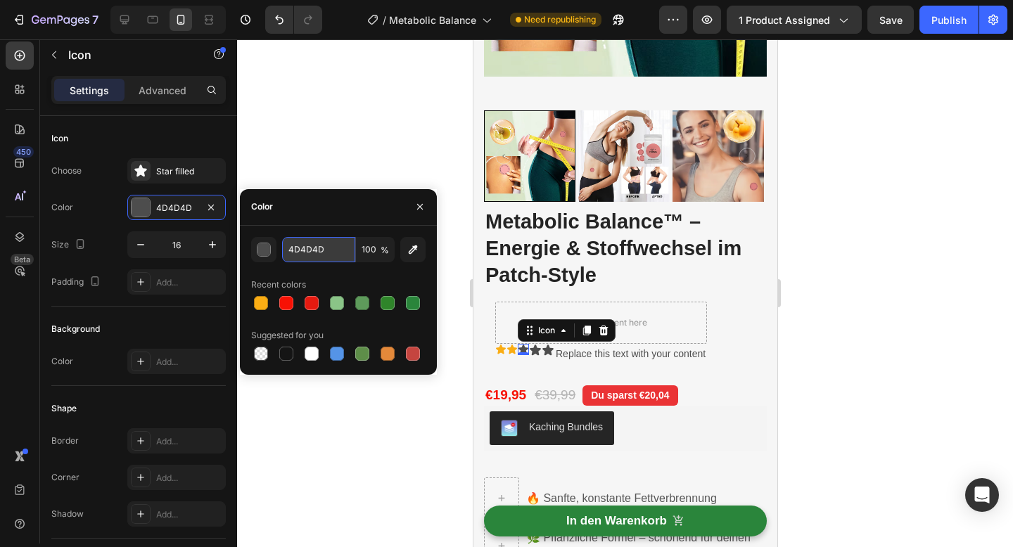
click at [323, 255] on input "4D4D4D" at bounding box center [318, 249] width 73 height 25
paste input "FAAD14"
type input "FAAD14"
click at [533, 349] on icon at bounding box center [534, 350] width 11 height 11
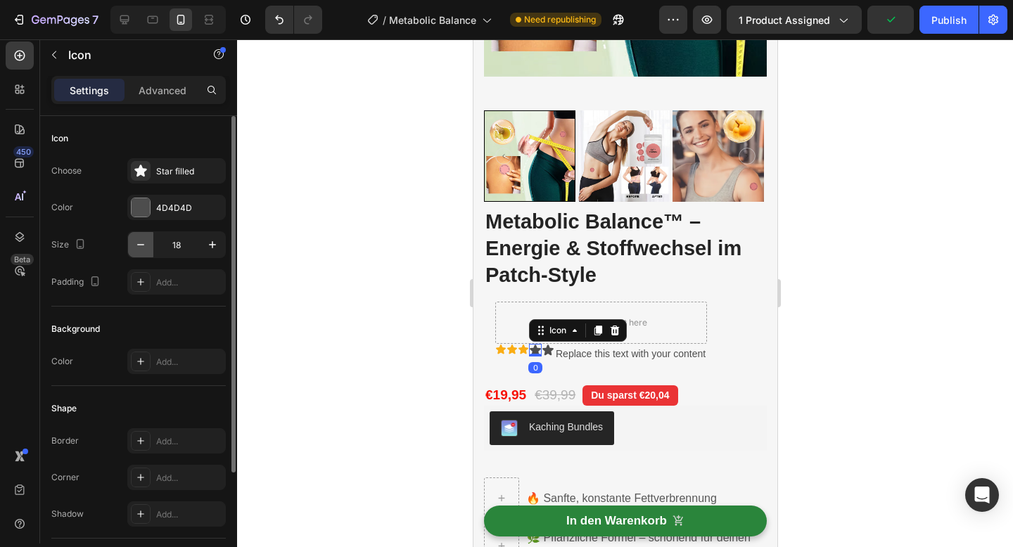
click at [142, 247] on icon "button" at bounding box center [141, 245] width 14 height 14
type input "16"
click at [170, 210] on div "4D4D4D" at bounding box center [176, 208] width 41 height 13
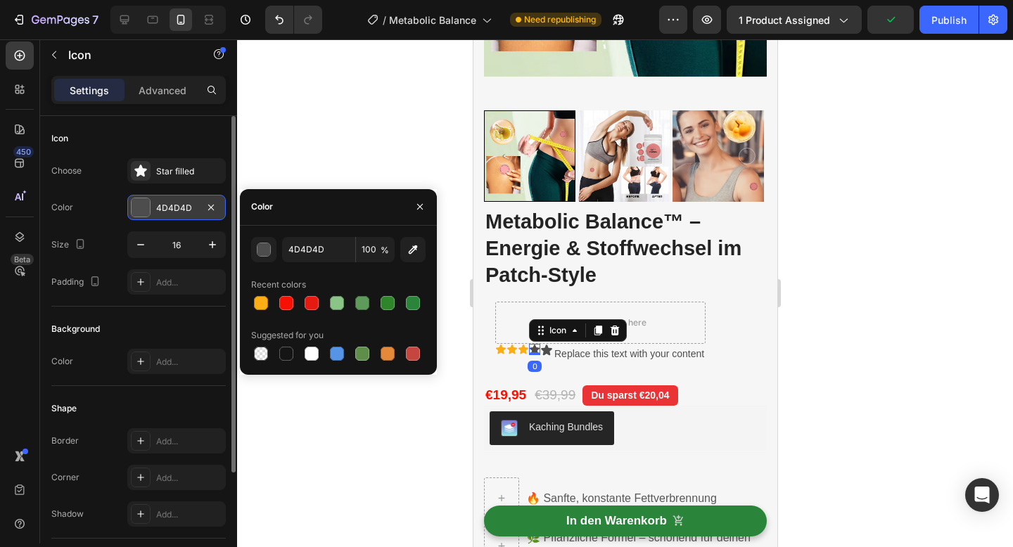
click at [170, 210] on div "4D4D4D" at bounding box center [176, 208] width 41 height 13
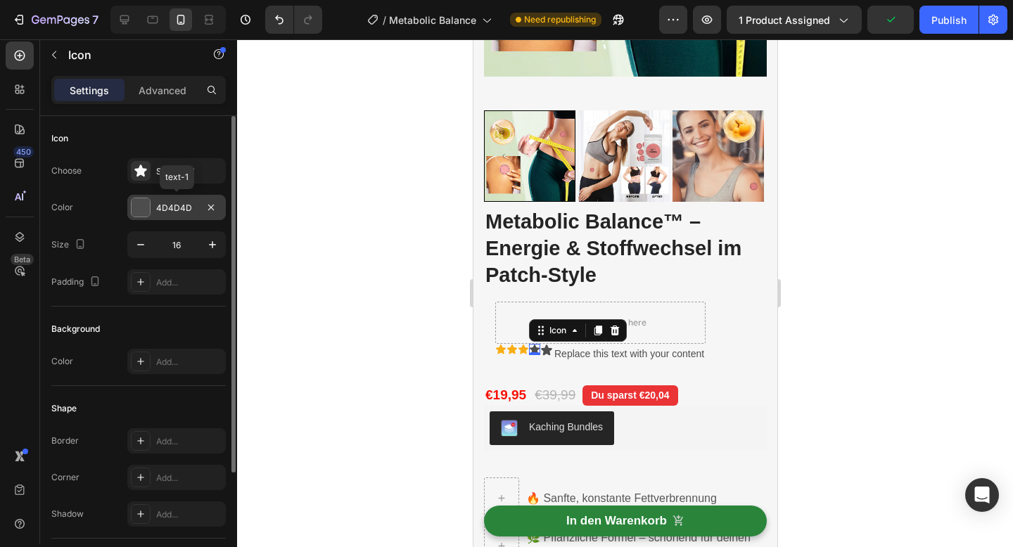
click at [160, 208] on div "4D4D4D" at bounding box center [176, 208] width 41 height 13
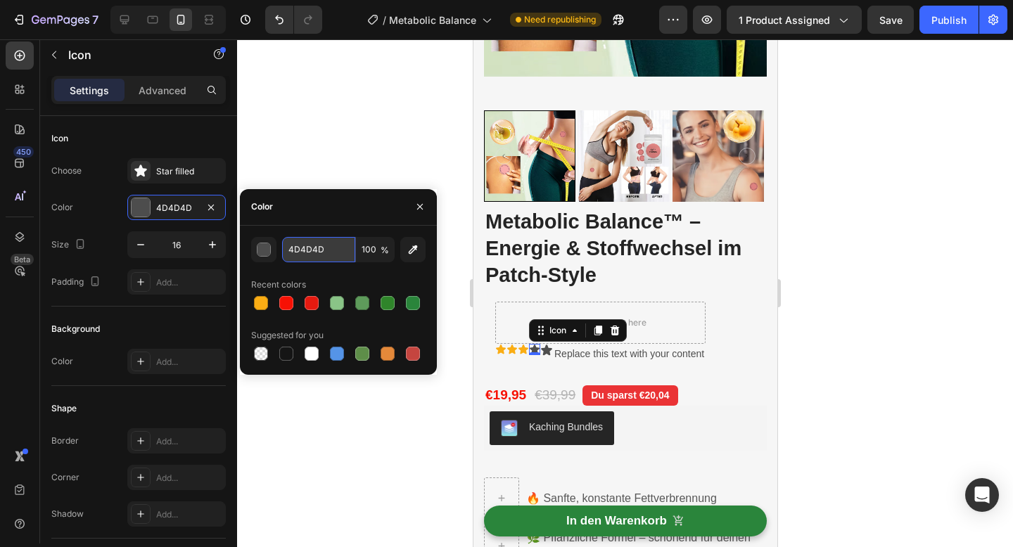
click at [307, 248] on input "4D4D4D" at bounding box center [318, 249] width 73 height 25
paste input "FAAD1"
click at [307, 248] on input "FAAD14D4D" at bounding box center [318, 249] width 73 height 25
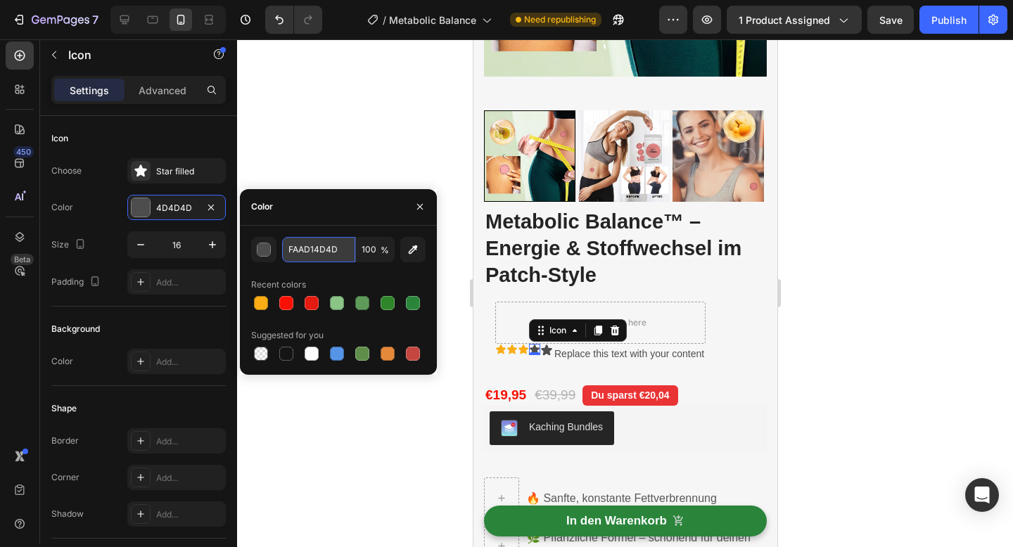
click at [307, 248] on input "FAAD14D4D" at bounding box center [318, 249] width 73 height 25
paste input "text"
type input "FAAD14"
click at [544, 346] on icon at bounding box center [545, 350] width 11 height 11
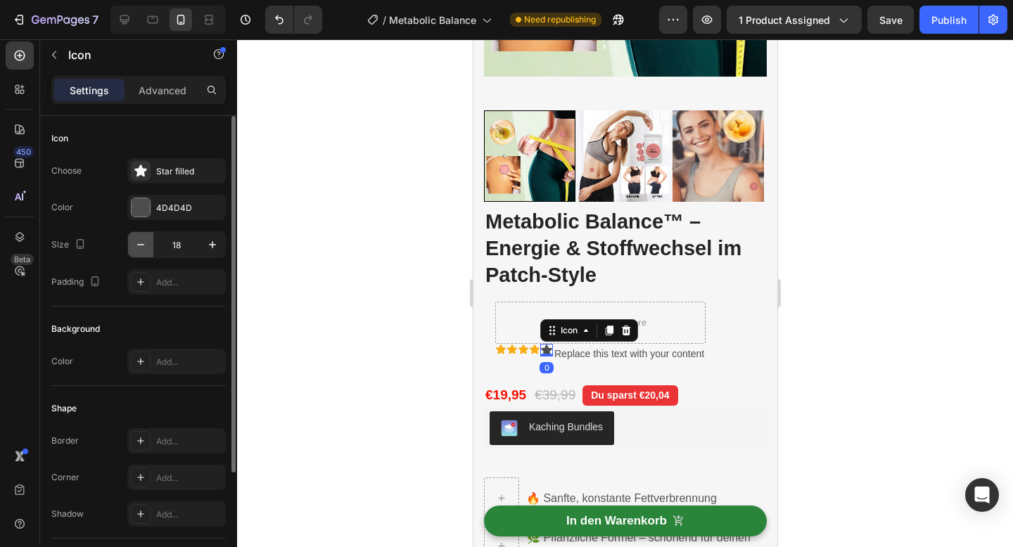
click at [143, 245] on icon "button" at bounding box center [141, 245] width 14 height 14
type input "16"
click at [177, 211] on div "4D4D4D" at bounding box center [176, 208] width 41 height 13
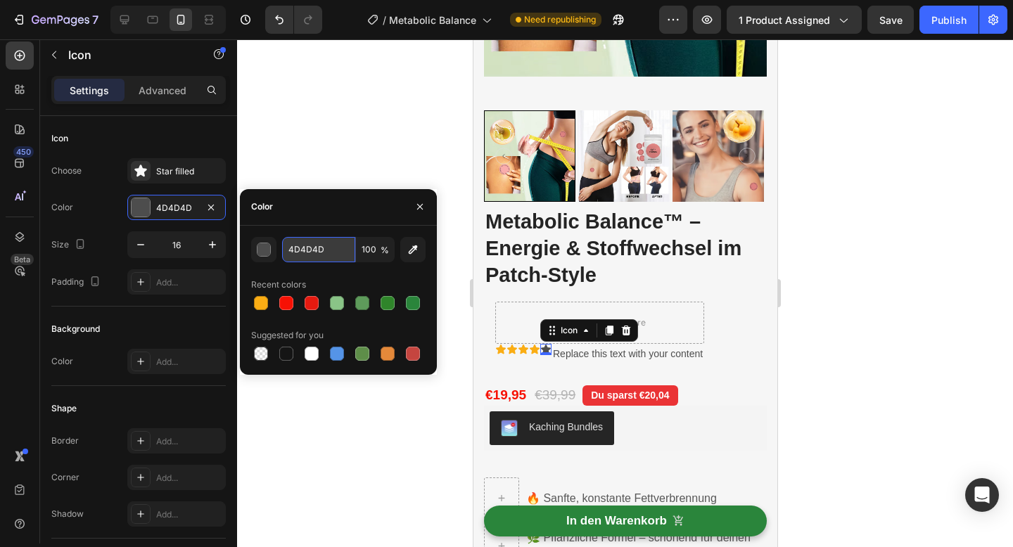
click at [304, 248] on input "4D4D4D" at bounding box center [318, 249] width 73 height 25
paste input "FAAD14"
type input "FAAD14"
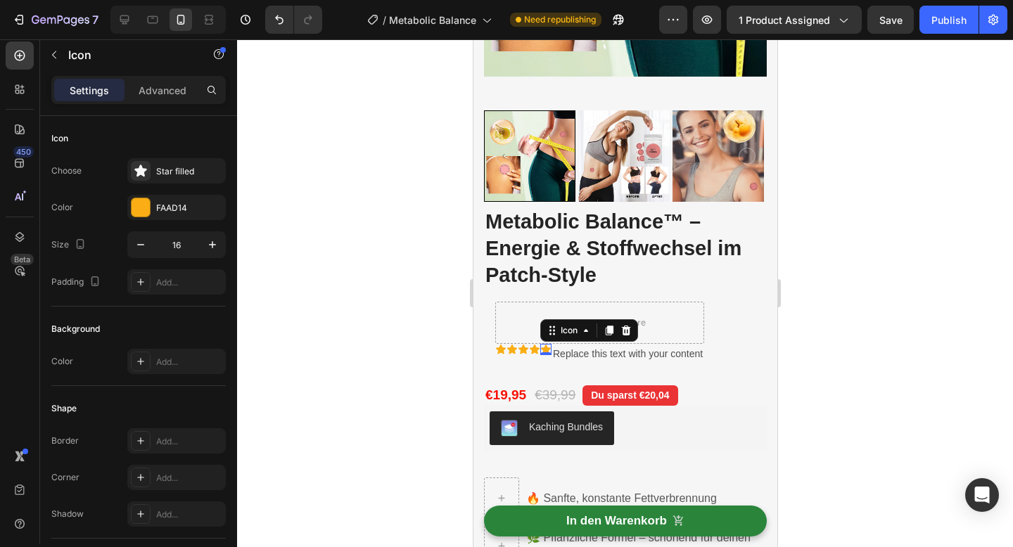
click at [453, 418] on div at bounding box center [625, 293] width 776 height 508
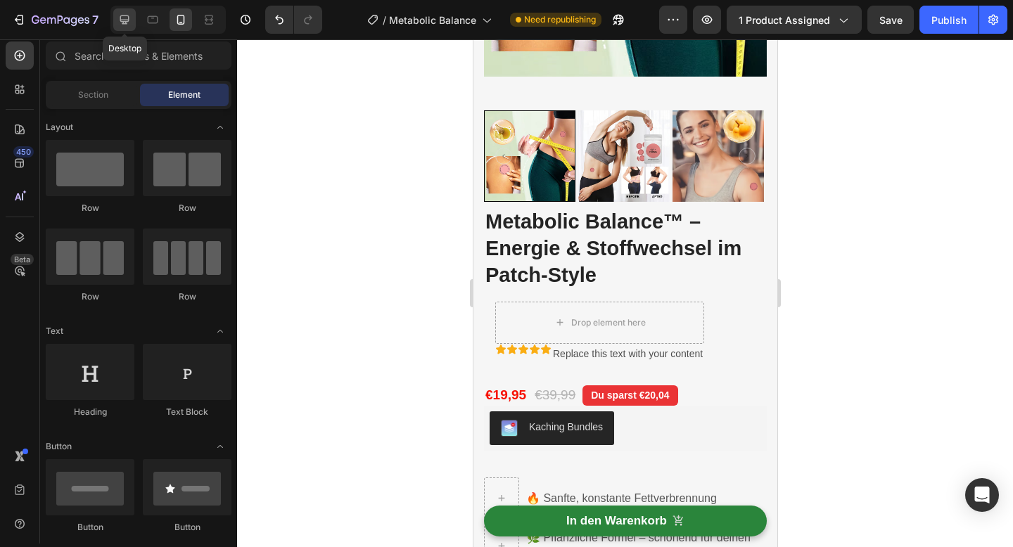
click at [123, 23] on icon at bounding box center [124, 19] width 9 height 9
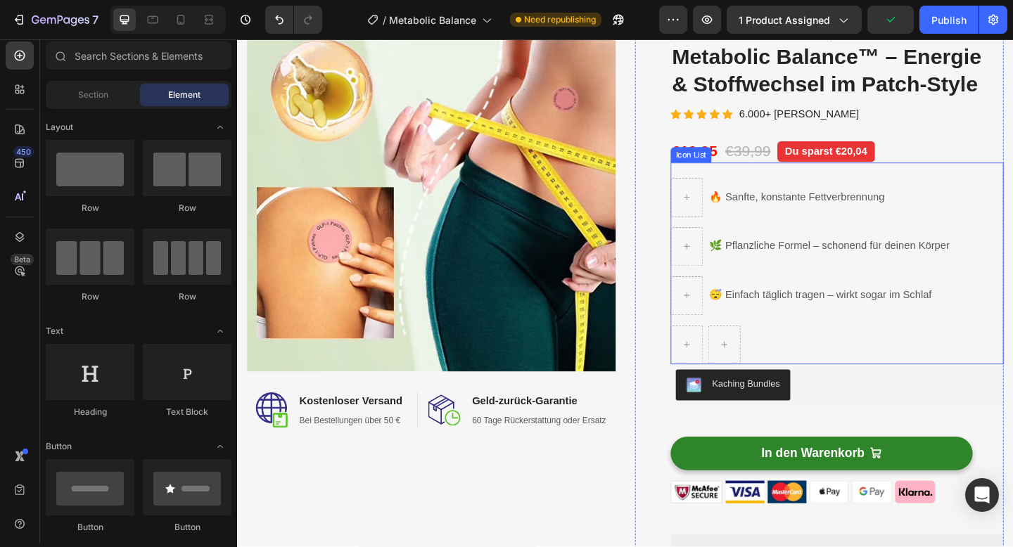
scroll to position [109, 0]
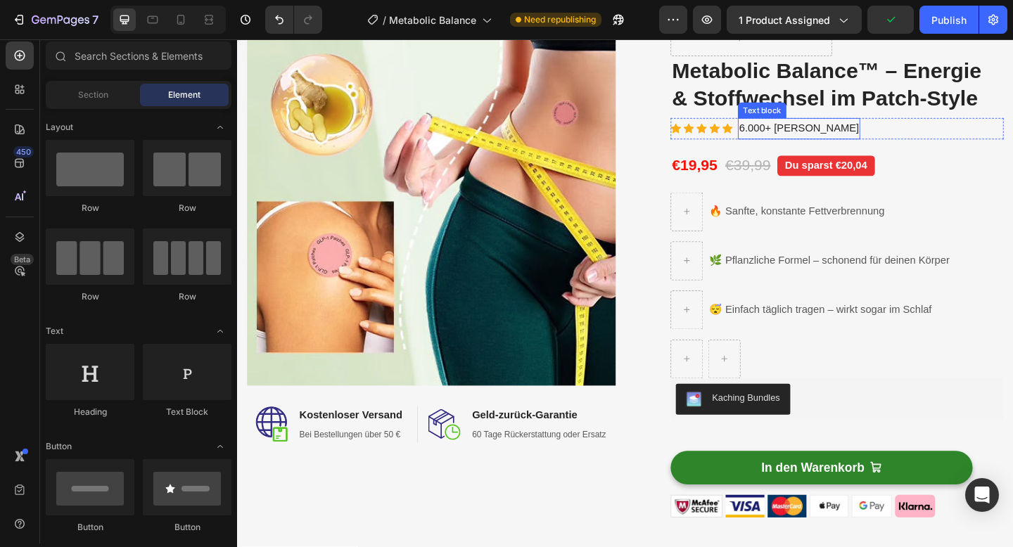
click at [824, 136] on p "6.000+ [PERSON_NAME]" at bounding box center [848, 137] width 130 height 20
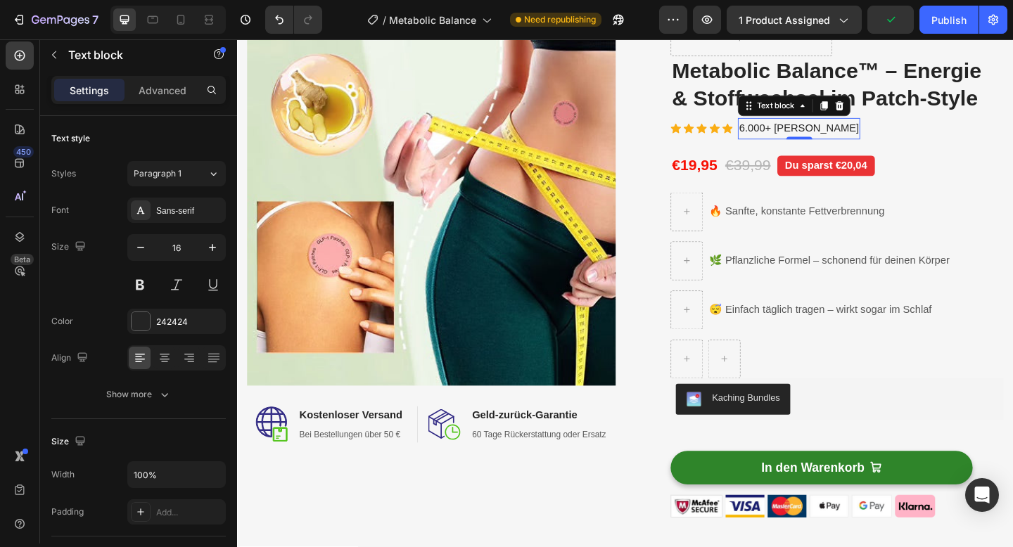
click at [824, 136] on p "6.000+ [PERSON_NAME]" at bounding box center [848, 137] width 130 height 20
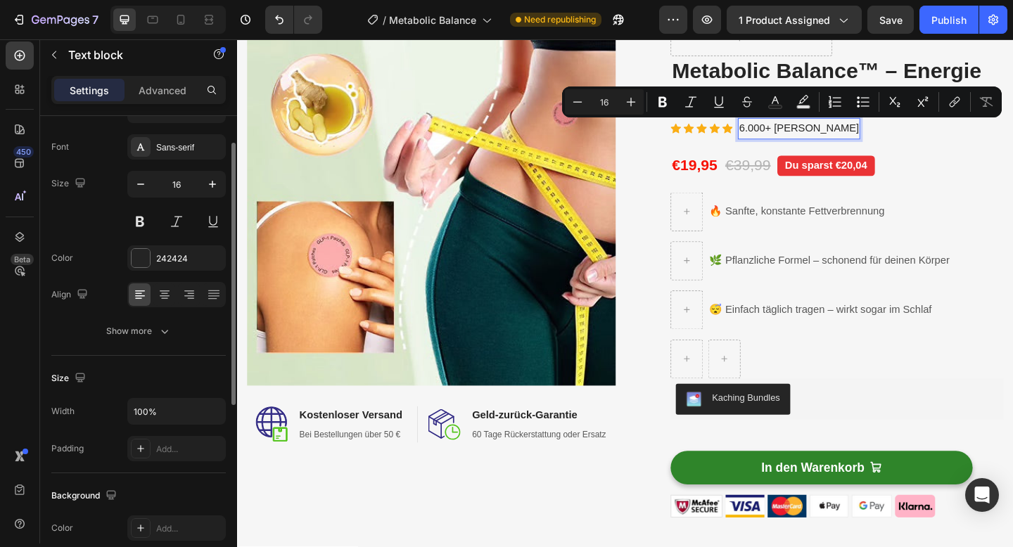
scroll to position [58, 0]
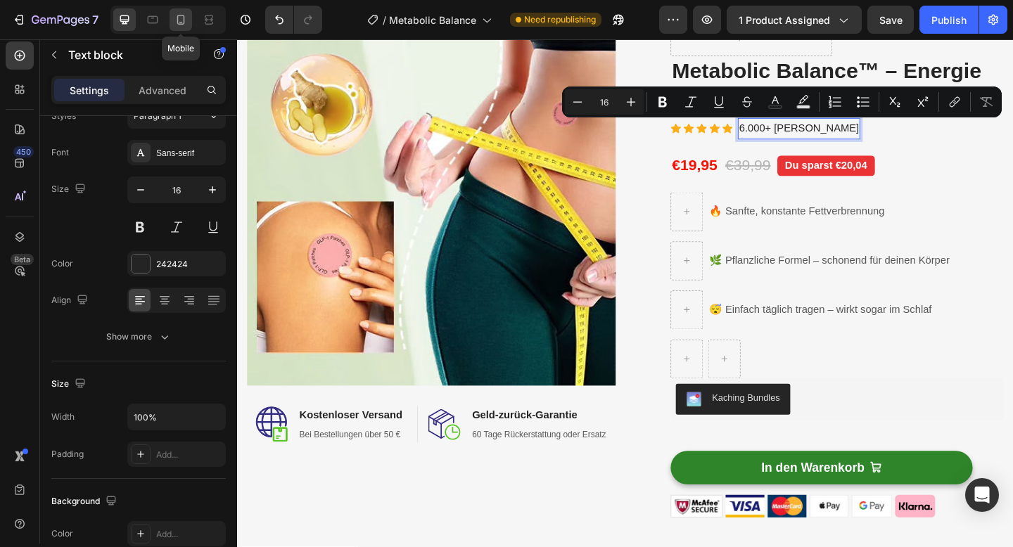
click at [178, 21] on icon at bounding box center [181, 20] width 14 height 14
type input "14"
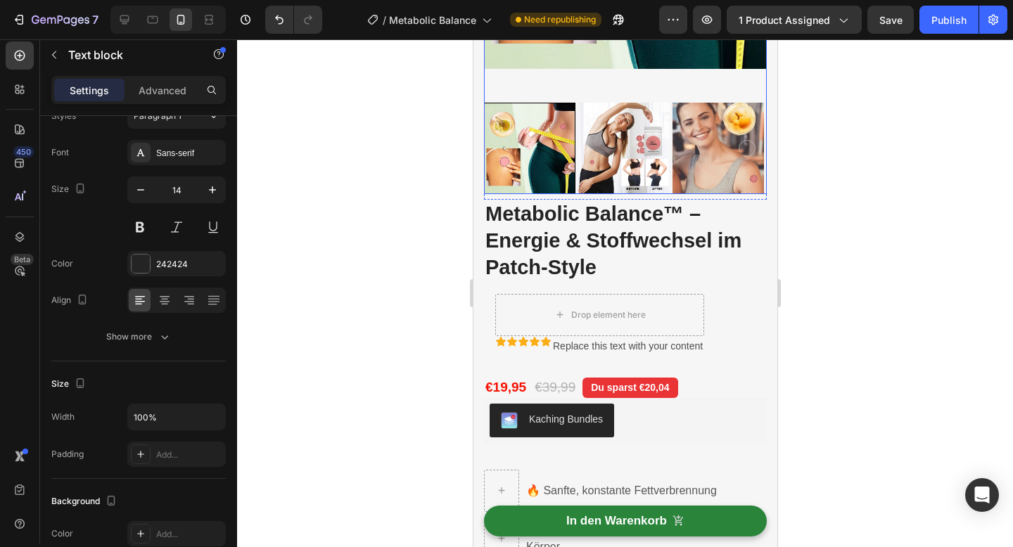
scroll to position [401, 0]
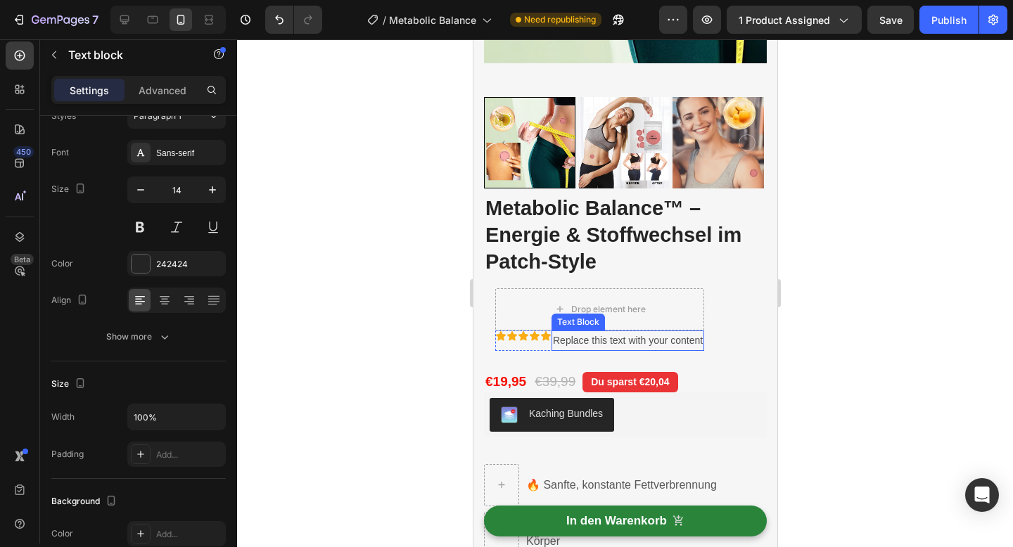
click at [609, 341] on div "Replace this text with your content" at bounding box center [627, 341] width 153 height 20
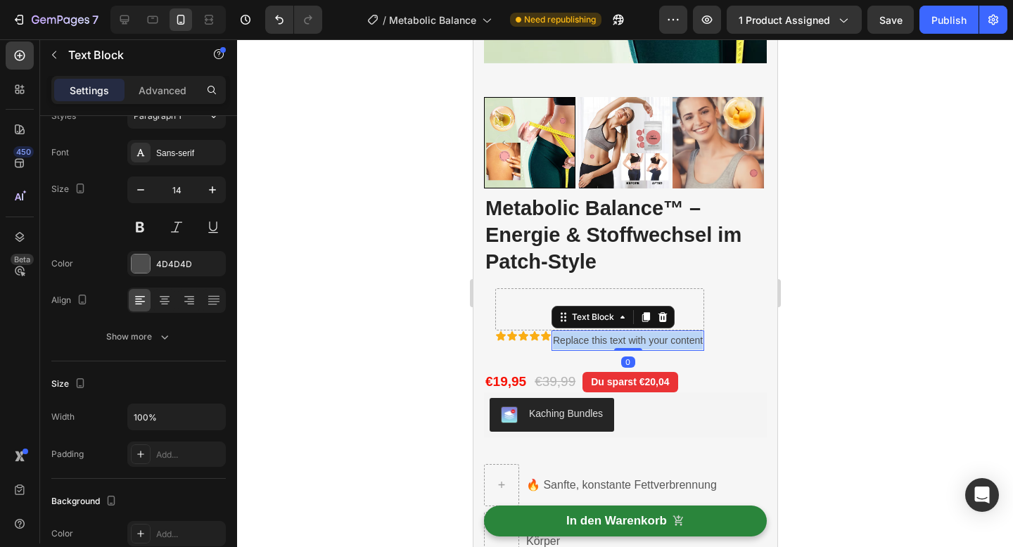
click at [609, 341] on p "Replace this text with your content" at bounding box center [627, 341] width 150 height 18
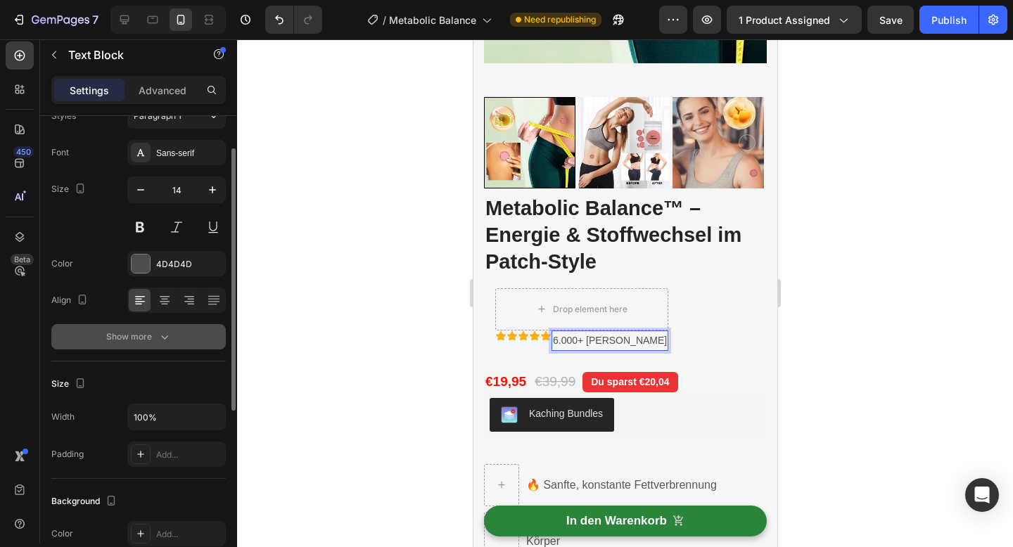
click at [158, 329] on button "Show more" at bounding box center [138, 336] width 174 height 25
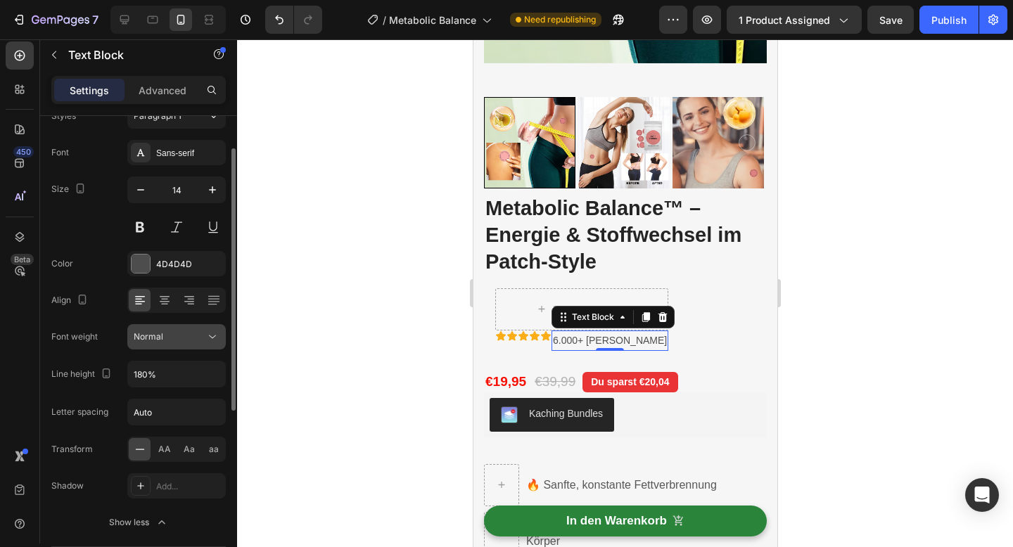
click at [196, 338] on div "Normal" at bounding box center [170, 337] width 72 height 13
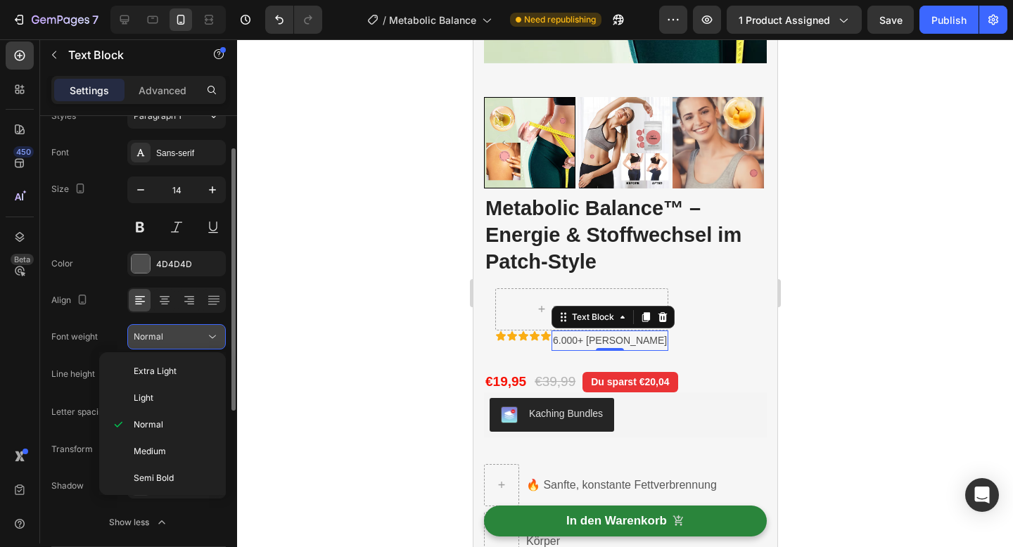
click at [196, 338] on div "Normal" at bounding box center [170, 337] width 72 height 13
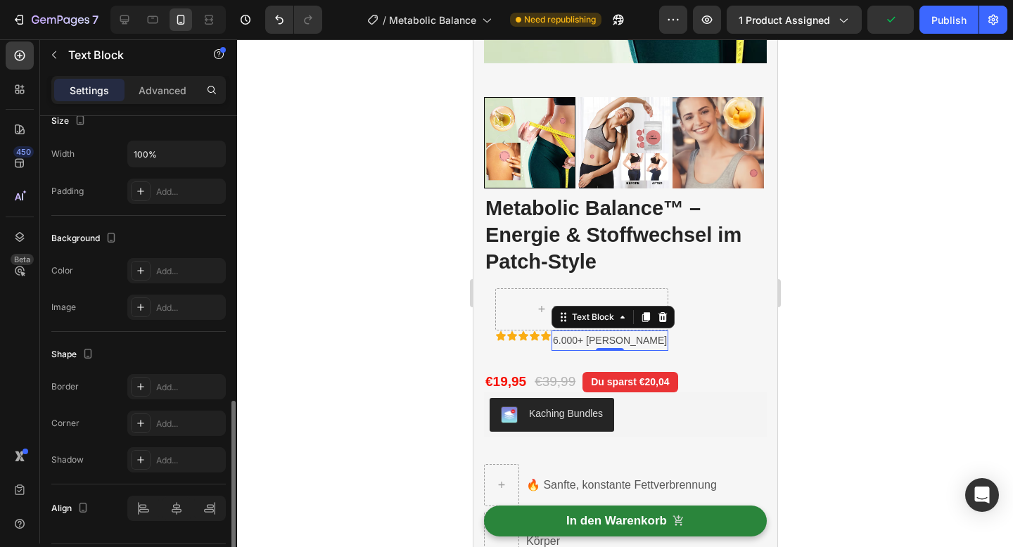
scroll to position [552, 0]
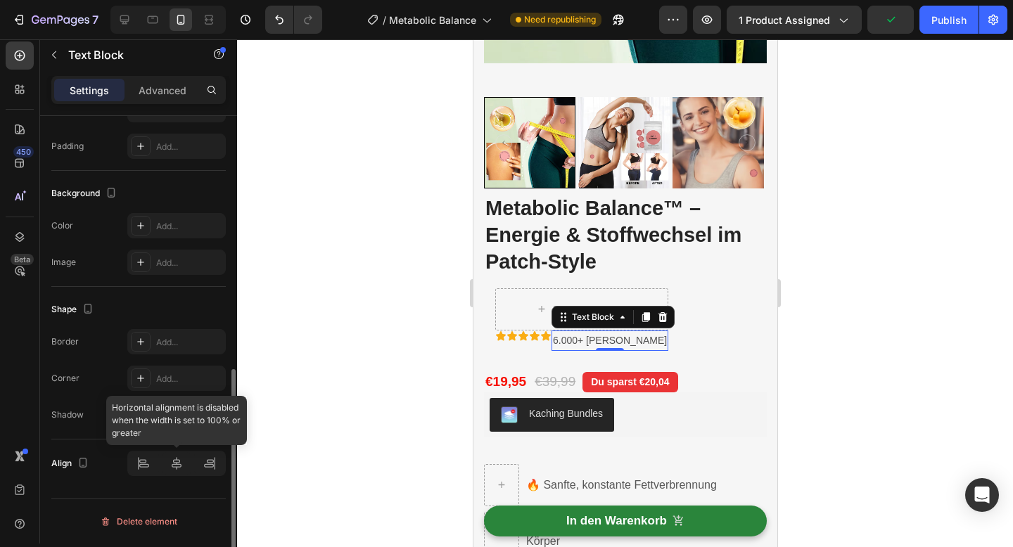
click at [175, 465] on div at bounding box center [176, 463] width 98 height 25
click at [179, 465] on div at bounding box center [176, 463] width 98 height 25
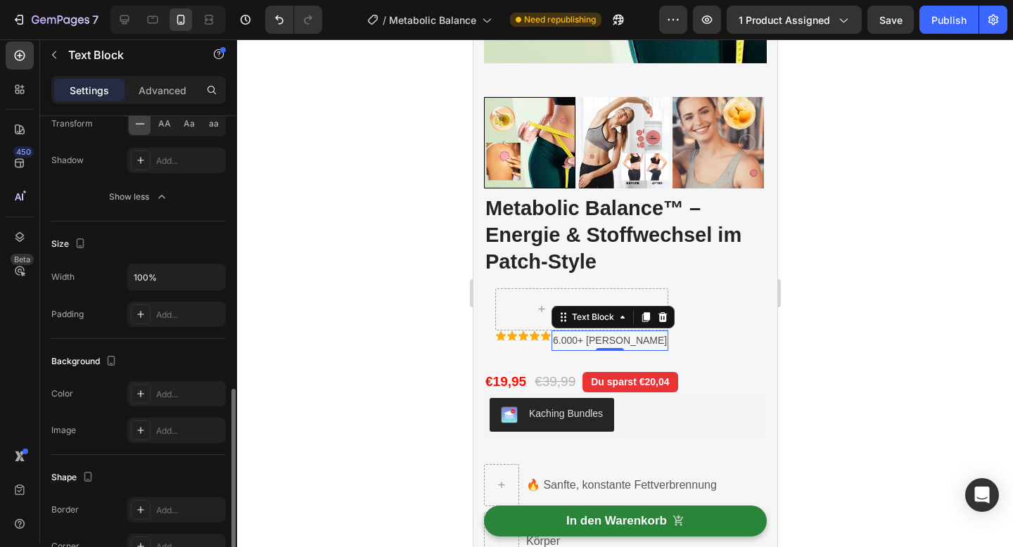
scroll to position [317, 0]
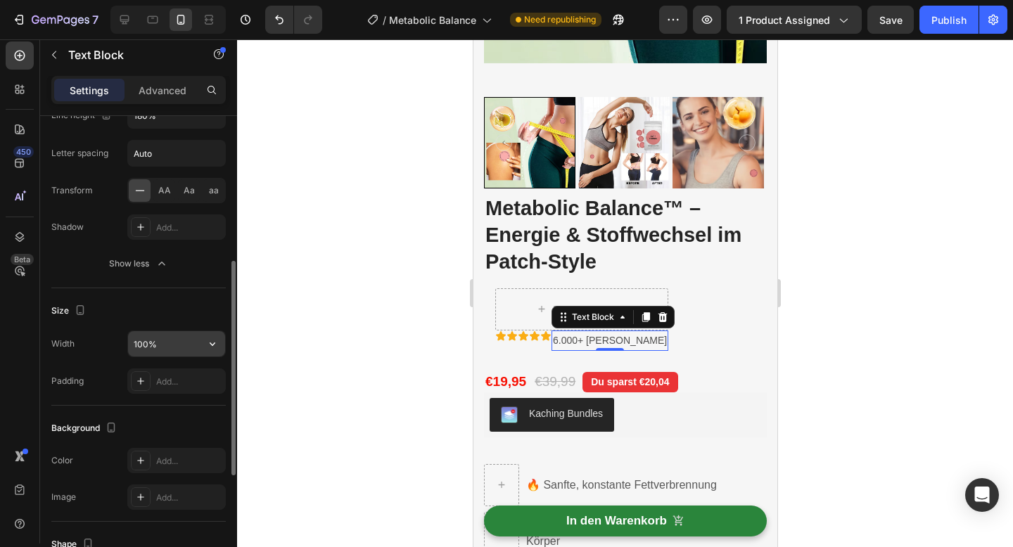
click at [155, 342] on input "100%" at bounding box center [176, 343] width 97 height 25
click at [213, 345] on icon "button" at bounding box center [212, 344] width 14 height 14
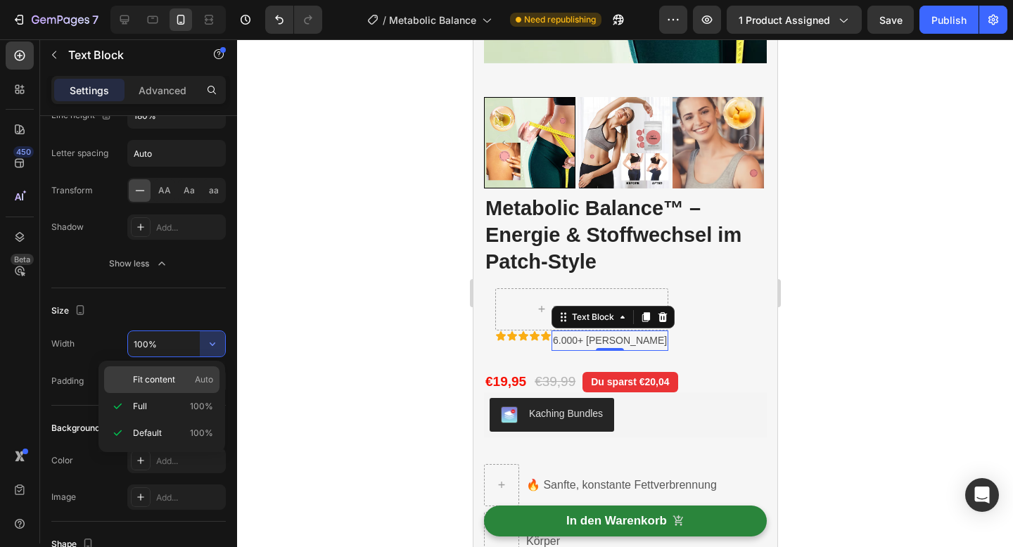
click at [172, 376] on span "Fit content" at bounding box center [154, 380] width 42 height 13
type input "Auto"
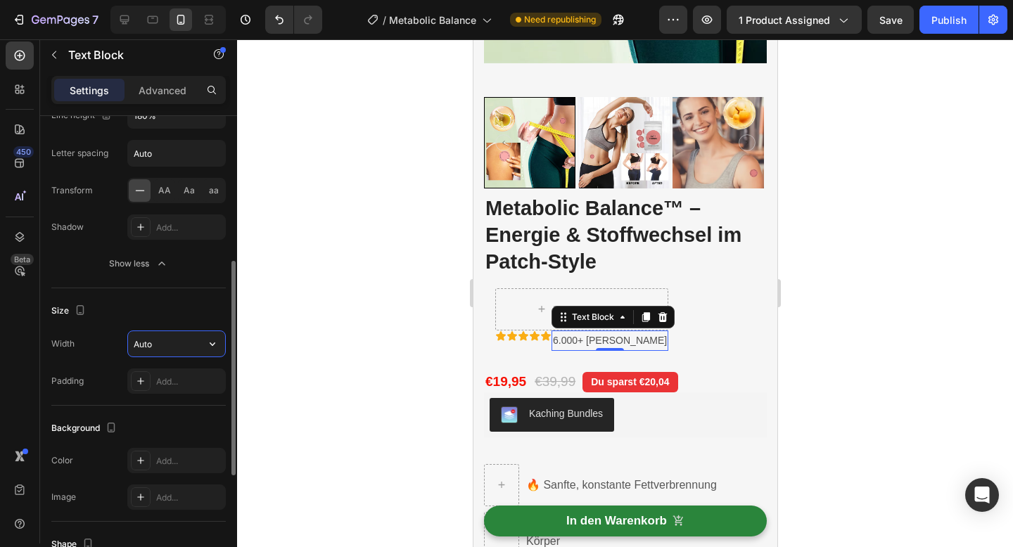
click at [185, 343] on input "Auto" at bounding box center [176, 343] width 97 height 25
click at [155, 253] on button "Show less" at bounding box center [138, 263] width 174 height 25
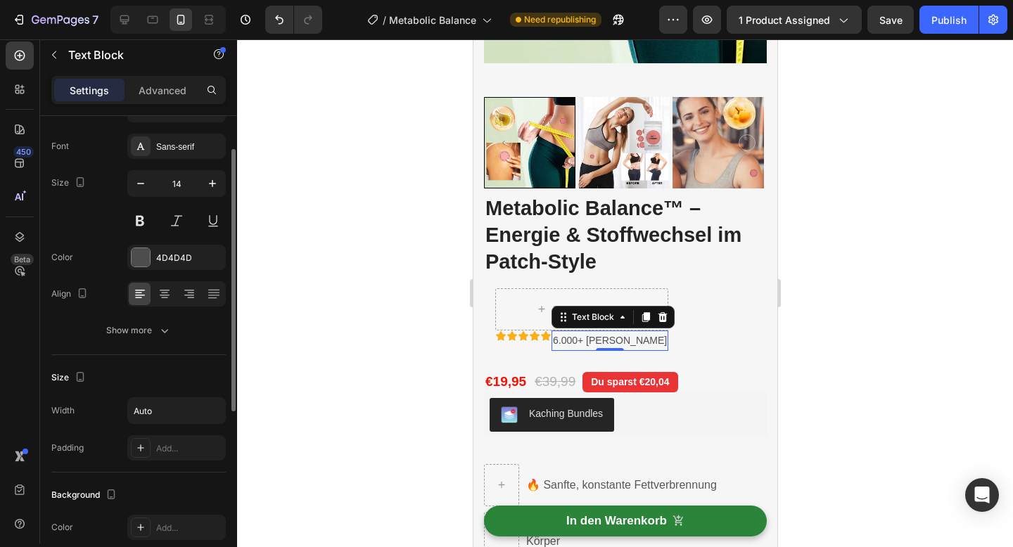
scroll to position [59, 0]
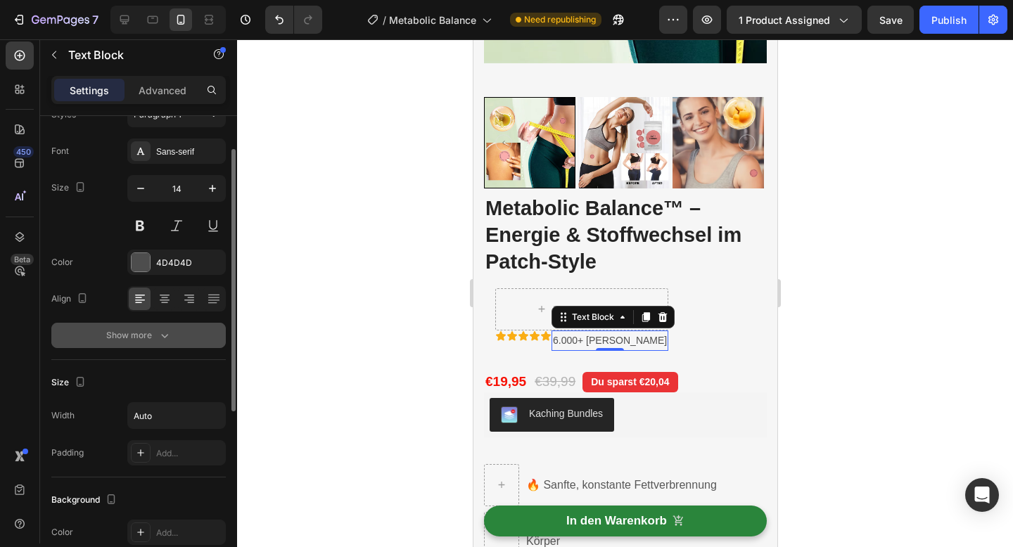
click at [158, 339] on icon "button" at bounding box center [165, 336] width 14 height 14
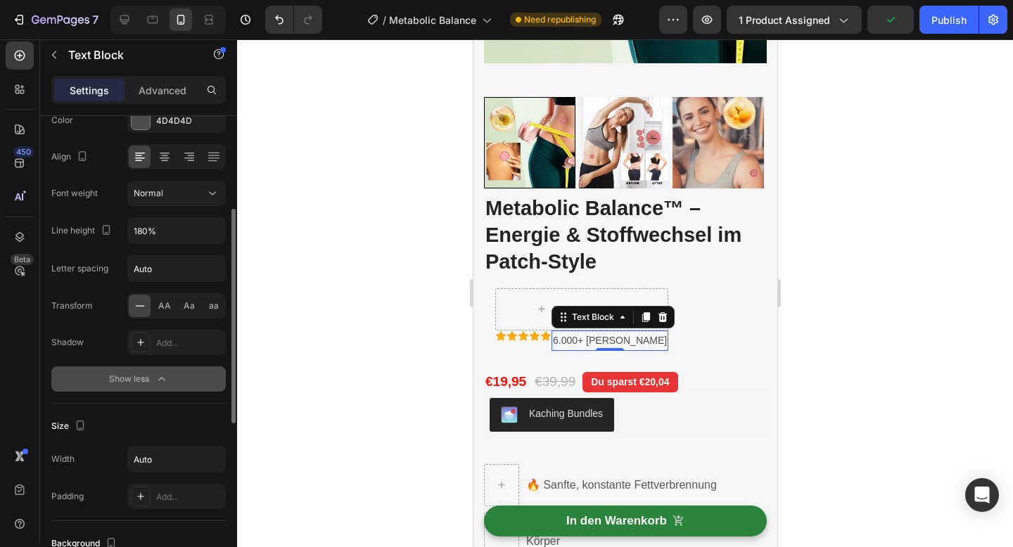
scroll to position [202, 0]
click at [155, 238] on input "180%" at bounding box center [176, 229] width 97 height 25
click at [207, 230] on icon "button" at bounding box center [212, 230] width 14 height 14
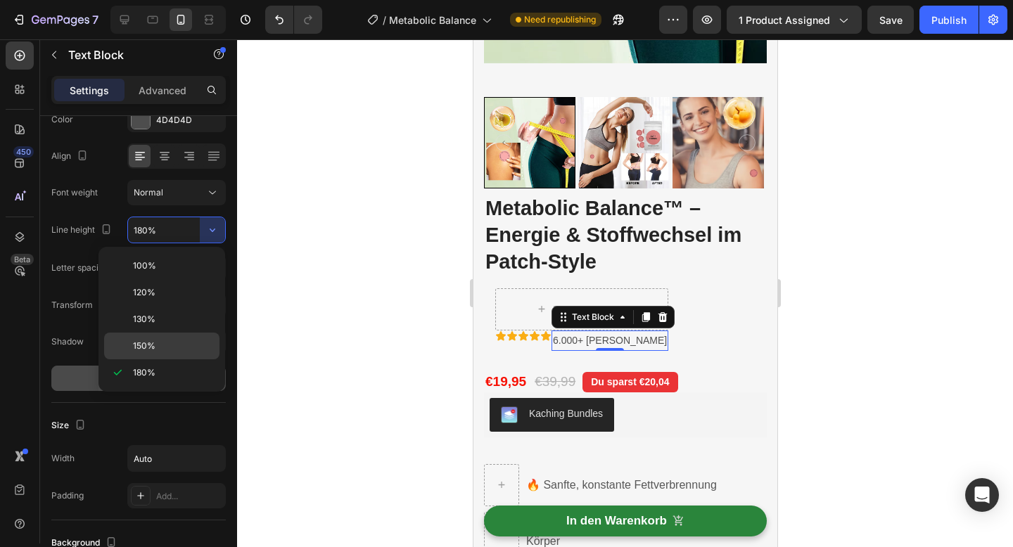
click at [152, 336] on div "150%" at bounding box center [161, 346] width 115 height 27
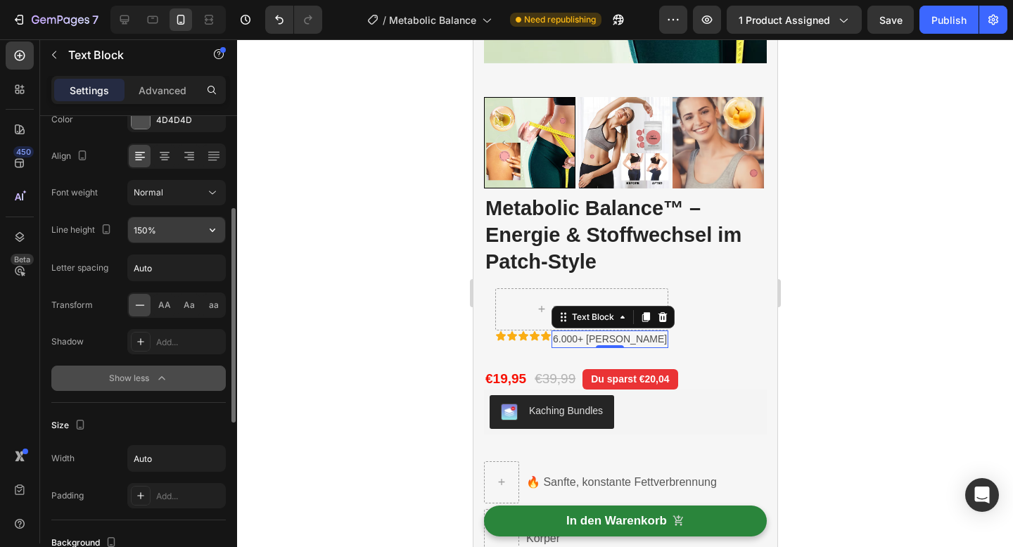
click at [191, 228] on input "150%" at bounding box center [176, 229] width 97 height 25
click at [207, 231] on icon "button" at bounding box center [212, 230] width 14 height 14
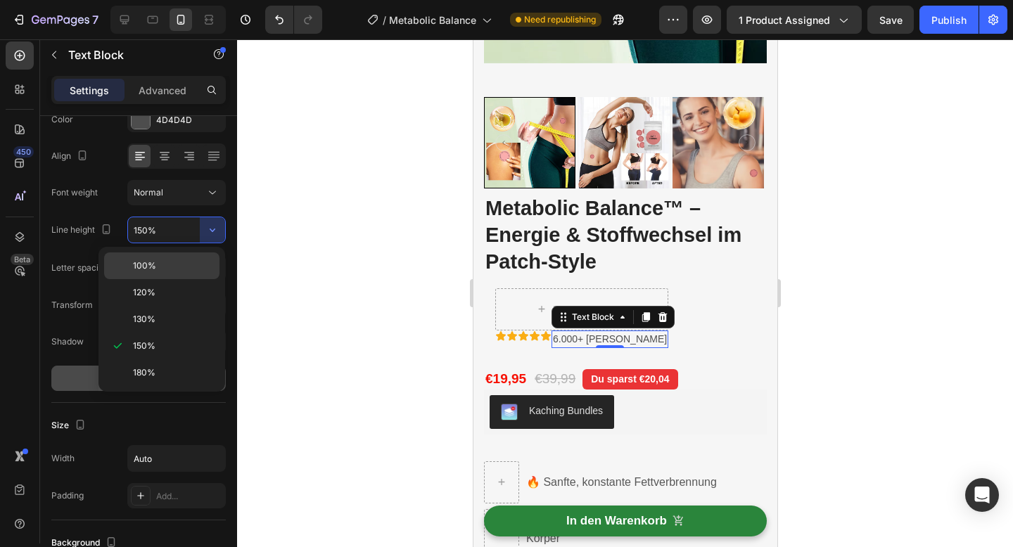
click at [175, 271] on p "100%" at bounding box center [173, 266] width 80 height 13
type input "100%"
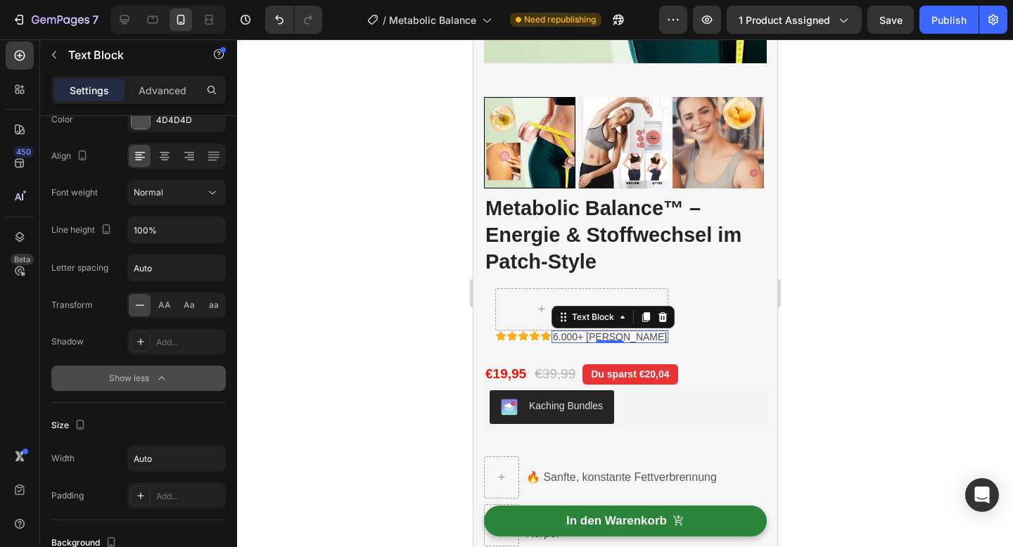
click at [336, 310] on div at bounding box center [625, 293] width 776 height 508
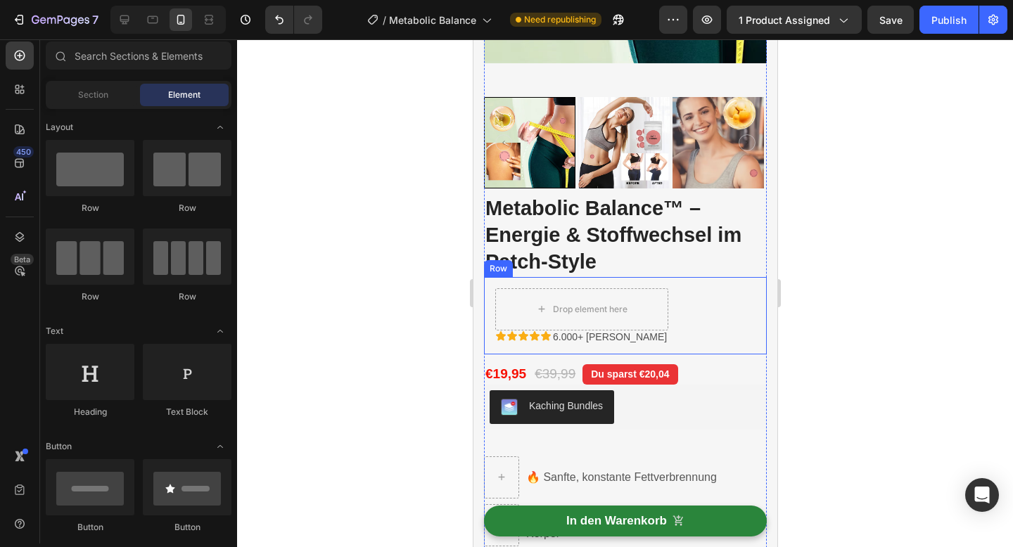
click at [716, 321] on div "Drop element here Icon Icon Icon Icon Icon 6.000+ zufriedene Kunden Text Block …" at bounding box center [624, 315] width 283 height 77
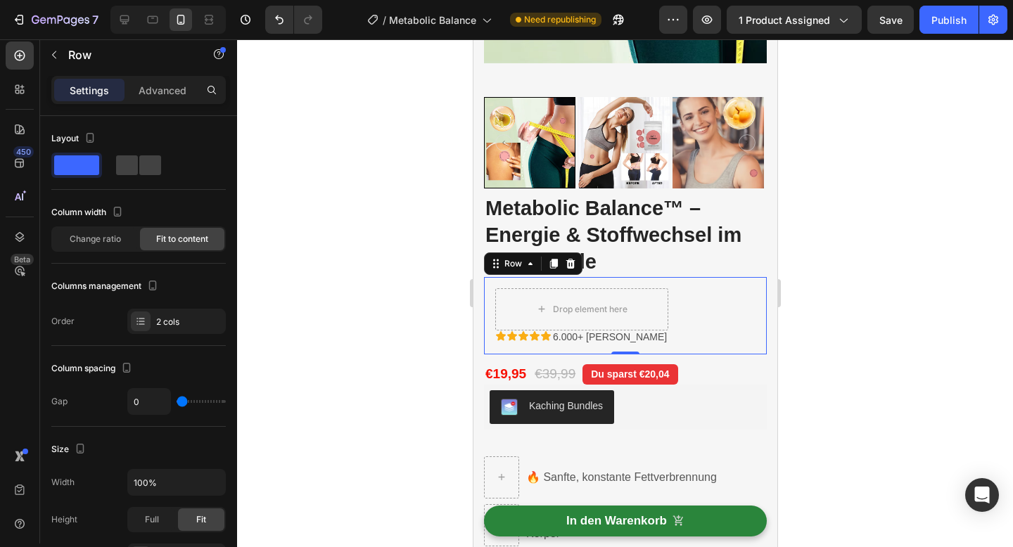
click at [356, 283] on div at bounding box center [625, 293] width 776 height 508
click at [711, 292] on div "Drop element here Icon Icon Icon Icon Icon 6.000+ zufriedene Kunden Text Block …" at bounding box center [624, 315] width 283 height 77
click at [163, 94] on p "Advanced" at bounding box center [163, 90] width 48 height 15
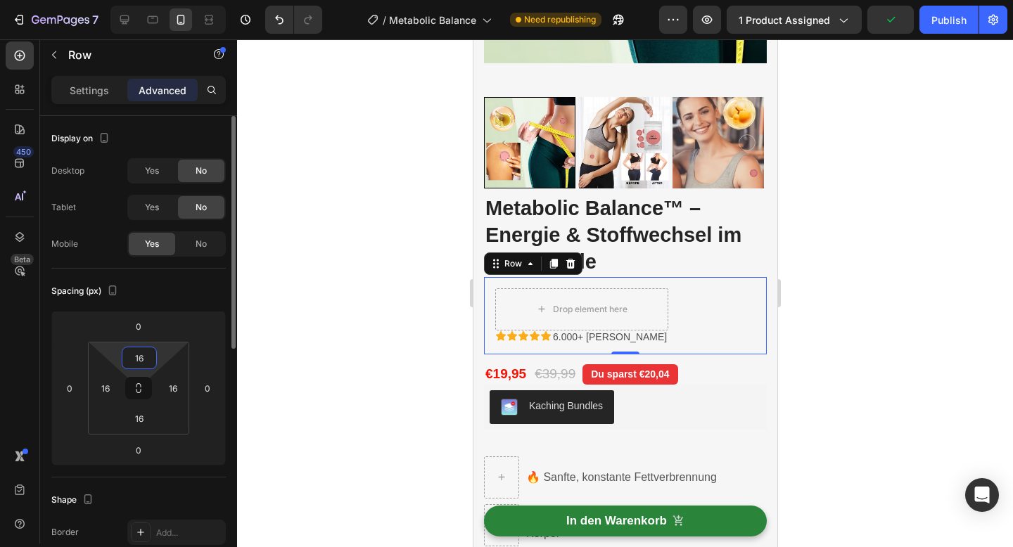
click at [144, 365] on input "16" at bounding box center [139, 358] width 28 height 21
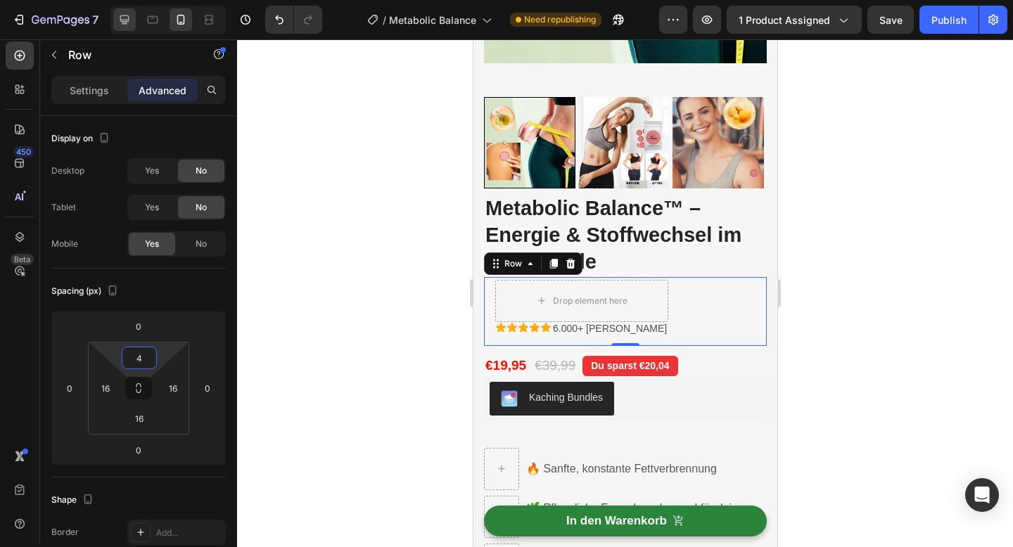
click at [124, 23] on icon at bounding box center [124, 19] width 9 height 9
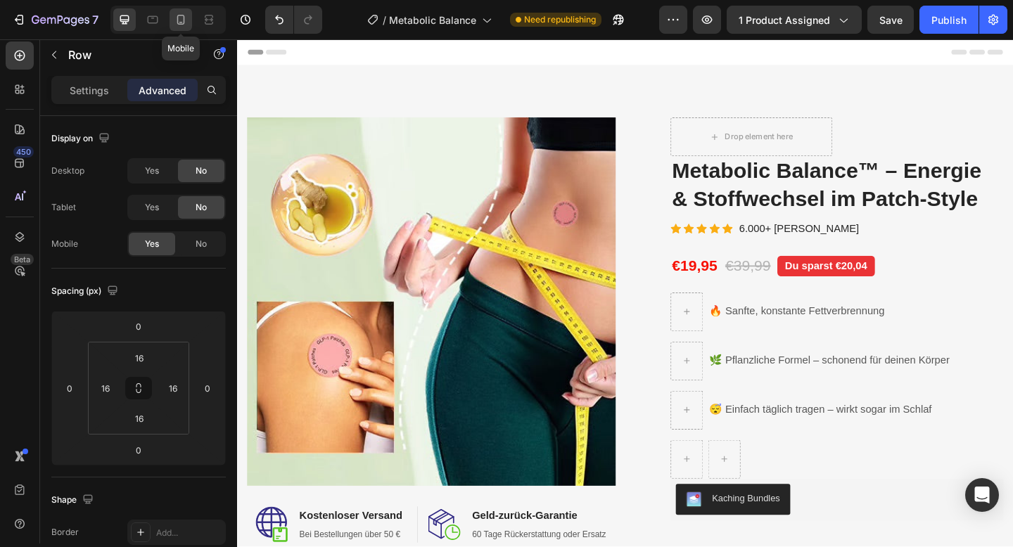
click at [180, 18] on icon at bounding box center [181, 20] width 14 height 14
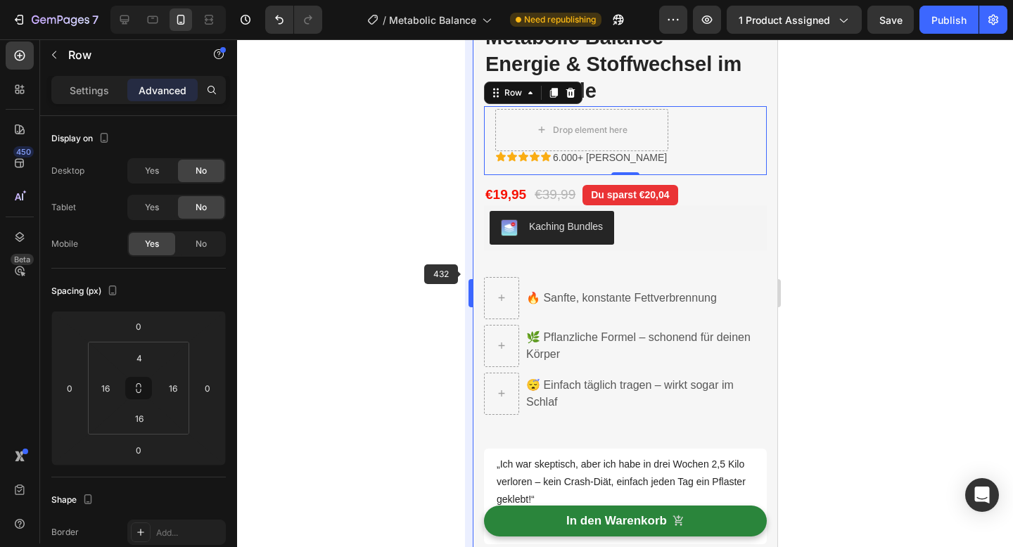
scroll to position [589, 0]
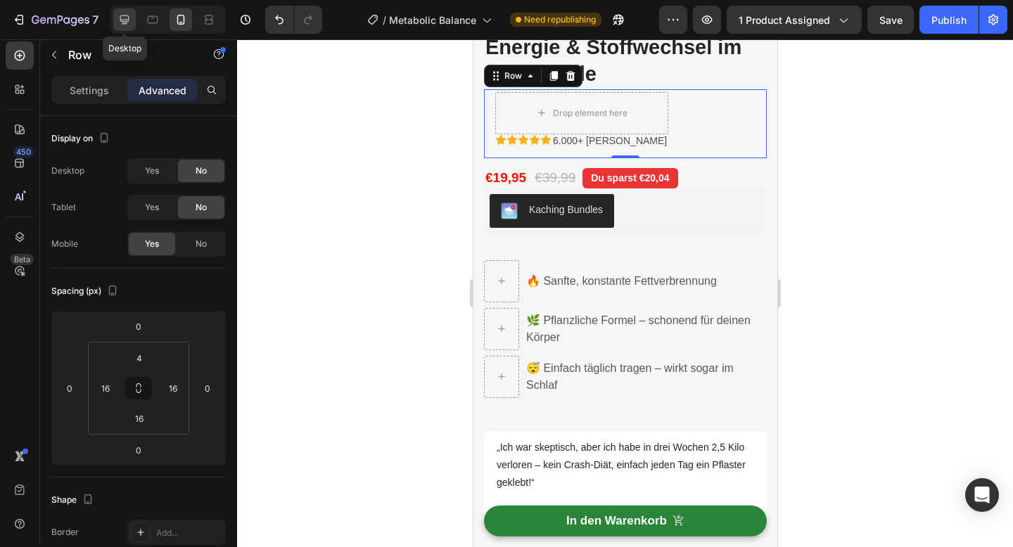
click at [126, 19] on icon at bounding box center [124, 19] width 9 height 9
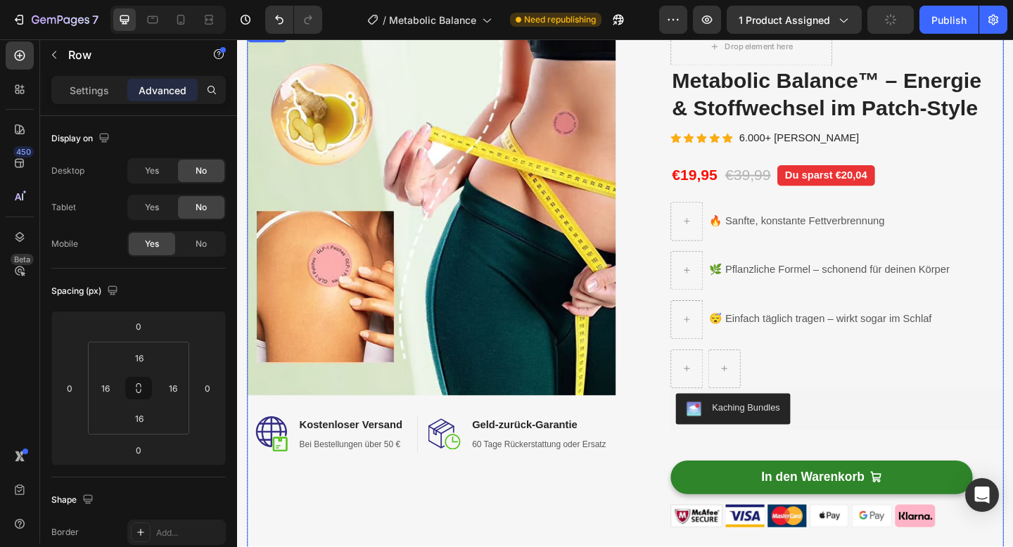
scroll to position [89, 0]
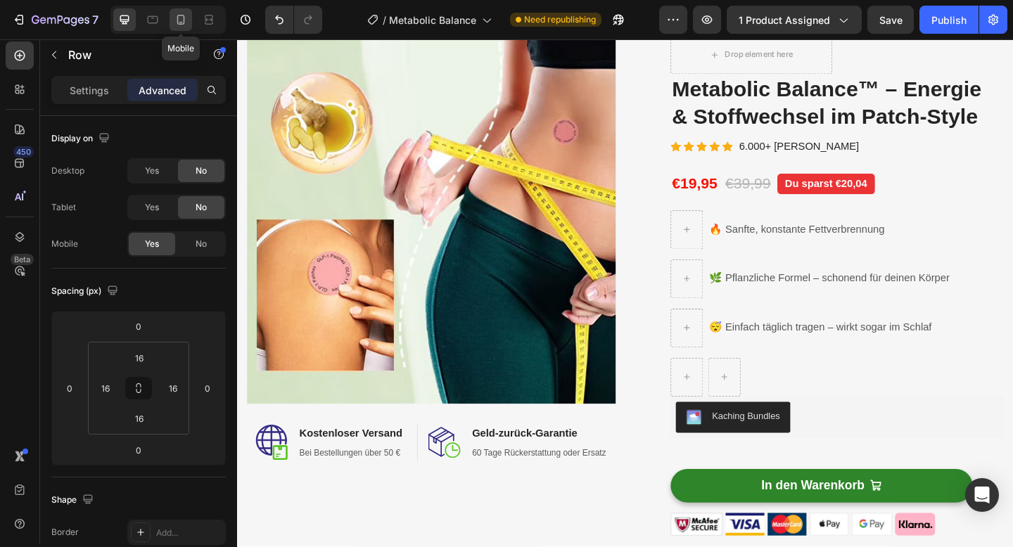
click at [170, 26] on div at bounding box center [181, 19] width 23 height 23
type input "4"
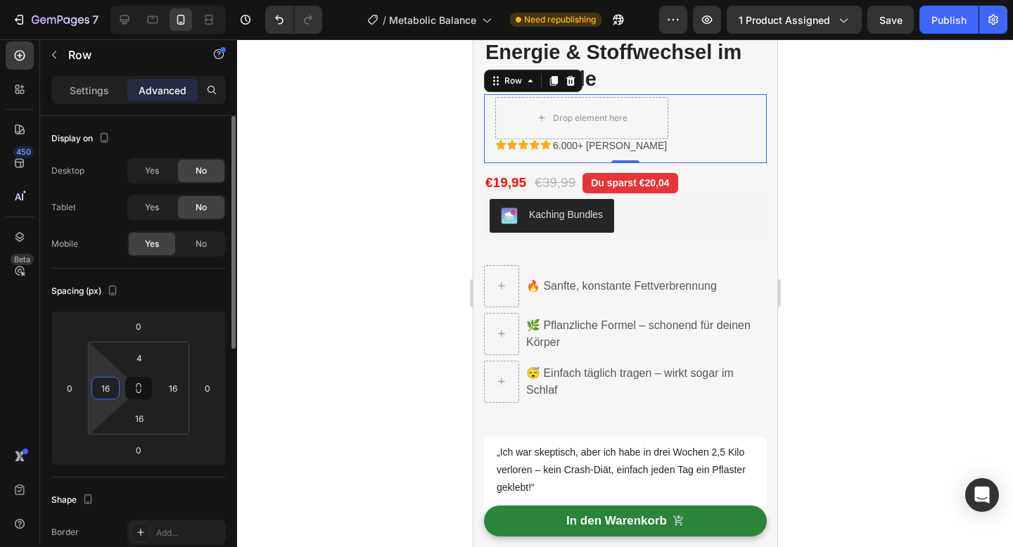
scroll to position [589, 0]
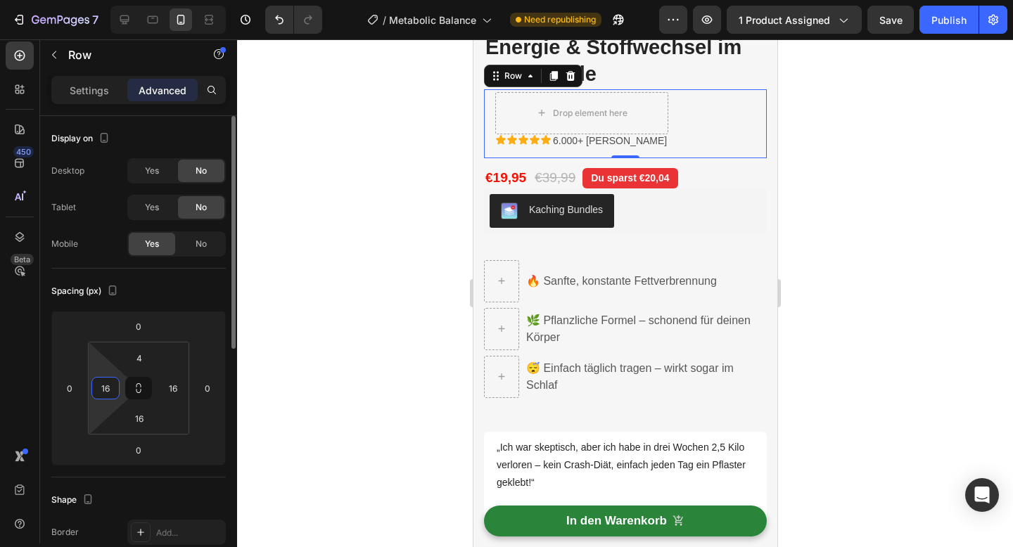
click at [105, 390] on input "16" at bounding box center [105, 388] width 21 height 21
click at [319, 380] on div at bounding box center [625, 293] width 776 height 508
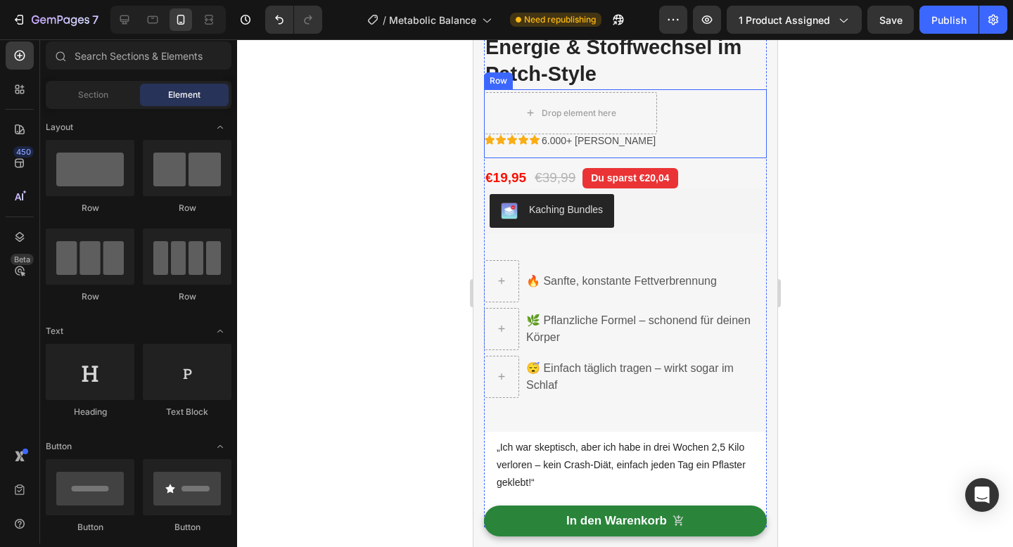
click at [680, 148] on div "Drop element here Icon Icon Icon Icon Icon 6.000+ zufriedene Kunden Text Block …" at bounding box center [624, 123] width 283 height 69
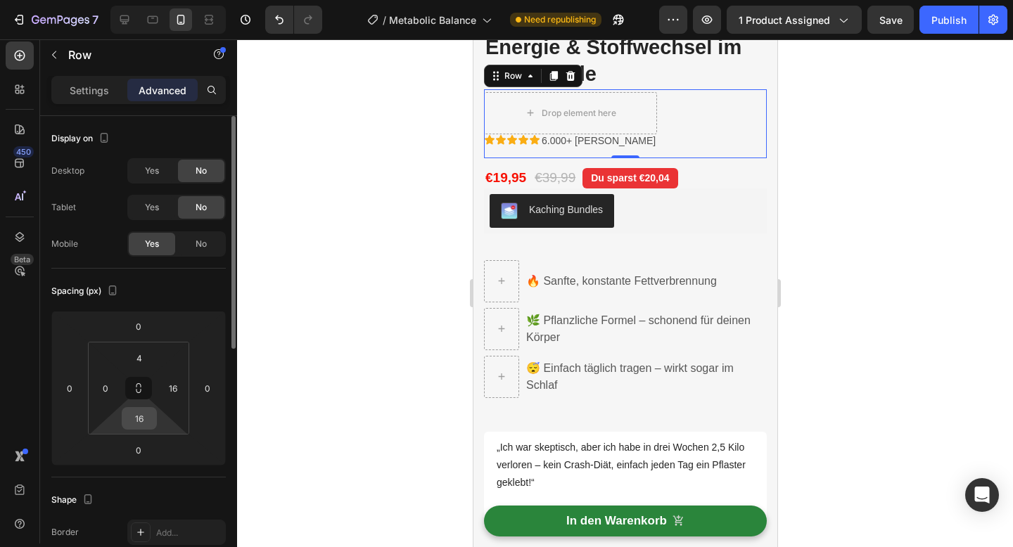
click at [143, 414] on input "16" at bounding box center [139, 418] width 28 height 21
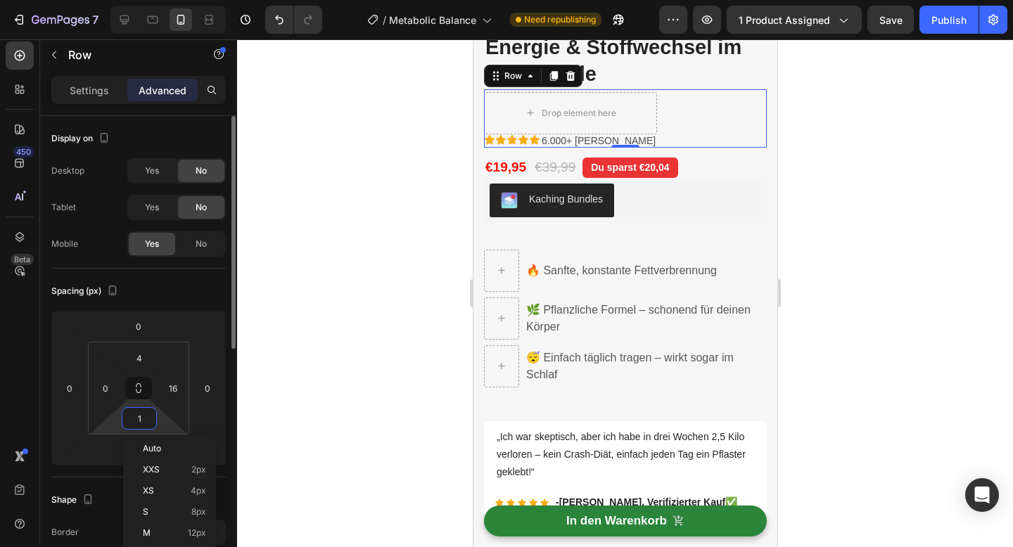
type input "10"
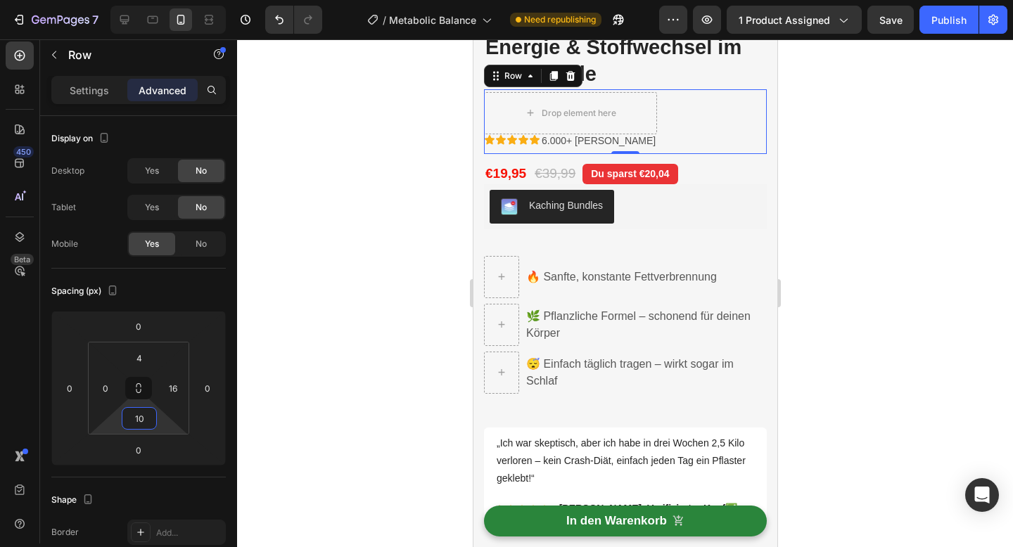
click at [907, 114] on div at bounding box center [625, 293] width 776 height 508
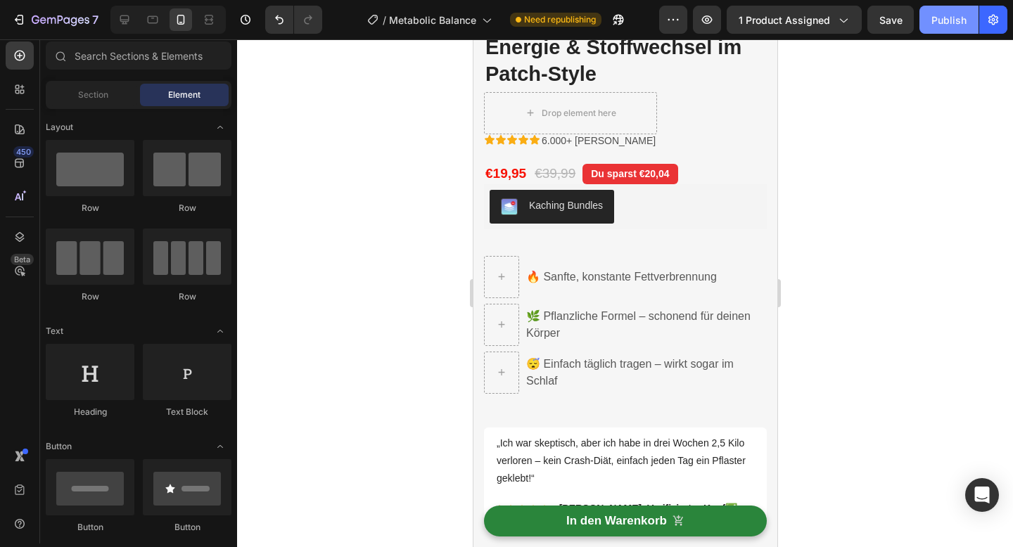
click at [937, 16] on div "Publish" at bounding box center [948, 20] width 35 height 15
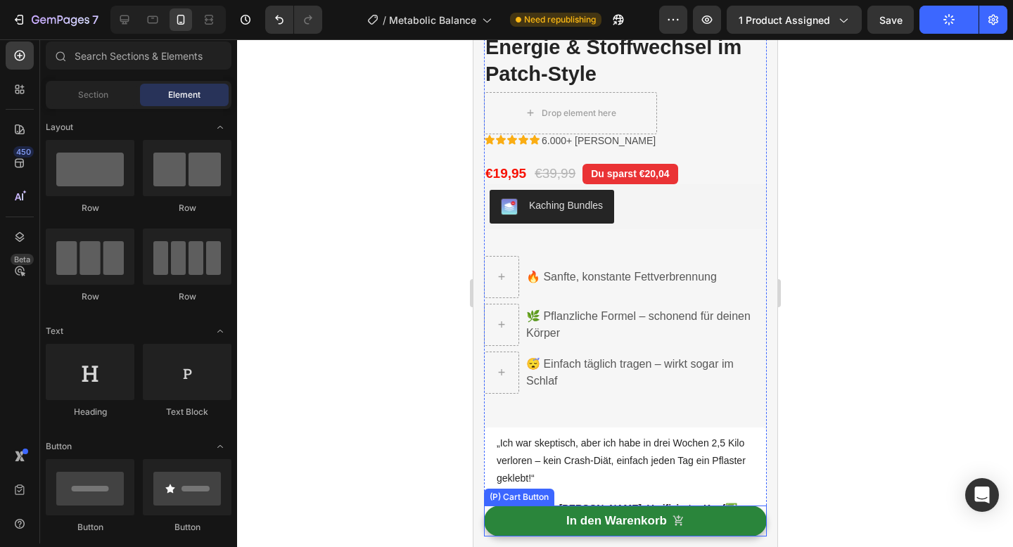
click at [760, 533] on div "In den Warenkorb (P) Cart Button" at bounding box center [624, 521] width 283 height 31
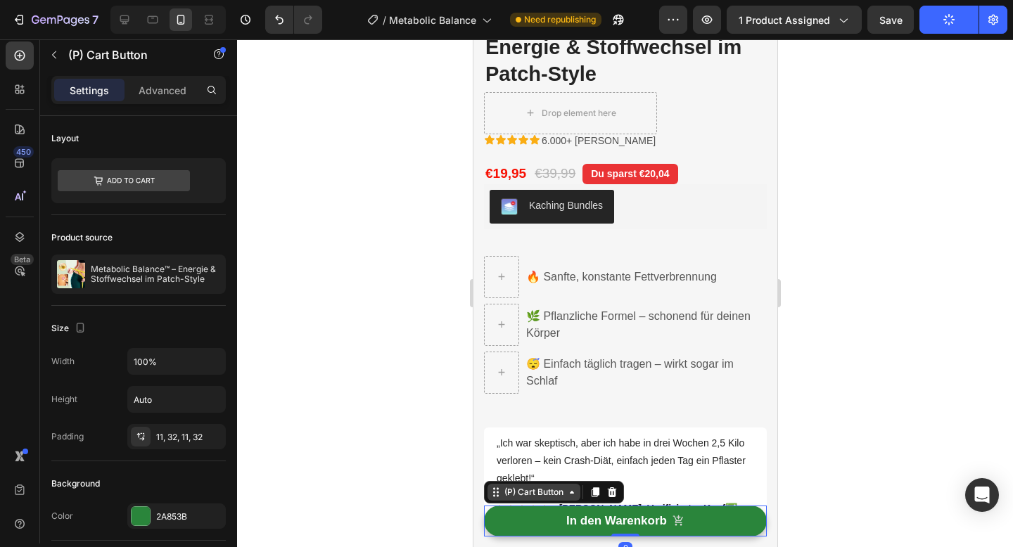
click at [506, 492] on div "(P) Cart Button" at bounding box center [533, 492] width 65 height 13
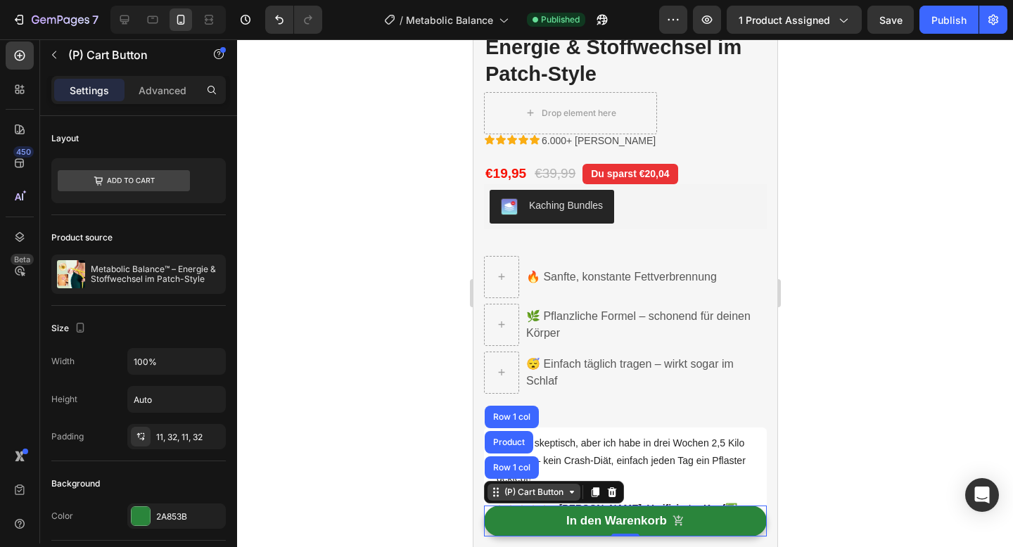
click at [500, 495] on icon at bounding box center [495, 492] width 11 height 11
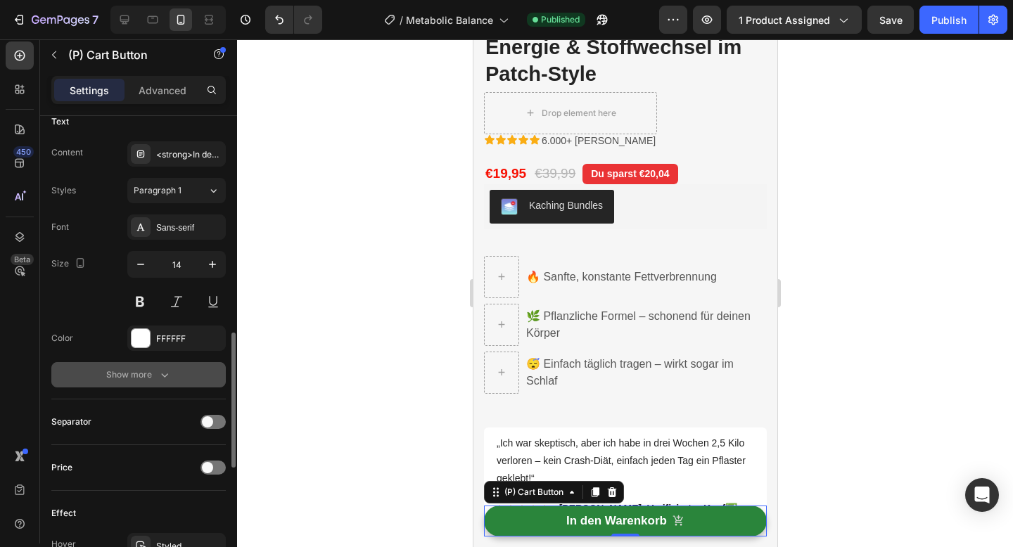
click at [158, 376] on icon "button" at bounding box center [165, 375] width 14 height 14
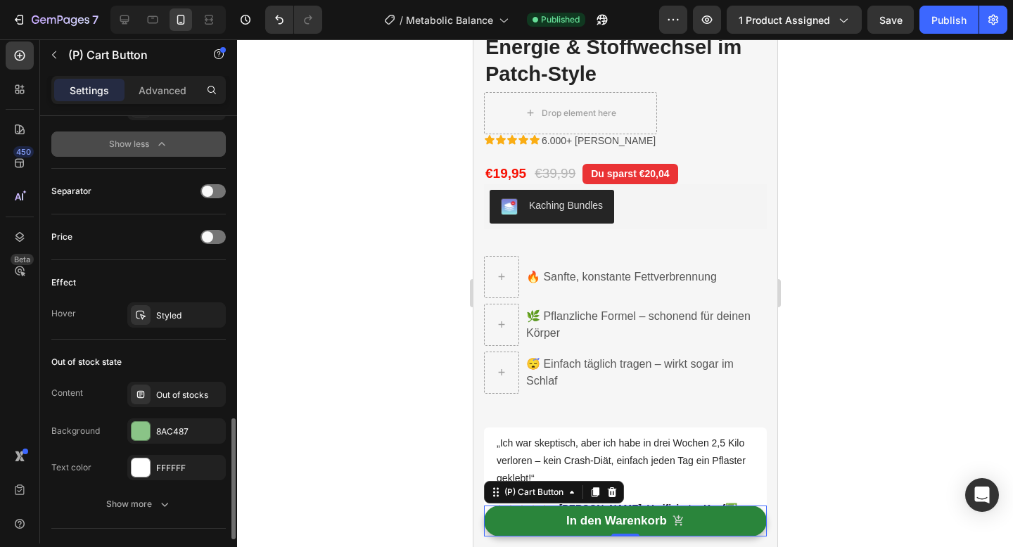
scroll to position [1180, 0]
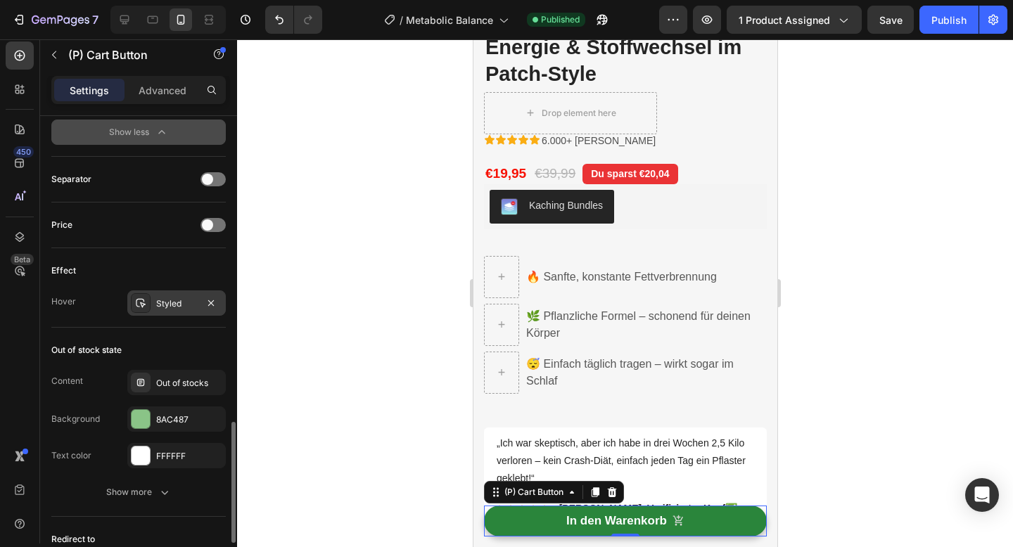
click at [148, 309] on div at bounding box center [141, 303] width 20 height 20
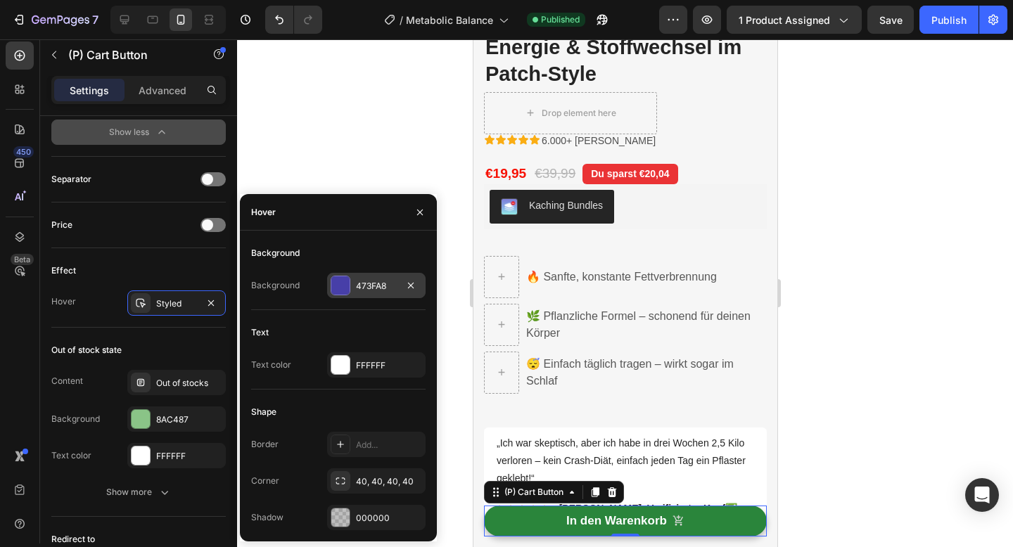
click at [343, 284] on div at bounding box center [340, 285] width 18 height 18
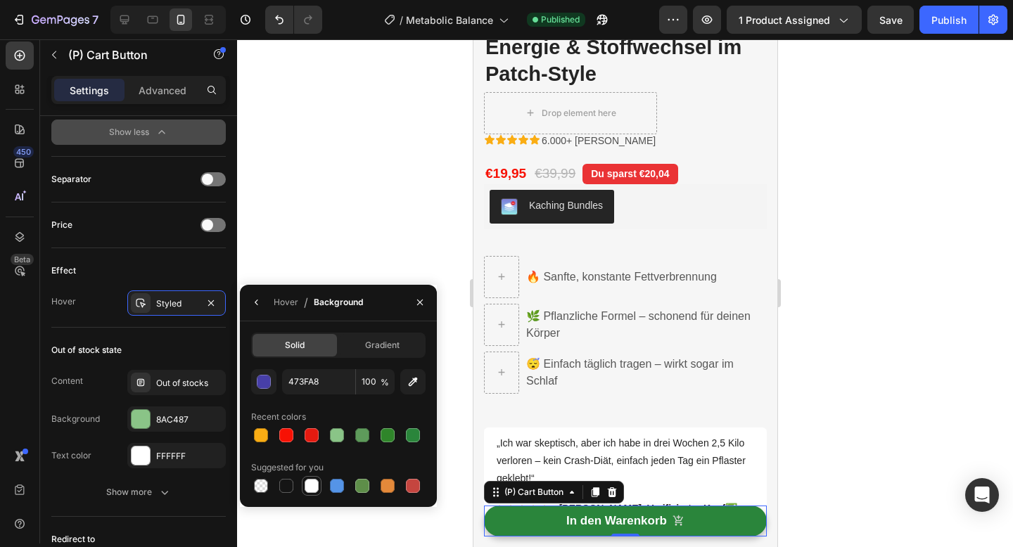
click at [312, 487] on div at bounding box center [312, 486] width 14 height 14
click at [336, 435] on div at bounding box center [337, 435] width 14 height 14
type input "8AC487"
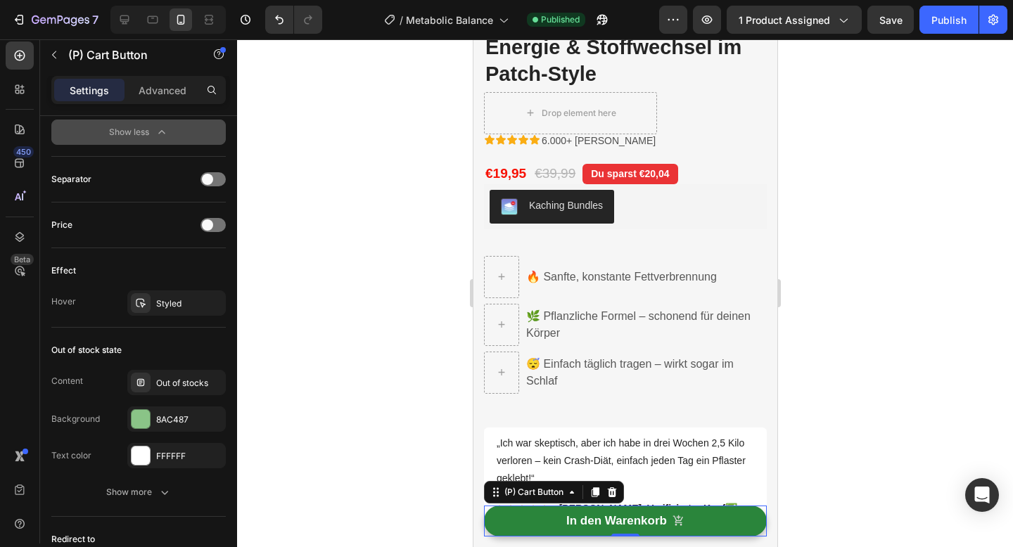
click at [428, 254] on div at bounding box center [625, 293] width 776 height 508
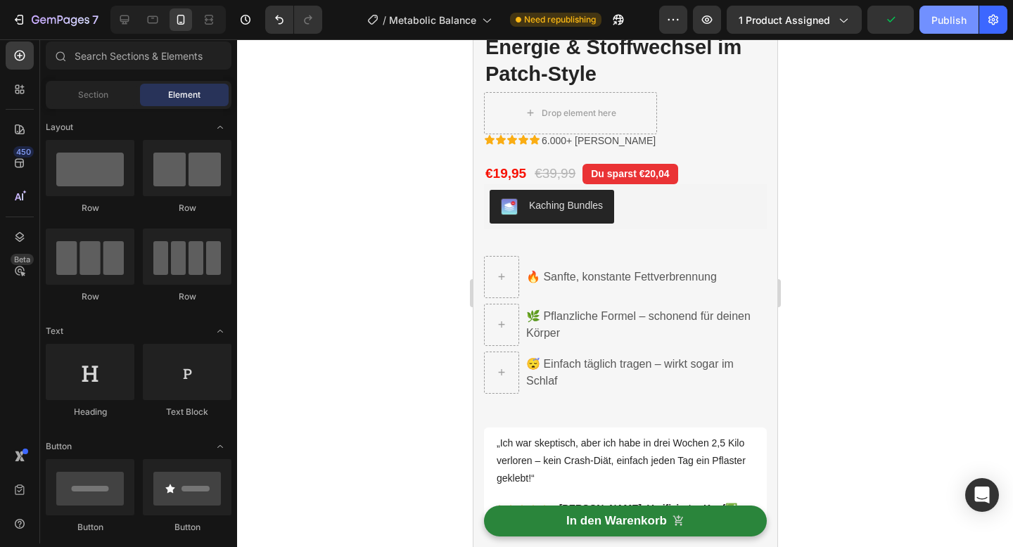
click at [939, 23] on div "Publish" at bounding box center [948, 20] width 35 height 15
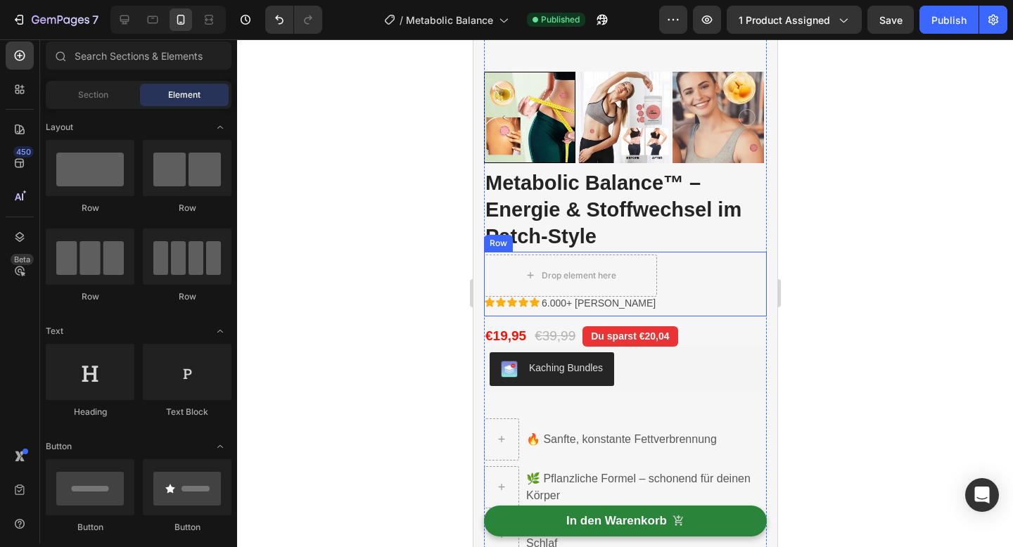
scroll to position [466, 0]
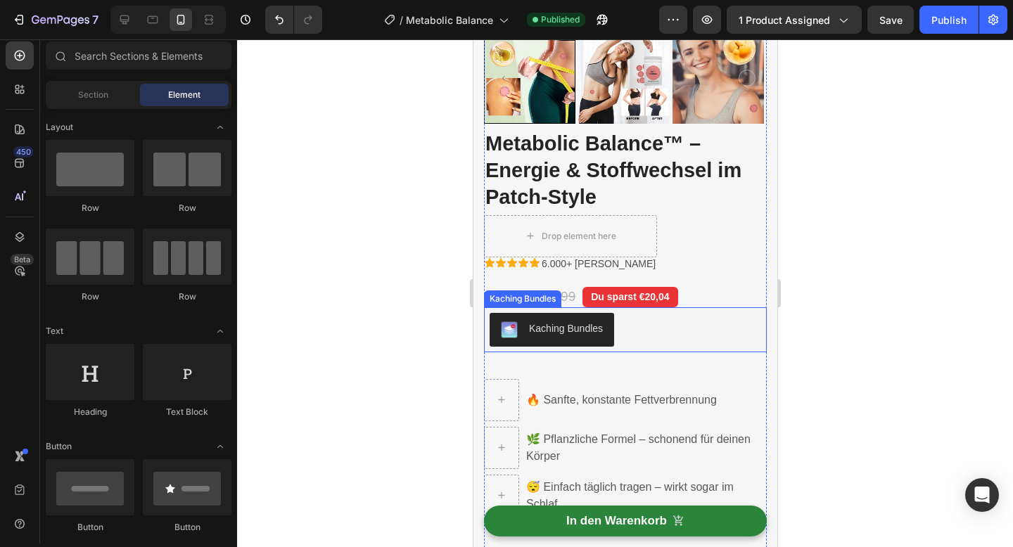
click at [666, 334] on div "Kaching Bundles" at bounding box center [625, 330] width 272 height 34
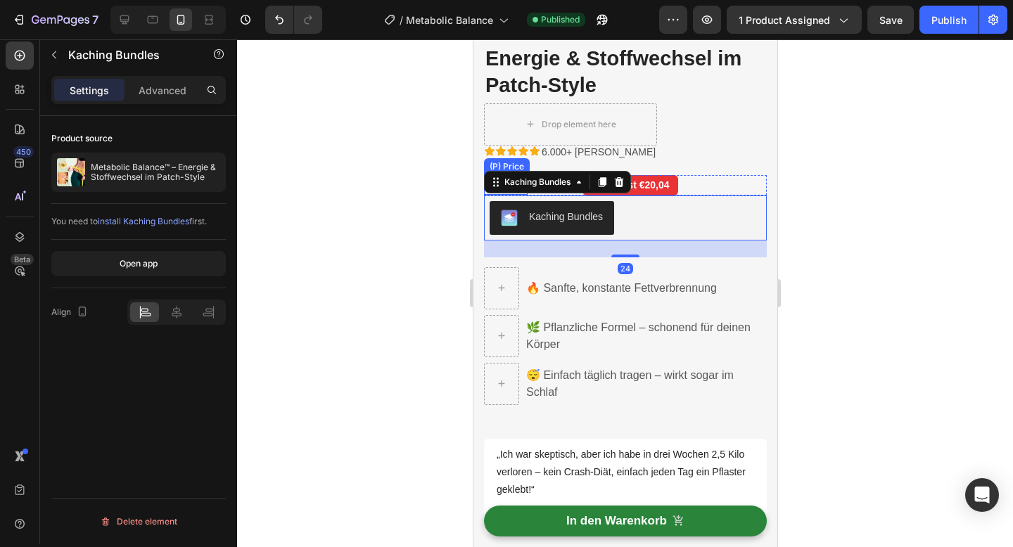
scroll to position [587, 0]
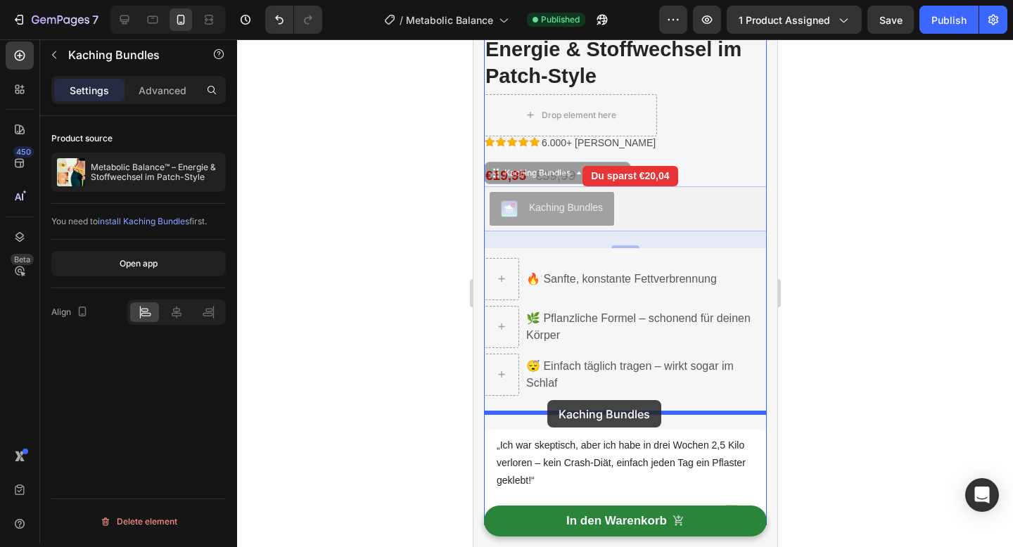
drag, startPoint x: 500, startPoint y: 172, endPoint x: 547, endPoint y: 400, distance: 232.6
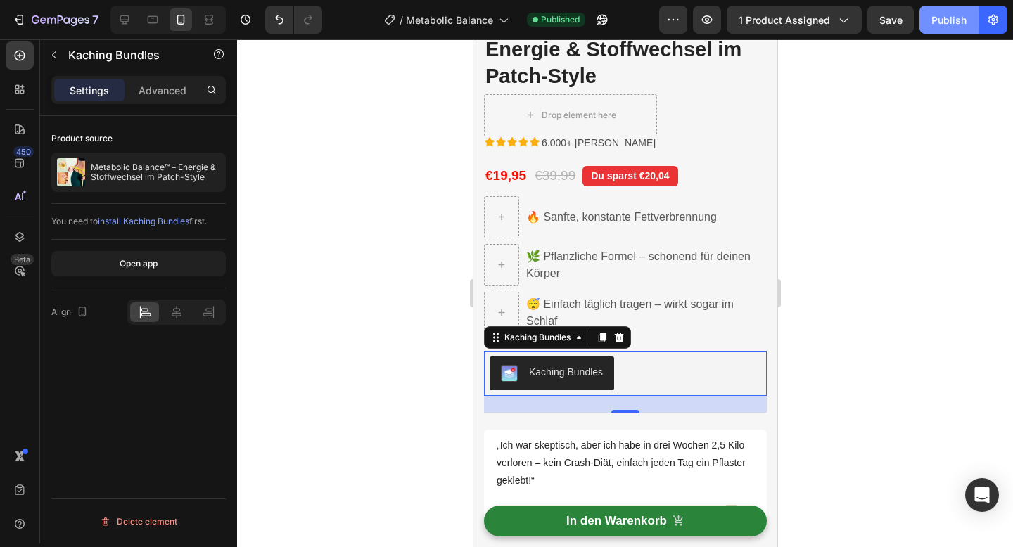
click at [943, 23] on div "Publish" at bounding box center [948, 20] width 35 height 15
click at [122, 23] on icon at bounding box center [124, 19] width 9 height 9
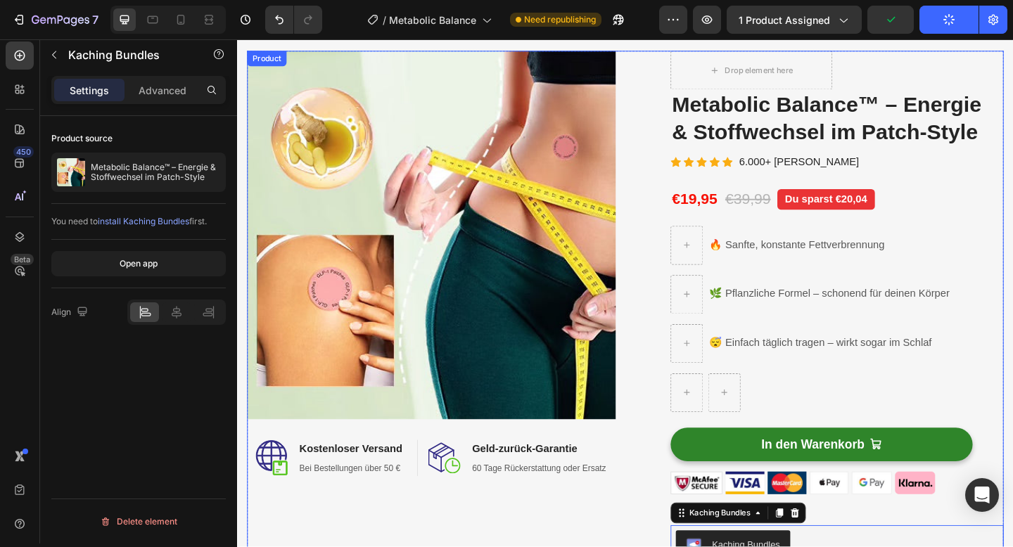
scroll to position [71, 0]
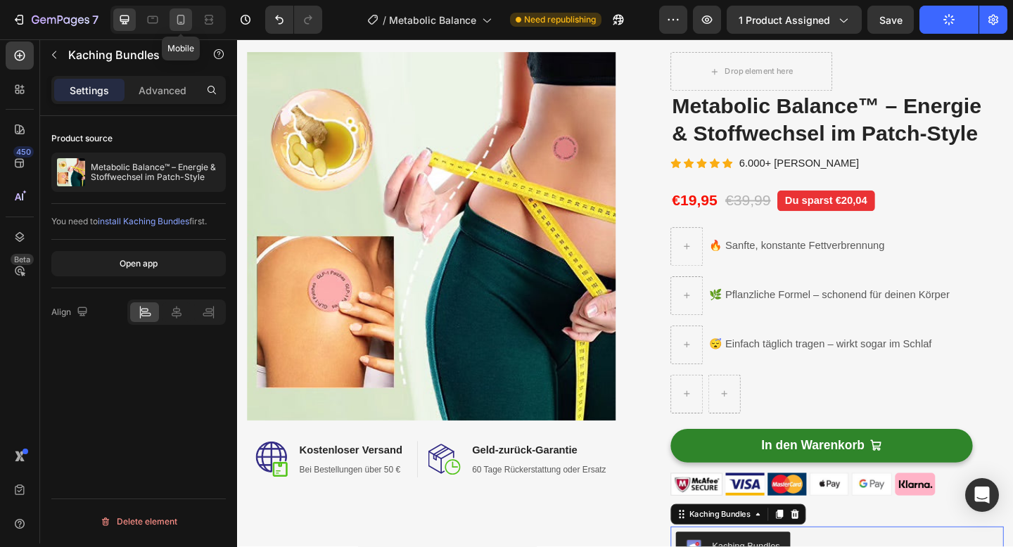
click at [183, 23] on icon at bounding box center [181, 20] width 8 height 10
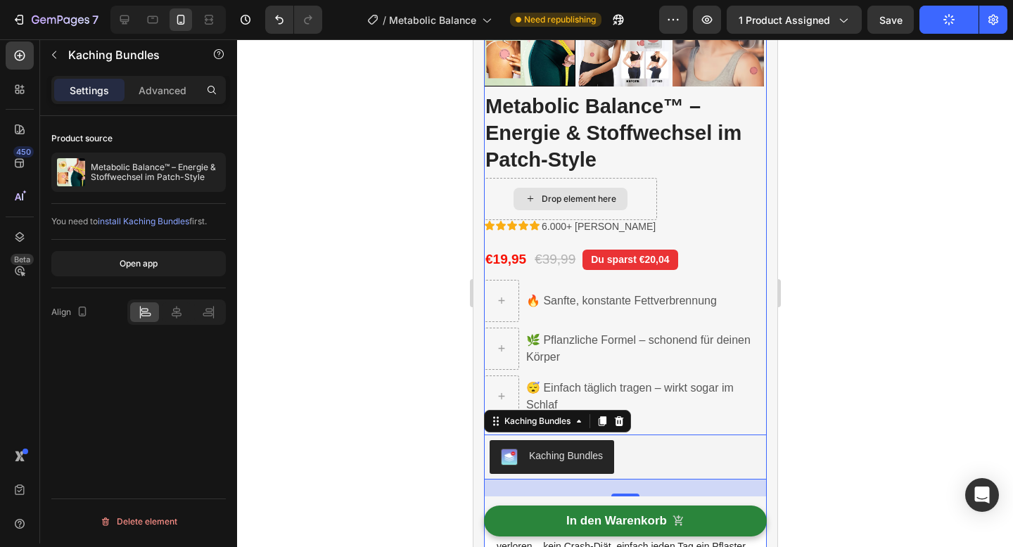
scroll to position [502, 0]
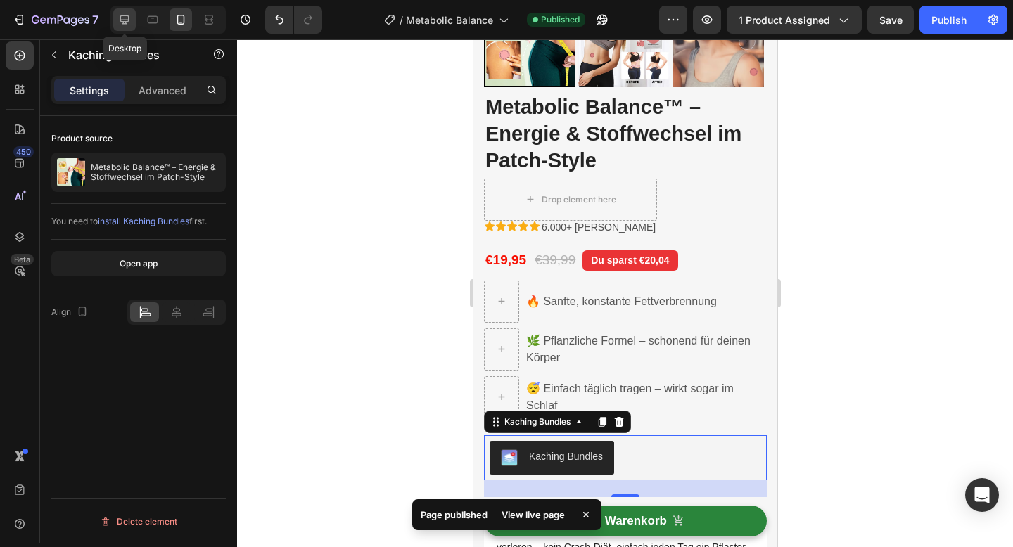
click at [127, 21] on icon at bounding box center [124, 19] width 9 height 9
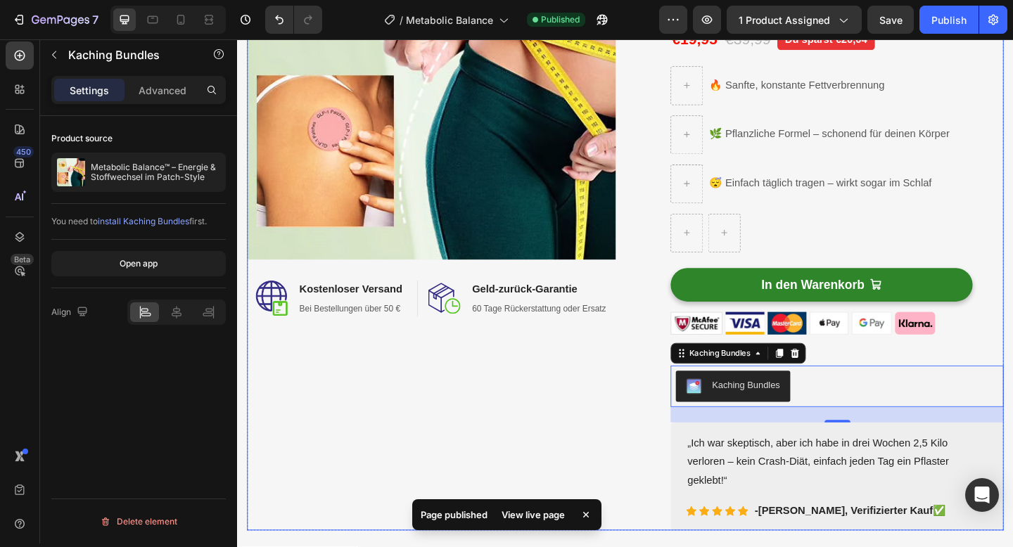
scroll to position [162, 0]
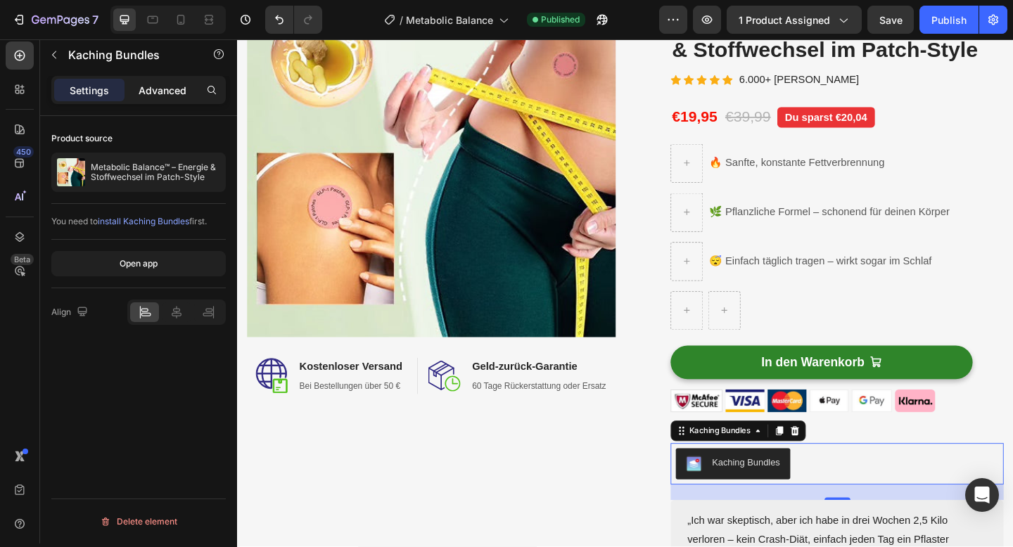
click at [146, 89] on p "Advanced" at bounding box center [163, 90] width 48 height 15
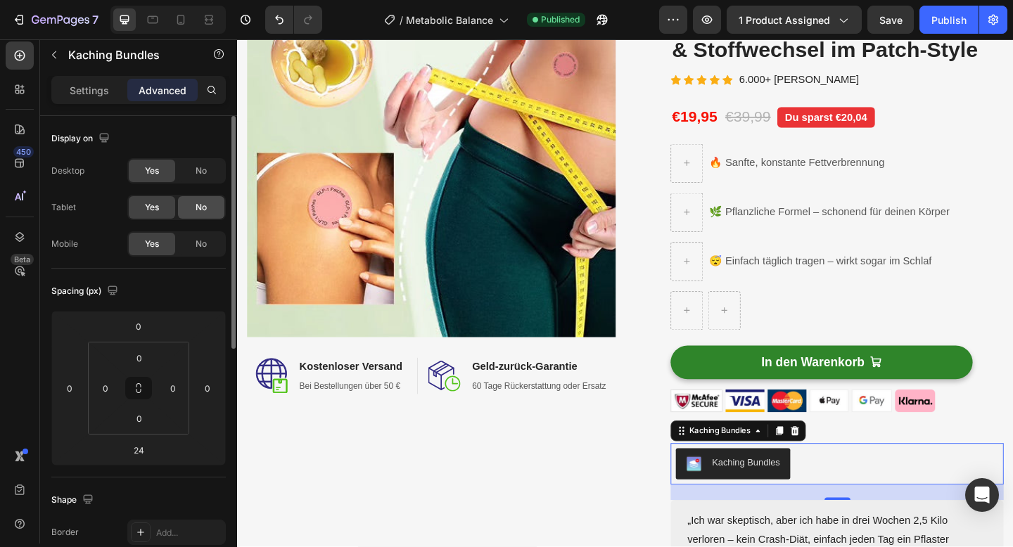
click at [203, 207] on span "No" at bounding box center [201, 207] width 11 height 13
click at [203, 179] on div "No" at bounding box center [201, 171] width 46 height 23
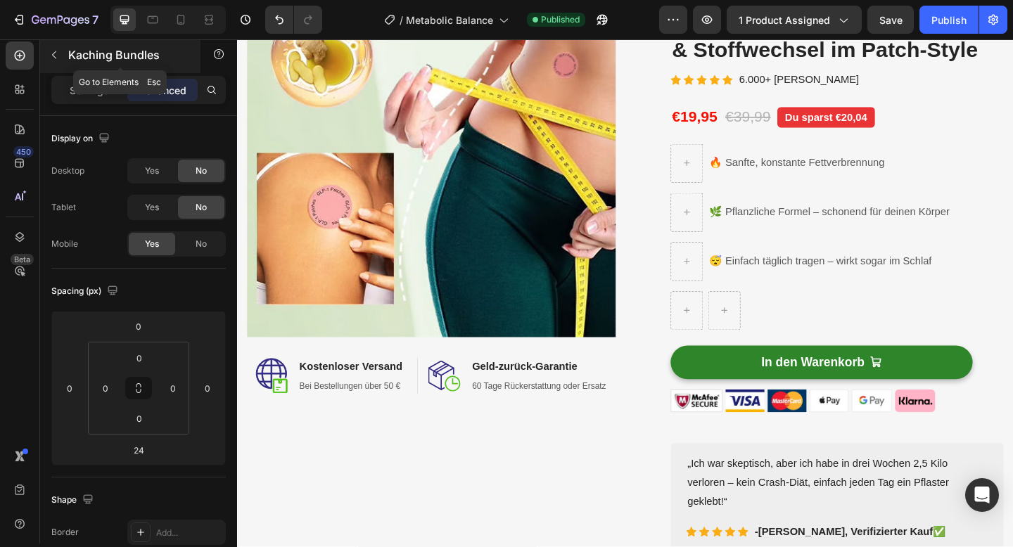
click at [60, 57] on button "button" at bounding box center [54, 55] width 23 height 23
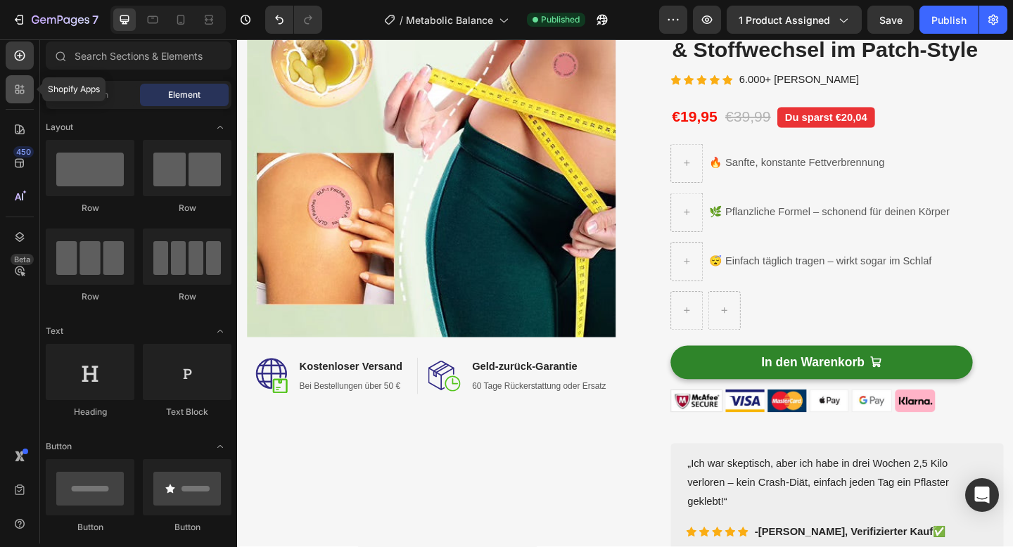
click at [18, 95] on icon at bounding box center [20, 89] width 14 height 14
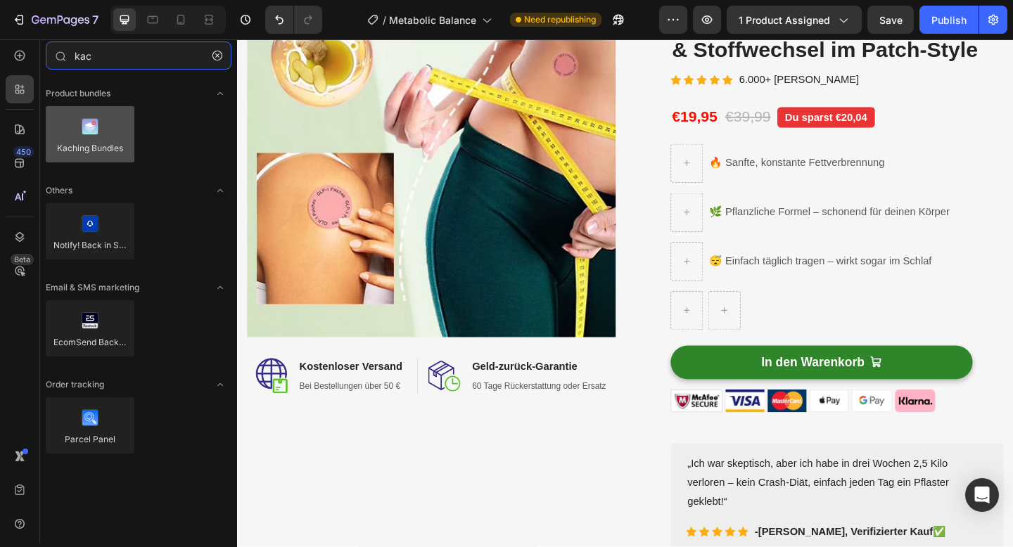
type input "kac"
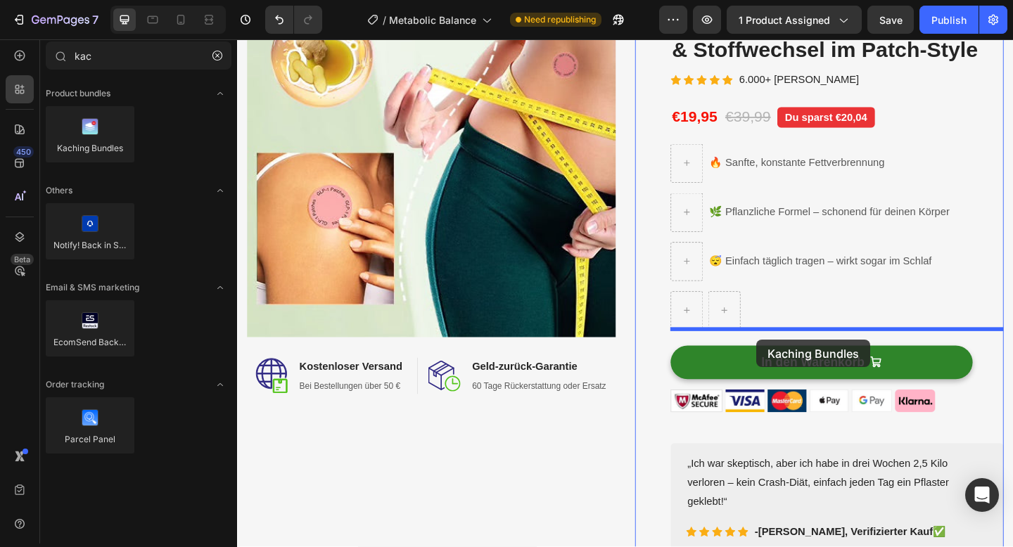
drag, startPoint x: 325, startPoint y: 178, endPoint x: 802, endPoint y: 367, distance: 512.9
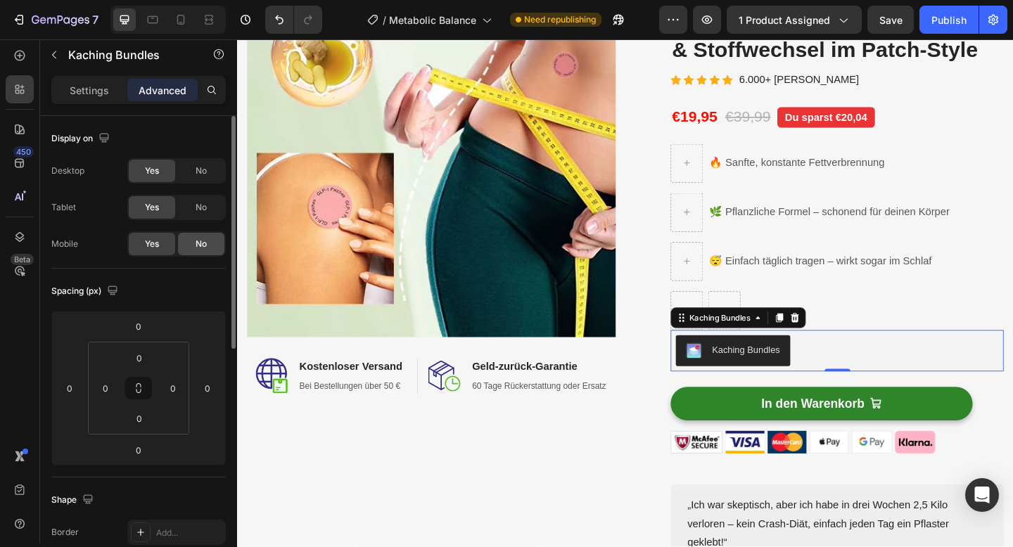
click at [197, 248] on span "No" at bounding box center [201, 244] width 11 height 13
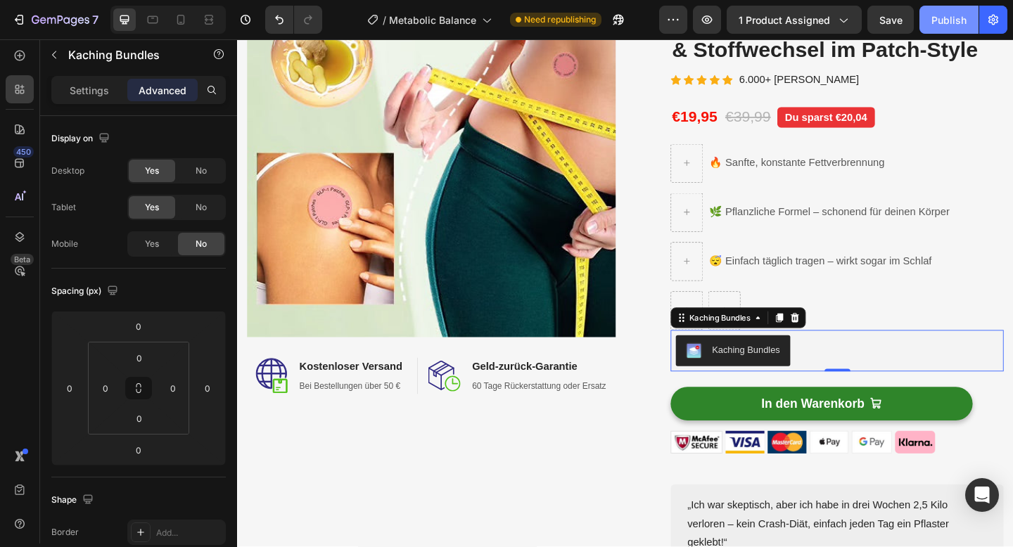
click at [949, 27] on button "Publish" at bounding box center [948, 20] width 59 height 28
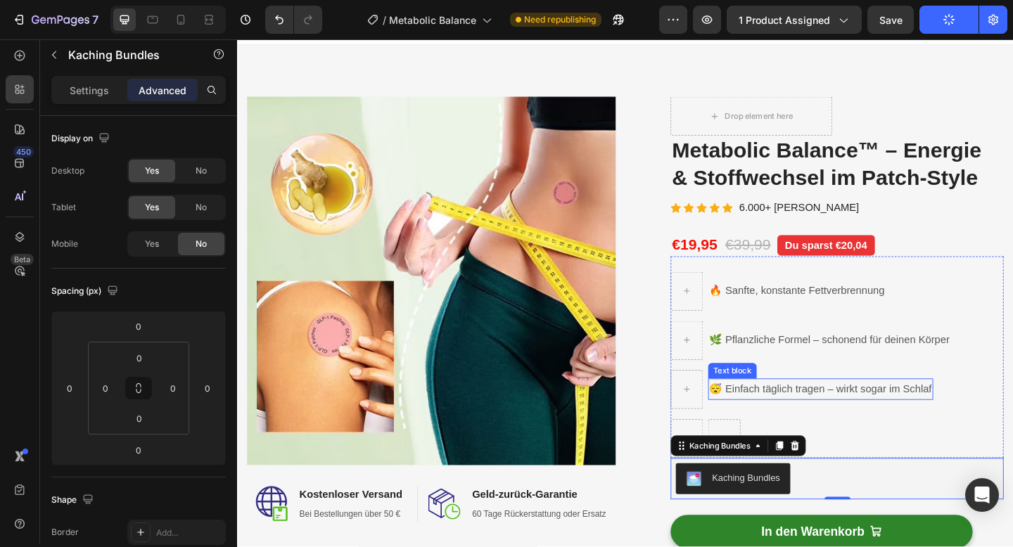
scroll to position [0, 0]
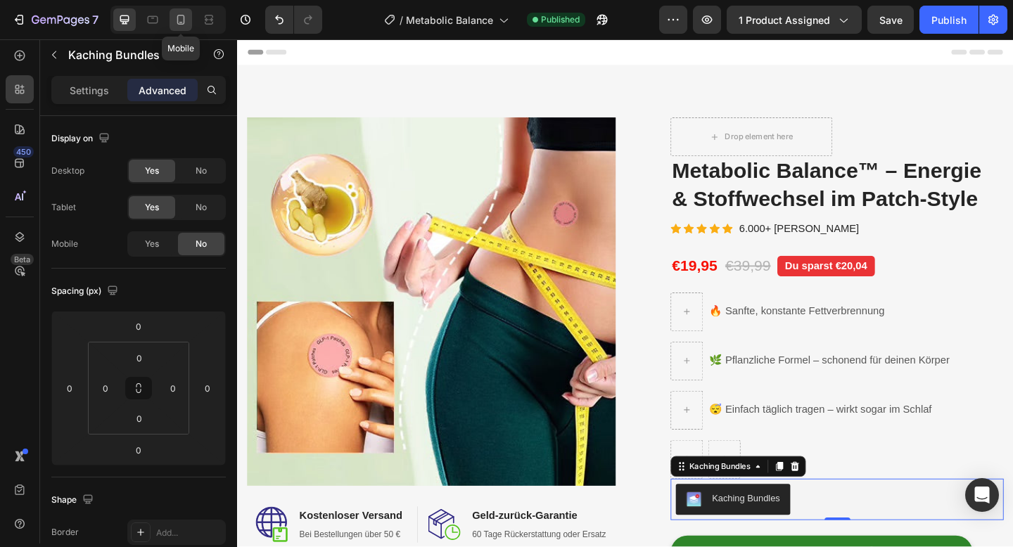
click at [179, 23] on icon at bounding box center [181, 20] width 14 height 14
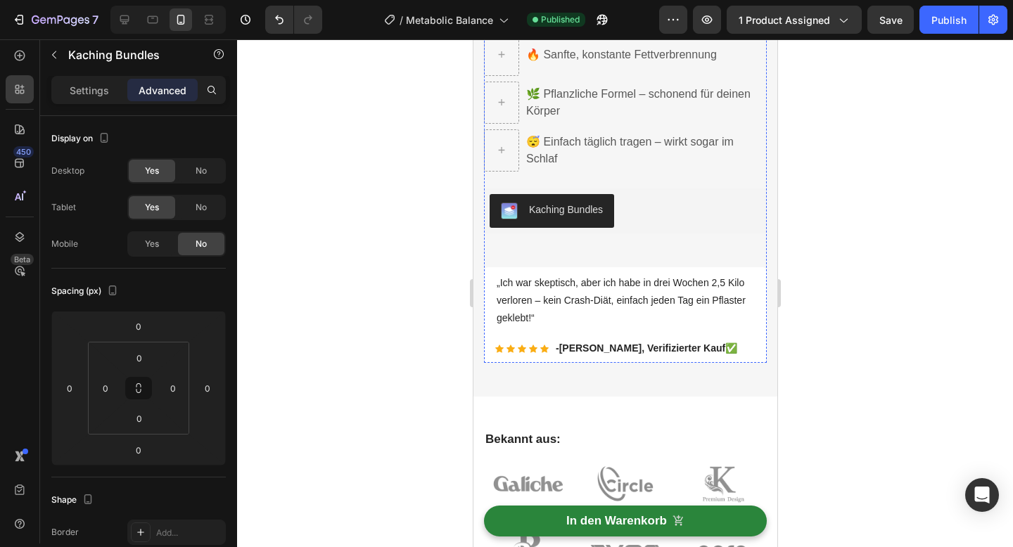
scroll to position [756, 0]
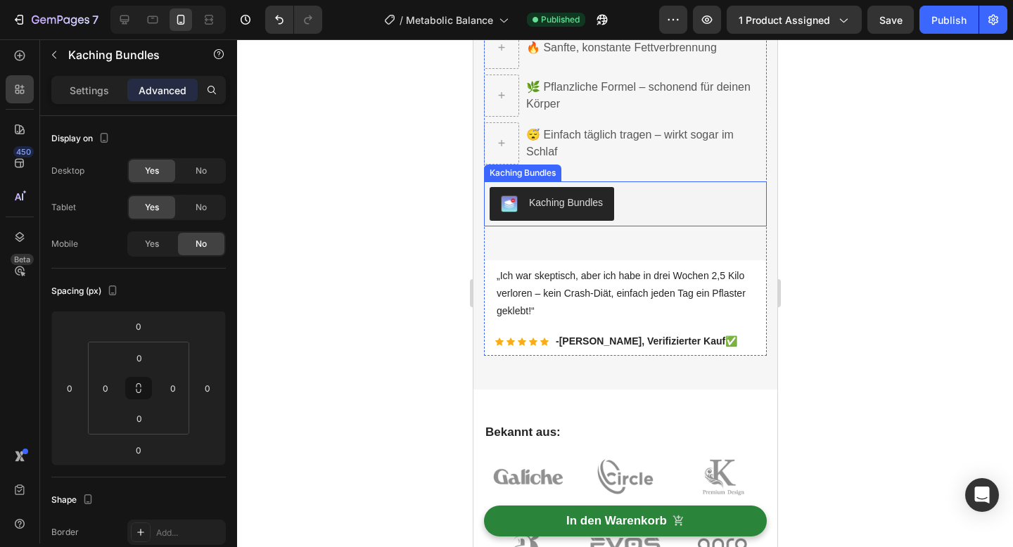
click at [655, 208] on div "Kaching Bundles" at bounding box center [625, 204] width 272 height 34
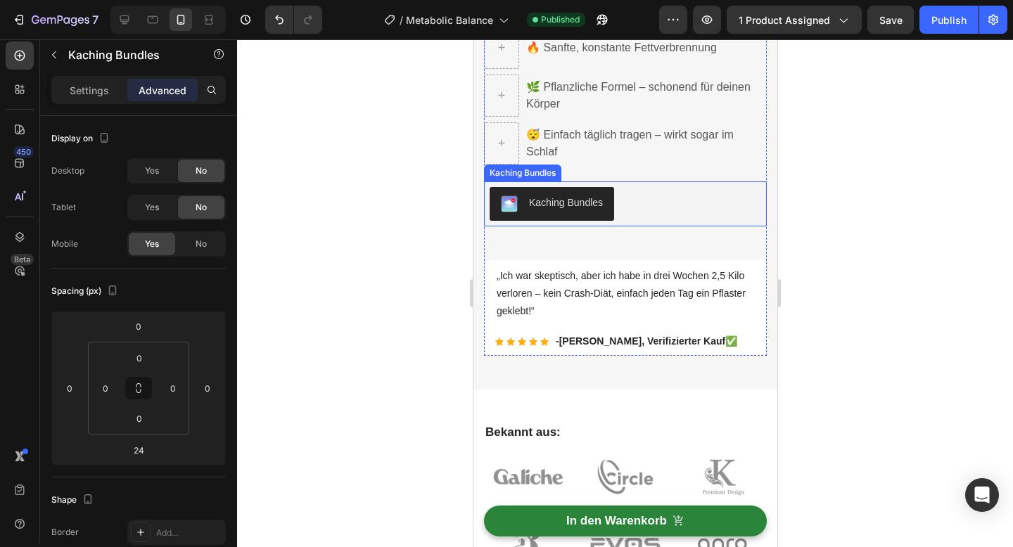
scroll to position [471, 0]
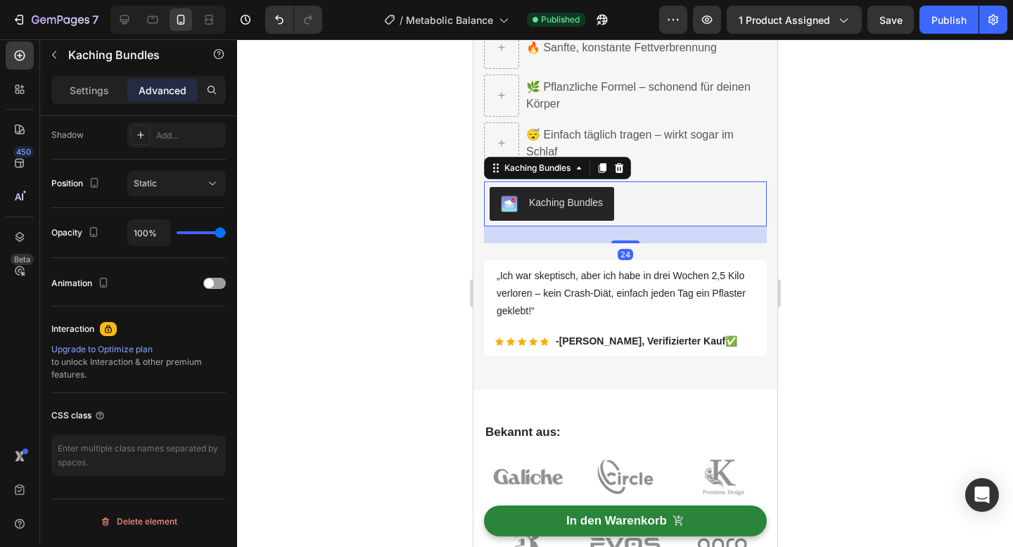
click at [170, 87] on p "Advanced" at bounding box center [163, 90] width 48 height 15
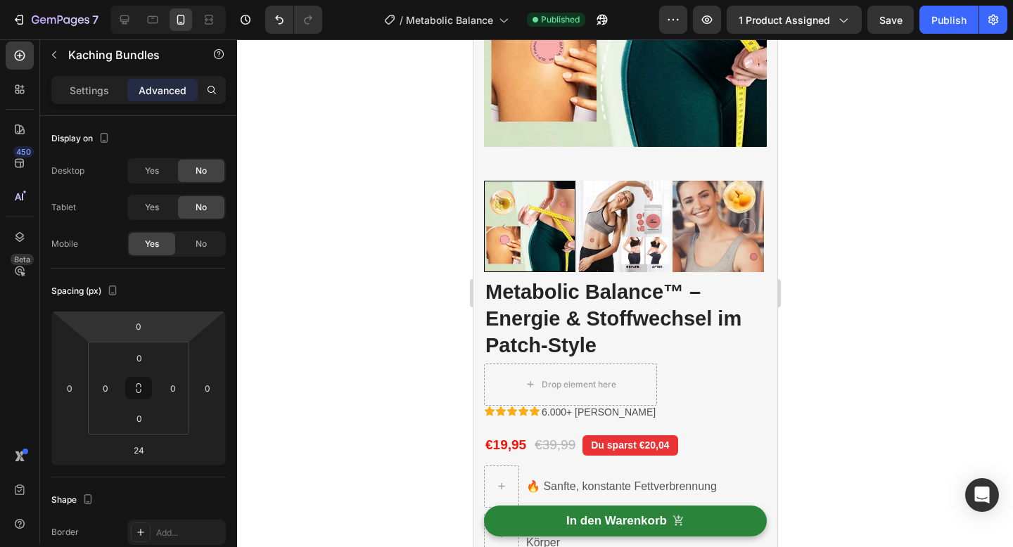
scroll to position [343, 0]
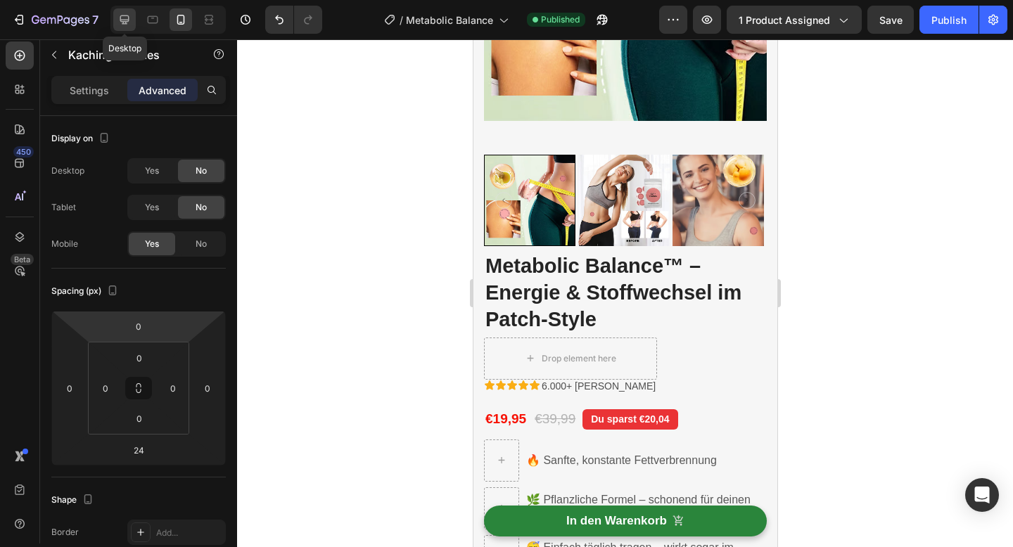
click at [120, 26] on icon at bounding box center [124, 20] width 14 height 14
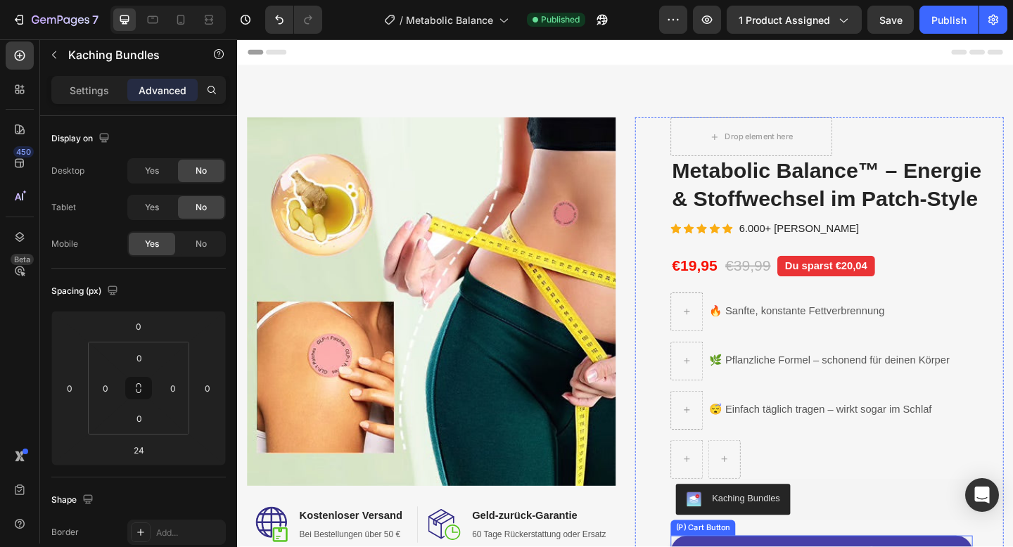
scroll to position [265, 0]
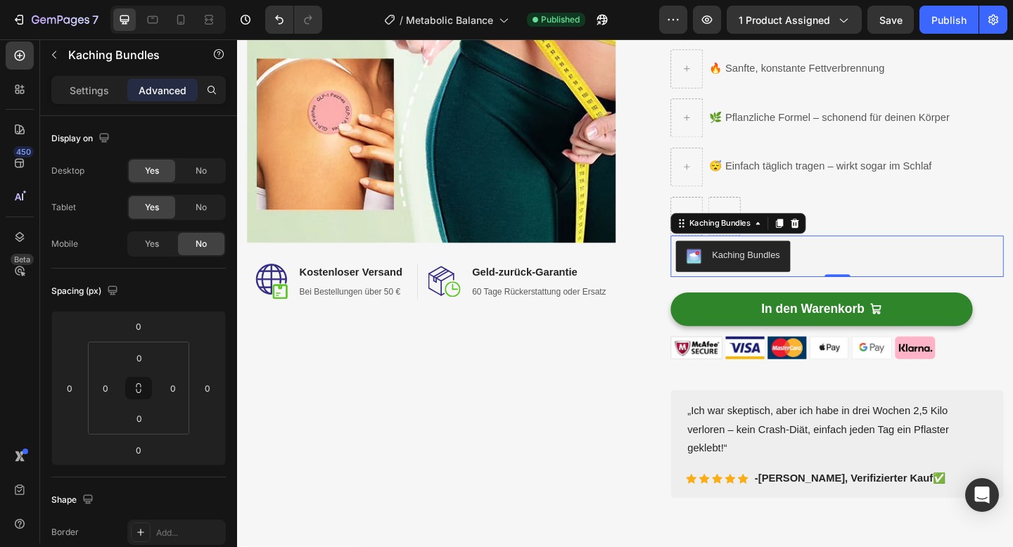
click at [881, 277] on div "Kaching Bundles" at bounding box center [889, 276] width 351 height 34
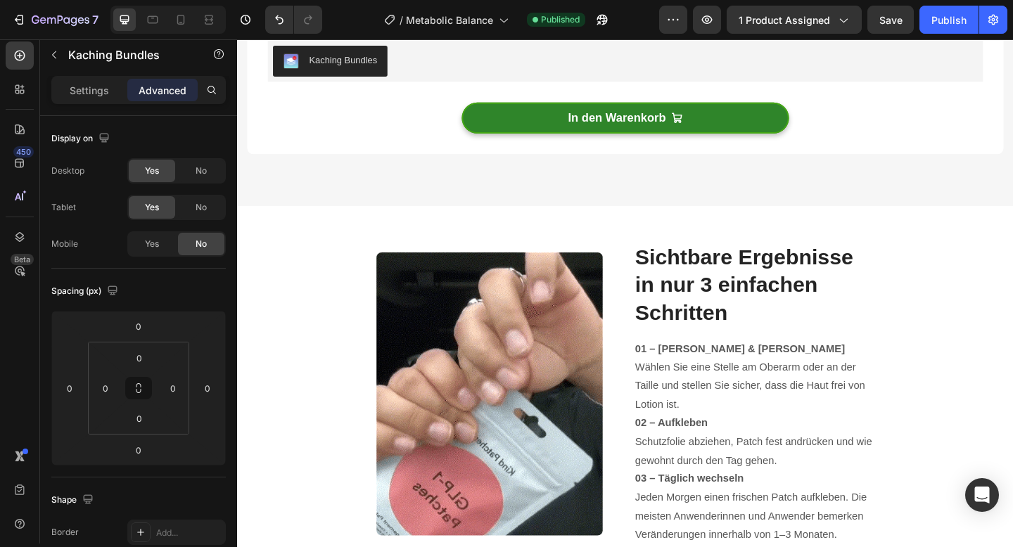
scroll to position [3624, 0]
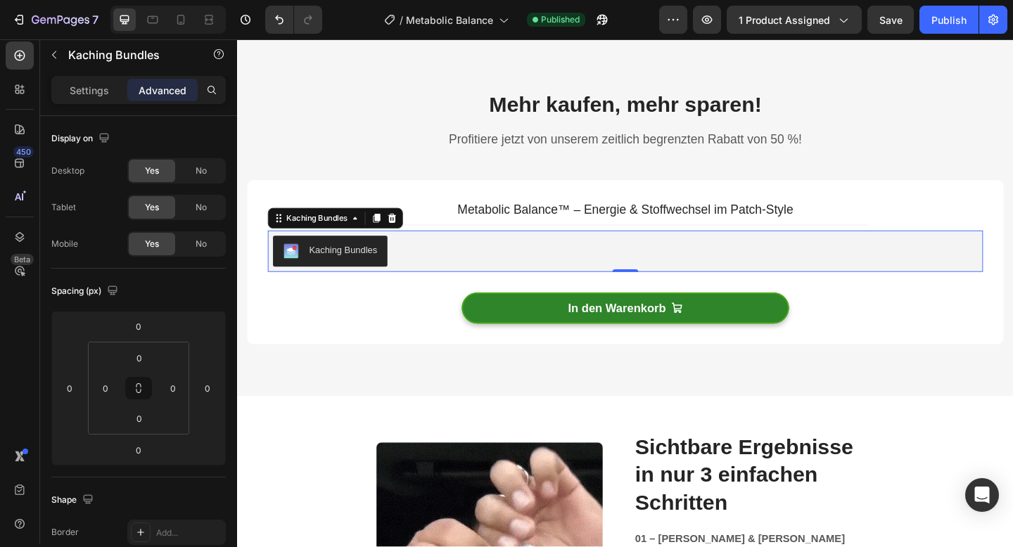
click at [459, 269] on div "Kaching Bundles" at bounding box center [659, 270] width 767 height 34
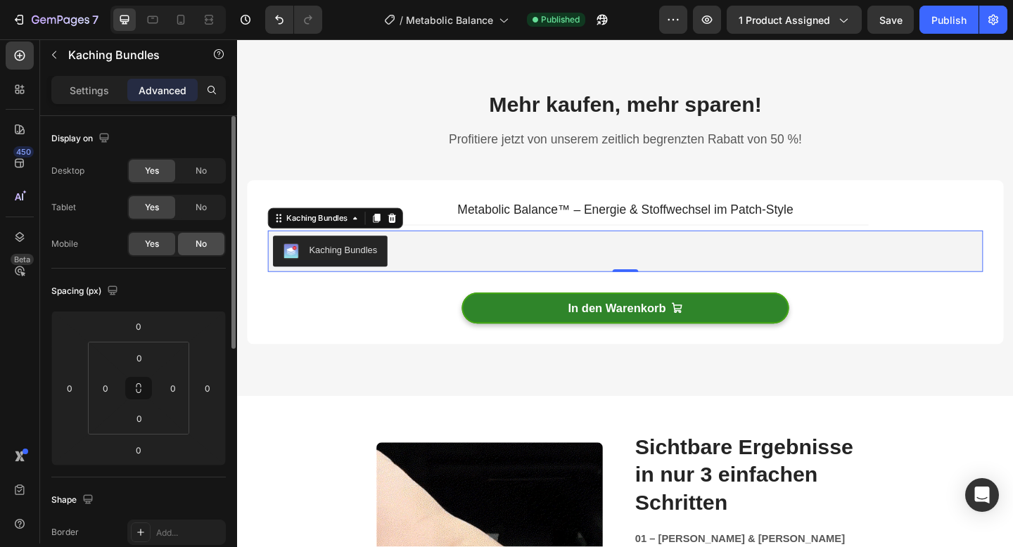
click at [199, 250] on div "No" at bounding box center [201, 244] width 46 height 23
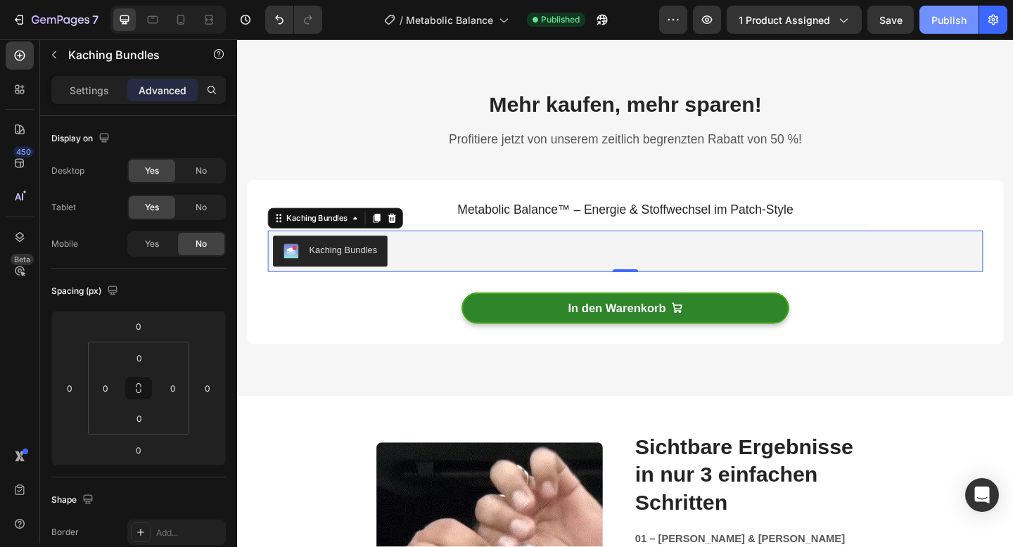
click at [934, 17] on div "Publish" at bounding box center [948, 20] width 35 height 15
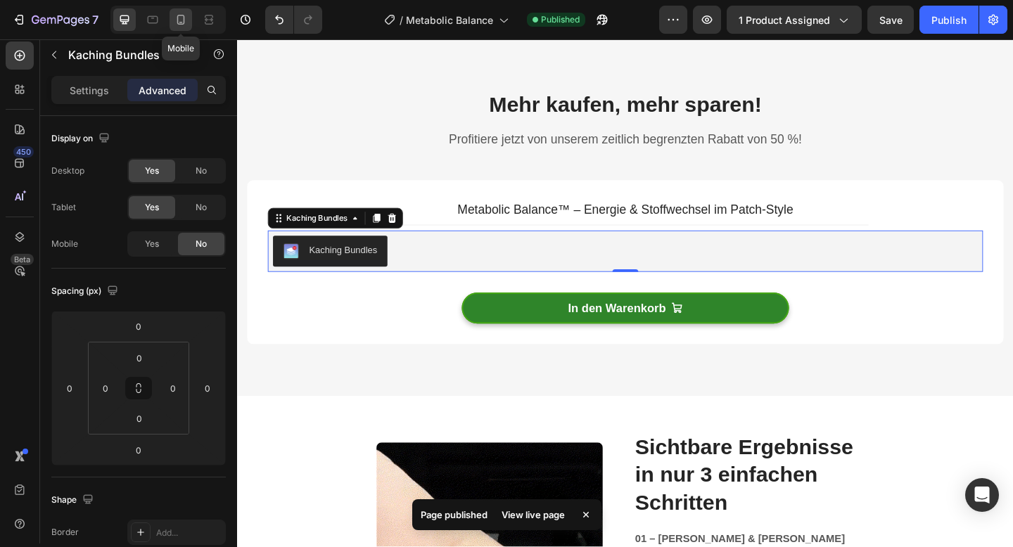
click at [177, 28] on div at bounding box center [181, 19] width 23 height 23
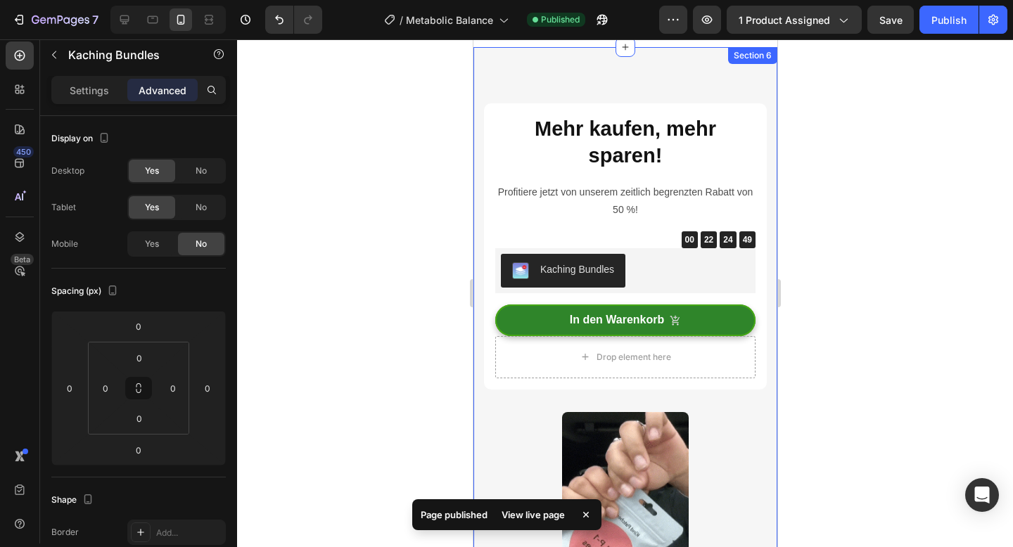
scroll to position [3758, 0]
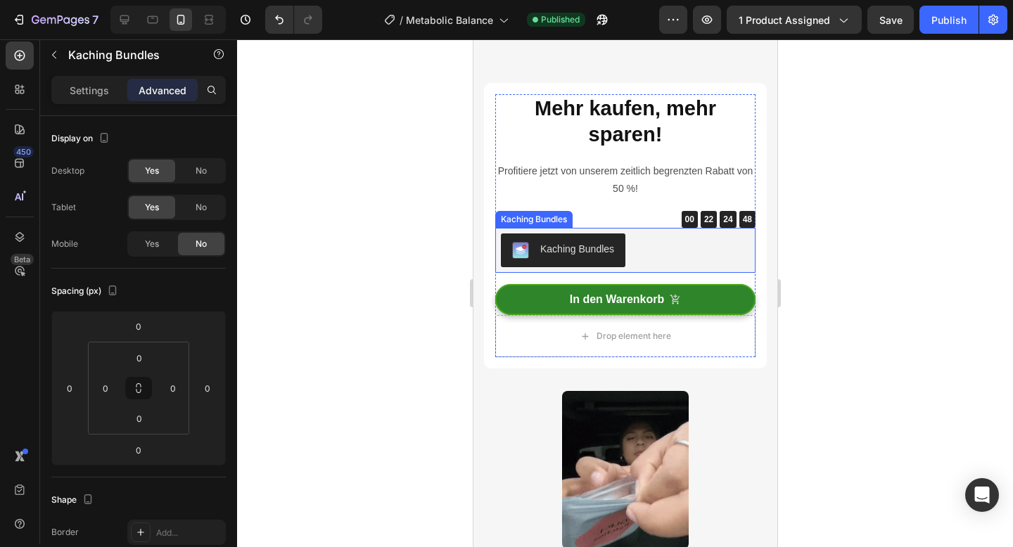
click at [637, 257] on div "Kaching Bundles" at bounding box center [624, 251] width 249 height 34
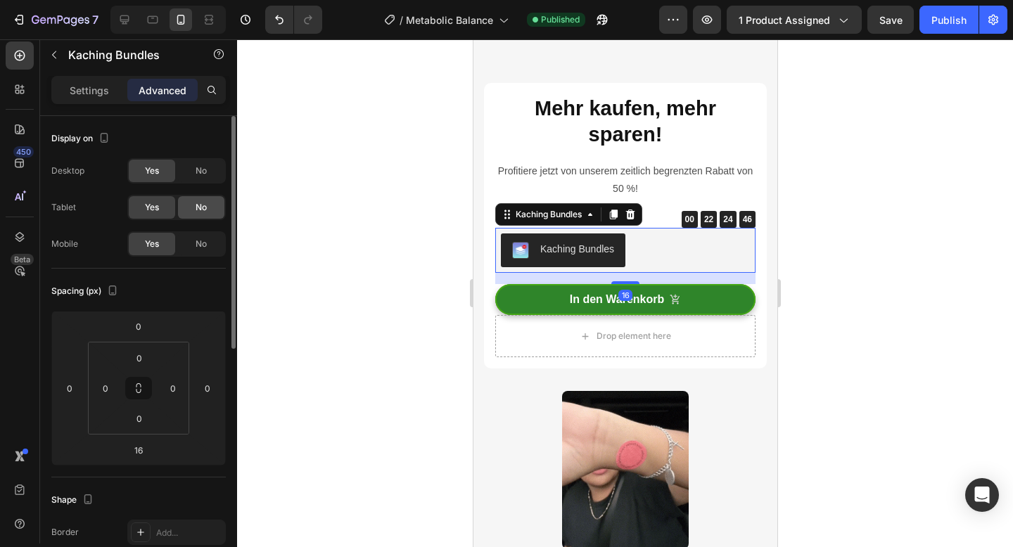
click at [201, 210] on span "No" at bounding box center [201, 207] width 11 height 13
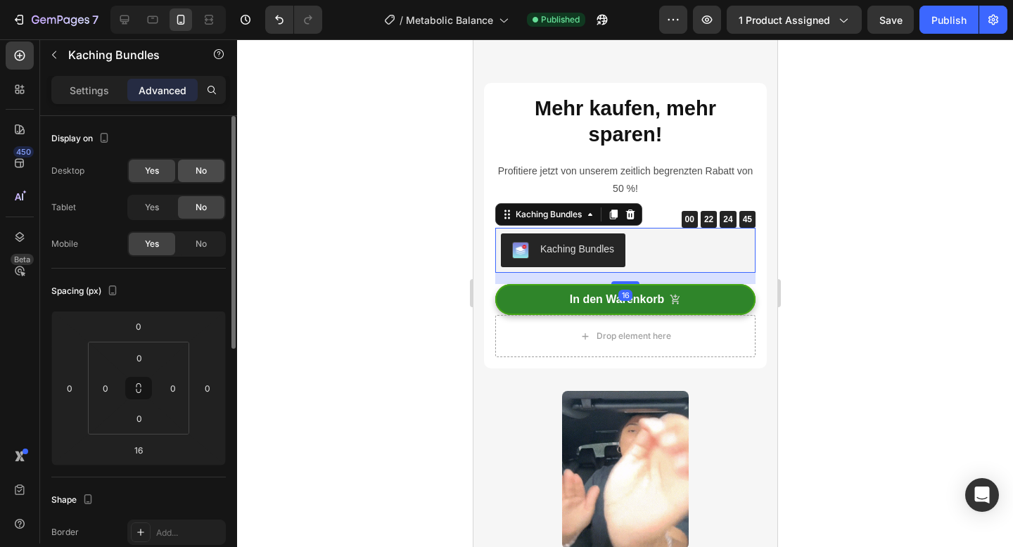
click at [200, 170] on span "No" at bounding box center [201, 171] width 11 height 13
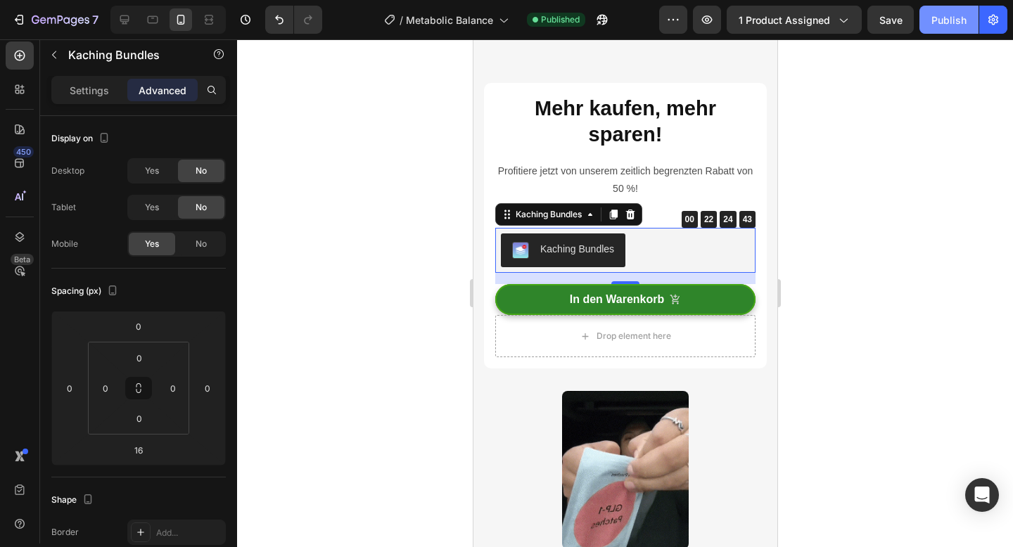
click at [931, 23] on button "Publish" at bounding box center [948, 20] width 59 height 28
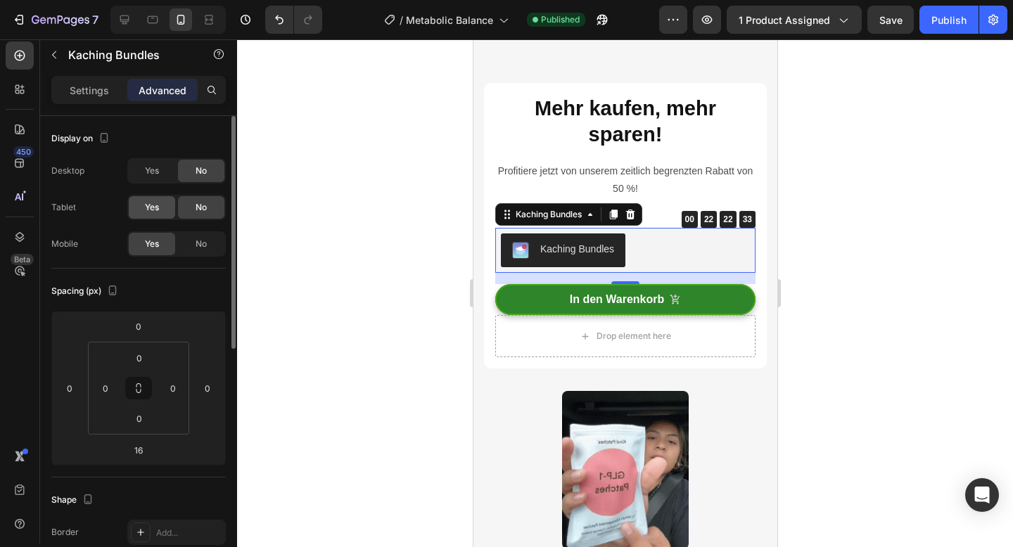
click at [144, 207] on div "Yes" at bounding box center [152, 207] width 46 height 23
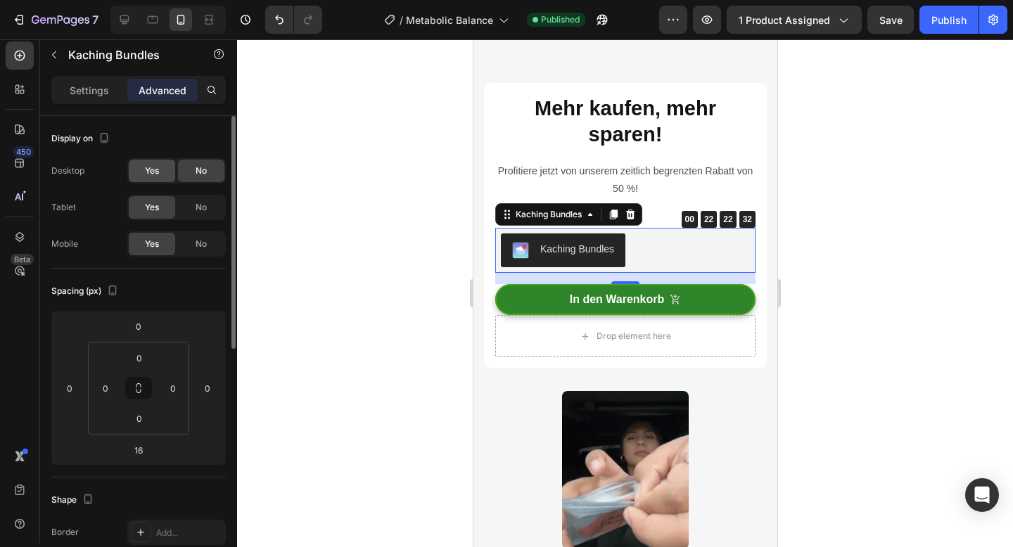
click at [144, 175] on div "Yes" at bounding box center [152, 171] width 46 height 23
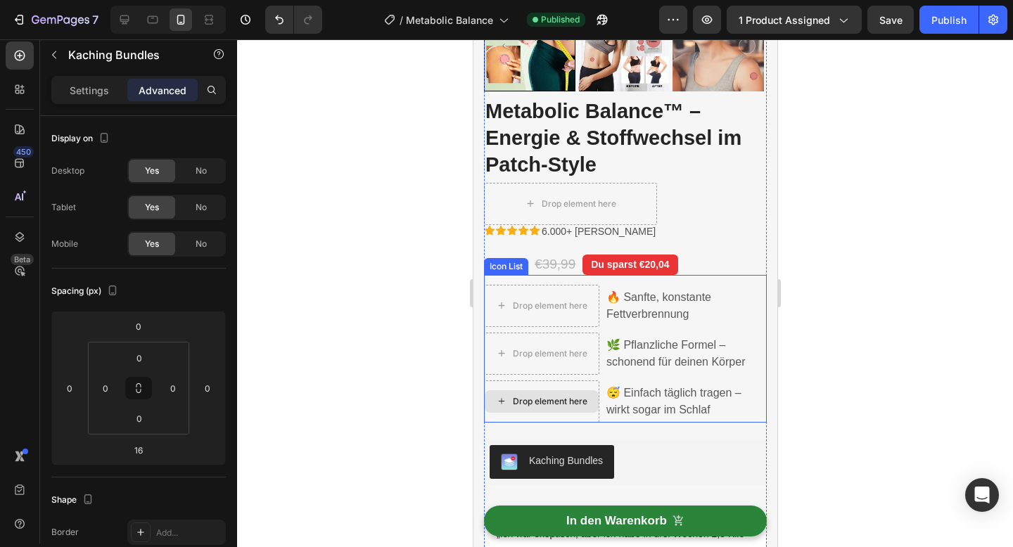
scroll to position [506, 0]
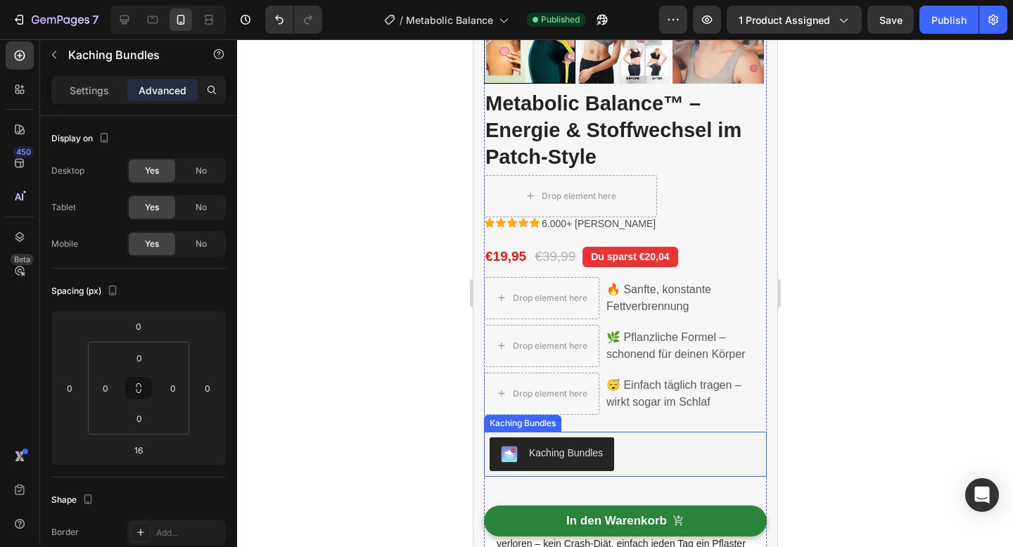
click at [635, 459] on div "Kaching Bundles" at bounding box center [625, 455] width 272 height 34
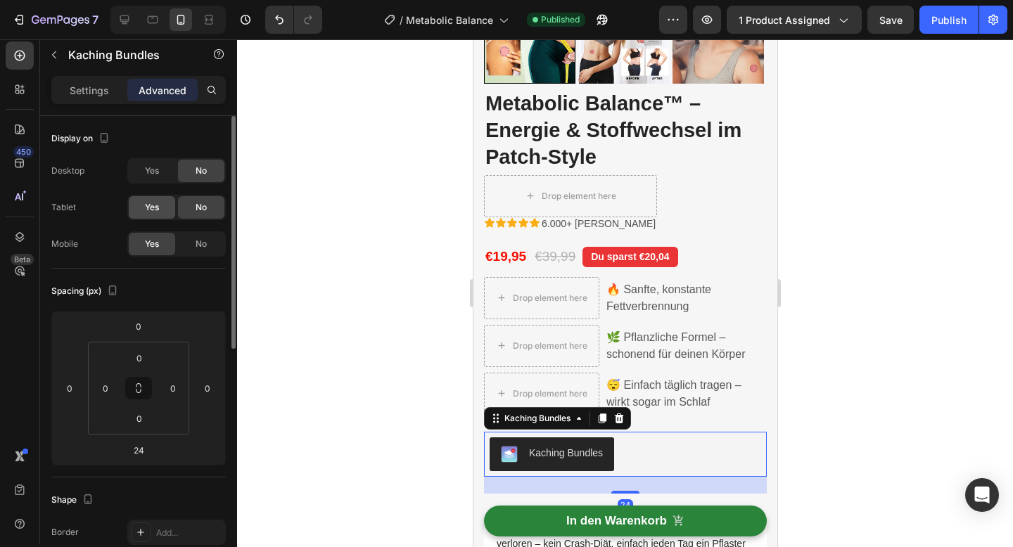
click at [154, 206] on span "Yes" at bounding box center [152, 207] width 14 height 13
click at [154, 181] on div "Yes" at bounding box center [152, 171] width 46 height 23
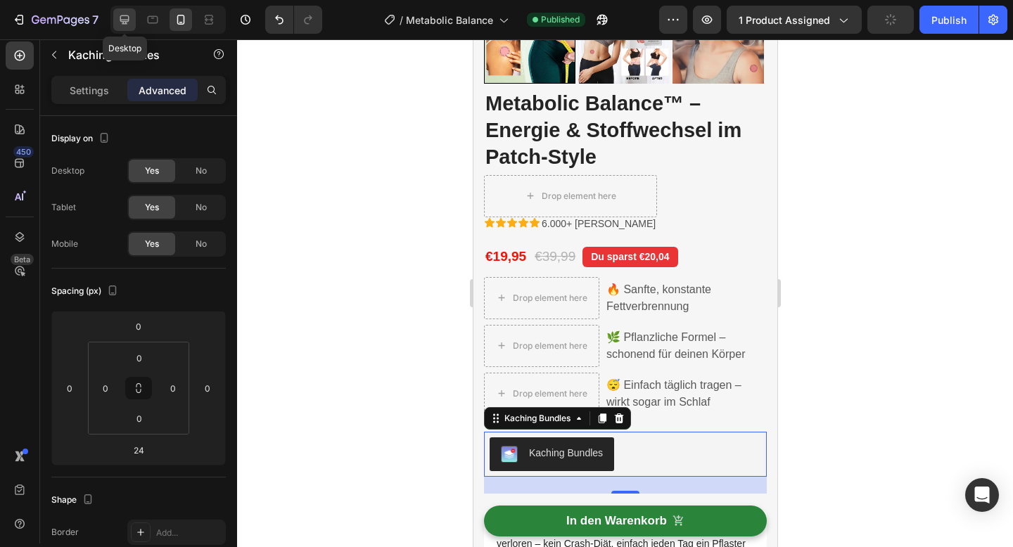
click at [125, 23] on icon at bounding box center [124, 19] width 9 height 9
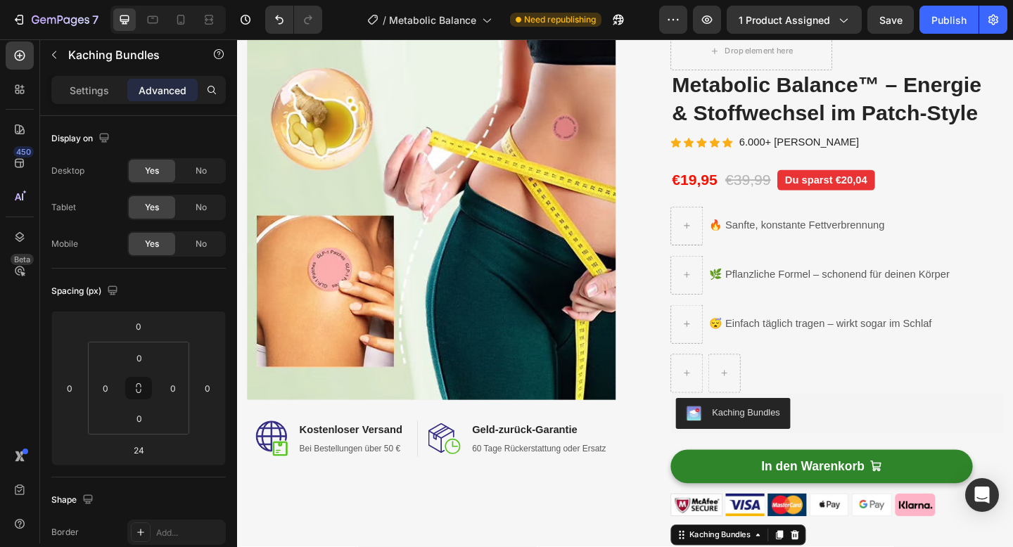
scroll to position [228, 0]
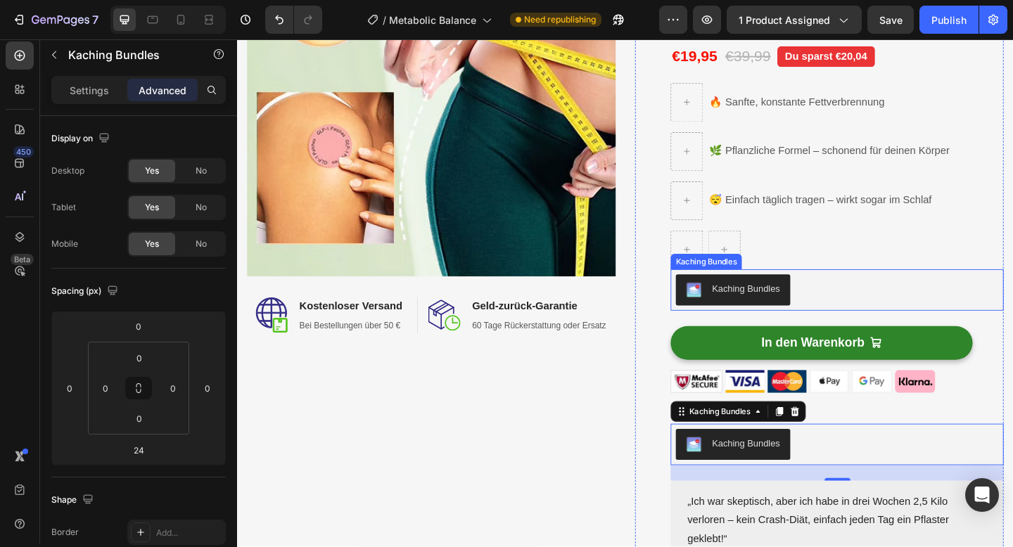
click at [880, 316] on div "Kaching Bundles" at bounding box center [889, 312] width 351 height 34
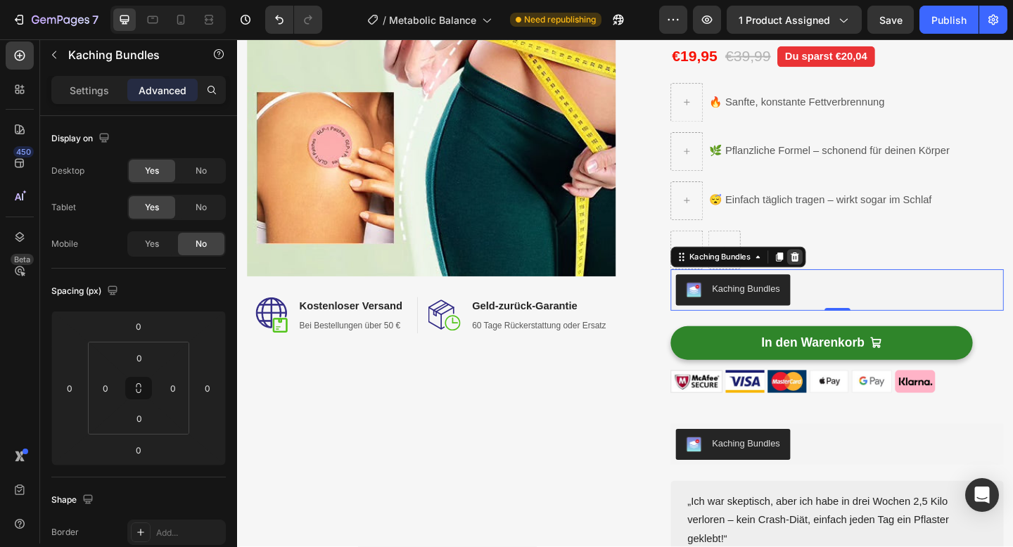
click at [846, 272] on icon at bounding box center [843, 276] width 11 height 11
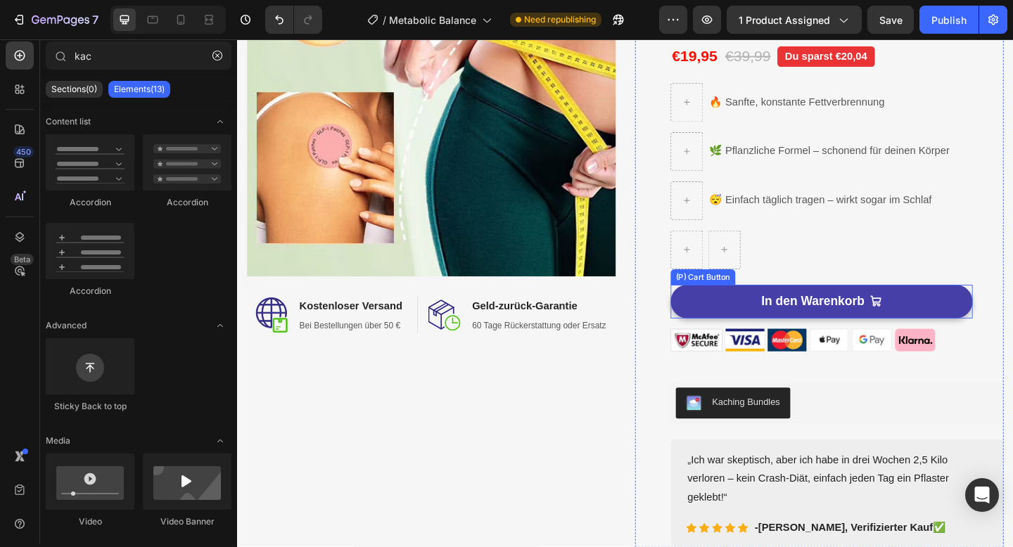
click at [777, 321] on button "In den Warenkorb" at bounding box center [872, 325] width 329 height 37
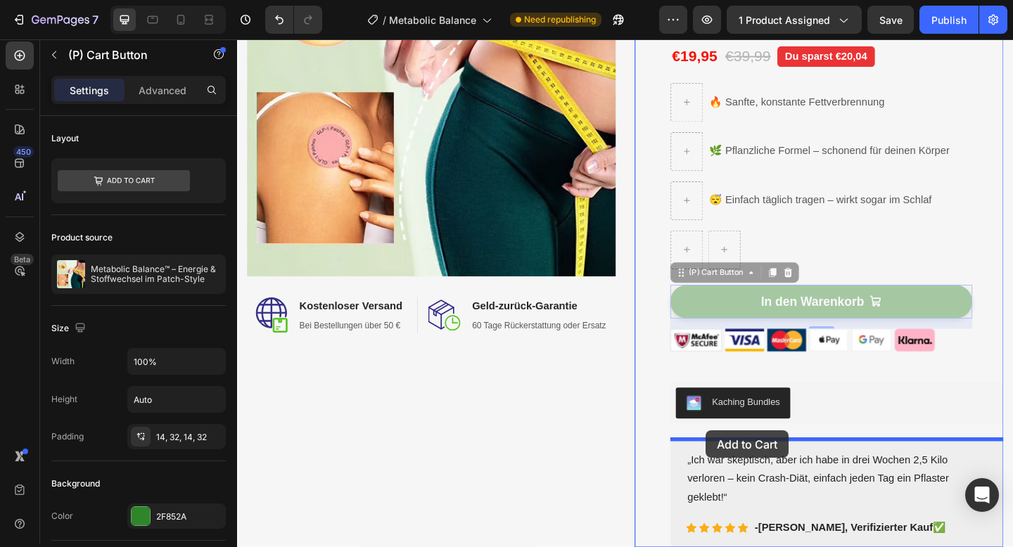
drag, startPoint x: 718, startPoint y: 295, endPoint x: 747, endPoint y: 465, distance: 172.7
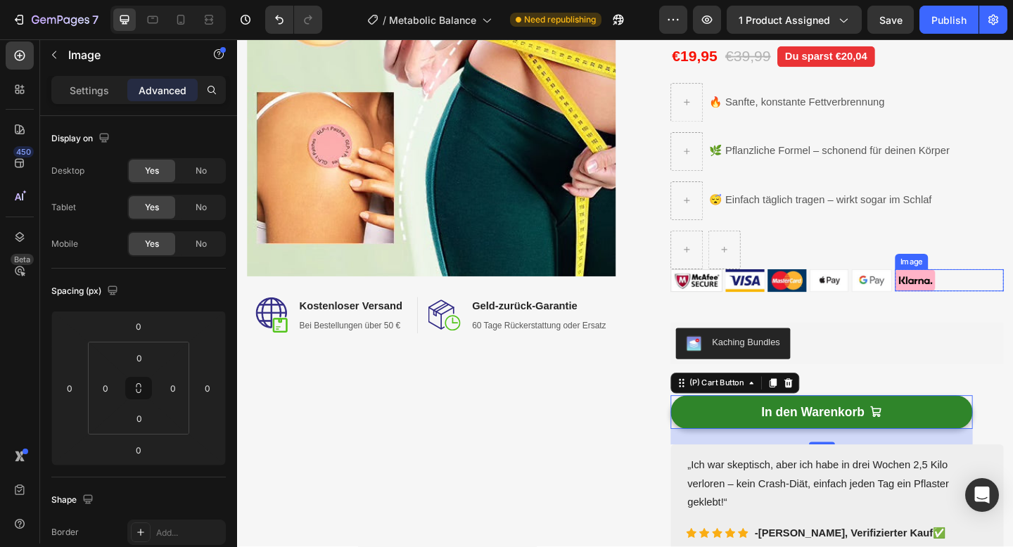
click at [1007, 305] on div at bounding box center [1012, 302] width 118 height 24
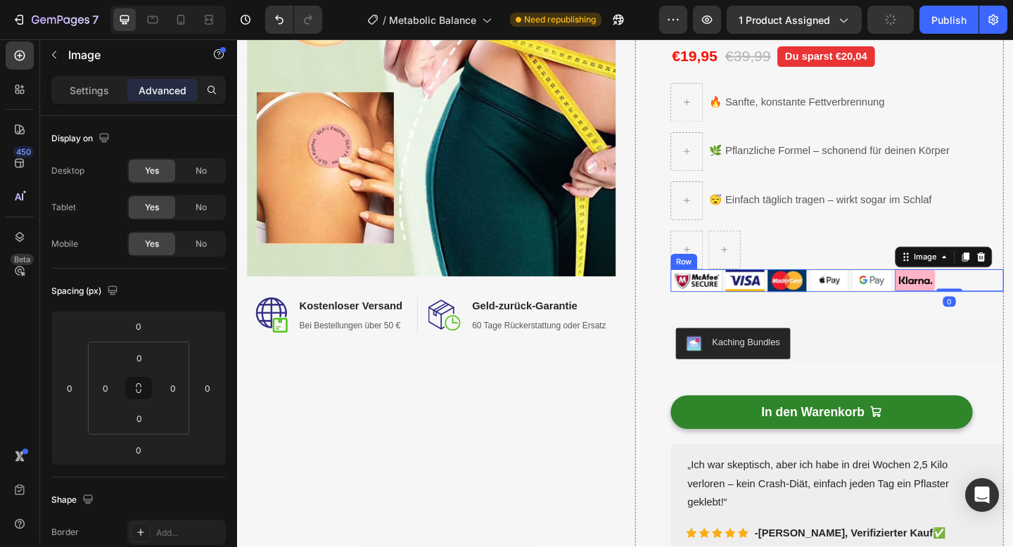
click at [951, 303] on div "Image Image Image Image Image Image 0 Row Row" at bounding box center [889, 302] width 362 height 25
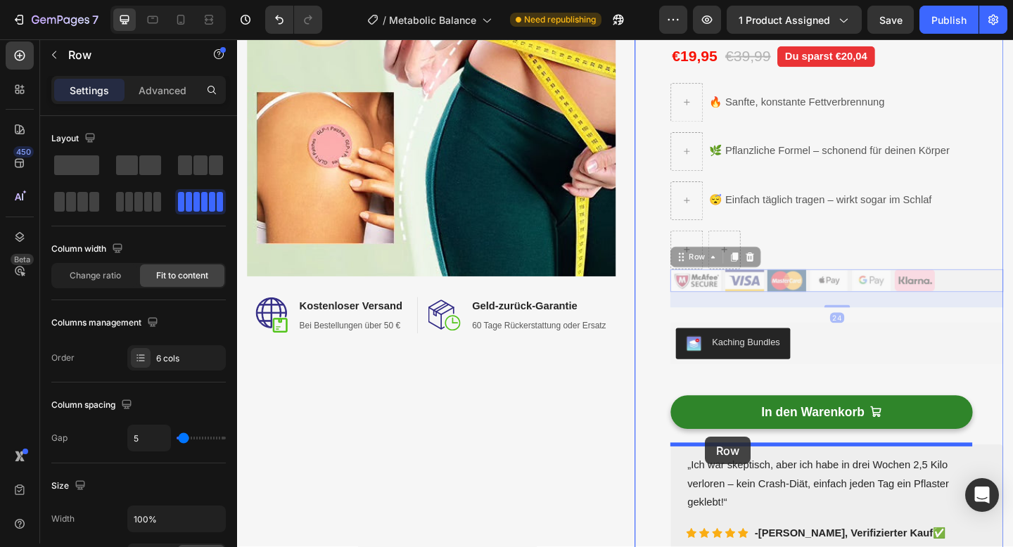
drag, startPoint x: 725, startPoint y: 276, endPoint x: 746, endPoint y: 472, distance: 196.8
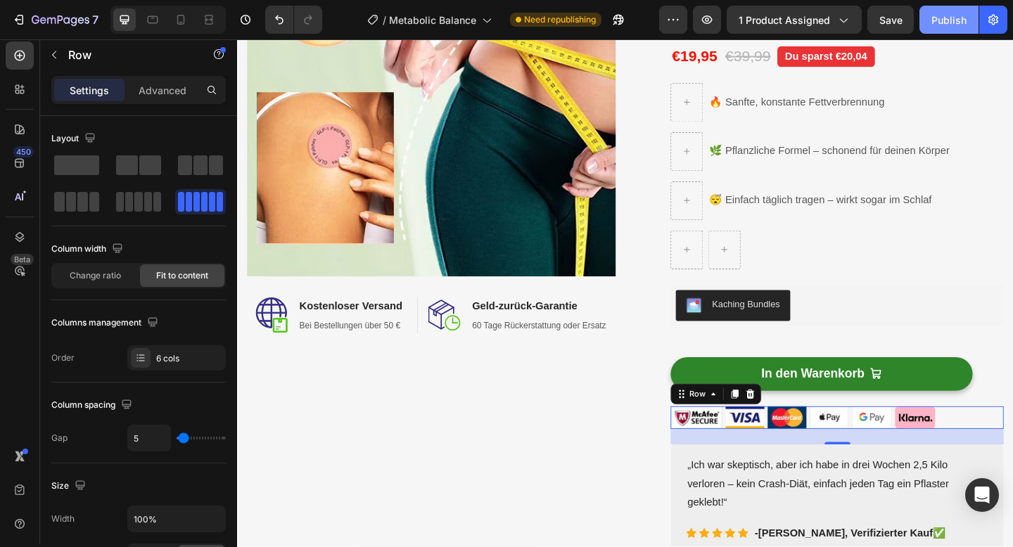
click at [941, 21] on div "Publish" at bounding box center [948, 20] width 35 height 15
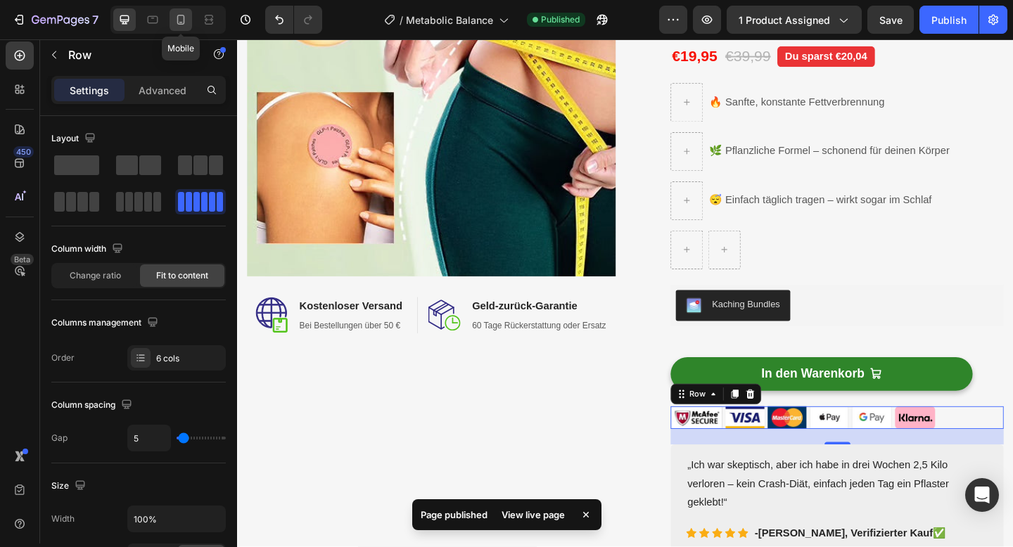
click at [189, 23] on div at bounding box center [181, 19] width 23 height 23
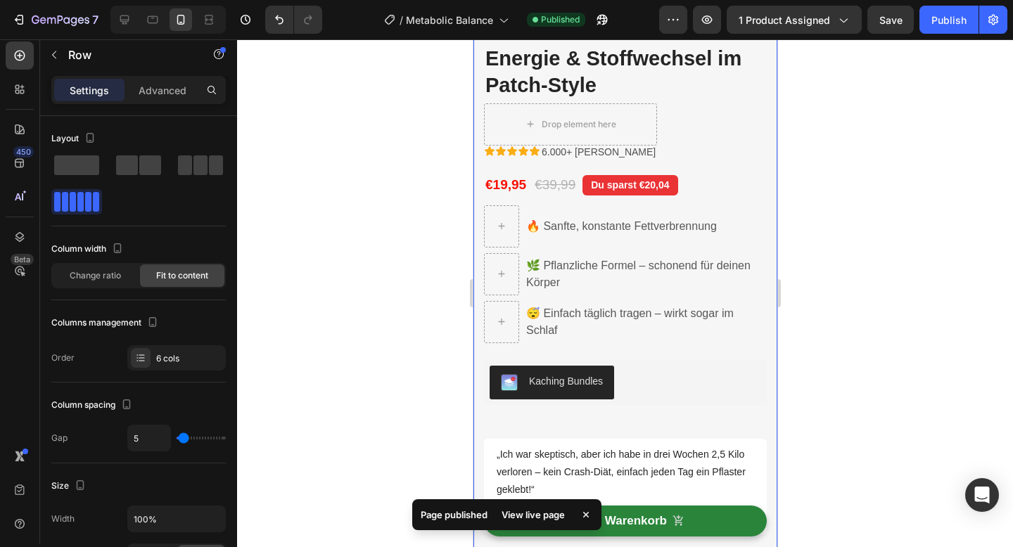
scroll to position [658, 0]
